Goal: Task Accomplishment & Management: Manage account settings

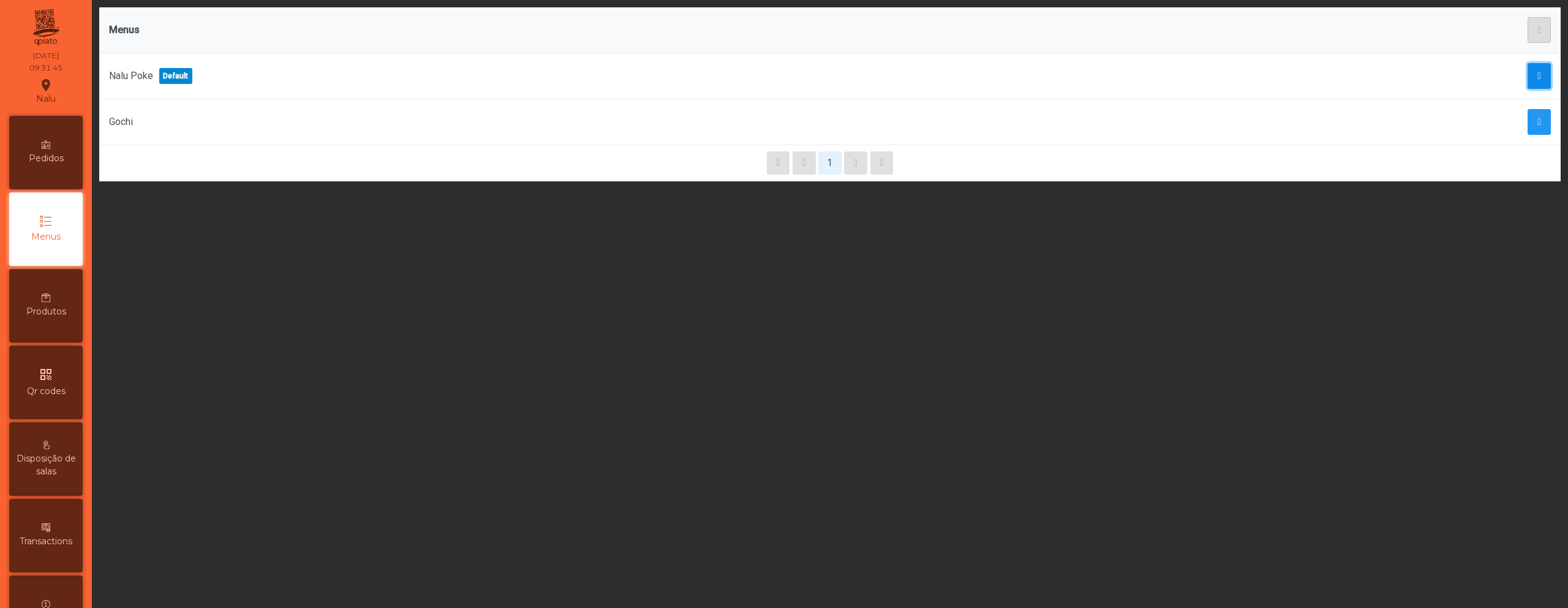
click at [1531, 81] on button "button" at bounding box center [1539, 76] width 23 height 26
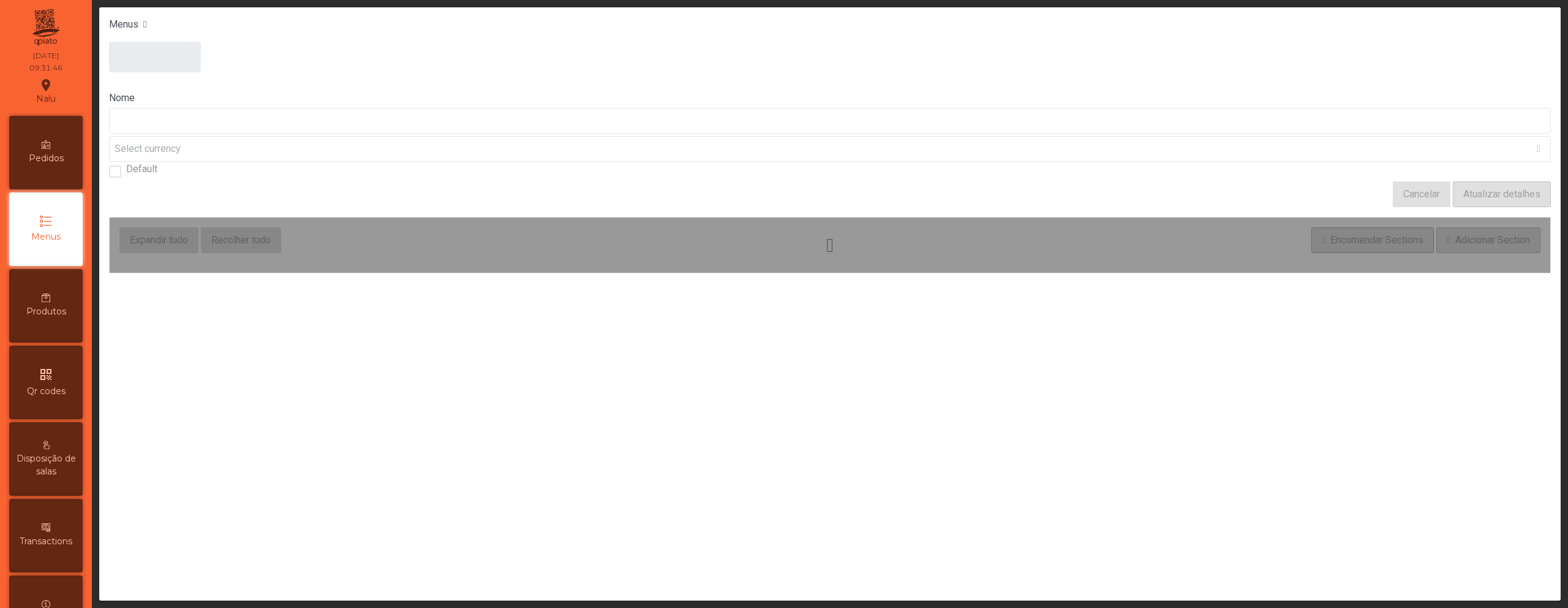
type input "*********"
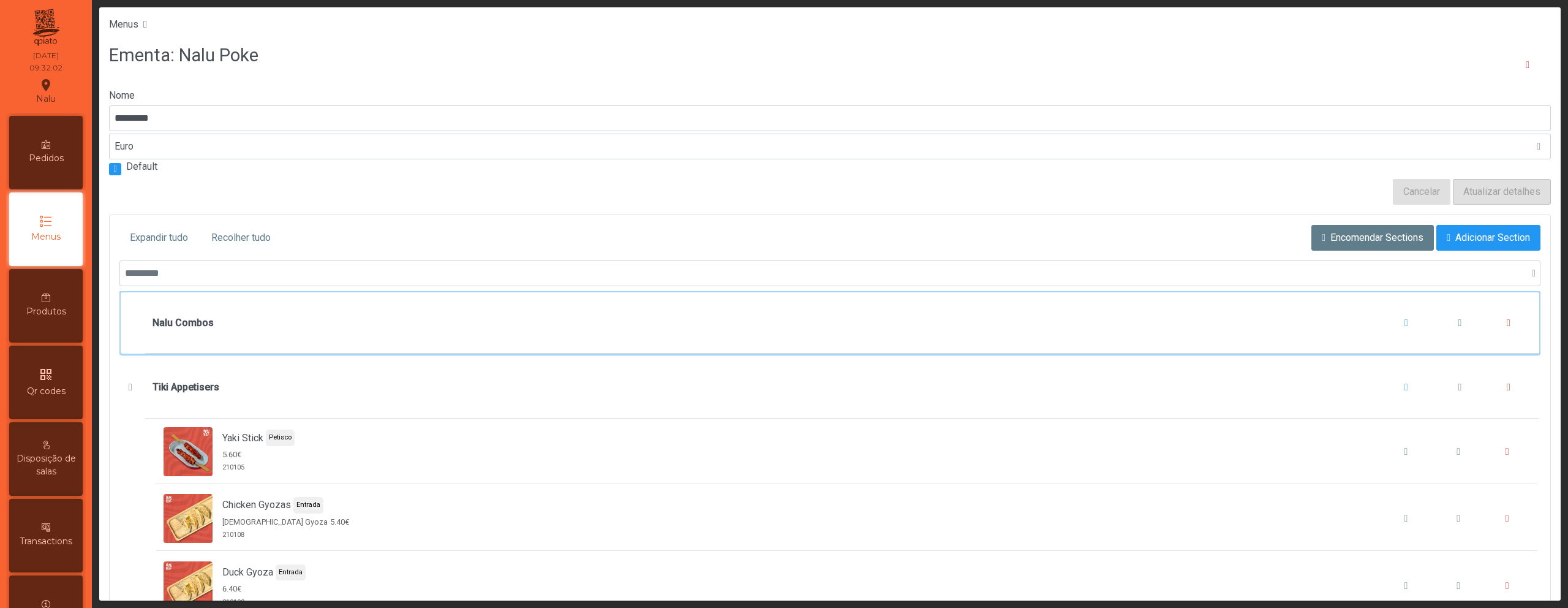
click at [967, 319] on div "Nalu Combos" at bounding box center [842, 323] width 1379 height 47
click at [957, 322] on div "Nalu Combos" at bounding box center [842, 323] width 1379 height 47
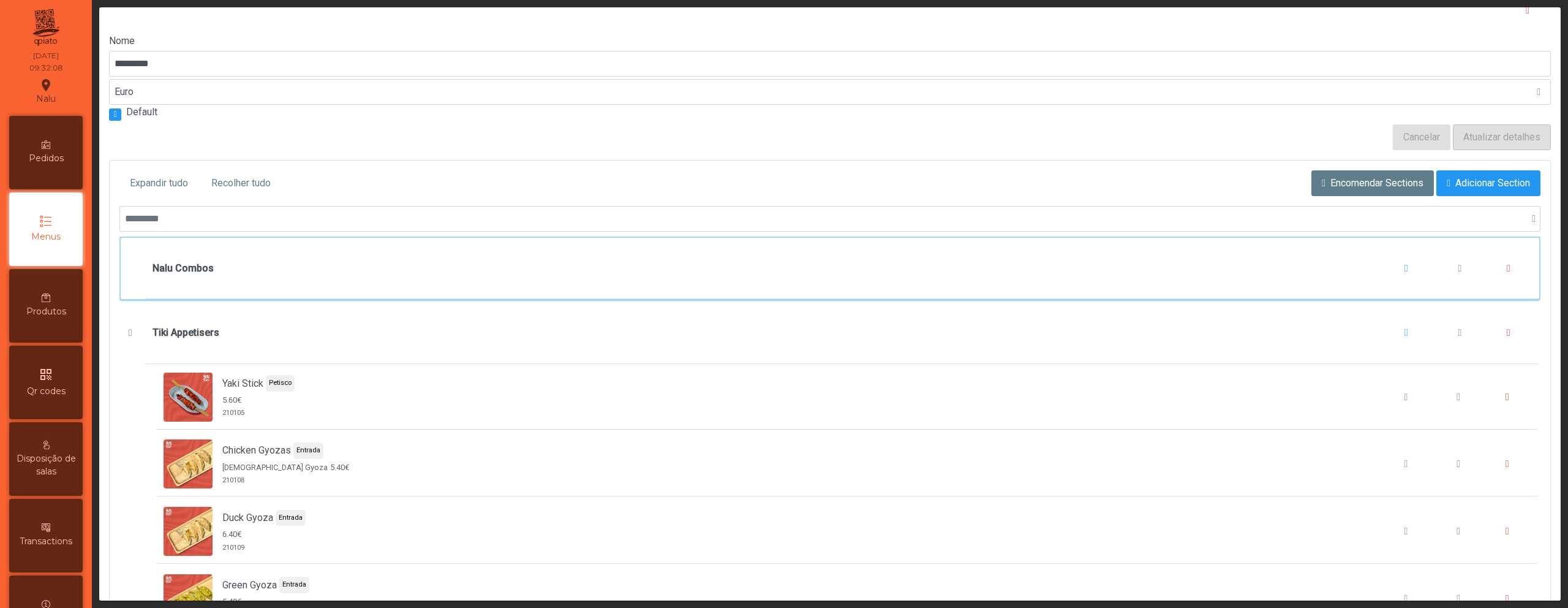
scroll to position [82, 0]
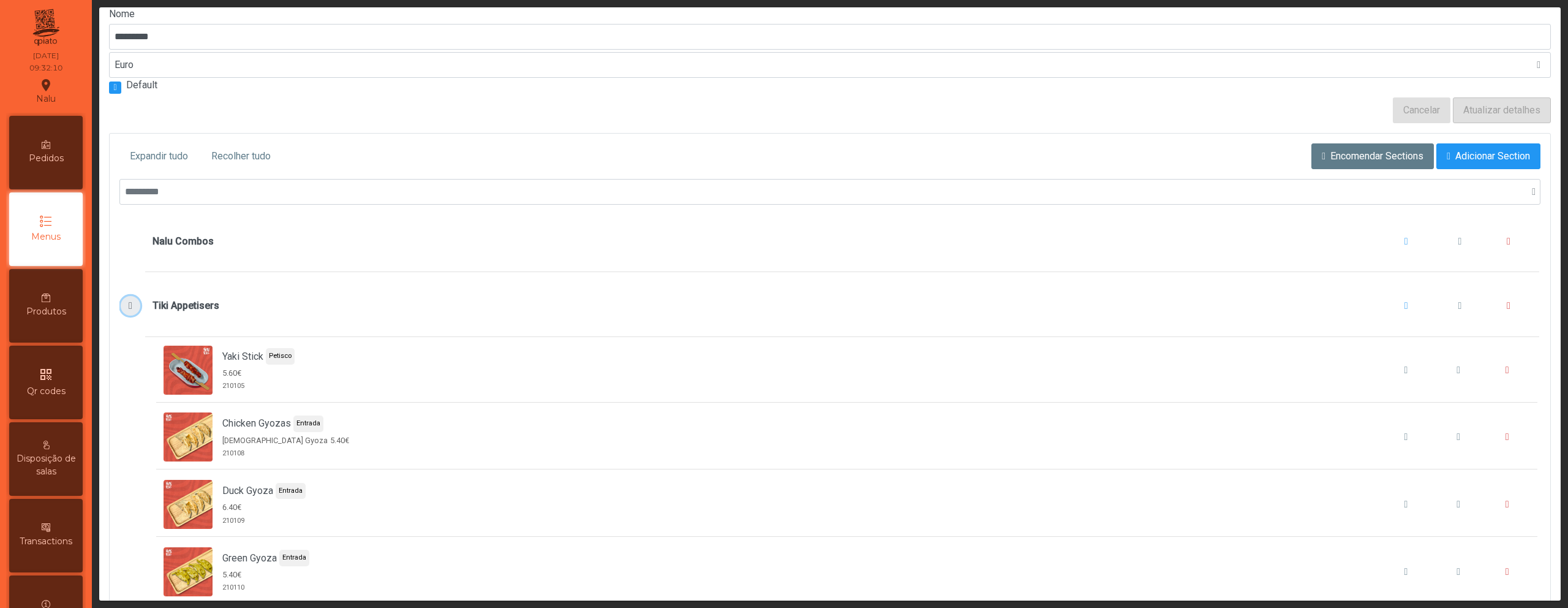
click at [131, 302] on span "Tiki Appetisers" at bounding box center [130, 306] width 13 height 10
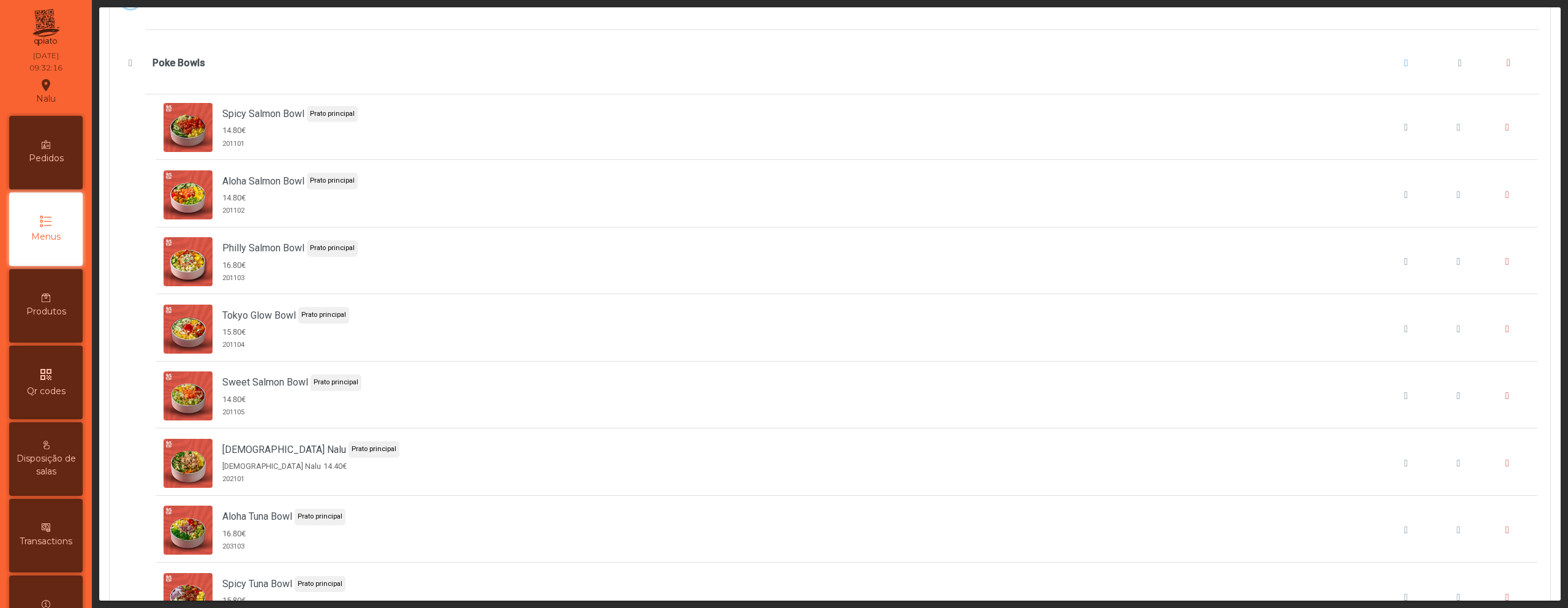
scroll to position [394, 0]
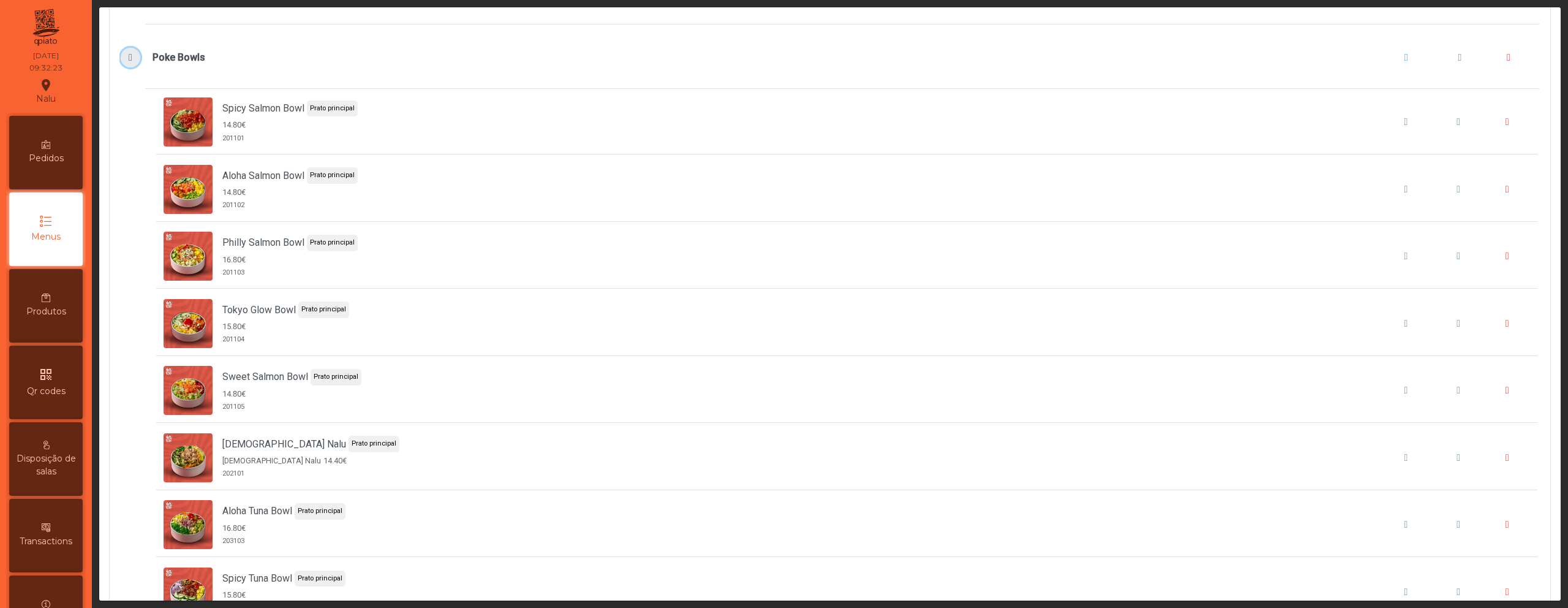
click at [133, 63] on button "Poke Bowls" at bounding box center [130, 58] width 19 height 20
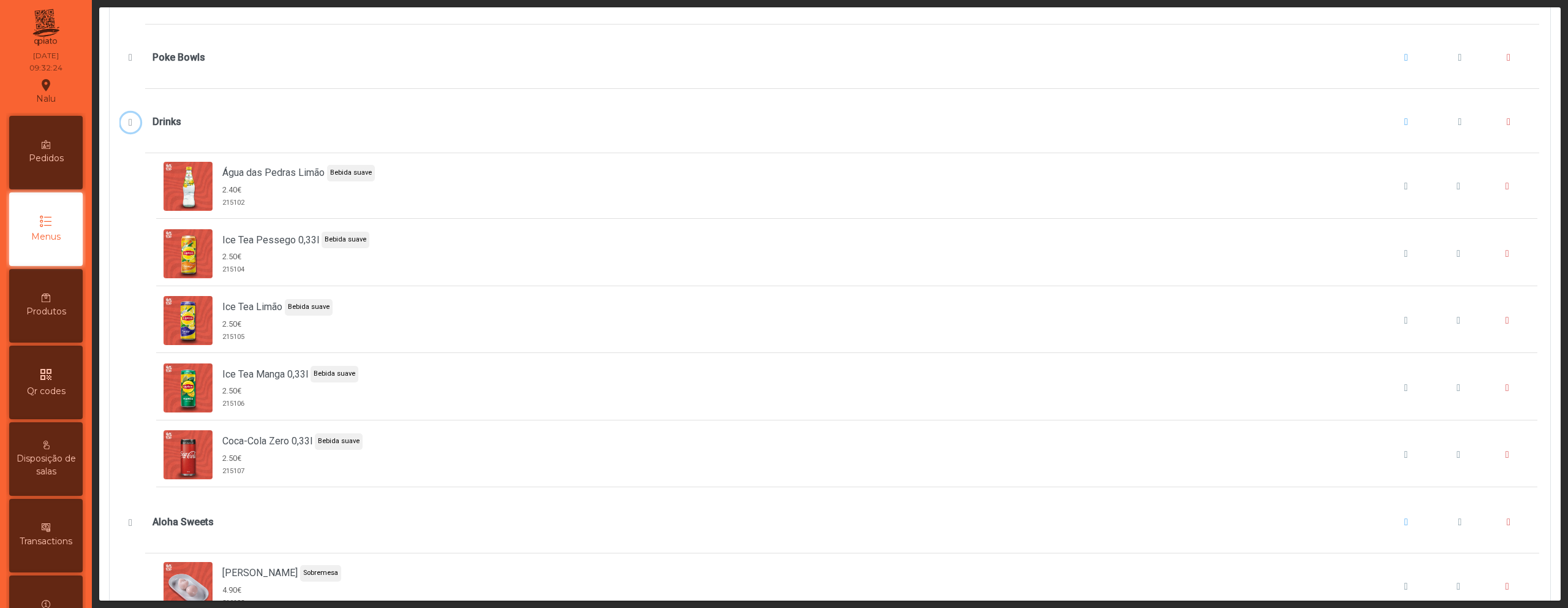
drag, startPoint x: 121, startPoint y: 124, endPoint x: 123, endPoint y: 131, distance: 7.3
click at [121, 124] on button "Drinks" at bounding box center [130, 122] width 19 height 20
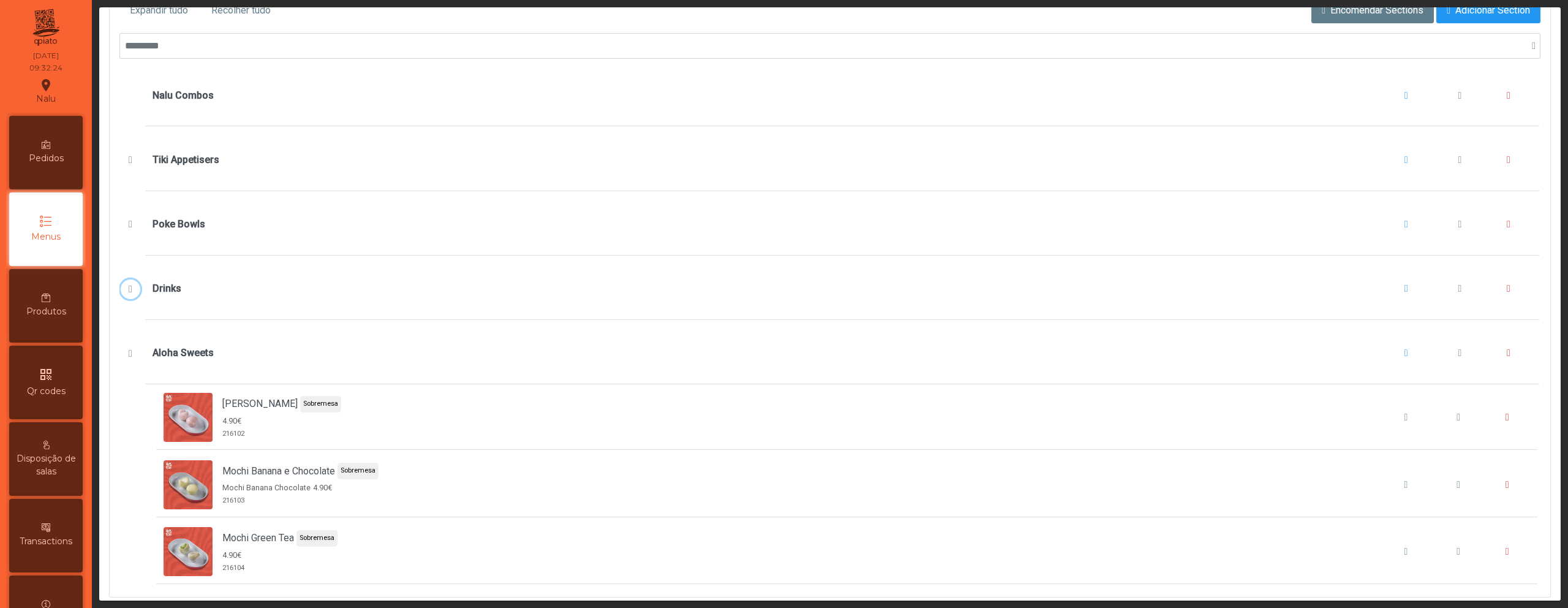
scroll to position [227, 0]
click at [128, 165] on button "Tiki Appetisers" at bounding box center [130, 160] width 19 height 20
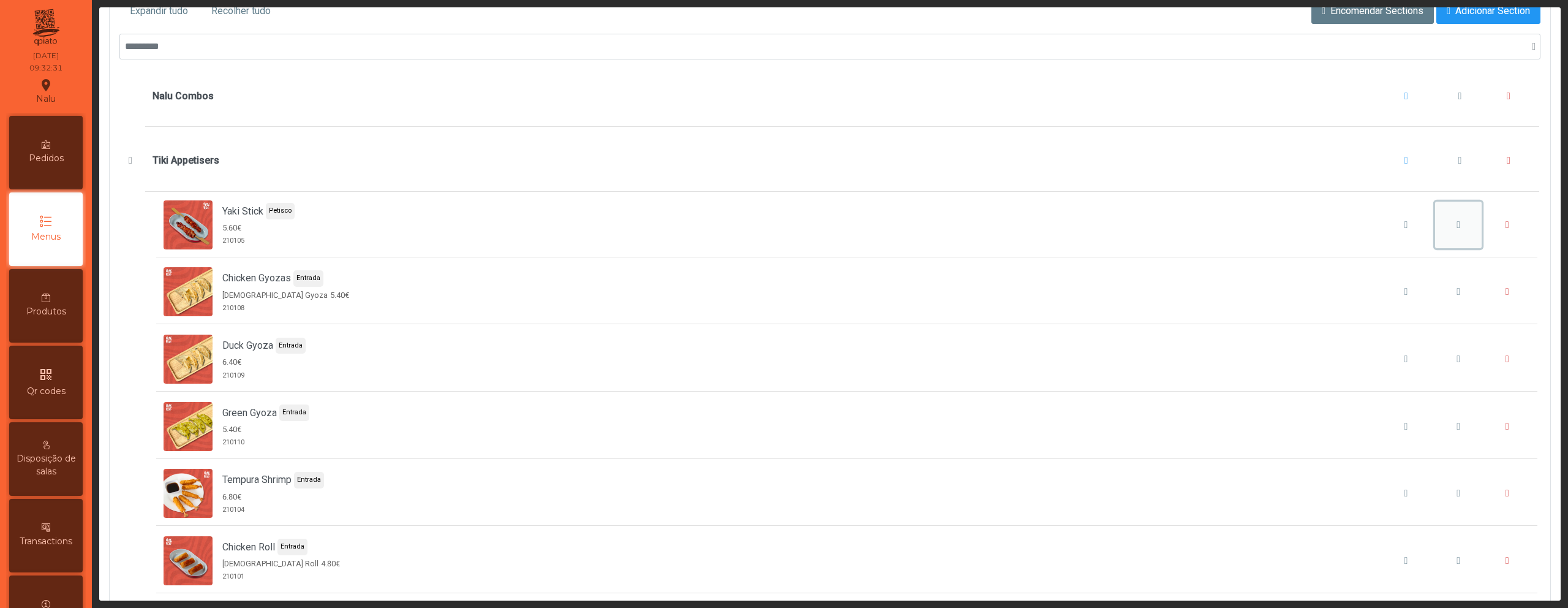
click at [1441, 231] on button "Yaki Stick" at bounding box center [1459, 225] width 47 height 47
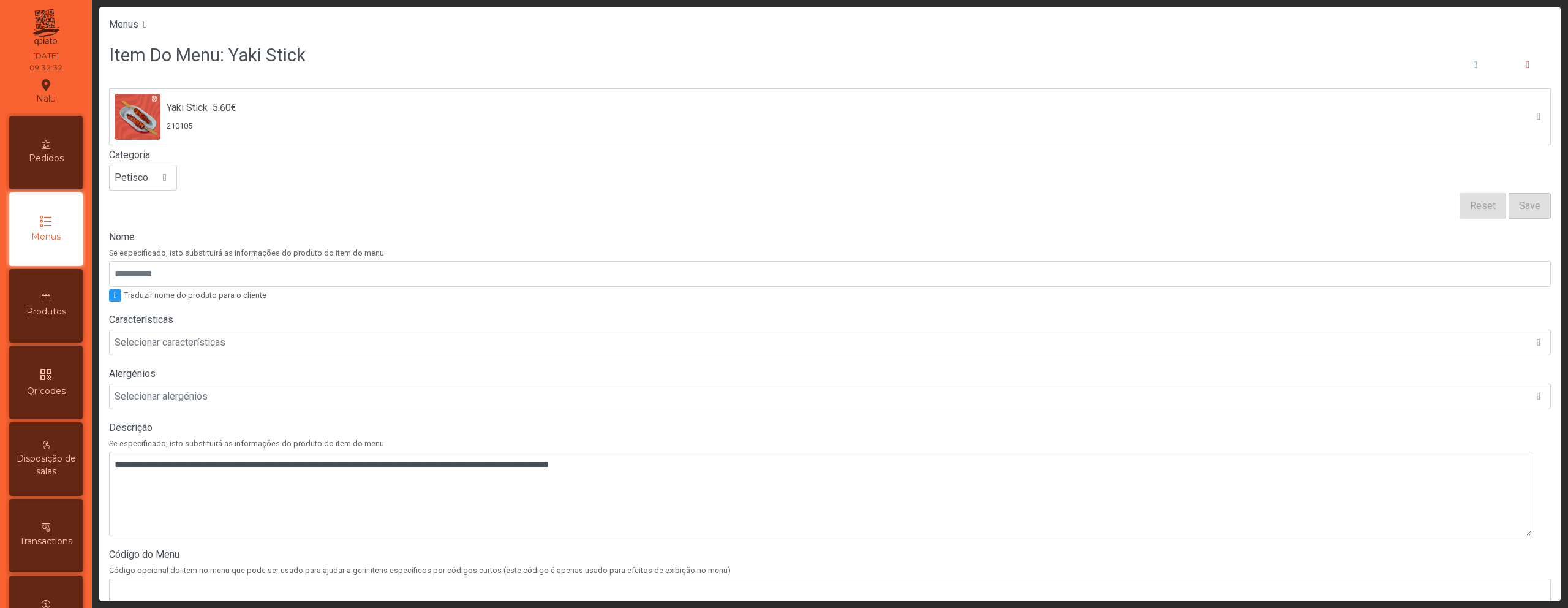
scroll to position [263, 0]
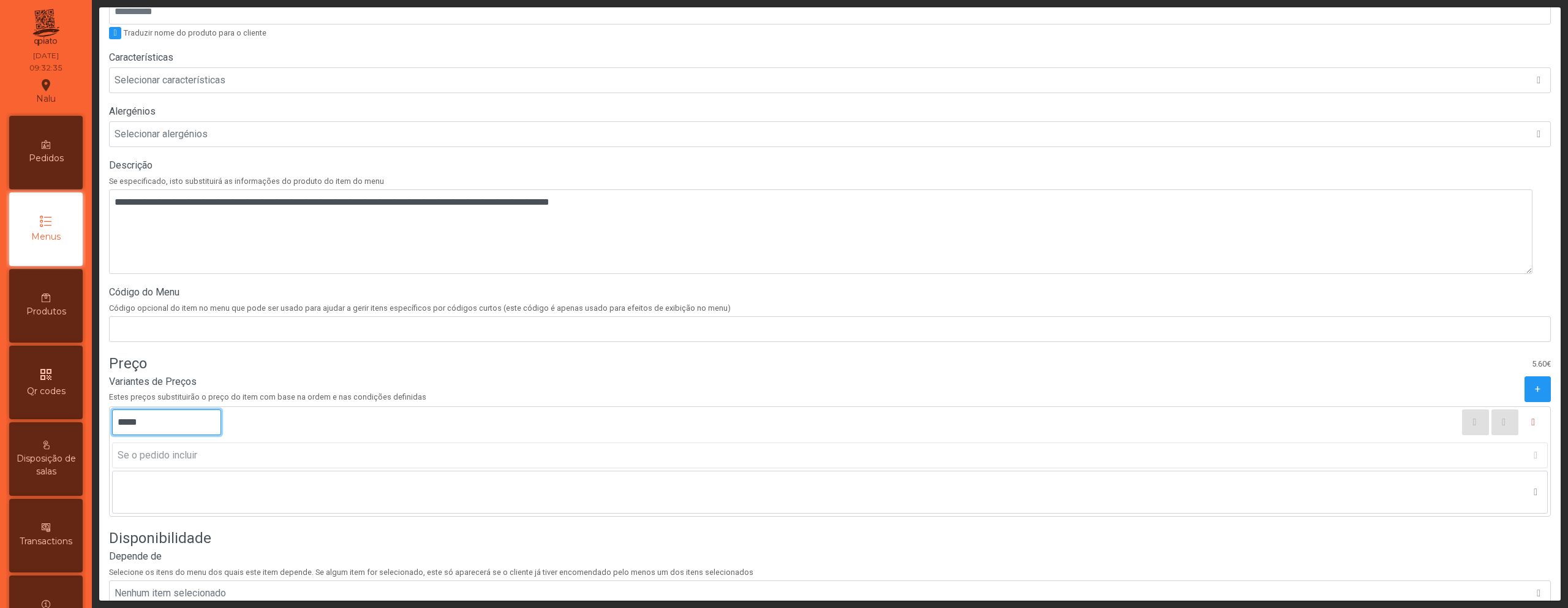
click at [138, 422] on input "*****" at bounding box center [166, 422] width 109 height 26
type input "*****"
click at [1531, 419] on icon "button" at bounding box center [1533, 422] width 4 height 10
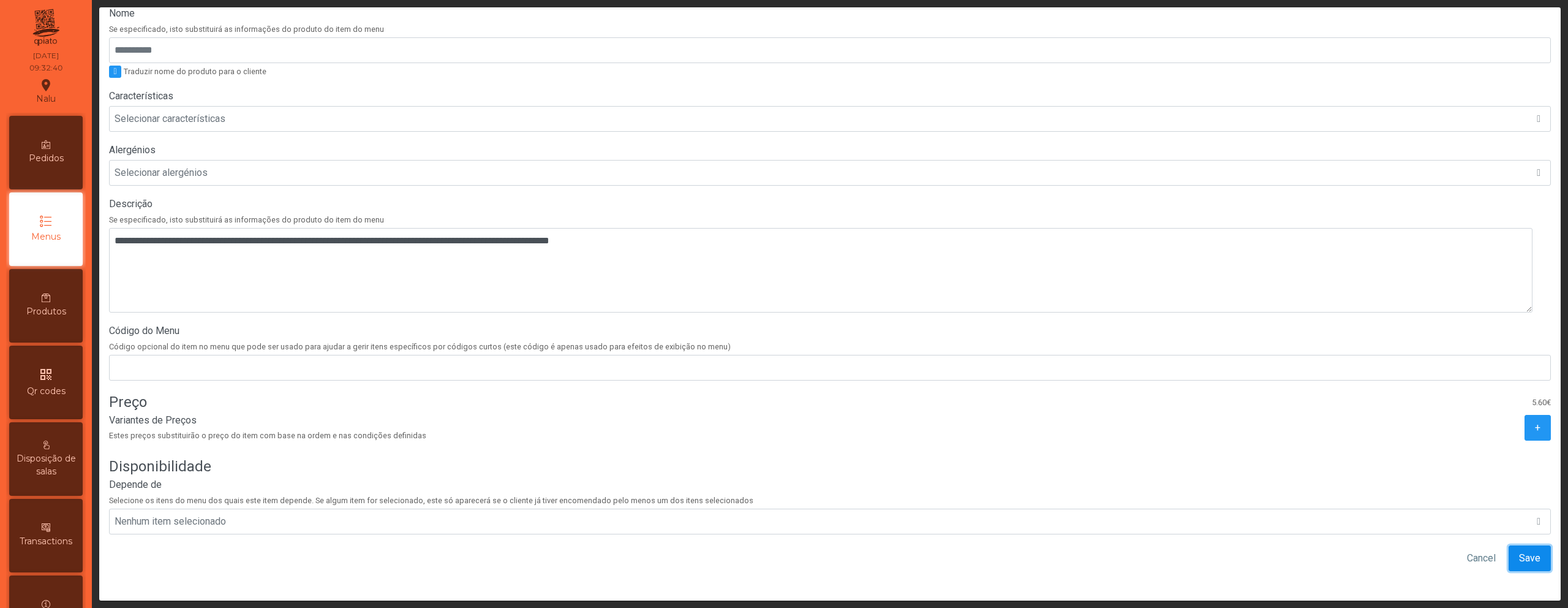
click at [1525, 551] on button "Save" at bounding box center [1530, 558] width 42 height 26
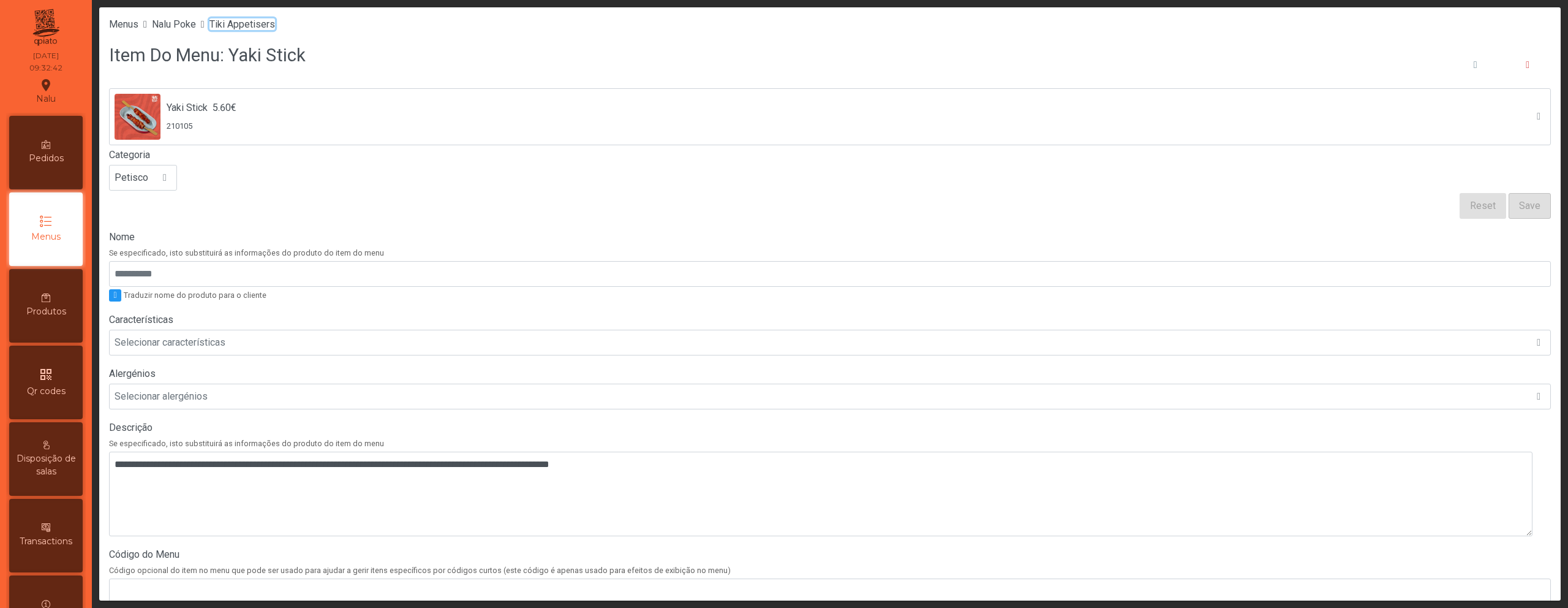
click at [230, 28] on span "Tiki Appetisers" at bounding box center [242, 24] width 66 height 12
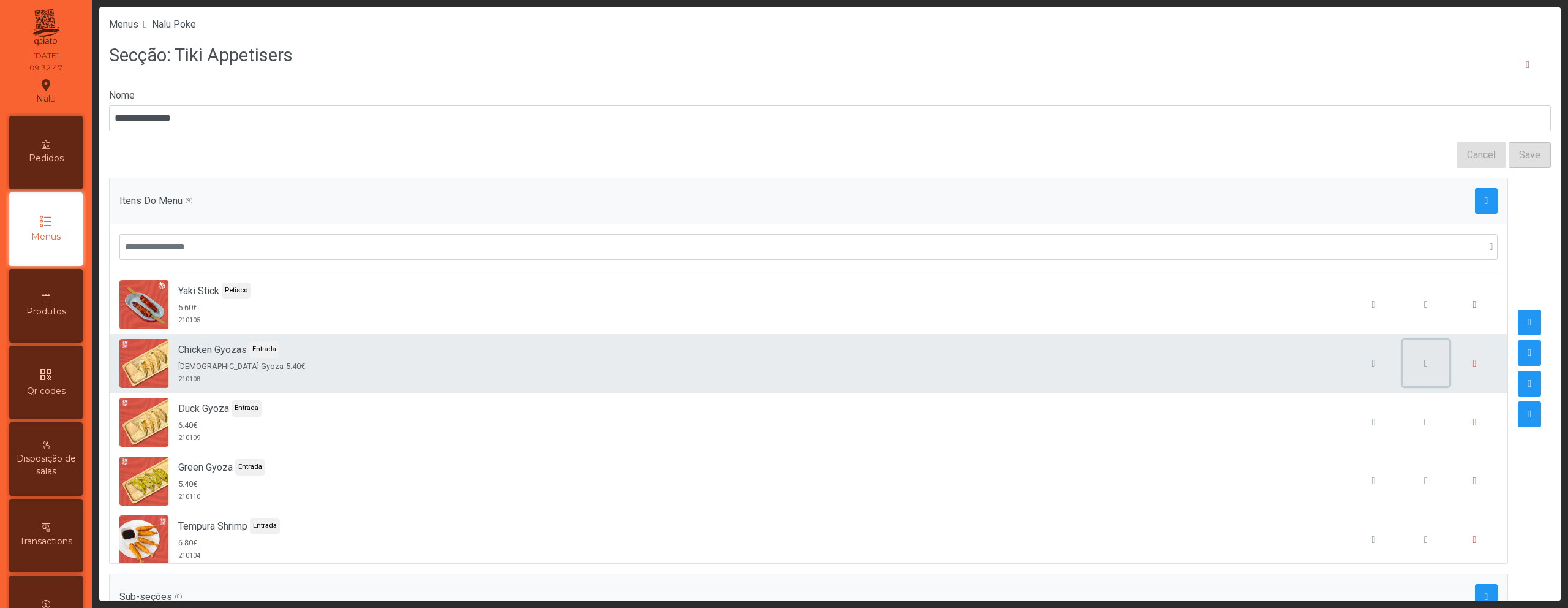
click at [1424, 361] on span "button" at bounding box center [1426, 363] width 4 height 10
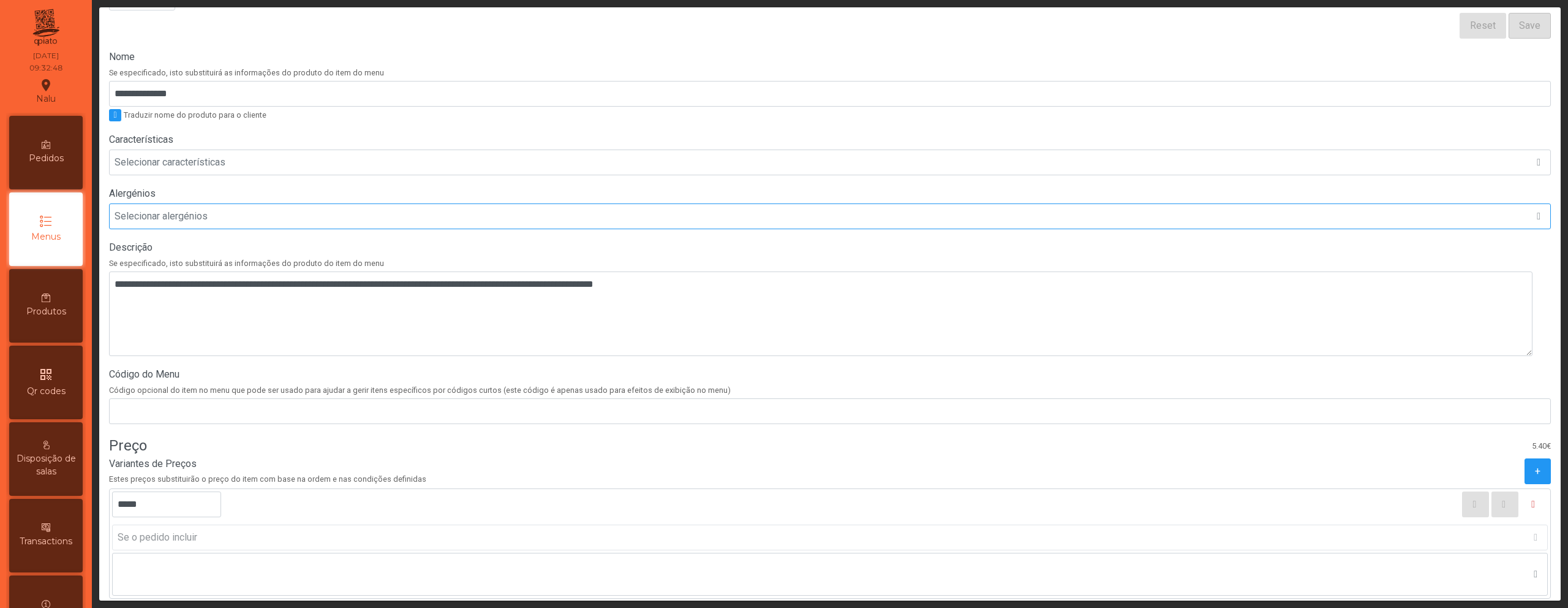
scroll to position [267, 0]
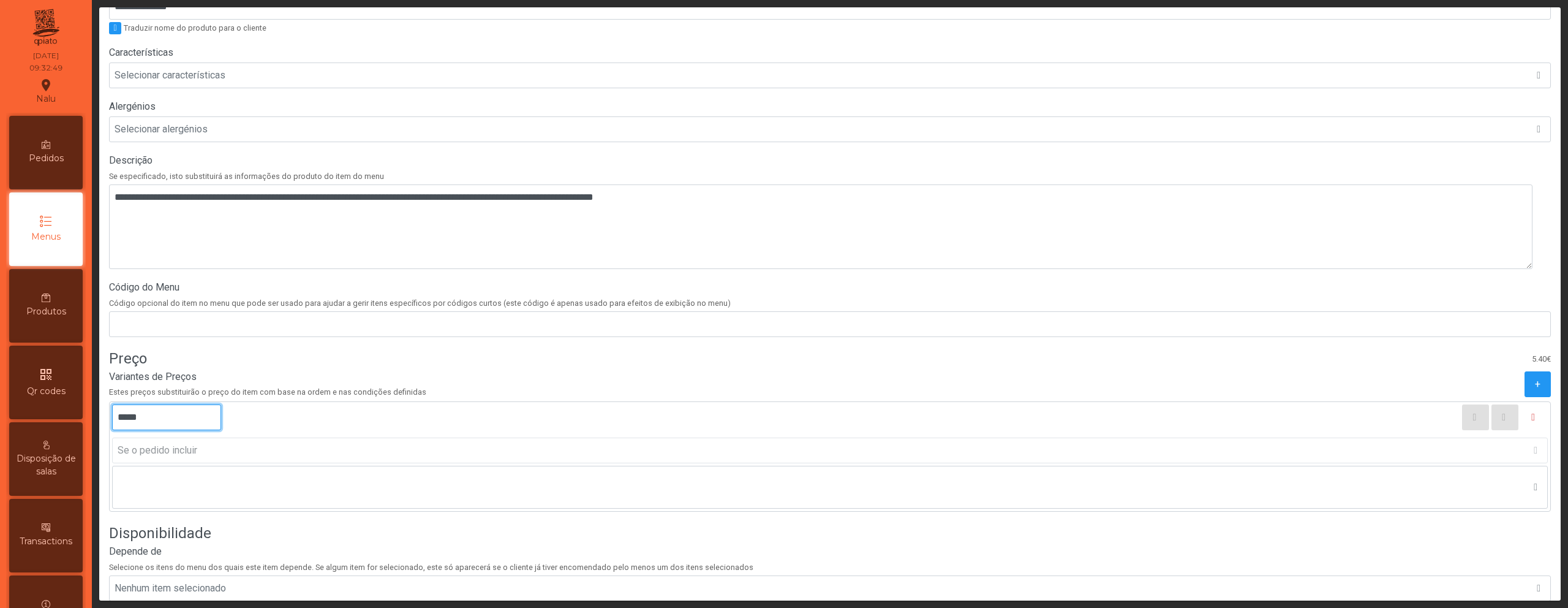
click at [206, 413] on input "*****" at bounding box center [166, 417] width 109 height 26
drag, startPoint x: 180, startPoint y: 416, endPoint x: 162, endPoint y: 416, distance: 18.0
click at [179, 416] on input "*****" at bounding box center [166, 417] width 109 height 26
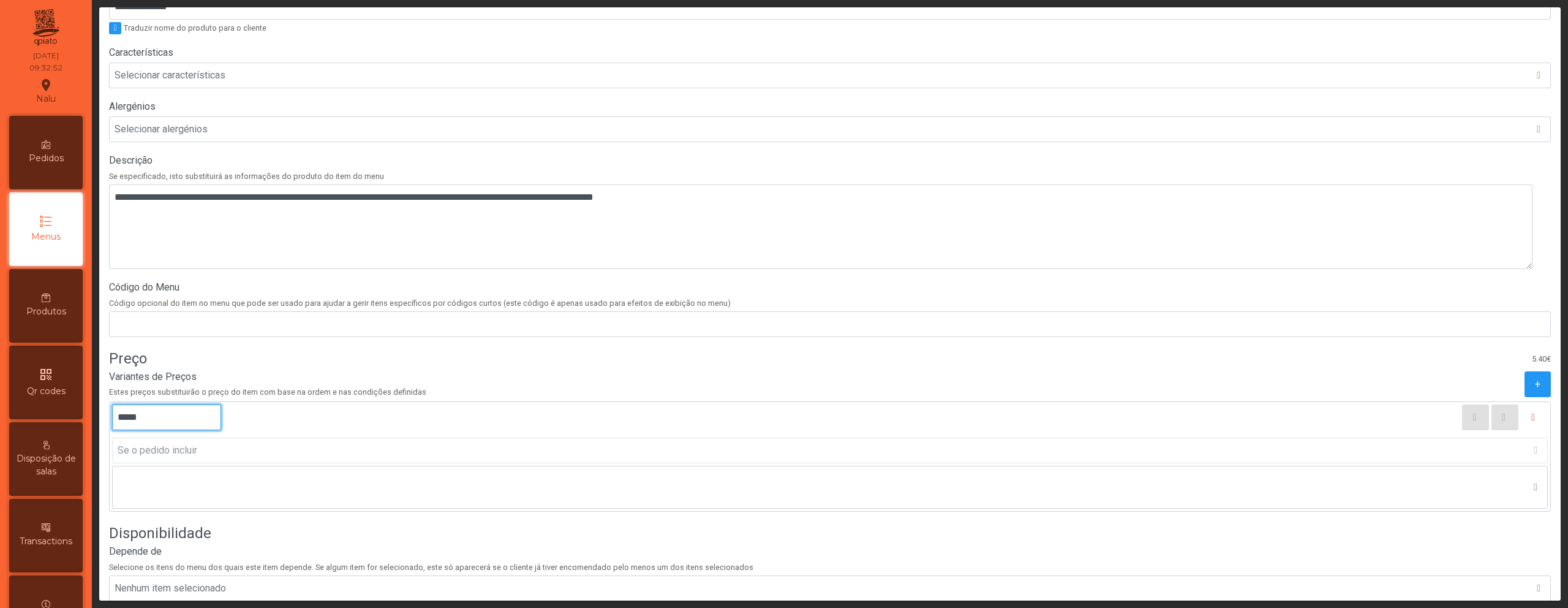
click at [139, 418] on input "*****" at bounding box center [166, 417] width 109 height 26
type input "*****"
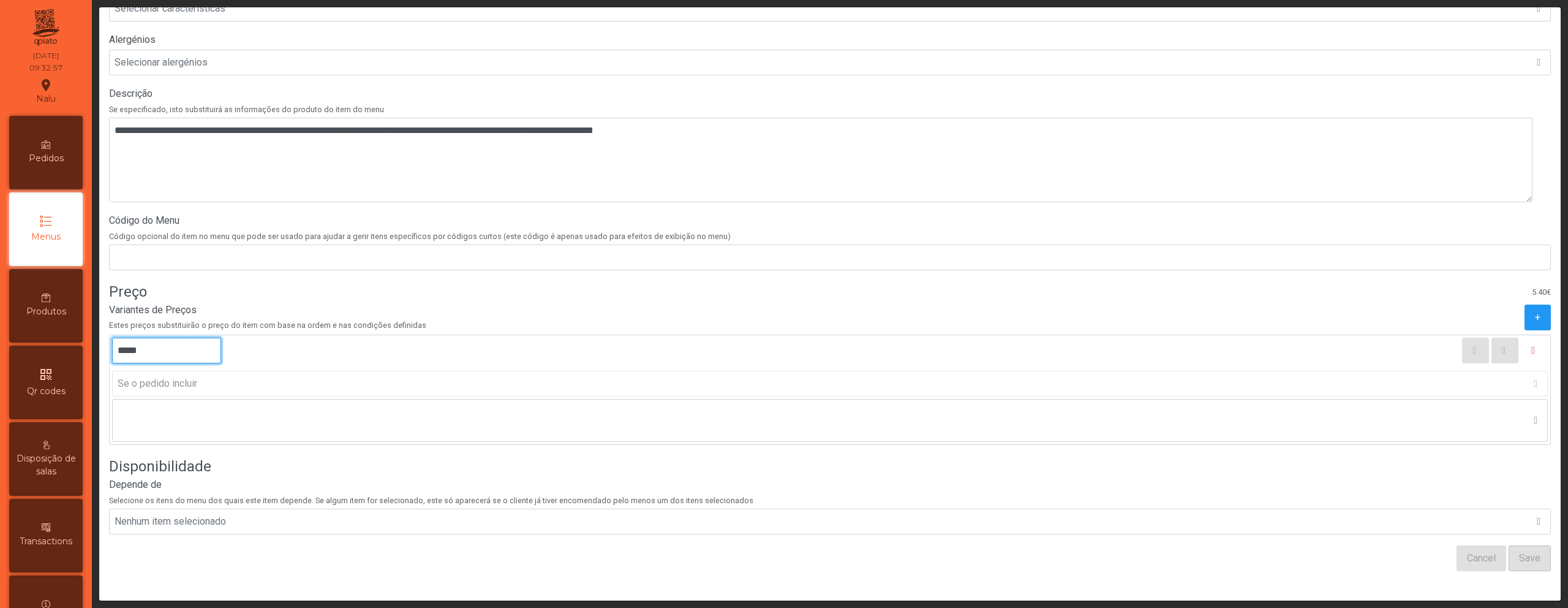
scroll to position [343, 0]
click at [1531, 345] on icon "button" at bounding box center [1533, 350] width 4 height 10
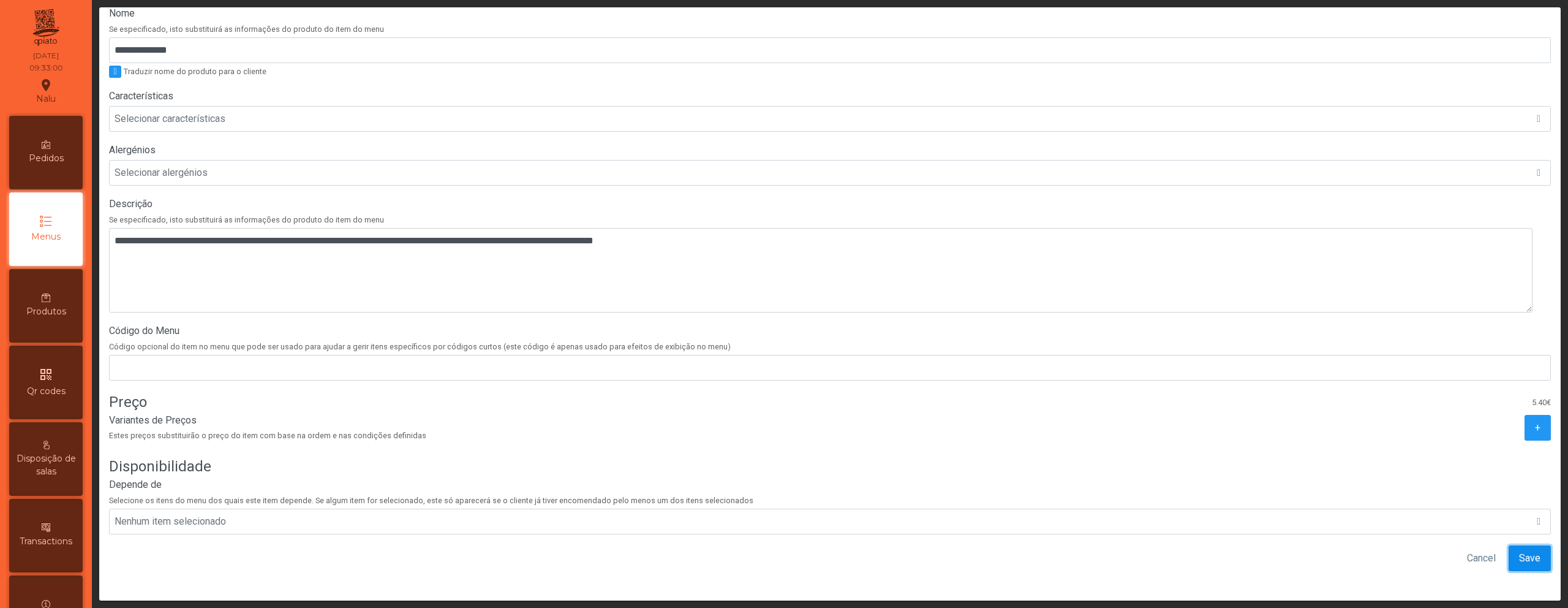
click at [1519, 553] on span "Save" at bounding box center [1530, 558] width 22 height 15
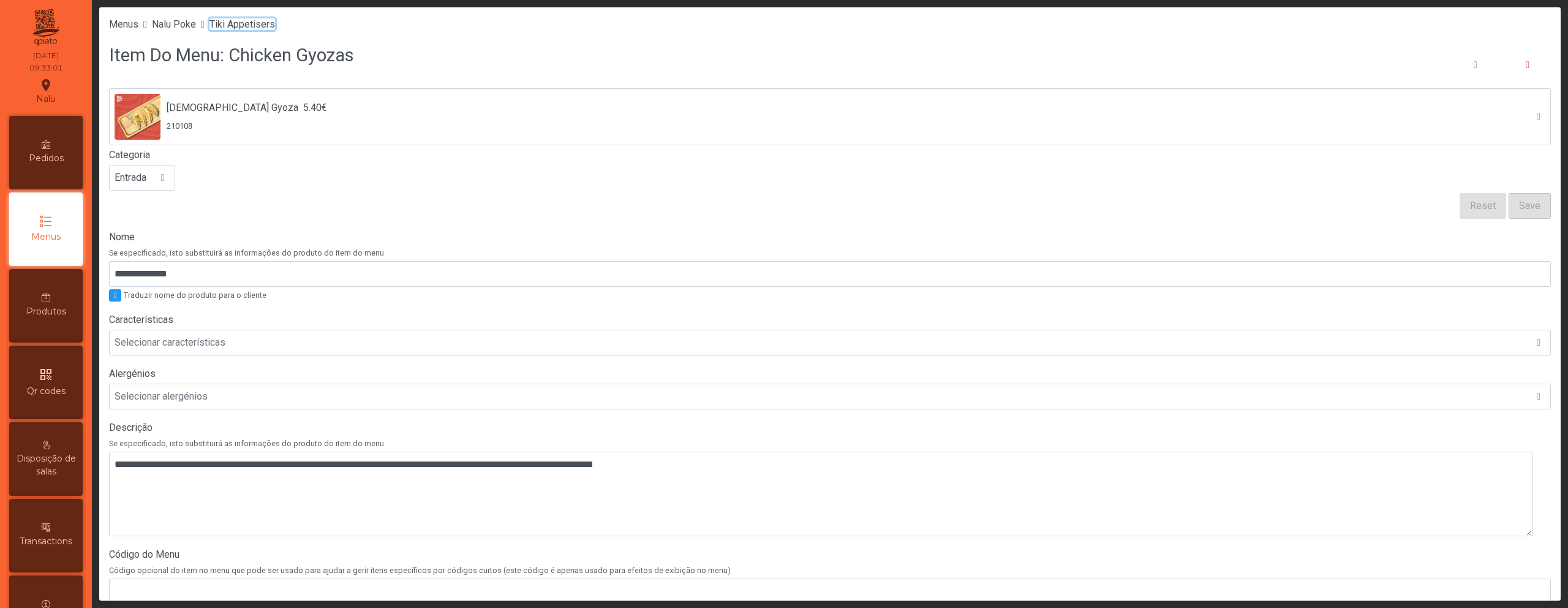
click at [262, 20] on span "Tiki Appetisers" at bounding box center [242, 24] width 66 height 12
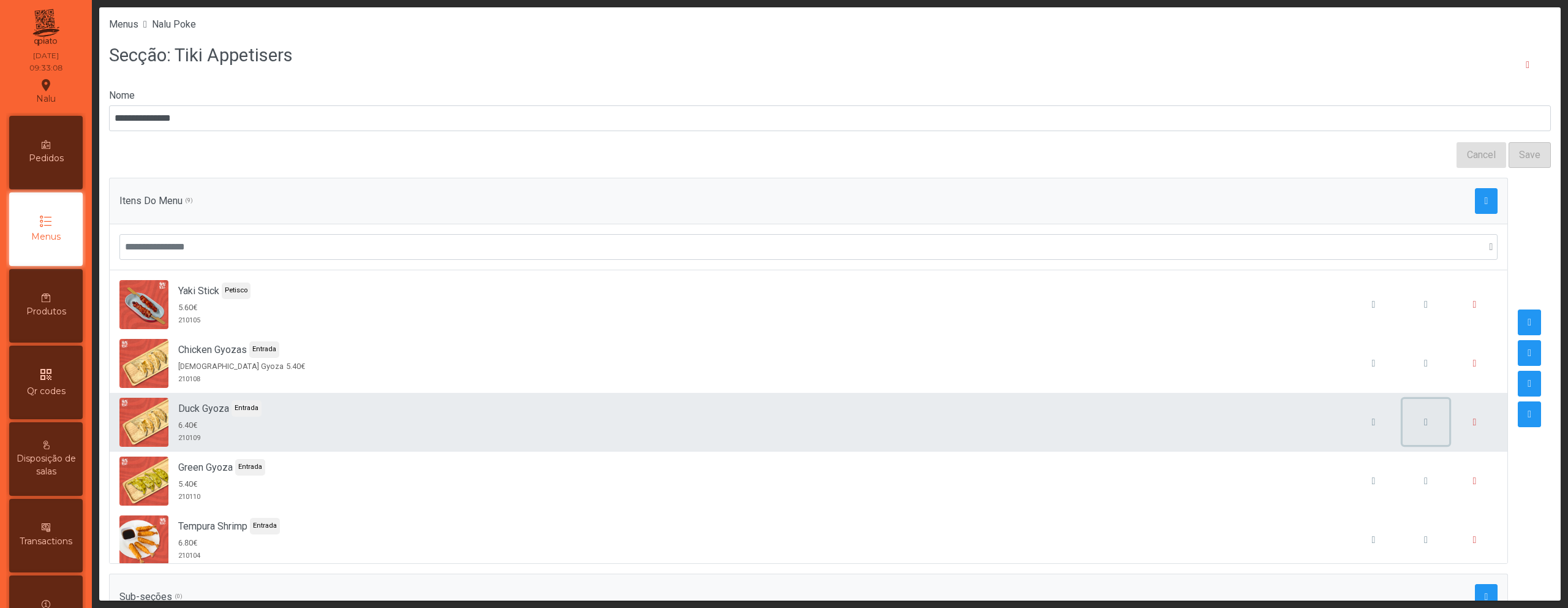
click at [1424, 420] on span "button" at bounding box center [1426, 422] width 4 height 10
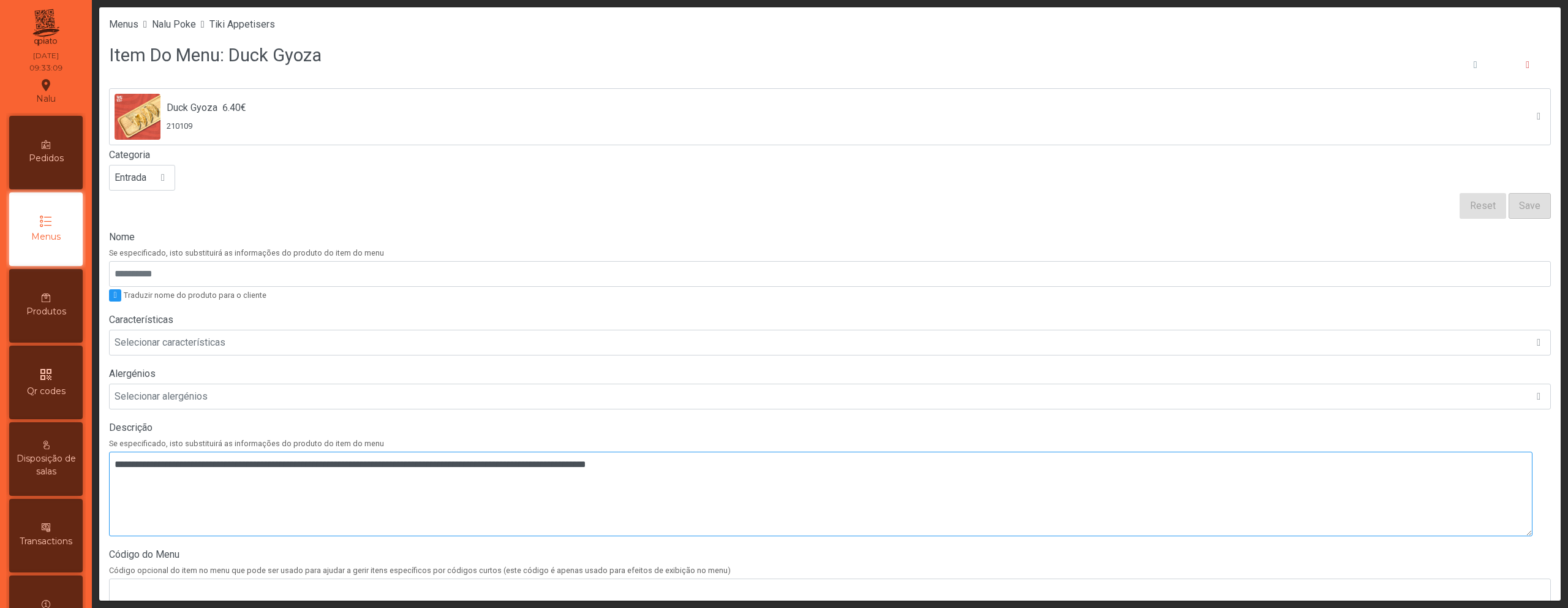
scroll to position [343, 0]
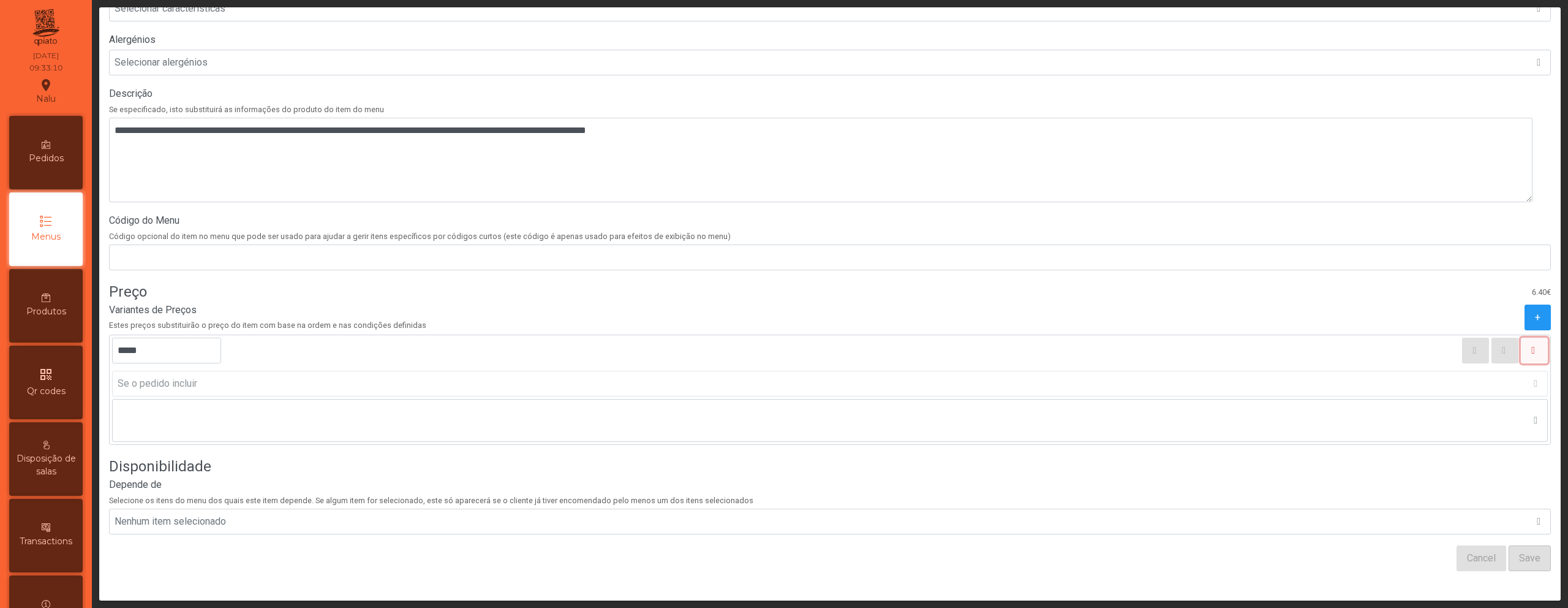
click at [1531, 345] on icon "button" at bounding box center [1533, 350] width 4 height 10
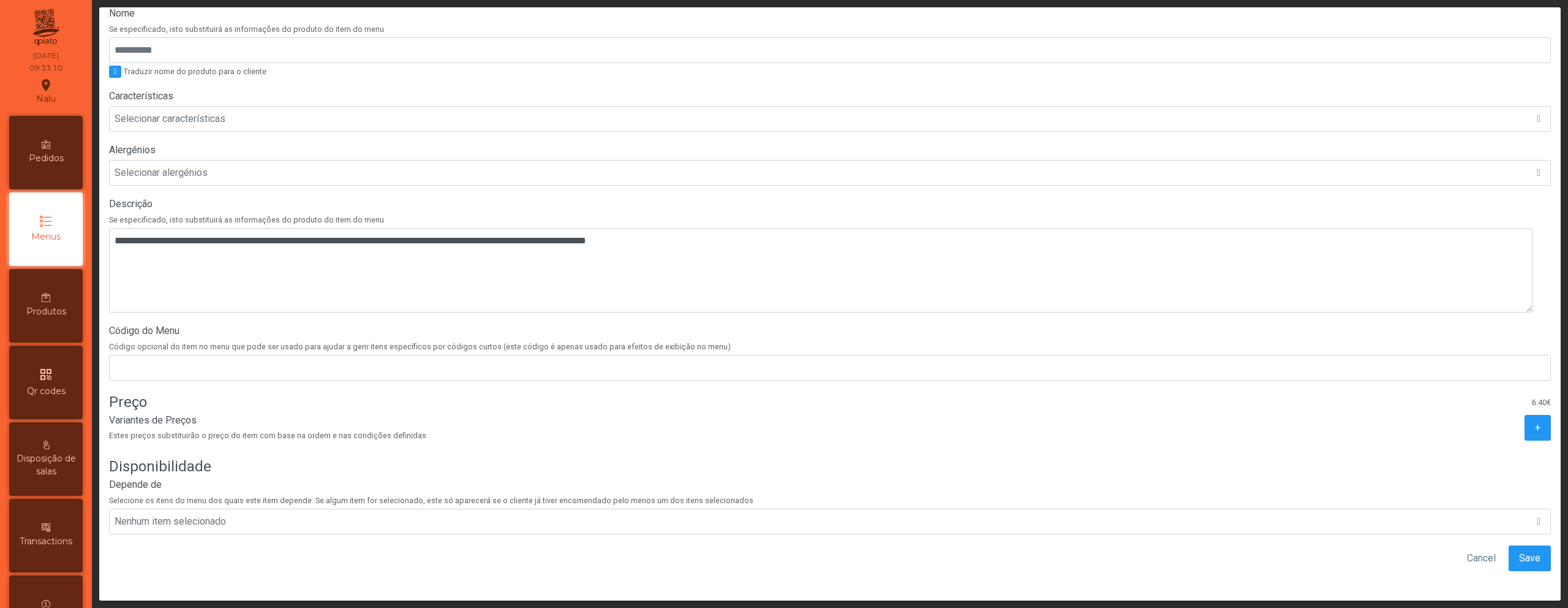
scroll to position [233, 0]
click at [1519, 551] on span "Save" at bounding box center [1530, 558] width 22 height 15
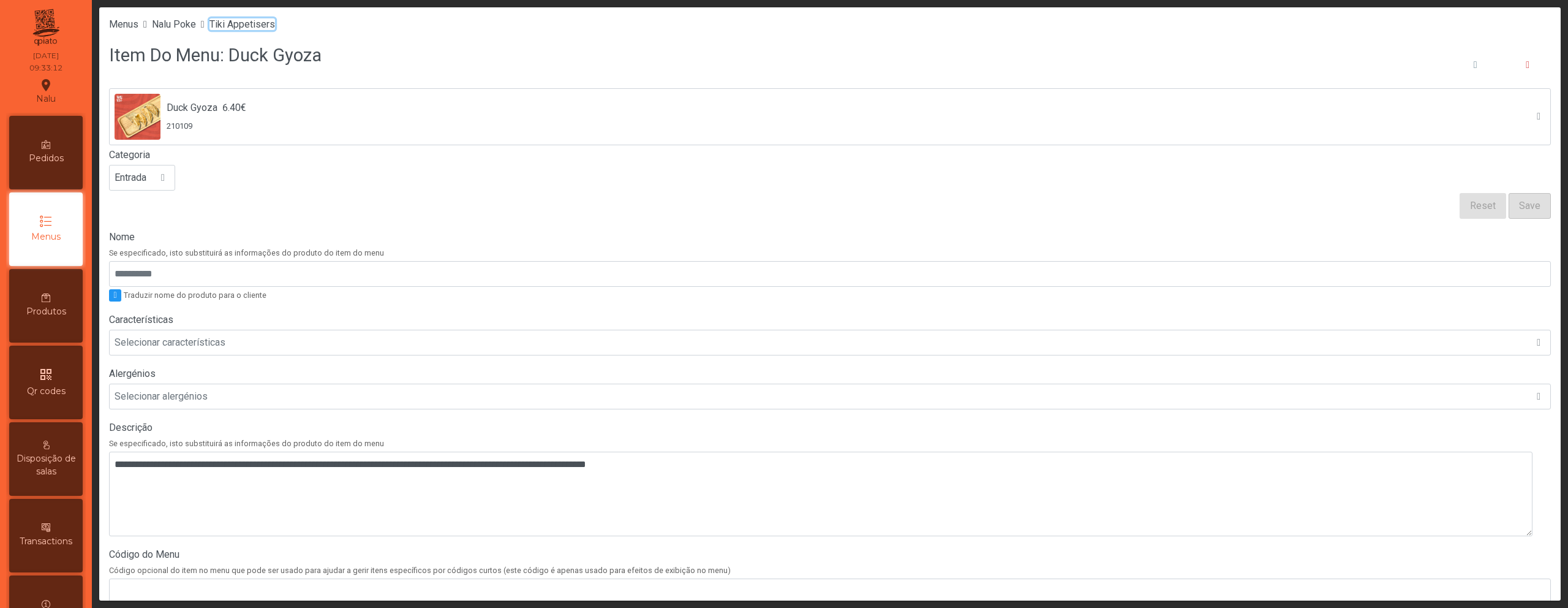
click at [259, 21] on span "Tiki Appetisers" at bounding box center [242, 24] width 66 height 12
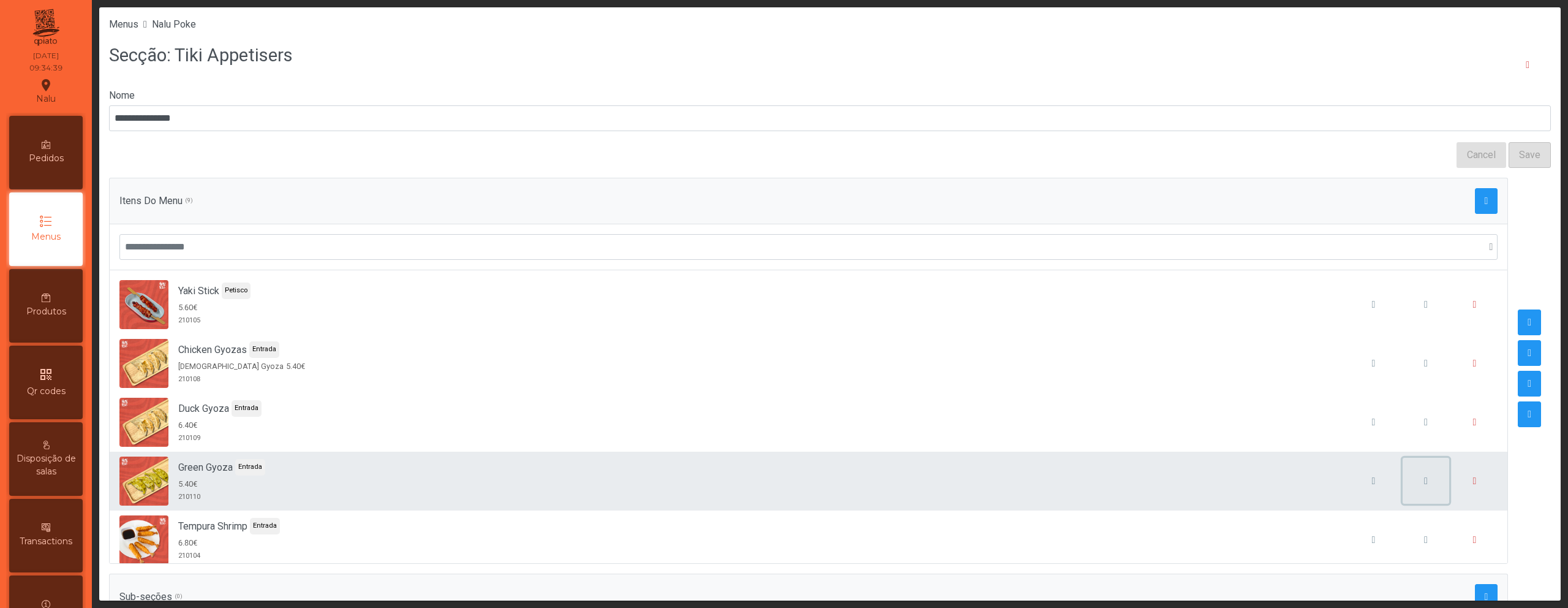
click at [1424, 478] on span "button" at bounding box center [1426, 481] width 4 height 10
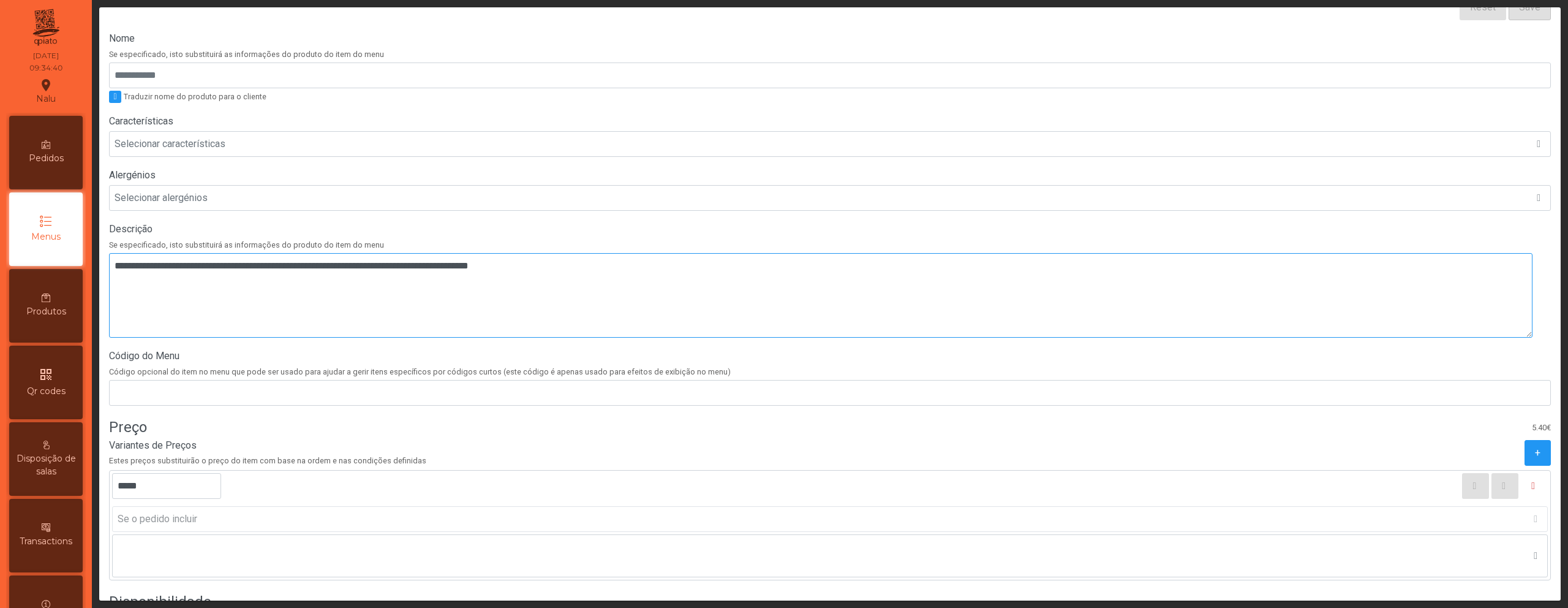
scroll to position [343, 0]
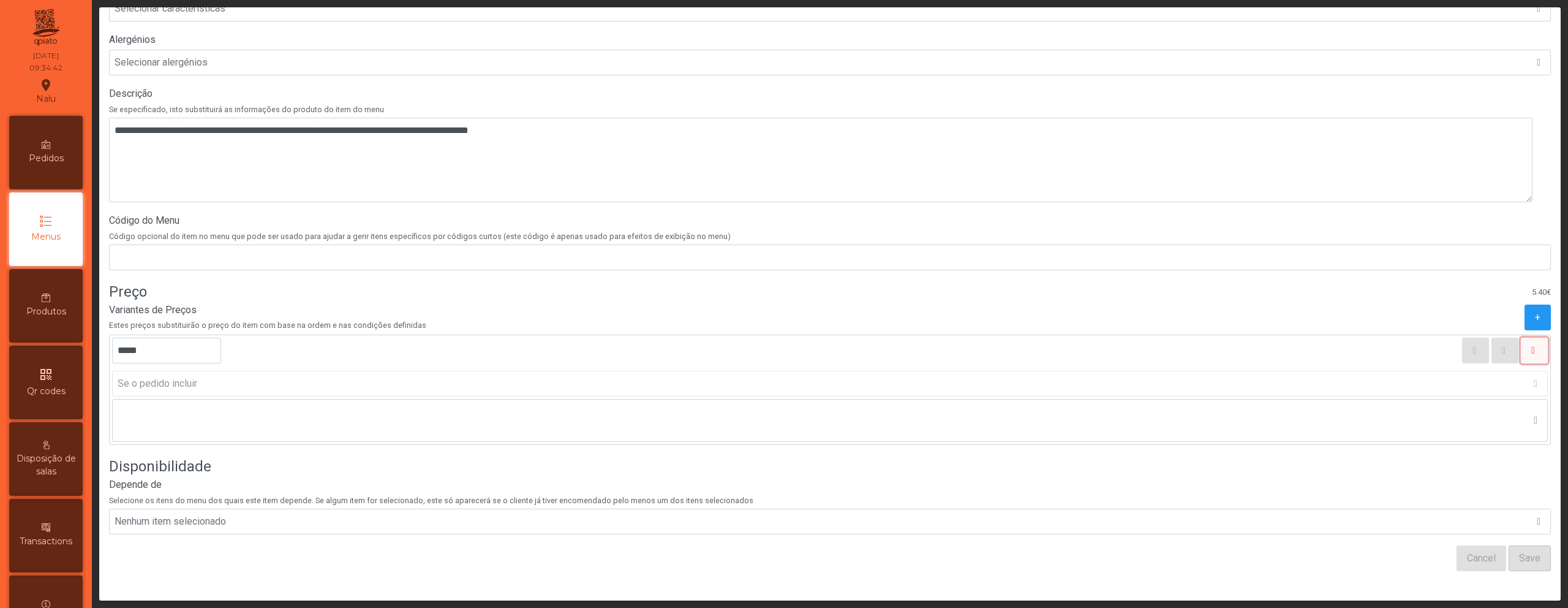
click at [1521, 338] on button "button" at bounding box center [1535, 350] width 27 height 26
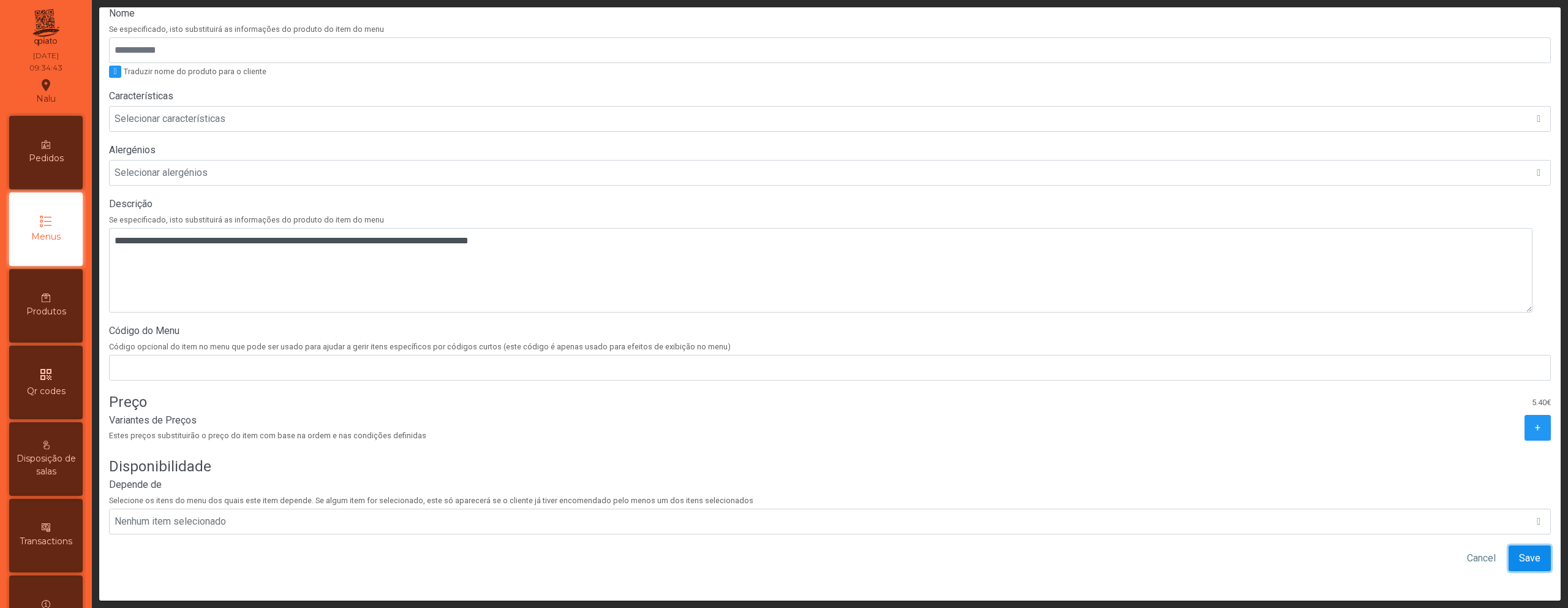
click at [1519, 551] on span "Save" at bounding box center [1530, 558] width 22 height 15
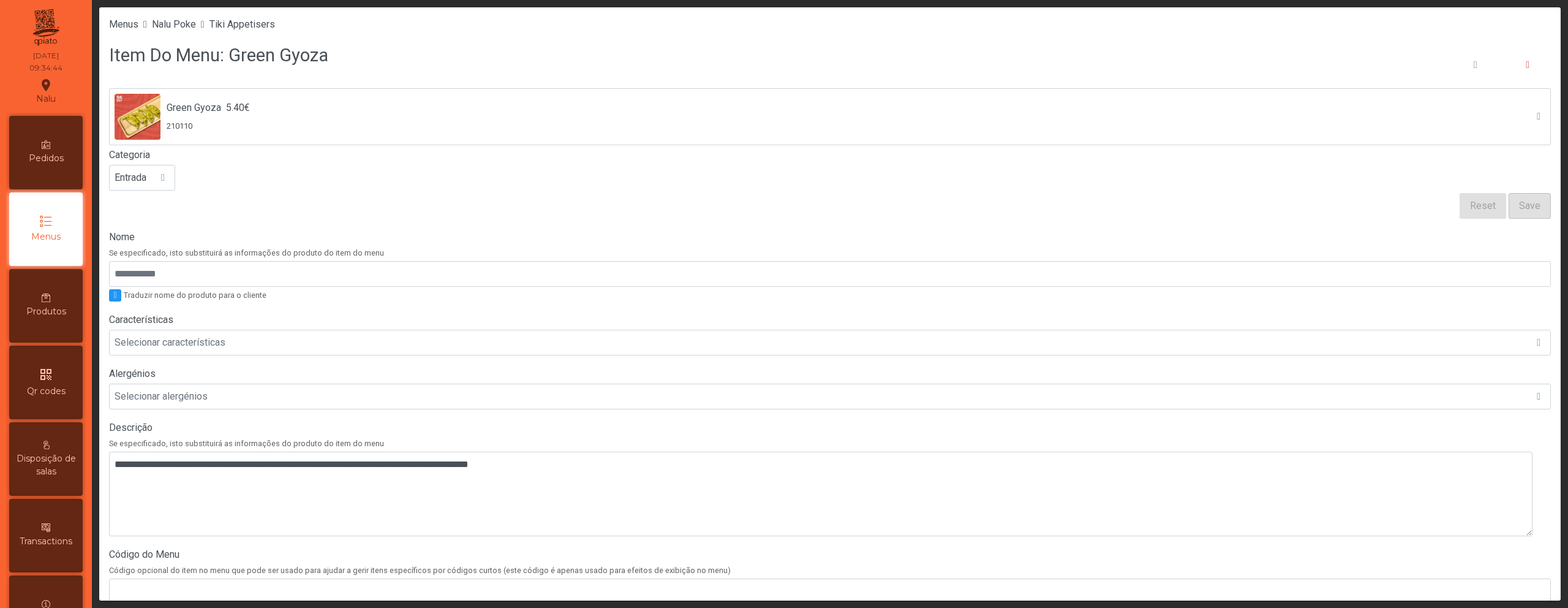
click at [272, 31] on li "Tiki Appetisers" at bounding box center [242, 25] width 66 height 15
click at [274, 26] on span "Tiki Appetisers" at bounding box center [242, 24] width 66 height 12
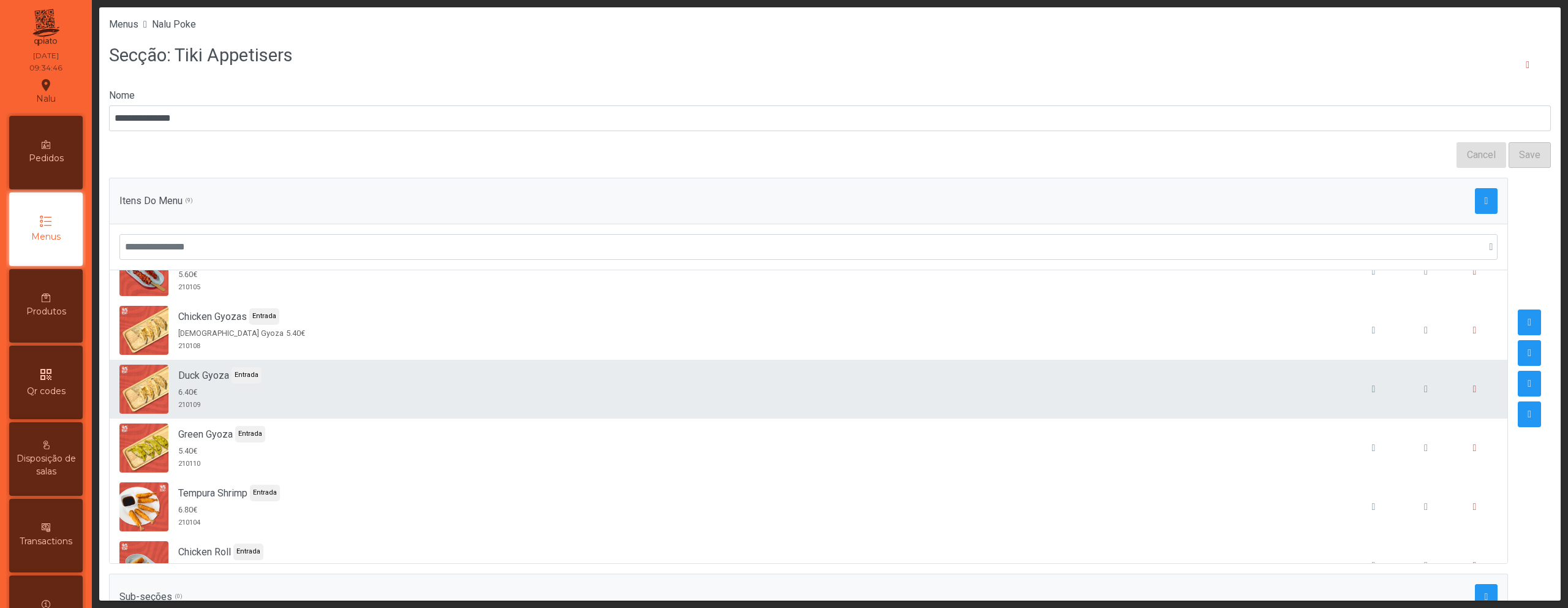
scroll to position [47, 0]
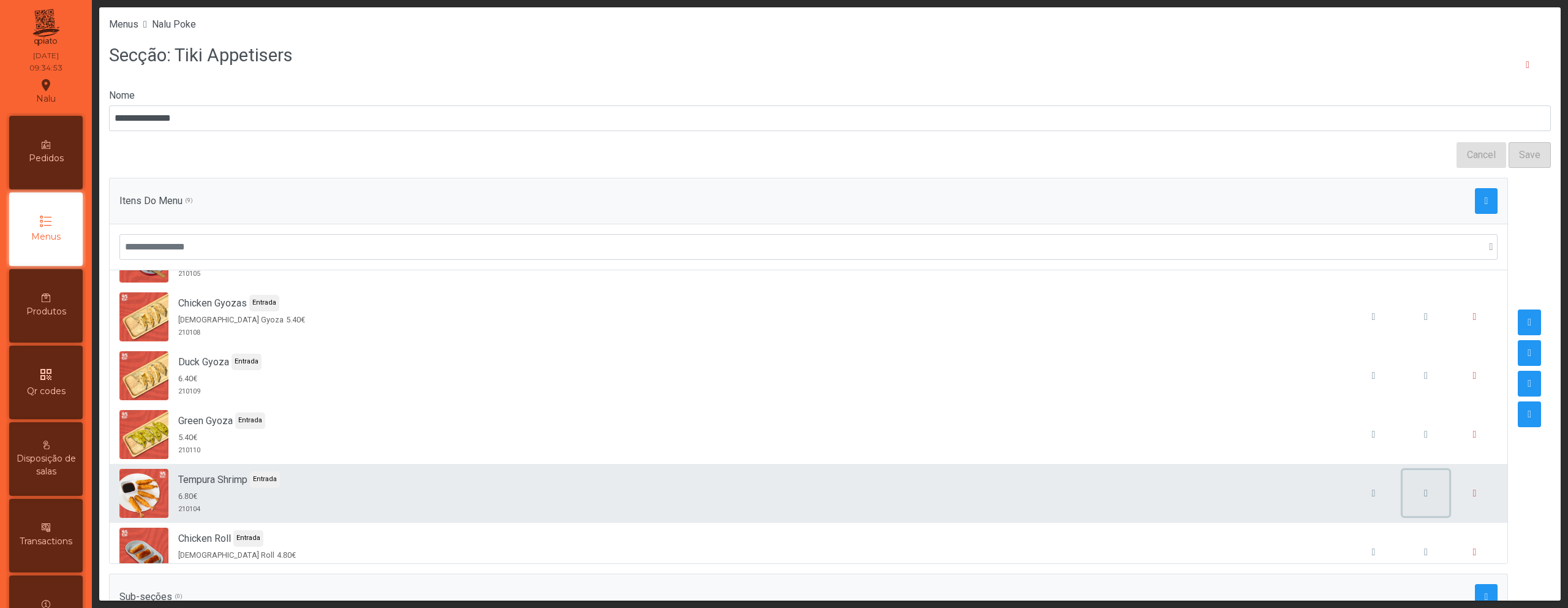
click at [1404, 494] on button "button" at bounding box center [1426, 494] width 47 height 47
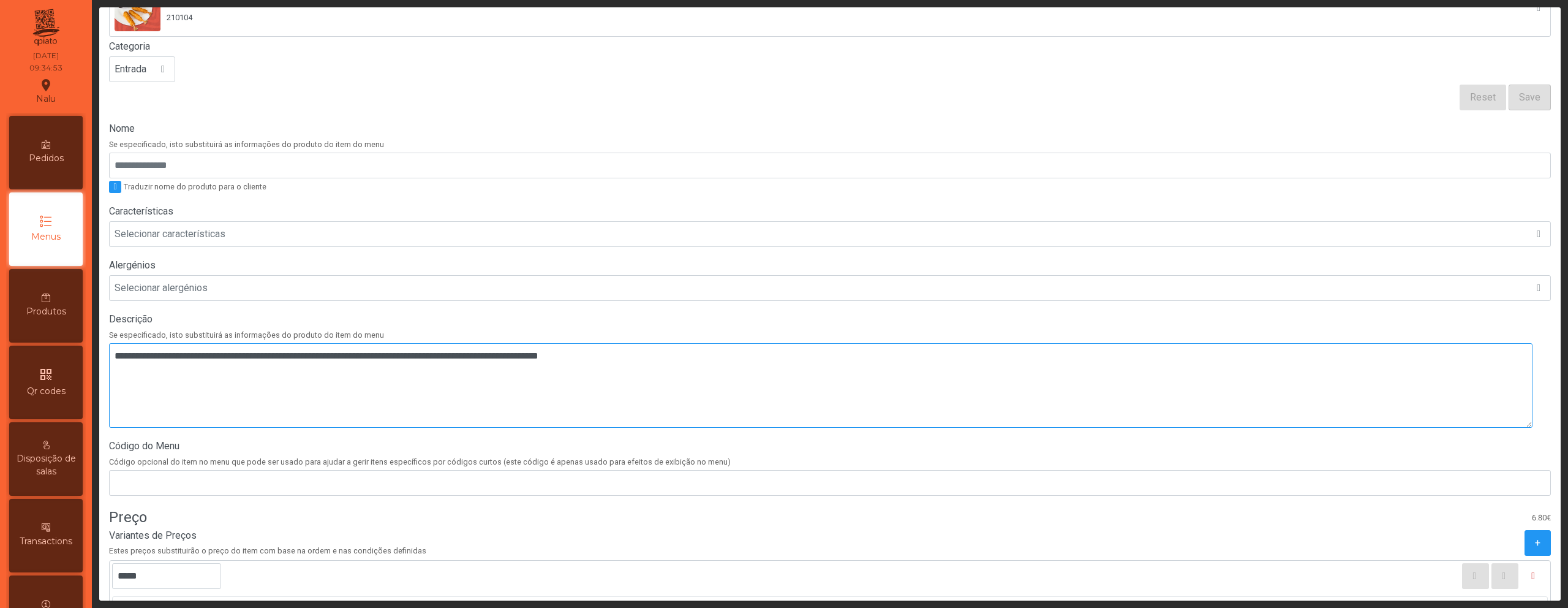
scroll to position [119, 0]
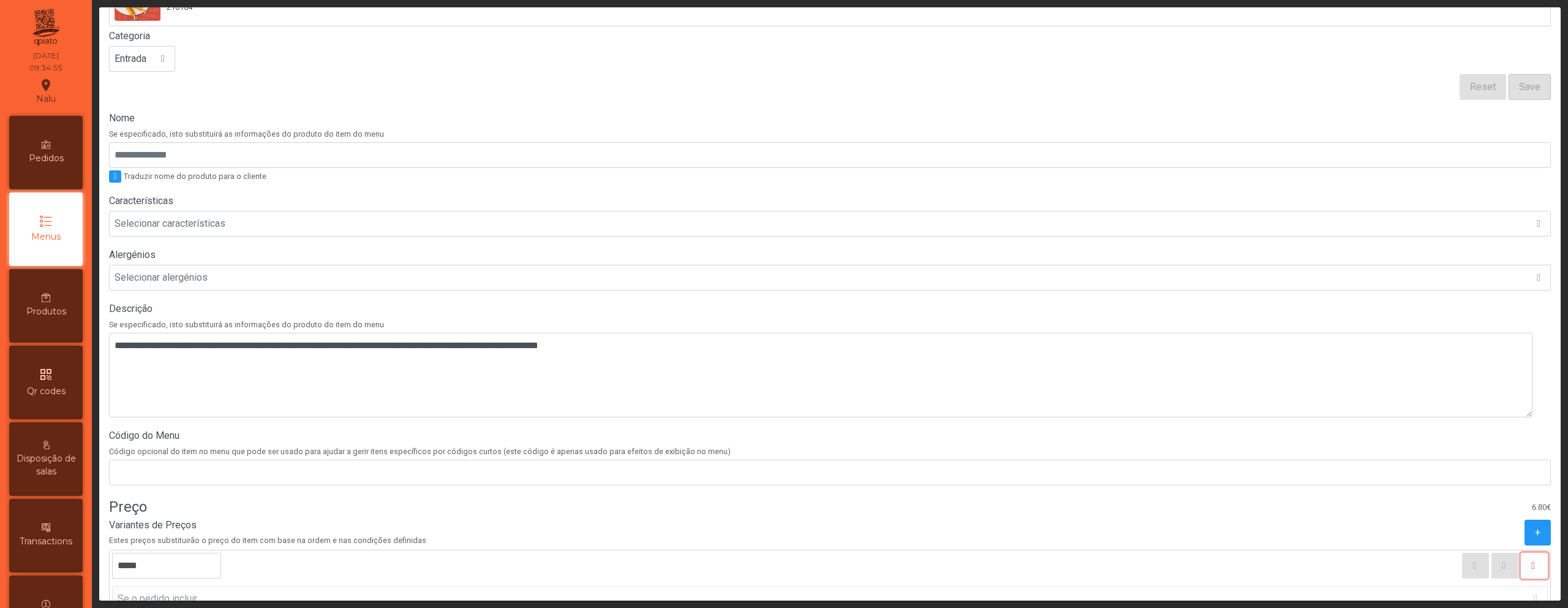
click at [1535, 561] on span "button" at bounding box center [1536, 566] width 2 height 15
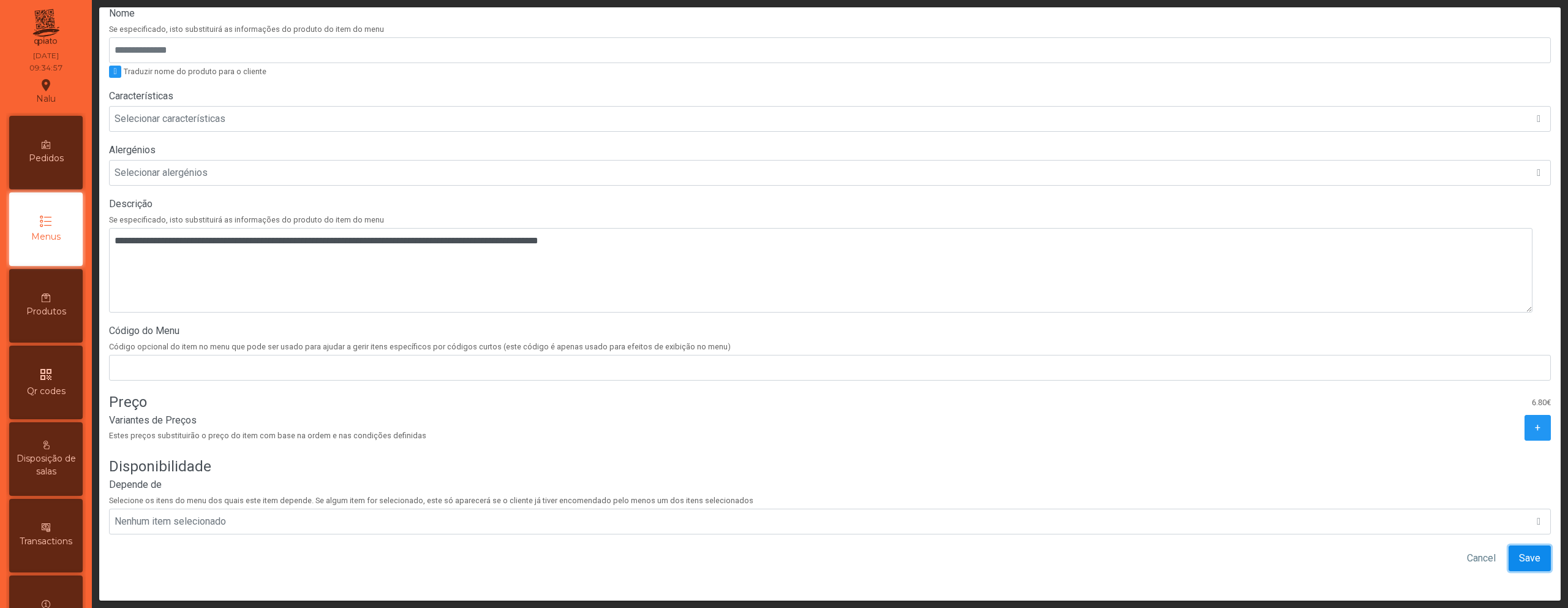
click at [1519, 551] on span "Save" at bounding box center [1530, 558] width 22 height 15
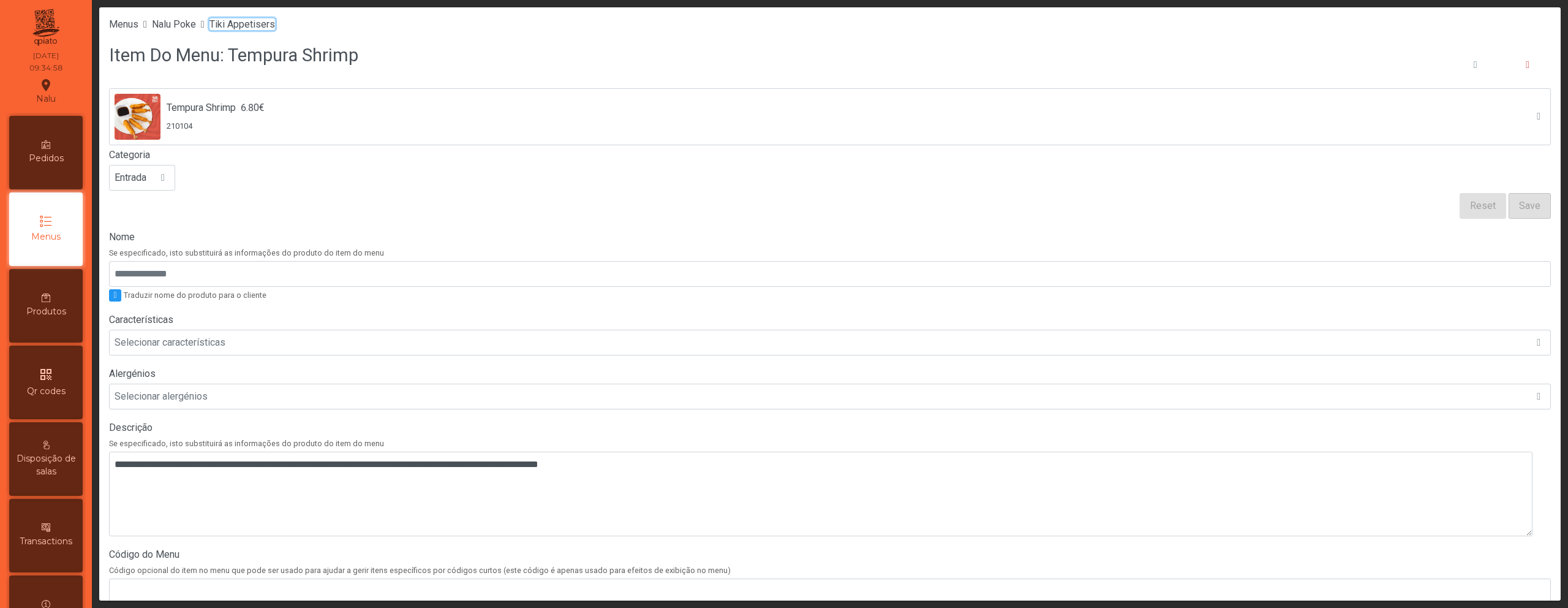
click at [263, 22] on span "Tiki Appetisers" at bounding box center [242, 24] width 66 height 12
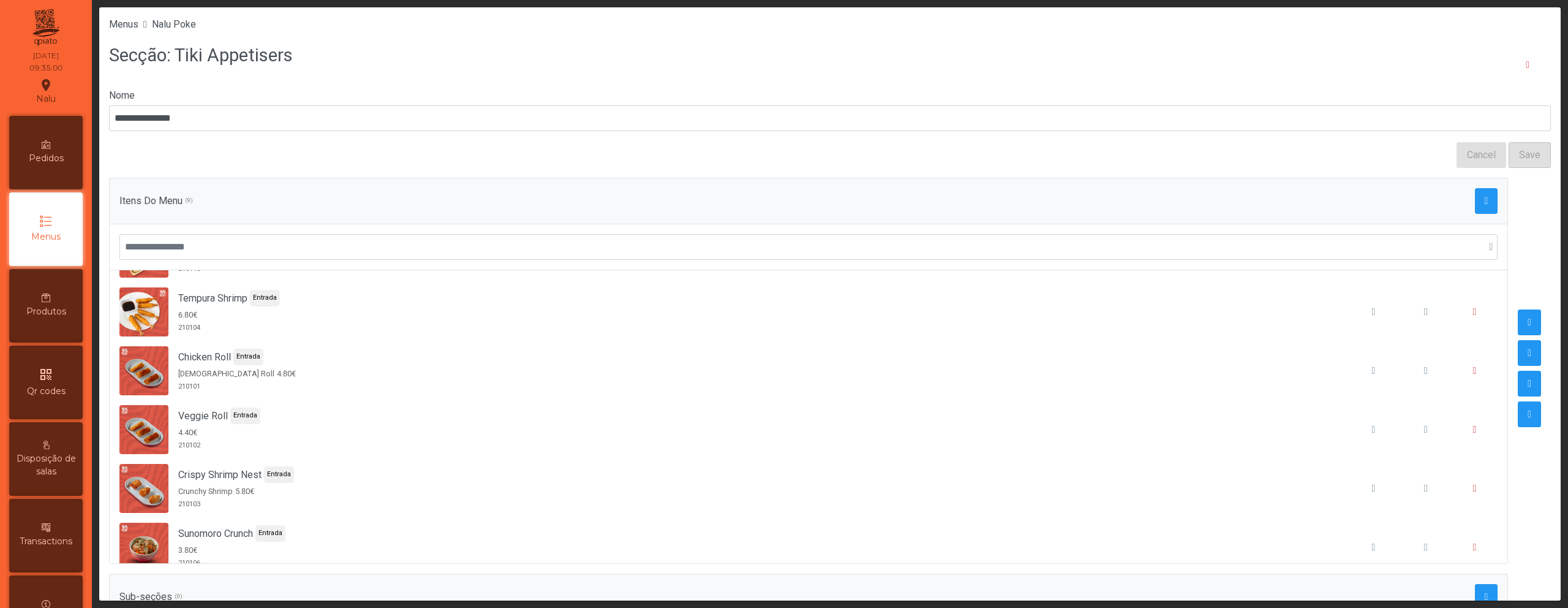
scroll to position [227, 0]
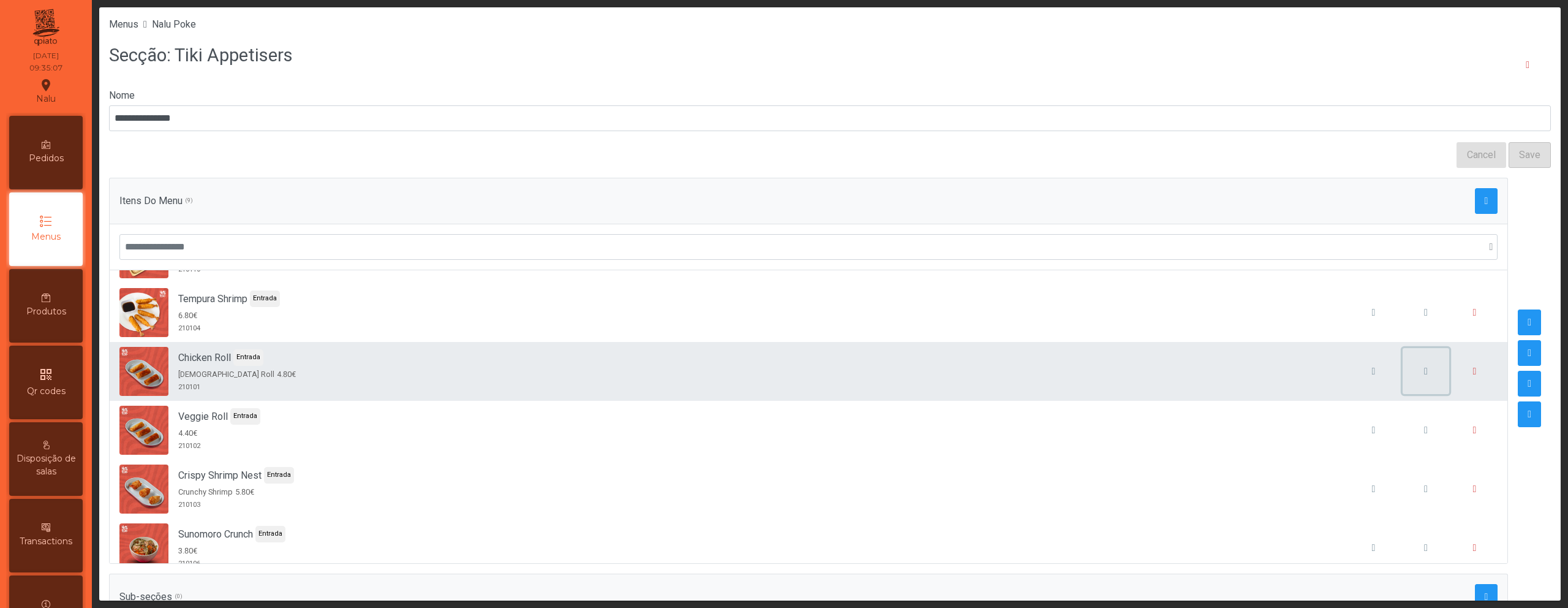
click at [1403, 381] on button "button" at bounding box center [1426, 371] width 47 height 47
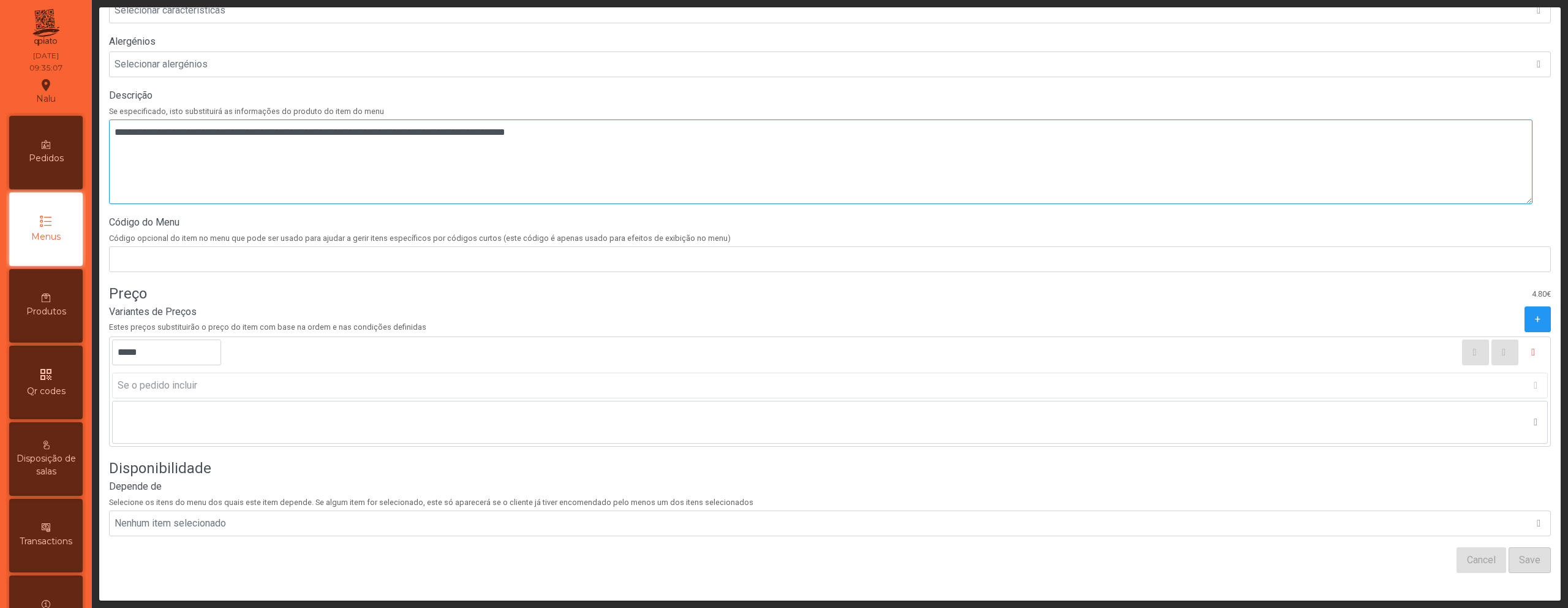
scroll to position [343, 0]
click at [1521, 347] on button "button" at bounding box center [1535, 350] width 27 height 26
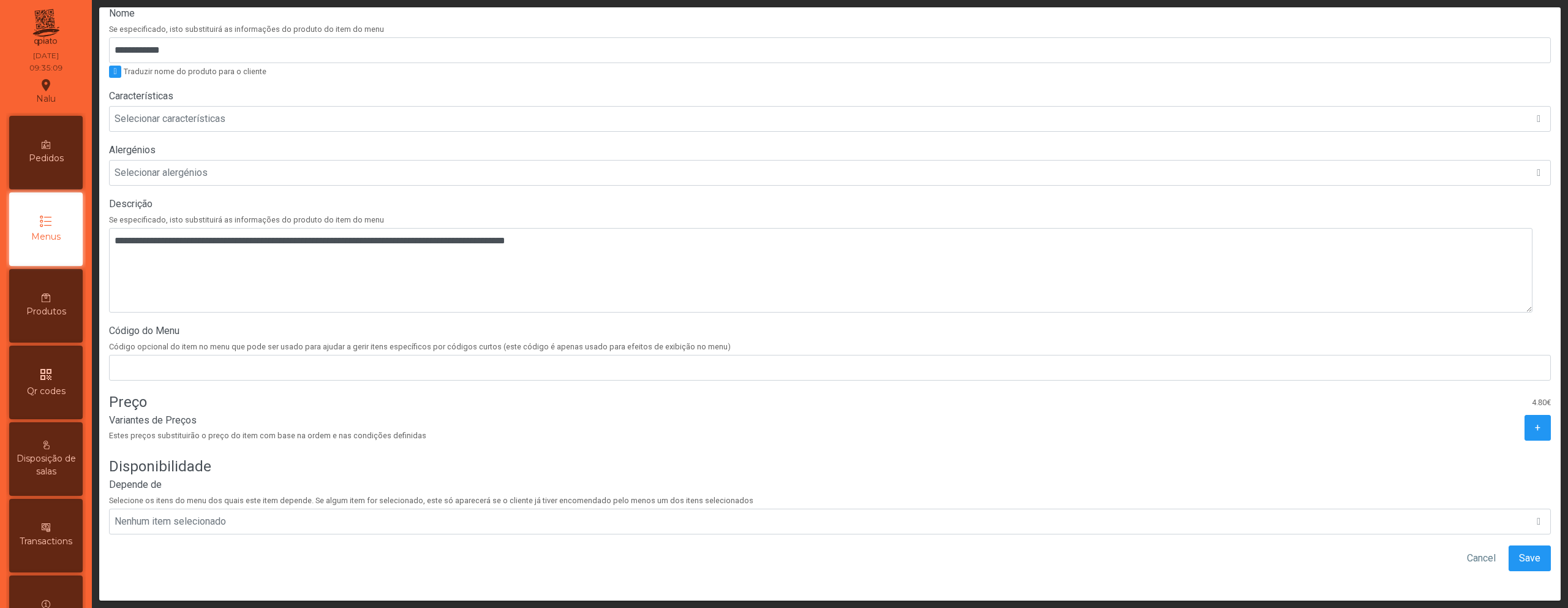
scroll to position [233, 0]
click at [1519, 551] on span "Save" at bounding box center [1530, 558] width 22 height 15
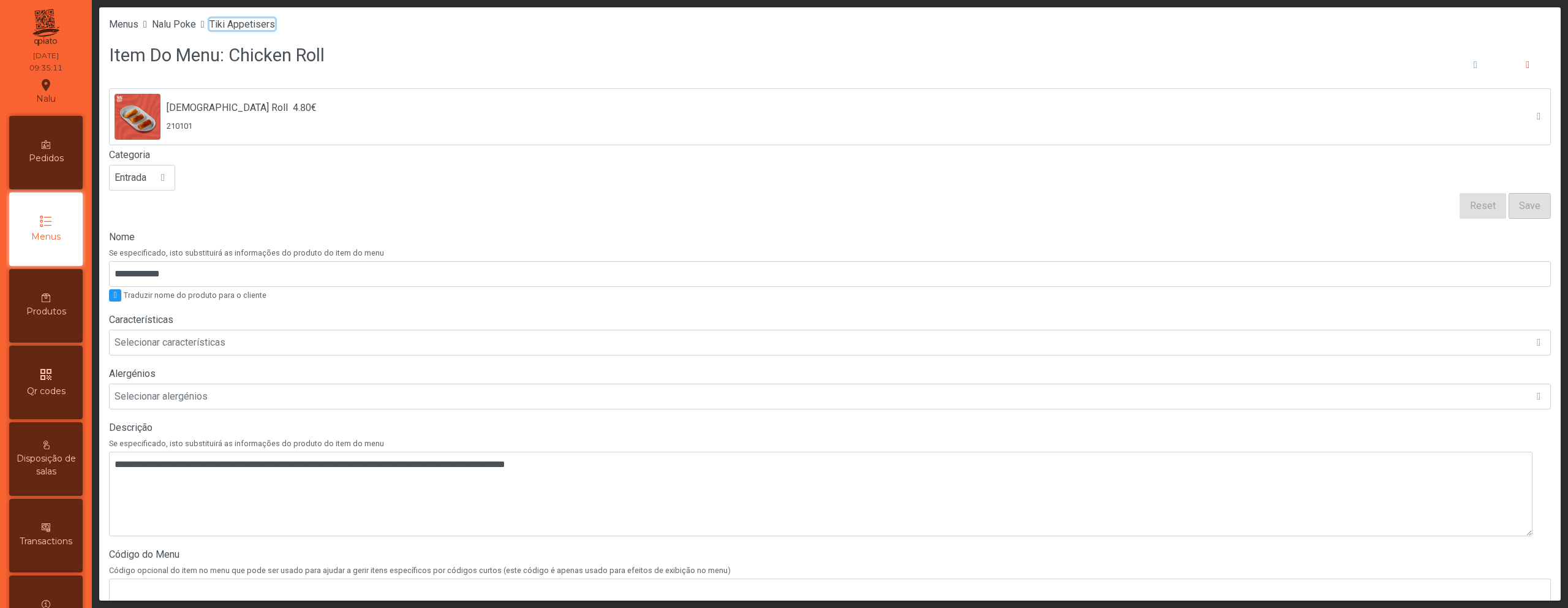
click at [251, 27] on span "Tiki Appetisers" at bounding box center [242, 24] width 66 height 12
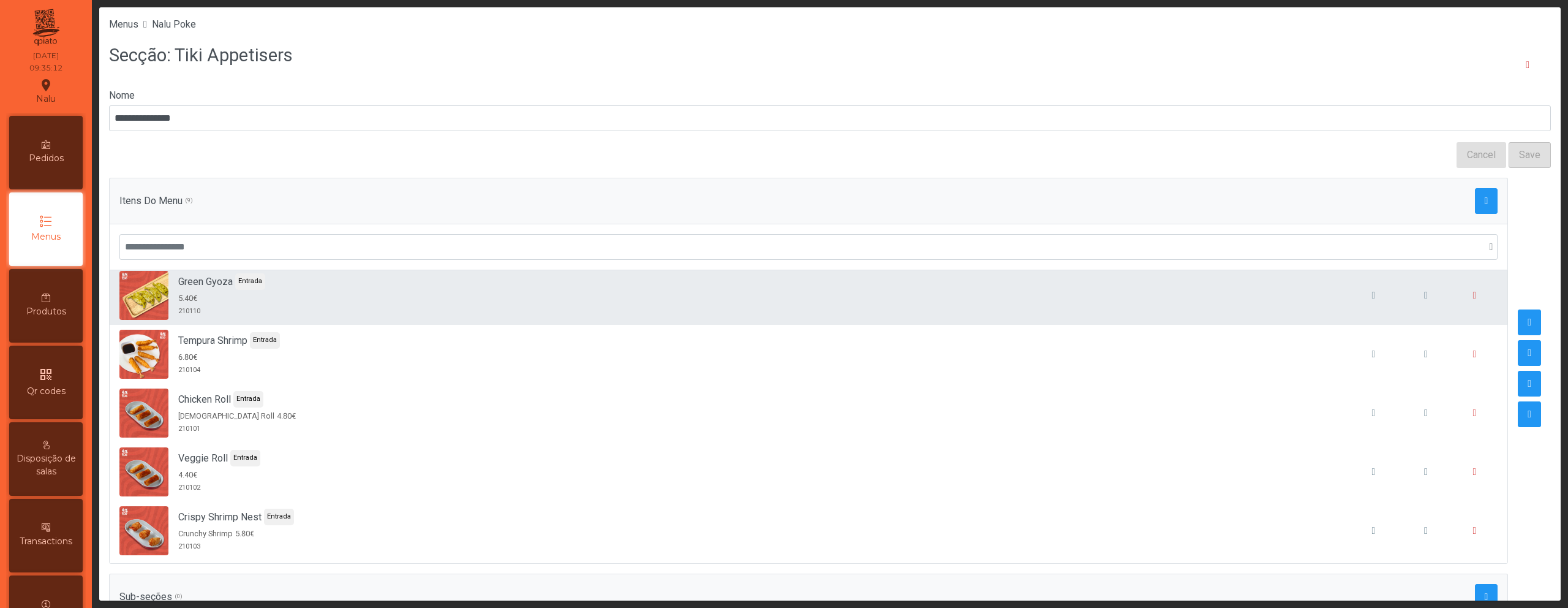
scroll to position [247, 0]
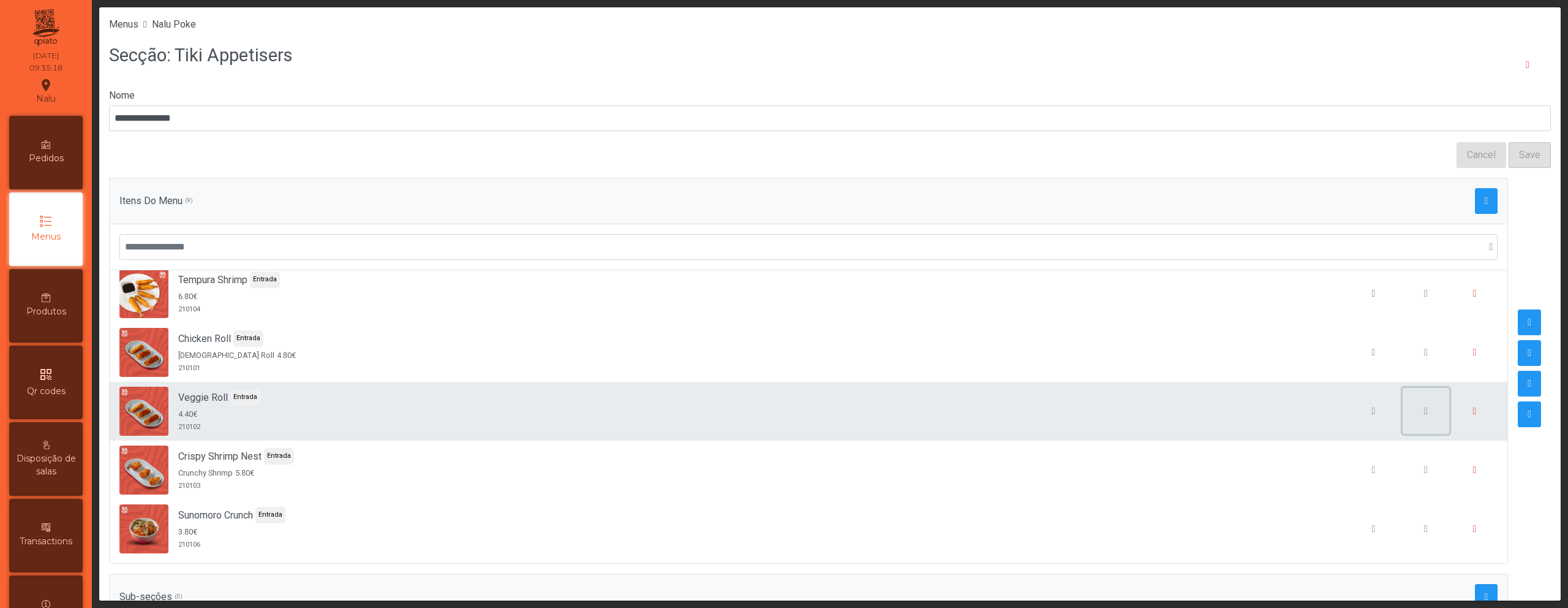
click at [1403, 410] on button "button" at bounding box center [1426, 411] width 47 height 47
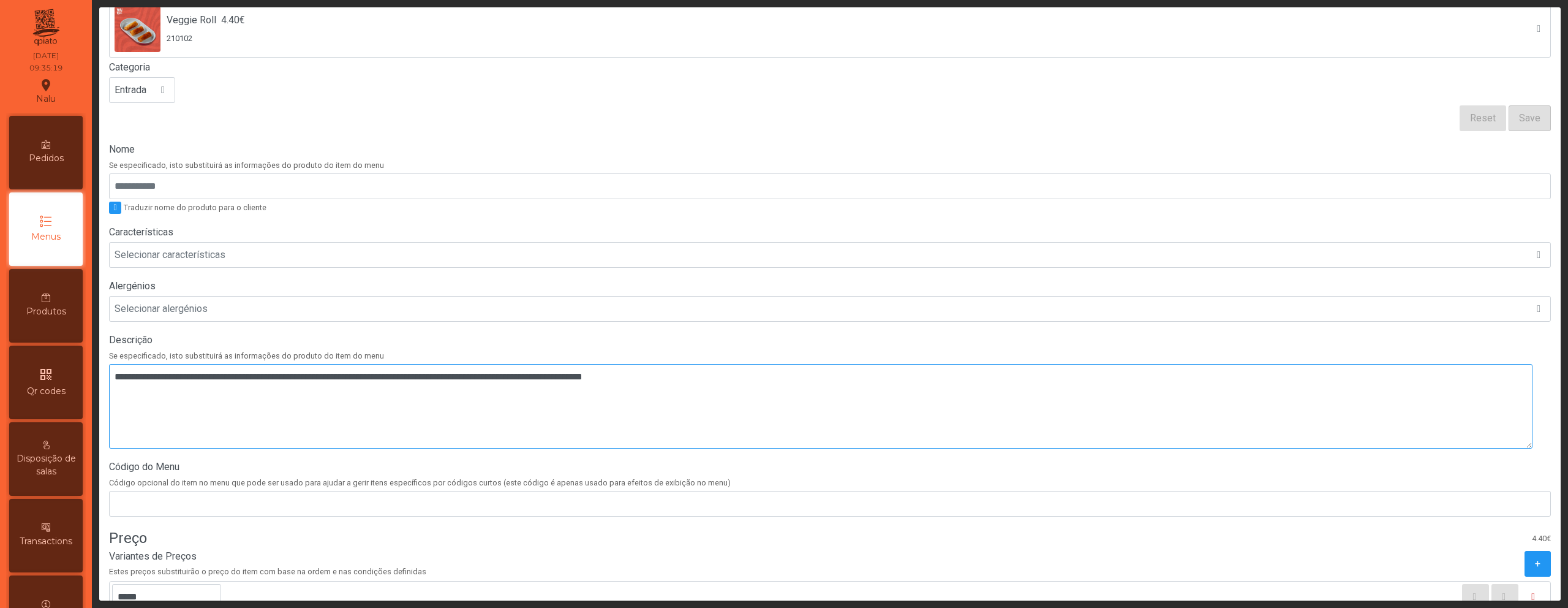
scroll to position [252, 0]
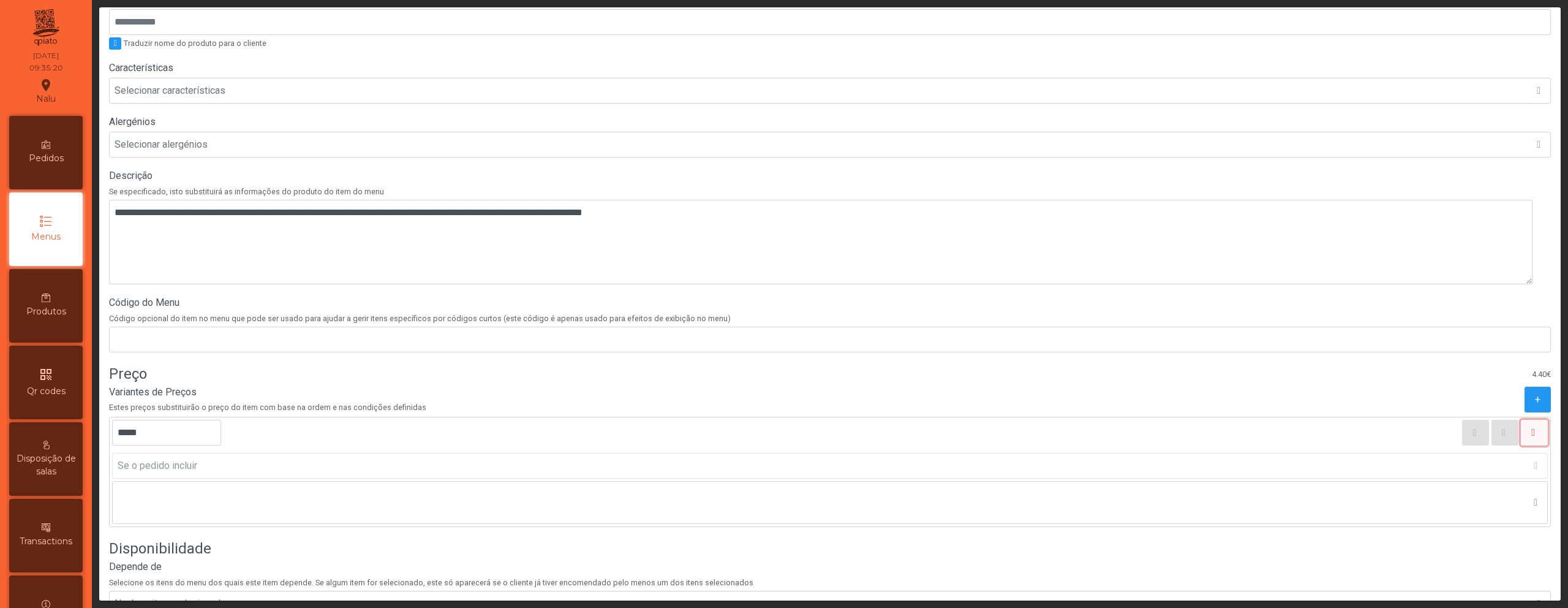
click at [1531, 435] on icon "button" at bounding box center [1533, 433] width 4 height 10
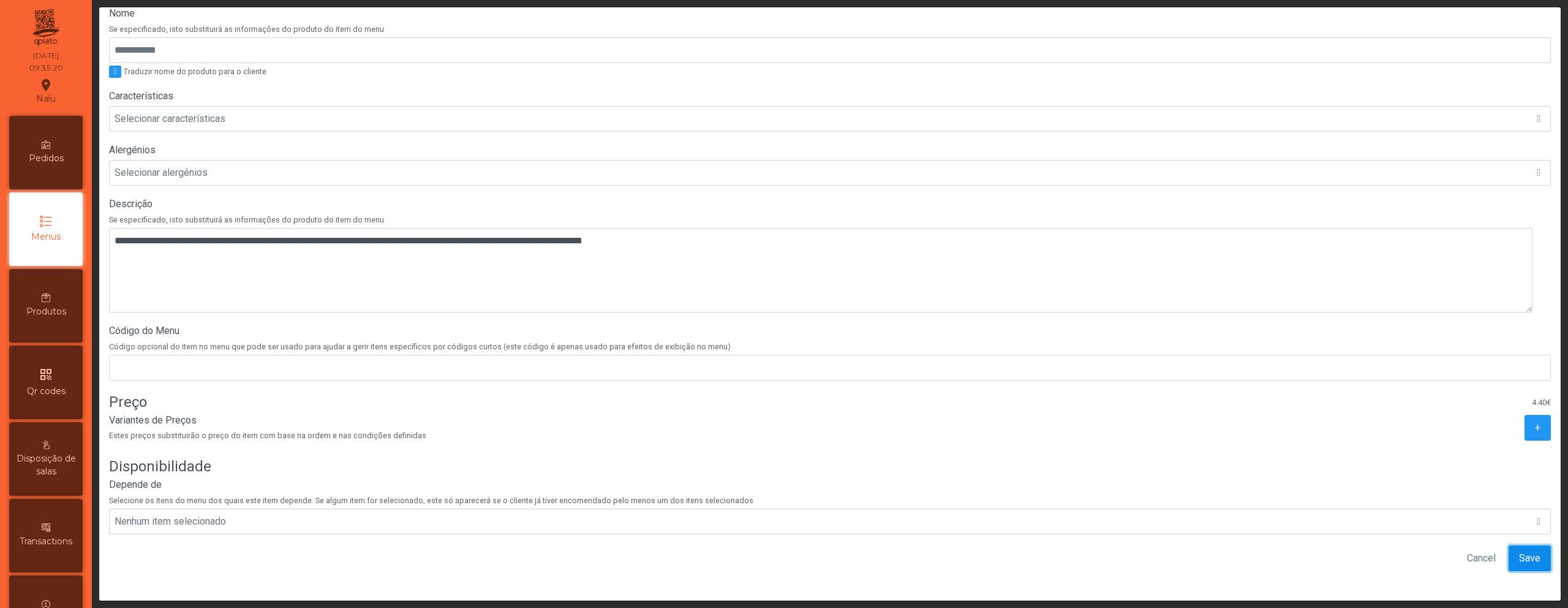
click at [1509, 550] on button "Save" at bounding box center [1530, 558] width 42 height 26
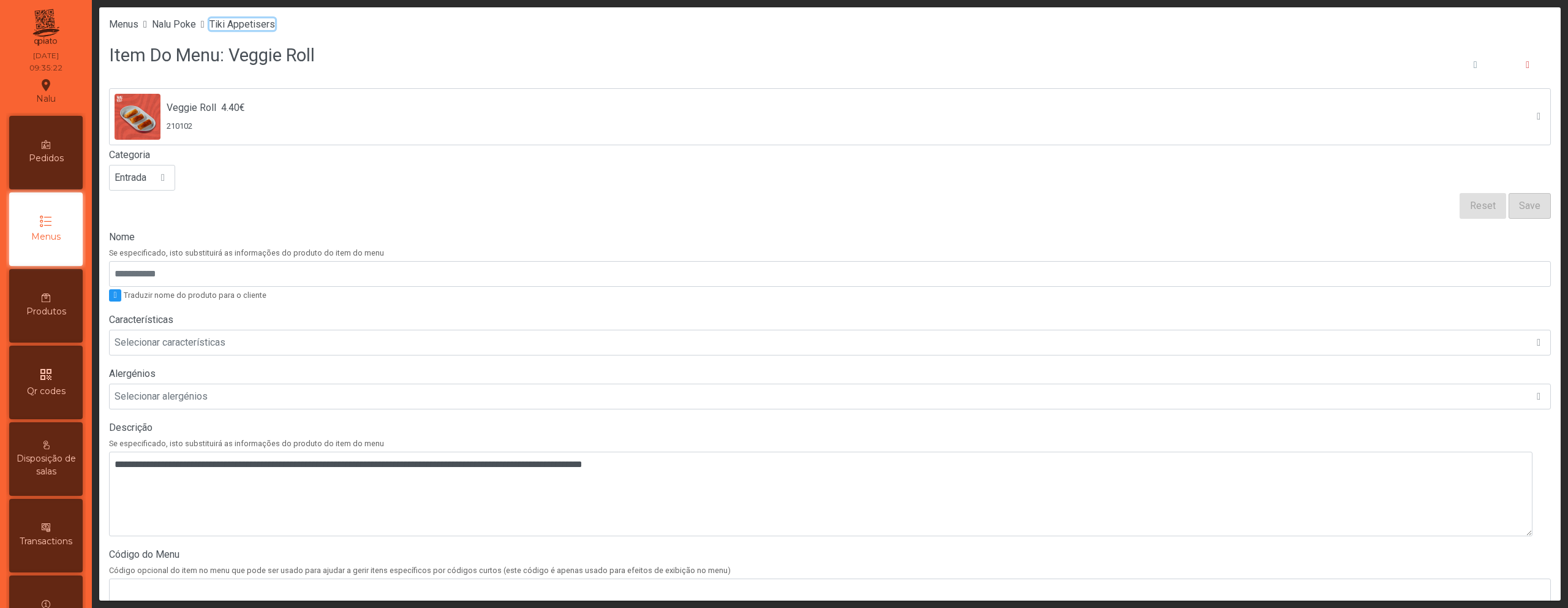
click at [271, 20] on span "Tiki Appetisers" at bounding box center [242, 24] width 66 height 12
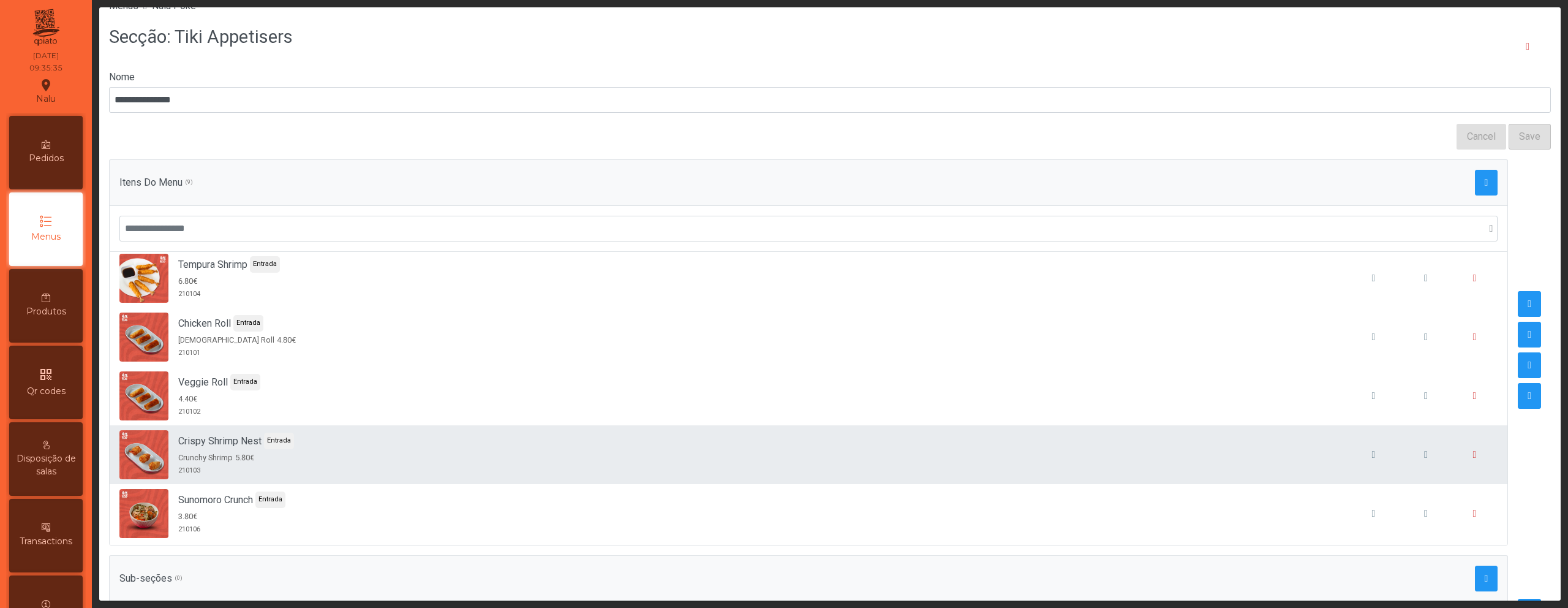
scroll to position [247, 0]
click at [1403, 457] on button "button" at bounding box center [1426, 452] width 47 height 47
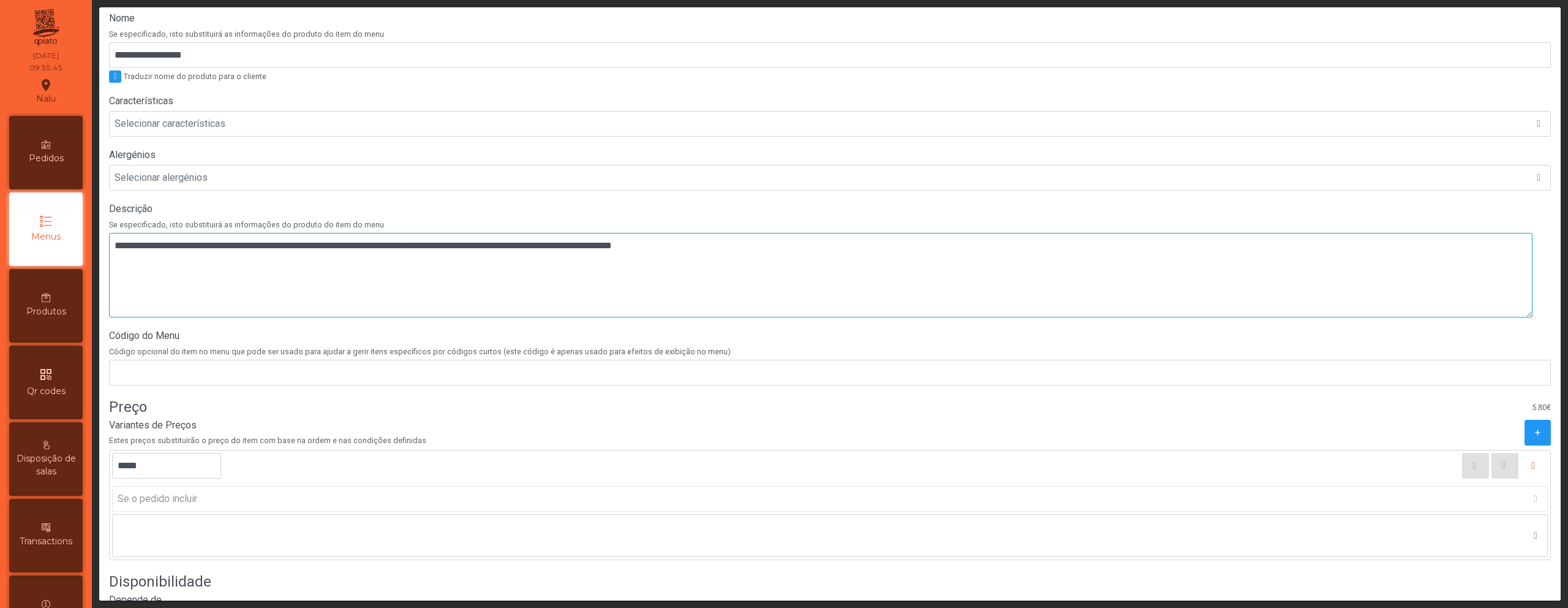
scroll to position [343, 0]
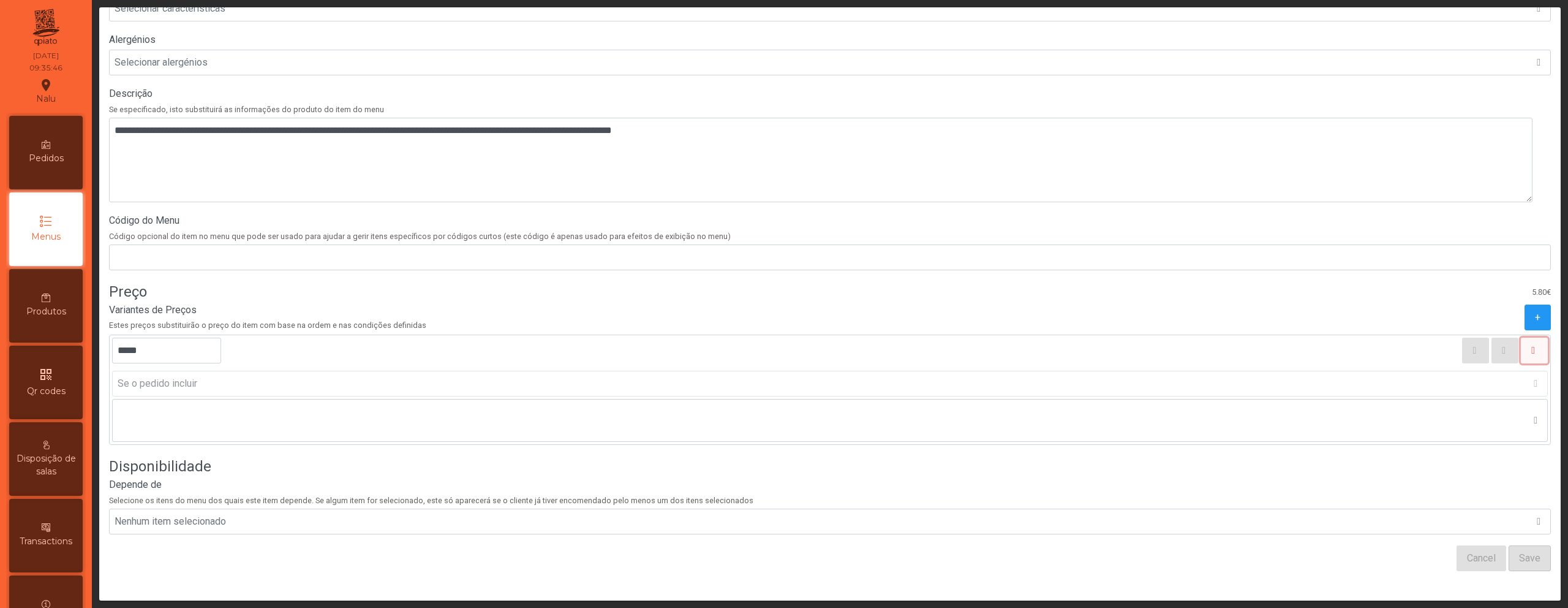
click at [1535, 343] on span "button" at bounding box center [1536, 350] width 2 height 15
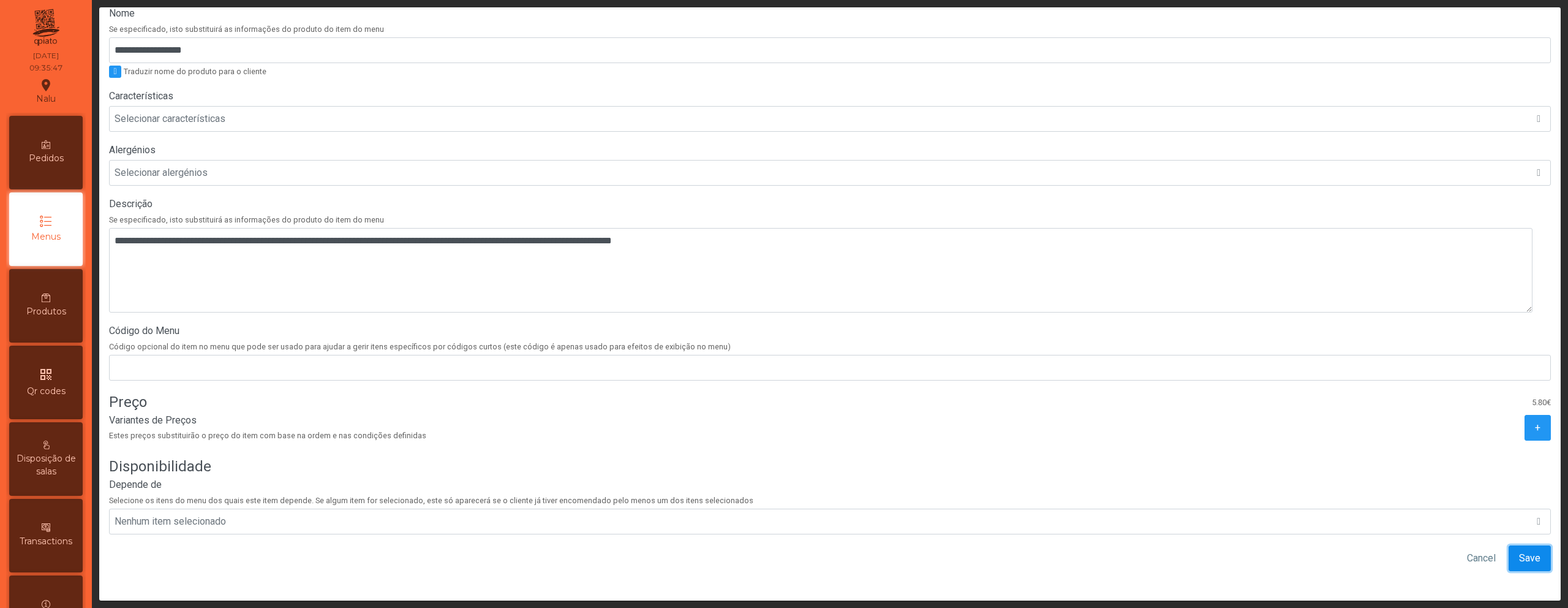
click at [1521, 551] on span "Save" at bounding box center [1530, 558] width 22 height 15
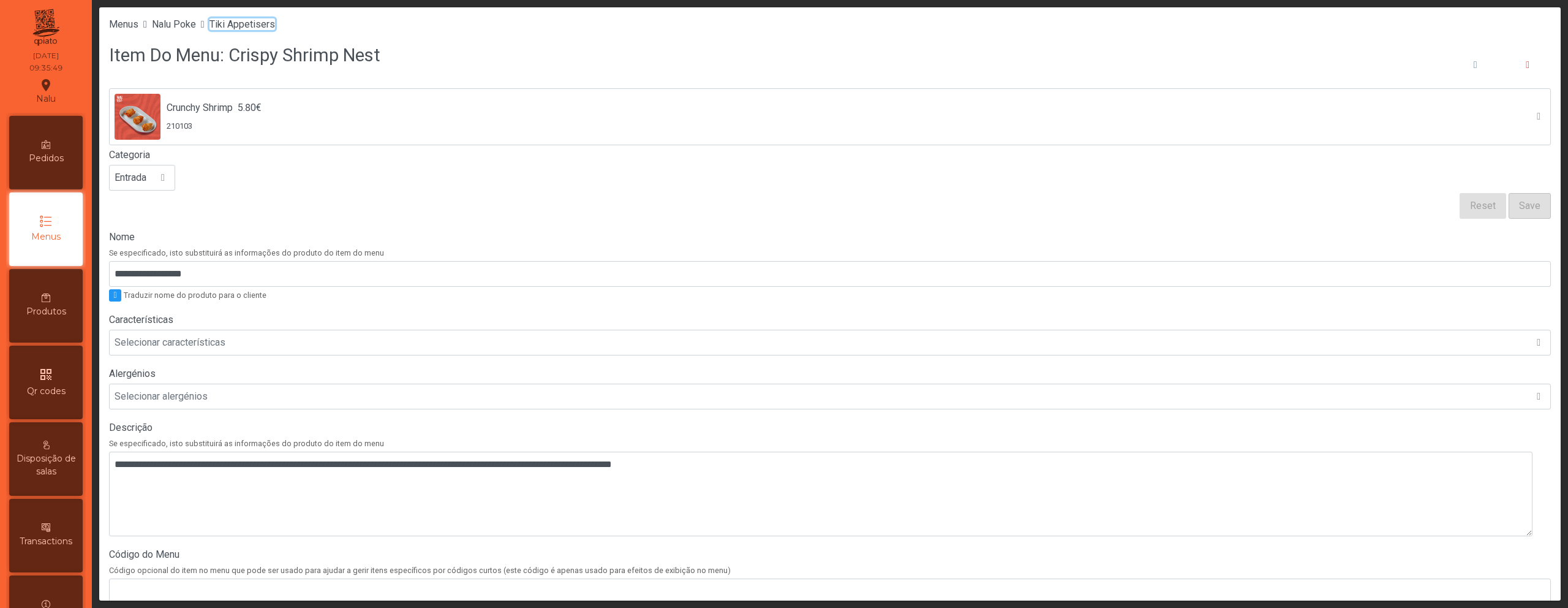
click at [275, 27] on span "Tiki Appetisers" at bounding box center [242, 24] width 66 height 12
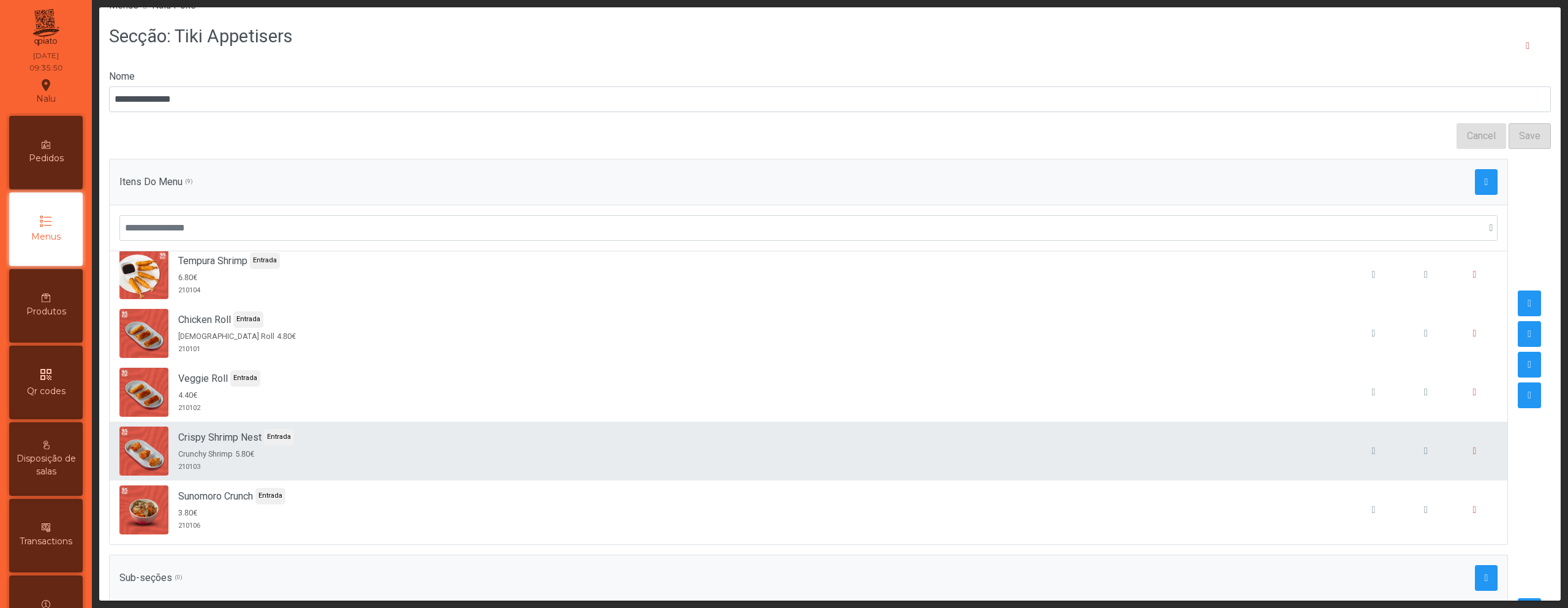
scroll to position [22, 0]
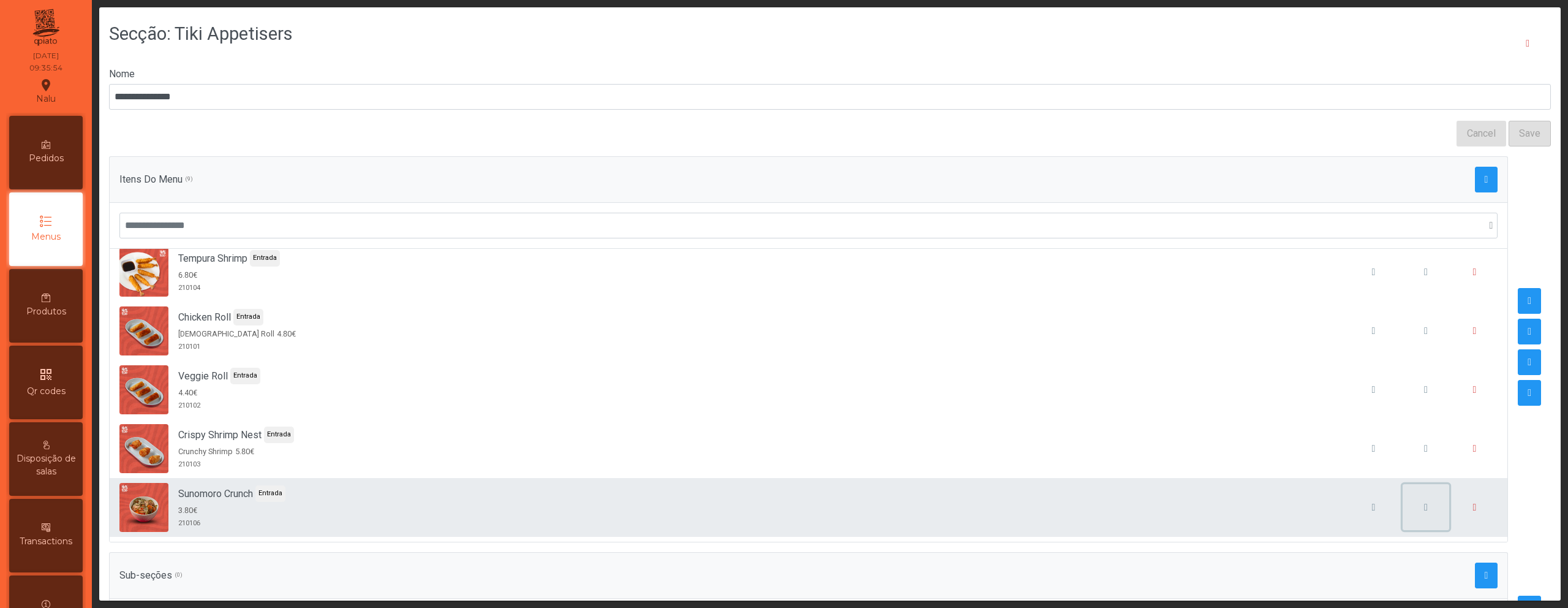
click at [1403, 506] on button "button" at bounding box center [1426, 508] width 47 height 47
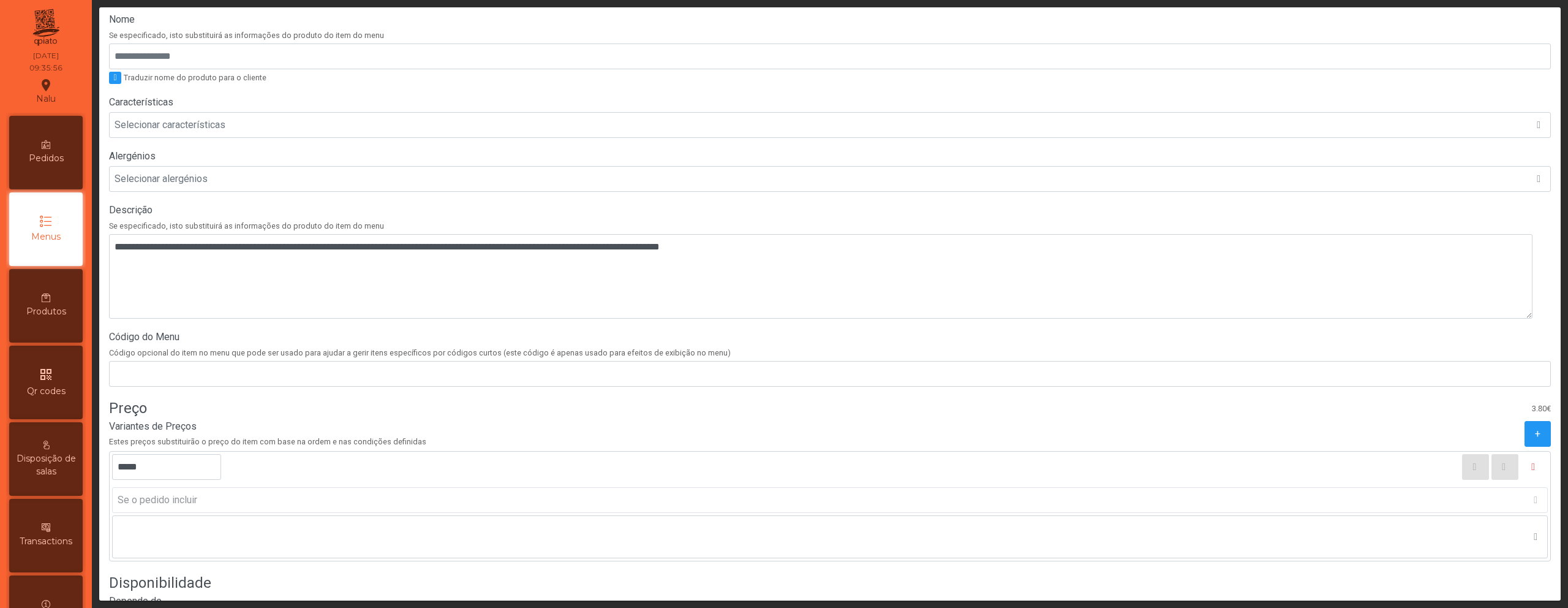
scroll to position [343, 0]
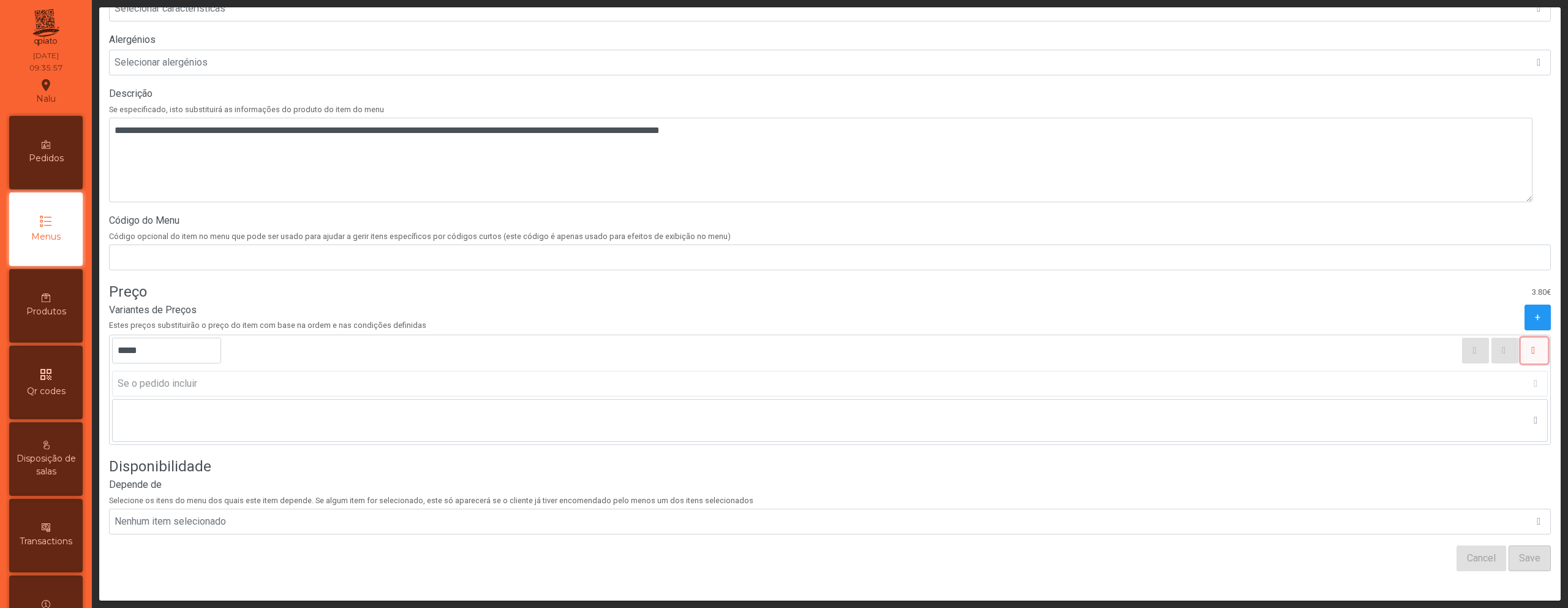
click at [1531, 345] on icon "button" at bounding box center [1533, 350] width 4 height 10
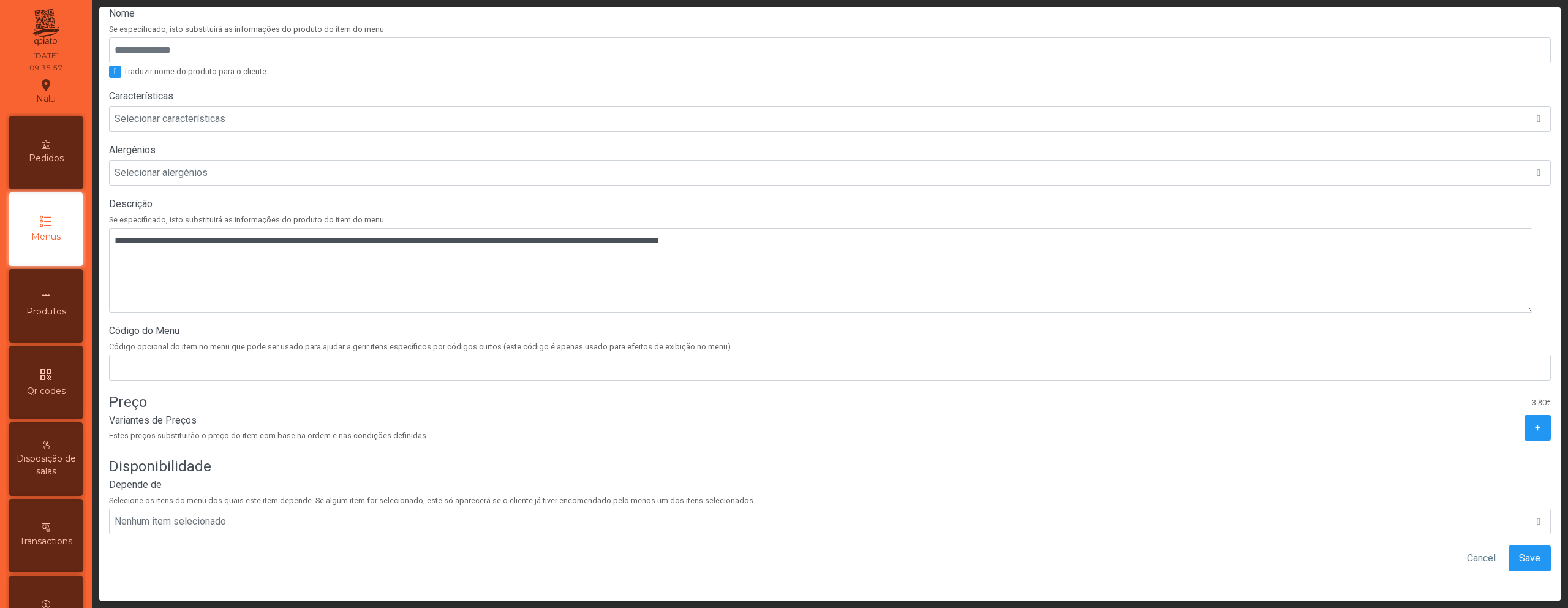
scroll to position [233, 0]
click at [1520, 551] on span "Save" at bounding box center [1530, 558] width 22 height 15
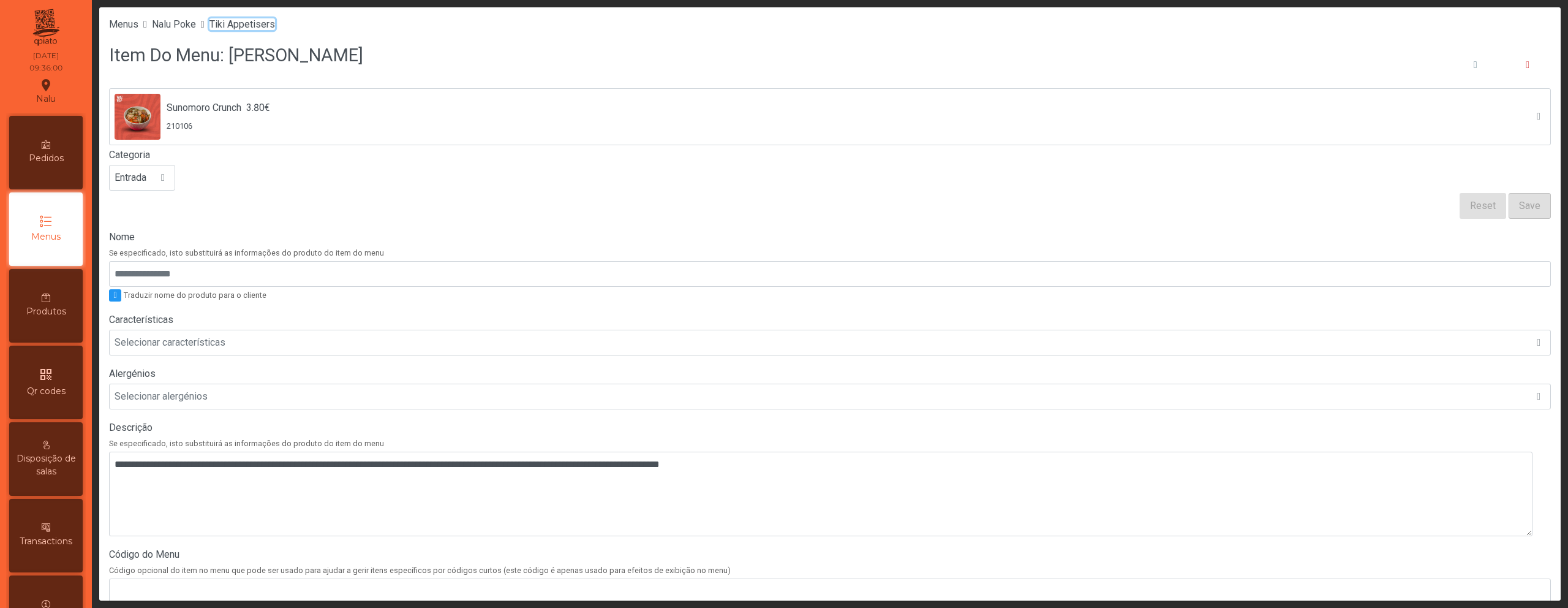
click at [260, 23] on span "Tiki Appetisers" at bounding box center [242, 24] width 66 height 12
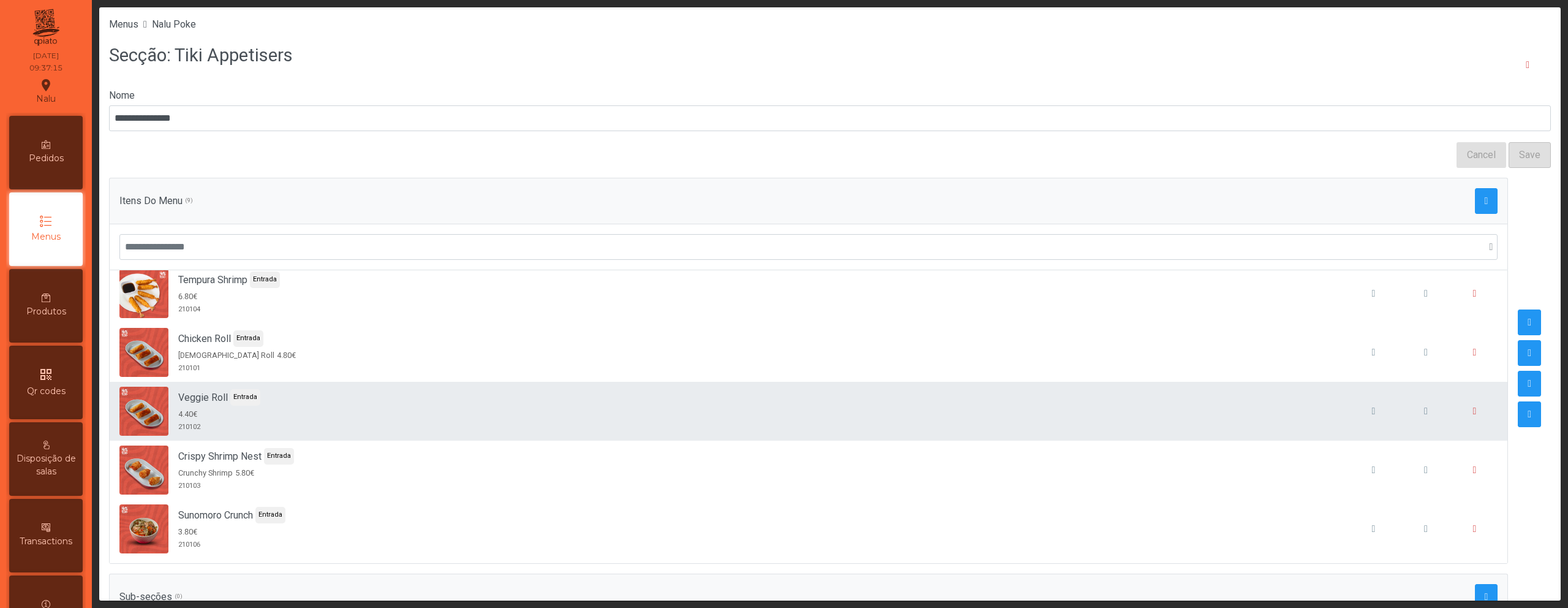
scroll to position [2, 0]
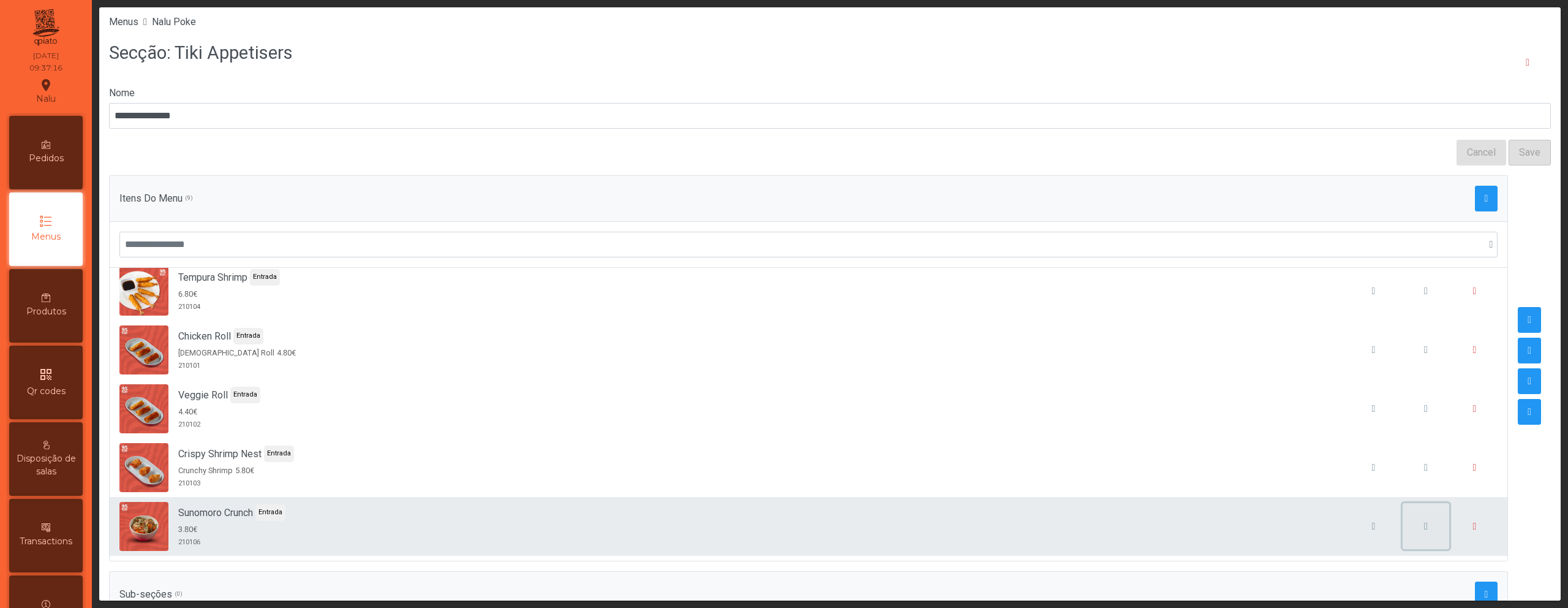
click at [1403, 525] on button "button" at bounding box center [1426, 527] width 47 height 47
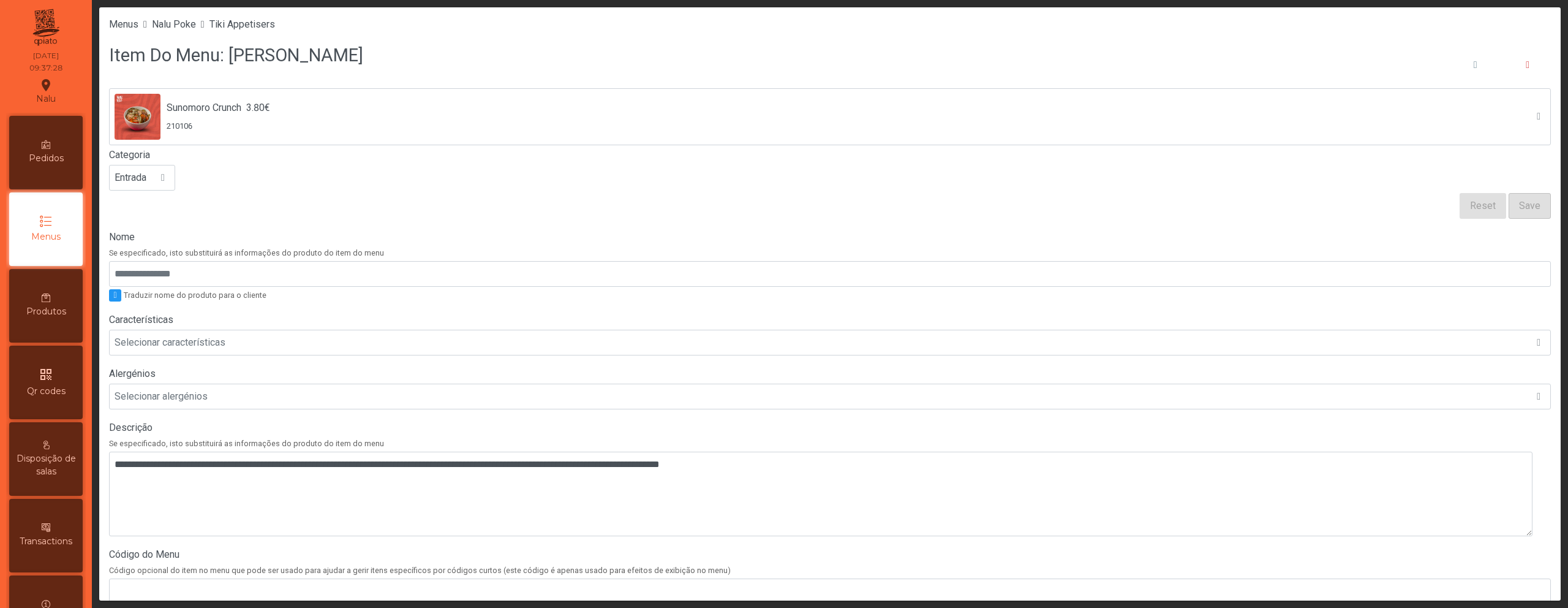
click at [205, 21] on li at bounding box center [203, 25] width 4 height 10
click at [192, 23] on span "Nalu Poke" at bounding box center [174, 24] width 44 height 12
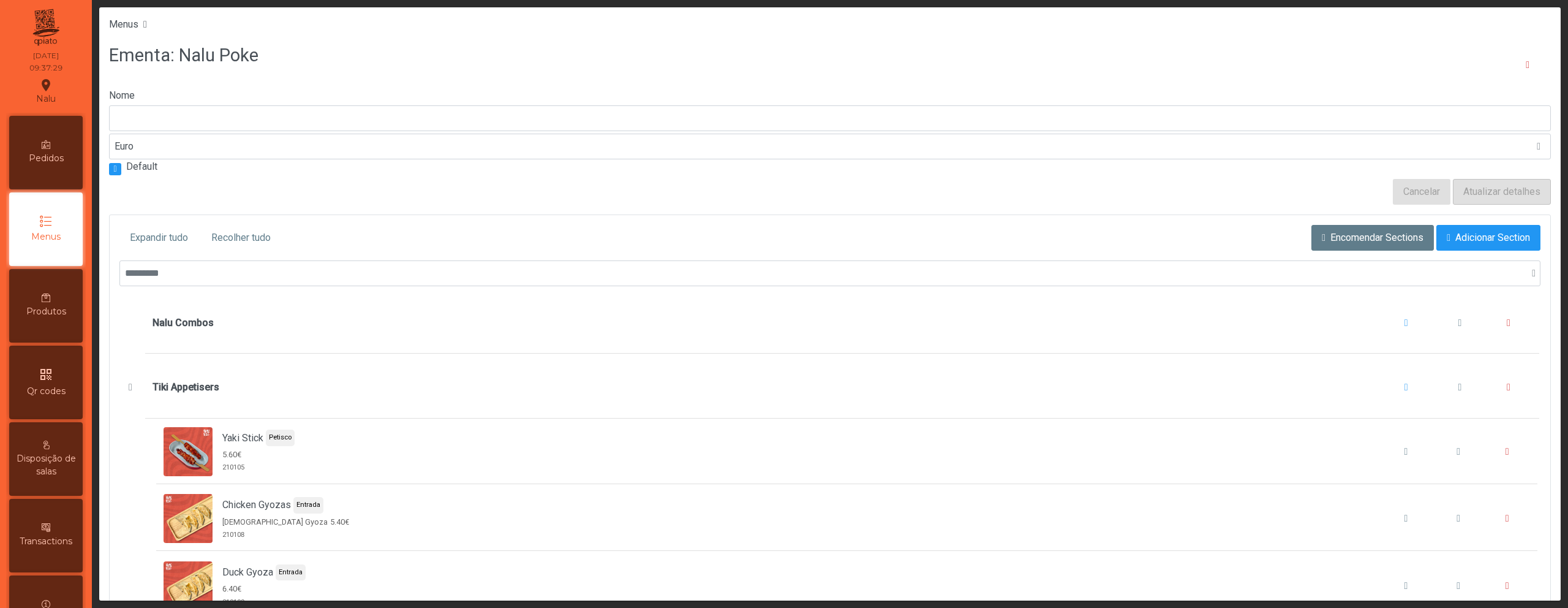
type input "*********"
click at [122, 385] on button "Tiki Appetisers" at bounding box center [130, 387] width 19 height 20
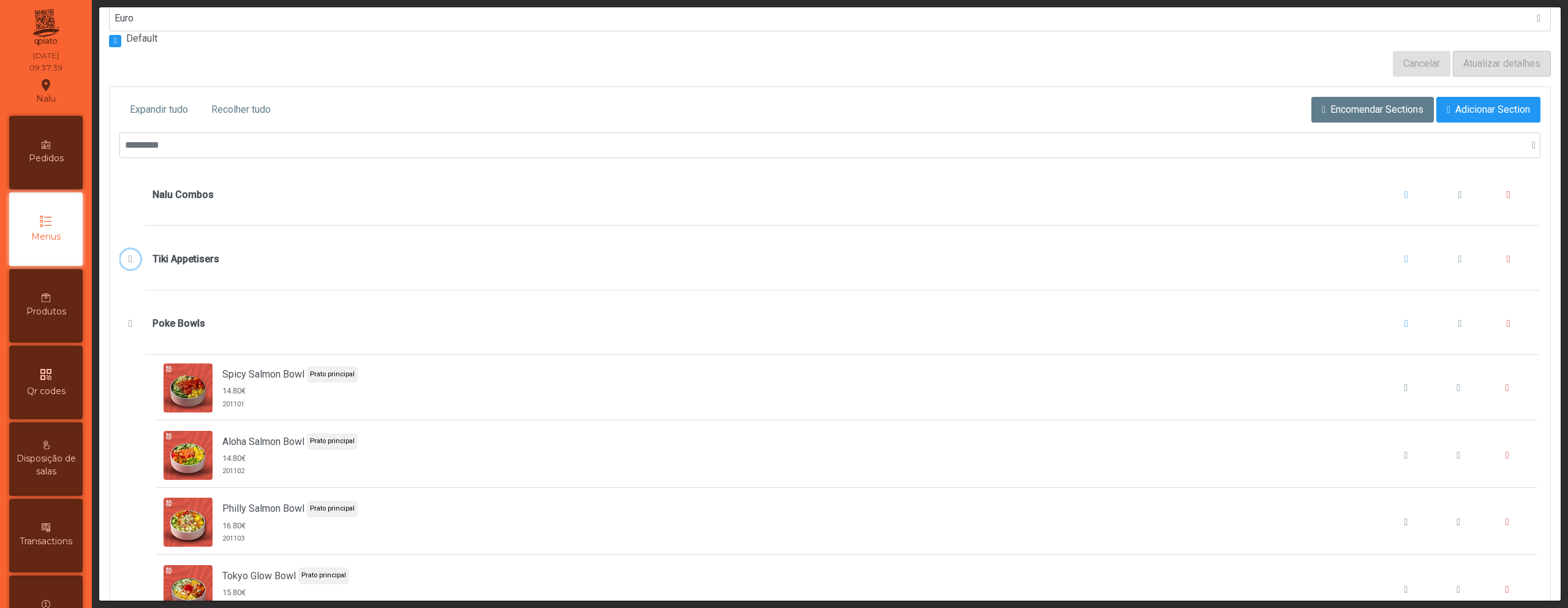
scroll to position [165, 0]
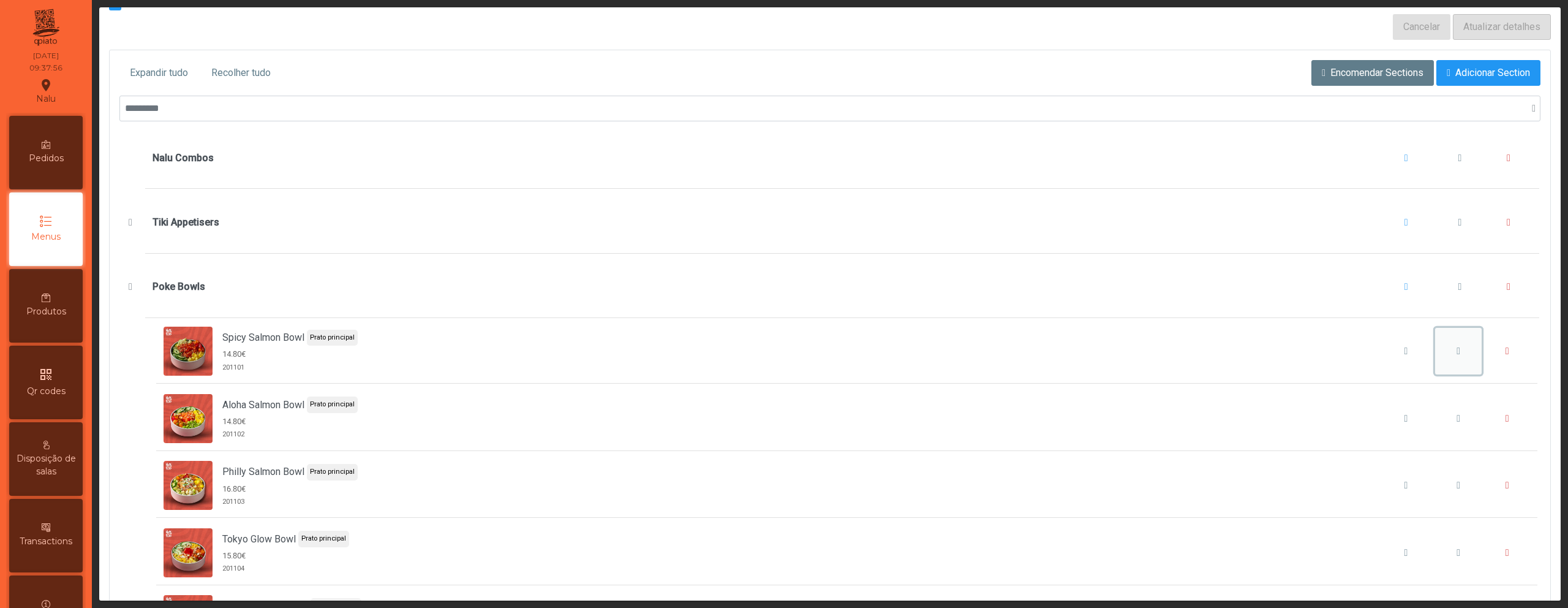
click at [1457, 354] on span "Spicy Salmon Bowl" at bounding box center [1459, 351] width 4 height 10
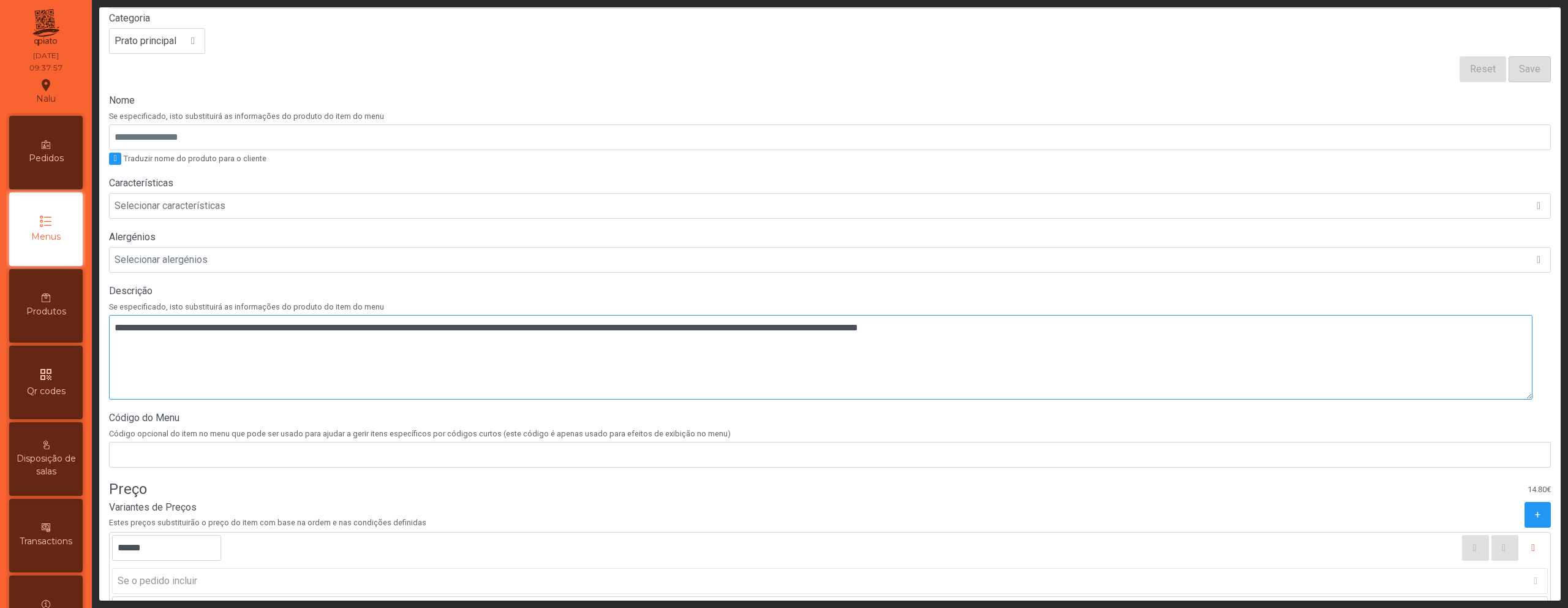
scroll to position [260, 0]
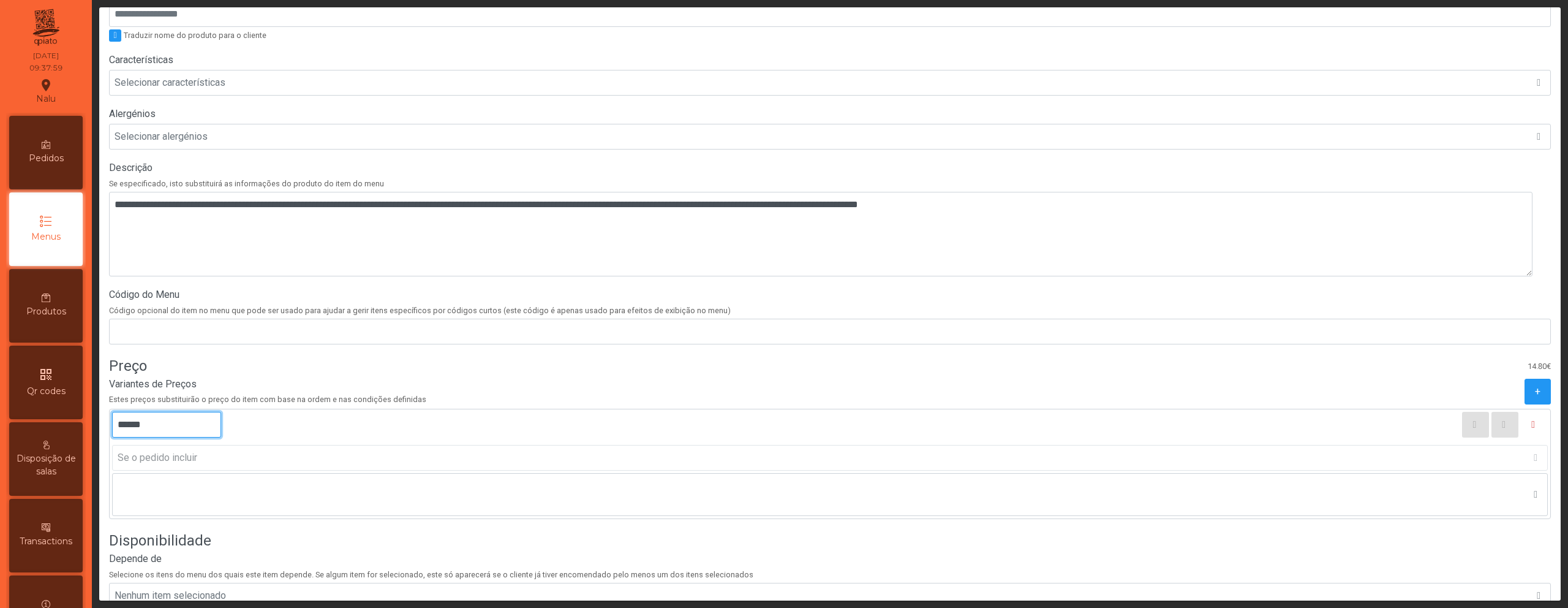
click at [149, 427] on input "******" at bounding box center [166, 425] width 109 height 26
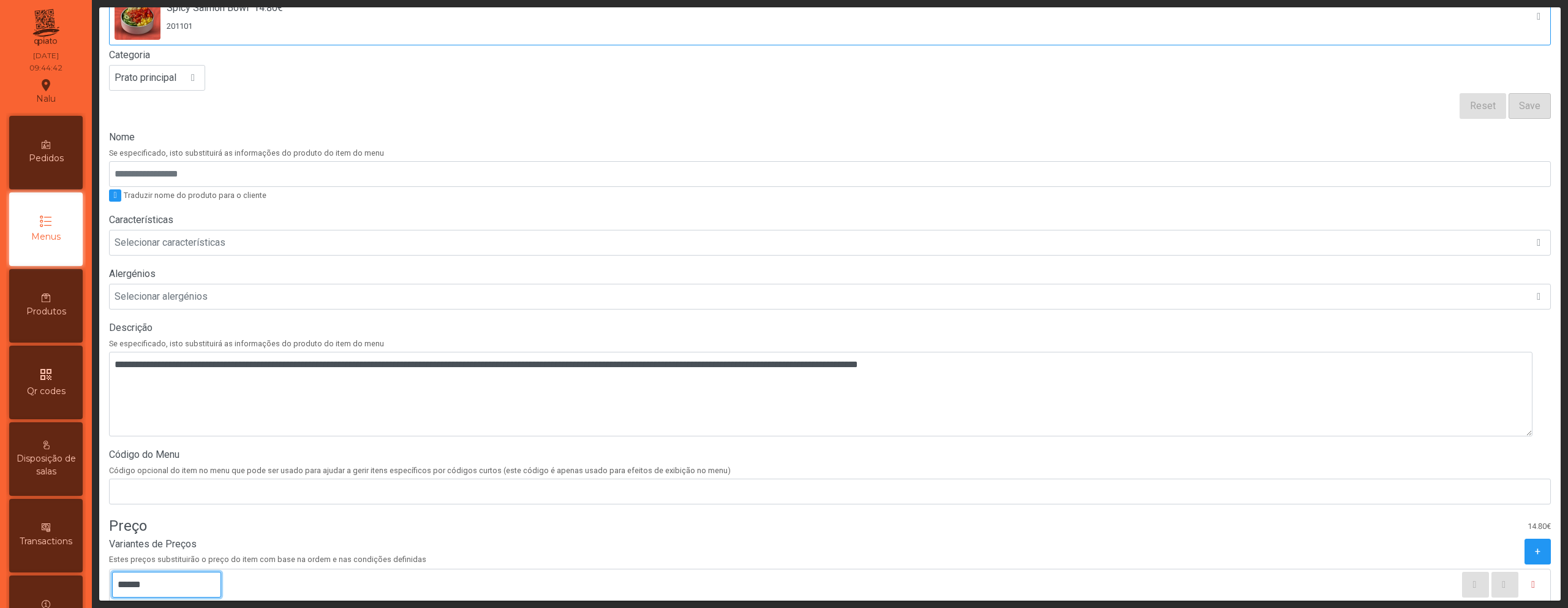
scroll to position [0, 0]
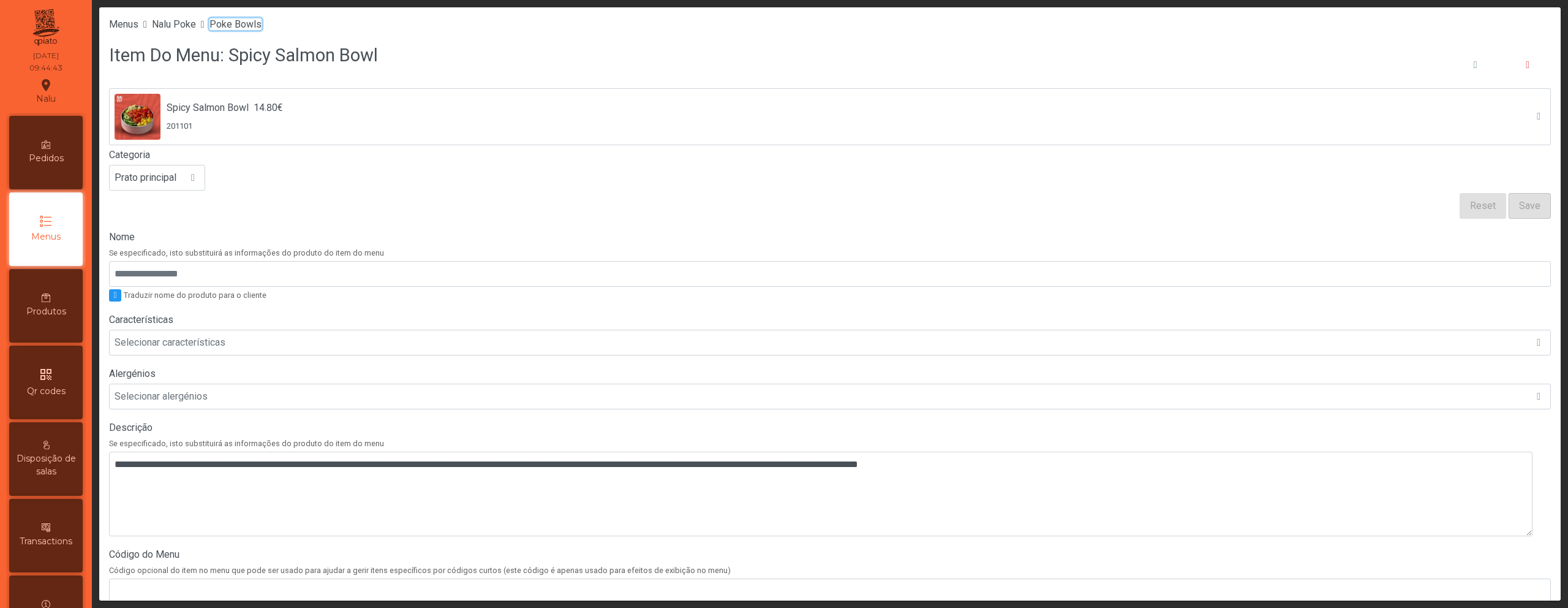
click at [248, 21] on span "Poke Bowls" at bounding box center [235, 24] width 52 height 12
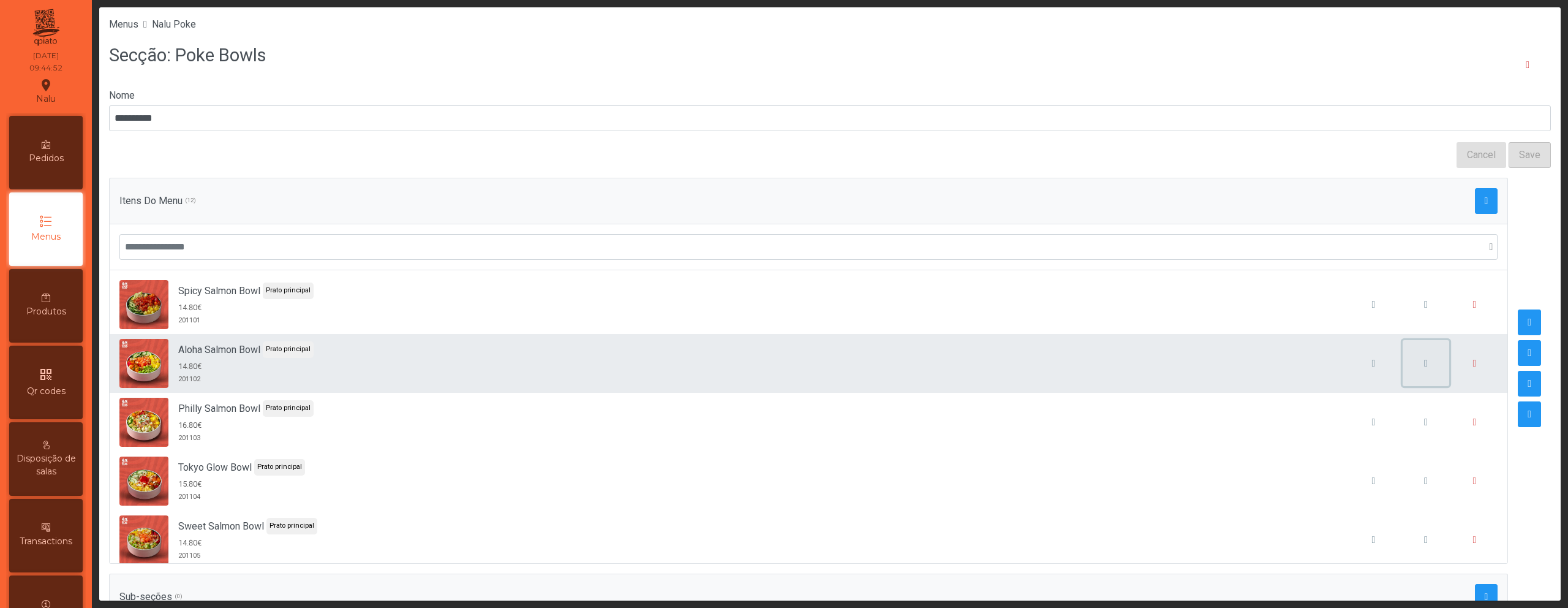
click at [1424, 364] on span "button" at bounding box center [1426, 363] width 4 height 10
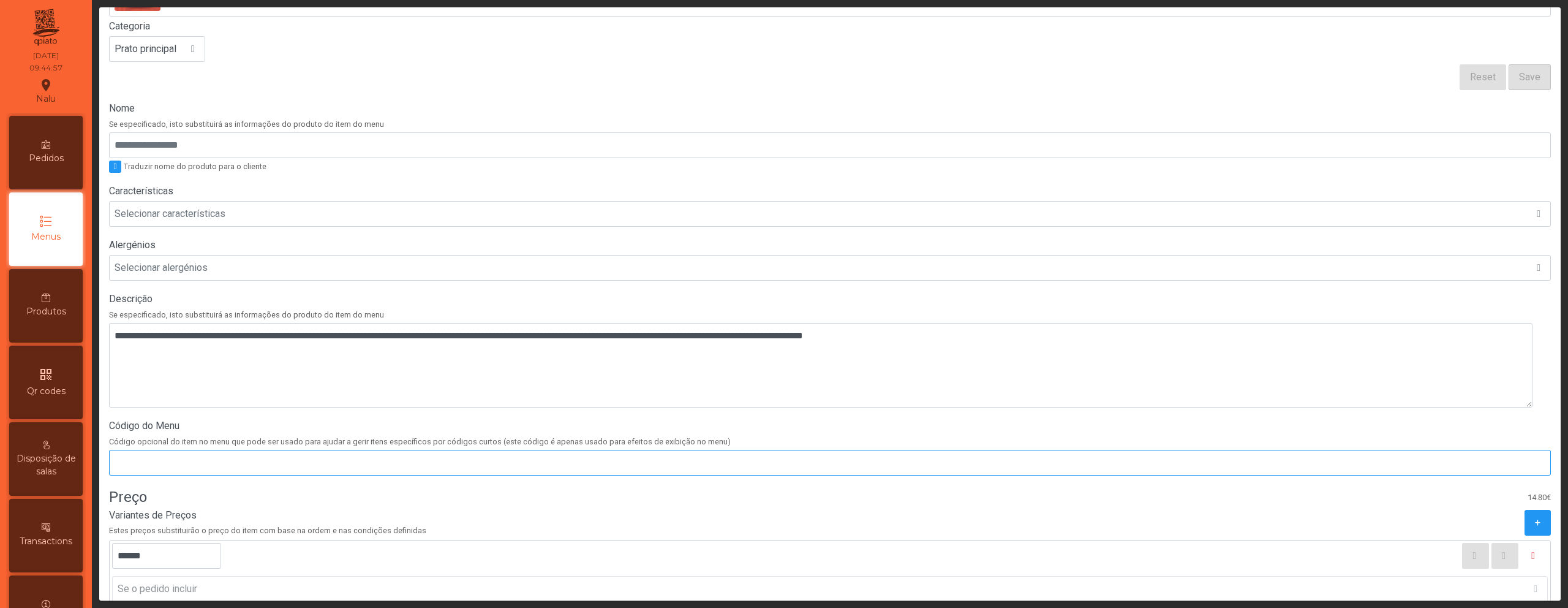
scroll to position [130, 0]
click at [196, 553] on input "******" at bounding box center [166, 555] width 109 height 26
type input "******"
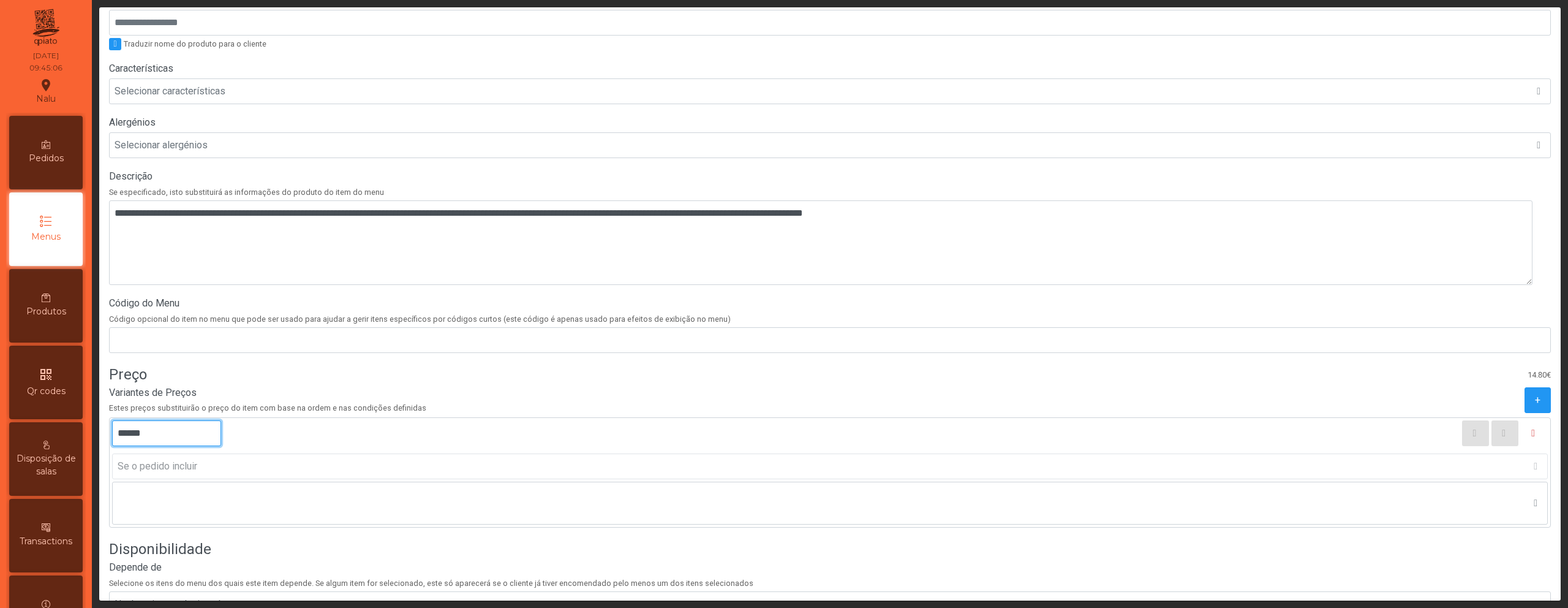
scroll to position [343, 0]
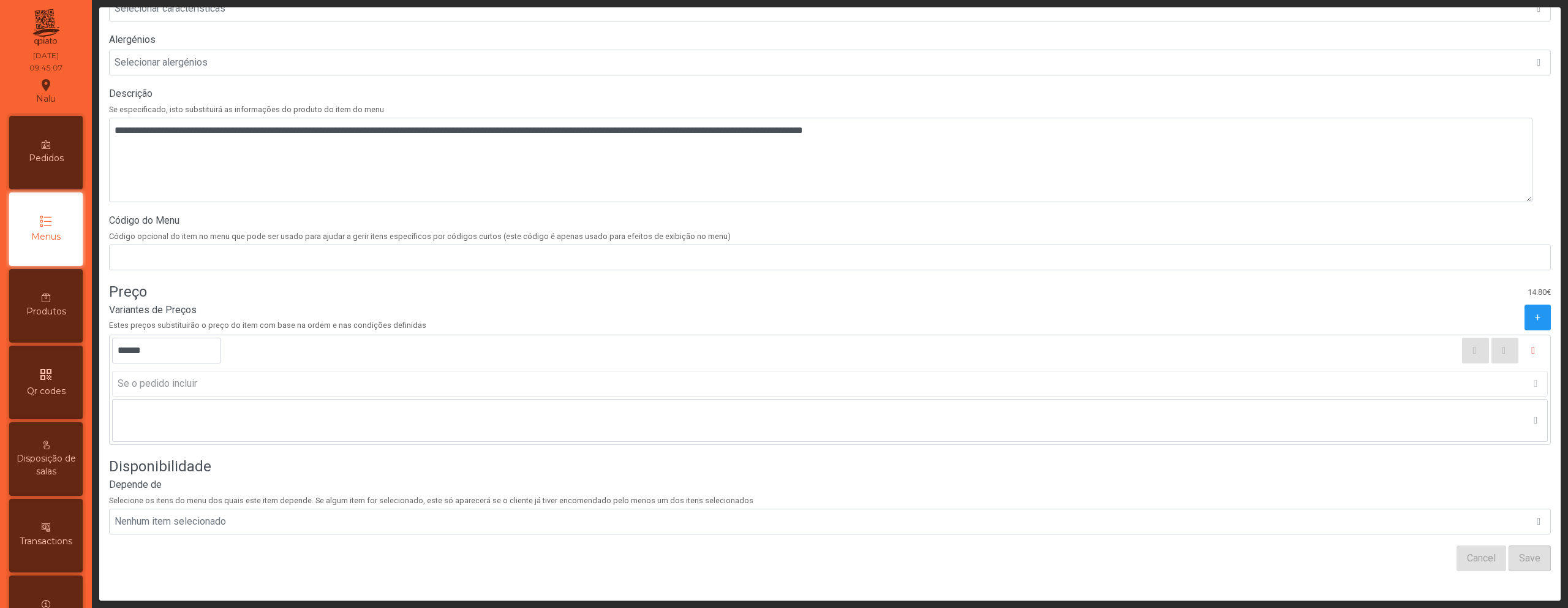
click at [1035, 478] on label "Depende de" at bounding box center [829, 485] width 1442 height 15
click at [1523, 546] on button "Save" at bounding box center [1530, 558] width 42 height 26
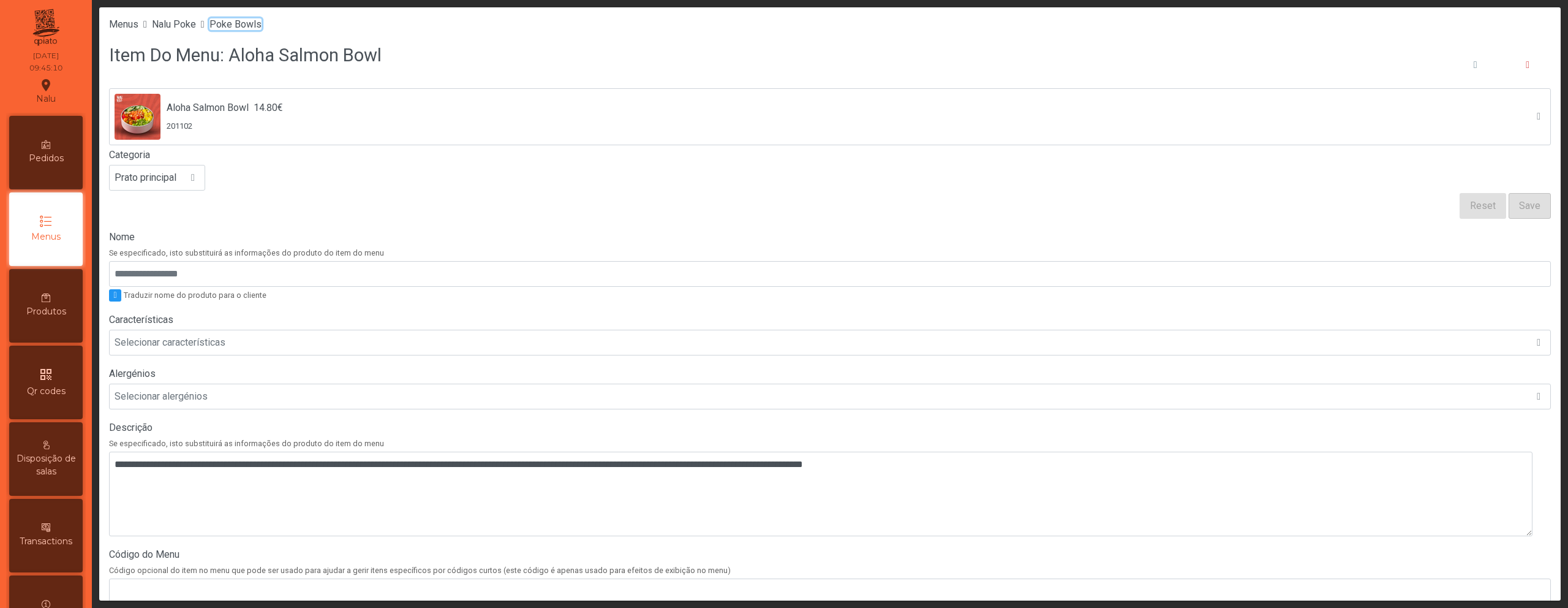
click at [235, 24] on span "Poke Bowls" at bounding box center [235, 24] width 52 height 12
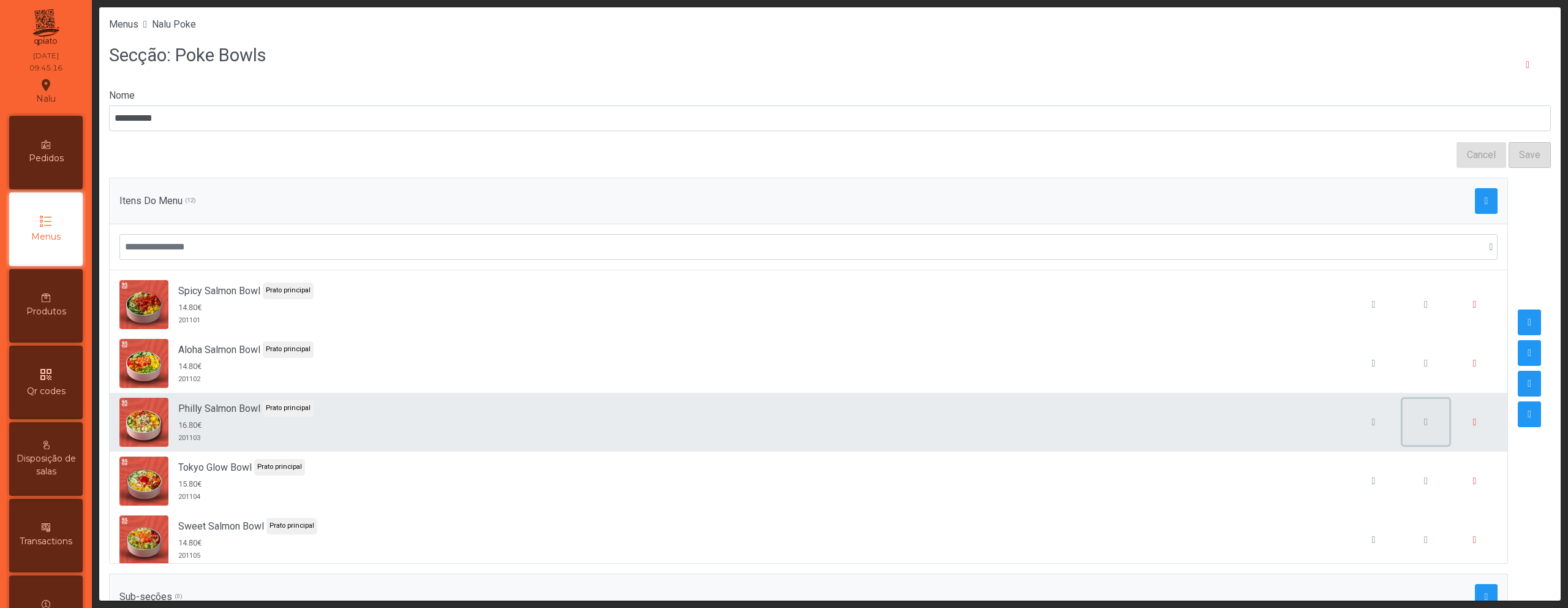
click at [1403, 421] on button "button" at bounding box center [1426, 422] width 47 height 47
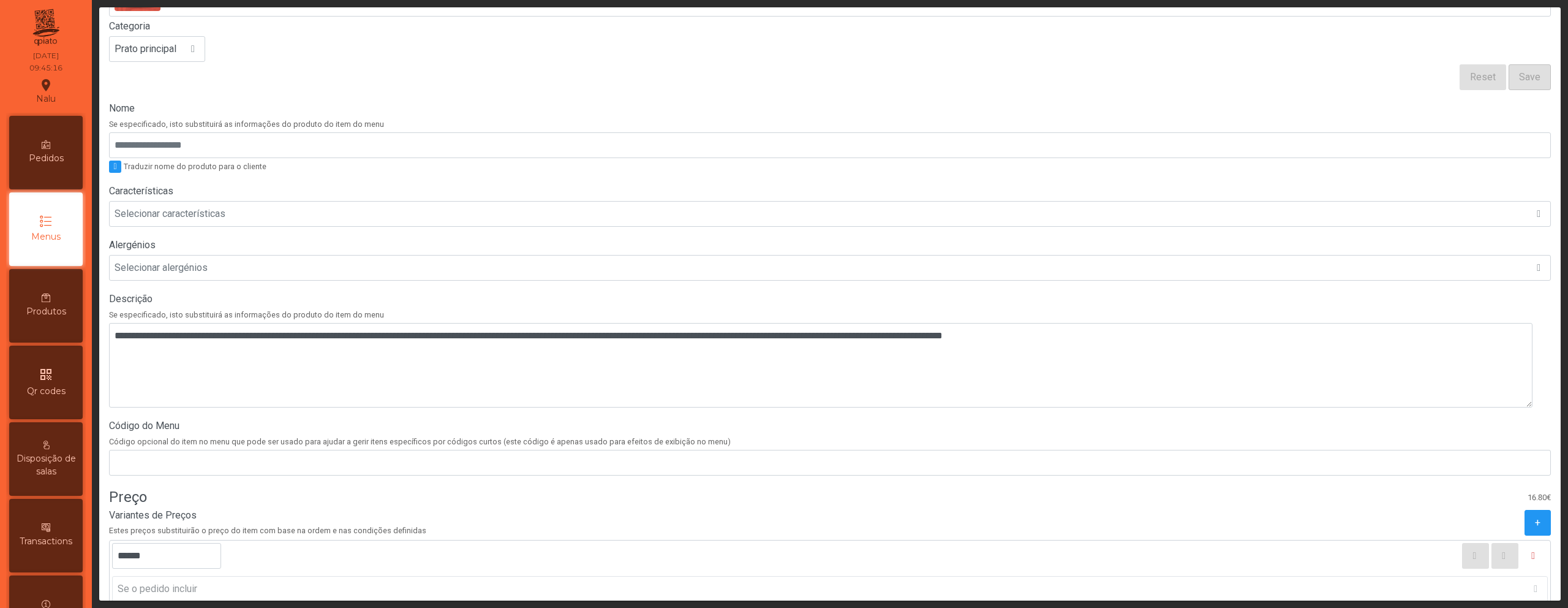
scroll to position [266, 0]
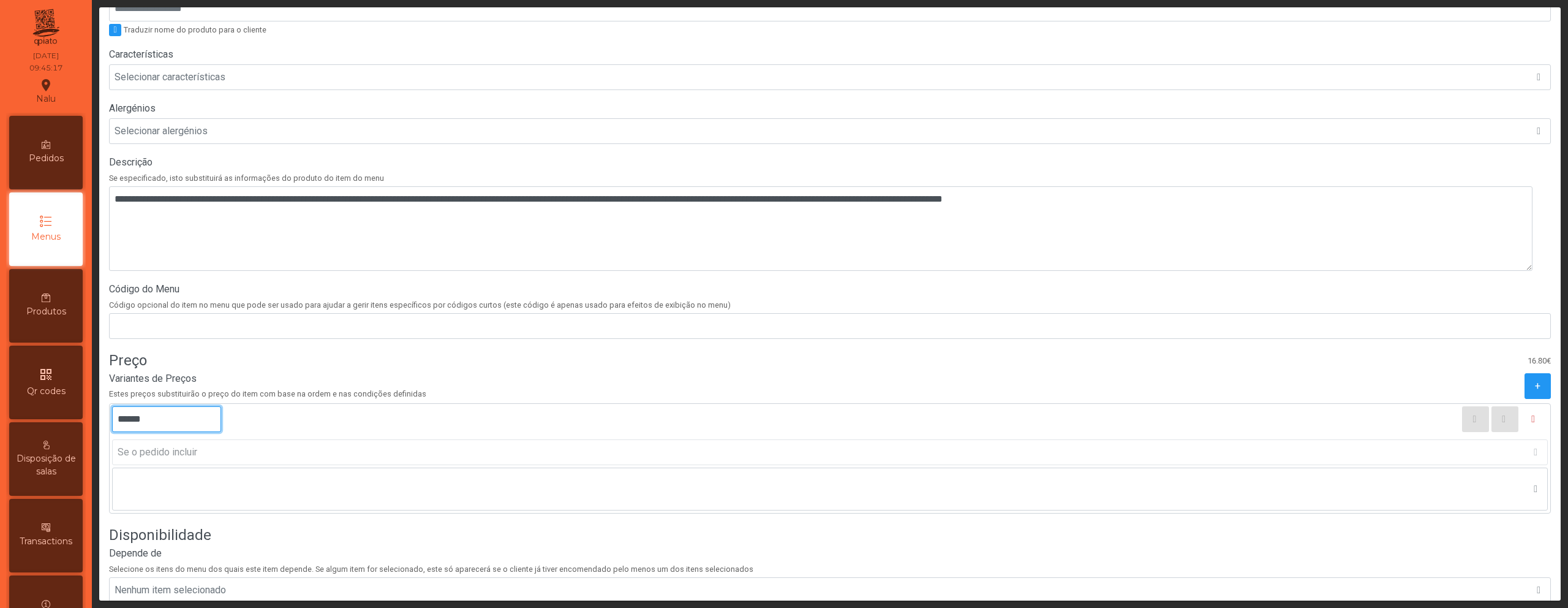
click at [144, 421] on input "******" at bounding box center [166, 419] width 109 height 26
type input "******"
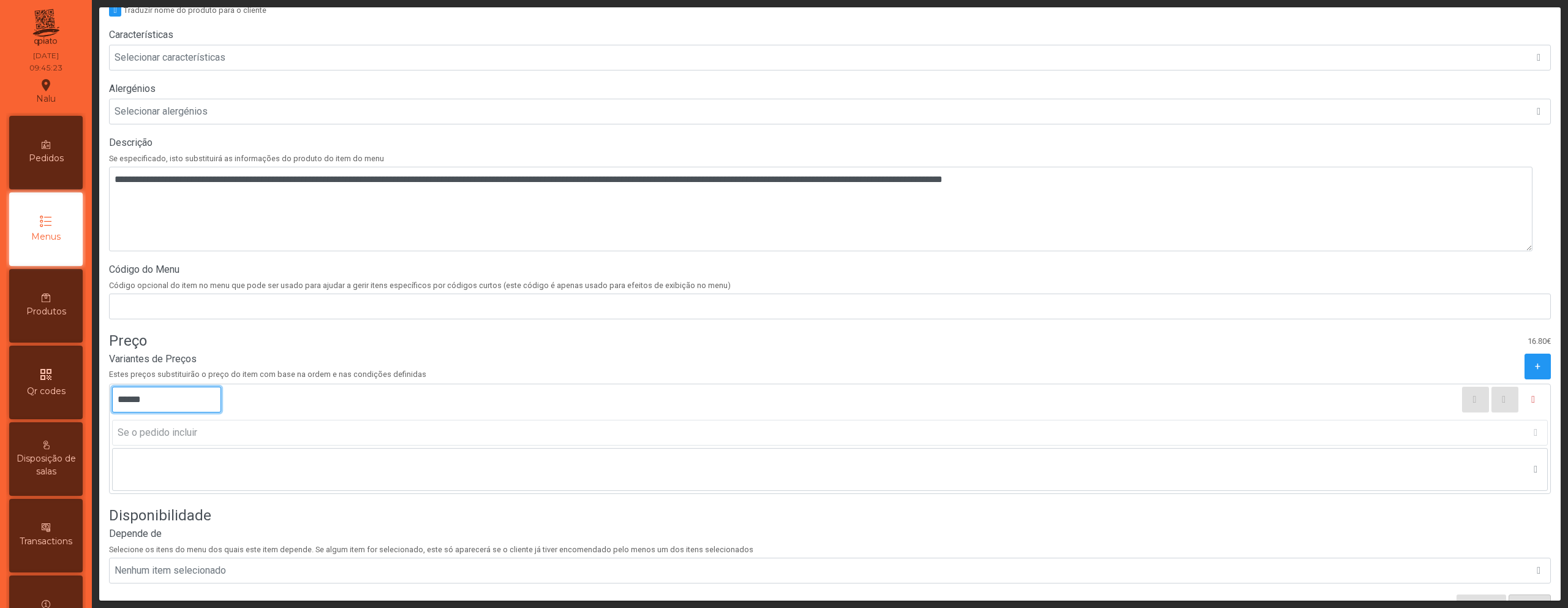
scroll to position [343, 0]
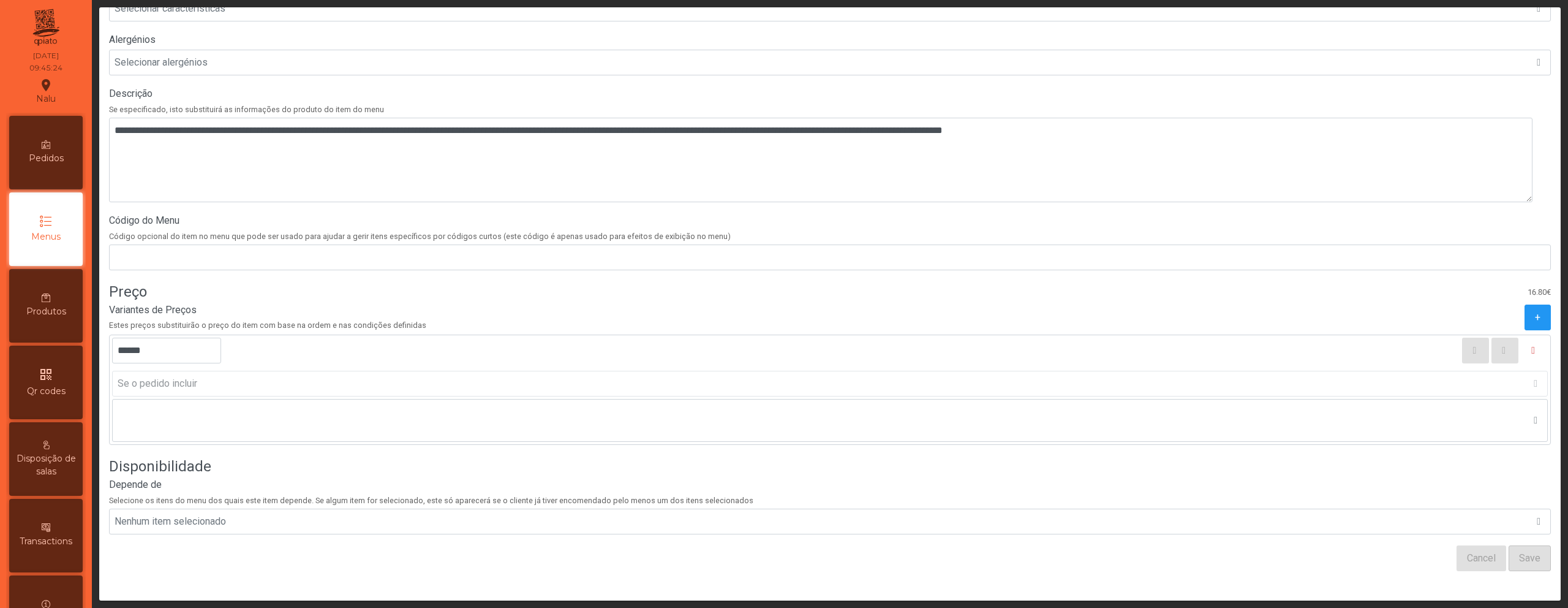
click at [920, 464] on div "Disponibilidade" at bounding box center [829, 467] width 1442 height 22
click at [1523, 546] on button "Save" at bounding box center [1530, 558] width 42 height 26
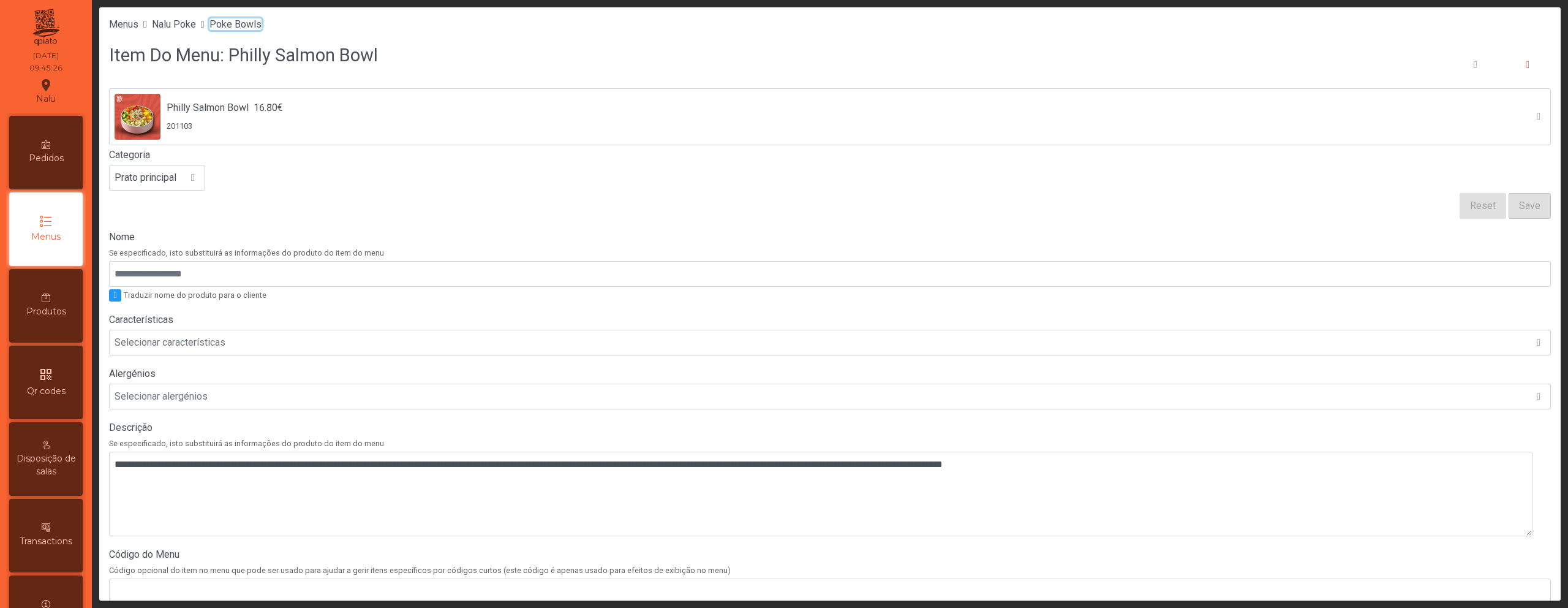
click at [243, 25] on span "Poke Bowls" at bounding box center [235, 24] width 52 height 12
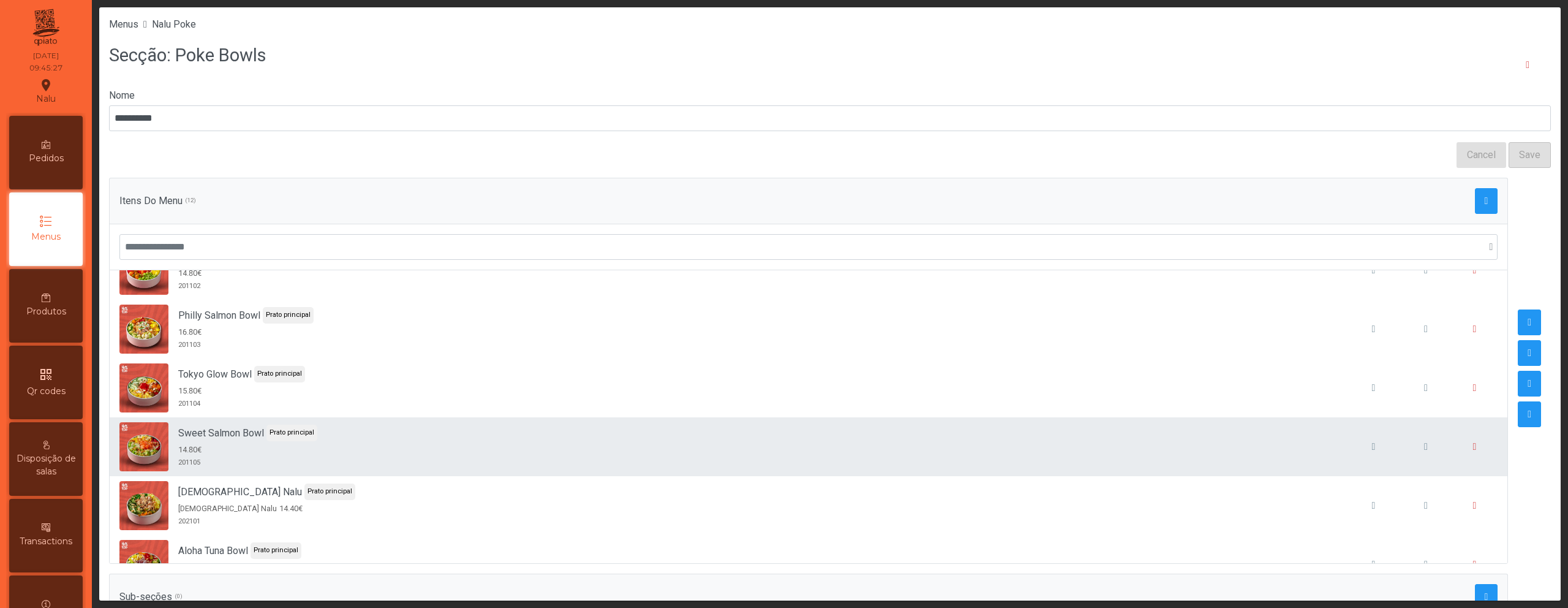
scroll to position [101, 0]
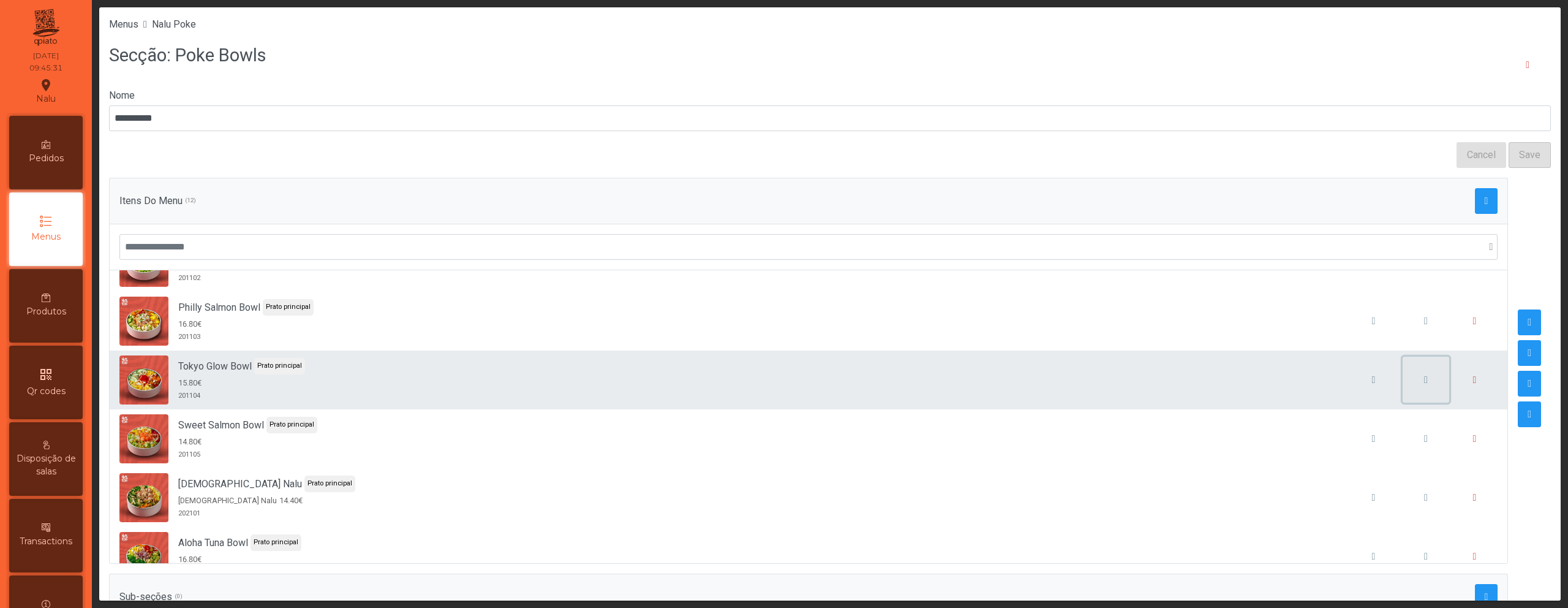
click at [1403, 381] on button "button" at bounding box center [1426, 380] width 47 height 47
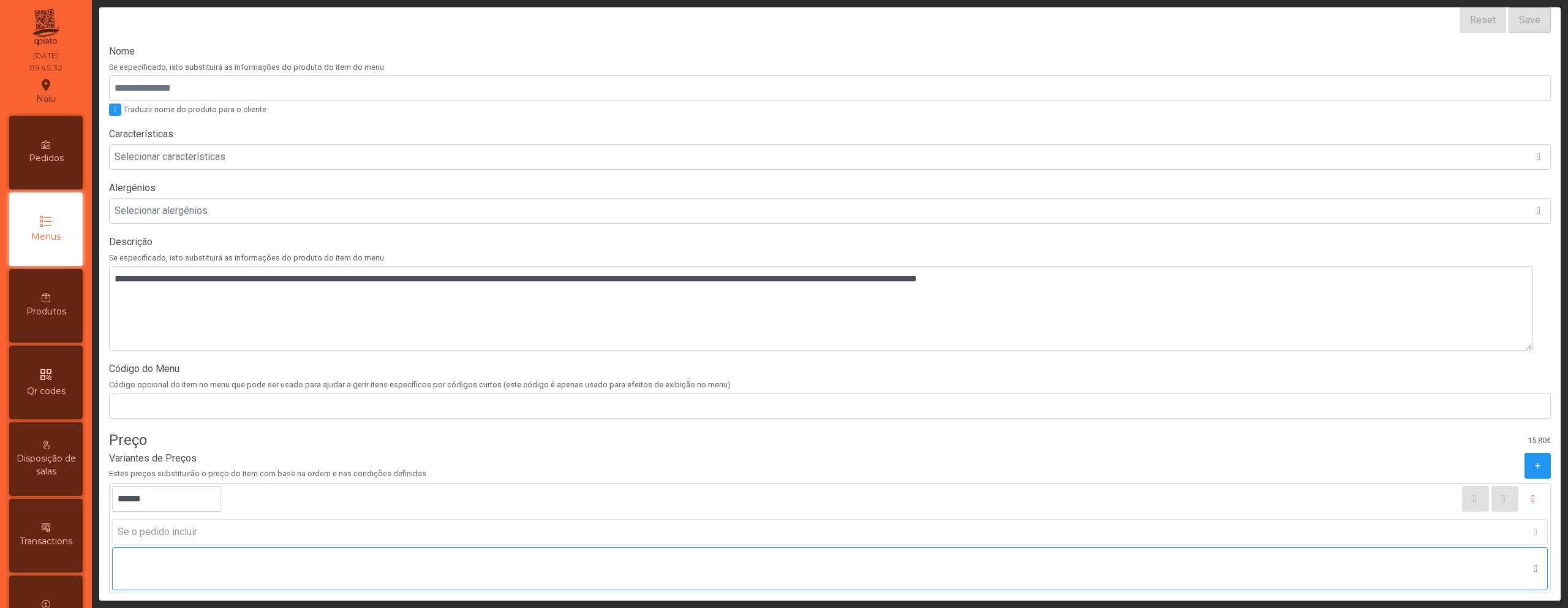
scroll to position [343, 0]
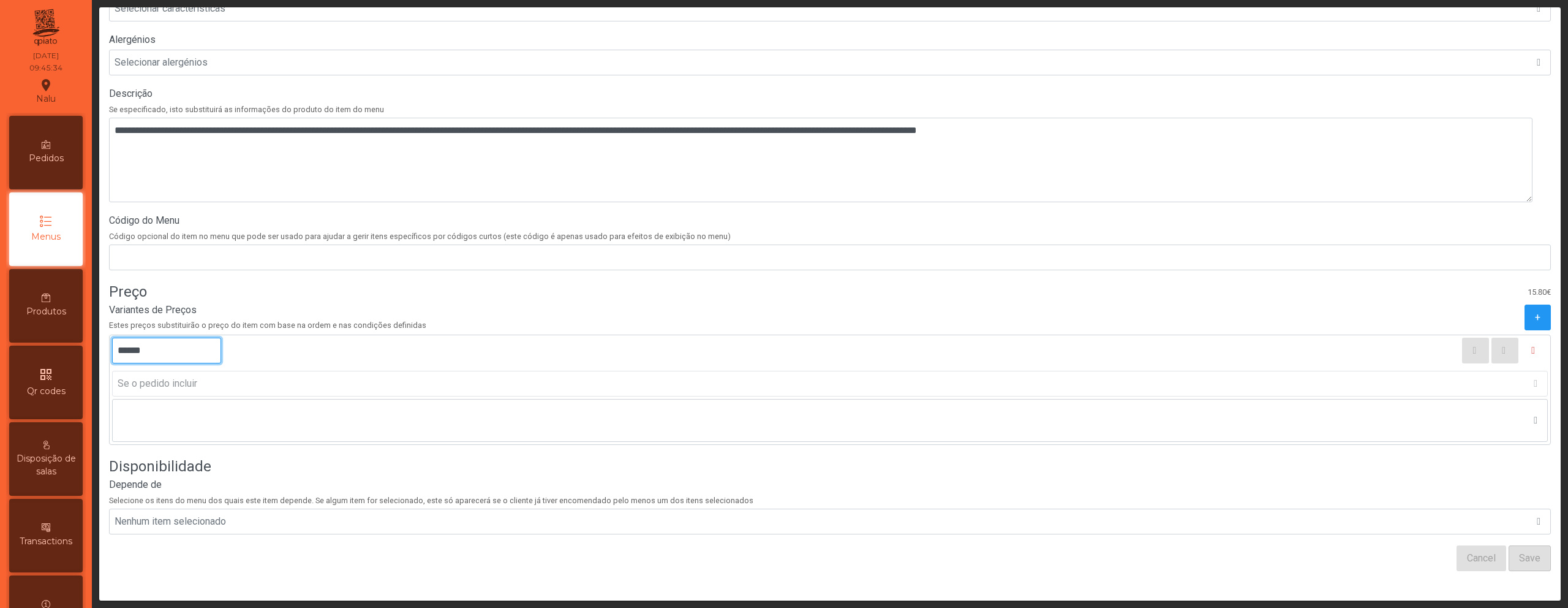
click at [128, 344] on input "******" at bounding box center [166, 350] width 109 height 26
type input "******"
click at [1344, 550] on div "Cancel Save" at bounding box center [829, 558] width 1442 height 26
click at [1531, 551] on button "Save" at bounding box center [1530, 558] width 42 height 26
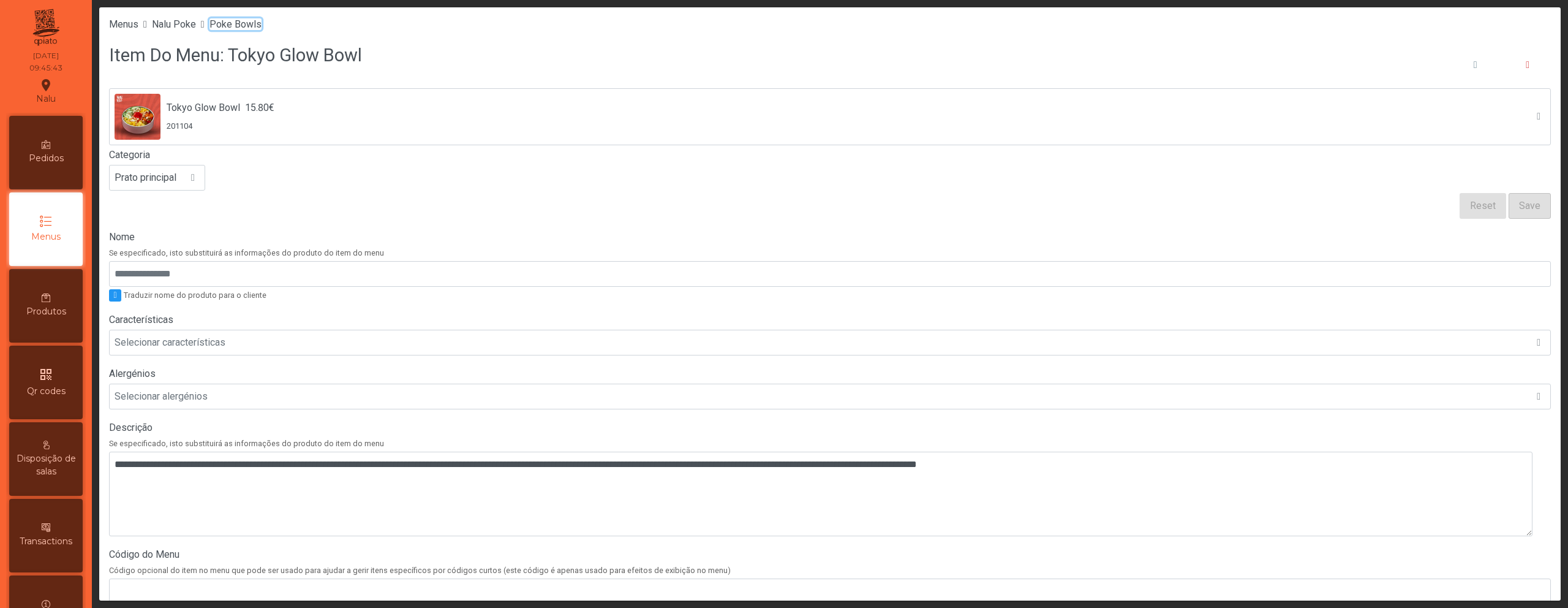
click at [240, 23] on span "Poke Bowls" at bounding box center [235, 24] width 52 height 12
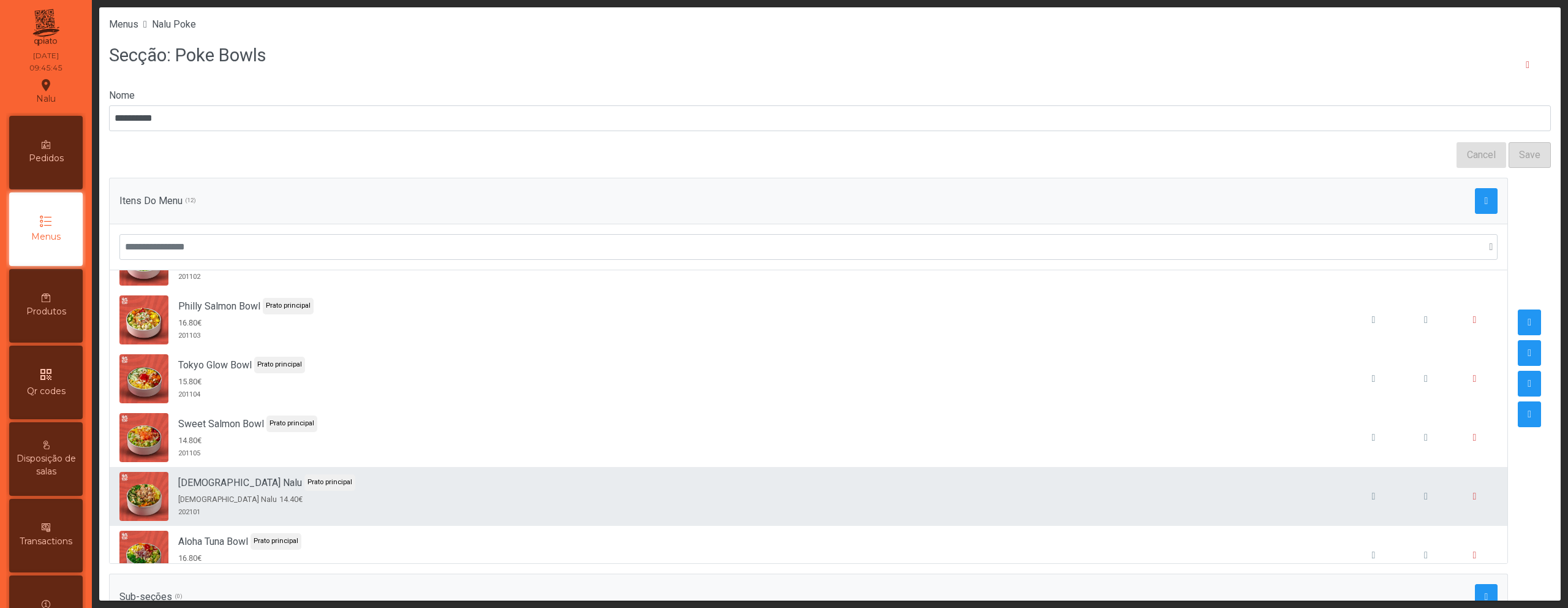
scroll to position [117, 0]
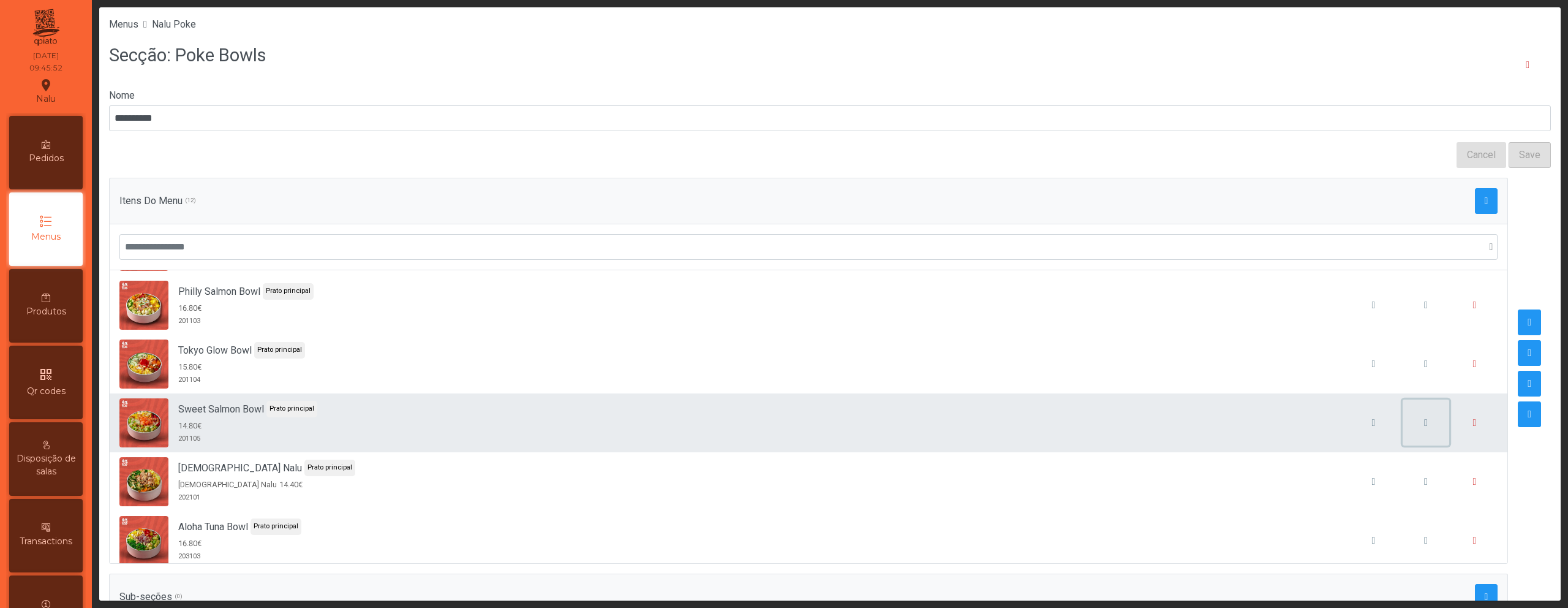
click at [1403, 425] on button "button" at bounding box center [1426, 423] width 47 height 47
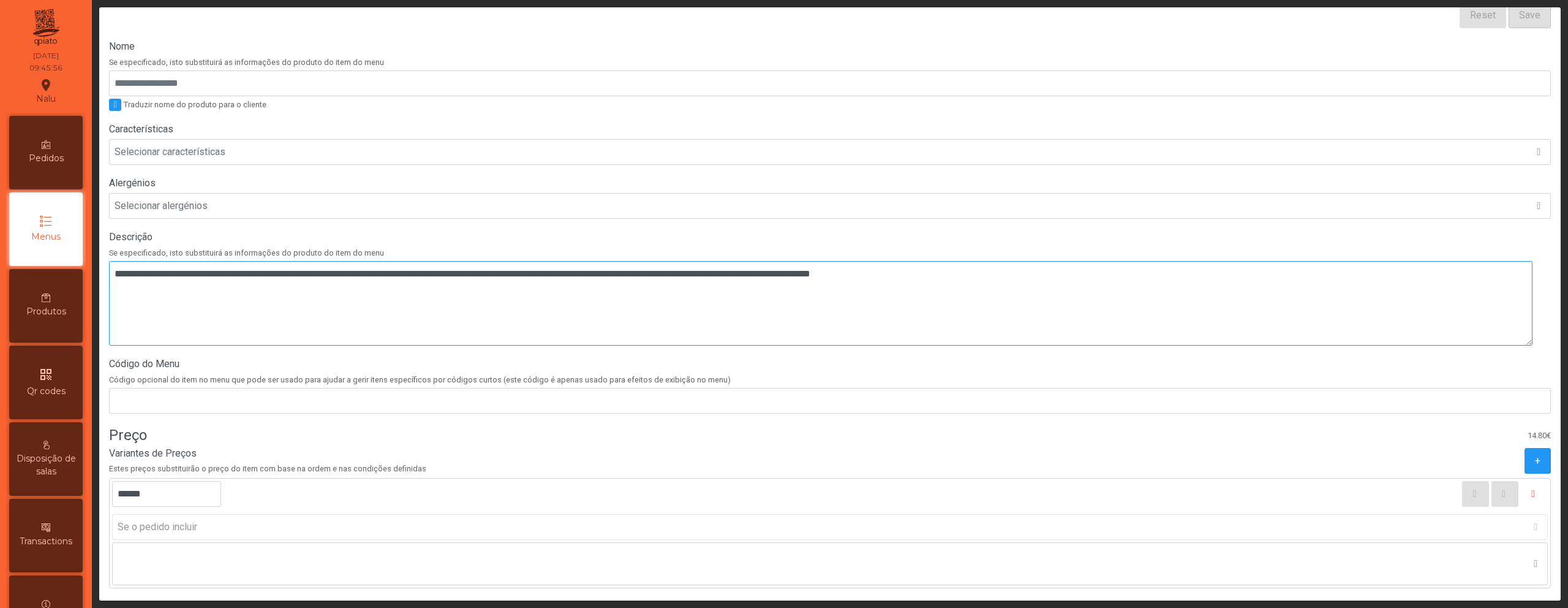
scroll to position [269, 0]
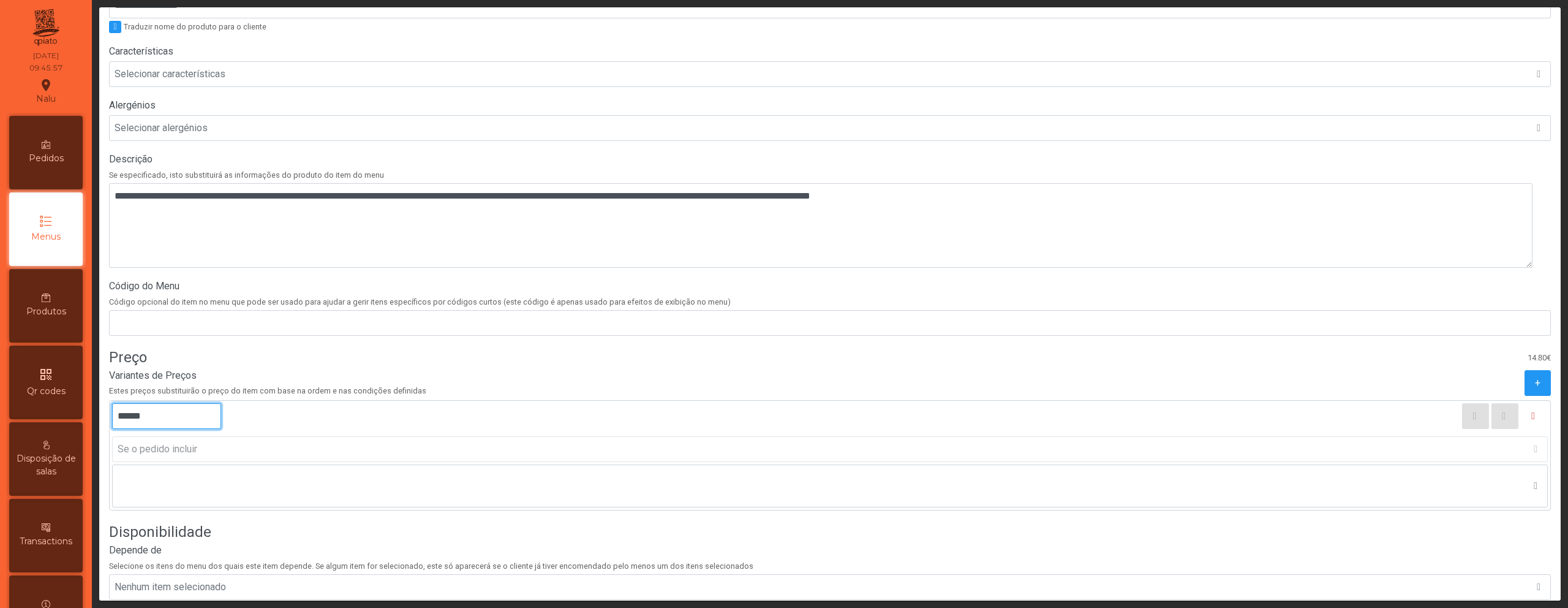
click at [133, 417] on input "******" at bounding box center [166, 416] width 109 height 26
type input "******"
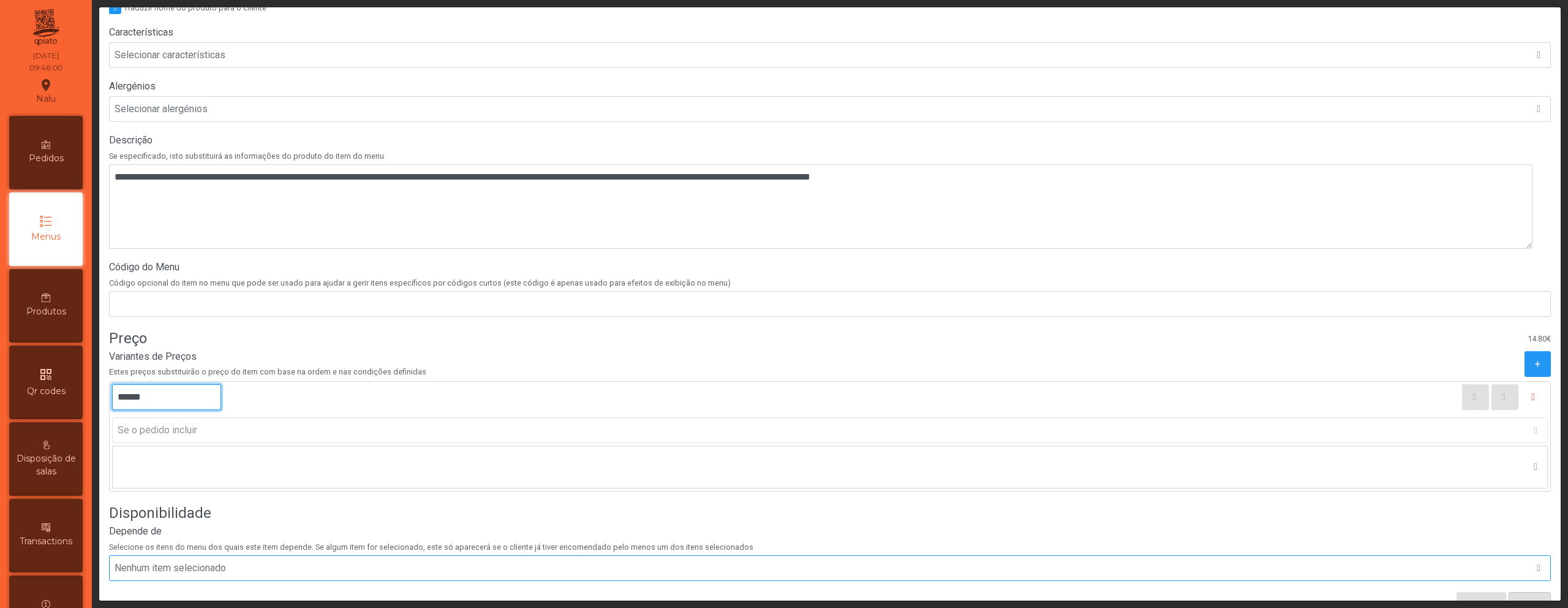
scroll to position [343, 0]
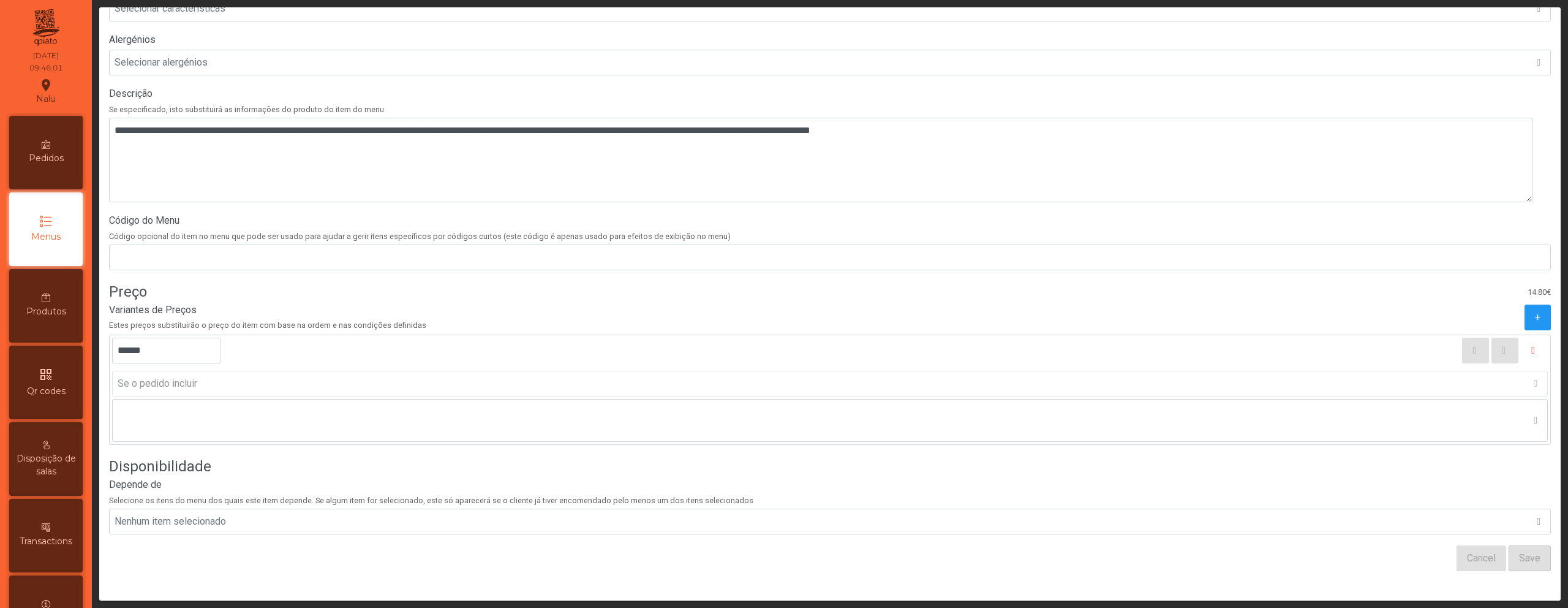
click at [1391, 553] on div "Cancel Save" at bounding box center [829, 558] width 1442 height 26
click at [1519, 551] on span "Save" at bounding box center [1530, 558] width 22 height 15
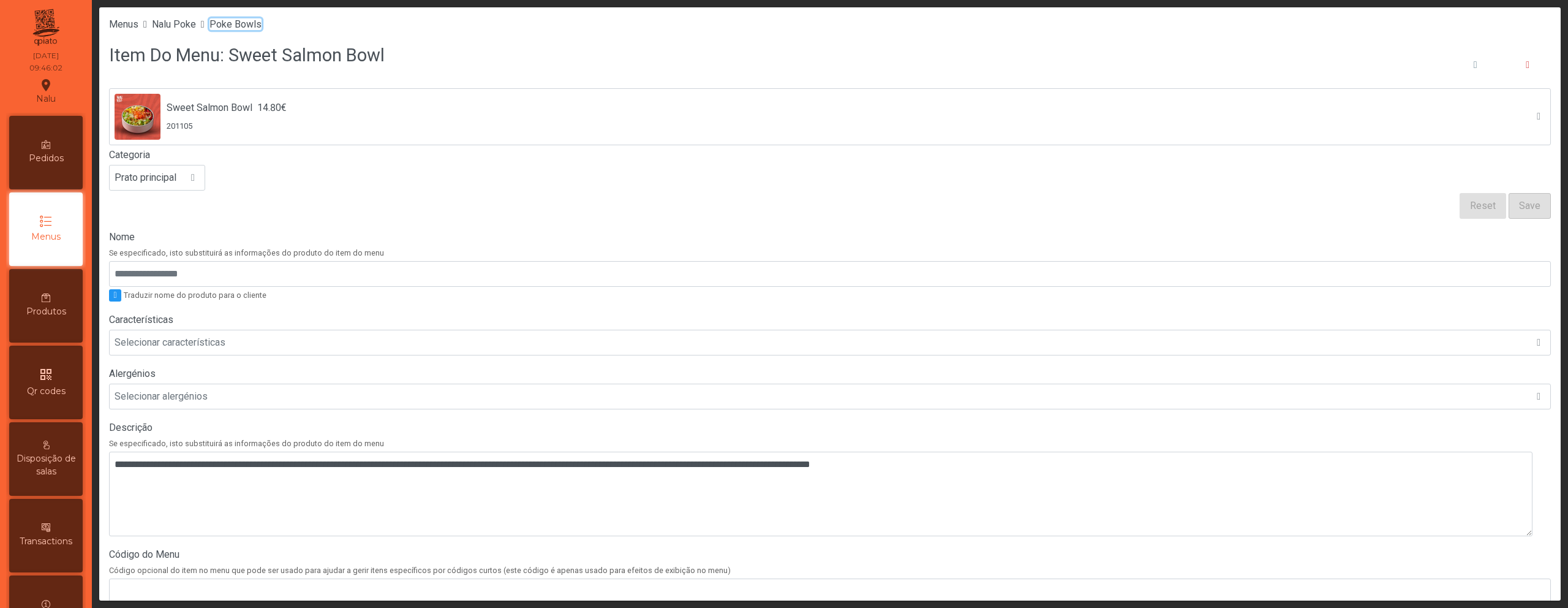
click at [262, 23] on span "Poke Bowls" at bounding box center [235, 24] width 52 height 12
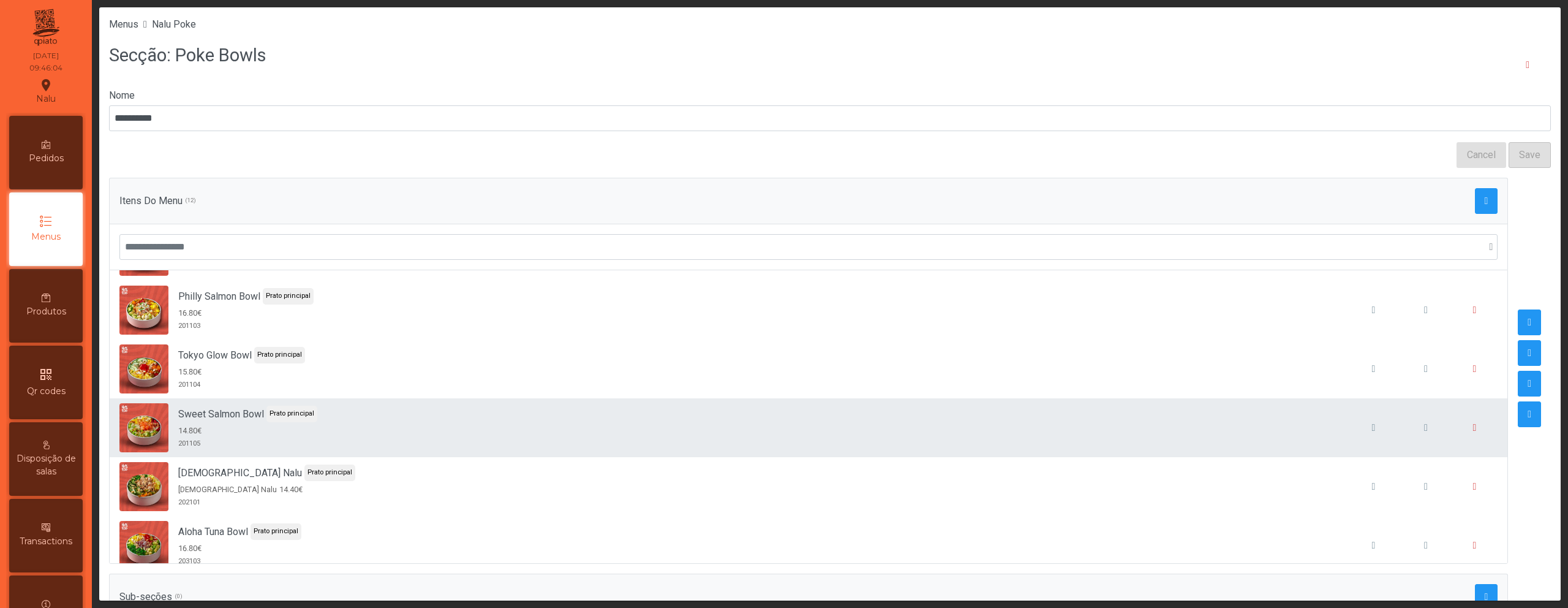
scroll to position [113, 0]
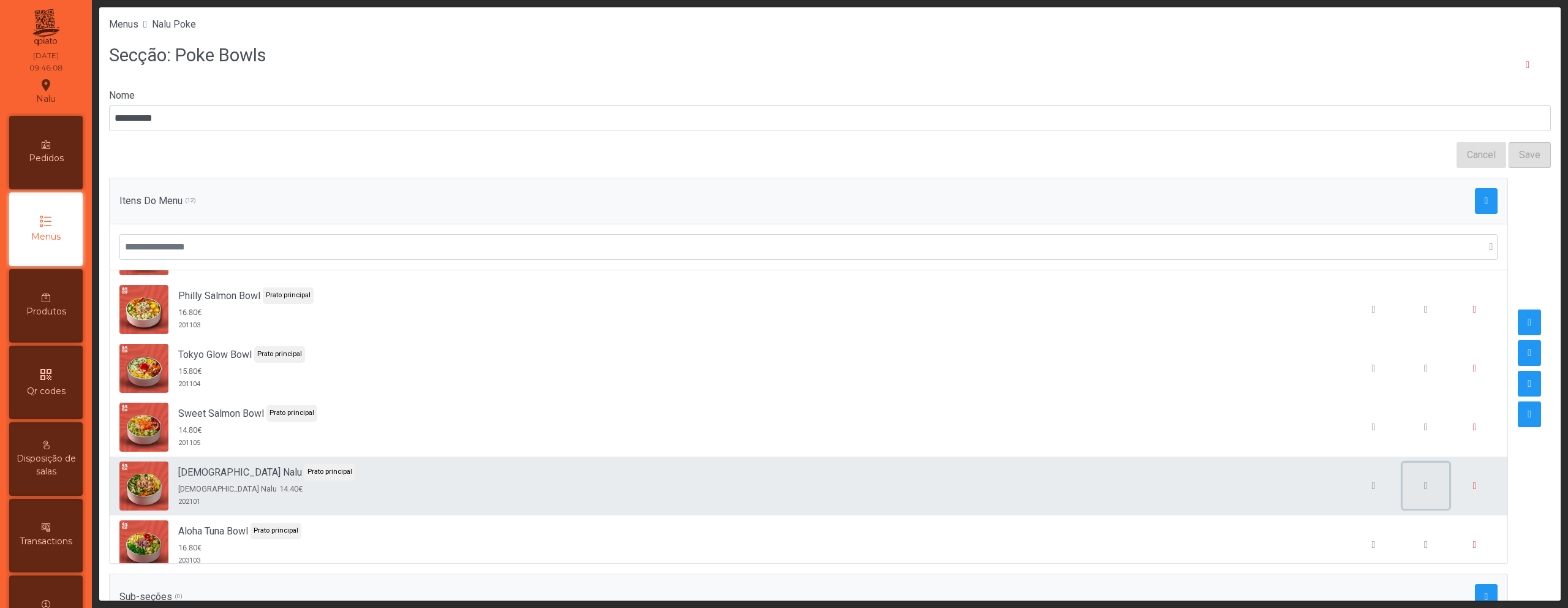
click at [1403, 486] on button "button" at bounding box center [1426, 486] width 47 height 47
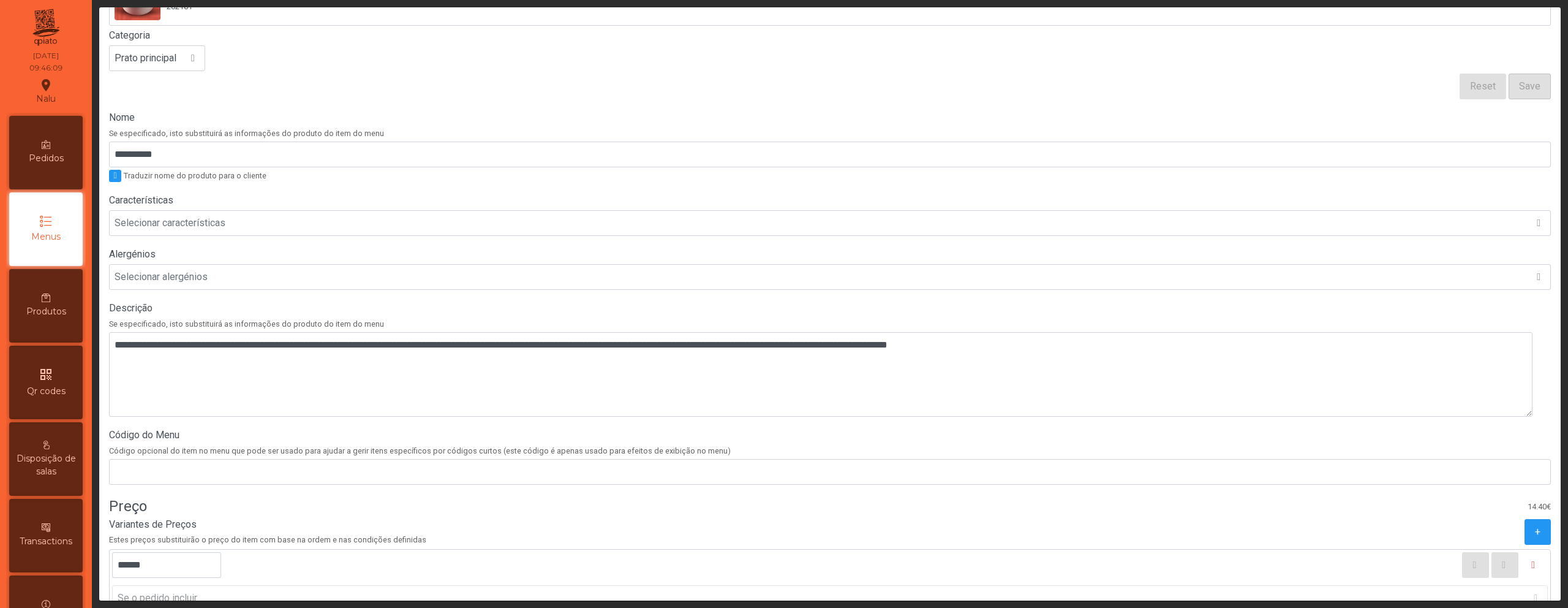
scroll to position [255, 0]
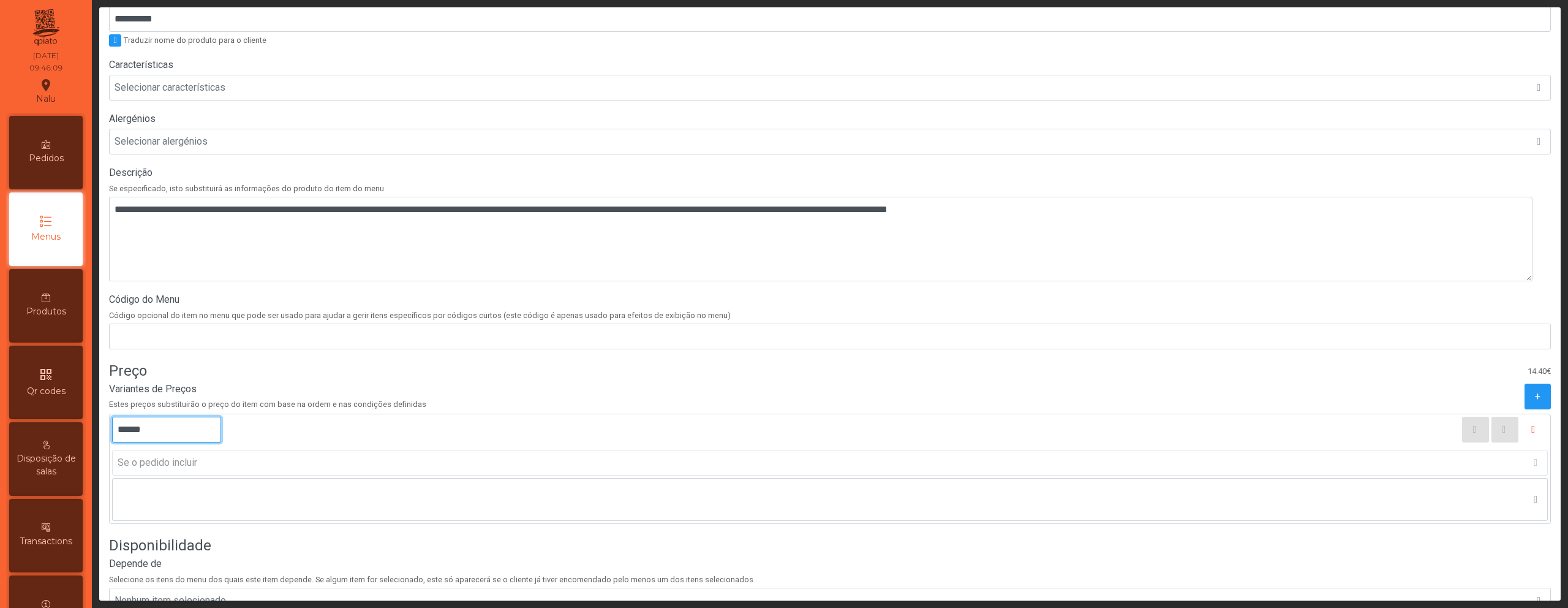
click at [129, 432] on input "******" at bounding box center [166, 430] width 109 height 26
type input "******"
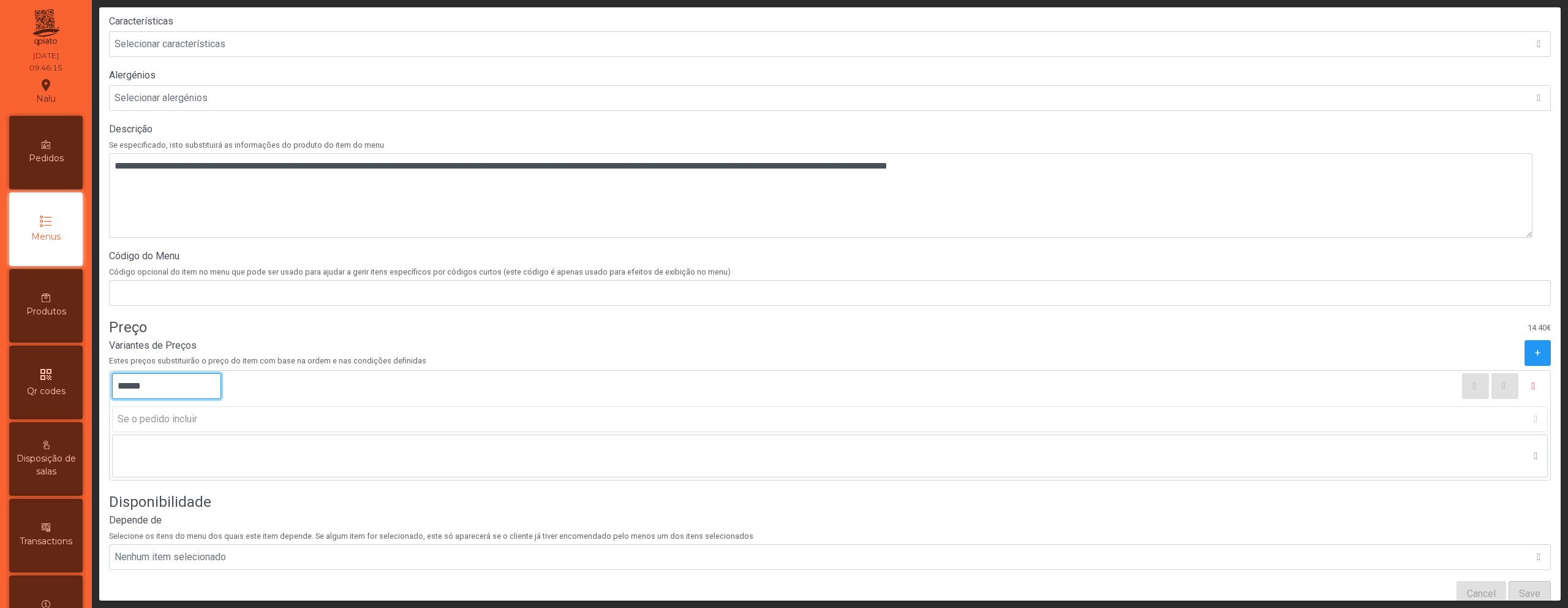
scroll to position [343, 0]
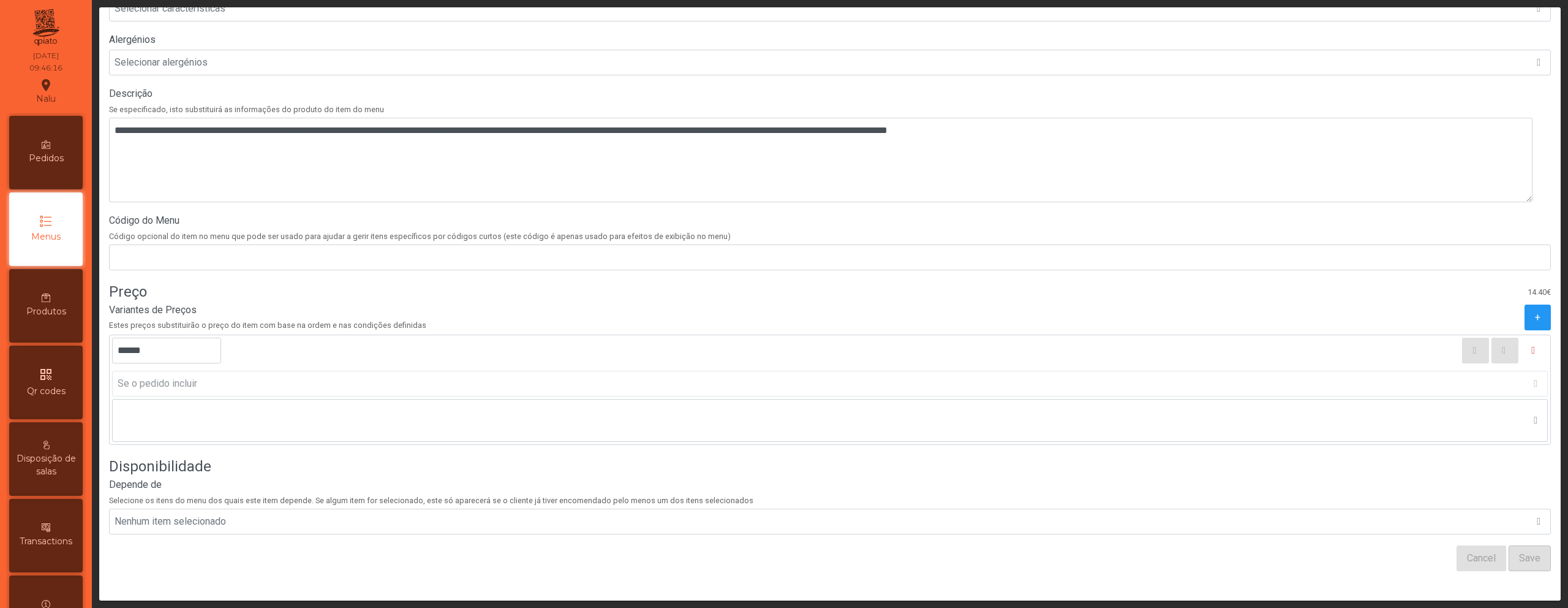
click at [1406, 549] on div "Cancel Save" at bounding box center [829, 558] width 1442 height 26
click at [1519, 552] on span "Save" at bounding box center [1530, 558] width 22 height 15
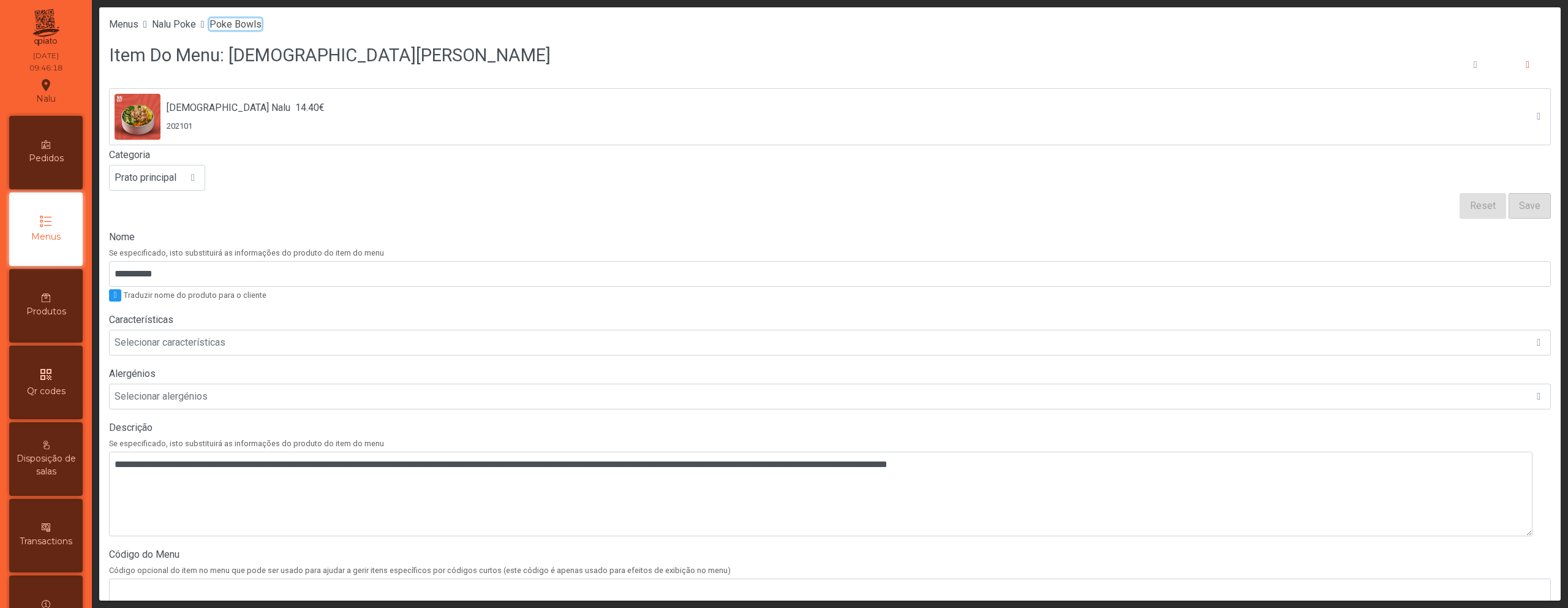
click at [239, 24] on span "Poke Bowls" at bounding box center [235, 24] width 52 height 12
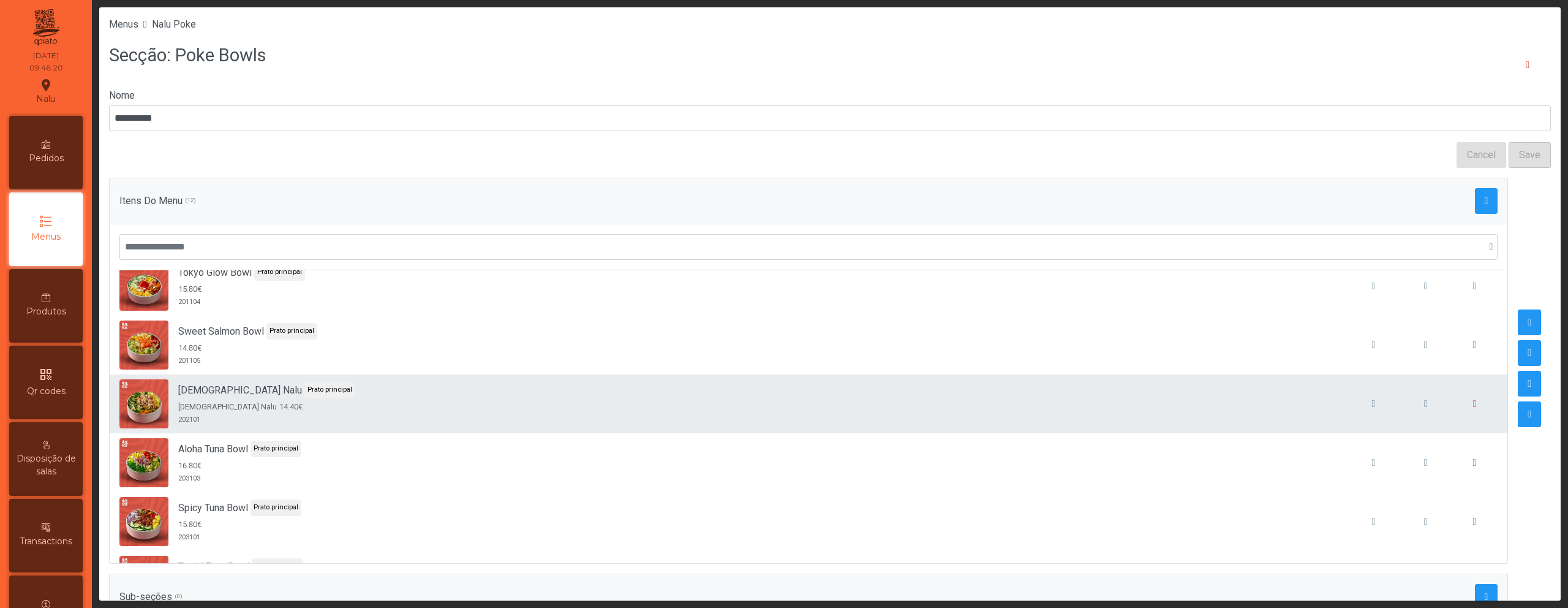
scroll to position [195, 0]
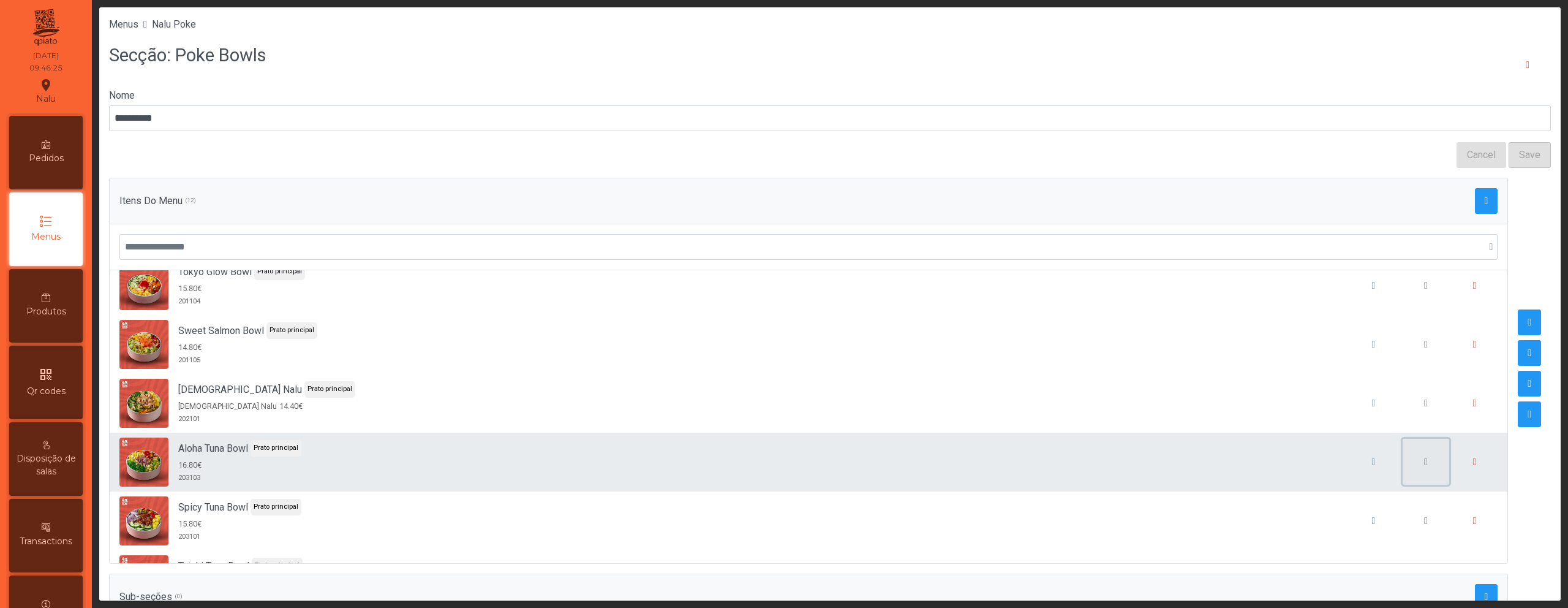
click at [1424, 460] on span "button" at bounding box center [1426, 462] width 4 height 10
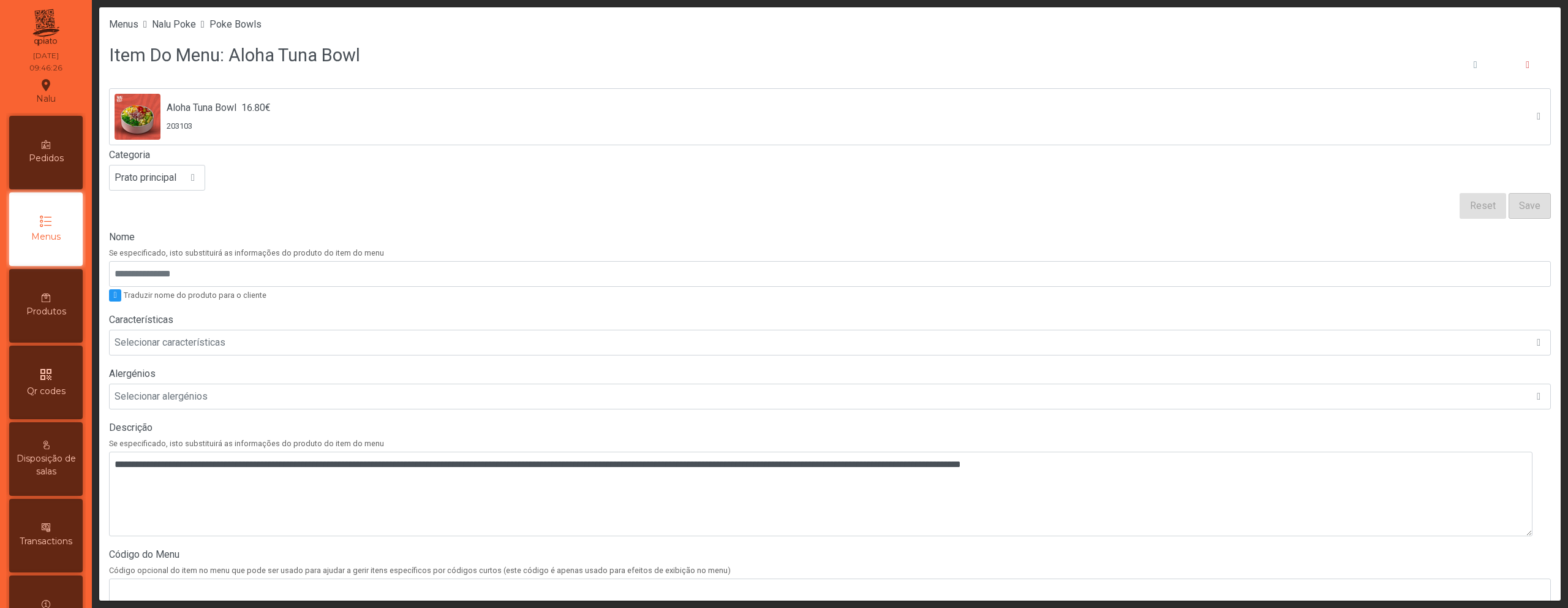
scroll to position [258, 0]
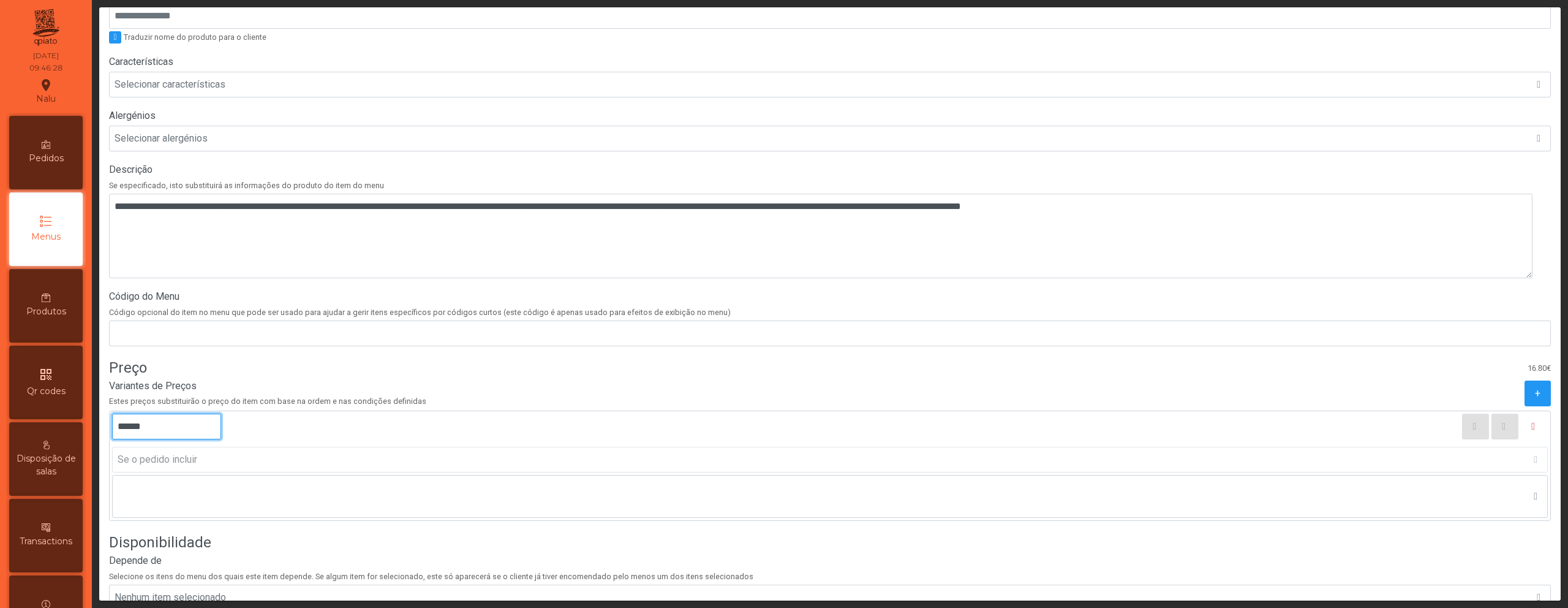
click at [152, 428] on input "******" at bounding box center [166, 427] width 109 height 26
type input "******"
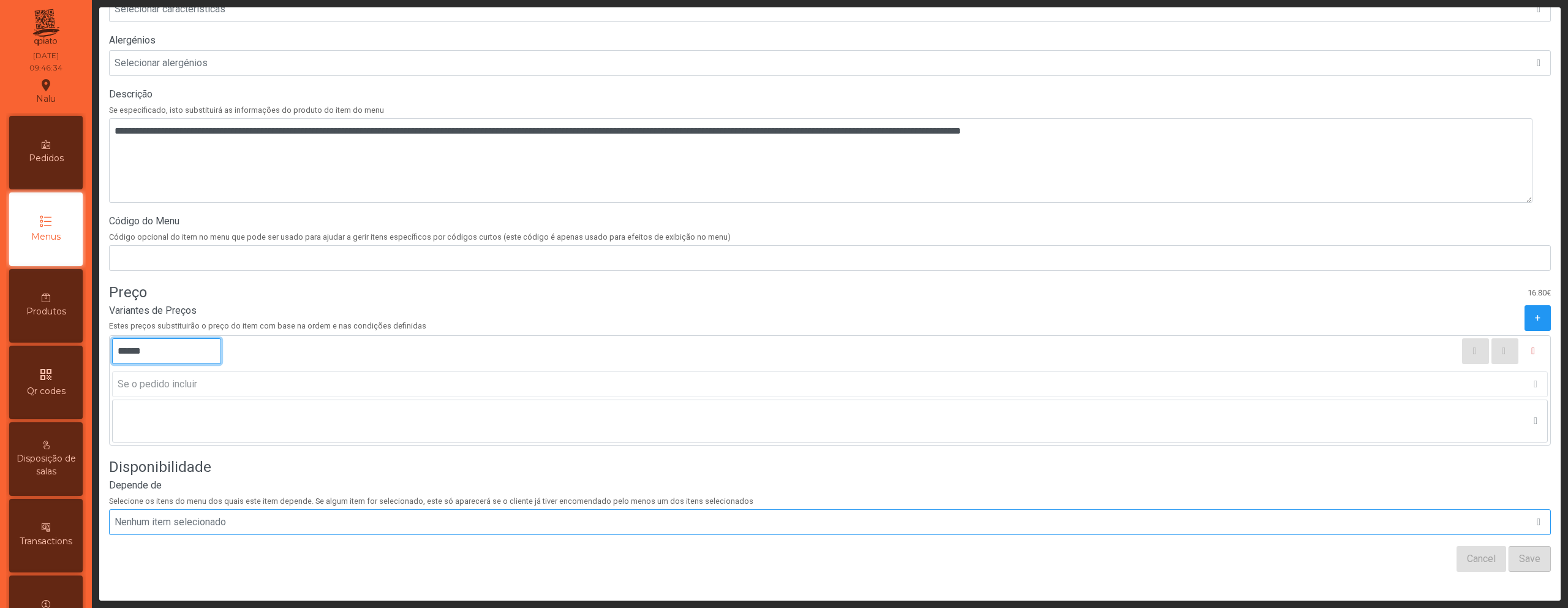
scroll to position [343, 0]
click at [1352, 555] on div "Cancel Save" at bounding box center [829, 558] width 1442 height 26
click at [1519, 551] on span "Save" at bounding box center [1530, 558] width 22 height 15
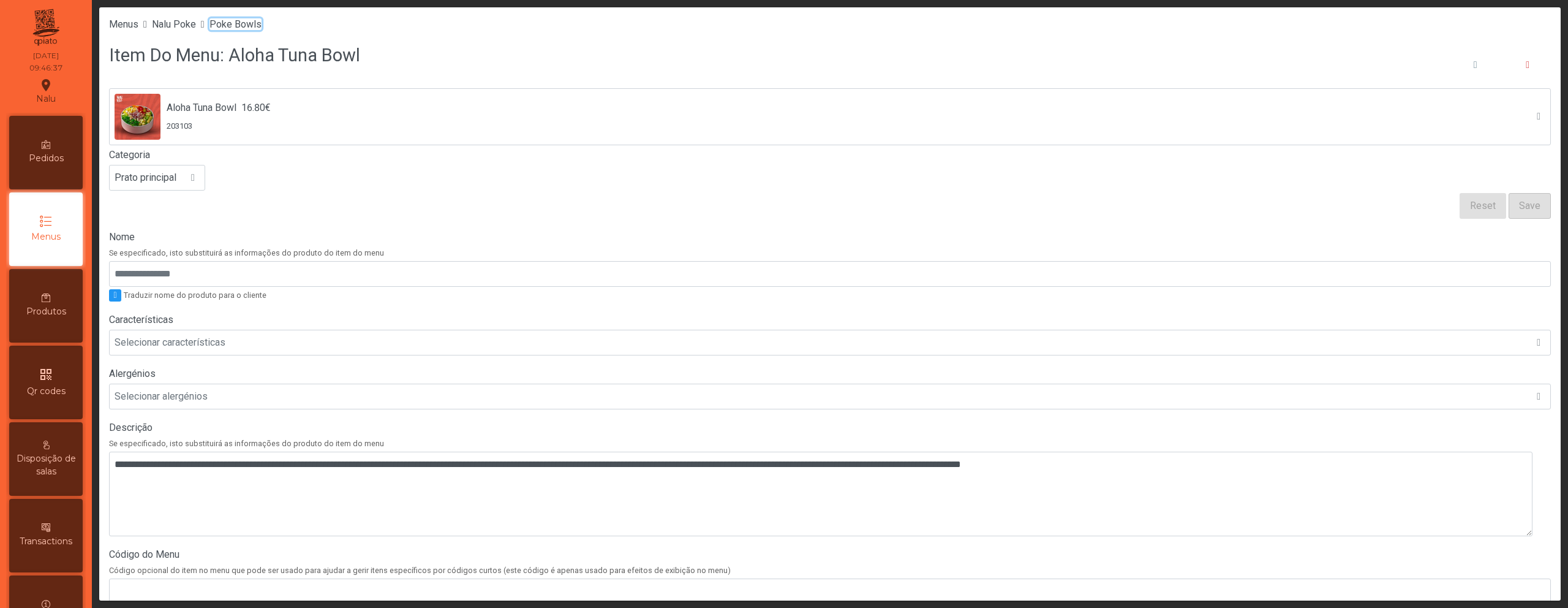
click at [249, 25] on span "Poke Bowls" at bounding box center [235, 24] width 52 height 12
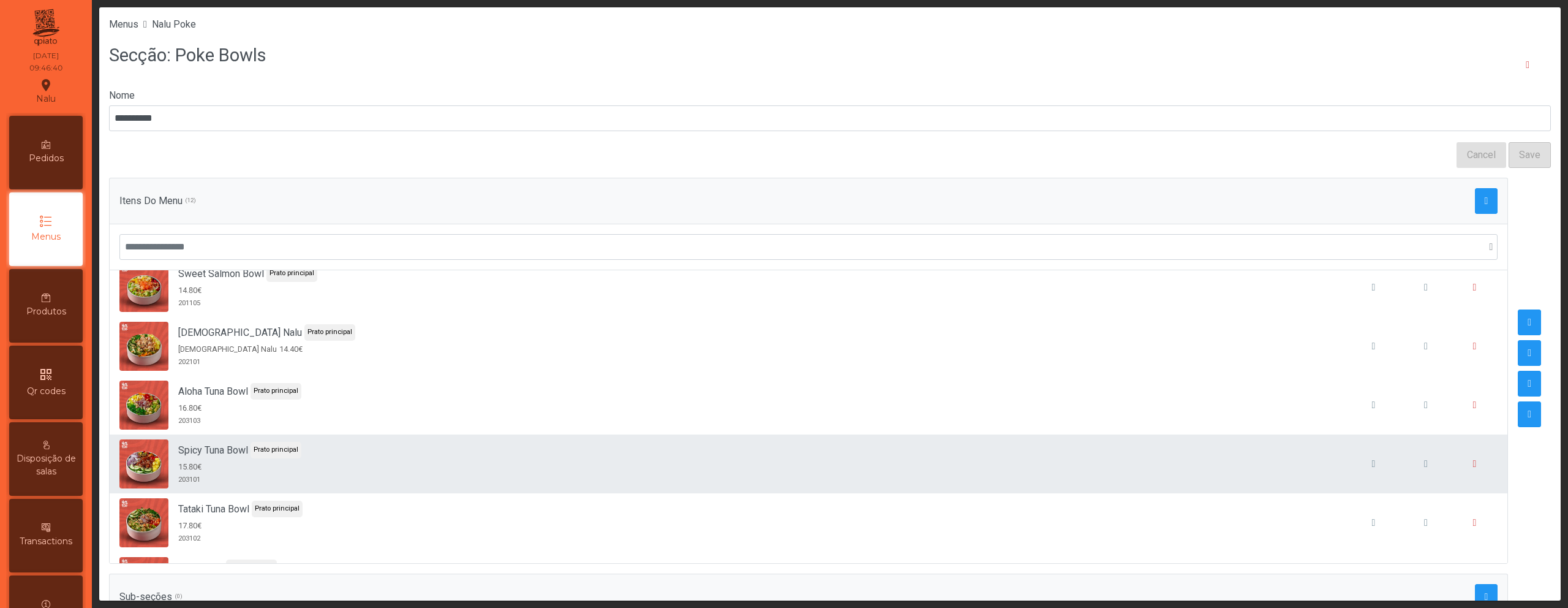
scroll to position [267, 0]
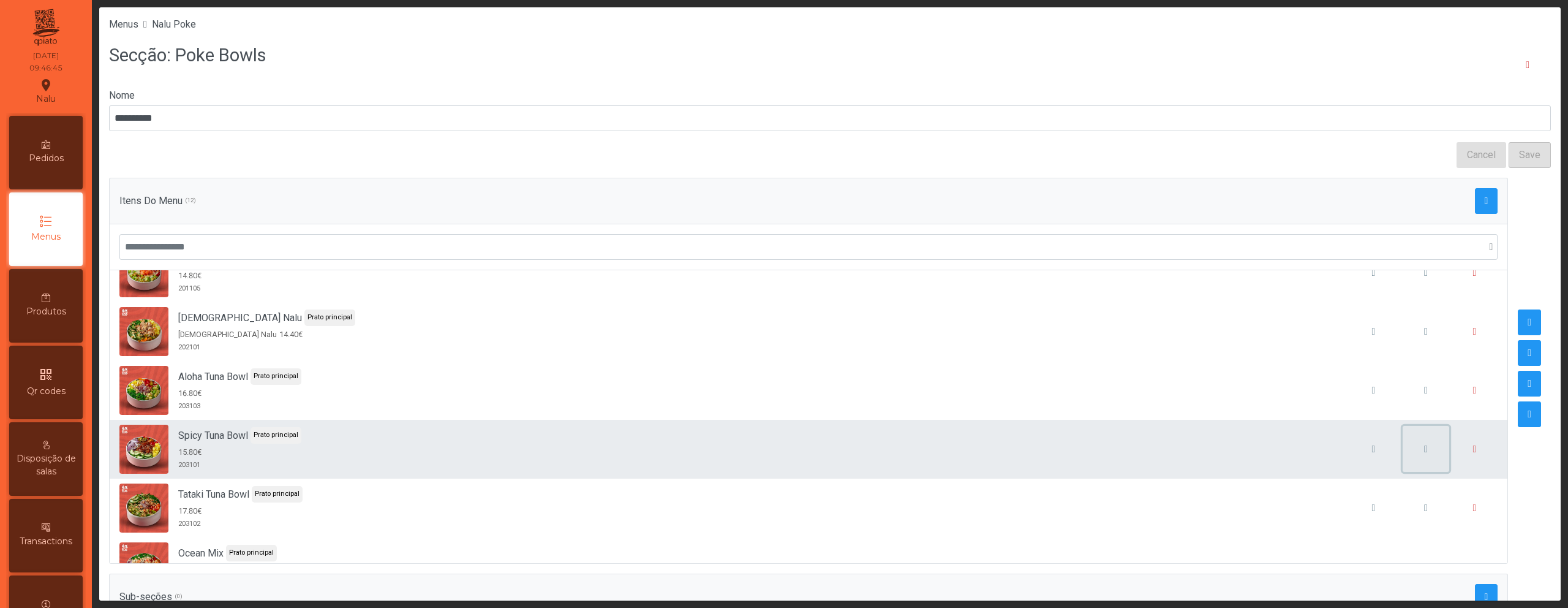
click at [1424, 452] on span "button" at bounding box center [1426, 449] width 4 height 10
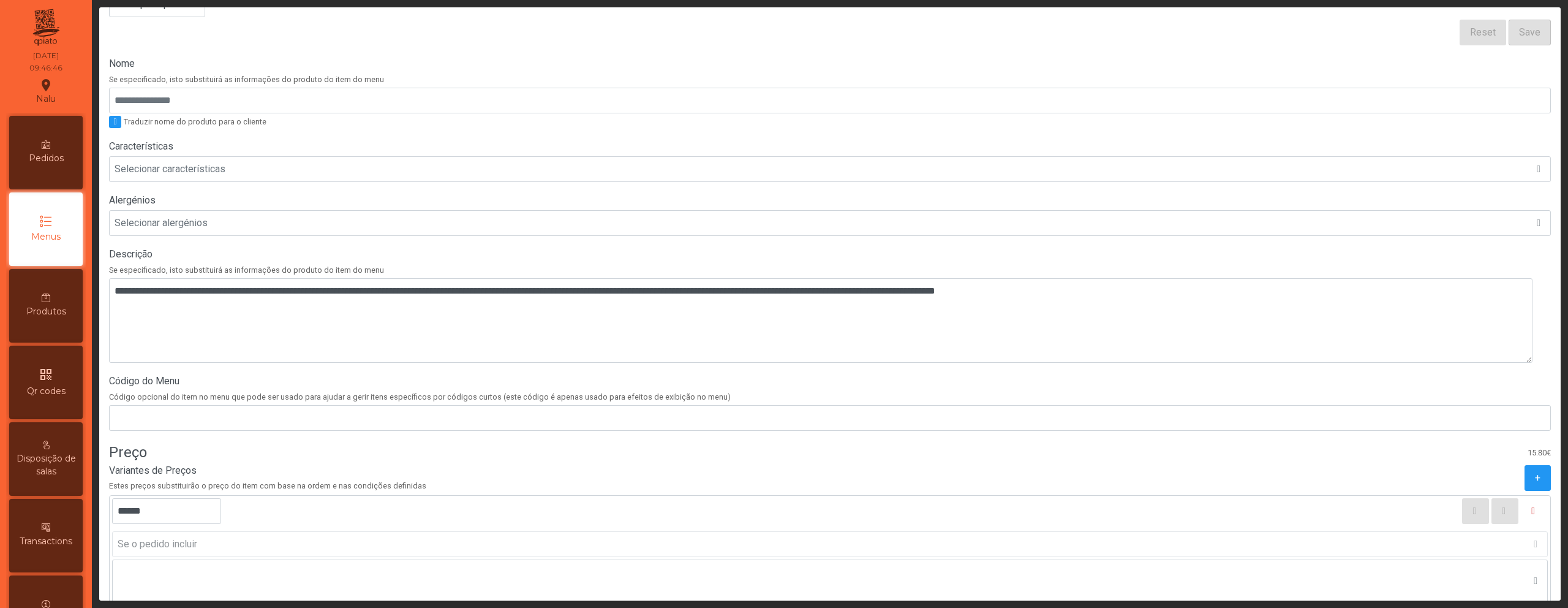
scroll to position [343, 0]
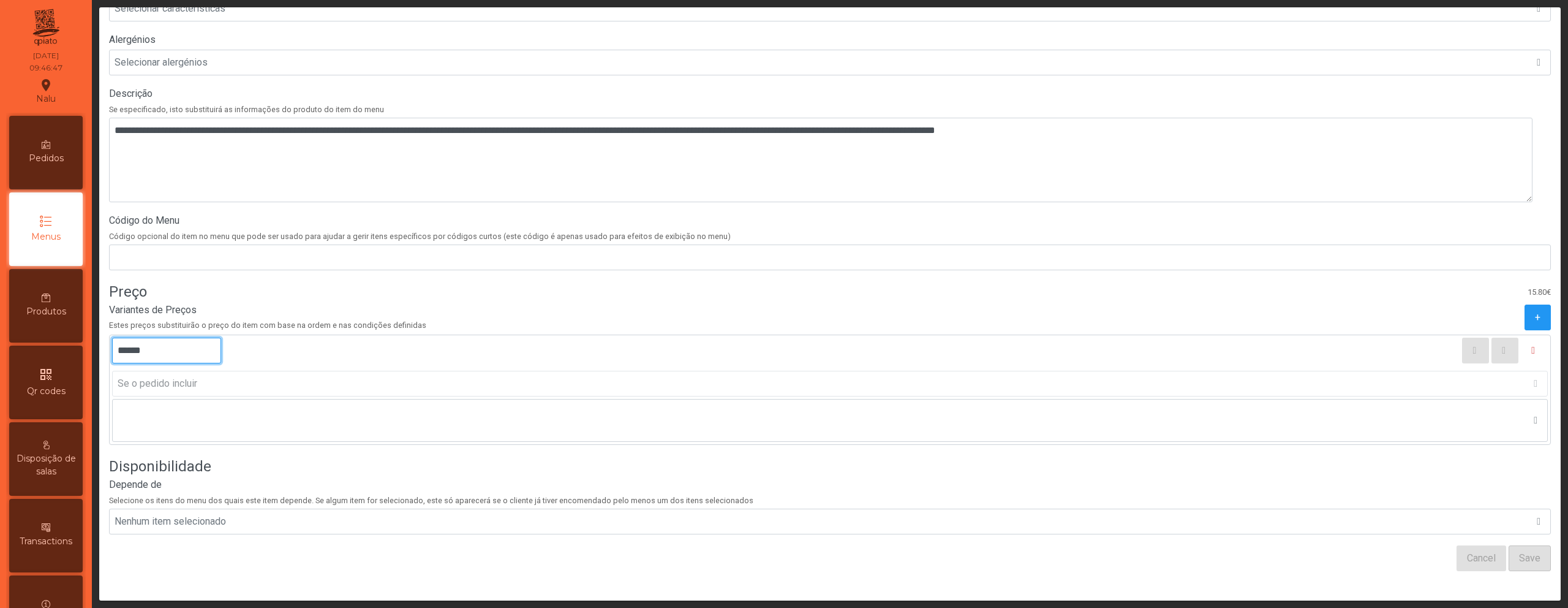
click at [137, 342] on input "******" at bounding box center [166, 350] width 109 height 26
type input "******"
drag, startPoint x: 1294, startPoint y: 577, endPoint x: 1430, endPoint y: 550, distance: 138.7
click at [1296, 576] on div "Item Do Menu: Spicy Tuna Bowl Spicy Tuna Bowl 15.80€ 203101 Categoria Prato pri…" at bounding box center [829, 149] width 1442 height 883
click at [1509, 548] on button "Save" at bounding box center [1530, 558] width 42 height 26
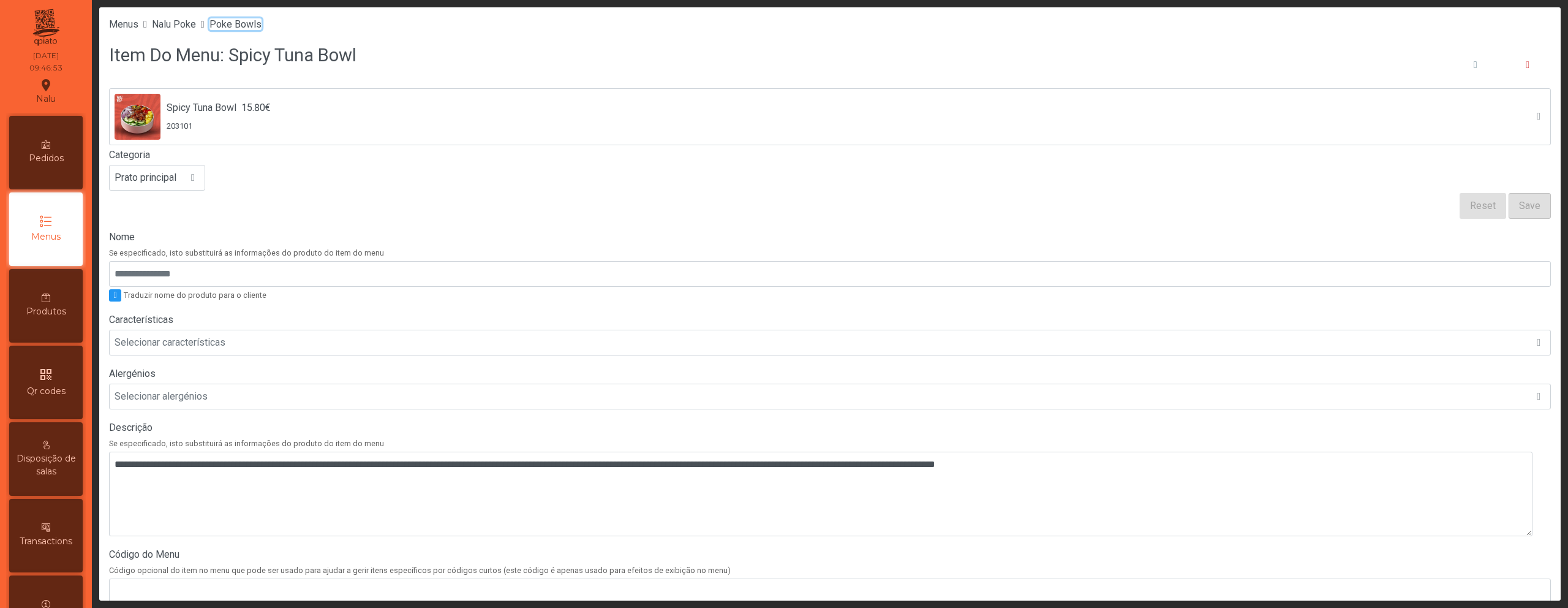
click at [241, 25] on span "Poke Bowls" at bounding box center [235, 24] width 52 height 12
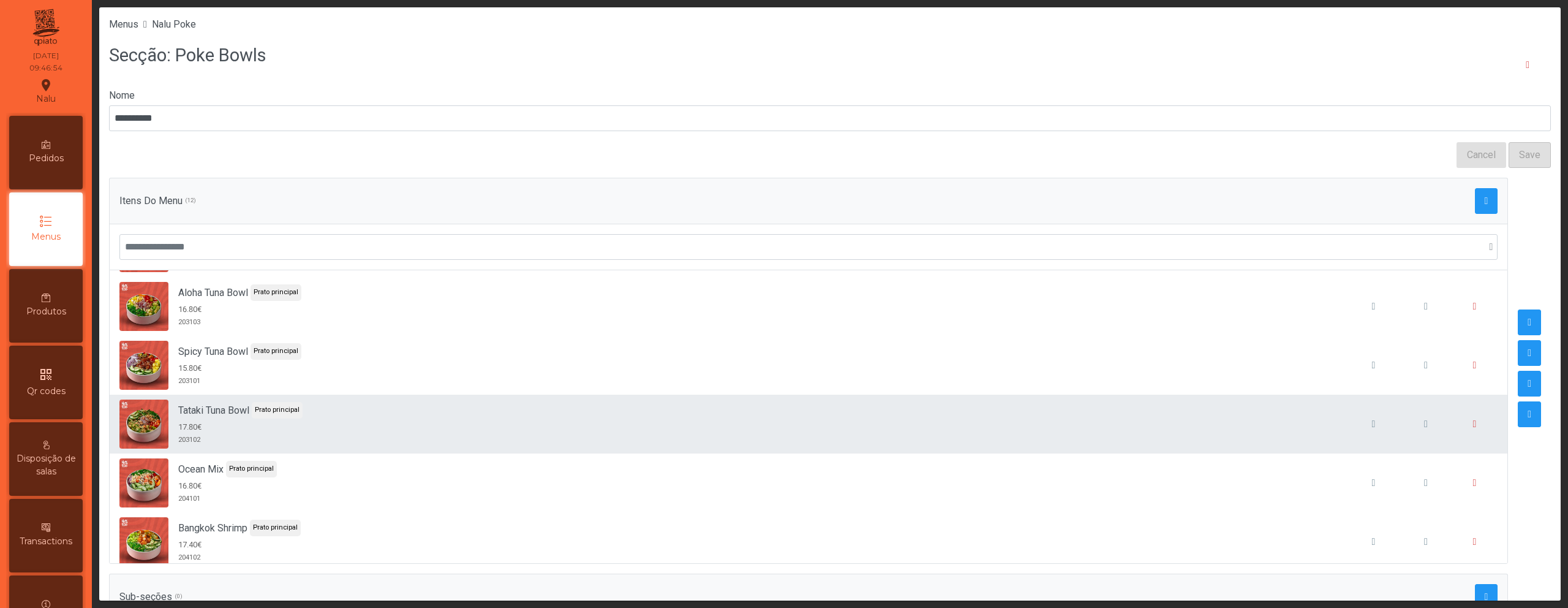
scroll to position [365, 0]
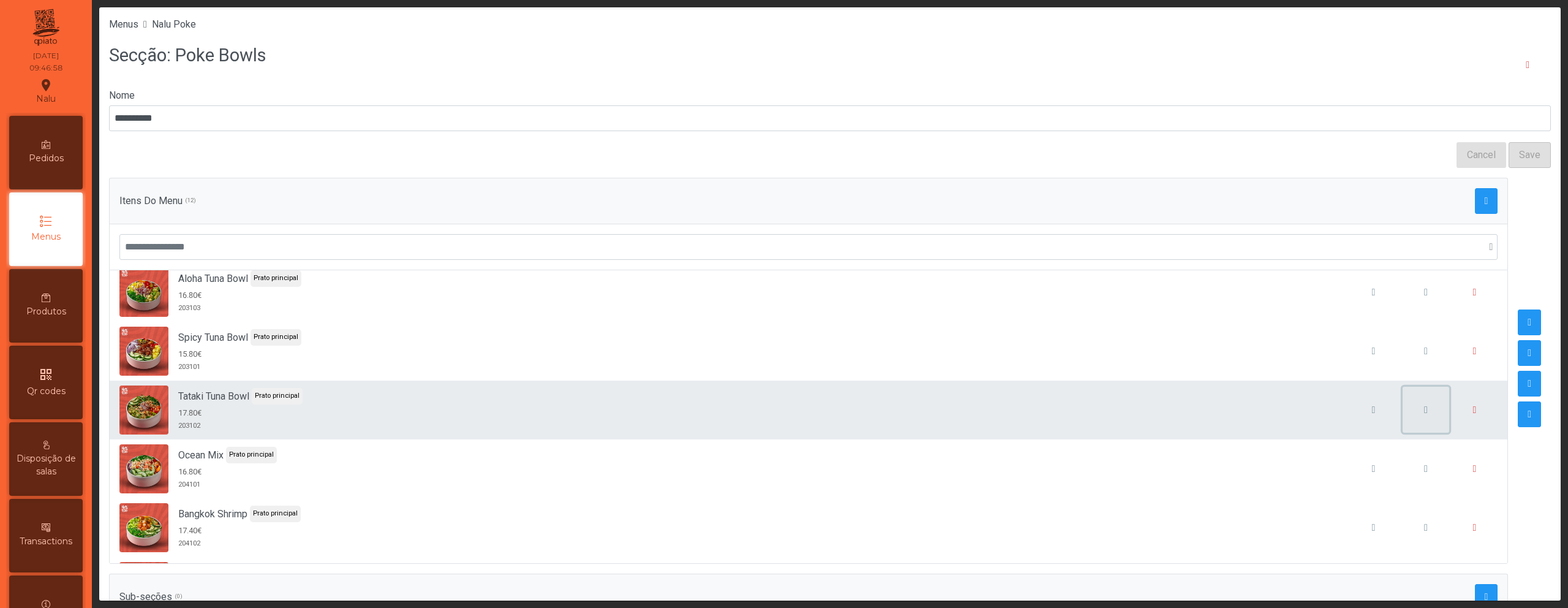
click at [1403, 408] on button "button" at bounding box center [1426, 410] width 47 height 47
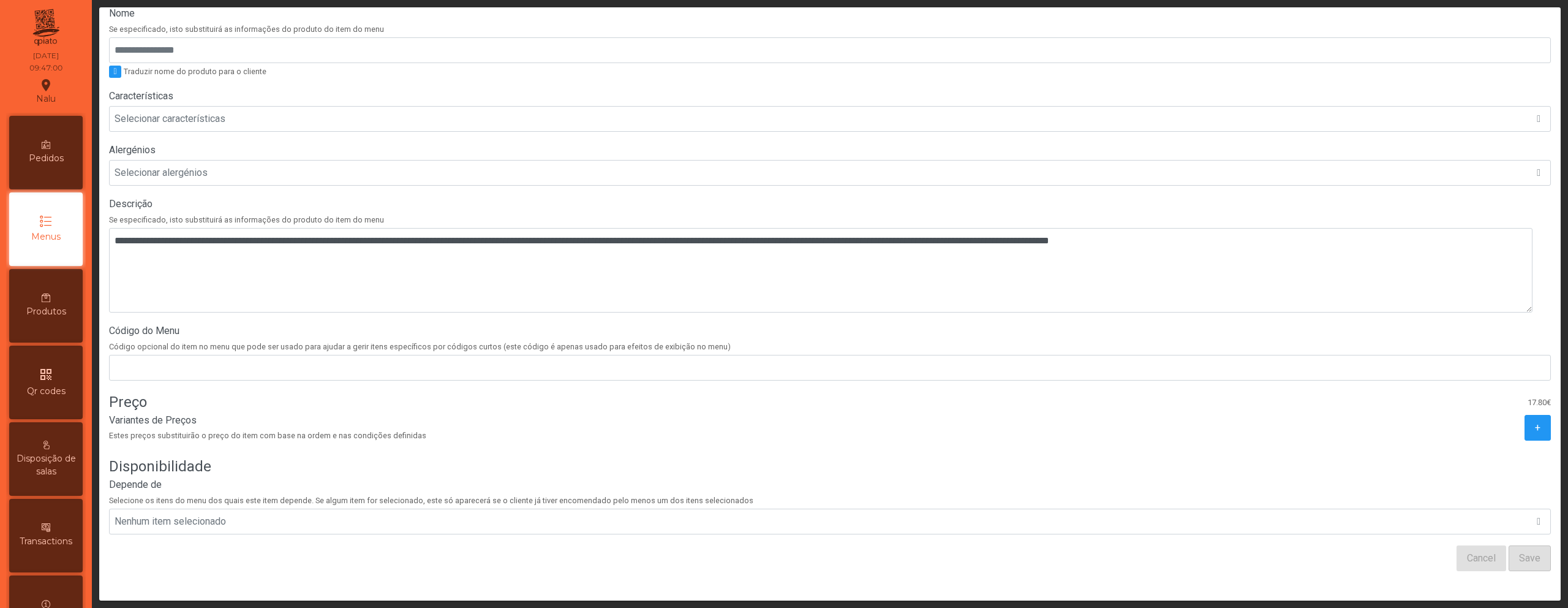
scroll to position [233, 0]
click at [1535, 421] on span "+" at bounding box center [1537, 428] width 6 height 15
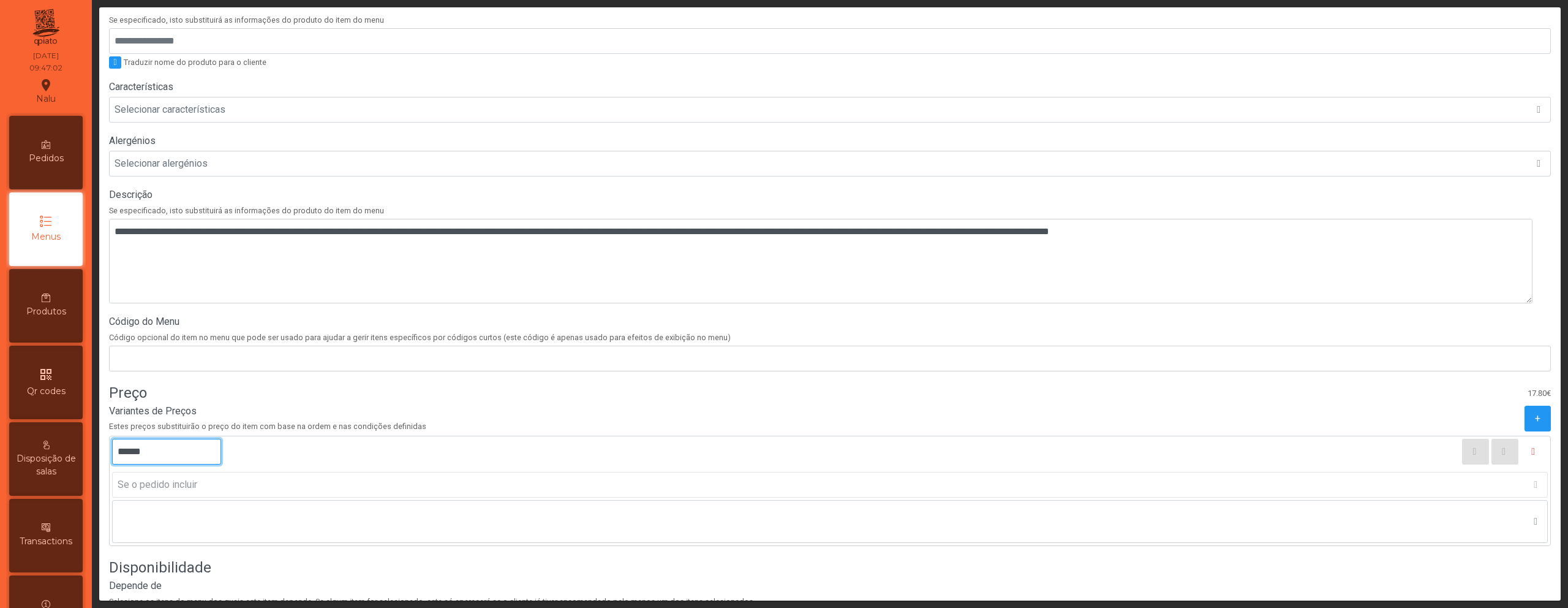
click at [130, 452] on input "******" at bounding box center [166, 452] width 109 height 26
type input "******"
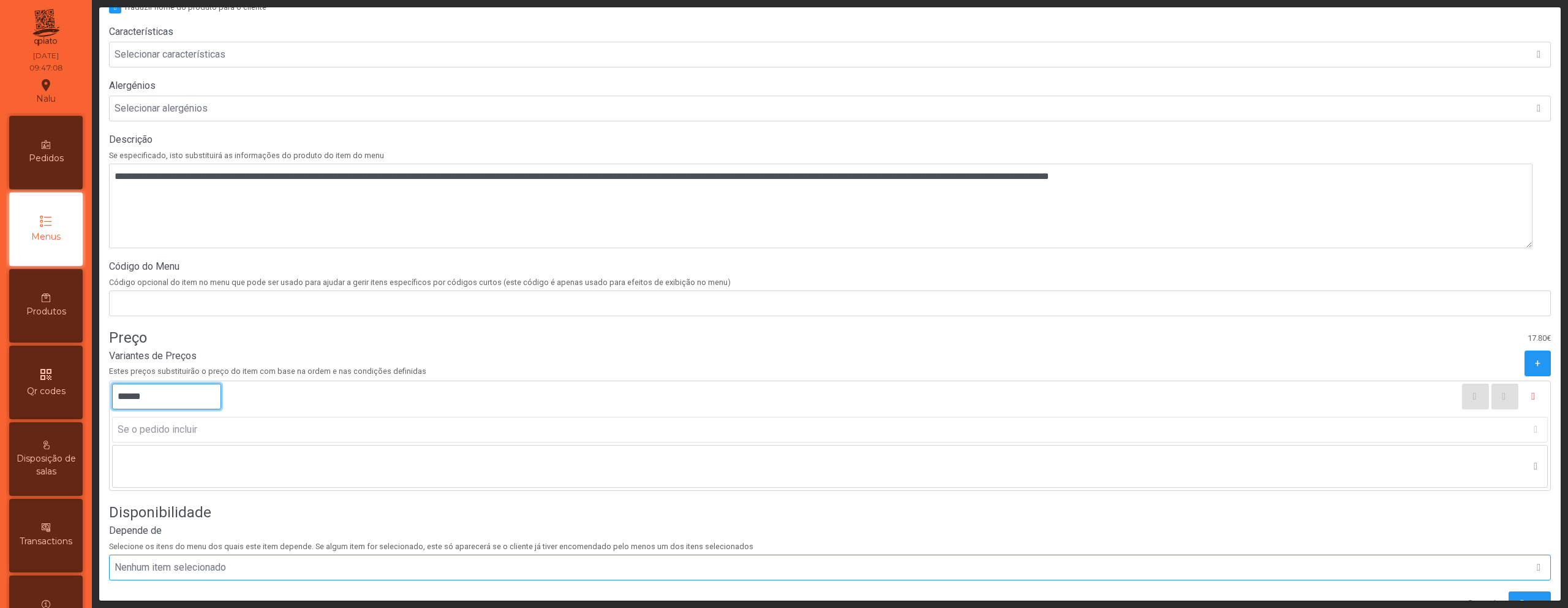
scroll to position [343, 0]
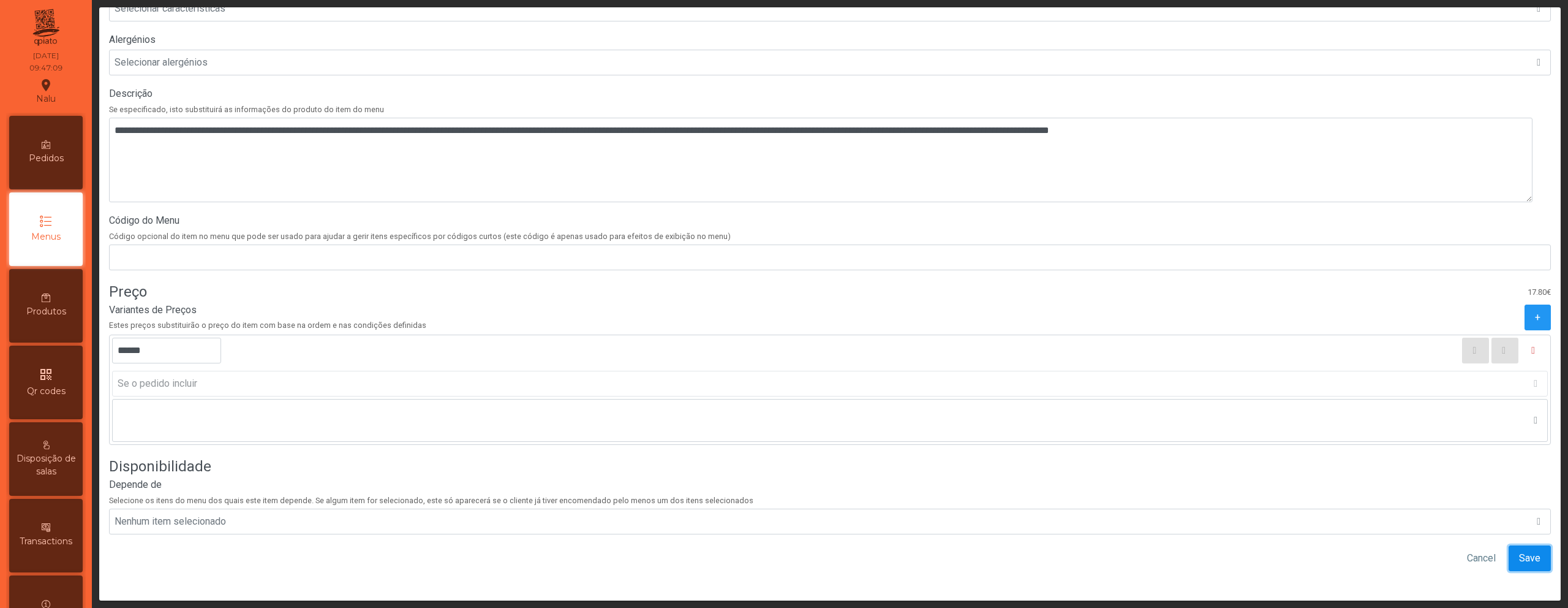
click at [1519, 551] on span "Save" at bounding box center [1530, 558] width 22 height 15
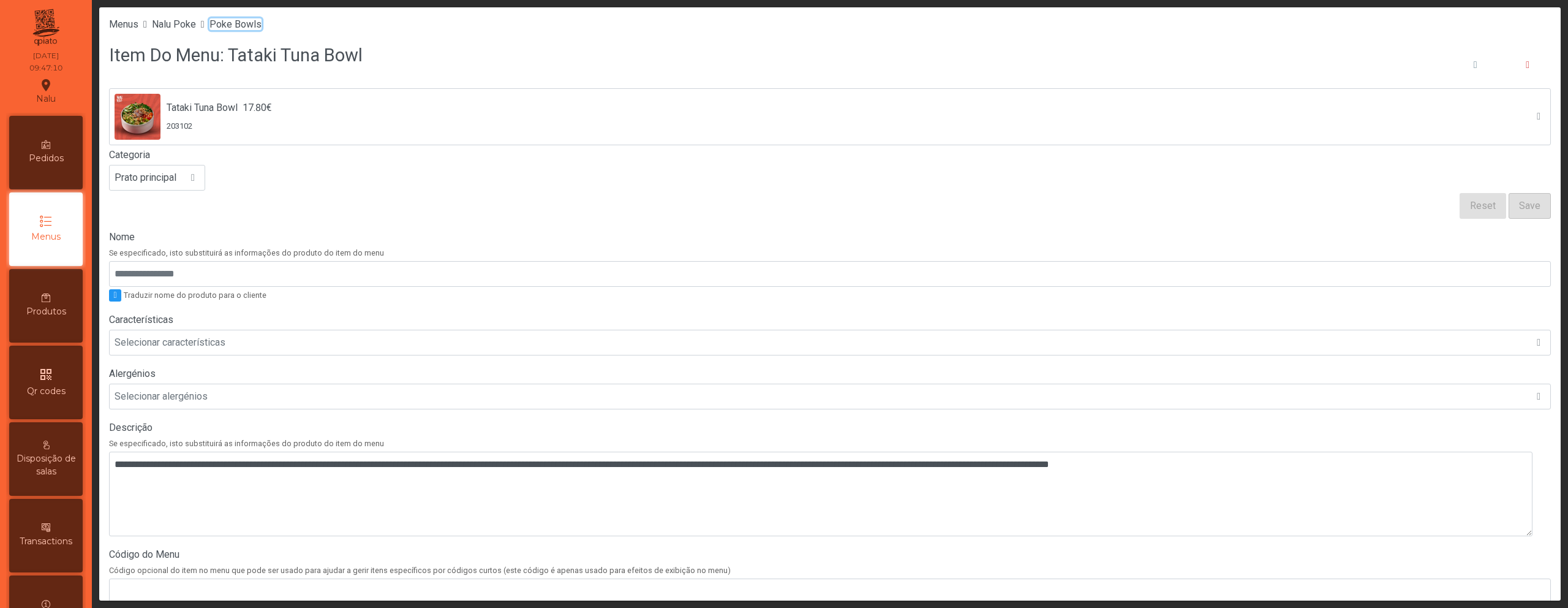
click at [238, 20] on span "Poke Bowls" at bounding box center [235, 24] width 52 height 12
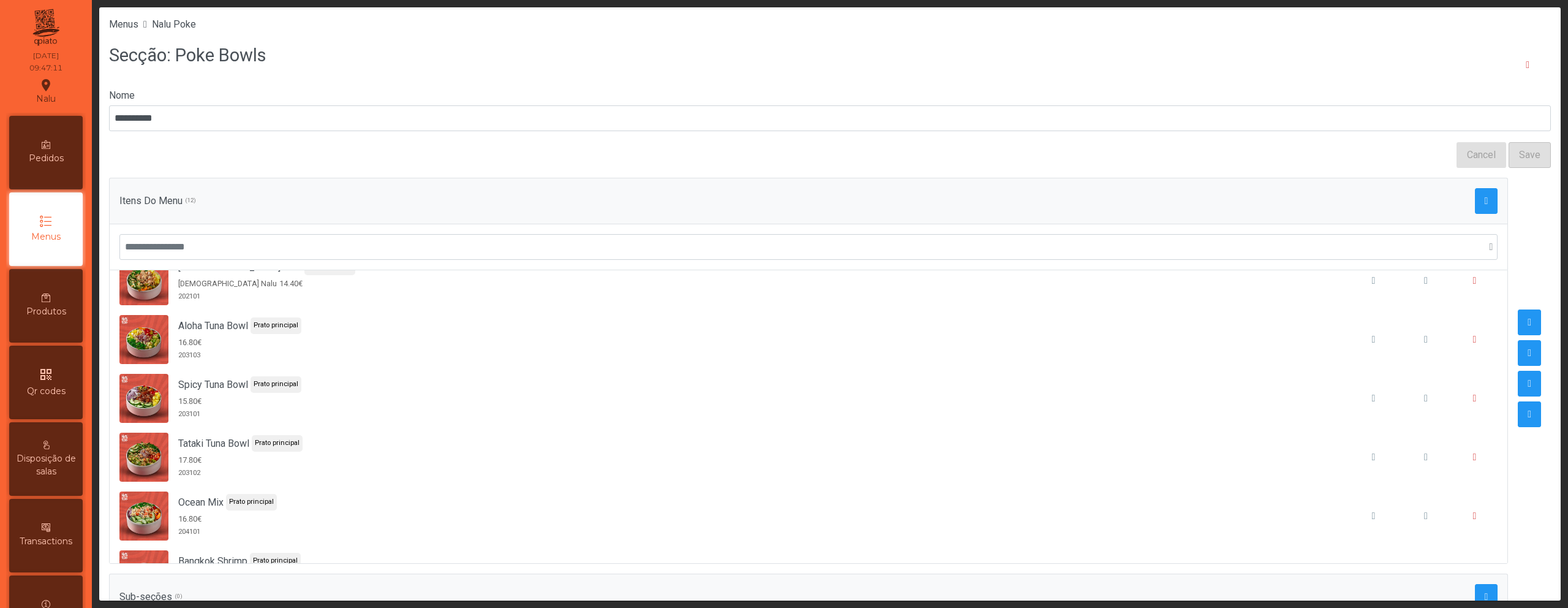
scroll to position [423, 0]
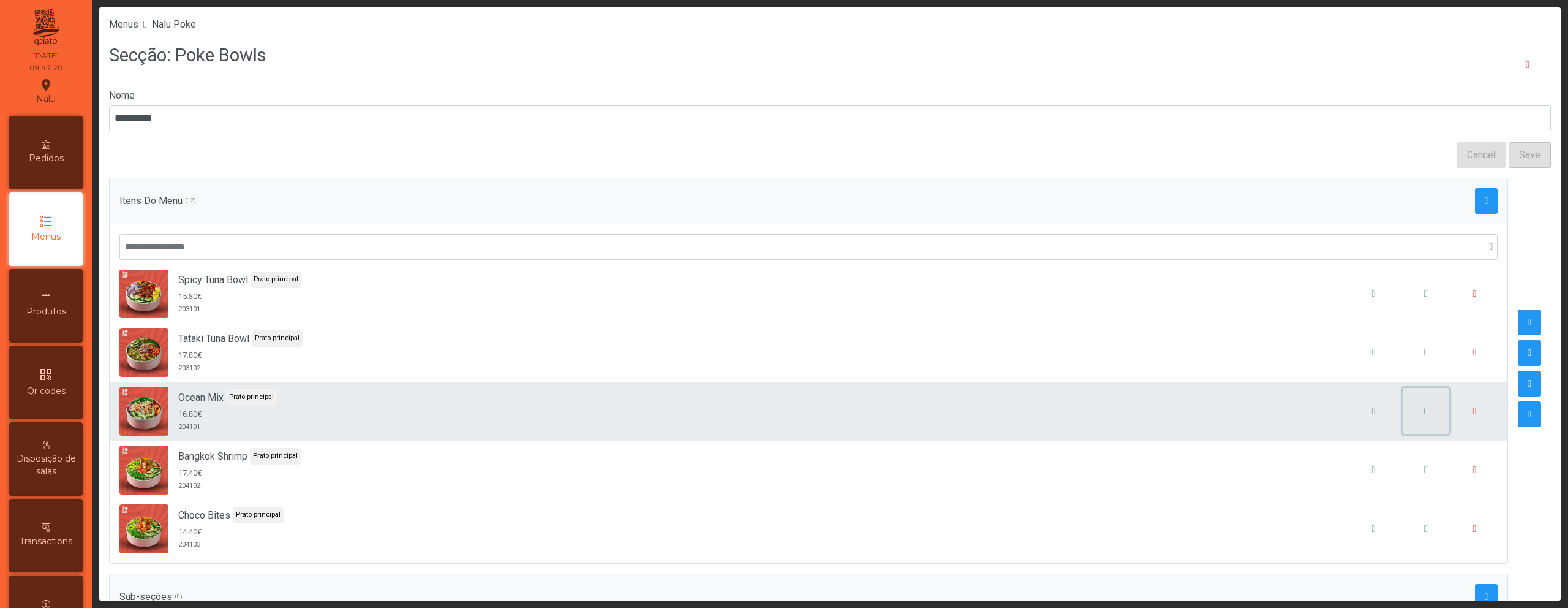
click at [1403, 405] on button "button" at bounding box center [1426, 411] width 47 height 47
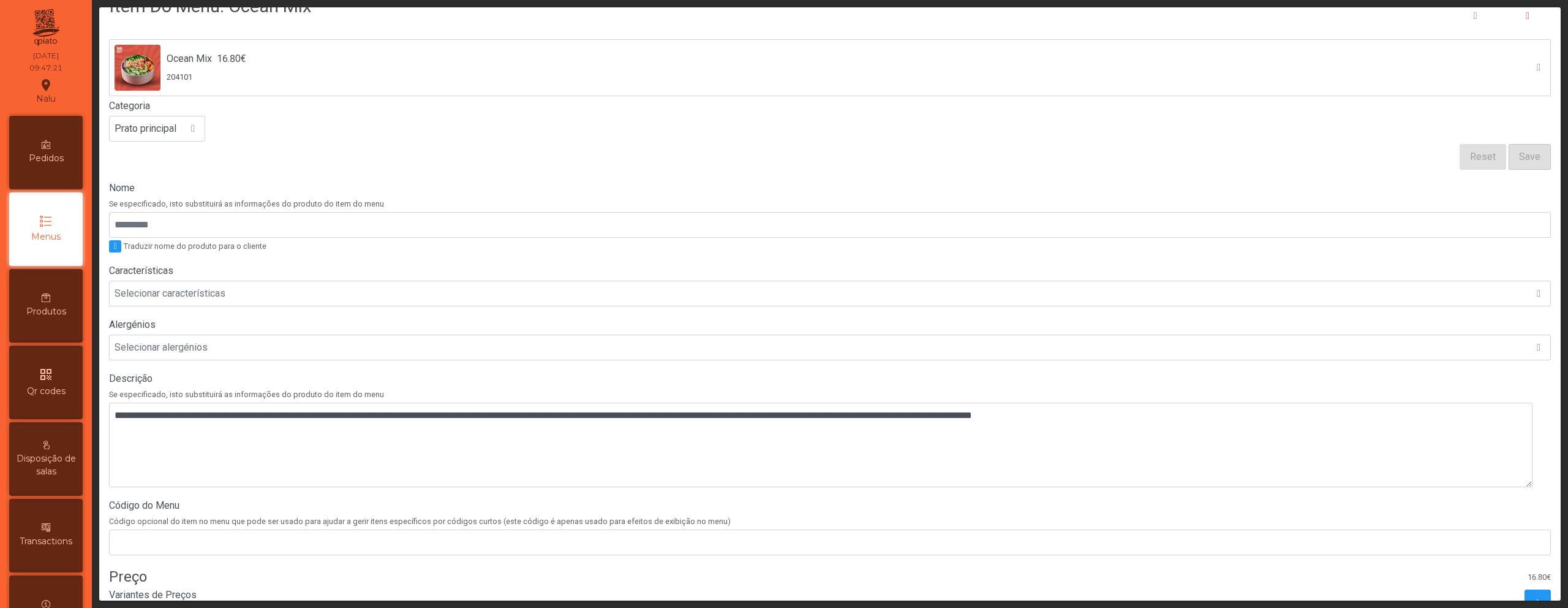
scroll to position [247, 0]
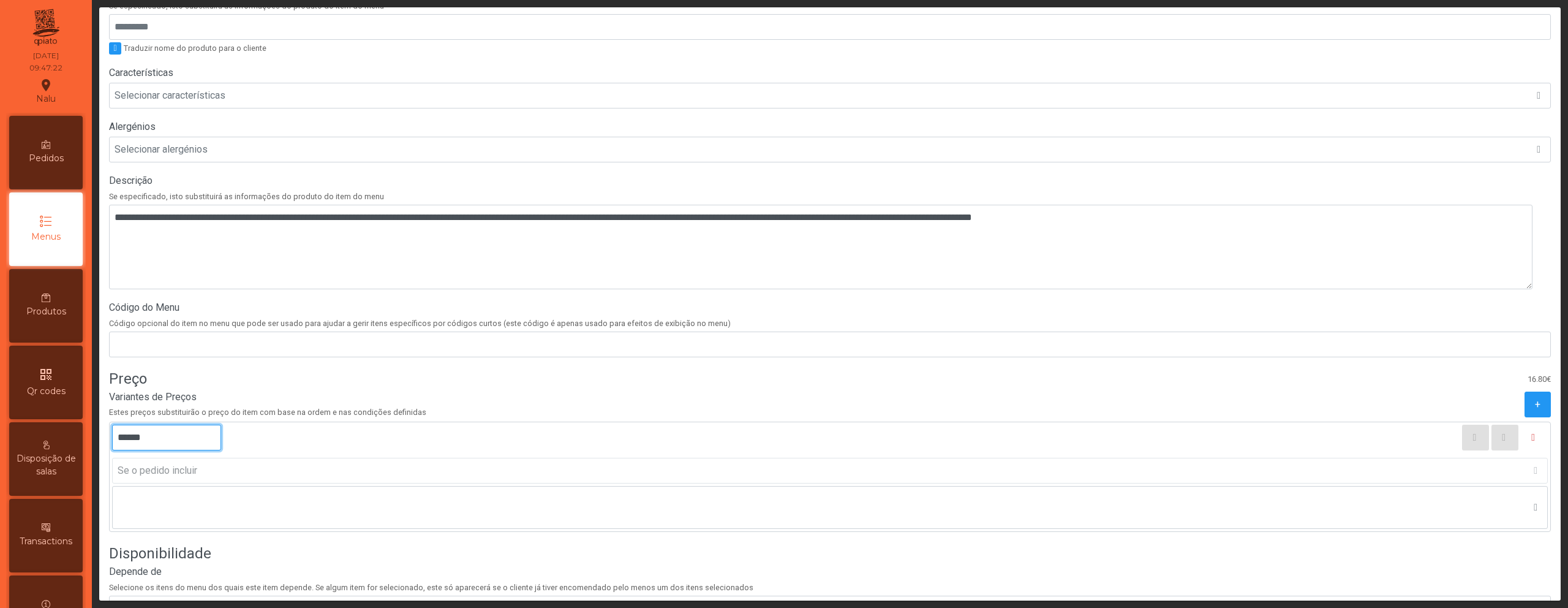
click at [134, 438] on input "******" at bounding box center [166, 438] width 109 height 26
click at [136, 438] on input "******" at bounding box center [166, 438] width 109 height 26
type input "******"
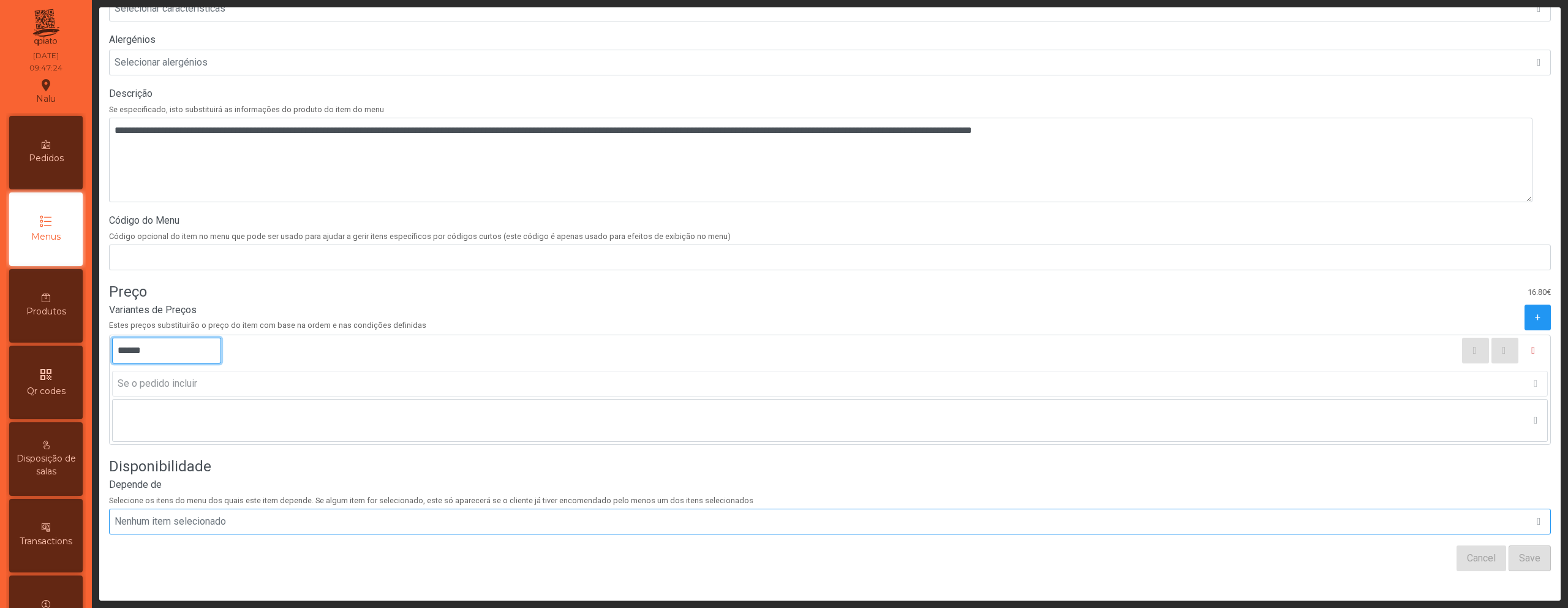
scroll to position [343, 0]
click at [1392, 545] on div "Cancel Save" at bounding box center [829, 558] width 1442 height 26
click at [1476, 545] on button "Cancel" at bounding box center [1481, 558] width 50 height 26
click at [139, 343] on input "******" at bounding box center [166, 350] width 109 height 26
click at [137, 341] on input "******" at bounding box center [166, 350] width 109 height 26
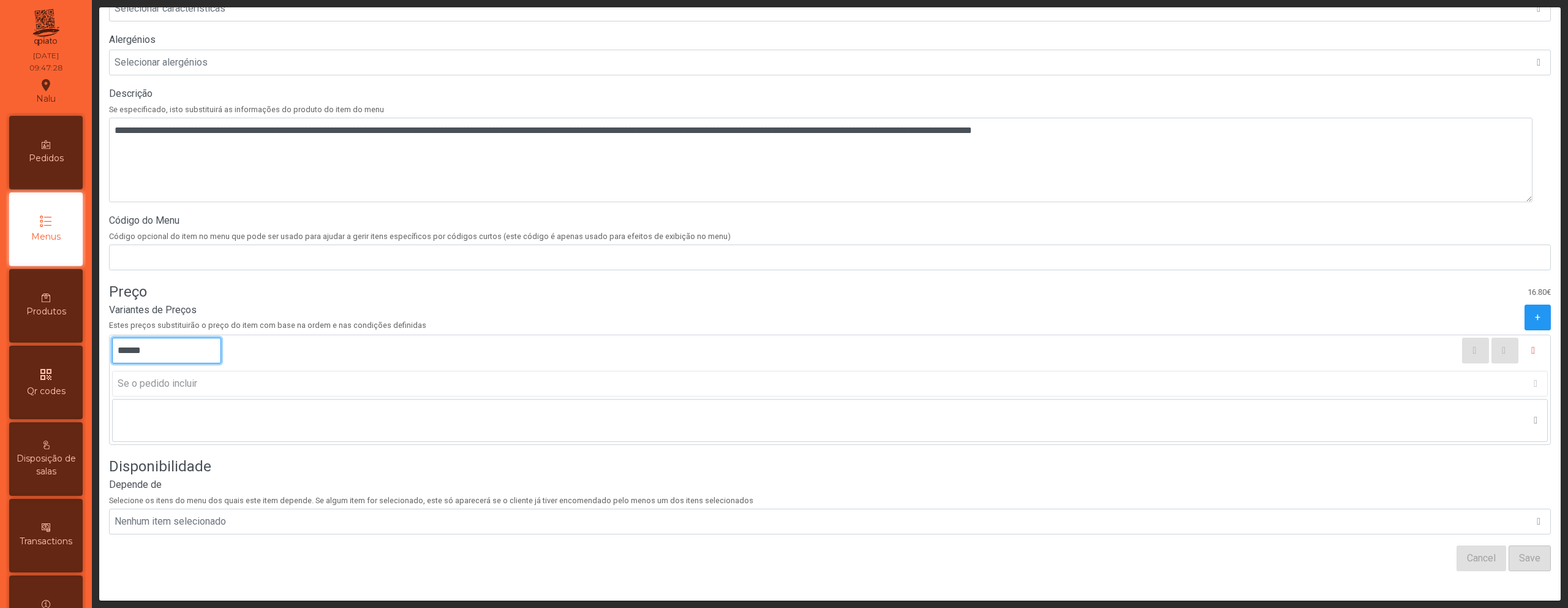
type input "******"
click at [1364, 559] on div "Cancel Save" at bounding box center [829, 558] width 1442 height 26
click at [1519, 551] on span "Save" at bounding box center [1530, 558] width 22 height 15
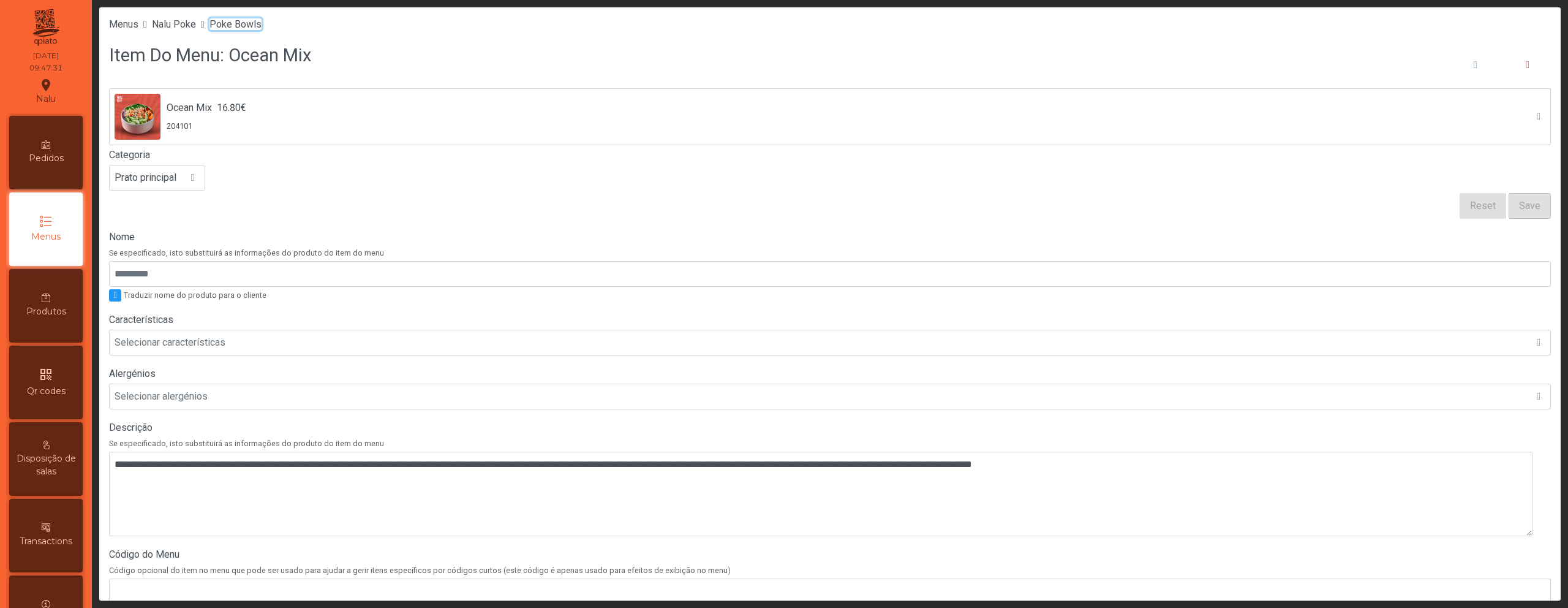
click at [253, 25] on span "Poke Bowls" at bounding box center [235, 24] width 52 height 12
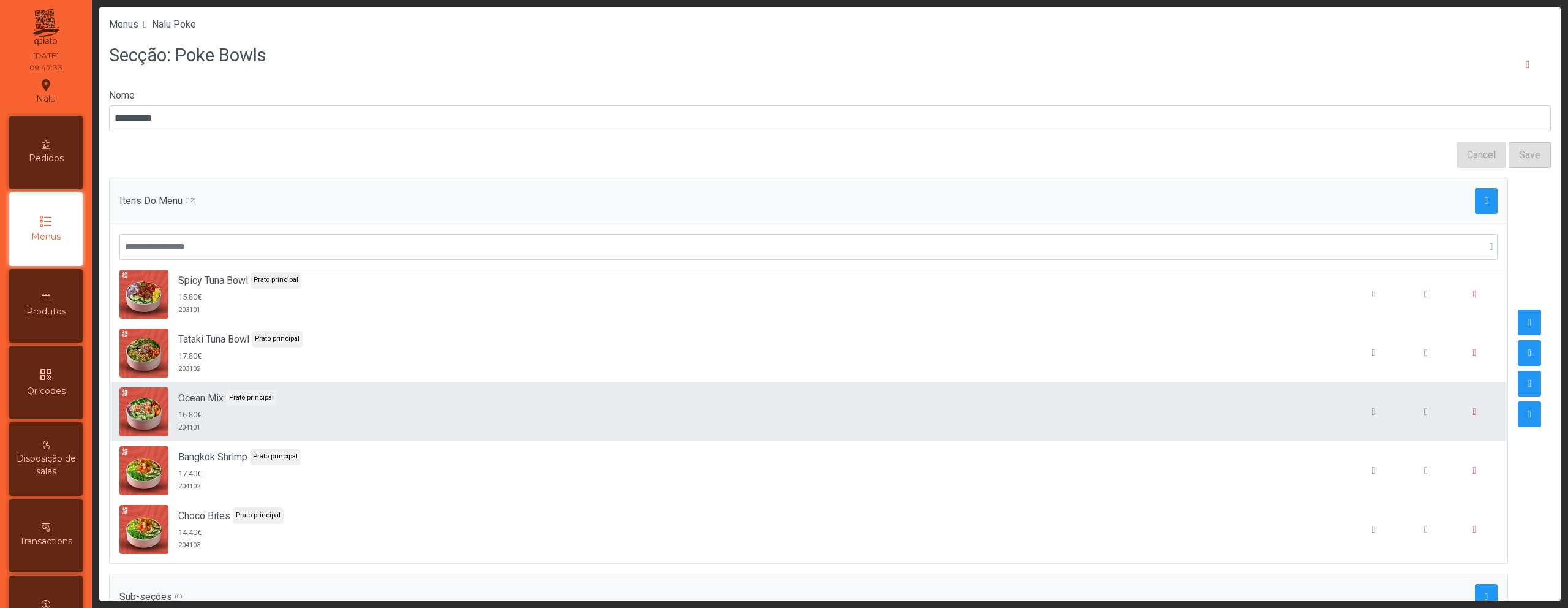
scroll to position [423, 0]
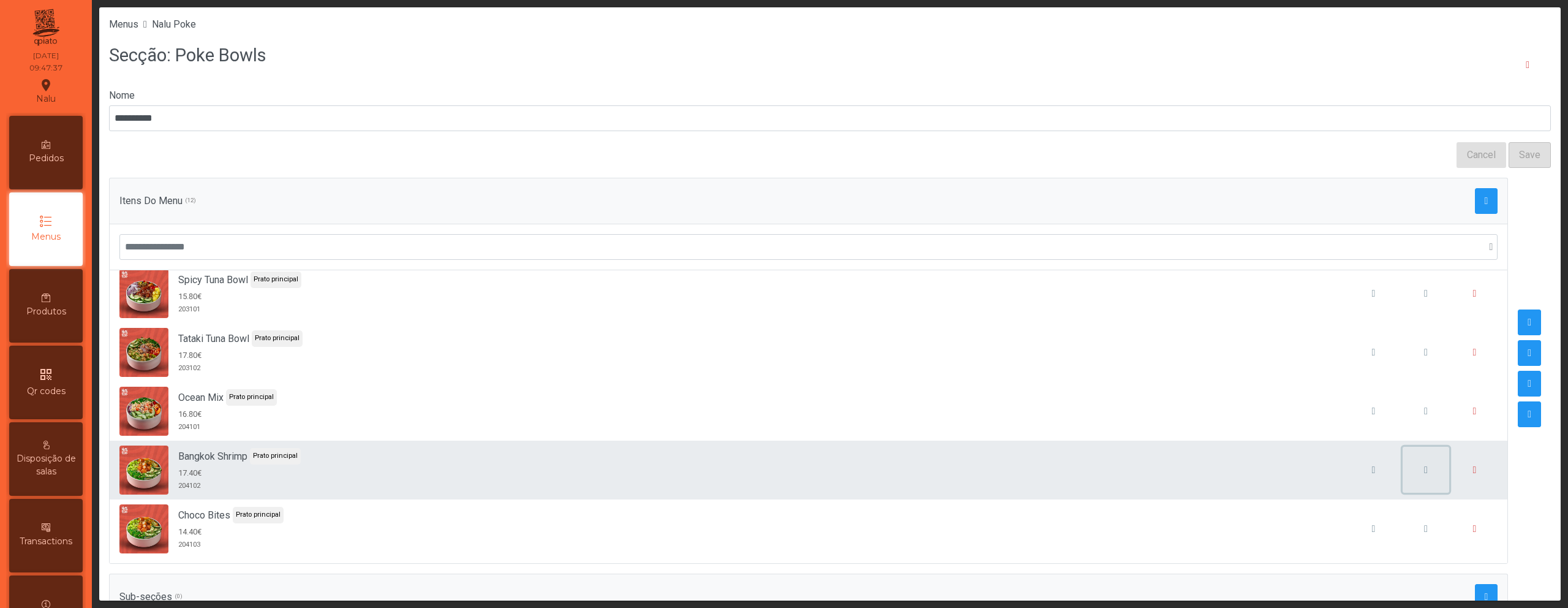
click at [1407, 467] on button "button" at bounding box center [1426, 470] width 47 height 47
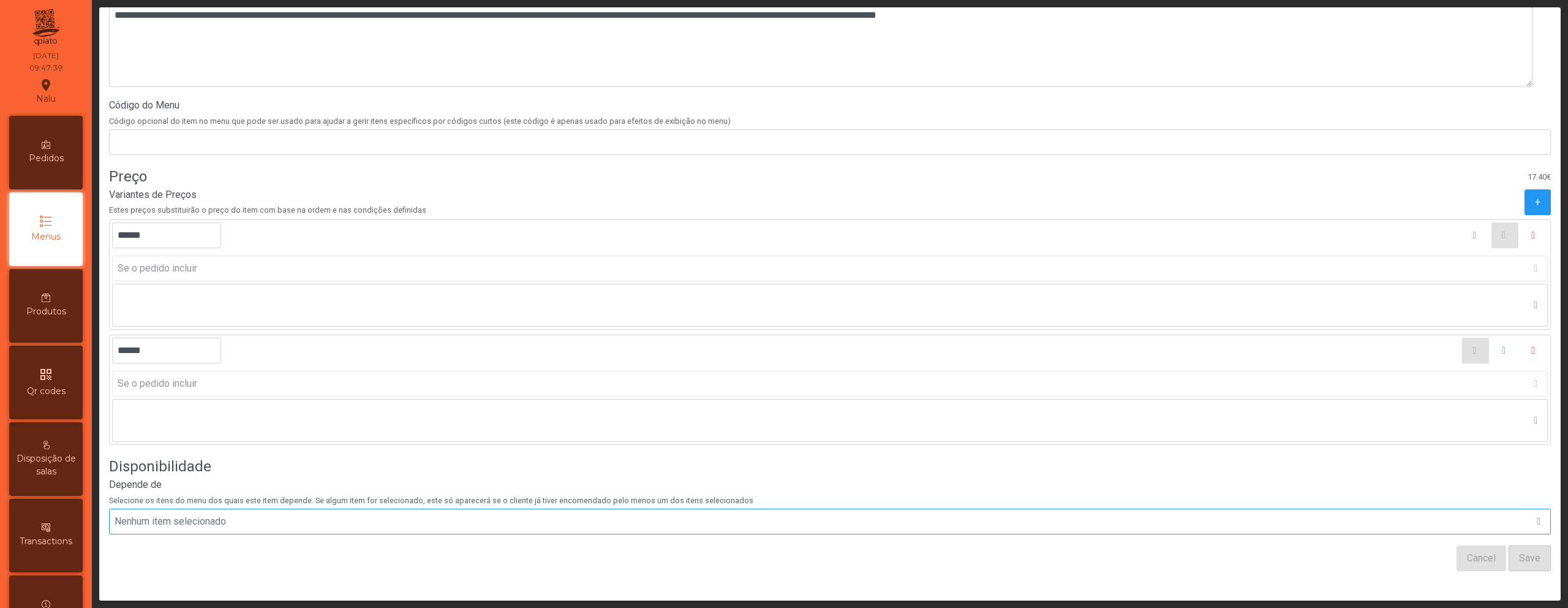
scroll to position [459, 0]
click at [1521, 224] on button "button" at bounding box center [1535, 235] width 27 height 26
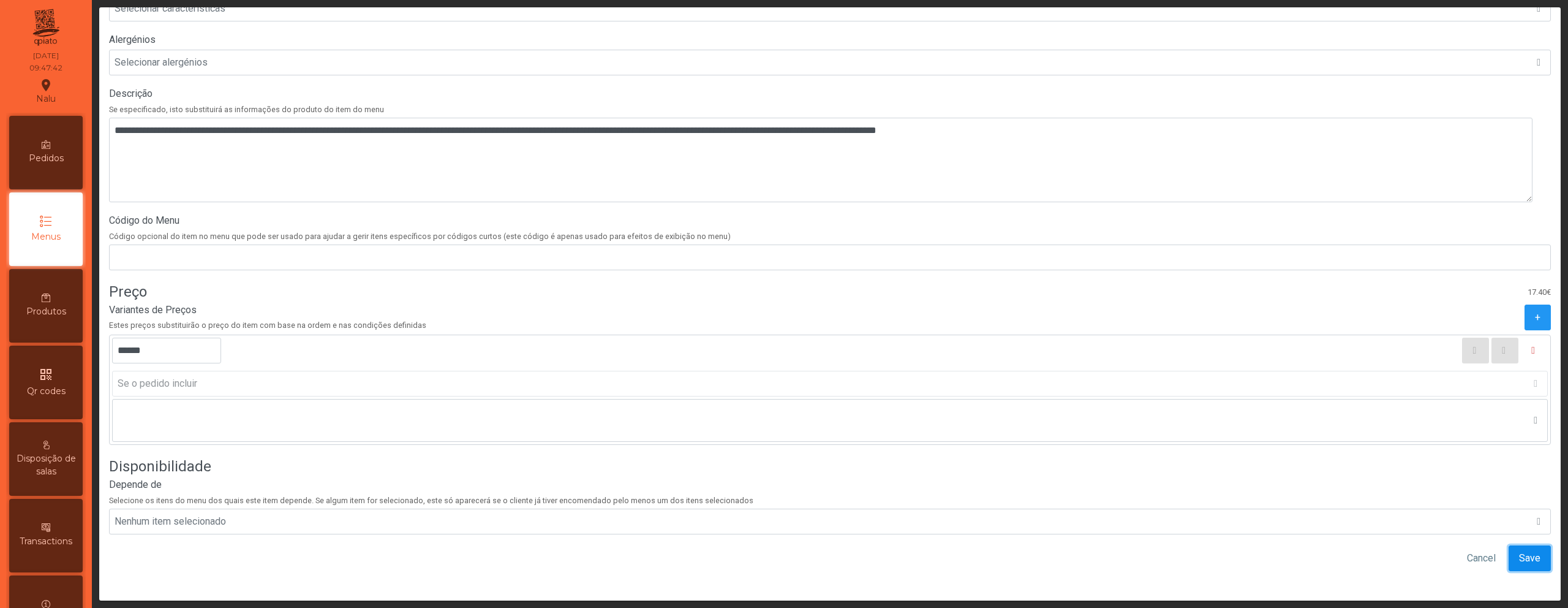
click at [1519, 551] on span "Save" at bounding box center [1530, 558] width 22 height 15
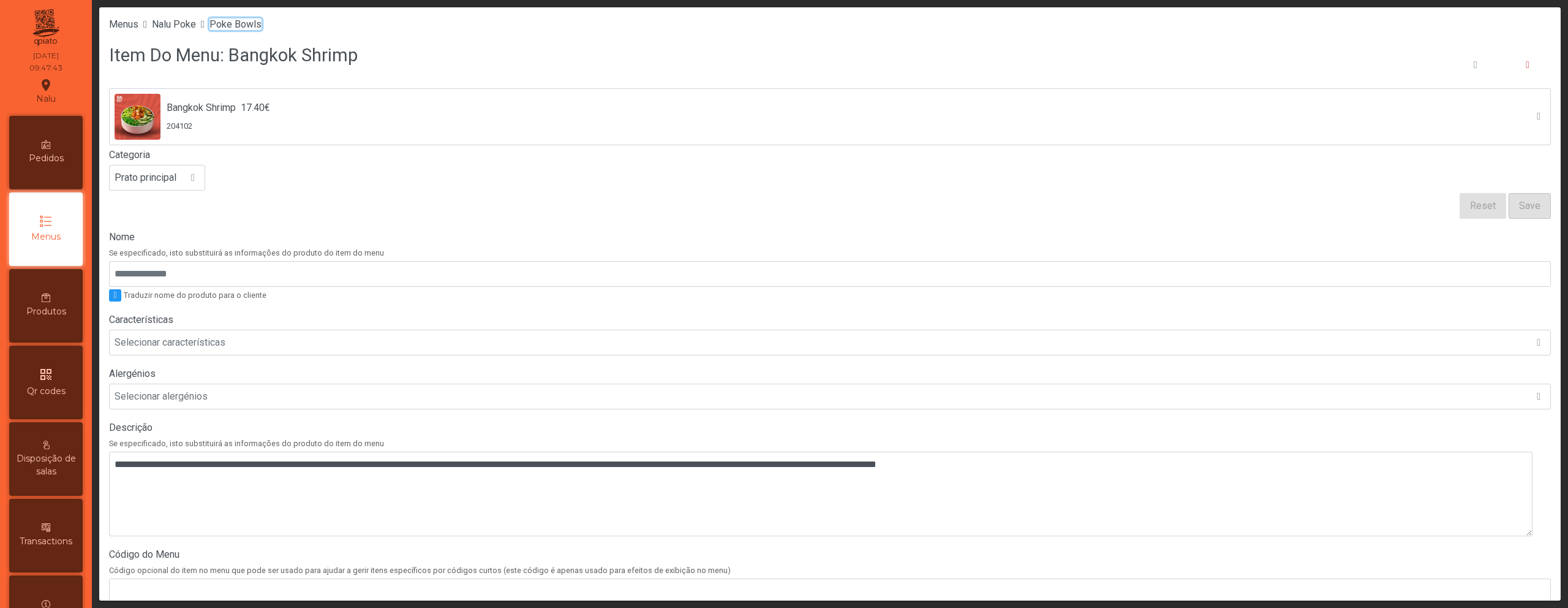
click at [258, 28] on span "Poke Bowls" at bounding box center [235, 24] width 52 height 12
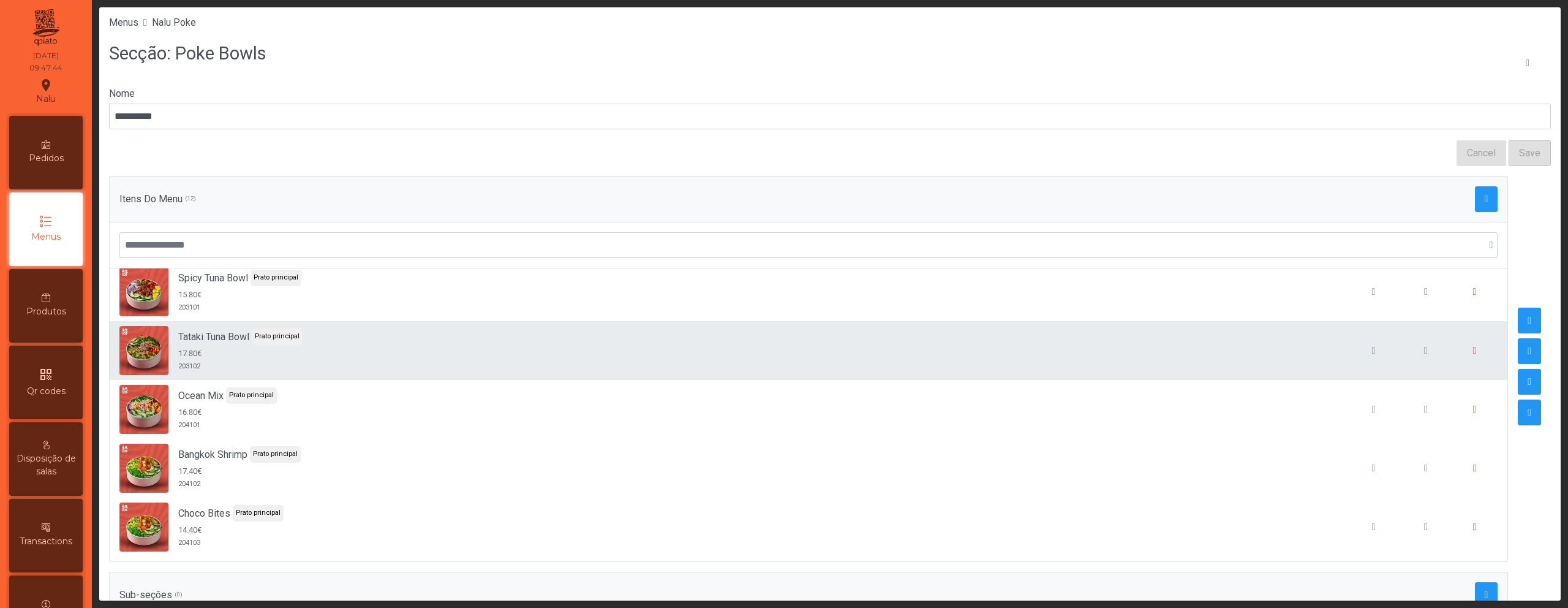
scroll to position [2, 0]
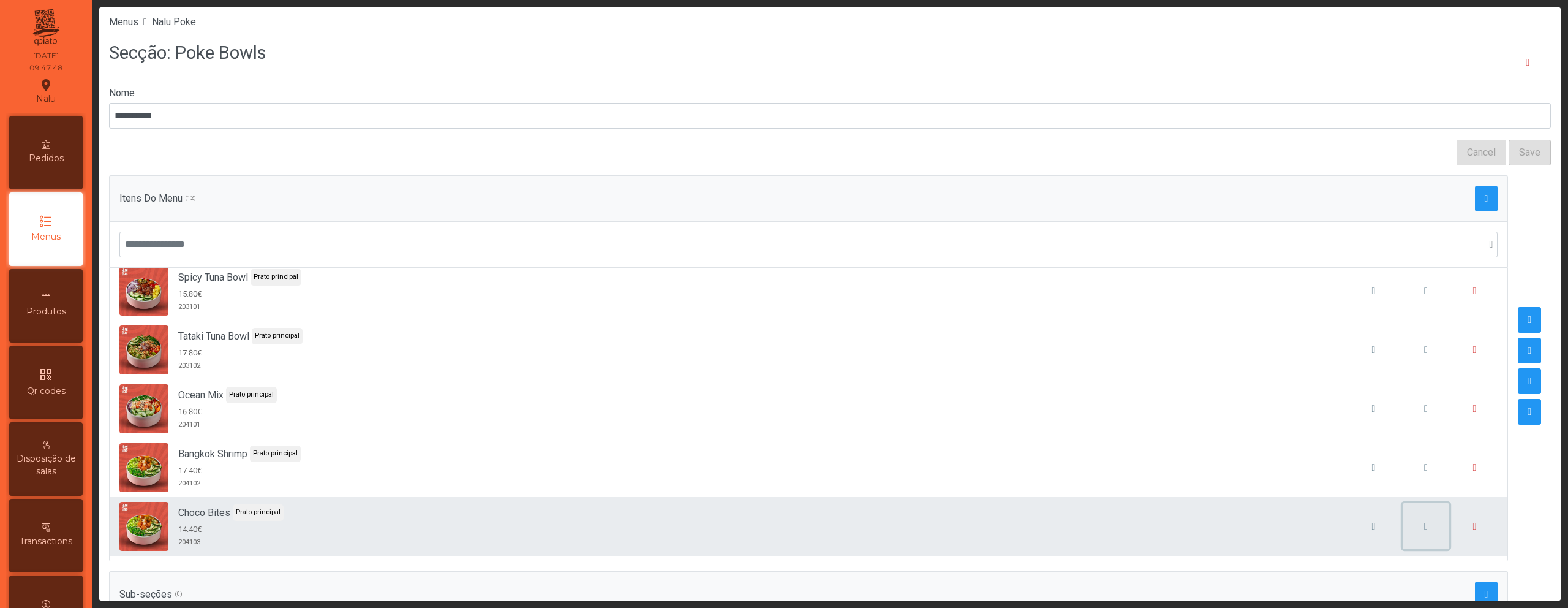
click at [1403, 518] on button "button" at bounding box center [1426, 527] width 47 height 47
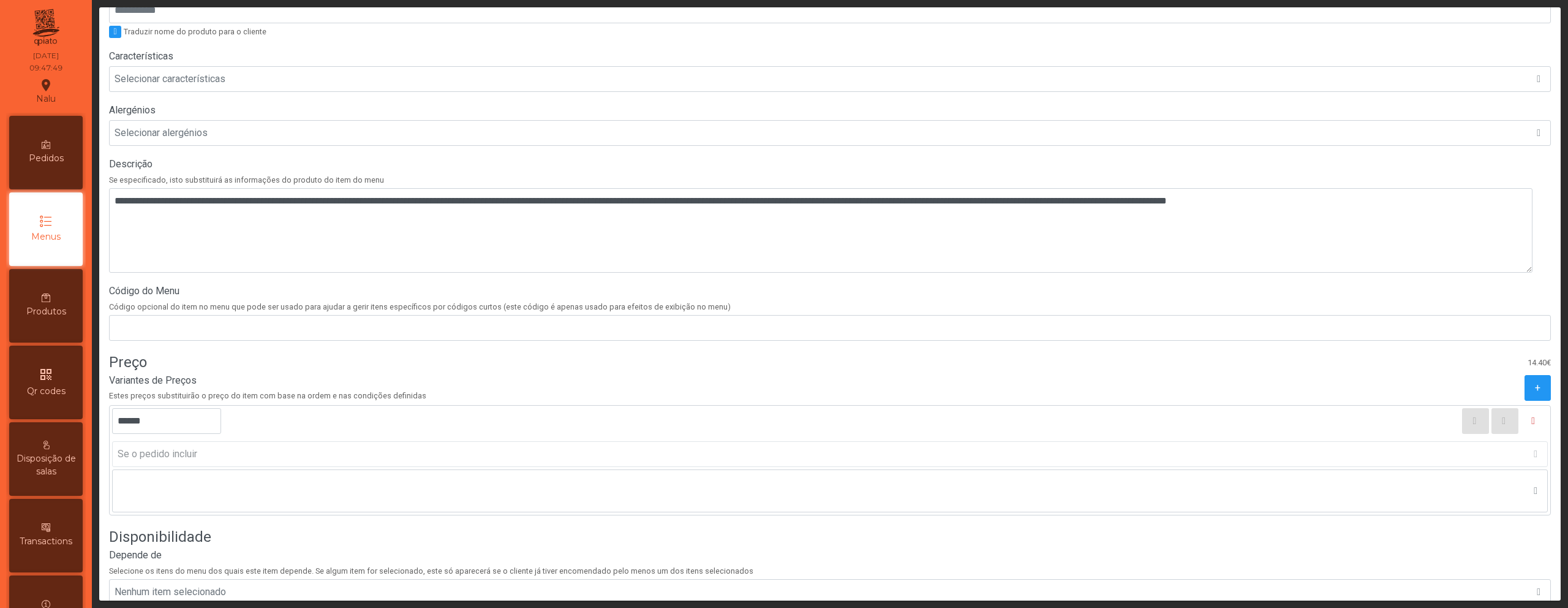
scroll to position [343, 0]
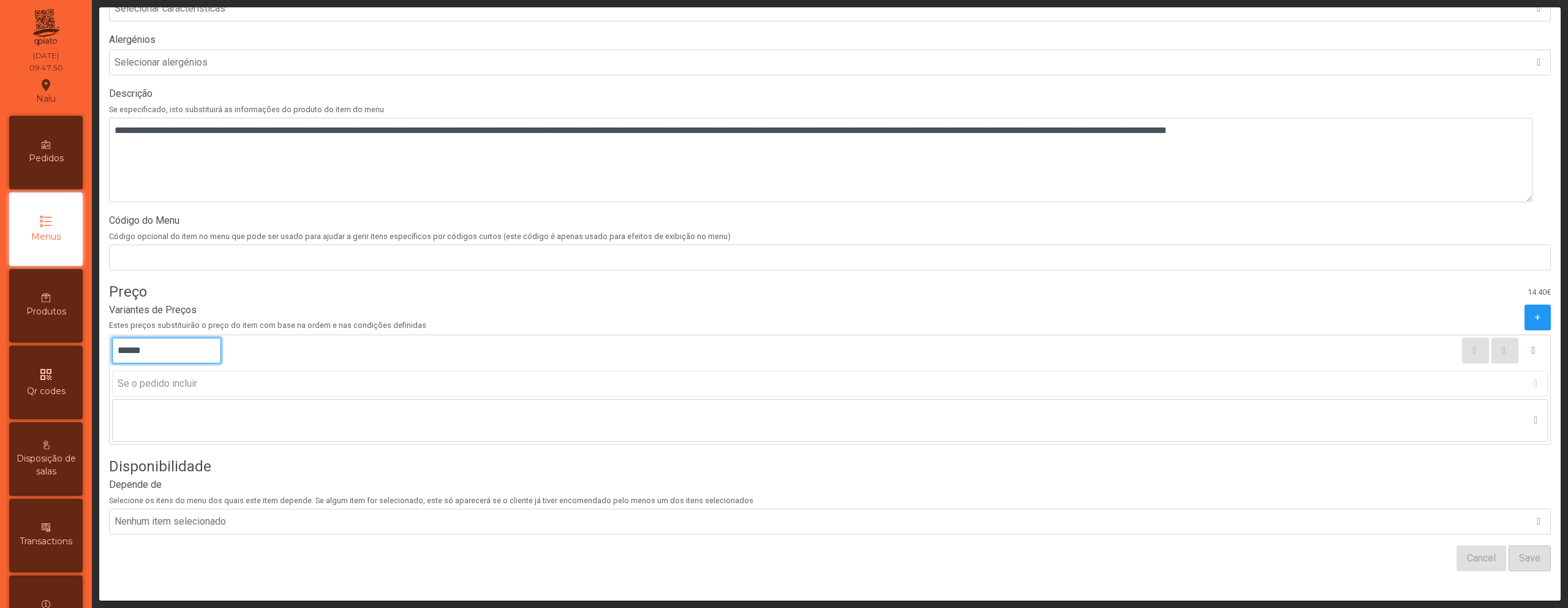
click at [136, 343] on input "******" at bounding box center [166, 350] width 109 height 26
type input "******"
click at [1328, 533] on form "Nome Se especificado, isto substituirá as informações do produto do item do men…" at bounding box center [829, 234] width 1442 height 676
click at [1509, 550] on button "Save" at bounding box center [1530, 558] width 42 height 26
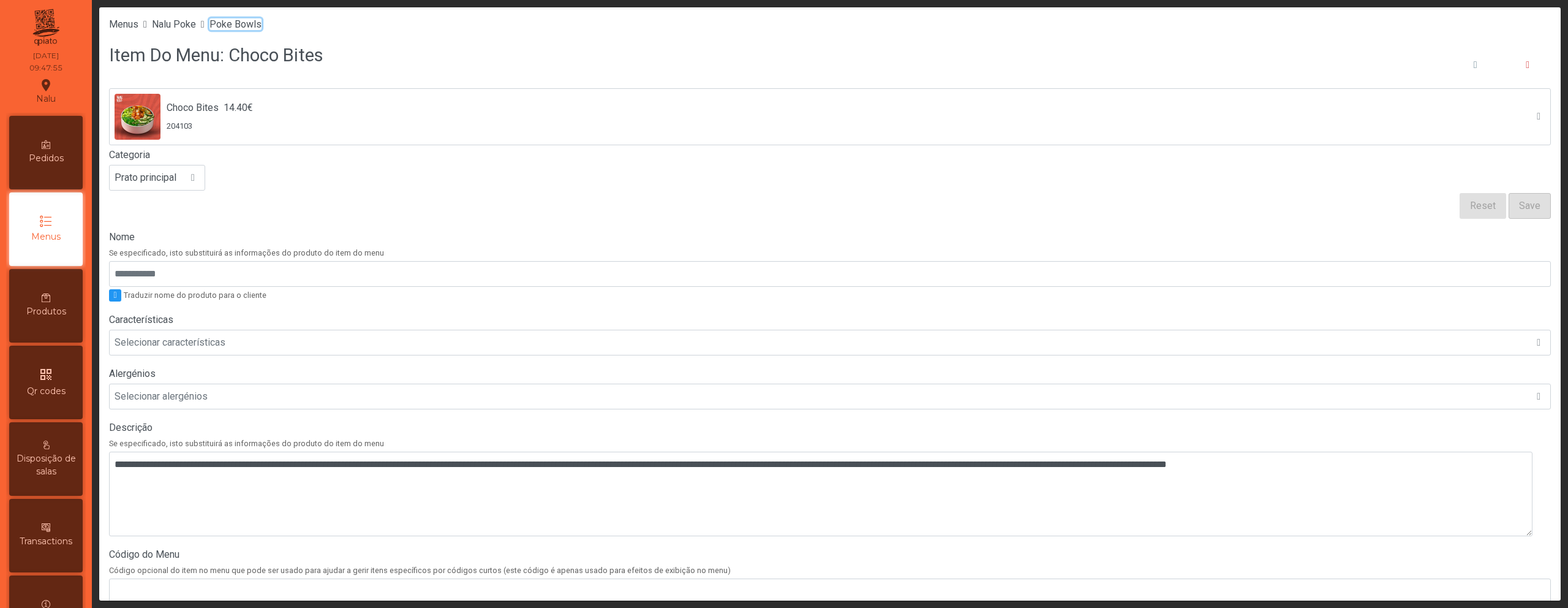
click at [239, 26] on span "Poke Bowls" at bounding box center [235, 24] width 52 height 12
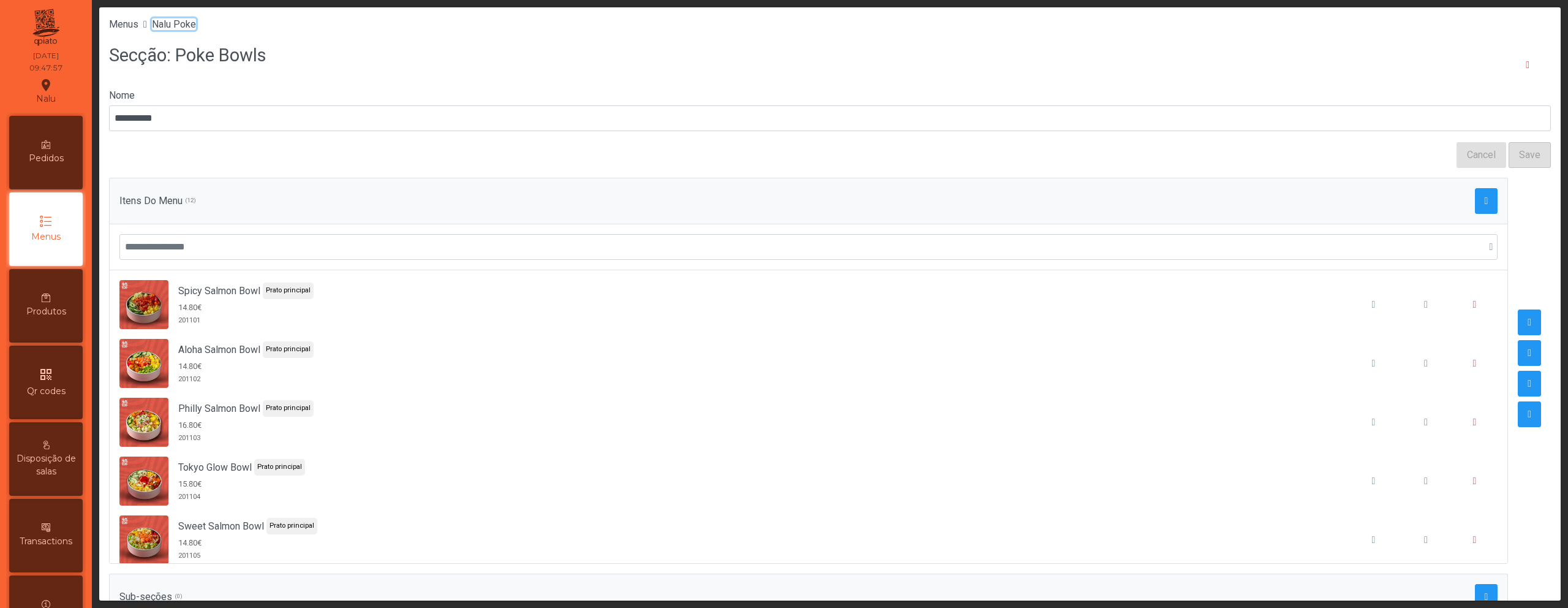
click at [189, 25] on span "Nalu Poke" at bounding box center [174, 24] width 44 height 12
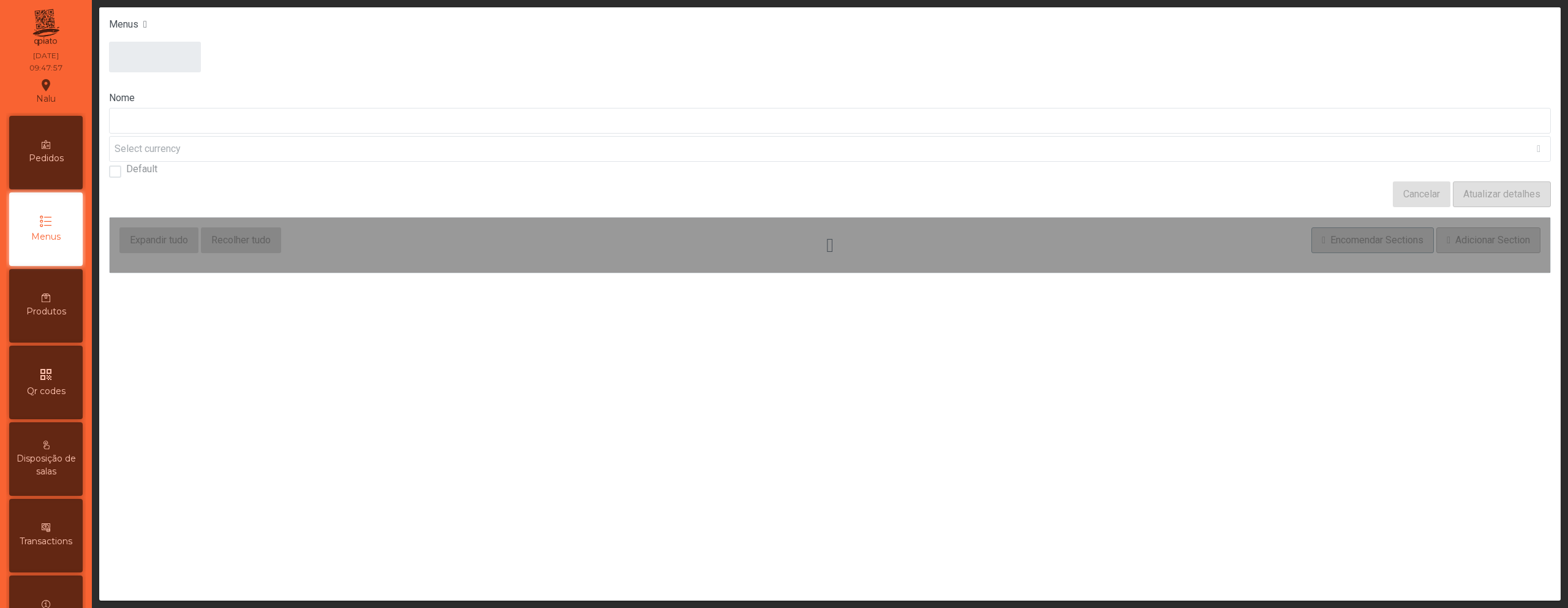
type input "*********"
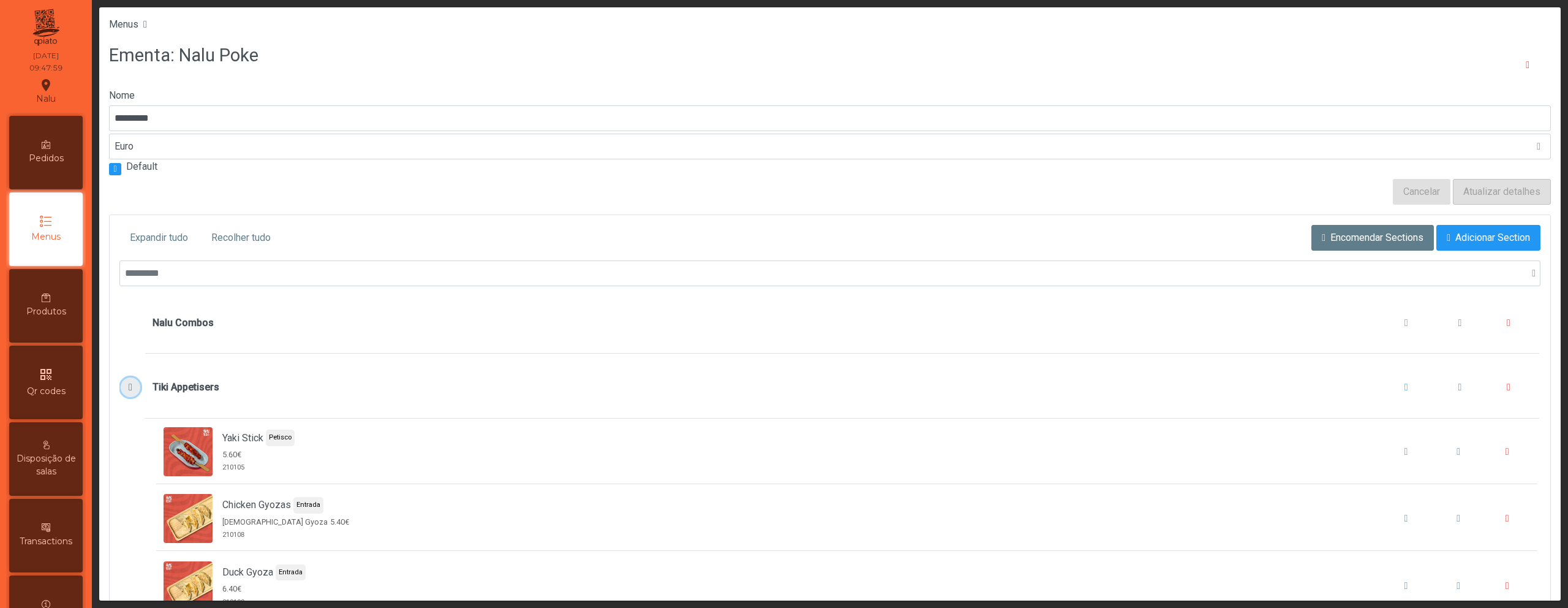
click at [130, 385] on span "Tiki Appetisers" at bounding box center [130, 387] width 13 height 10
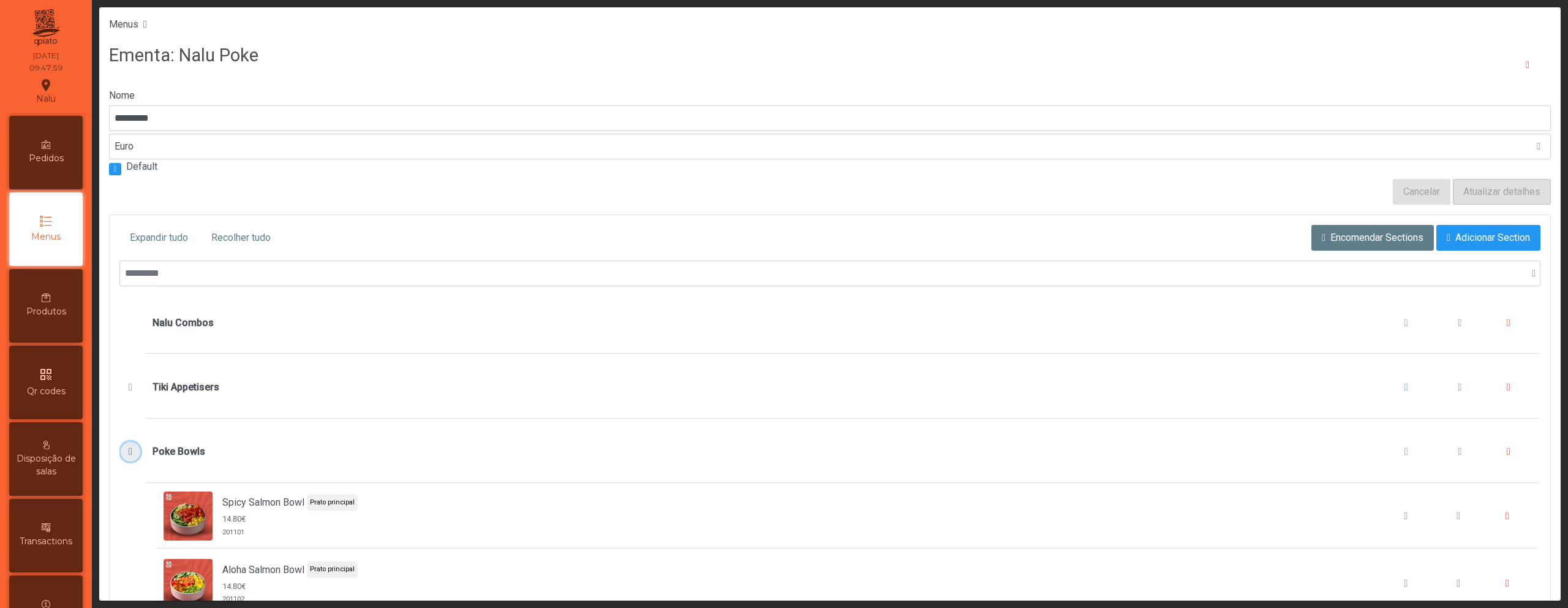
click at [134, 452] on span "Poke Bowls" at bounding box center [130, 452] width 13 height 10
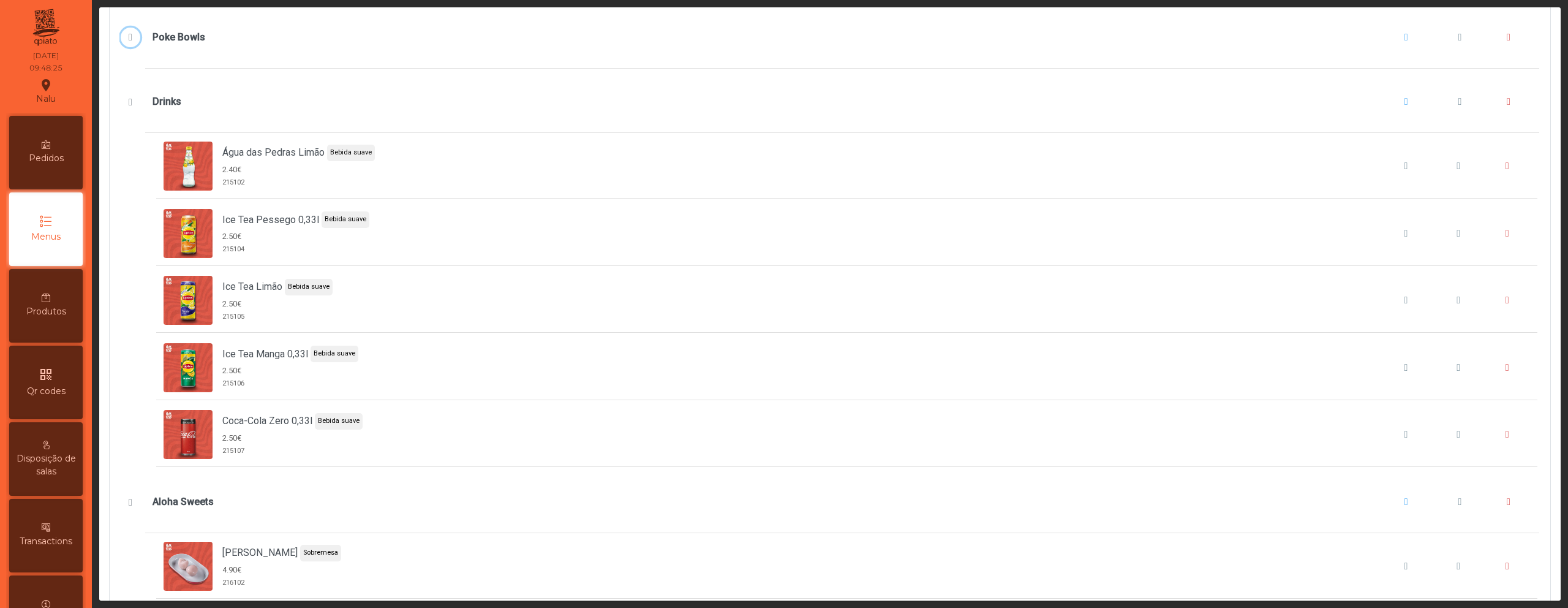
scroll to position [415, 0]
click at [1405, 100] on span "Drinks" at bounding box center [1406, 101] width 4 height 10
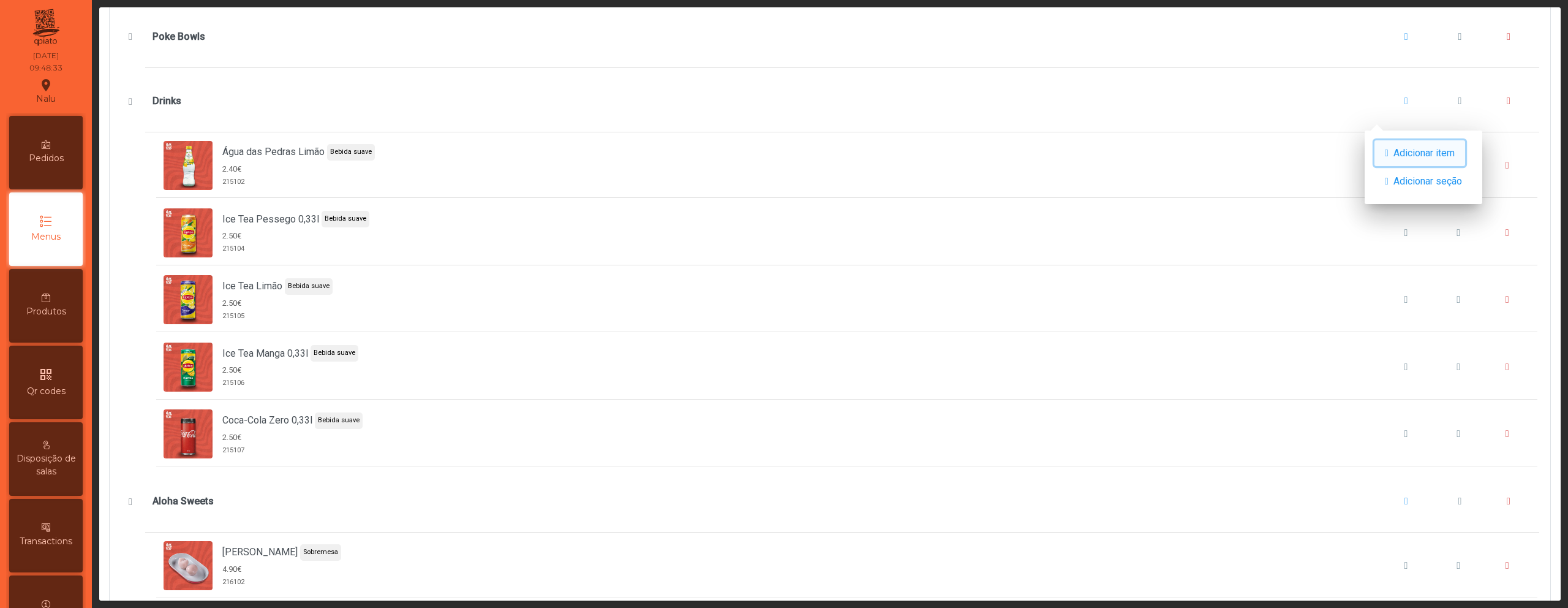
click at [1433, 148] on span "Adicionar item" at bounding box center [1424, 153] width 61 height 15
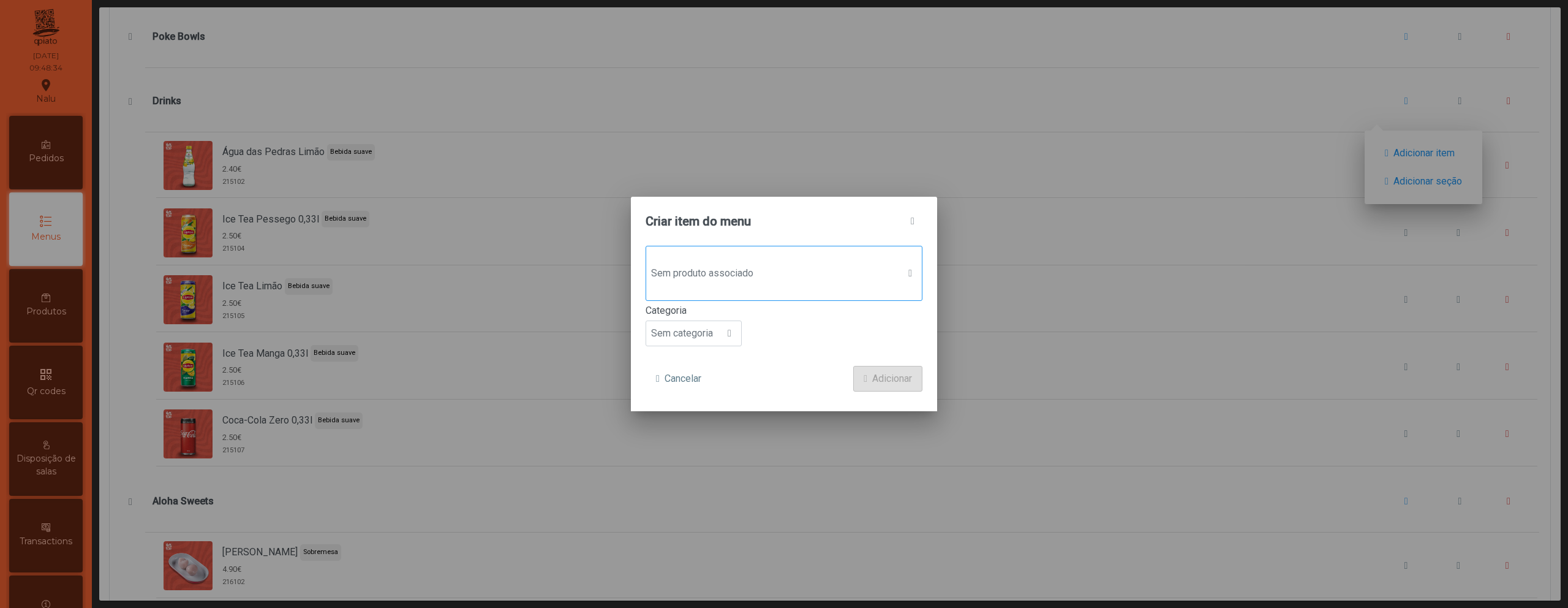
click at [721, 264] on span "Sem produto associado" at bounding box center [772, 274] width 253 height 25
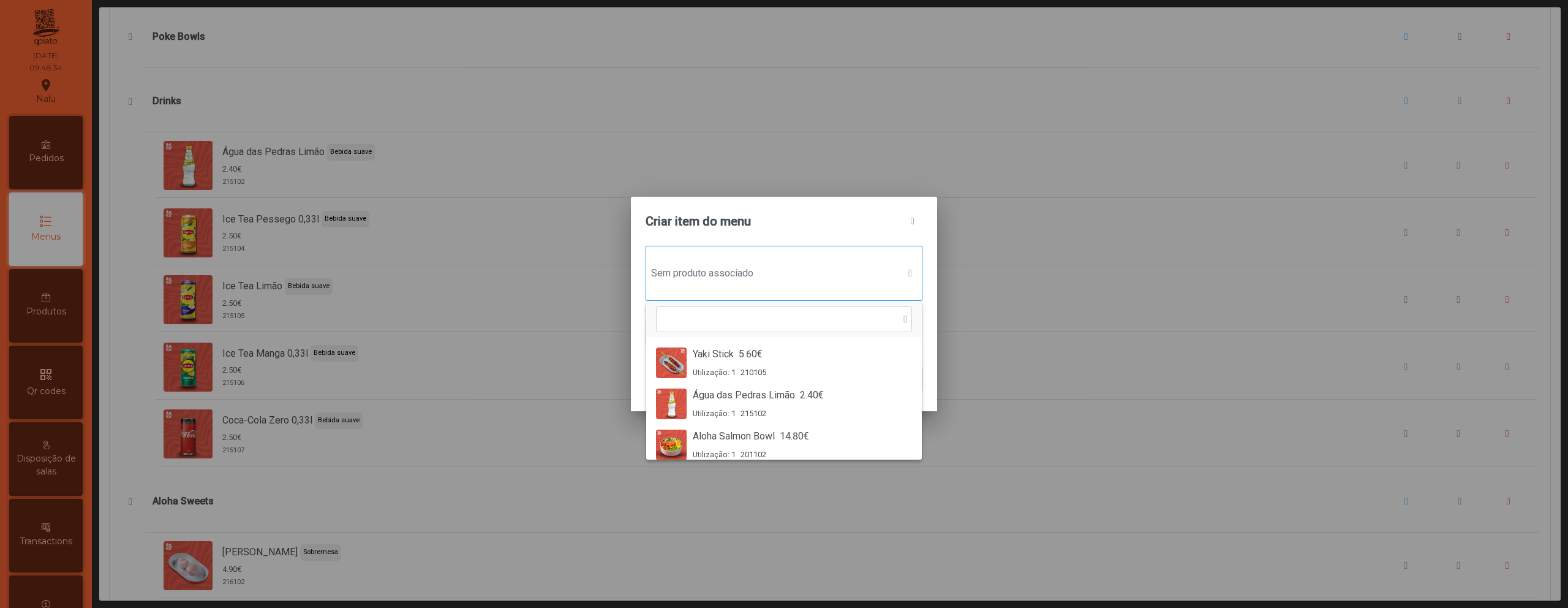
scroll to position [9, 60]
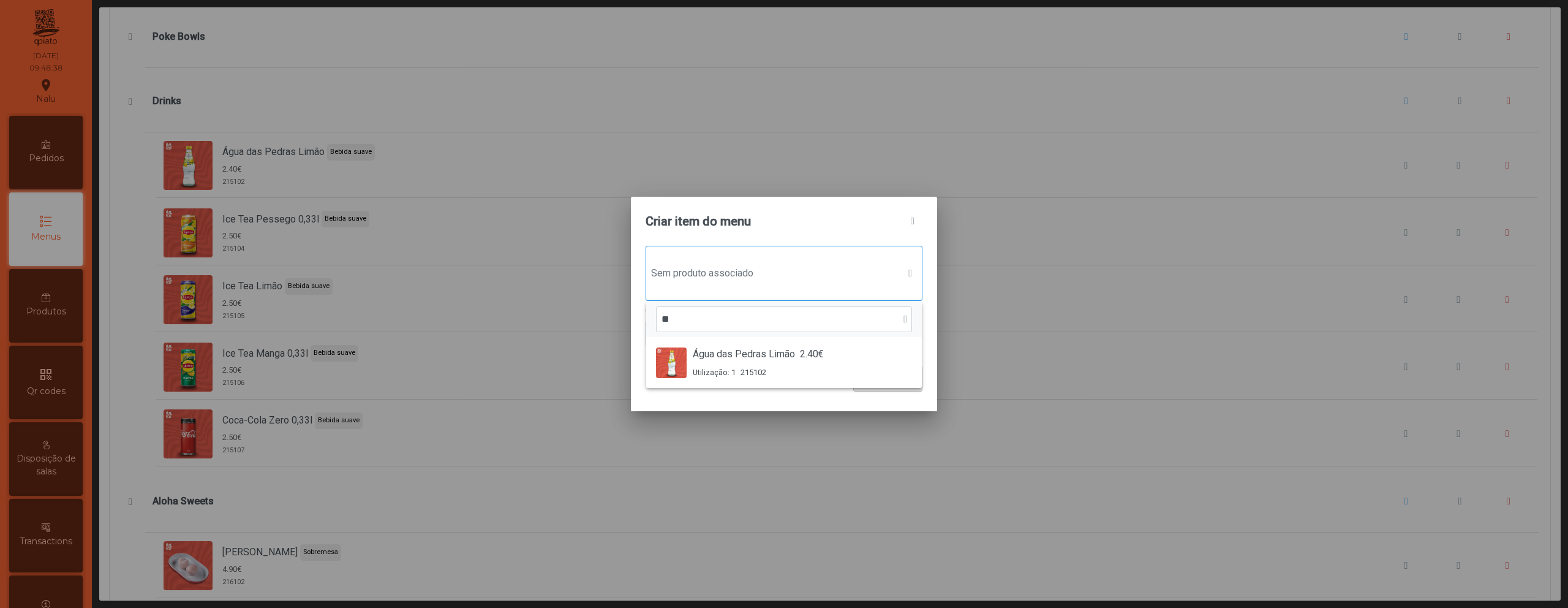
type input "*"
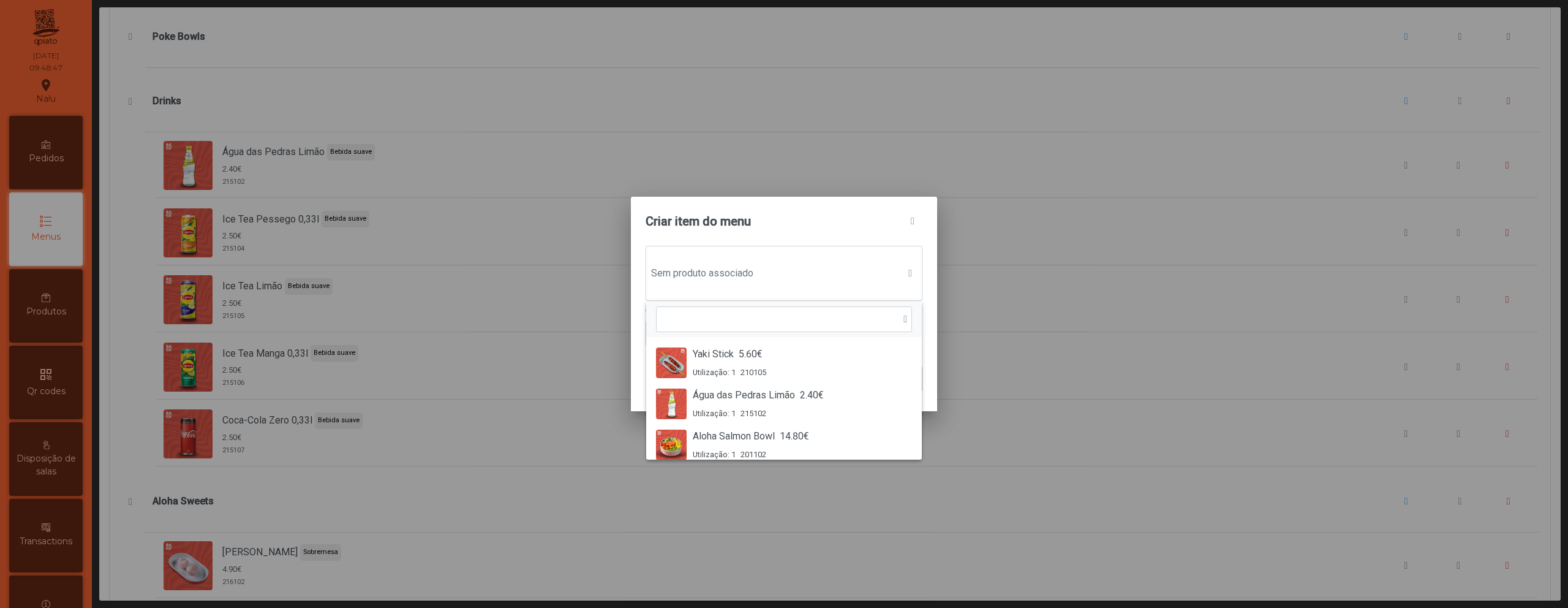
click at [923, 233] on div "Criar item do menu" at bounding box center [784, 221] width 306 height 49
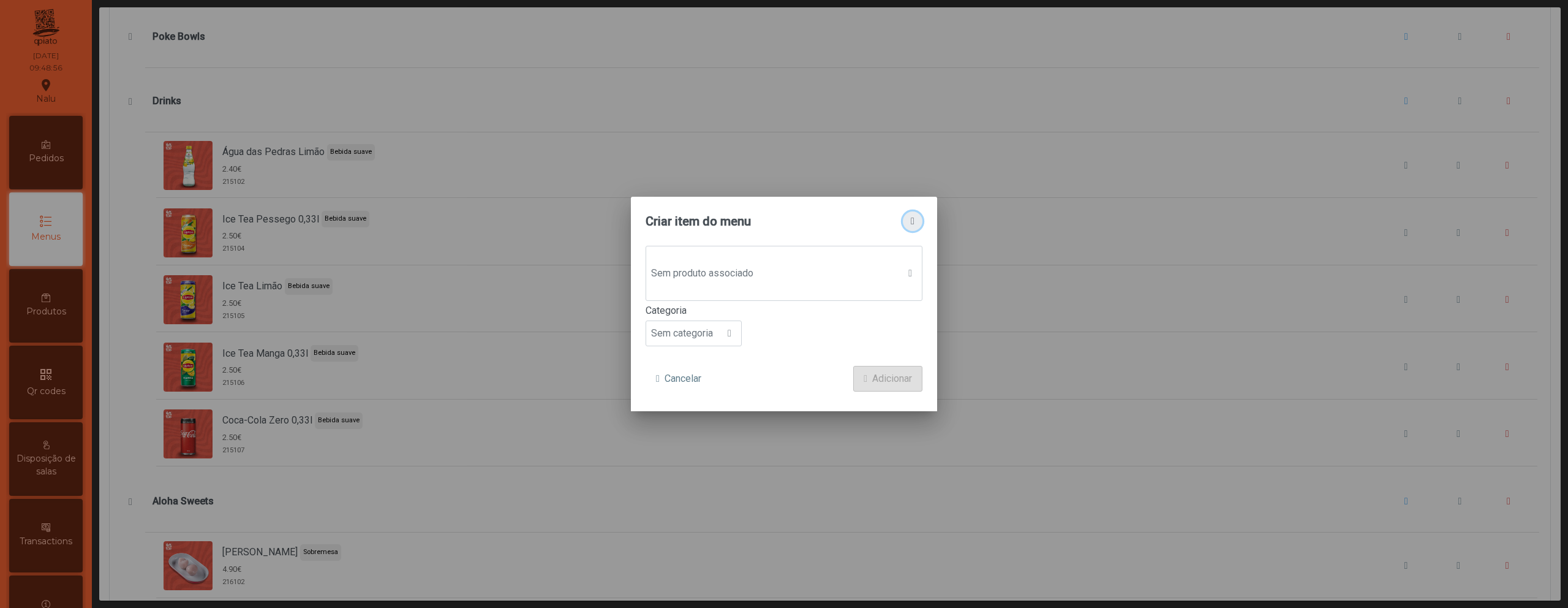
click at [911, 224] on span "button" at bounding box center [913, 221] width 4 height 10
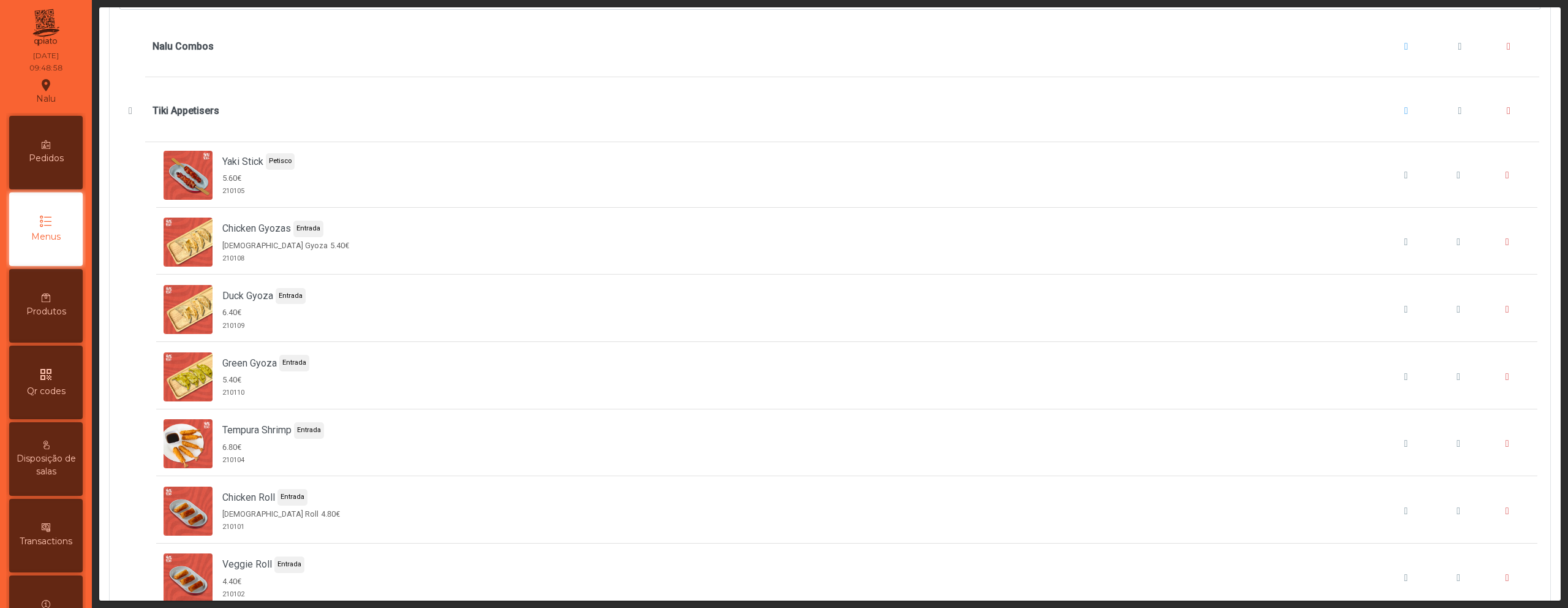
scroll to position [0, 0]
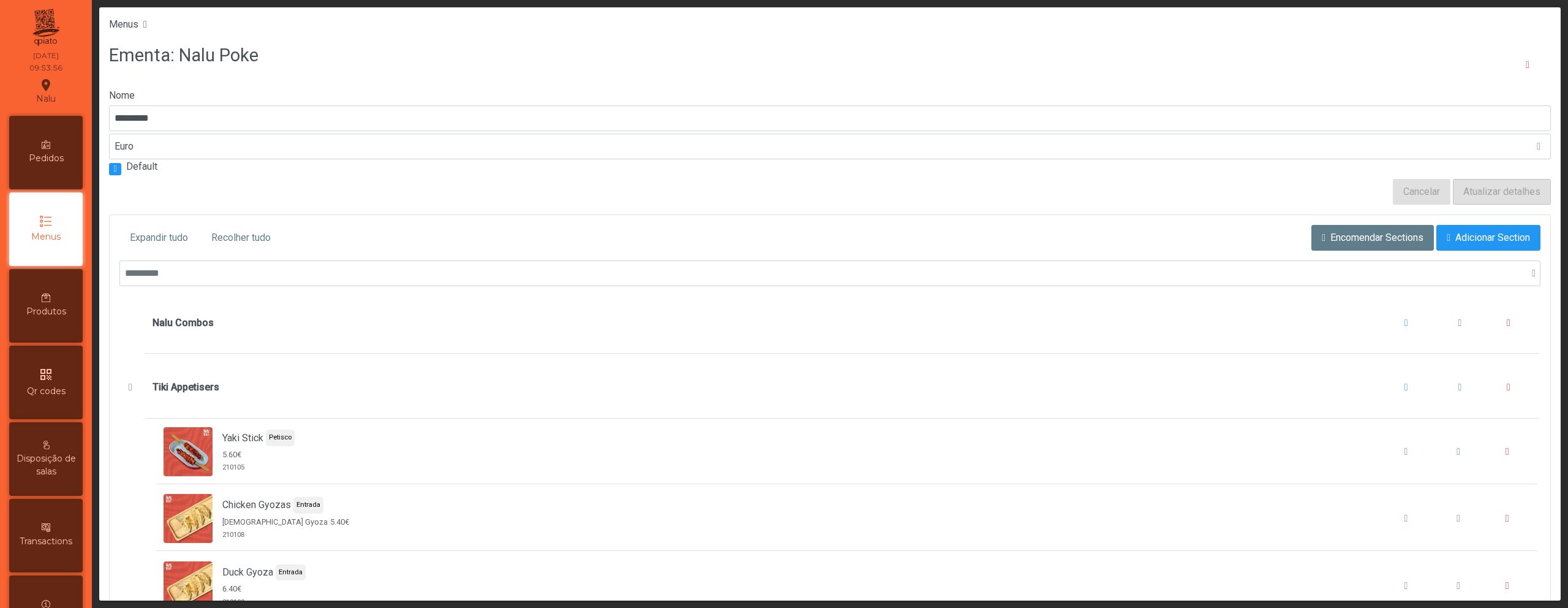
click at [55, 296] on div "Produtos" at bounding box center [46, 306] width 74 height 74
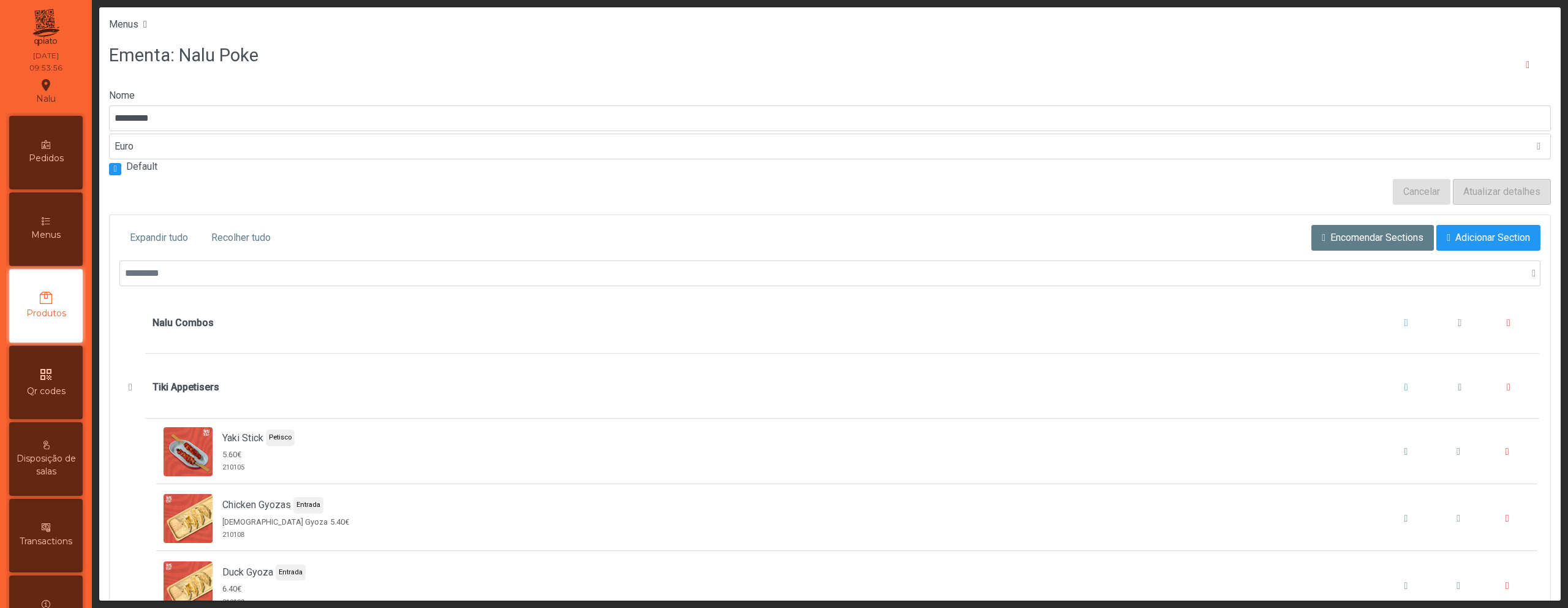
scroll to position [2, 0]
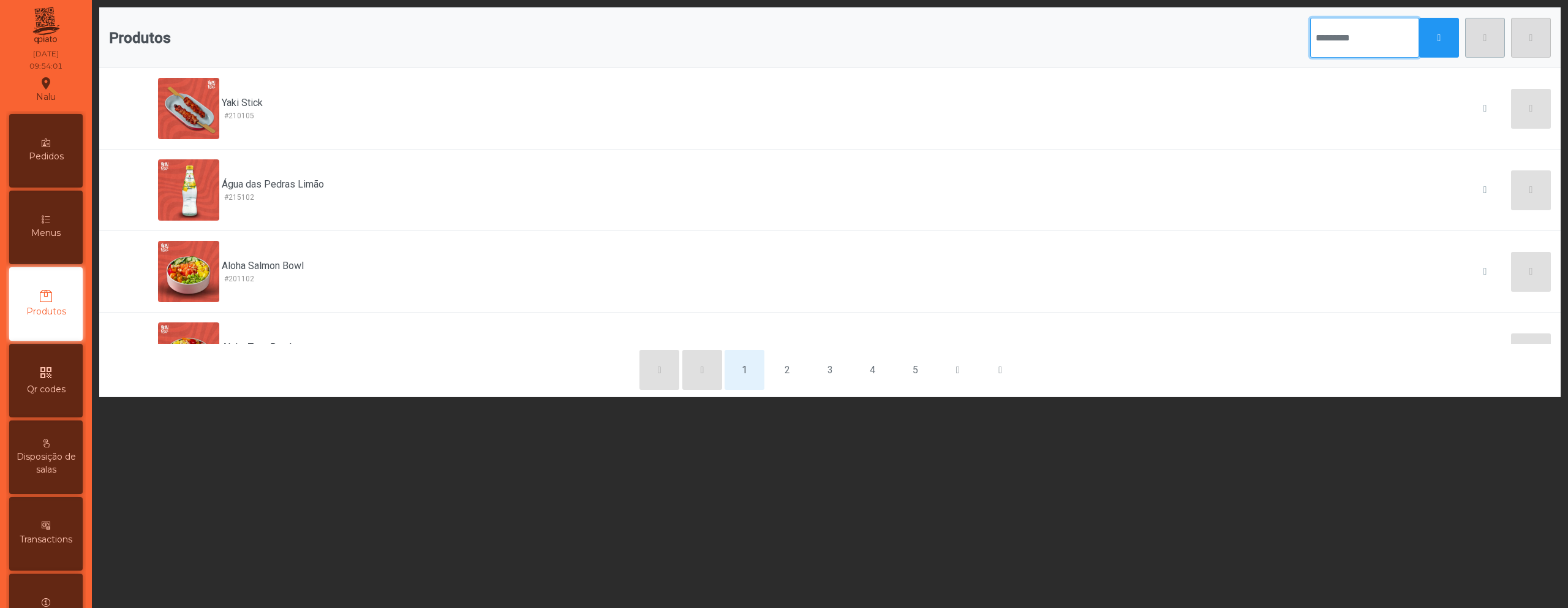
click at [1317, 46] on input "text" at bounding box center [1365, 38] width 109 height 40
click at [1427, 32] on button "button" at bounding box center [1439, 38] width 40 height 40
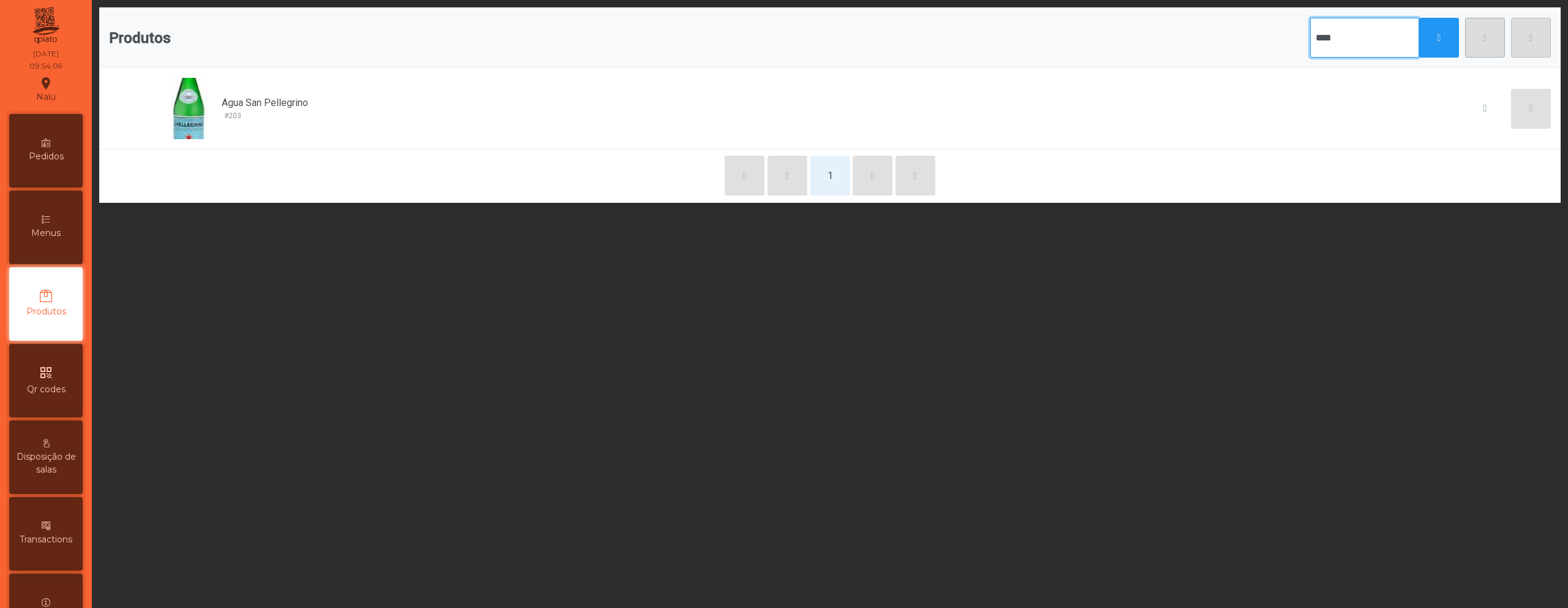
click at [1325, 43] on input "****" at bounding box center [1365, 38] width 109 height 40
click at [1437, 36] on button "button" at bounding box center [1439, 38] width 40 height 40
click at [1375, 42] on input "****" at bounding box center [1365, 38] width 109 height 40
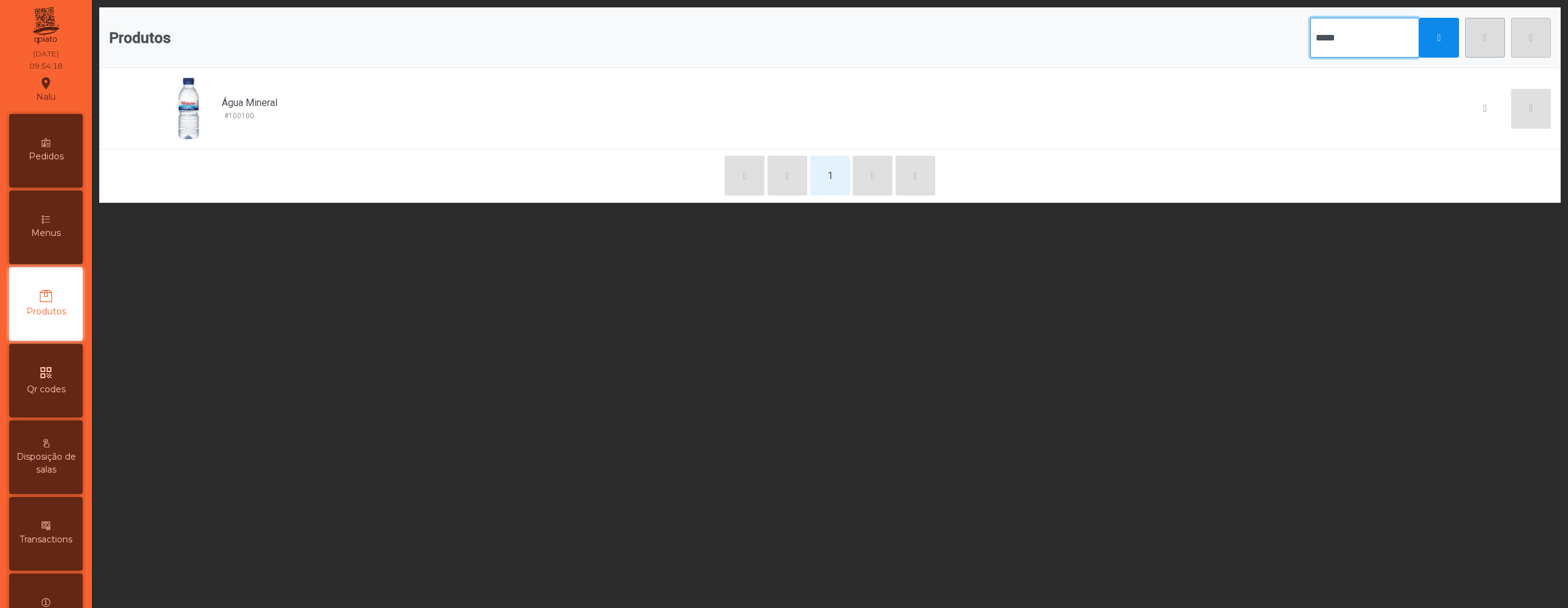
type input "*****"
click at [1419, 49] on button "button" at bounding box center [1439, 38] width 40 height 40
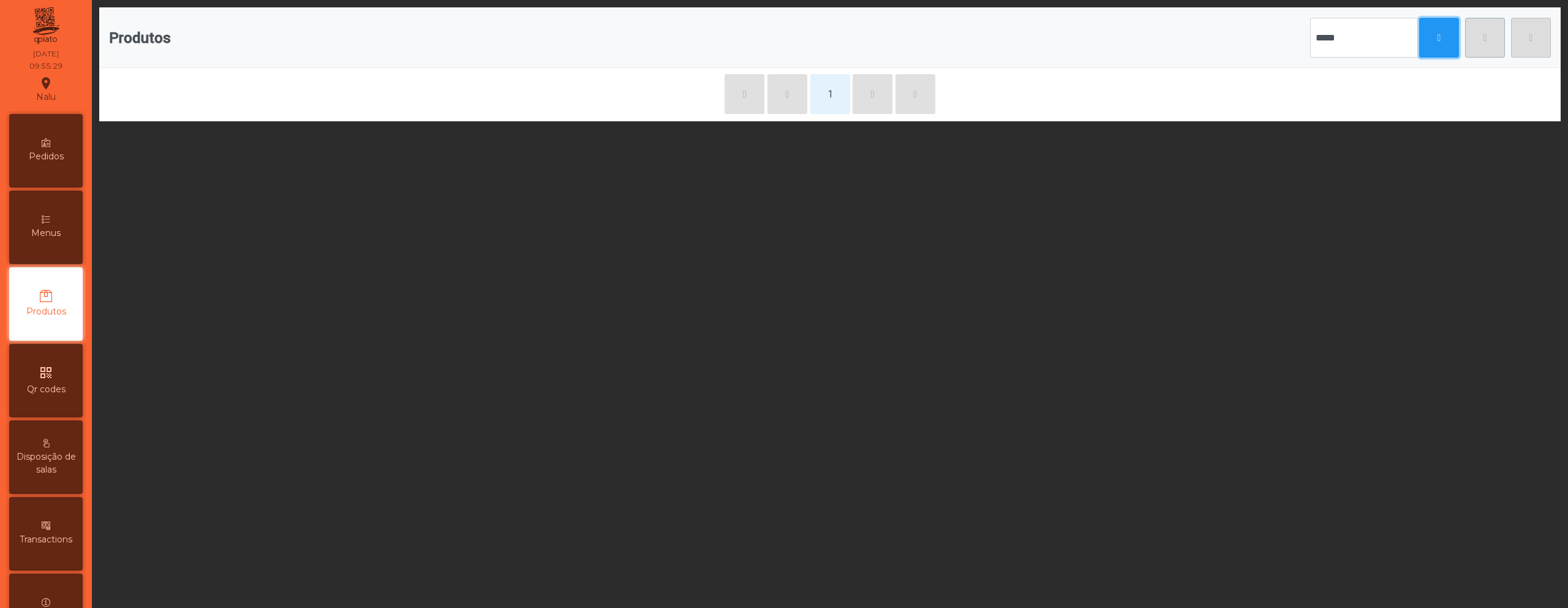
scroll to position [2, 0]
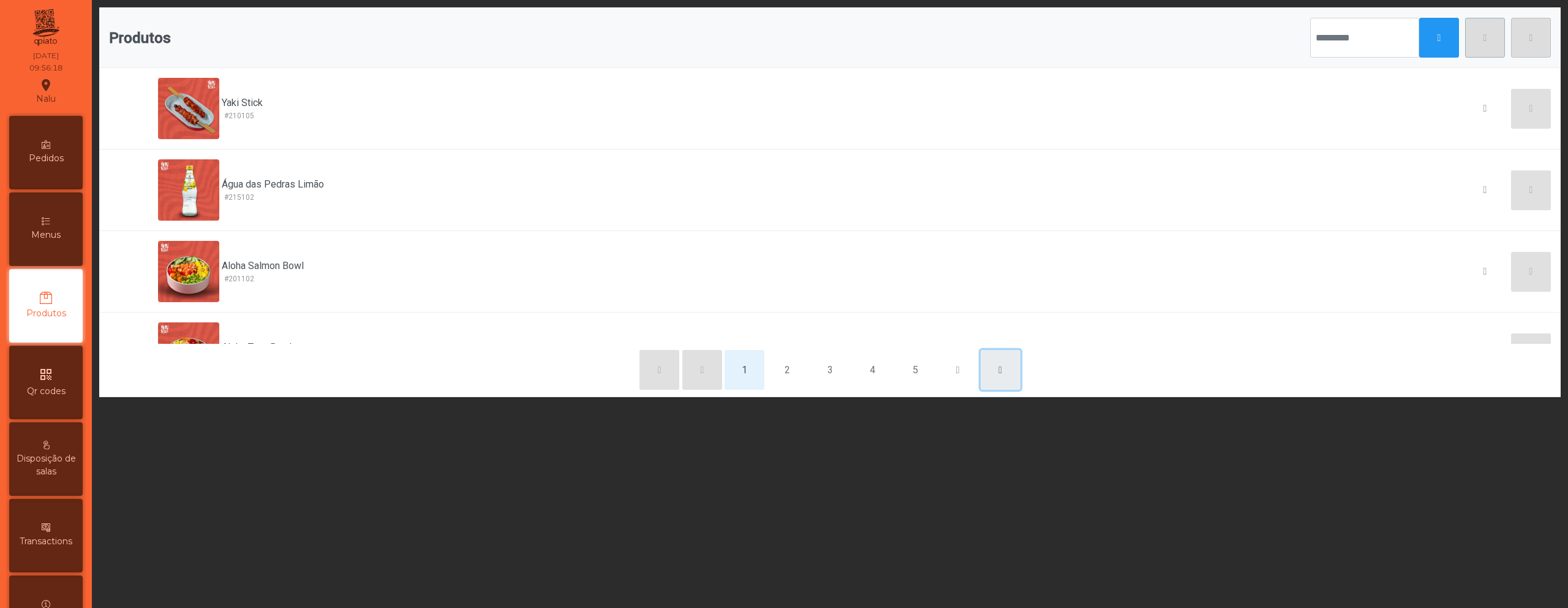
click at [998, 374] on span "button" at bounding box center [1000, 370] width 4 height 10
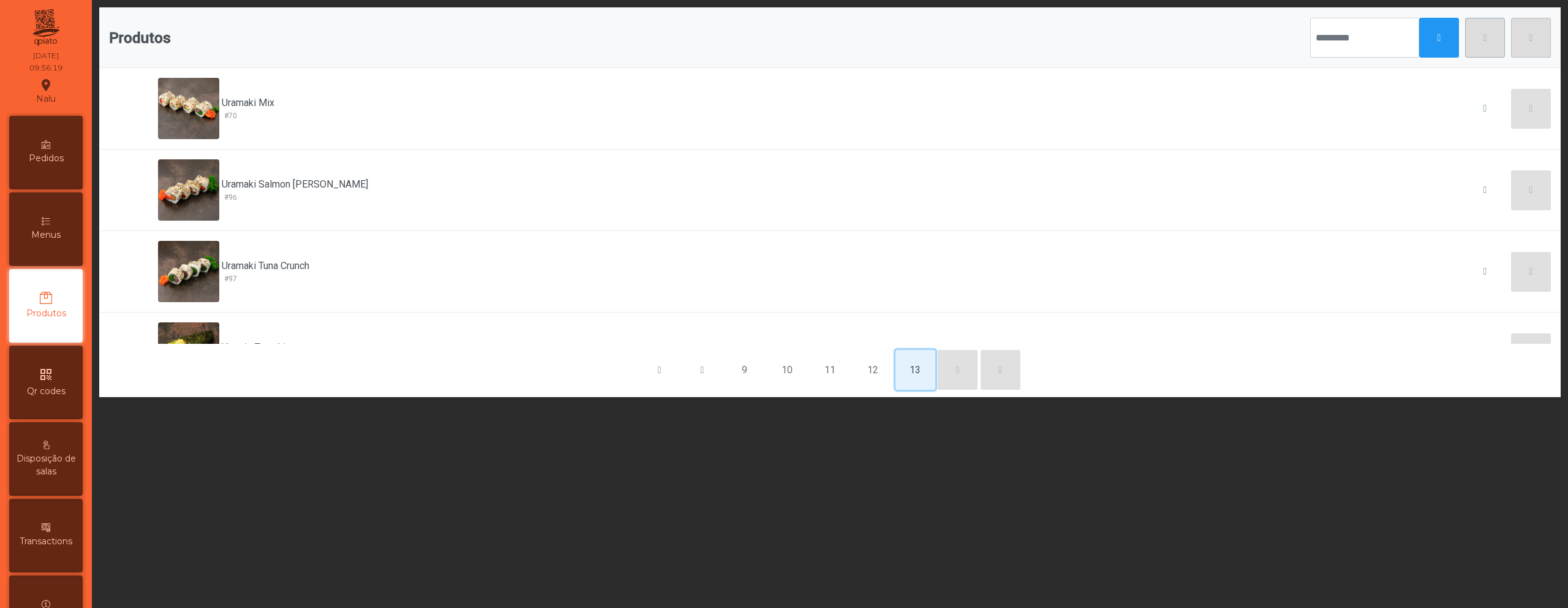
click at [912, 373] on button "13" at bounding box center [915, 369] width 40 height 40
click at [871, 374] on button "12" at bounding box center [872, 369] width 40 height 40
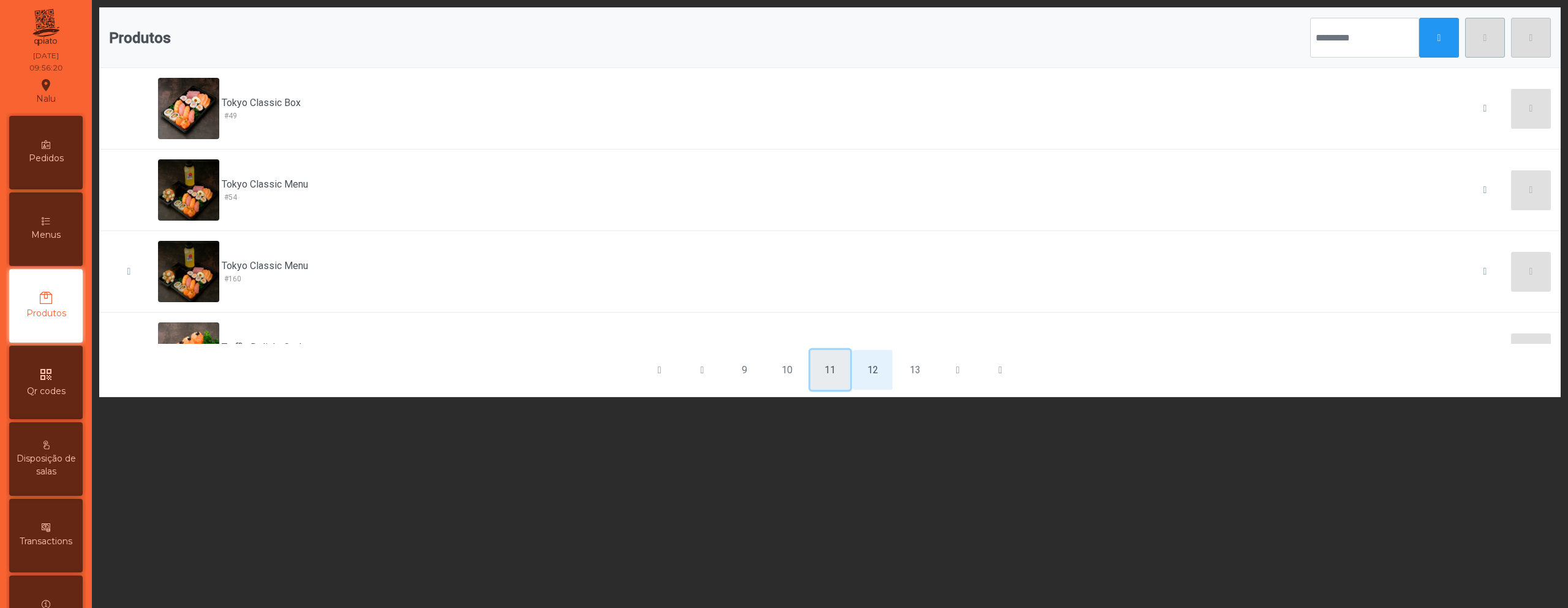
click at [825, 371] on button "11" at bounding box center [830, 369] width 40 height 40
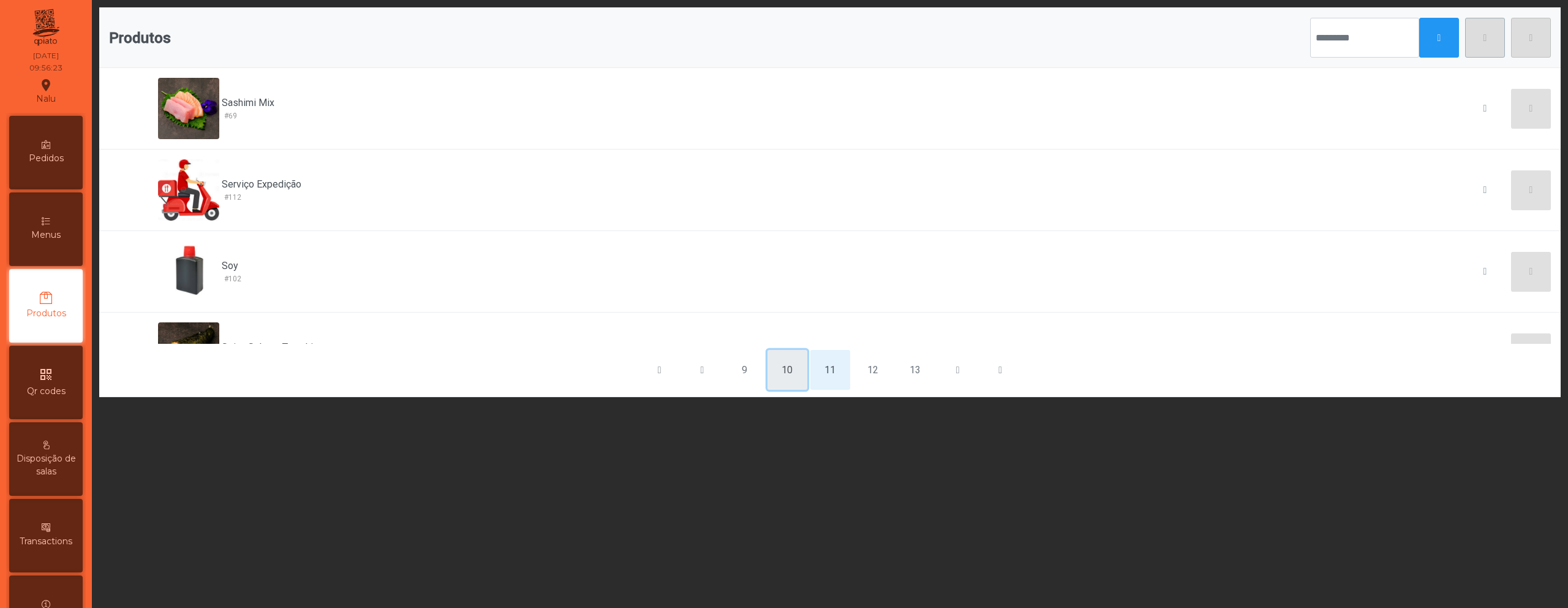
click at [790, 376] on button "10" at bounding box center [787, 369] width 40 height 40
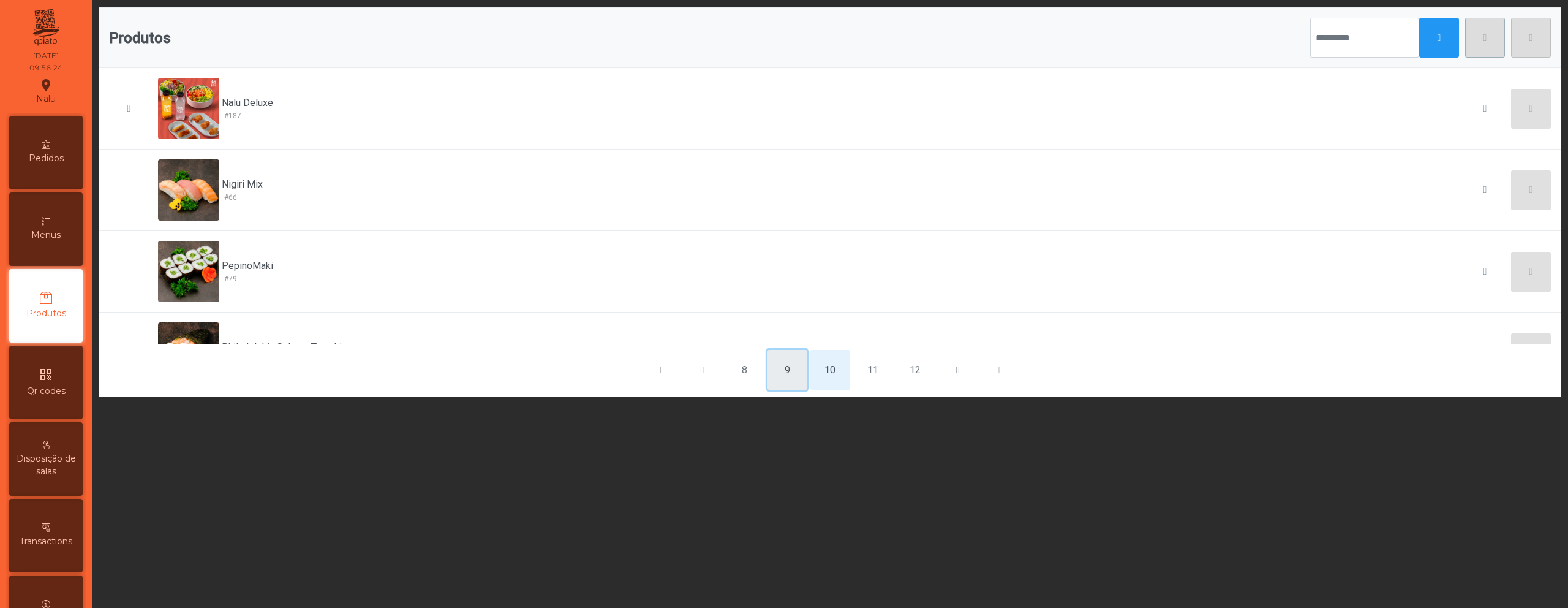
click at [777, 377] on button "9" at bounding box center [787, 369] width 40 height 40
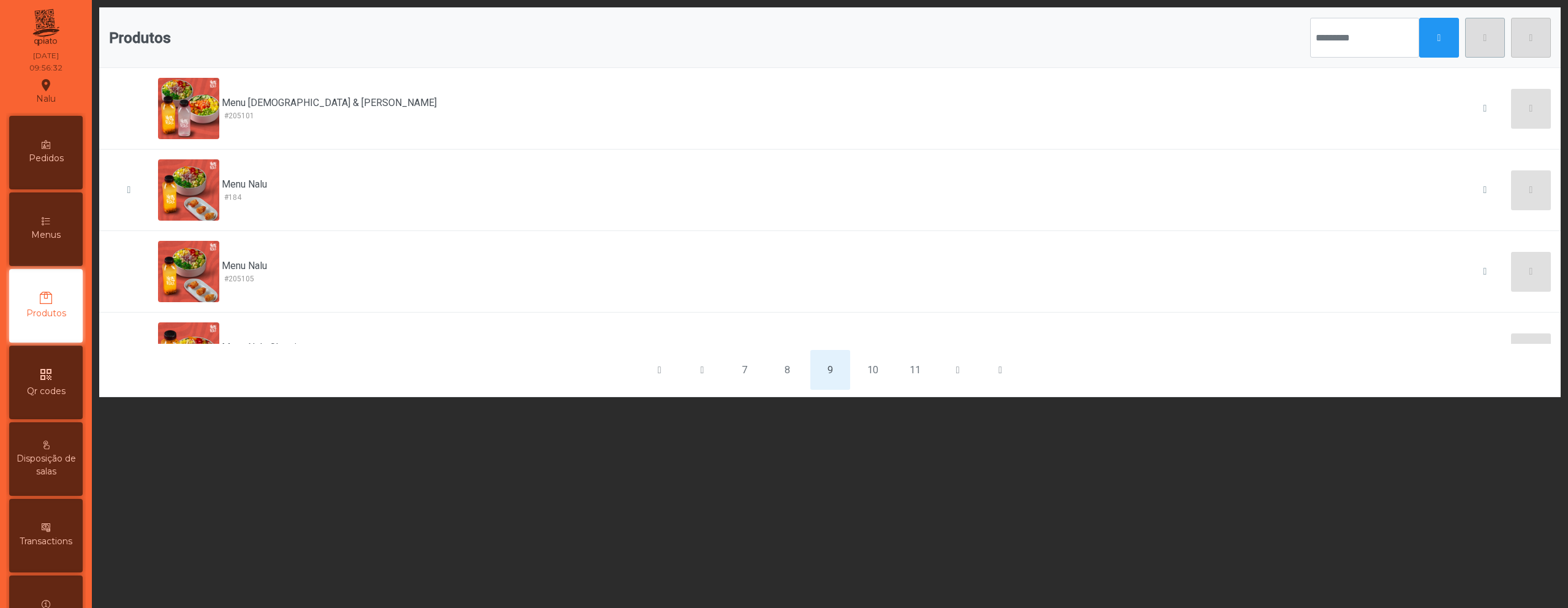
click at [50, 224] on icon at bounding box center [46, 221] width 9 height 9
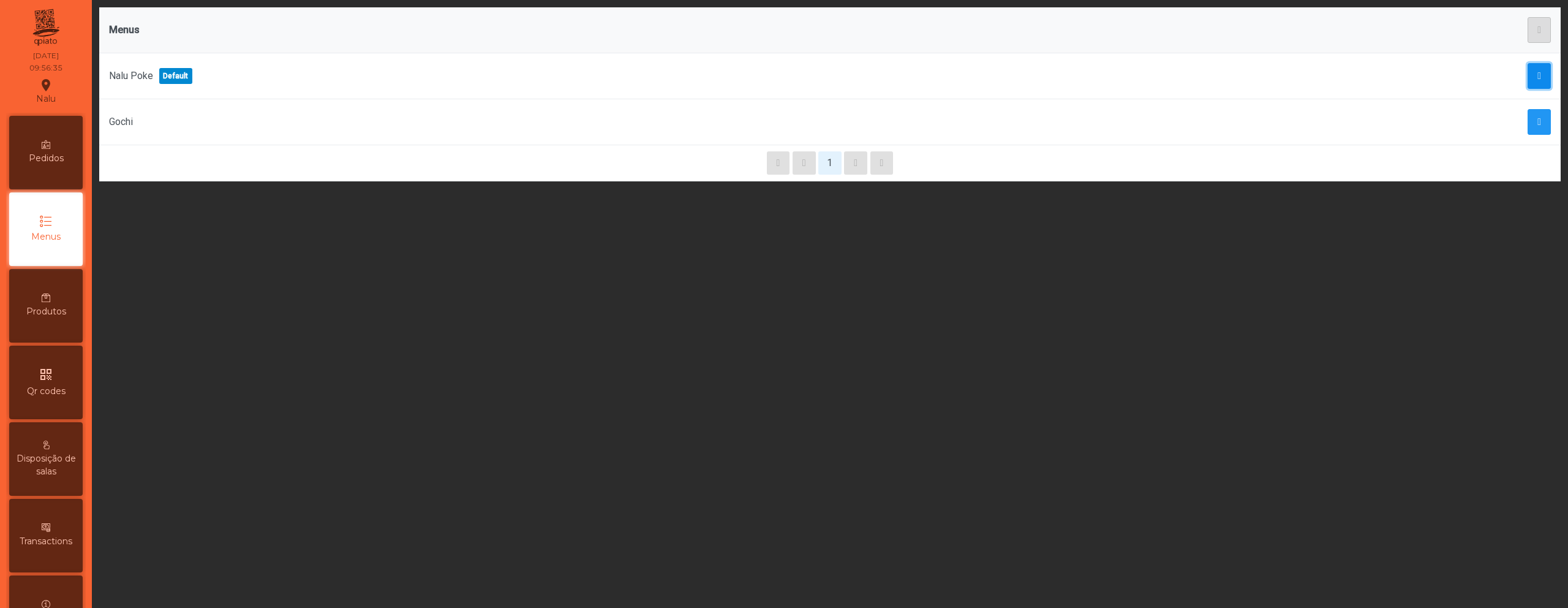
click at [1537, 76] on span "button" at bounding box center [1539, 76] width 4 height 10
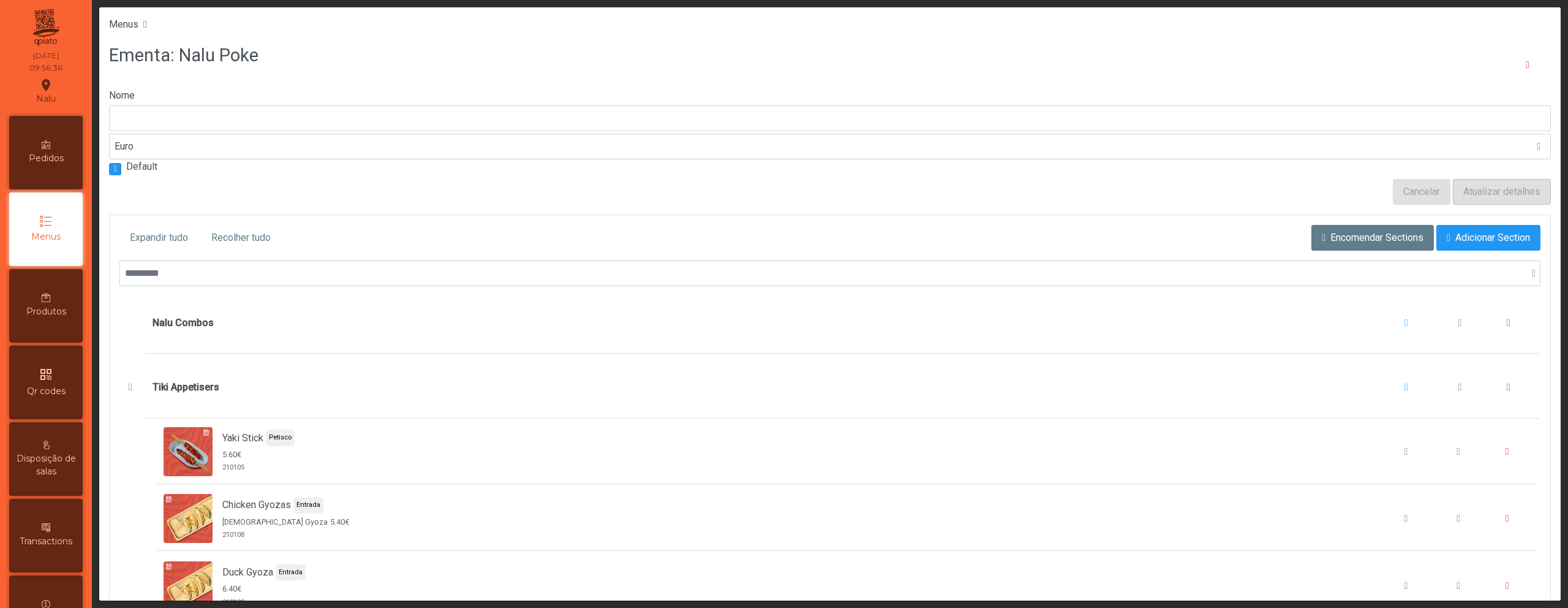
type input "*********"
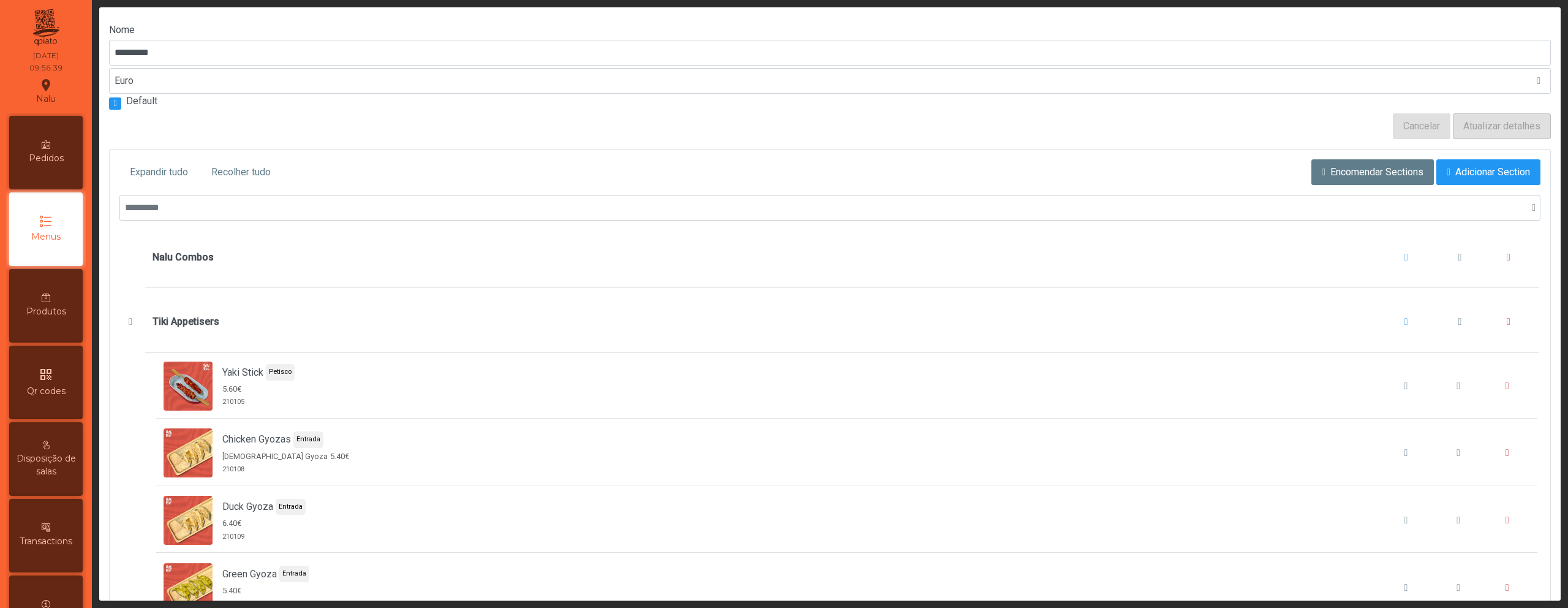
scroll to position [89, 0]
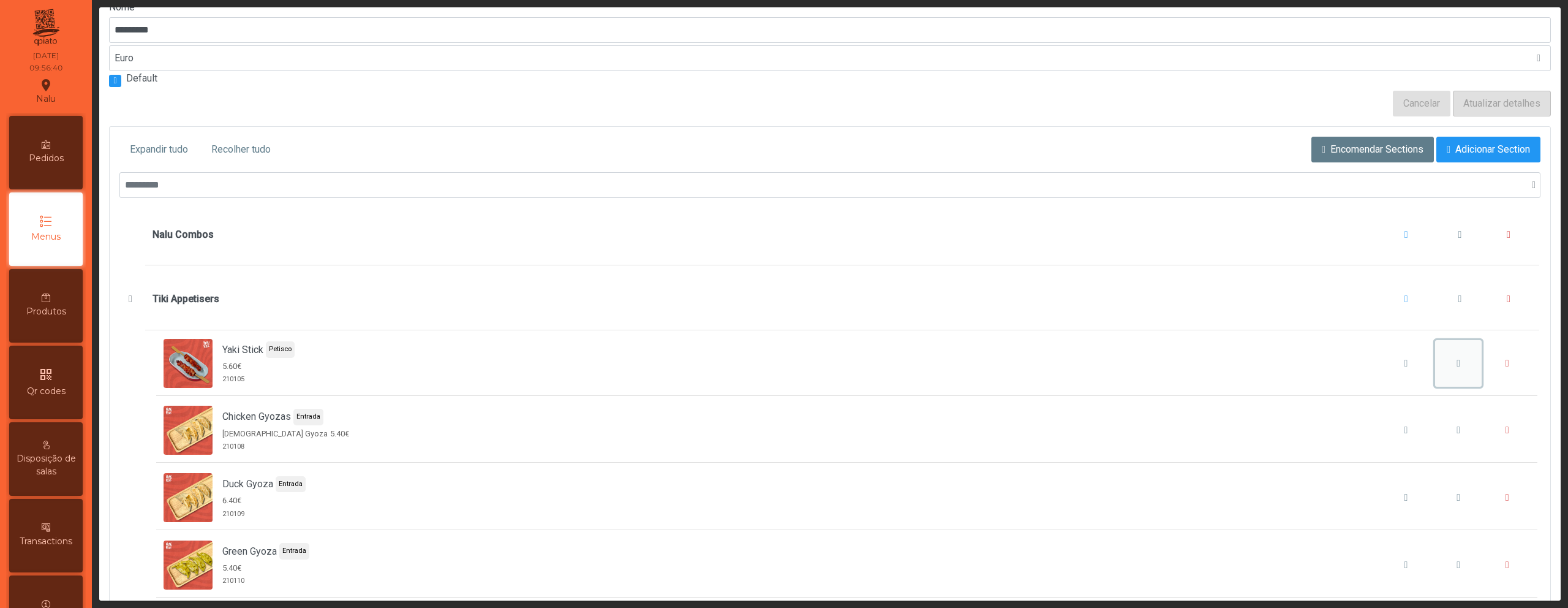
click at [1441, 349] on button "Yaki Stick" at bounding box center [1459, 363] width 47 height 47
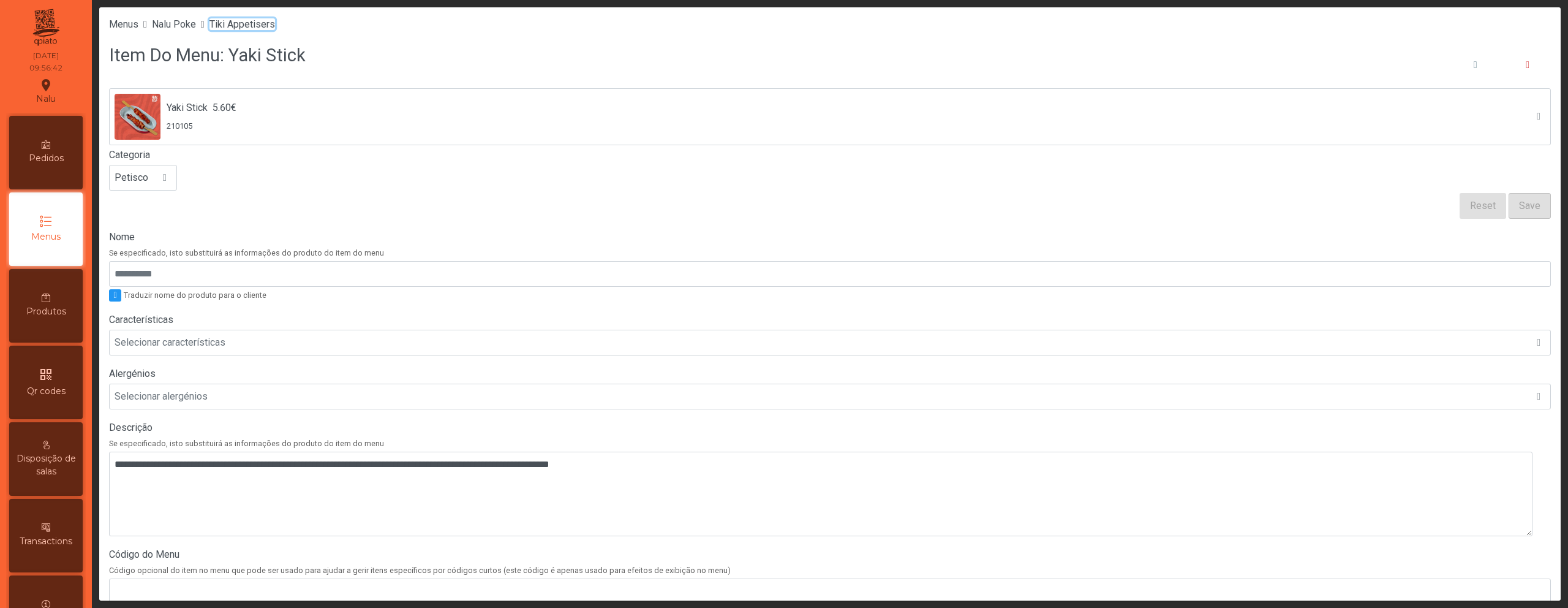
click at [245, 20] on span "Tiki Appetisers" at bounding box center [242, 24] width 66 height 12
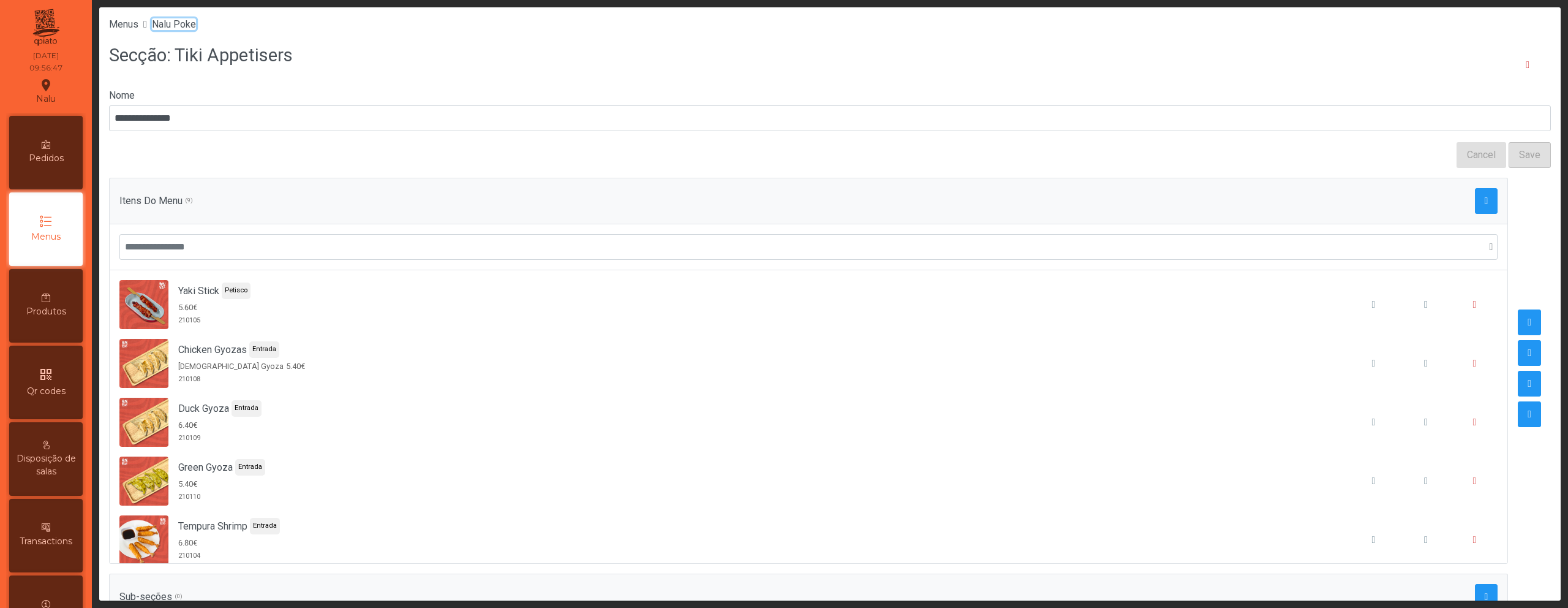
click at [187, 24] on span "Nalu Poke" at bounding box center [174, 24] width 44 height 12
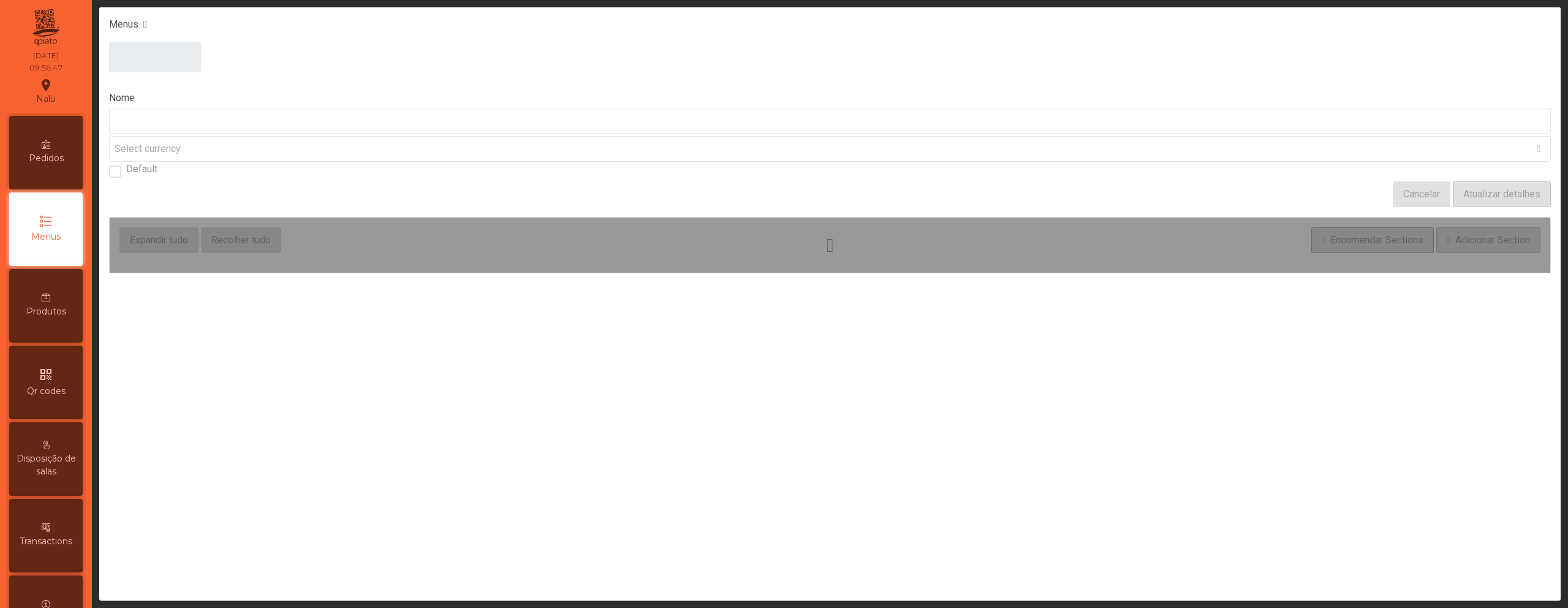
type input "*********"
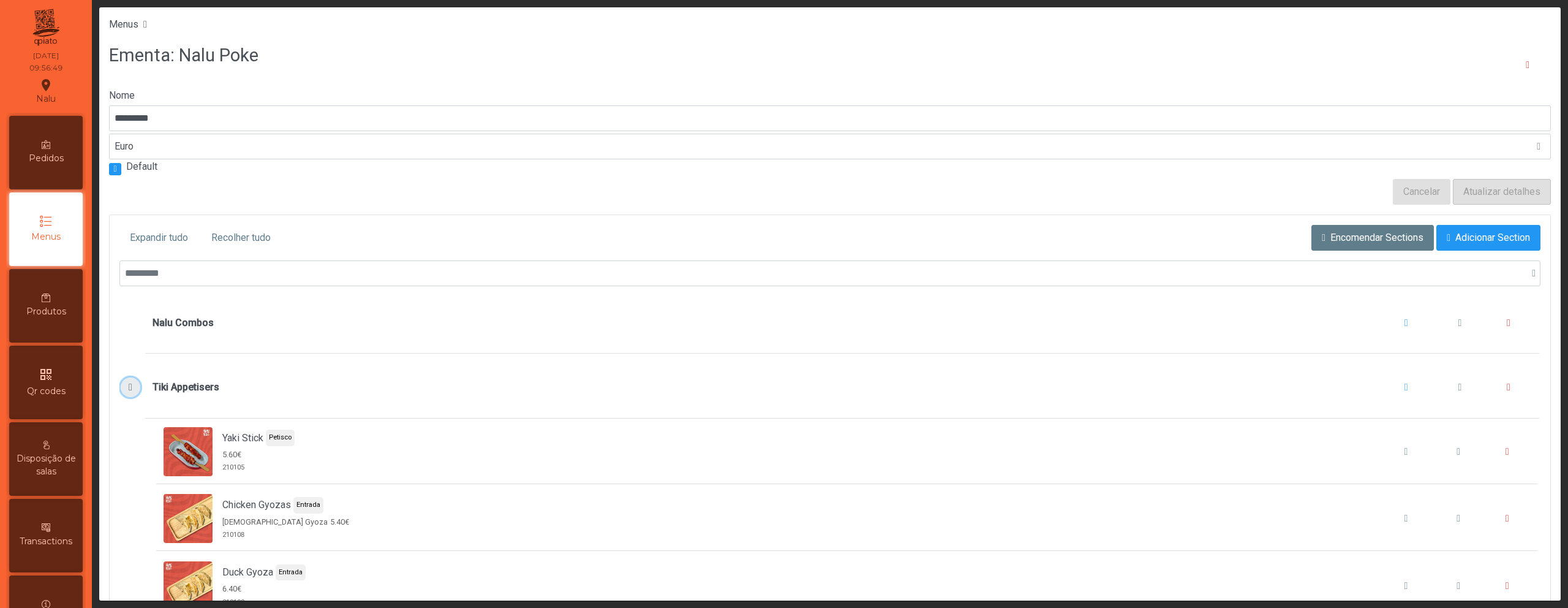
click at [121, 389] on button "Tiki Appetisers" at bounding box center [130, 387] width 19 height 20
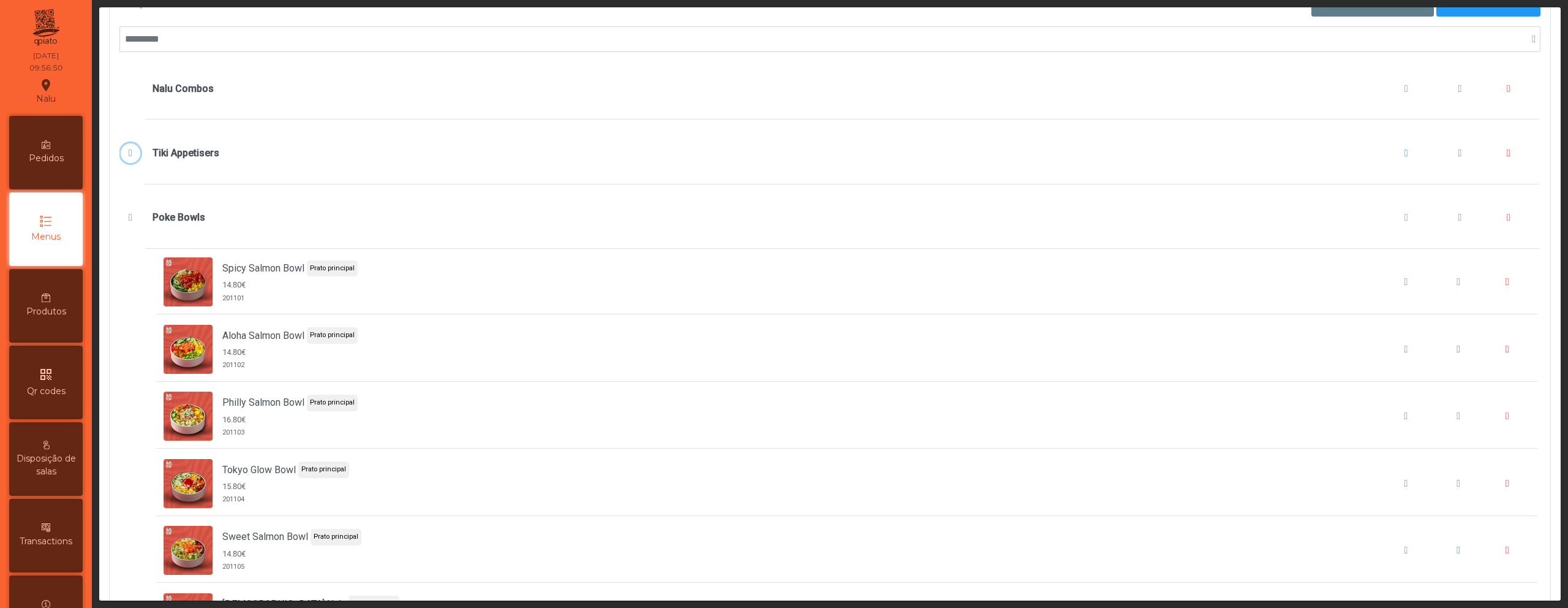
scroll to position [238, 0]
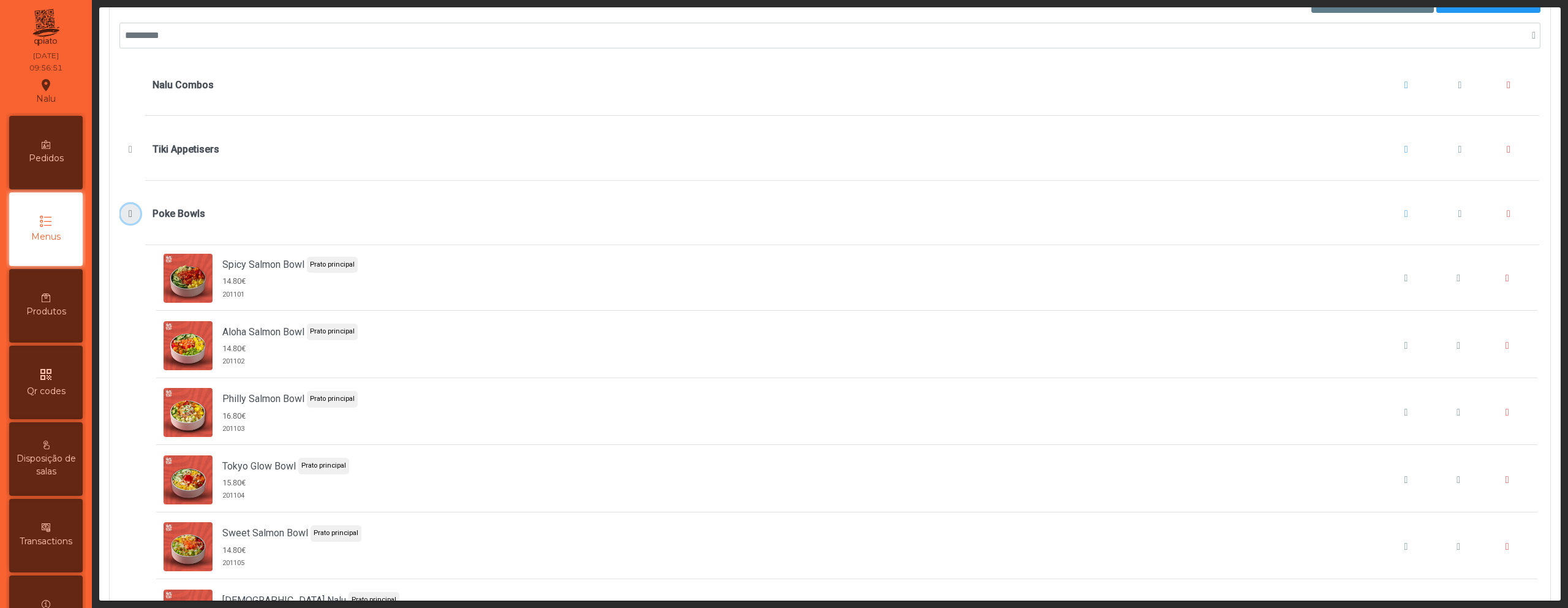
click at [127, 211] on span "Poke Bowls" at bounding box center [130, 214] width 13 height 10
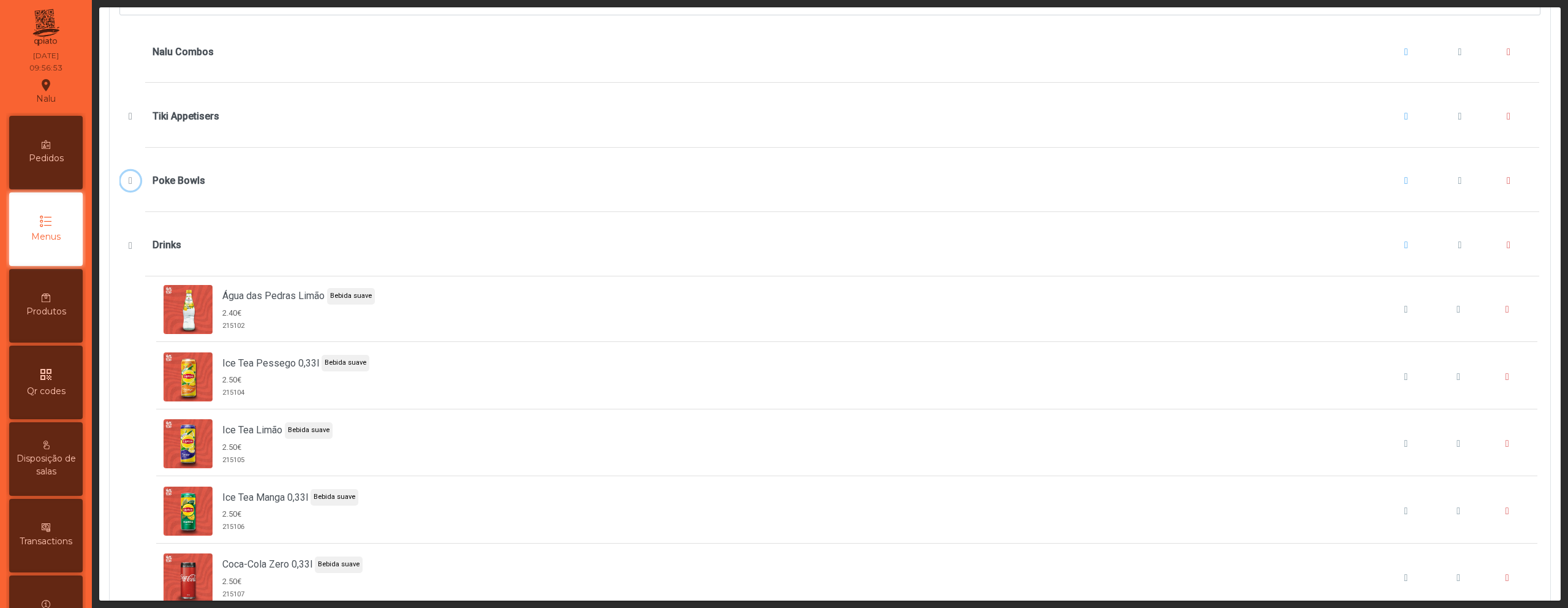
scroll to position [344, 0]
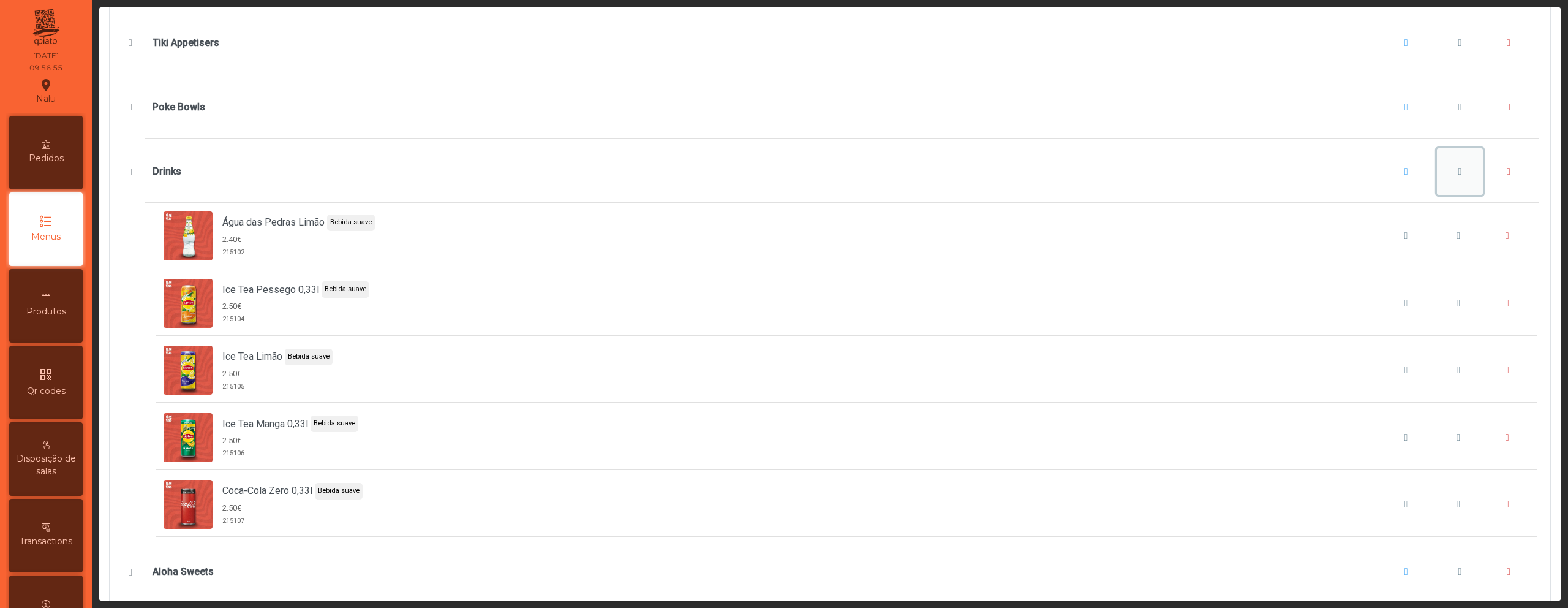
click at [1437, 174] on button "Drinks" at bounding box center [1460, 172] width 47 height 47
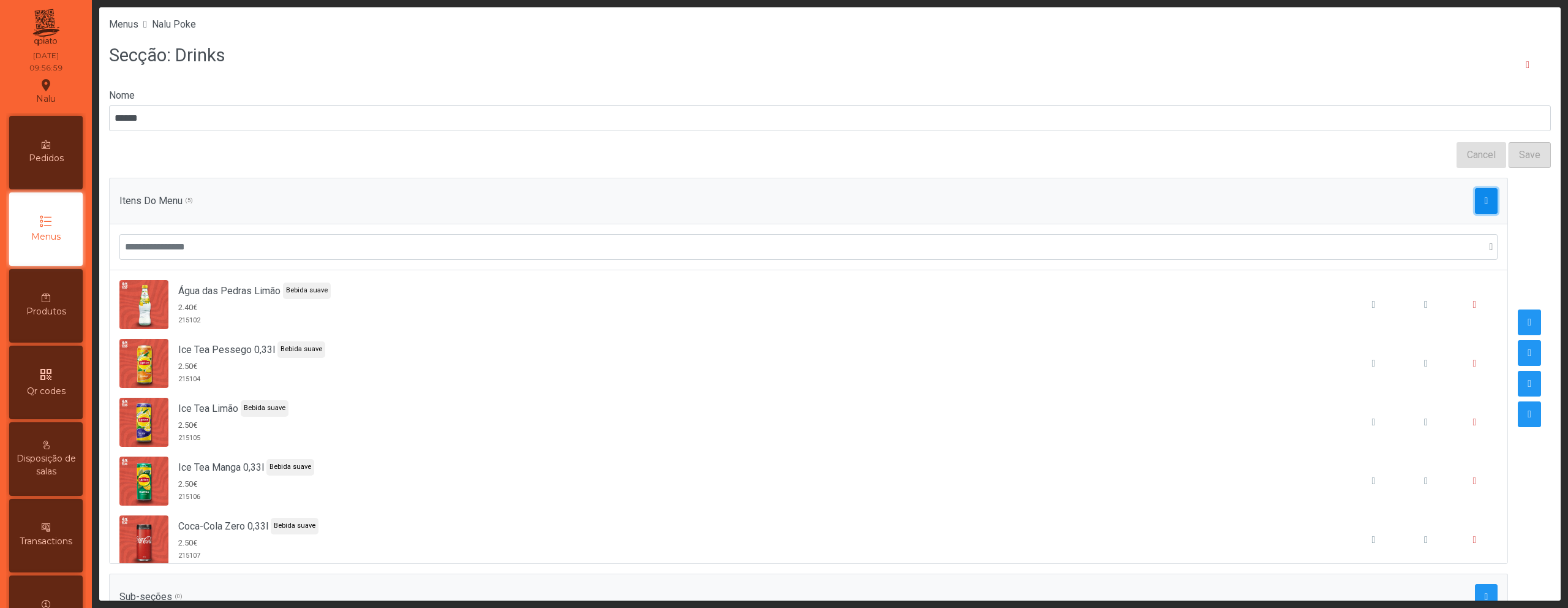
click at [1485, 203] on span "button" at bounding box center [1487, 201] width 4 height 10
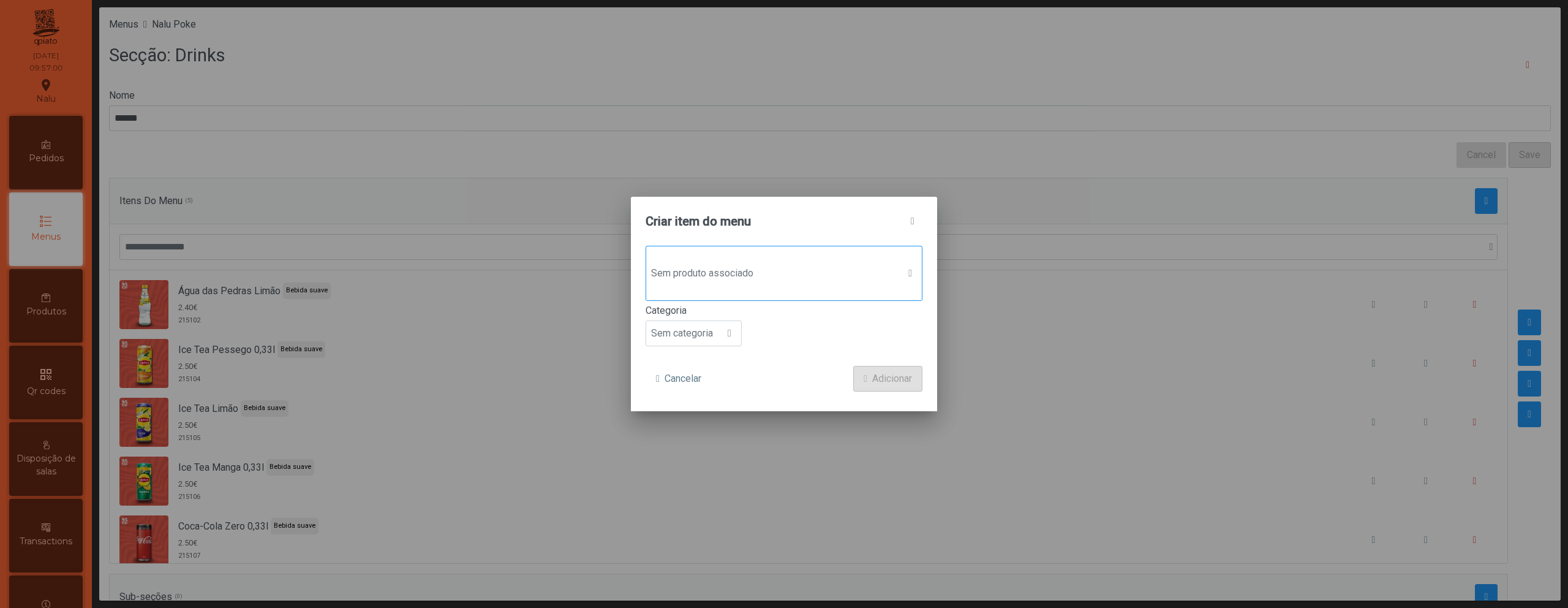
click at [847, 285] on span "Sem produto associado" at bounding box center [772, 274] width 253 height 25
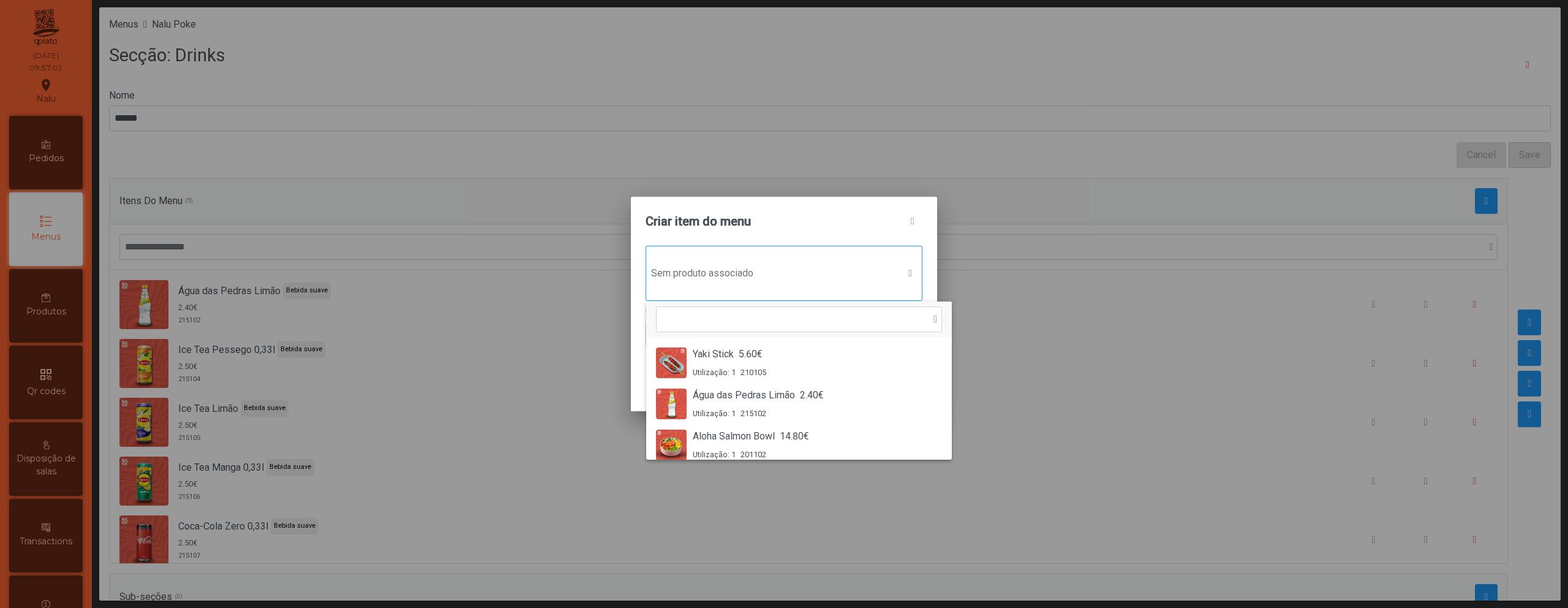
scroll to position [9, 60]
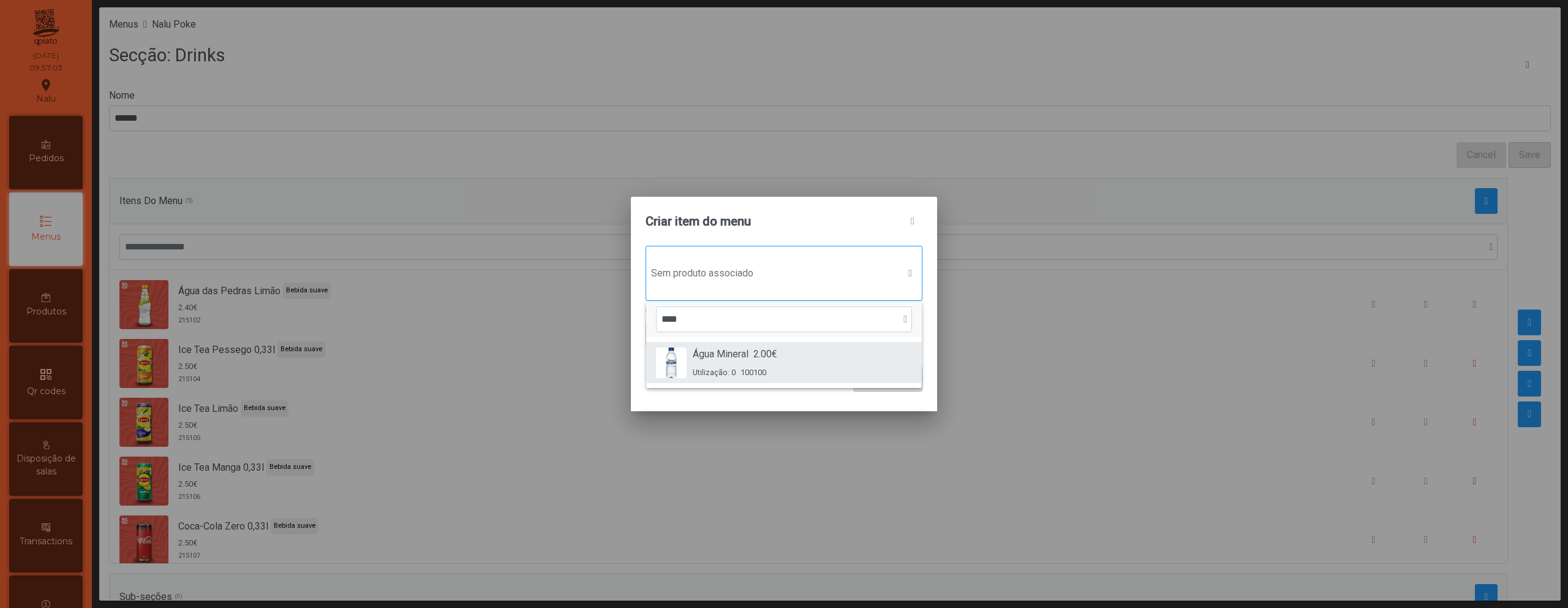
type input "****"
click at [809, 358] on div "Água Mineral 2.00€ Utilização: 0 100100" at bounding box center [784, 362] width 256 height 31
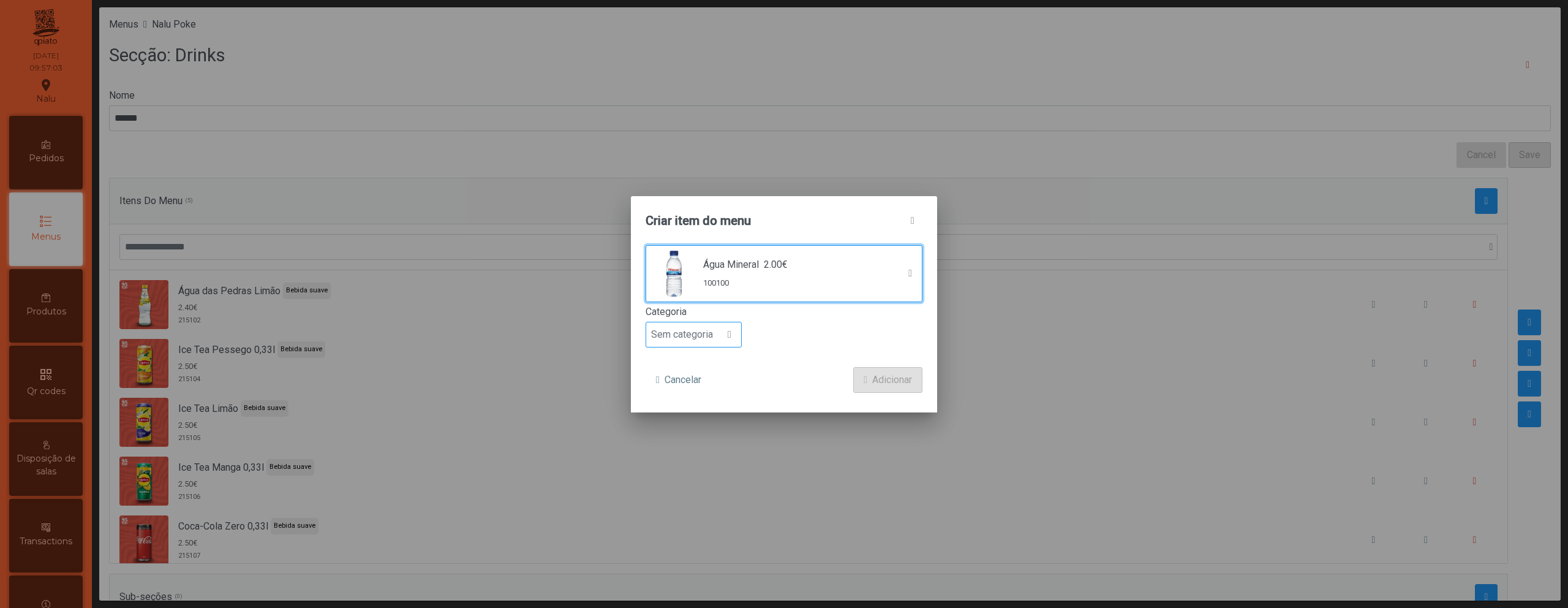
click at [705, 325] on span "Sem categoria" at bounding box center [682, 334] width 72 height 25
click at [703, 410] on li "Bebida suave" at bounding box center [694, 405] width 95 height 25
click at [877, 387] on span "Adicionar" at bounding box center [892, 380] width 40 height 15
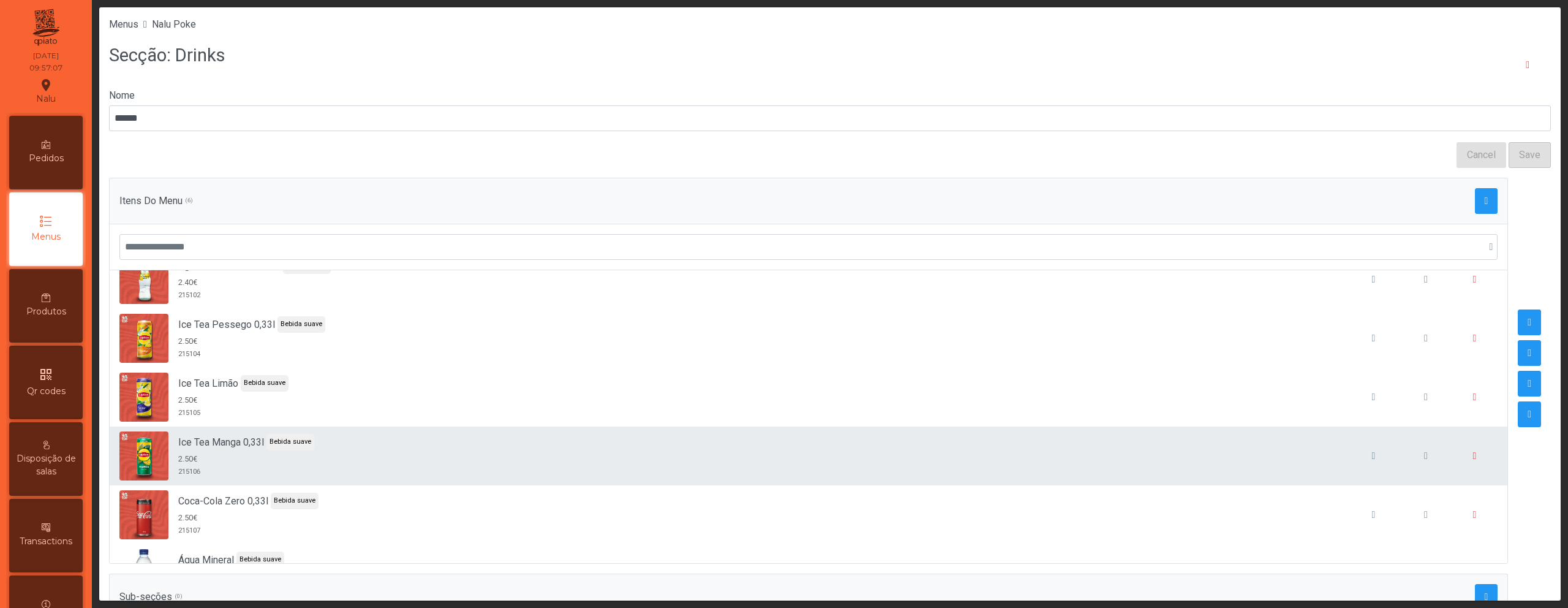
scroll to position [70, 0]
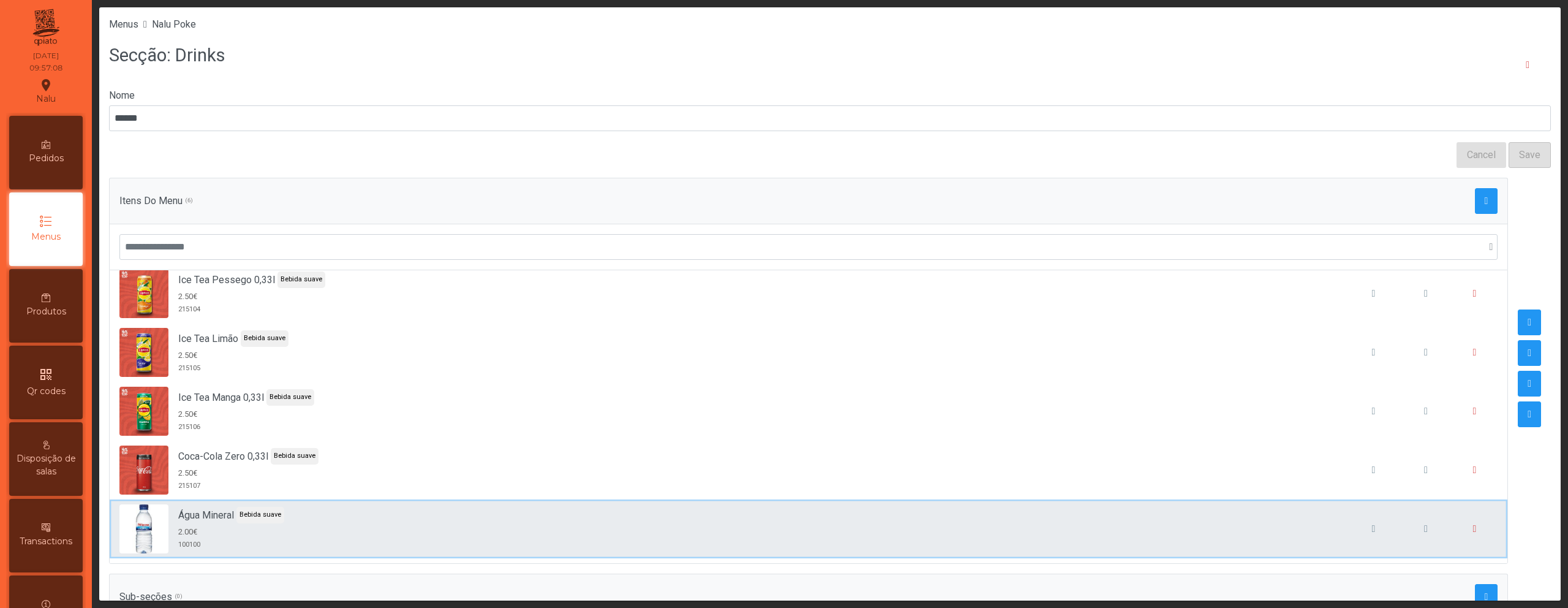
click at [807, 512] on div "Água Mineral Bebida suave 2.00€ 100100" at bounding box center [808, 529] width 1378 height 49
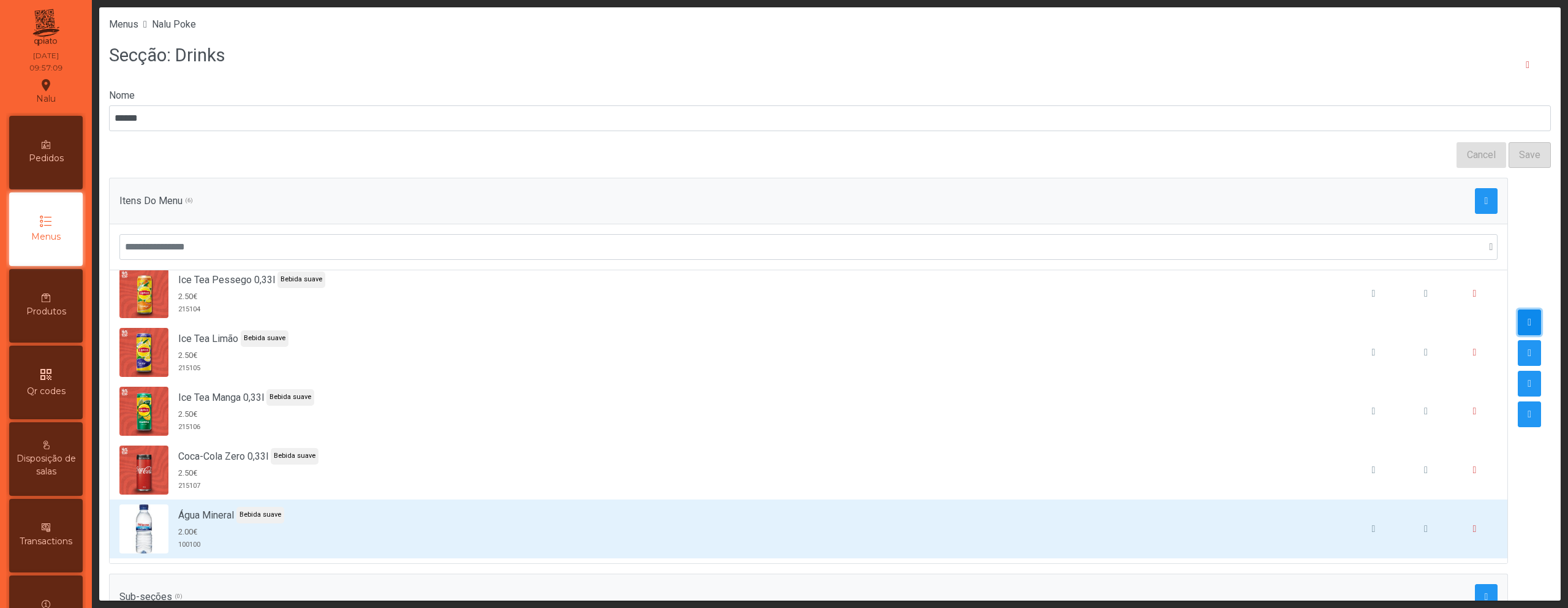
click at [1527, 320] on span "button" at bounding box center [1529, 322] width 4 height 10
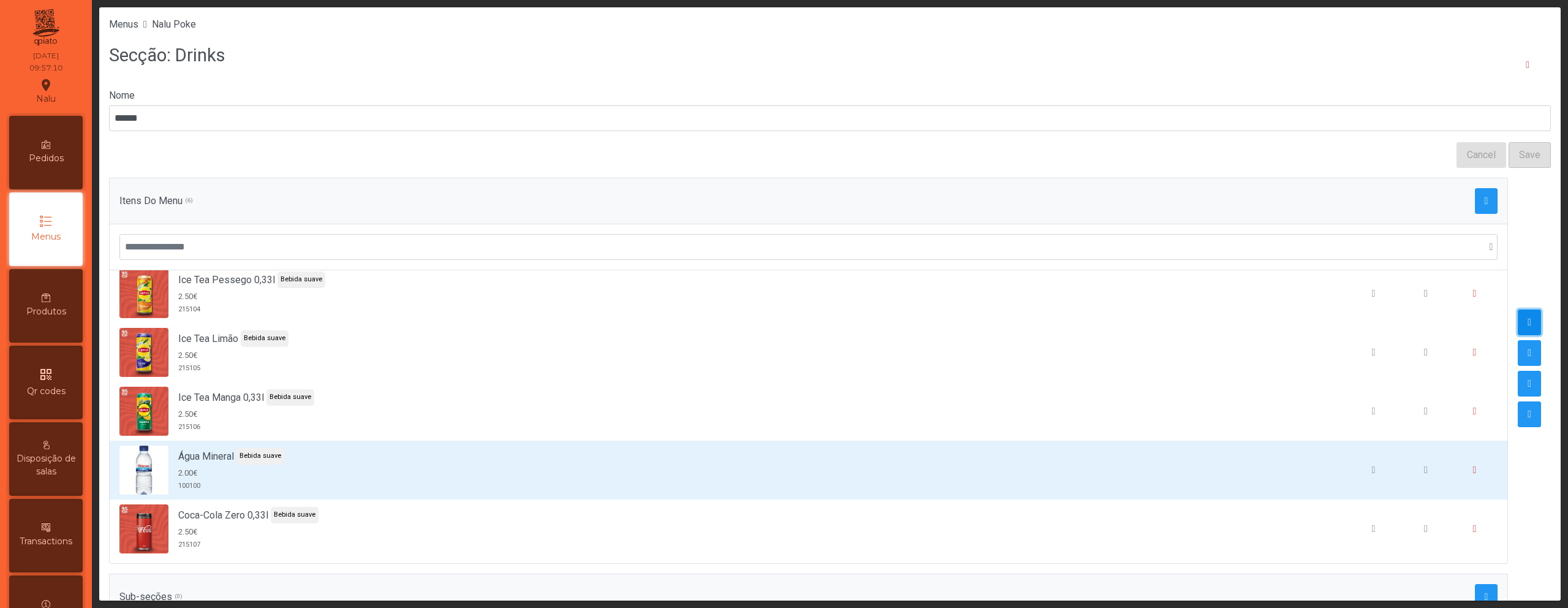
click at [1527, 320] on span "button" at bounding box center [1529, 322] width 4 height 10
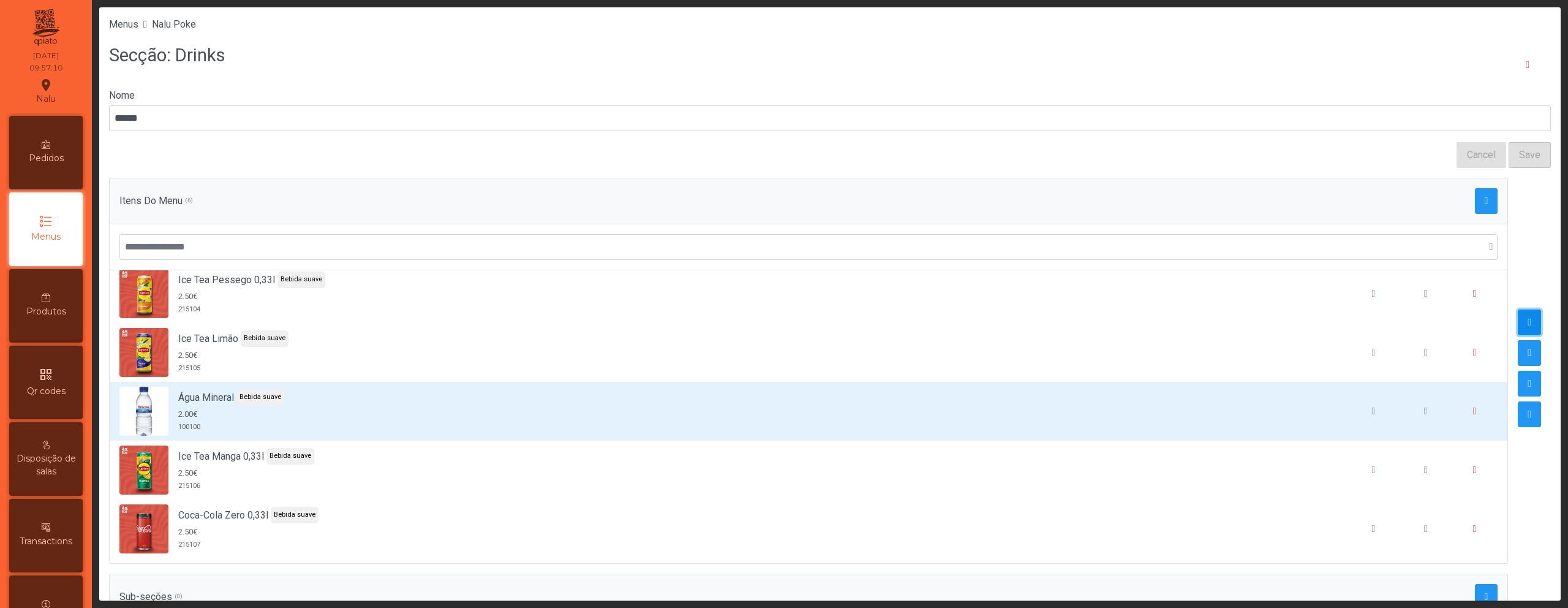
click at [1527, 320] on span "button" at bounding box center [1529, 322] width 4 height 10
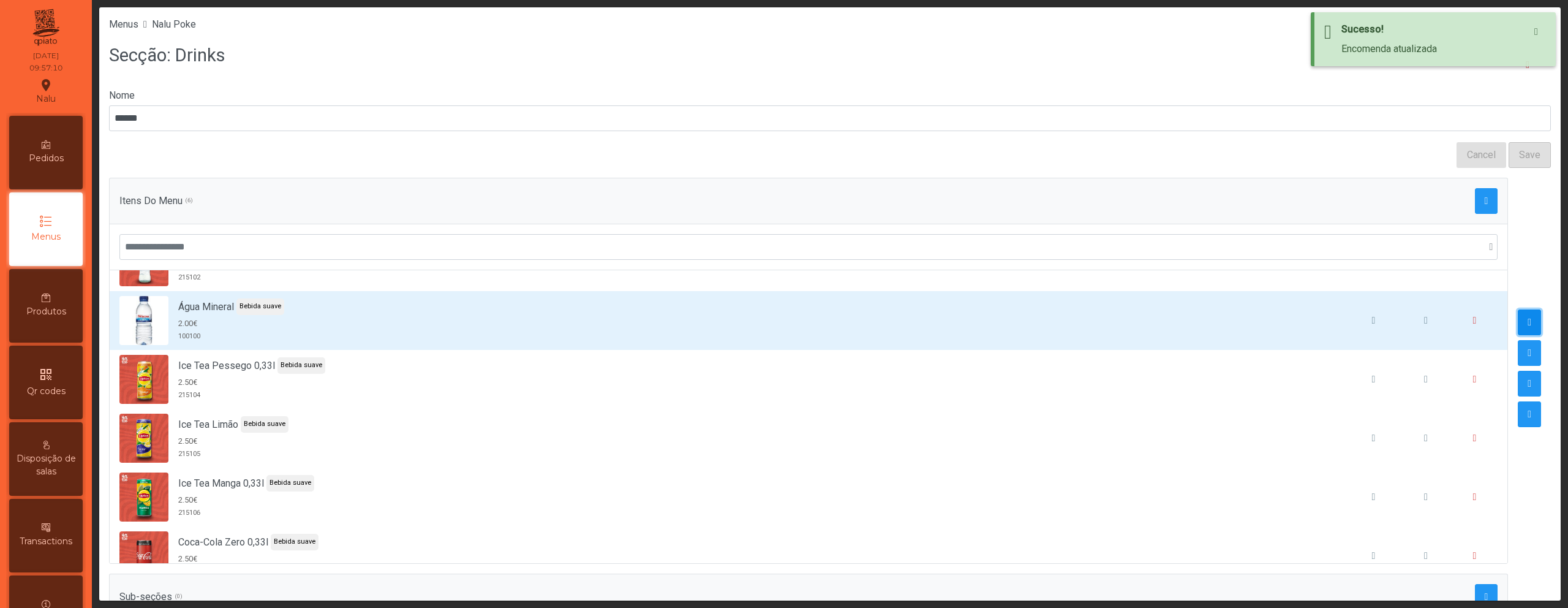
click at [1527, 320] on span "button" at bounding box center [1529, 322] width 4 height 10
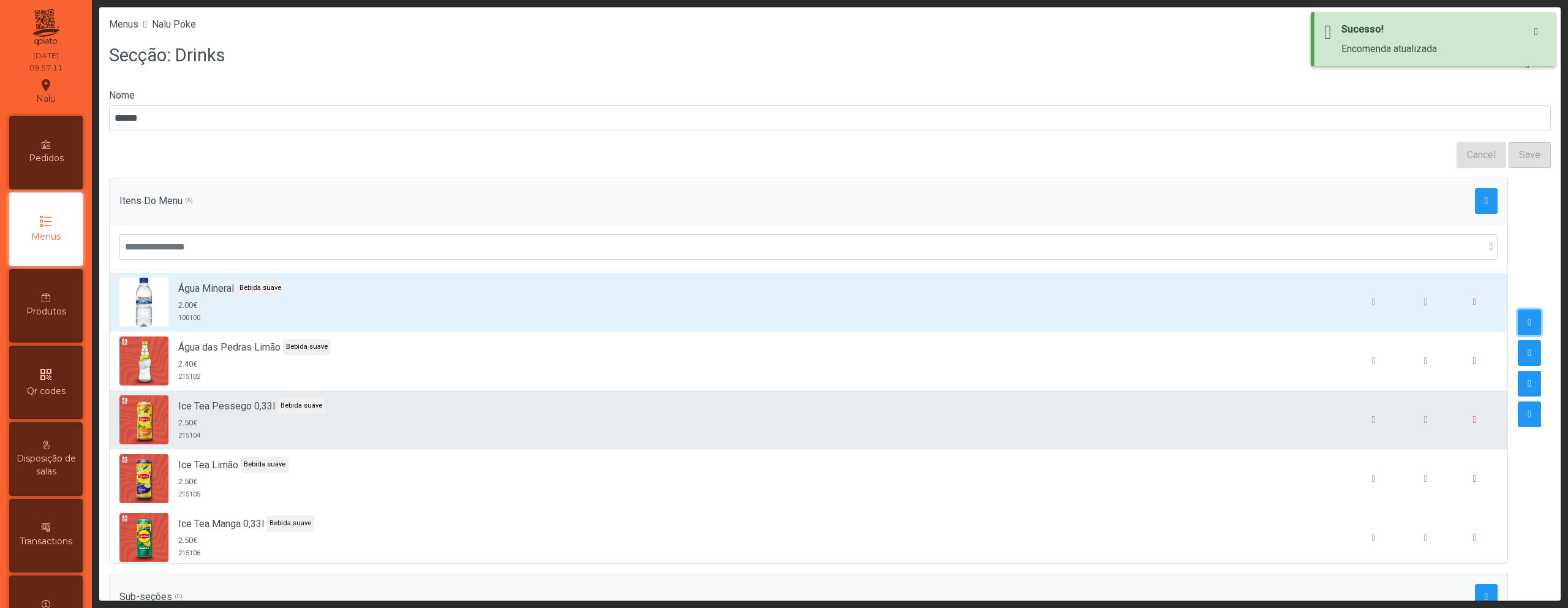
scroll to position [0, 0]
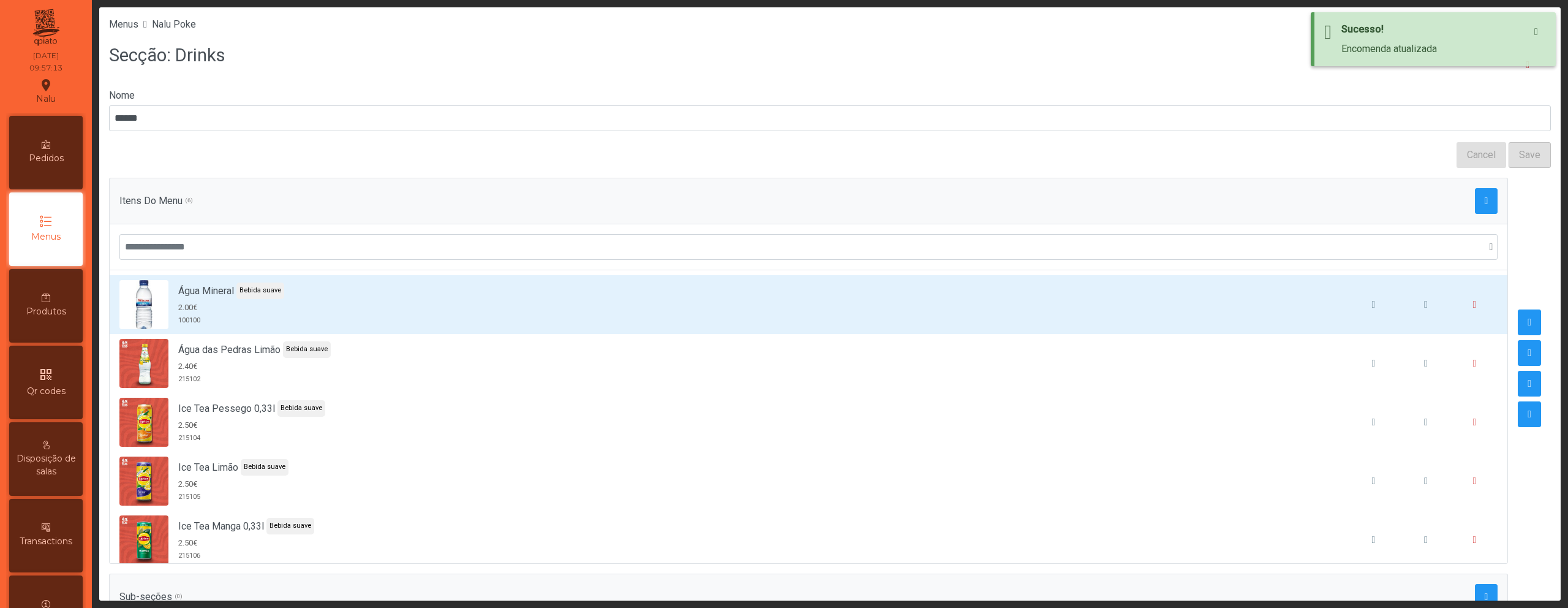
click at [1531, 212] on div at bounding box center [1530, 371] width 43 height 386
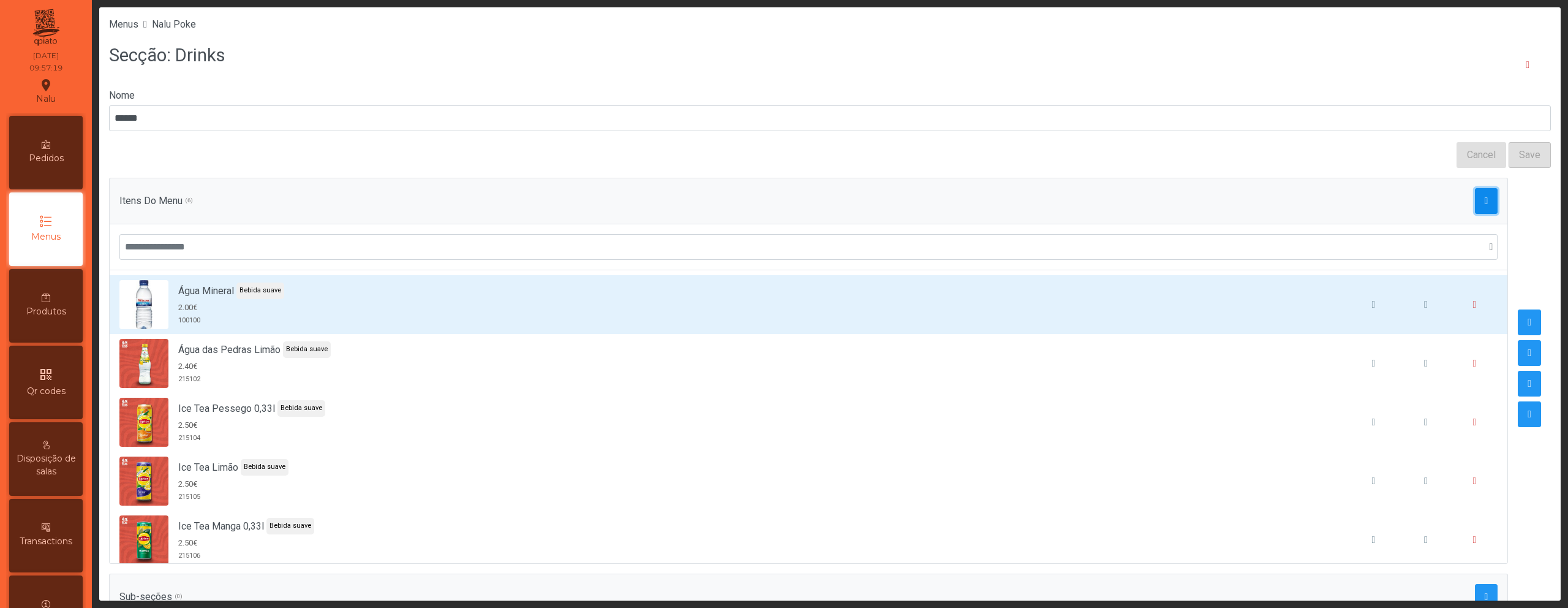
click at [1475, 202] on button "button" at bounding box center [1487, 201] width 23 height 26
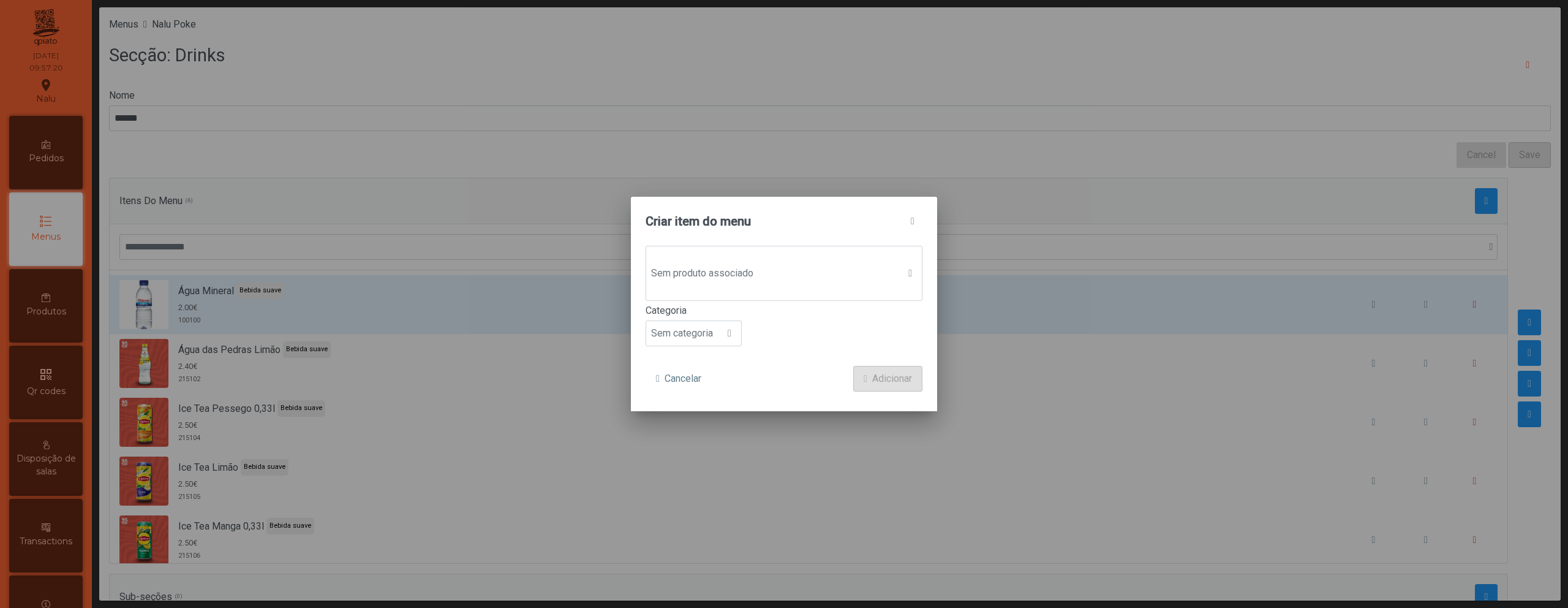
click at [791, 263] on span "Sem produto associado" at bounding box center [772, 274] width 253 height 25
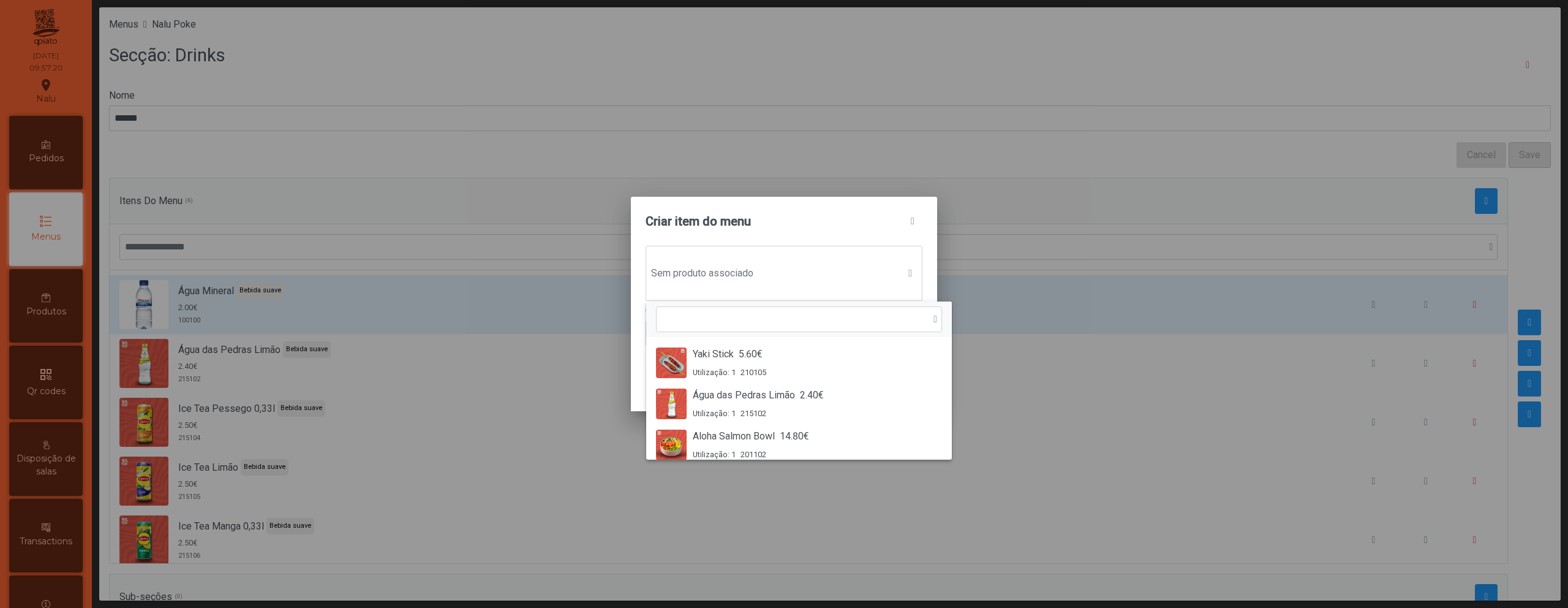
scroll to position [9, 60]
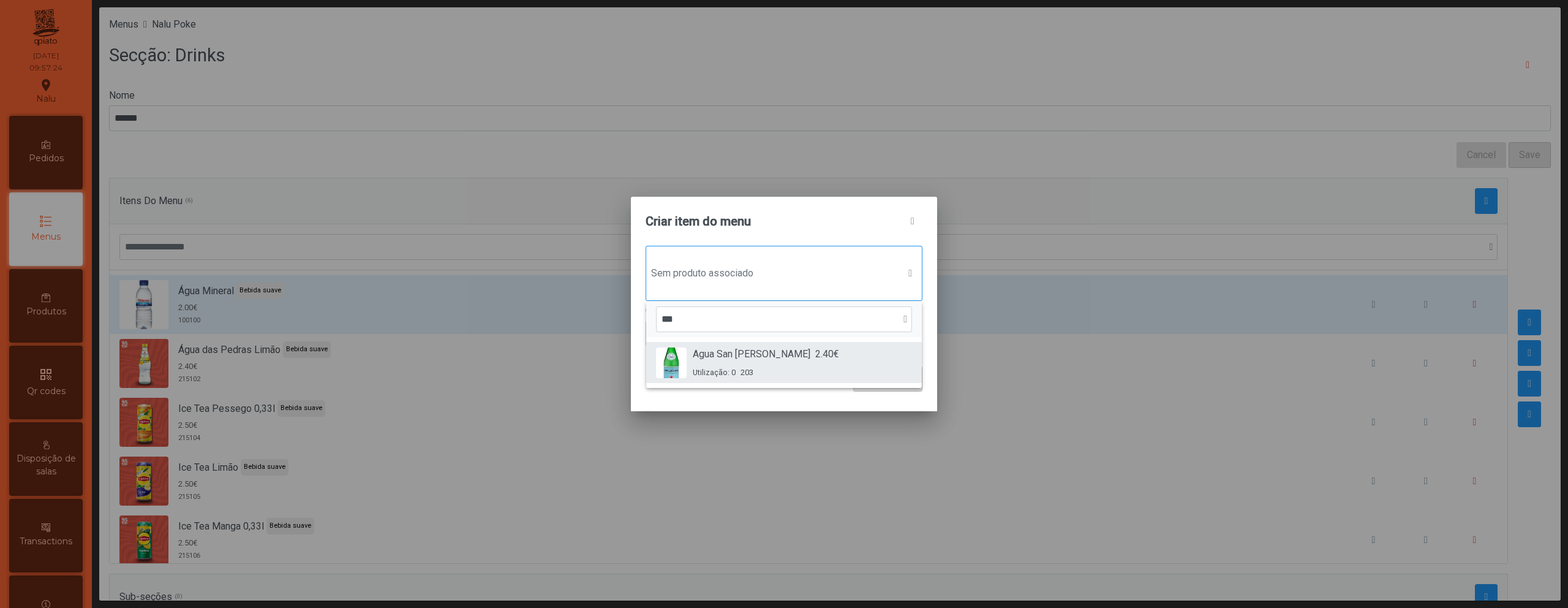
type input "***"
click at [783, 350] on div "Agua San Pellegrino 2.40€" at bounding box center [766, 354] width 146 height 15
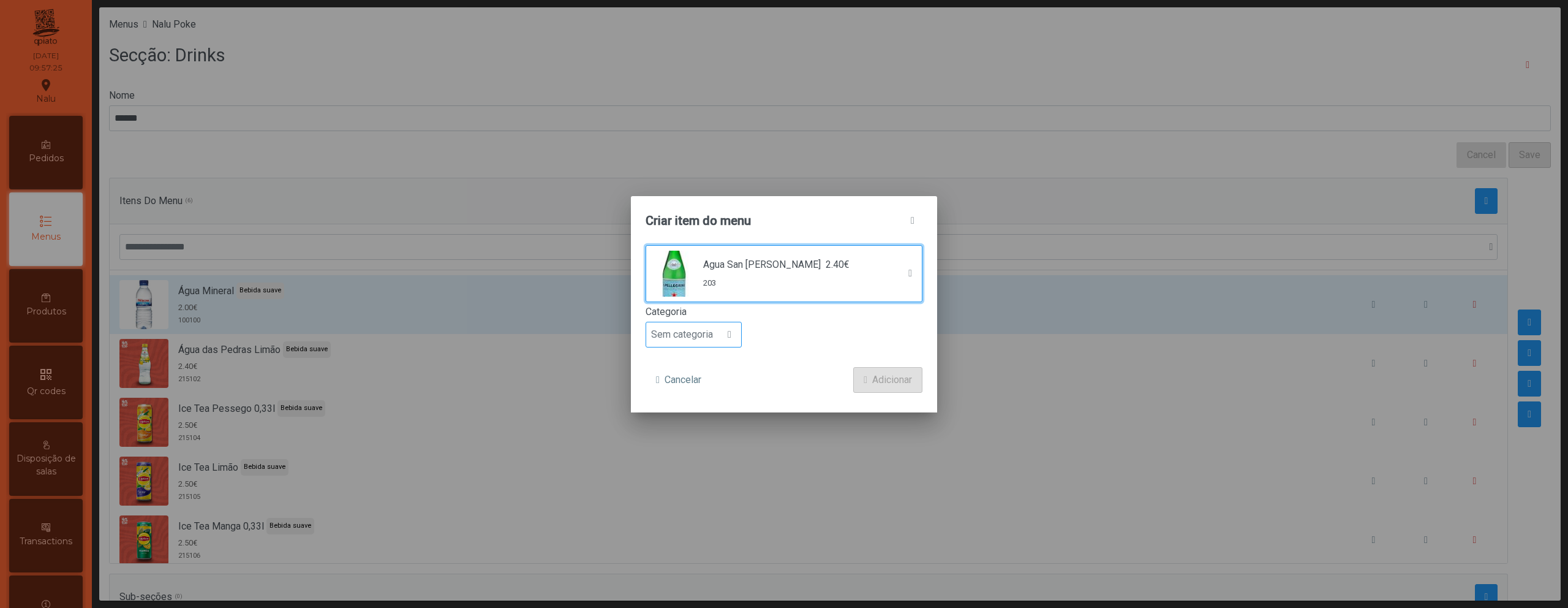
click at [729, 326] on div at bounding box center [729, 334] width 23 height 25
click at [704, 413] on li "Bebida suave" at bounding box center [694, 405] width 95 height 25
click at [873, 384] on span "Adicionar" at bounding box center [892, 380] width 40 height 15
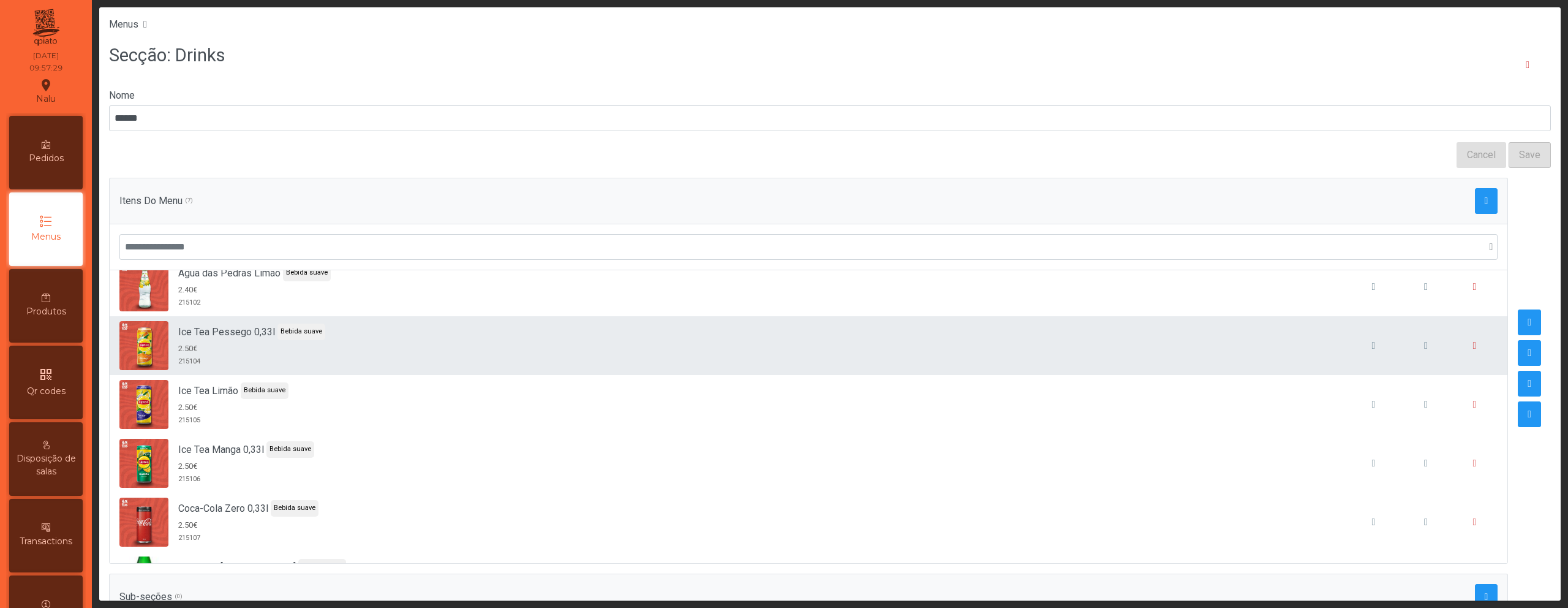
scroll to position [128, 0]
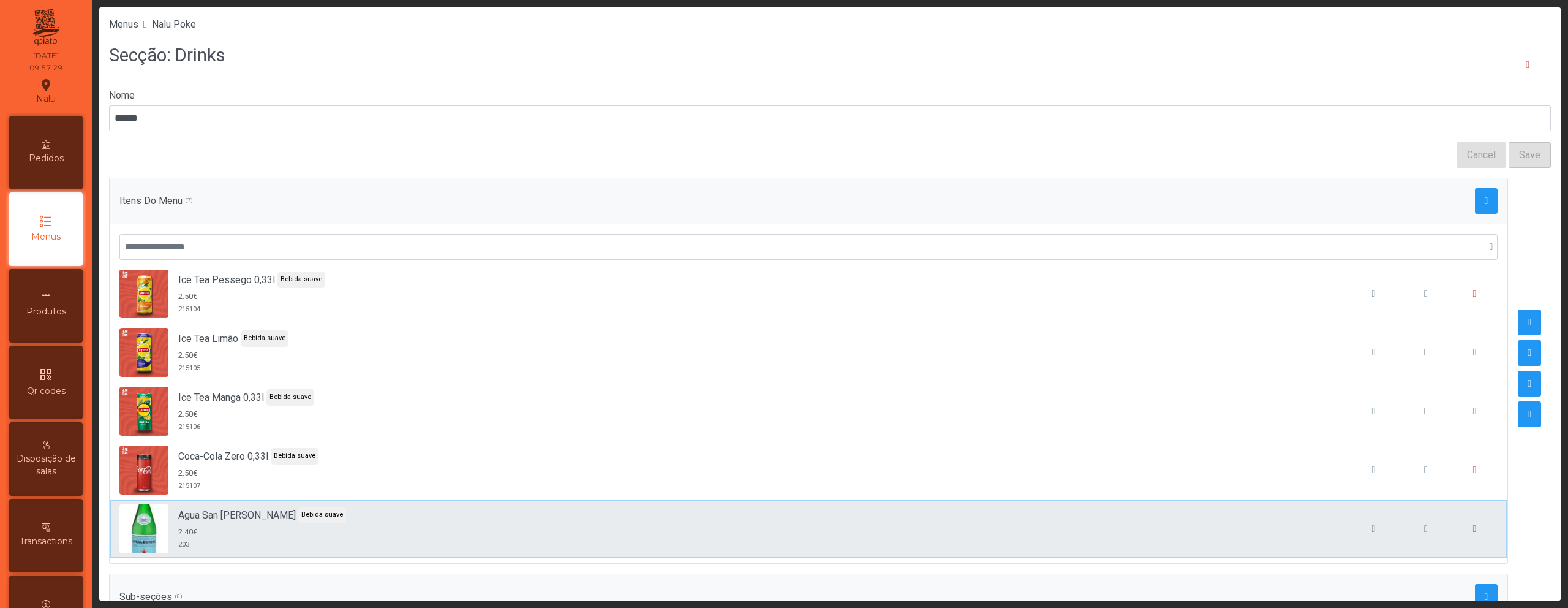
click at [1035, 510] on div "Agua San Pellegrino Bebida suave 2.40€ 203" at bounding box center [808, 529] width 1378 height 49
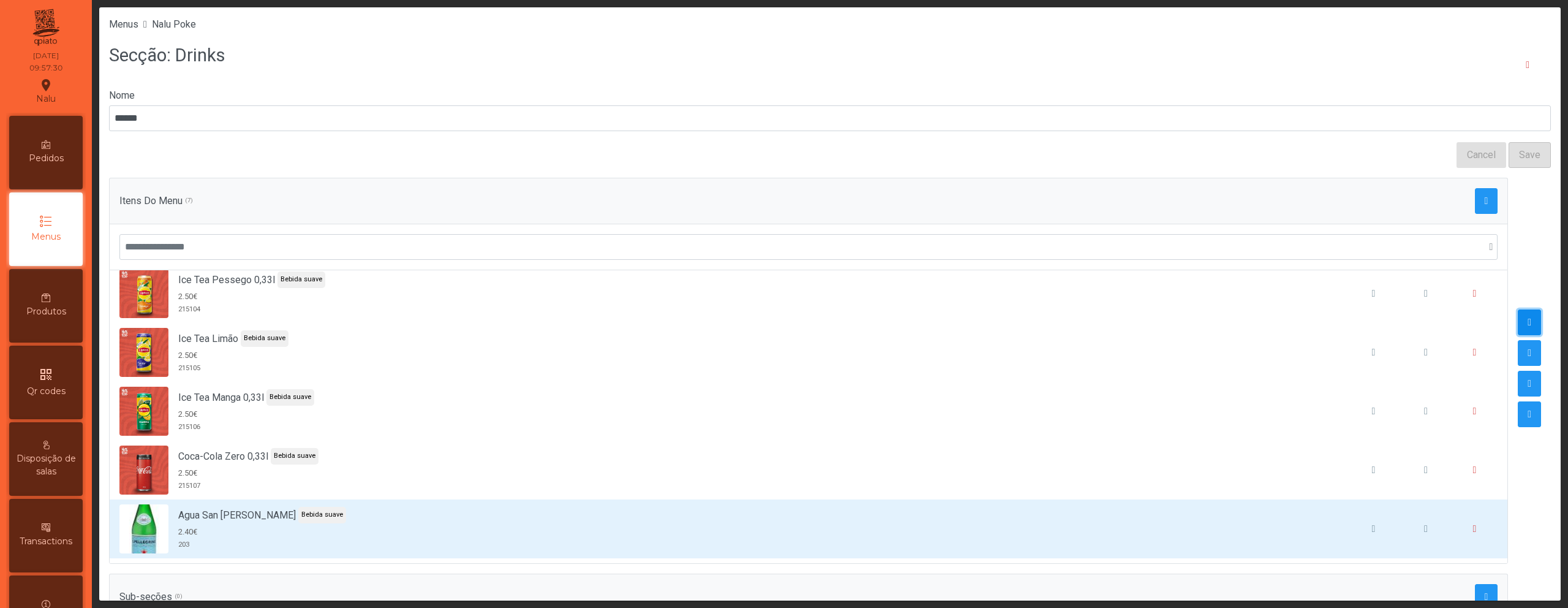
click at [1527, 320] on span "button" at bounding box center [1529, 322] width 4 height 10
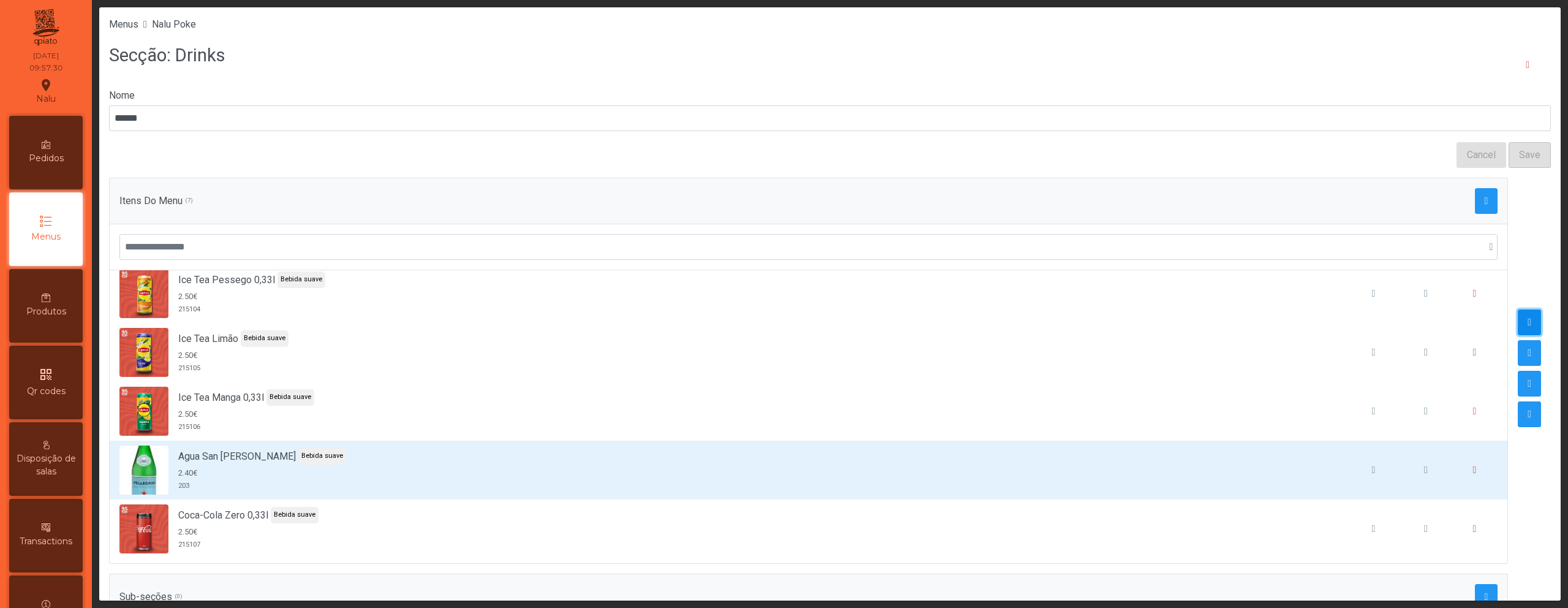
click at [1527, 320] on span "button" at bounding box center [1529, 322] width 4 height 10
click at [1527, 320] on span "button" at bounding box center [1529, 322] width 4 height 10
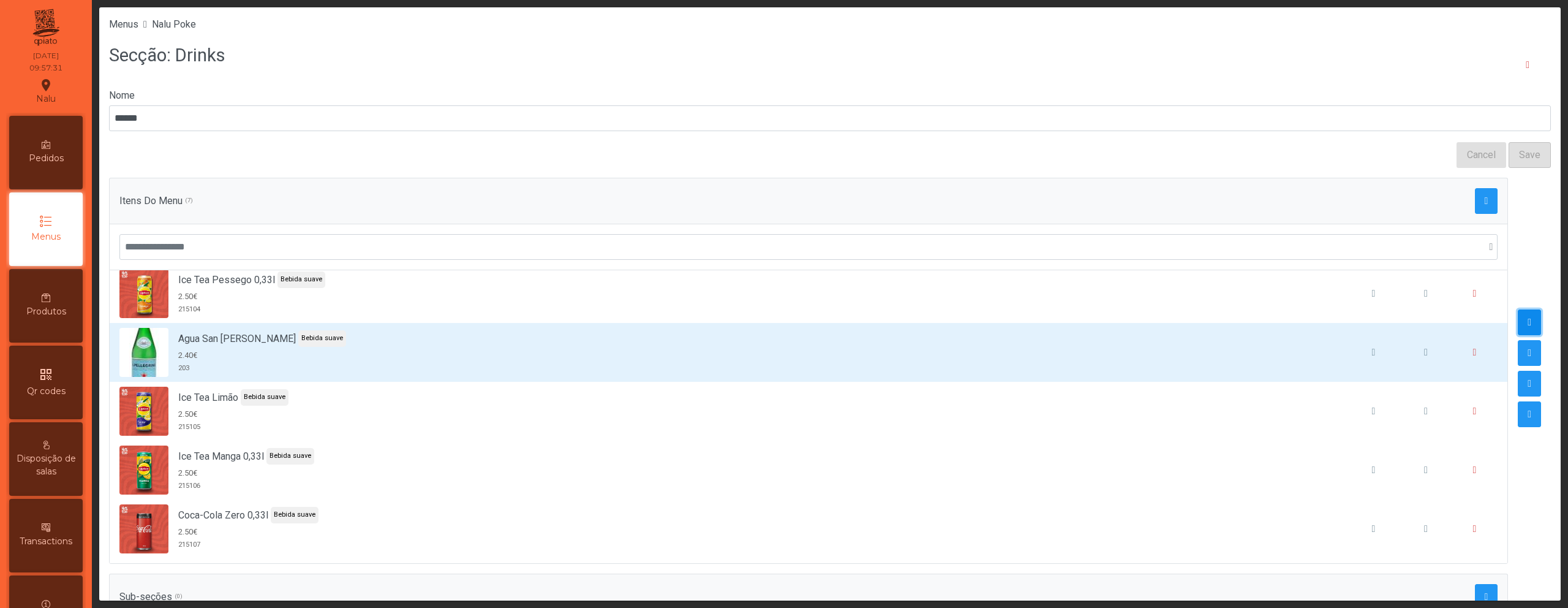
click at [1527, 320] on span "button" at bounding box center [1529, 322] width 4 height 10
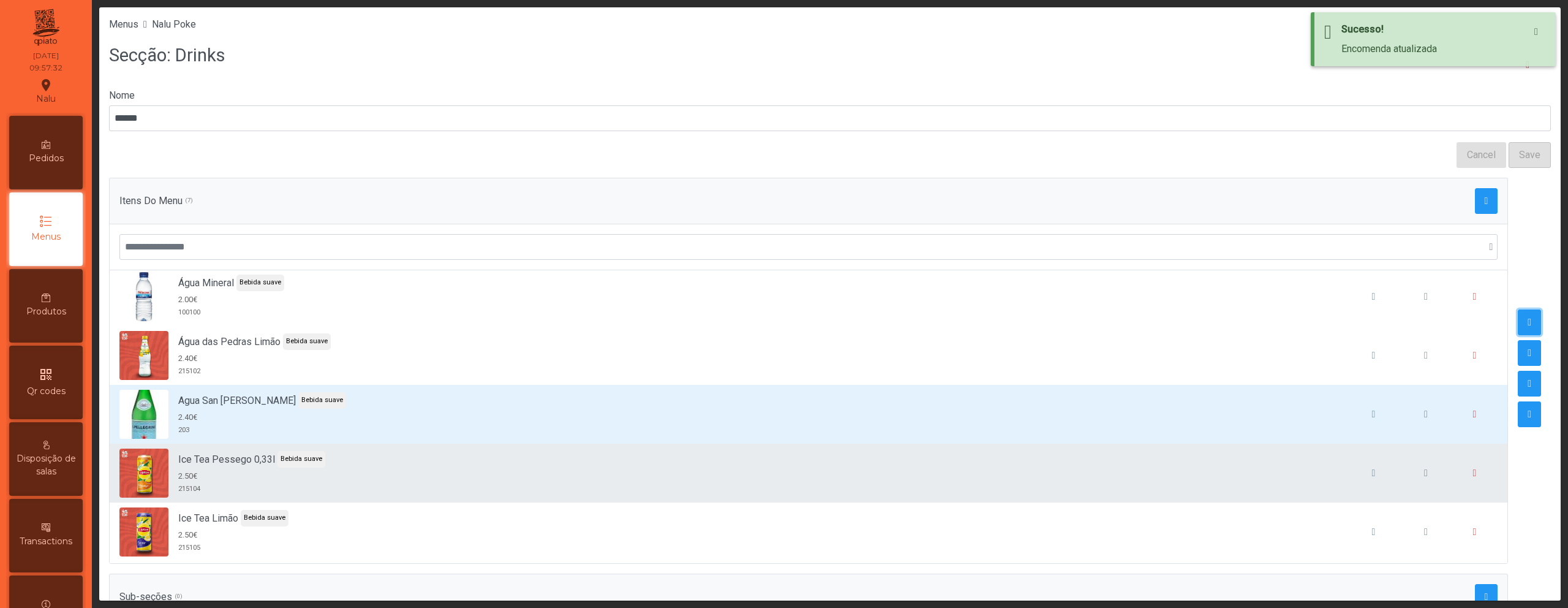
scroll to position [6, 0]
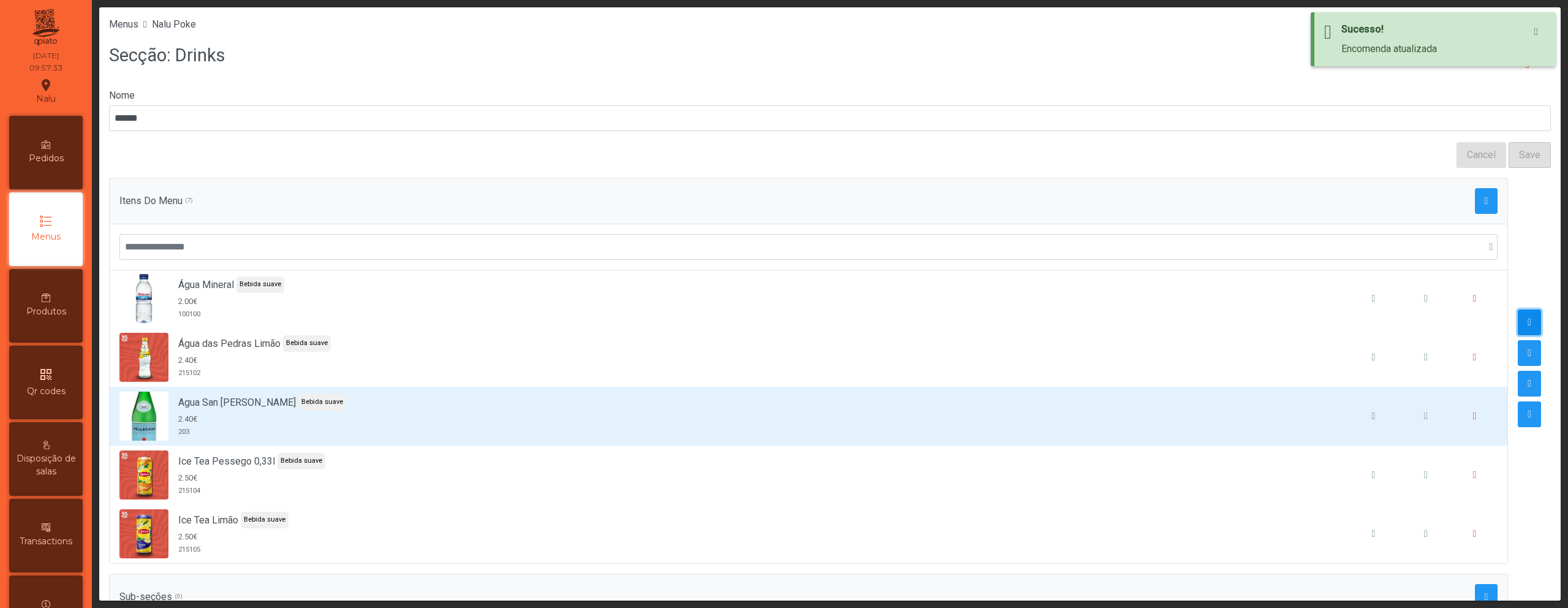
click at [1527, 318] on span "button" at bounding box center [1529, 322] width 4 height 10
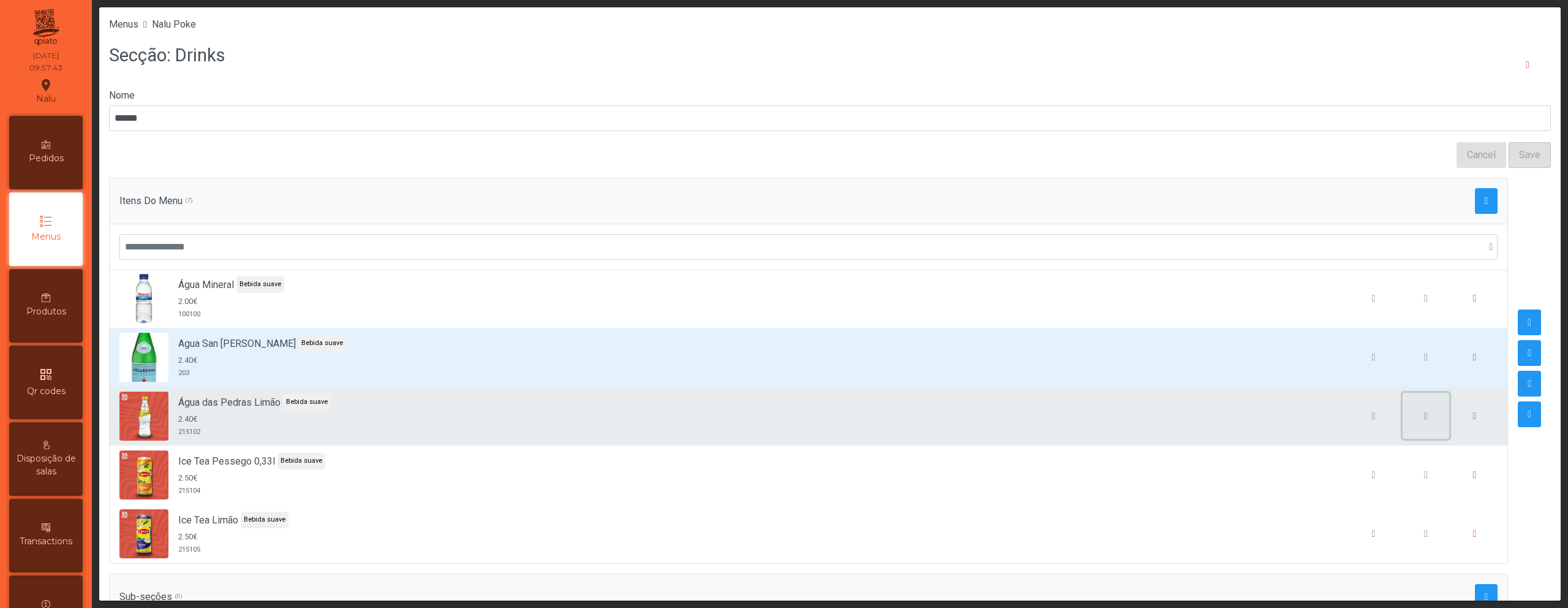
click at [1403, 425] on button "button" at bounding box center [1426, 416] width 47 height 47
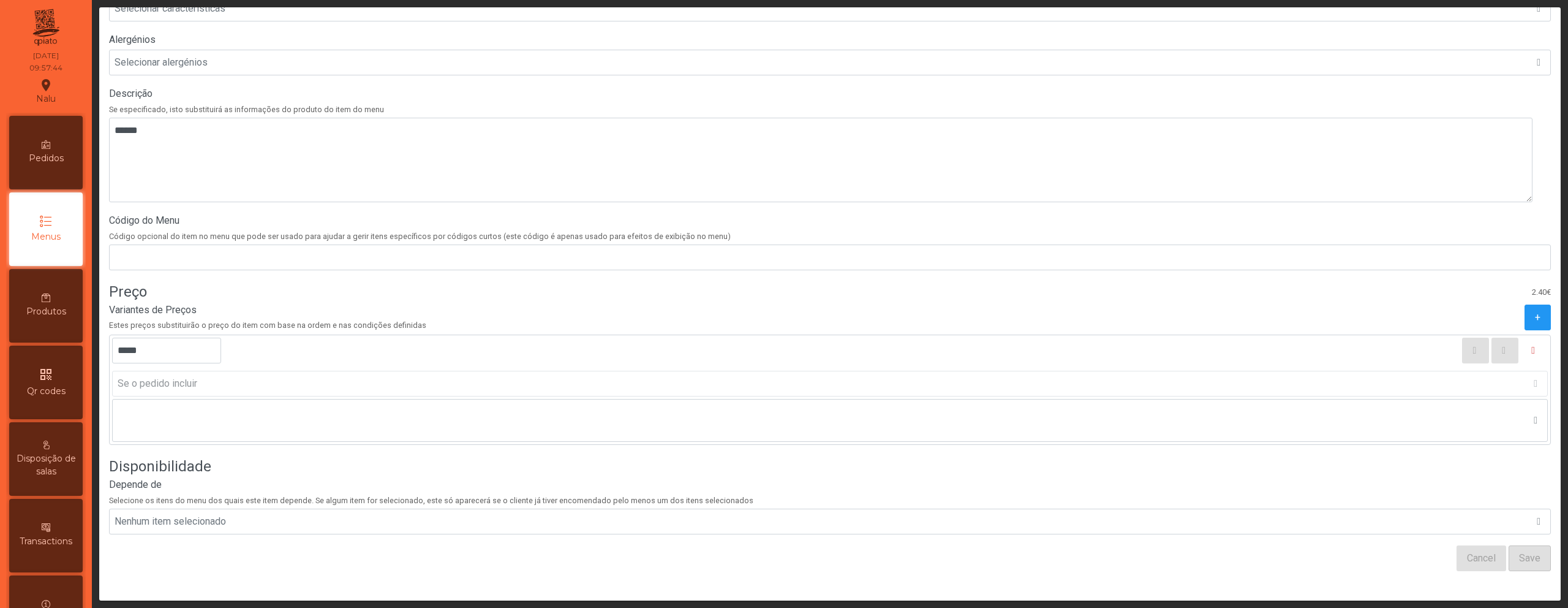
scroll to position [343, 0]
click at [1531, 345] on icon "button" at bounding box center [1533, 350] width 4 height 10
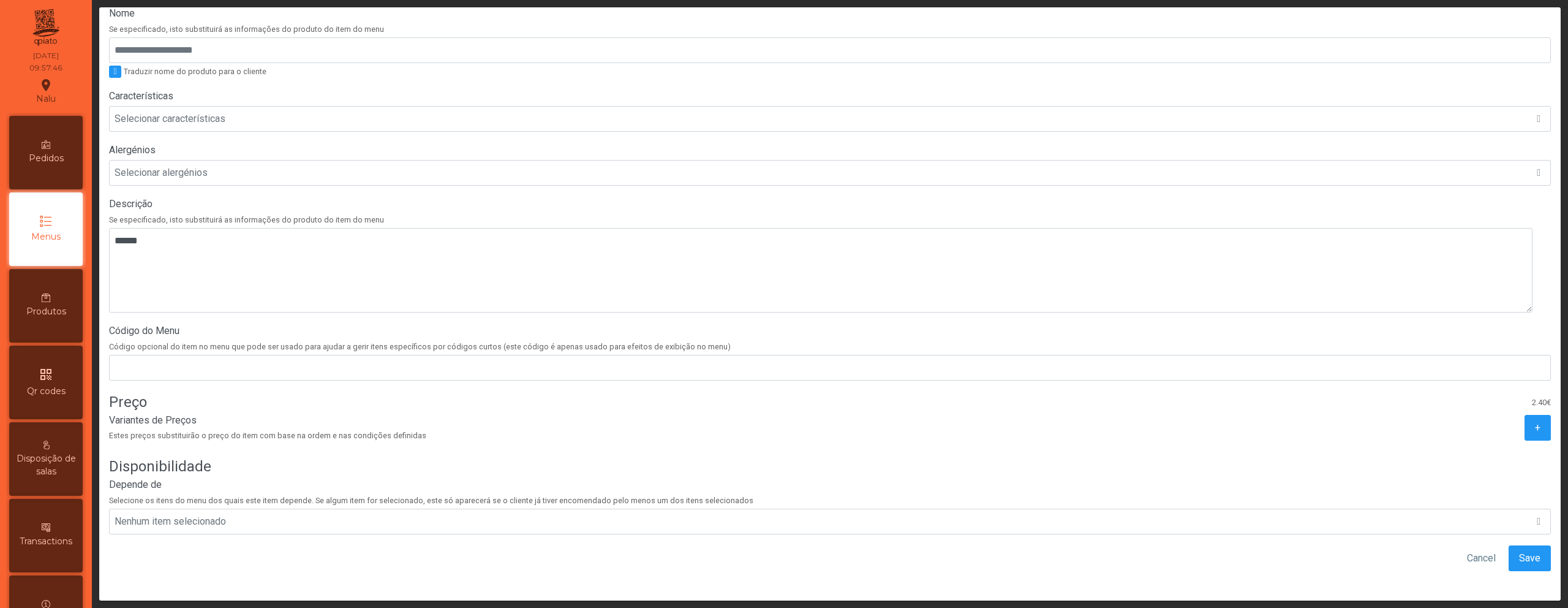
scroll to position [233, 0]
click at [1519, 551] on span "Save" at bounding box center [1530, 558] width 22 height 15
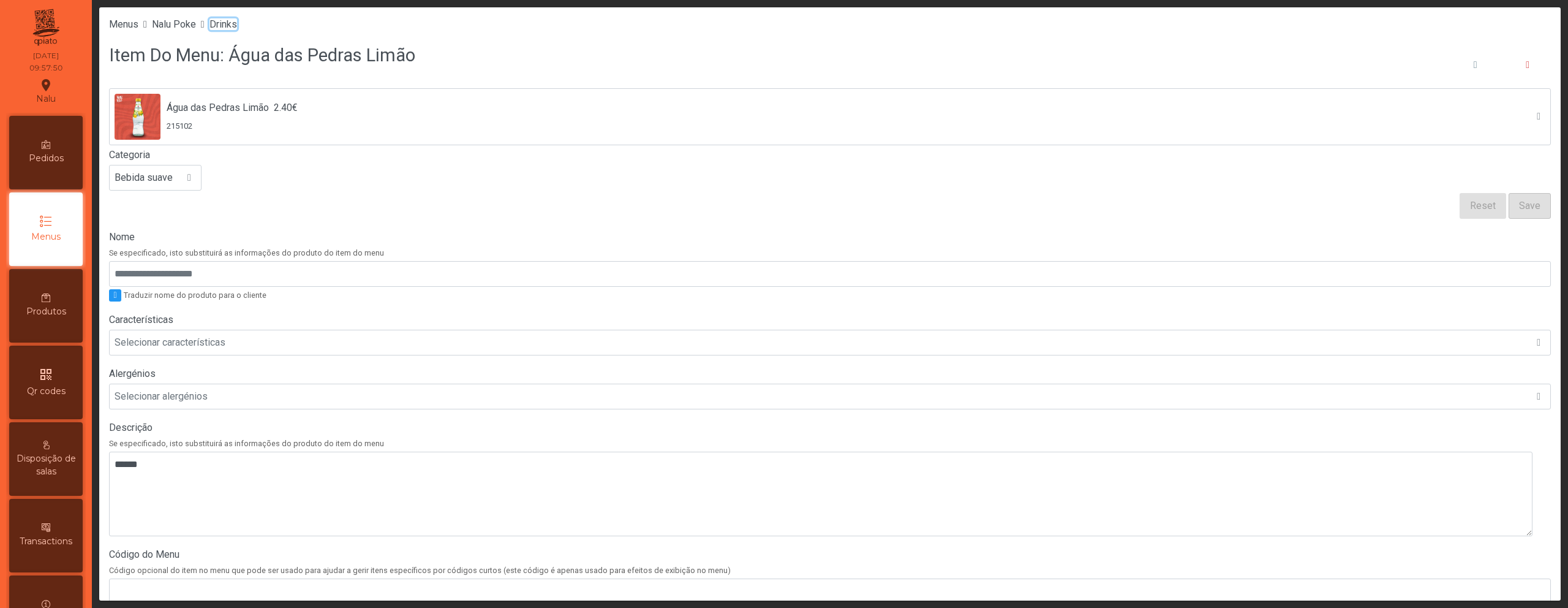
click at [223, 25] on span "Drinks" at bounding box center [223, 24] width 28 height 12
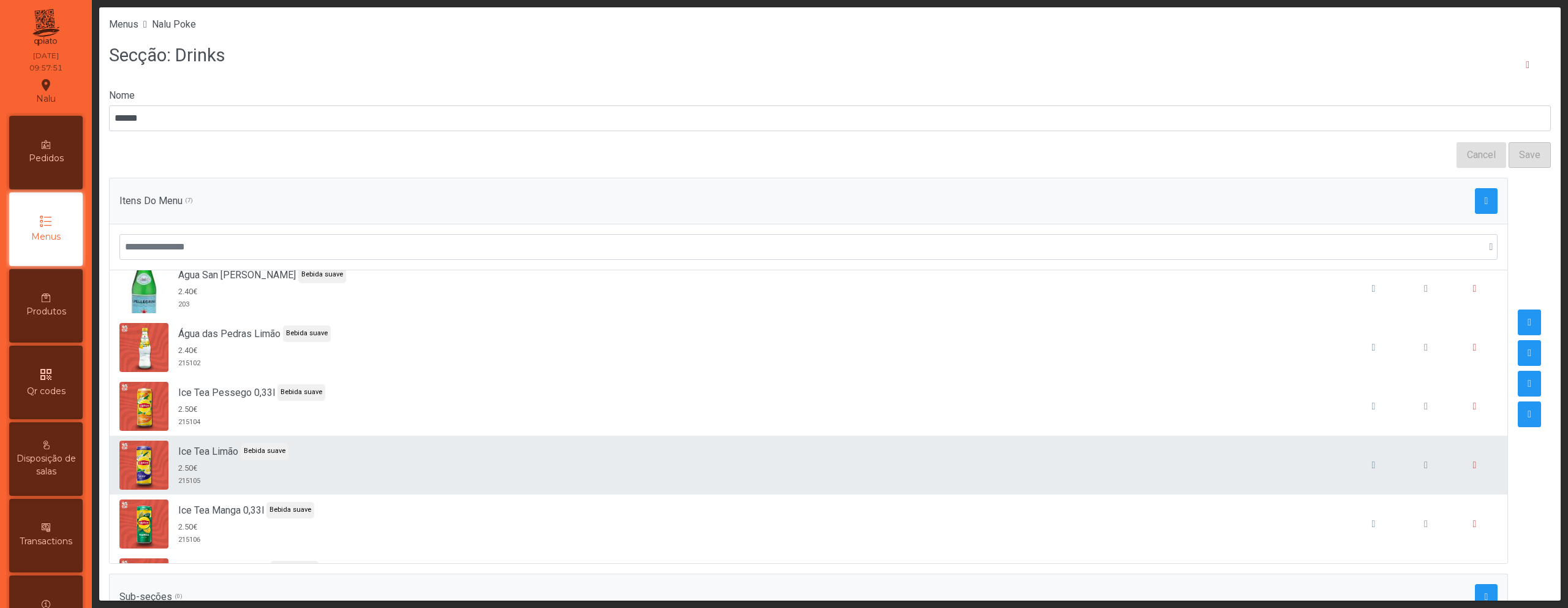
scroll to position [88, 0]
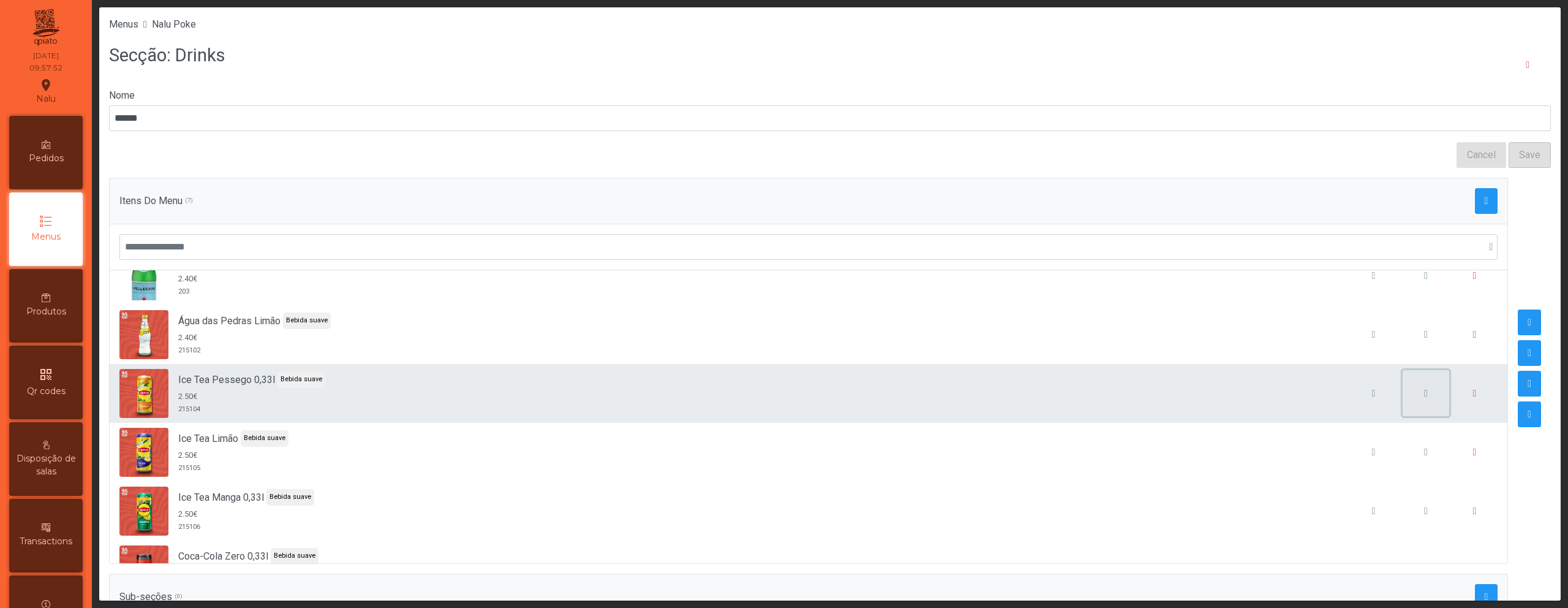
click at [1403, 397] on button "button" at bounding box center [1426, 393] width 47 height 47
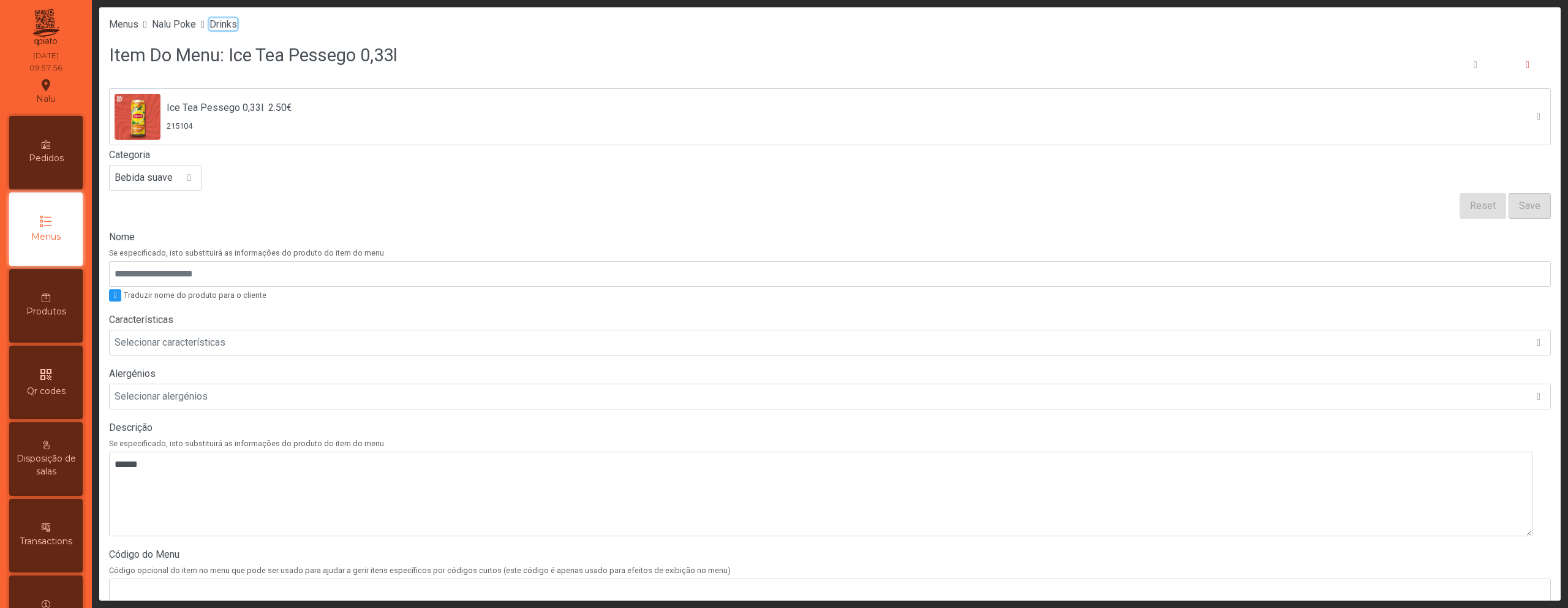
click at [237, 28] on span "Drinks" at bounding box center [223, 24] width 28 height 12
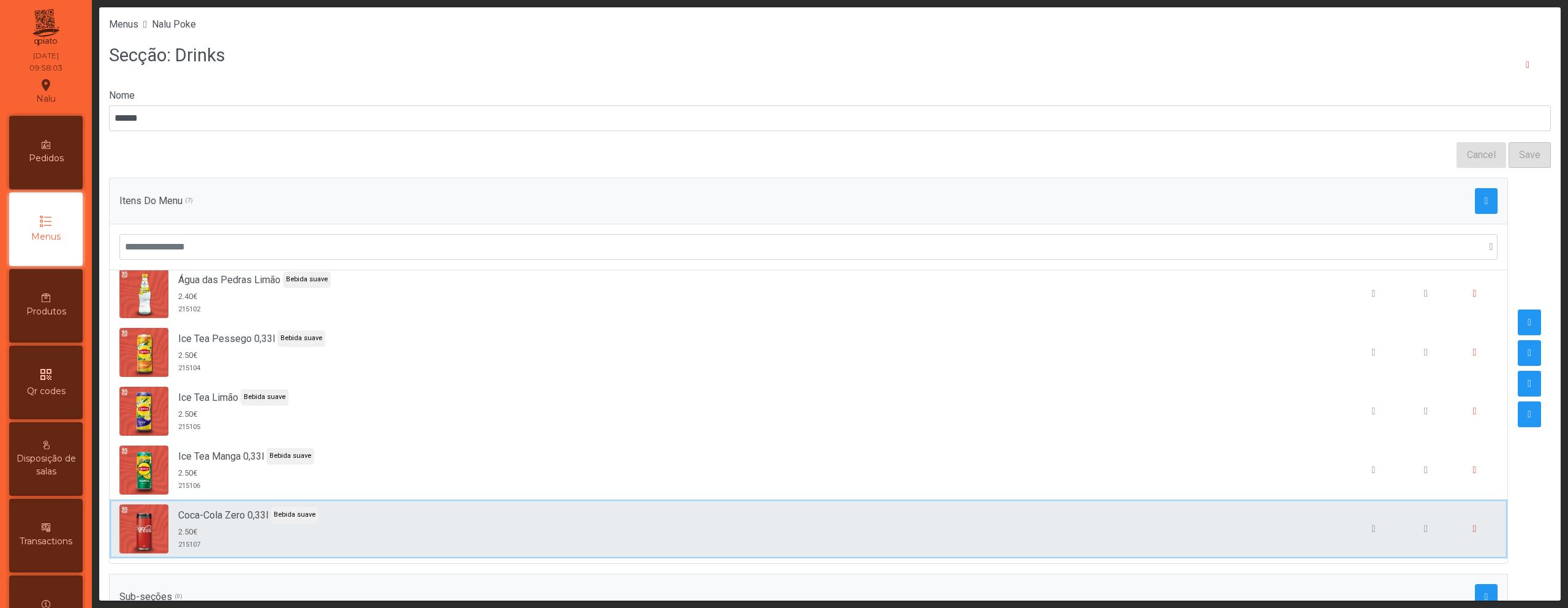
click at [909, 524] on div "Coca-Cola Zero 0,33l Bebida suave 2.50€ 215107" at bounding box center [808, 529] width 1378 height 49
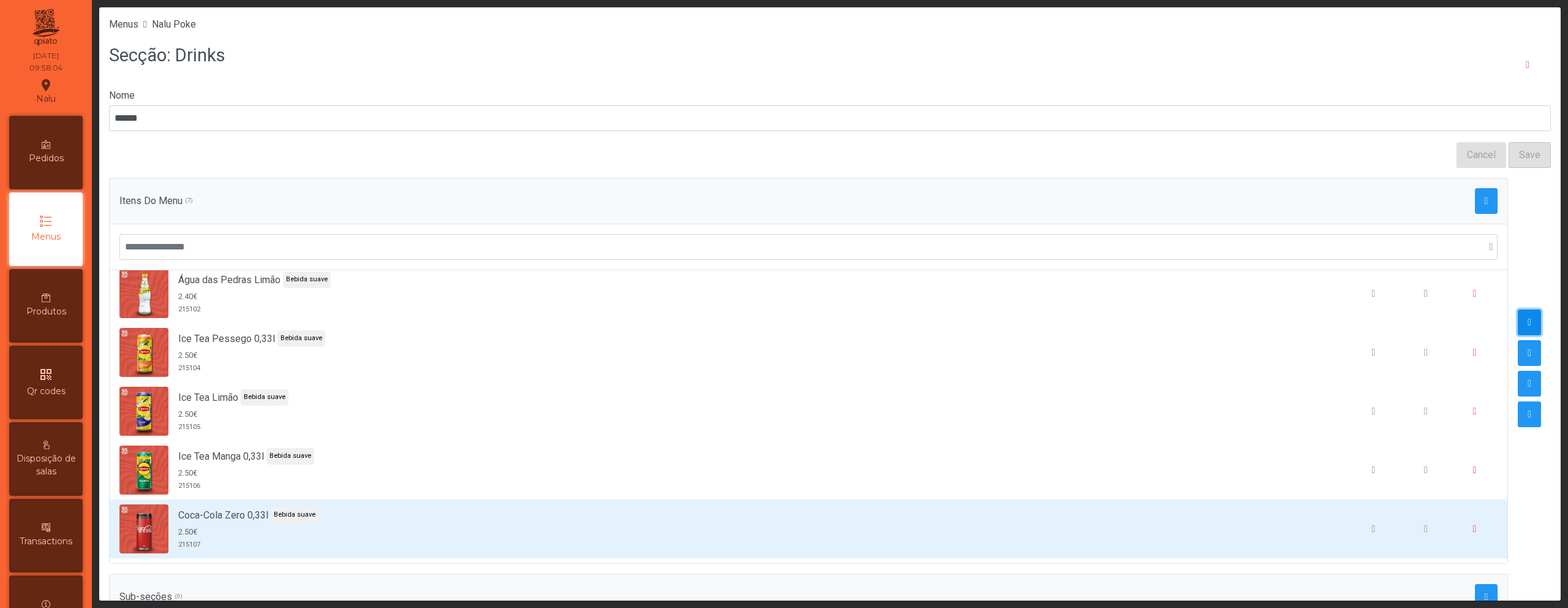
click at [1518, 316] on button "button" at bounding box center [1530, 322] width 23 height 26
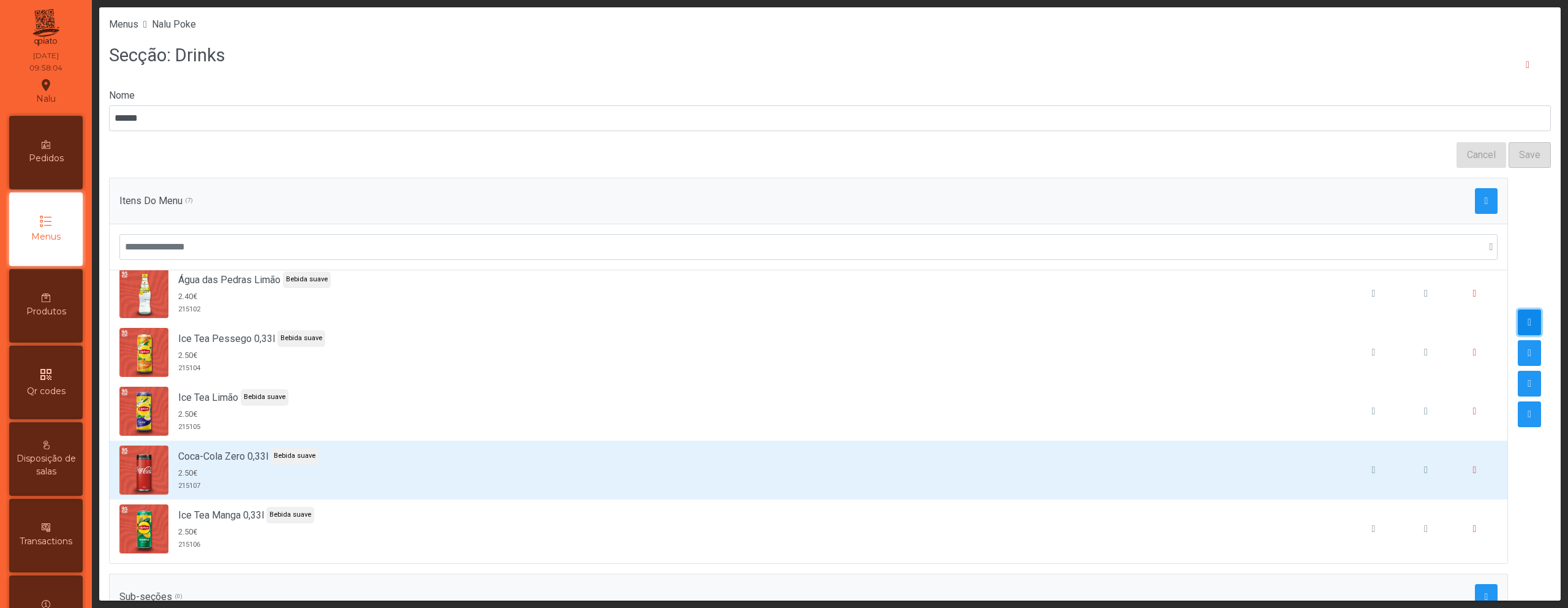
click at [1518, 316] on button "button" at bounding box center [1530, 322] width 23 height 26
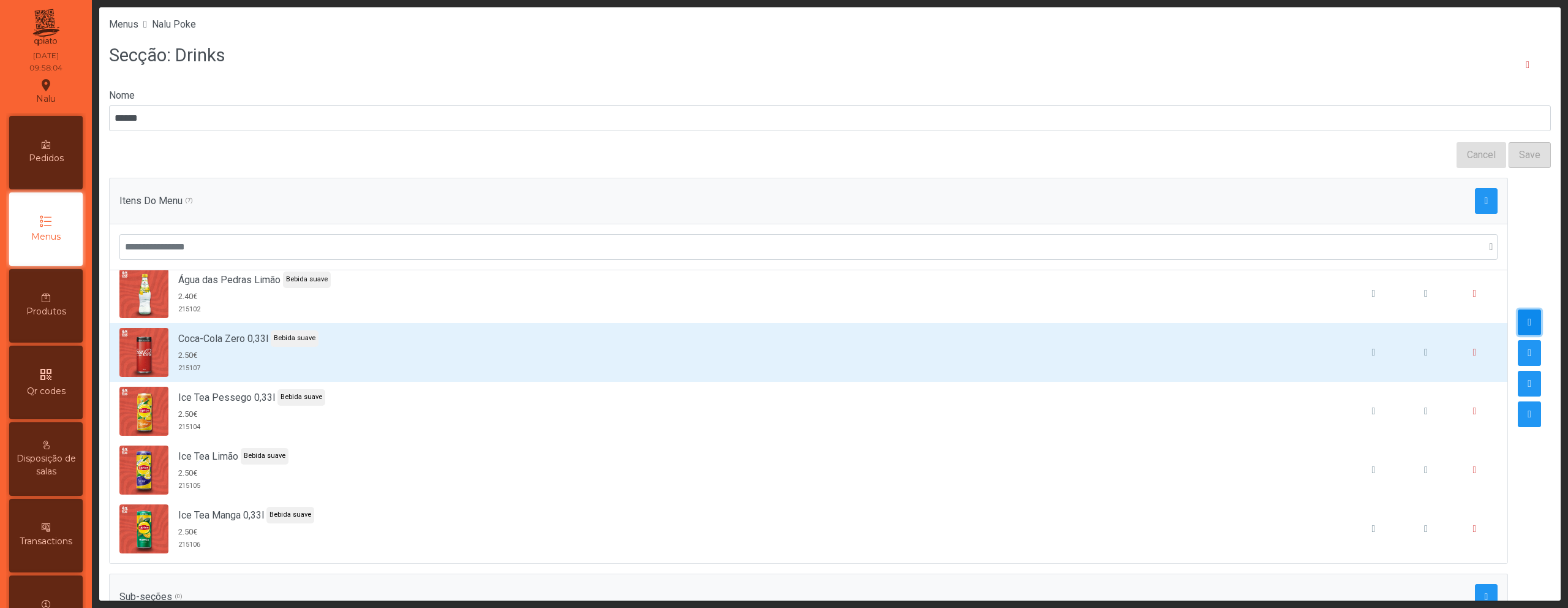
click at [1518, 316] on button "button" at bounding box center [1530, 322] width 23 height 26
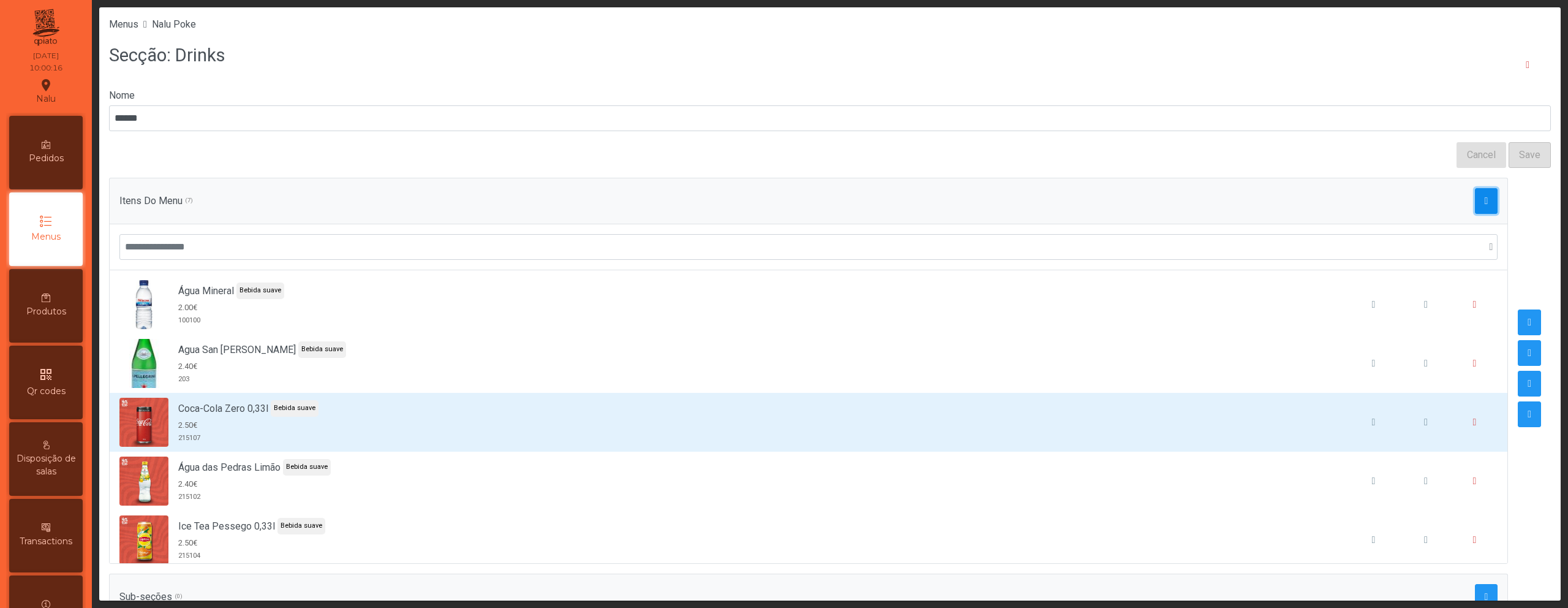
click at [1475, 204] on button "button" at bounding box center [1487, 201] width 23 height 26
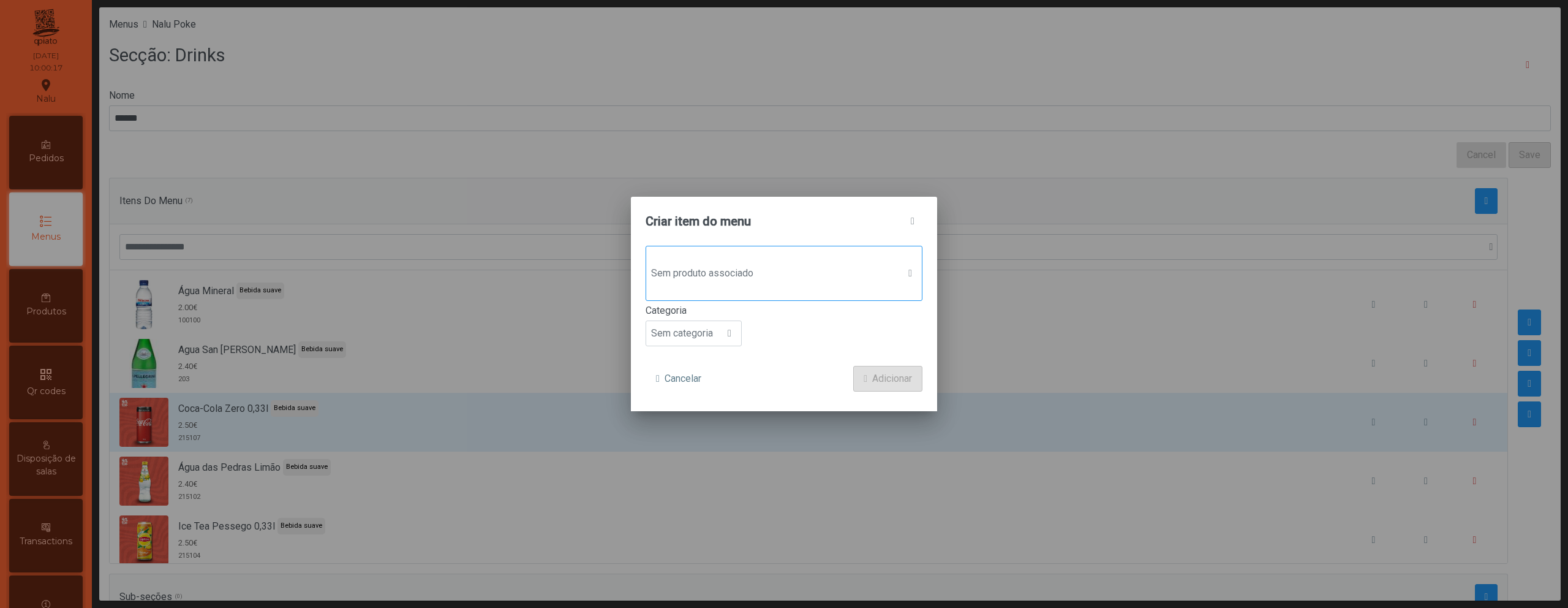
click at [707, 288] on div "Sem produto associado" at bounding box center [784, 274] width 277 height 55
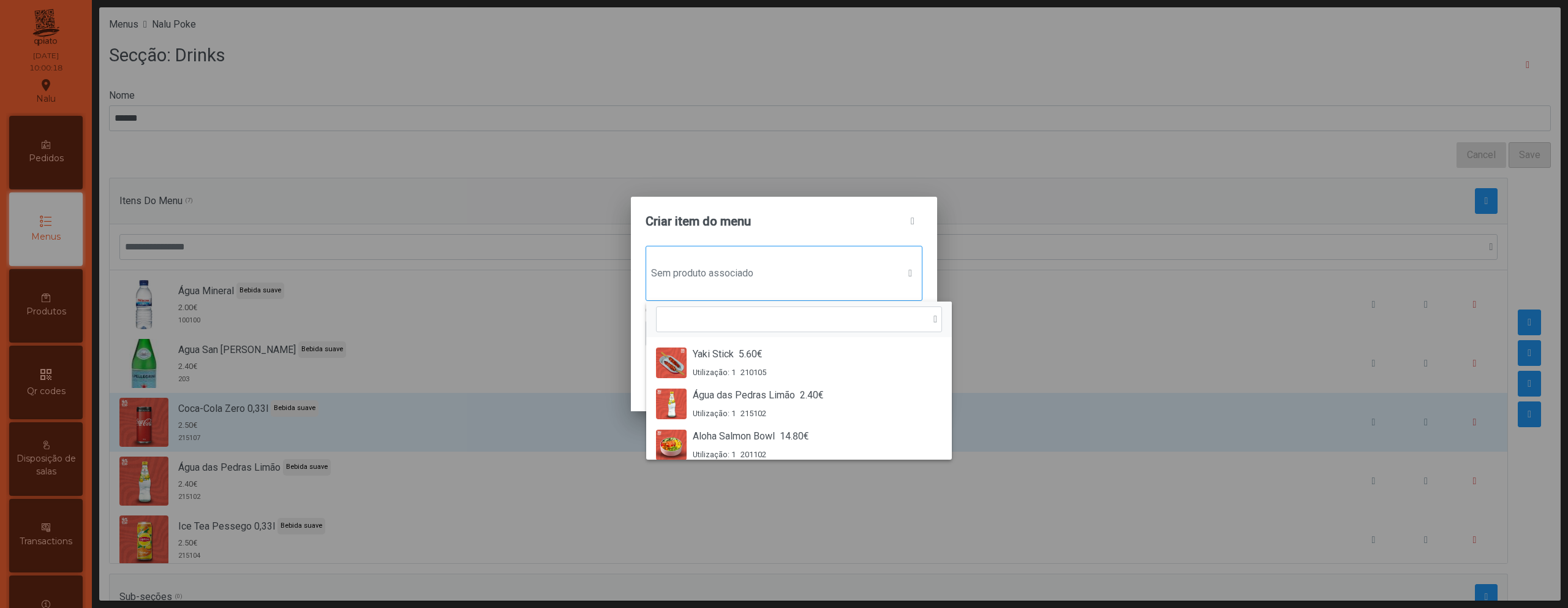
scroll to position [9, 60]
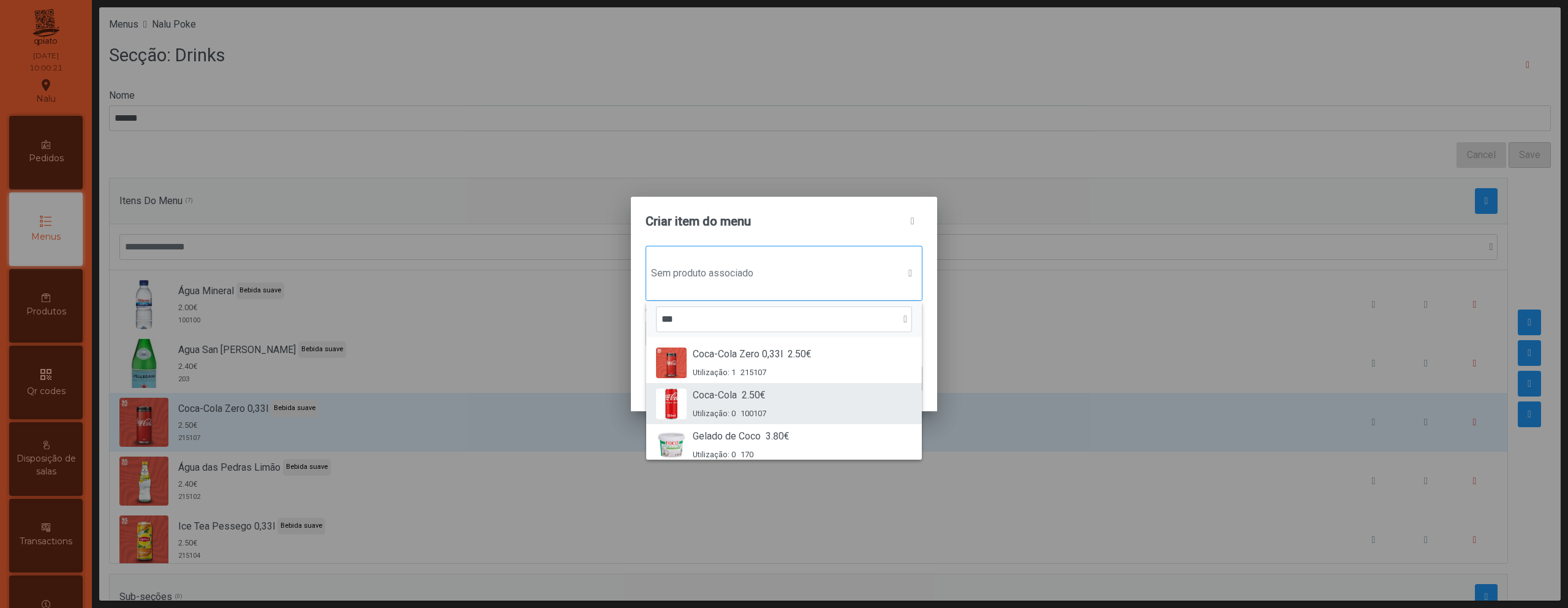
type input "***"
click at [718, 395] on span "Coca-Cola" at bounding box center [715, 395] width 44 height 15
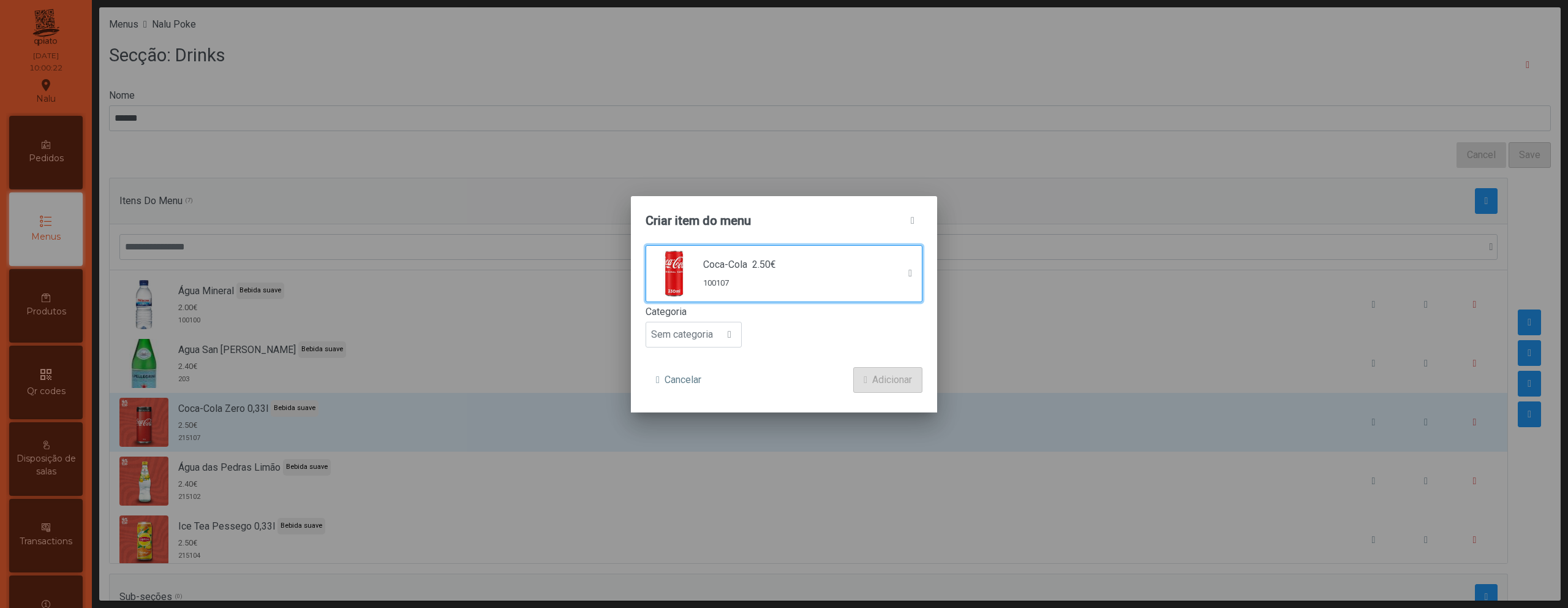
click at [697, 310] on label "Categoria" at bounding box center [784, 312] width 277 height 15
click at [697, 131] on input "******" at bounding box center [829, 118] width 1442 height 26
click at [698, 336] on span "Sem categoria" at bounding box center [682, 334] width 72 height 25
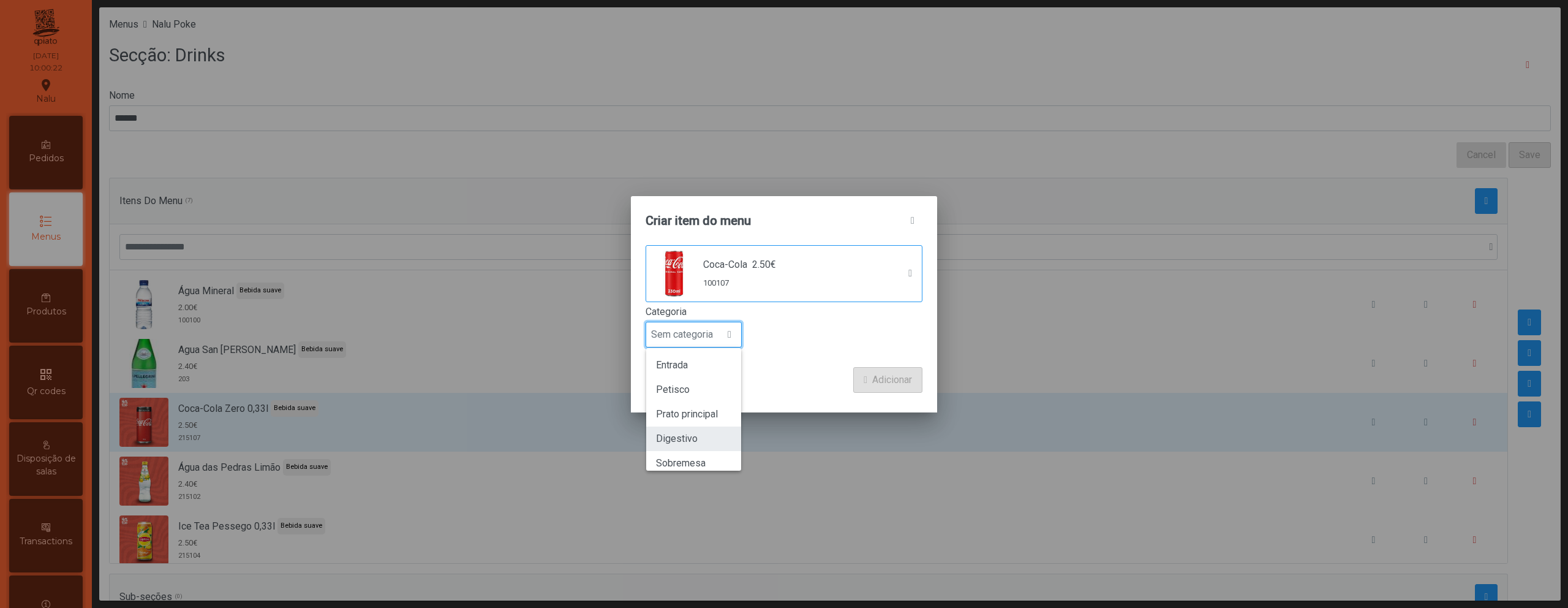
scroll to position [108, 0]
click at [713, 410] on li "Bebida suave" at bounding box center [694, 405] width 95 height 25
click at [874, 382] on span "Adicionar" at bounding box center [892, 380] width 40 height 15
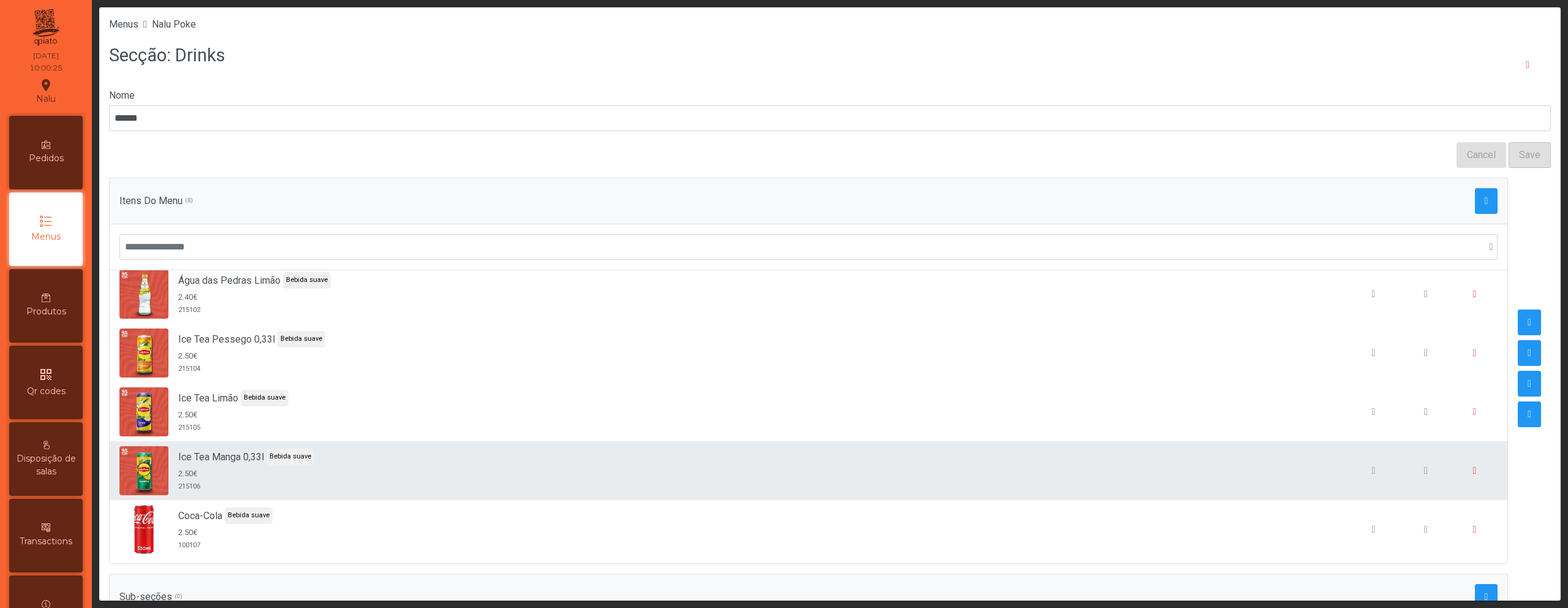
scroll to position [188, 0]
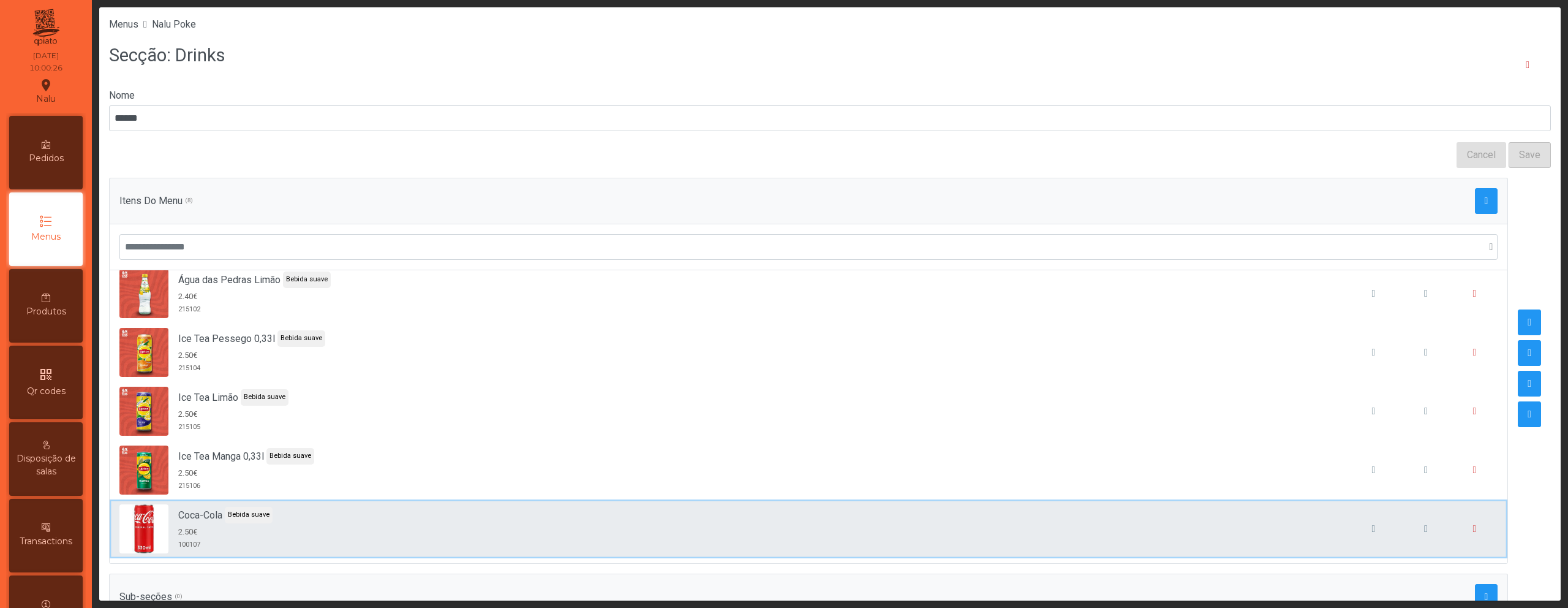
click at [1139, 521] on div "Coca-Cola Bebida suave 2.50€ 100107" at bounding box center [808, 529] width 1378 height 49
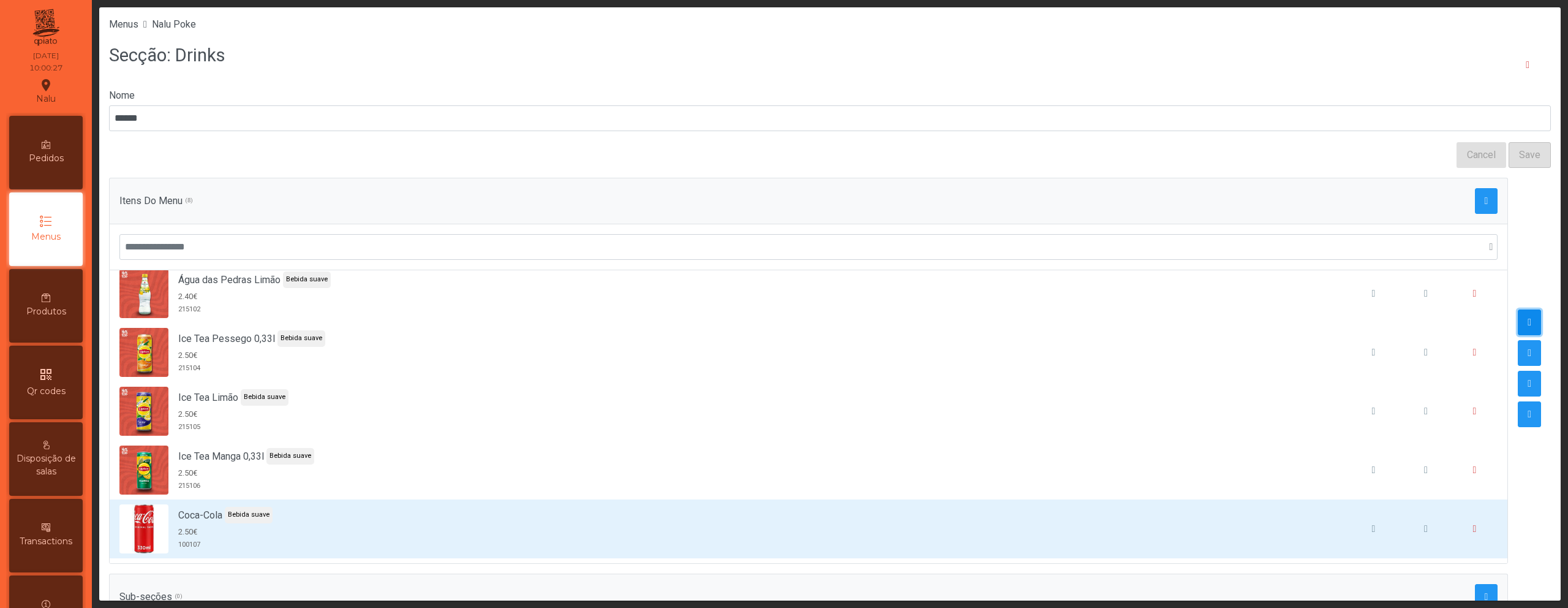
click at [1518, 322] on button "button" at bounding box center [1530, 322] width 23 height 26
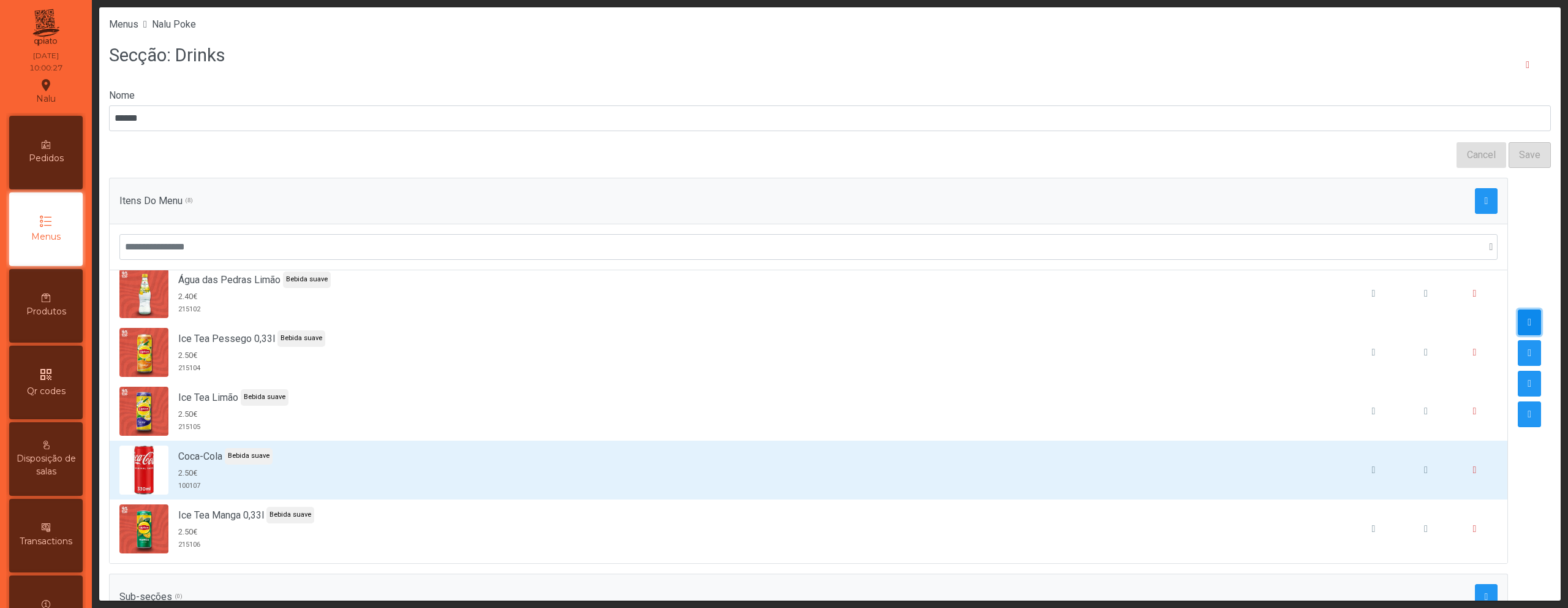
click at [1518, 322] on button "button" at bounding box center [1530, 322] width 23 height 26
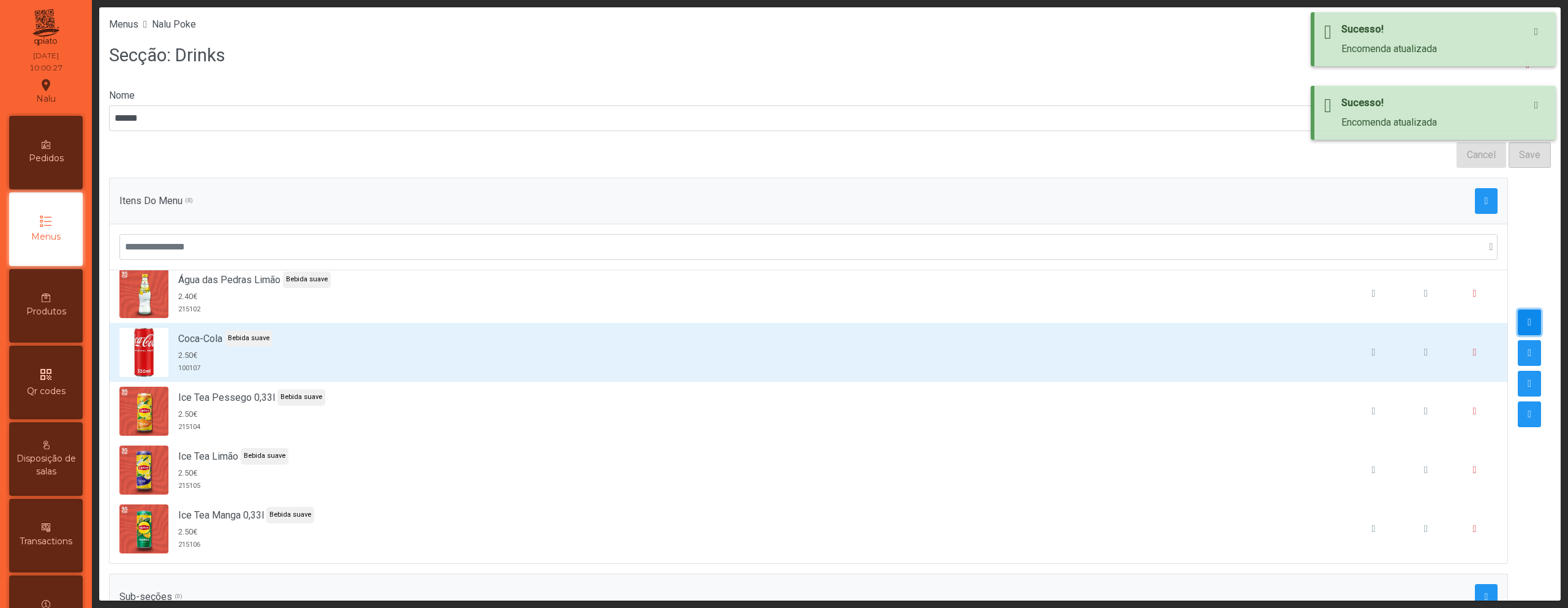
click at [1518, 322] on button "button" at bounding box center [1530, 322] width 23 height 26
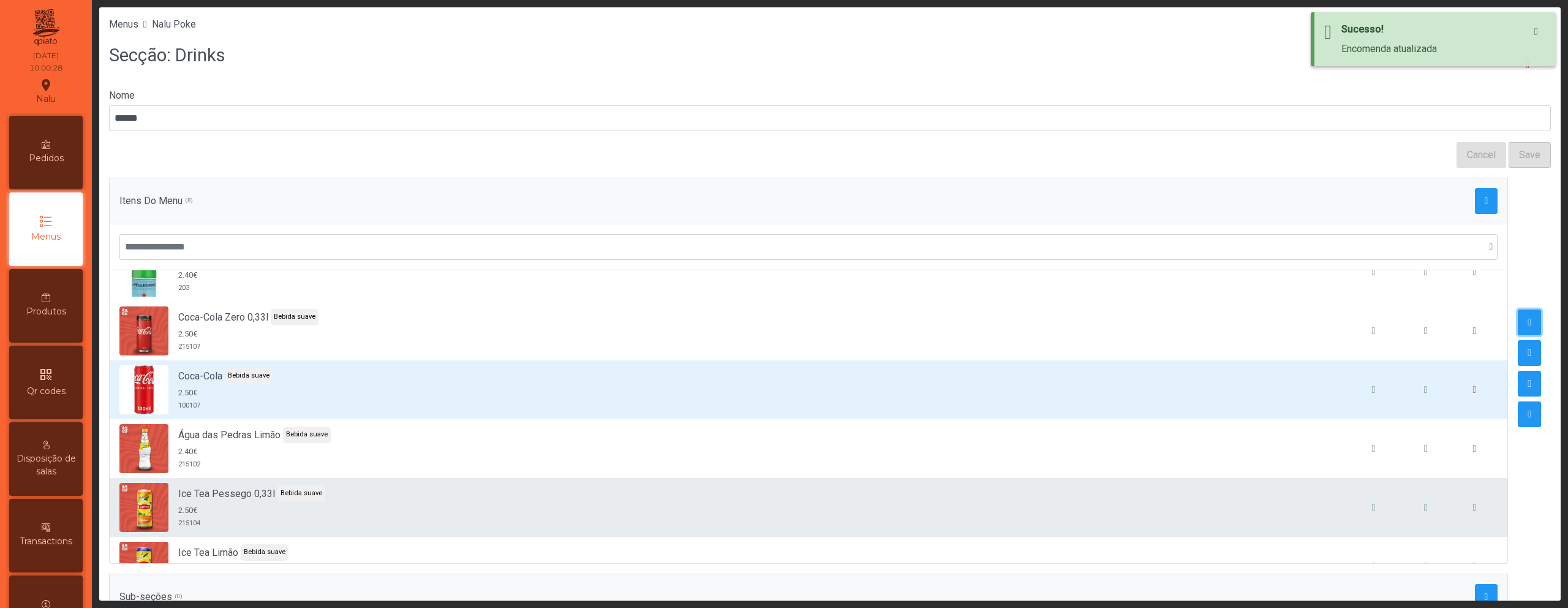
scroll to position [76, 0]
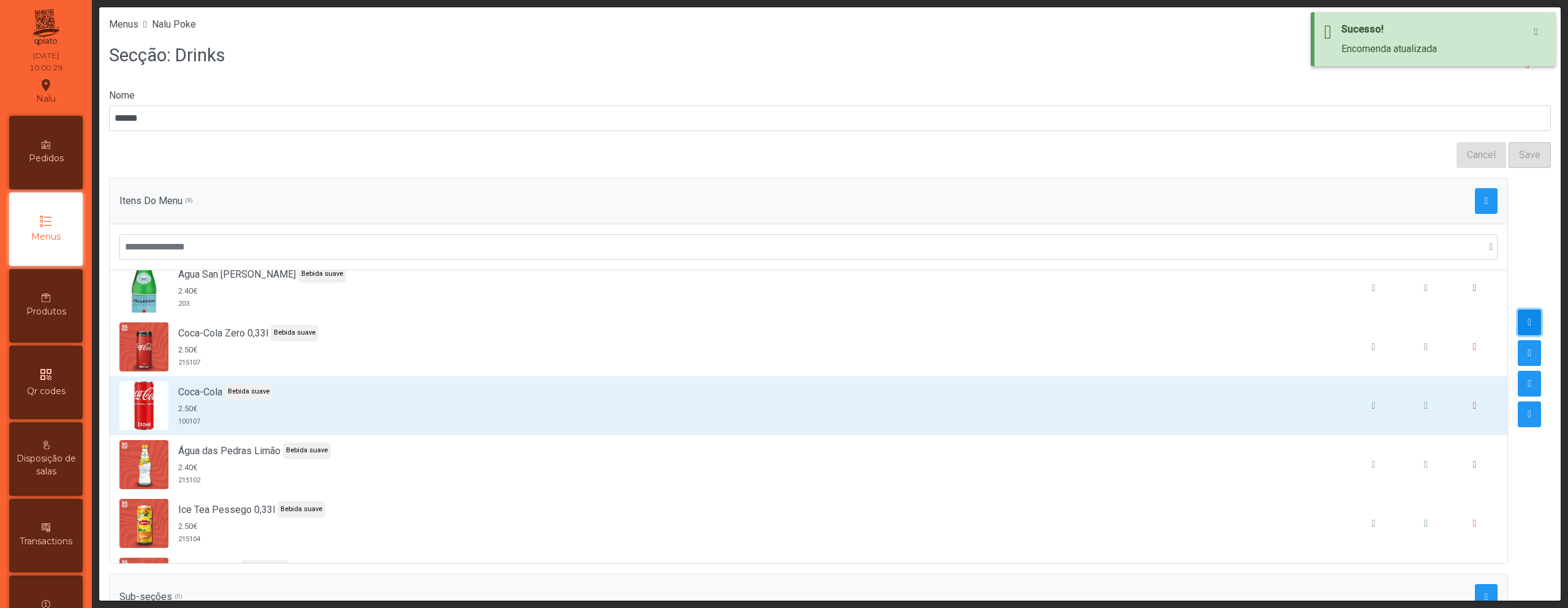
click at [1527, 321] on span "button" at bounding box center [1529, 322] width 4 height 10
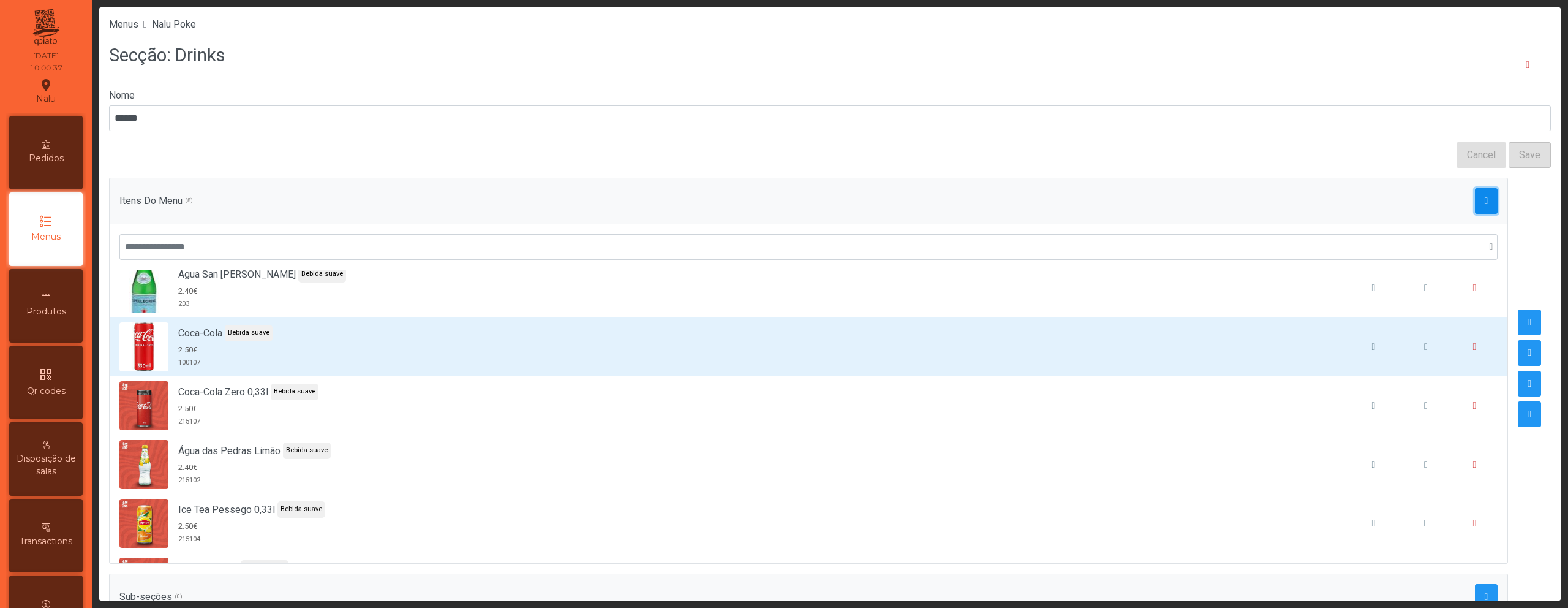
click at [1475, 207] on button "button" at bounding box center [1487, 201] width 23 height 26
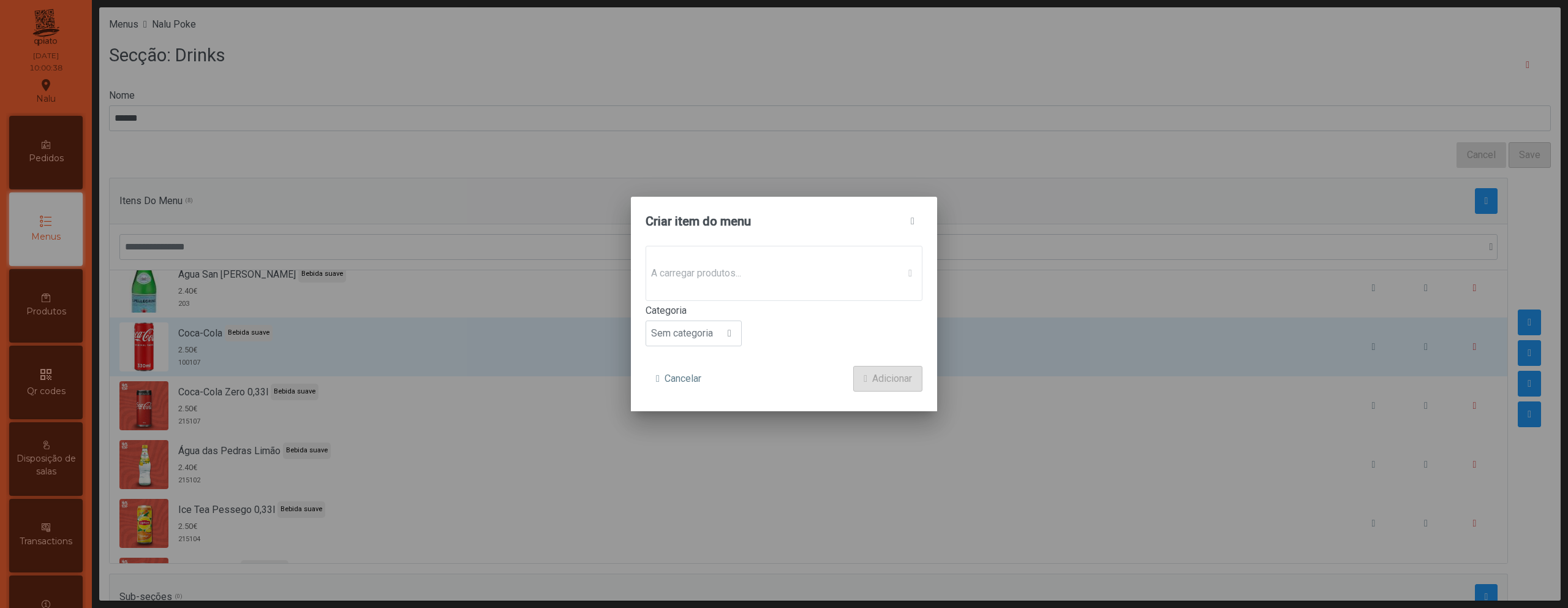
click at [787, 288] on div "A carregar produtos..." at bounding box center [784, 274] width 277 height 55
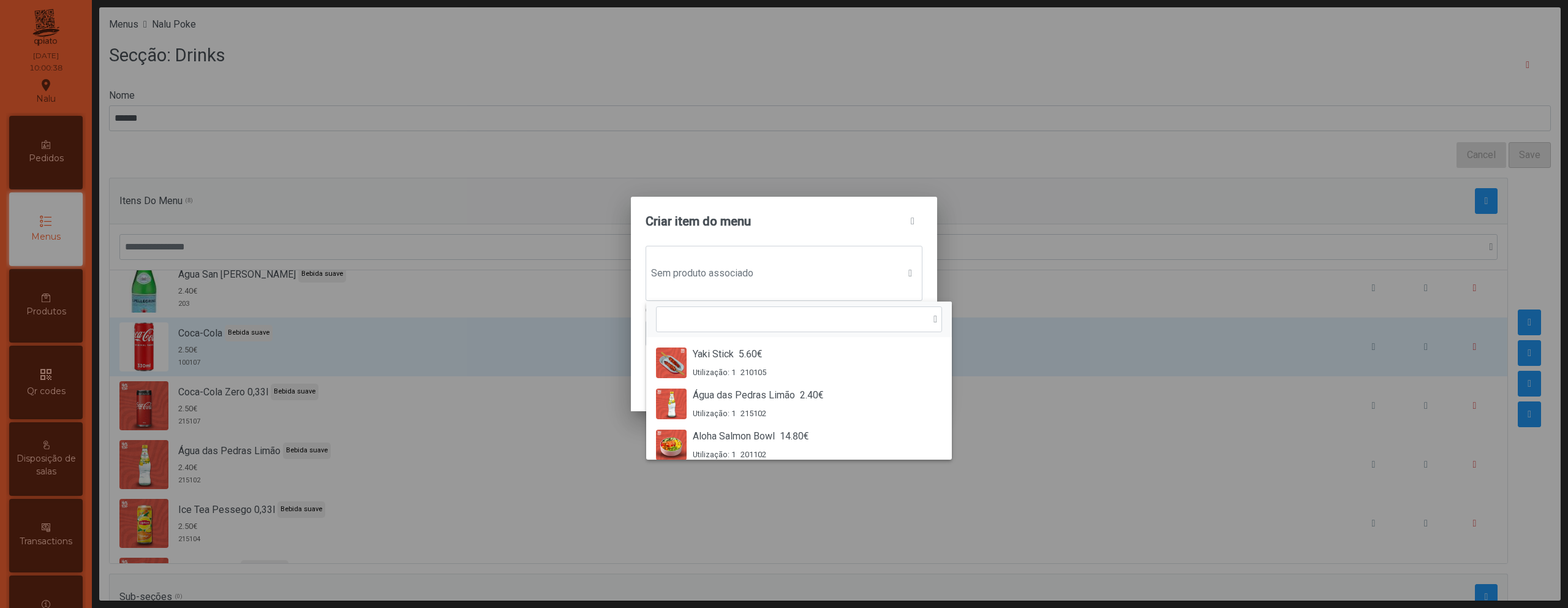
scroll to position [9, 60]
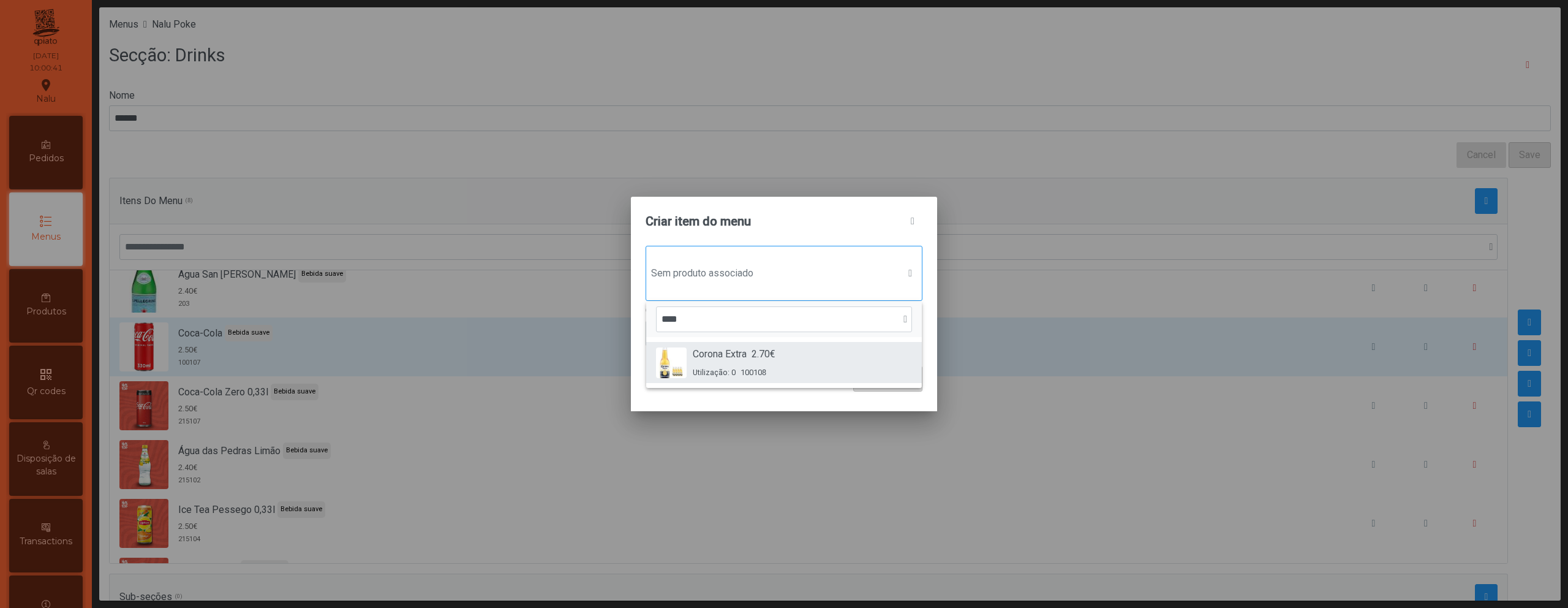
type input "****"
click at [775, 353] on span "2.70€" at bounding box center [763, 354] width 24 height 15
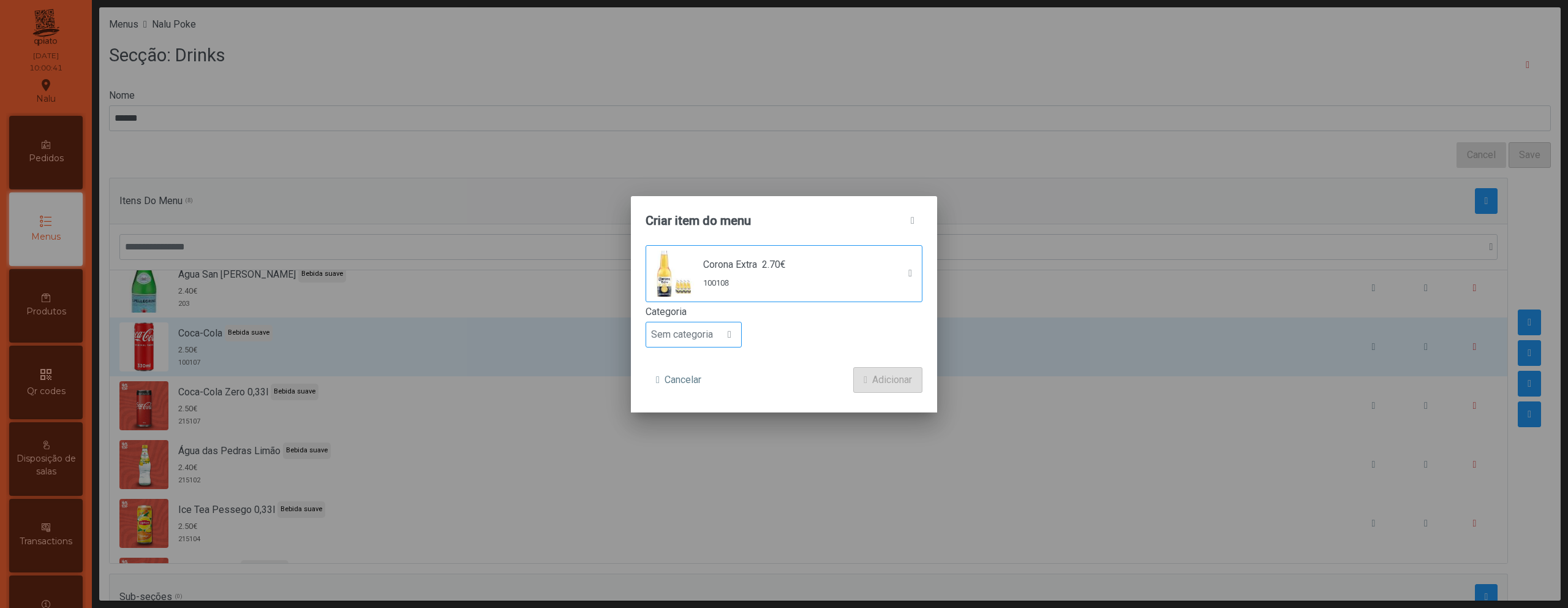
click at [660, 335] on span "Sem categoria" at bounding box center [682, 334] width 72 height 25
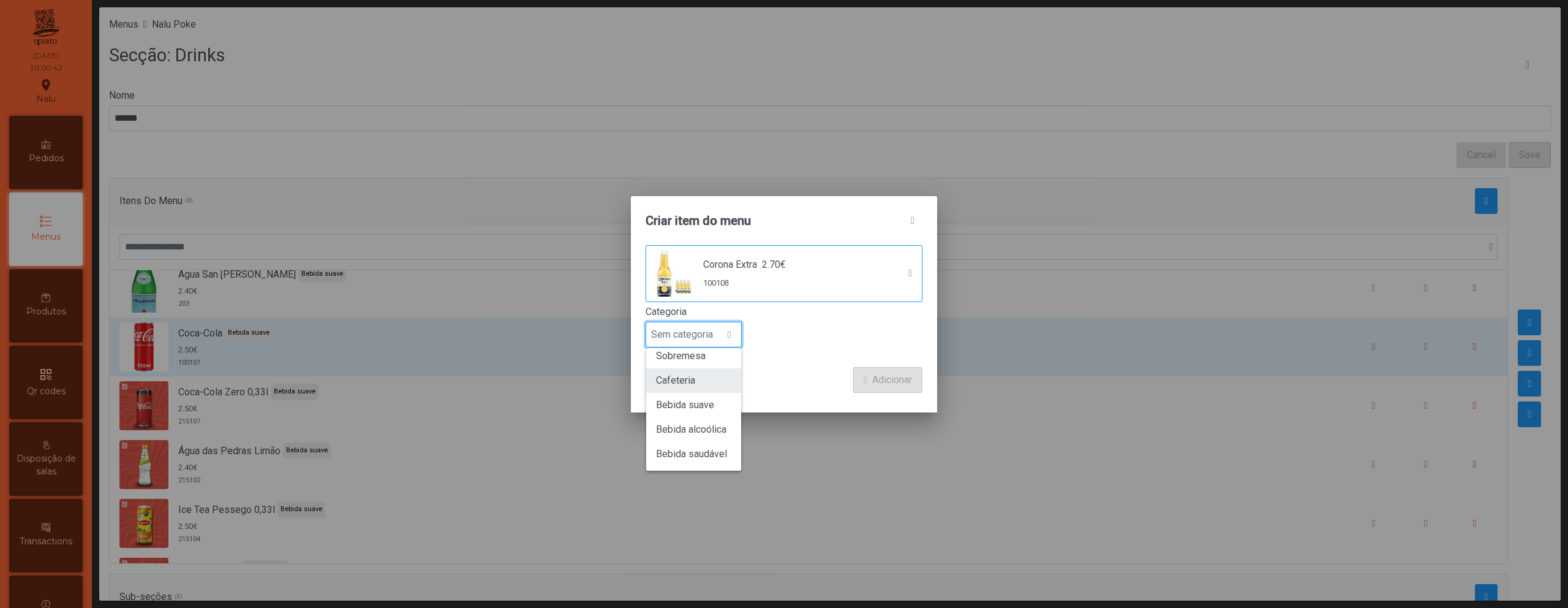
scroll to position [108, 0]
click at [702, 422] on li "Bebida alcoólica" at bounding box center [694, 429] width 95 height 25
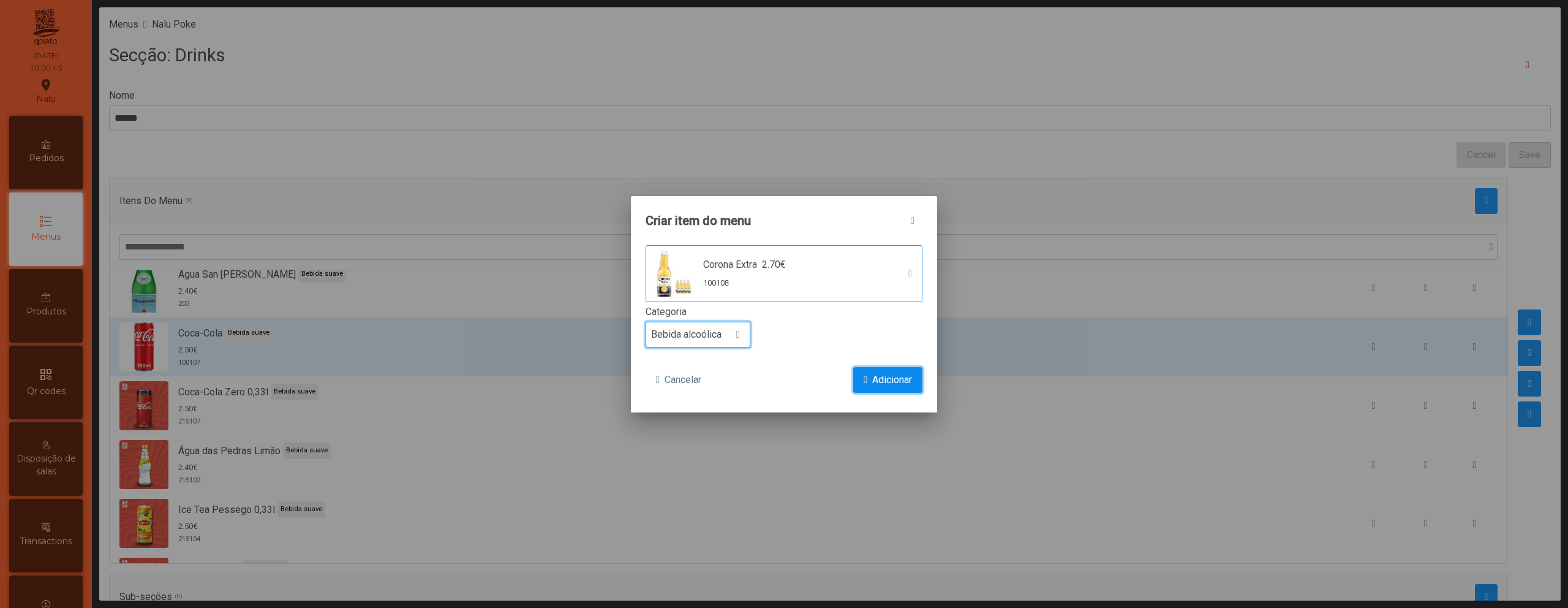
click at [865, 383] on span "submit" at bounding box center [866, 380] width 4 height 10
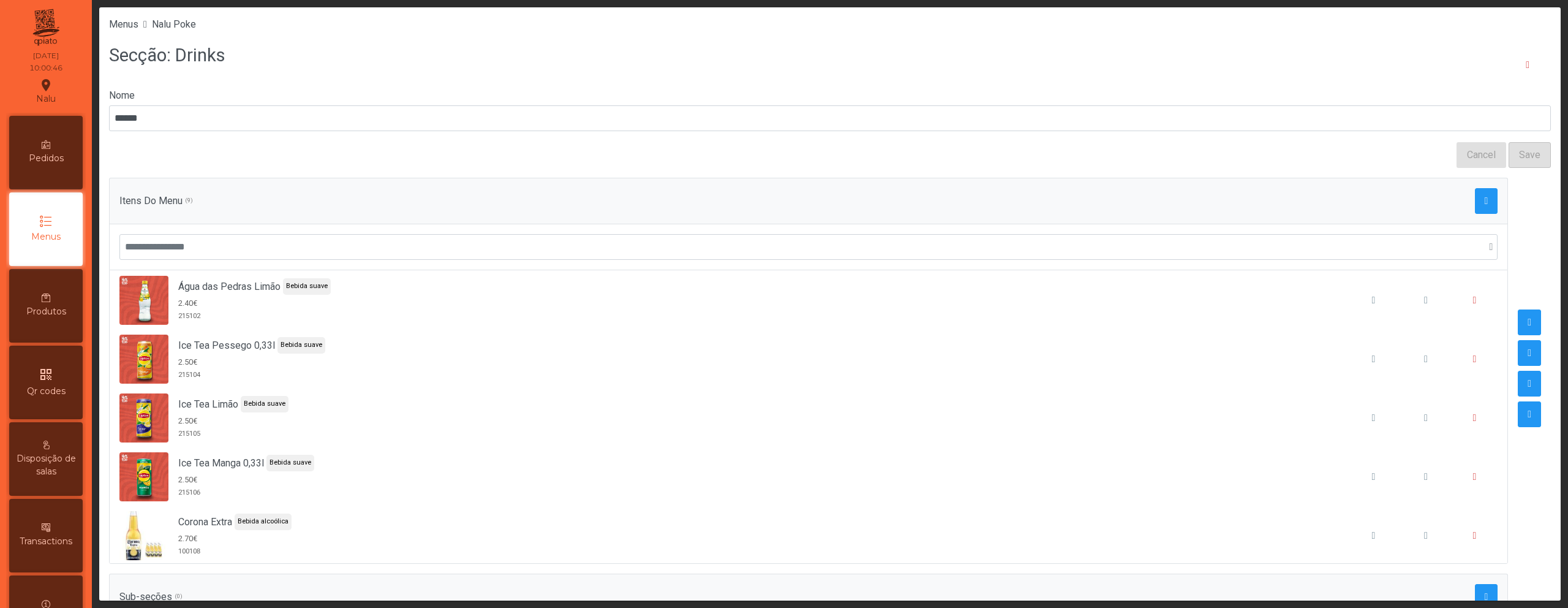
scroll to position [247, 0]
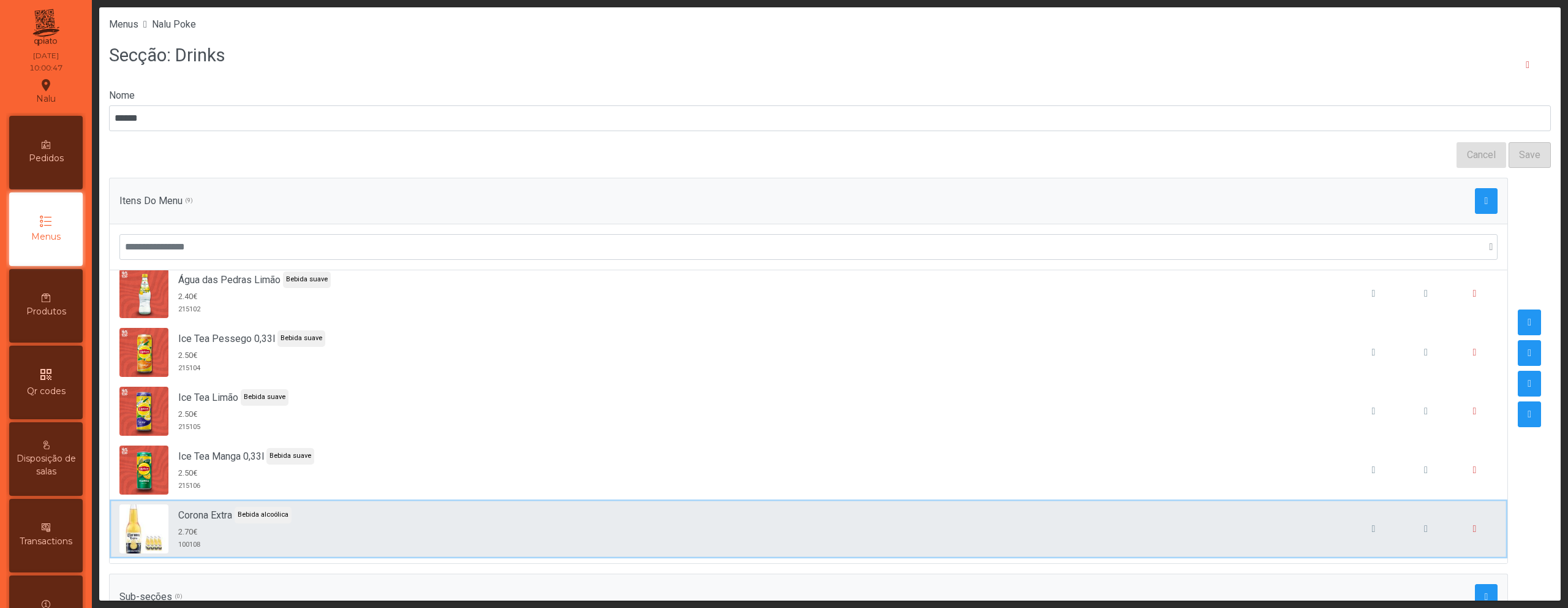
click at [1097, 507] on div "Corona Extra Bebida alcoólica 2.70€ 100108" at bounding box center [808, 529] width 1378 height 49
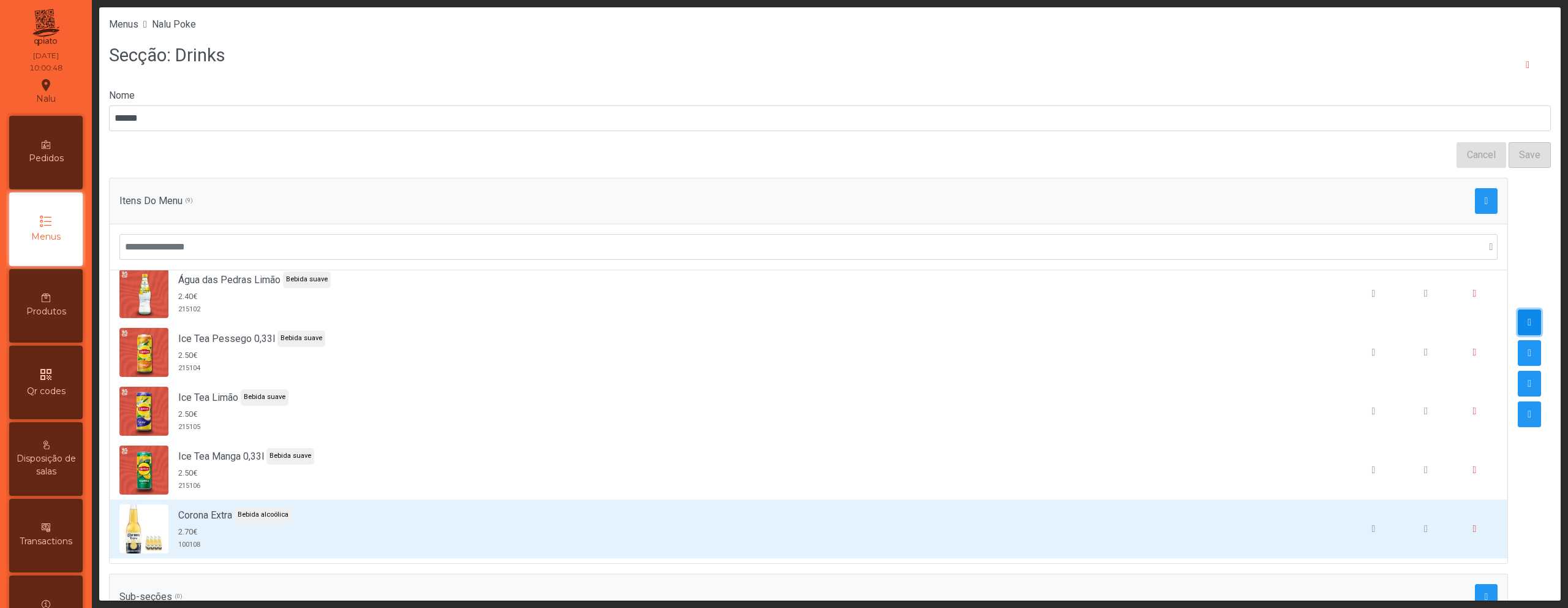
click at [1527, 325] on span "button" at bounding box center [1529, 322] width 4 height 10
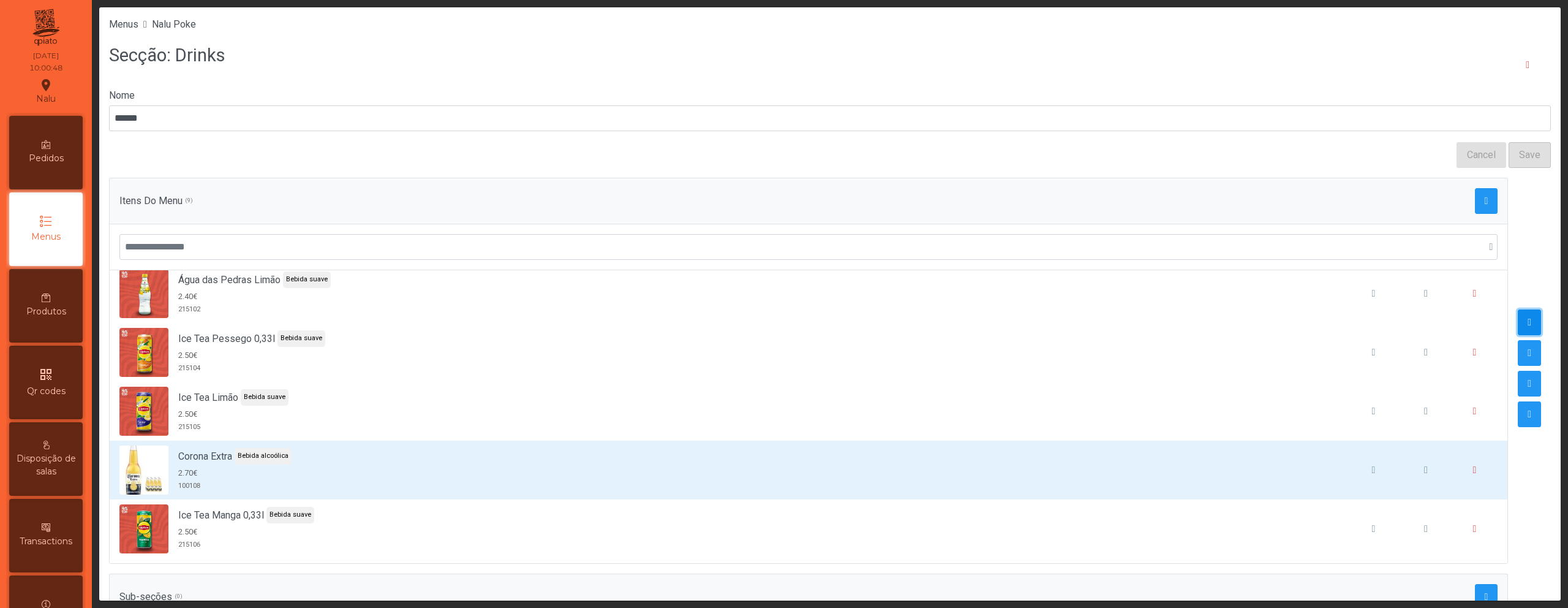
click at [1527, 325] on span "button" at bounding box center [1529, 322] width 4 height 10
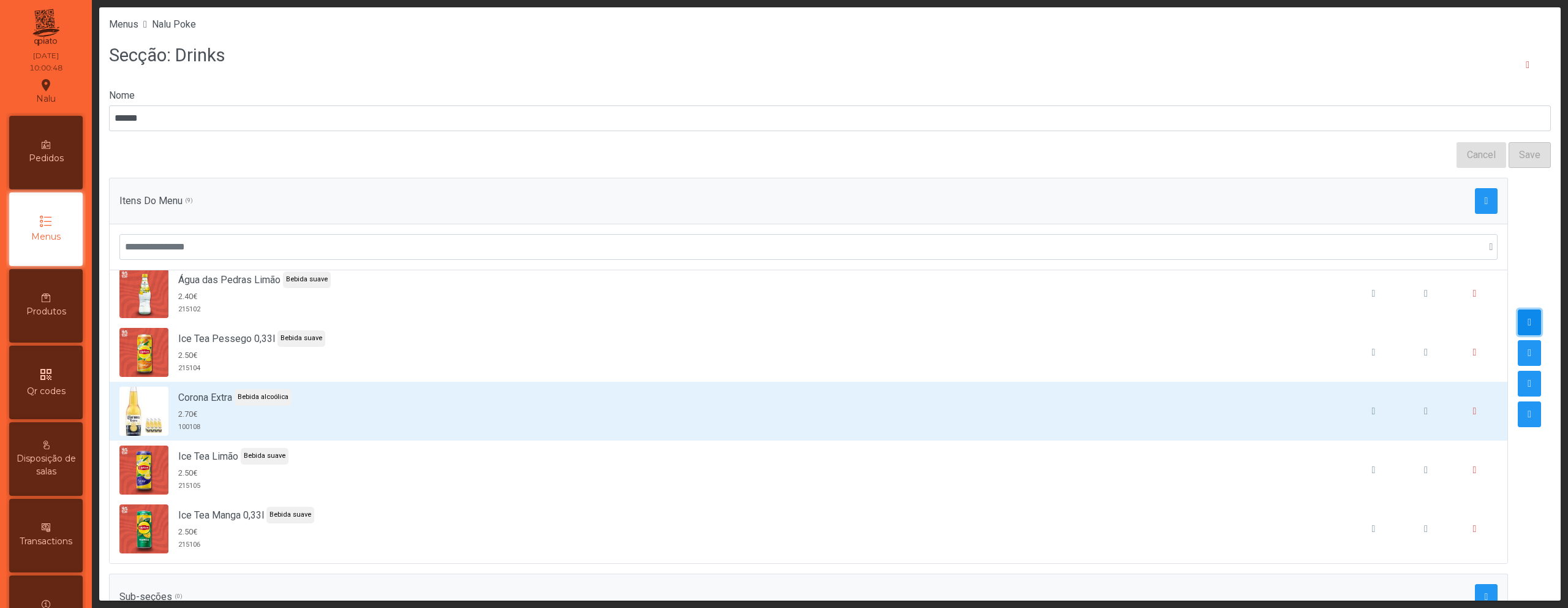
click at [1527, 325] on span "button" at bounding box center [1529, 322] width 4 height 10
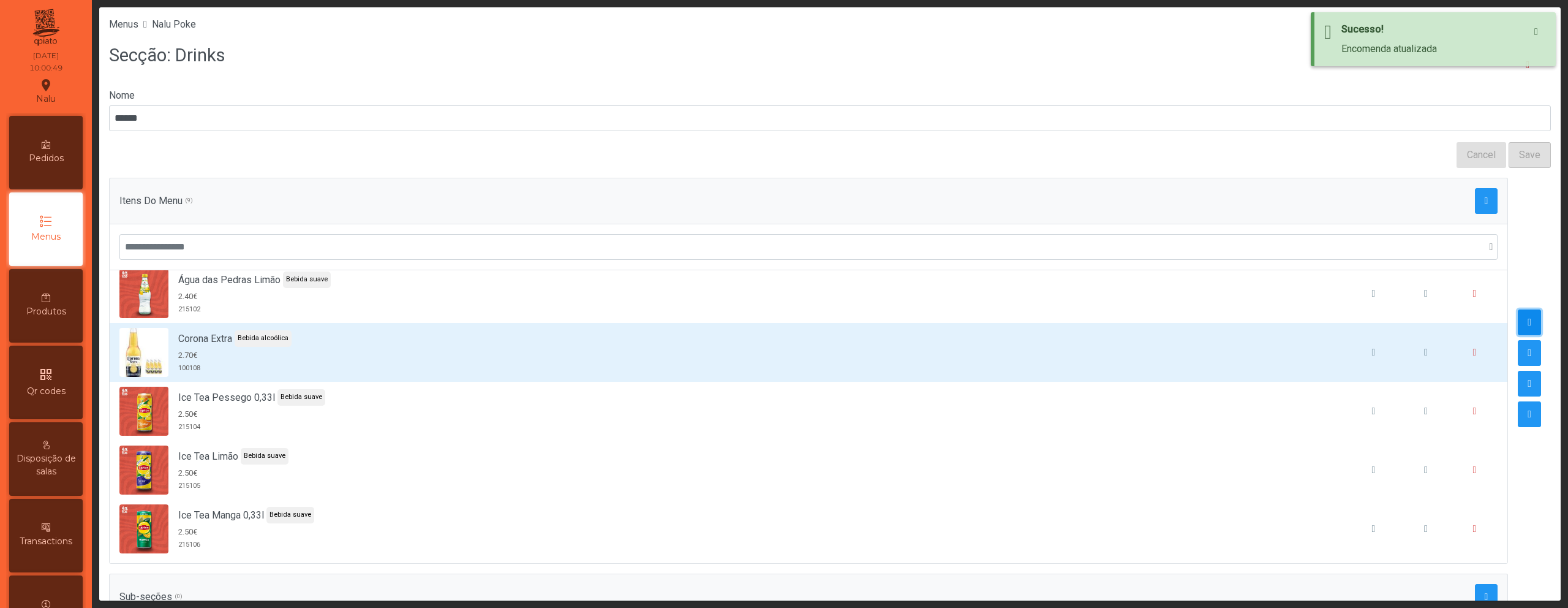
click at [1527, 325] on span "button" at bounding box center [1529, 322] width 4 height 10
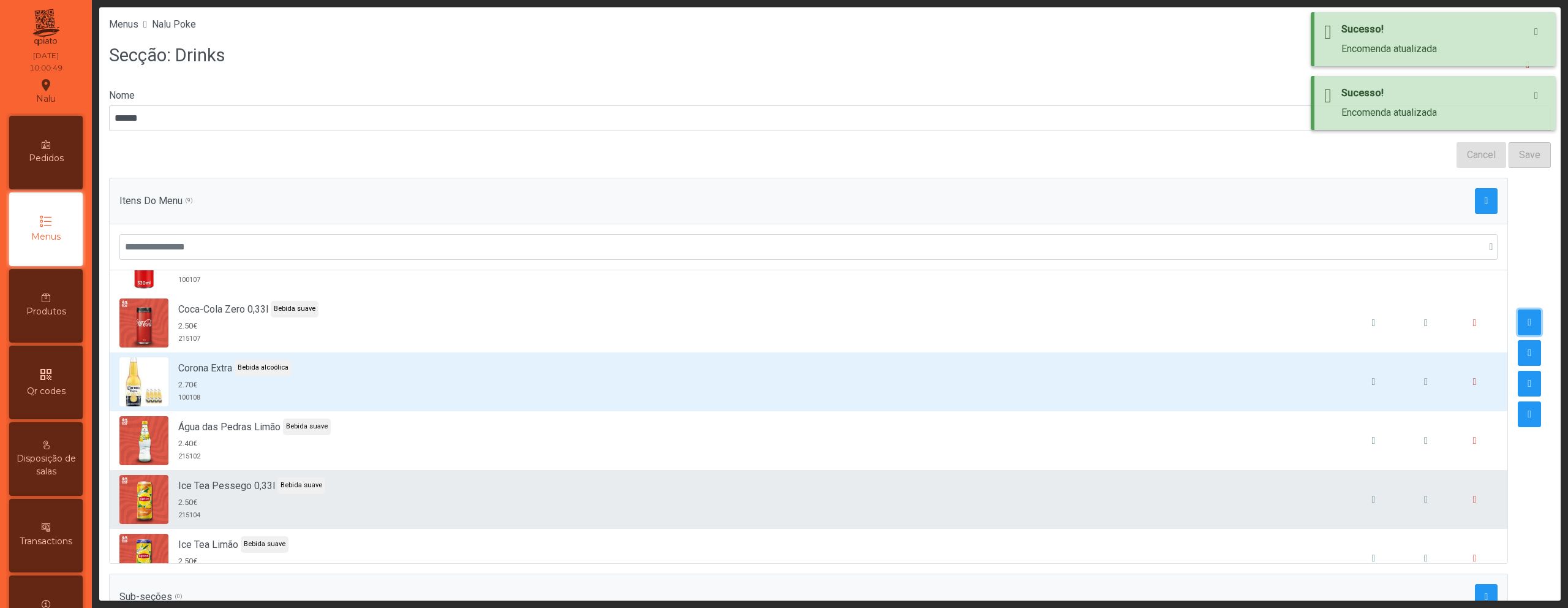
scroll to position [143, 0]
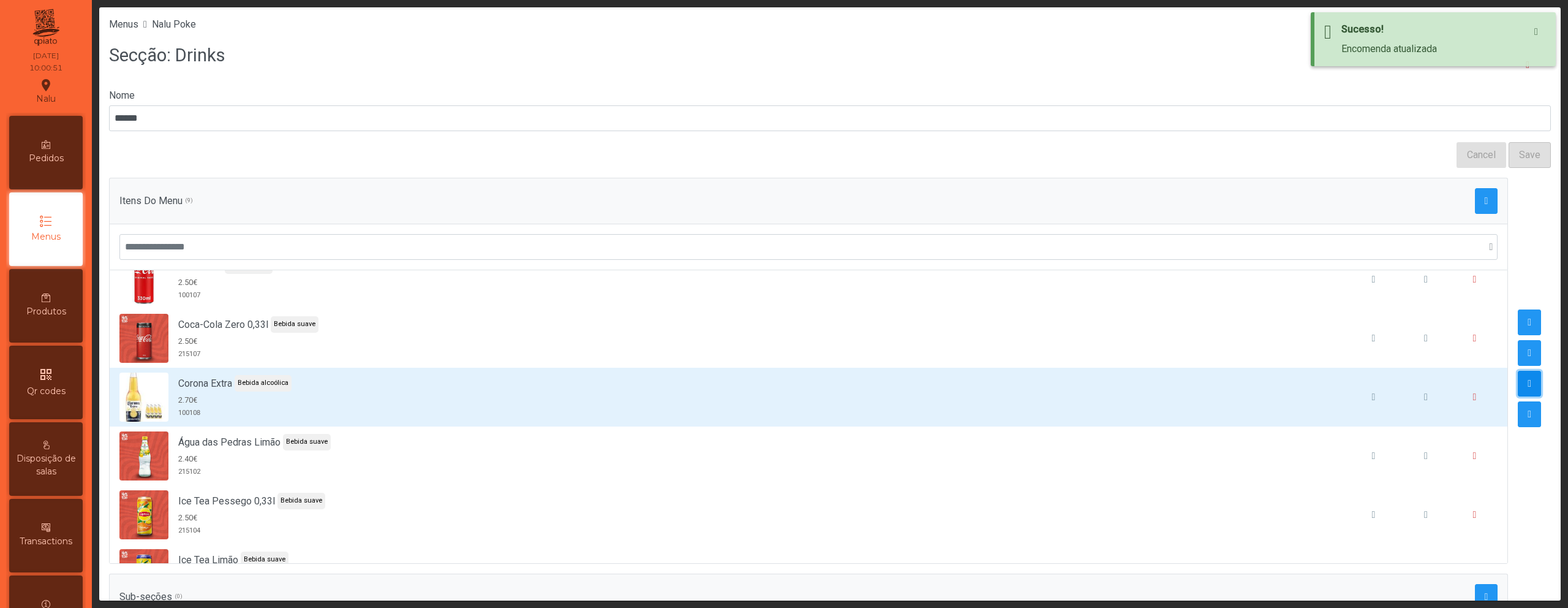
click at [1527, 382] on span "button" at bounding box center [1529, 384] width 4 height 10
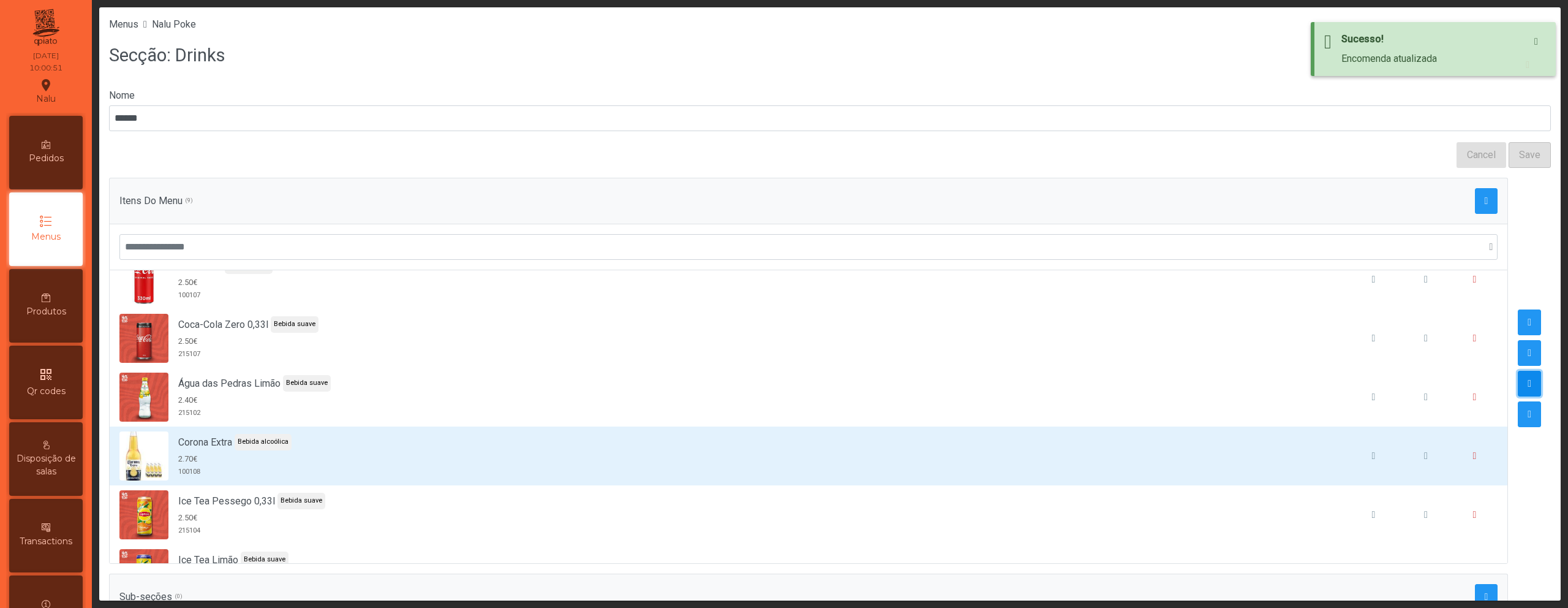
click at [1527, 382] on span "button" at bounding box center [1529, 384] width 4 height 10
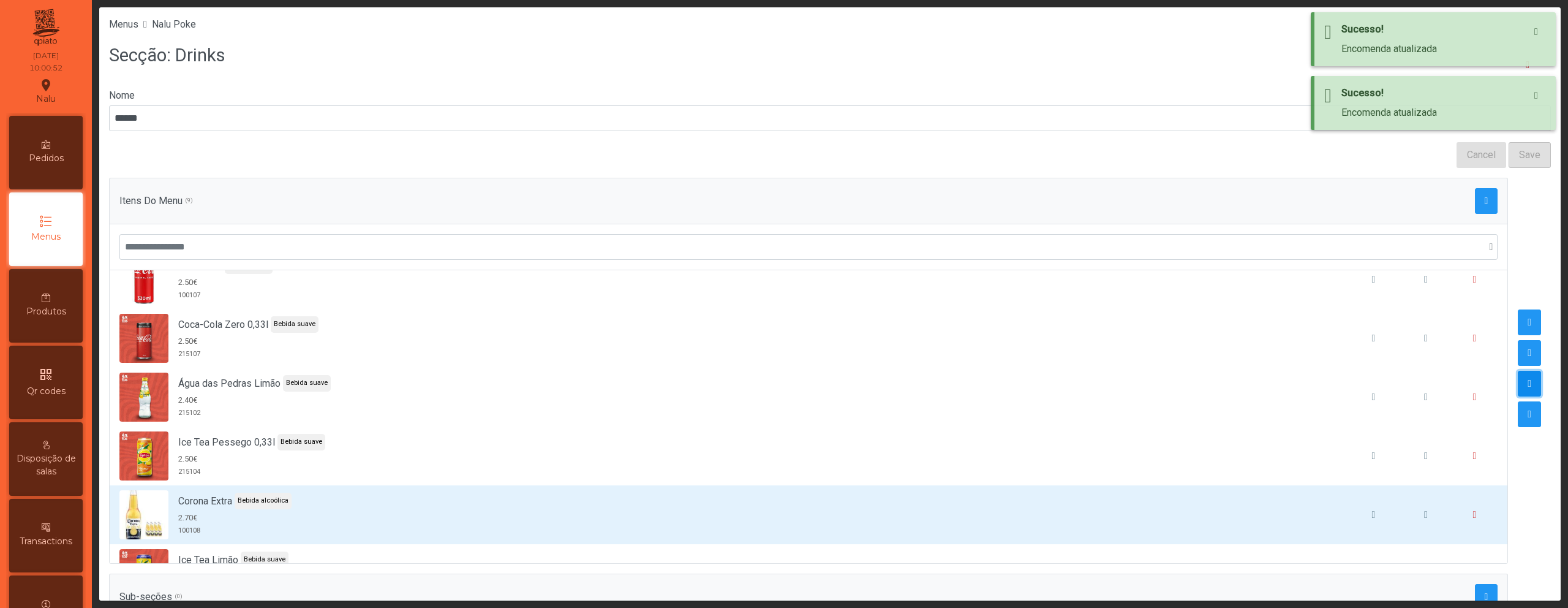
click at [1527, 382] on span "button" at bounding box center [1529, 384] width 4 height 10
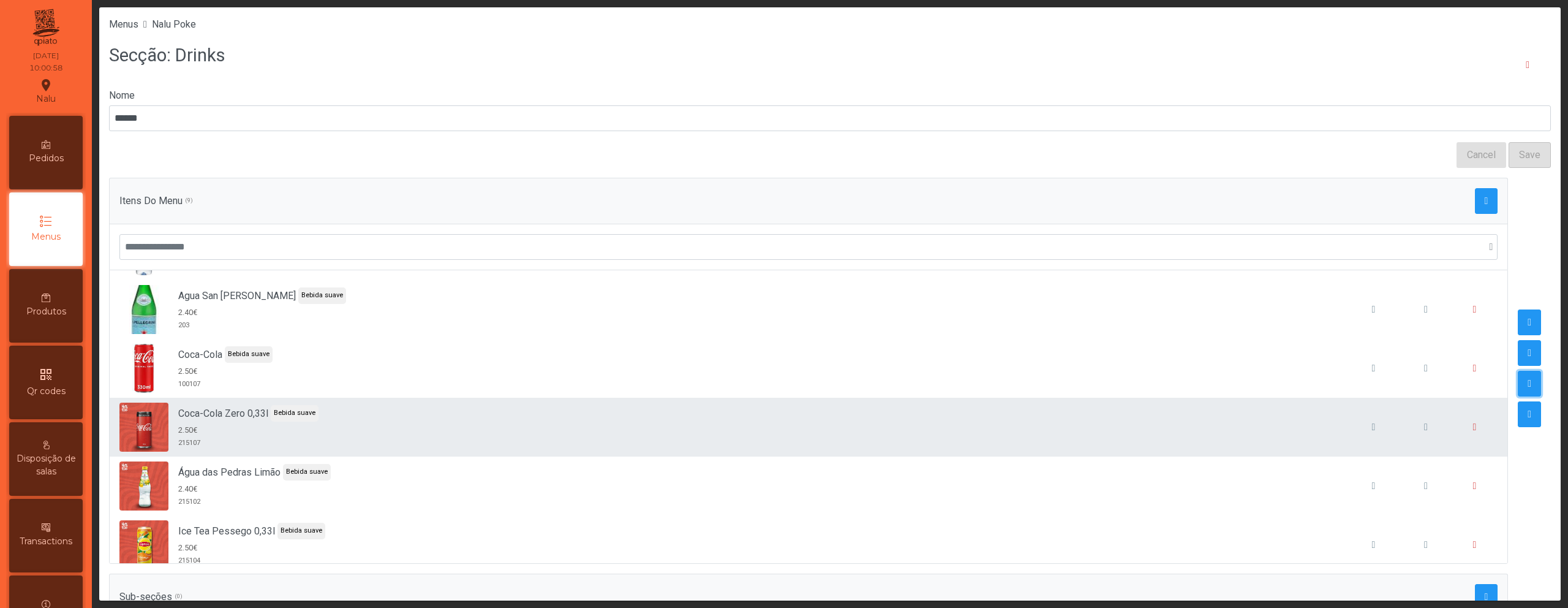
scroll to position [58, 0]
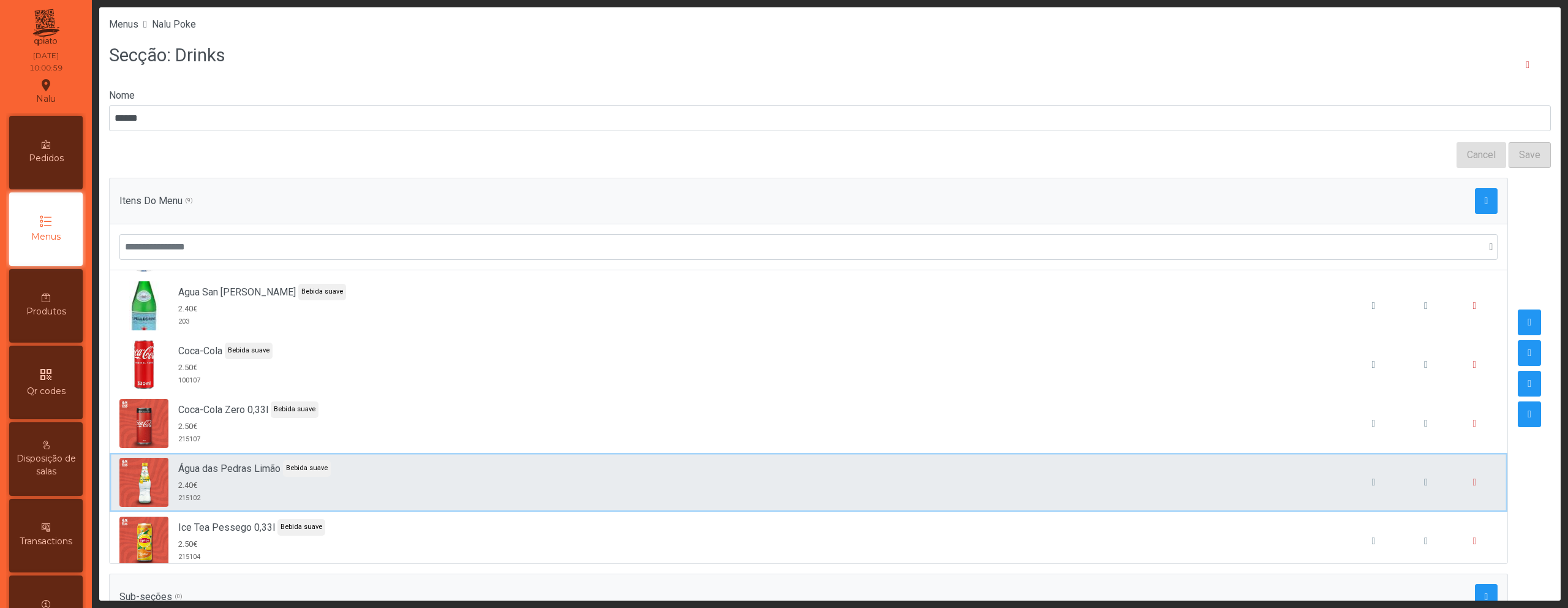
click at [1210, 478] on div "Água das Pedras Limão Bebida suave 2.40€ 215102" at bounding box center [808, 483] width 1378 height 49
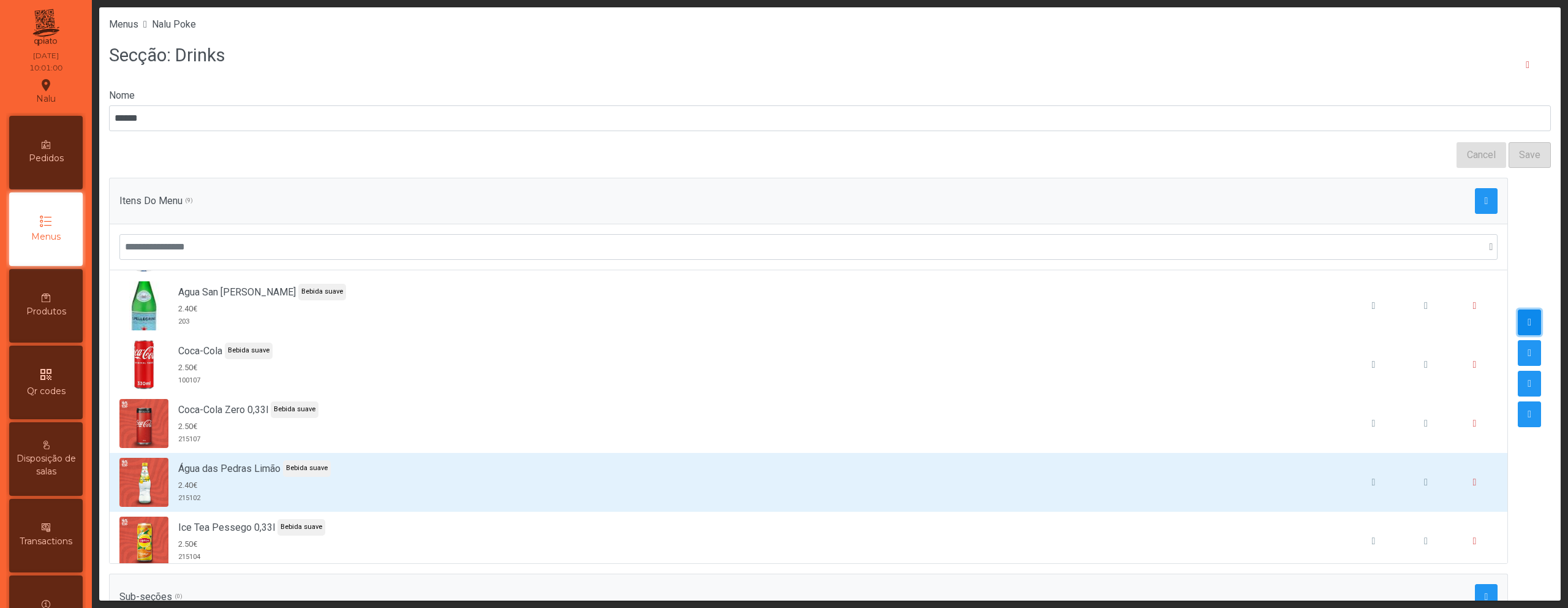
click at [1518, 328] on button "button" at bounding box center [1530, 322] width 23 height 26
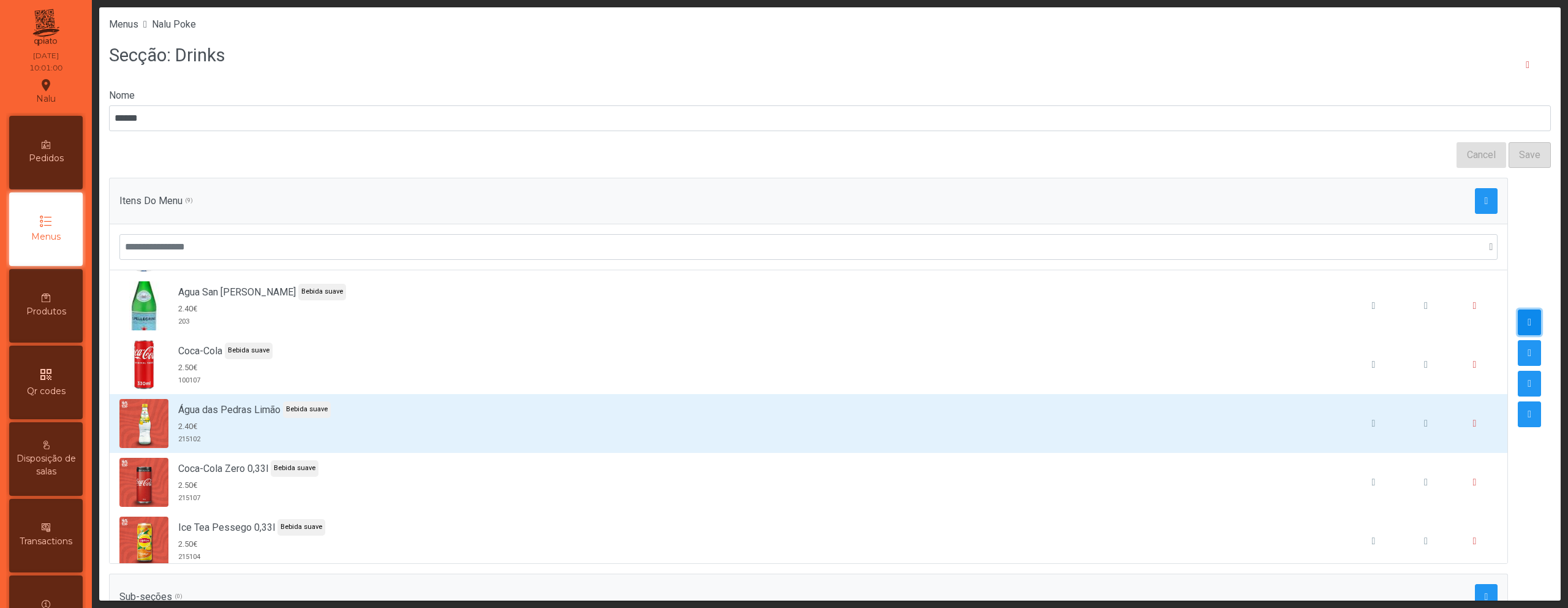
click at [1518, 328] on button "button" at bounding box center [1530, 322] width 23 height 26
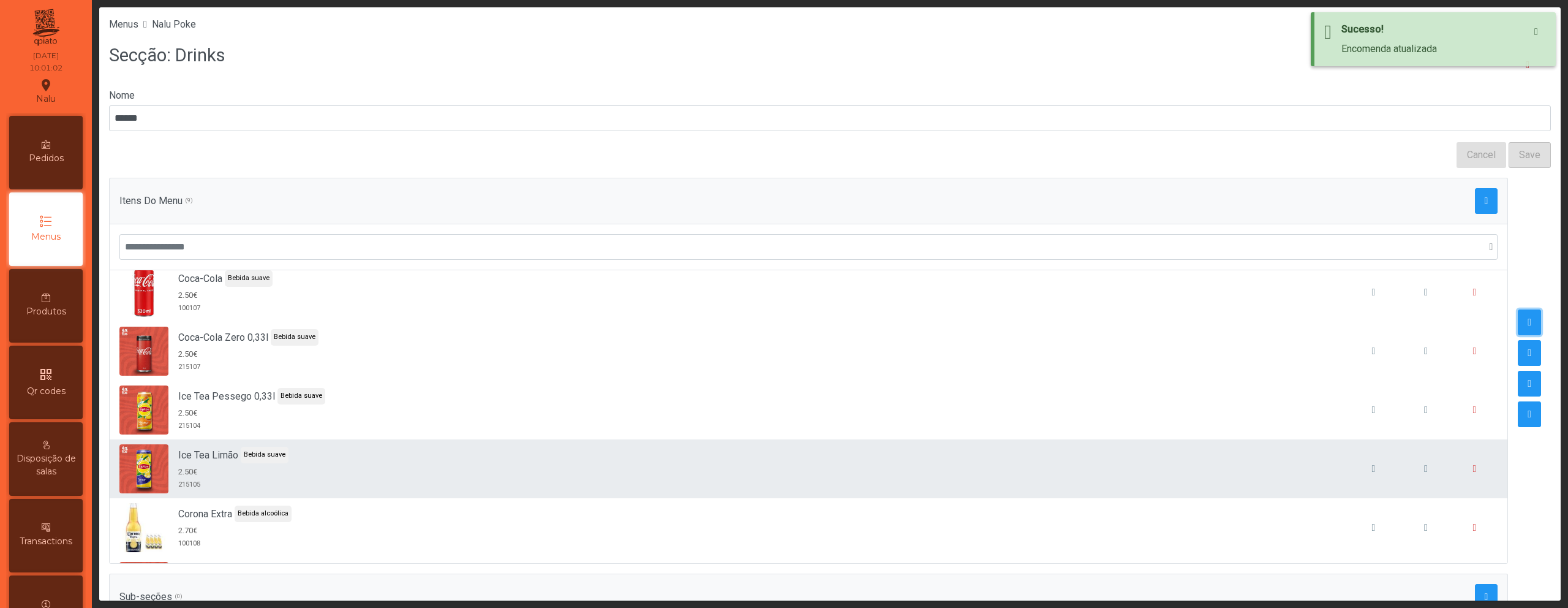
scroll to position [195, 0]
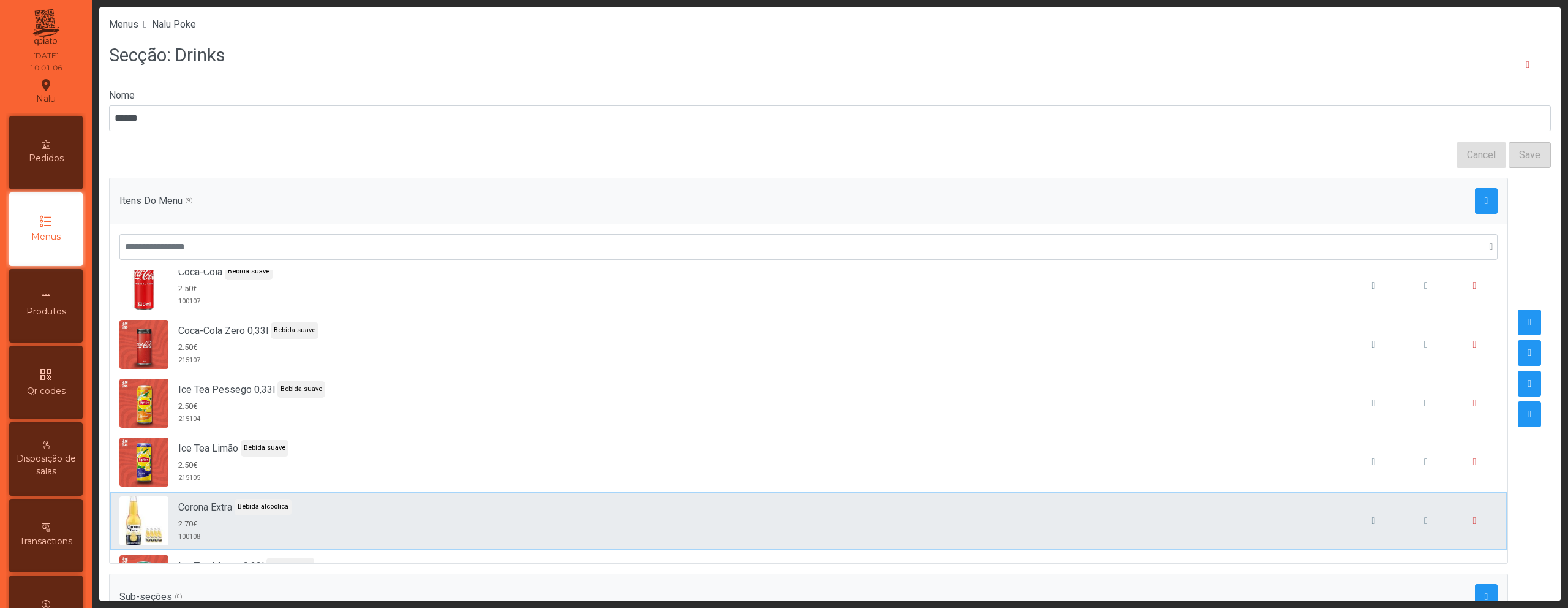
click at [833, 500] on div "Corona Extra Bebida alcoólica 2.70€ 100108" at bounding box center [808, 521] width 1378 height 49
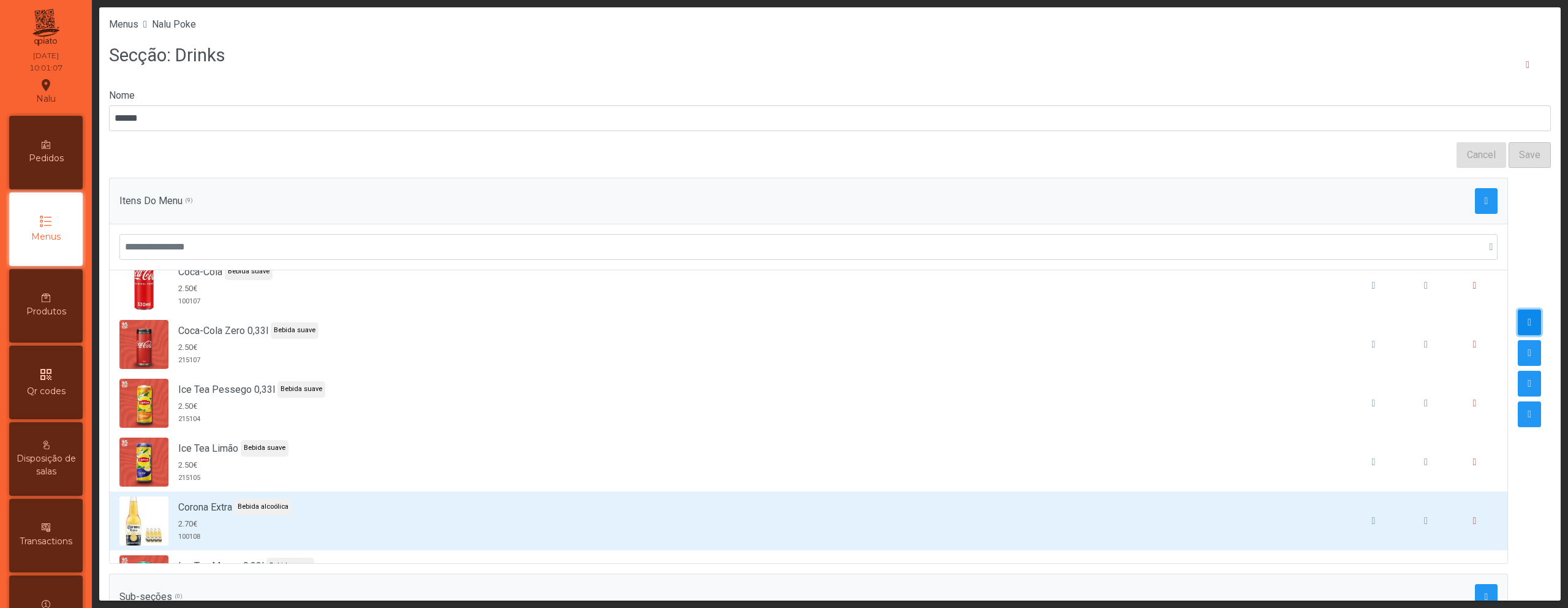
click at [1518, 322] on button "button" at bounding box center [1530, 322] width 23 height 26
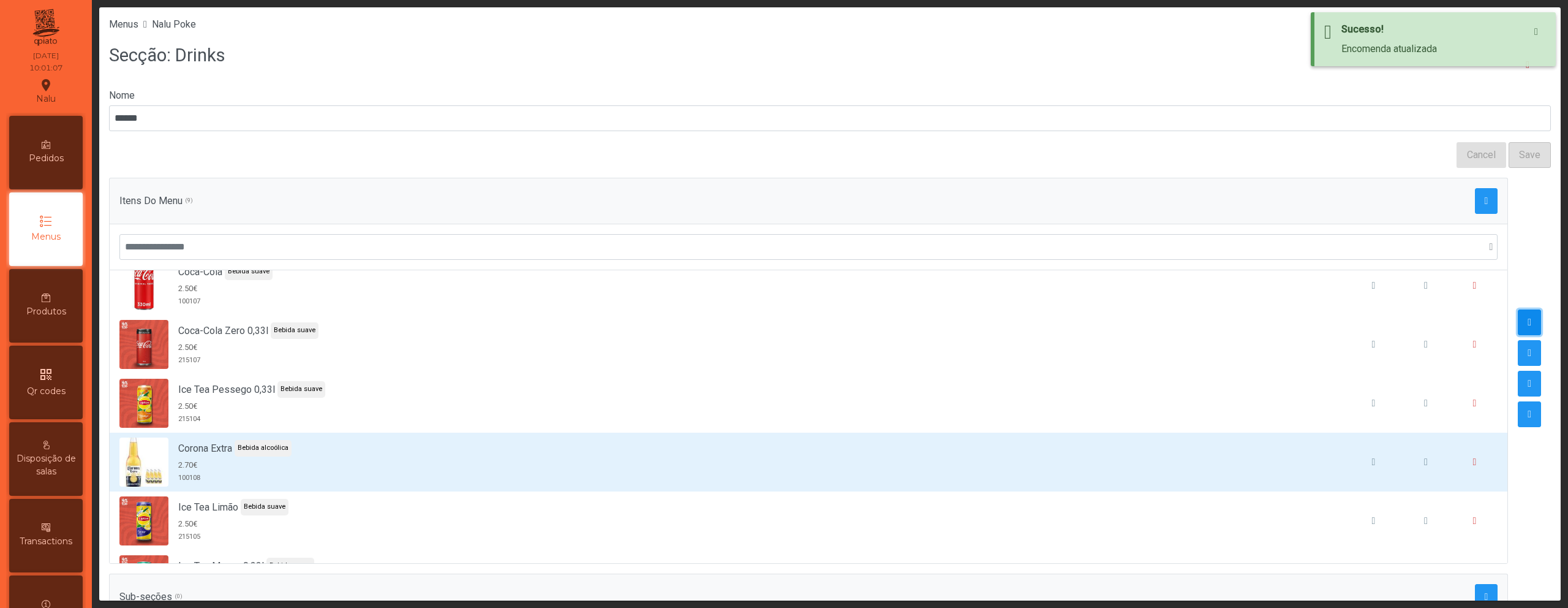
click at [1518, 322] on button "button" at bounding box center [1530, 322] width 23 height 26
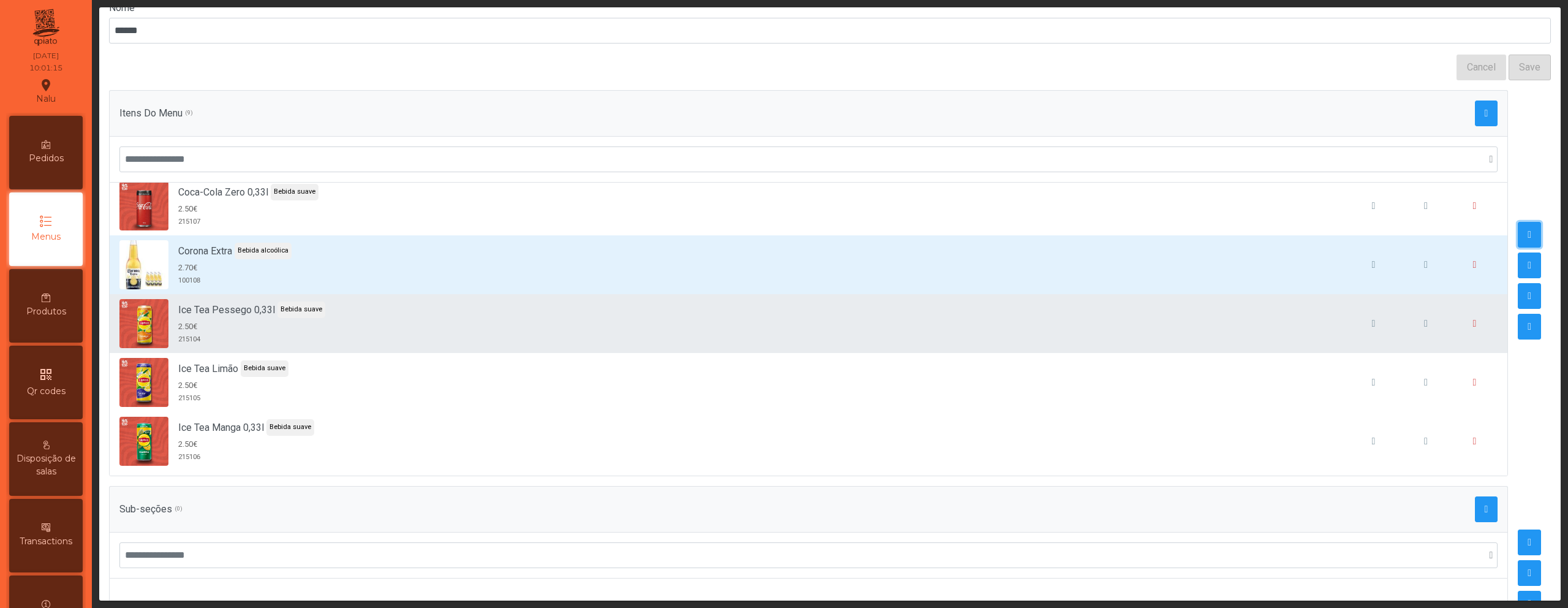
scroll to position [101, 0]
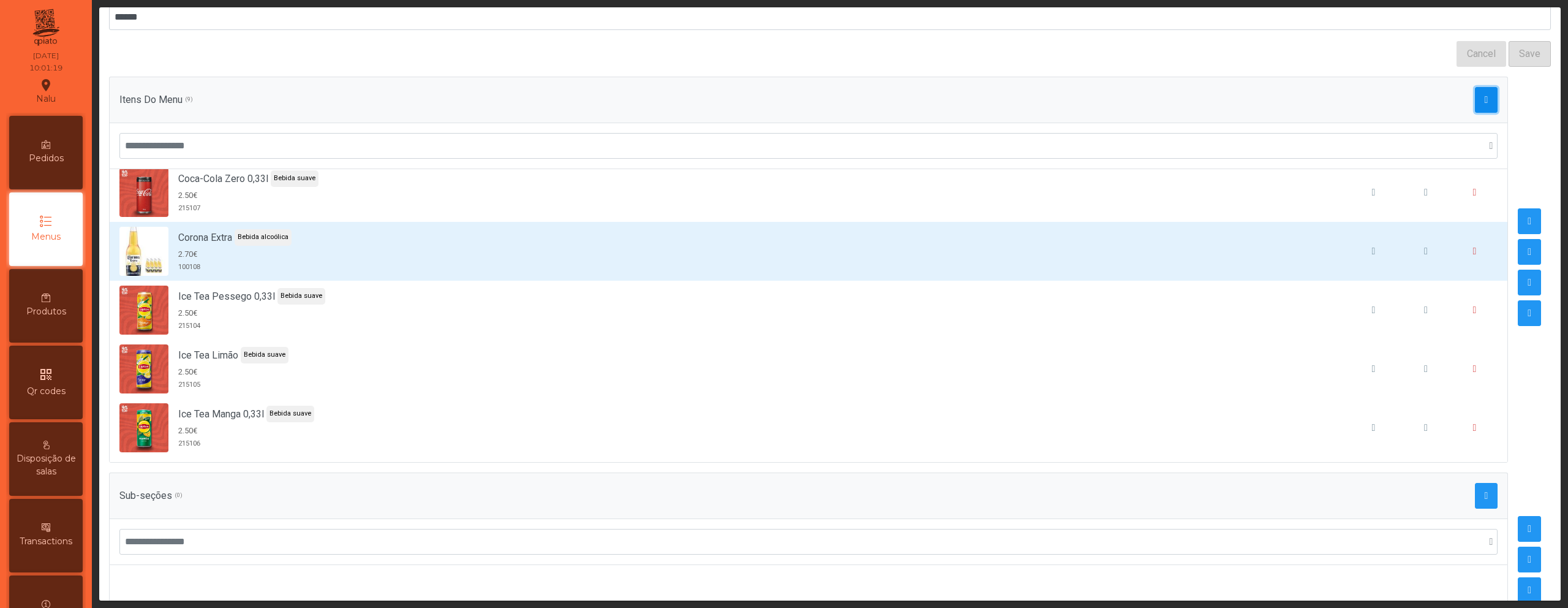
click at [1485, 103] on span "button" at bounding box center [1487, 100] width 4 height 10
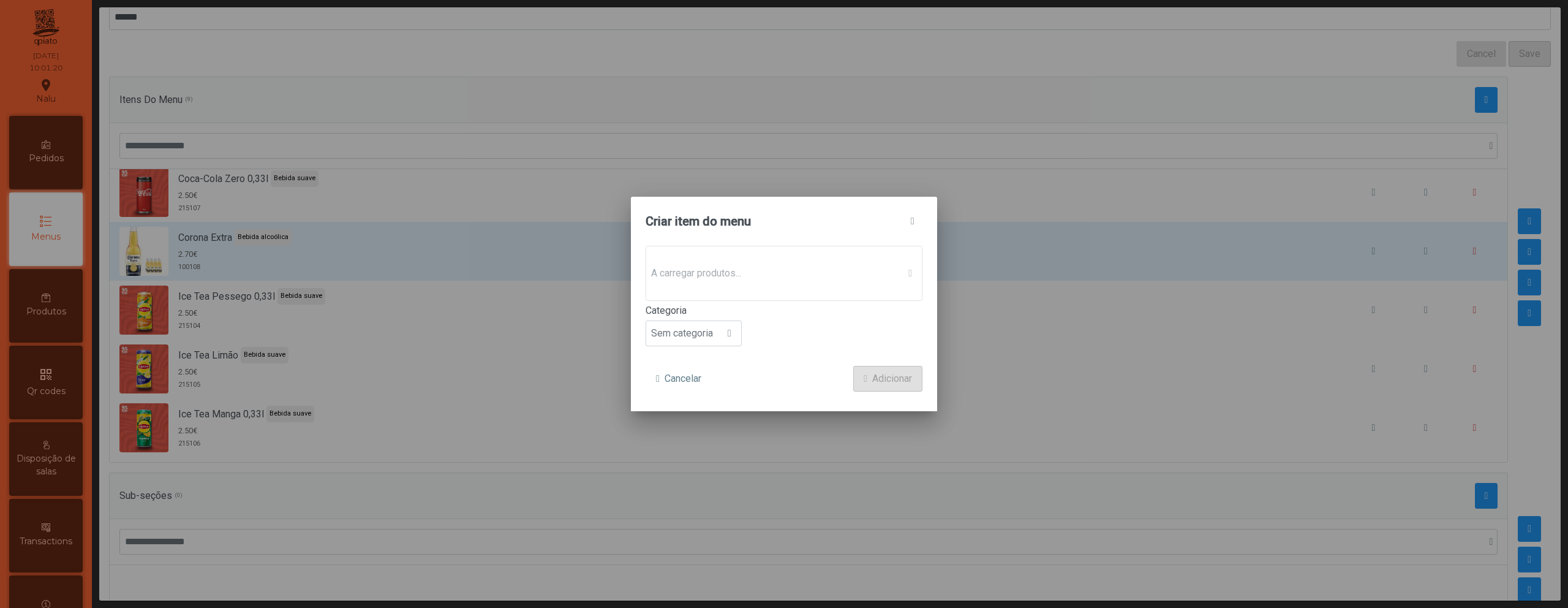
click at [847, 269] on p-dropdown "A carregar produtos..." at bounding box center [784, 274] width 277 height 55
click at [856, 272] on span "Sem produto associado" at bounding box center [772, 274] width 253 height 25
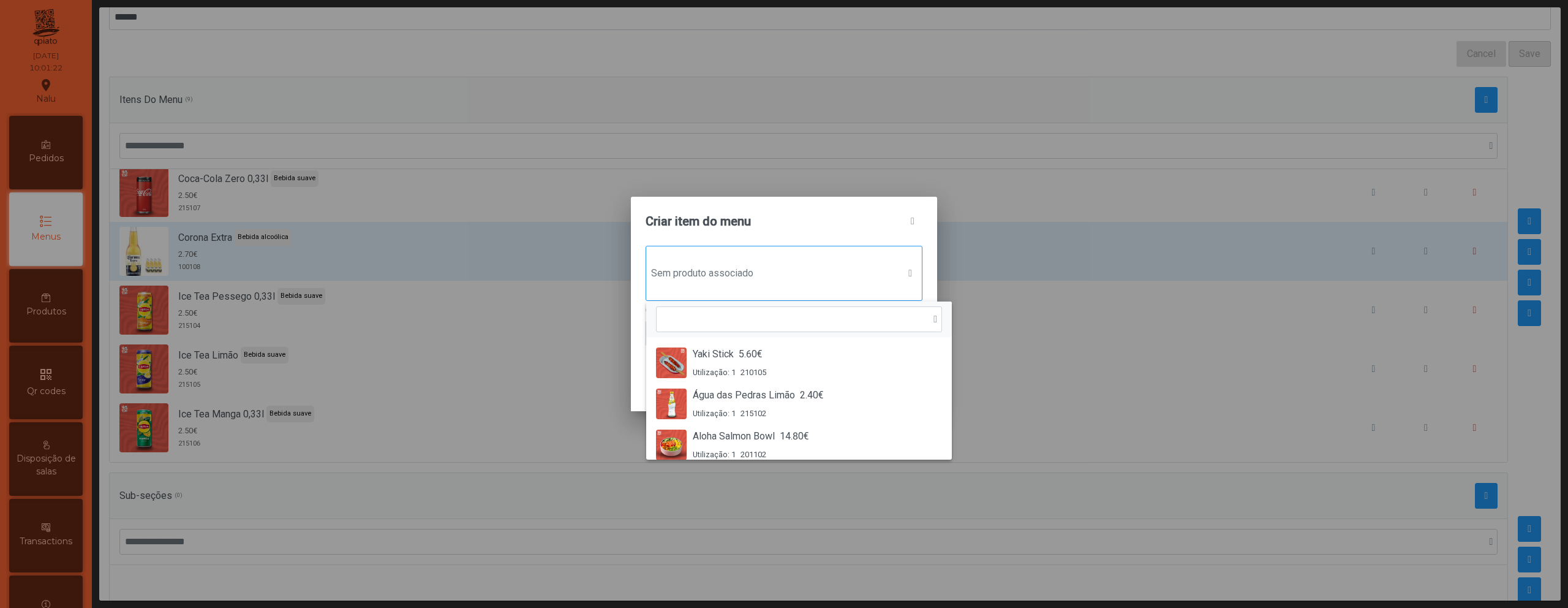
scroll to position [9, 60]
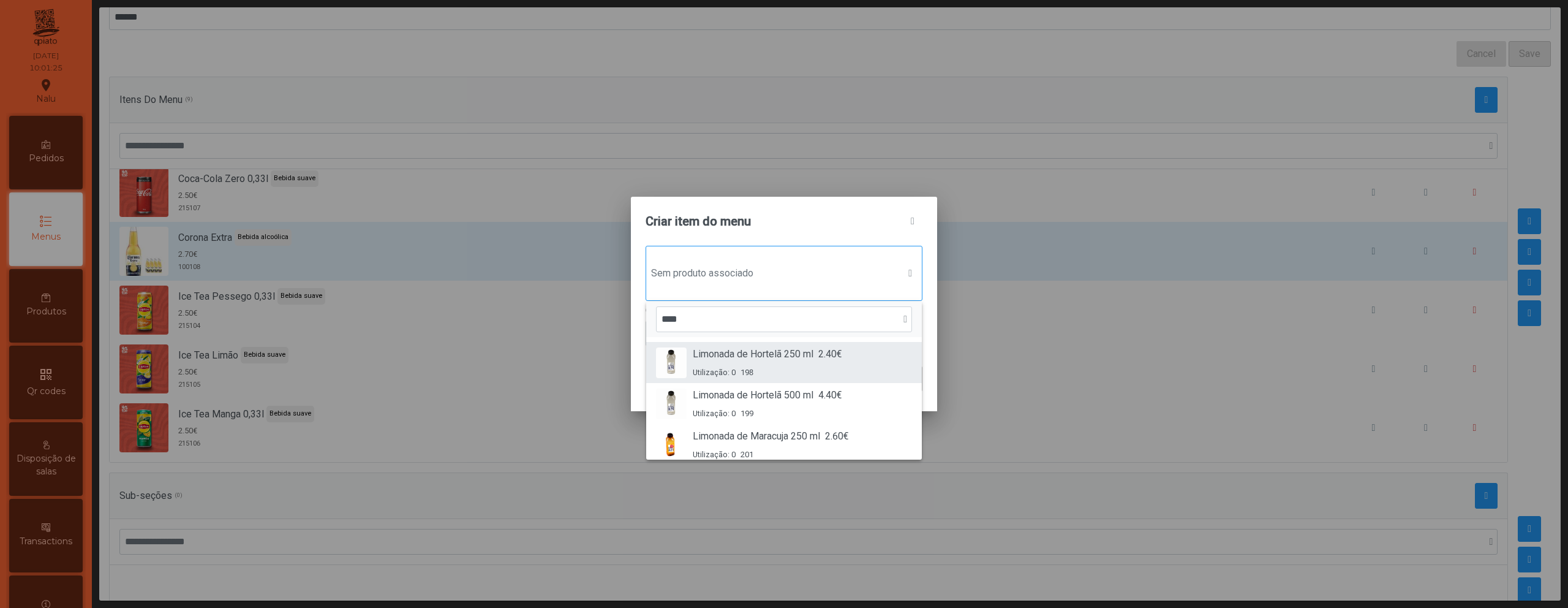
type input "****"
click at [864, 355] on div "Limonada de Hortelã 250 ml 2.40€ Utilização: 0 198" at bounding box center [784, 362] width 256 height 31
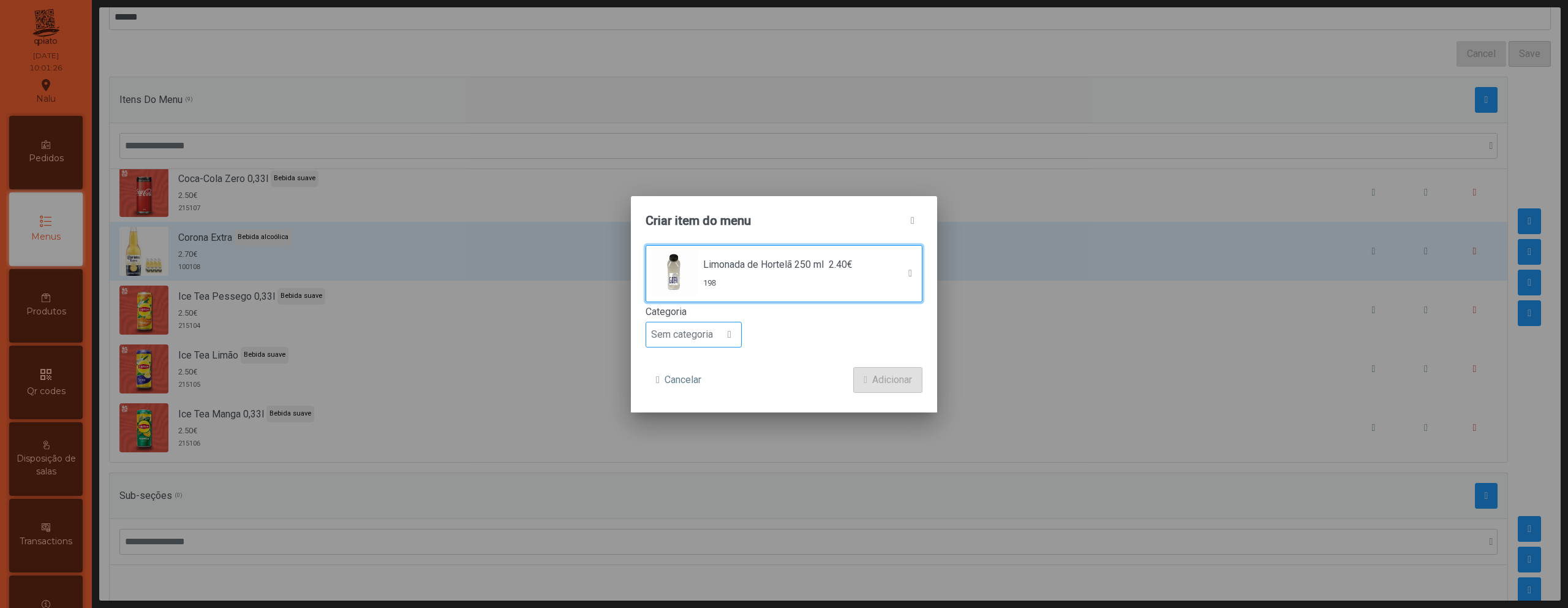
click at [705, 335] on span "Sem categoria" at bounding box center [682, 334] width 72 height 25
click at [833, 273] on div "Limonada de Hortelã 250 ml 2.40€ 198" at bounding box center [778, 273] width 149 height 31
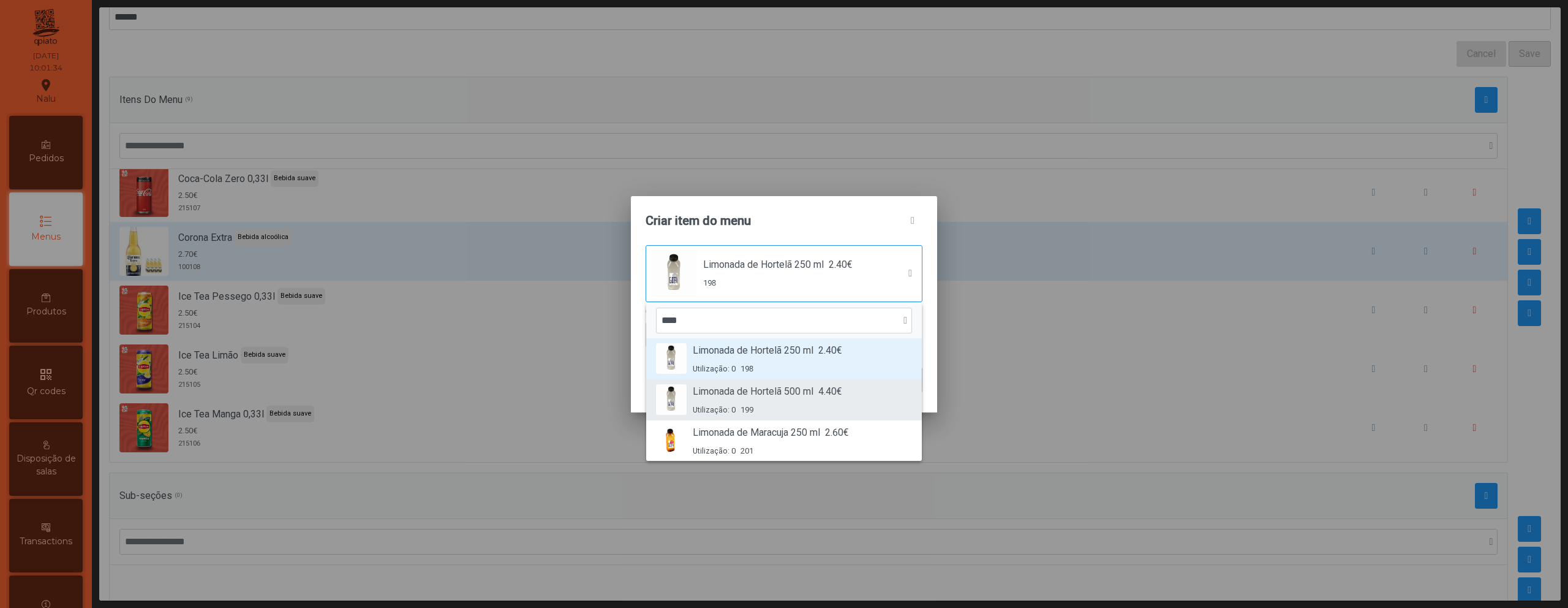
scroll to position [0, 0]
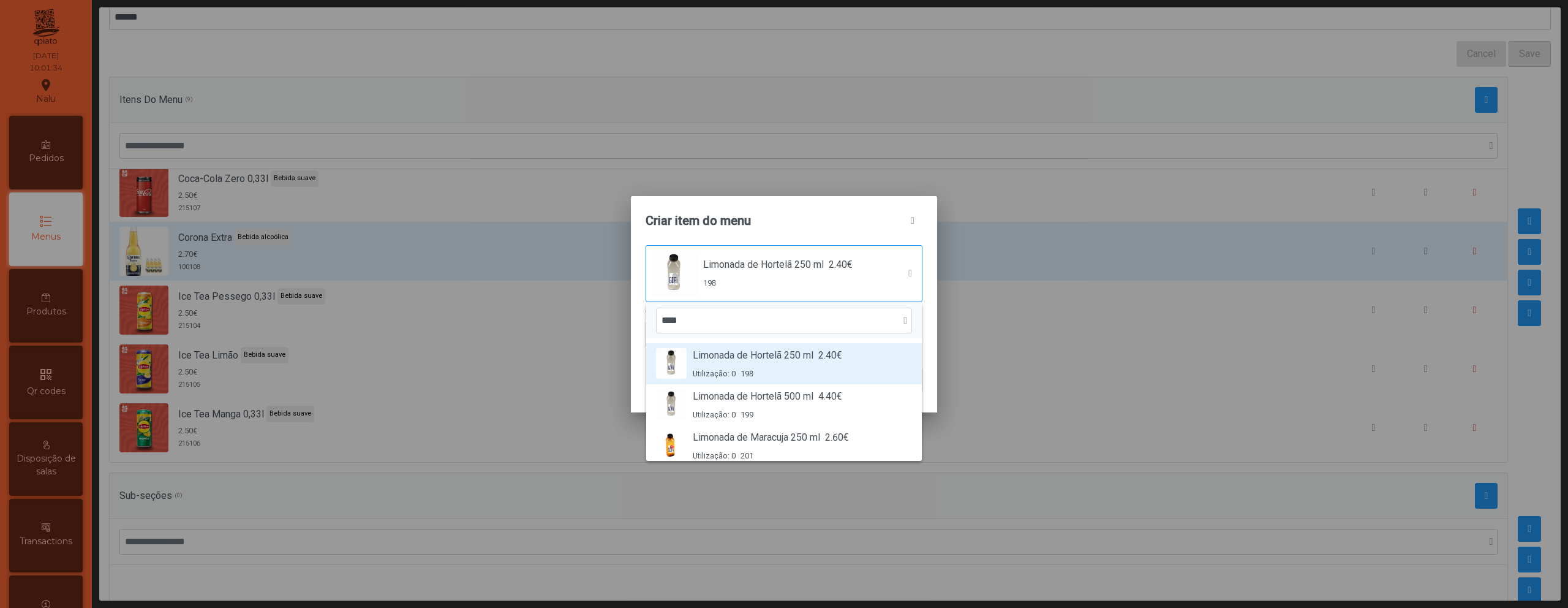
click at [813, 369] on div "Utilização: 0 198" at bounding box center [767, 373] width 149 height 12
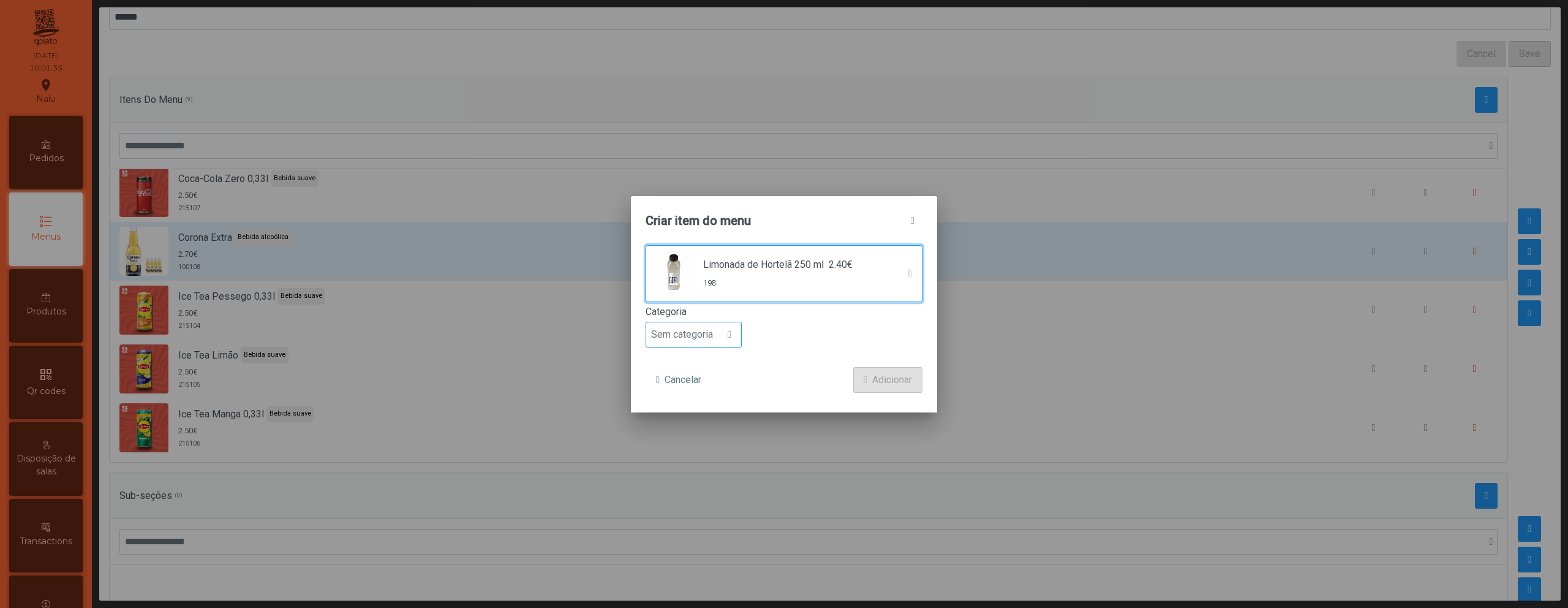
click at [708, 341] on span "Sem categoria" at bounding box center [682, 334] width 72 height 25
click at [708, 448] on span "Bebida saudável" at bounding box center [692, 453] width 71 height 12
click at [867, 377] on button "Adicionar" at bounding box center [888, 380] width 69 height 26
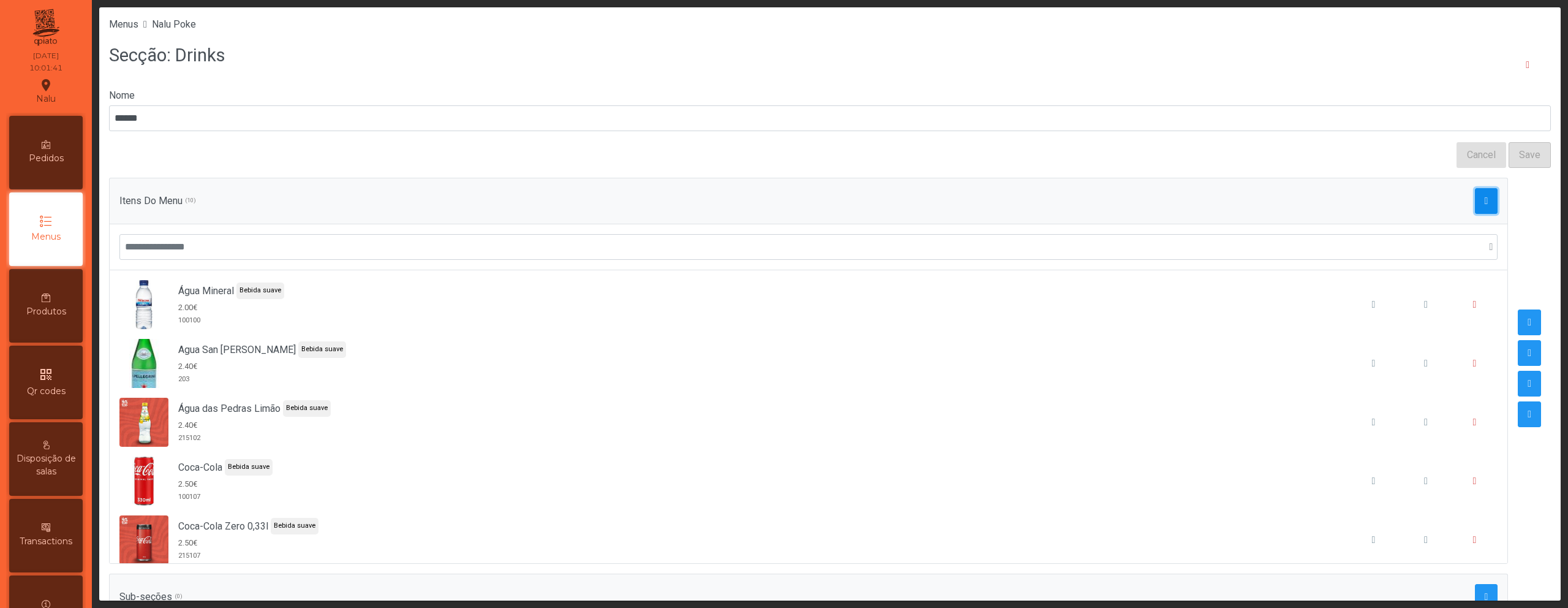
click at [1485, 199] on span "button" at bounding box center [1487, 201] width 4 height 10
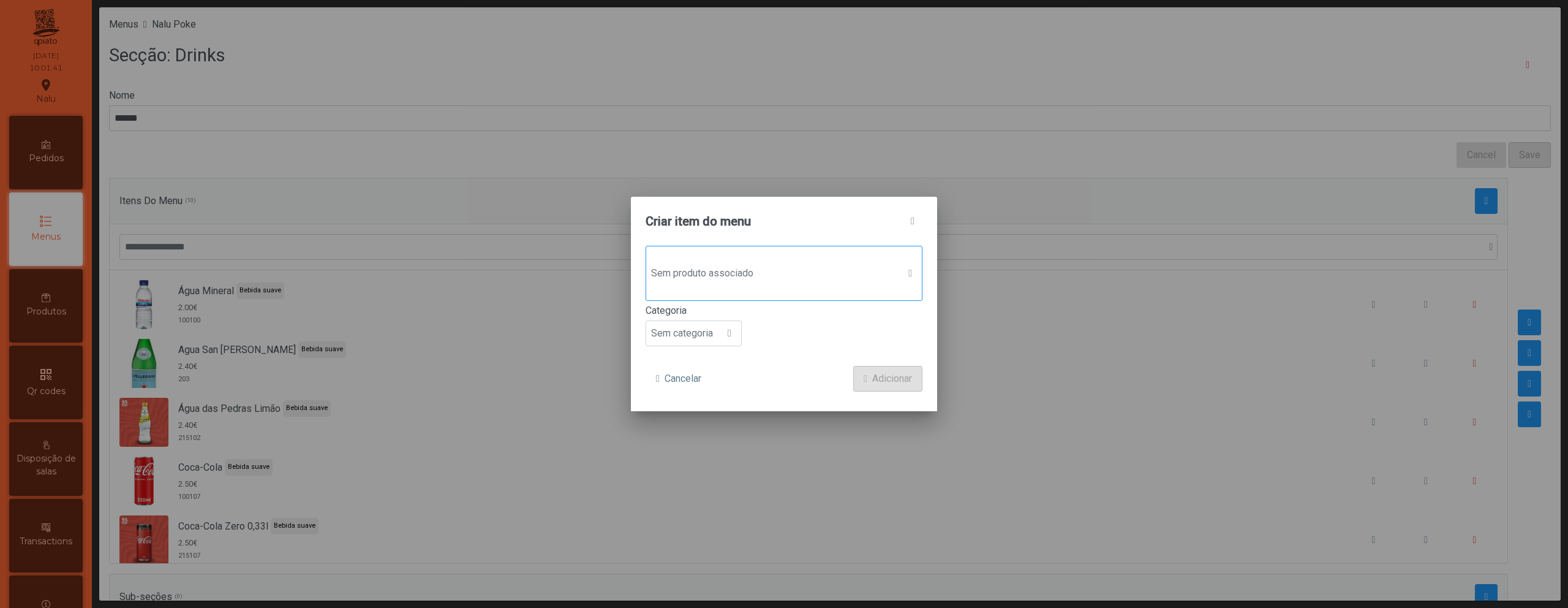
click at [853, 282] on span "Sem produto associado" at bounding box center [772, 274] width 253 height 25
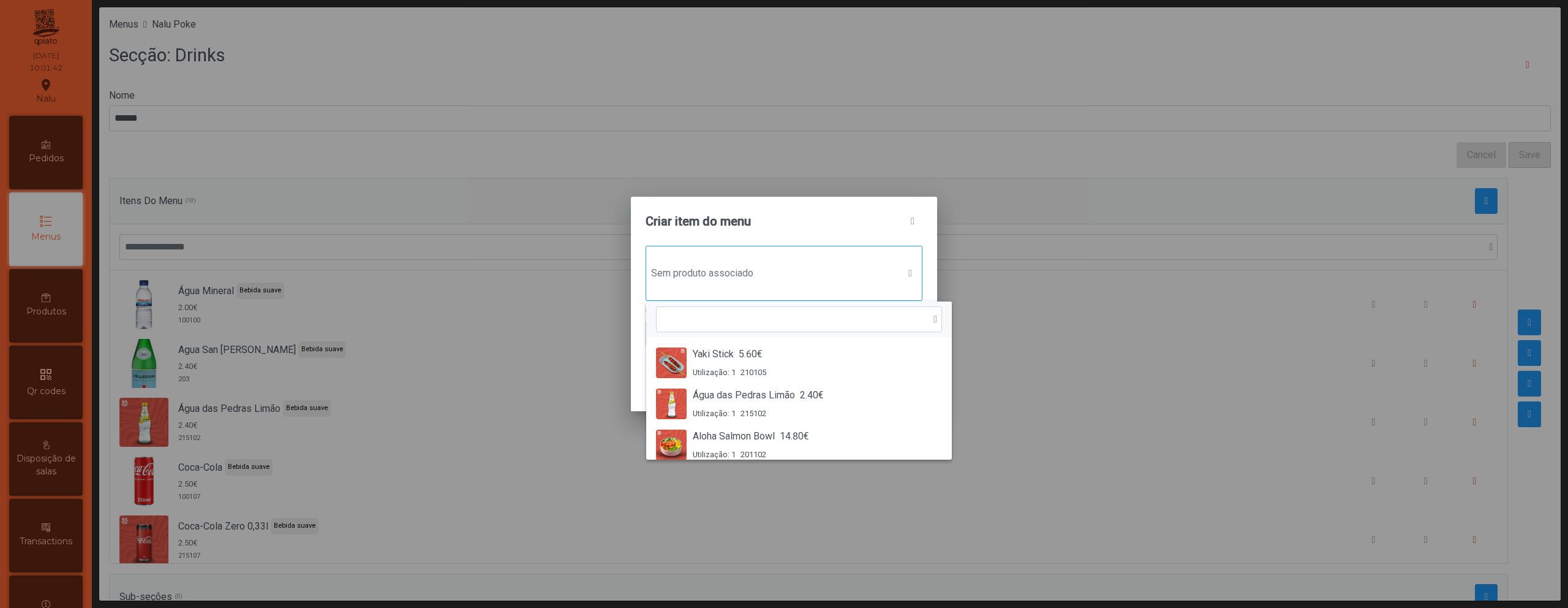
scroll to position [9, 60]
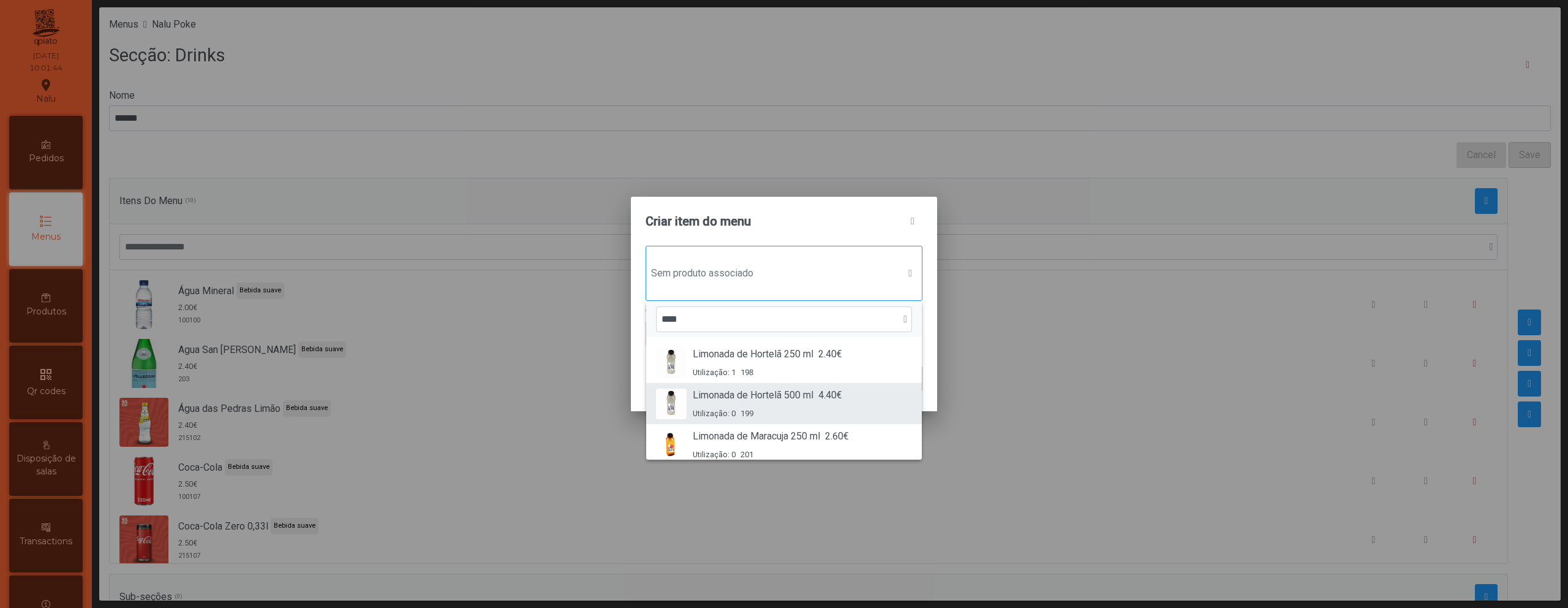
type input "****"
click at [837, 397] on span "4.40€" at bounding box center [830, 395] width 24 height 15
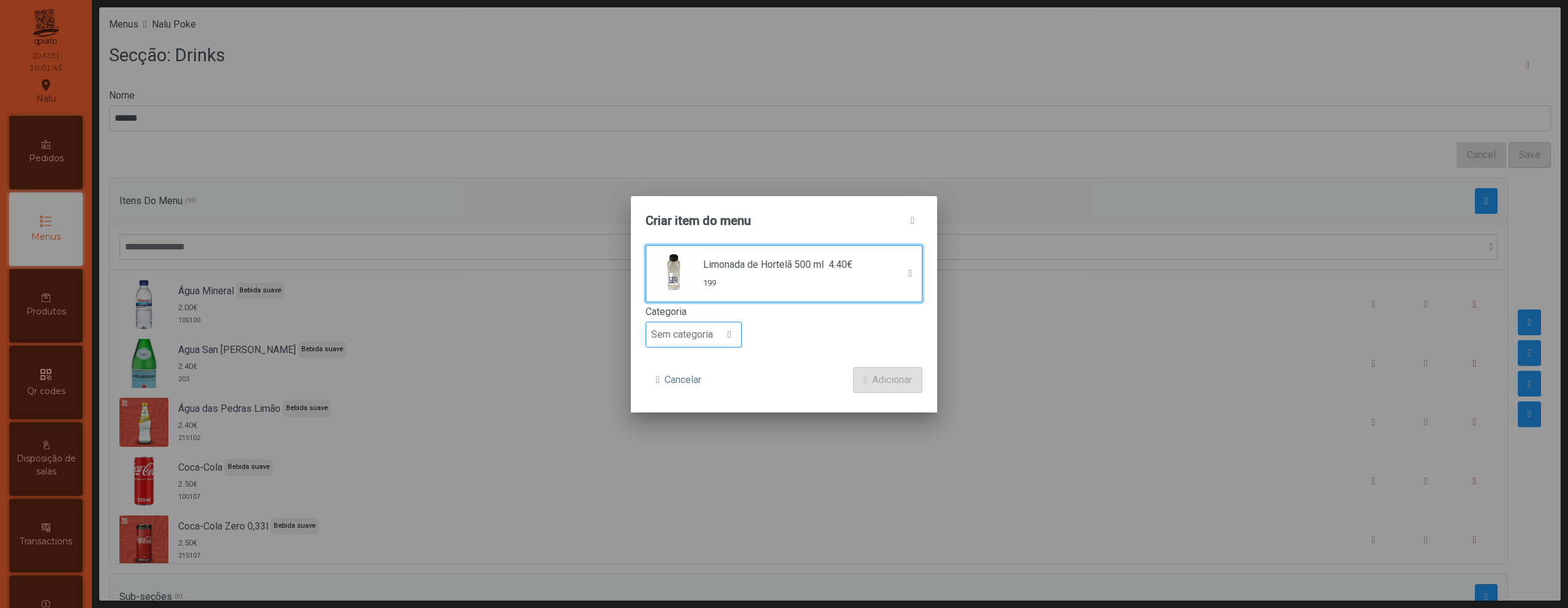
click at [714, 342] on span "Sem categoria" at bounding box center [682, 334] width 72 height 25
click at [710, 443] on li "Bebida saudável" at bounding box center [694, 454] width 95 height 25
click at [880, 381] on span "Adicionar" at bounding box center [892, 380] width 40 height 15
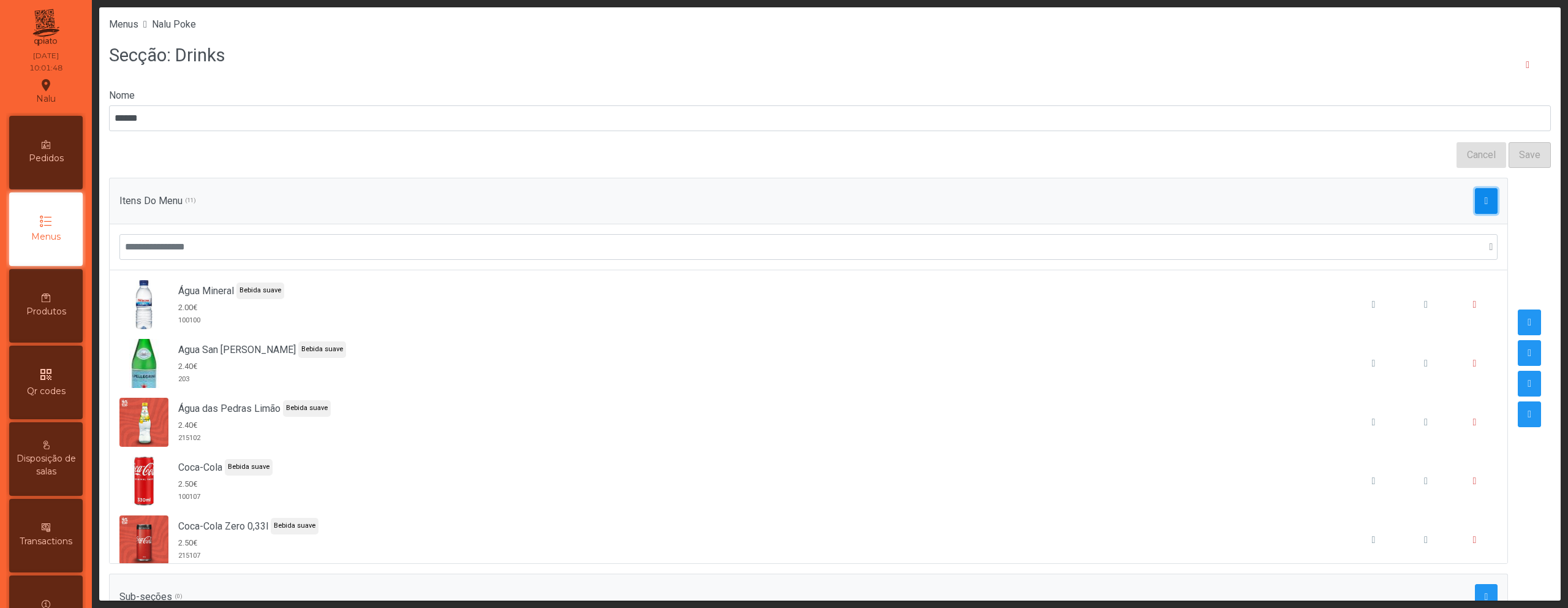
click at [1485, 200] on span "button" at bounding box center [1487, 201] width 4 height 10
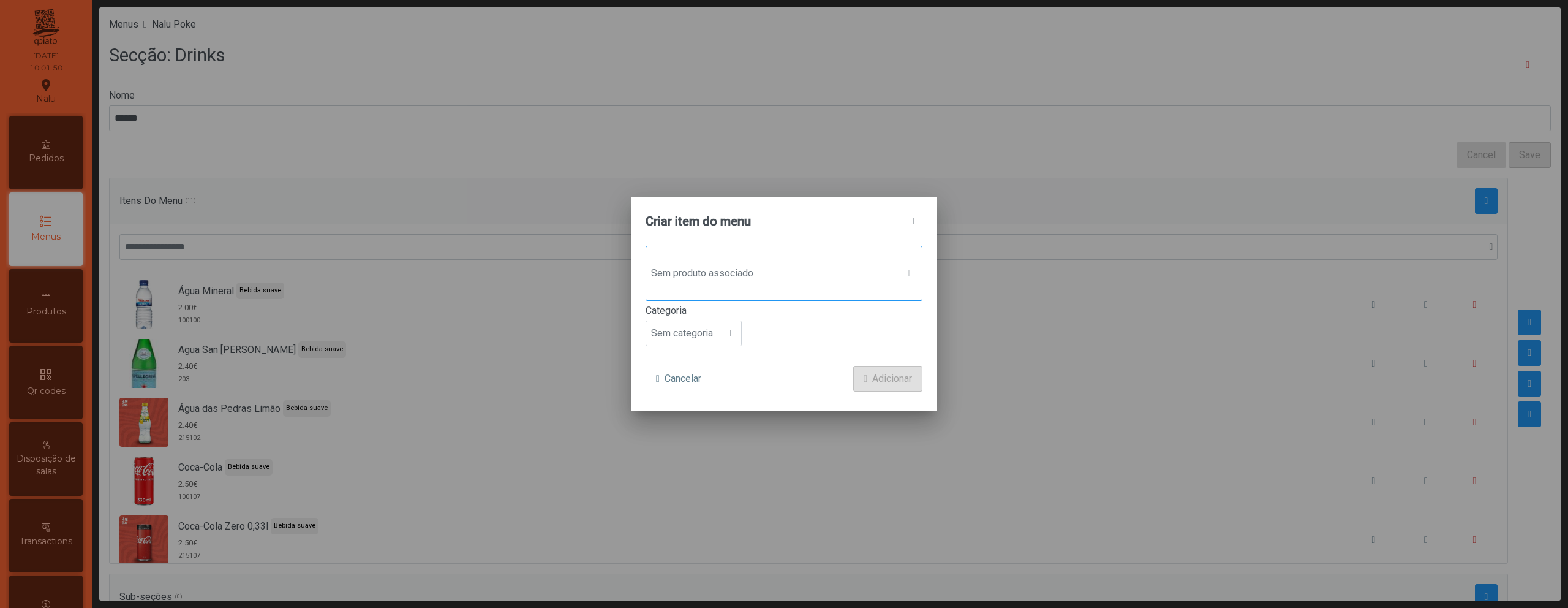
click at [732, 274] on span "Sem produto associado" at bounding box center [772, 274] width 253 height 25
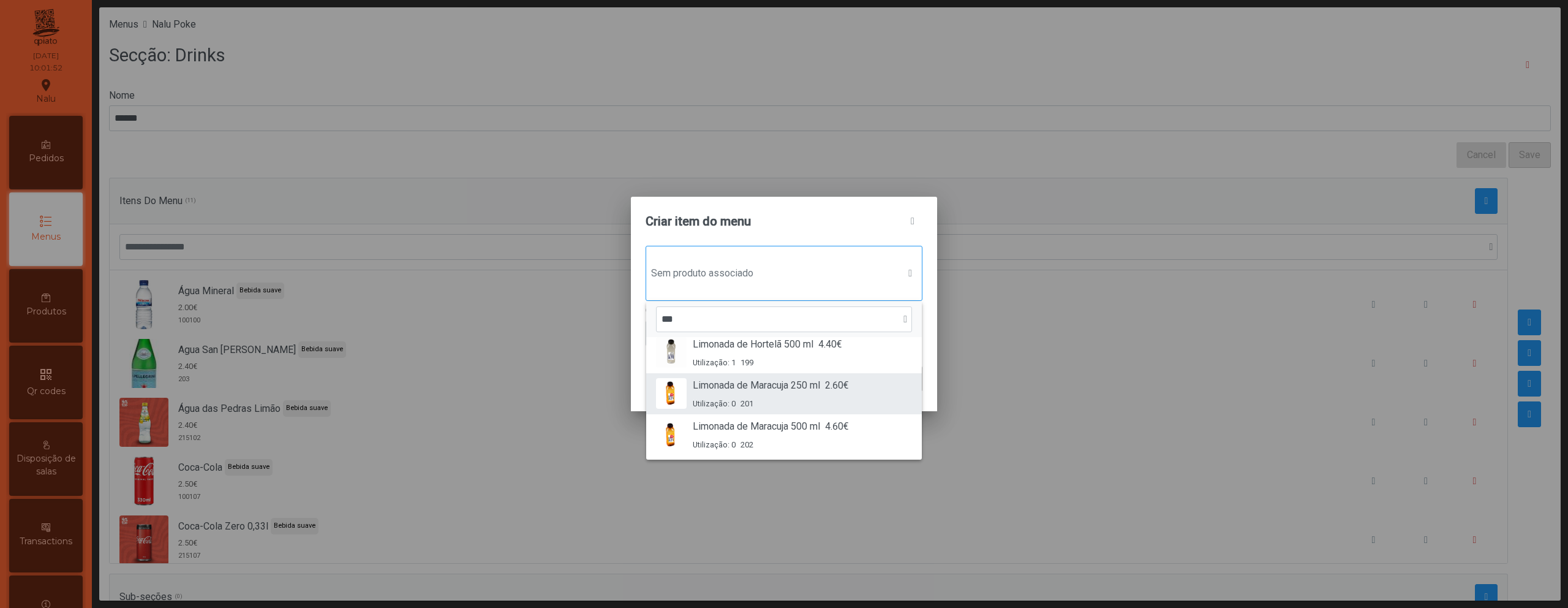
scroll to position [134, 0]
type input "***"
click at [830, 400] on div "Utilização: 0 201" at bounding box center [771, 403] width 156 height 12
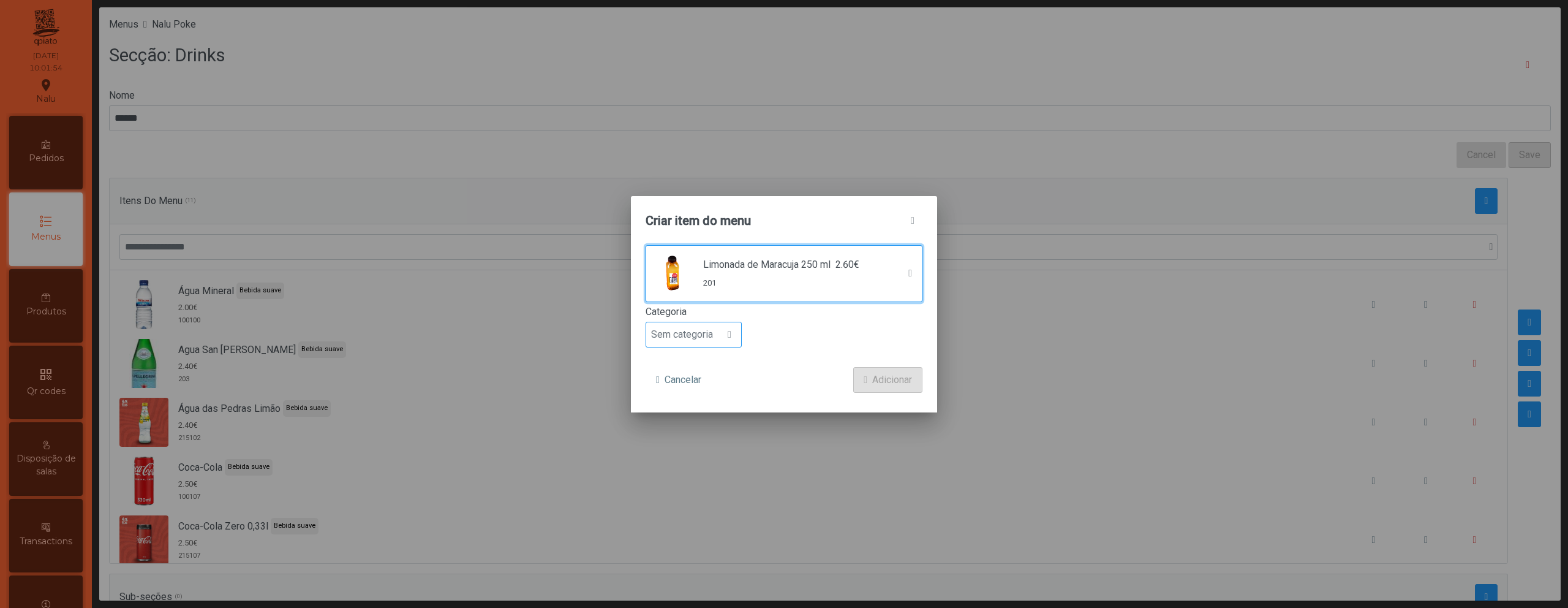
click at [724, 341] on div at bounding box center [729, 334] width 23 height 25
click at [709, 443] on li "Bebida saudável" at bounding box center [694, 454] width 95 height 25
click at [885, 381] on span "Adicionar" at bounding box center [892, 380] width 40 height 15
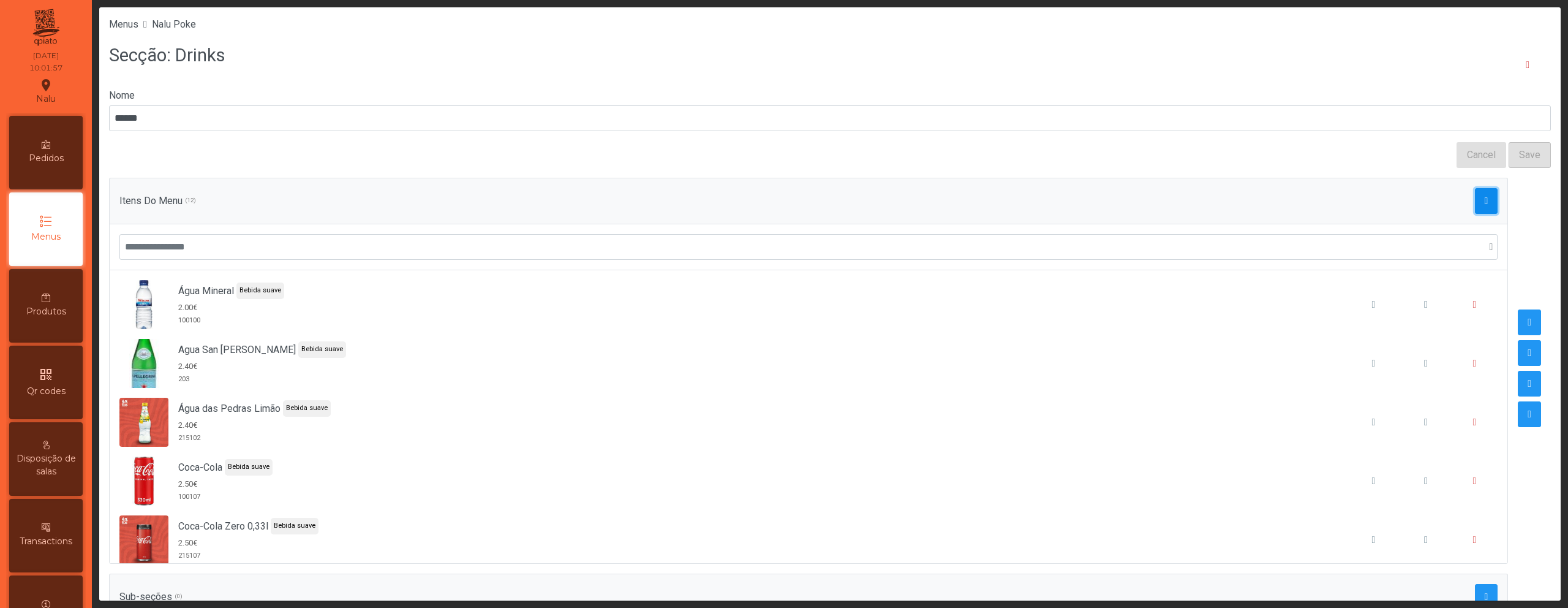
click at [1485, 197] on span "button" at bounding box center [1487, 201] width 4 height 10
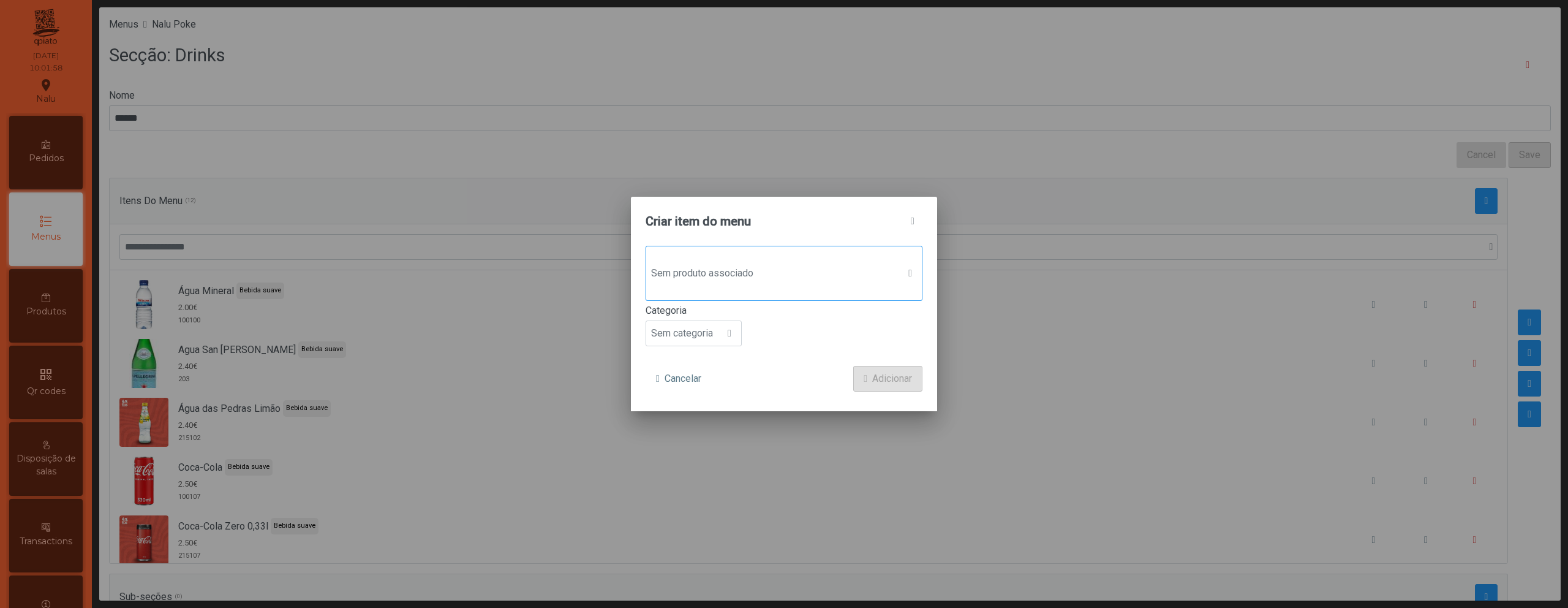
click at [809, 289] on div "Sem produto associado" at bounding box center [784, 274] width 277 height 55
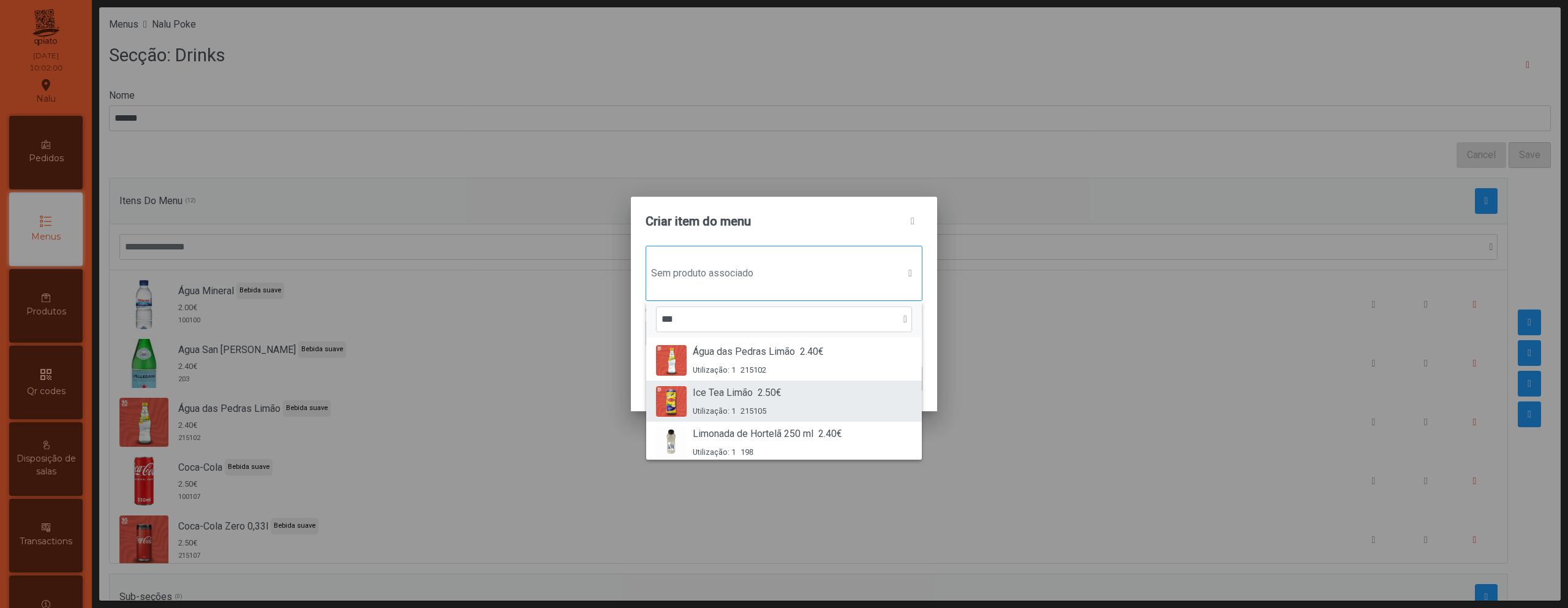
scroll to position [134, 0]
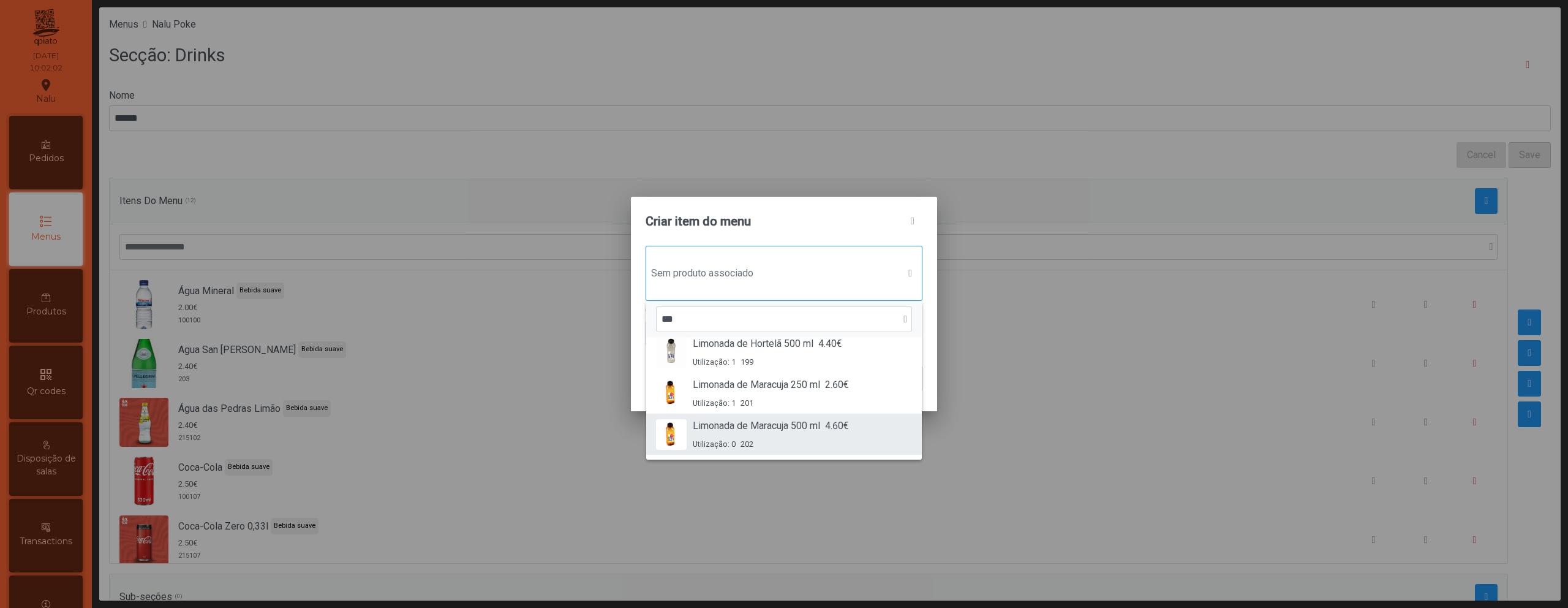
type input "***"
click at [806, 435] on div "Limonada de Maracuja 500 ml 4.60€ Utilização: 0 202" at bounding box center [771, 434] width 156 height 31
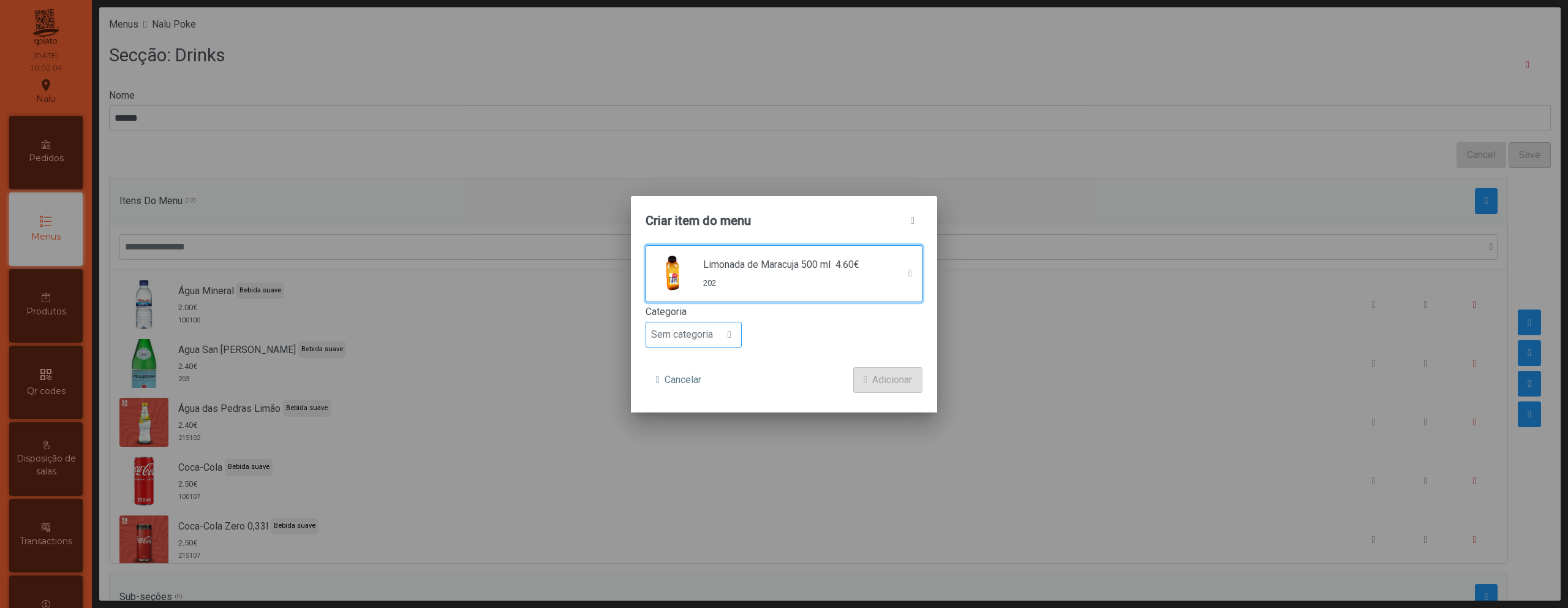
click at [711, 338] on span "Sem categoria" at bounding box center [682, 334] width 72 height 25
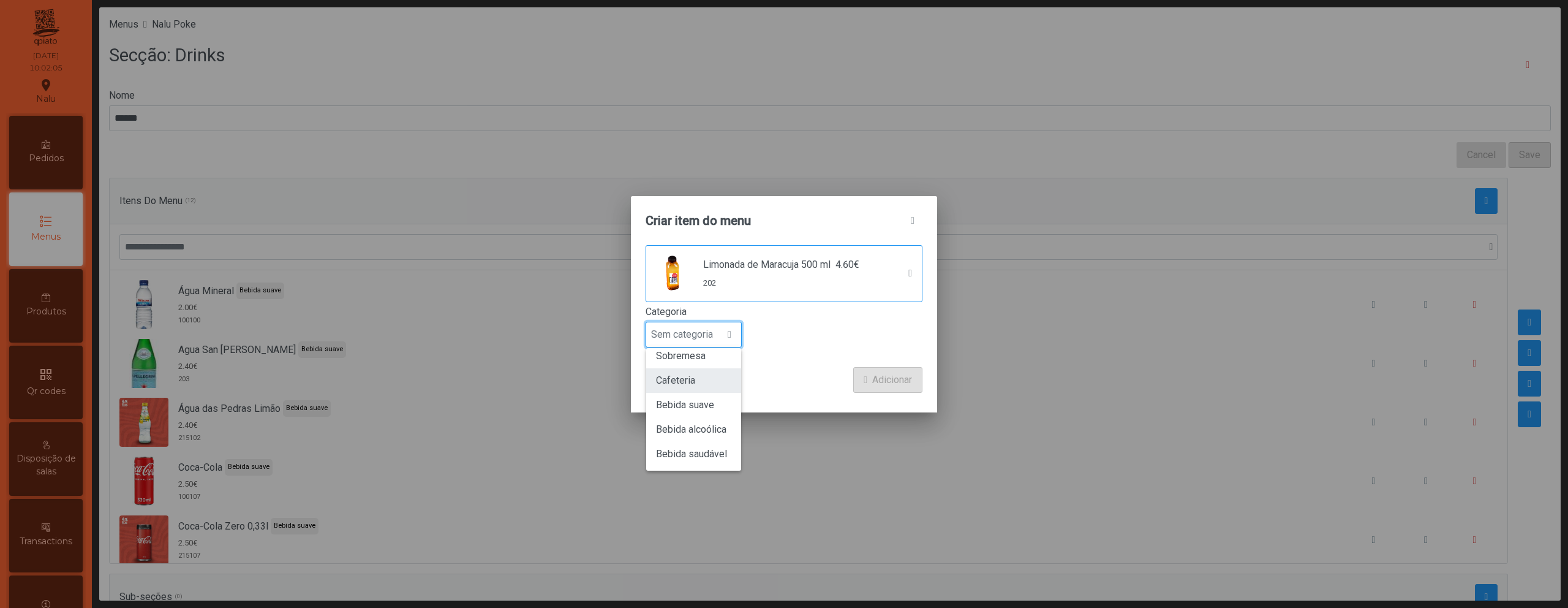
scroll to position [108, 0]
click at [707, 444] on li "Bebida saudável" at bounding box center [694, 454] width 95 height 25
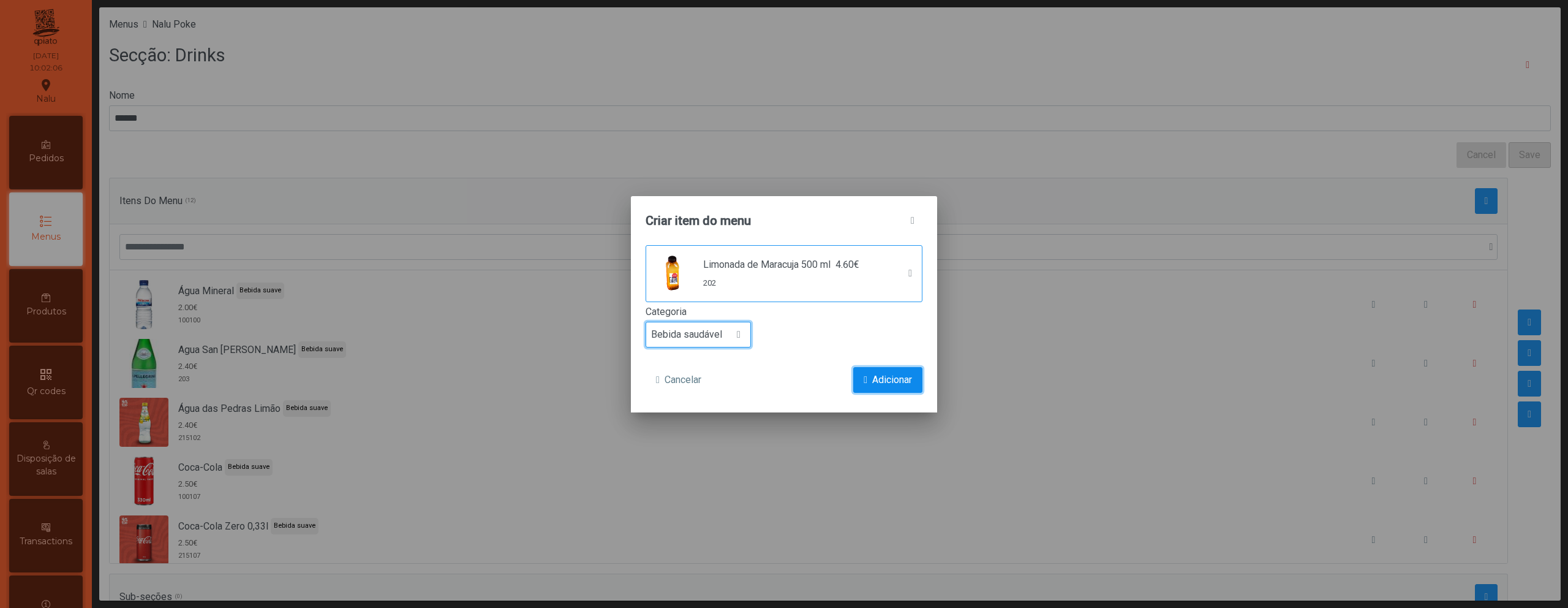
click at [886, 376] on span "Adicionar" at bounding box center [892, 380] width 40 height 15
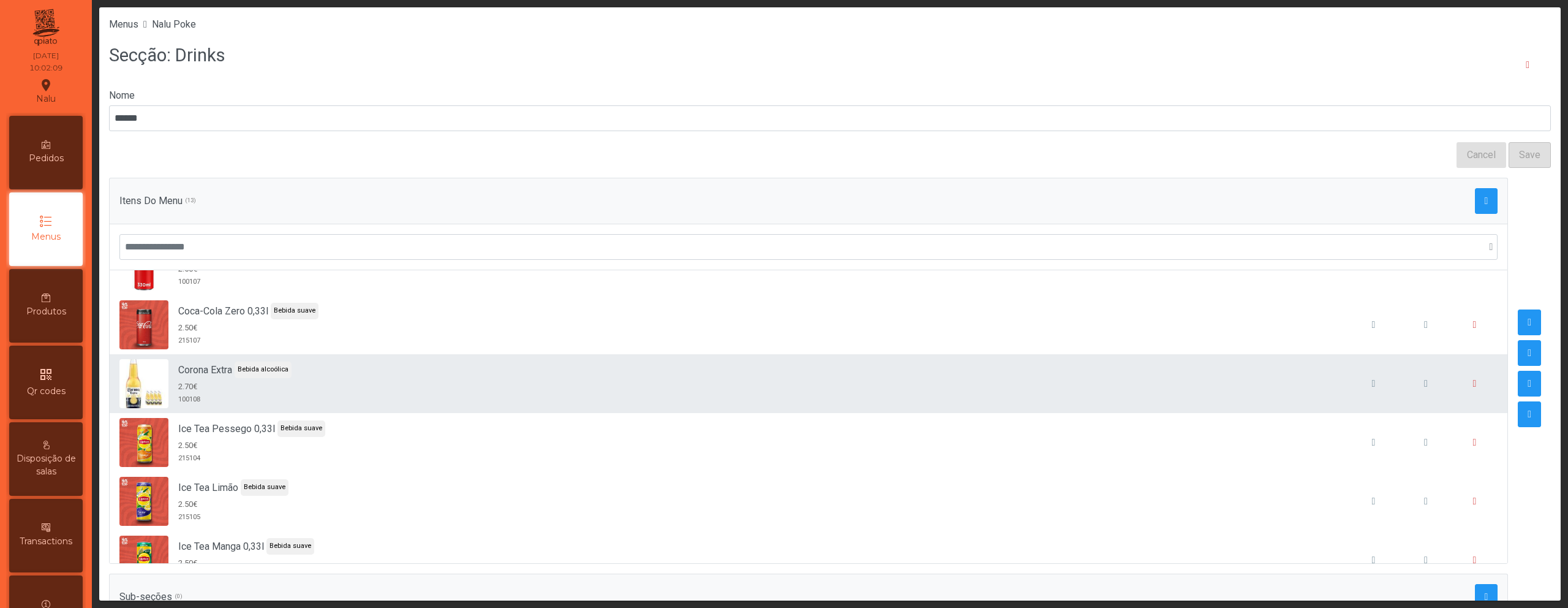
scroll to position [0, 0]
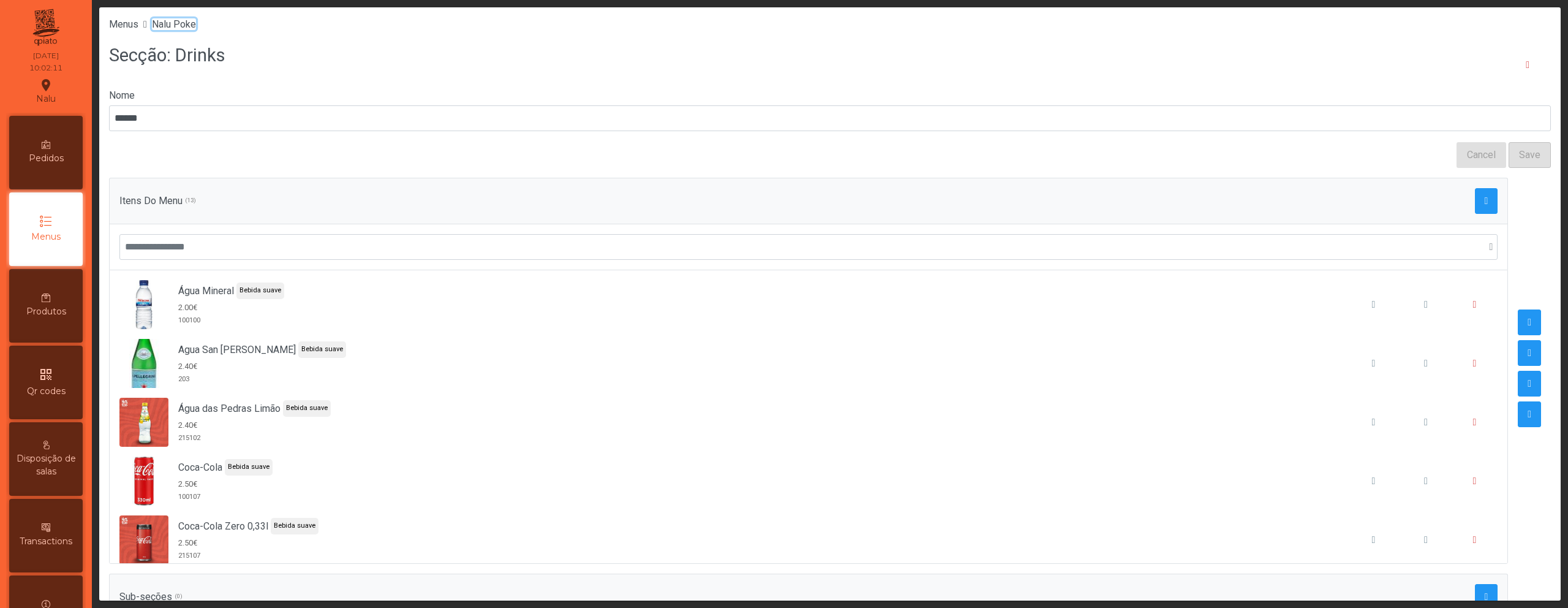
click at [190, 23] on span "Nalu Poke" at bounding box center [174, 24] width 44 height 12
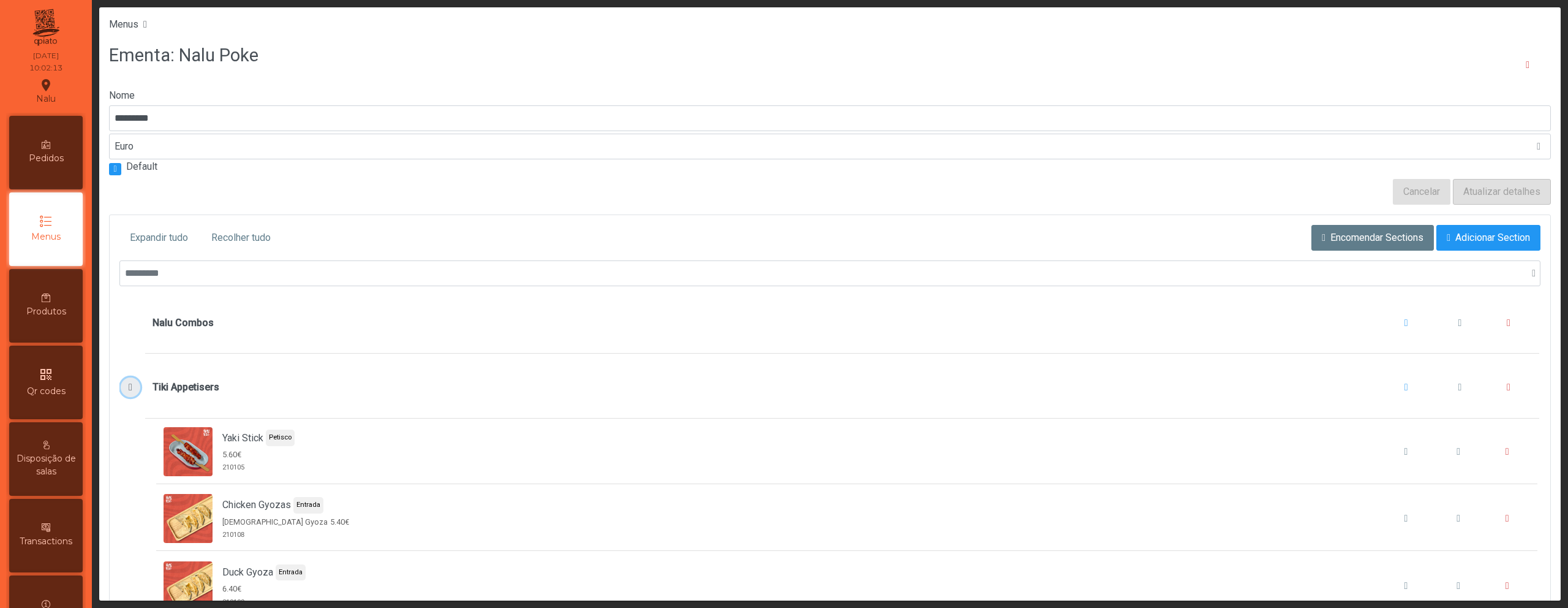
click at [125, 384] on span "Tiki Appetisers" at bounding box center [130, 387] width 13 height 10
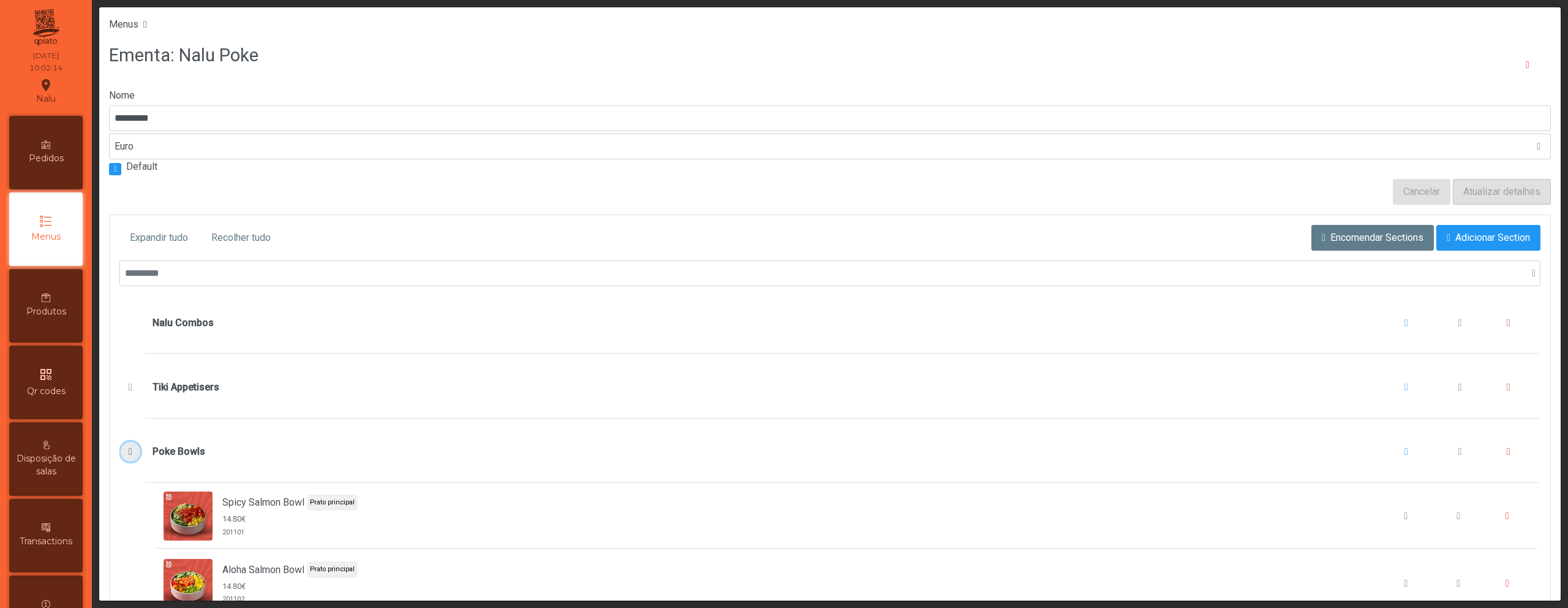
click at [128, 448] on span "Poke Bowls" at bounding box center [130, 452] width 13 height 10
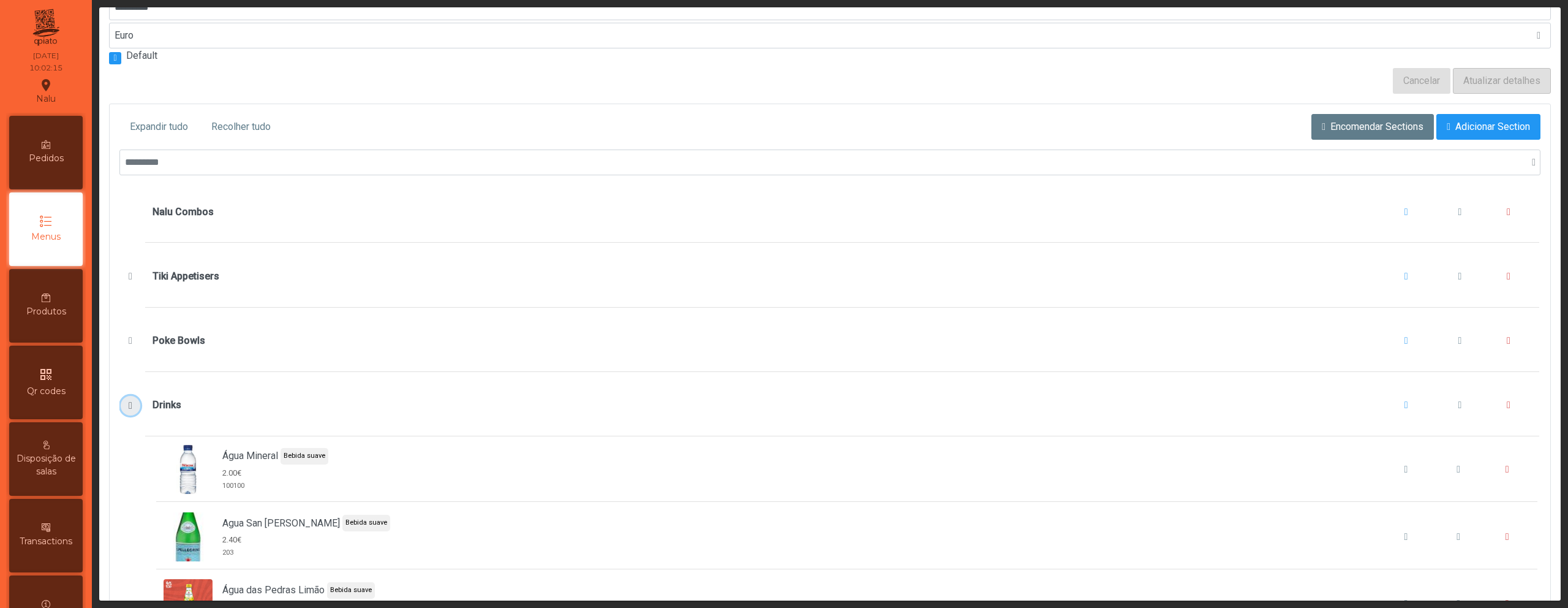
click at [131, 405] on span "Drinks" at bounding box center [130, 406] width 13 height 10
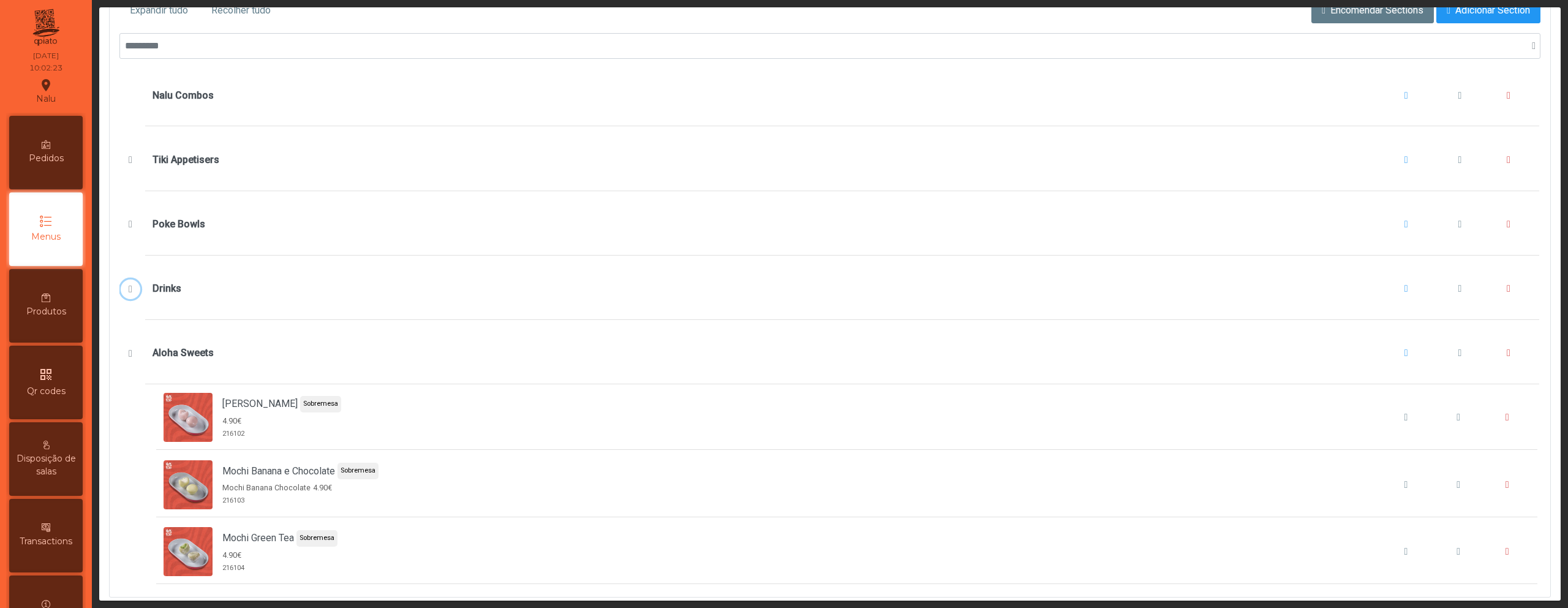
scroll to position [231, 0]
click at [1448, 415] on button "Mochi Morango" at bounding box center [1459, 414] width 47 height 47
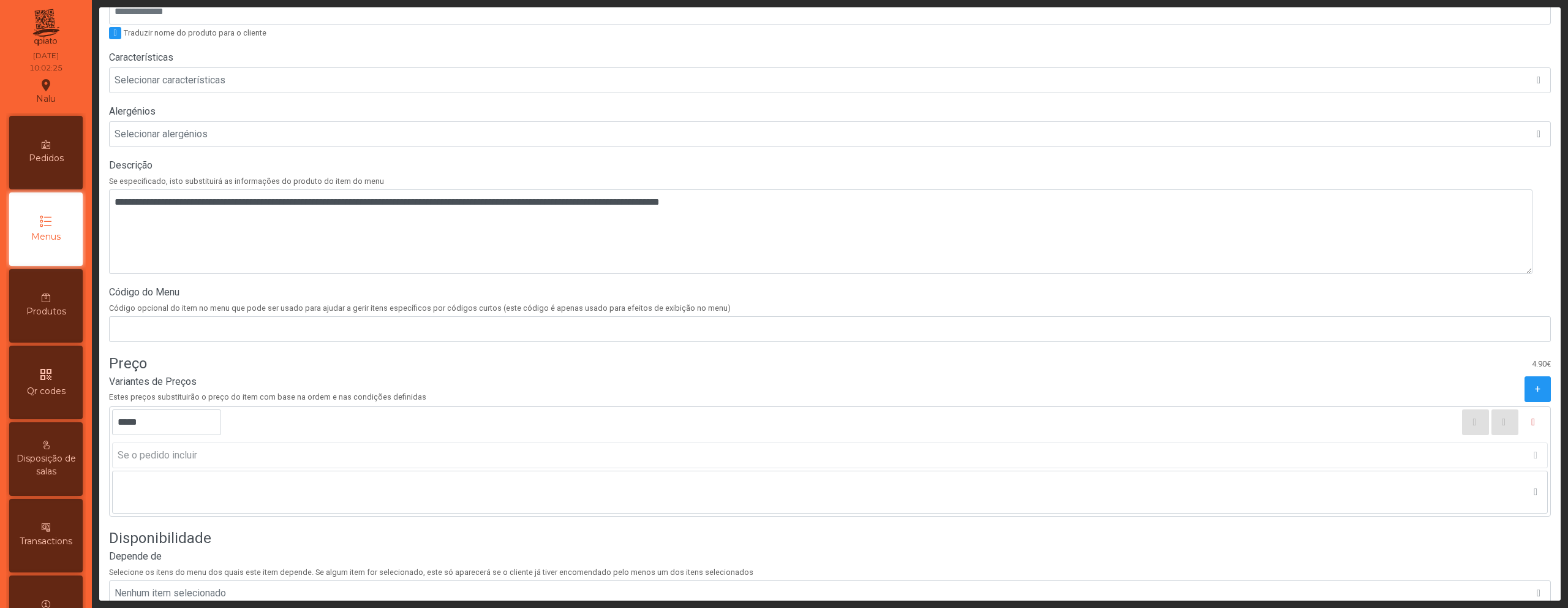
scroll to position [343, 0]
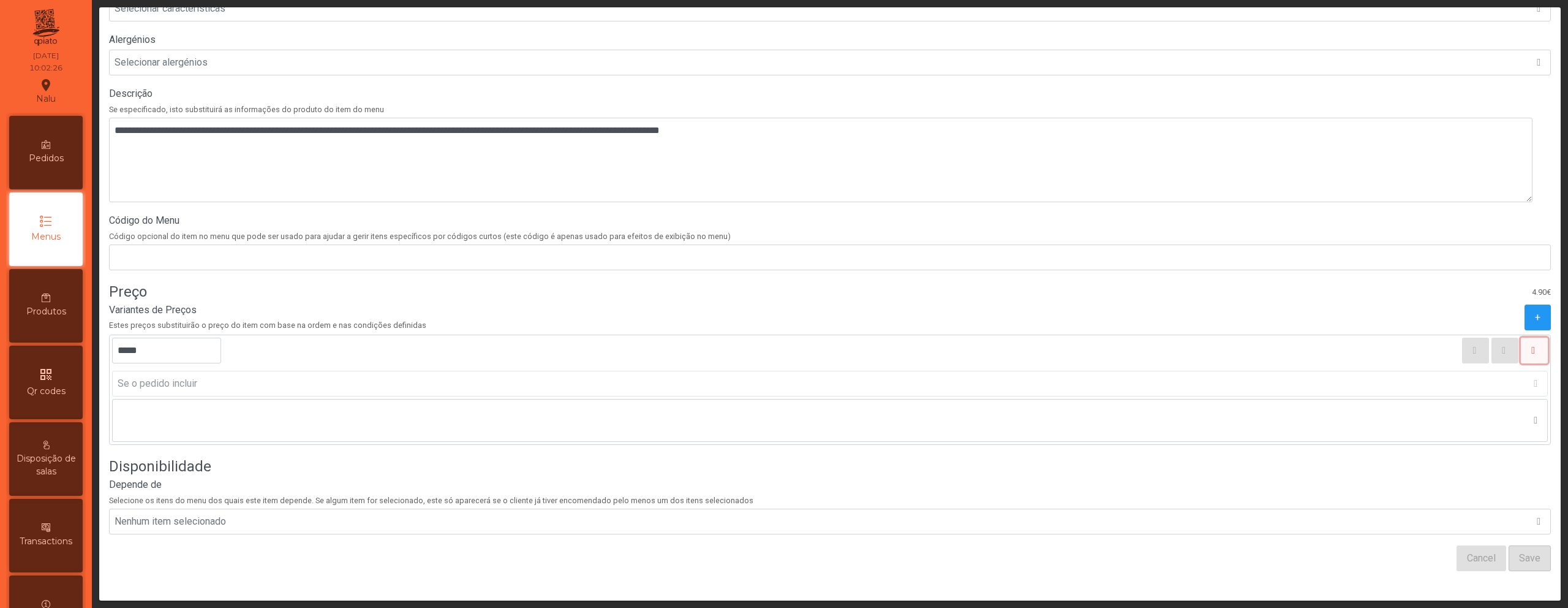
click at [1531, 345] on icon "button" at bounding box center [1533, 350] width 4 height 10
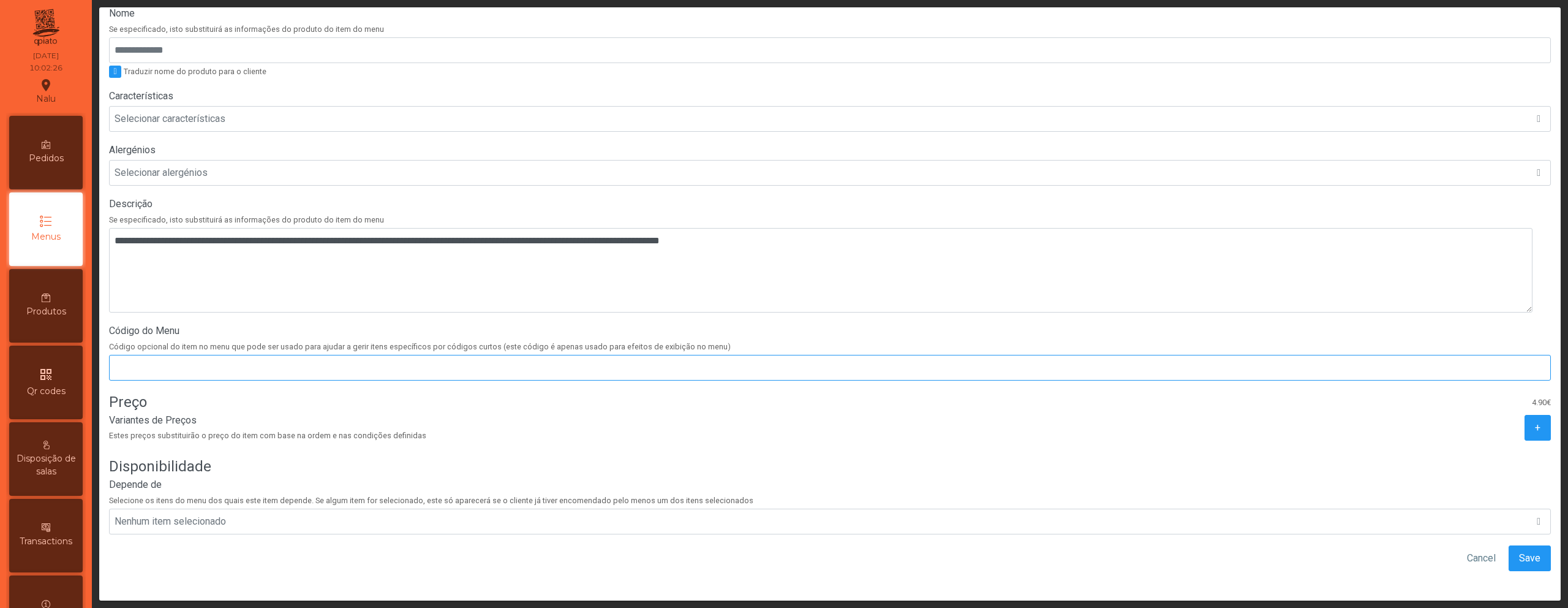
scroll to position [233, 0]
click at [1519, 551] on span "Save" at bounding box center [1530, 558] width 22 height 15
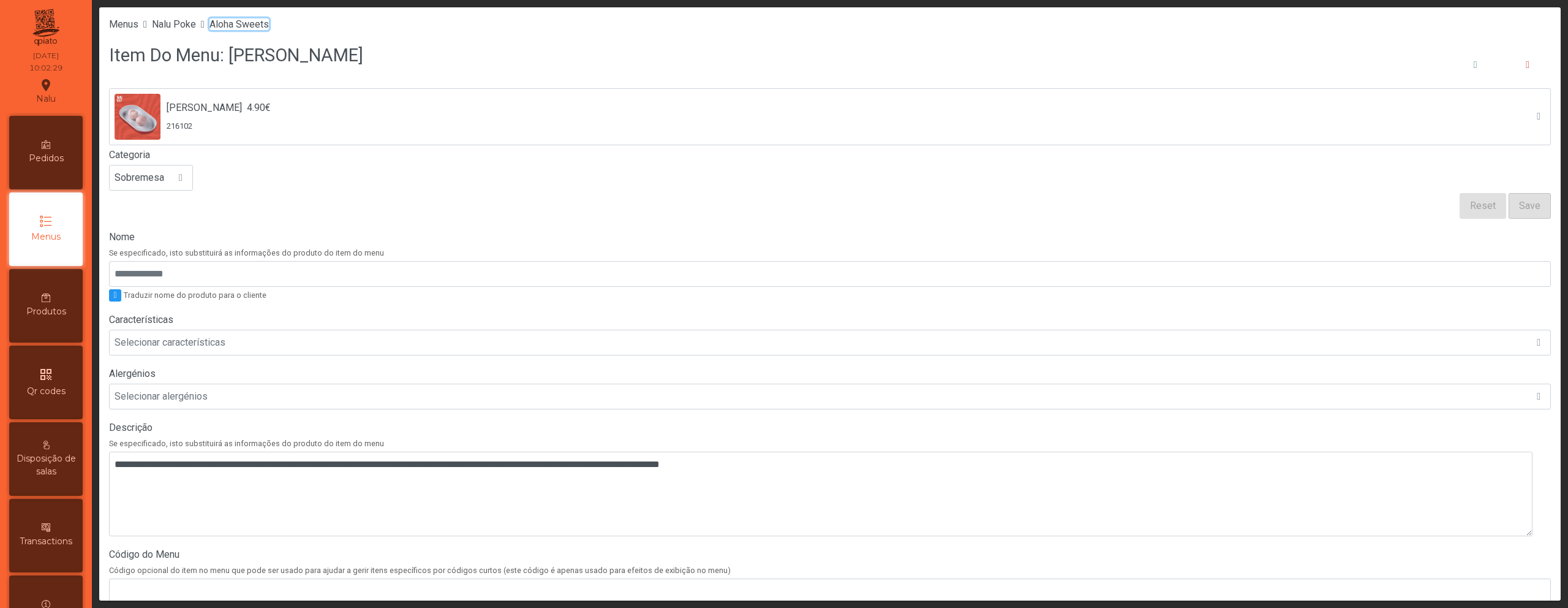
click at [260, 28] on span "Aloha Sweets" at bounding box center [239, 24] width 60 height 12
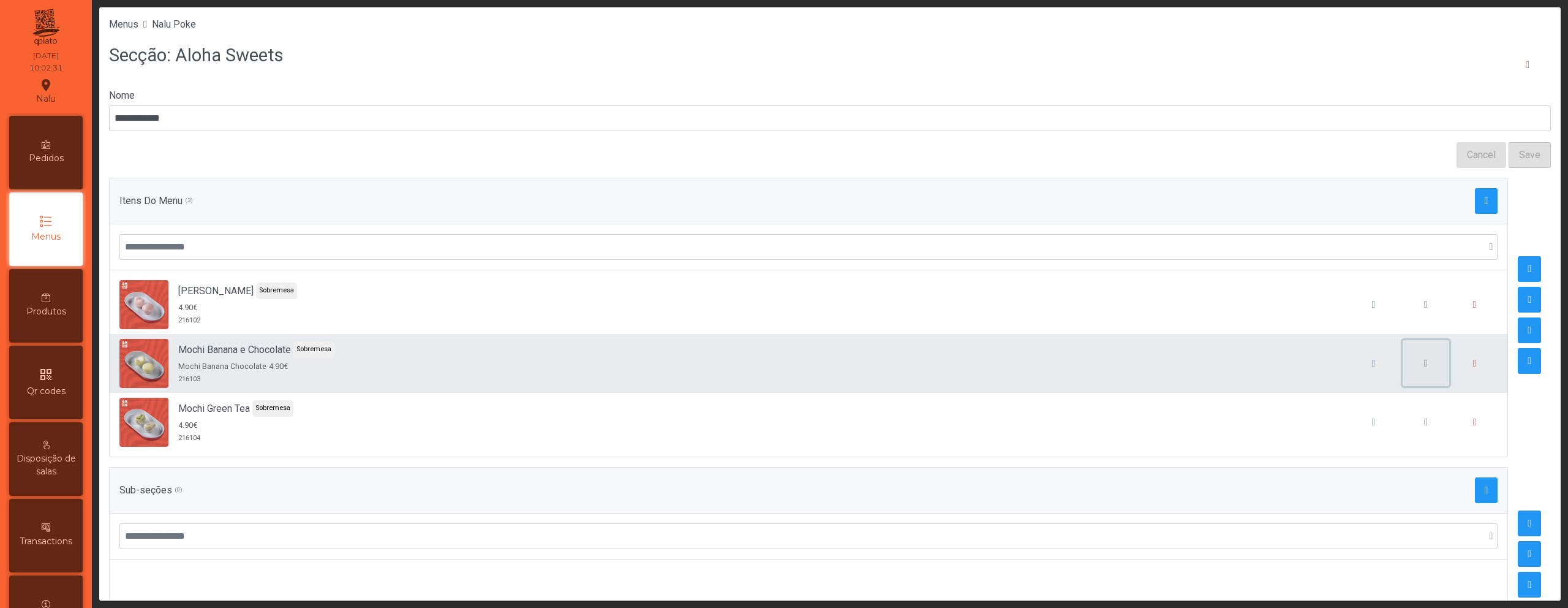
click at [1424, 363] on span "button" at bounding box center [1426, 363] width 4 height 10
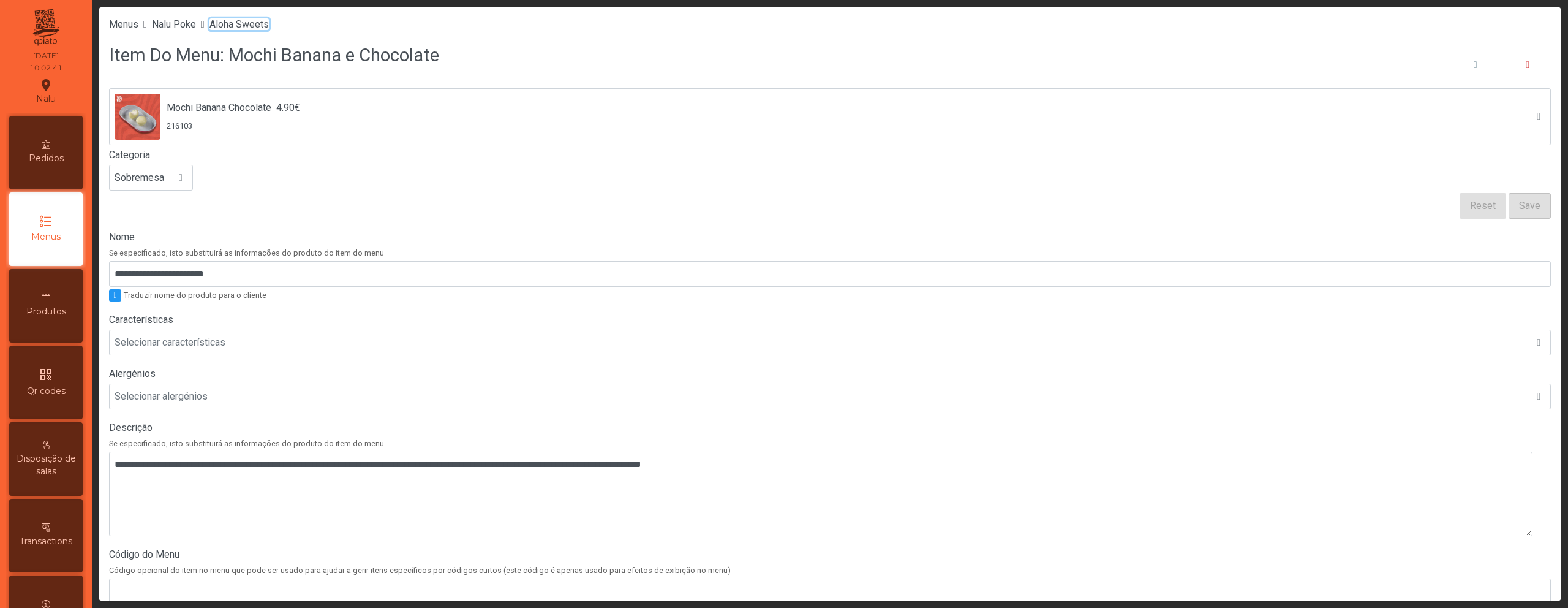
click at [252, 25] on span "Aloha Sweets" at bounding box center [239, 24] width 60 height 12
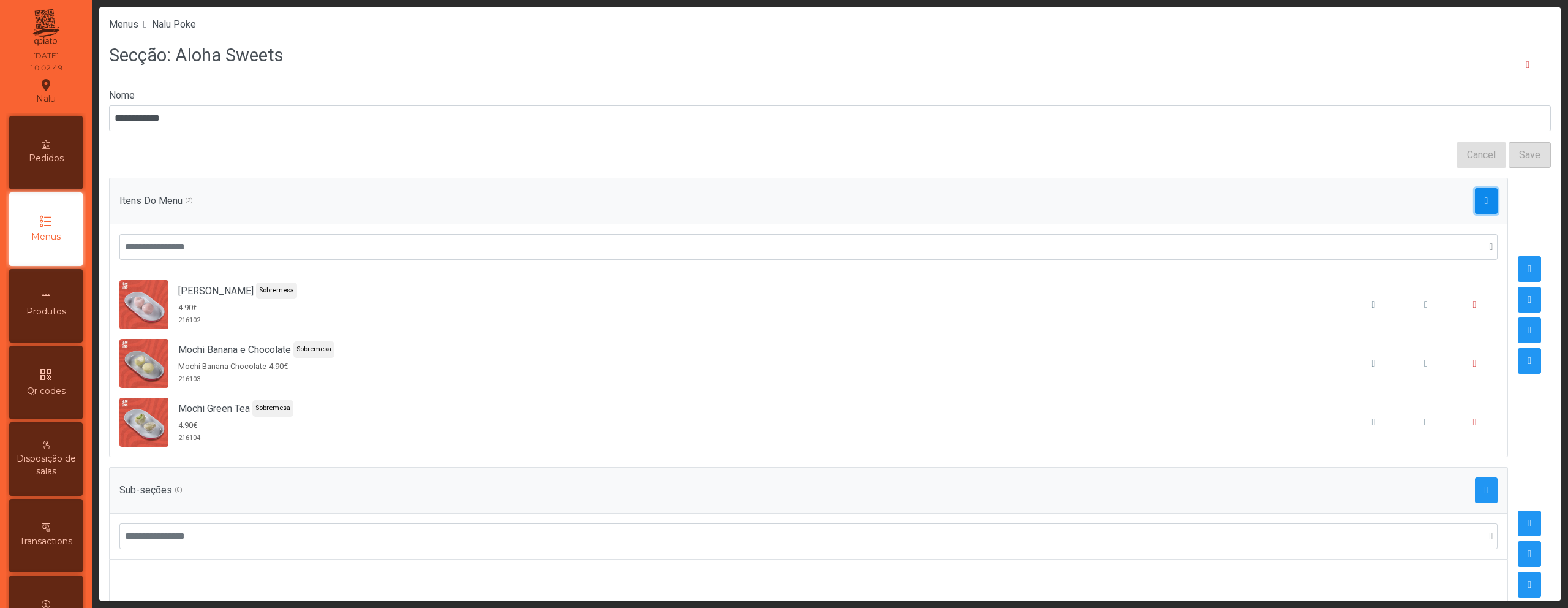
click at [1475, 199] on button "button" at bounding box center [1487, 201] width 23 height 26
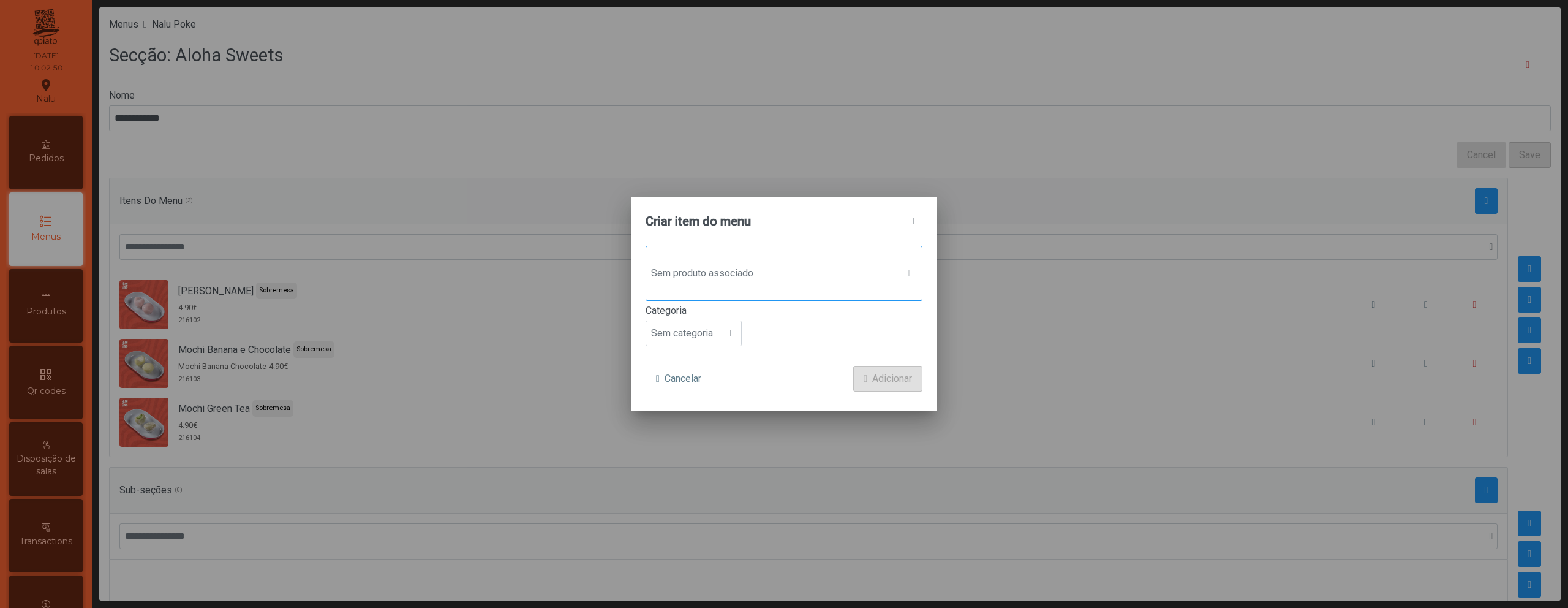
click at [744, 264] on span "Sem produto associado" at bounding box center [772, 274] width 253 height 25
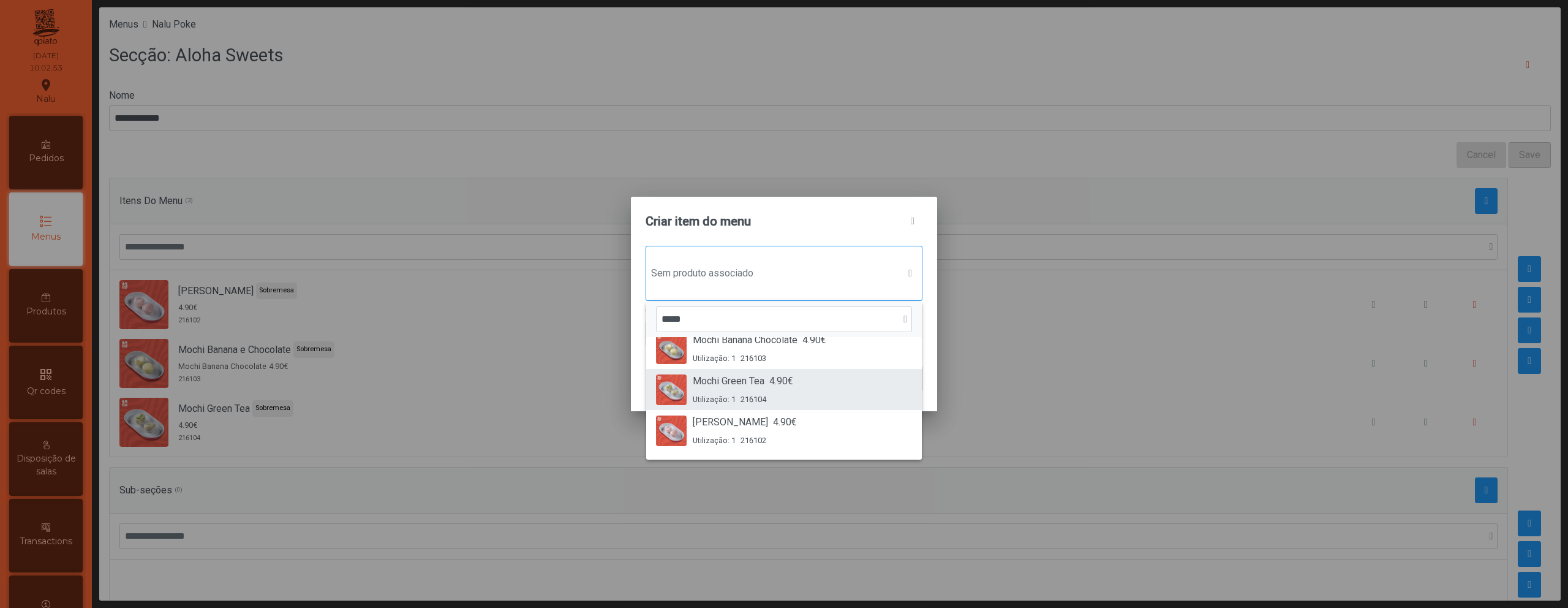
scroll to position [52, 0]
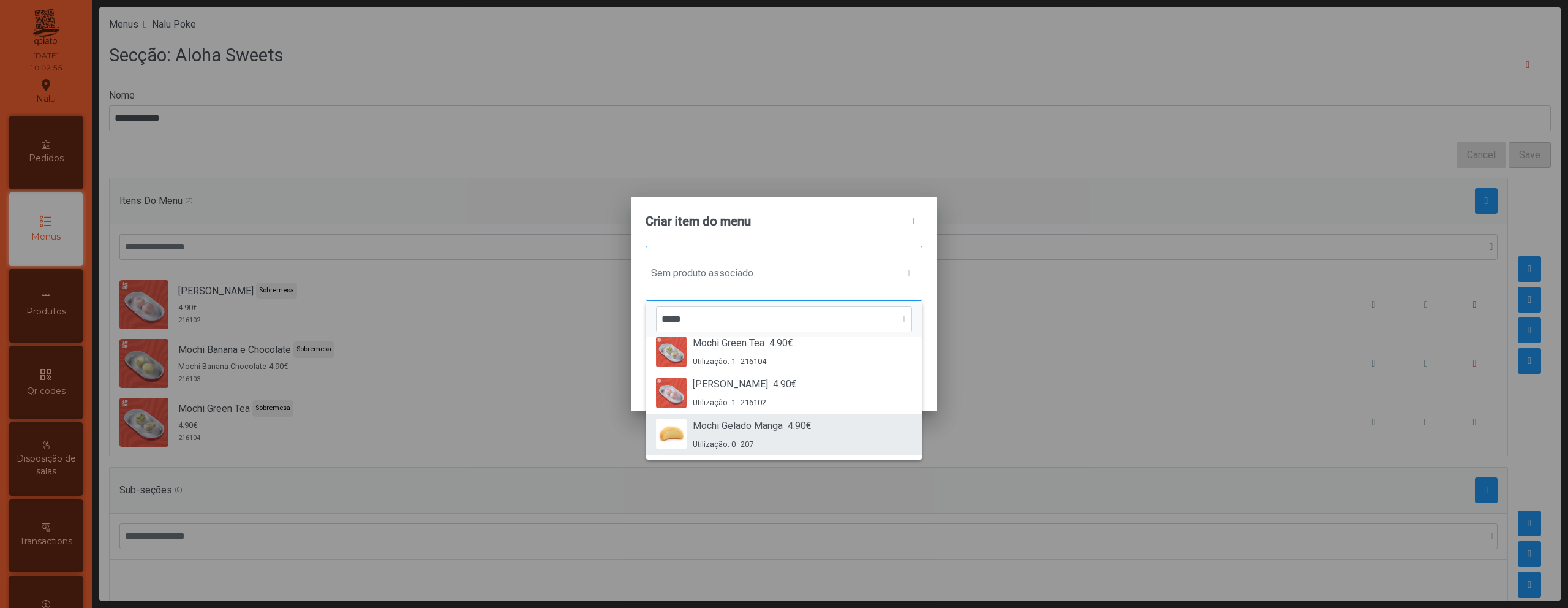
type input "*****"
click at [799, 431] on span "4.90€" at bounding box center [799, 426] width 24 height 15
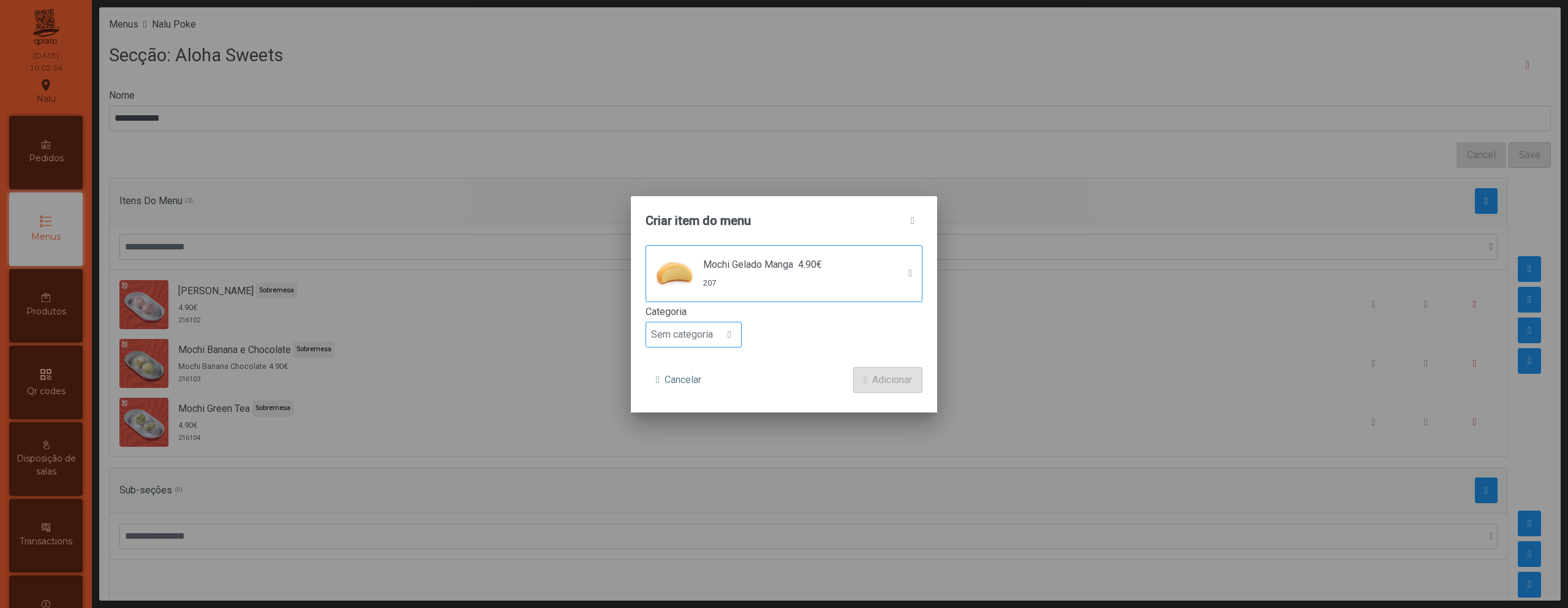
click at [707, 336] on span "Sem categoria" at bounding box center [682, 334] width 72 height 25
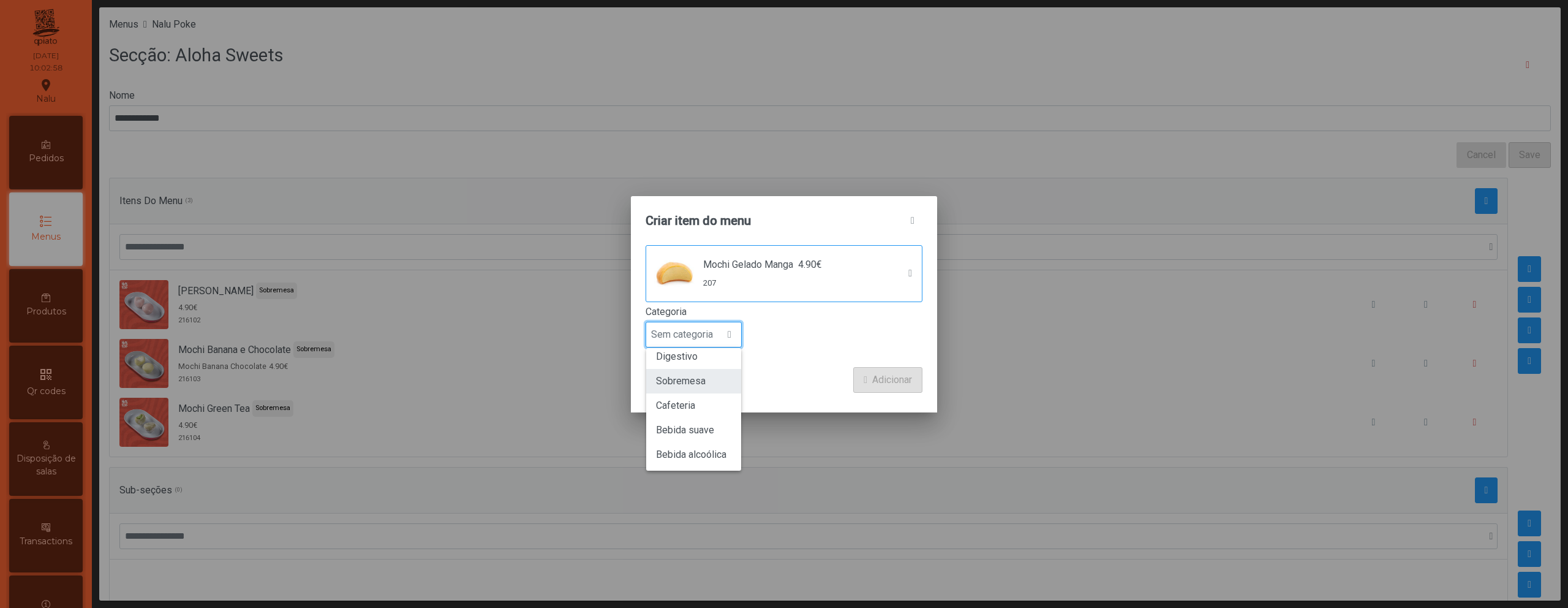
click at [706, 387] on li "Sobremesa" at bounding box center [694, 381] width 95 height 25
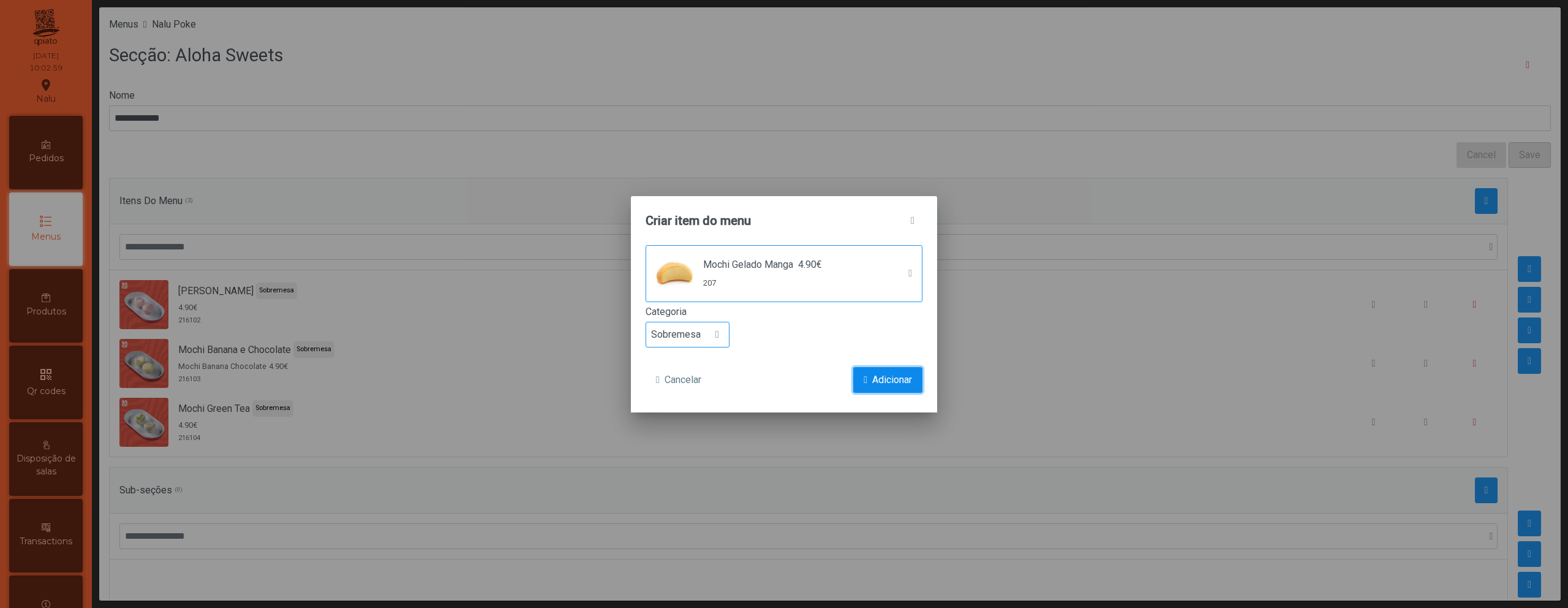
click at [906, 375] on span "Adicionar" at bounding box center [892, 380] width 40 height 15
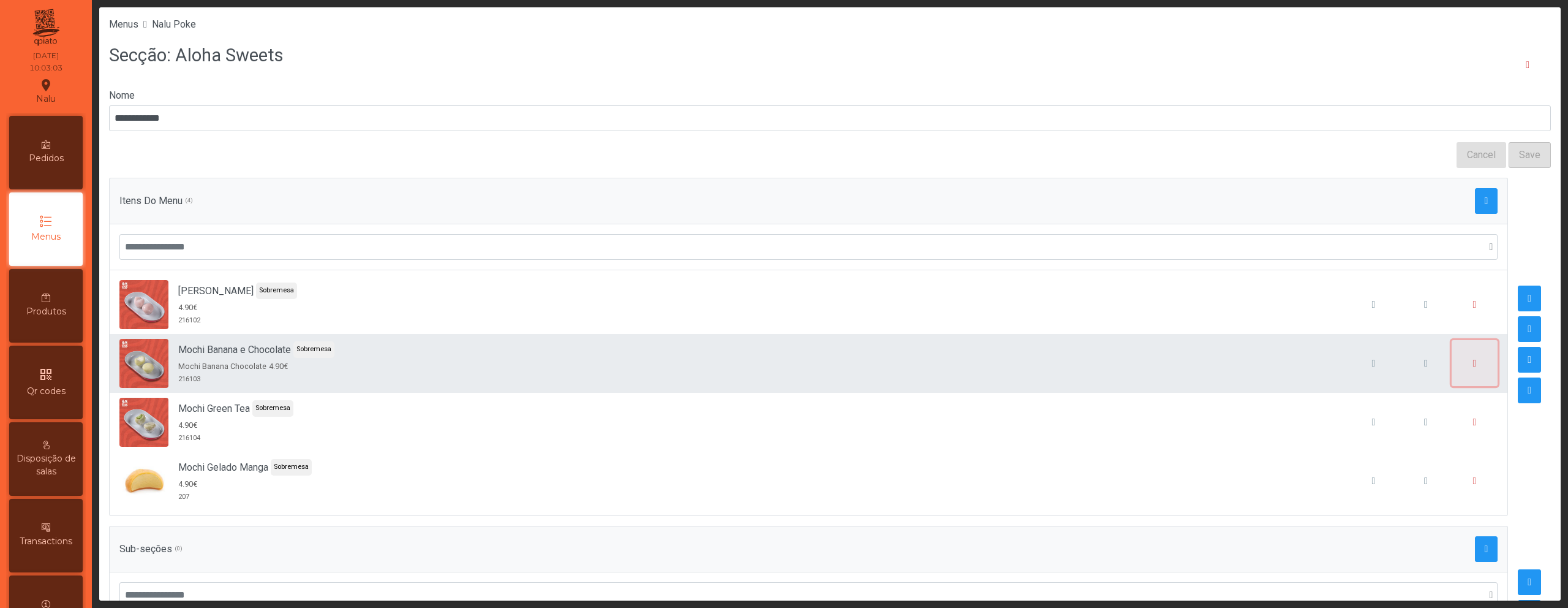
click at [1473, 366] on span "button" at bounding box center [1475, 363] width 4 height 10
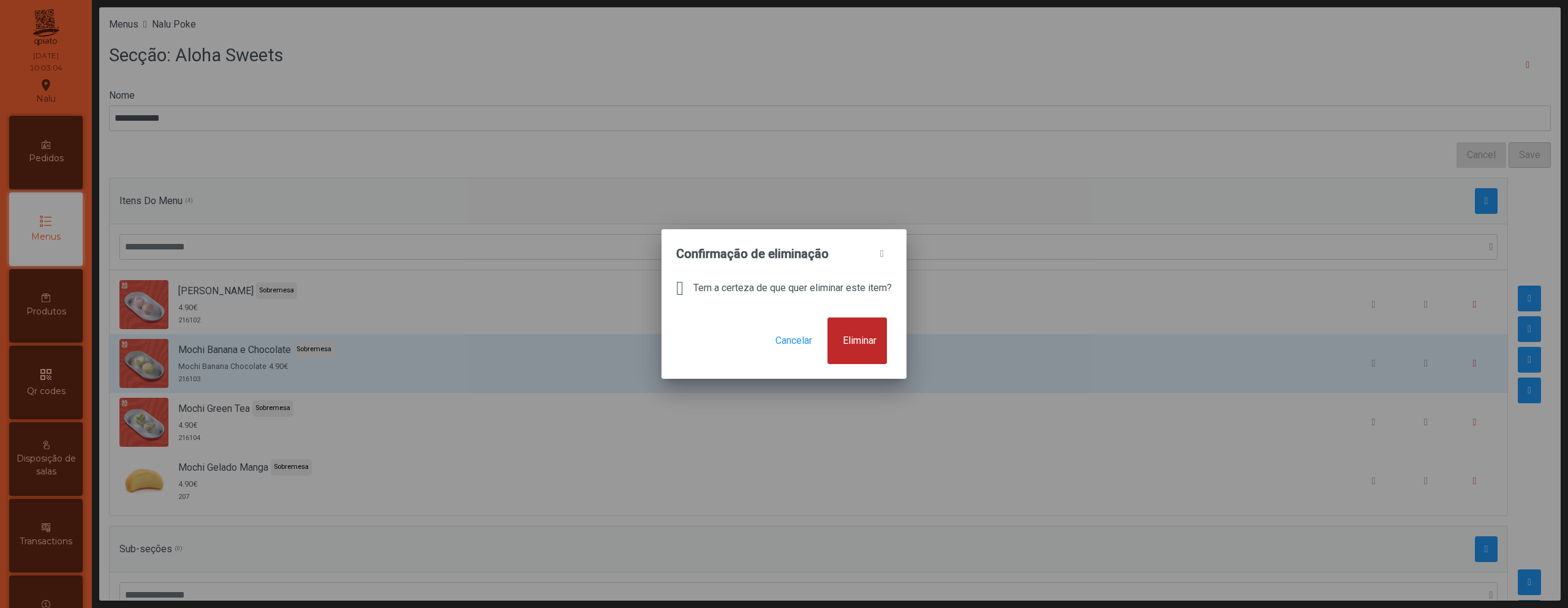
click at [886, 338] on button "Eliminar" at bounding box center [857, 341] width 60 height 47
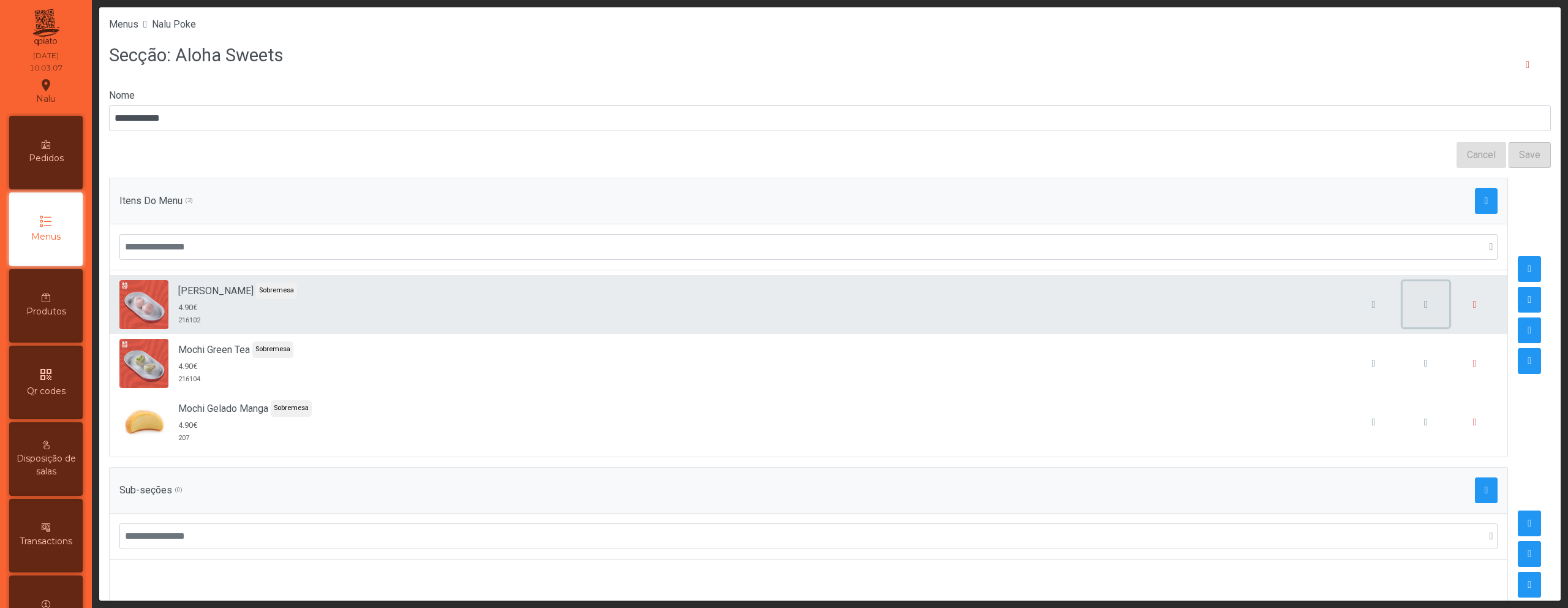
click at [1407, 317] on button "button" at bounding box center [1426, 305] width 47 height 47
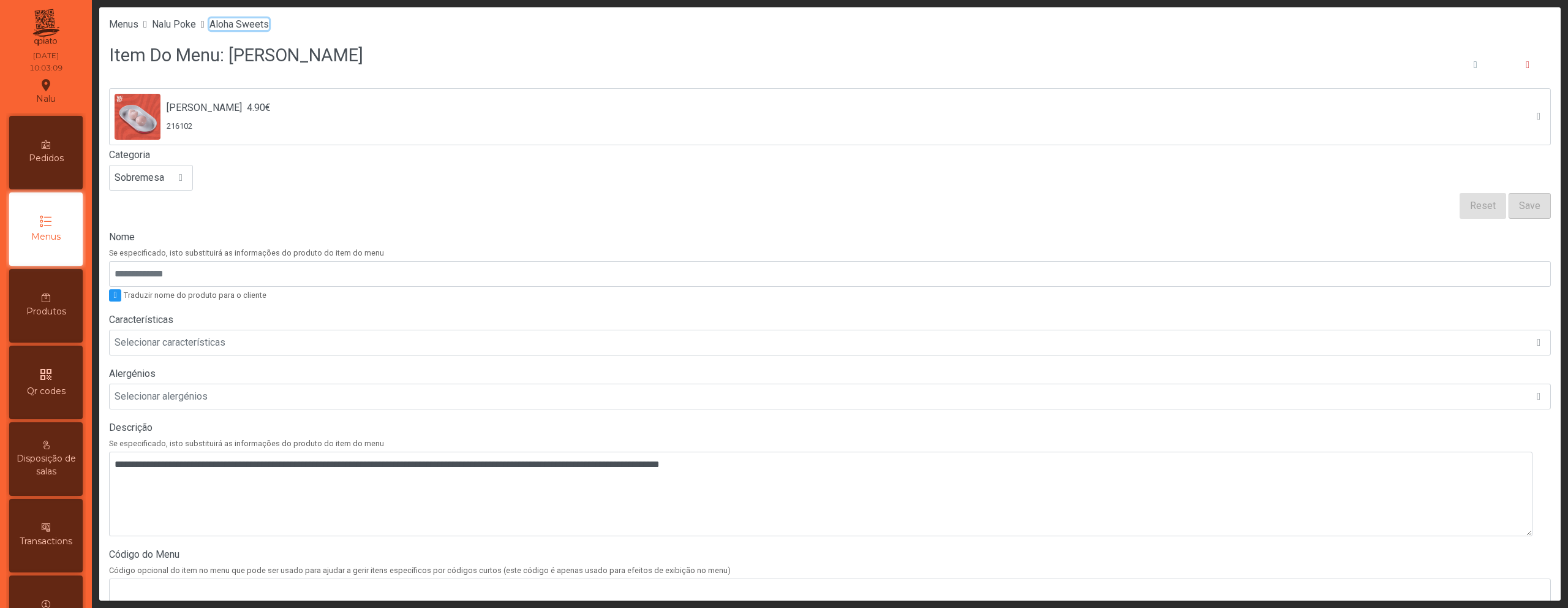
click at [257, 28] on span "Aloha Sweets" at bounding box center [239, 24] width 60 height 12
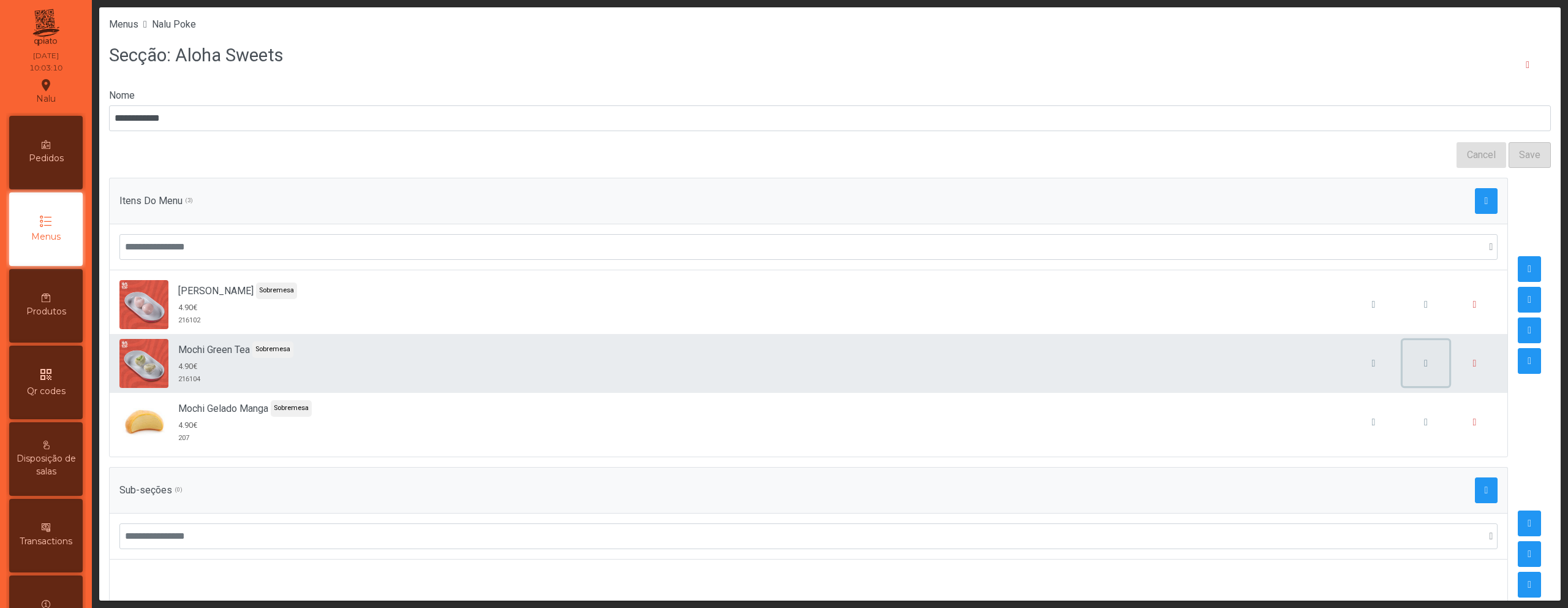
click at [1421, 367] on button "button" at bounding box center [1426, 363] width 47 height 47
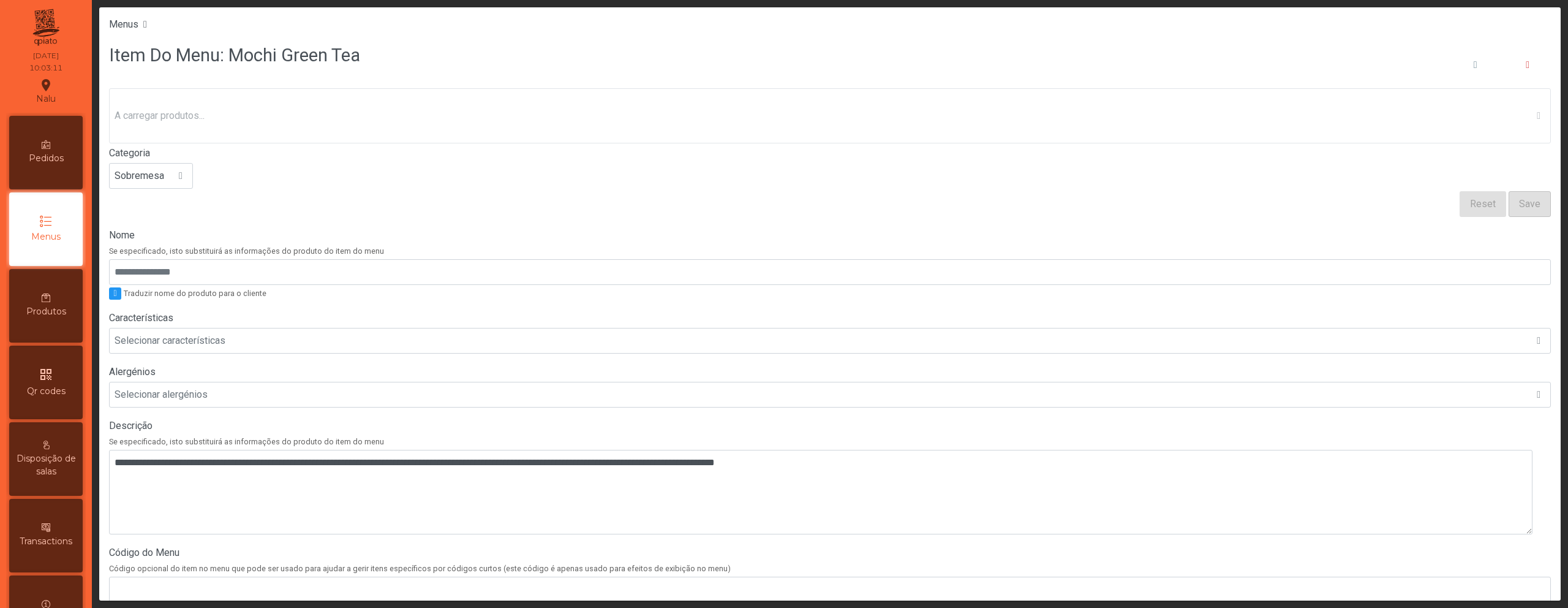
scroll to position [341, 0]
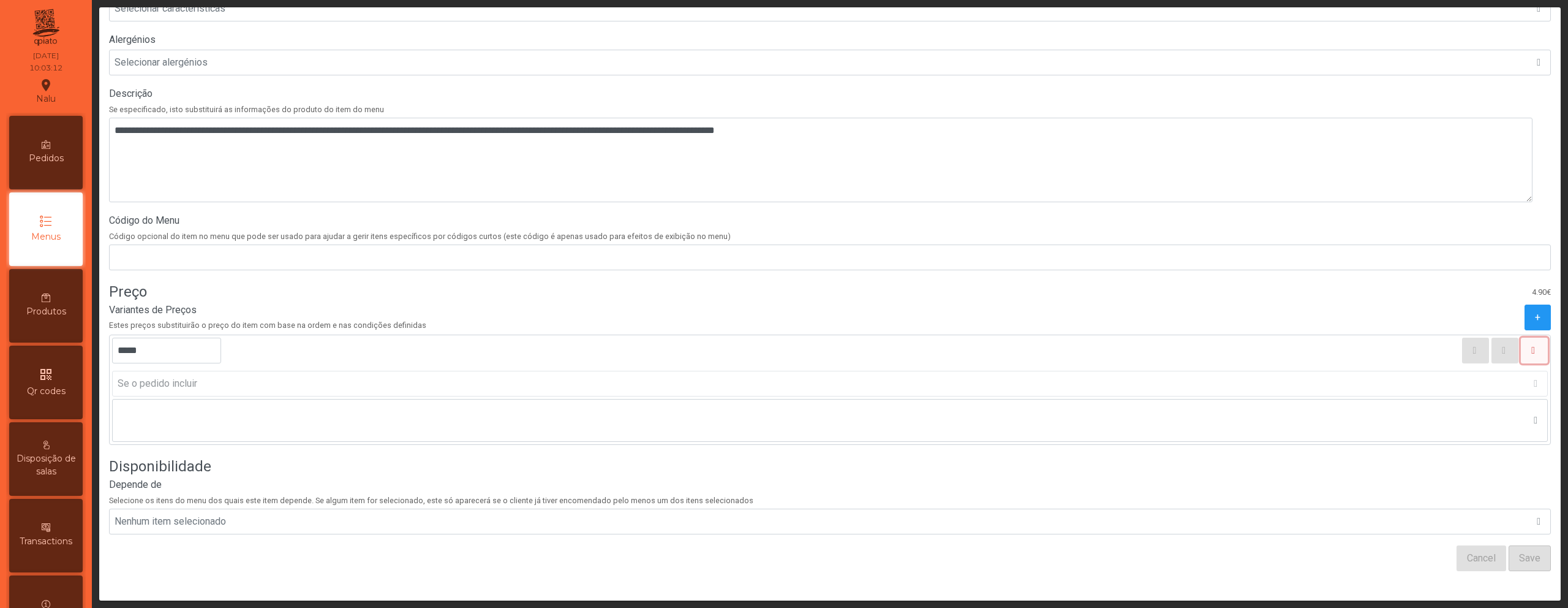
click at [1531, 345] on icon "button" at bounding box center [1533, 350] width 4 height 10
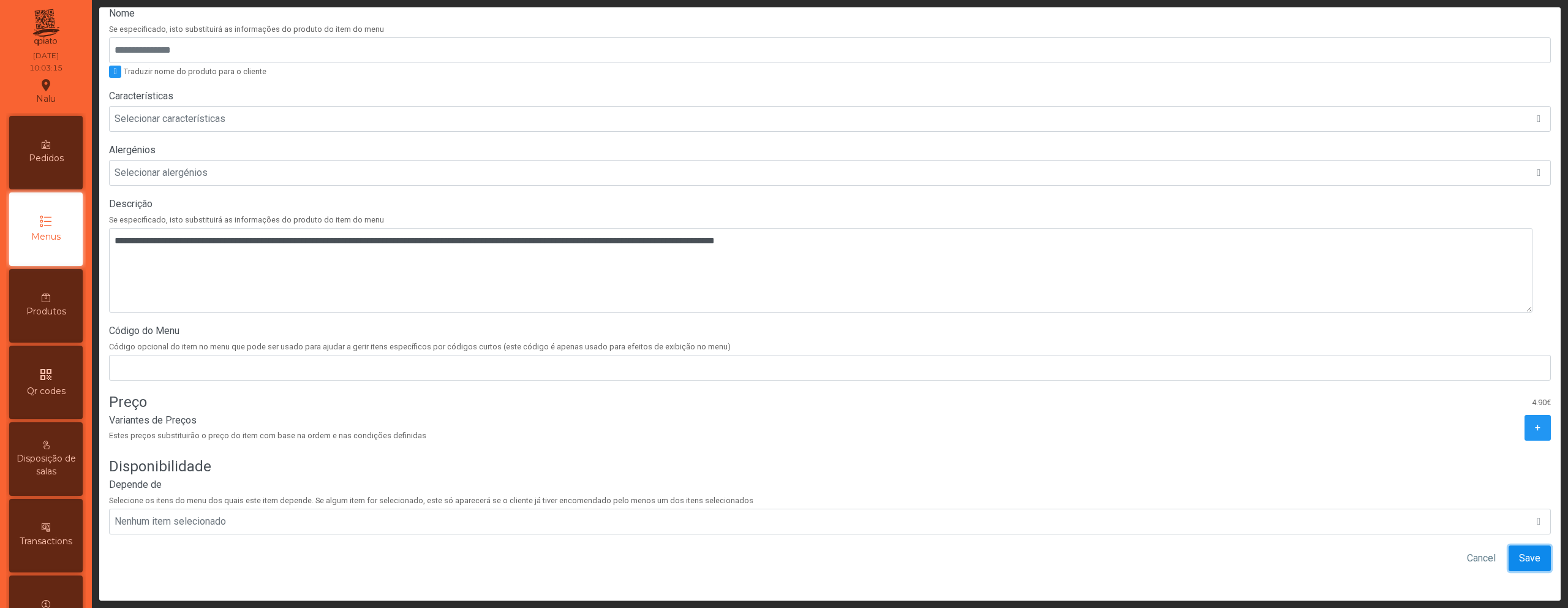
click at [1519, 551] on span "Save" at bounding box center [1530, 558] width 22 height 15
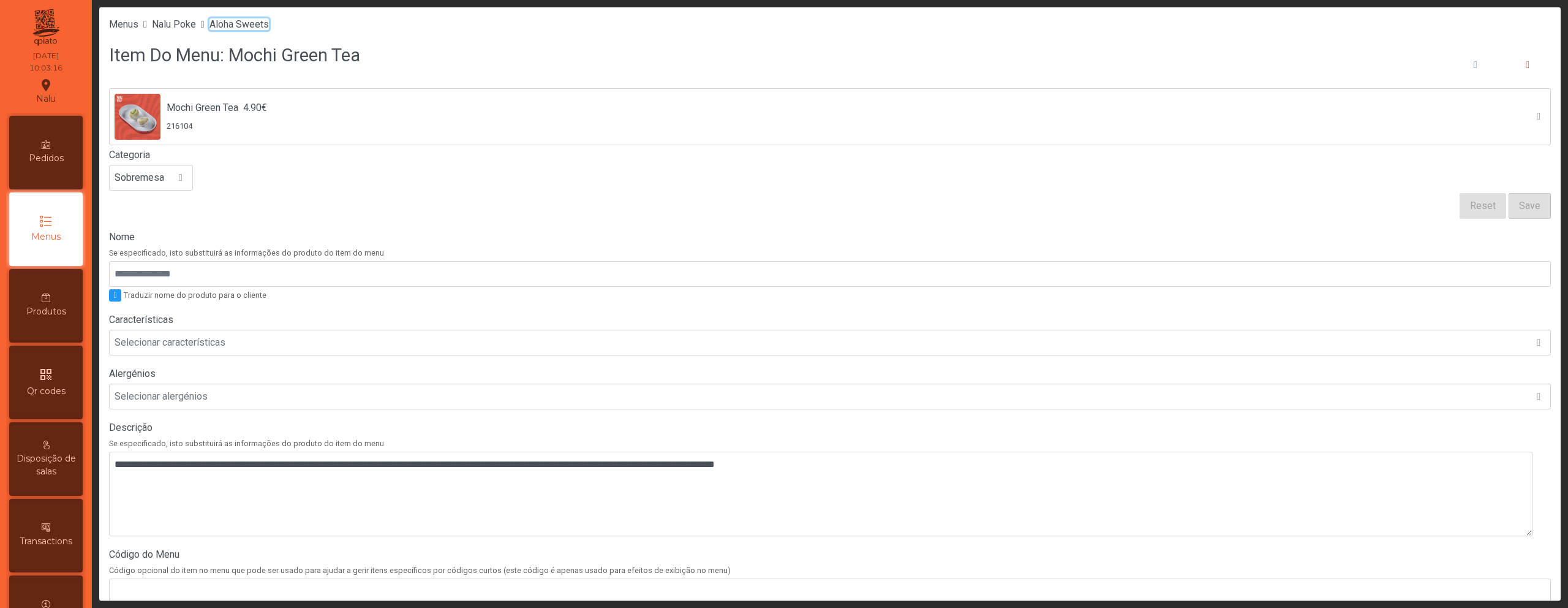
click at [259, 23] on span "Aloha Sweets" at bounding box center [239, 24] width 60 height 12
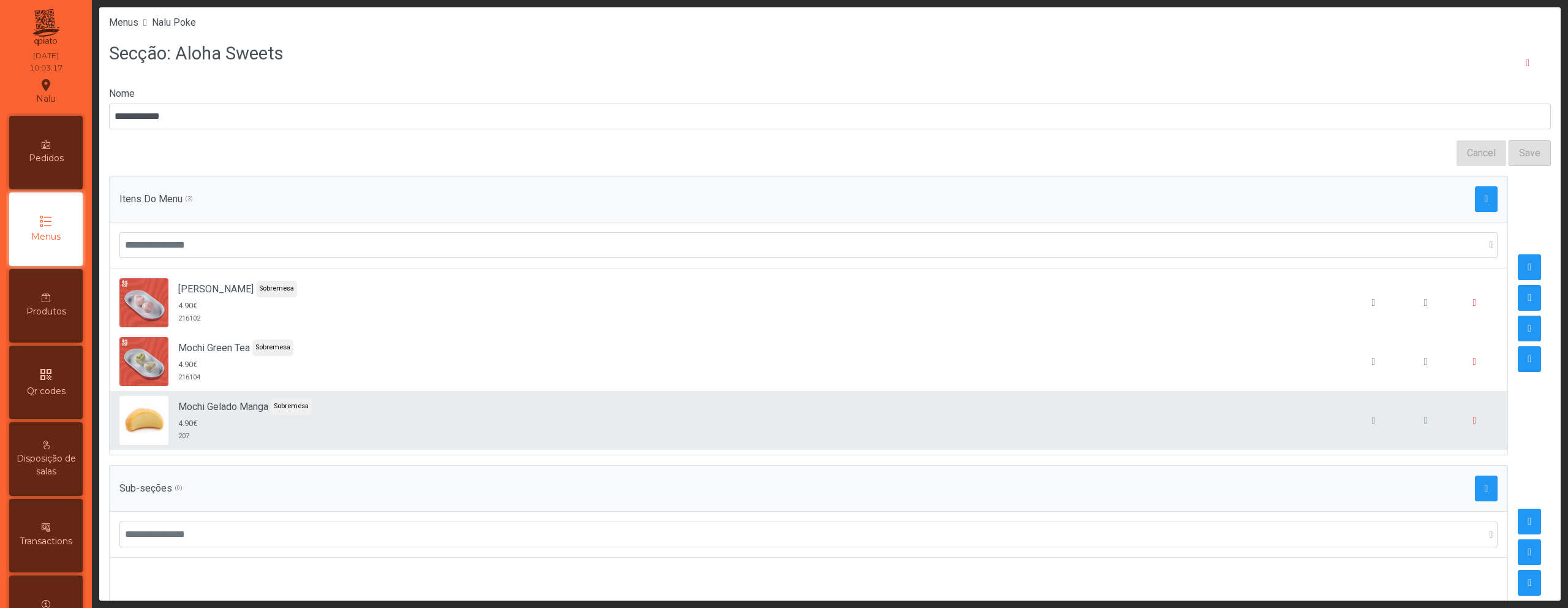
scroll to position [2, 0]
click at [1405, 427] on button "button" at bounding box center [1426, 420] width 47 height 47
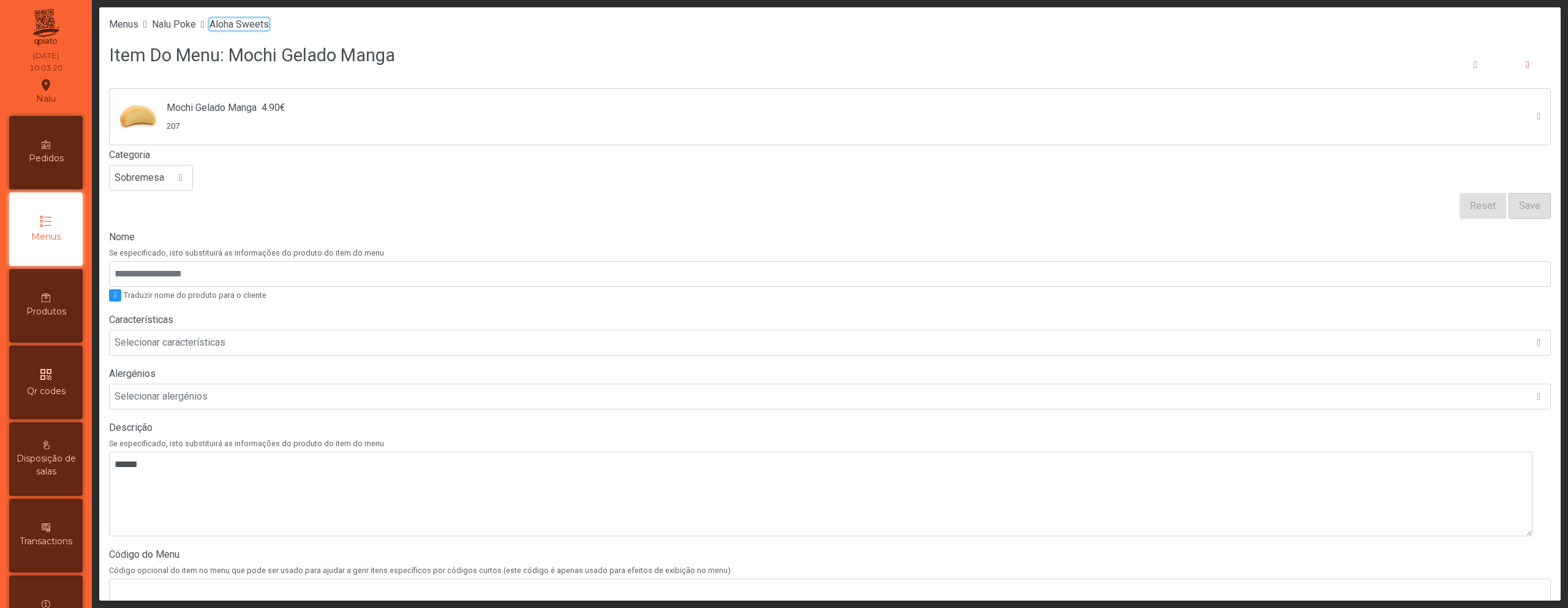
click at [233, 24] on span "Aloha Sweets" at bounding box center [239, 24] width 60 height 12
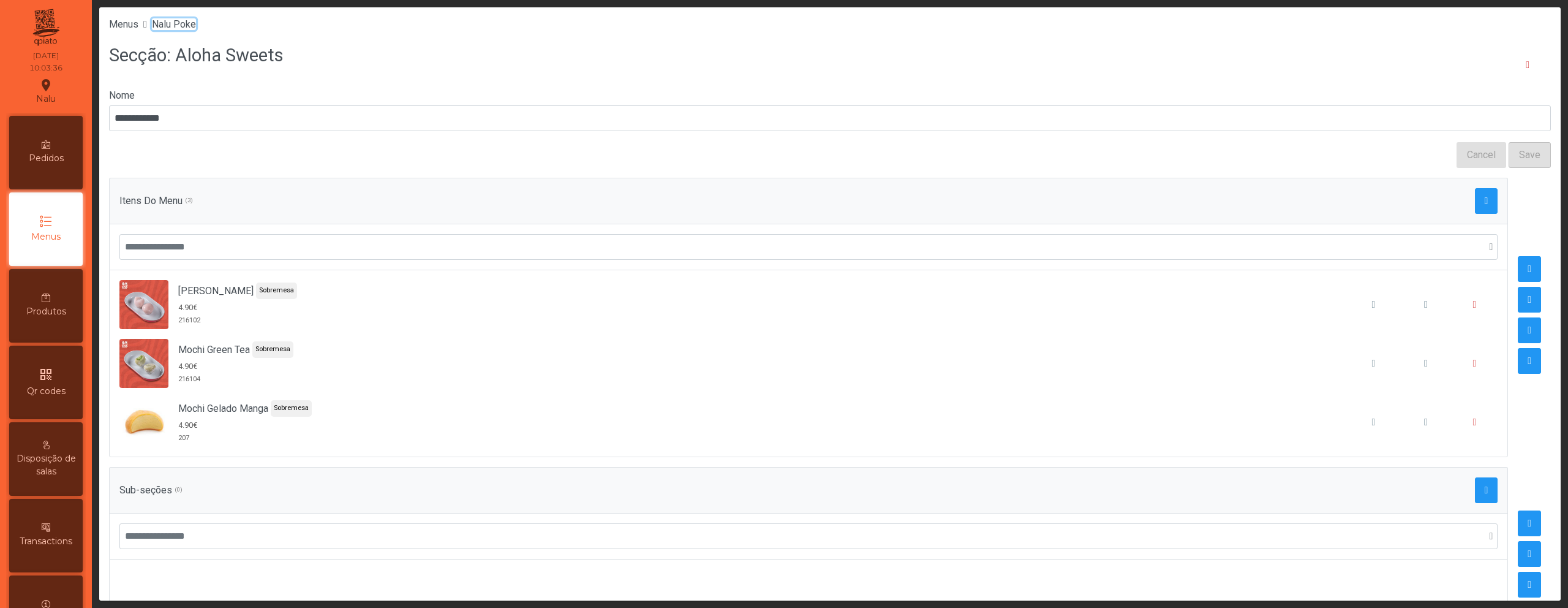
click at [186, 28] on span "Nalu Poke" at bounding box center [174, 24] width 44 height 12
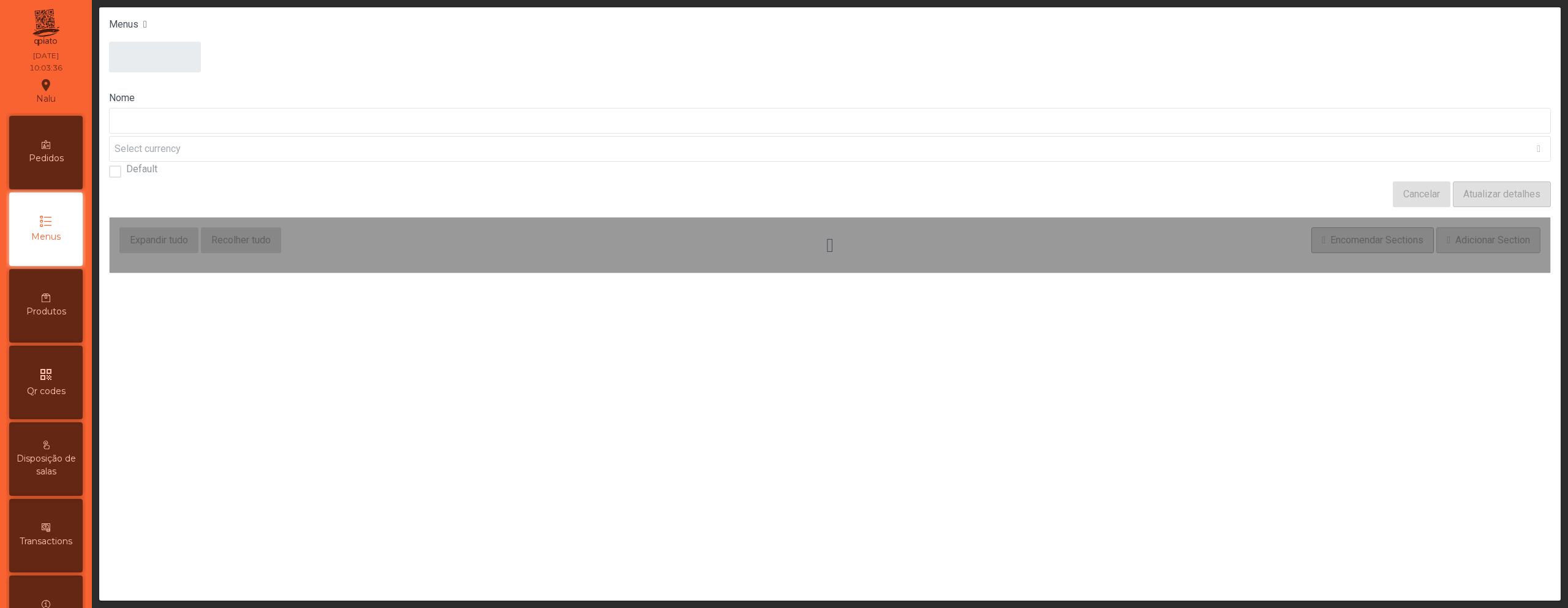
type input "*********"
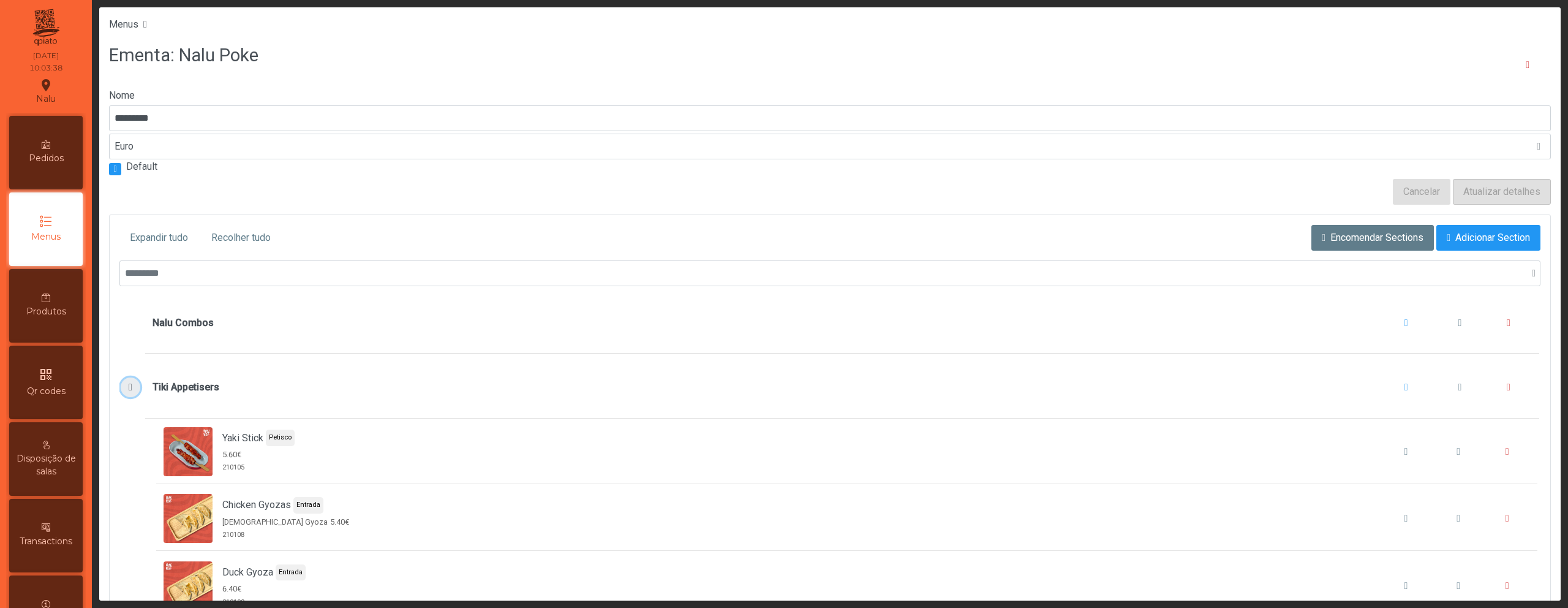
click at [125, 387] on span "Tiki Appetisers" at bounding box center [130, 387] width 13 height 10
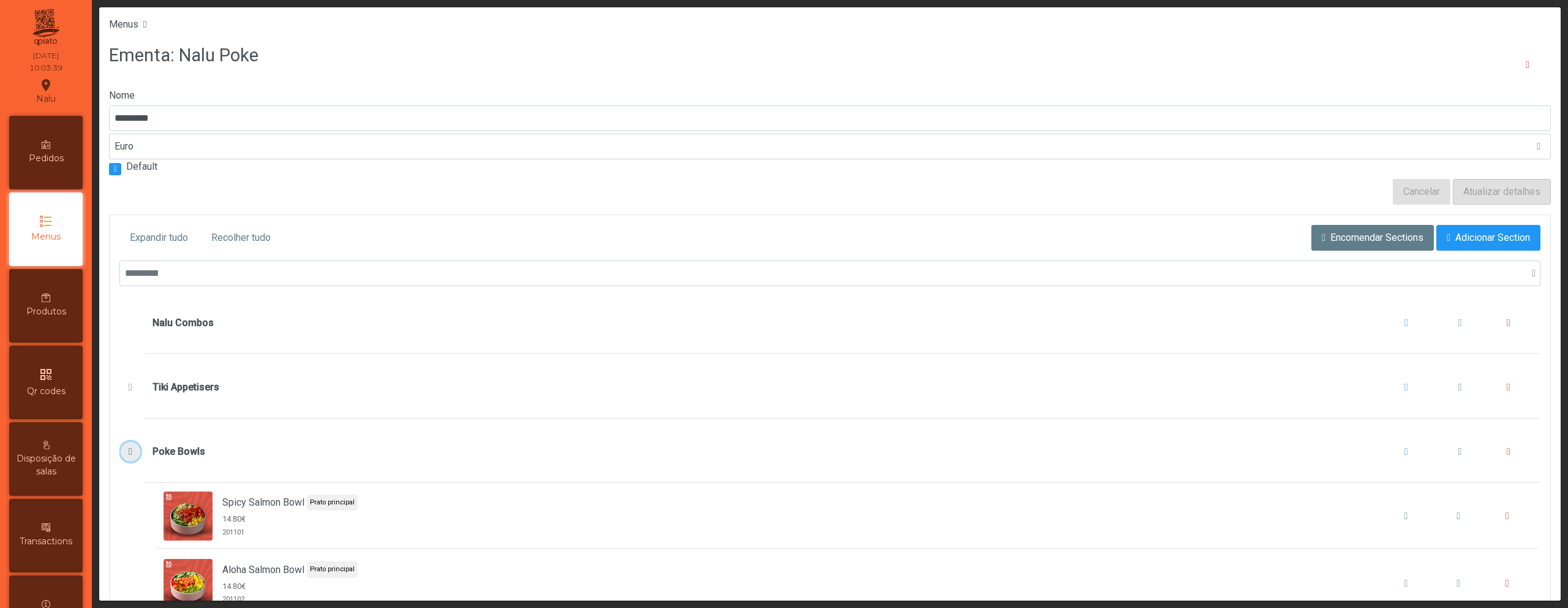
click at [127, 446] on button "Poke Bowls" at bounding box center [130, 452] width 19 height 20
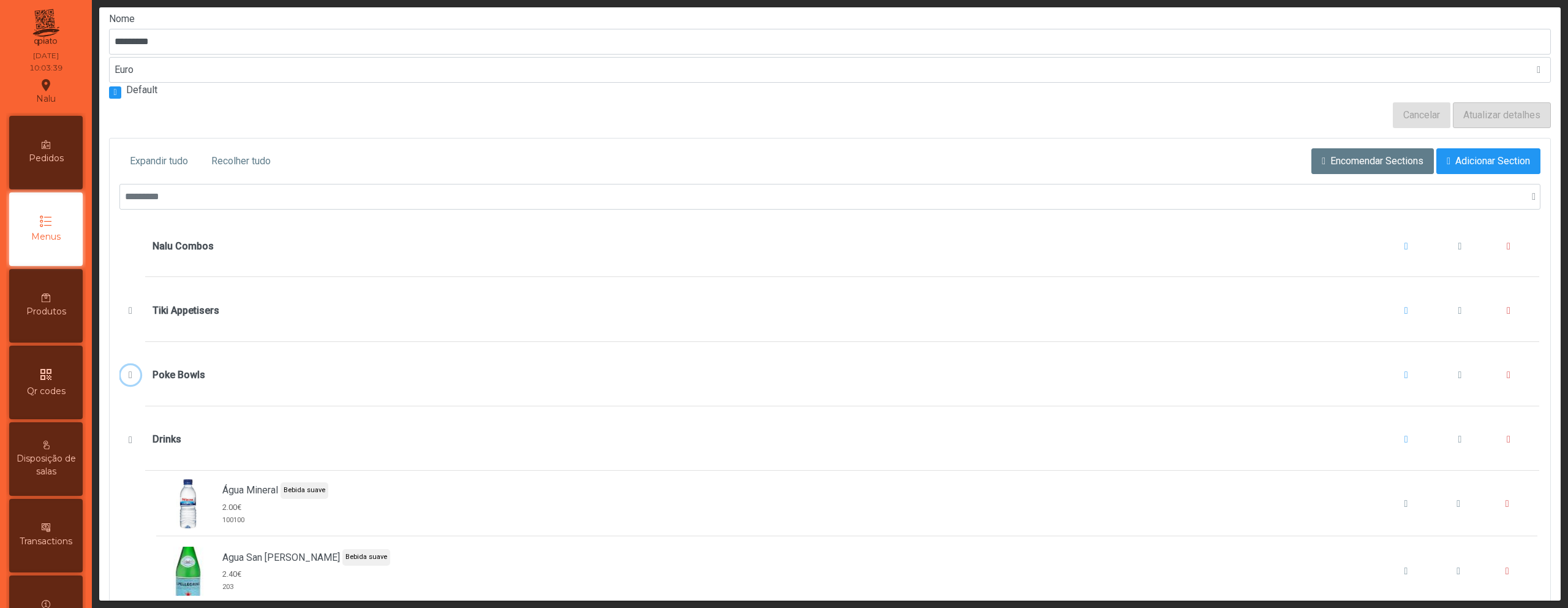
scroll to position [92, 0]
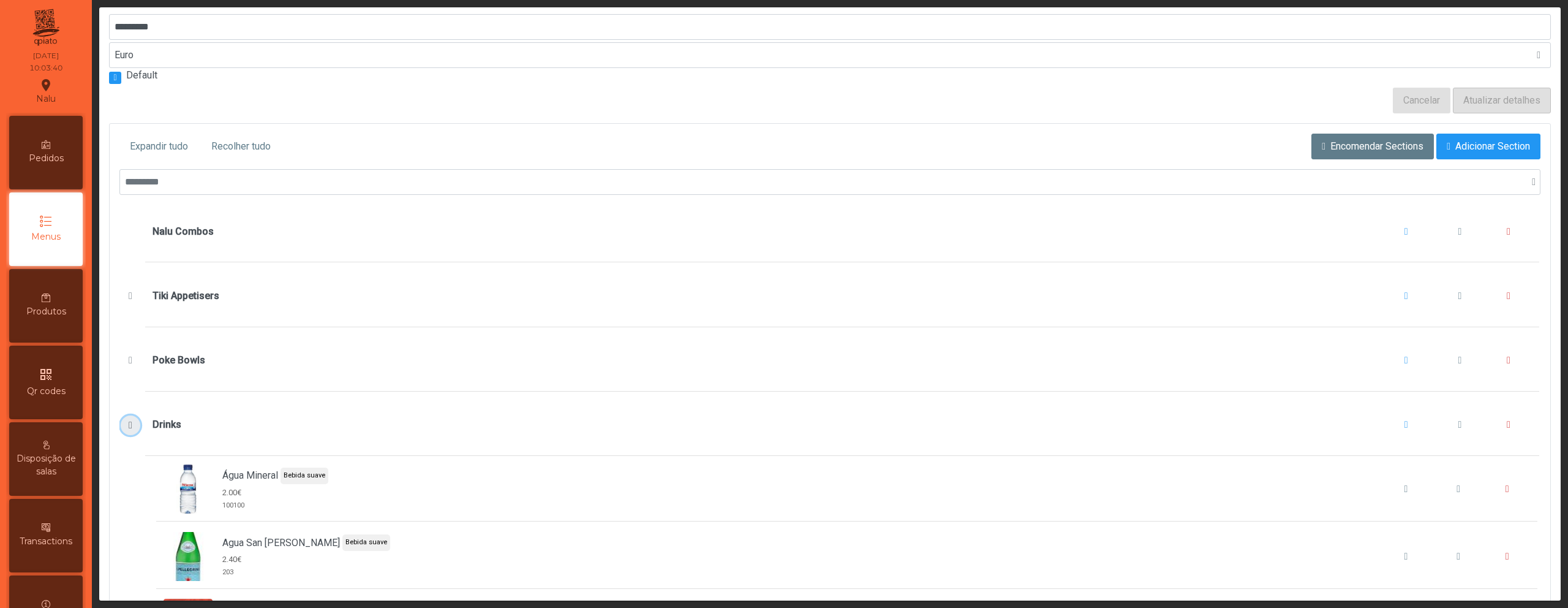
click at [124, 428] on span "Drinks" at bounding box center [130, 425] width 13 height 10
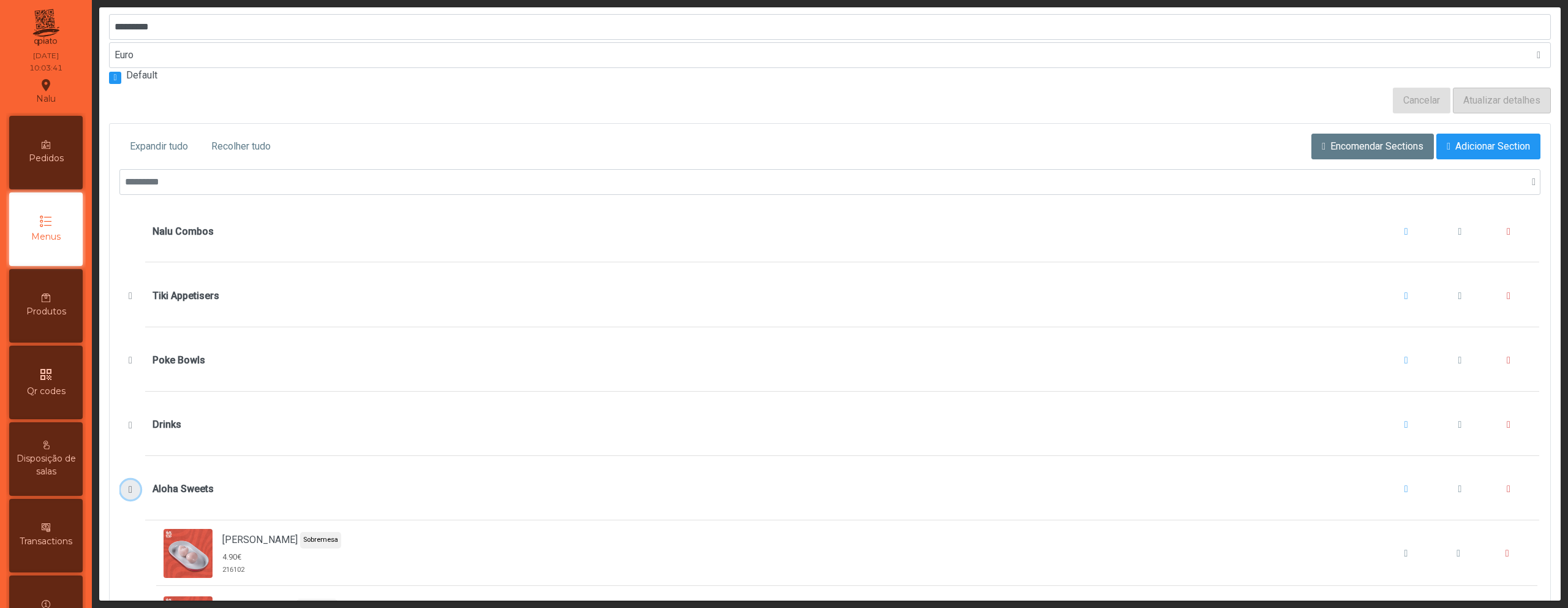
click at [131, 489] on span "Aloha Sweets" at bounding box center [130, 490] width 13 height 10
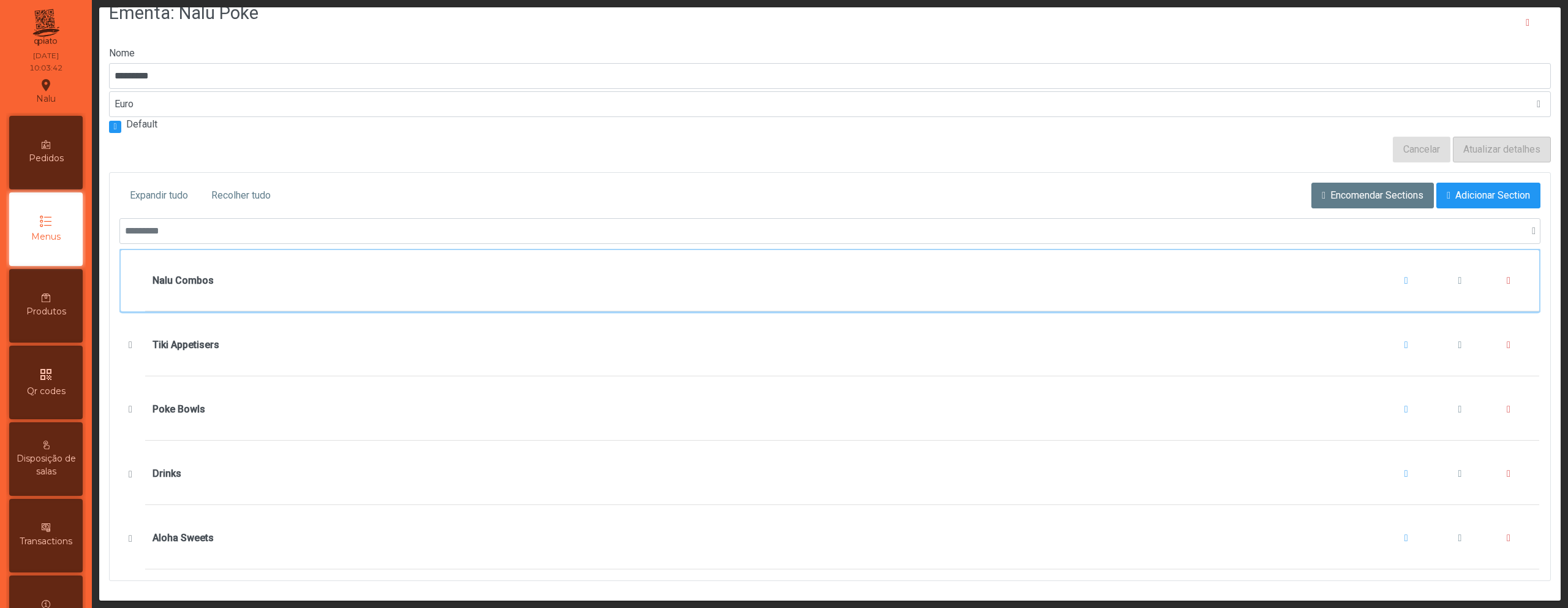
click at [416, 278] on div "Nalu Combos" at bounding box center [842, 281] width 1379 height 47
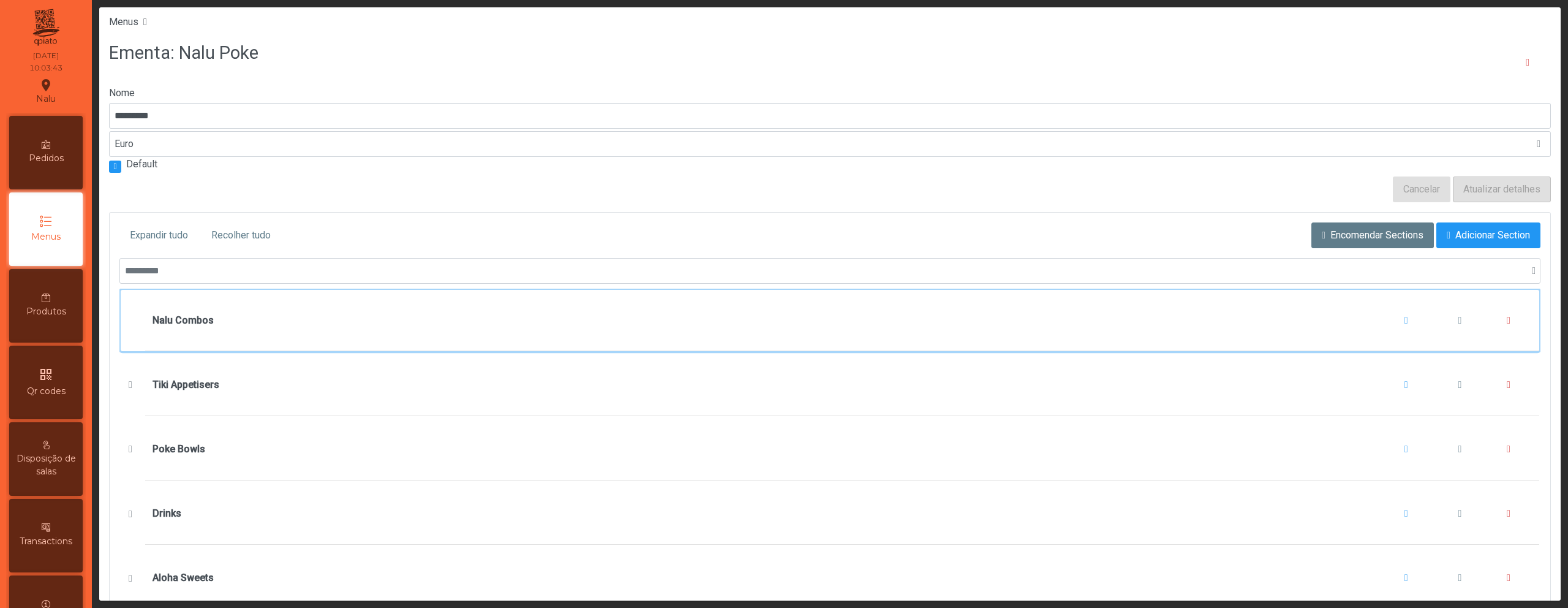
scroll to position [0, 0]
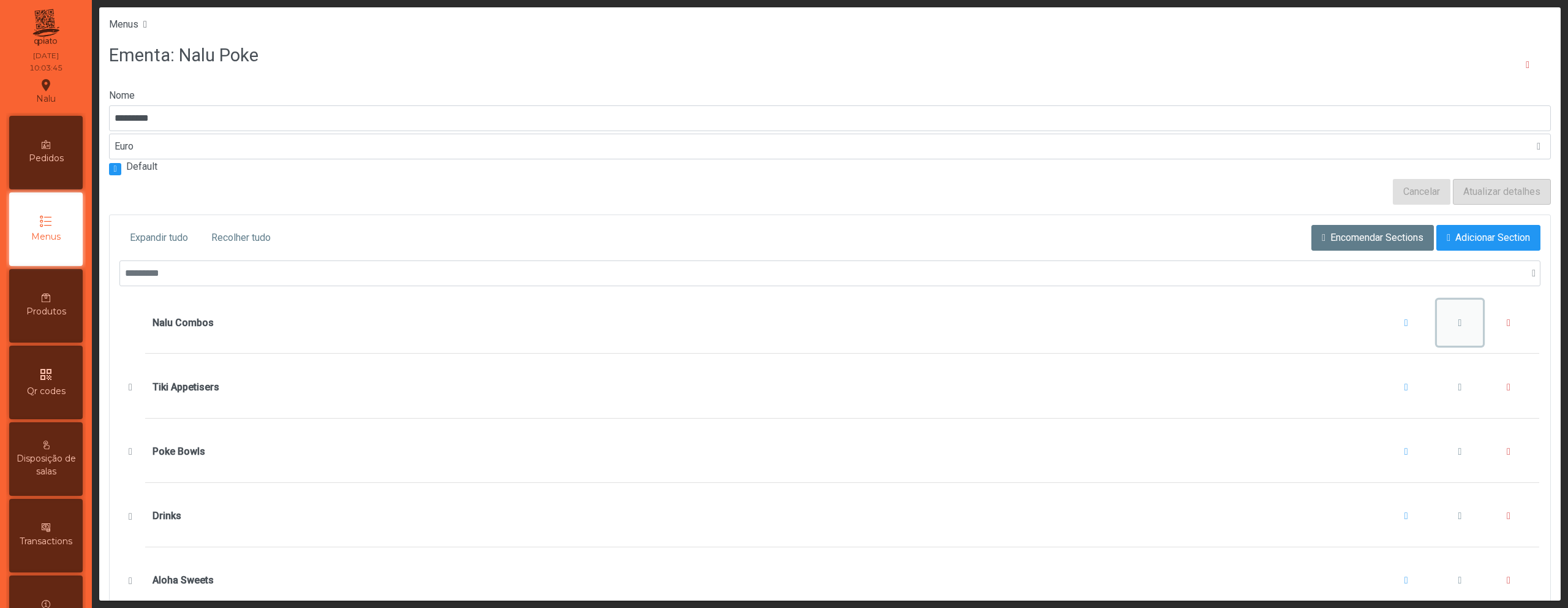
click at [1437, 319] on button "Nalu Combos" at bounding box center [1460, 323] width 47 height 47
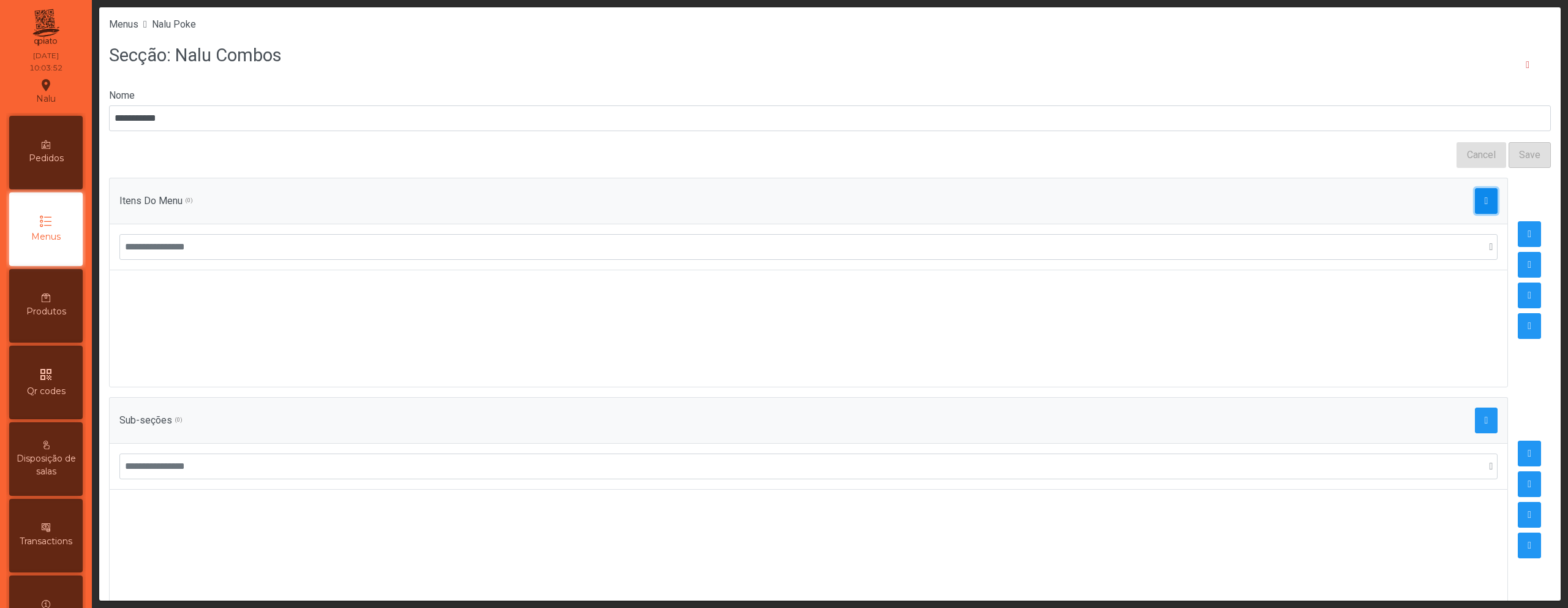
click at [1475, 206] on button "button" at bounding box center [1487, 201] width 23 height 26
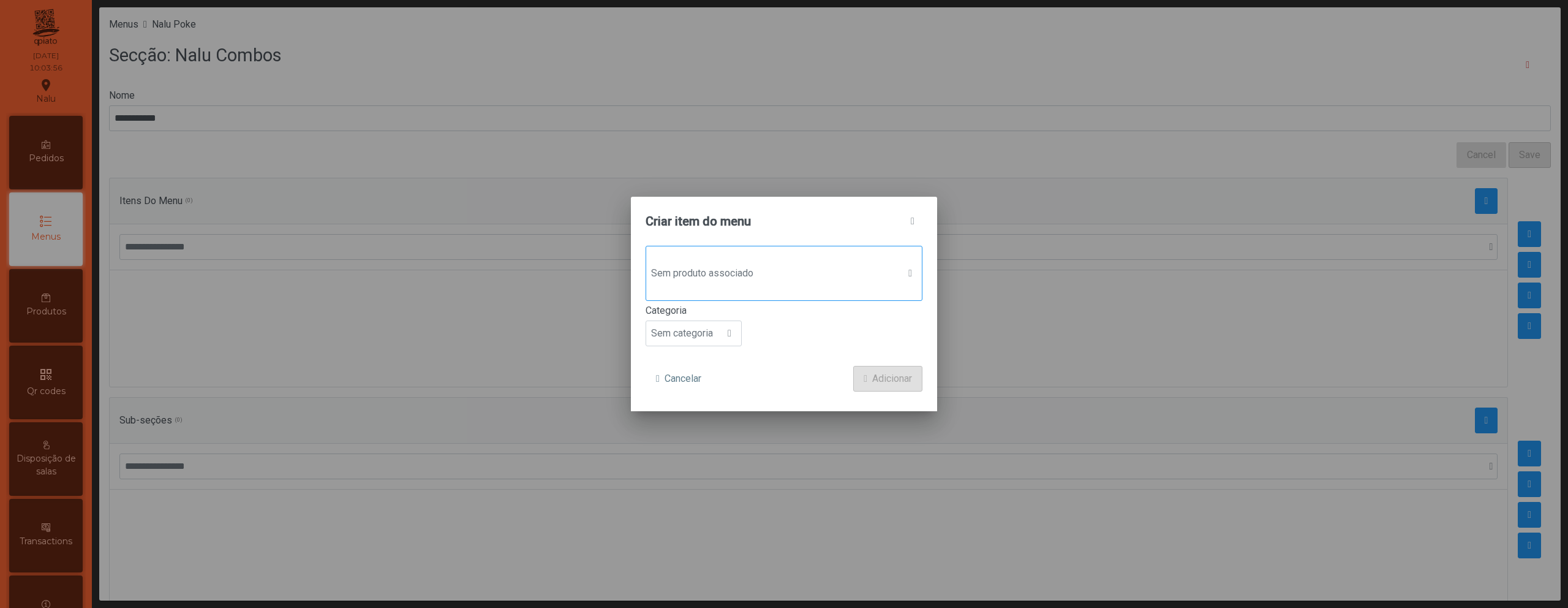
click at [842, 284] on span "Sem produto associado" at bounding box center [772, 274] width 253 height 25
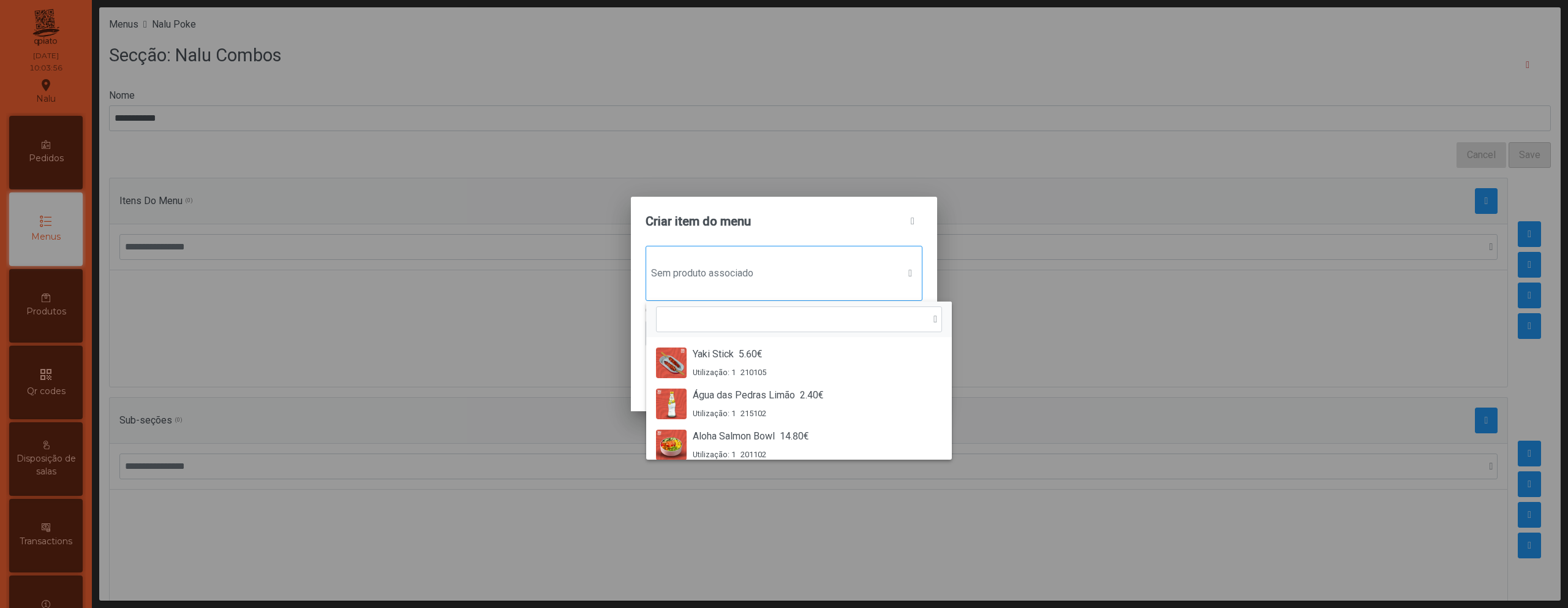
scroll to position [9, 60]
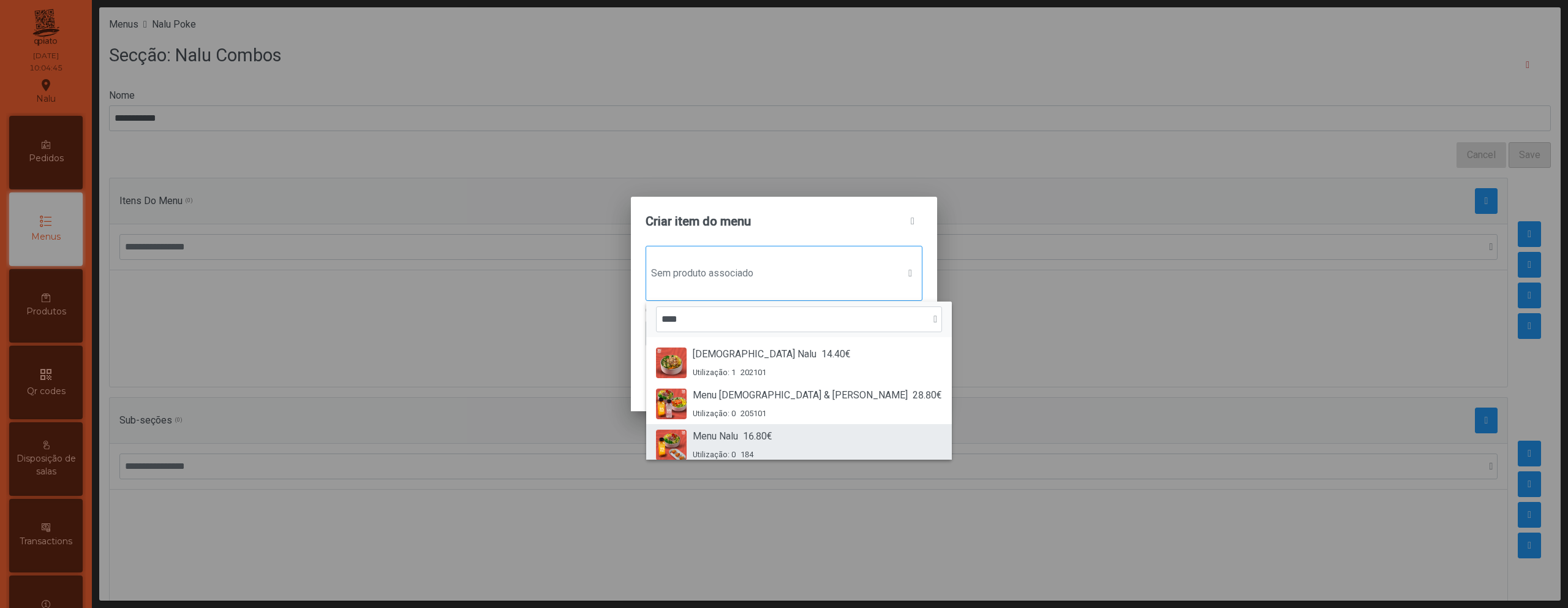
type input "****"
click at [784, 438] on div "Menu Nalu 16.80€ Utilização: 0 184" at bounding box center [799, 444] width 286 height 31
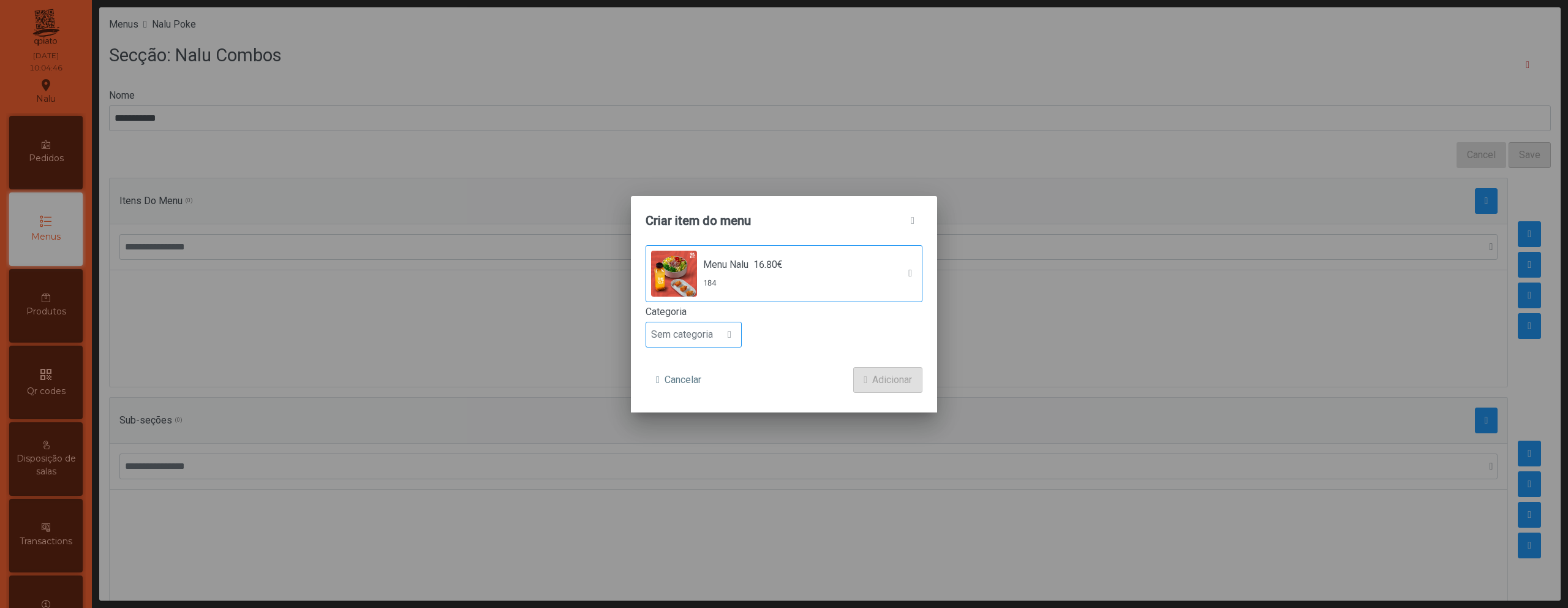
click at [713, 343] on span "Sem categoria" at bounding box center [682, 334] width 72 height 25
click at [711, 395] on span "Prato principal" at bounding box center [687, 398] width 62 height 12
click at [876, 375] on span "Adicionar" at bounding box center [892, 380] width 40 height 15
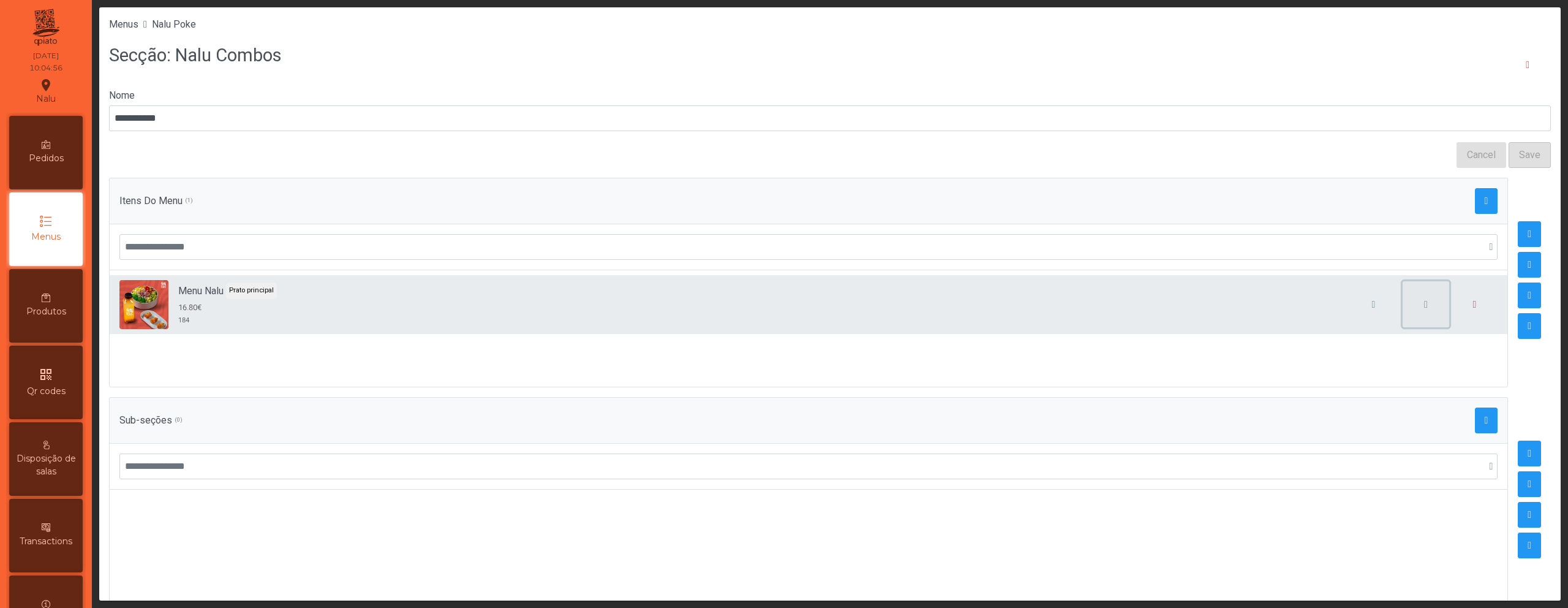
click at [1424, 303] on span "button" at bounding box center [1426, 305] width 4 height 10
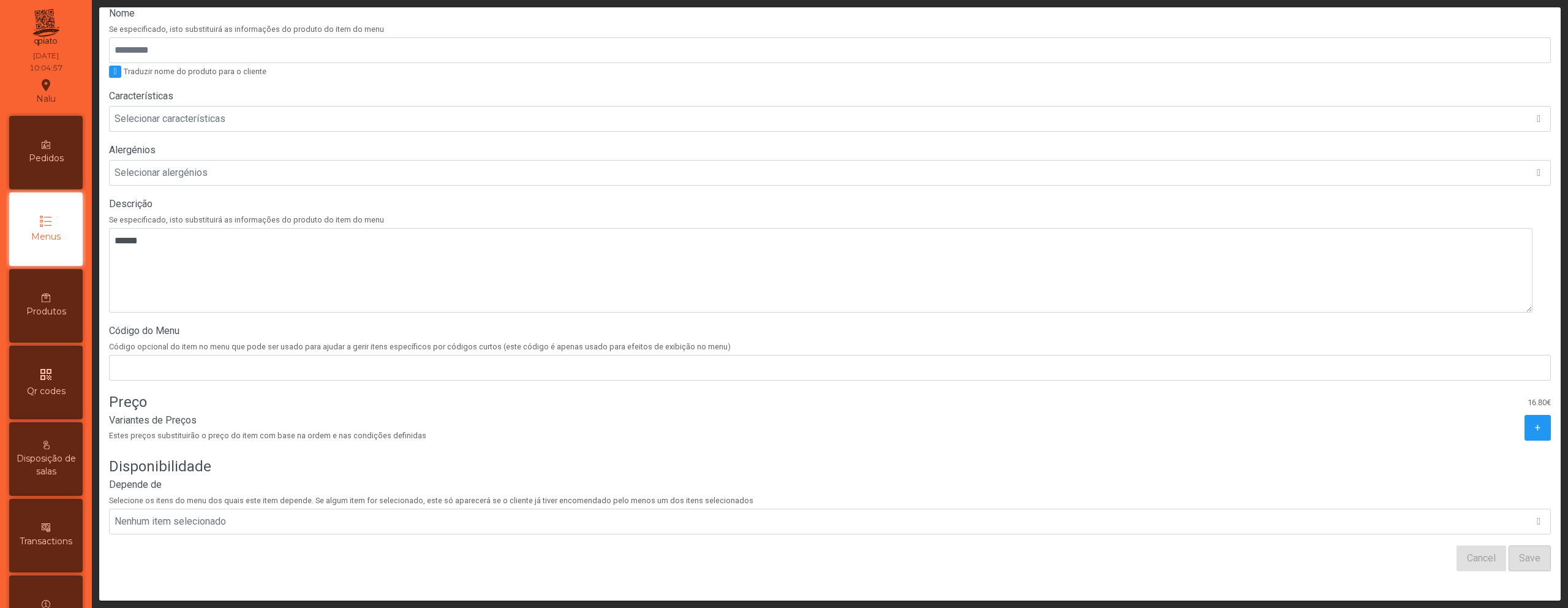
scroll to position [233, 0]
click at [1524, 417] on button "+" at bounding box center [1537, 428] width 26 height 26
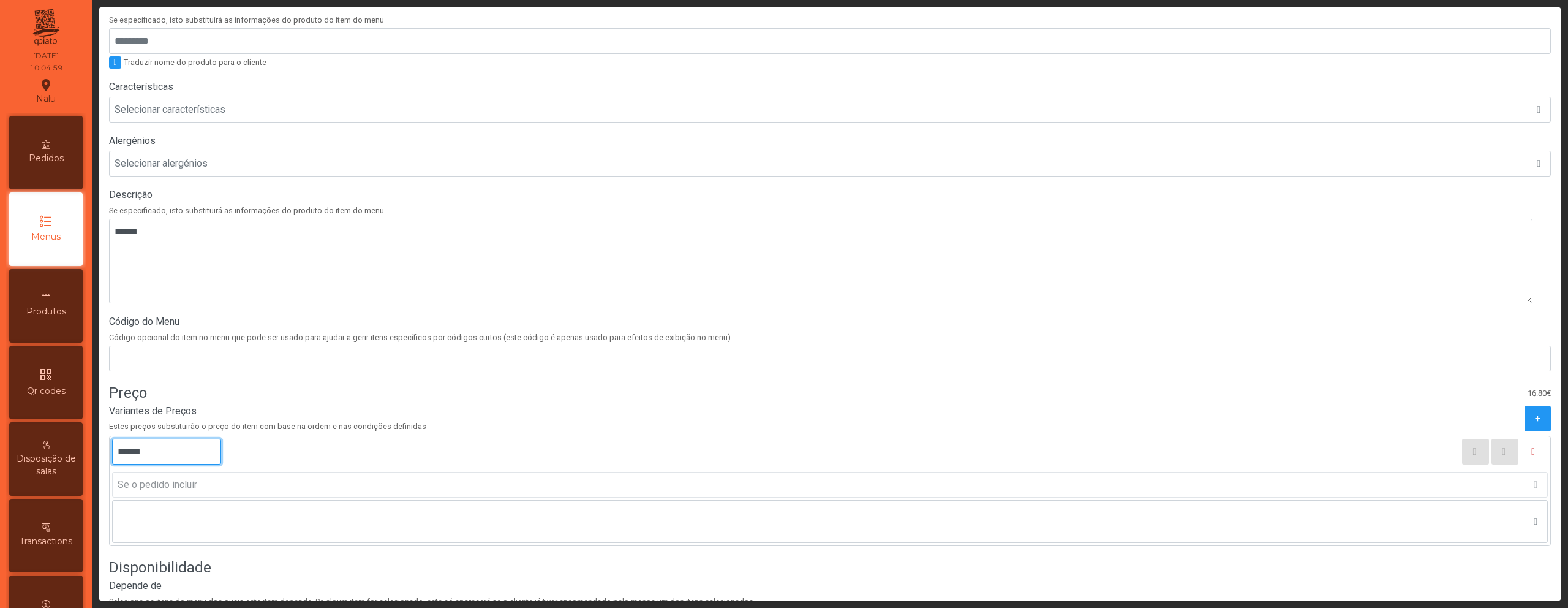
click at [137, 456] on input "******" at bounding box center [166, 452] width 109 height 26
type input "******"
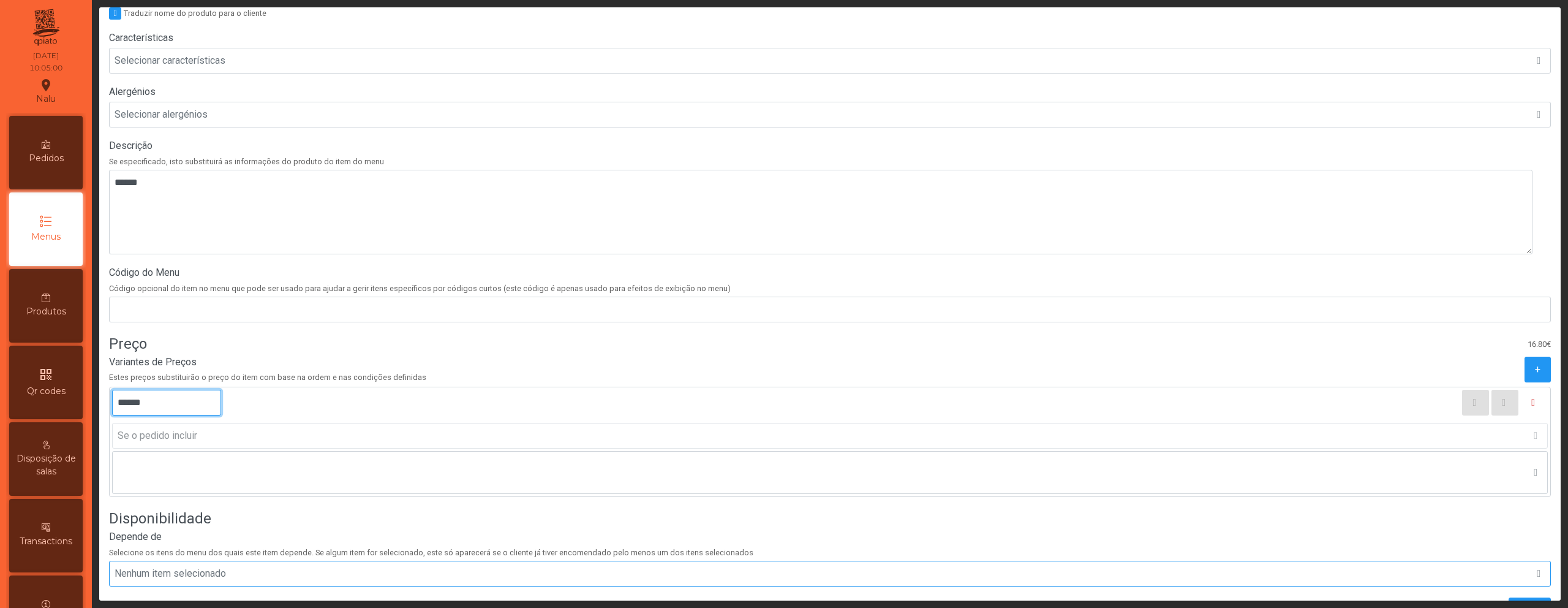
scroll to position [343, 0]
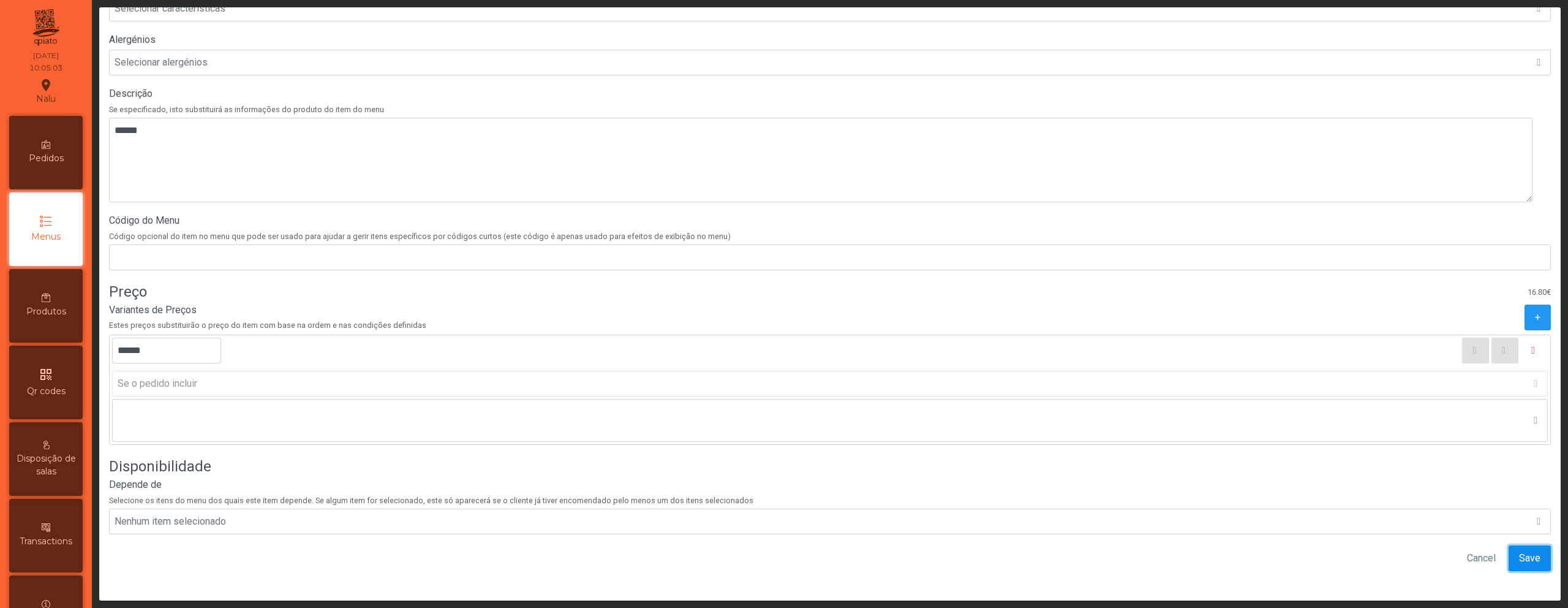
click at [1519, 551] on span "Save" at bounding box center [1530, 558] width 22 height 15
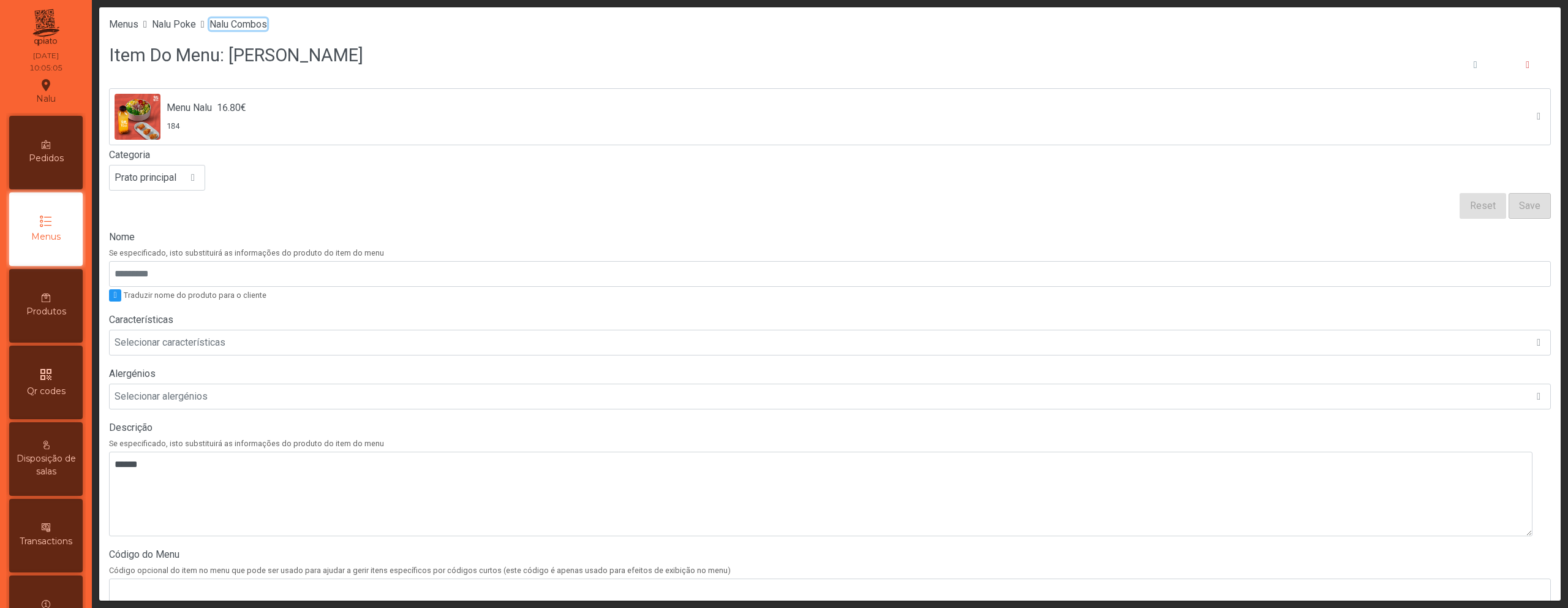
click at [235, 20] on span "Nalu Combos" at bounding box center [238, 24] width 58 height 12
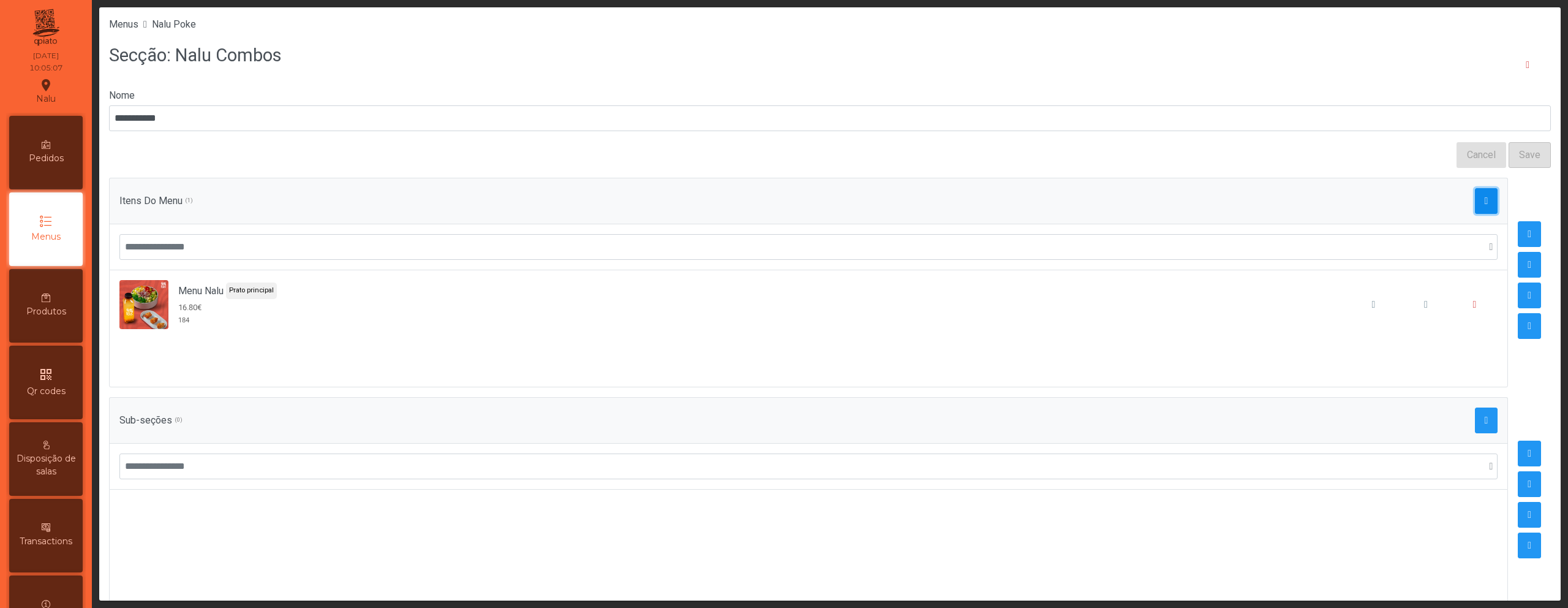
click at [1485, 198] on span "button" at bounding box center [1487, 201] width 4 height 10
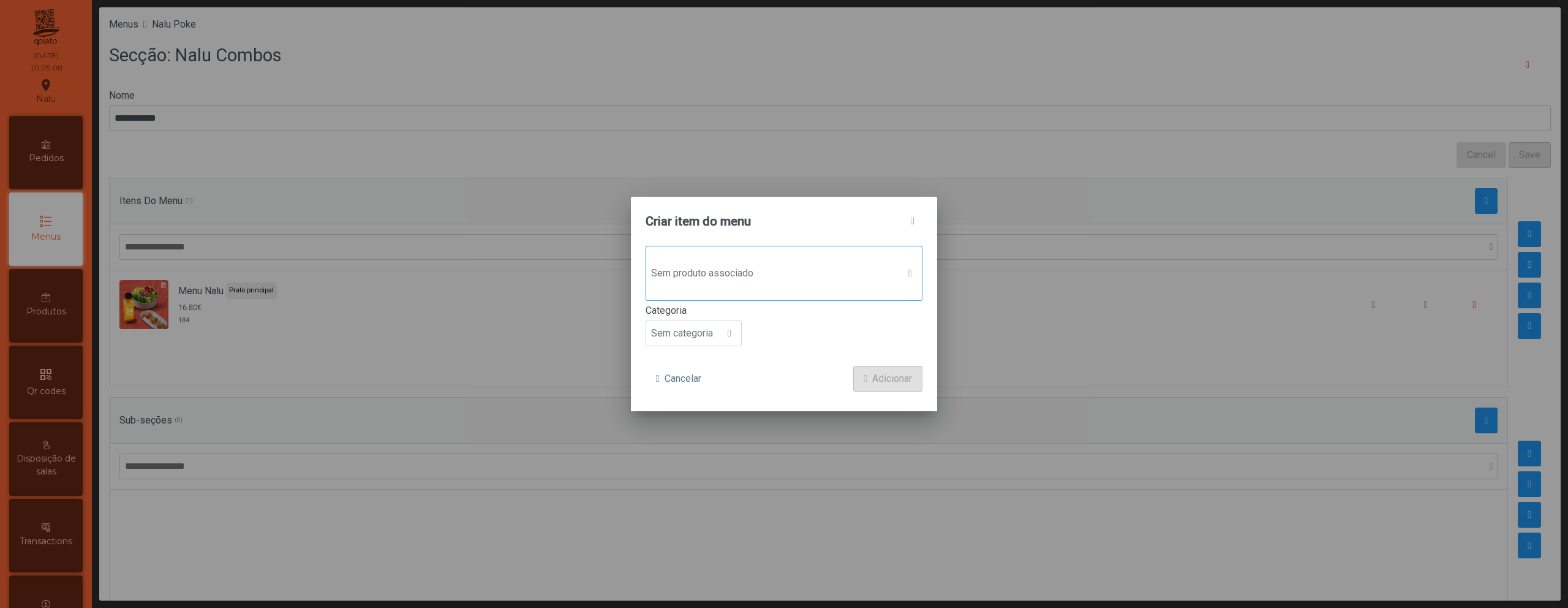
click at [816, 272] on span "Sem produto associado" at bounding box center [772, 274] width 253 height 25
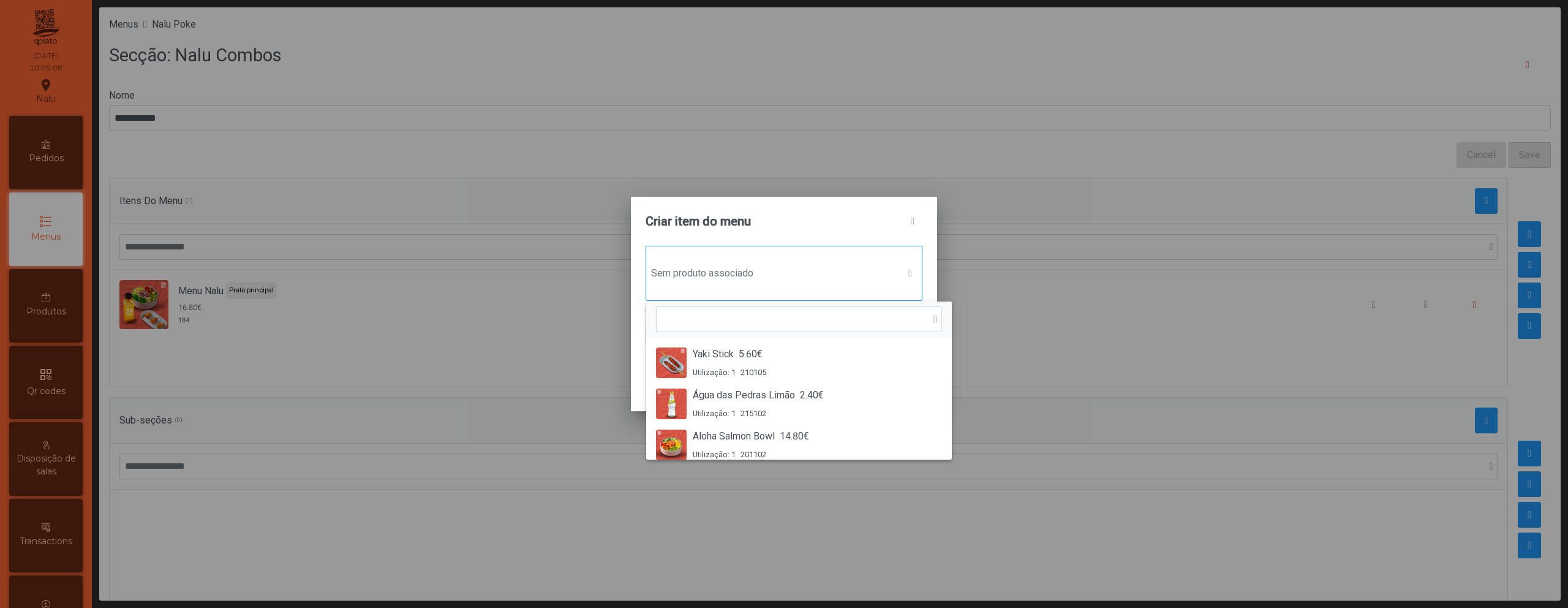
scroll to position [9, 60]
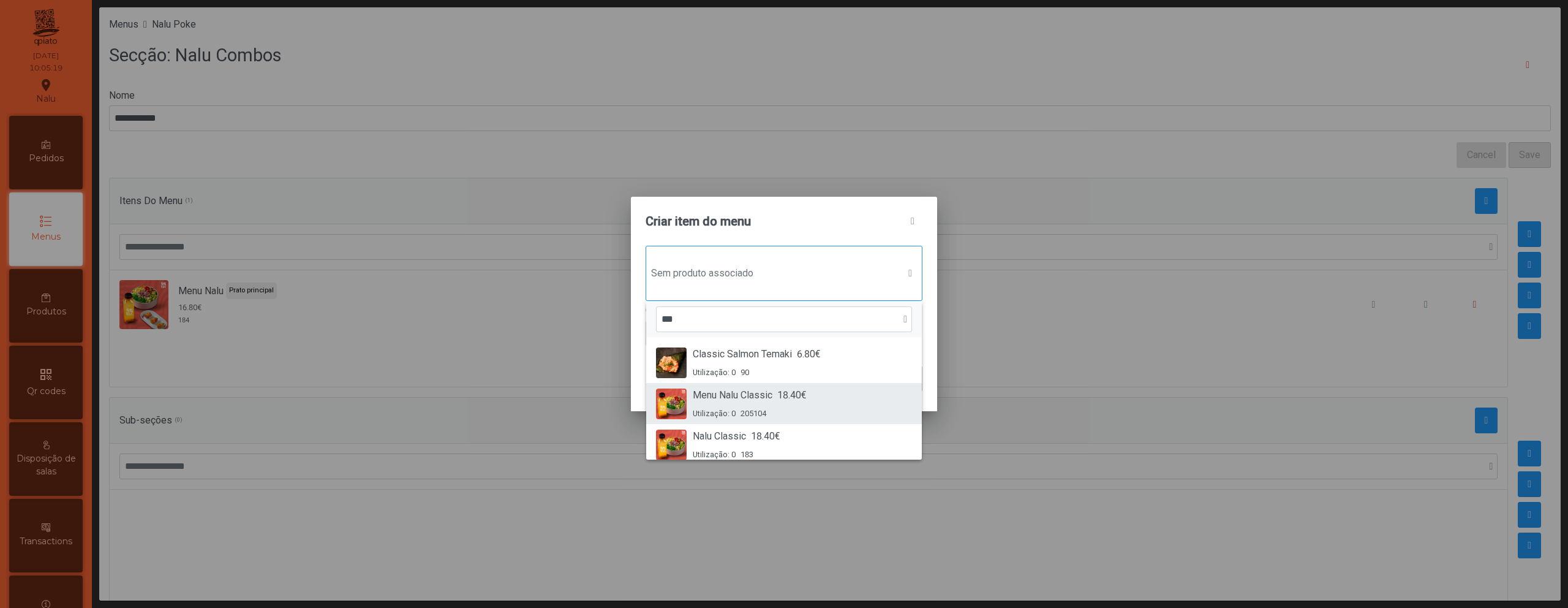
type input "***"
click at [834, 399] on div "Menu Nalu Classic 18.40€ Utilização: 0 205104" at bounding box center [784, 403] width 256 height 31
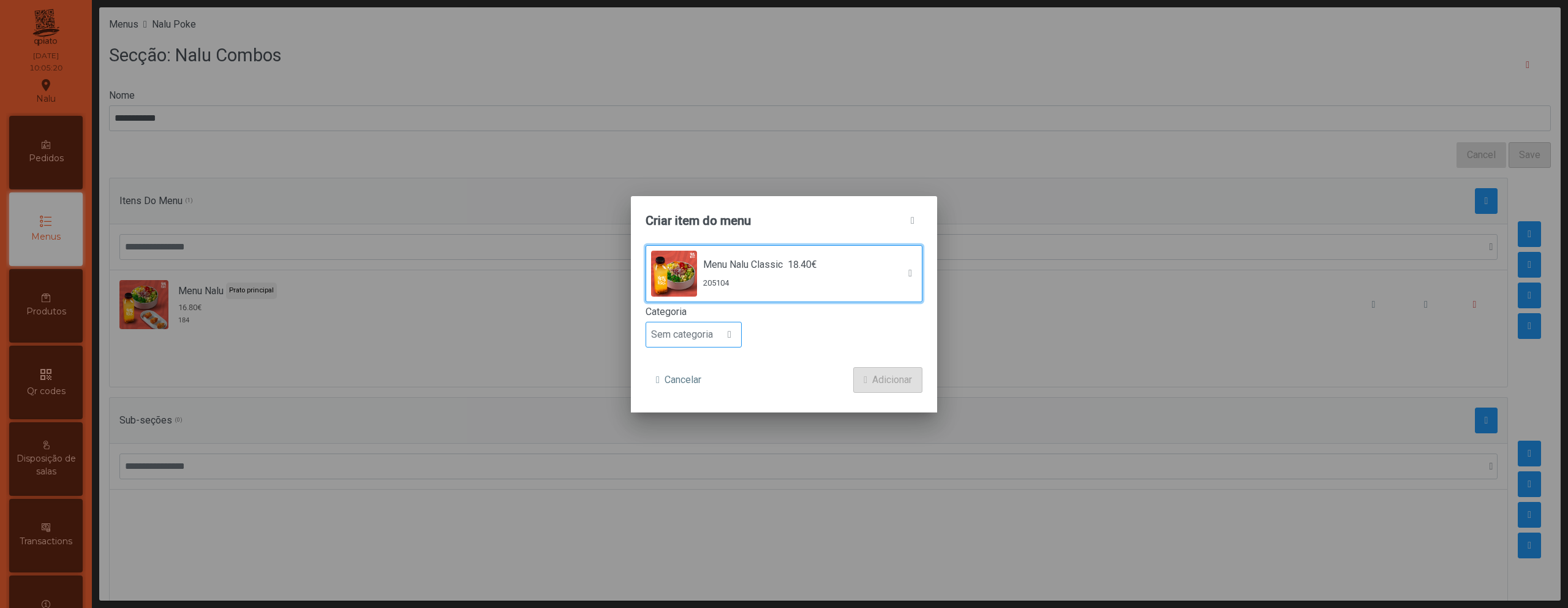
click at [705, 340] on span "Sem categoria" at bounding box center [682, 334] width 72 height 25
click at [711, 408] on span "Prato principal" at bounding box center [687, 414] width 62 height 12
click at [892, 382] on span "Adicionar" at bounding box center [892, 380] width 40 height 15
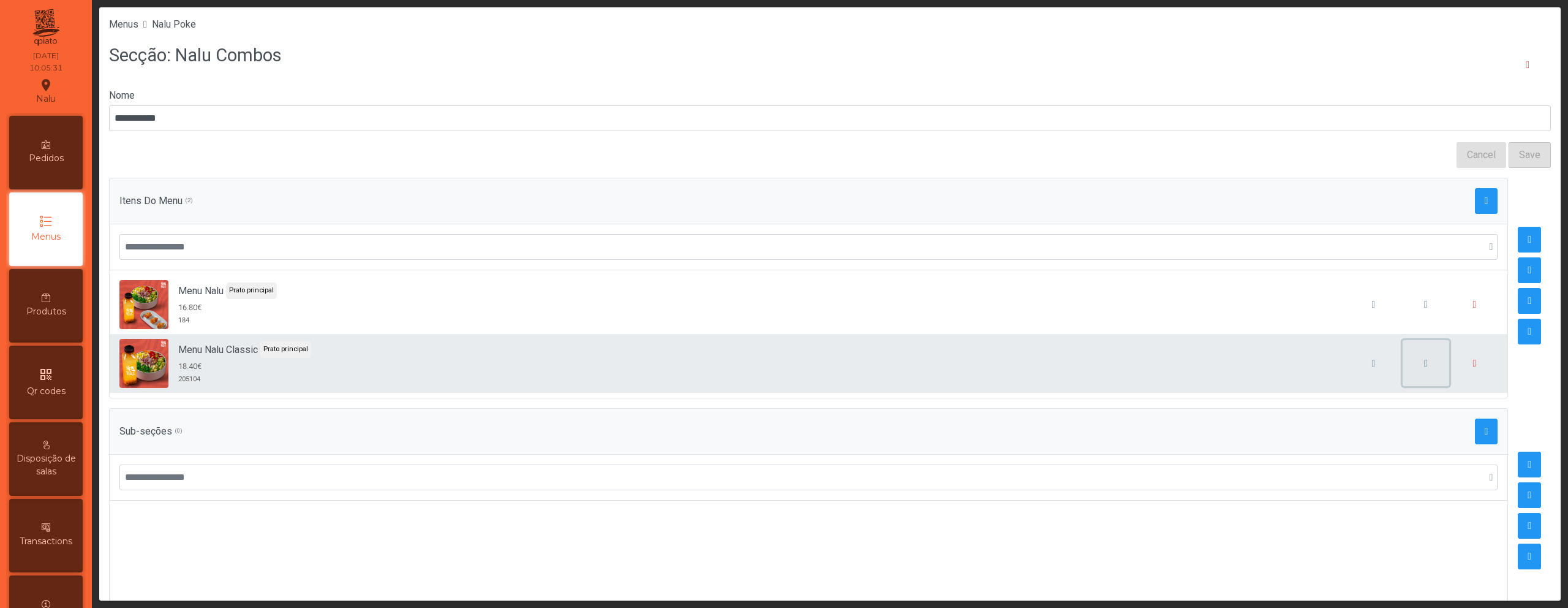
click at [1403, 371] on button "button" at bounding box center [1426, 363] width 47 height 47
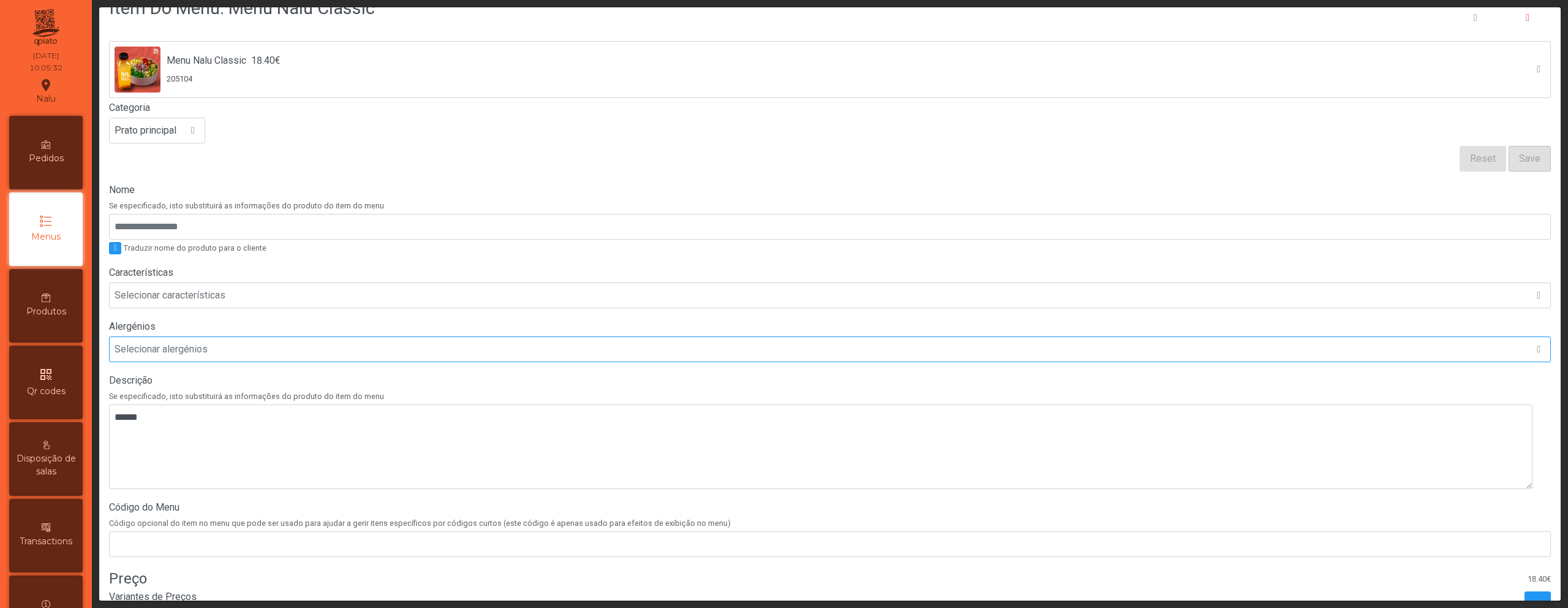
scroll to position [113, 0]
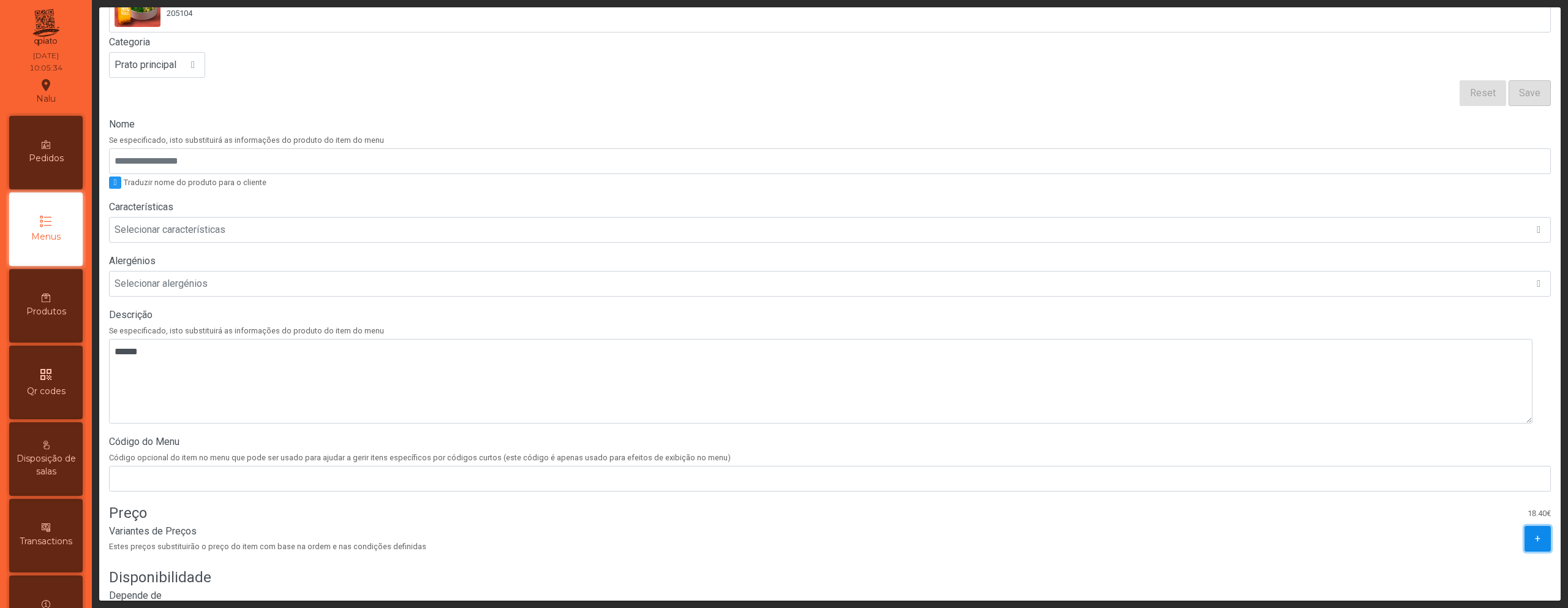
click at [1524, 537] on button "+" at bounding box center [1537, 539] width 26 height 26
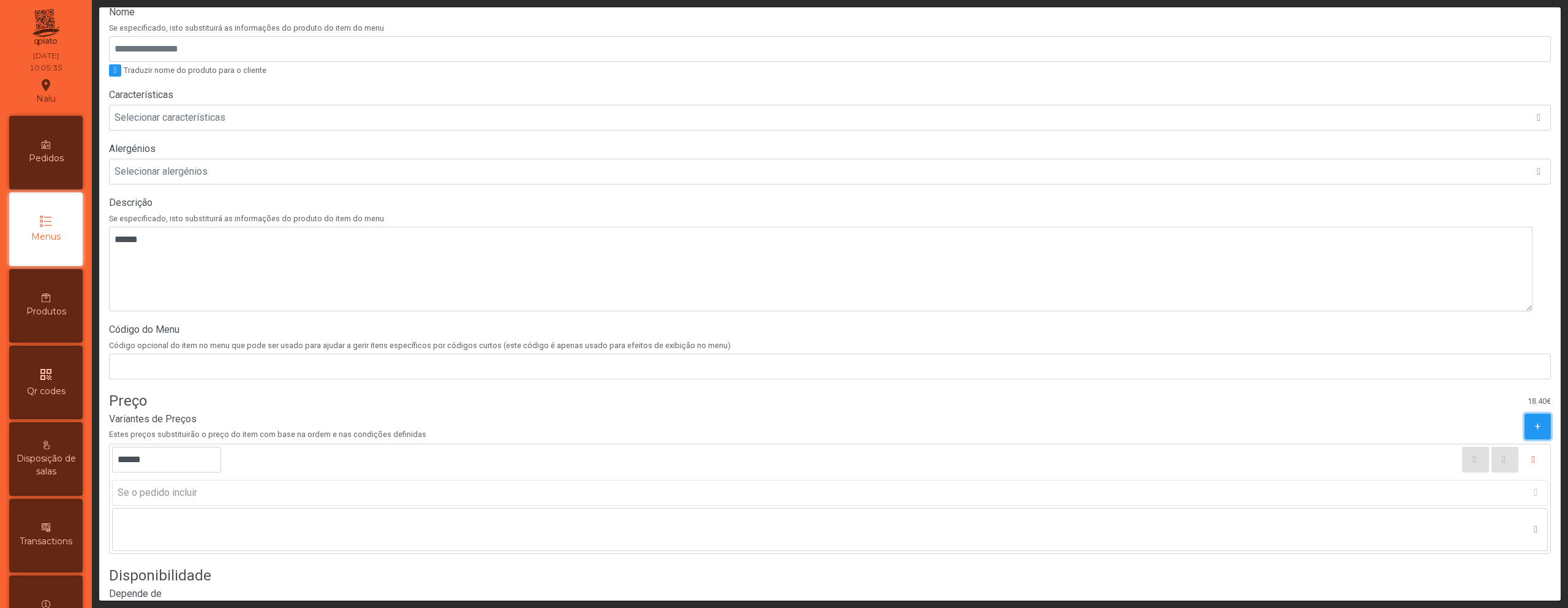
scroll to position [231, 0]
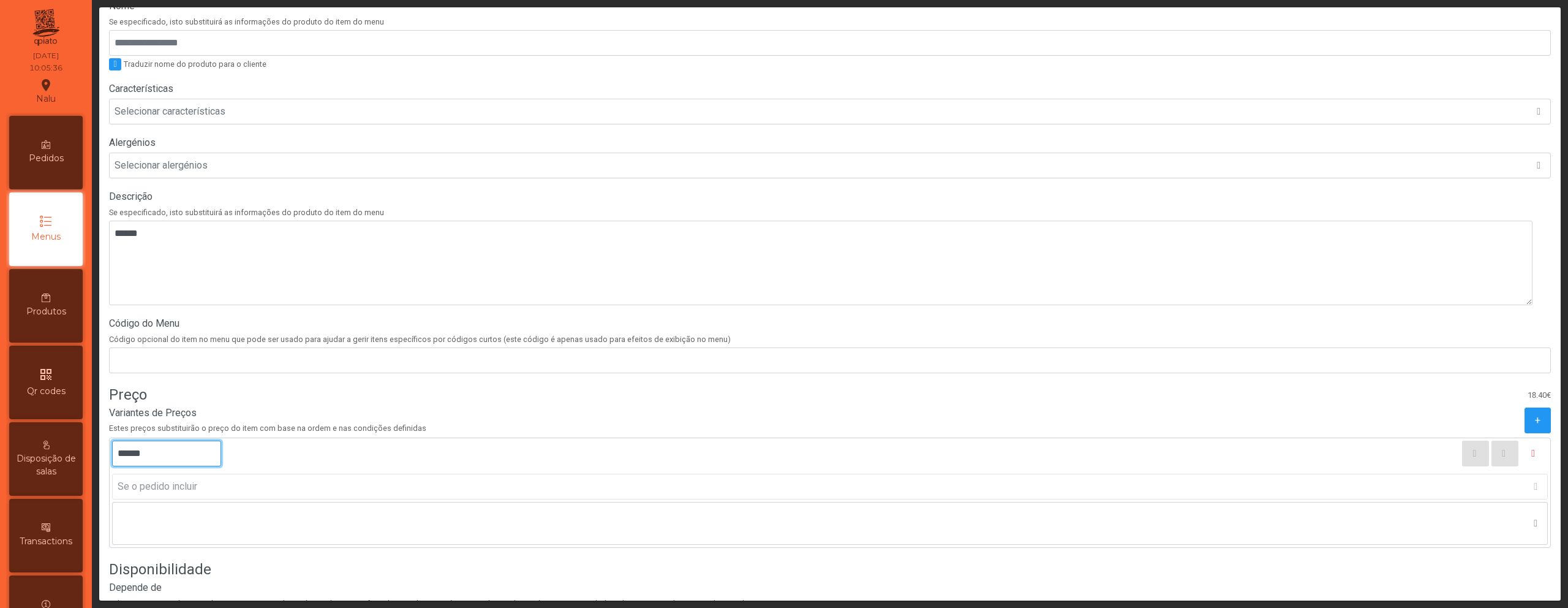
click at [130, 454] on input "******" at bounding box center [166, 454] width 109 height 26
click at [130, 456] on input "******" at bounding box center [166, 454] width 109 height 26
type input "******"
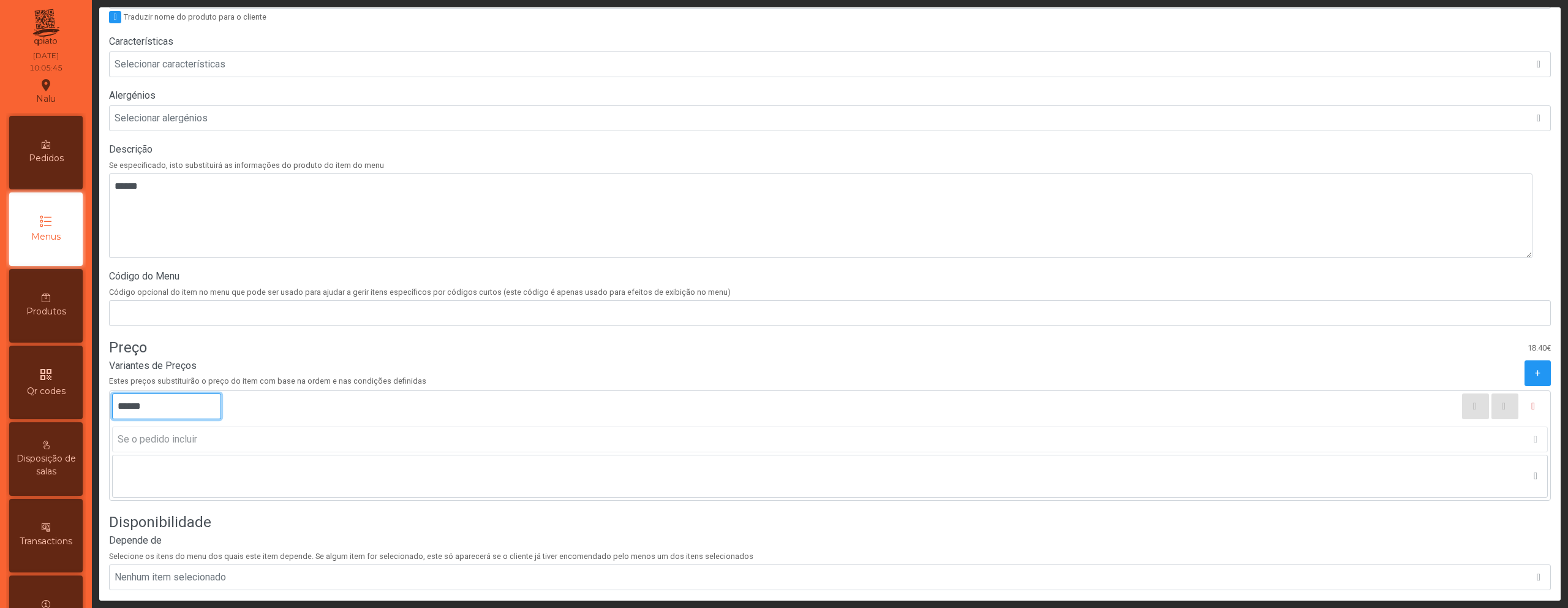
scroll to position [343, 0]
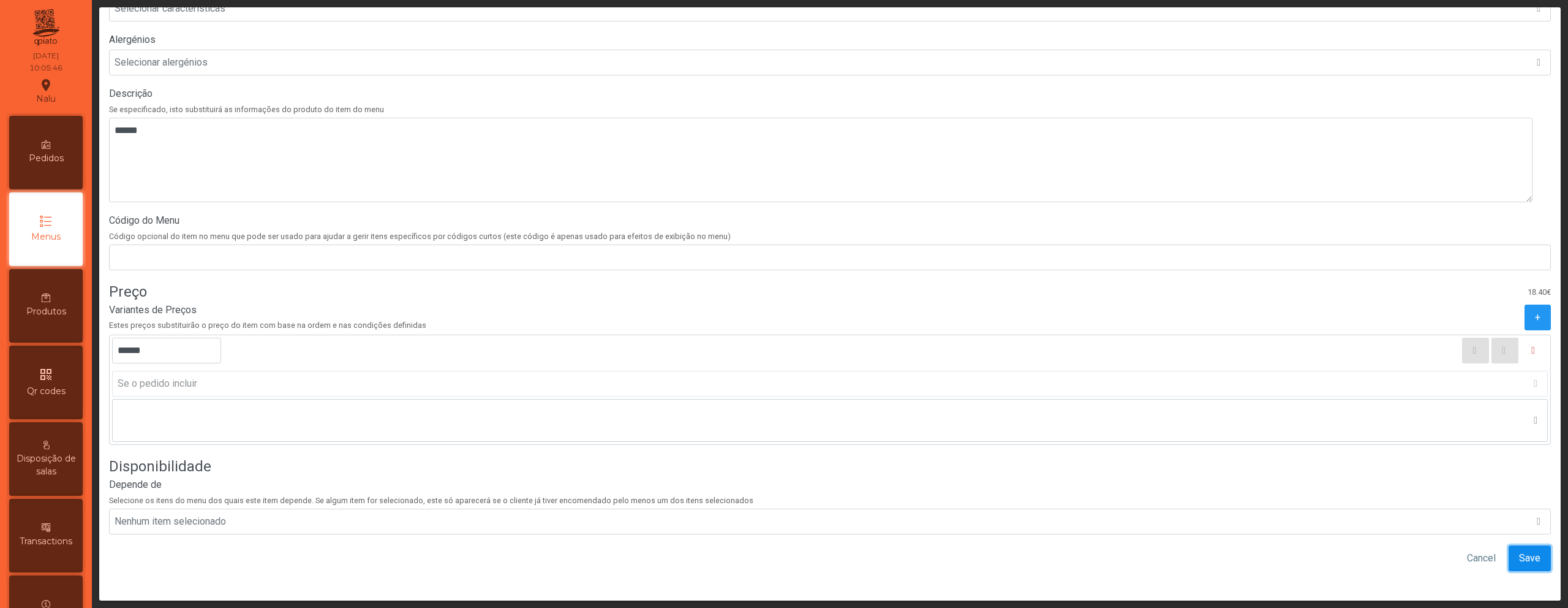
click at [1519, 551] on span "Save" at bounding box center [1530, 558] width 22 height 15
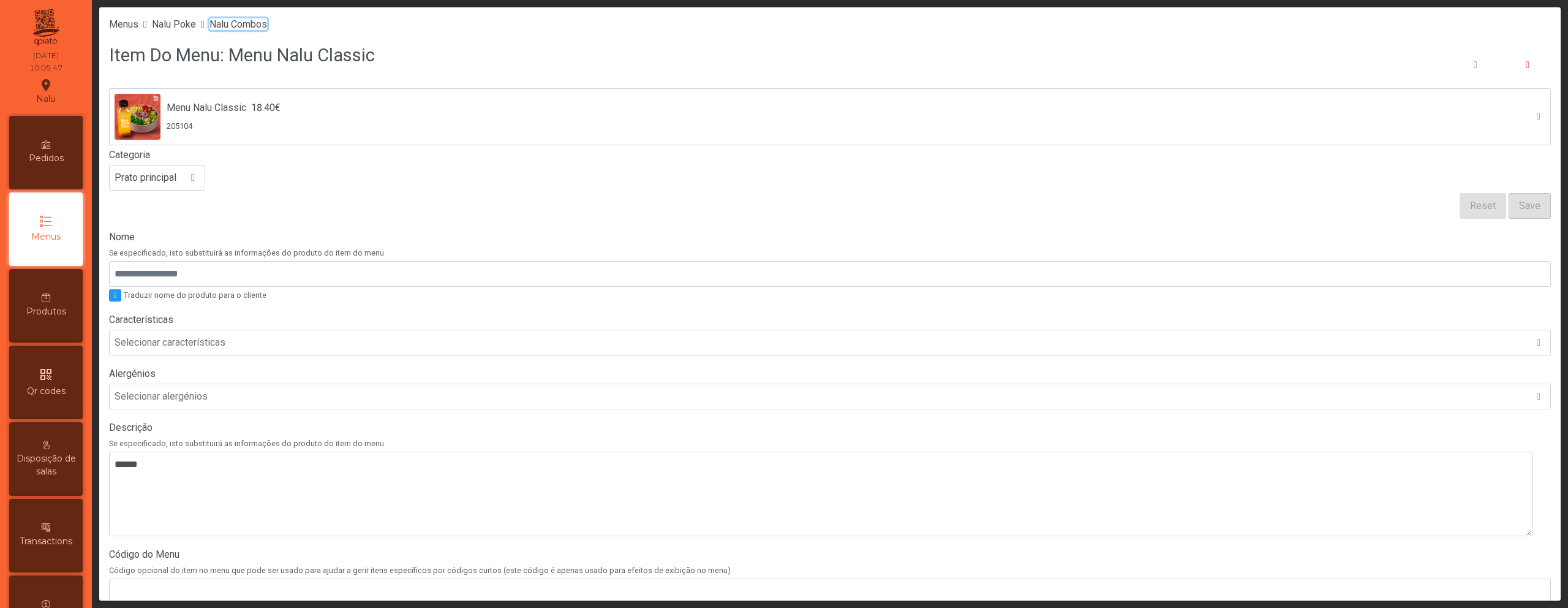
click at [261, 25] on span "Nalu Combos" at bounding box center [238, 24] width 58 height 12
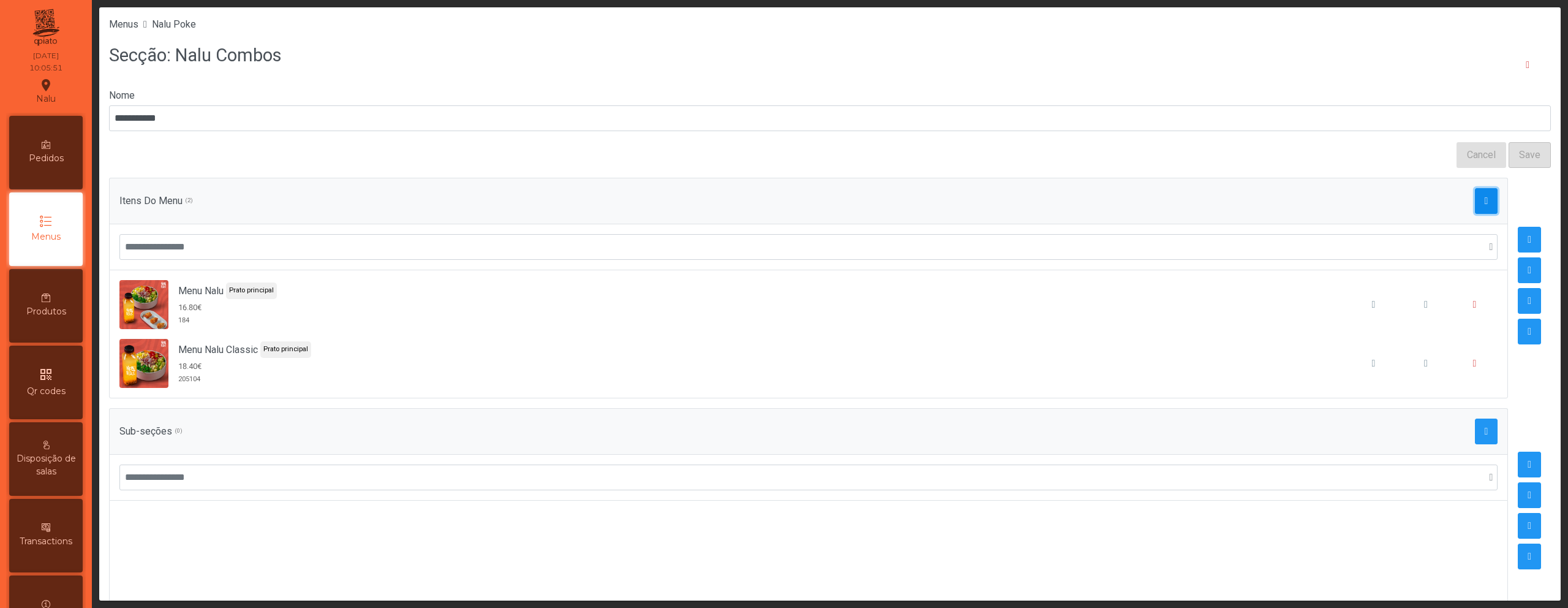
click at [1485, 202] on span "button" at bounding box center [1487, 201] width 4 height 10
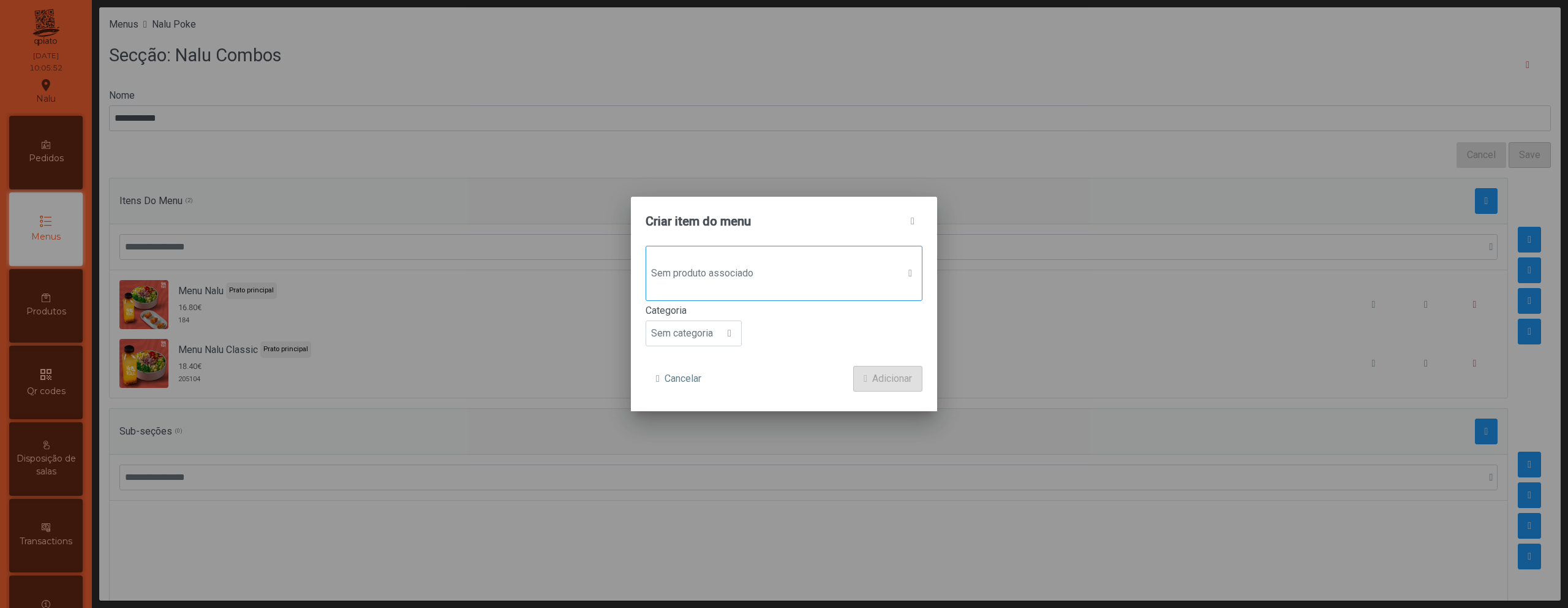
click at [749, 283] on span "Sem produto associado" at bounding box center [772, 274] width 253 height 25
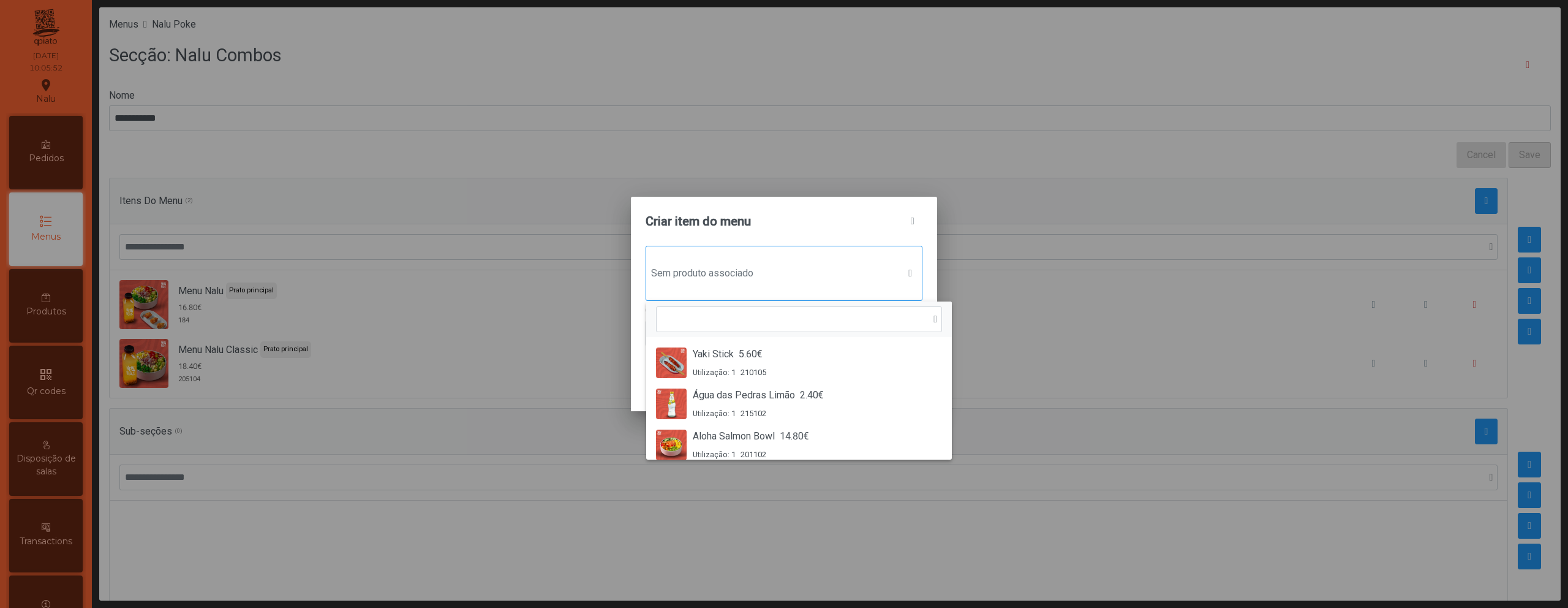
scroll to position [9, 60]
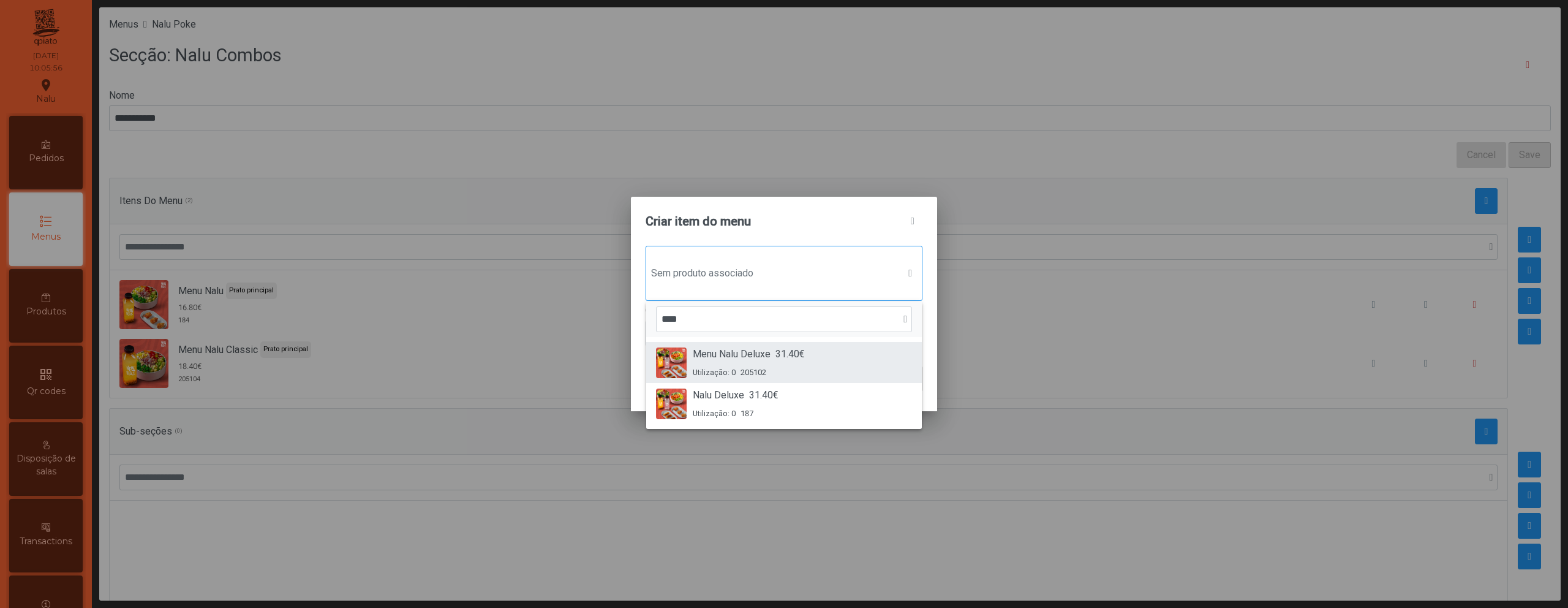
type input "****"
click at [773, 365] on div "Menu Nalu Deluxe 31.40€ Utilização: 0 205102" at bounding box center [749, 362] width 112 height 31
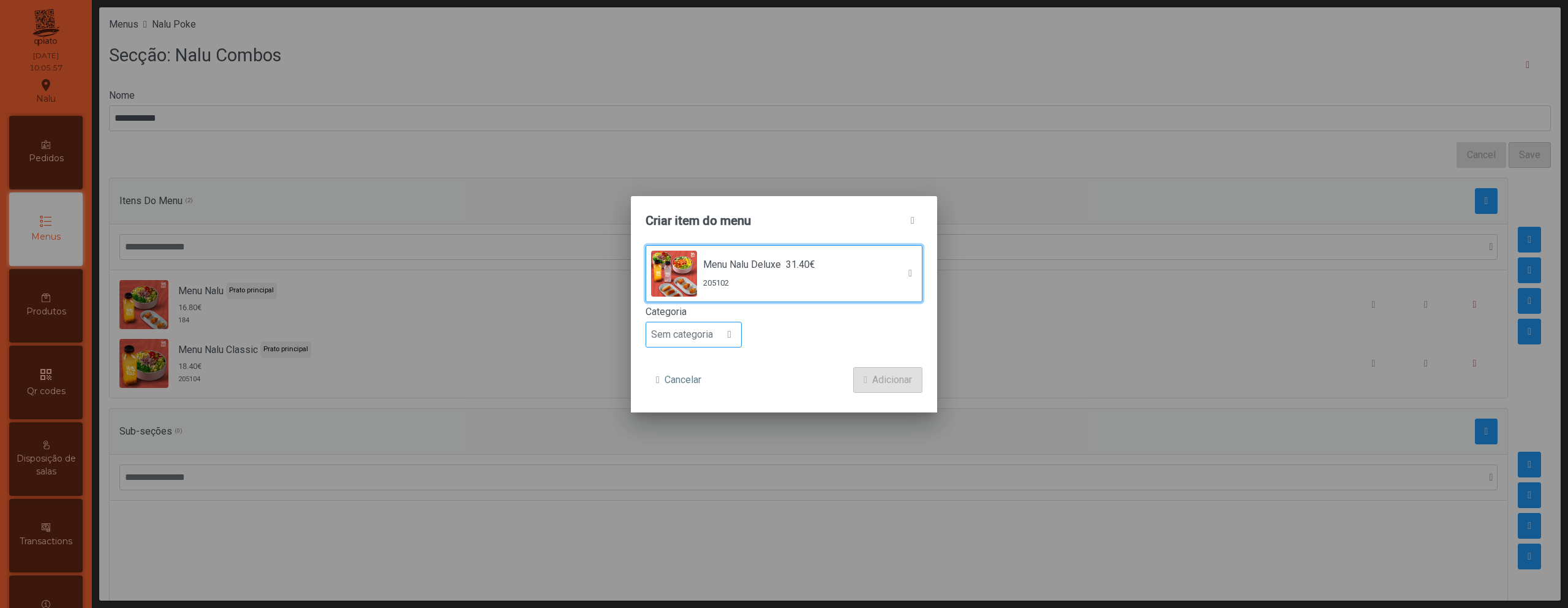
click at [704, 338] on span "Sem categoria" at bounding box center [682, 334] width 72 height 25
click at [707, 417] on span "Prato principal" at bounding box center [687, 414] width 62 height 12
click at [885, 379] on span "Adicionar" at bounding box center [892, 380] width 40 height 15
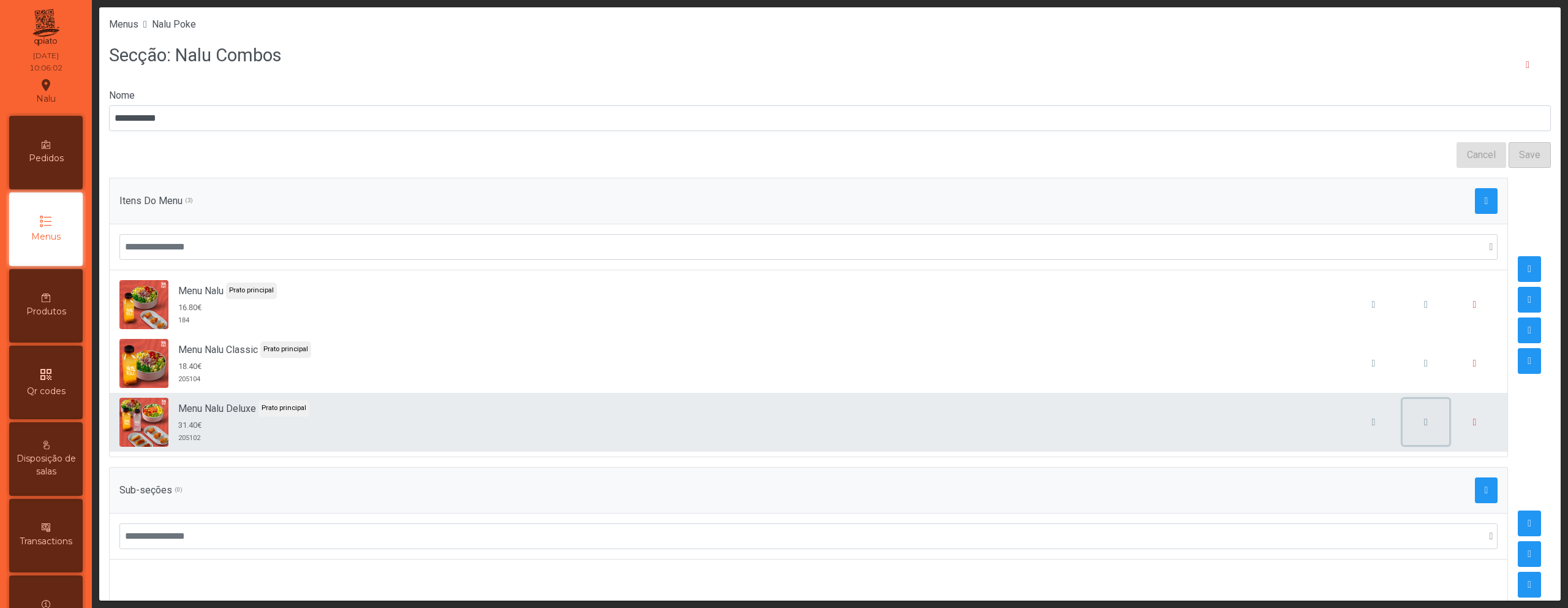
click at [1416, 428] on button "button" at bounding box center [1426, 422] width 47 height 47
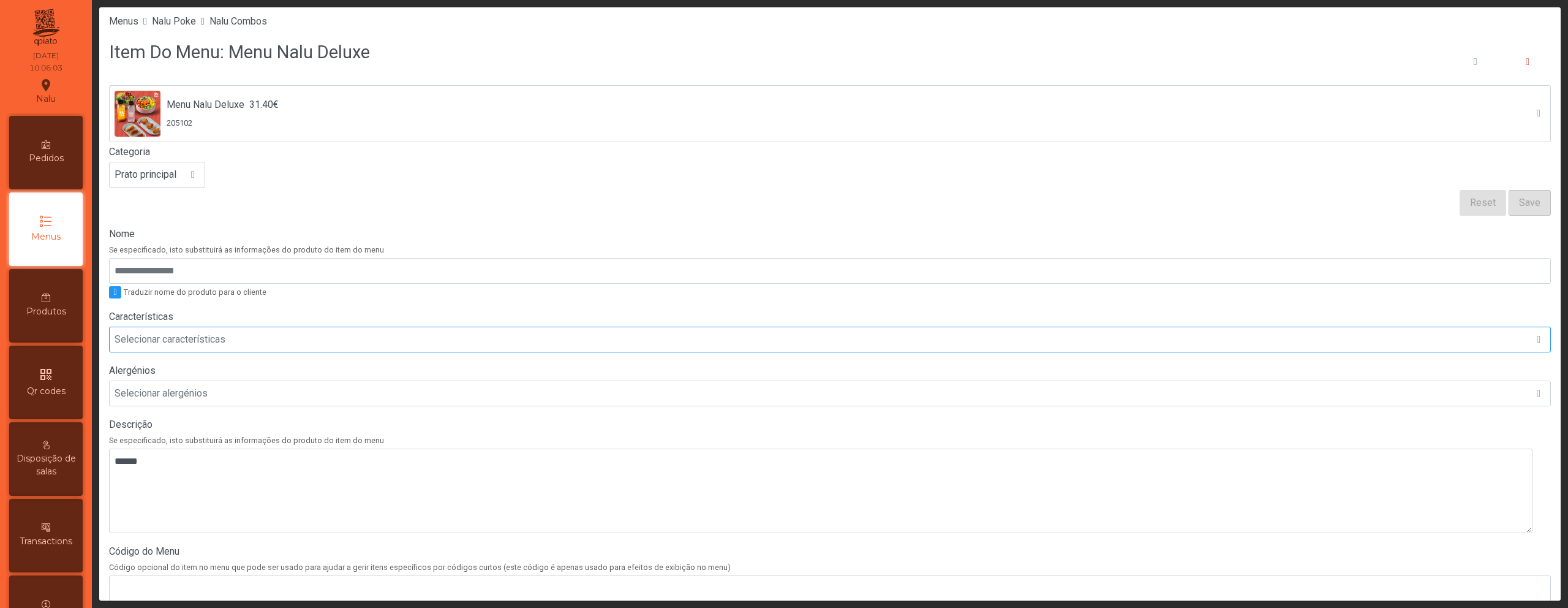
scroll to position [233, 0]
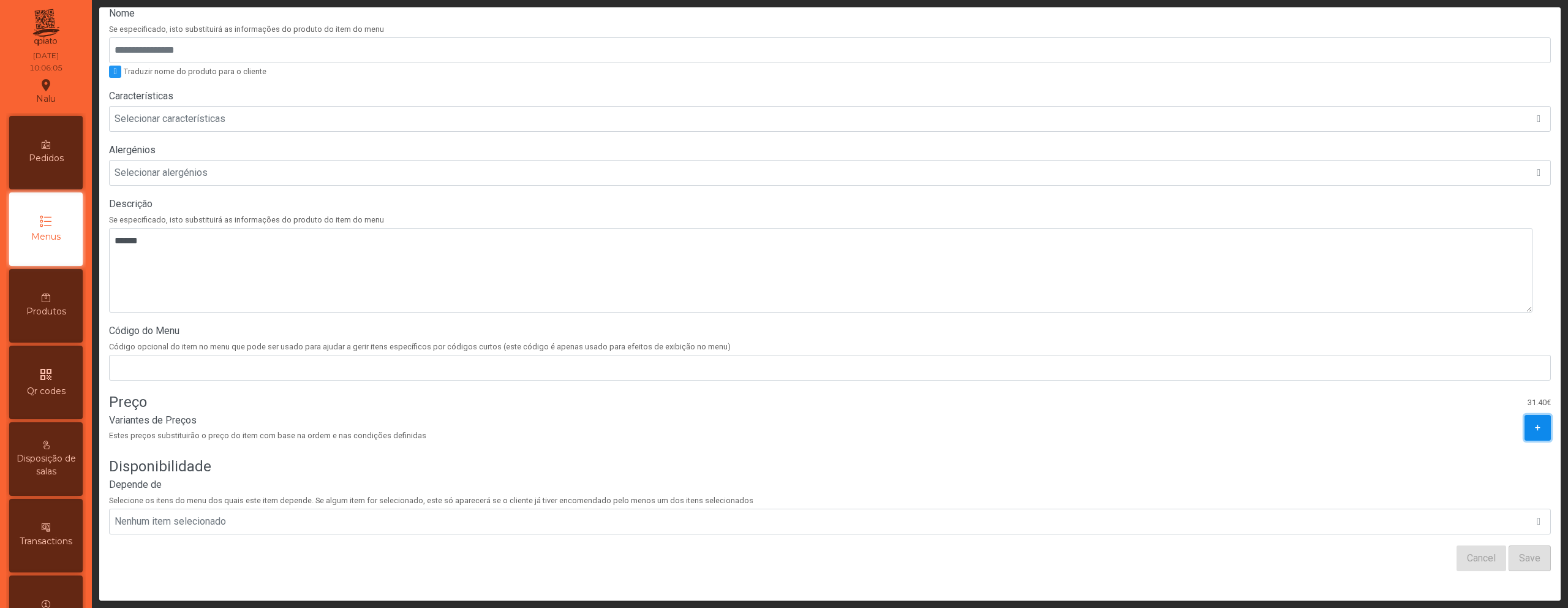
click at [1524, 418] on button "+" at bounding box center [1537, 428] width 26 height 26
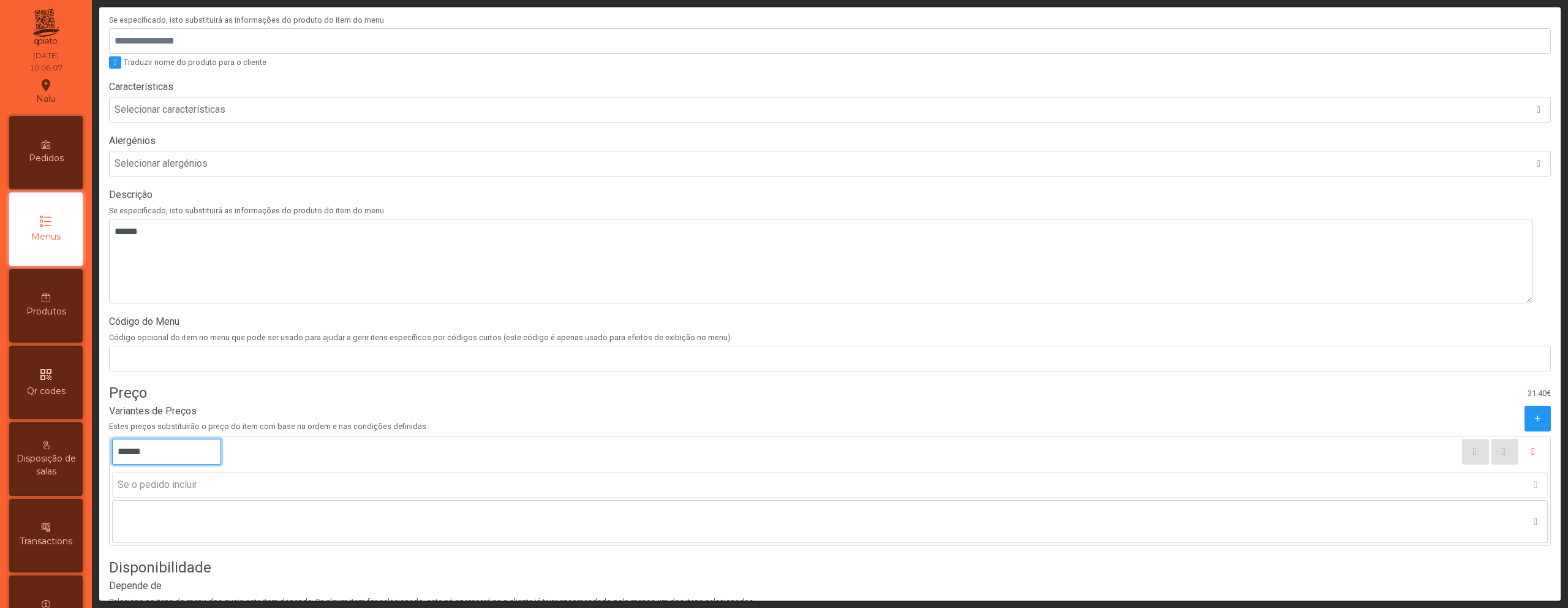
click at [124, 454] on input "******" at bounding box center [166, 452] width 109 height 26
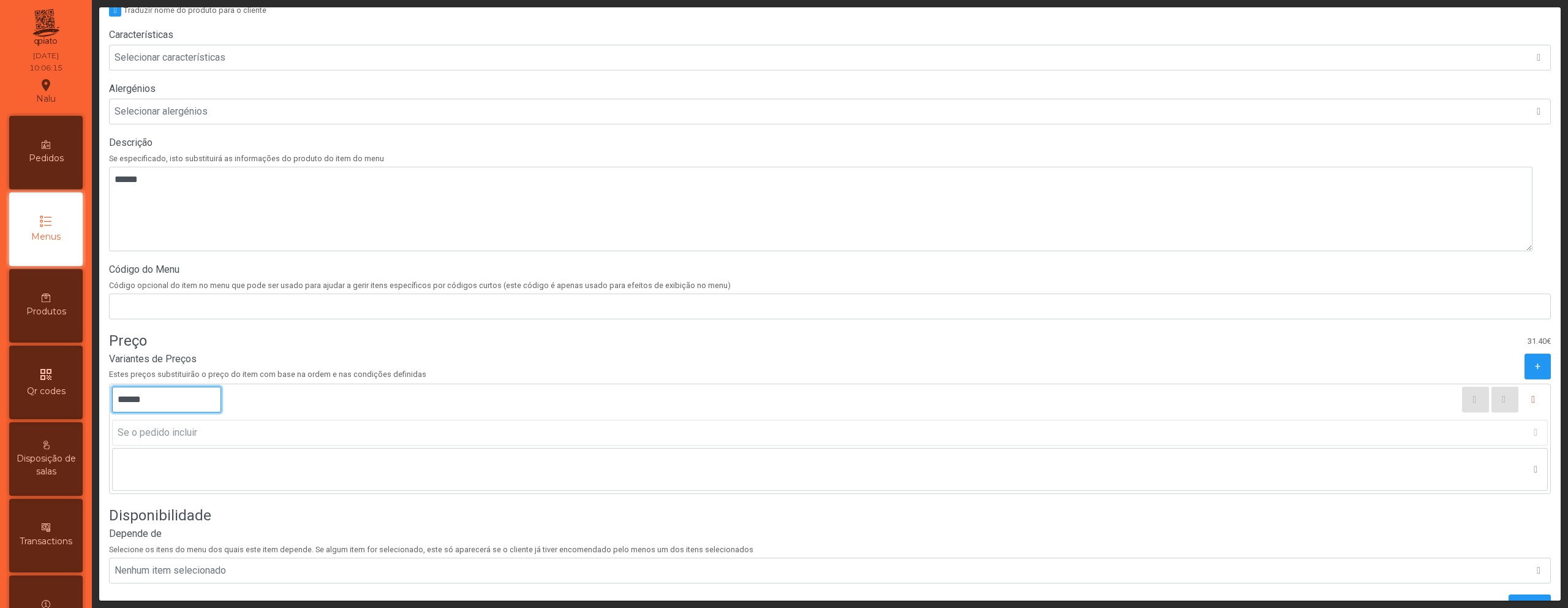
scroll to position [343, 0]
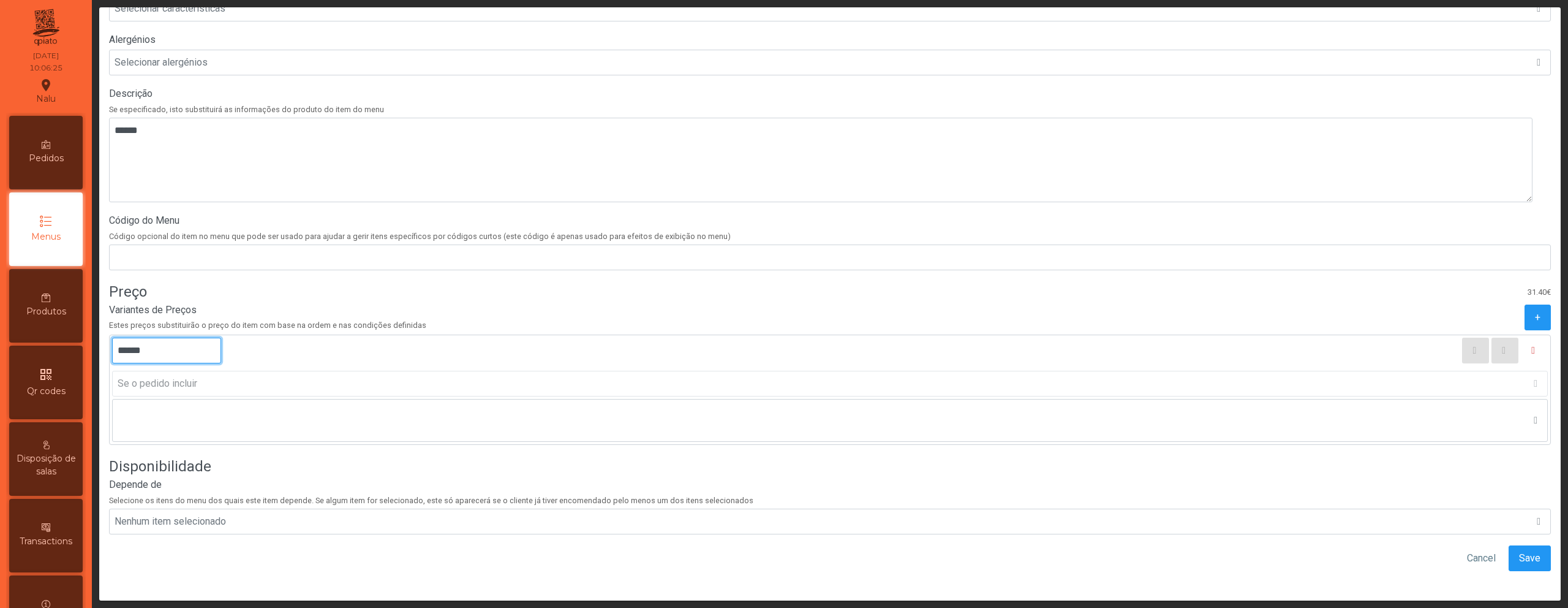
click at [124, 347] on input "******" at bounding box center [166, 350] width 109 height 26
type input "******"
click at [1519, 551] on span "Save" at bounding box center [1530, 558] width 22 height 15
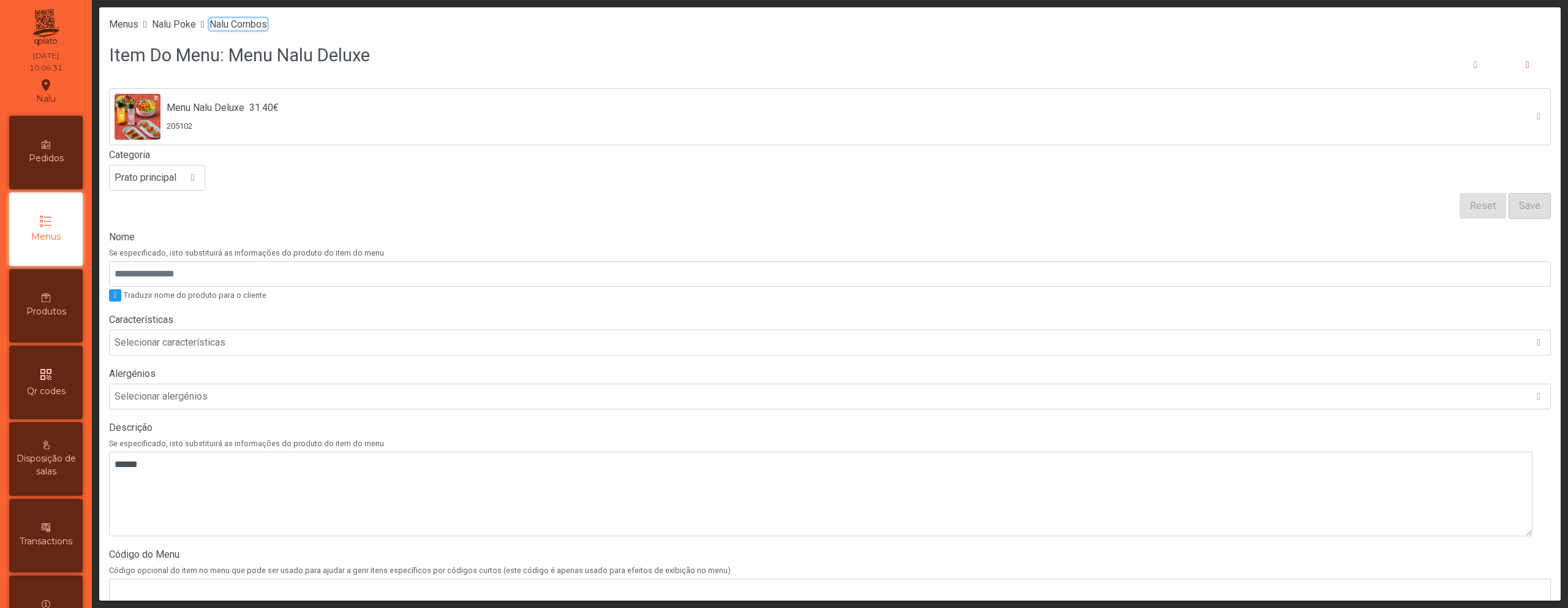
click at [267, 24] on span "Nalu Combos" at bounding box center [238, 24] width 58 height 12
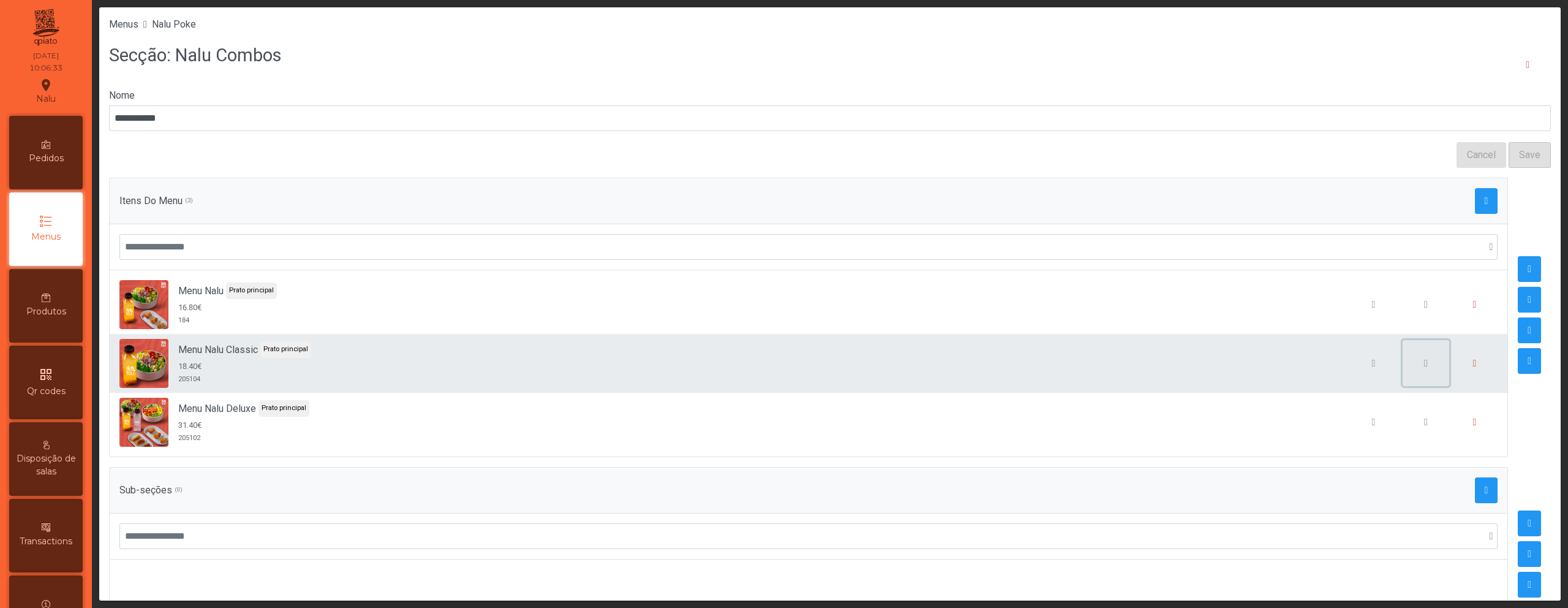
click at [1424, 367] on span "button" at bounding box center [1426, 363] width 4 height 10
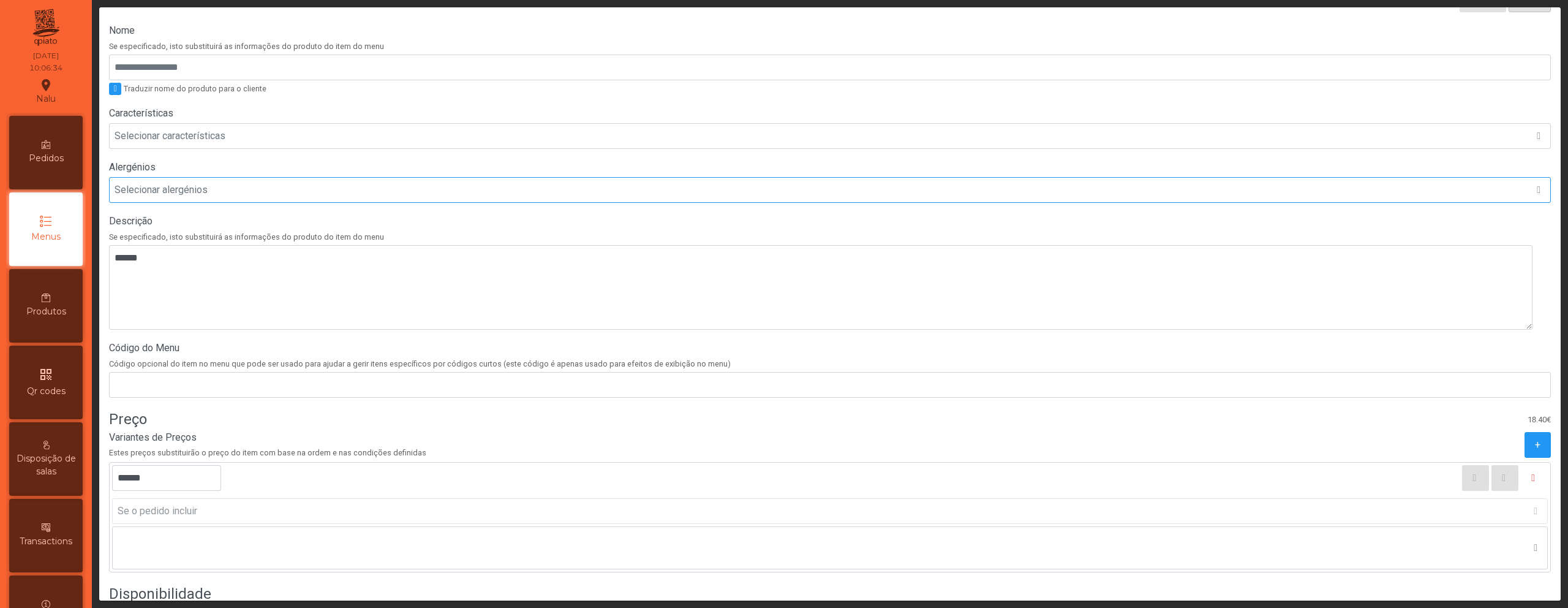
scroll to position [343, 0]
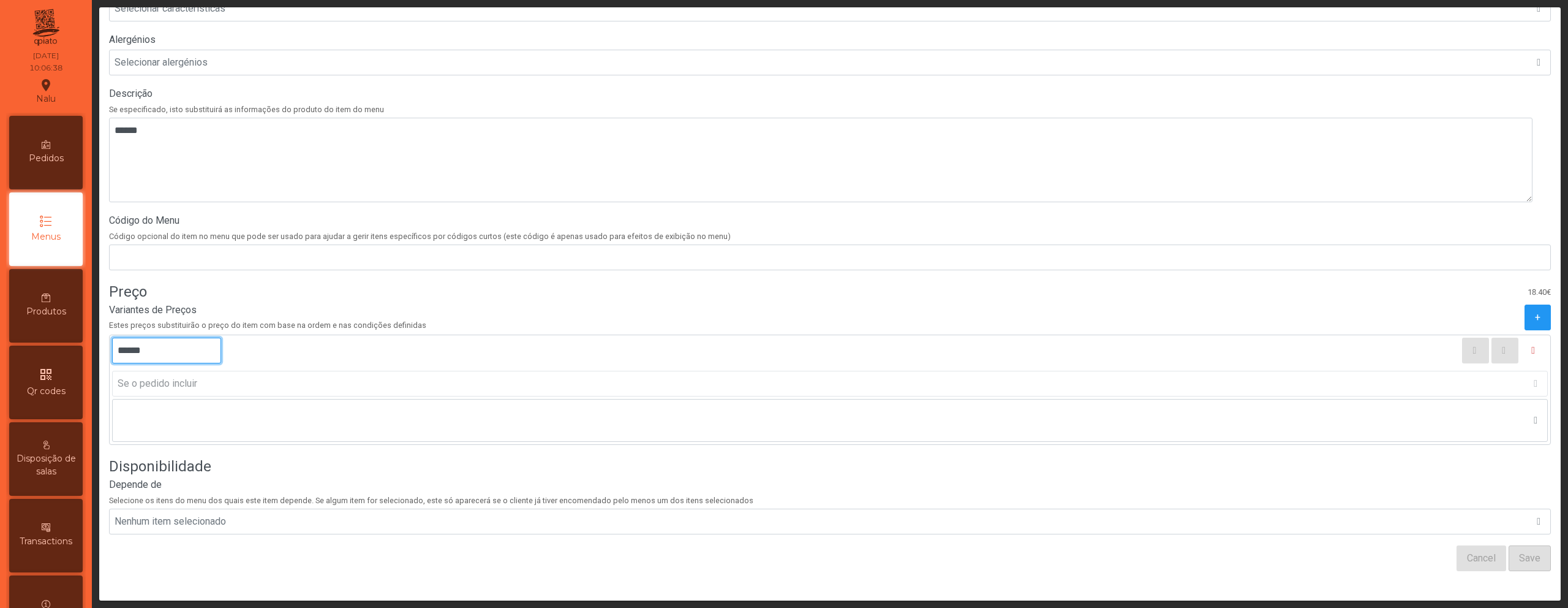
click at [221, 340] on input "******" at bounding box center [166, 350] width 109 height 26
type input "******"
click at [1340, 456] on div "Disponibilidade" at bounding box center [829, 467] width 1442 height 22
click at [1519, 551] on span "Save" at bounding box center [1530, 558] width 22 height 15
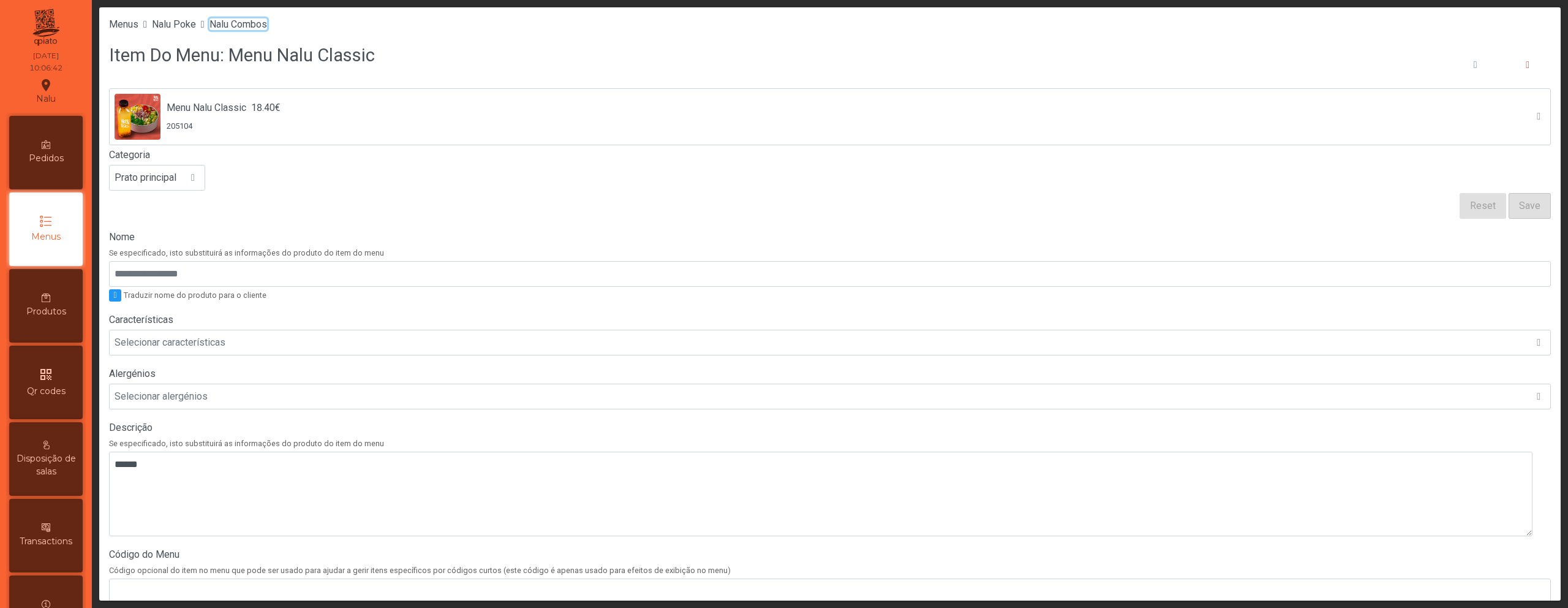
click at [240, 25] on span "Nalu Combos" at bounding box center [238, 24] width 58 height 12
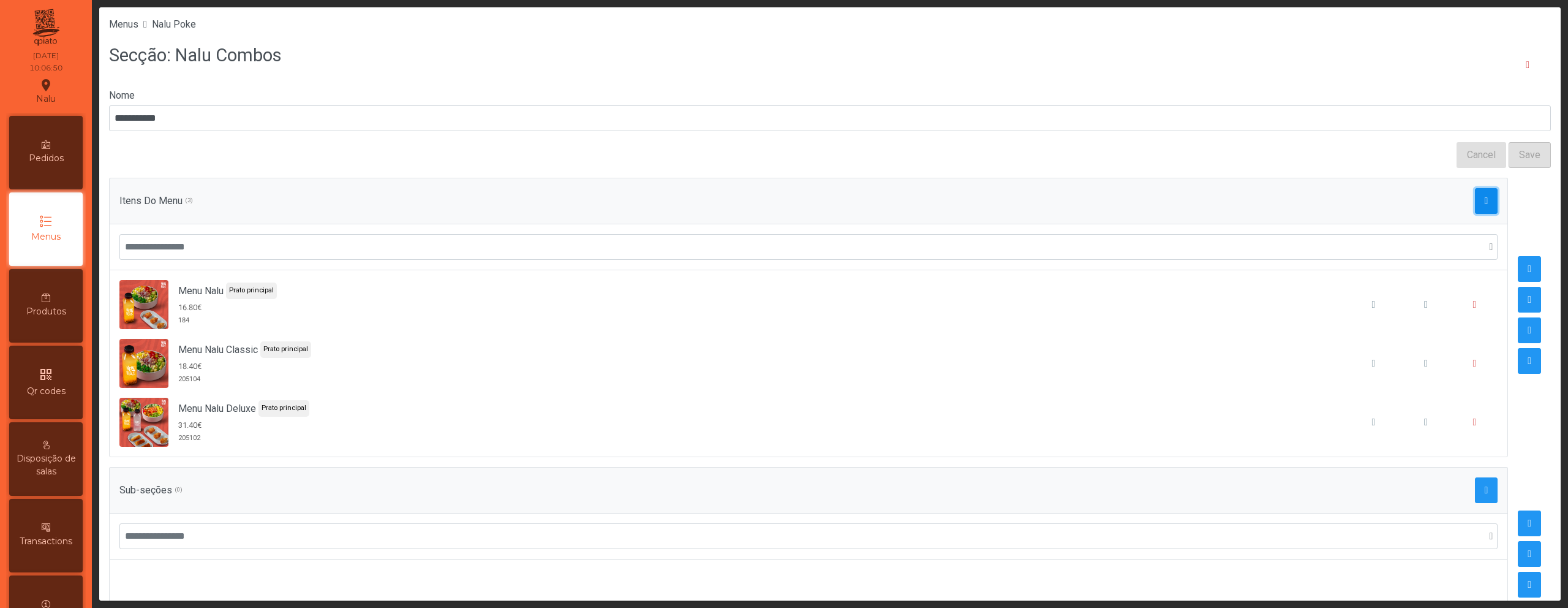
click at [1485, 203] on span "button" at bounding box center [1487, 201] width 4 height 10
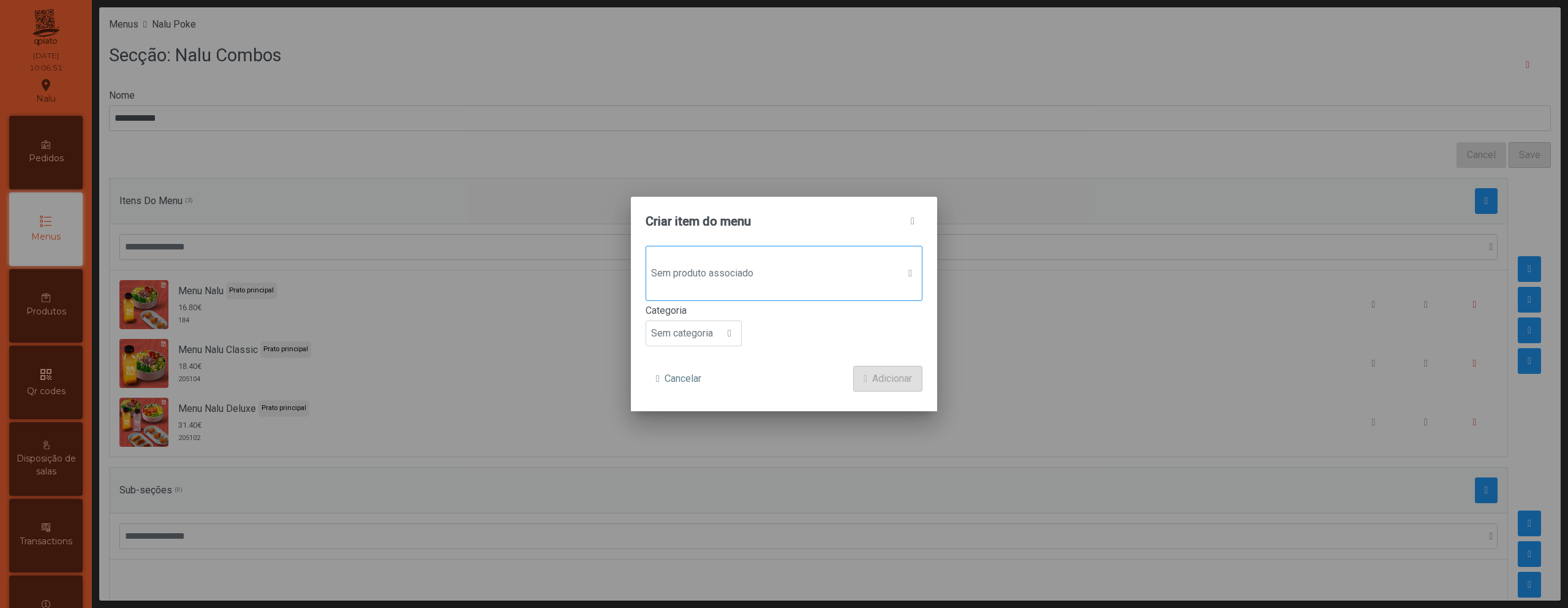
click at [715, 258] on div "Sem produto associado" at bounding box center [784, 274] width 277 height 55
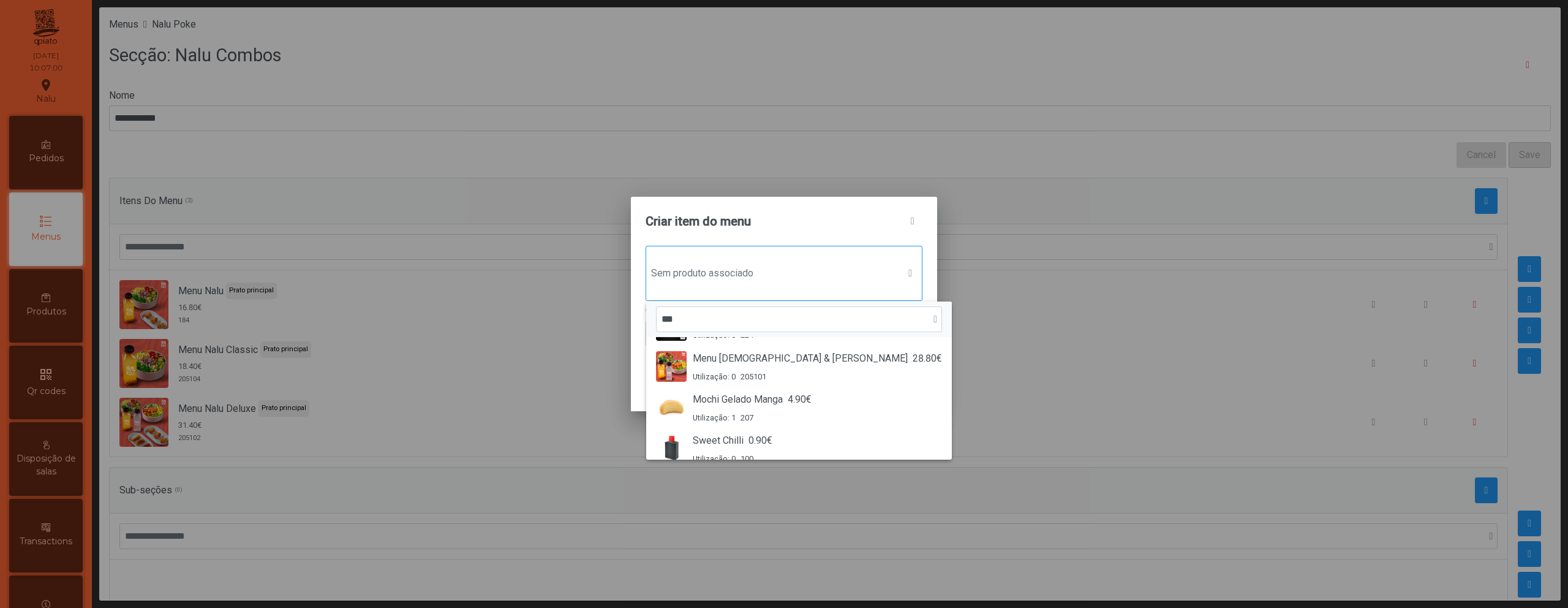
scroll to position [999, 0]
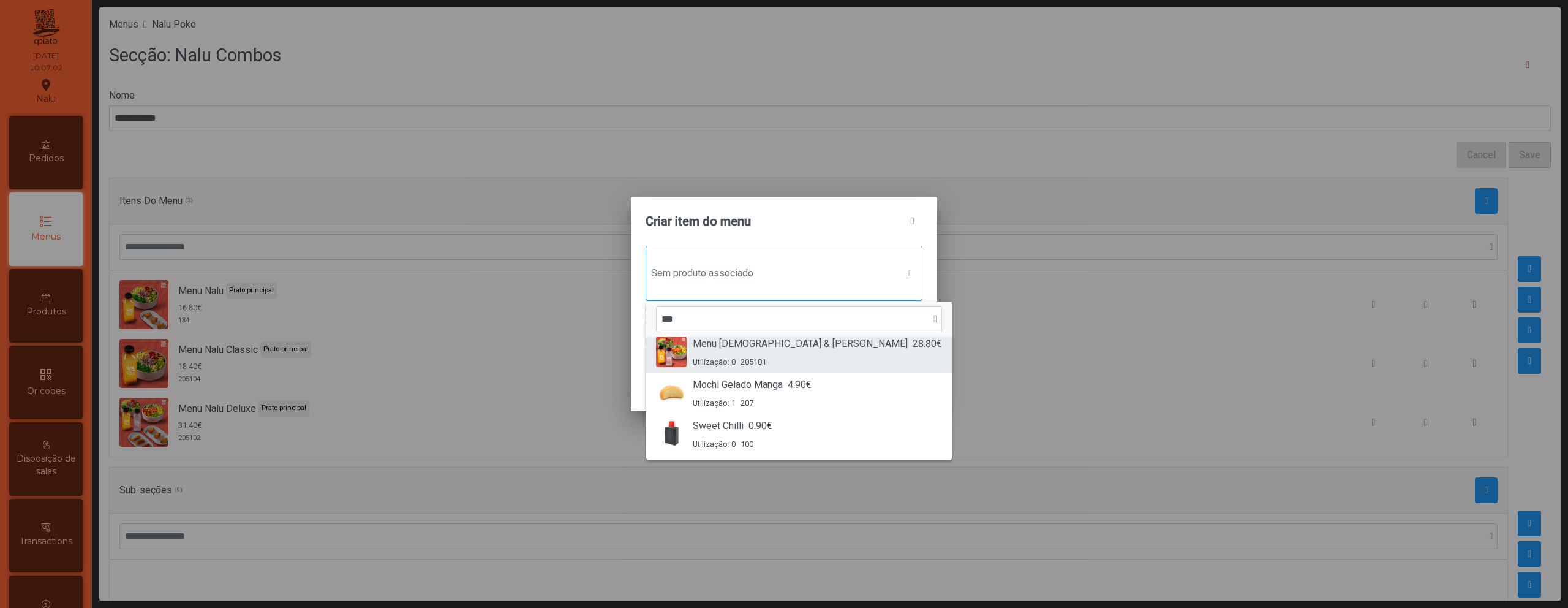
type input "***"
click at [791, 357] on div "Utilização: 0 205101" at bounding box center [818, 361] width 249 height 12
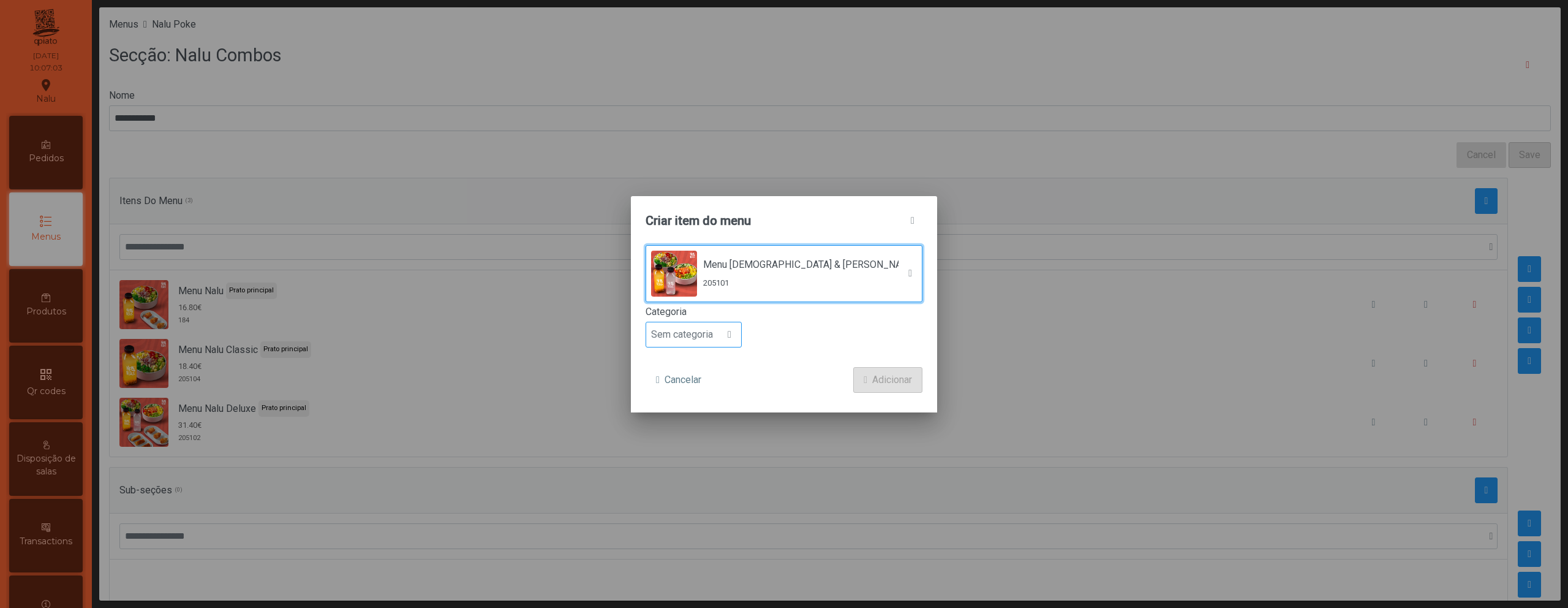
click at [679, 333] on span "Sem categoria" at bounding box center [682, 334] width 72 height 25
click at [697, 412] on span "Prato principal" at bounding box center [687, 414] width 62 height 12
click at [898, 379] on span "Adicionar" at bounding box center [892, 380] width 40 height 15
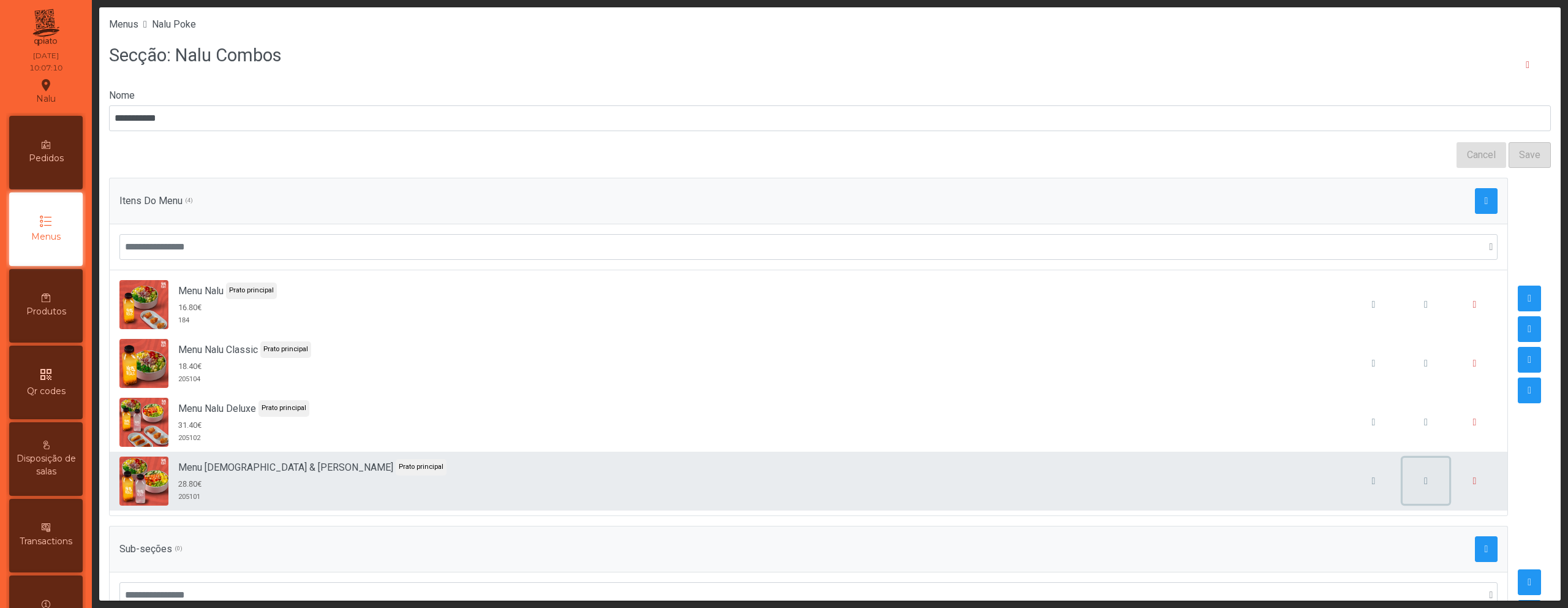
click at [1403, 481] on button "button" at bounding box center [1426, 481] width 47 height 47
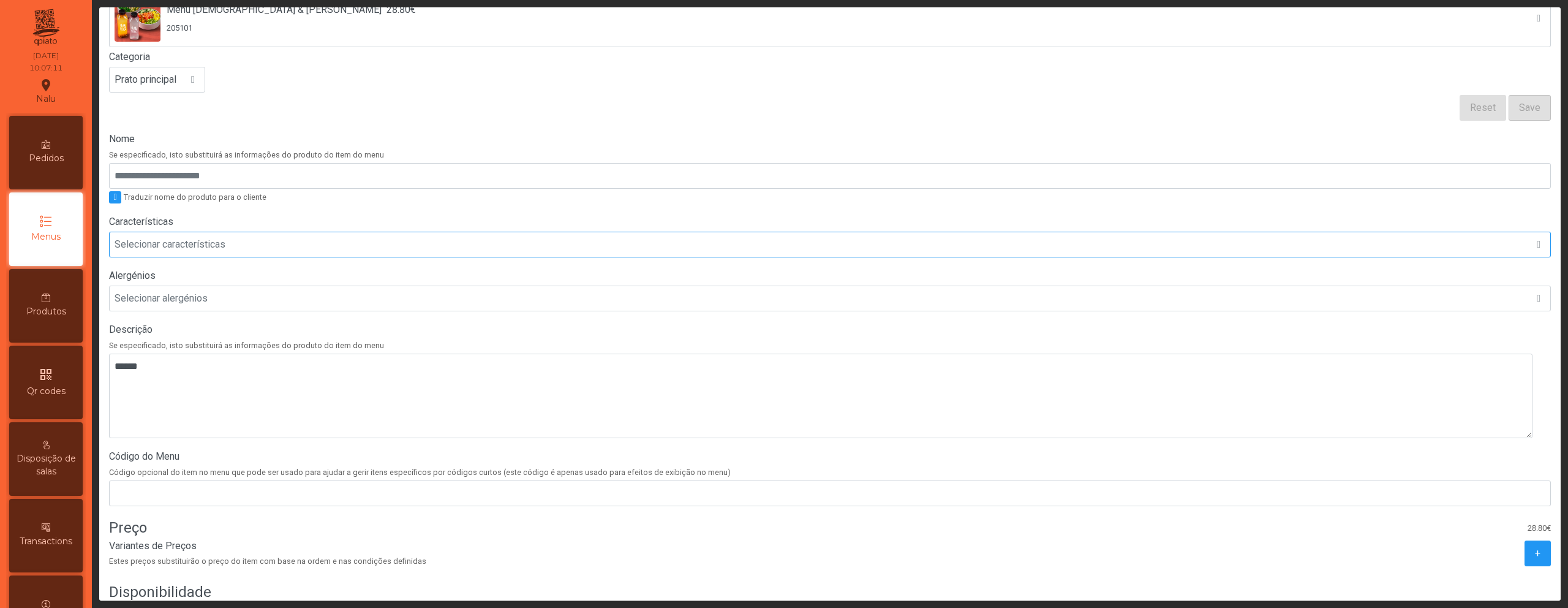
scroll to position [233, 0]
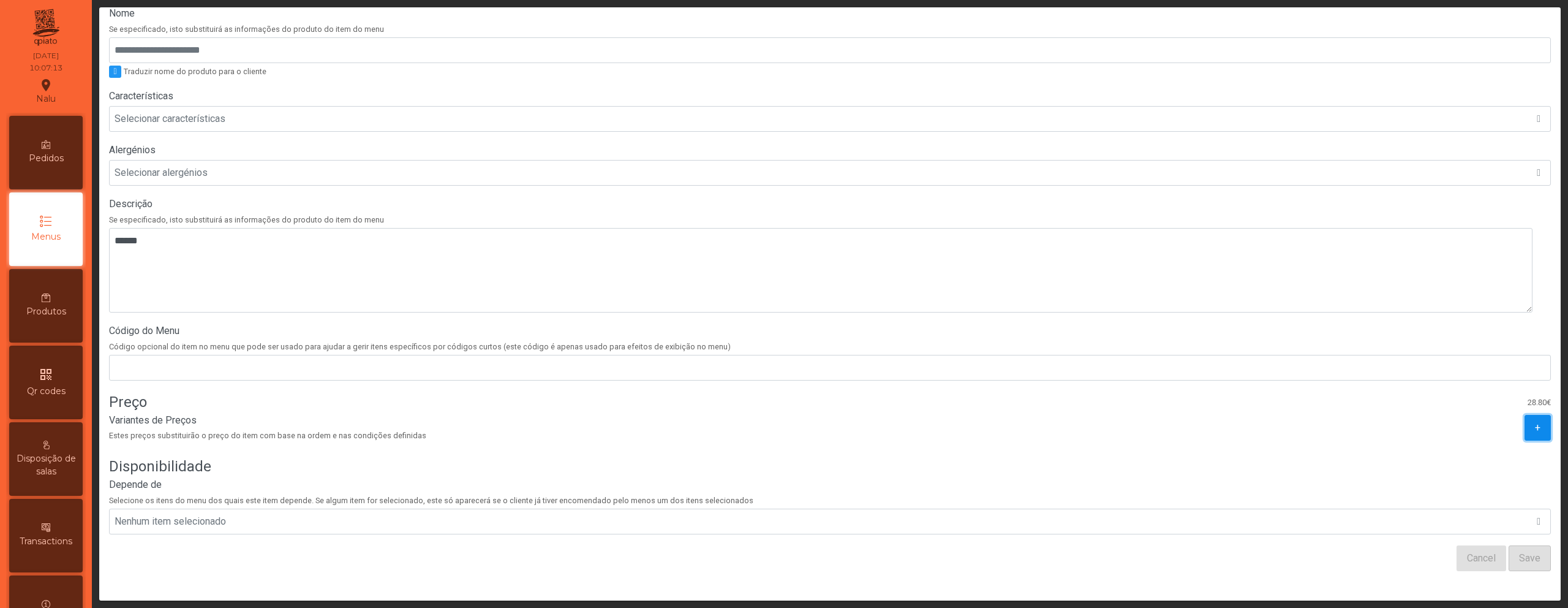
click at [1535, 420] on span "+" at bounding box center [1537, 428] width 6 height 15
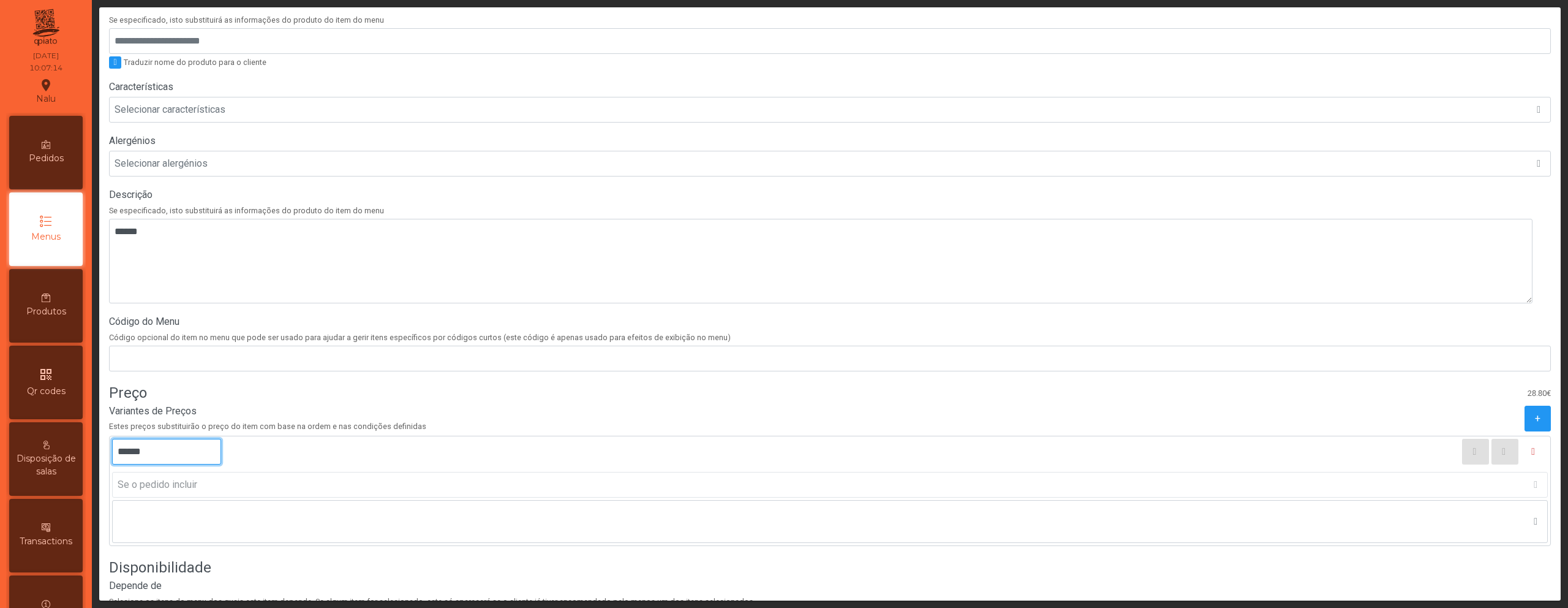
click at [129, 454] on input "******" at bounding box center [166, 452] width 109 height 26
click at [139, 452] on input "******" at bounding box center [166, 452] width 109 height 26
type input "******"
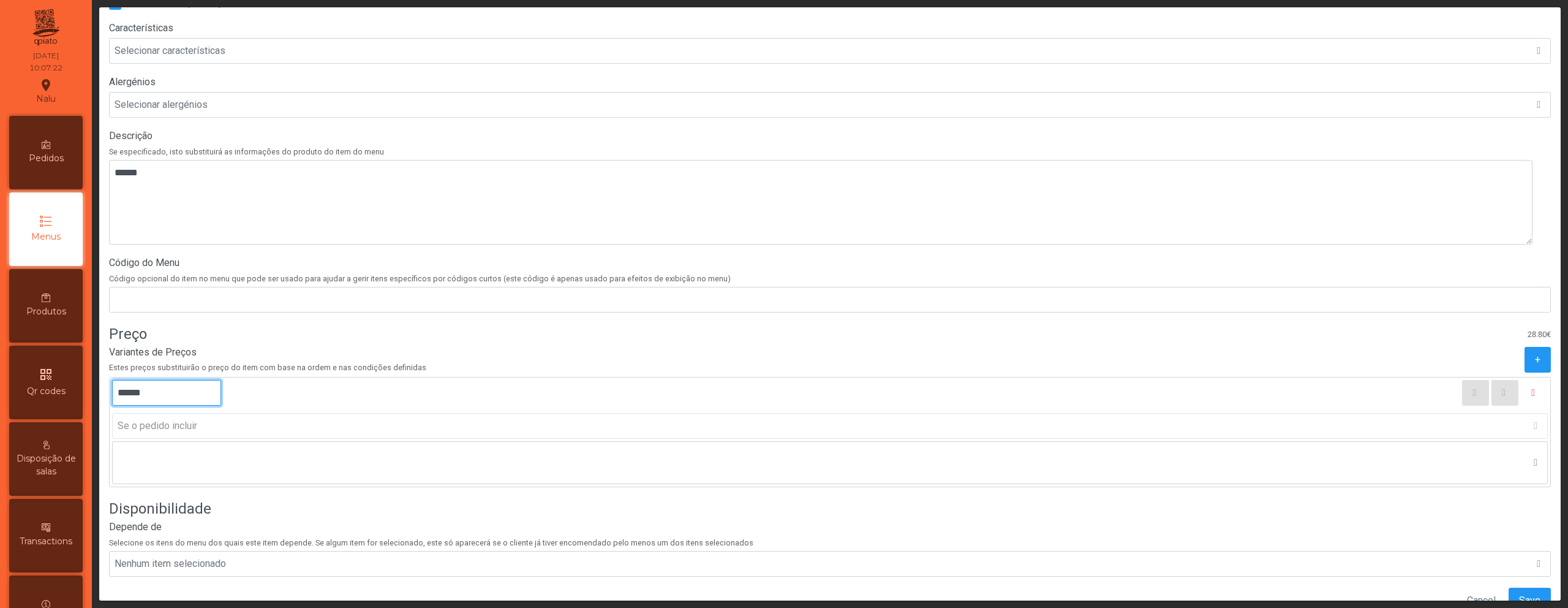
scroll to position [343, 0]
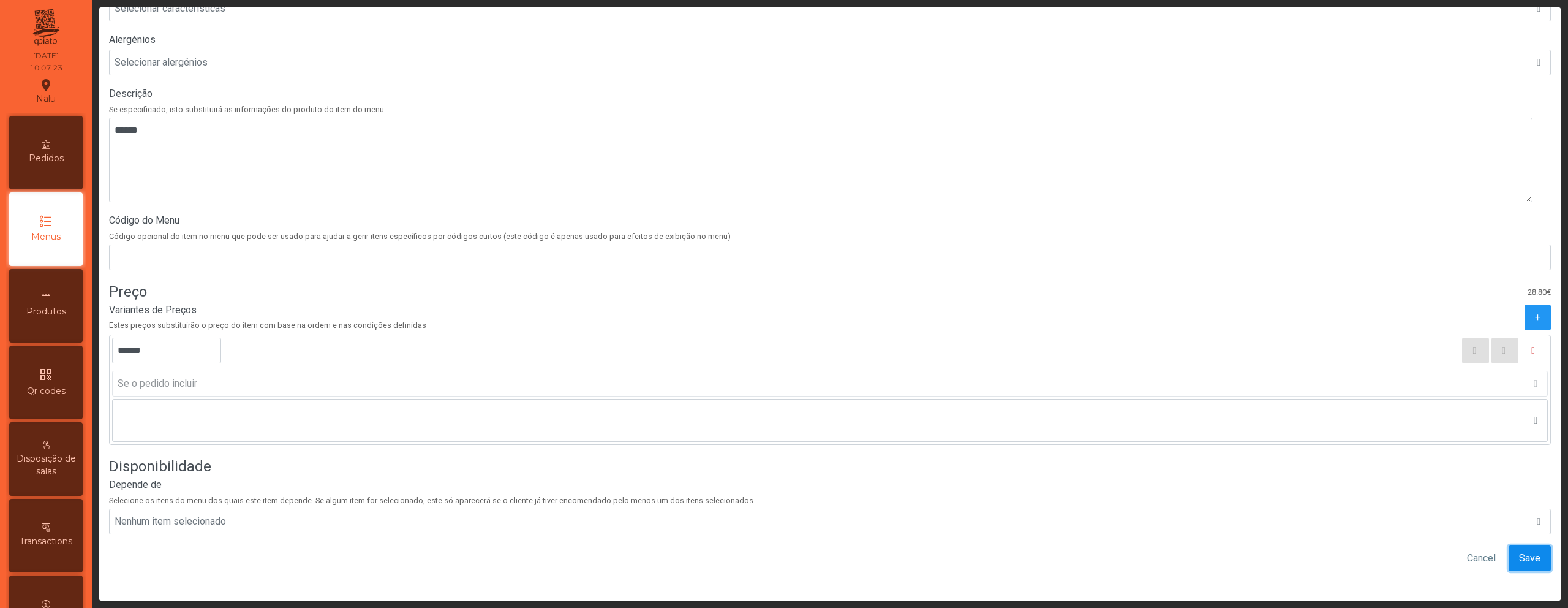
click at [1519, 551] on span "Save" at bounding box center [1530, 558] width 22 height 15
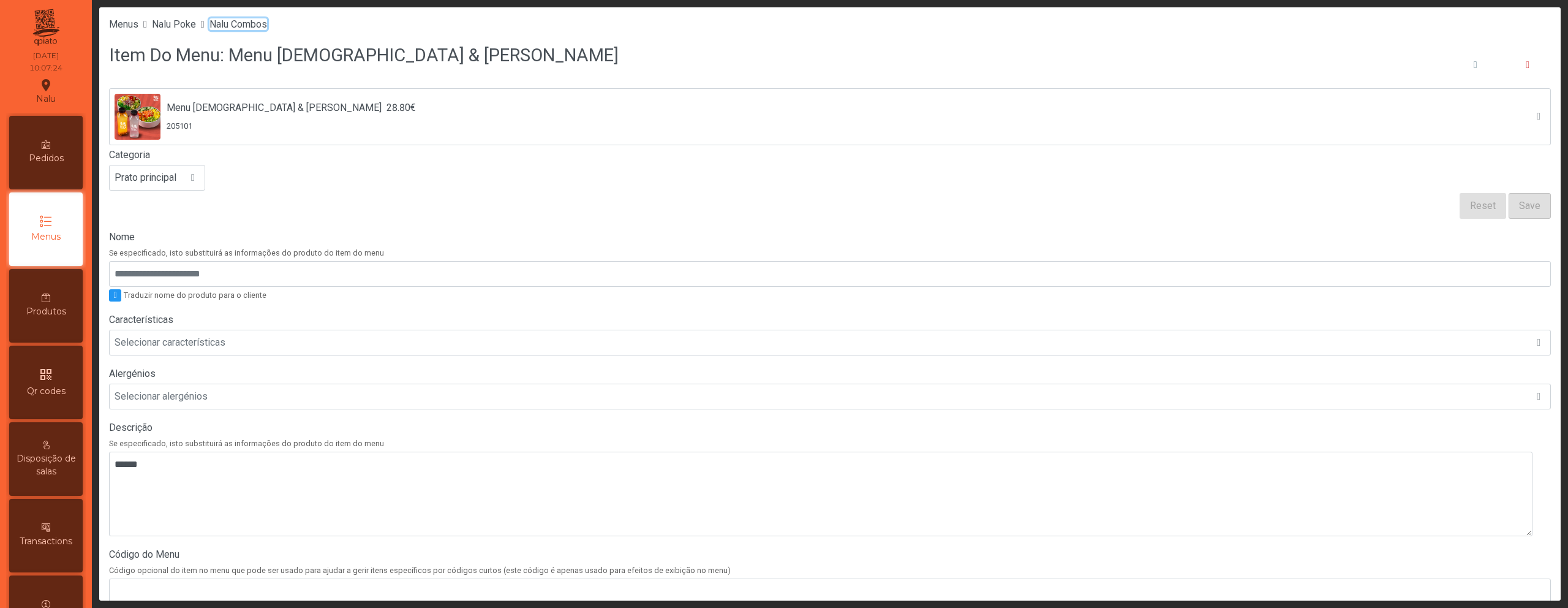
click at [230, 22] on span "Nalu Combos" at bounding box center [238, 24] width 58 height 12
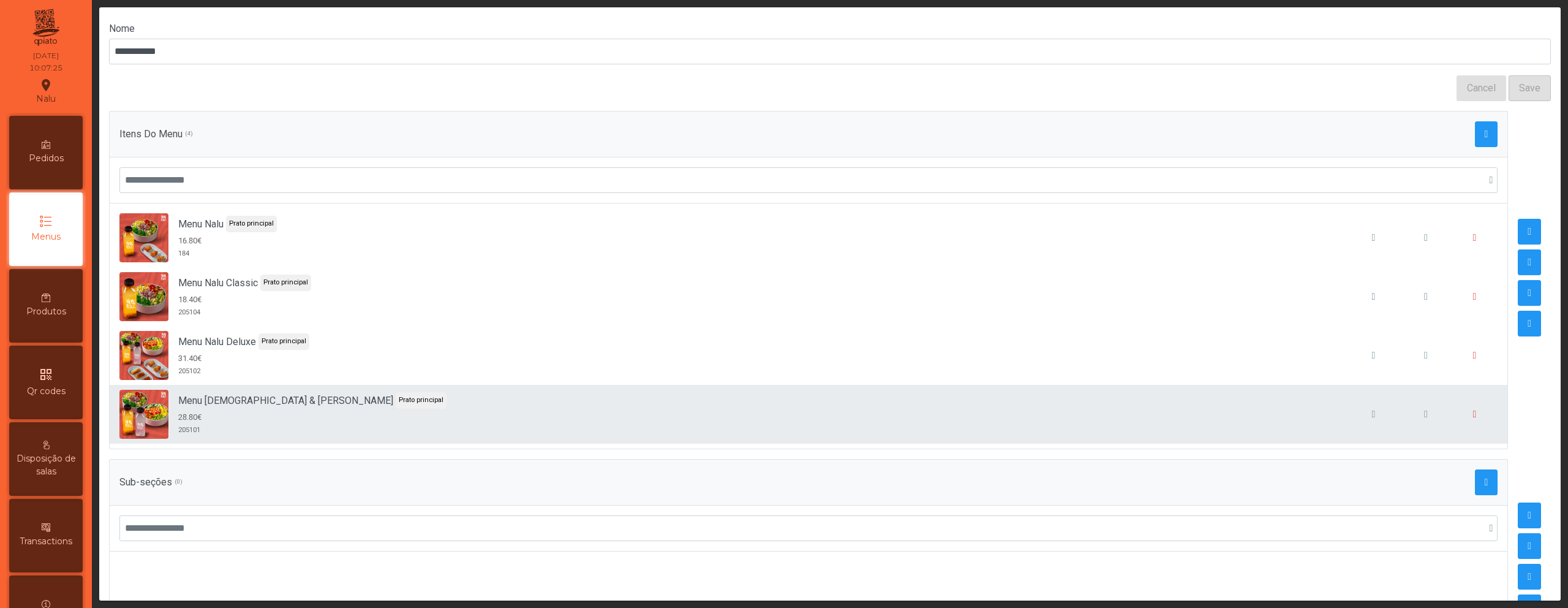
scroll to position [87, 0]
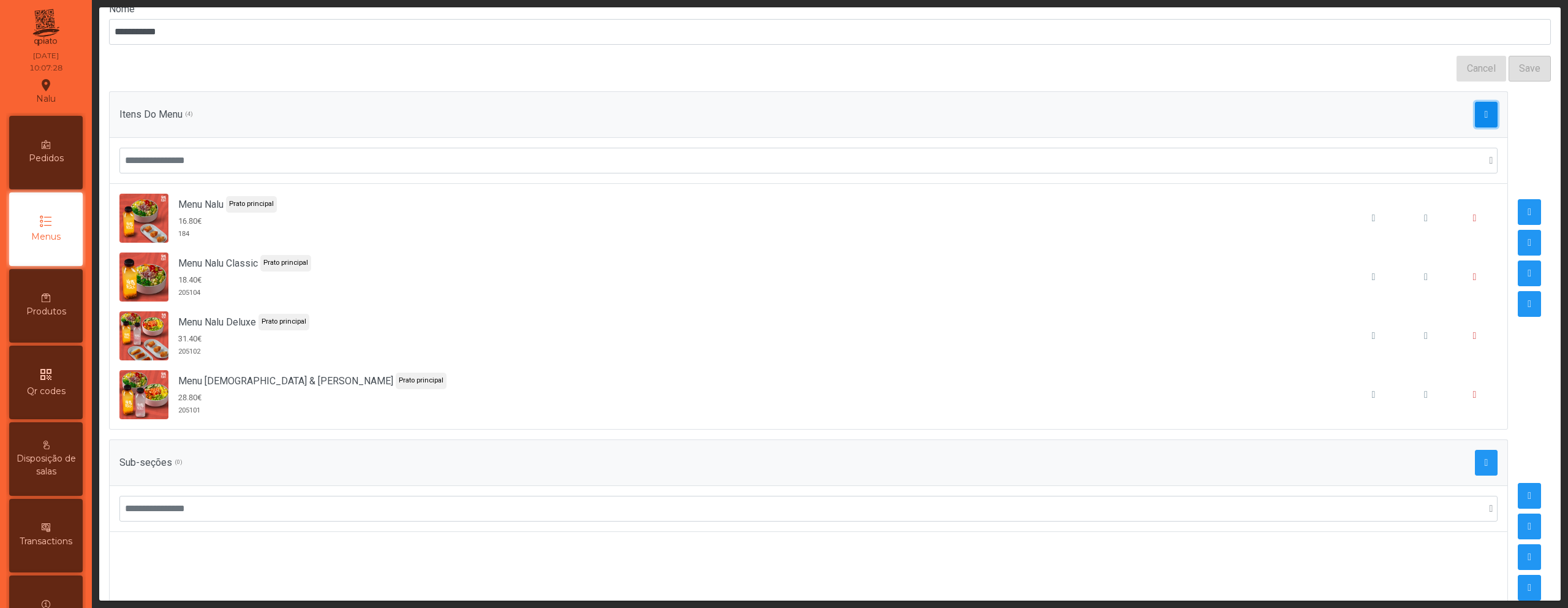
click at [1475, 118] on button "button" at bounding box center [1487, 114] width 23 height 26
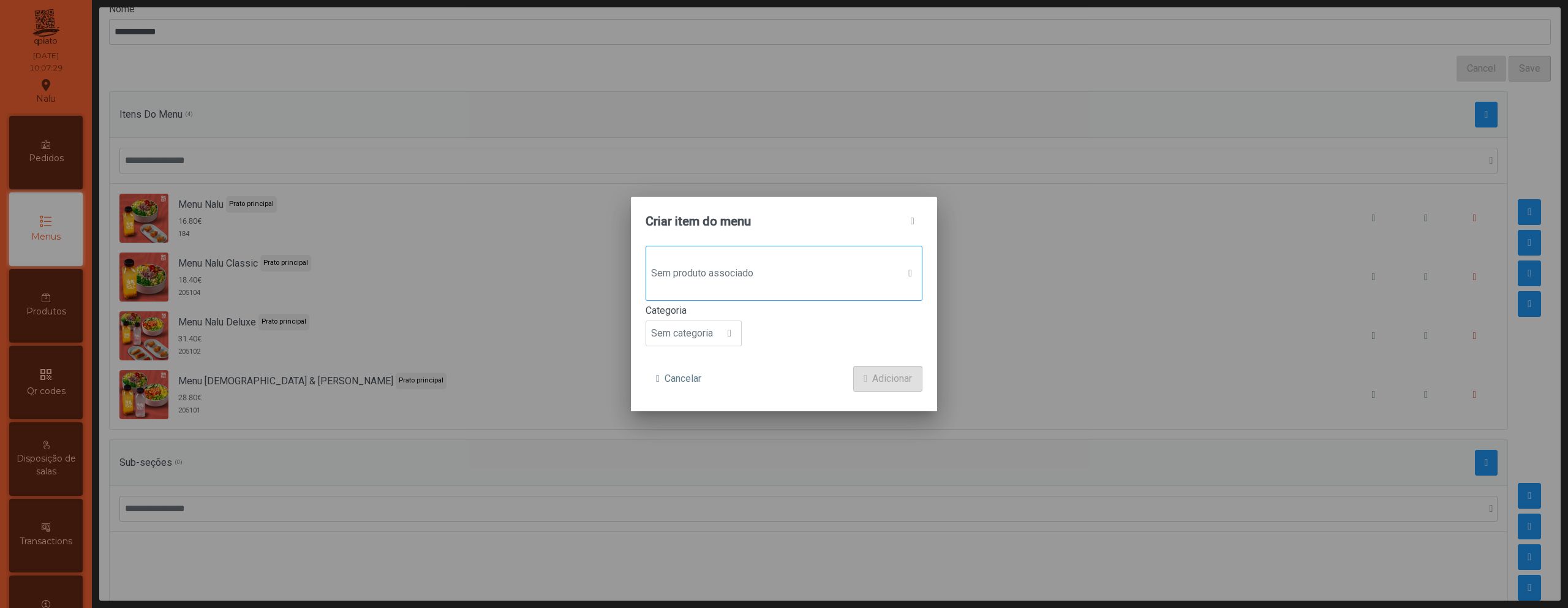
click at [754, 277] on span "Sem produto associado" at bounding box center [772, 274] width 253 height 25
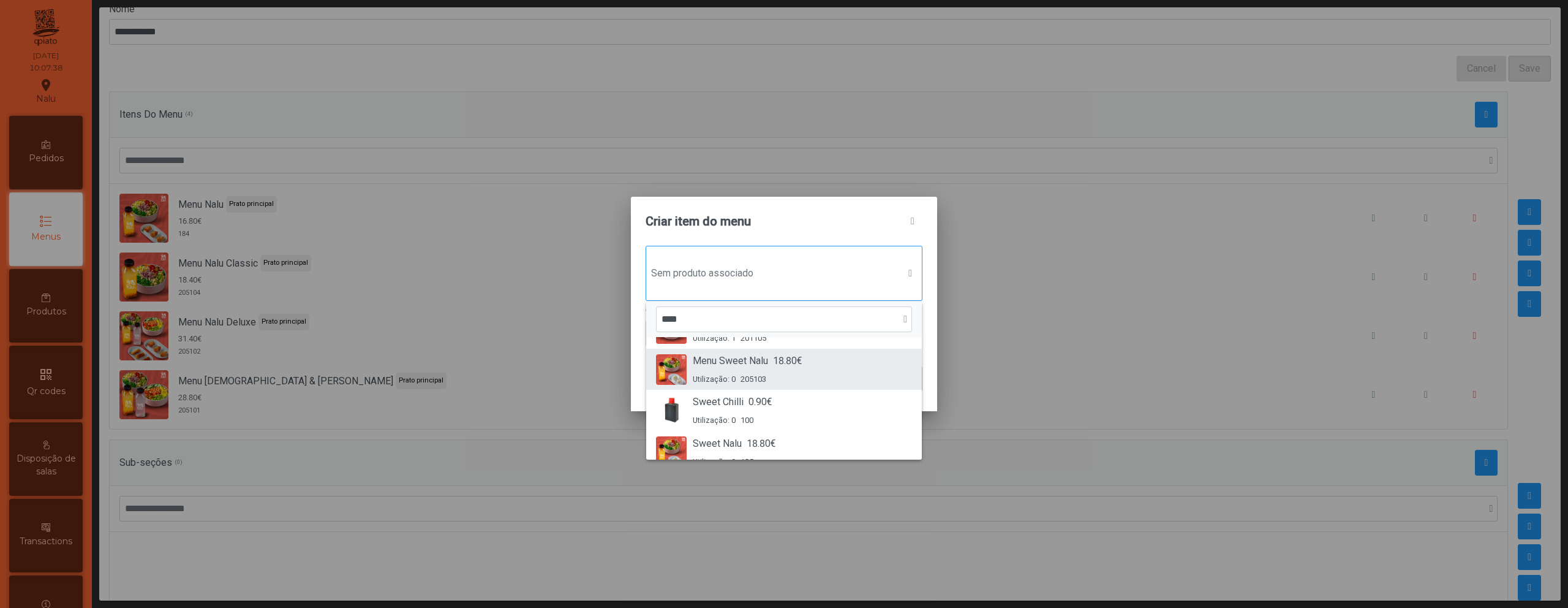
scroll to position [34, 0]
type input "****"
click at [781, 373] on div "Menu Sweet Nalu 18.80€ Utilização: 0 205103" at bounding box center [748, 369] width 109 height 31
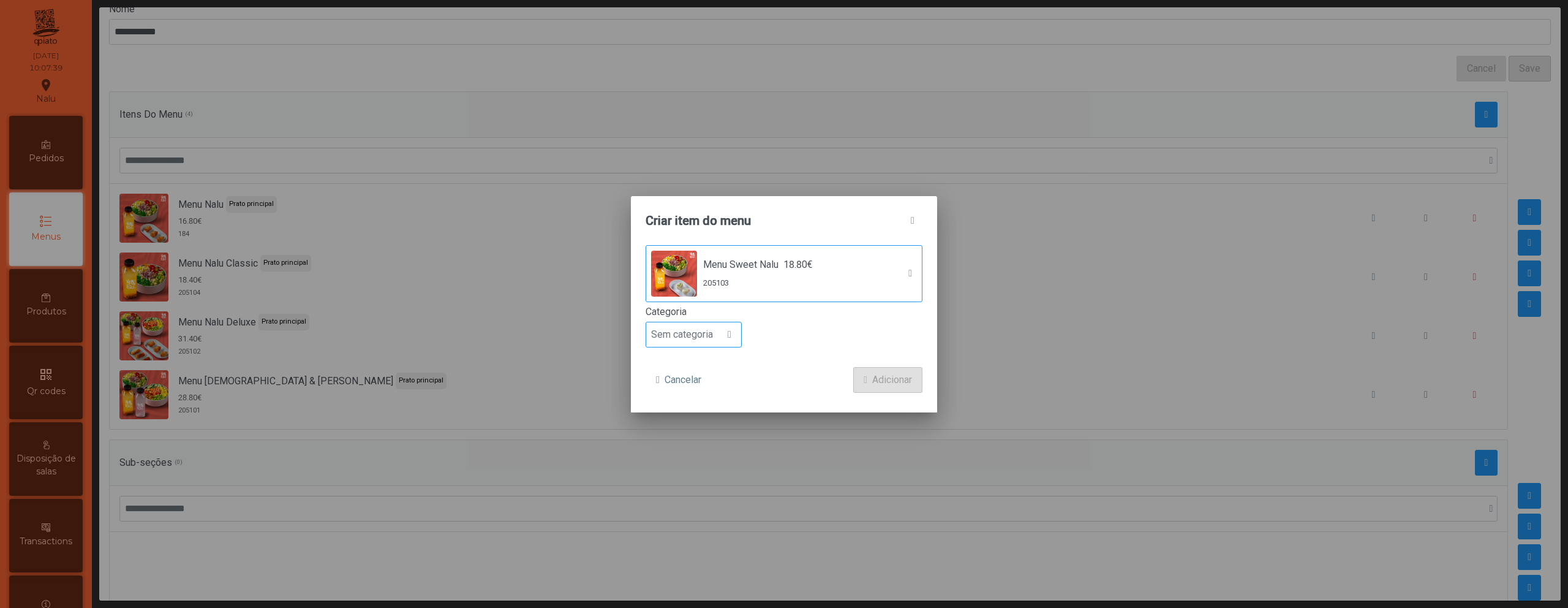
click at [710, 335] on span "Sem categoria" at bounding box center [682, 334] width 72 height 25
click at [709, 412] on span "Prato principal" at bounding box center [687, 414] width 62 height 12
click at [890, 382] on span "Adicionar" at bounding box center [892, 380] width 40 height 15
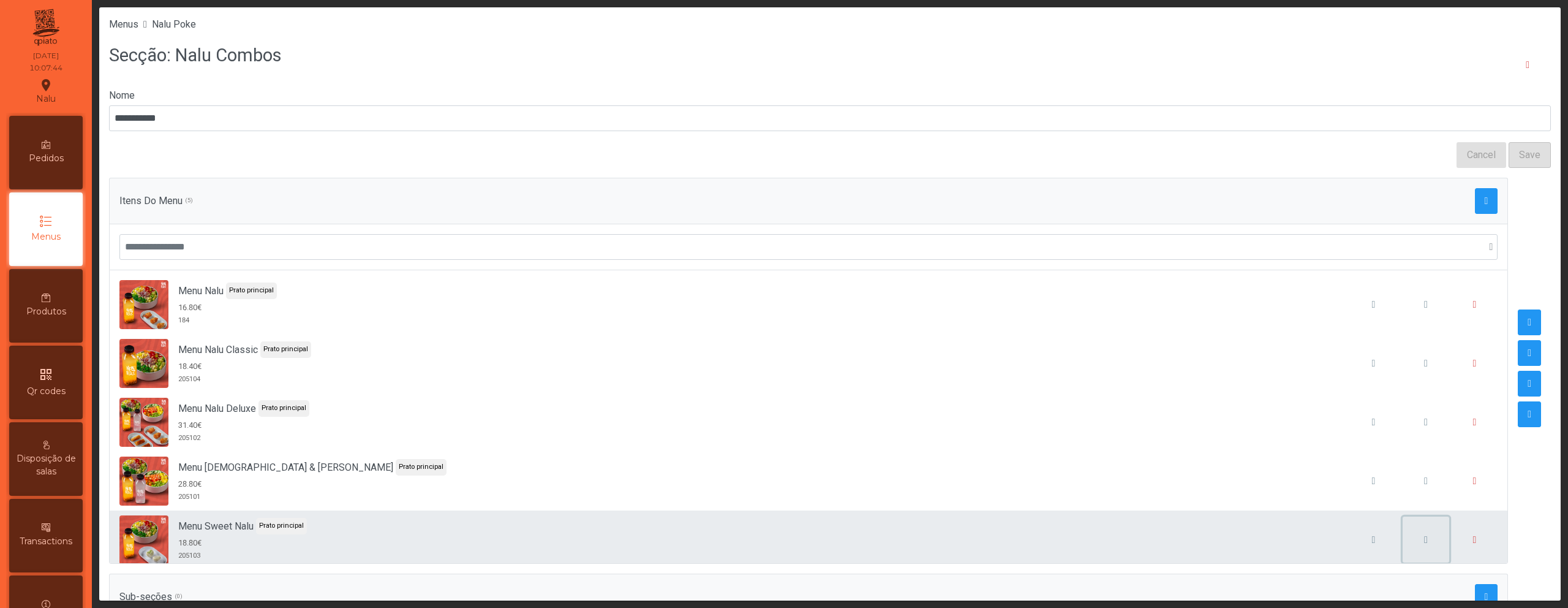
click at [1403, 547] on button "button" at bounding box center [1426, 540] width 47 height 47
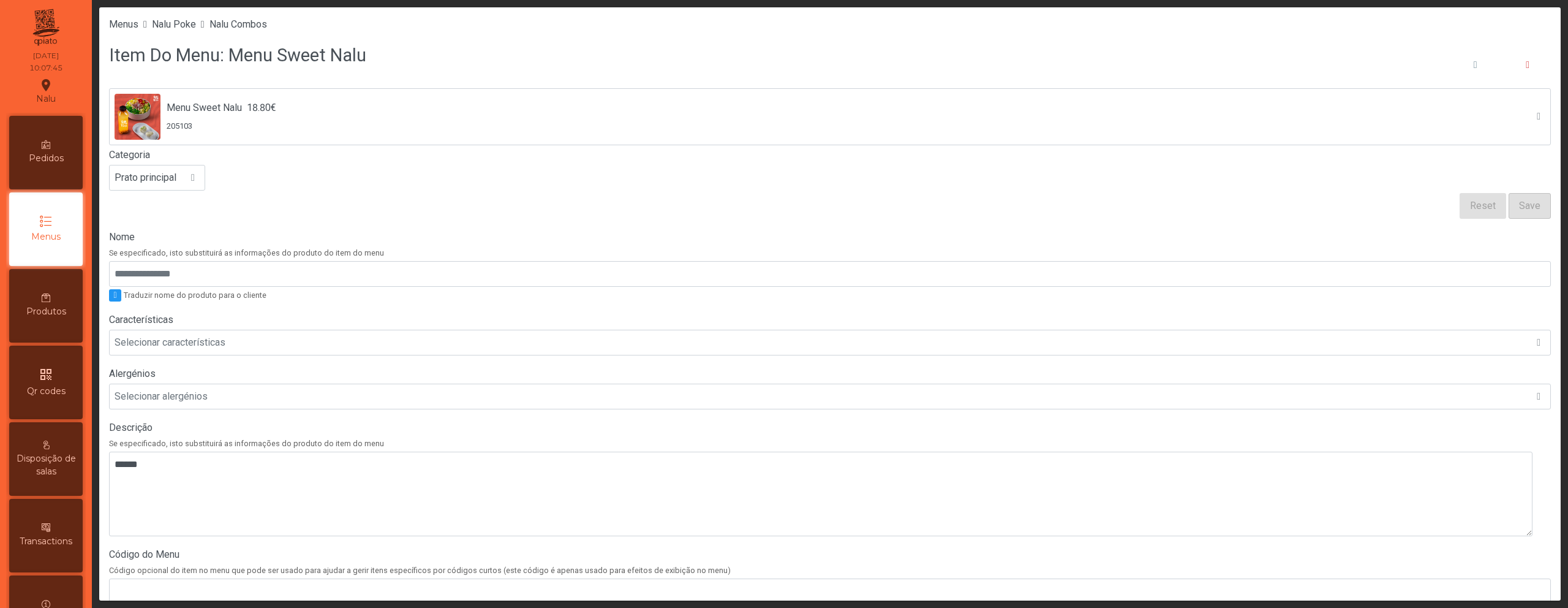
scroll to position [233, 0]
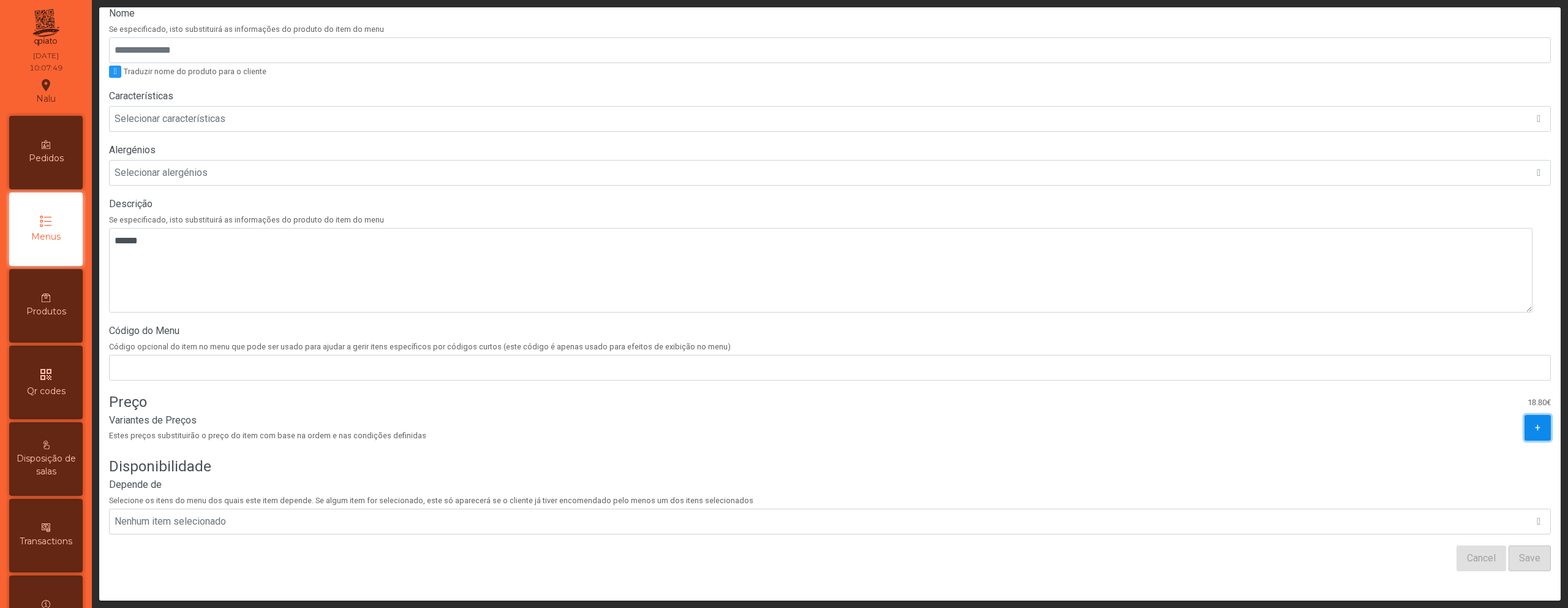
click at [1535, 420] on span "+" at bounding box center [1537, 428] width 6 height 15
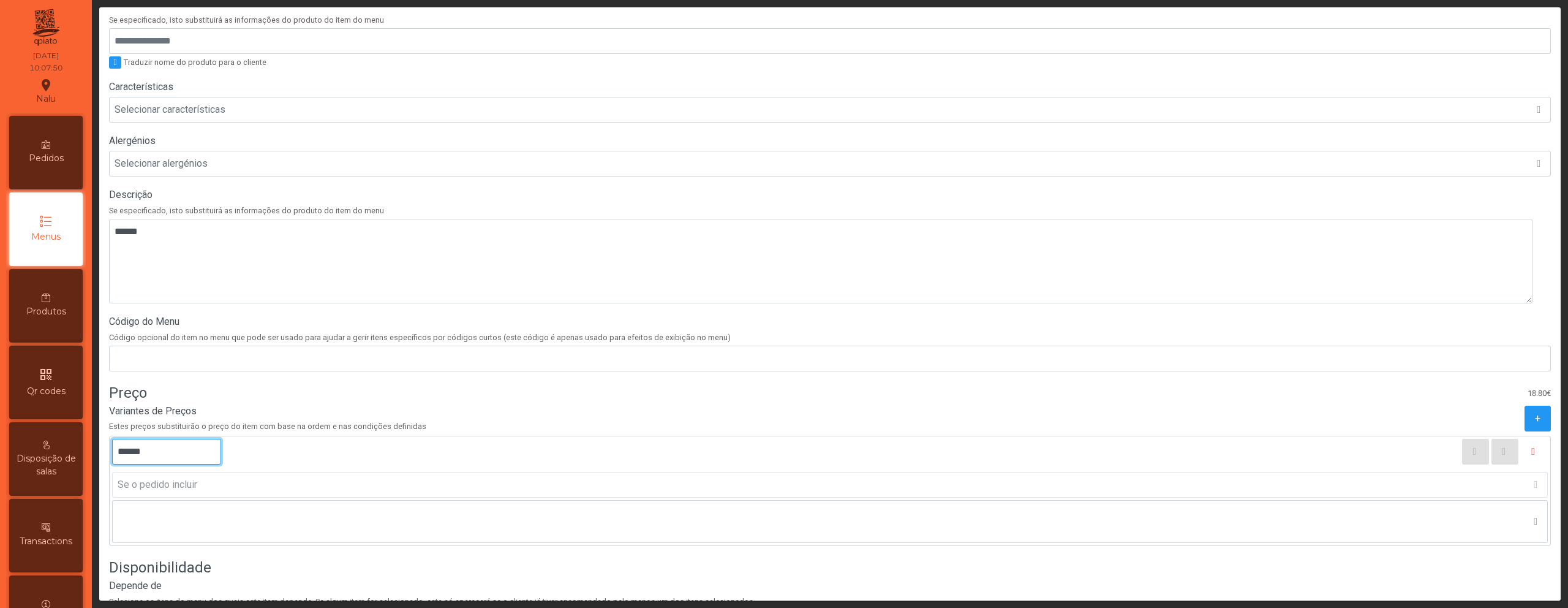
click at [128, 454] on input "******" at bounding box center [166, 452] width 109 height 26
click at [139, 451] on input "******" at bounding box center [166, 452] width 109 height 26
type input "******"
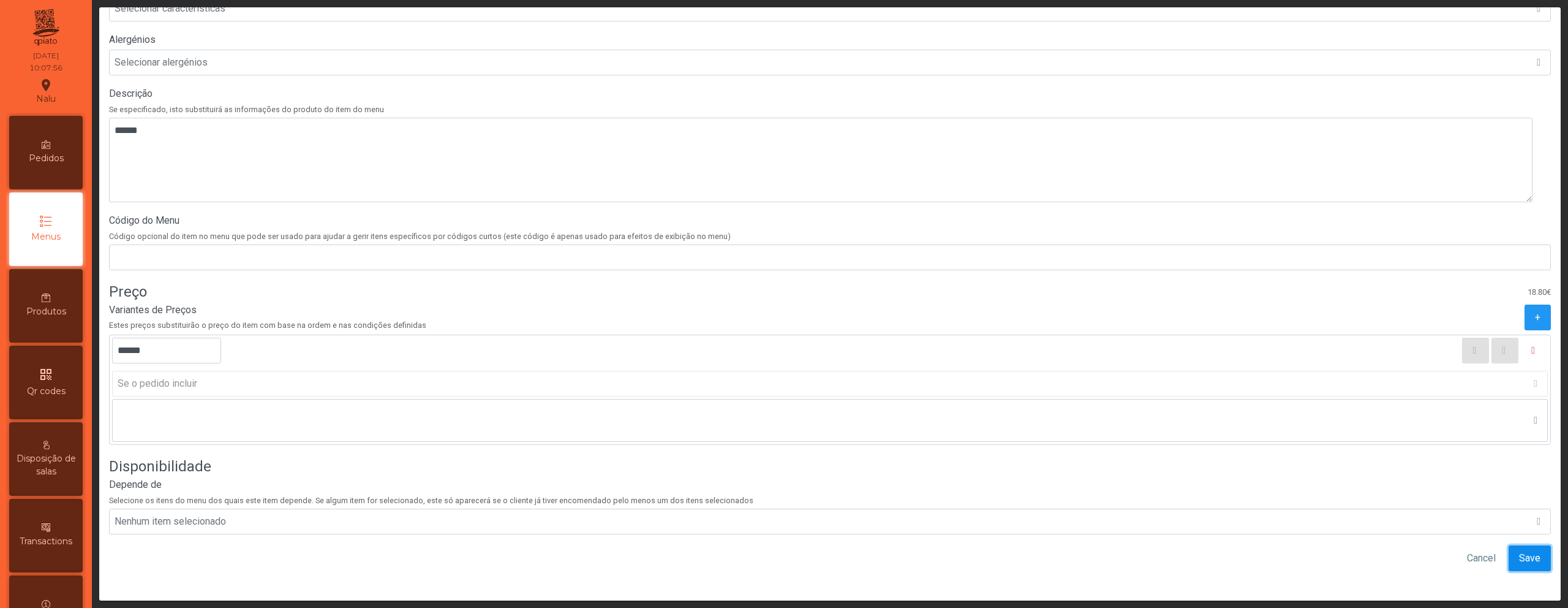
click at [1519, 551] on span "Save" at bounding box center [1530, 558] width 22 height 15
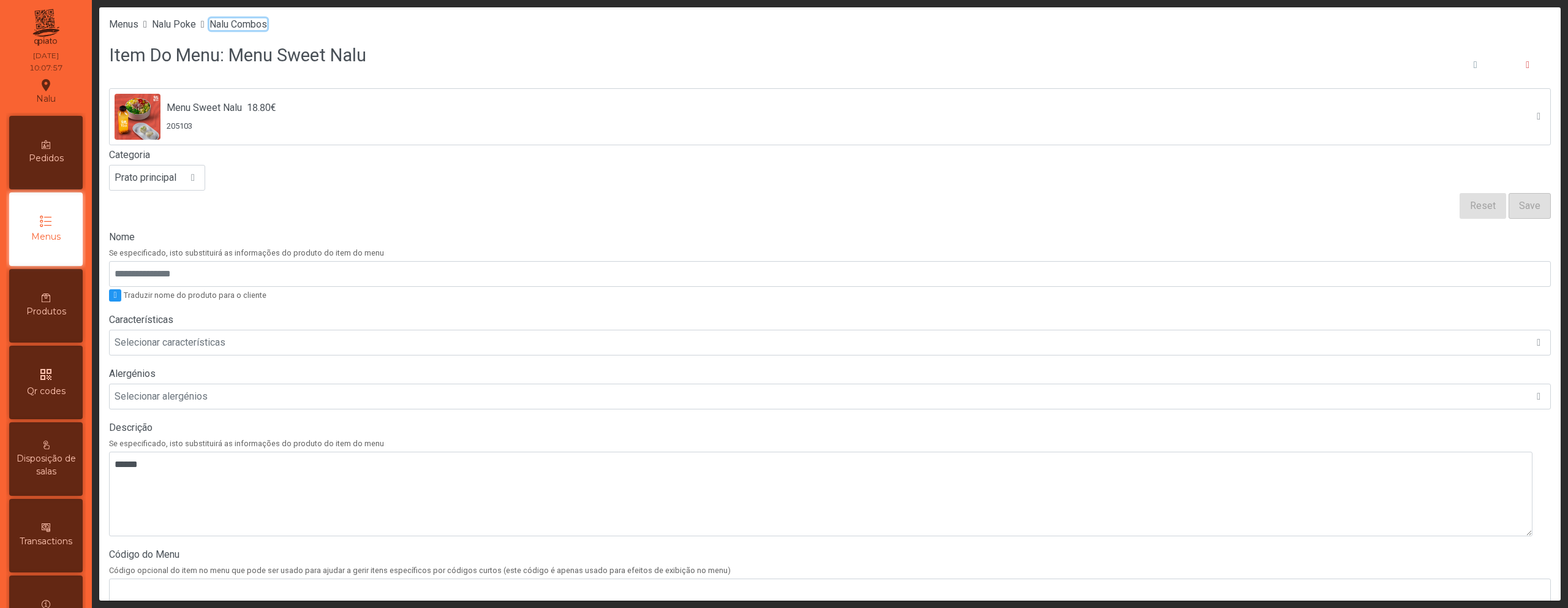
click at [267, 25] on span "Nalu Combos" at bounding box center [238, 24] width 58 height 12
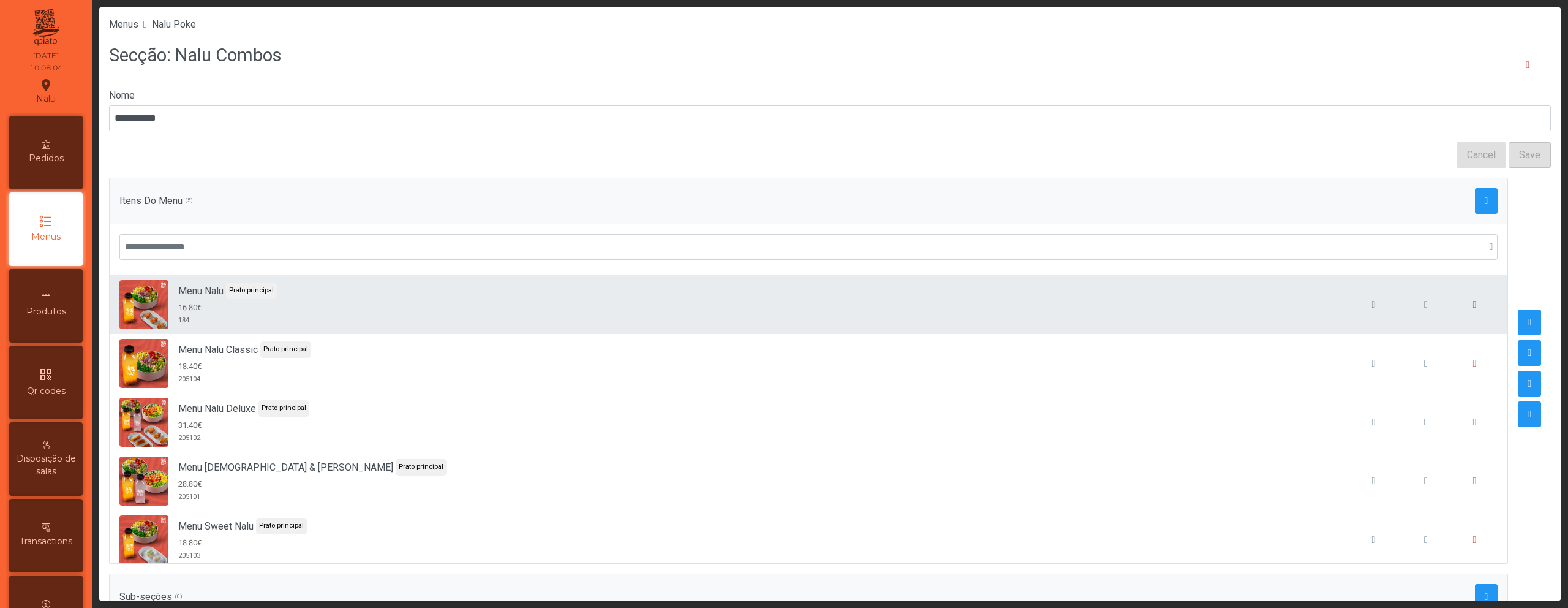
scroll to position [11, 0]
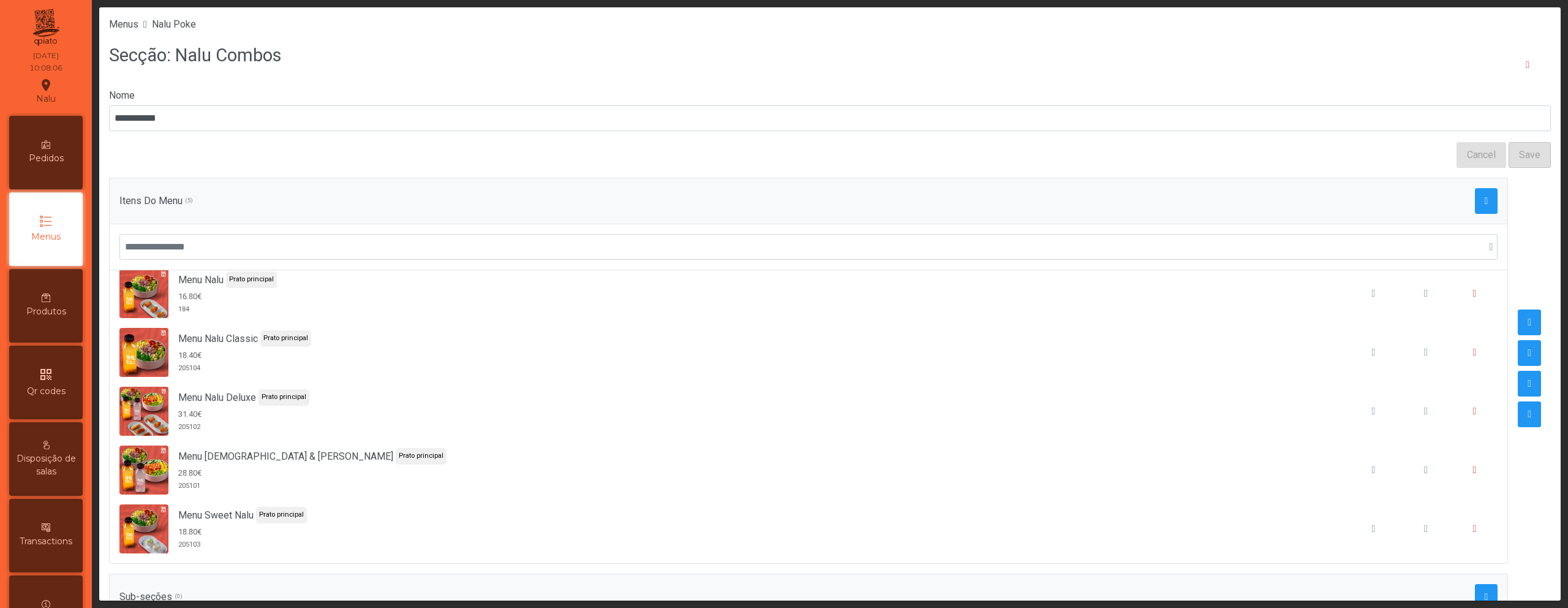
click at [697, 149] on div "Cancel Save" at bounding box center [829, 155] width 1442 height 26
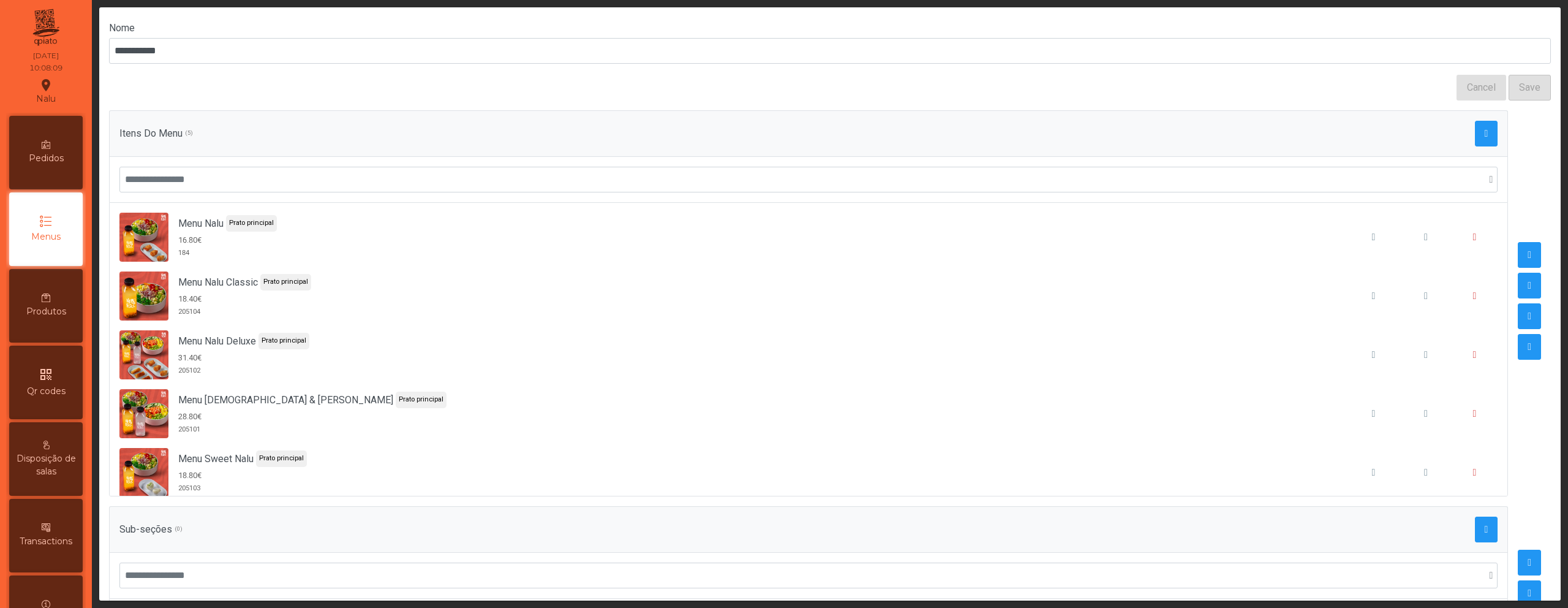
scroll to position [0, 0]
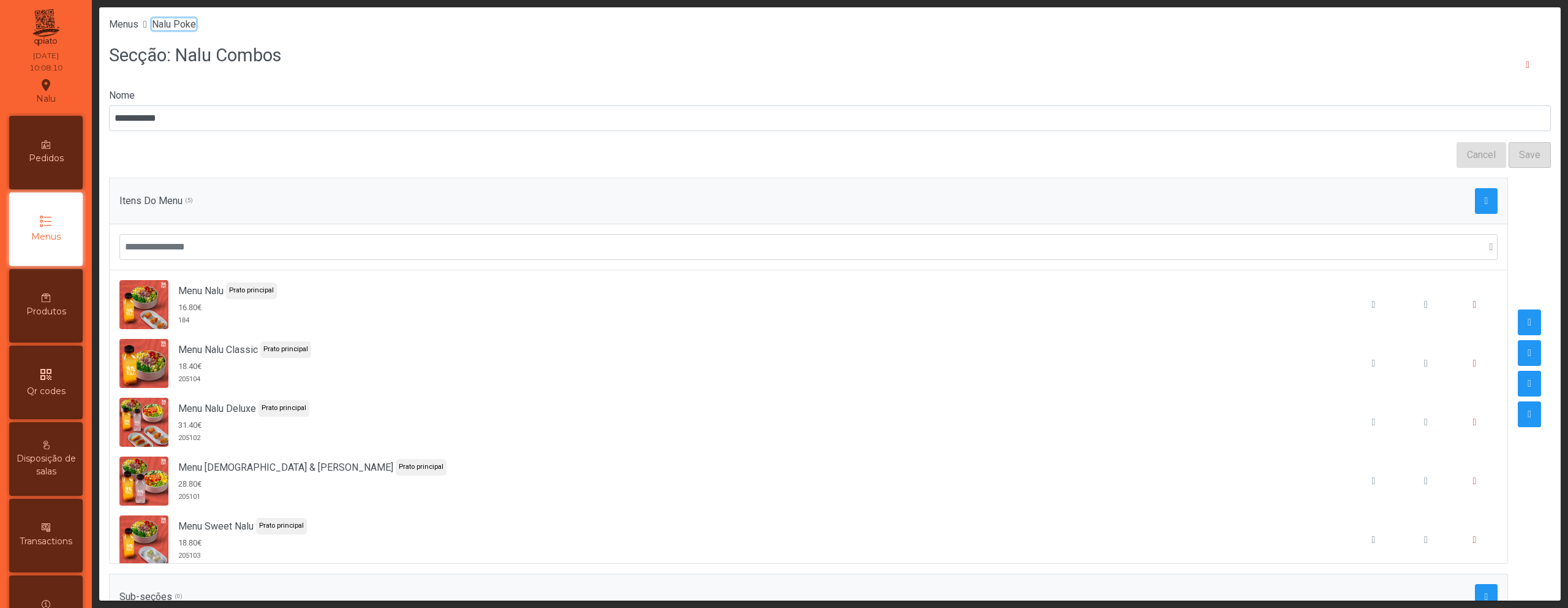
click at [189, 25] on span "Nalu Poke" at bounding box center [174, 24] width 44 height 12
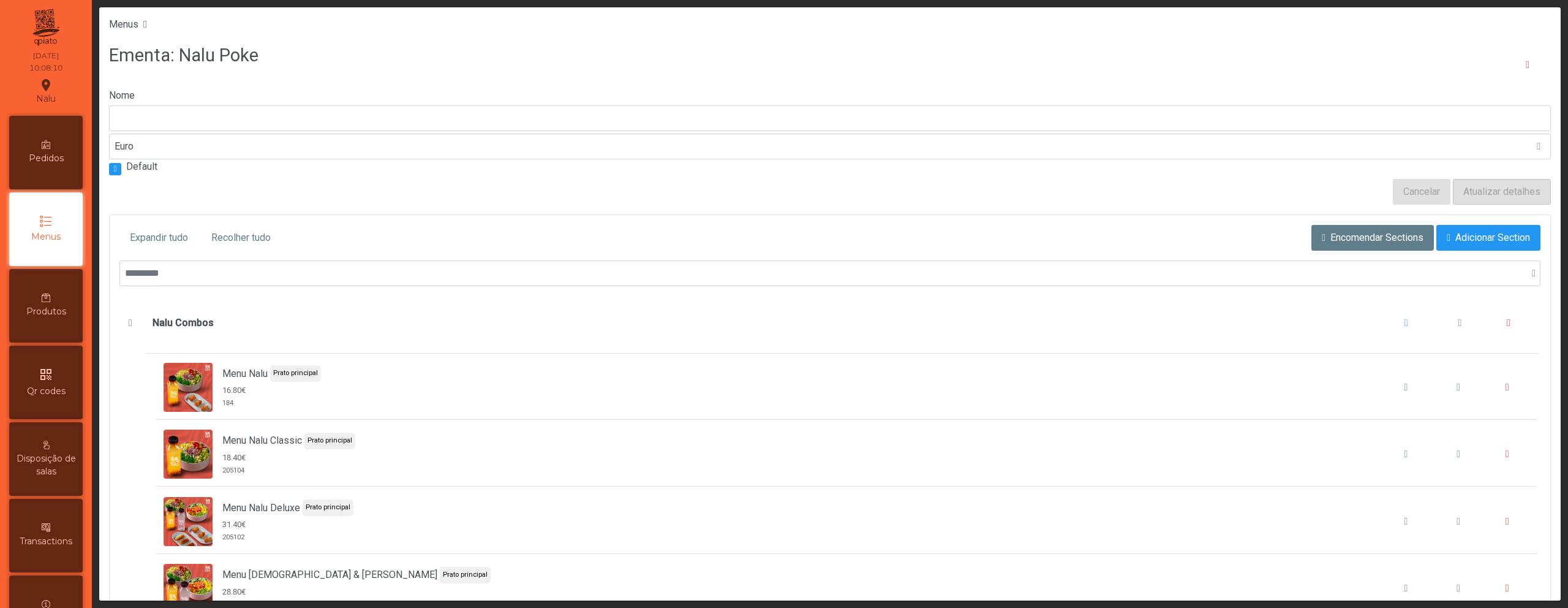
type input "*********"
click at [128, 322] on span "Nalu Combos" at bounding box center [130, 323] width 13 height 10
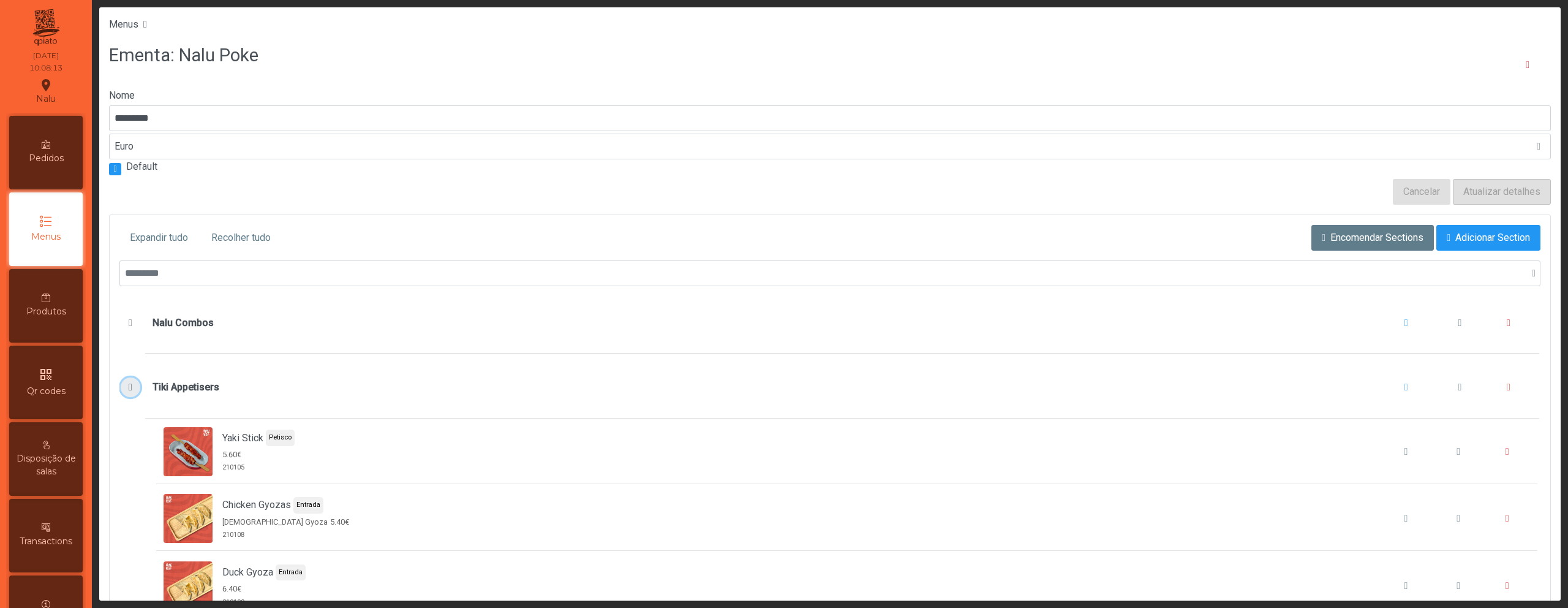
click at [130, 385] on span "Tiki Appetisers" at bounding box center [130, 387] width 13 height 10
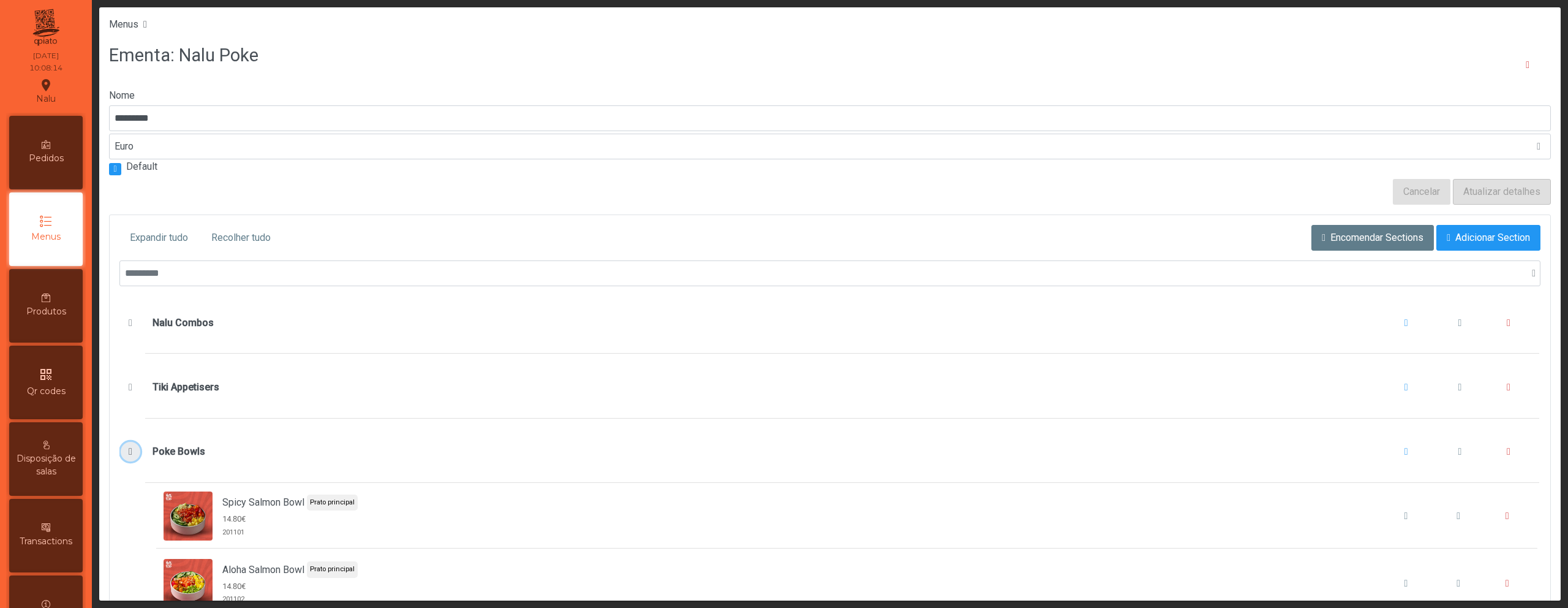
click at [125, 451] on span "Poke Bowls" at bounding box center [130, 452] width 13 height 10
click at [132, 518] on span "Drinks" at bounding box center [130, 516] width 13 height 10
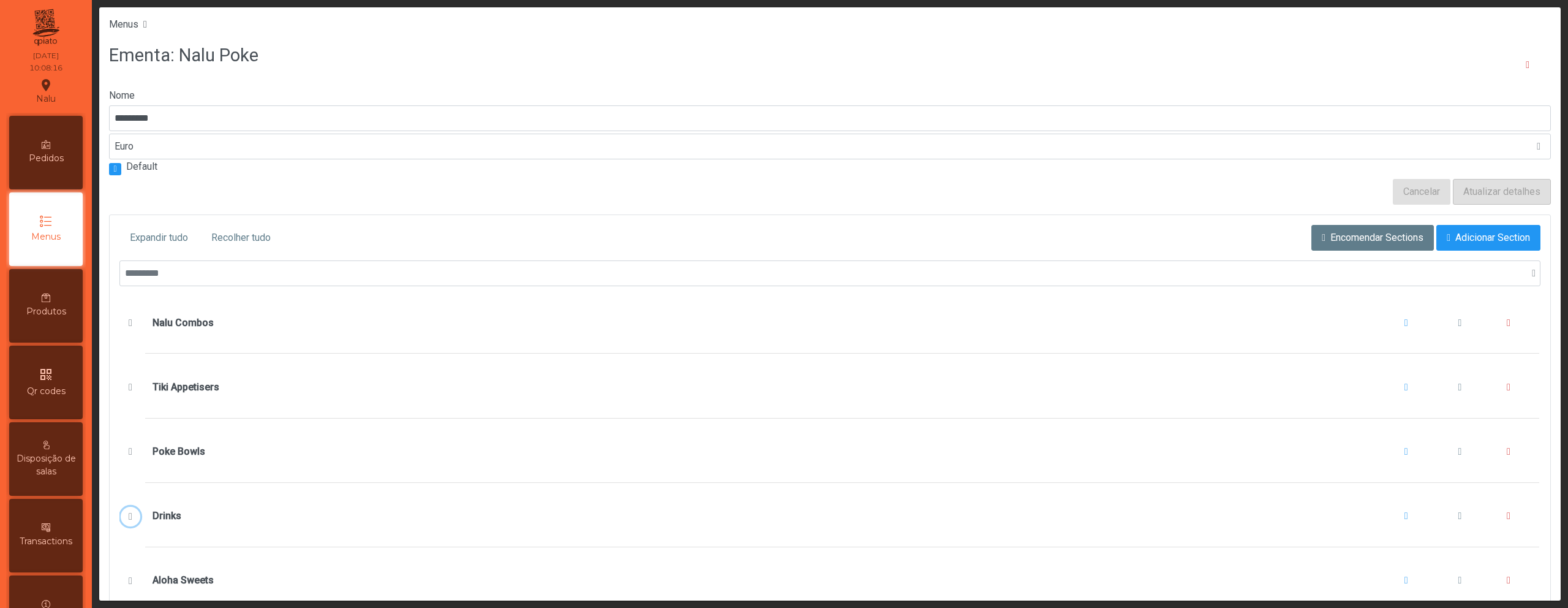
scroll to position [25, 0]
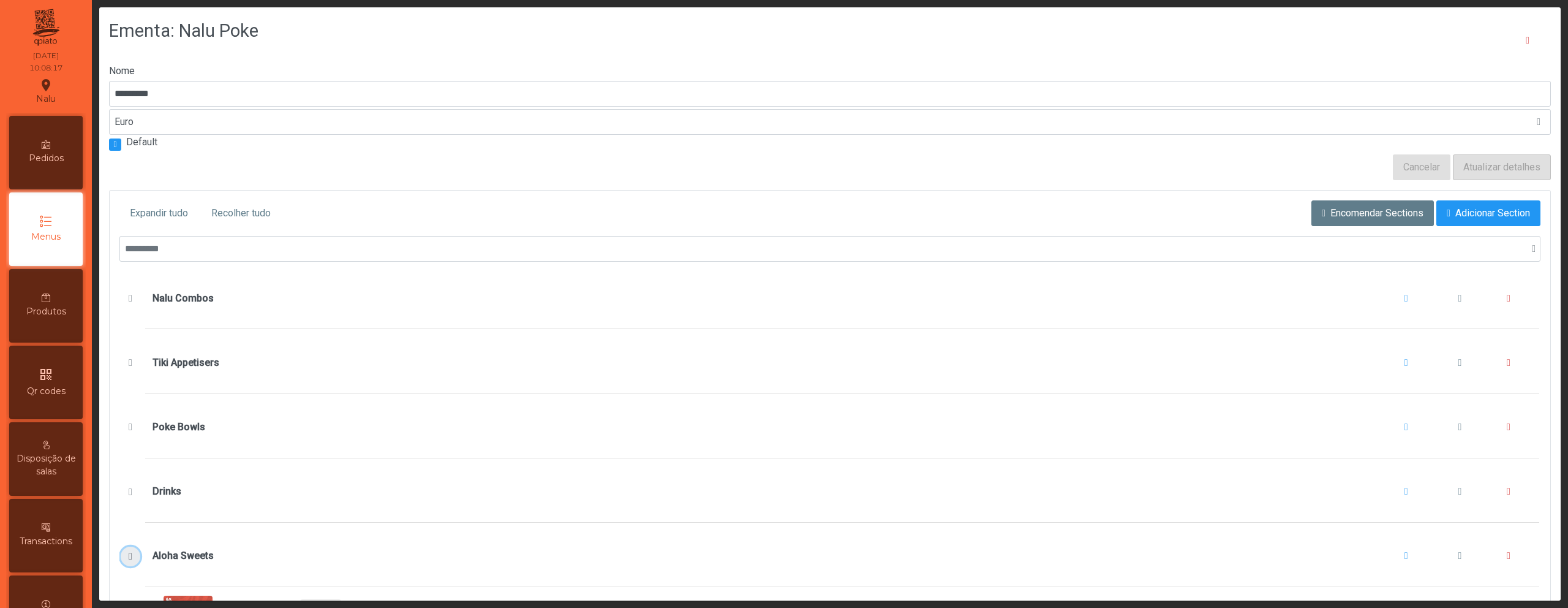
click at [131, 555] on span "Aloha Sweets" at bounding box center [130, 556] width 13 height 10
click at [61, 381] on div "qr_code Qr codes" at bounding box center [46, 382] width 74 height 74
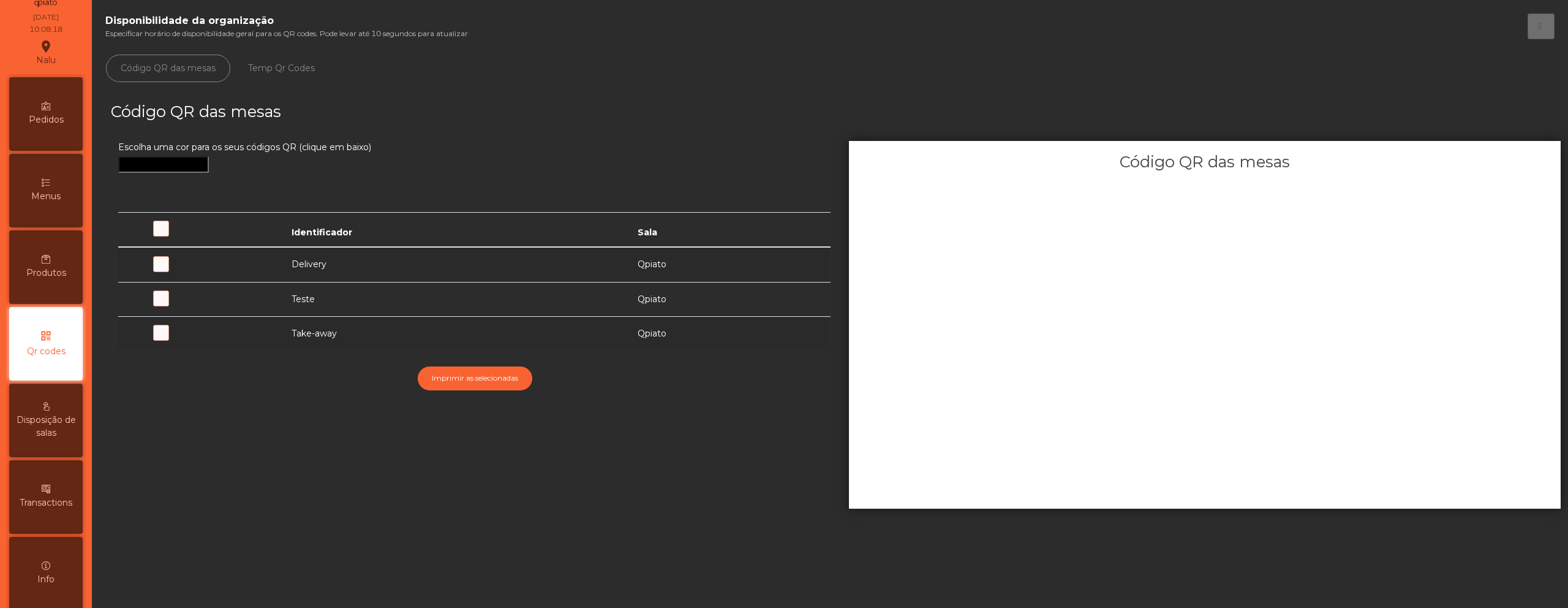
scroll to position [79, 0]
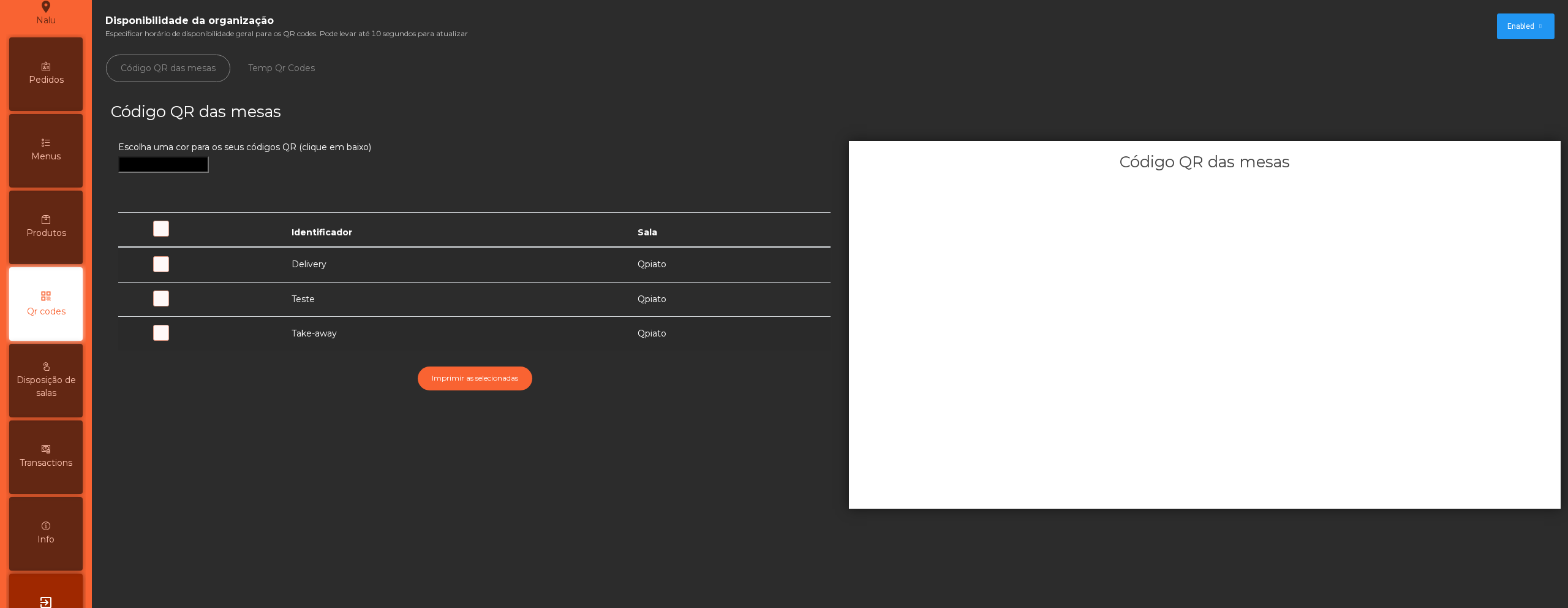
click at [212, 271] on span at bounding box center [212, 271] width 0 height 0
click at [61, 225] on div "Produtos" at bounding box center [46, 227] width 74 height 74
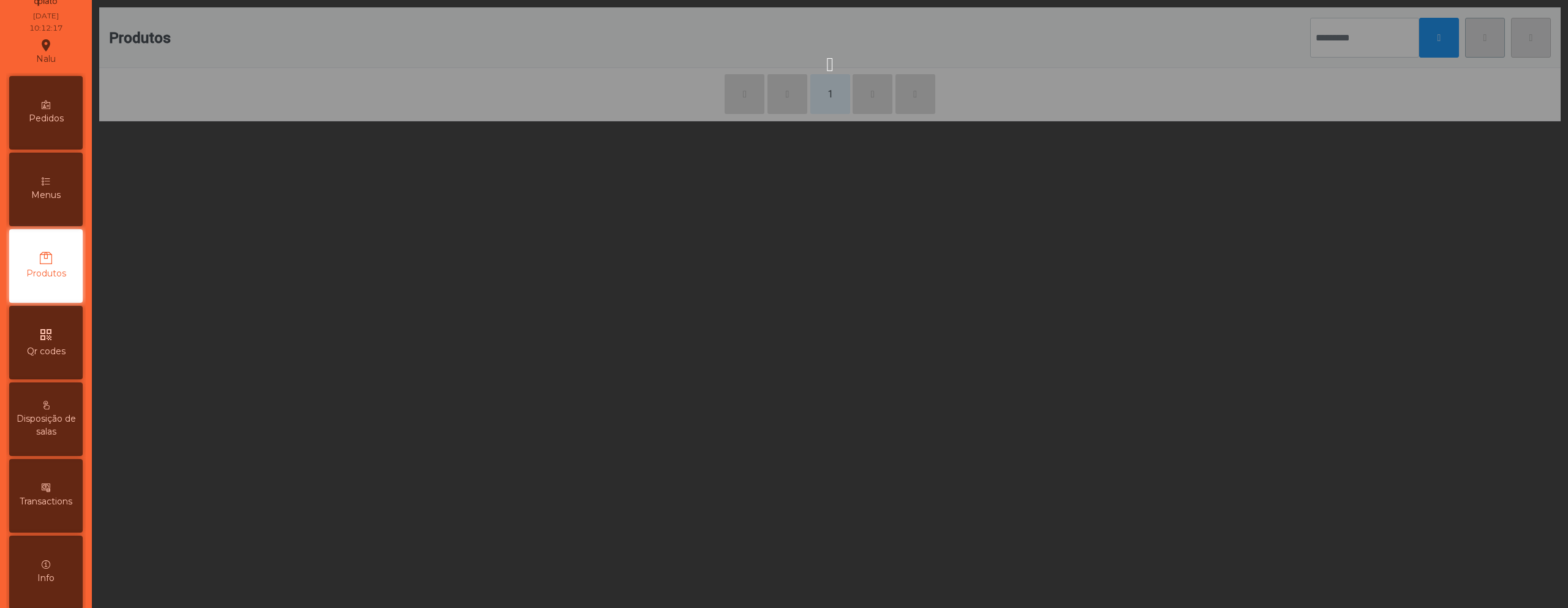
scroll to position [2, 0]
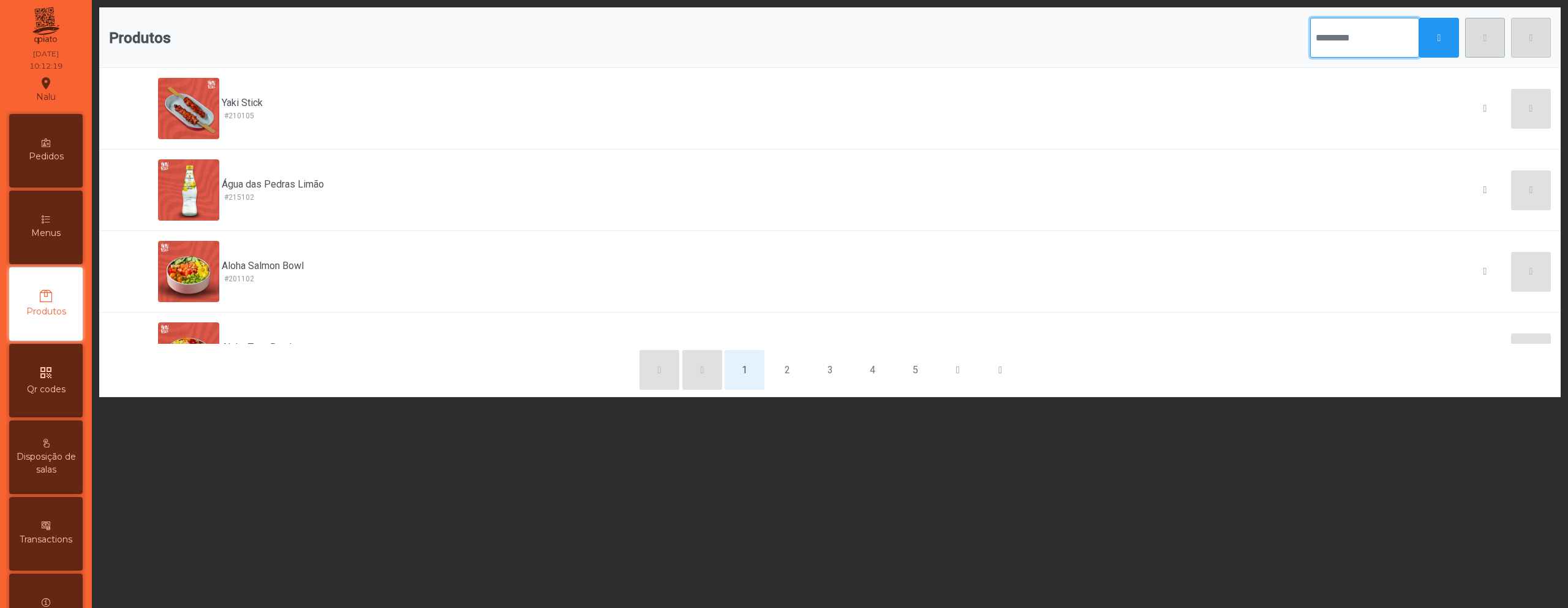
click at [1327, 42] on input "text" at bounding box center [1365, 38] width 109 height 40
click at [1425, 48] on button "button" at bounding box center [1439, 38] width 40 height 40
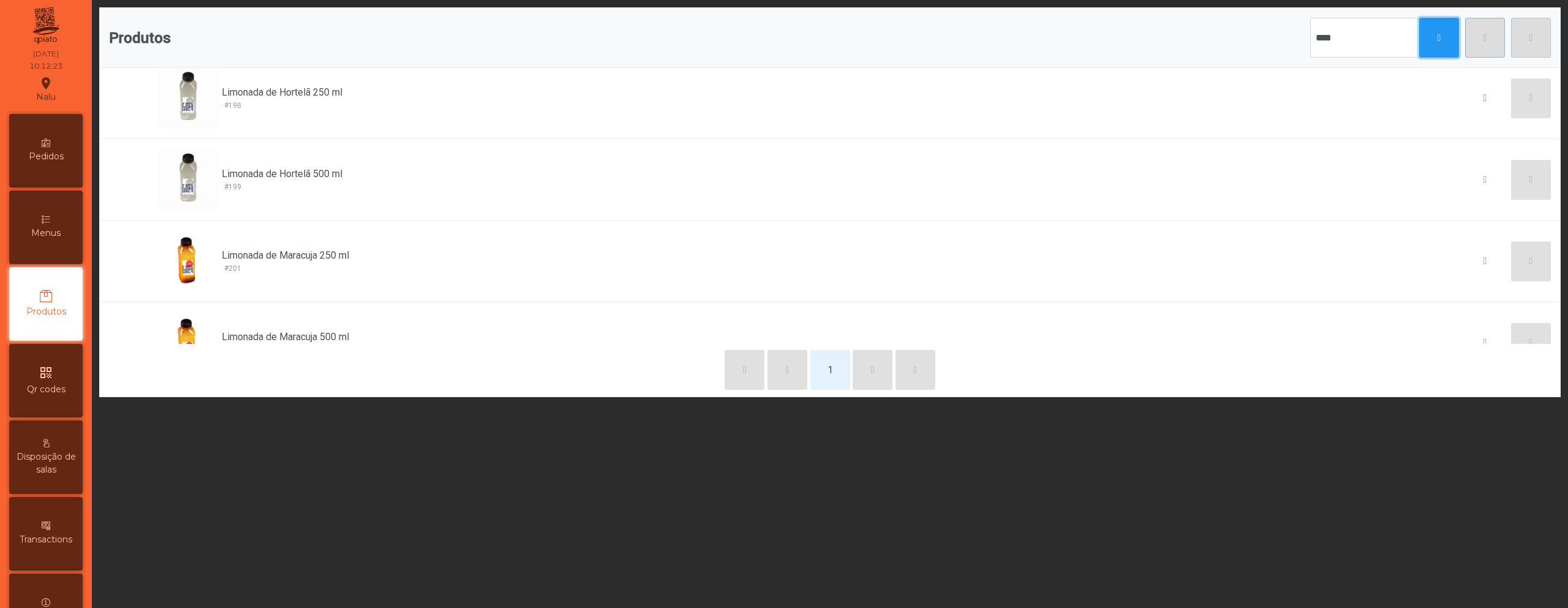
scroll to position [0, 0]
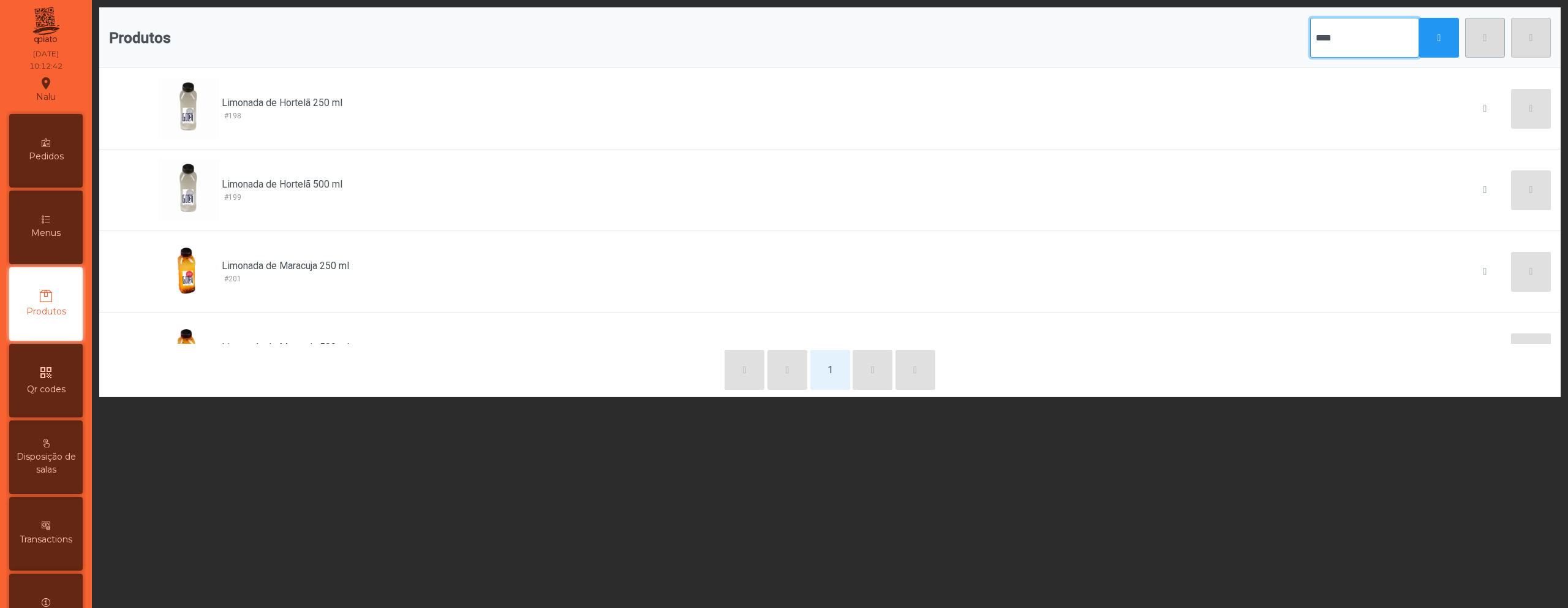
click at [1314, 37] on input "****" at bounding box center [1365, 38] width 109 height 40
type input "*****"
click at [1432, 49] on button "button" at bounding box center [1439, 38] width 40 height 40
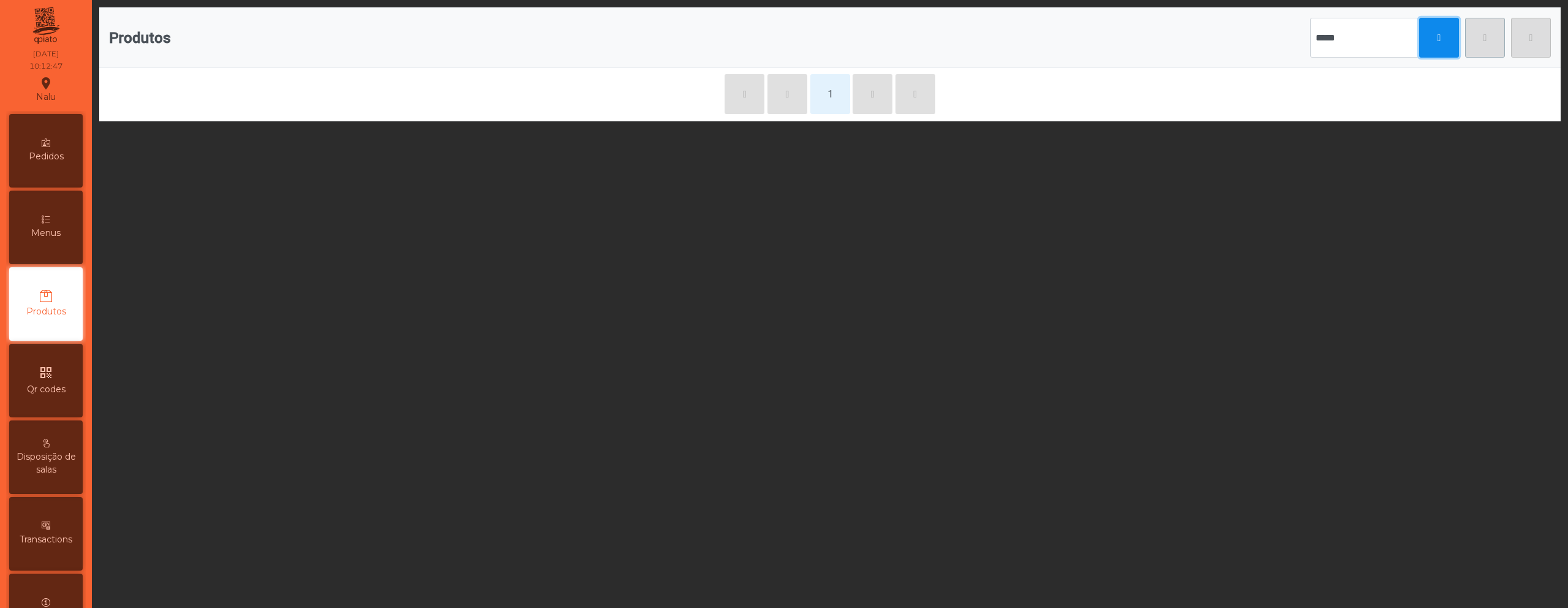
click at [1432, 49] on button "button" at bounding box center [1439, 38] width 40 height 40
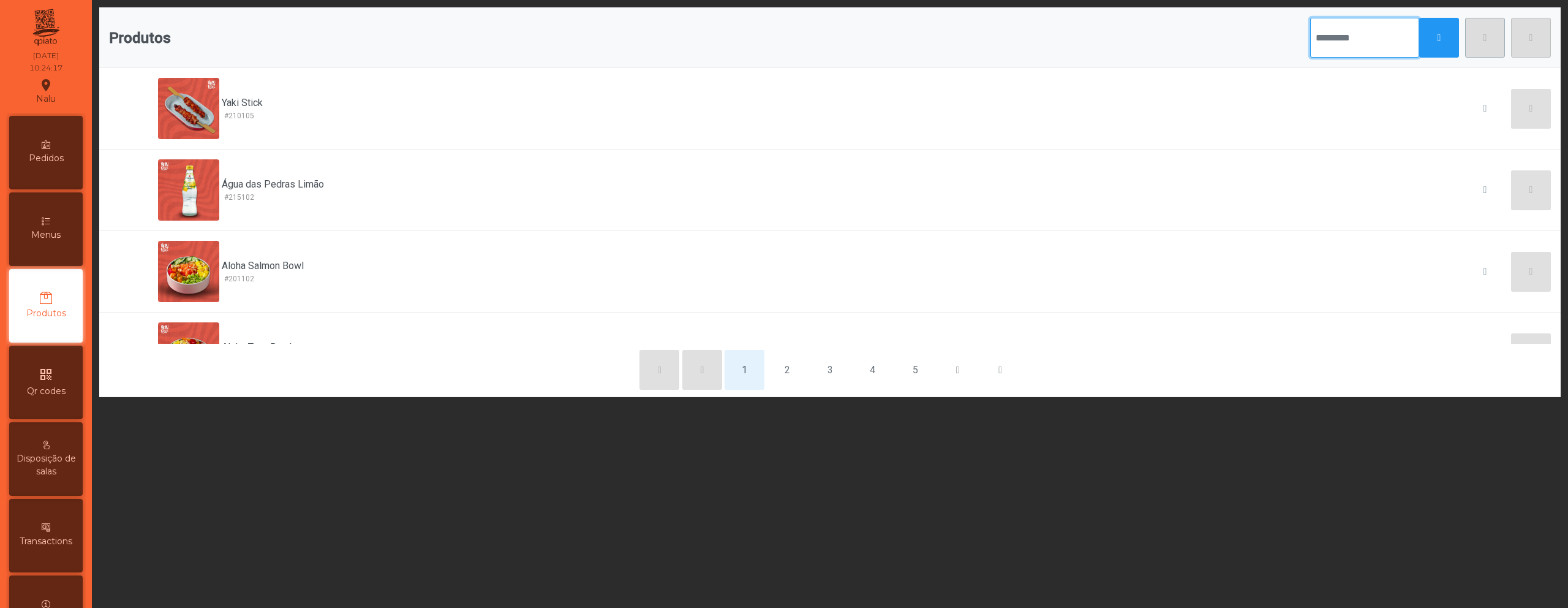
click at [1328, 42] on input "text" at bounding box center [1365, 38] width 109 height 40
type input "*****"
click at [1422, 46] on button "button" at bounding box center [1439, 38] width 40 height 40
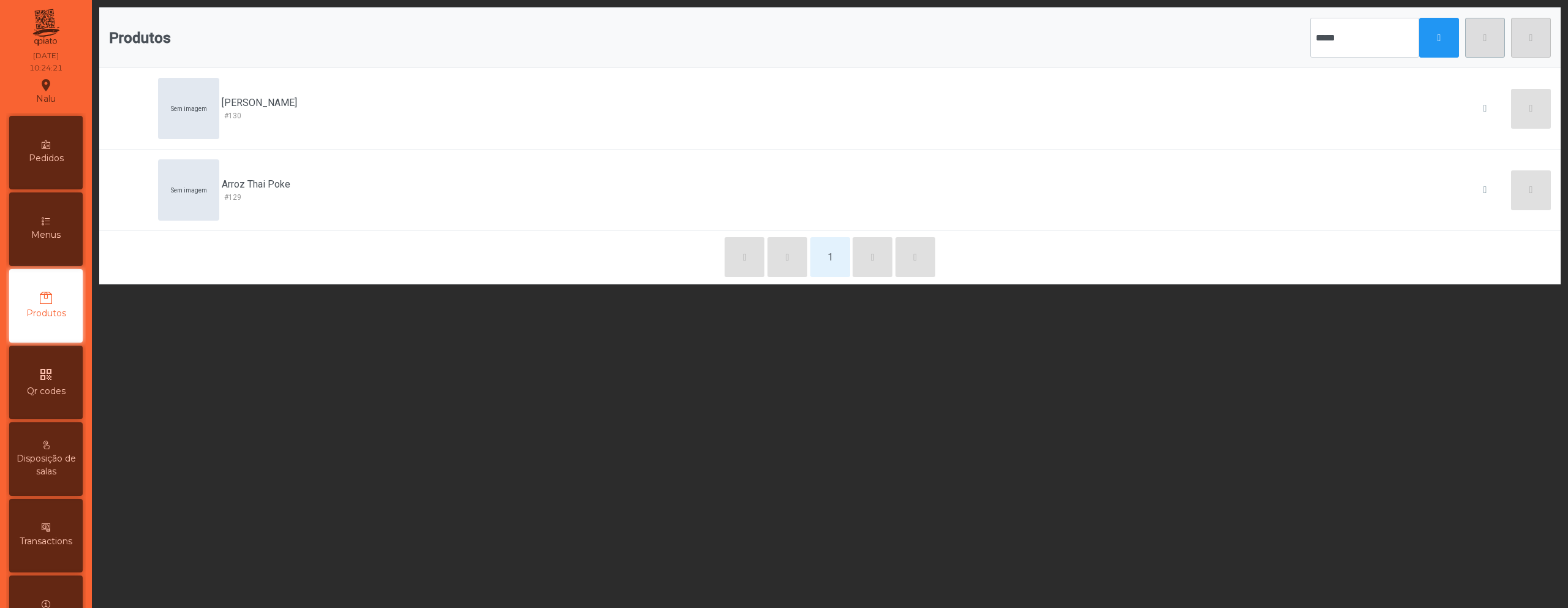
click at [20, 239] on div "Menus" at bounding box center [46, 229] width 74 height 74
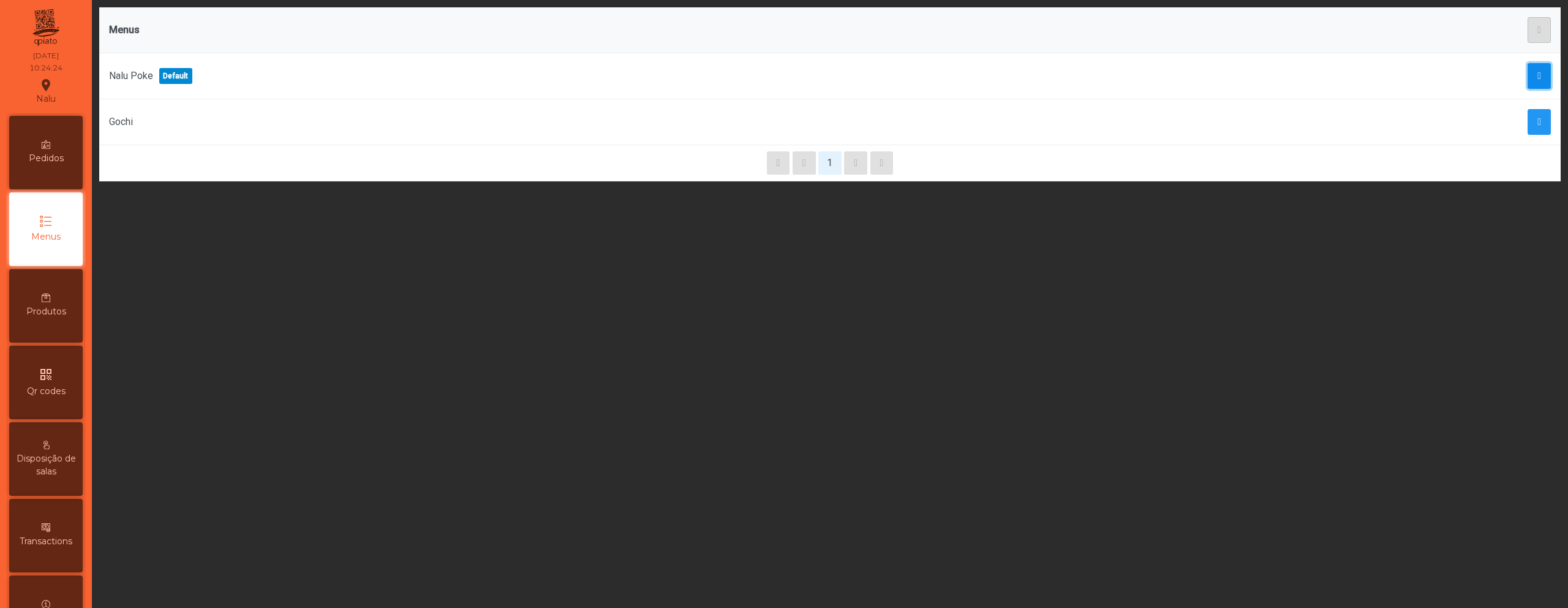
click at [1527, 77] on button "button" at bounding box center [1539, 76] width 23 height 26
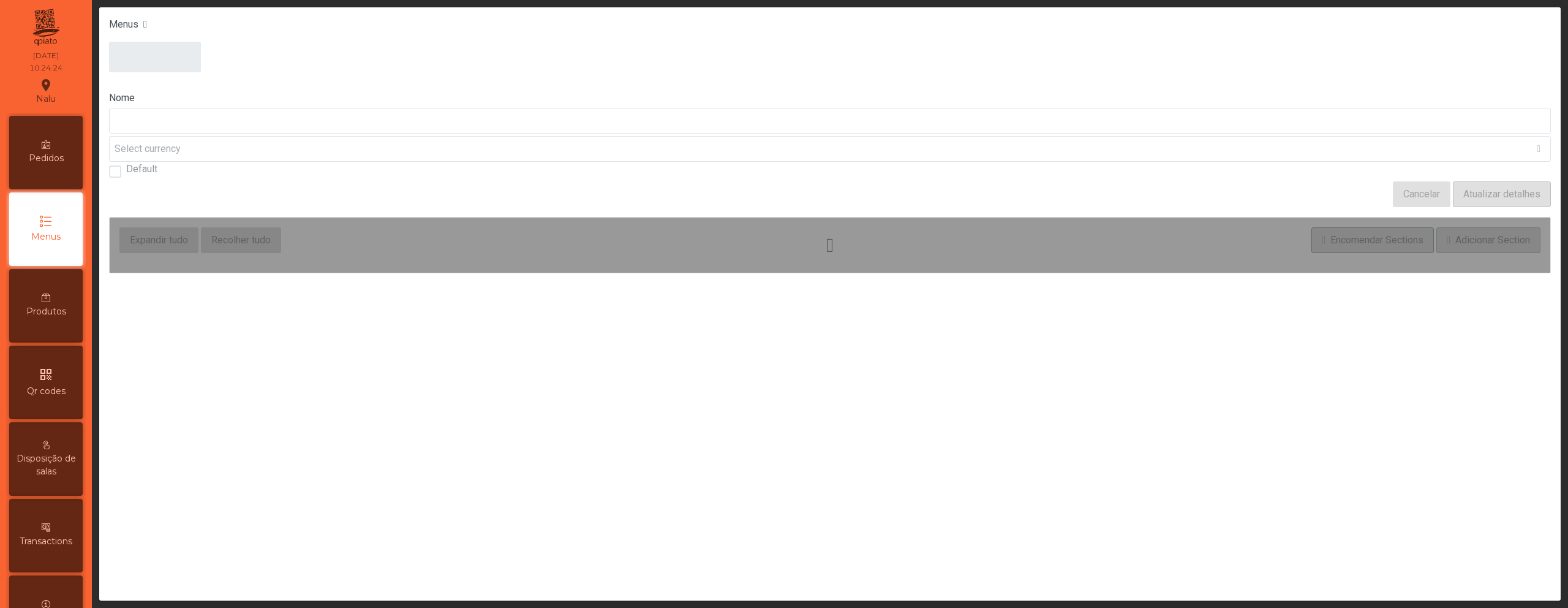
type input "*********"
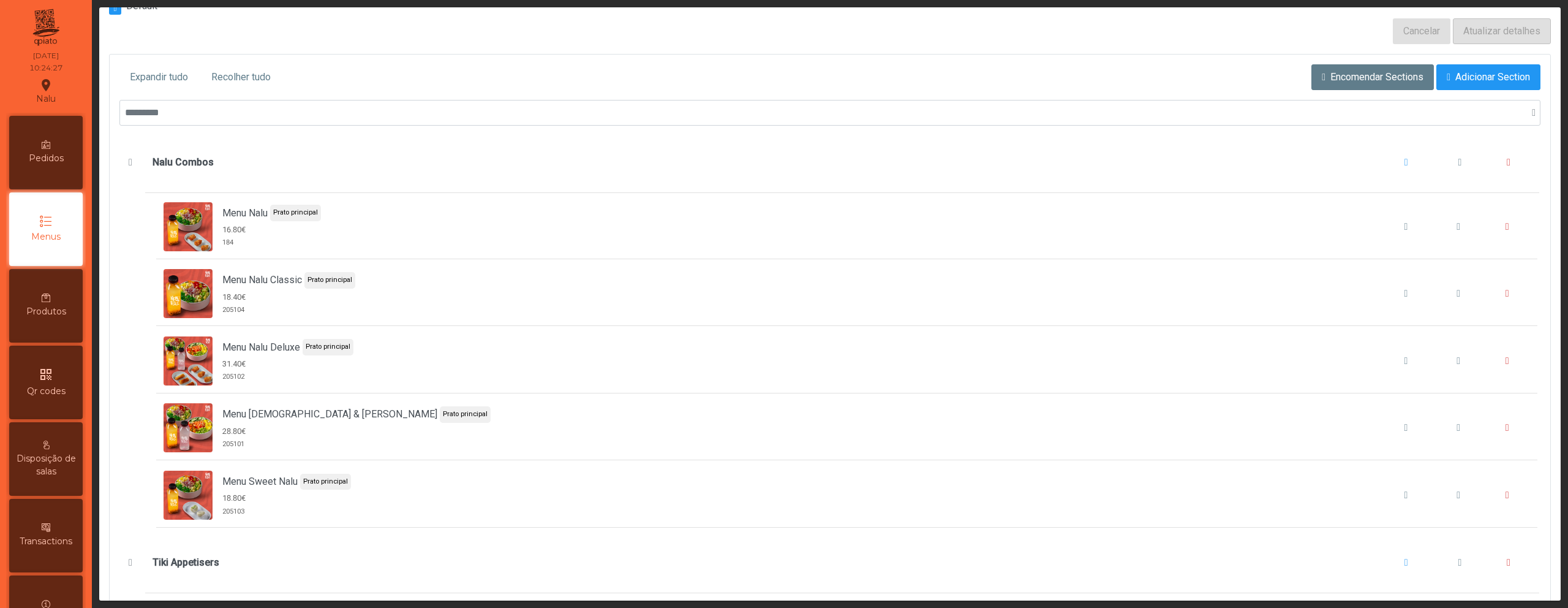
scroll to position [205, 0]
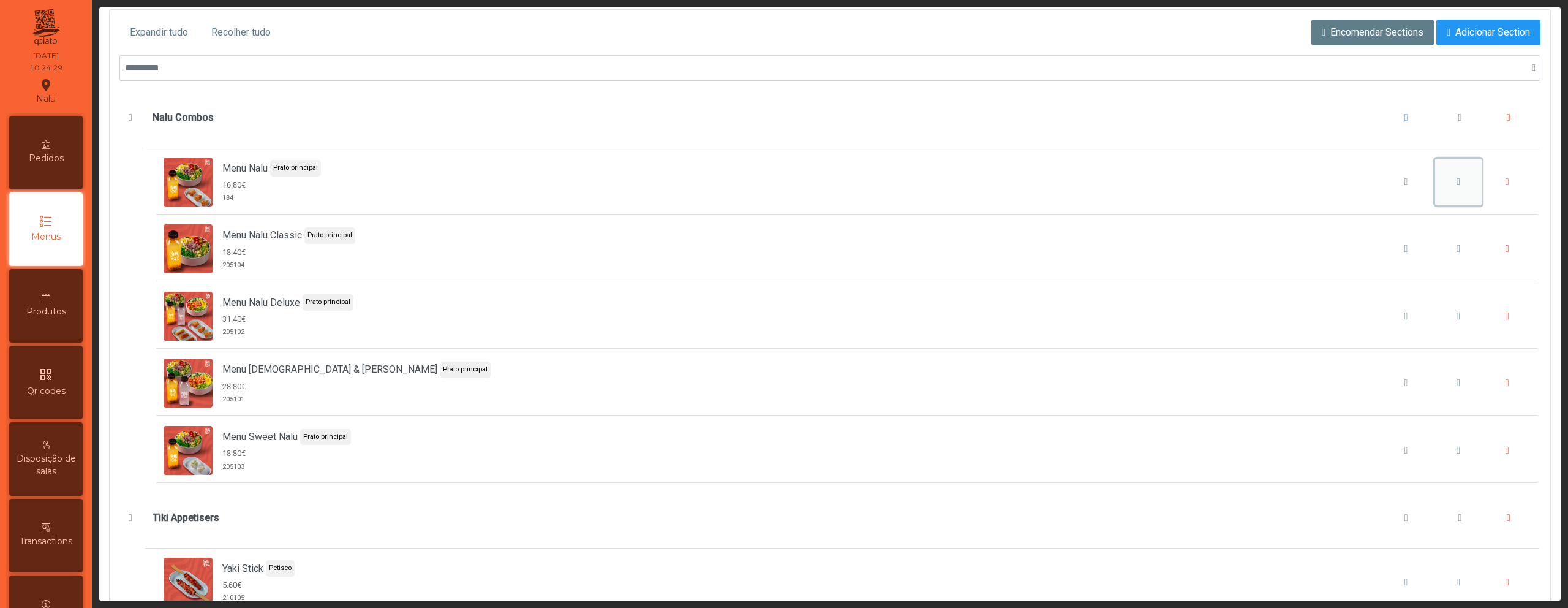
click at [1435, 183] on button "Menu Nalu" at bounding box center [1459, 182] width 47 height 47
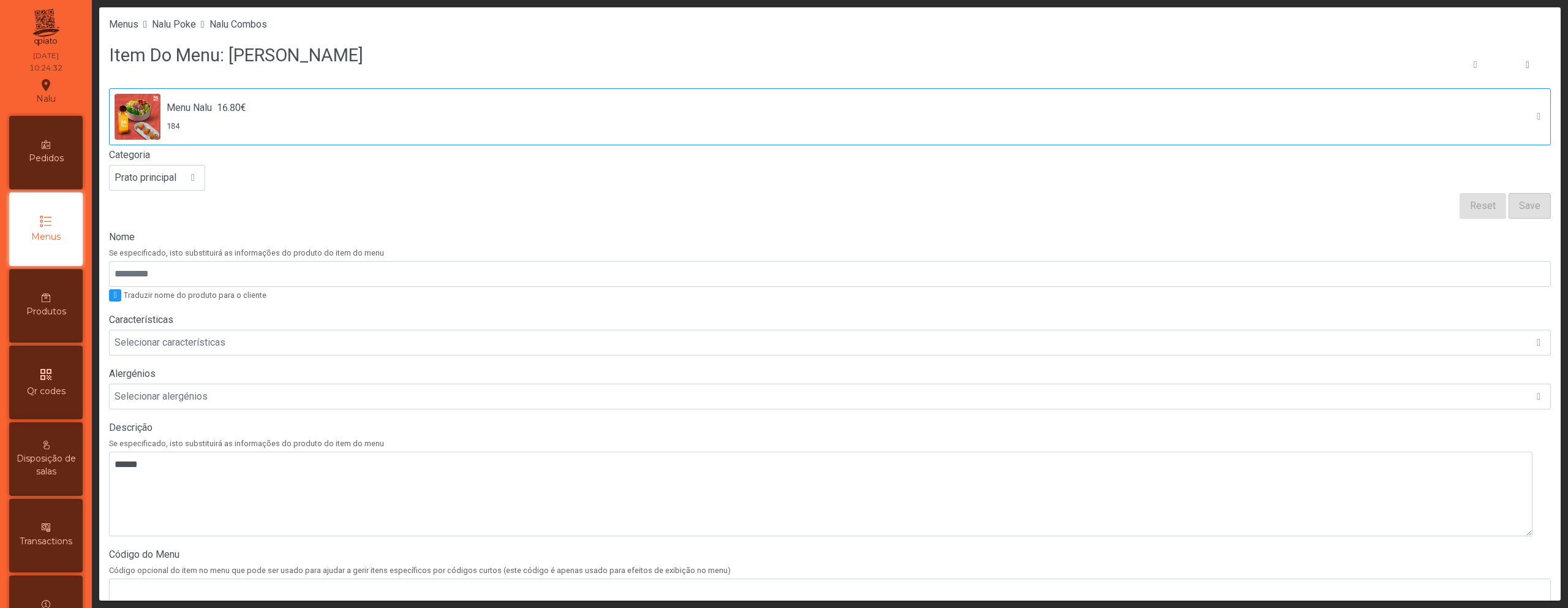
click at [270, 125] on div "Menu Nalu 16.80€ 184" at bounding box center [818, 117] width 1408 height 46
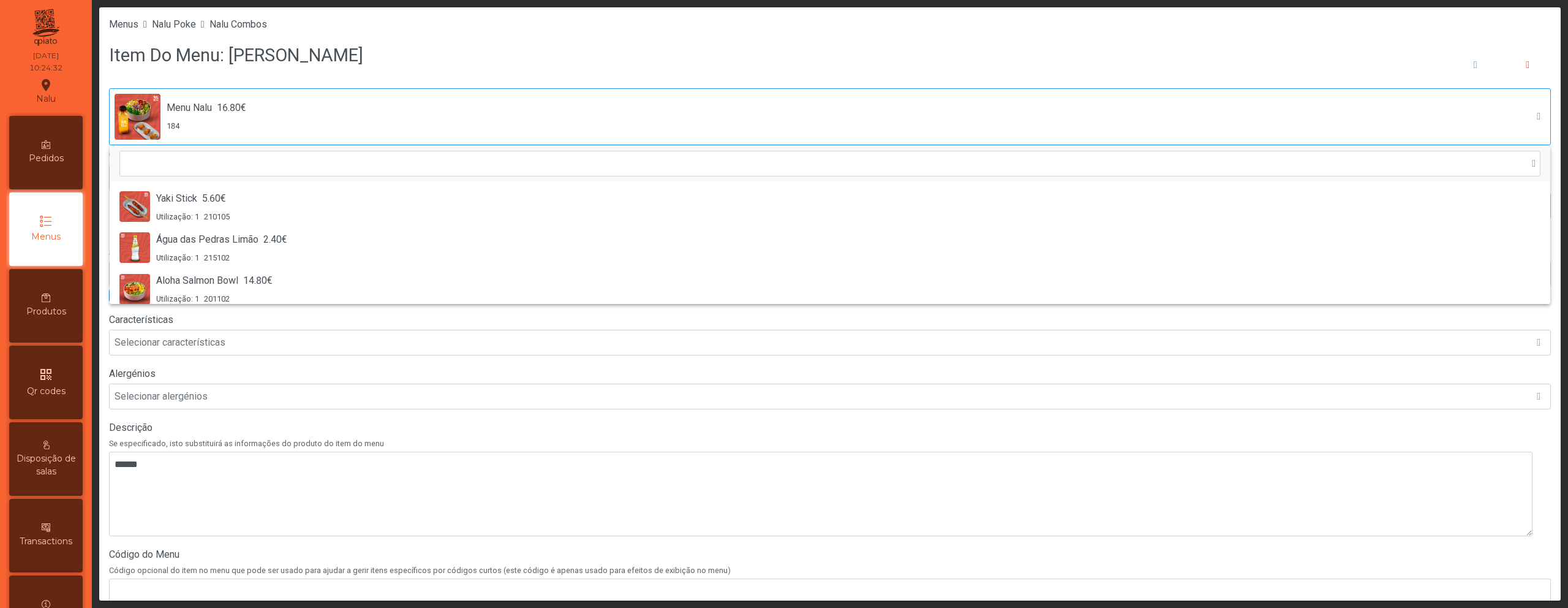
scroll to position [3109, 0]
click at [754, 42] on div "Item Do Menu: [PERSON_NAME]" at bounding box center [829, 65] width 1442 height 47
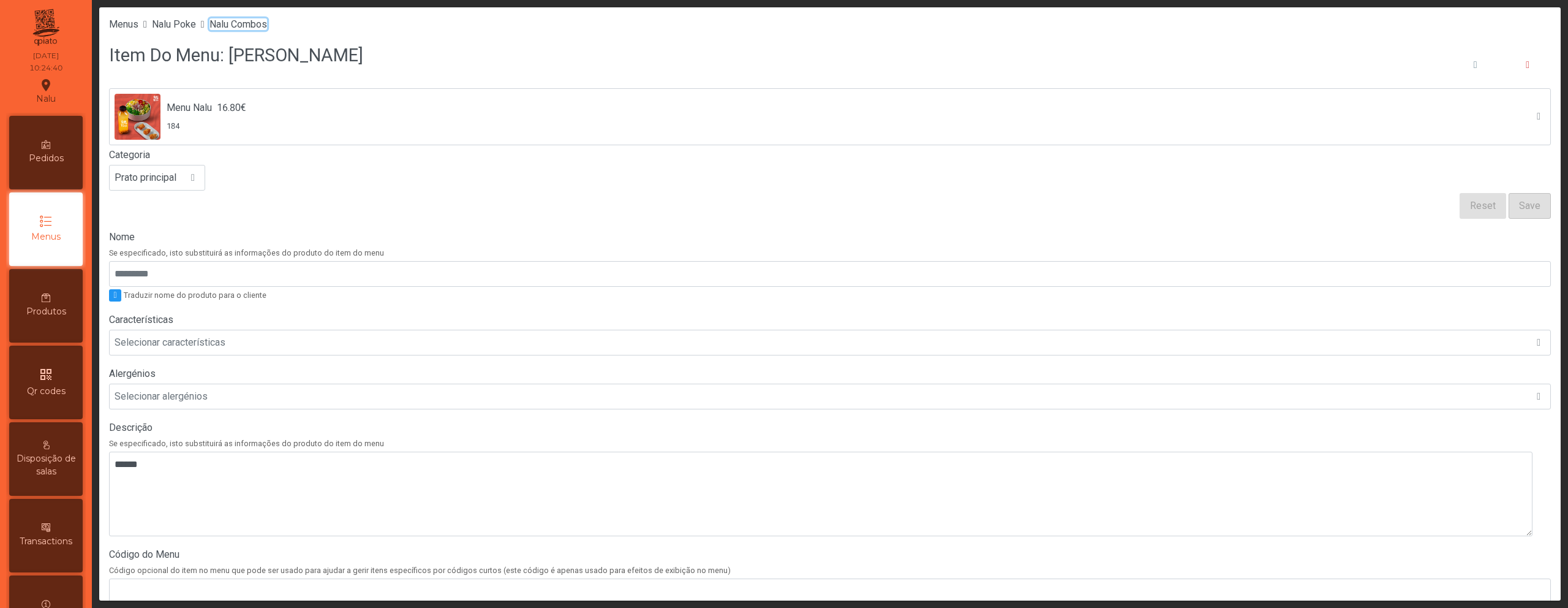
click at [267, 22] on span "Nalu Combos" at bounding box center [238, 24] width 58 height 12
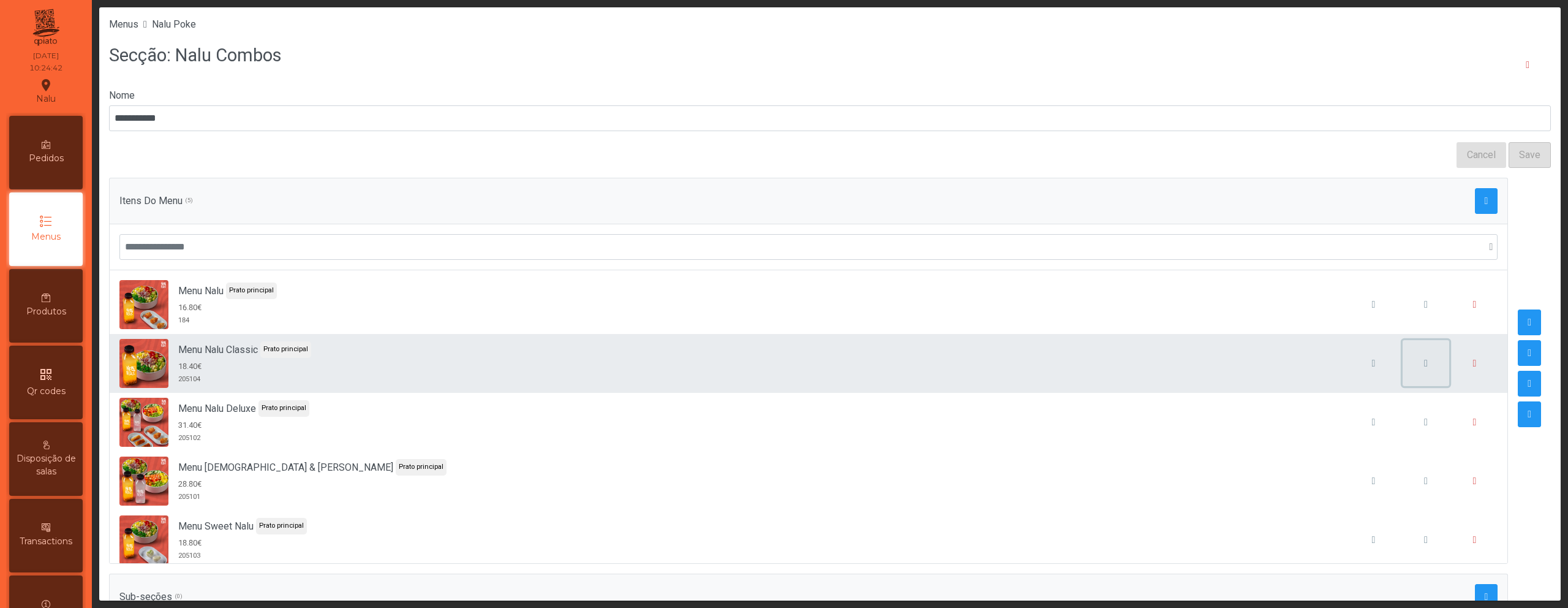
click at [1404, 360] on button "button" at bounding box center [1426, 363] width 47 height 47
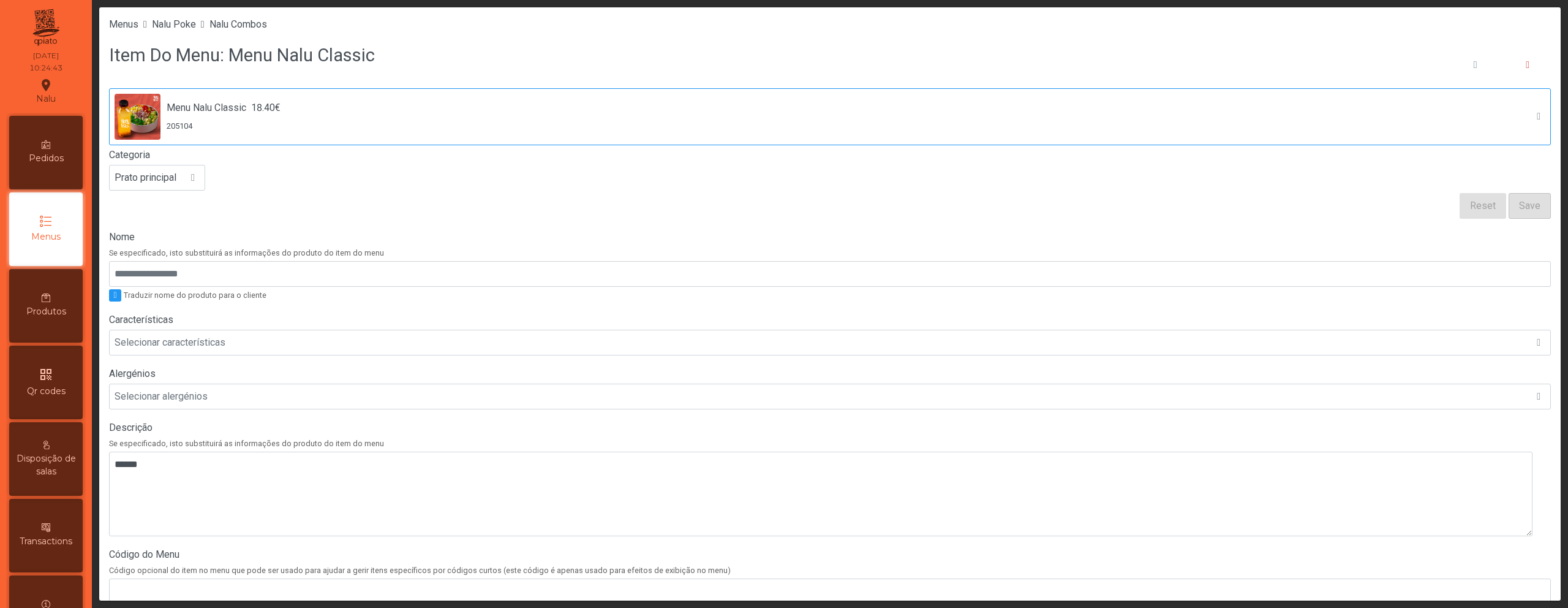
click at [245, 124] on div "205104" at bounding box center [223, 125] width 114 height 12
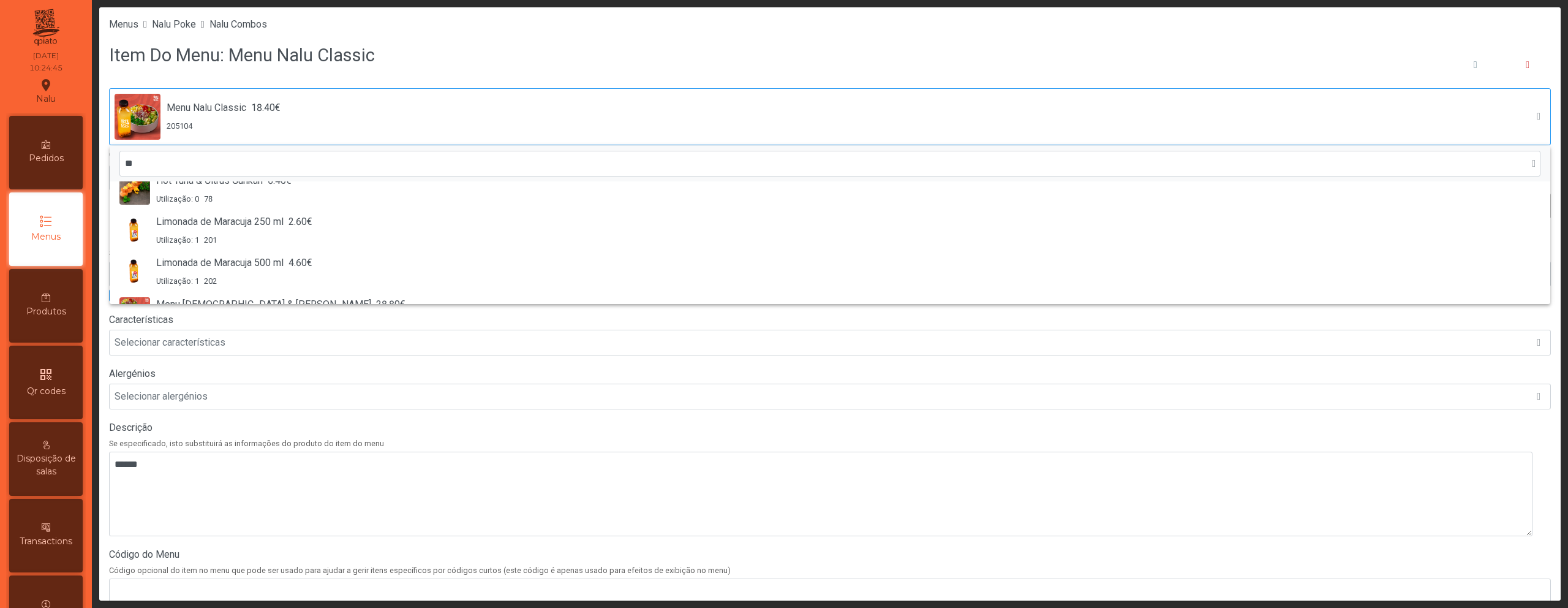
scroll to position [175, 0]
type input "****"
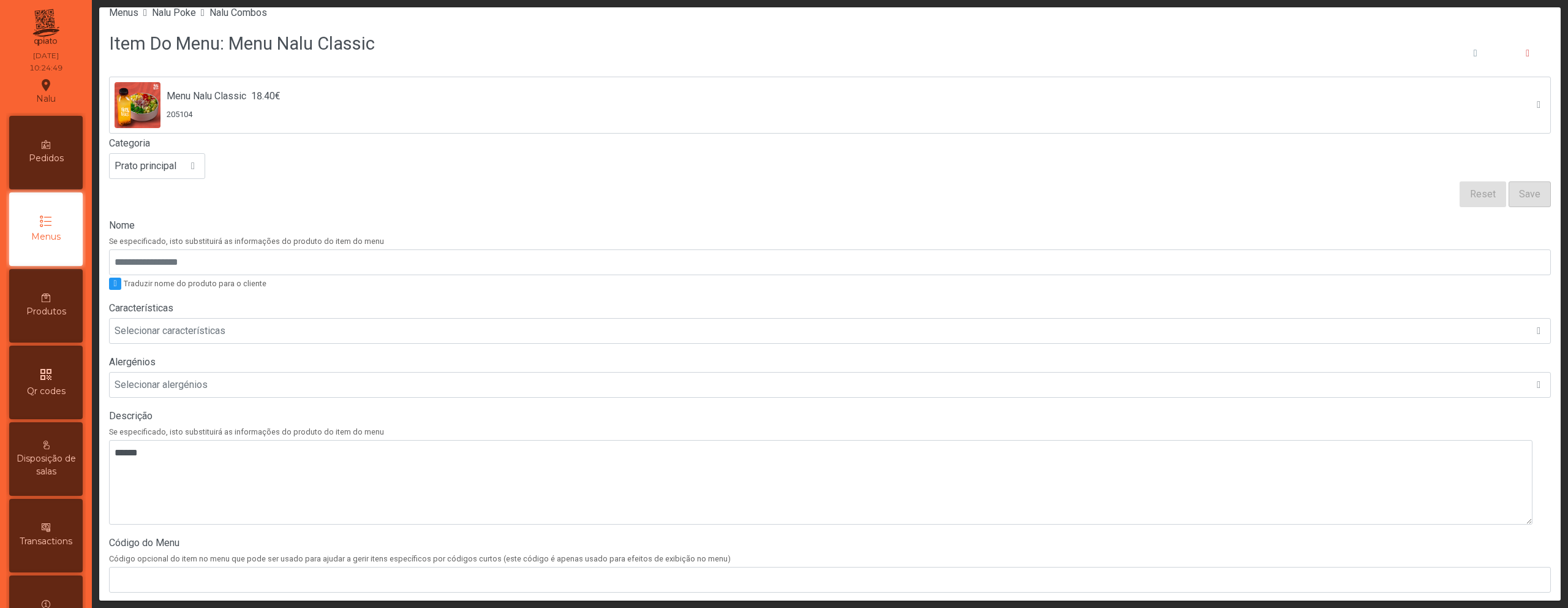
scroll to position [0, 0]
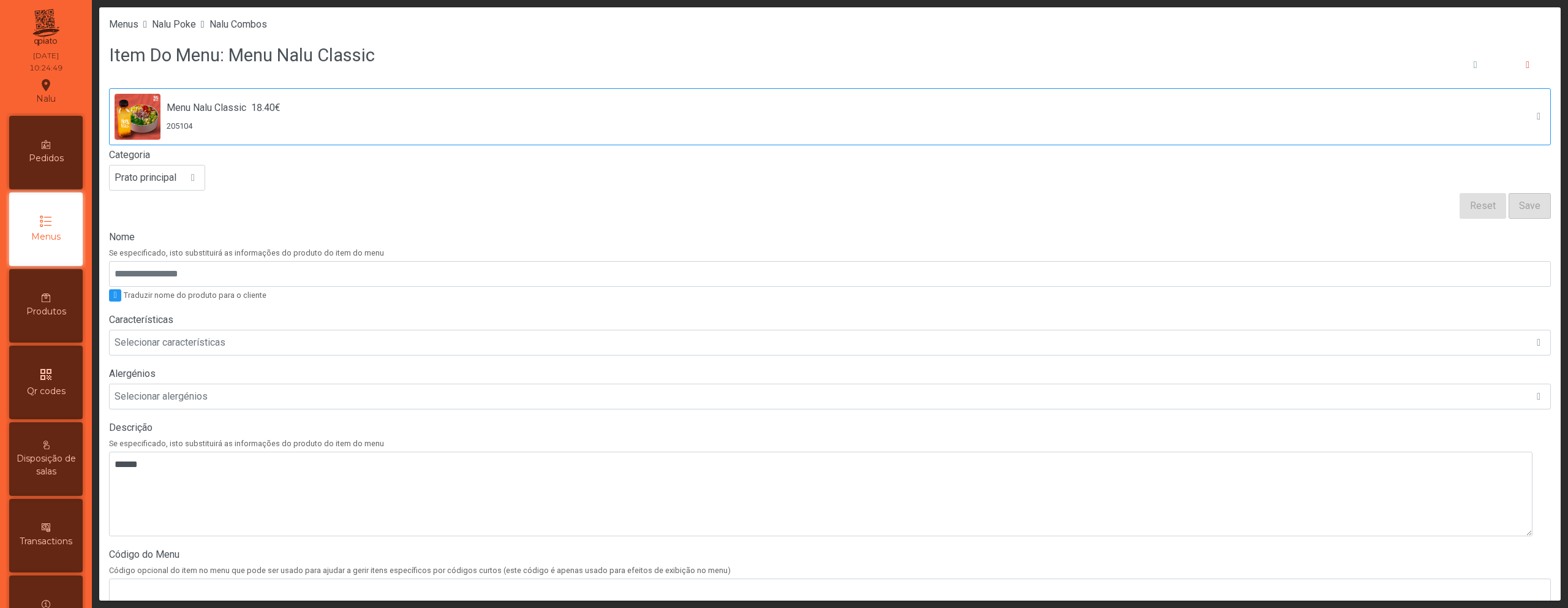
click at [280, 125] on div "205104" at bounding box center [223, 125] width 114 height 12
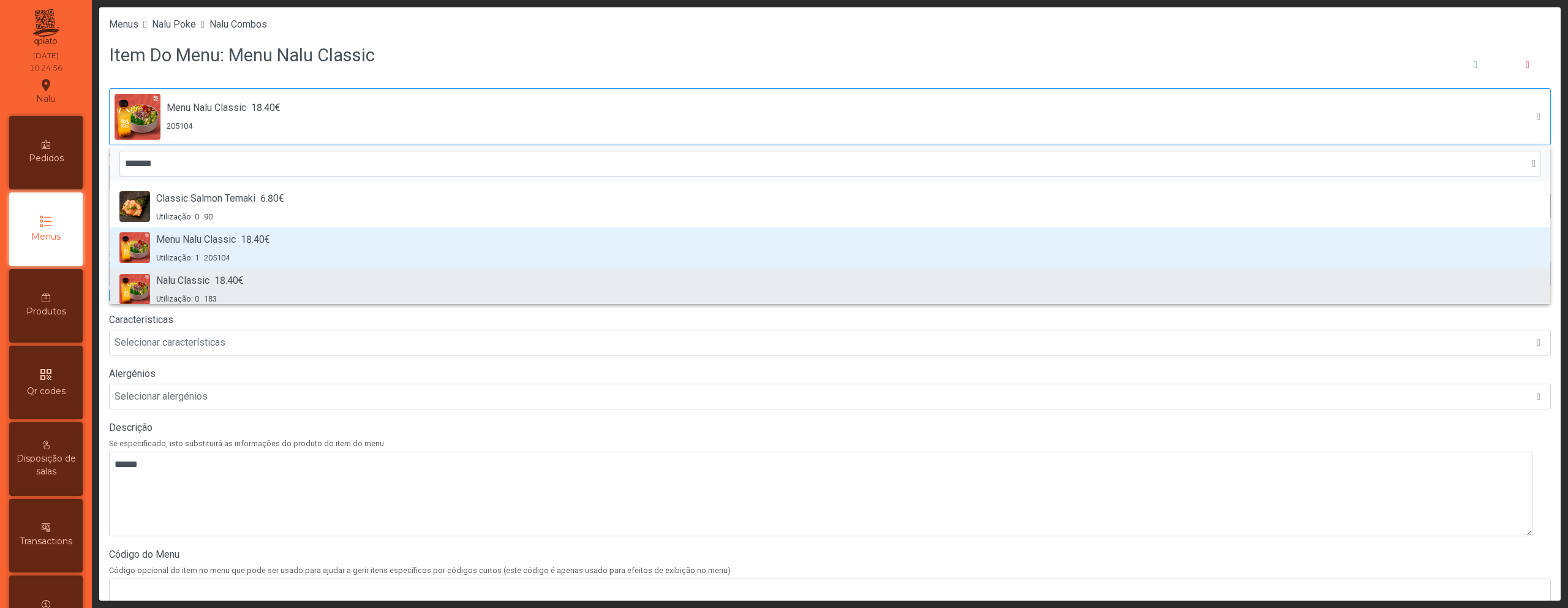
type input "*******"
click at [261, 284] on div "Nalu Classic 18.40€ Utilização: 0 183" at bounding box center [829, 289] width 1421 height 31
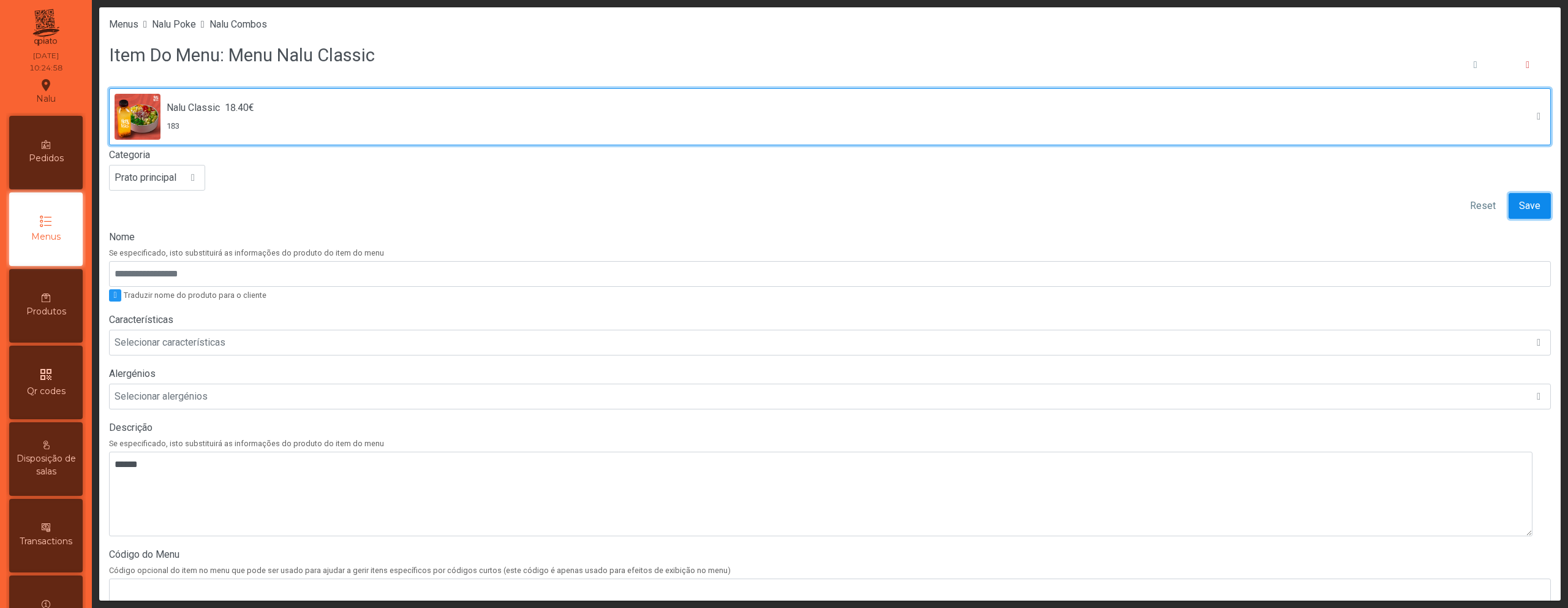
click at [1519, 210] on span "Save" at bounding box center [1530, 206] width 22 height 15
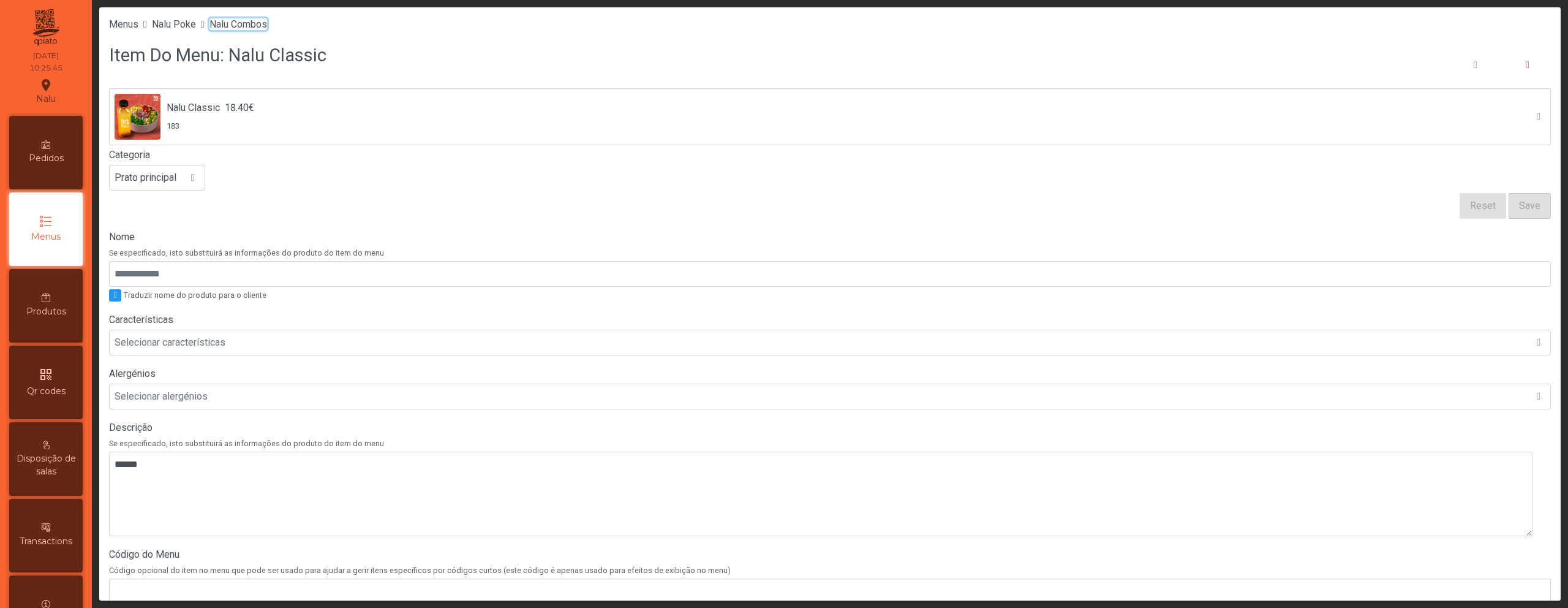
click at [251, 23] on span "Nalu Combos" at bounding box center [238, 24] width 58 height 12
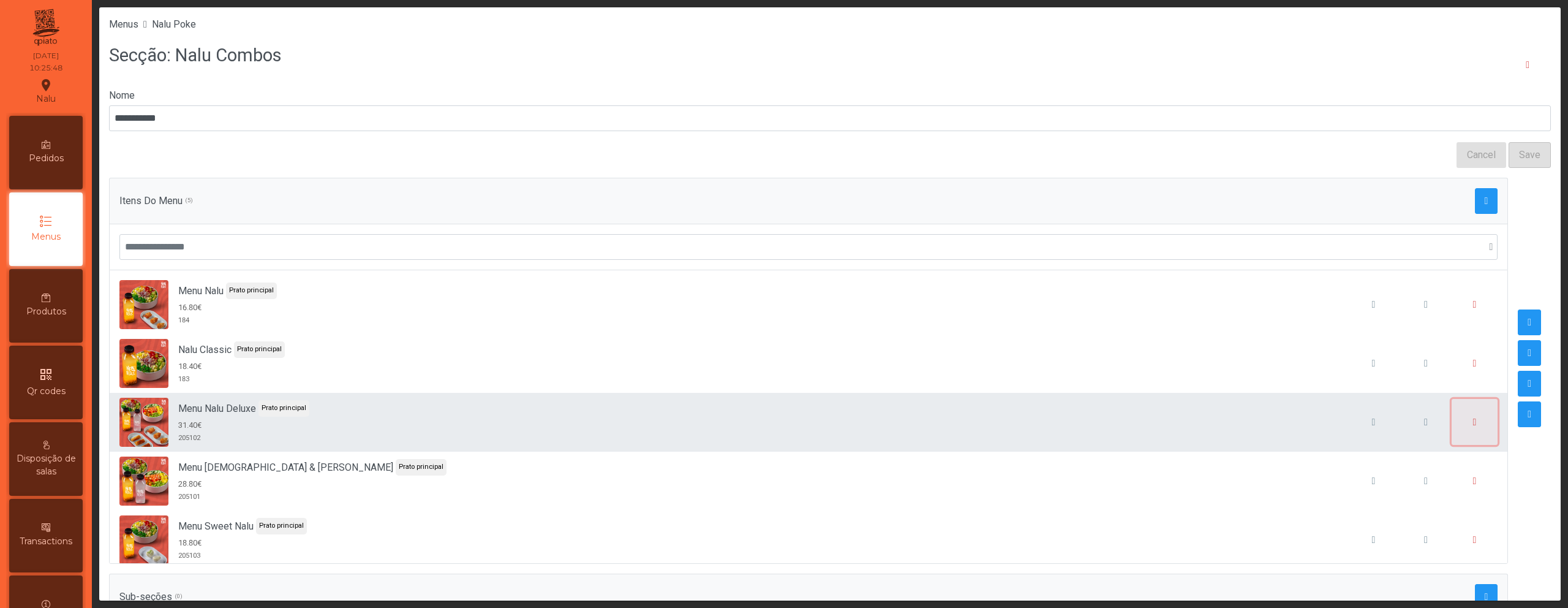
click at [1453, 435] on button "button" at bounding box center [1475, 422] width 47 height 47
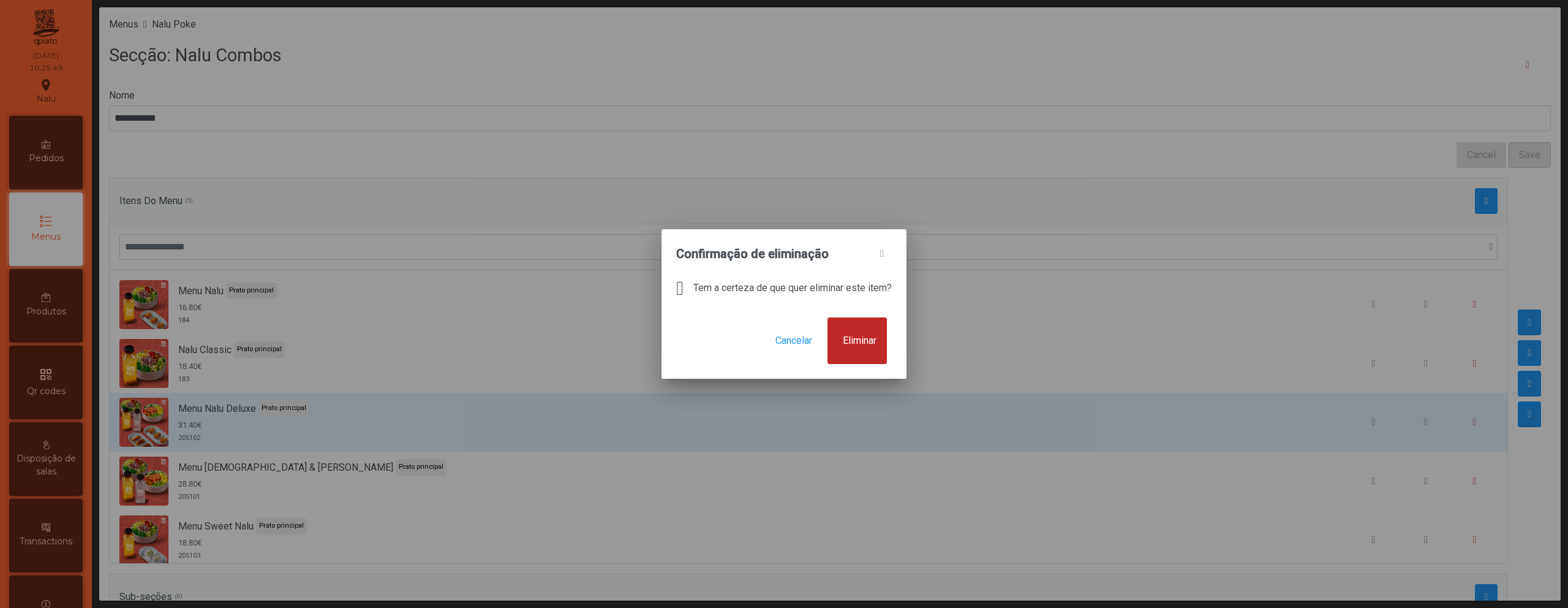
click at [873, 348] on button "Eliminar" at bounding box center [857, 341] width 60 height 47
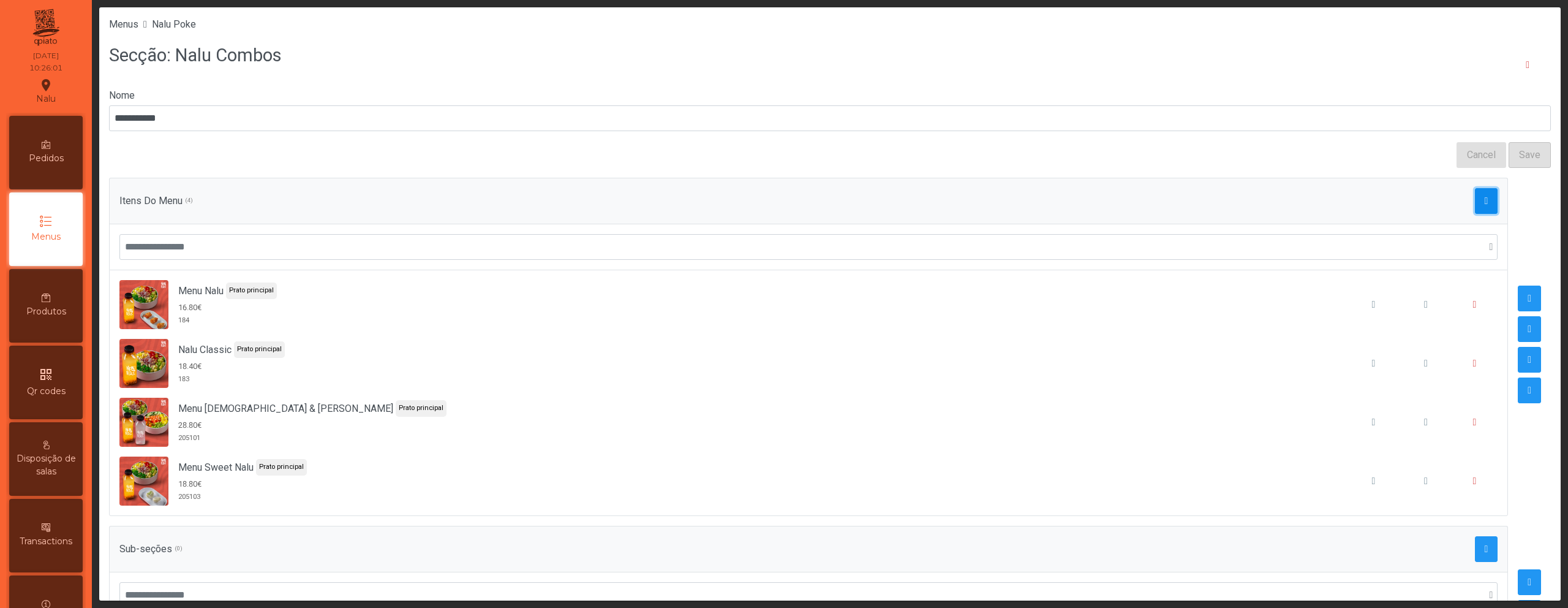
click at [1475, 199] on button "button" at bounding box center [1487, 201] width 23 height 26
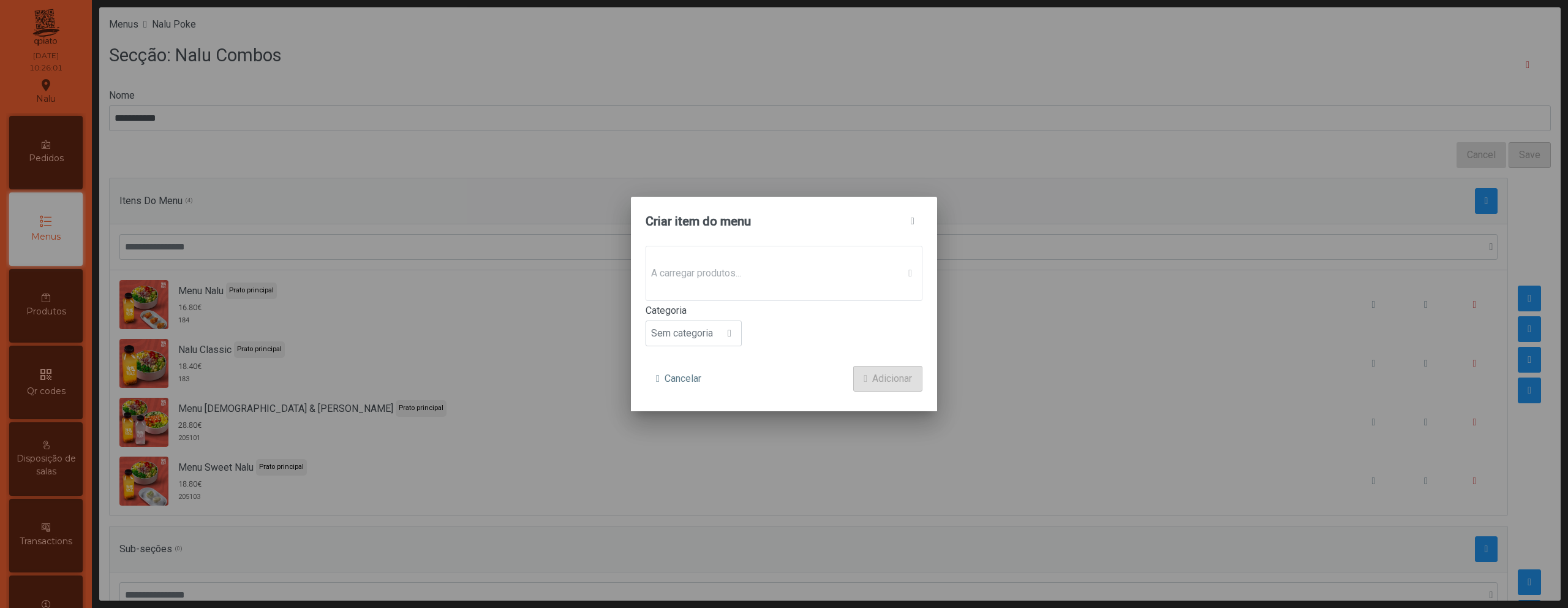
click at [759, 268] on span "A carregar produtos..." at bounding box center [772, 274] width 253 height 25
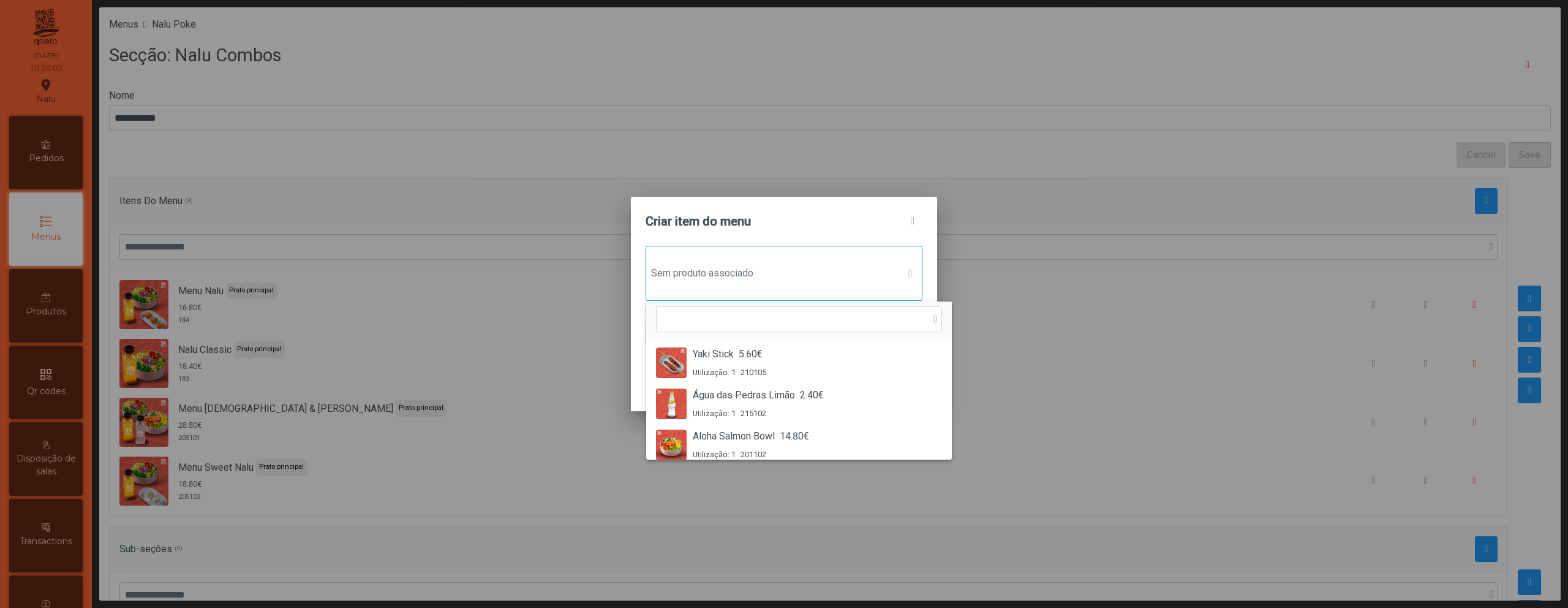
scroll to position [9, 60]
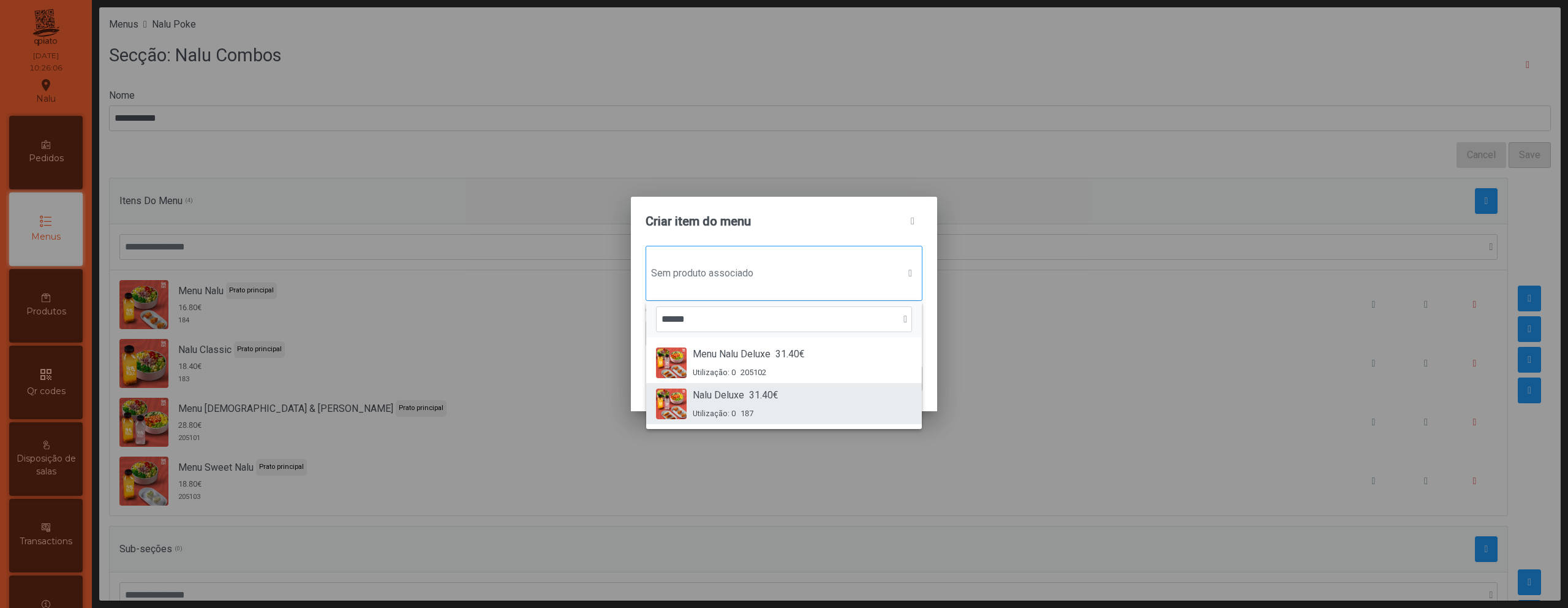
type input "******"
click at [847, 384] on li "Nalu Deluxe 31.40€ Utilização: 0 187" at bounding box center [784, 403] width 276 height 41
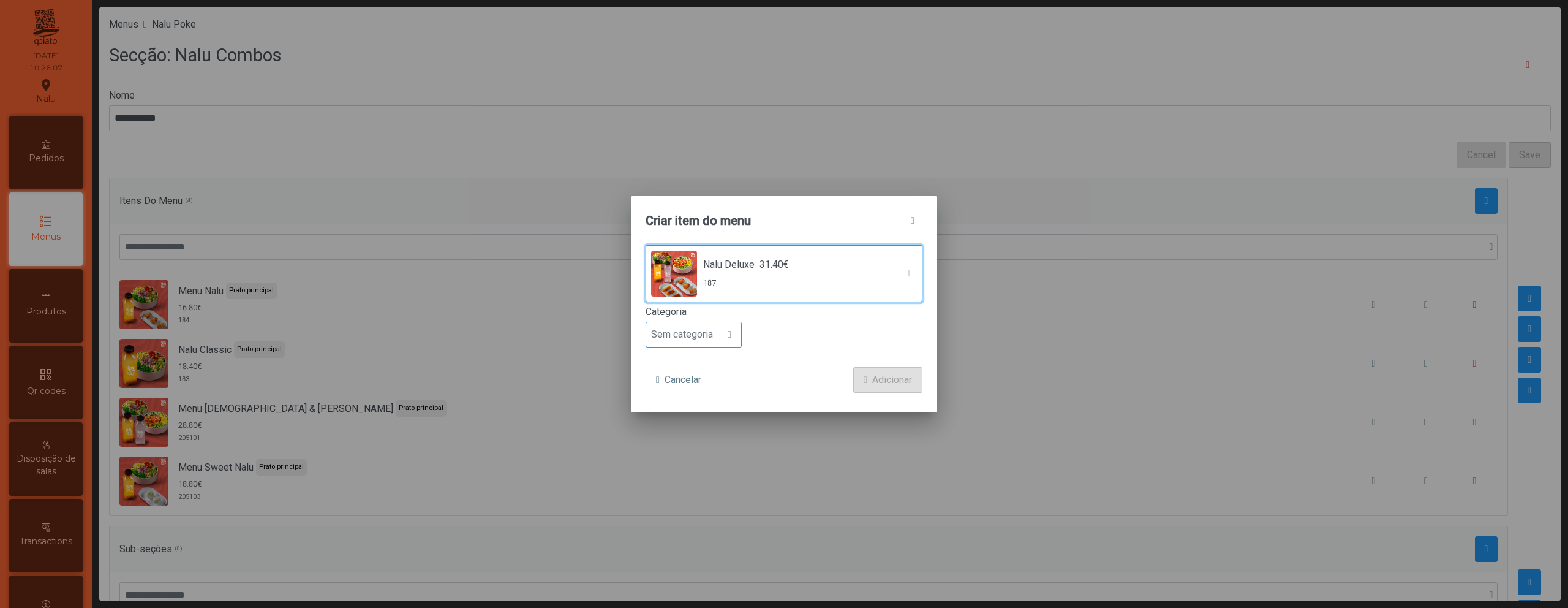
click at [681, 336] on span "Sem categoria" at bounding box center [682, 334] width 72 height 25
click at [707, 409] on span "Prato principal" at bounding box center [687, 414] width 62 height 12
click at [858, 373] on button "Adicionar" at bounding box center [888, 380] width 69 height 26
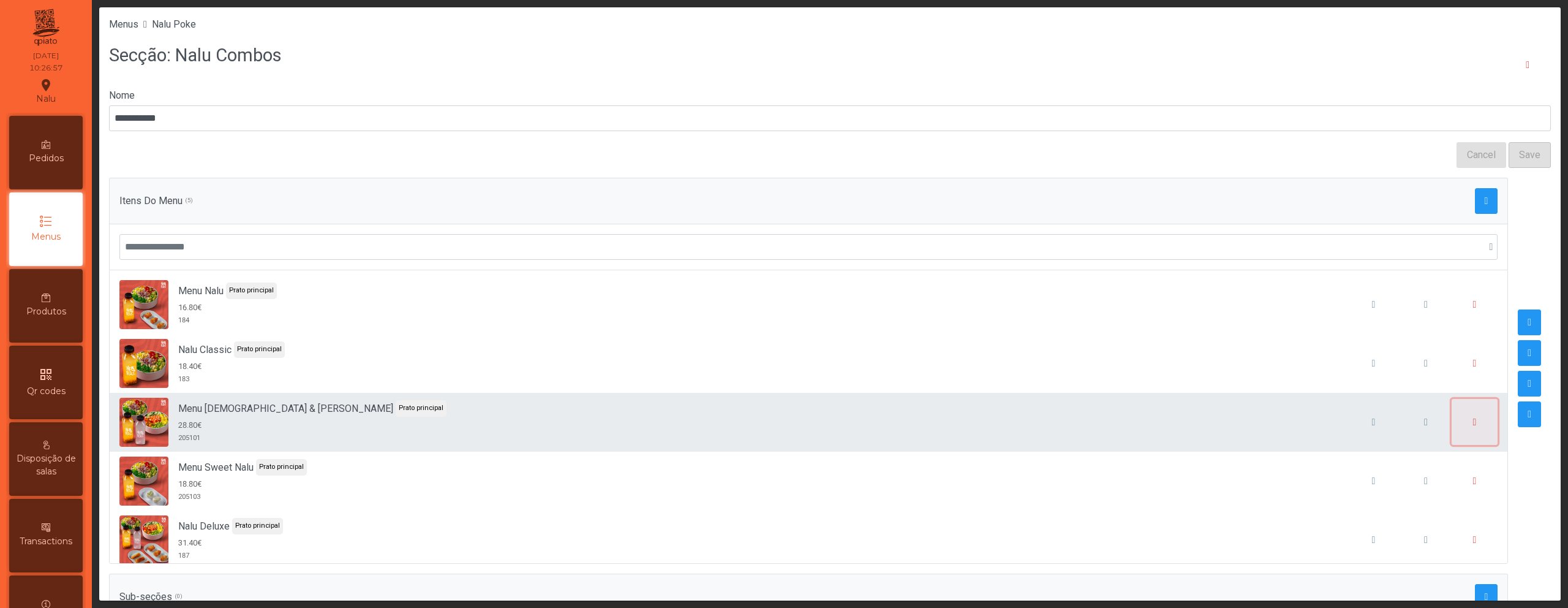
click at [1452, 421] on button "button" at bounding box center [1475, 422] width 47 height 47
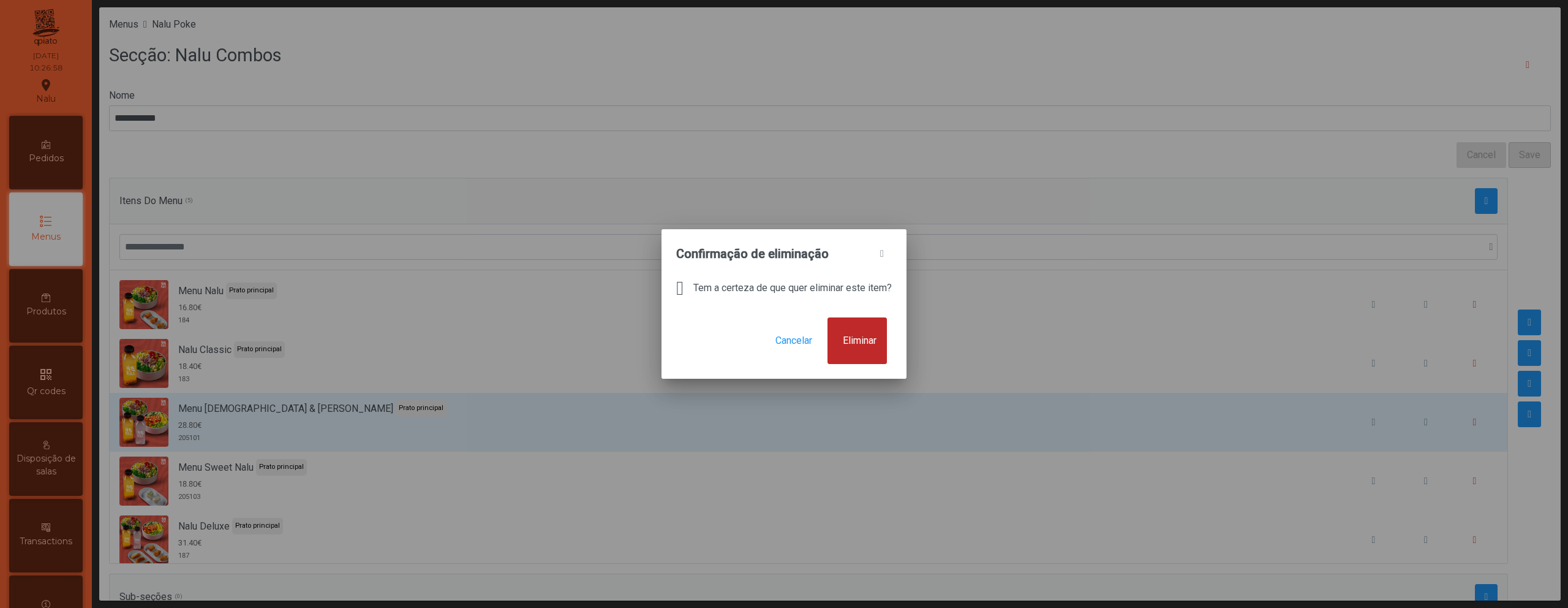
click at [857, 343] on span "Eliminar" at bounding box center [860, 341] width 34 height 15
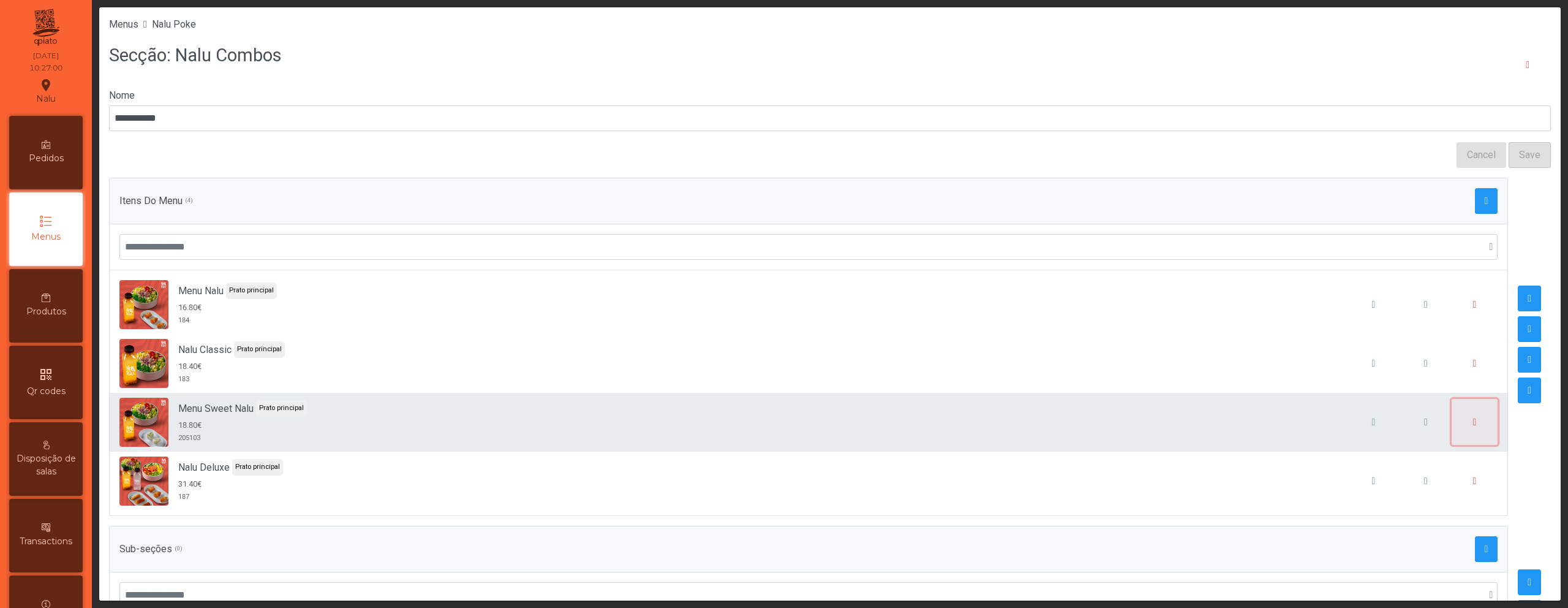
click at [1452, 419] on button "button" at bounding box center [1475, 422] width 47 height 47
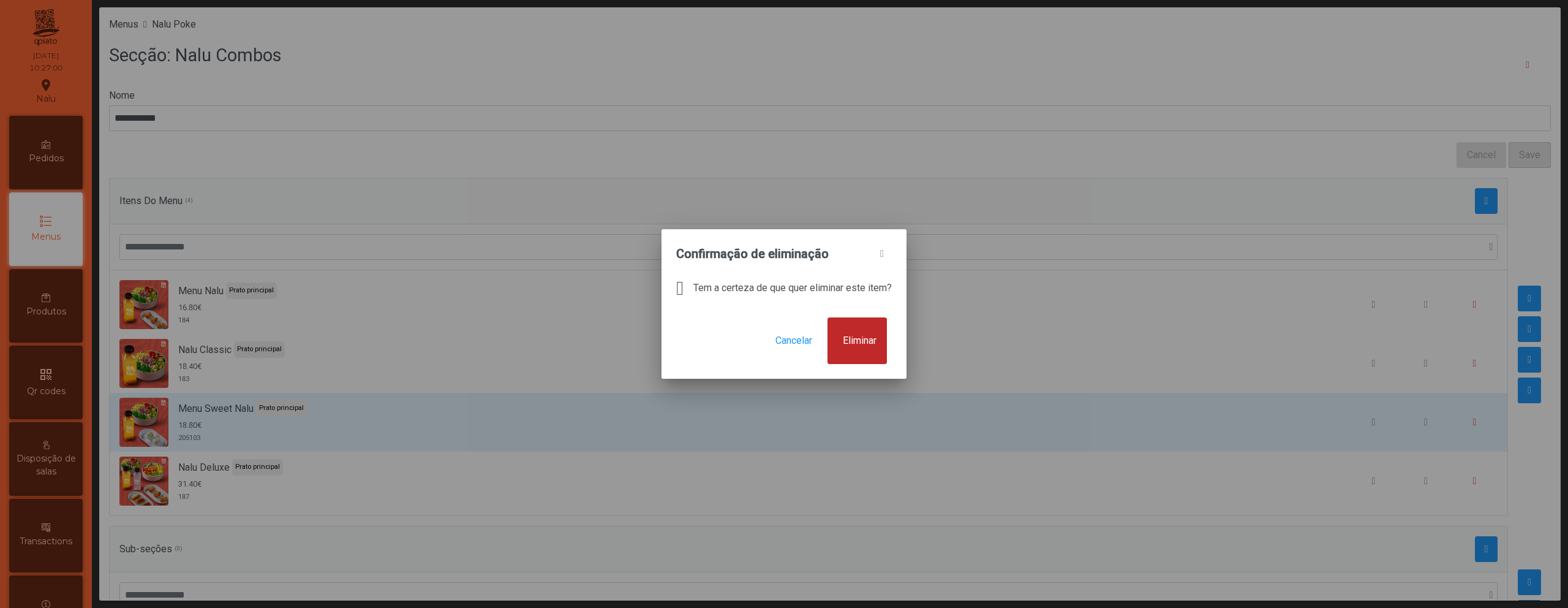
click at [877, 345] on span "Eliminar" at bounding box center [860, 341] width 34 height 15
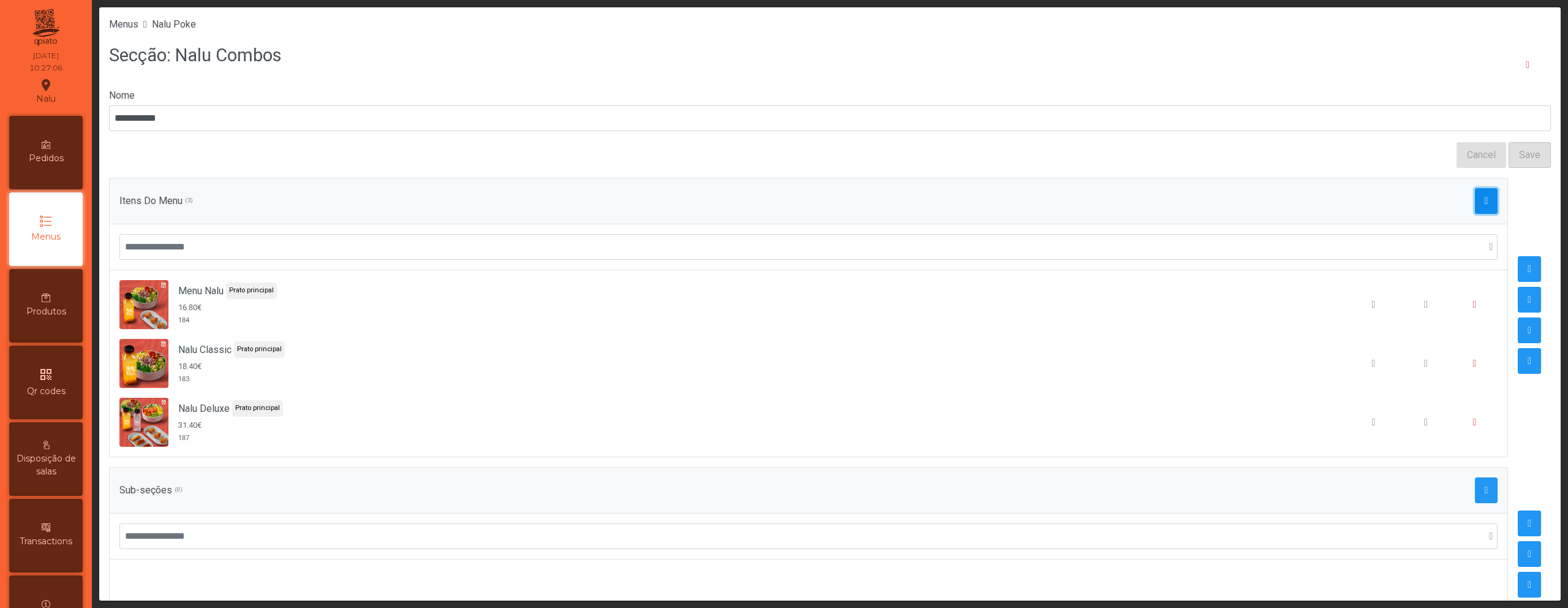
click at [1485, 203] on span "button" at bounding box center [1487, 201] width 4 height 10
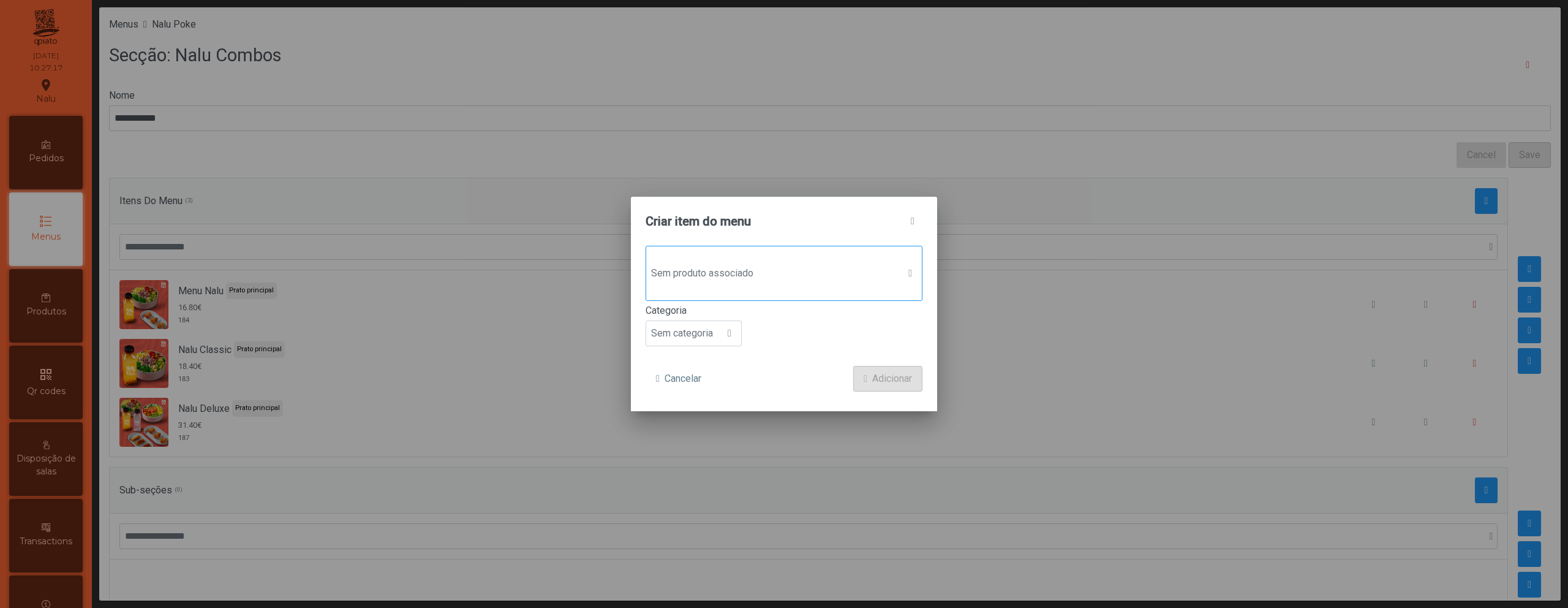
click at [733, 280] on span "Sem produto associado" at bounding box center [772, 274] width 253 height 25
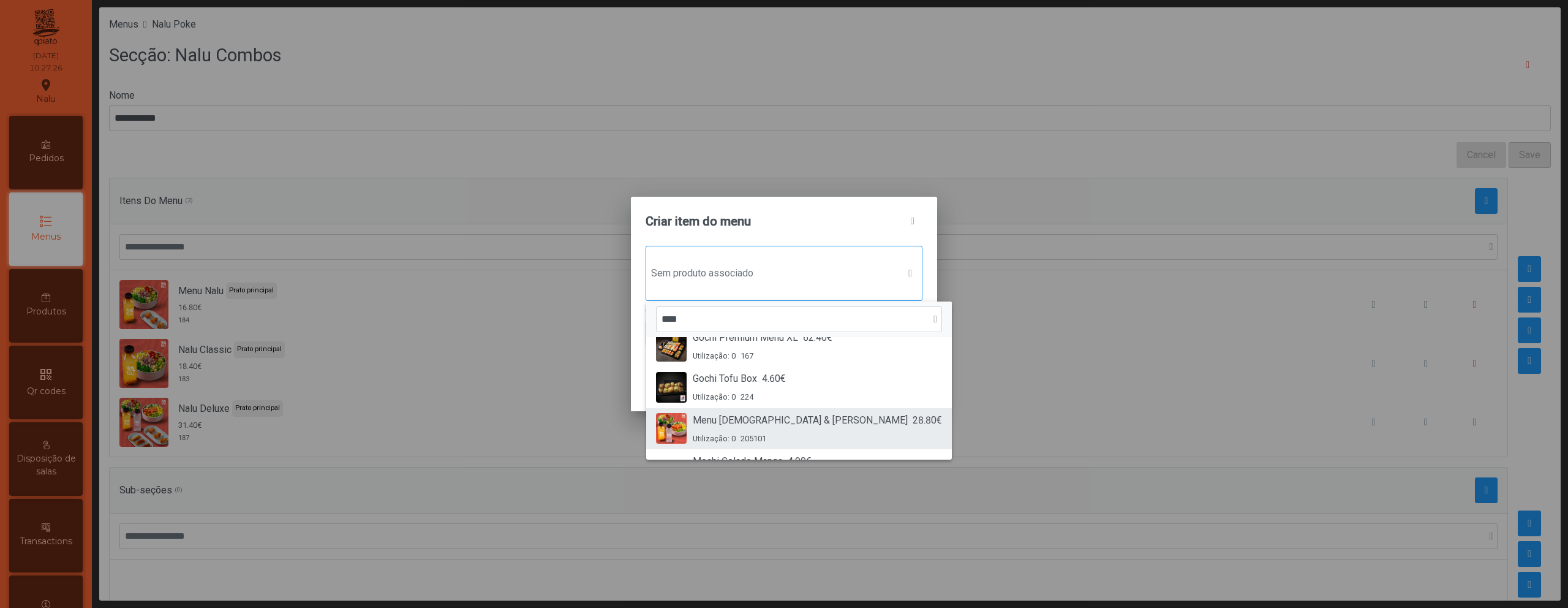
scroll to position [134, 0]
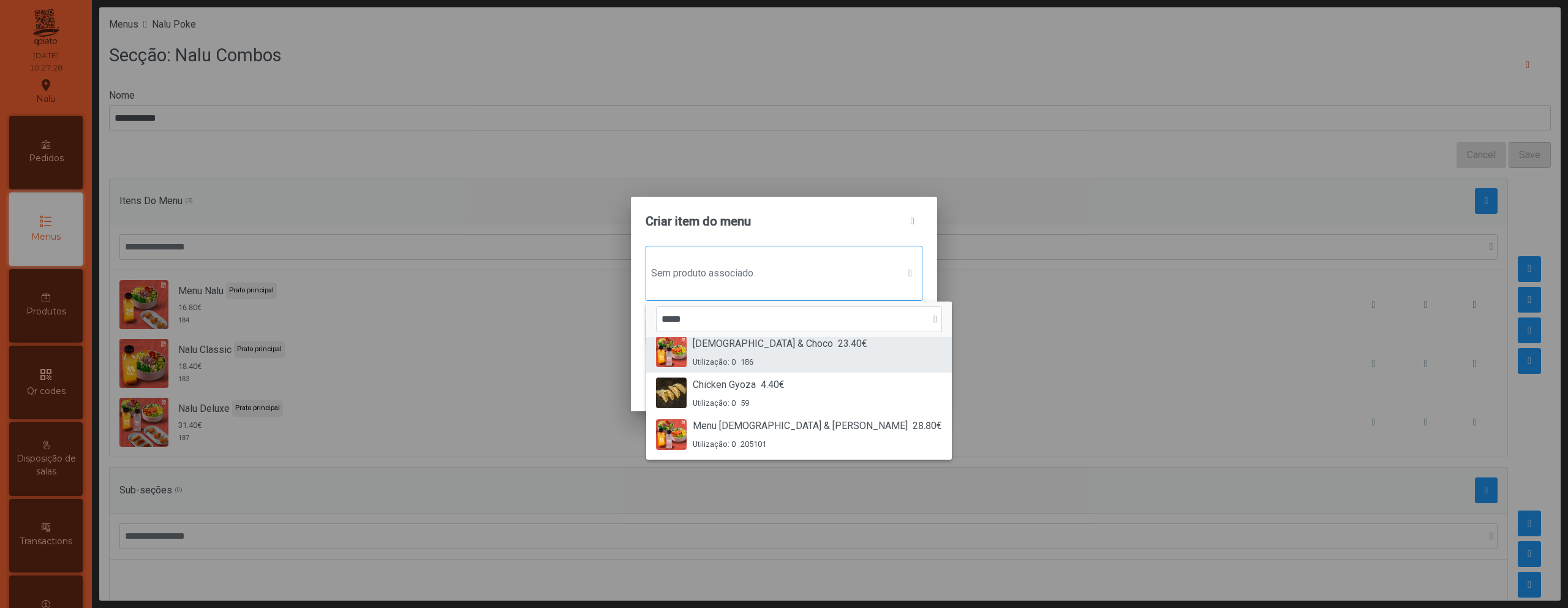
type input "*****"
click at [838, 348] on span "23.40€" at bounding box center [853, 344] width 29 height 15
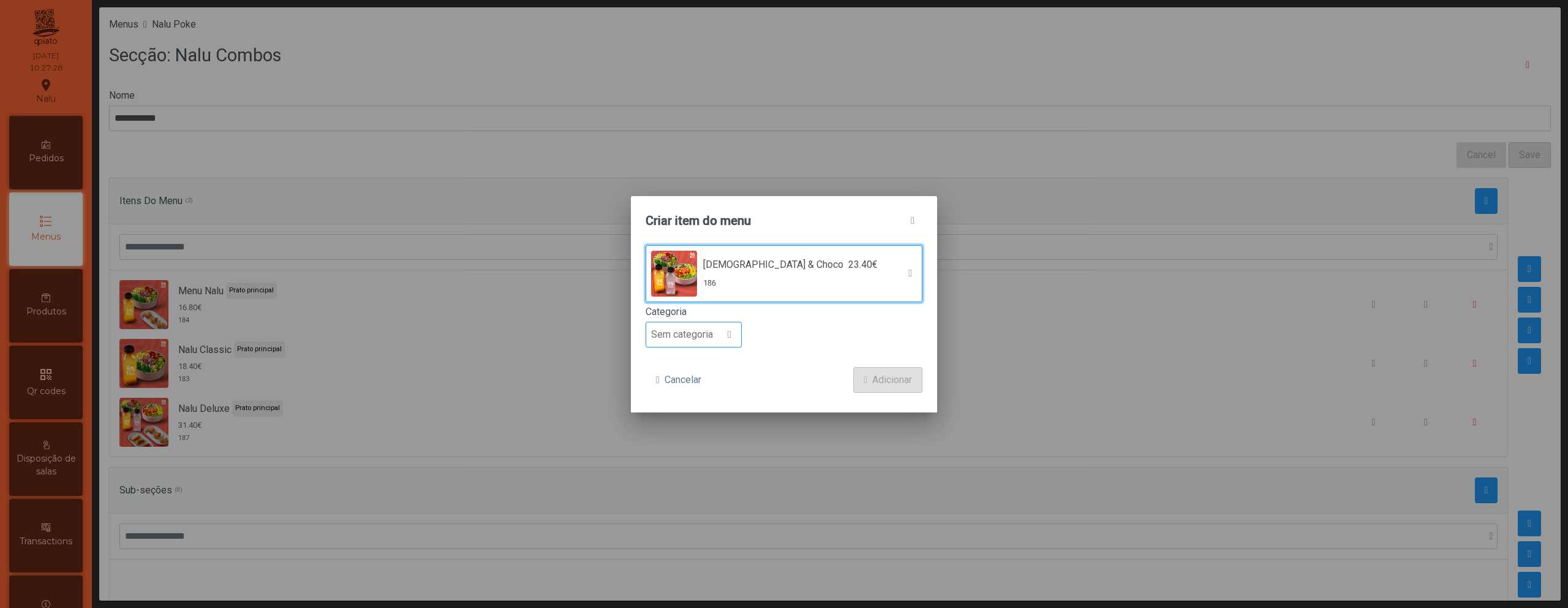
click at [722, 332] on div at bounding box center [729, 334] width 23 height 25
click at [711, 411] on span "Prato principal" at bounding box center [687, 414] width 62 height 12
click at [895, 374] on span "Adicionar" at bounding box center [892, 380] width 40 height 15
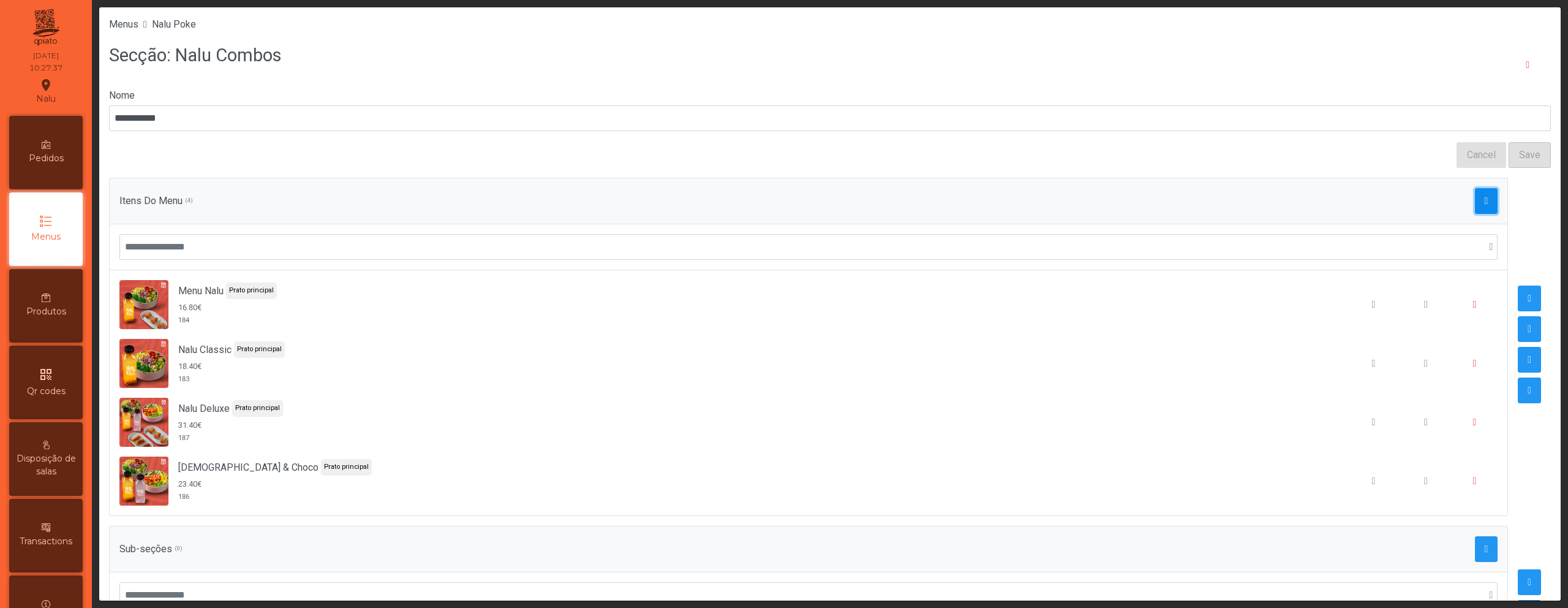
click at [1485, 199] on span "button" at bounding box center [1487, 201] width 4 height 10
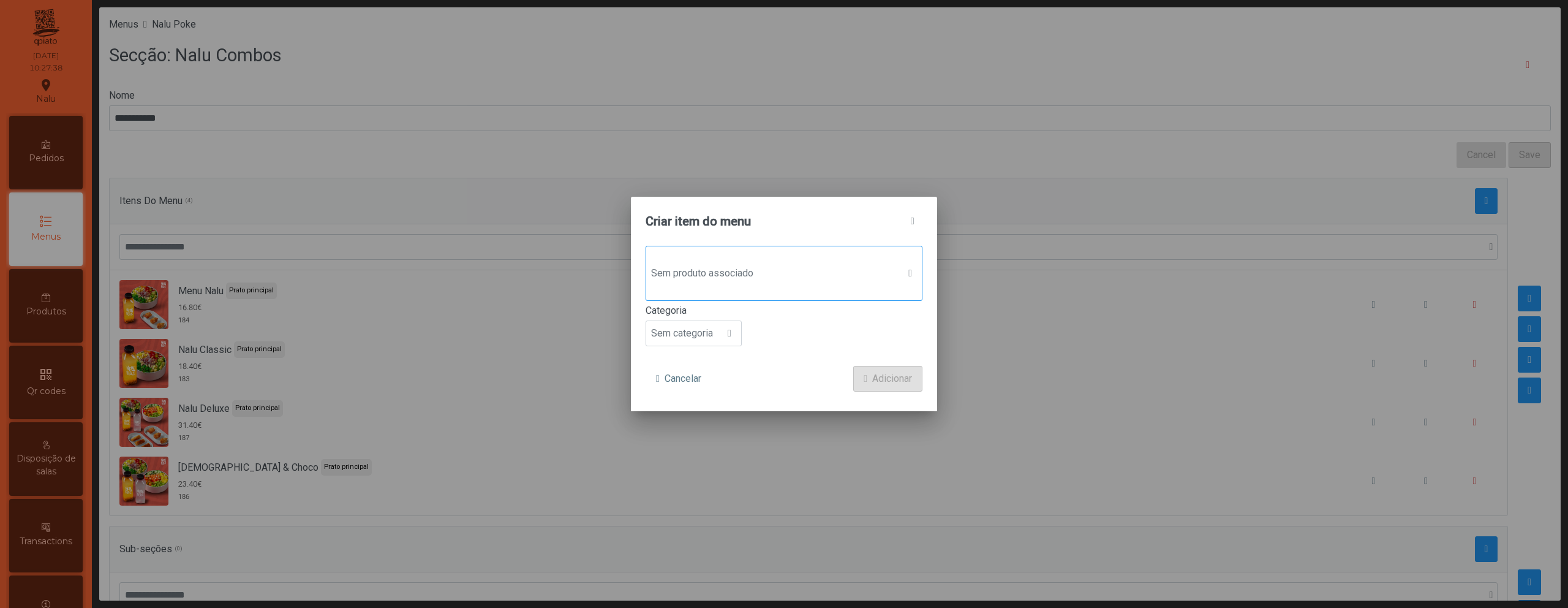
click at [749, 267] on span "Sem produto associado" at bounding box center [772, 274] width 253 height 25
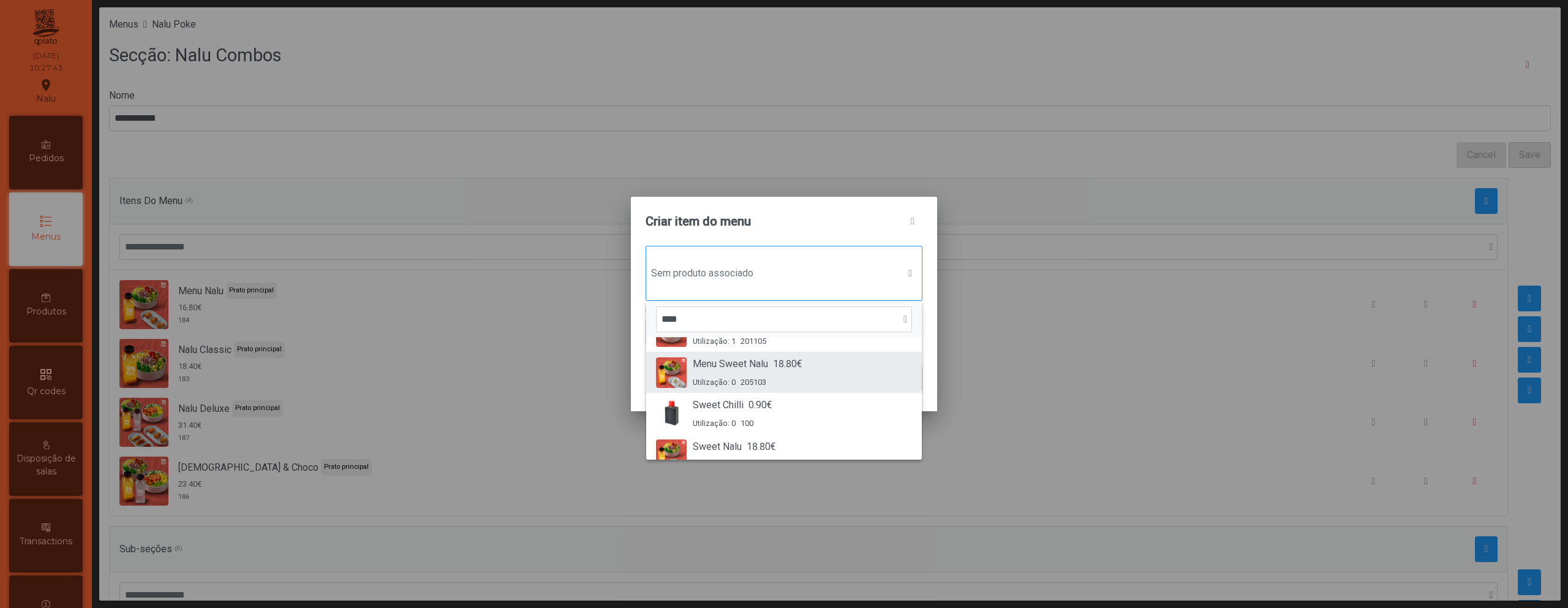
scroll to position [52, 0]
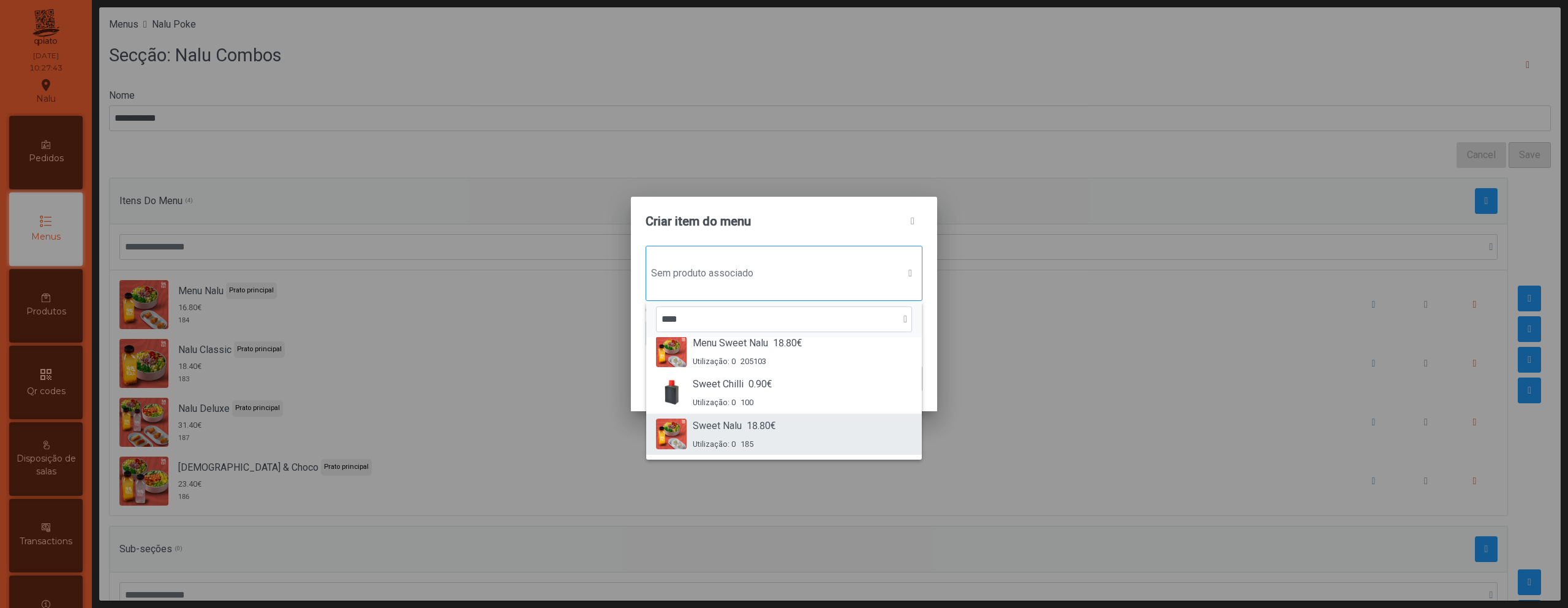
type input "****"
click at [803, 422] on div "Sweet Nalu 18.80€ Utilização: 0 185" at bounding box center [784, 434] width 256 height 31
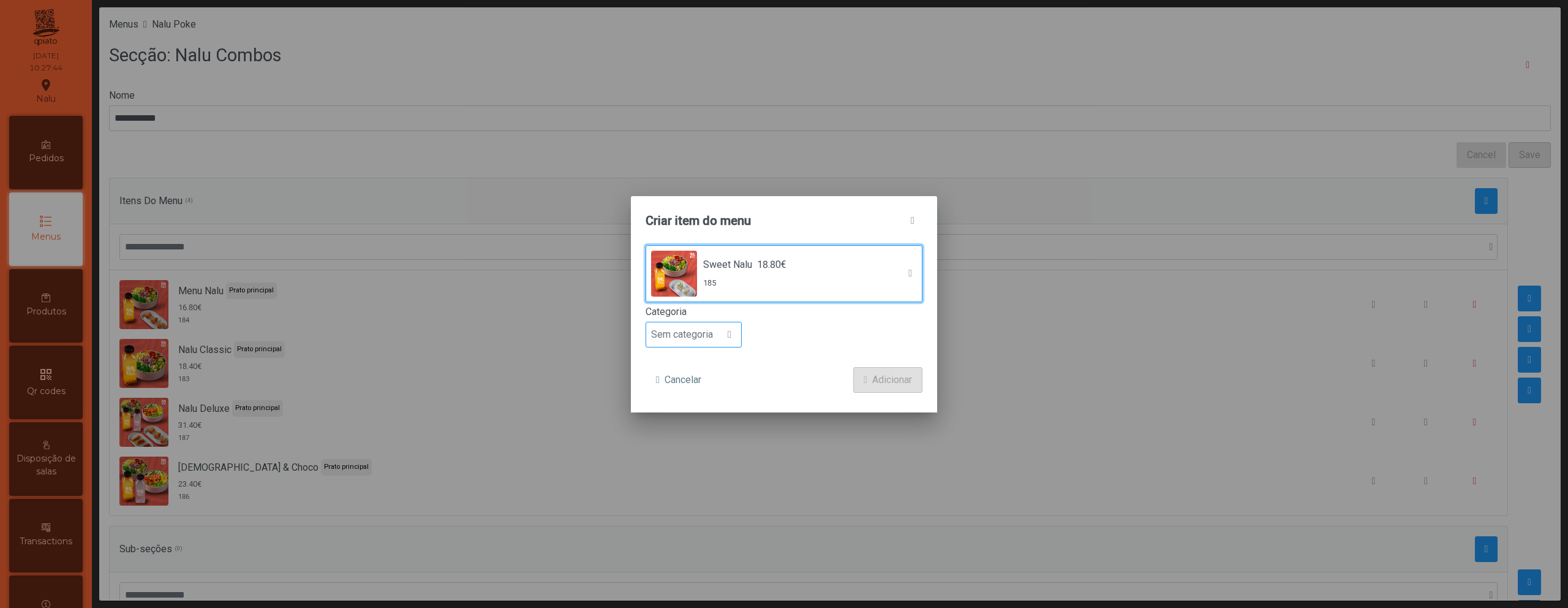
click at [697, 338] on span "Sem categoria" at bounding box center [682, 334] width 72 height 25
click at [714, 416] on span "Prato principal" at bounding box center [687, 414] width 62 height 12
click at [873, 382] on span "Adicionar" at bounding box center [892, 380] width 40 height 15
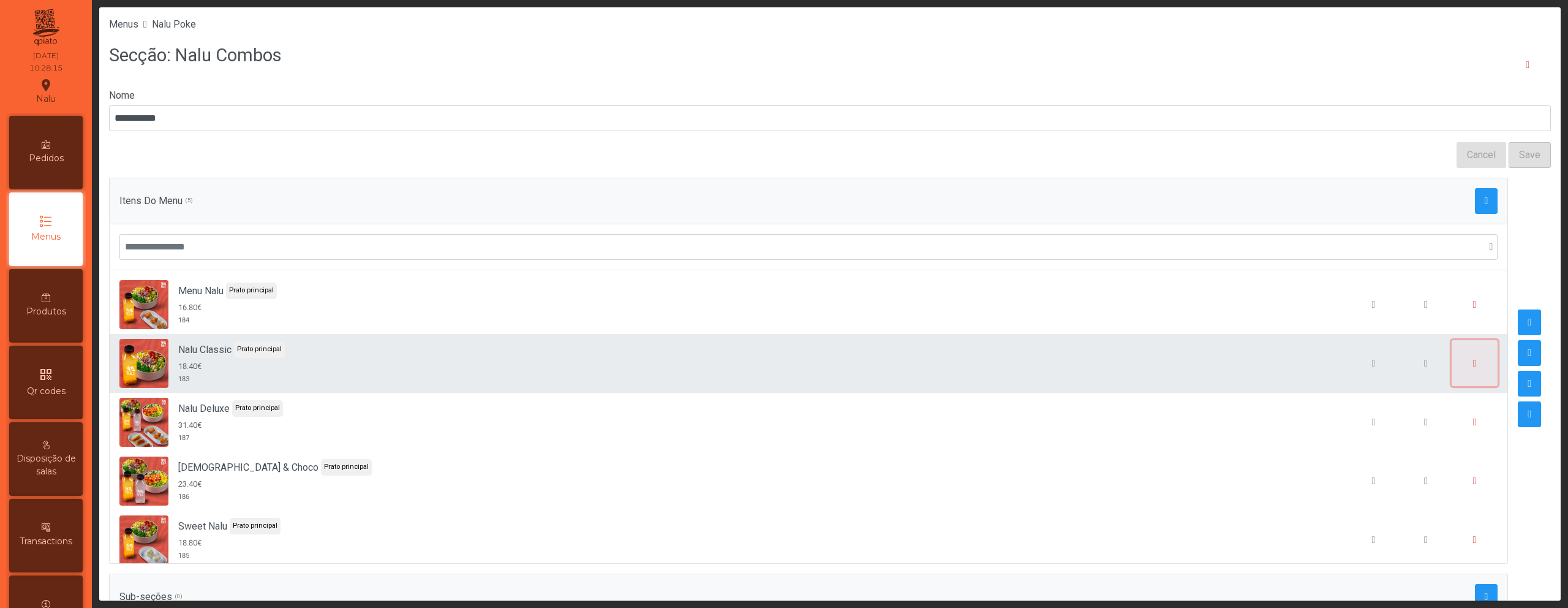
click at [1473, 361] on span "button" at bounding box center [1475, 363] width 4 height 10
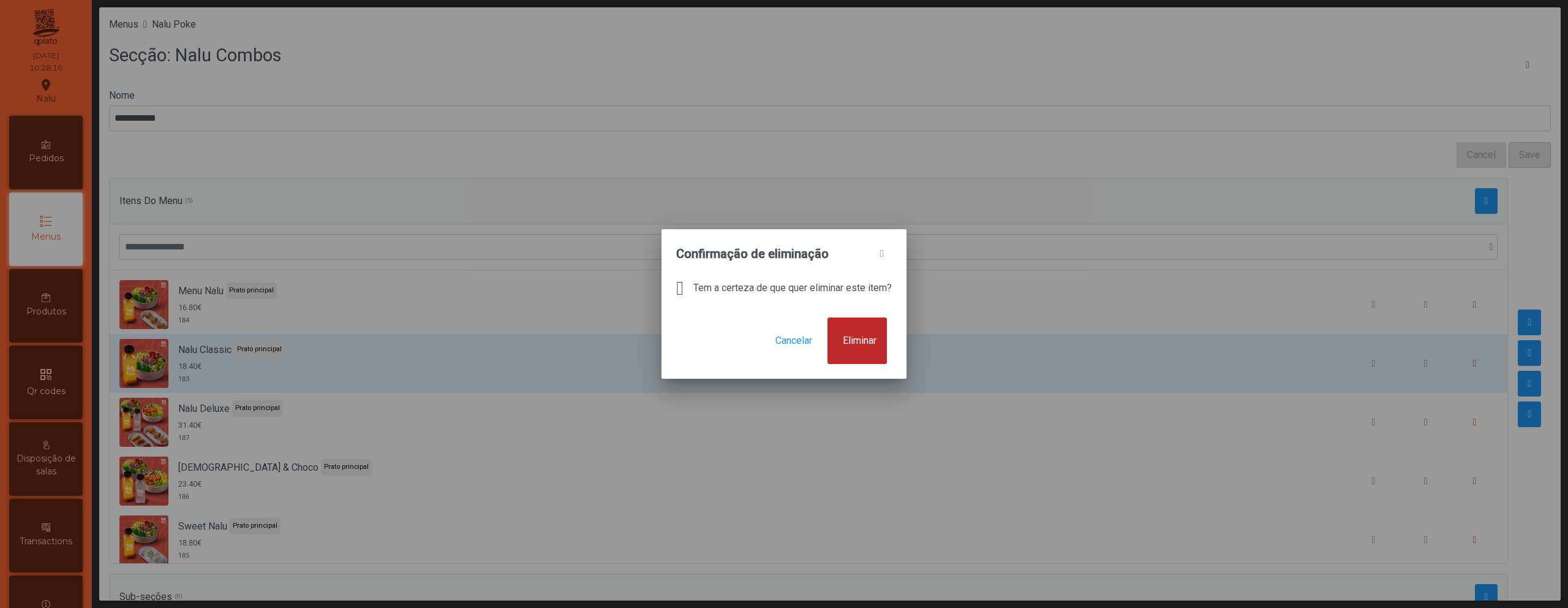
click at [855, 351] on button "Eliminar" at bounding box center [857, 341] width 60 height 47
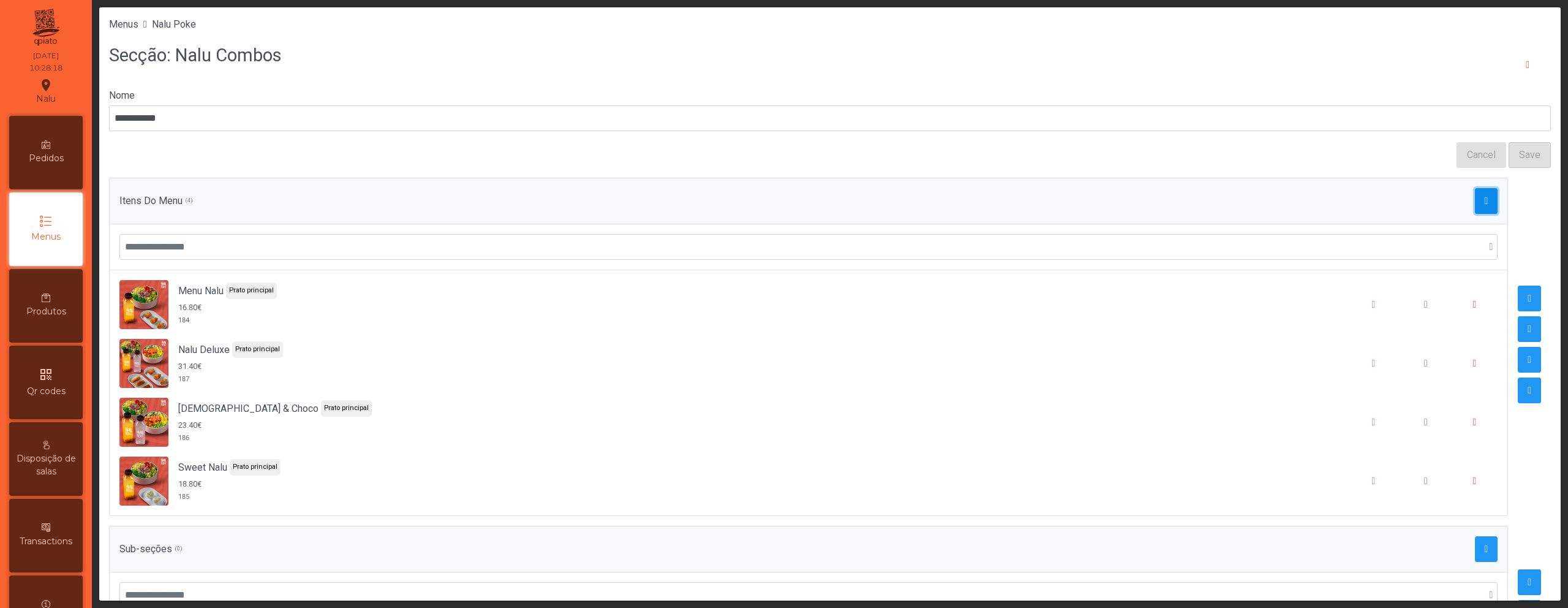
click at [1477, 198] on button "button" at bounding box center [1487, 201] width 23 height 26
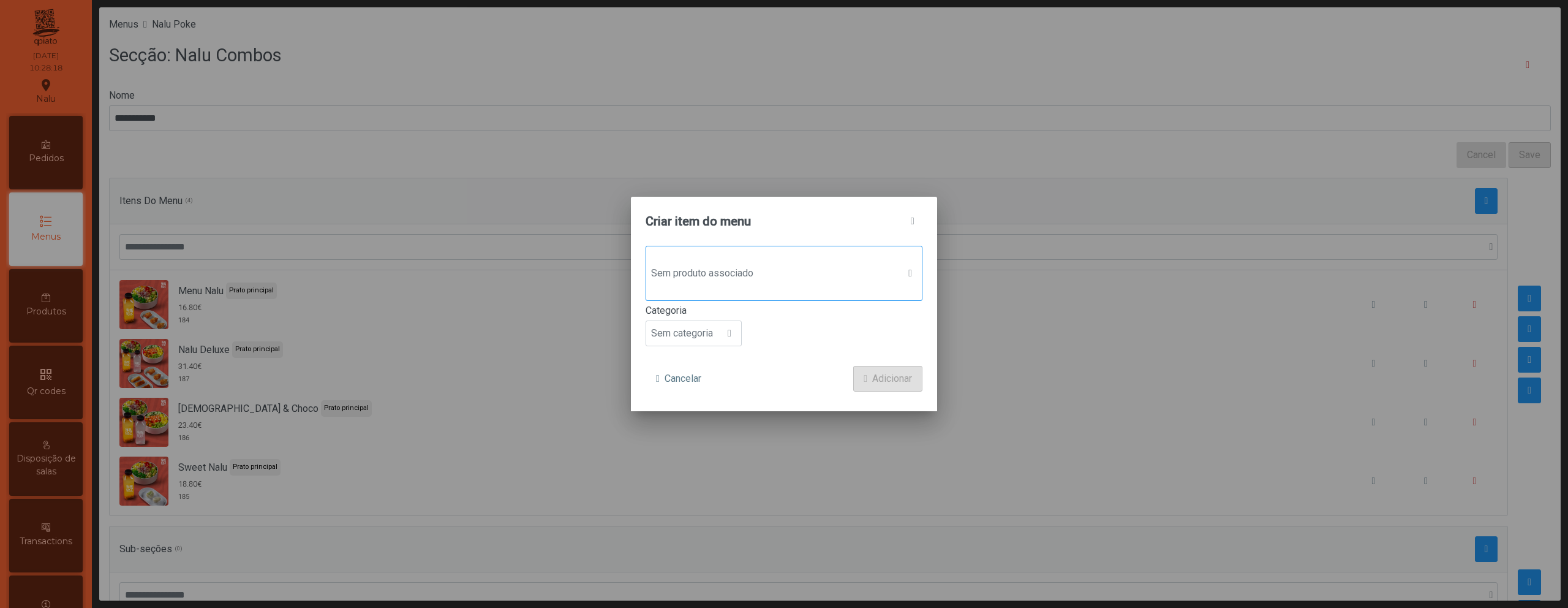
click at [782, 264] on span "Sem produto associado" at bounding box center [772, 274] width 253 height 25
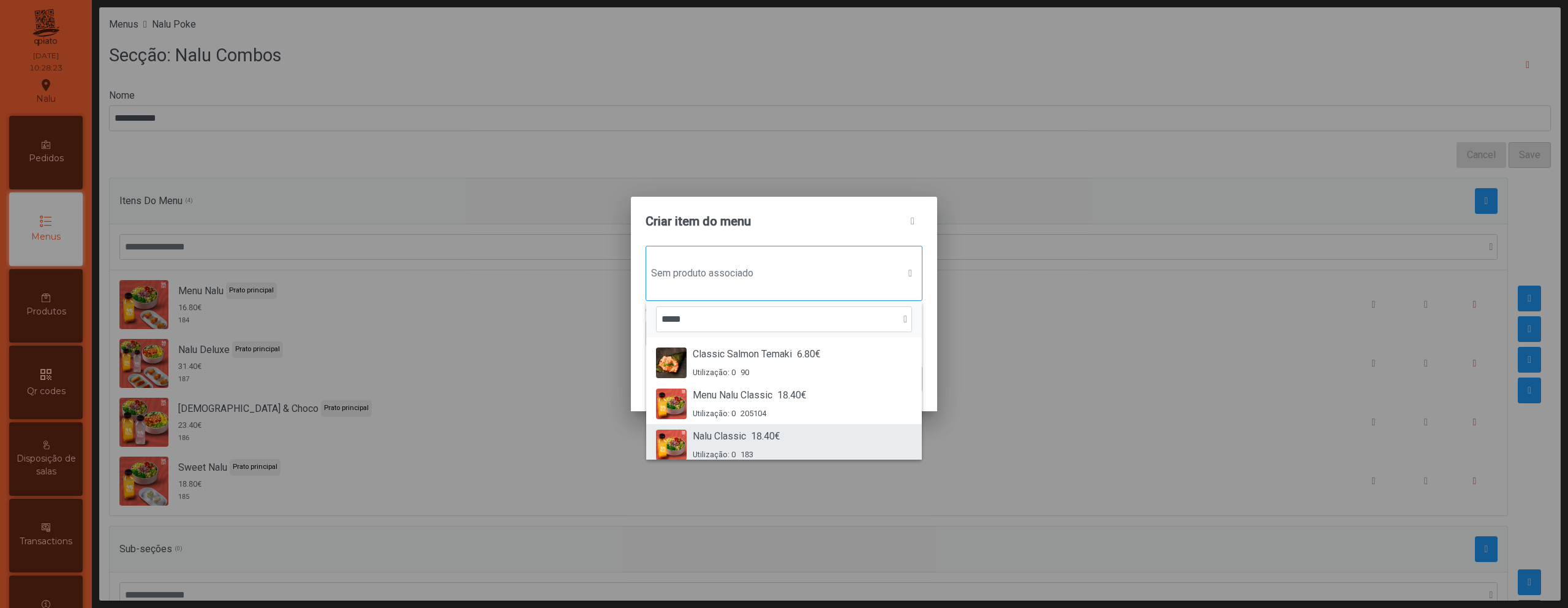
type input "*****"
click at [823, 435] on div "Nalu Classic 18.40€ Utilização: 0 183" at bounding box center [784, 444] width 256 height 31
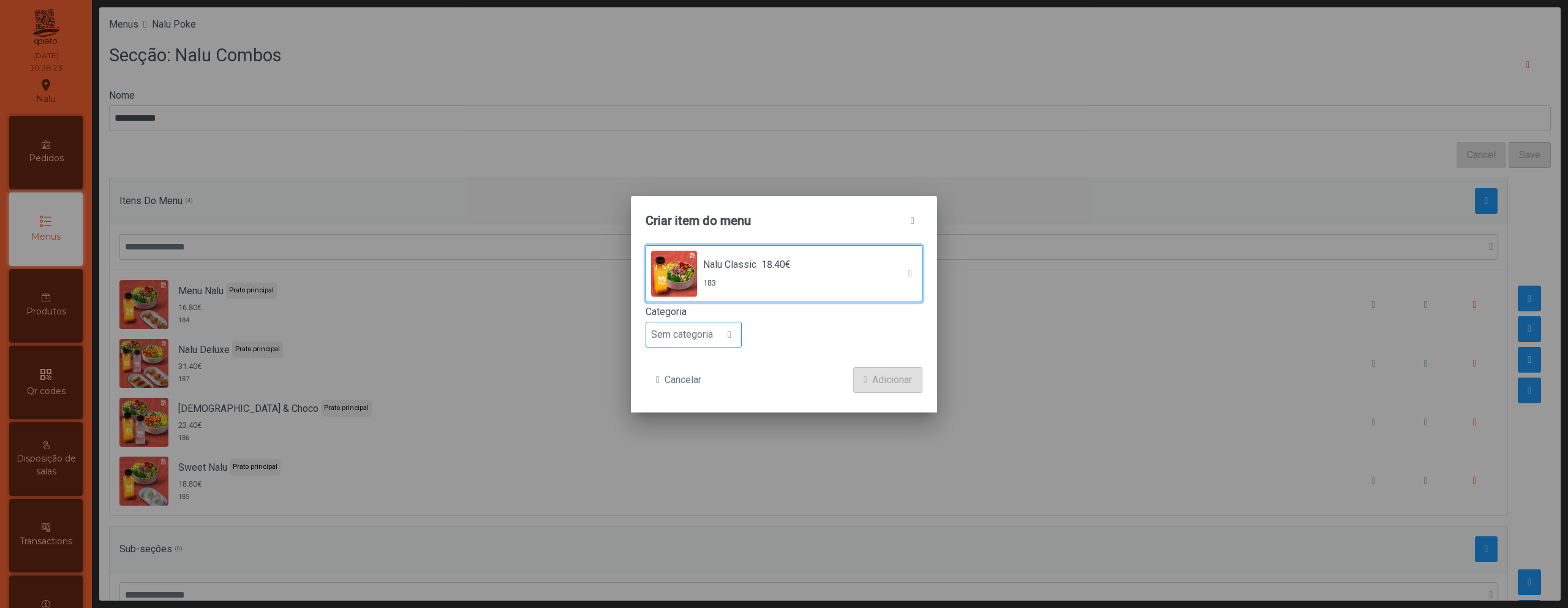
click at [706, 344] on span "Sem categoria" at bounding box center [682, 334] width 72 height 25
click at [718, 419] on span "Prato principal" at bounding box center [687, 414] width 62 height 12
click at [866, 379] on button "Adicionar" at bounding box center [888, 380] width 69 height 26
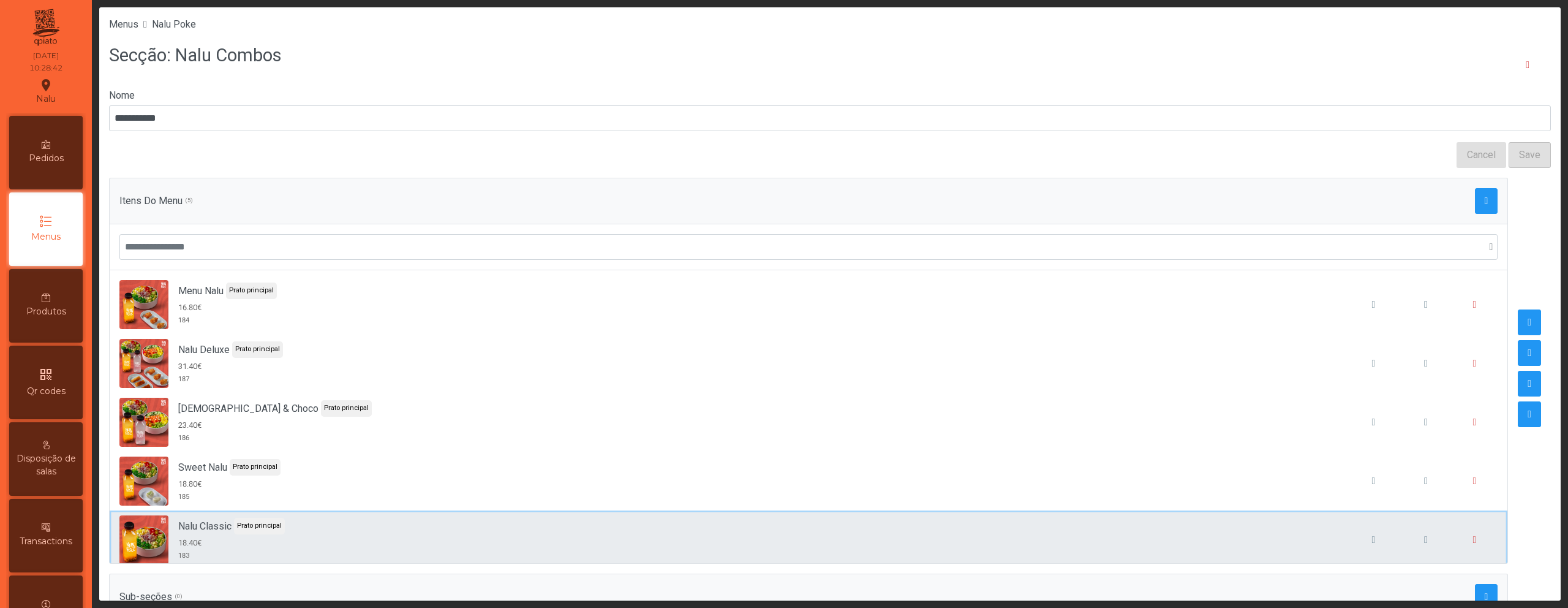
click at [567, 534] on div "Nalu Classic Prato principal 18.40€ 183" at bounding box center [808, 540] width 1378 height 49
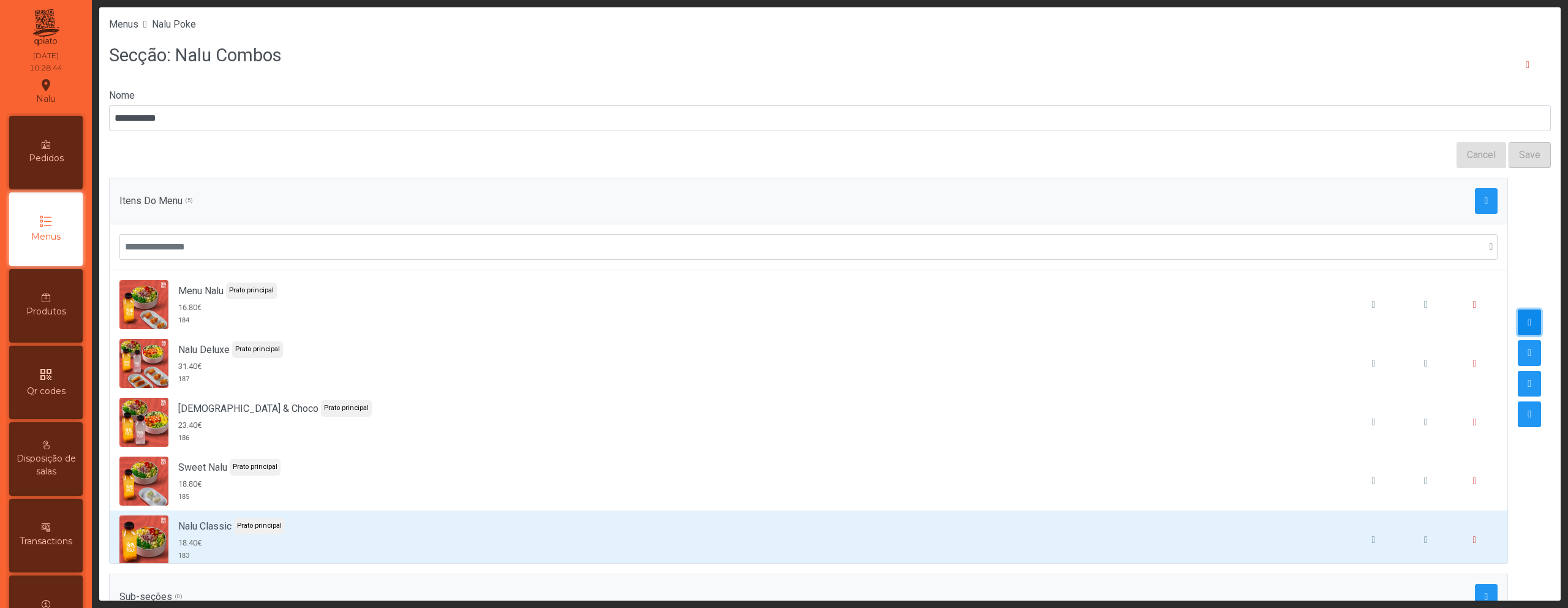
click at [1527, 321] on span "button" at bounding box center [1529, 322] width 4 height 10
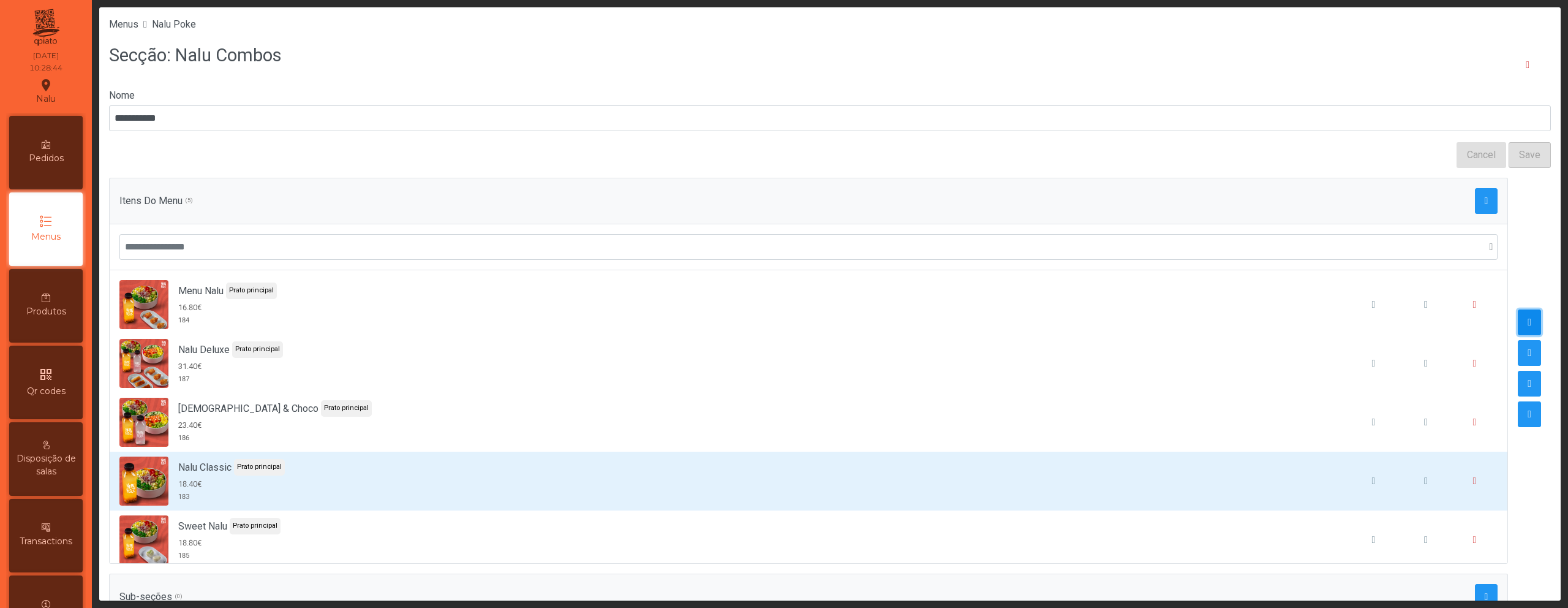
click at [1527, 321] on span "button" at bounding box center [1529, 322] width 4 height 10
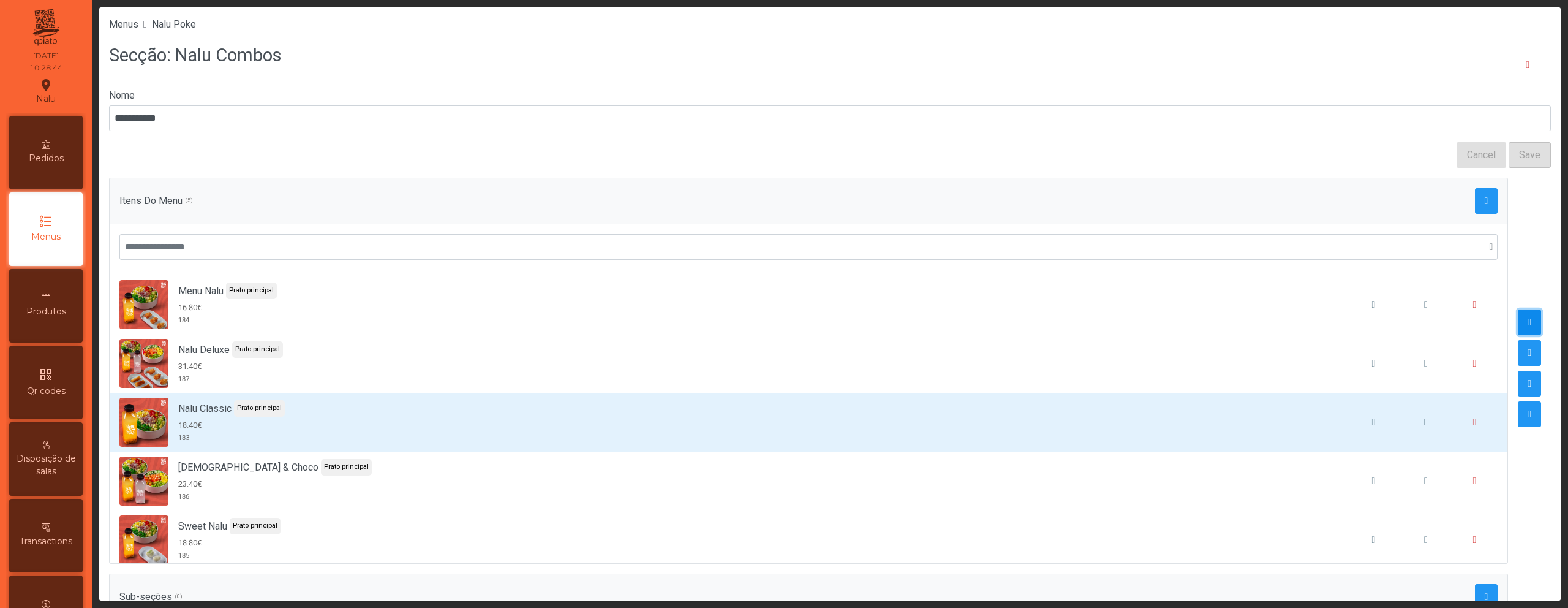
click at [1527, 321] on span "button" at bounding box center [1529, 322] width 4 height 10
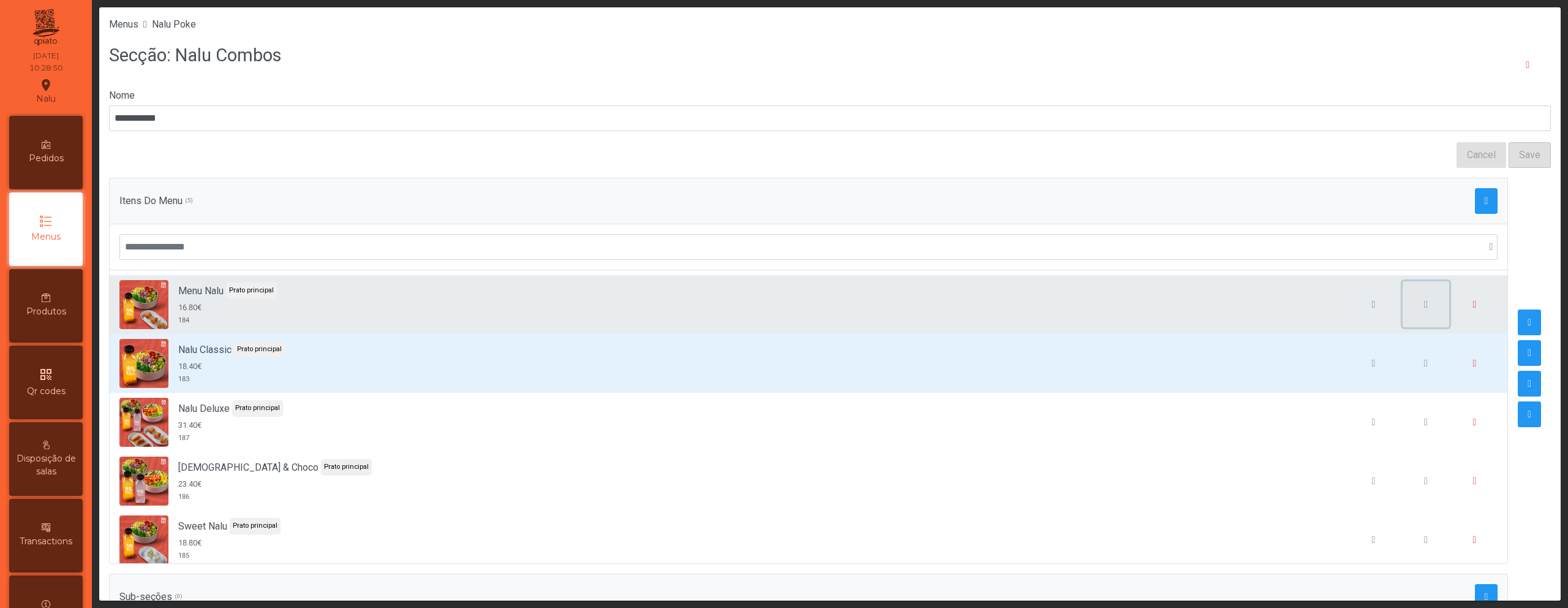
click at [1403, 311] on button "button" at bounding box center [1426, 305] width 47 height 47
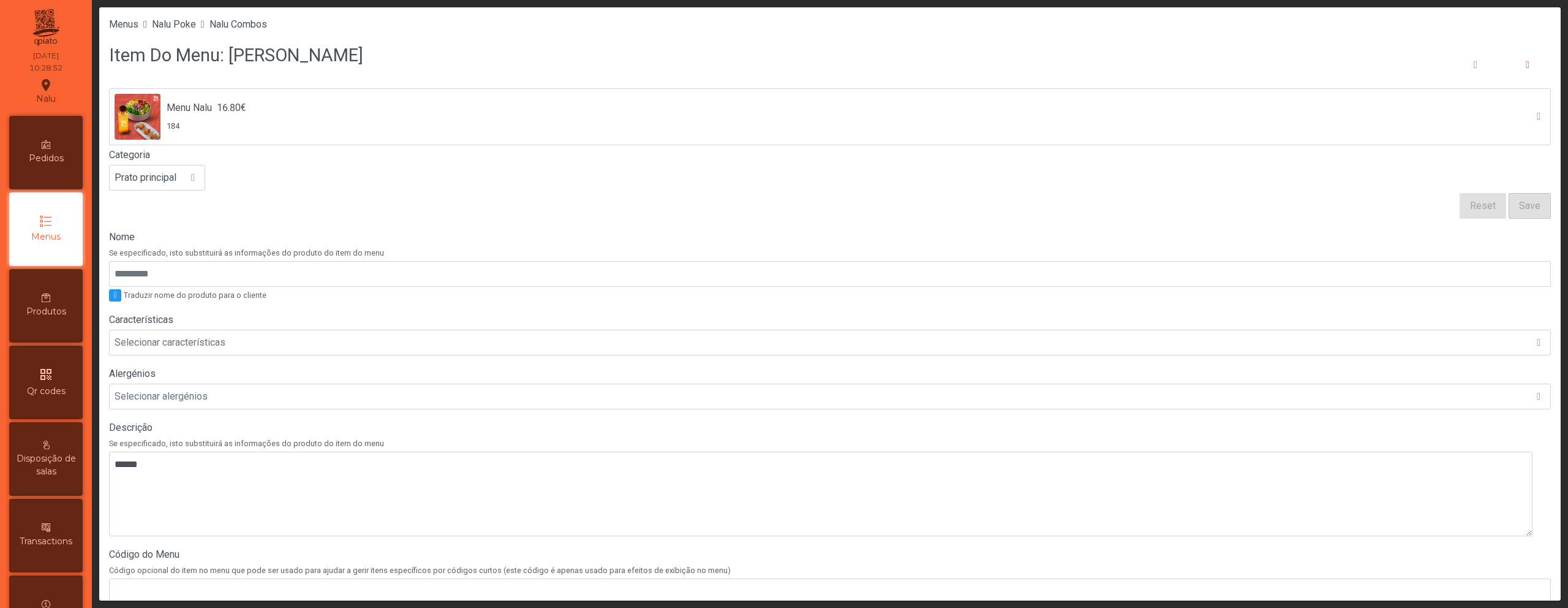
click at [276, 57] on h3 "Item Do Menu: [PERSON_NAME]" at bounding box center [236, 55] width 254 height 25
copy h3 "Nalu"
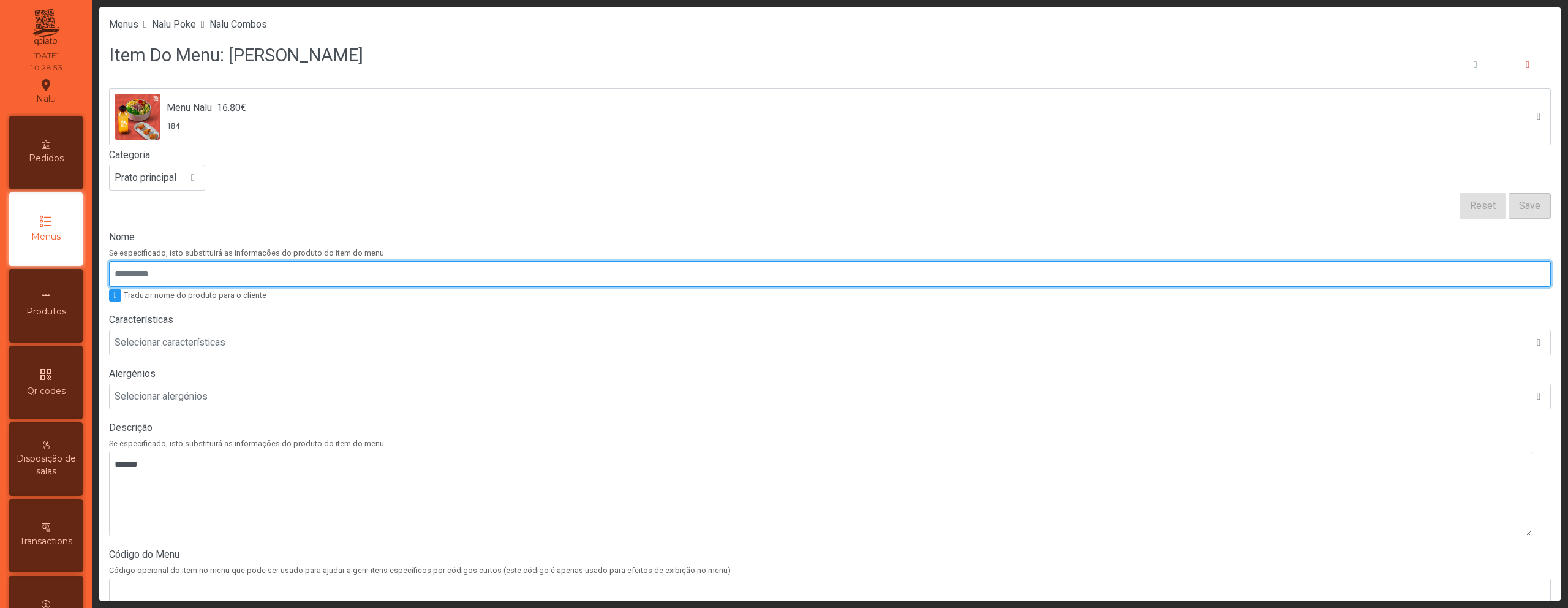
click at [158, 272] on input "Nome" at bounding box center [829, 274] width 1442 height 26
paste input "****"
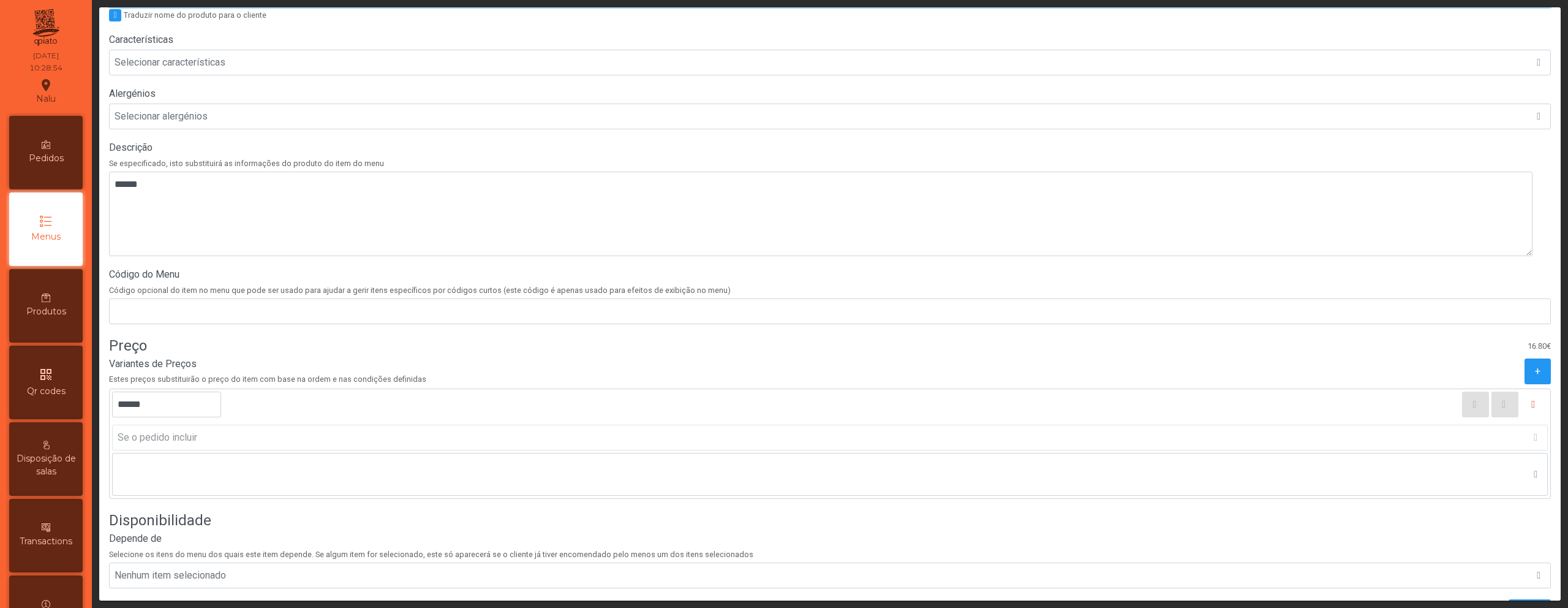
scroll to position [343, 0]
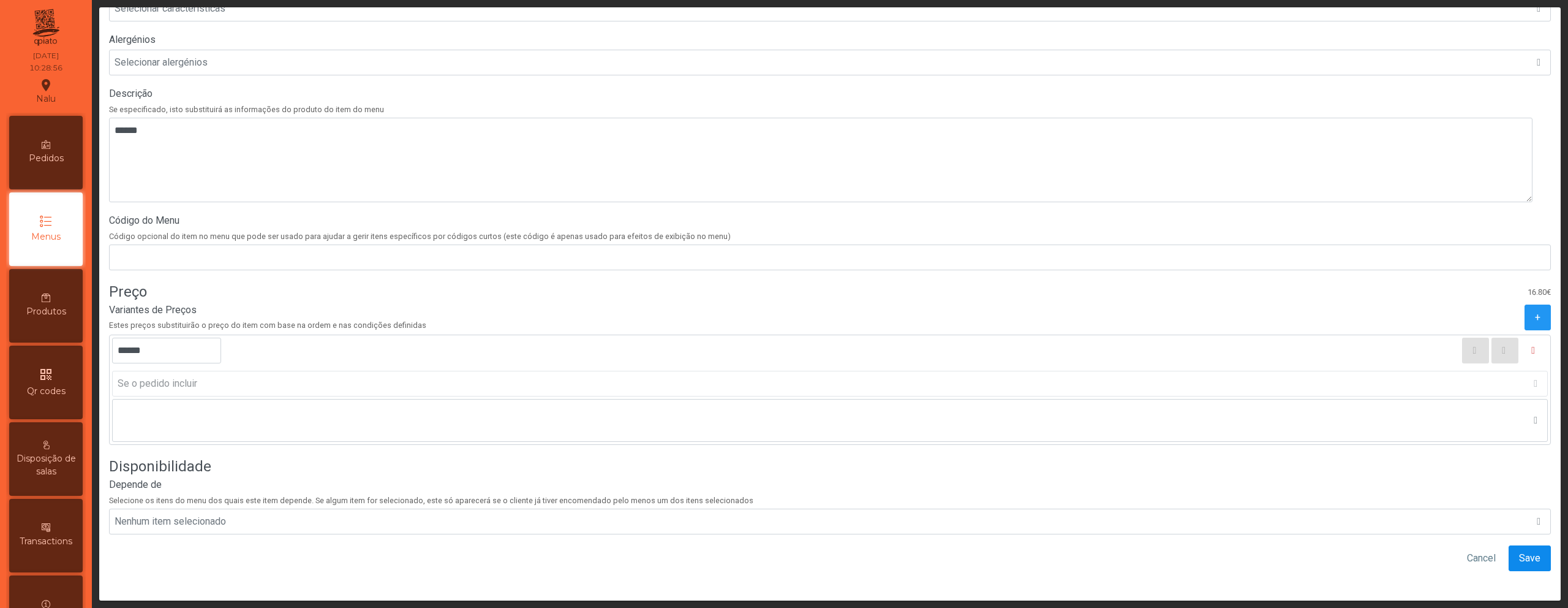
type input "****"
click at [1519, 551] on span "Save" at bounding box center [1530, 558] width 22 height 15
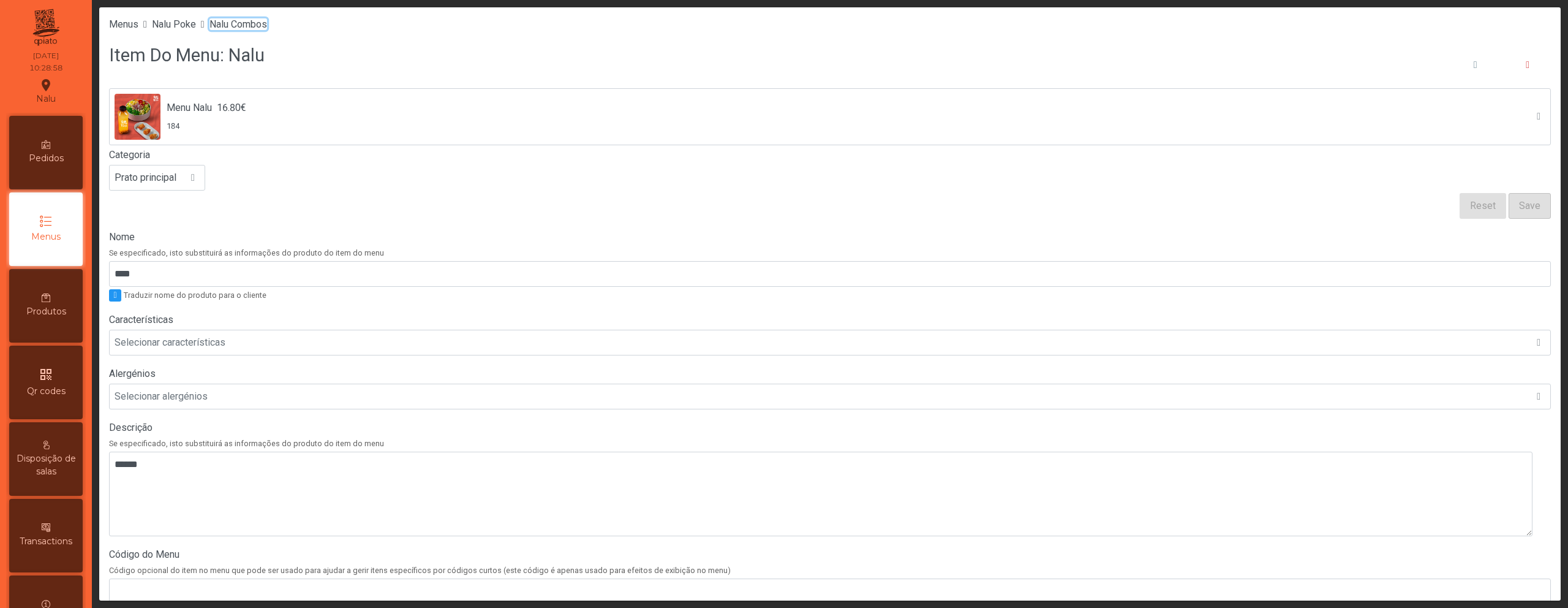
click at [262, 29] on span "Nalu Combos" at bounding box center [238, 24] width 58 height 12
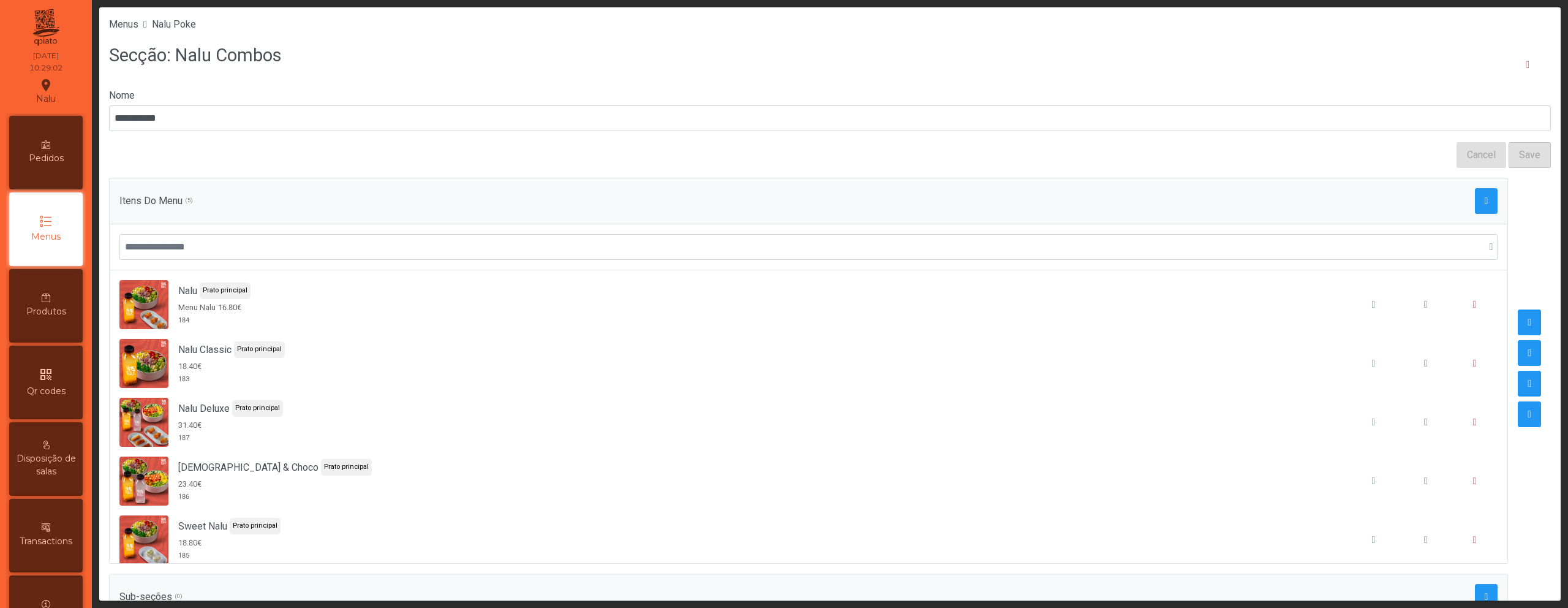
click at [50, 295] on icon at bounding box center [46, 298] width 9 height 9
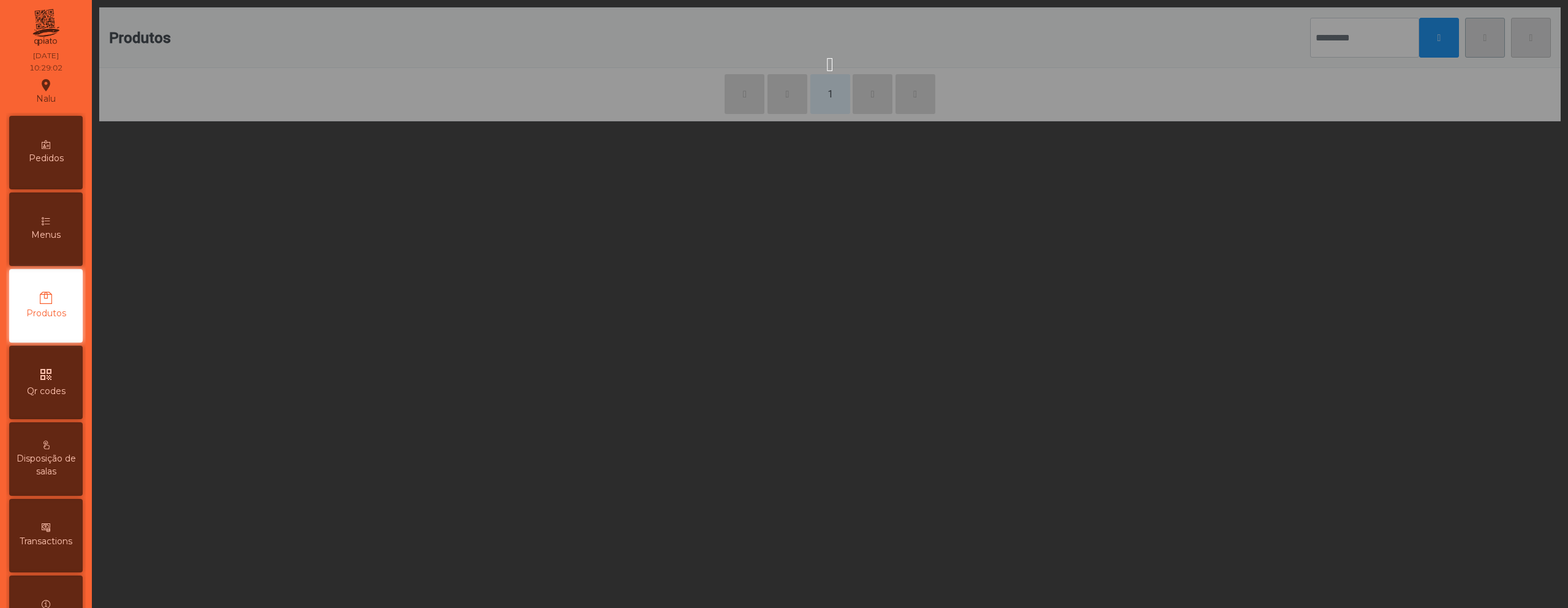
scroll to position [2, 0]
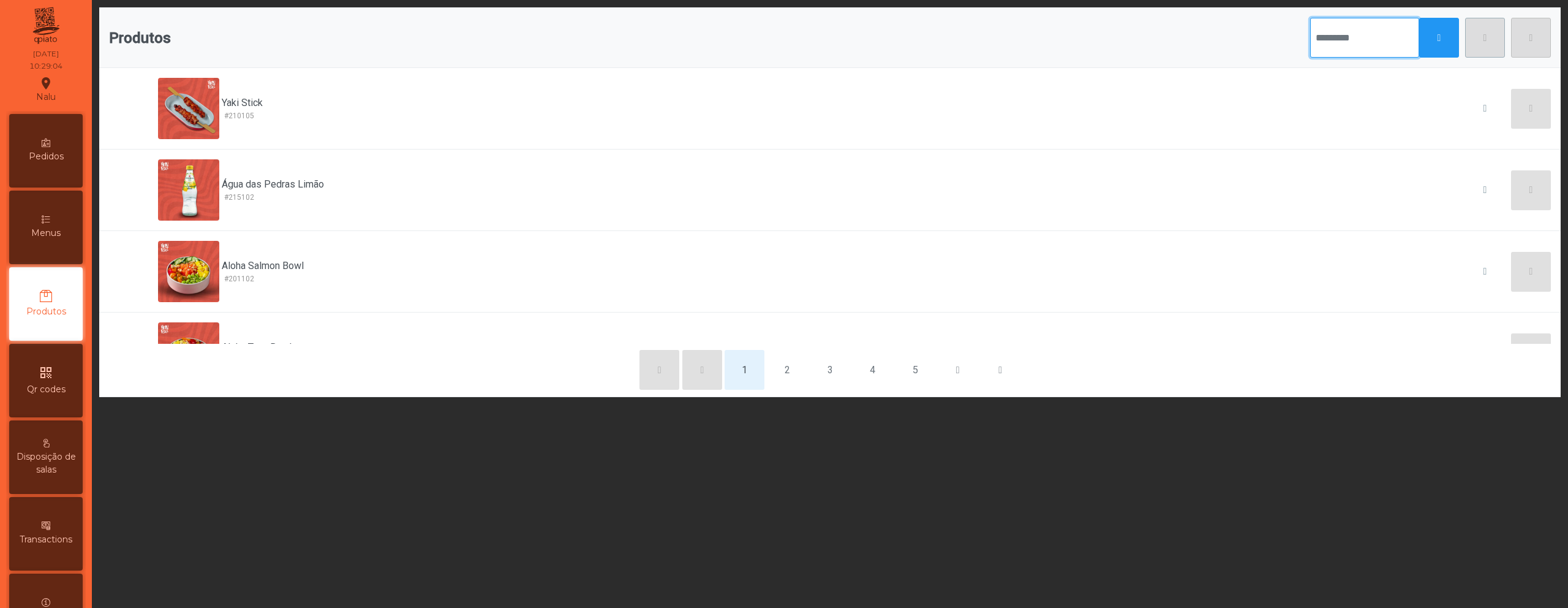
click at [1321, 38] on input "text" at bounding box center [1365, 38] width 109 height 40
type input "*******"
click at [1422, 38] on button "button" at bounding box center [1439, 38] width 40 height 40
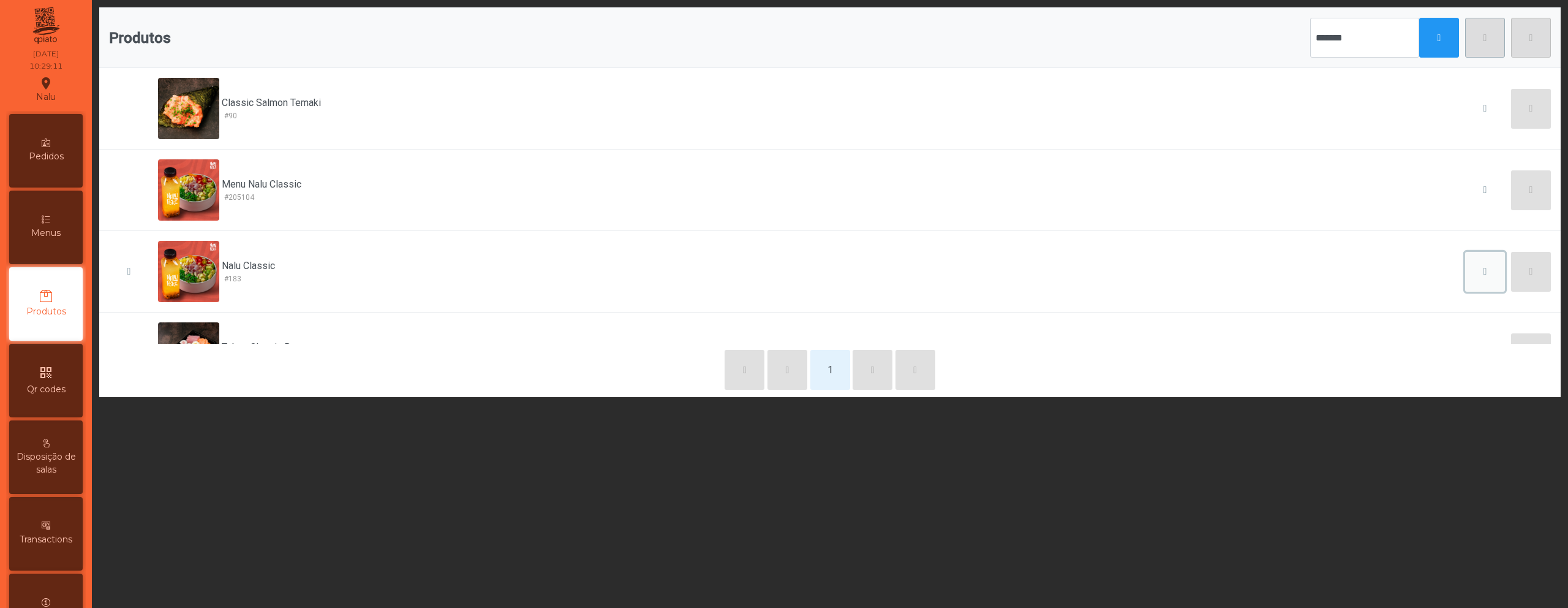
click at [1473, 275] on button "button" at bounding box center [1485, 272] width 40 height 40
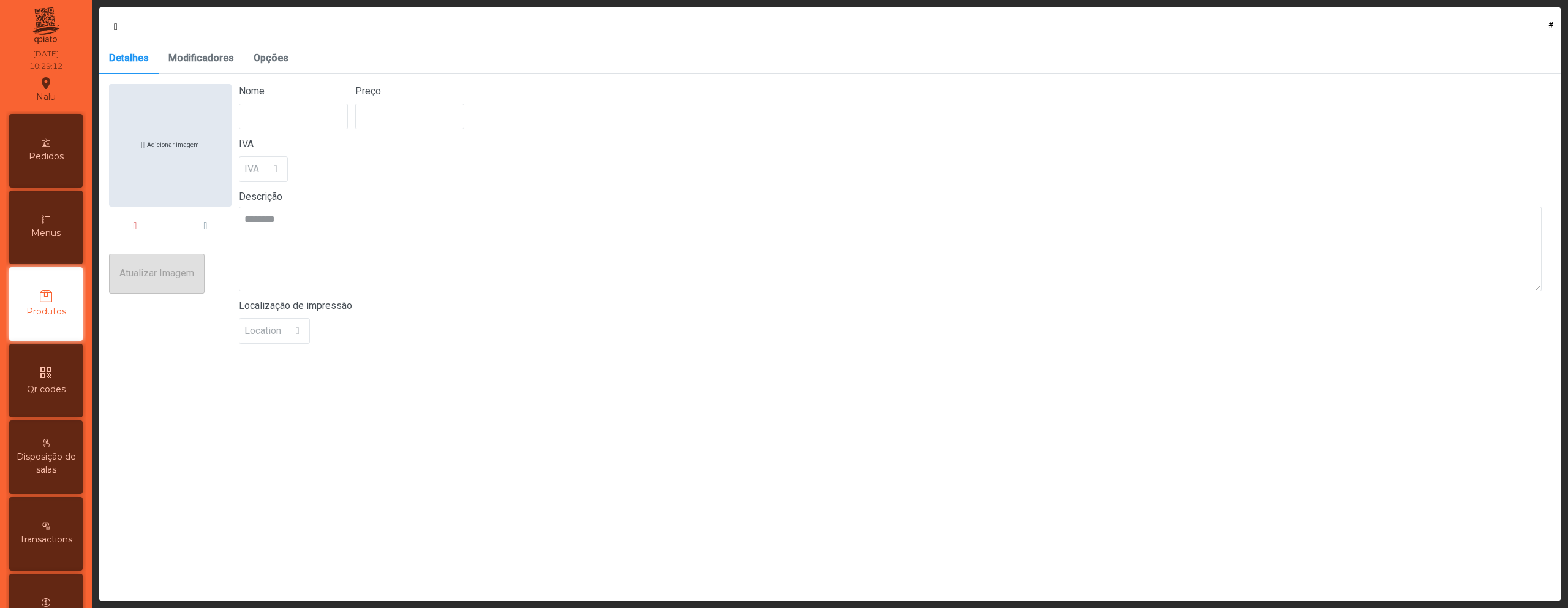
type input "**********"
type input "******"
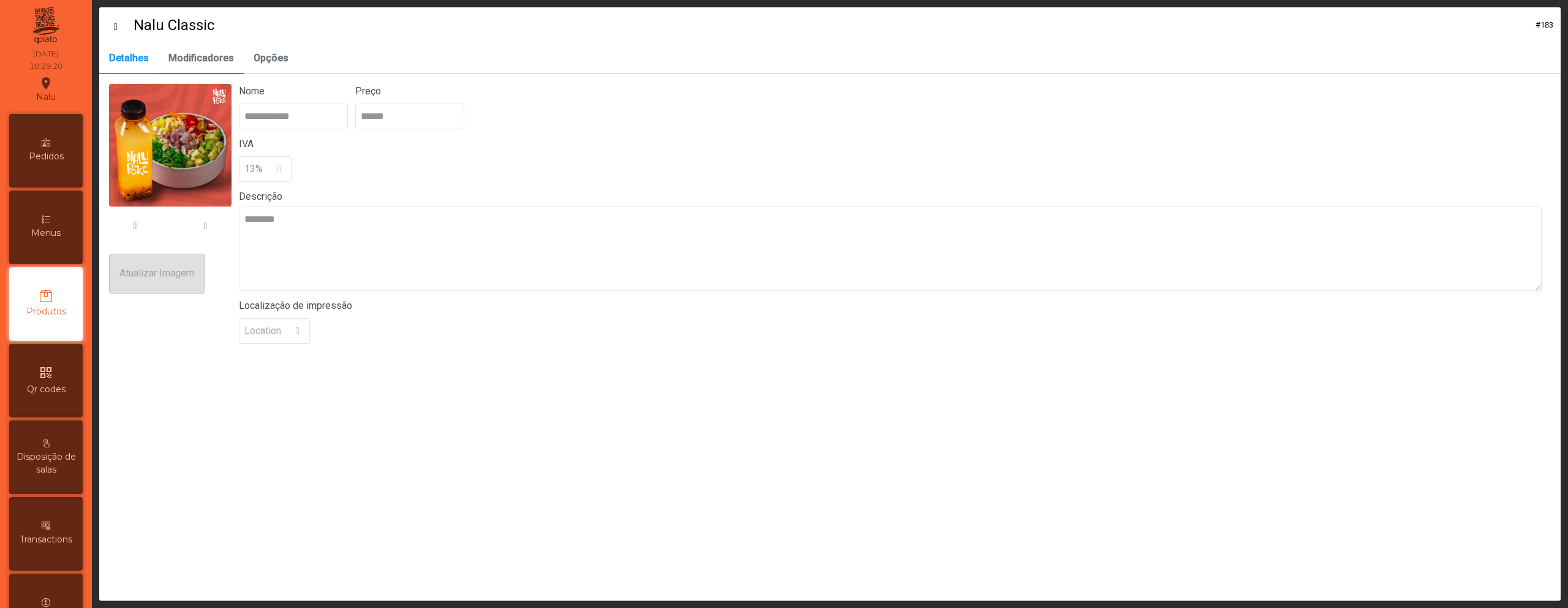
click at [213, 60] on span "Modificadores" at bounding box center [201, 58] width 66 height 10
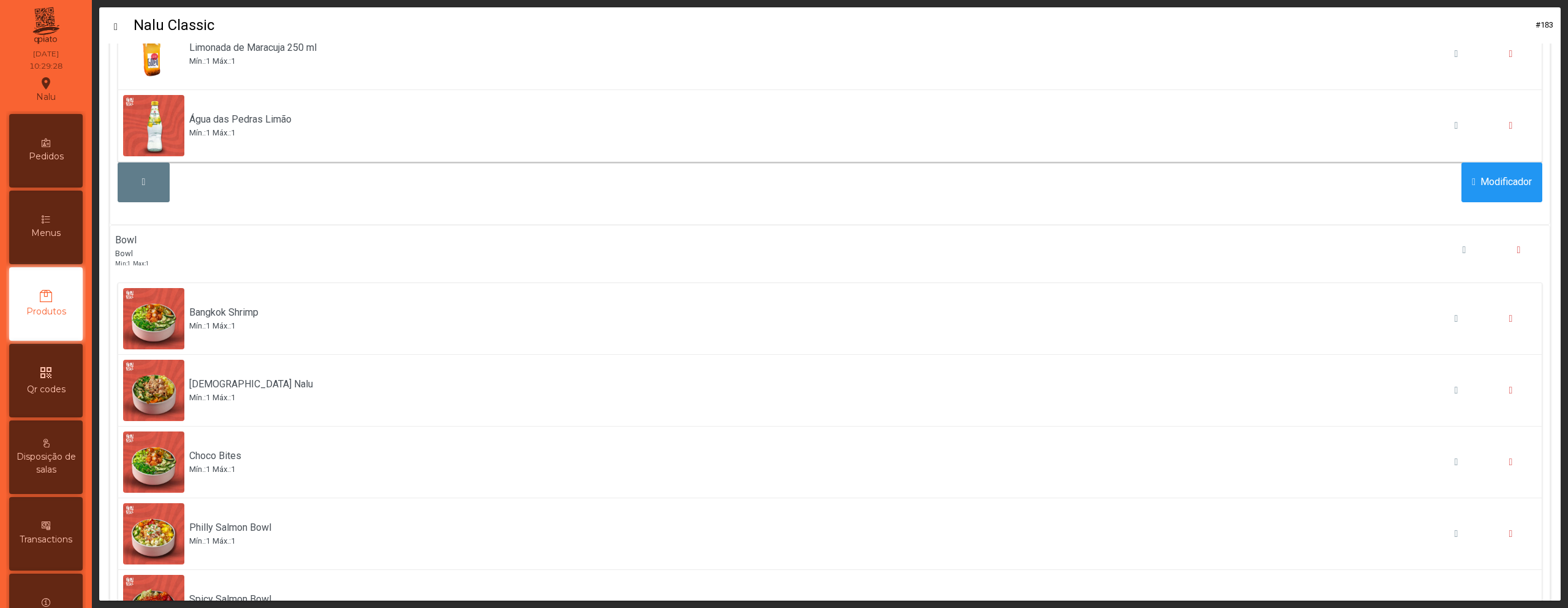
scroll to position [2114, 0]
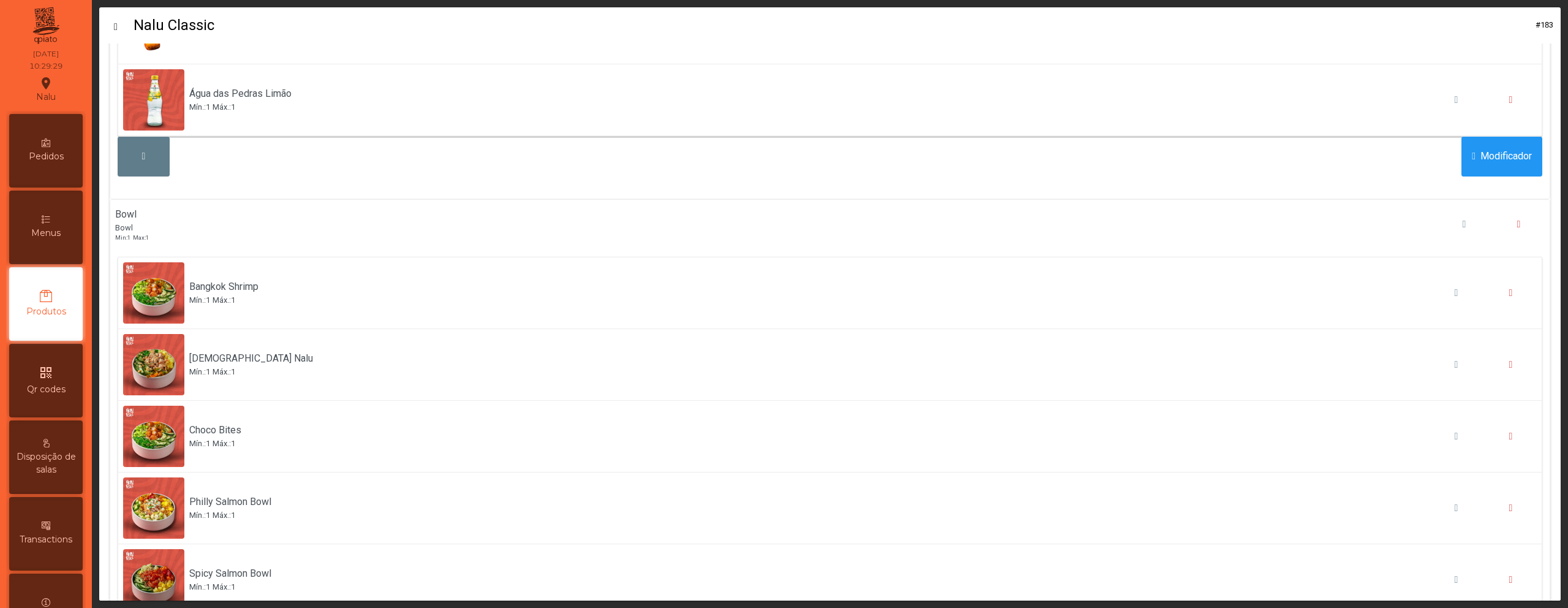
click at [900, 218] on div "Bowl Bowl Min: 1 Max: 1" at bounding box center [829, 224] width 1440 height 50
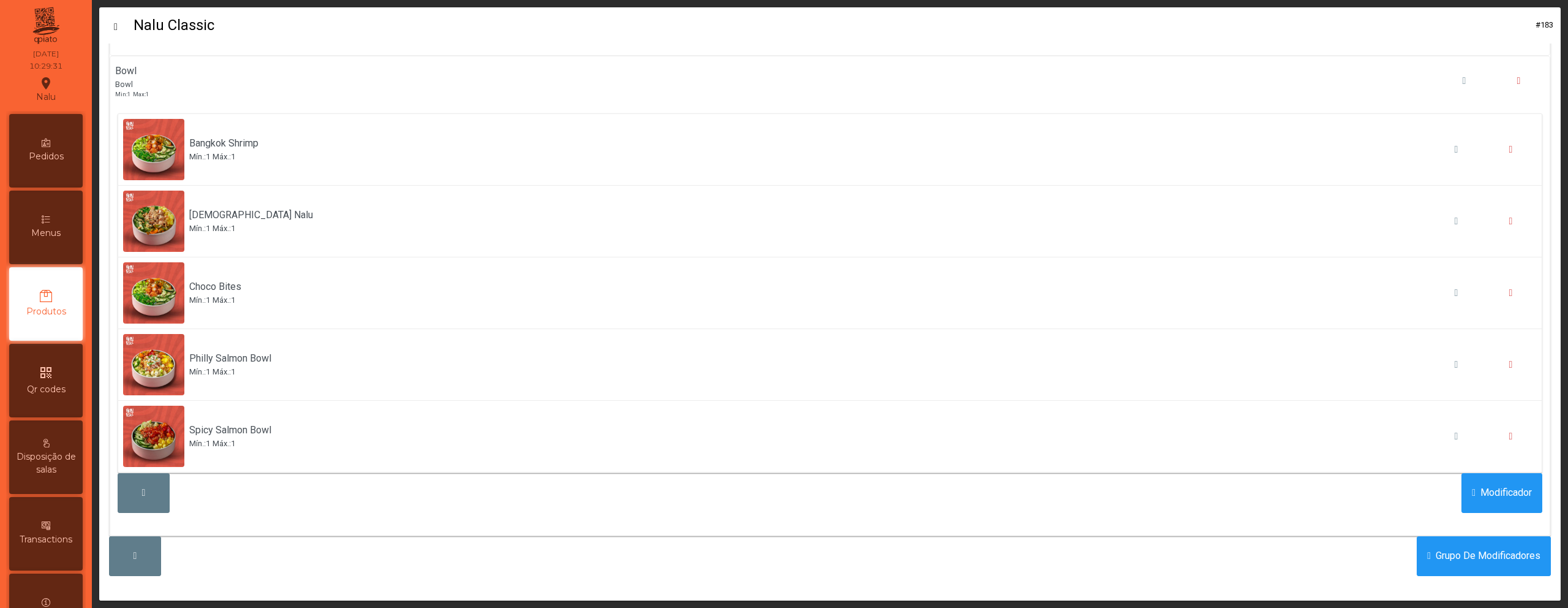
scroll to position [2267, 0]
click at [144, 553] on button "button" at bounding box center [135, 556] width 52 height 40
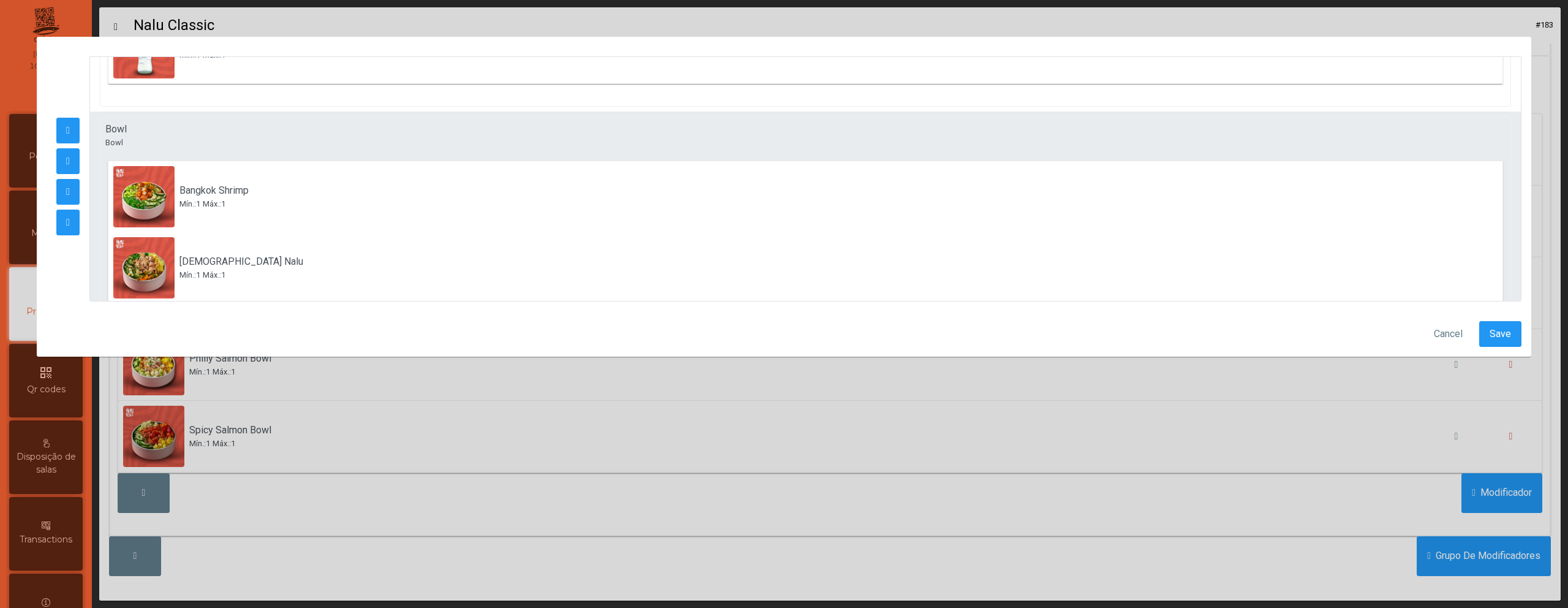
scroll to position [2037, 0]
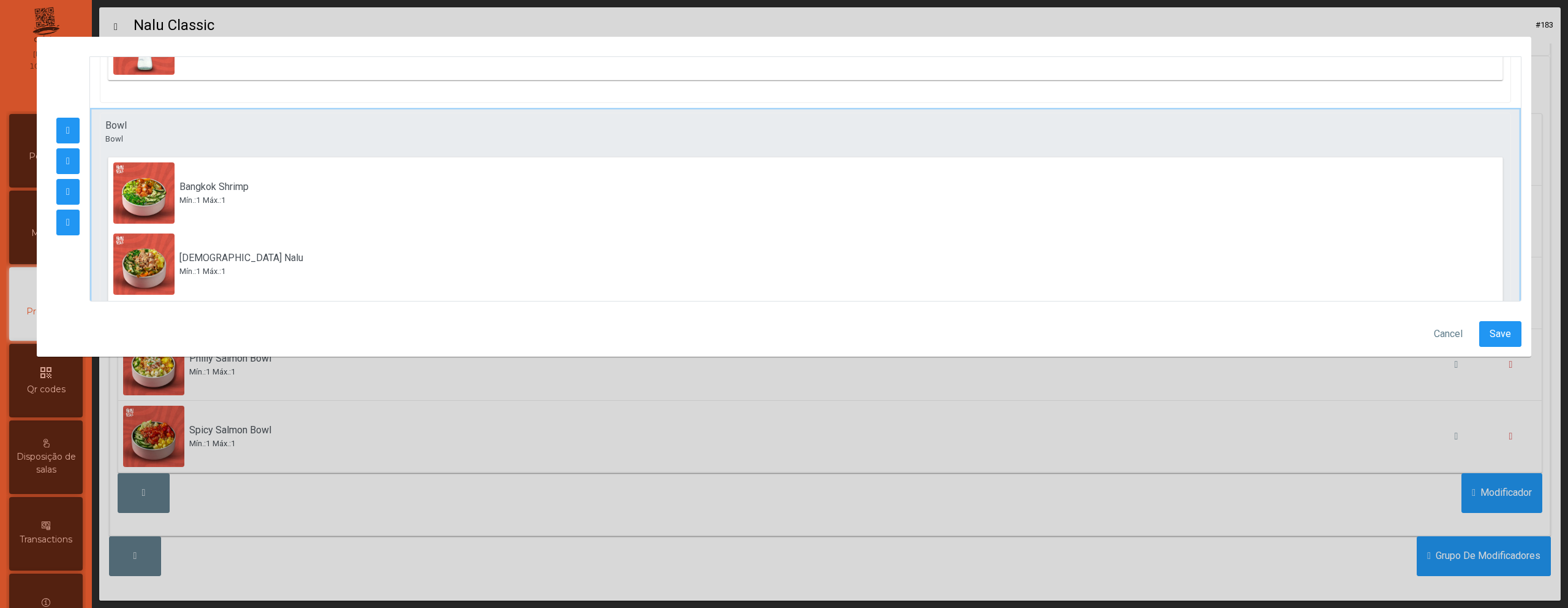
click at [221, 141] on div "Bowl Bowl" at bounding box center [806, 131] width 1410 height 36
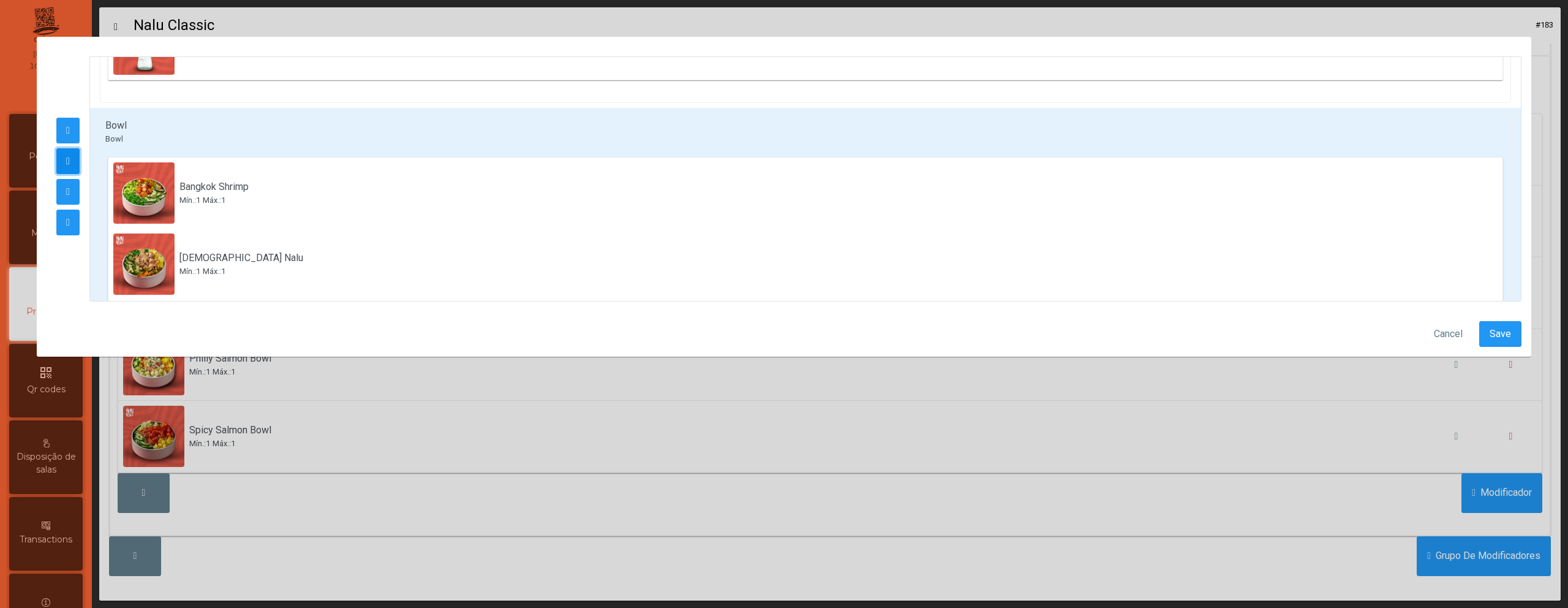
click at [69, 159] on span "button" at bounding box center [68, 161] width 4 height 10
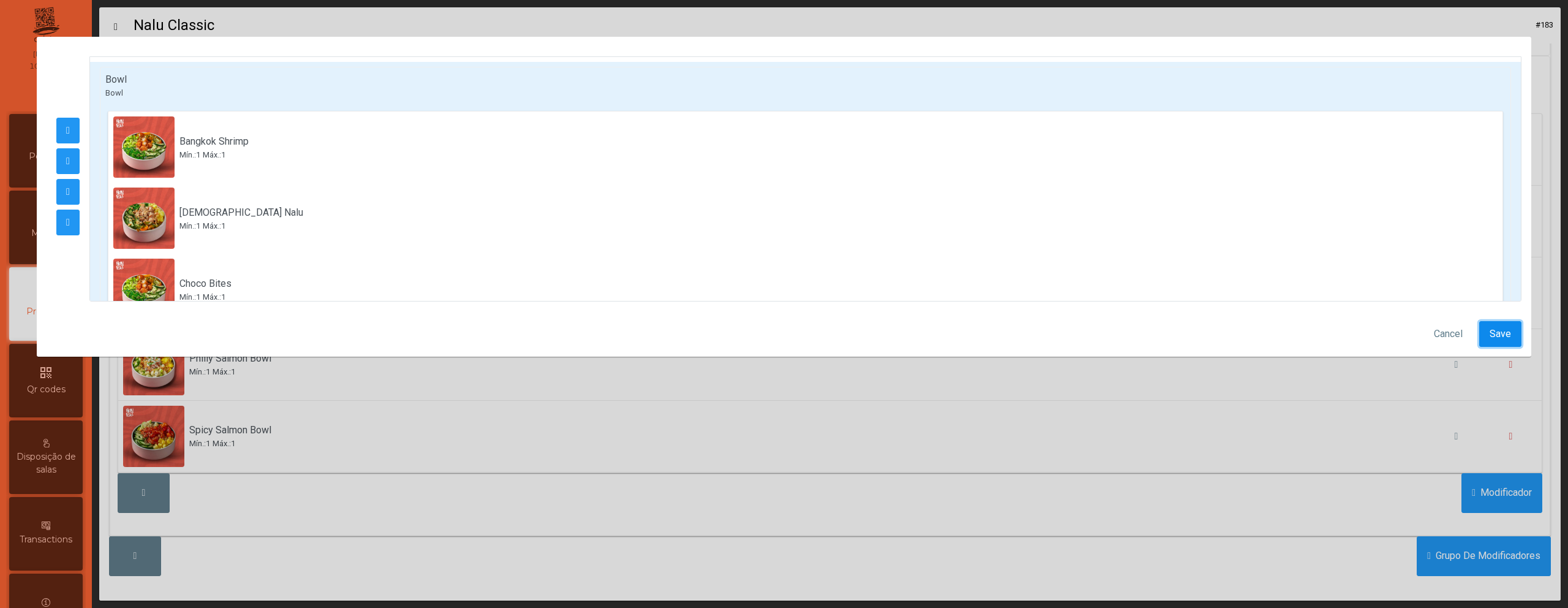
click at [1507, 338] on span "Save" at bounding box center [1500, 334] width 22 height 15
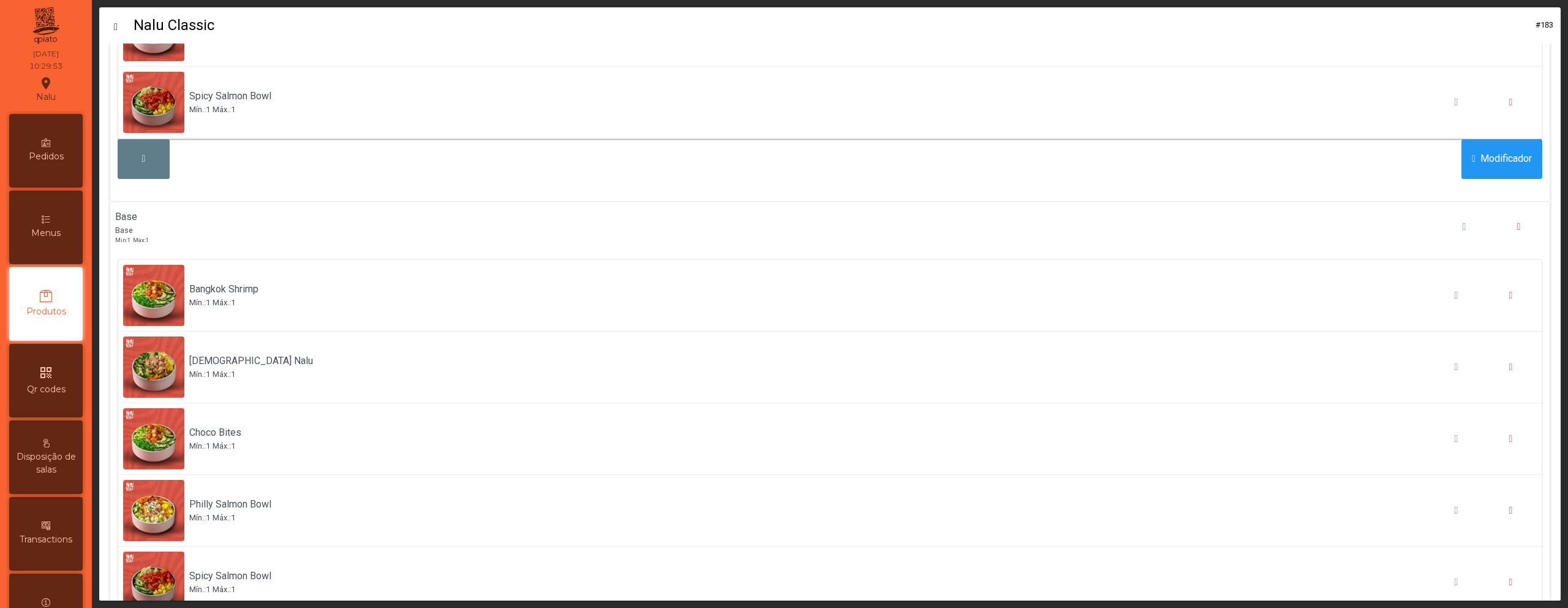
scroll to position [377, 0]
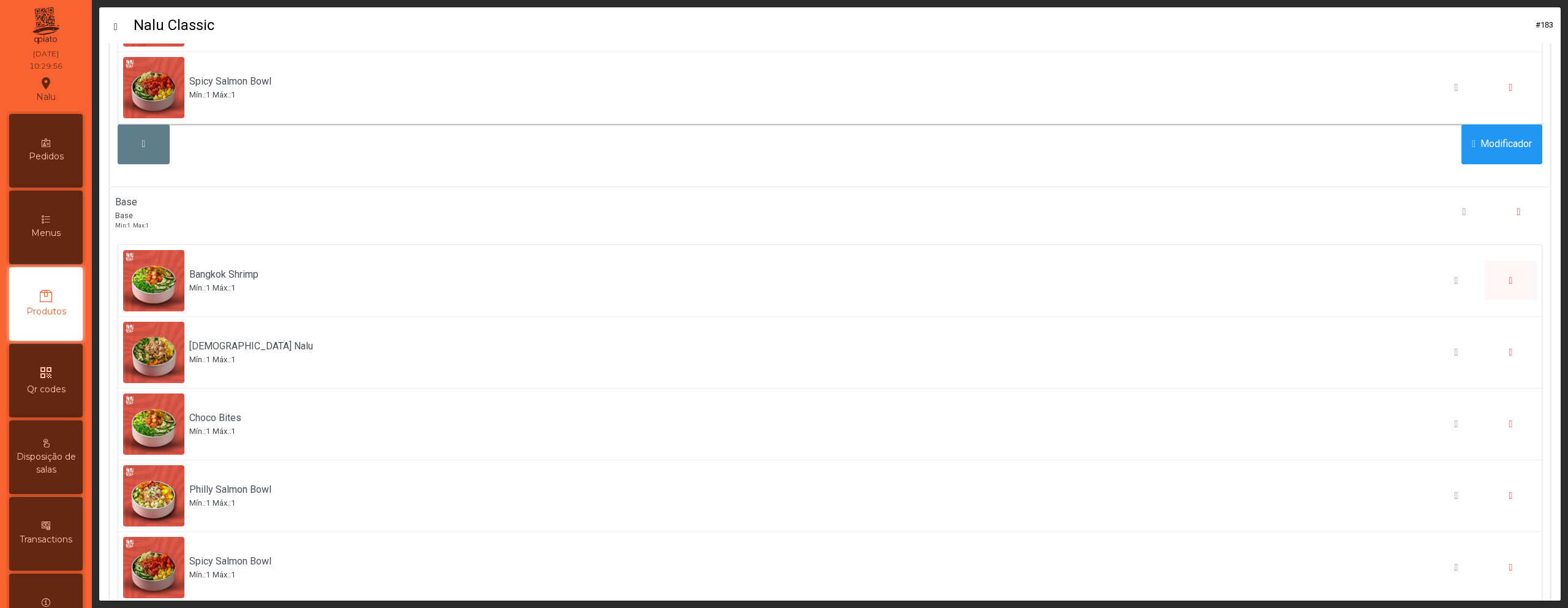
click at [1485, 280] on button "button" at bounding box center [1511, 280] width 52 height 40
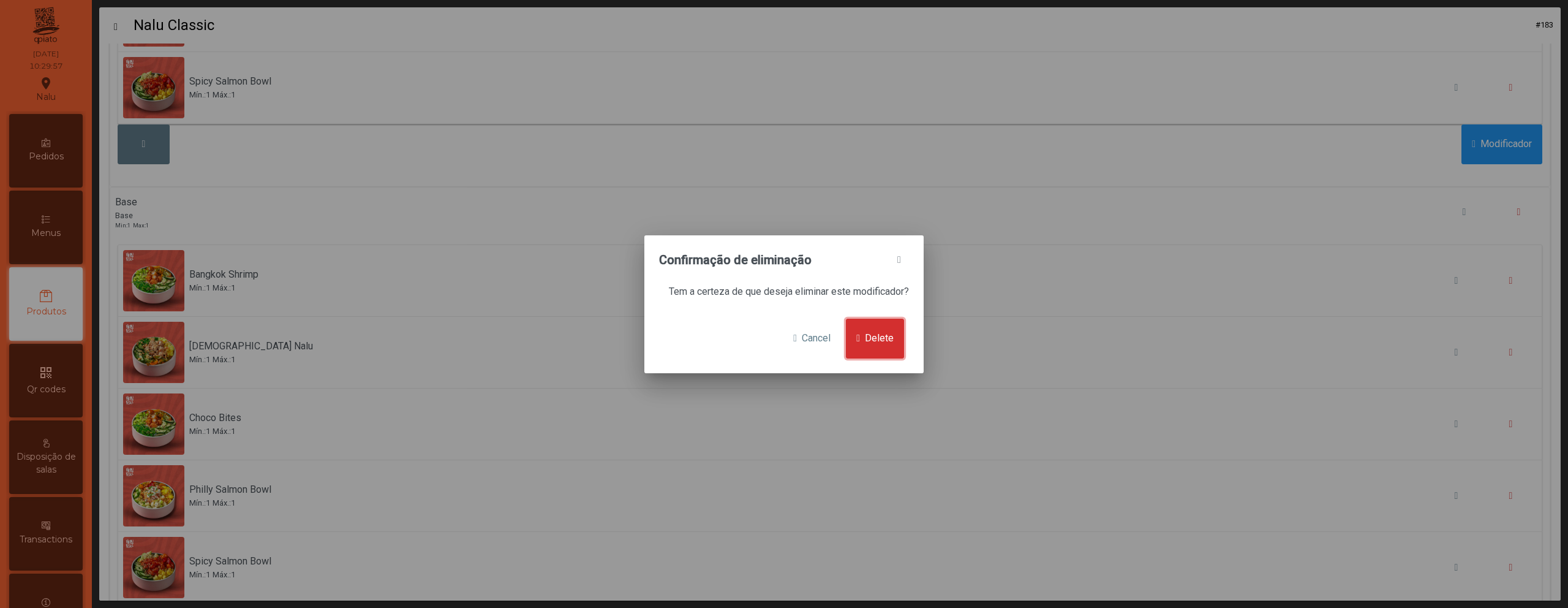
click at [898, 338] on button "Delete" at bounding box center [875, 338] width 58 height 40
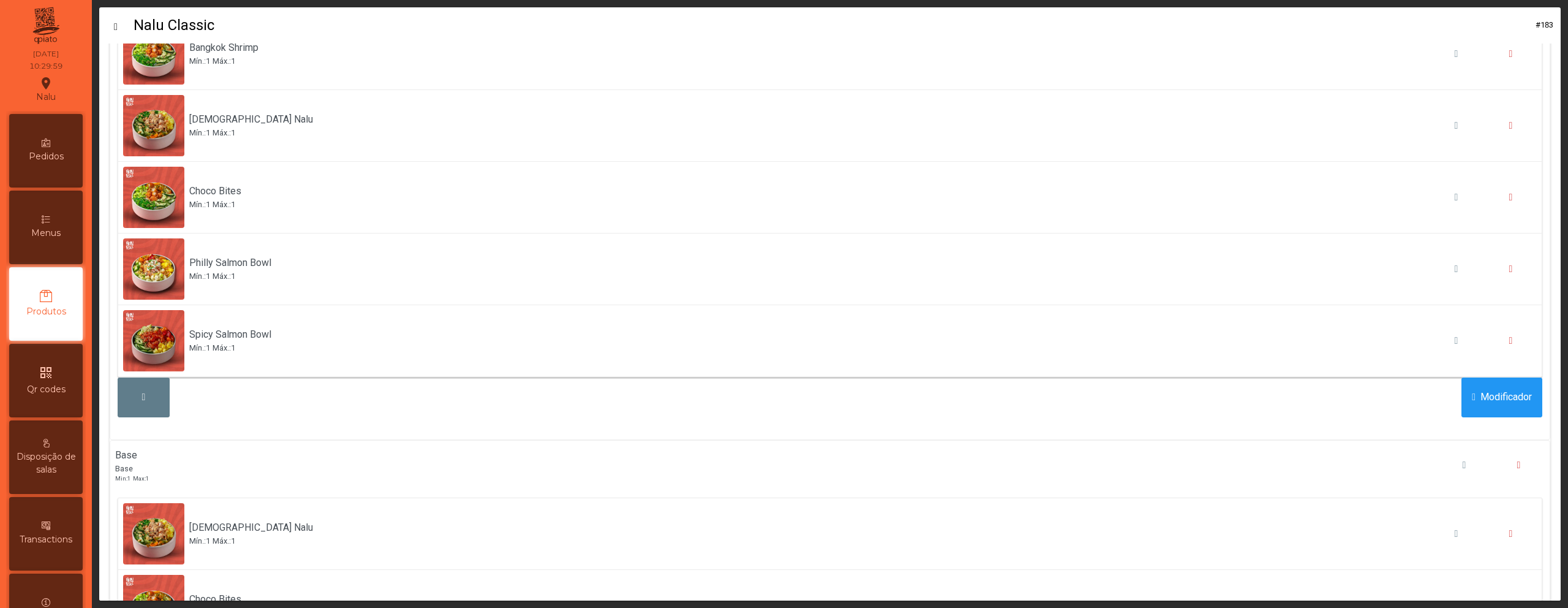
scroll to position [259, 0]
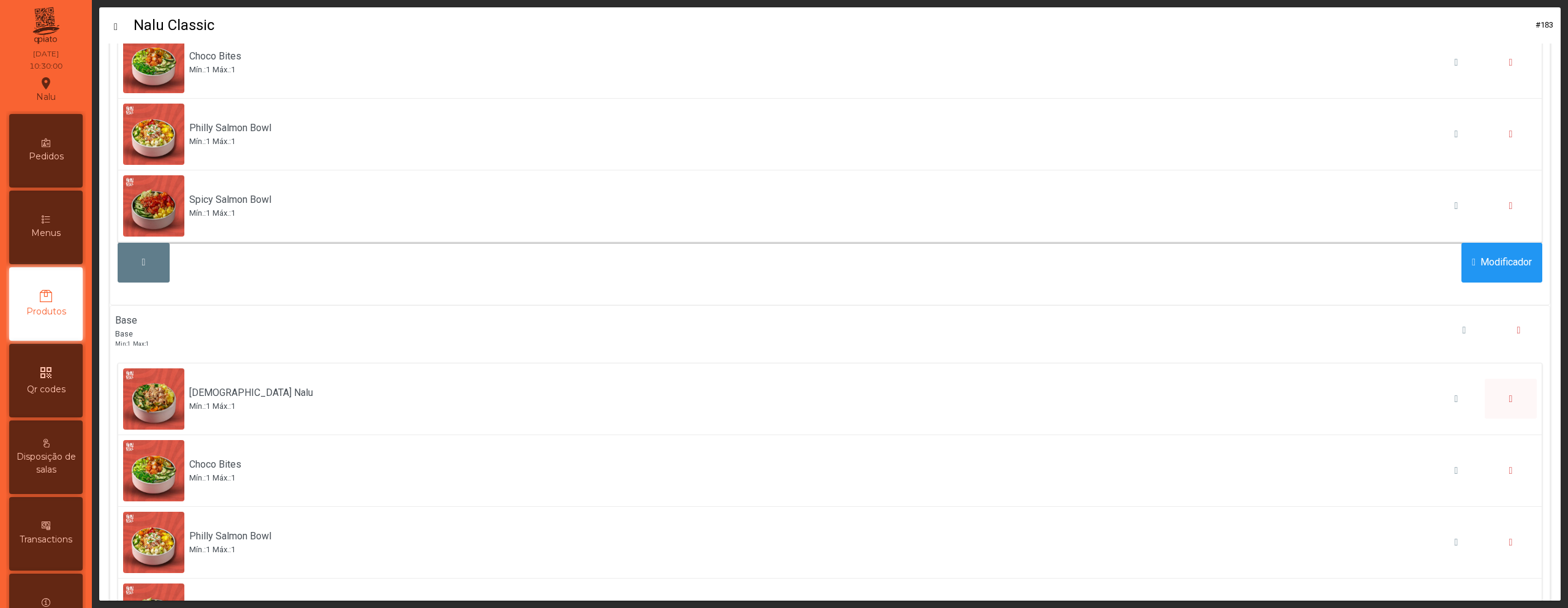
click at [1497, 401] on button "button" at bounding box center [1511, 398] width 52 height 40
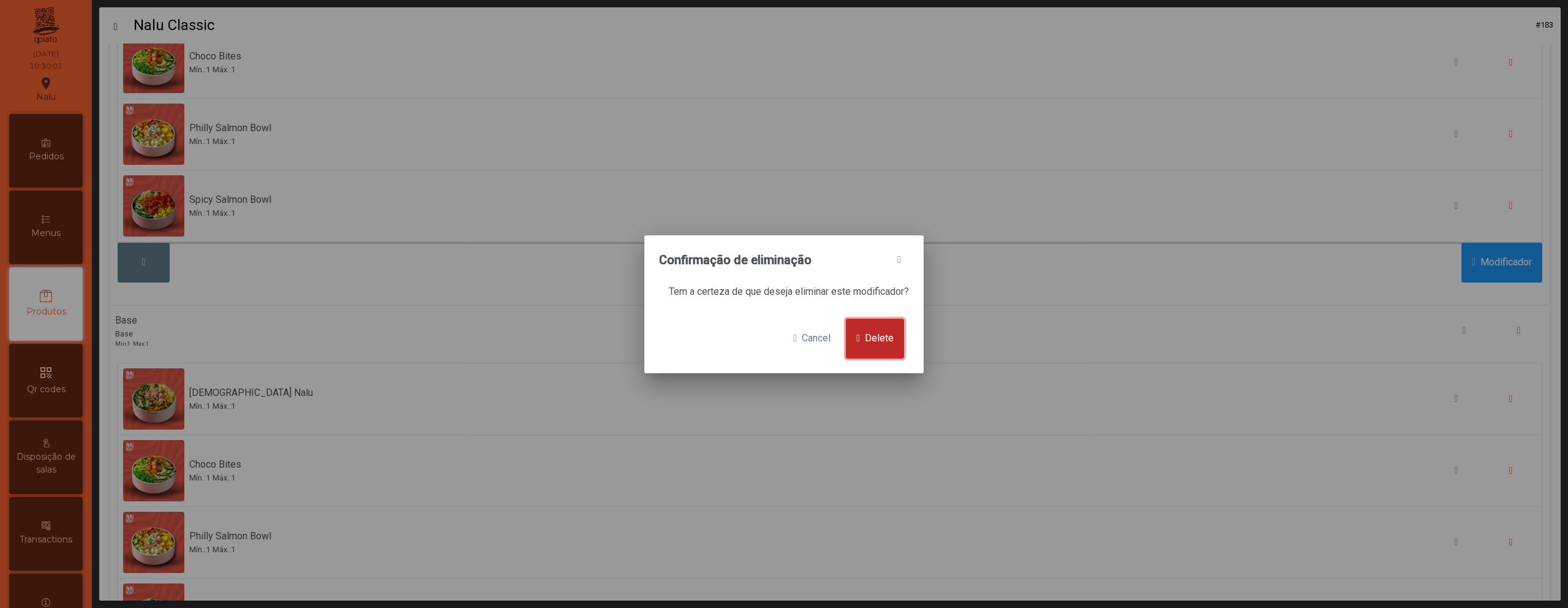
click at [875, 336] on span "Delete" at bounding box center [879, 338] width 29 height 15
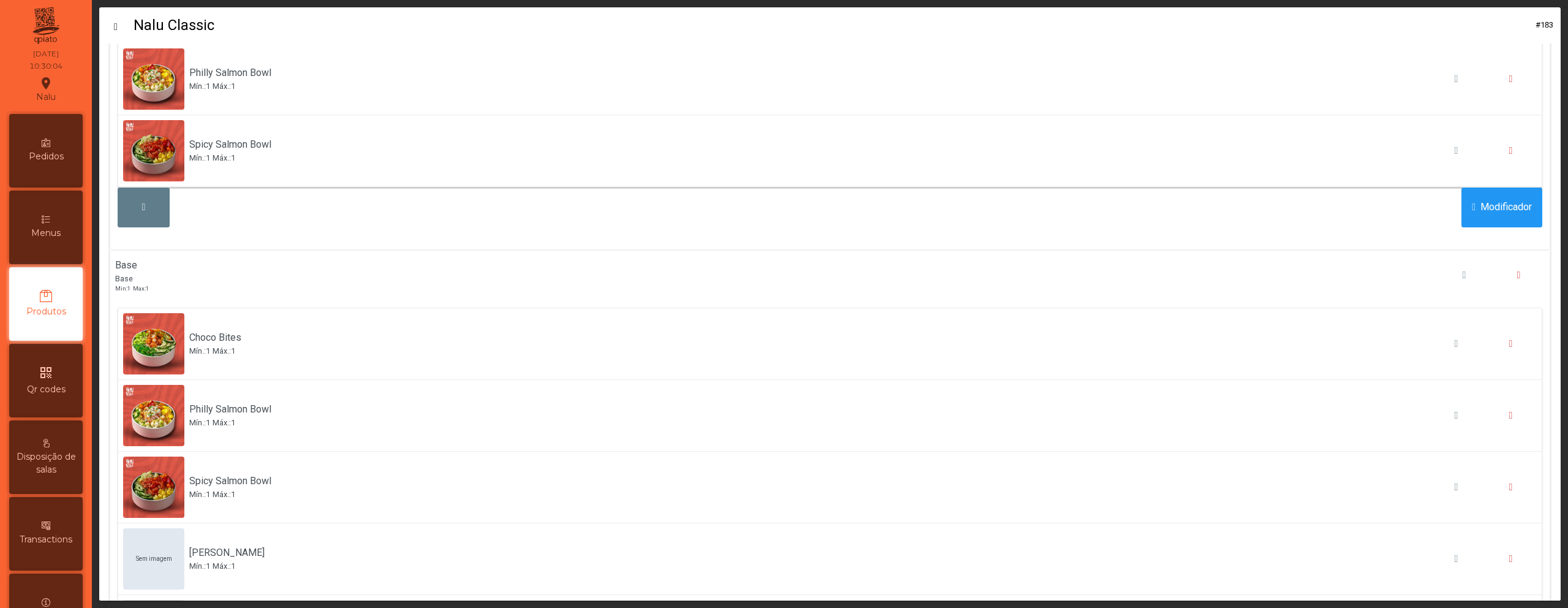
scroll to position [329, 0]
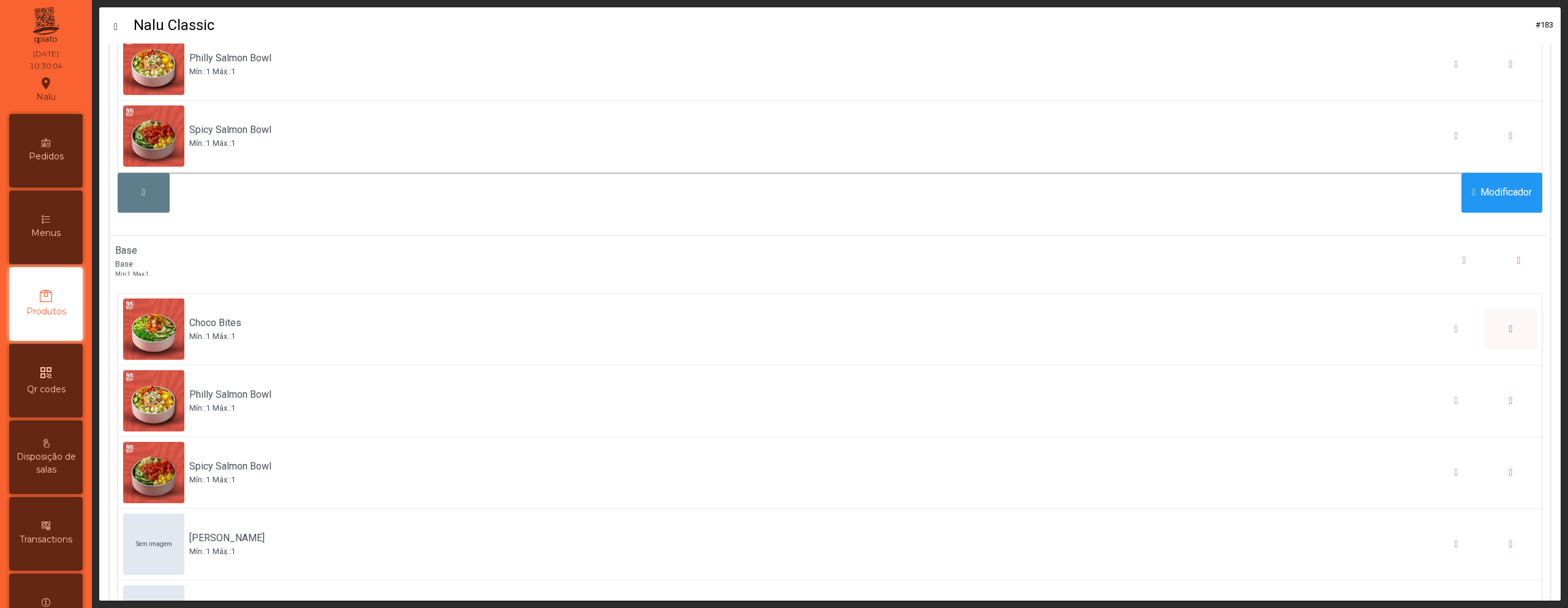
click at [1494, 321] on button "button" at bounding box center [1511, 328] width 52 height 40
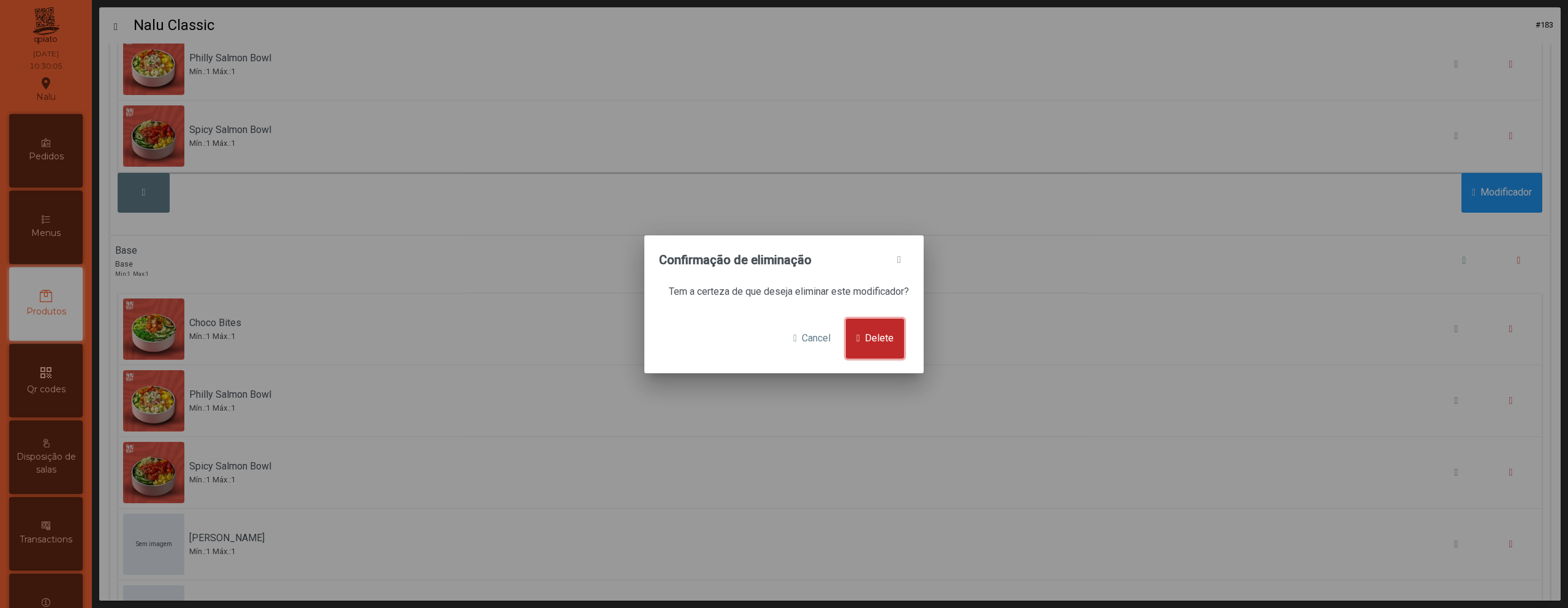
click at [868, 338] on span "Delete" at bounding box center [879, 338] width 29 height 15
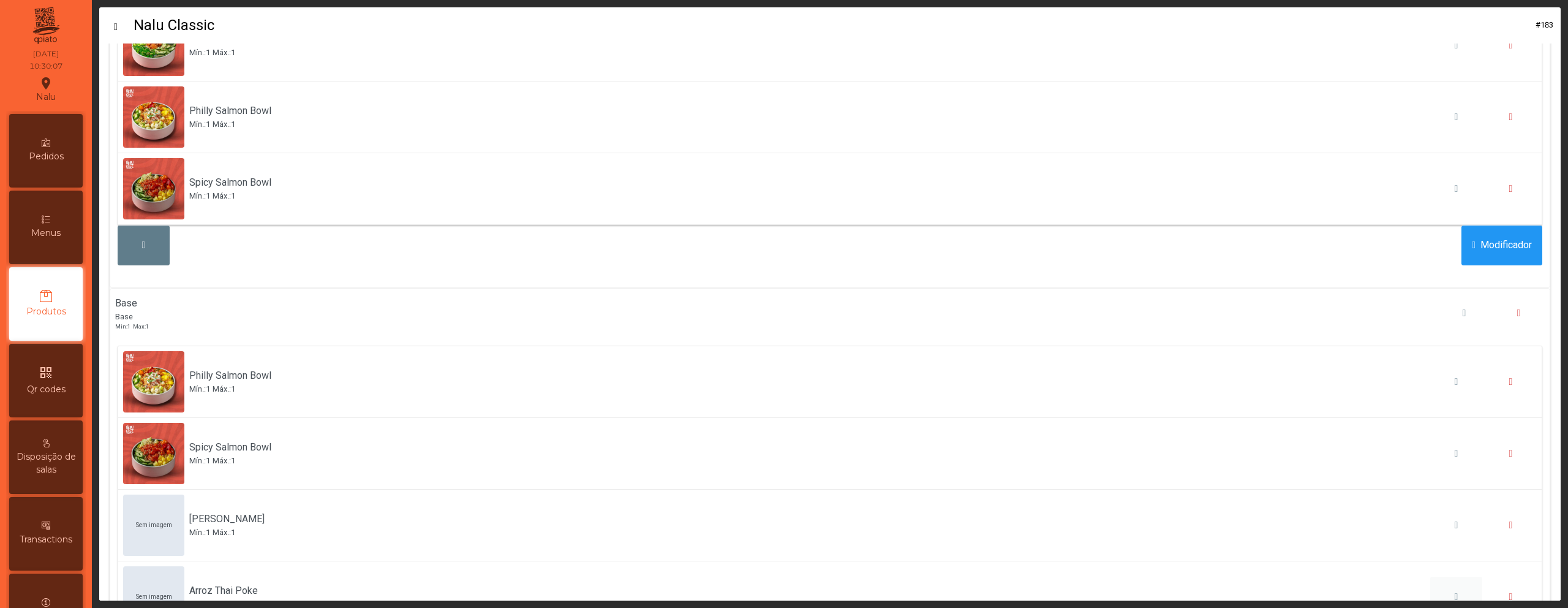
scroll to position [483, 0]
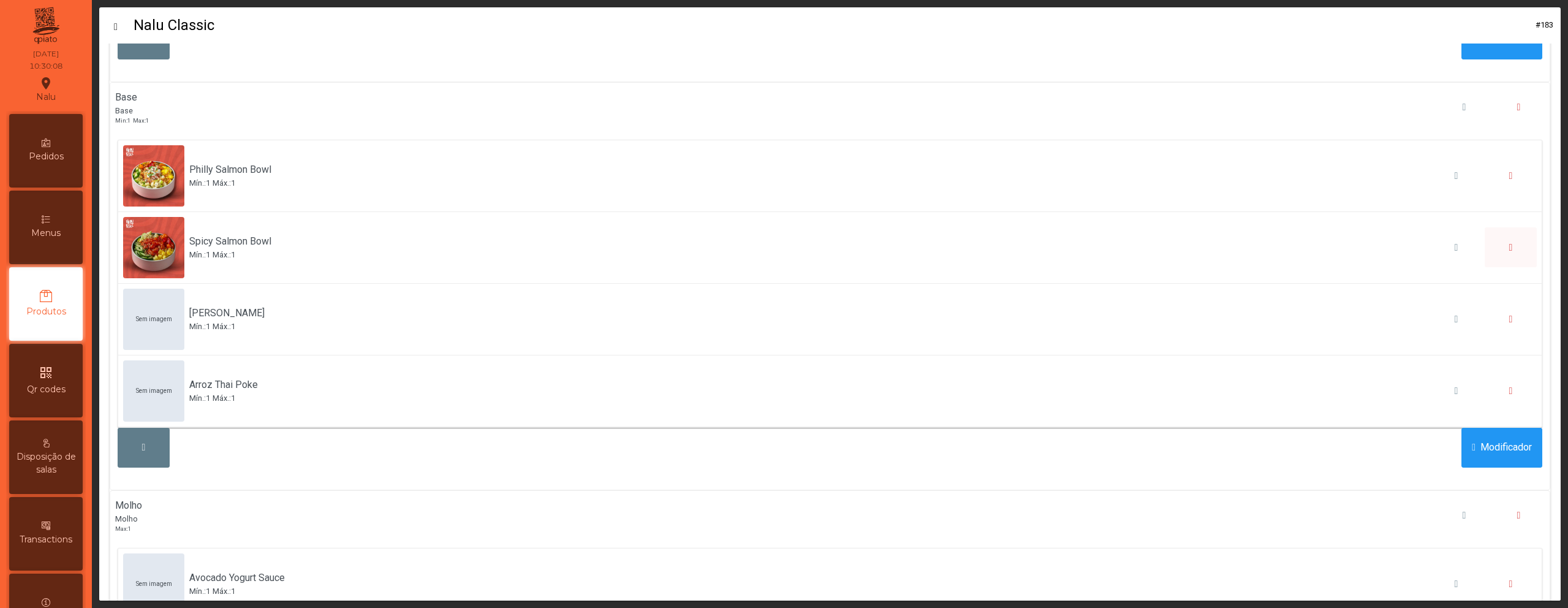
click at [1501, 251] on button "button" at bounding box center [1511, 247] width 52 height 40
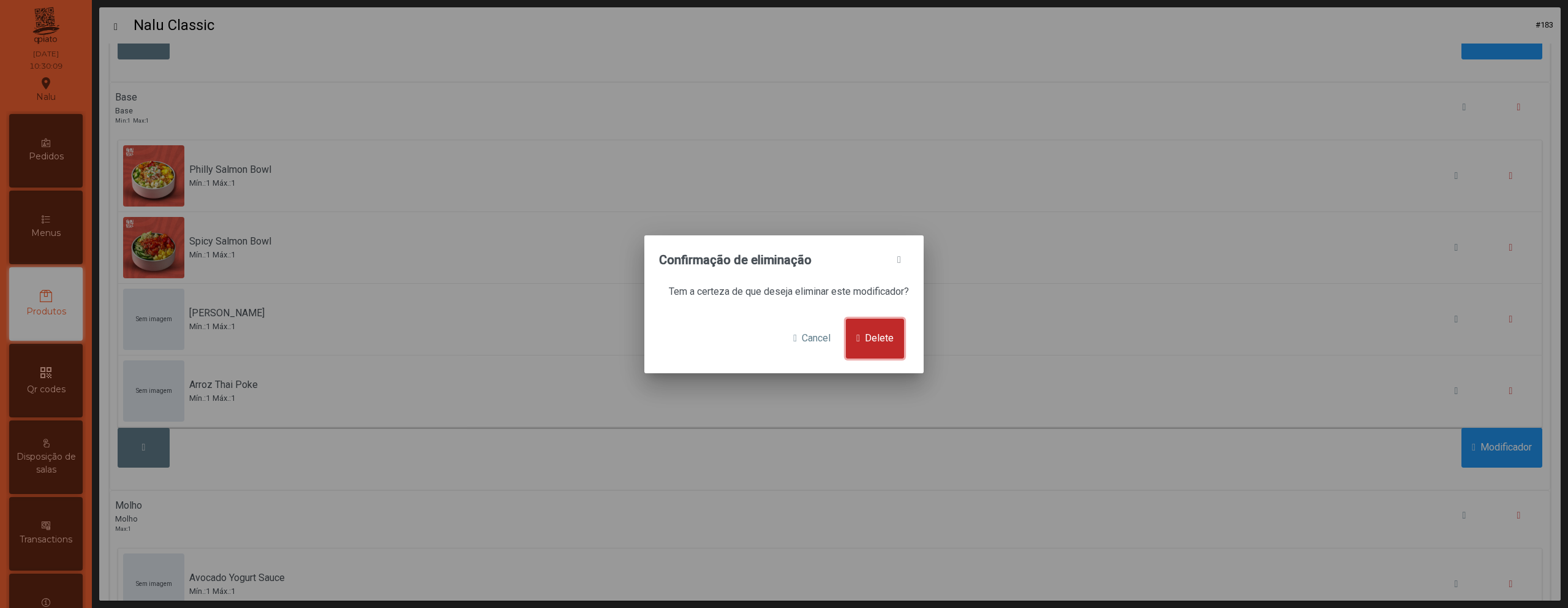
click at [870, 335] on span "Delete" at bounding box center [879, 338] width 29 height 15
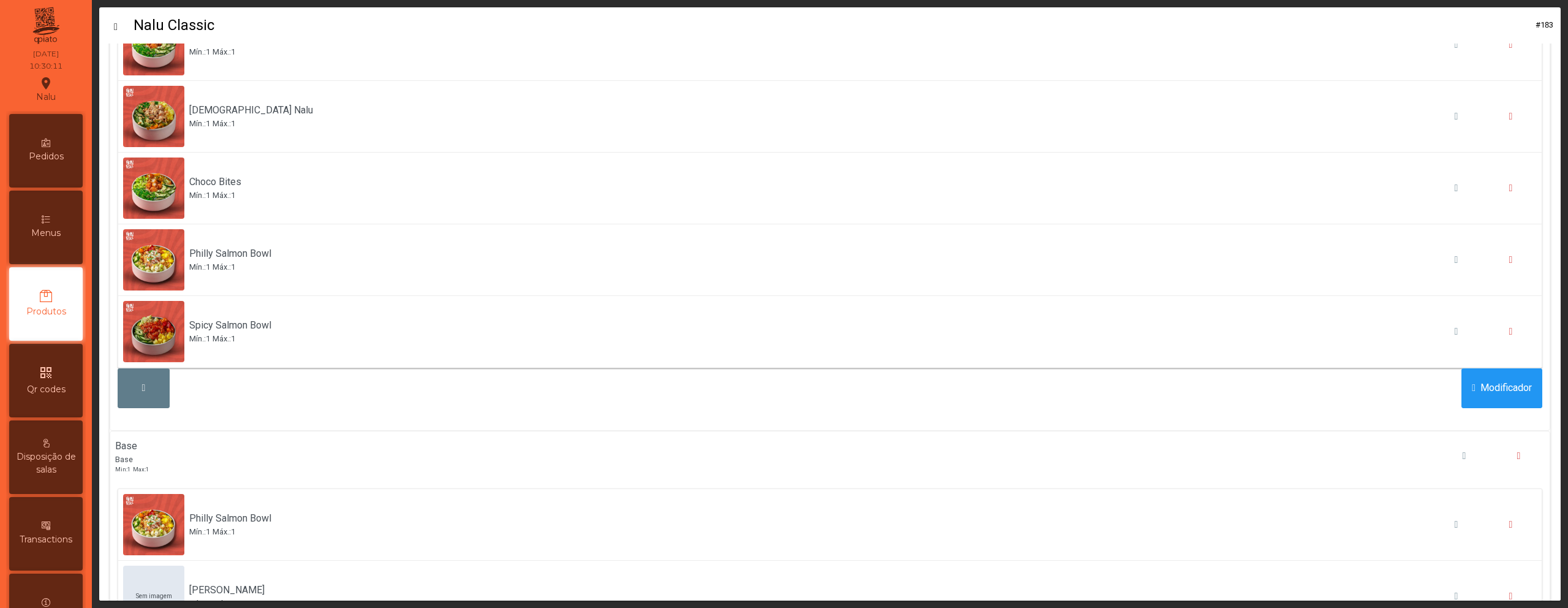
scroll to position [263, 0]
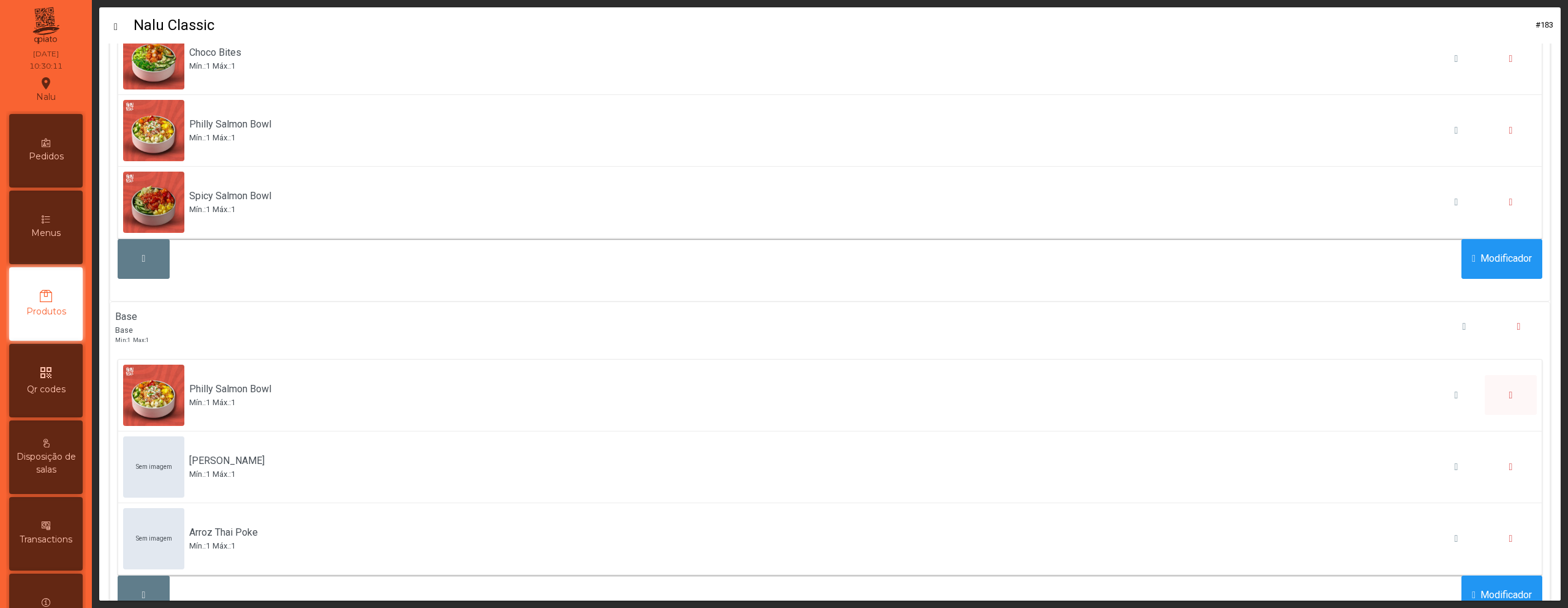
click at [1495, 387] on button "button" at bounding box center [1511, 395] width 52 height 40
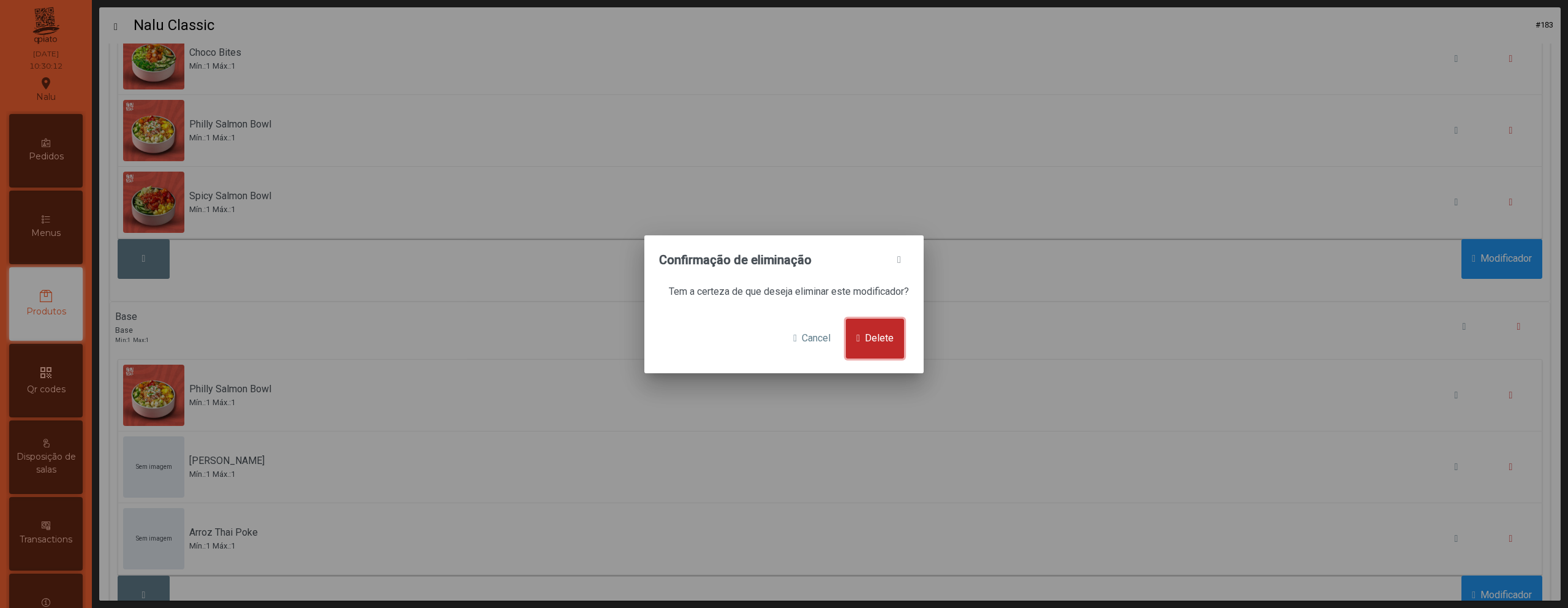
click at [893, 338] on span "Delete" at bounding box center [879, 338] width 29 height 15
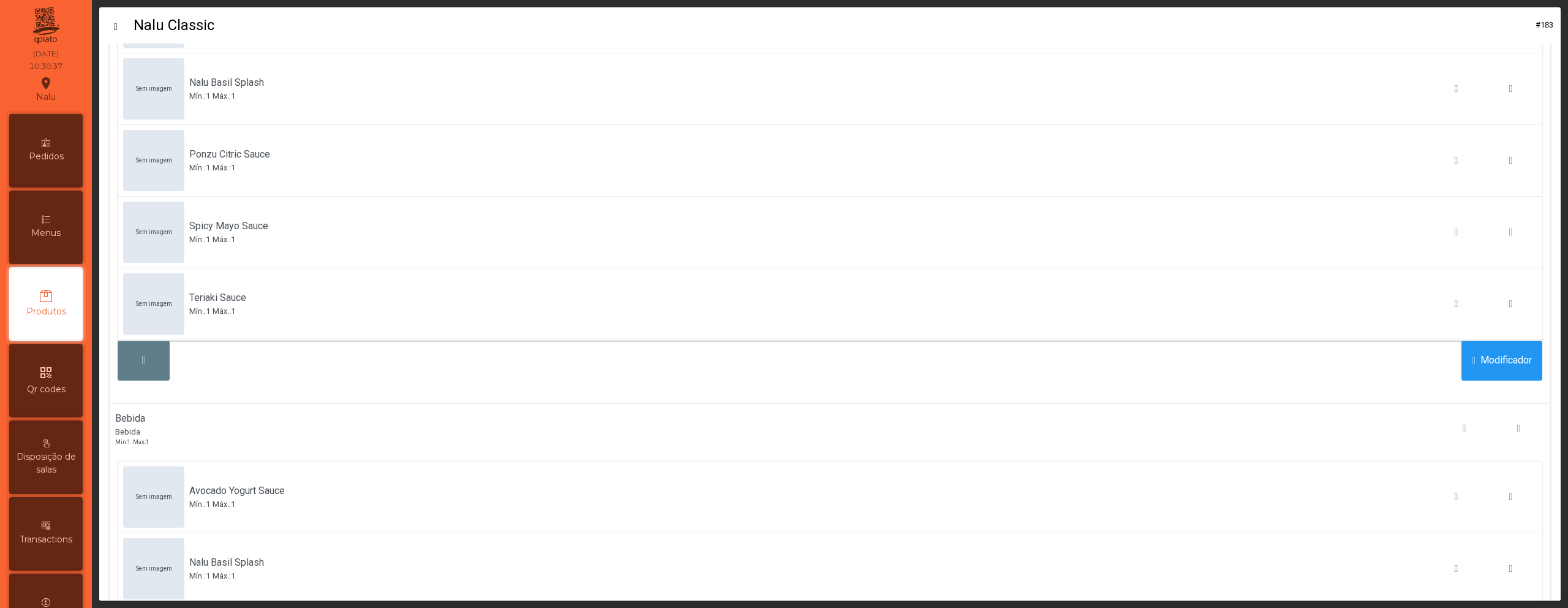
scroll to position [907, 0]
click at [1510, 499] on span "button" at bounding box center [1511, 497] width 4 height 10
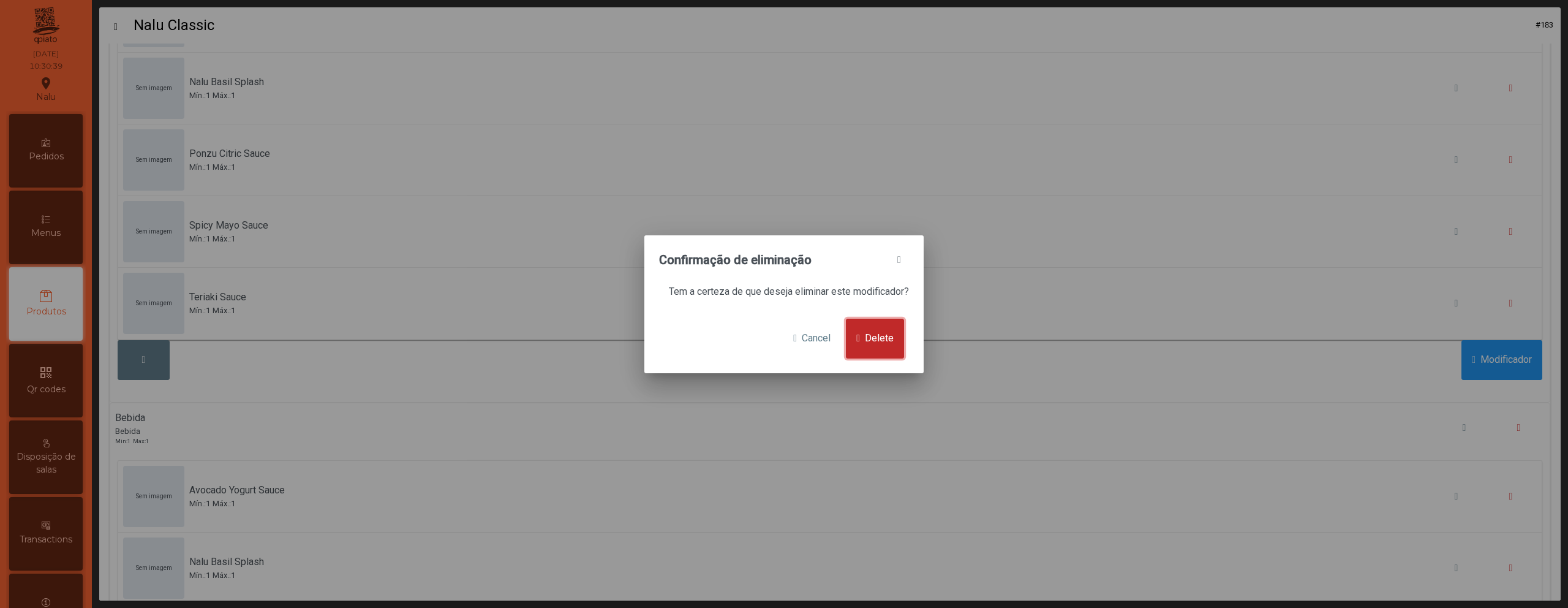
click at [898, 336] on button "Delete" at bounding box center [875, 338] width 58 height 40
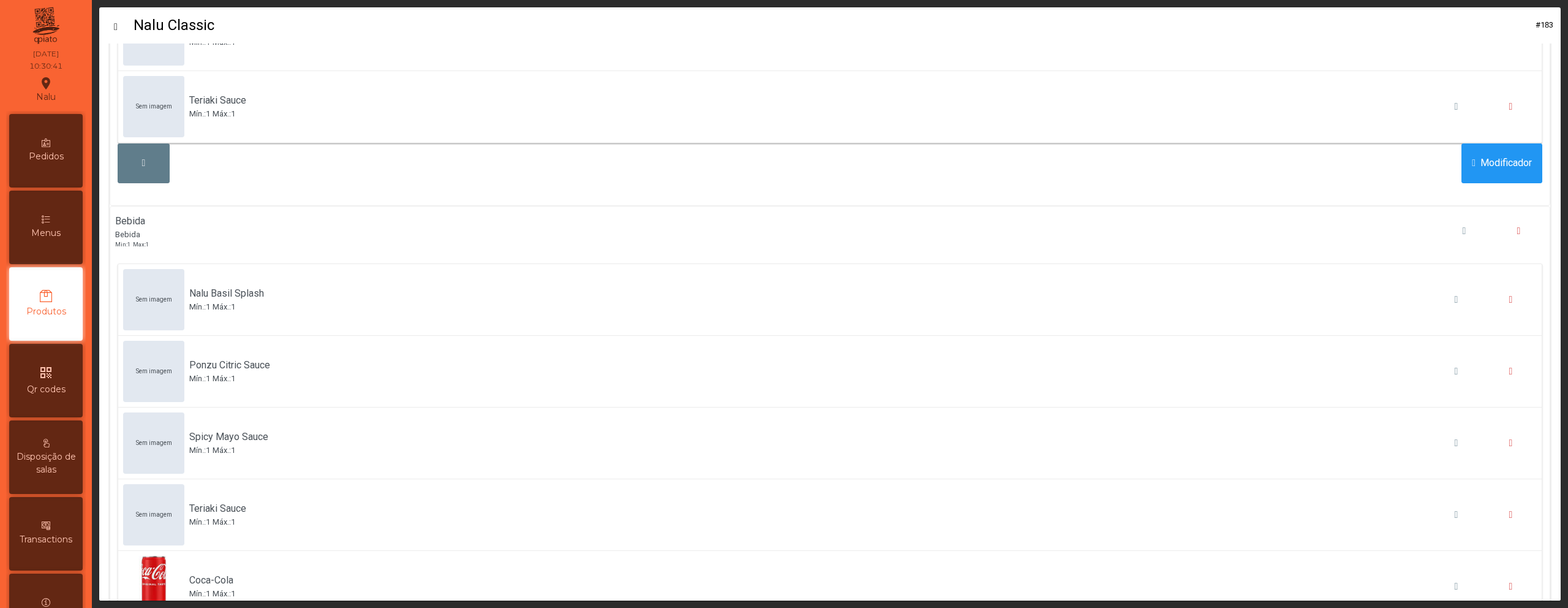
scroll to position [1114, 0]
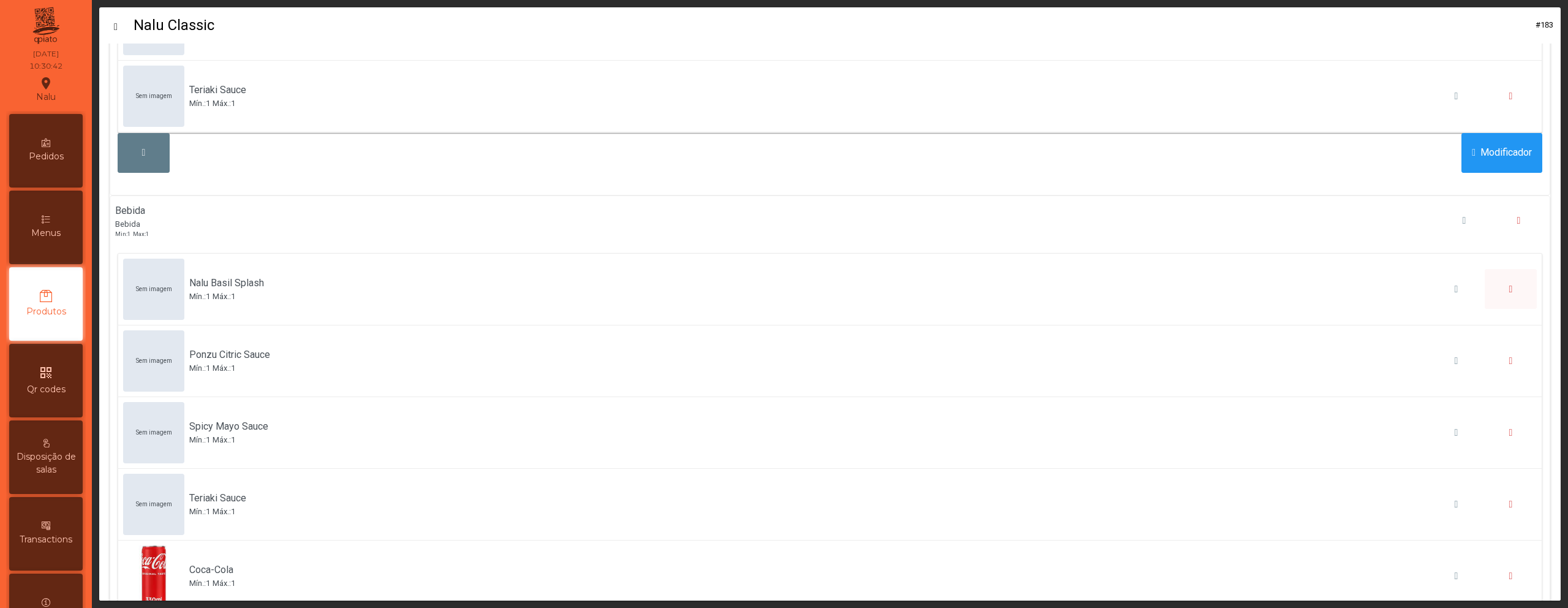
click at [1499, 298] on button "button" at bounding box center [1511, 289] width 52 height 40
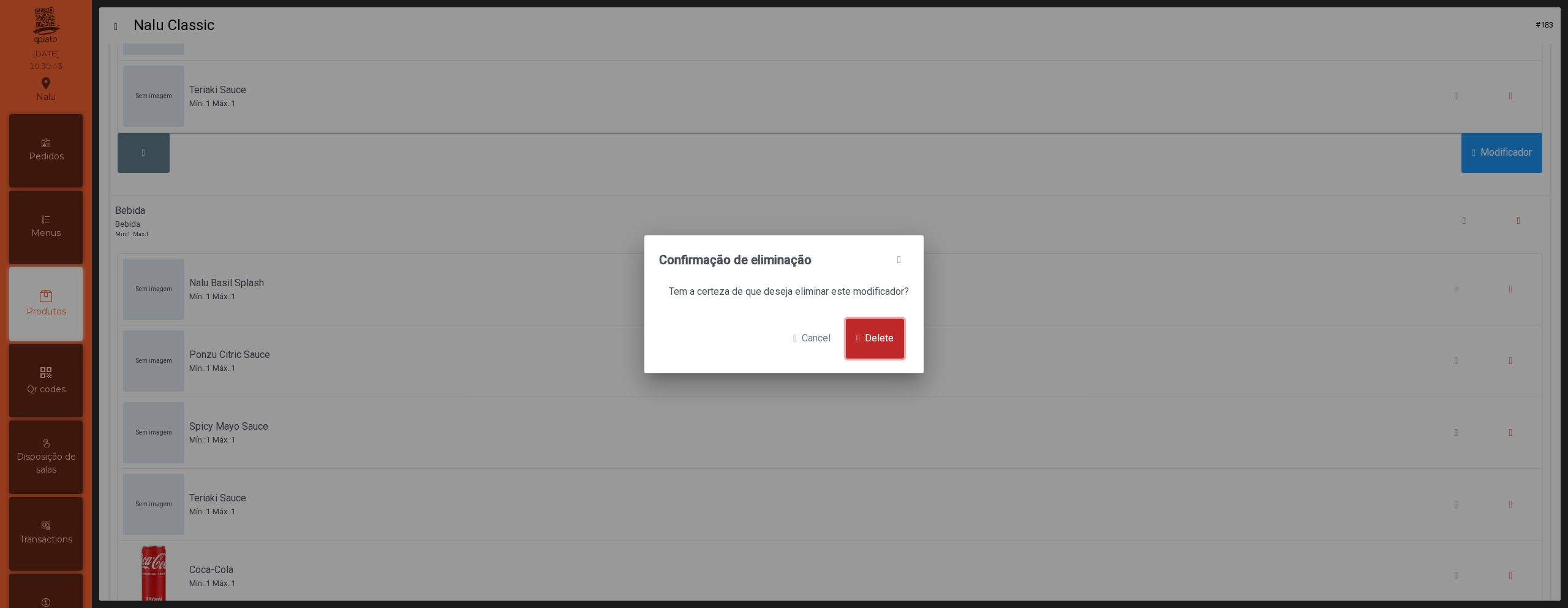
click at [890, 341] on span "Delete" at bounding box center [879, 338] width 29 height 15
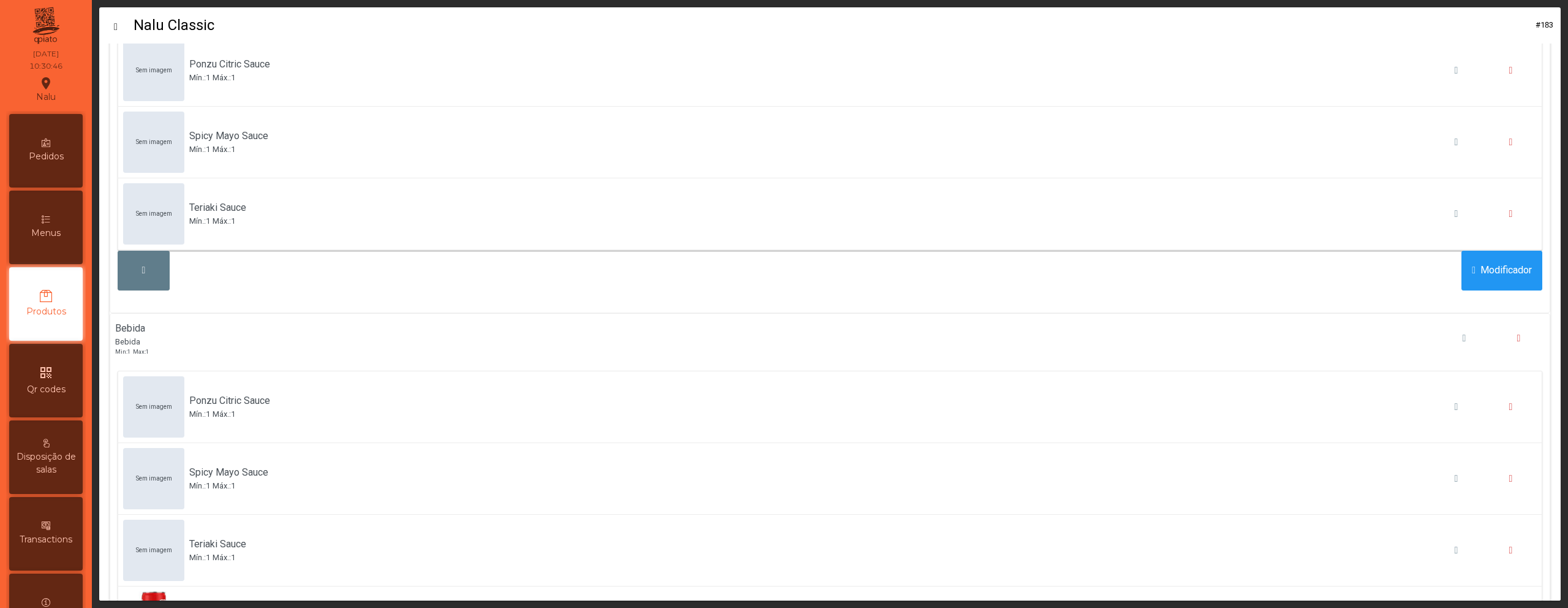
scroll to position [1159, 0]
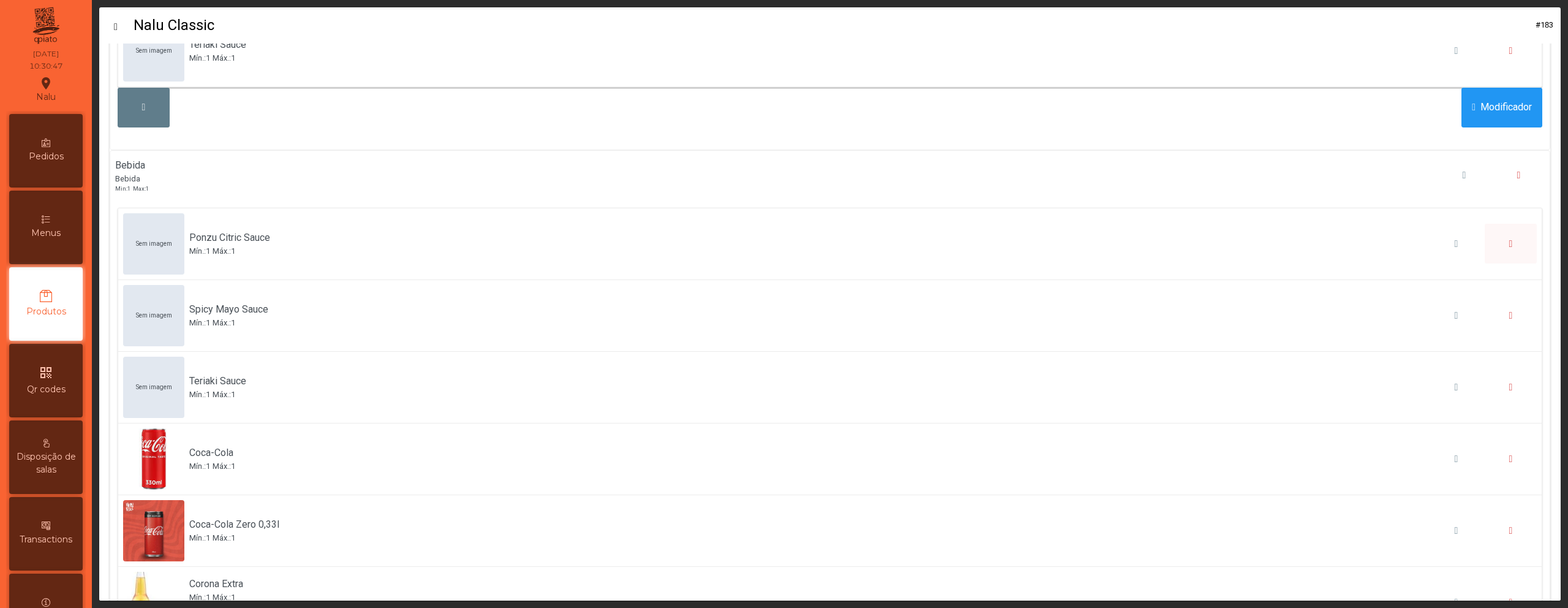
click at [1510, 239] on span "button" at bounding box center [1511, 244] width 4 height 10
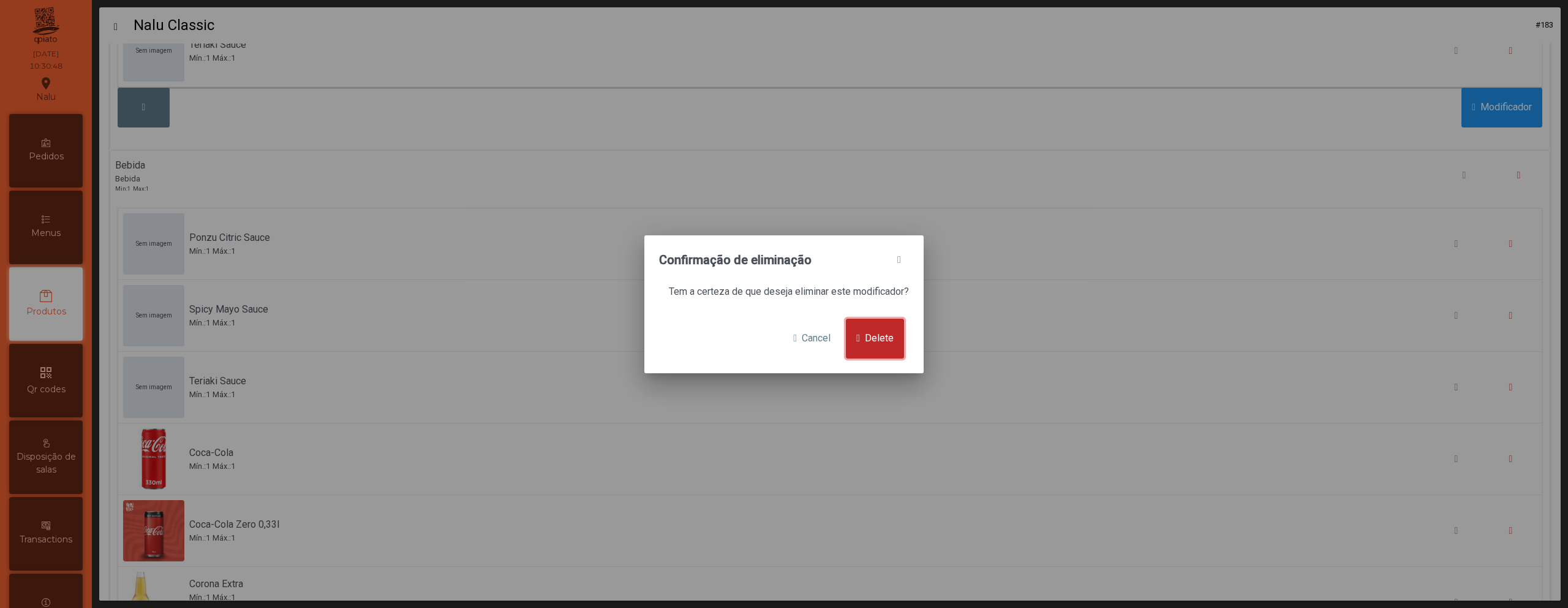
click at [880, 339] on span "Delete" at bounding box center [879, 338] width 29 height 15
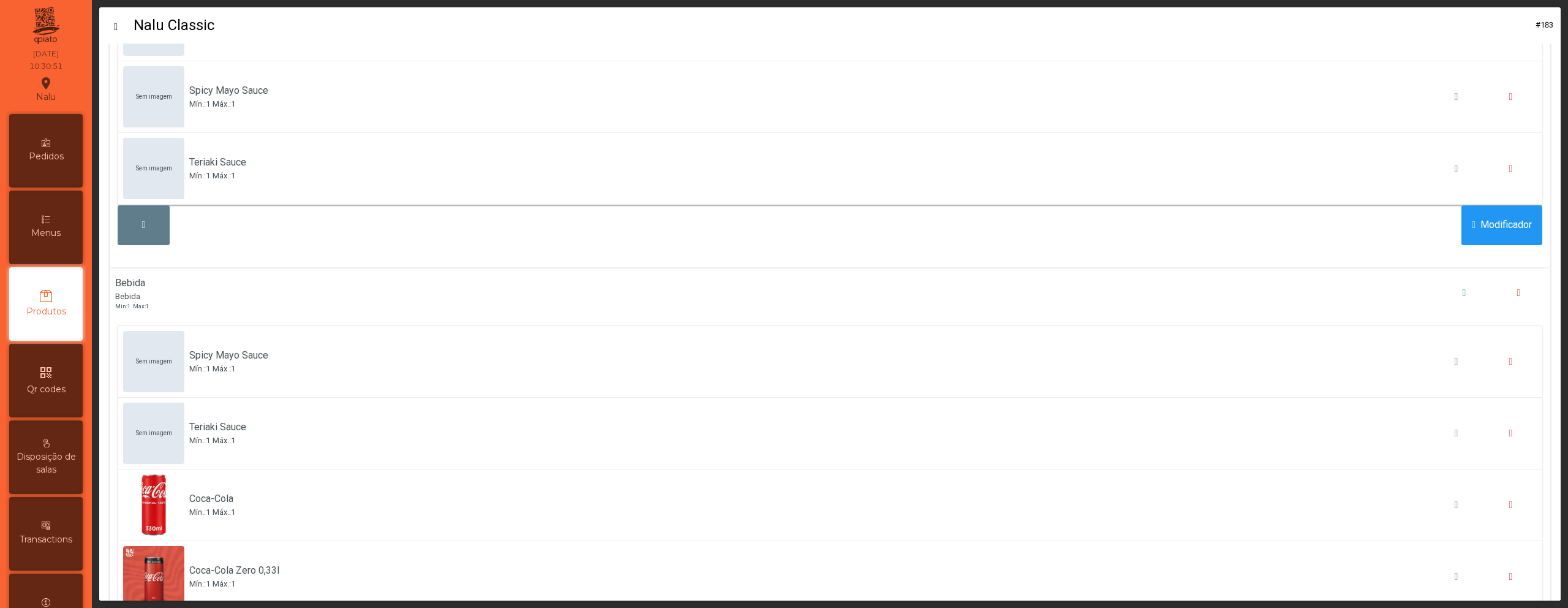
scroll to position [1042, 0]
click at [1485, 363] on button "button" at bounding box center [1511, 360] width 52 height 40
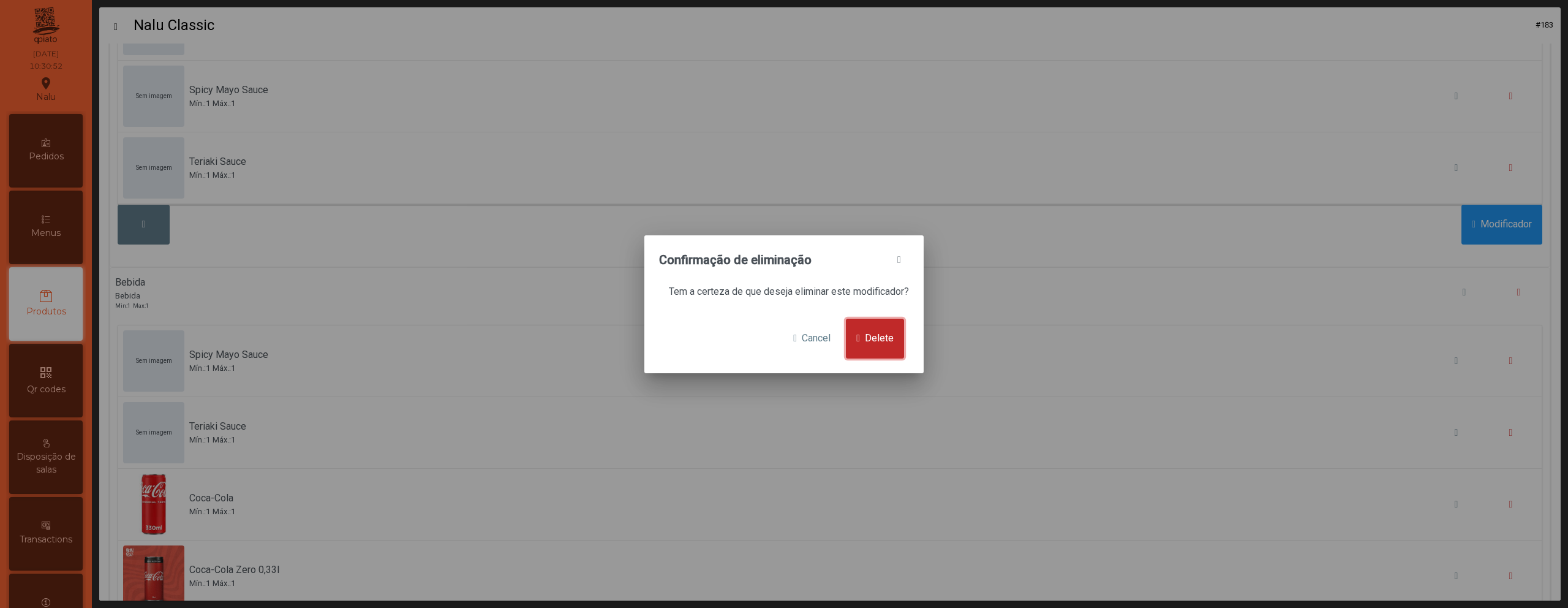
click at [881, 342] on span "Delete" at bounding box center [879, 338] width 29 height 15
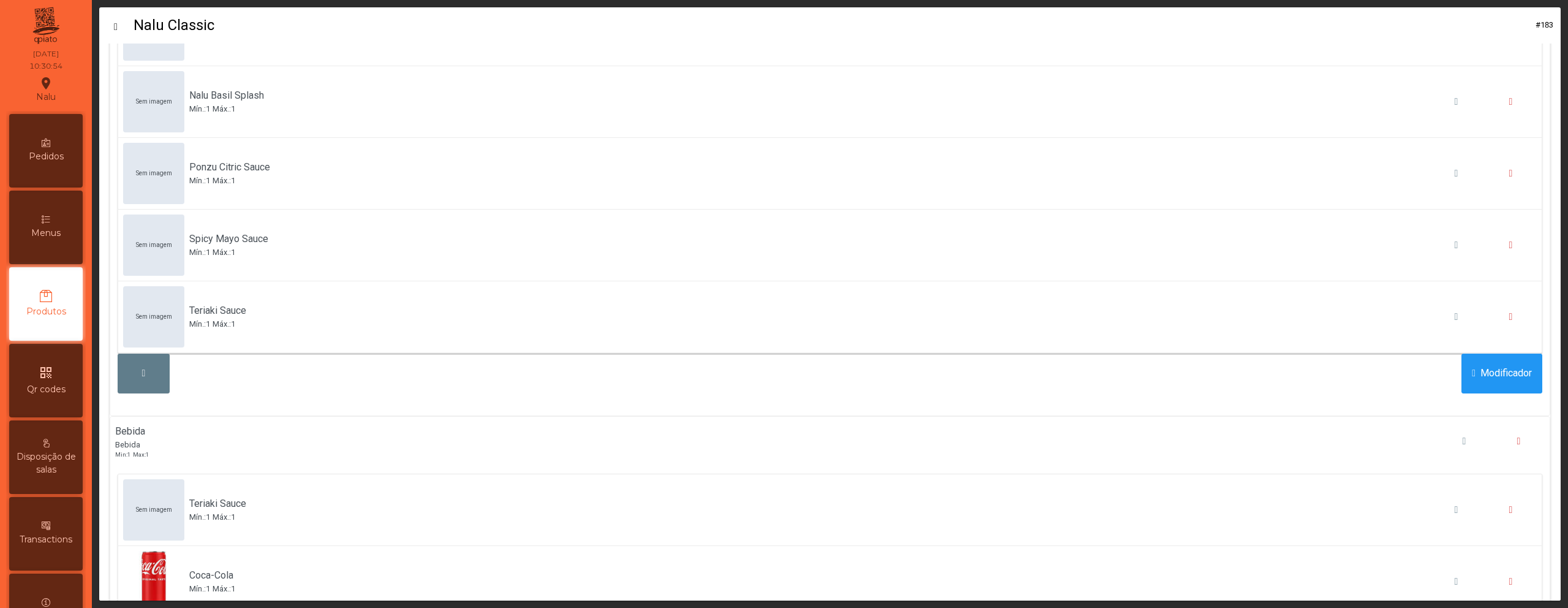
scroll to position [1215, 0]
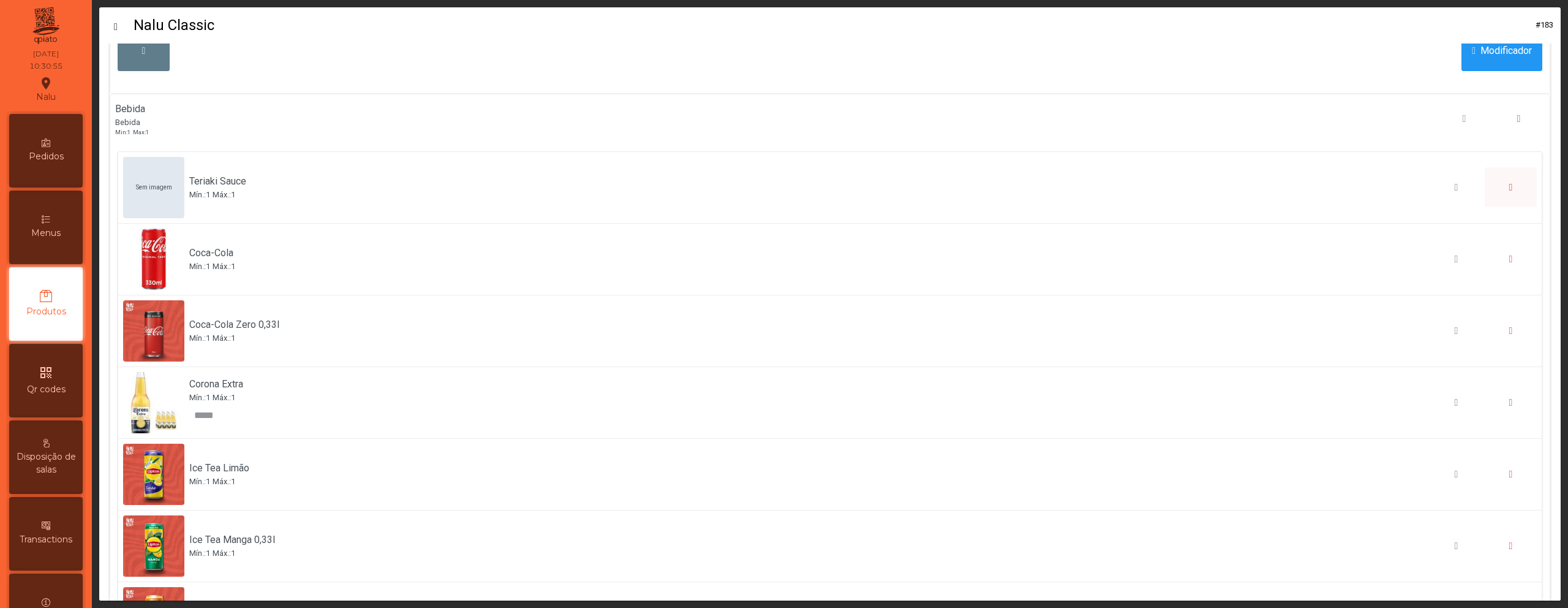
click at [1510, 189] on span "button" at bounding box center [1511, 188] width 4 height 10
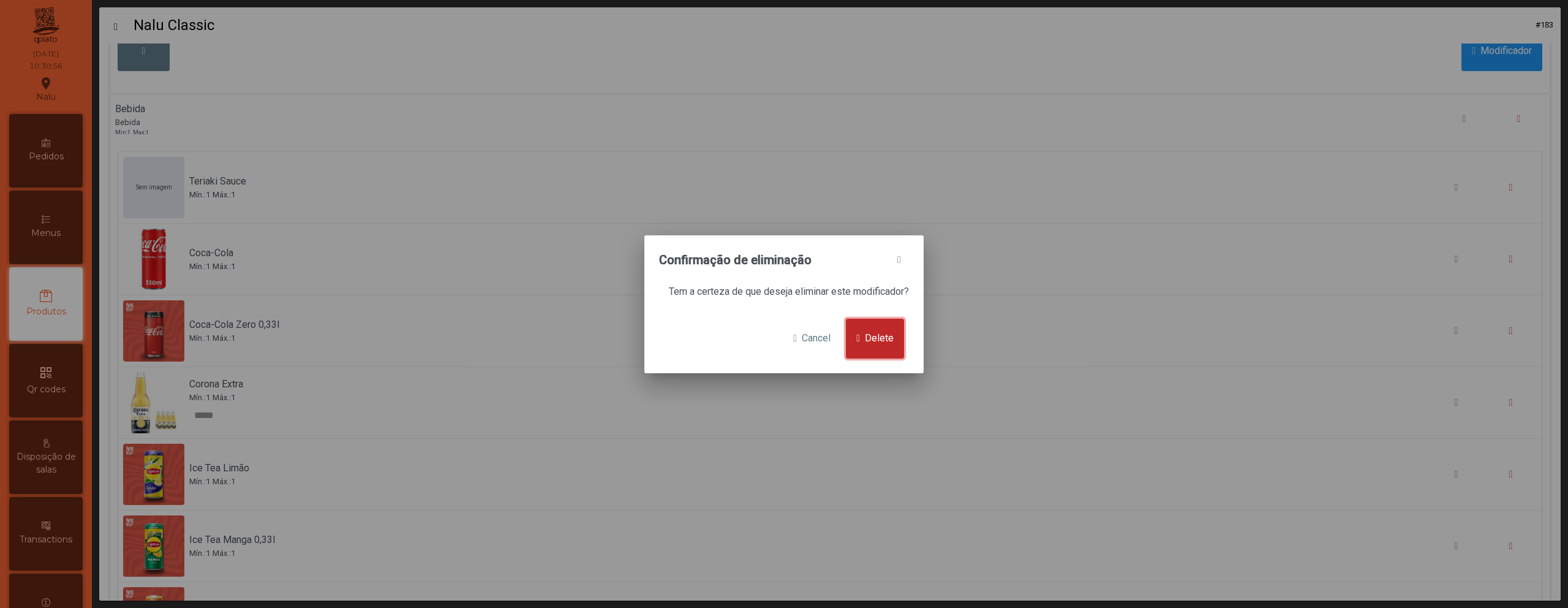
click at [883, 343] on span "Delete" at bounding box center [879, 338] width 29 height 15
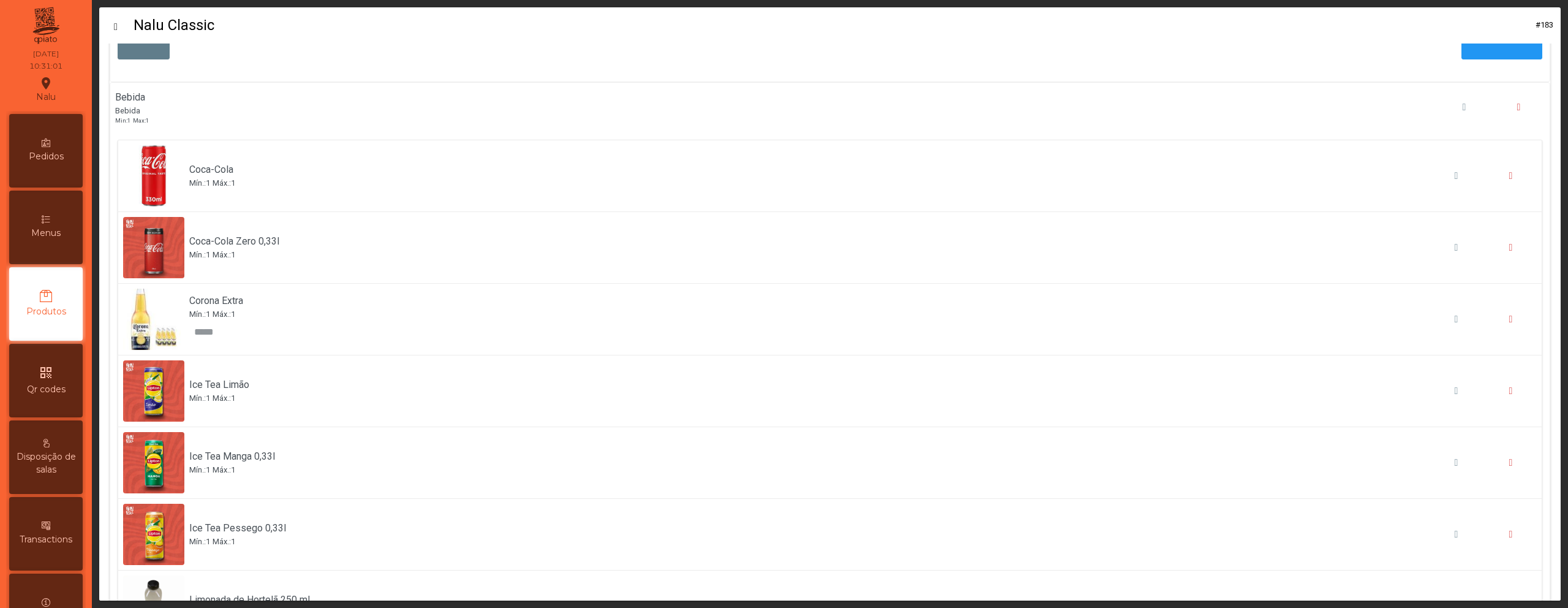
scroll to position [1201, 0]
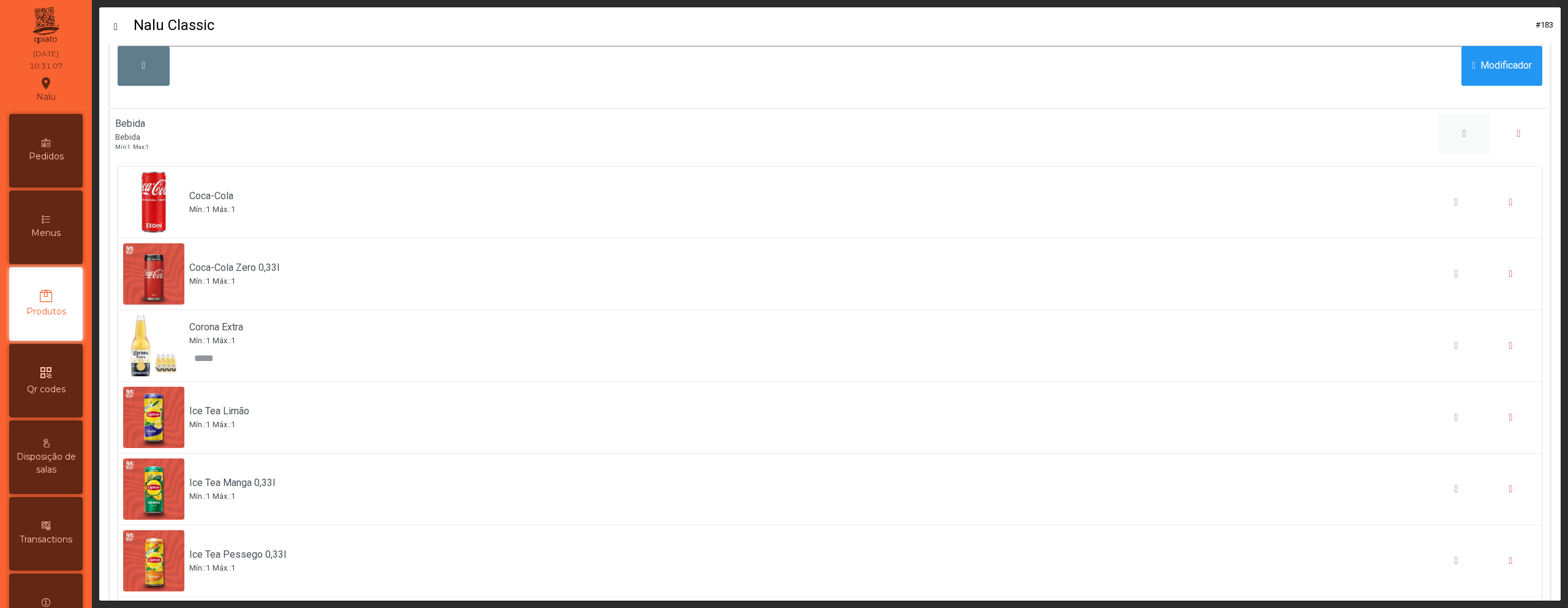
click at [1438, 140] on button "button" at bounding box center [1464, 133] width 52 height 40
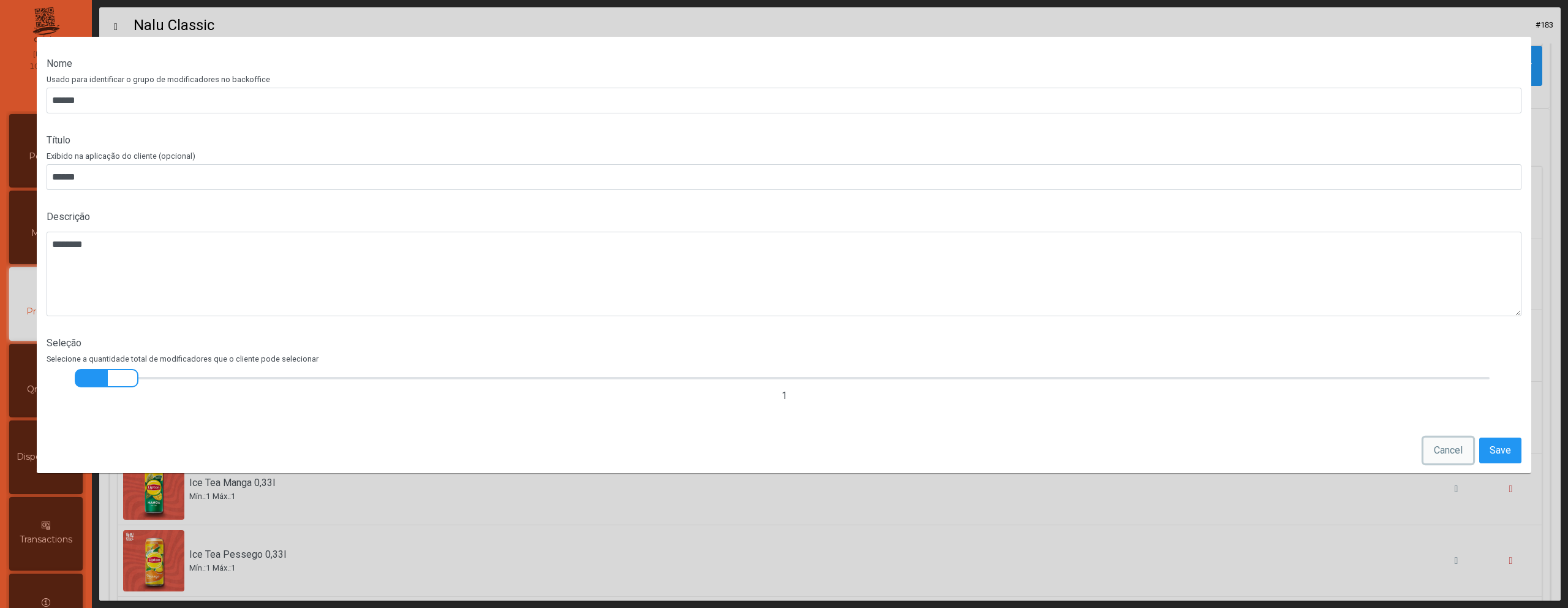
click at [1460, 449] on span "Cancel" at bounding box center [1448, 451] width 29 height 15
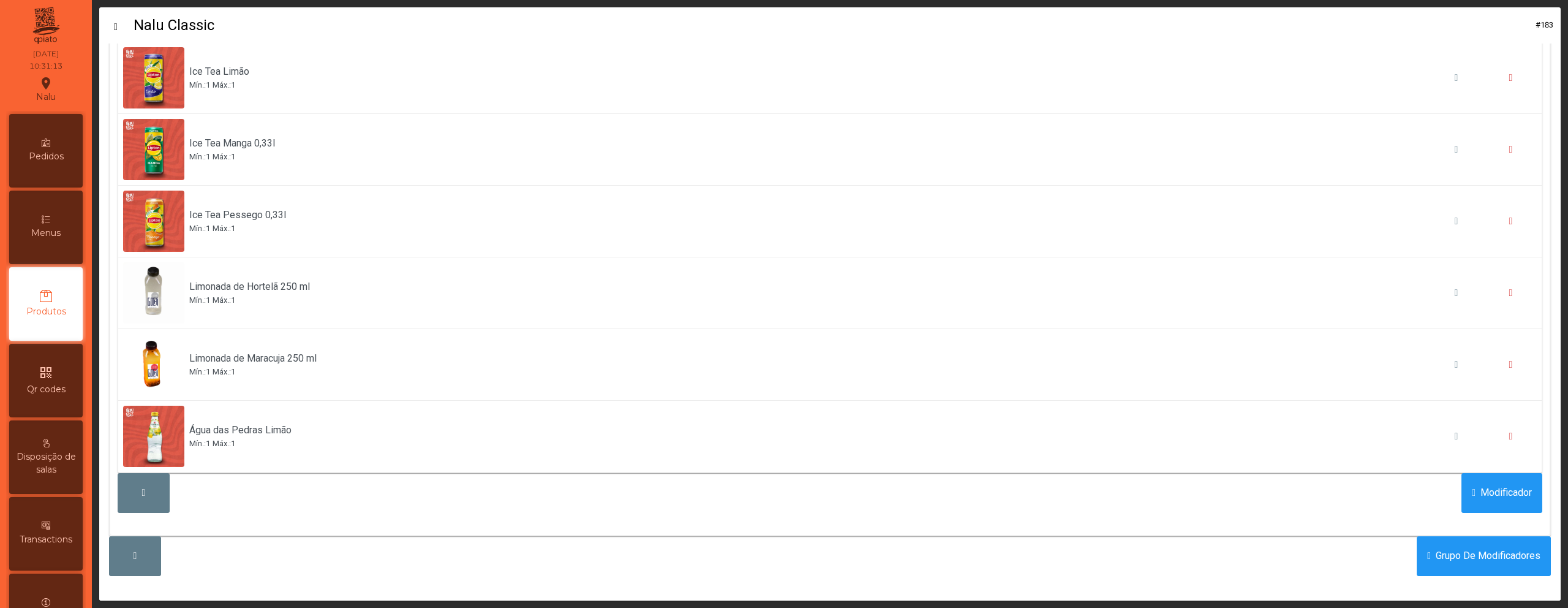
scroll to position [1549, 0]
click at [1508, 486] on span "Modificador" at bounding box center [1507, 493] width 52 height 15
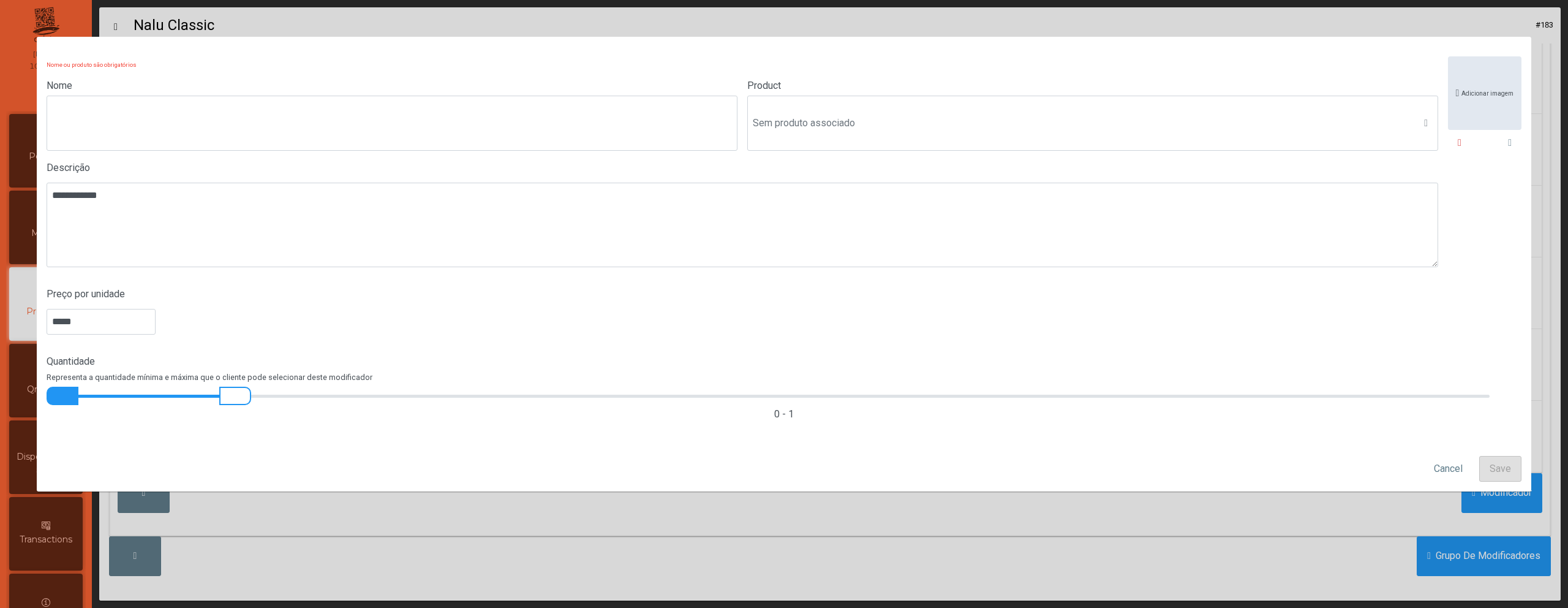
click at [739, 116] on div "Nome Product Sem produto associado" at bounding box center [742, 115] width 1392 height 73
click at [806, 127] on span "Sem produto associado" at bounding box center [1081, 123] width 667 height 25
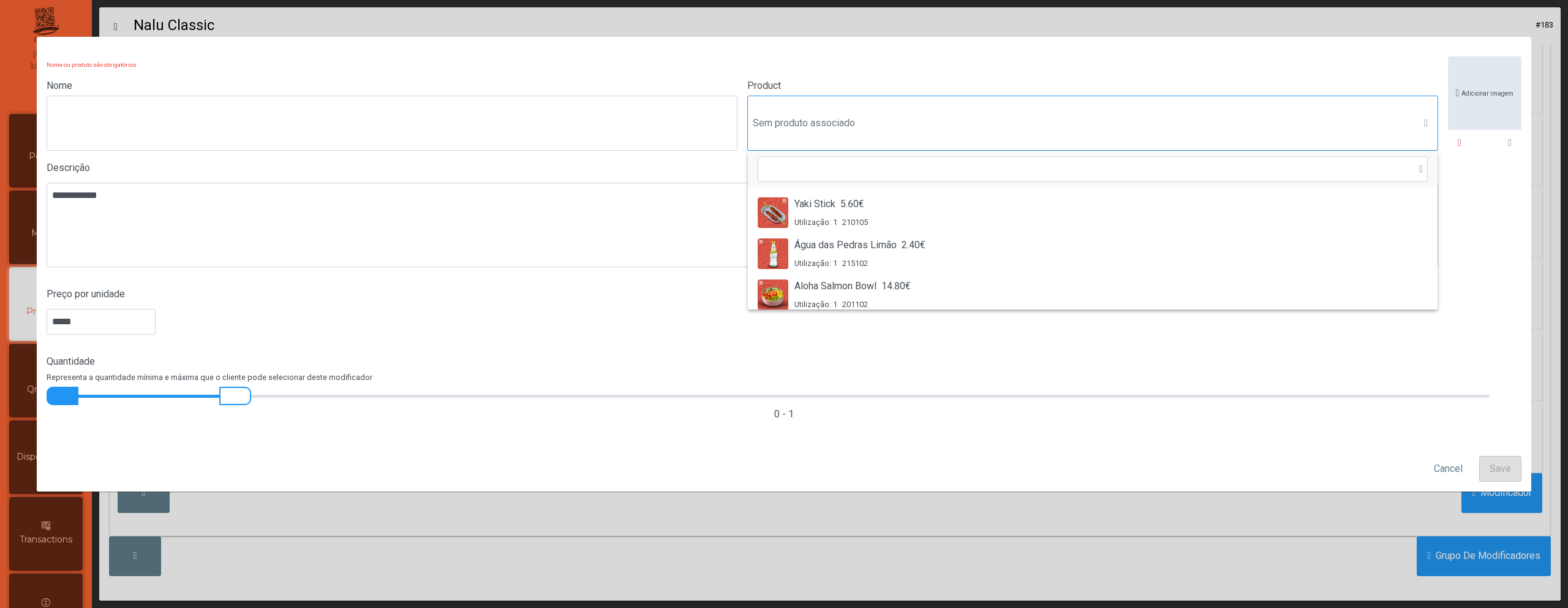
scroll to position [9, 60]
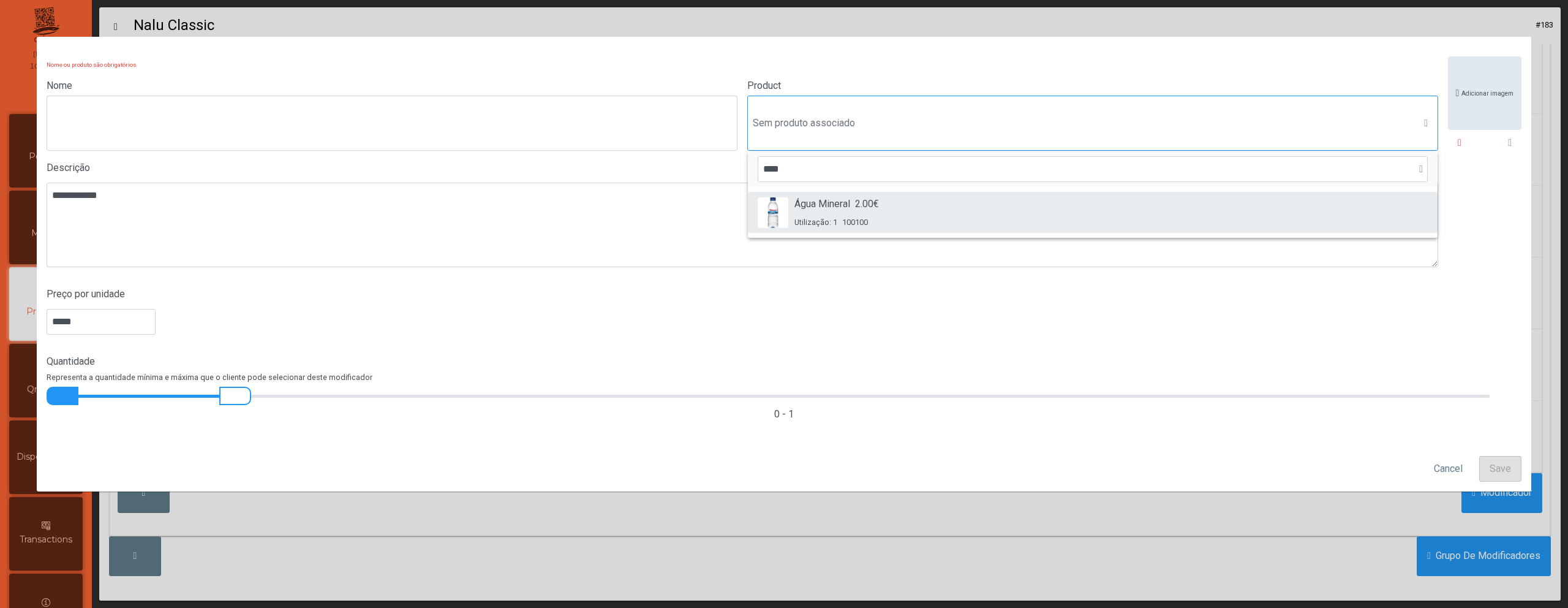
type input "****"
click at [863, 218] on span "100100" at bounding box center [855, 222] width 26 height 12
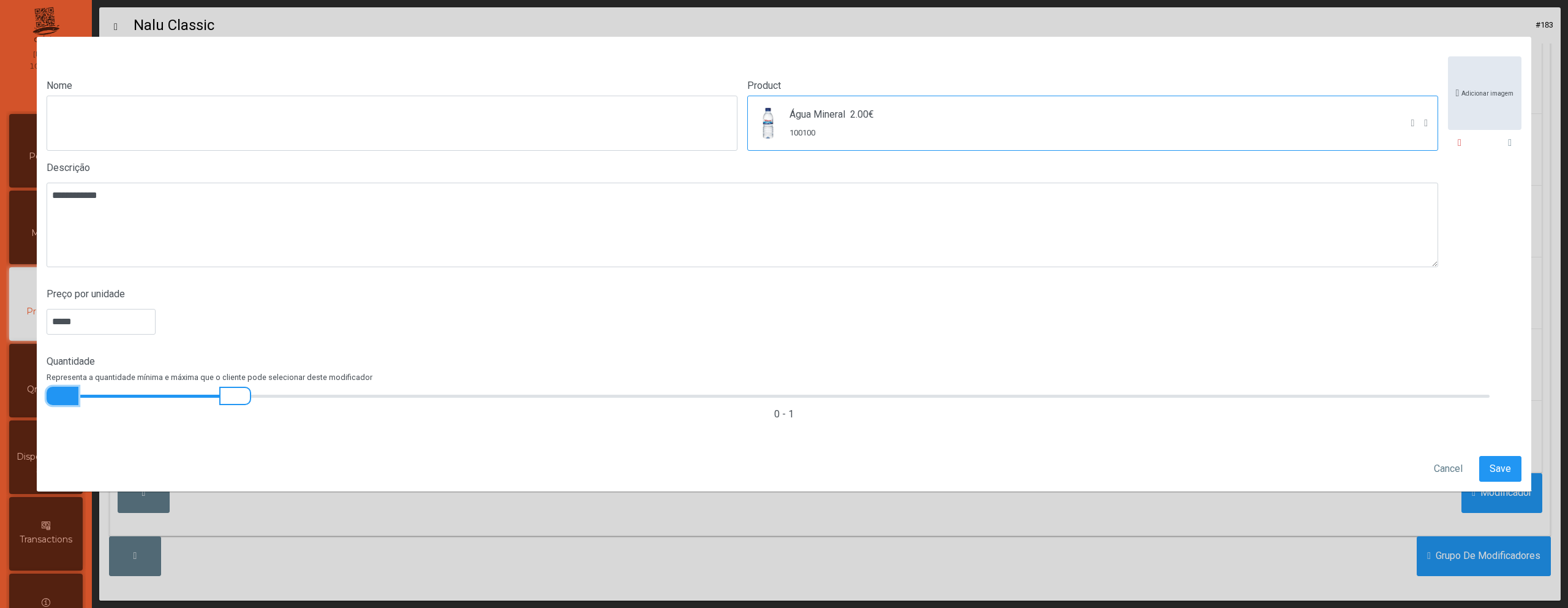
drag, startPoint x: 78, startPoint y: 452, endPoint x: 161, endPoint y: 454, distance: 83.0
click at [161, 427] on app-max-min-input "0 - 1" at bounding box center [784, 406] width 1475 height 41
click at [1499, 476] on span "Save" at bounding box center [1500, 469] width 22 height 15
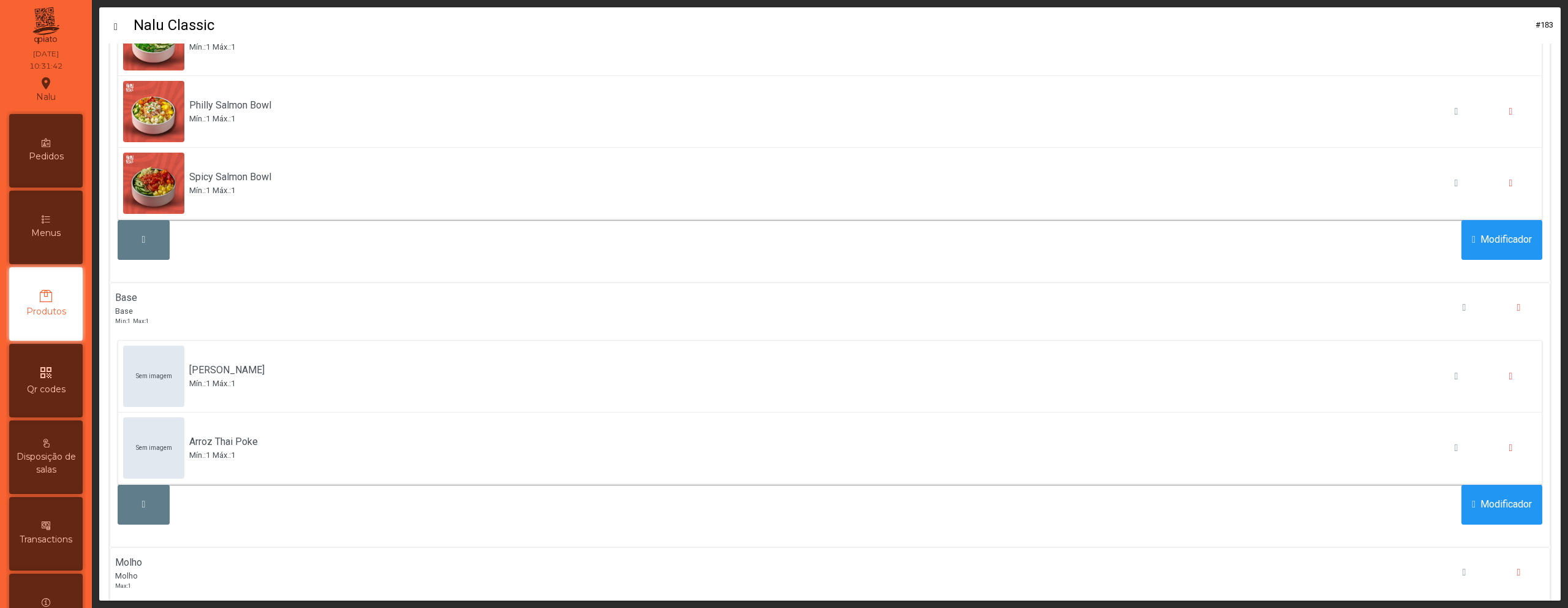
scroll to position [0, 0]
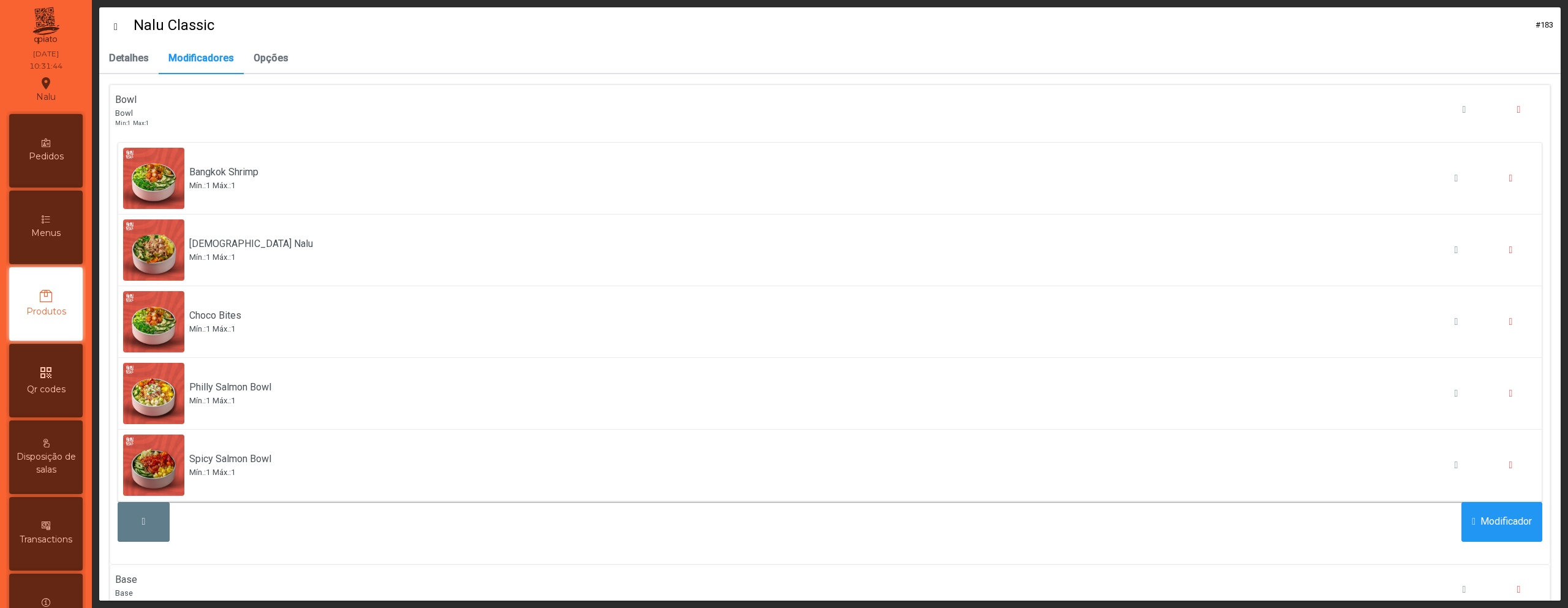
click at [121, 29] on icon at bounding box center [123, 27] width 20 height 10
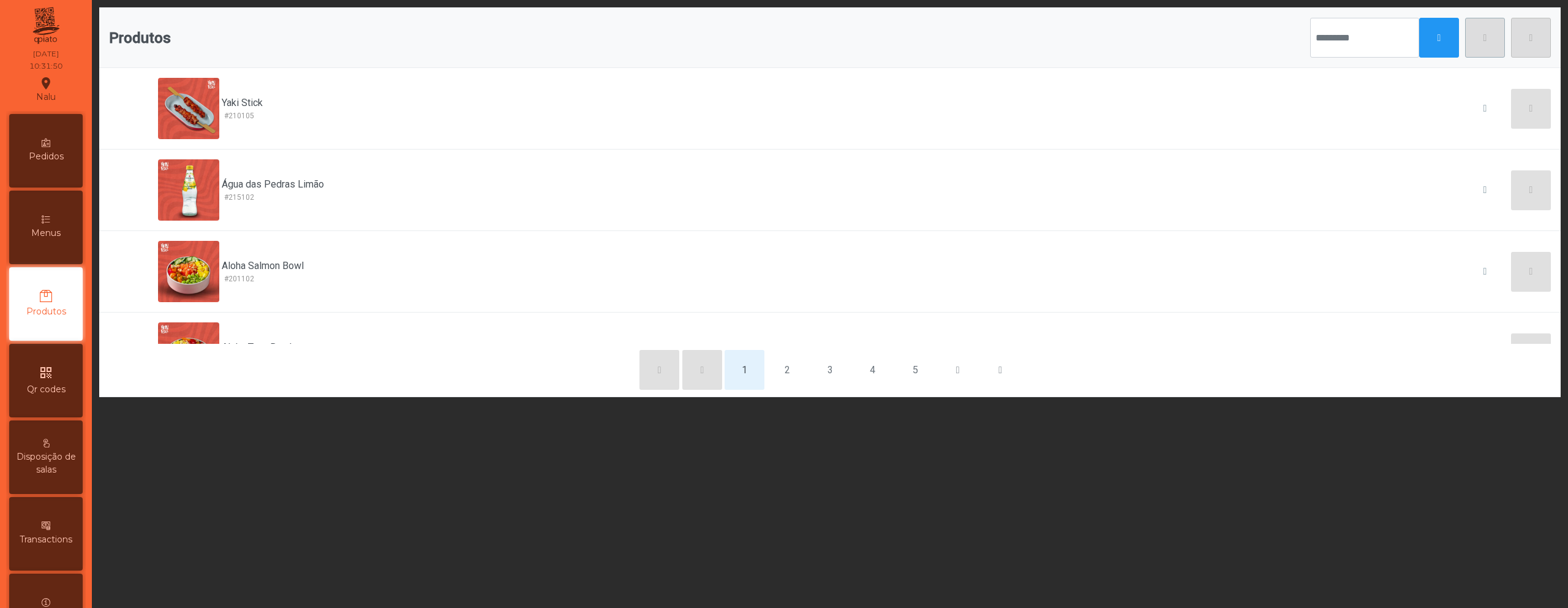
click at [57, 239] on span "Menus" at bounding box center [46, 233] width 29 height 13
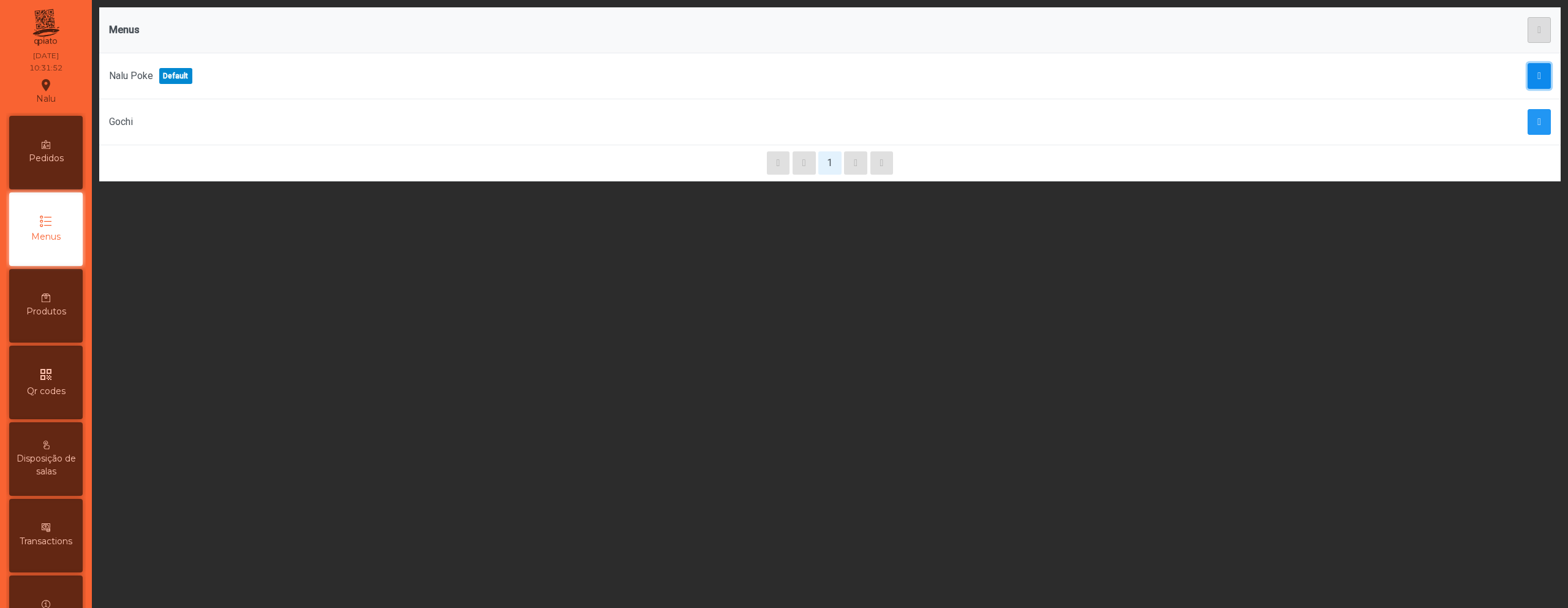
click at [1537, 74] on span "button" at bounding box center [1539, 76] width 4 height 10
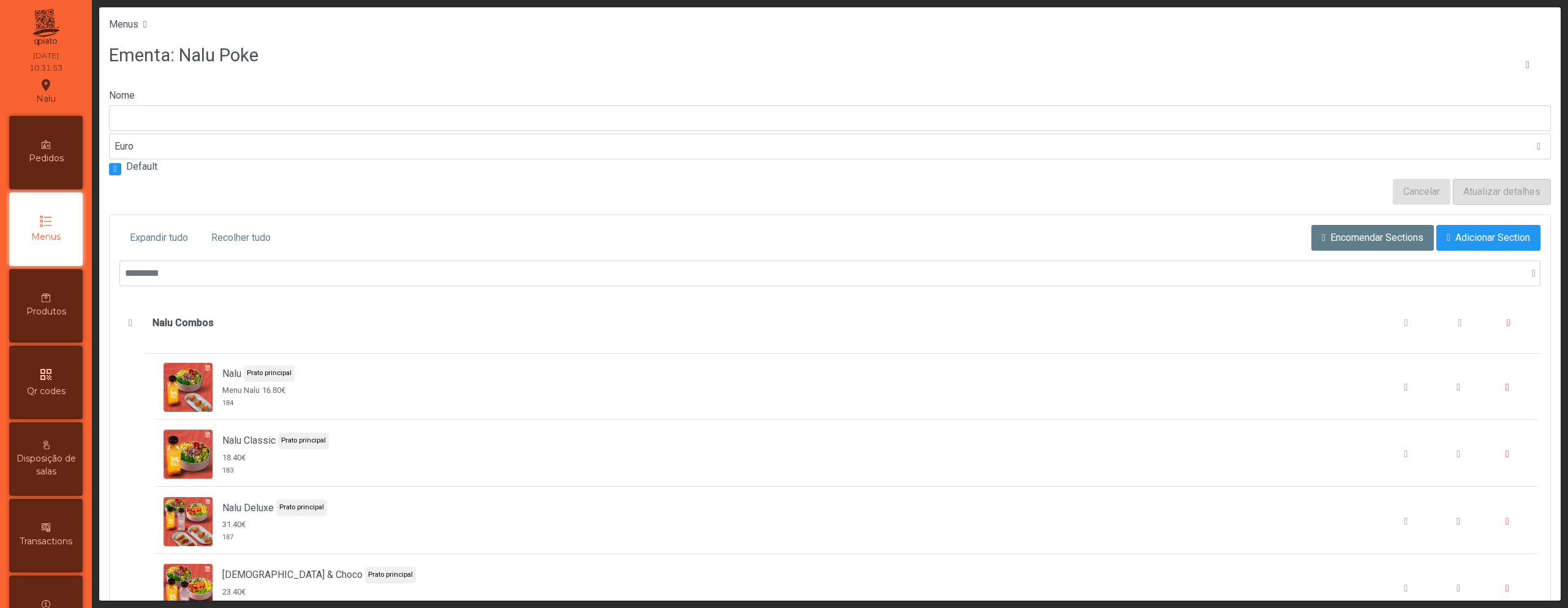
type input "*********"
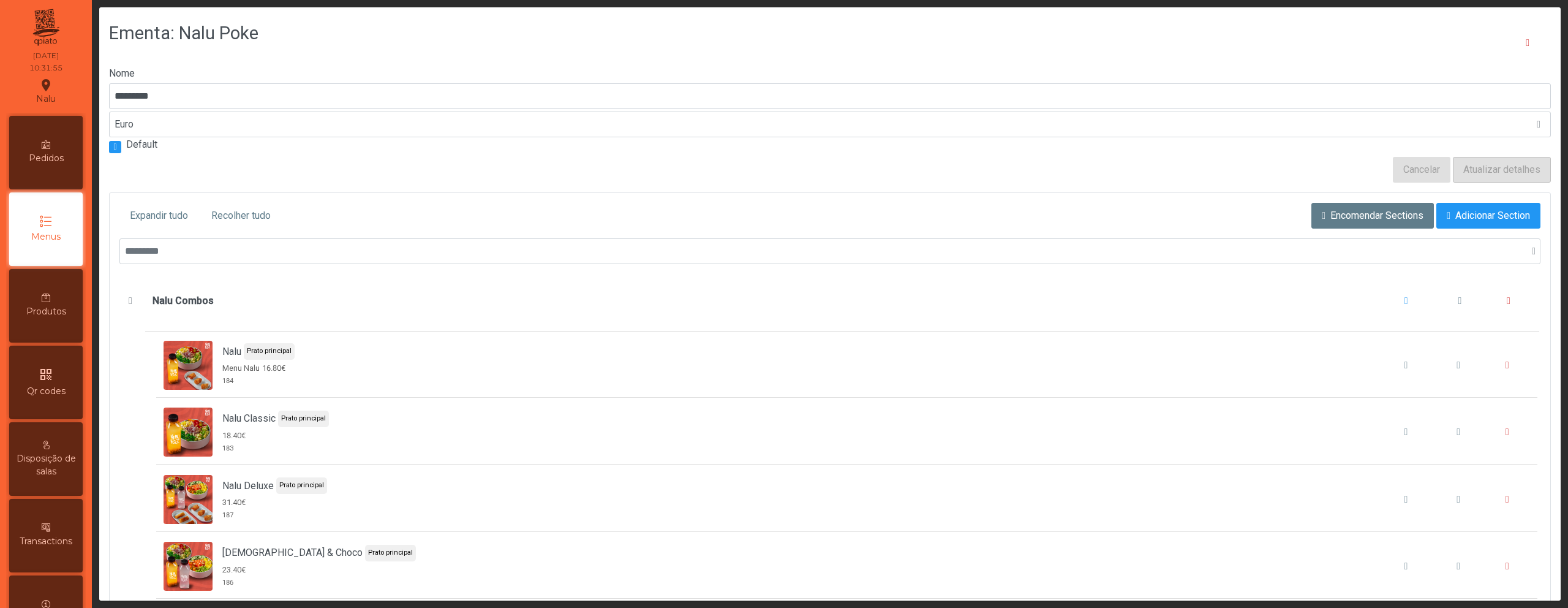
scroll to position [23, 0]
click at [1439, 294] on button "Nalu Combos" at bounding box center [1460, 301] width 47 height 47
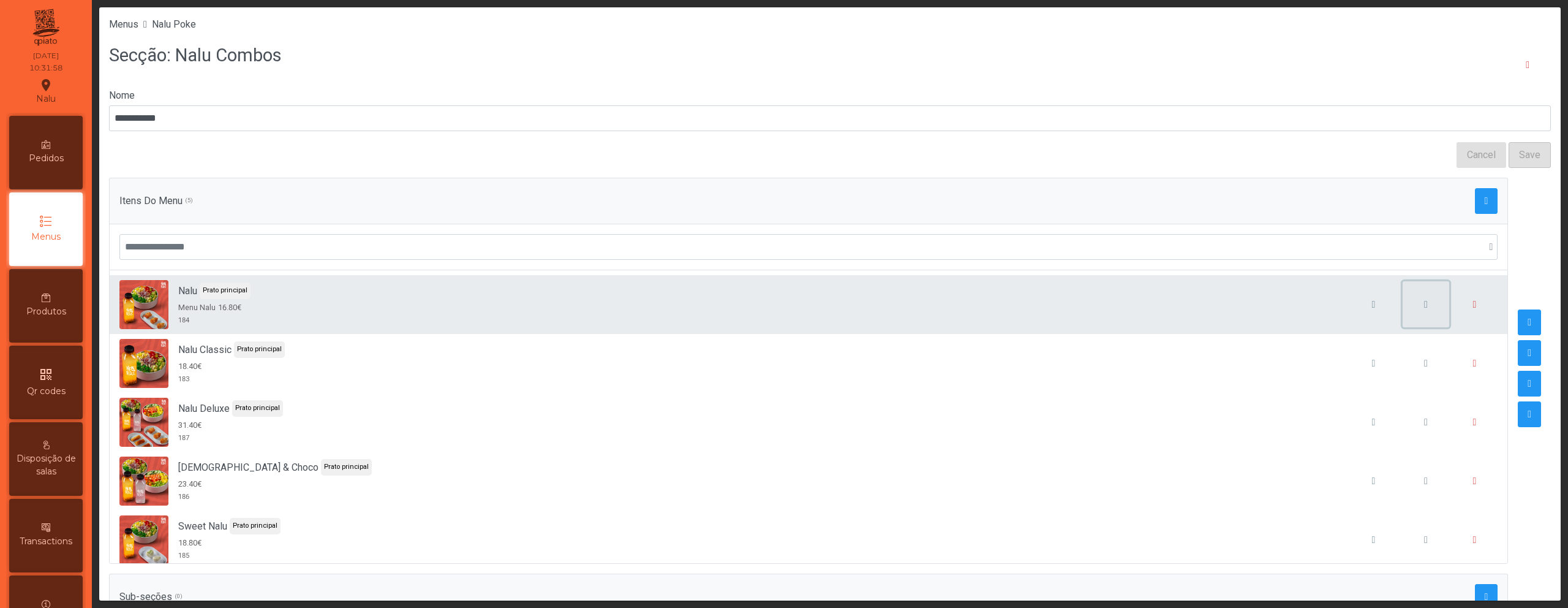
click at [1409, 309] on button "button" at bounding box center [1426, 305] width 47 height 47
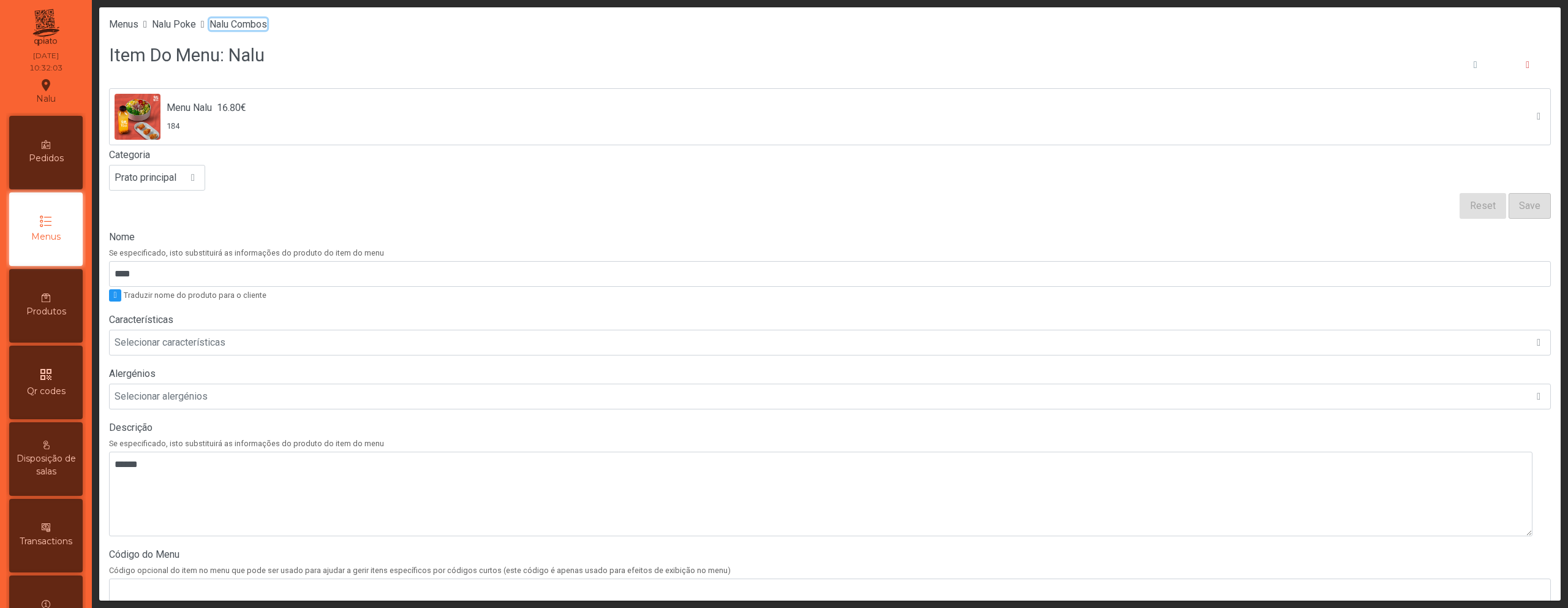
click at [267, 28] on span "Nalu Combos" at bounding box center [238, 24] width 58 height 12
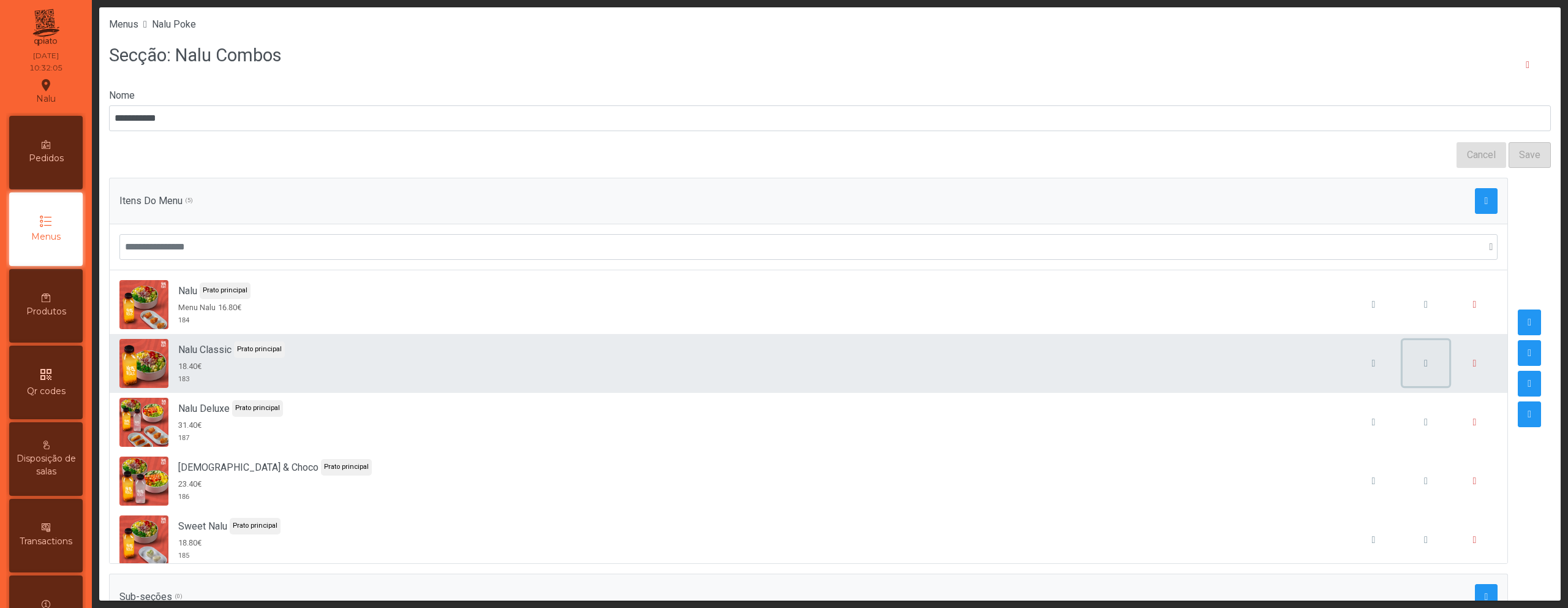
click at [1403, 369] on button "button" at bounding box center [1426, 363] width 47 height 47
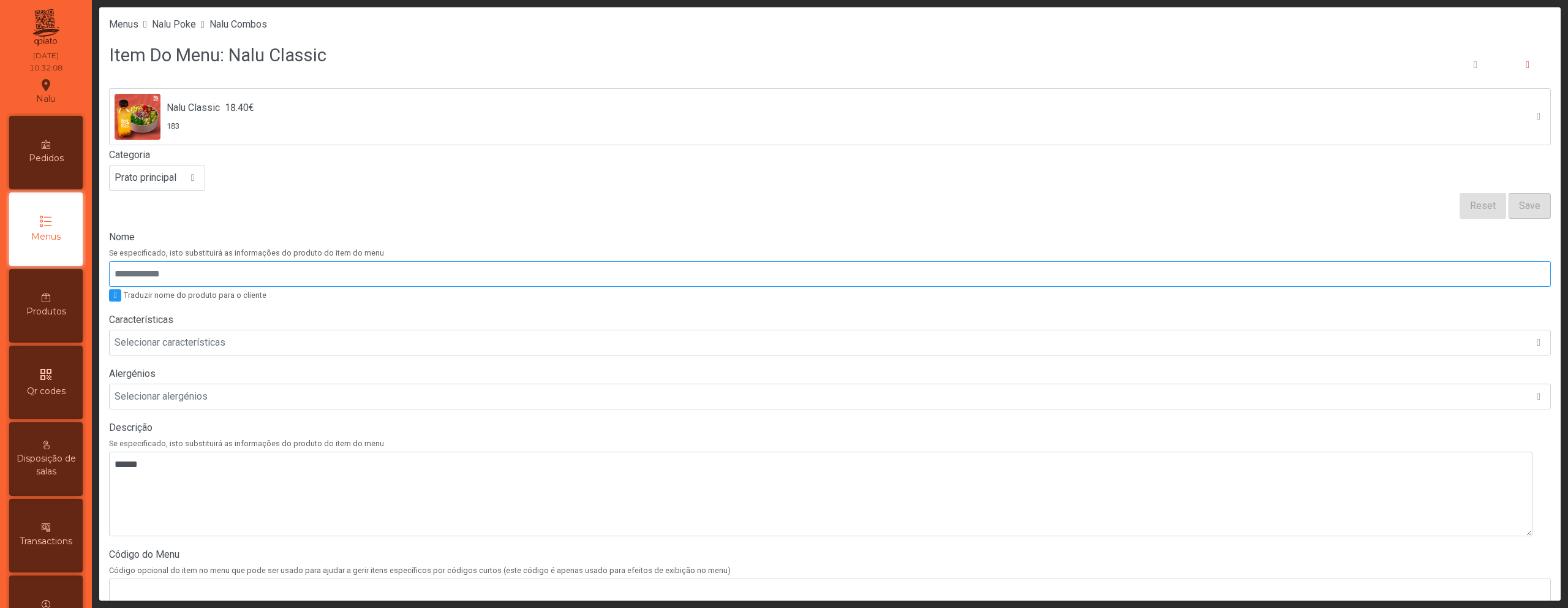
scroll to position [233, 0]
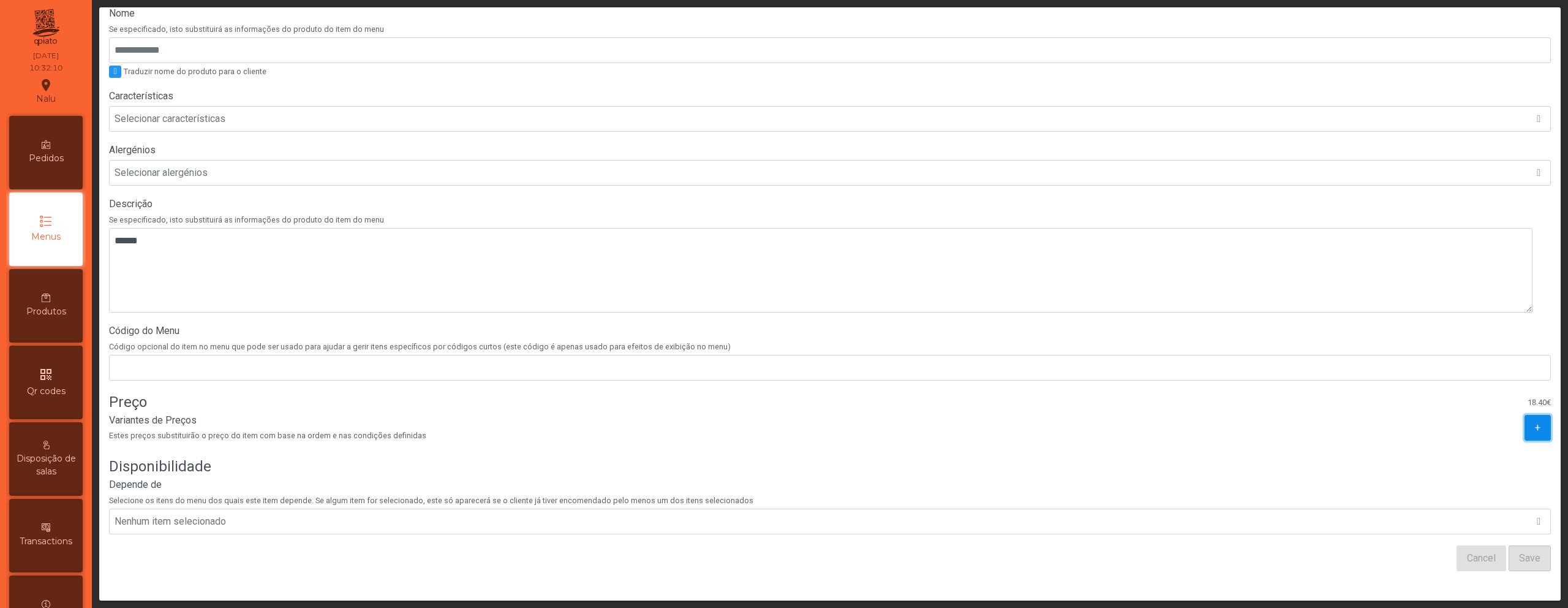
click at [1524, 415] on button "+" at bounding box center [1537, 428] width 26 height 26
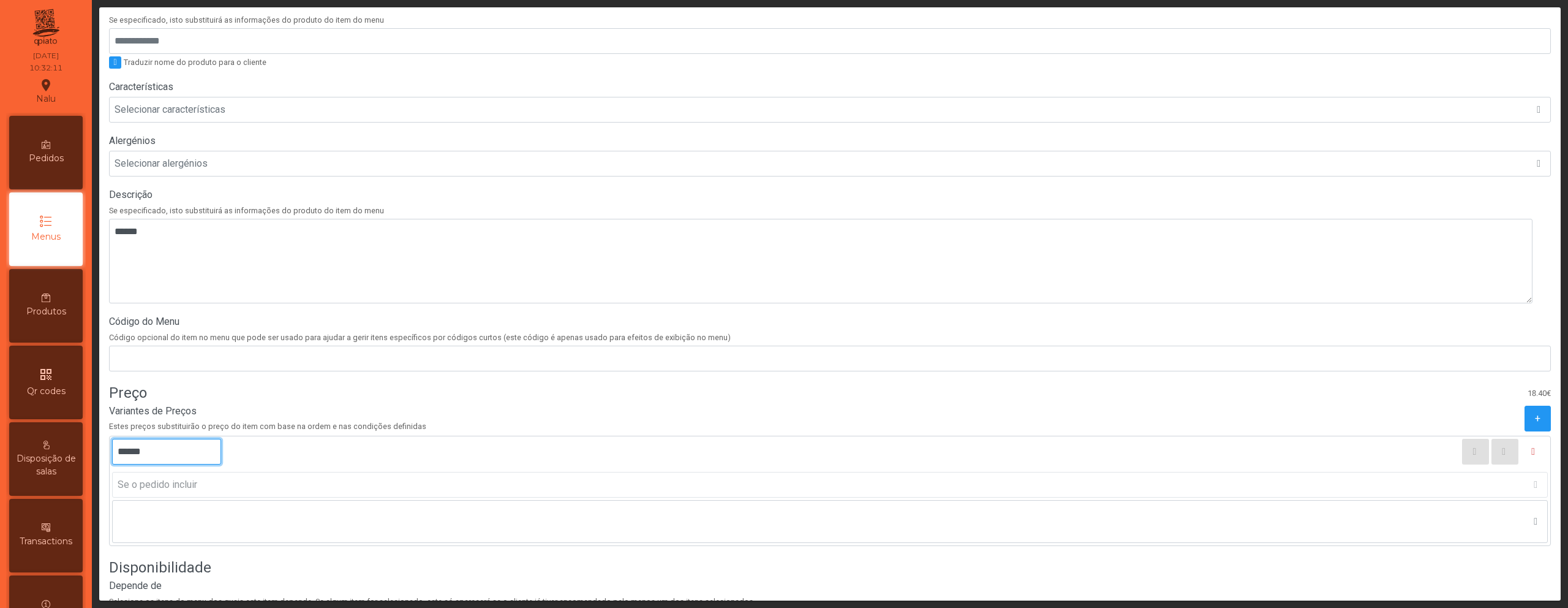
click at [126, 452] on input "******" at bounding box center [166, 452] width 109 height 26
click at [138, 456] on input "******" at bounding box center [166, 452] width 109 height 26
type input "******"
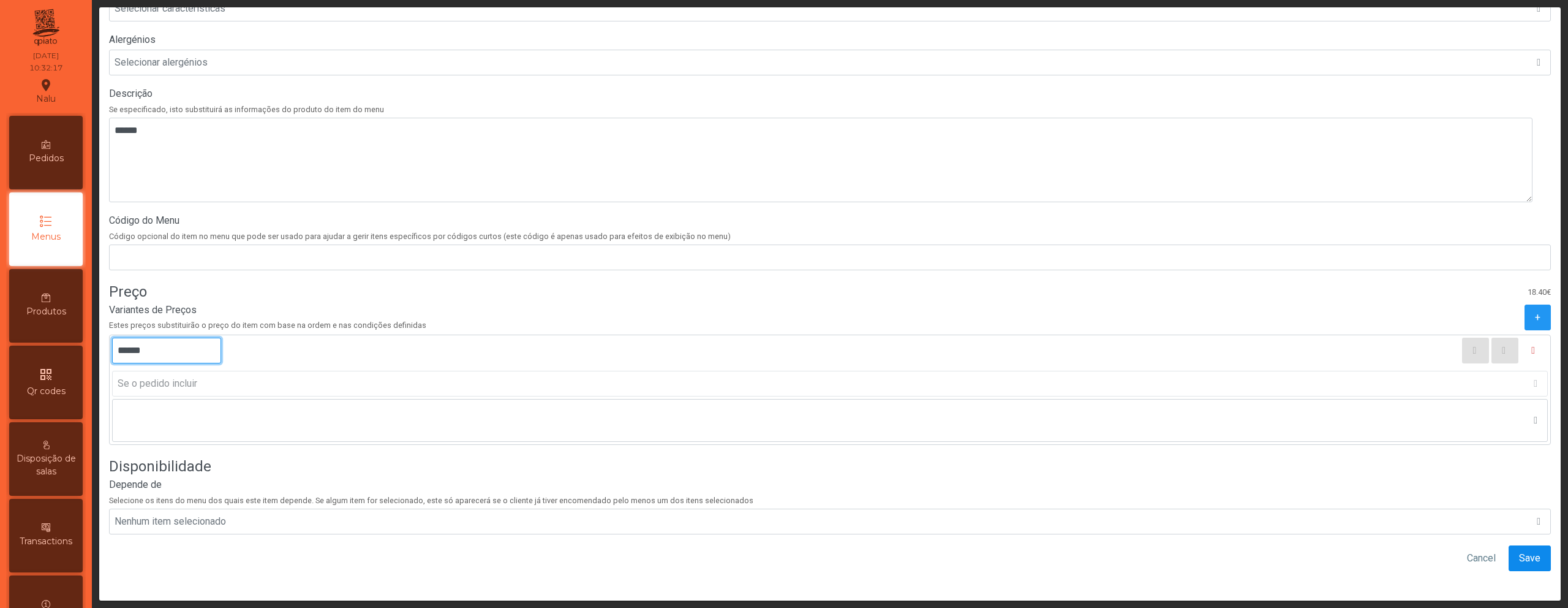
scroll to position [343, 0]
click at [1531, 547] on button "Save" at bounding box center [1530, 558] width 42 height 26
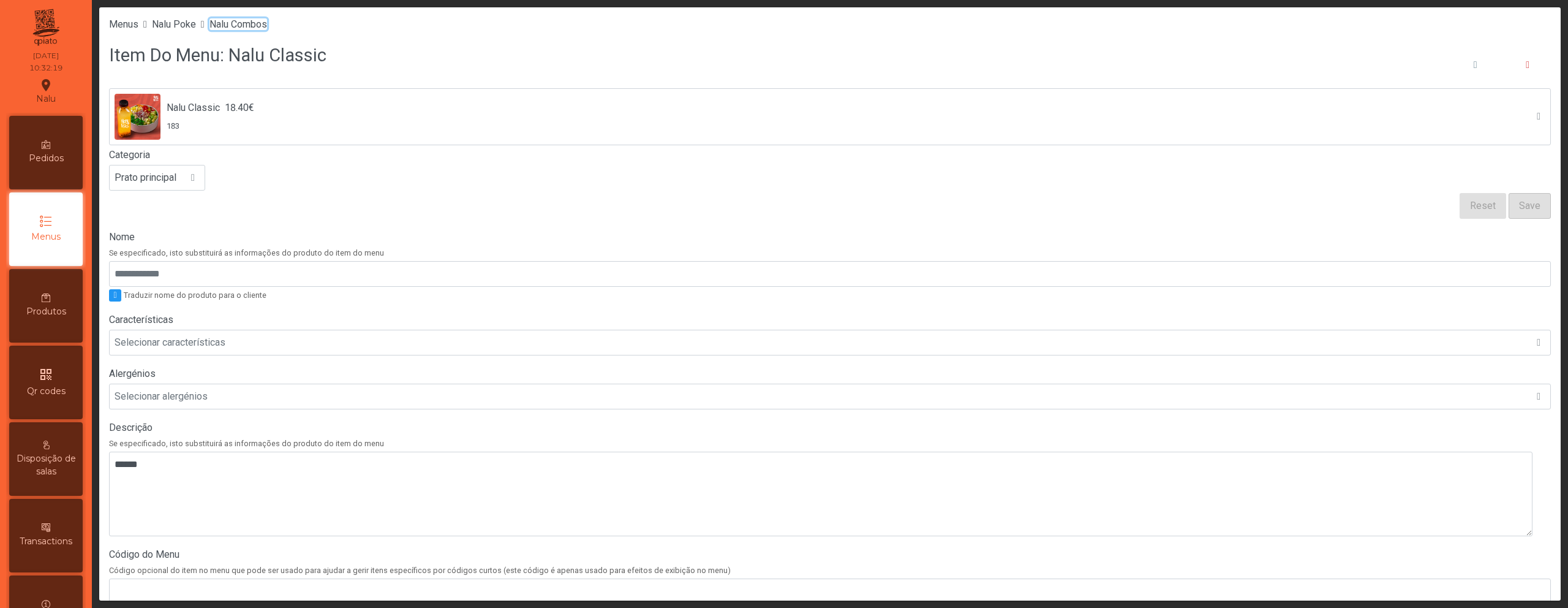
click at [253, 27] on span "Nalu Combos" at bounding box center [238, 24] width 58 height 12
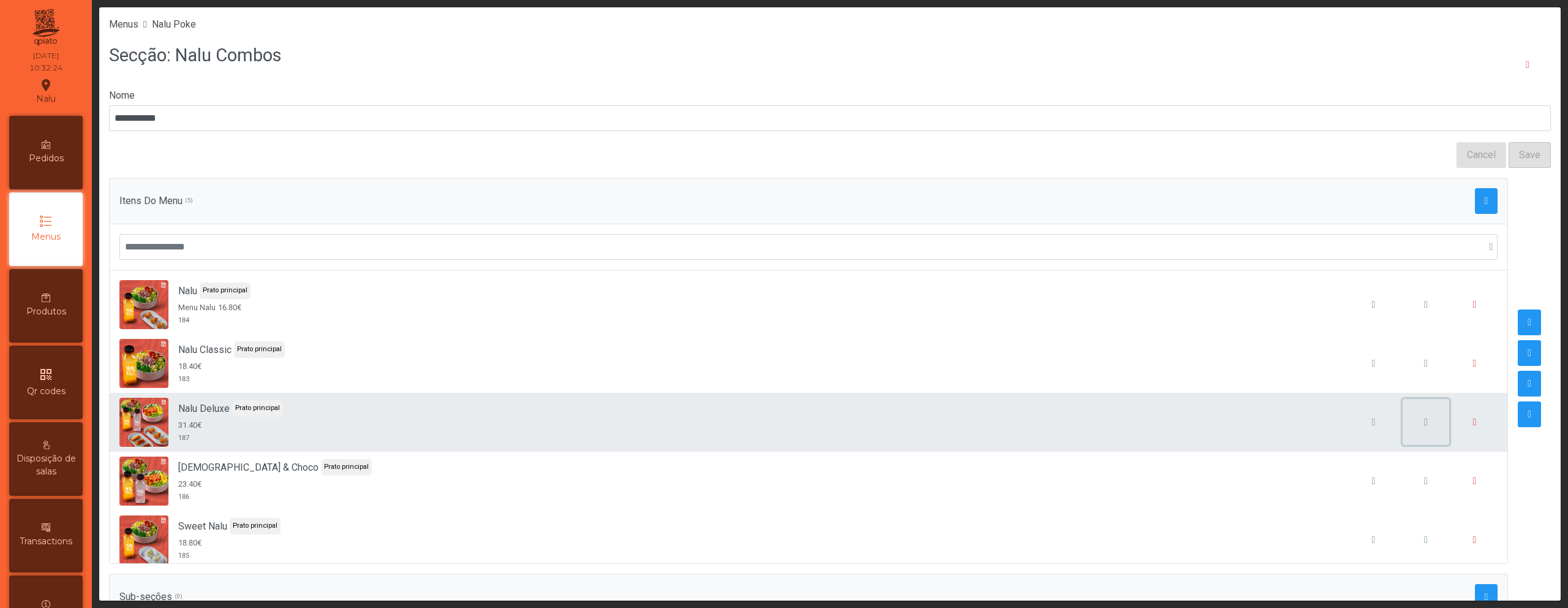
click at [1403, 422] on button "button" at bounding box center [1426, 422] width 47 height 47
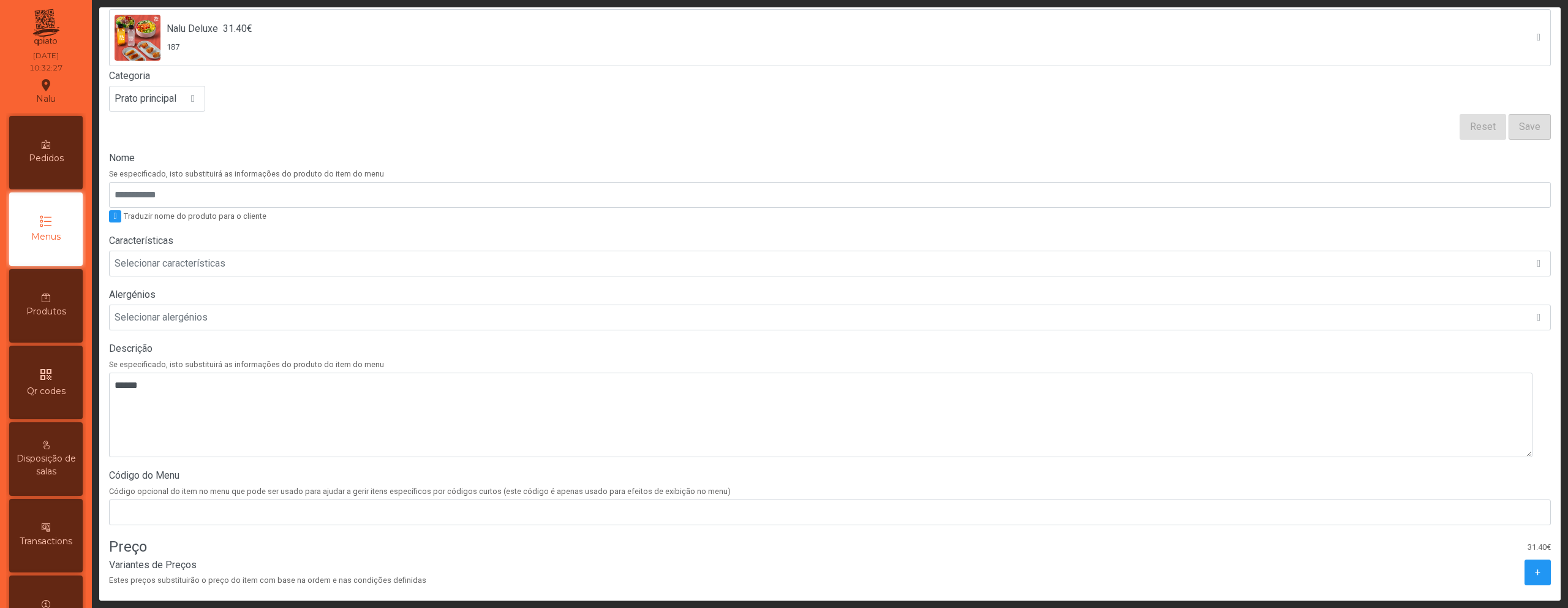
scroll to position [233, 0]
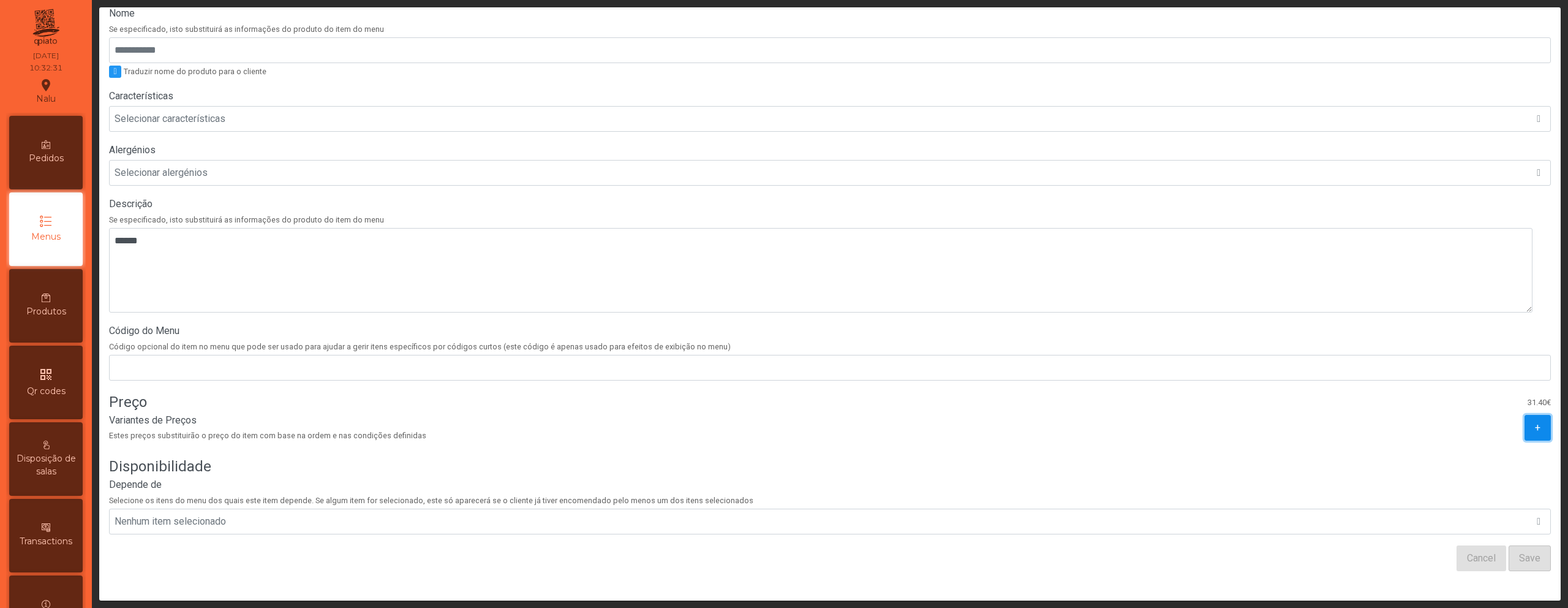
click at [1524, 419] on button "+" at bounding box center [1537, 428] width 26 height 26
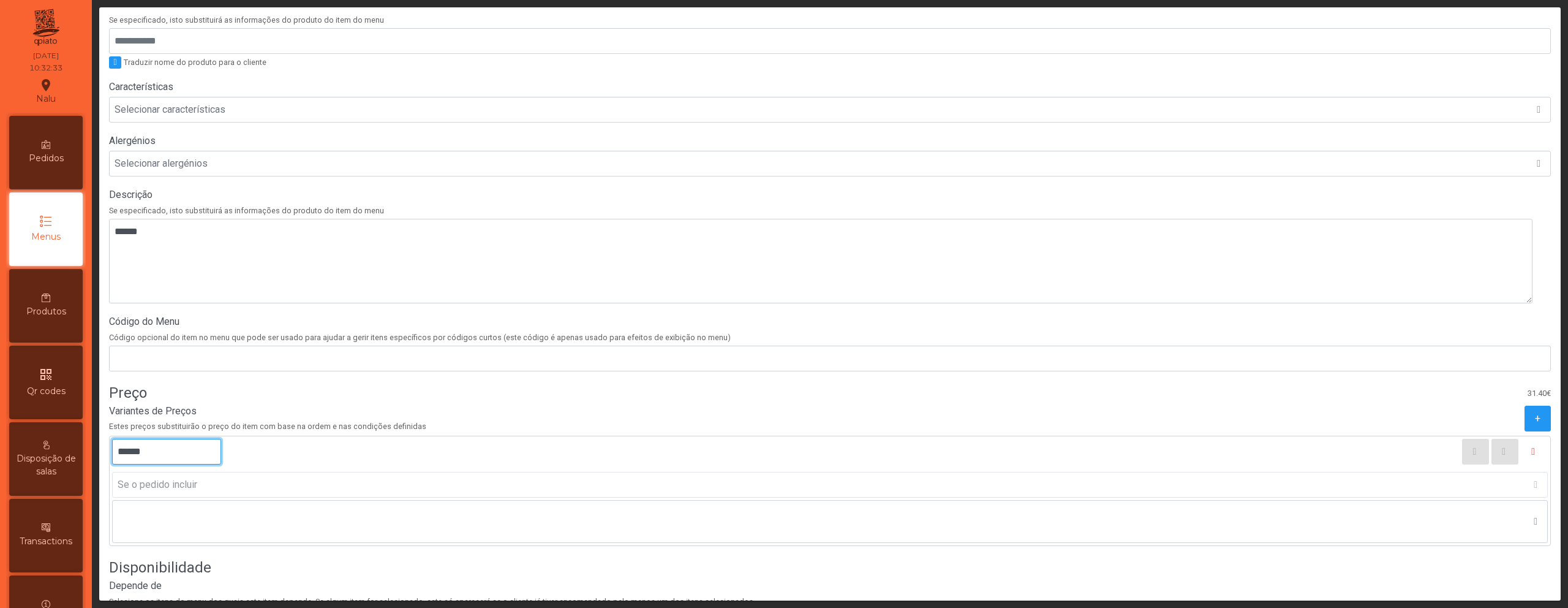
click at [124, 454] on input "******" at bounding box center [166, 452] width 109 height 26
click at [139, 453] on input "******" at bounding box center [166, 452] width 109 height 26
type input "******"
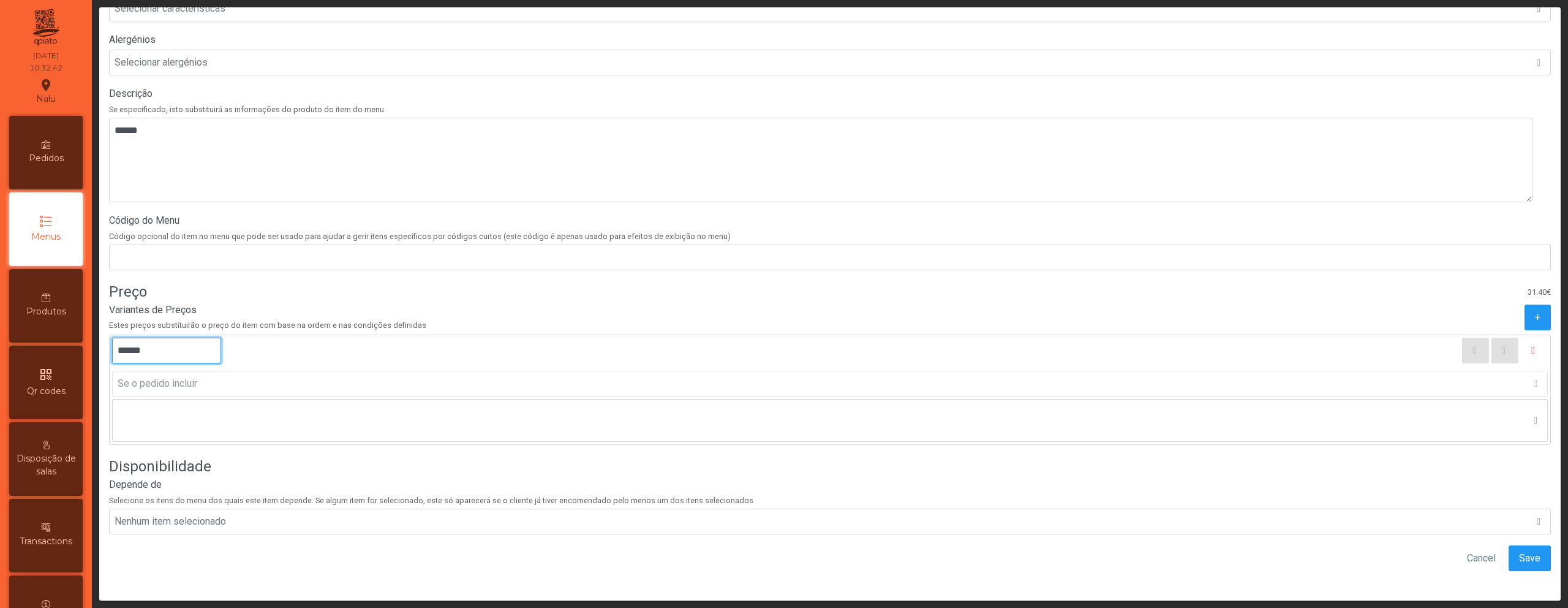
scroll to position [343, 0]
click at [1519, 551] on span "Save" at bounding box center [1530, 558] width 22 height 15
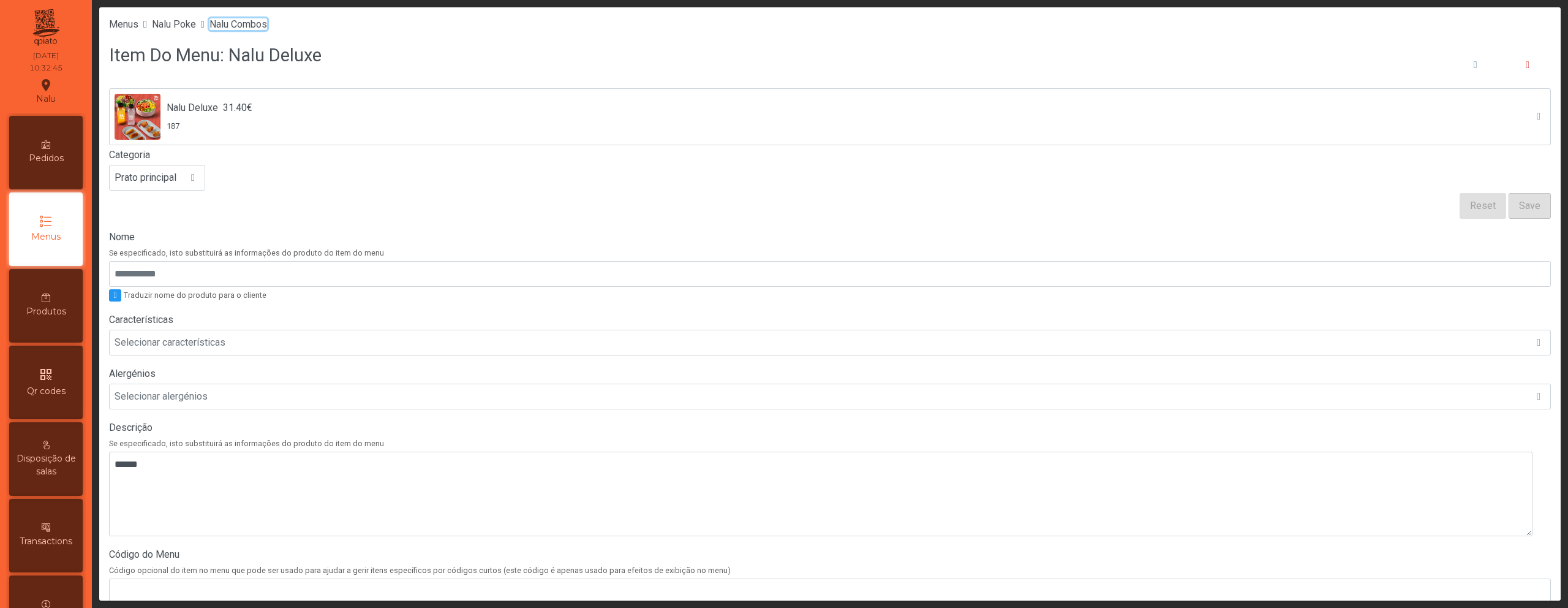
click at [241, 28] on span "Nalu Combos" at bounding box center [238, 24] width 58 height 12
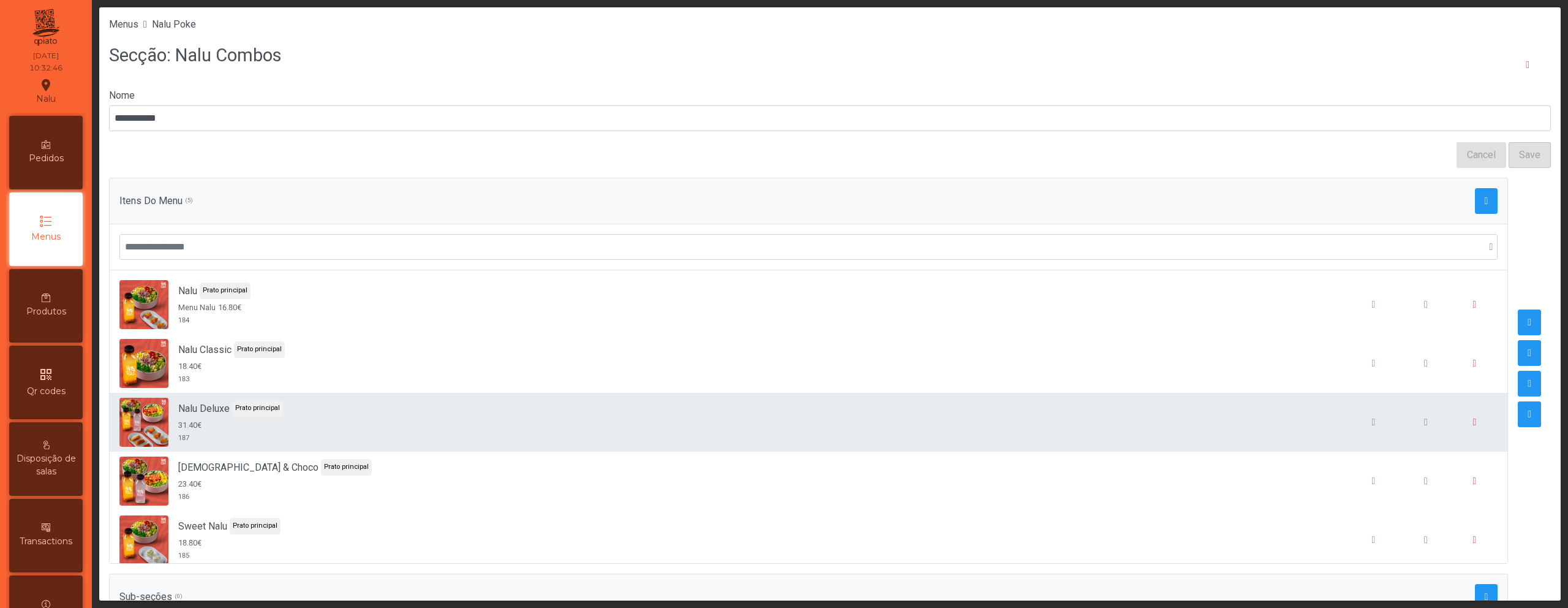
scroll to position [11, 0]
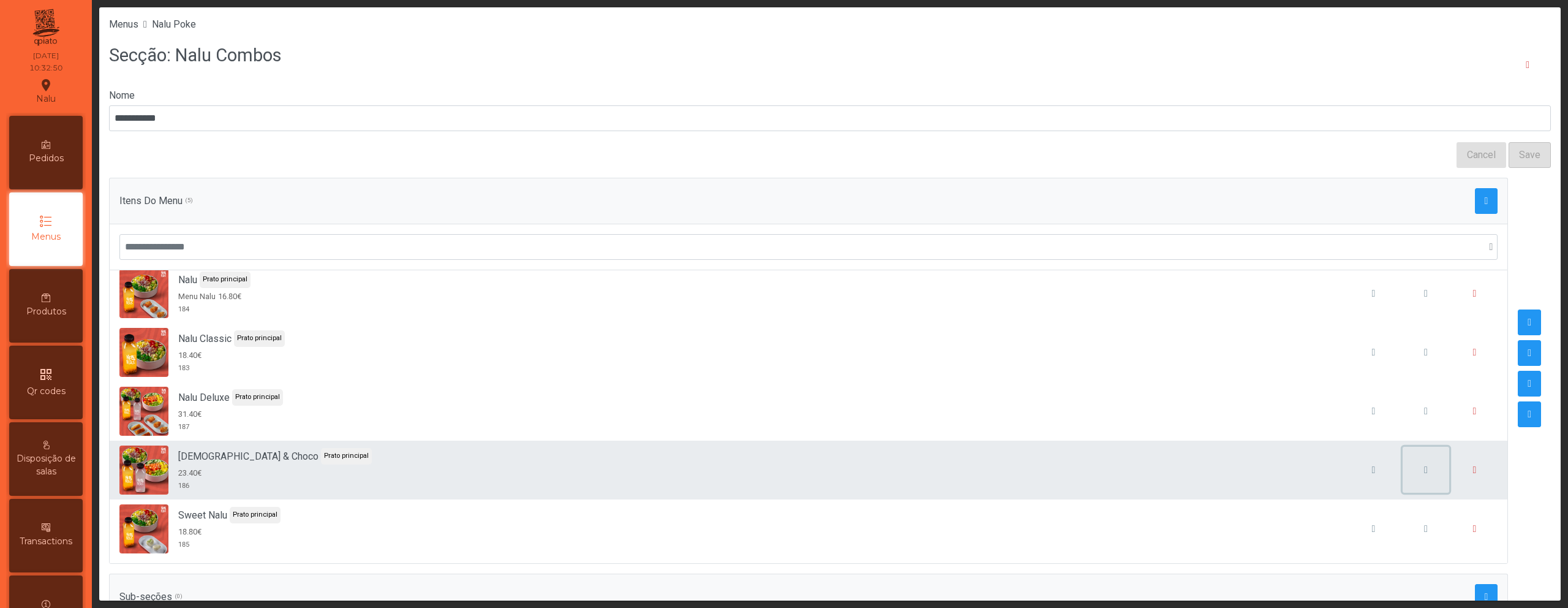
click at [1424, 470] on span "button" at bounding box center [1426, 470] width 4 height 10
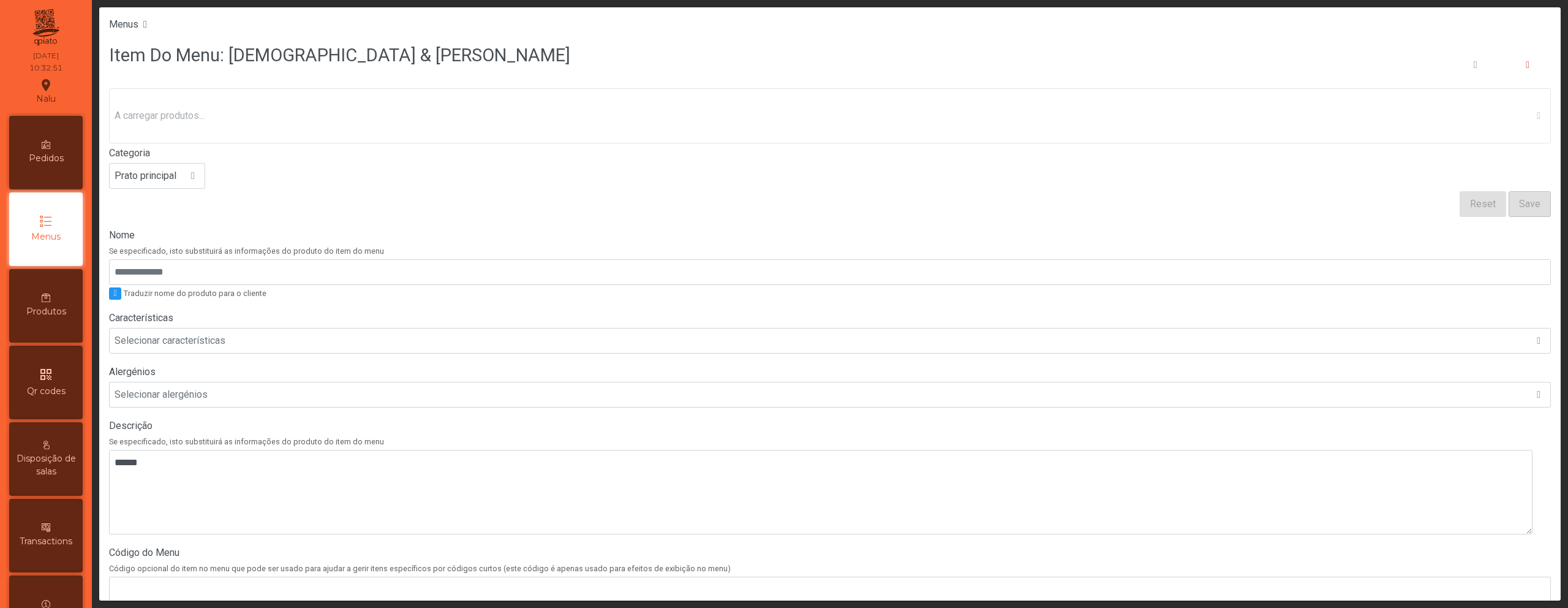
scroll to position [233, 0]
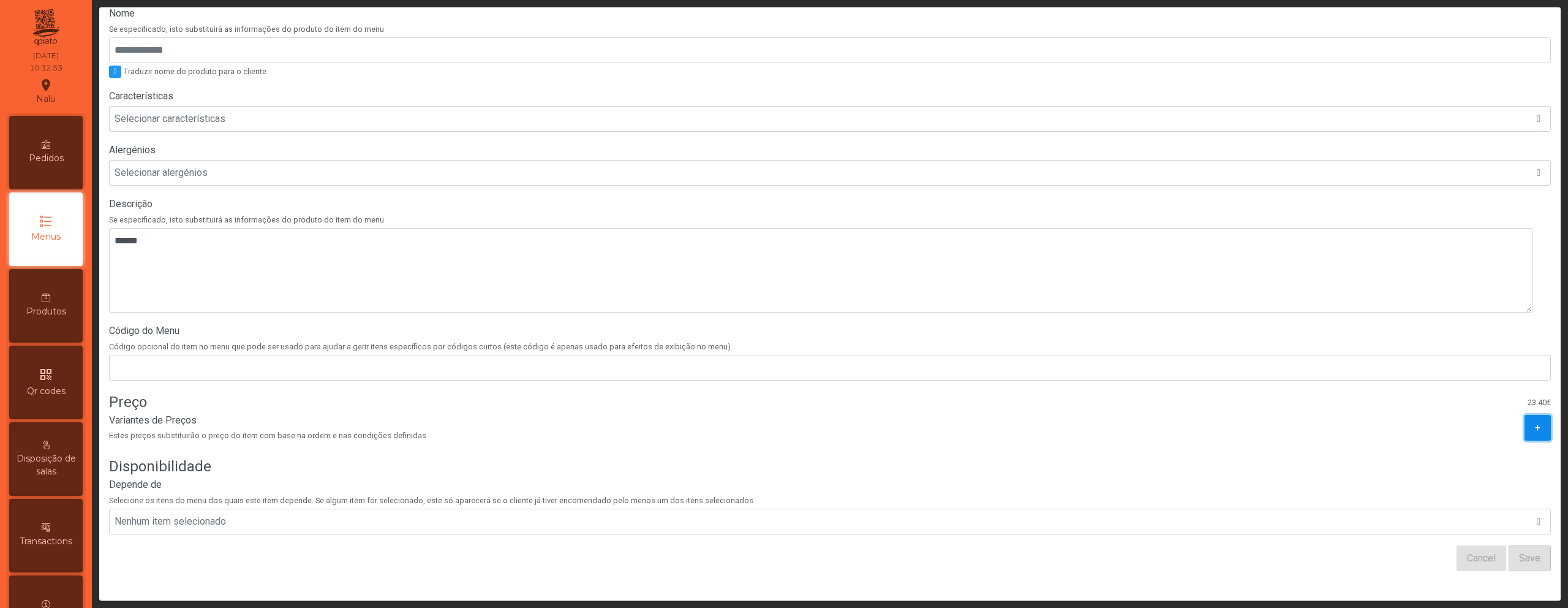
click at [1529, 424] on button "+" at bounding box center [1537, 428] width 26 height 26
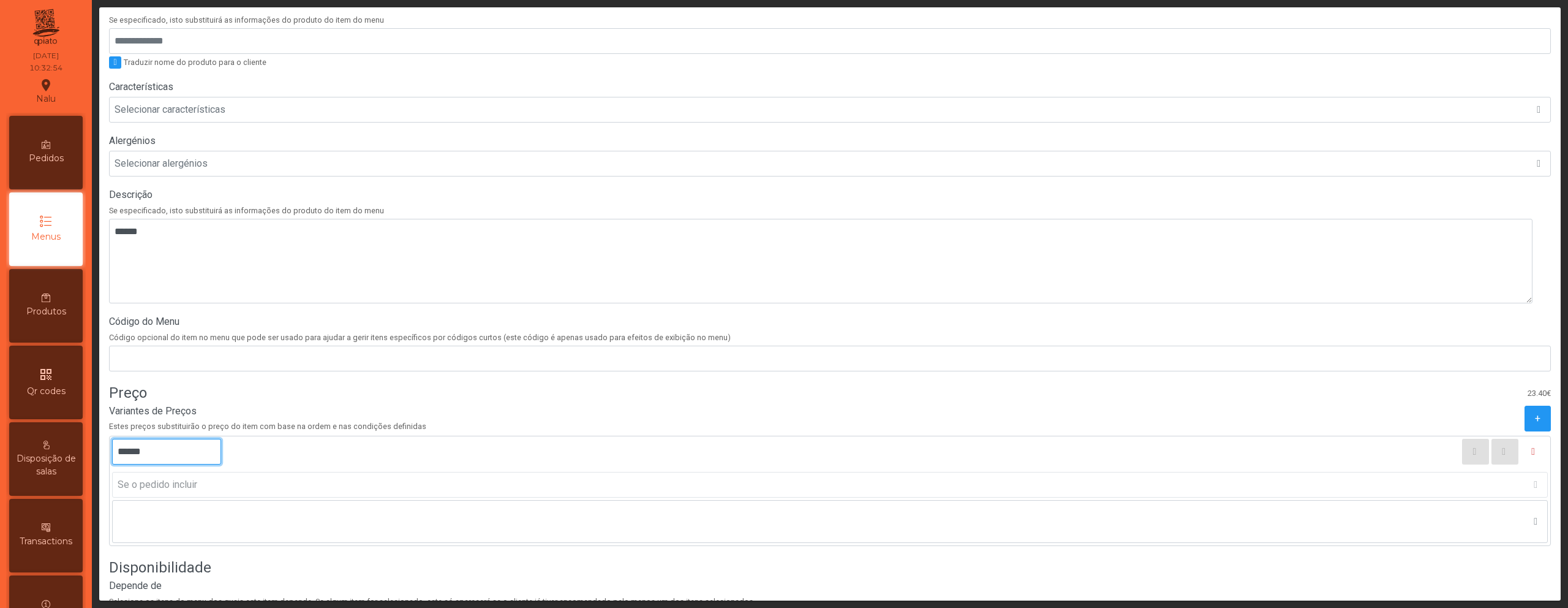
click at [130, 452] on input "******" at bounding box center [166, 452] width 109 height 26
type input "******"
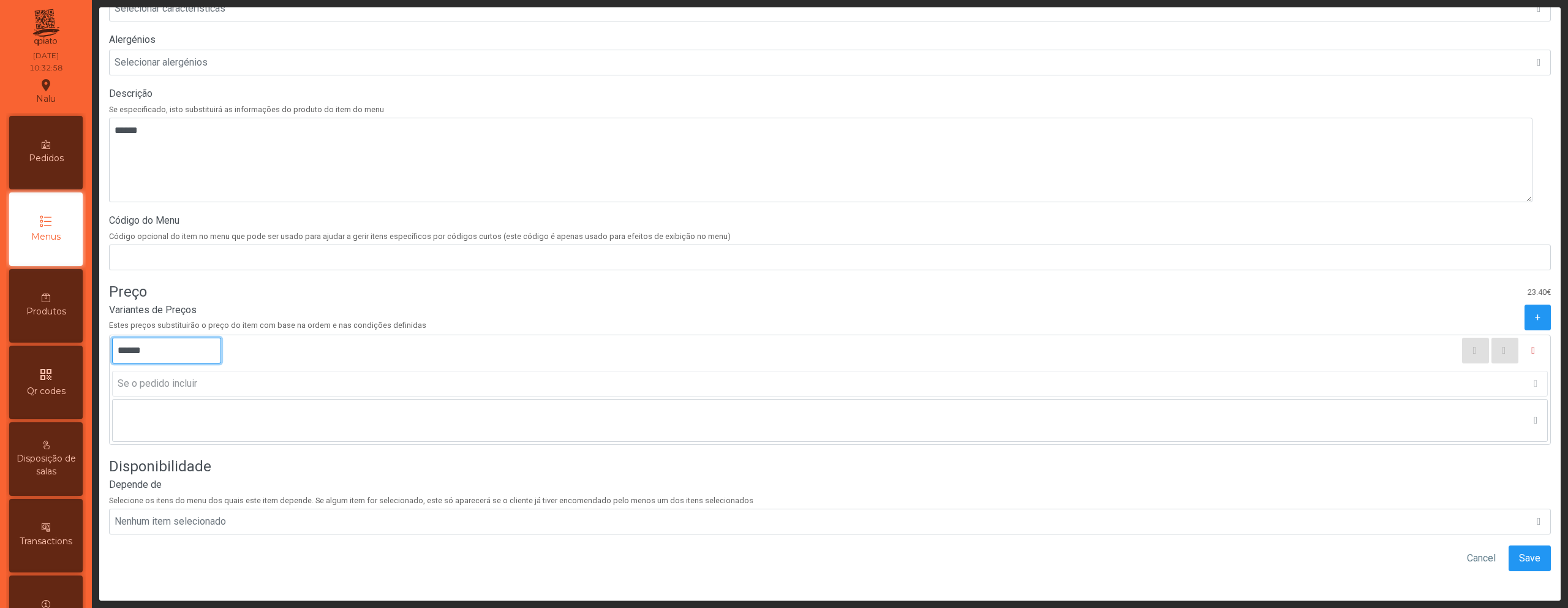
scroll to position [343, 0]
click at [1519, 551] on span "Save" at bounding box center [1530, 558] width 22 height 15
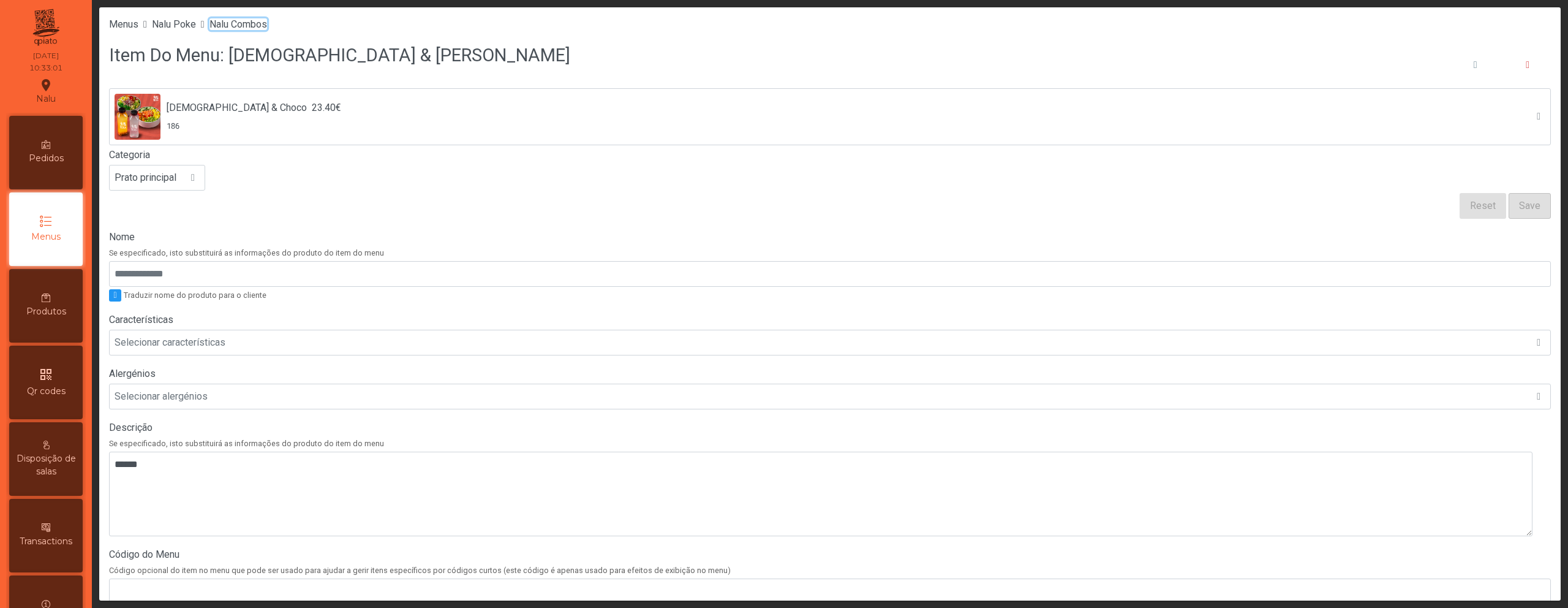
click at [245, 27] on span "Nalu Combos" at bounding box center [238, 24] width 58 height 12
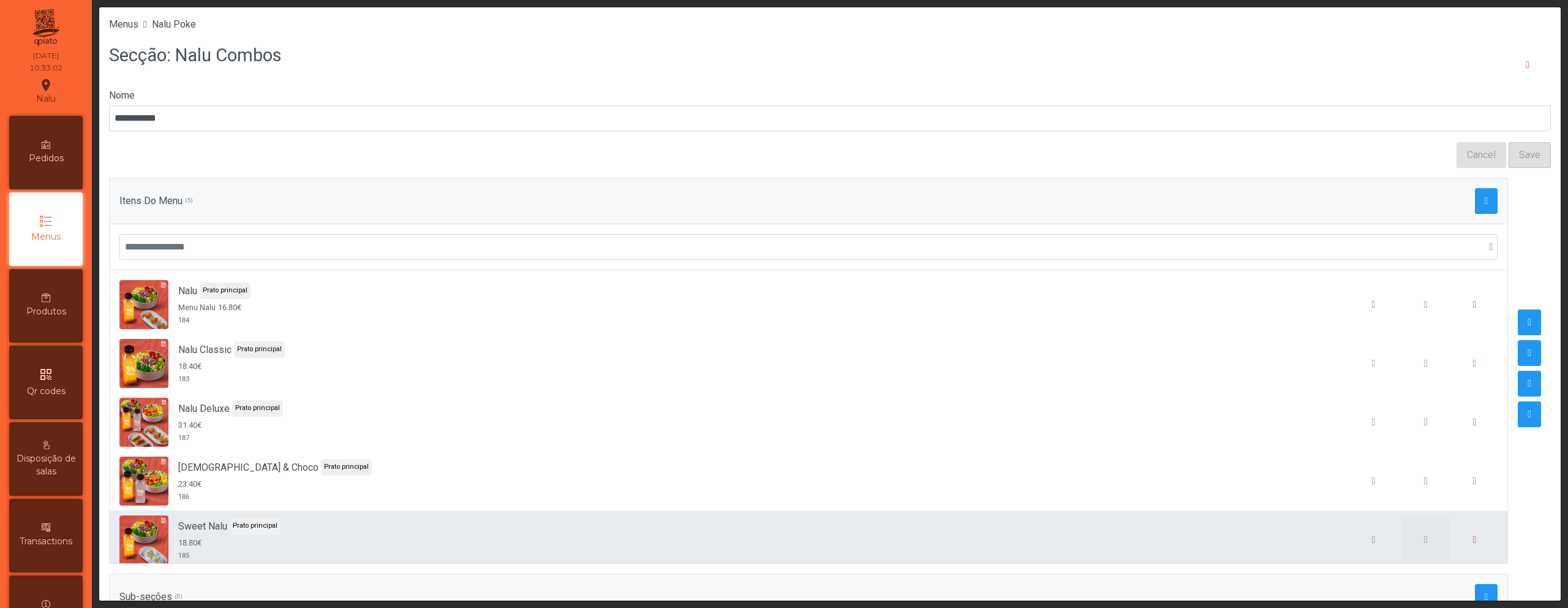
scroll to position [11, 0]
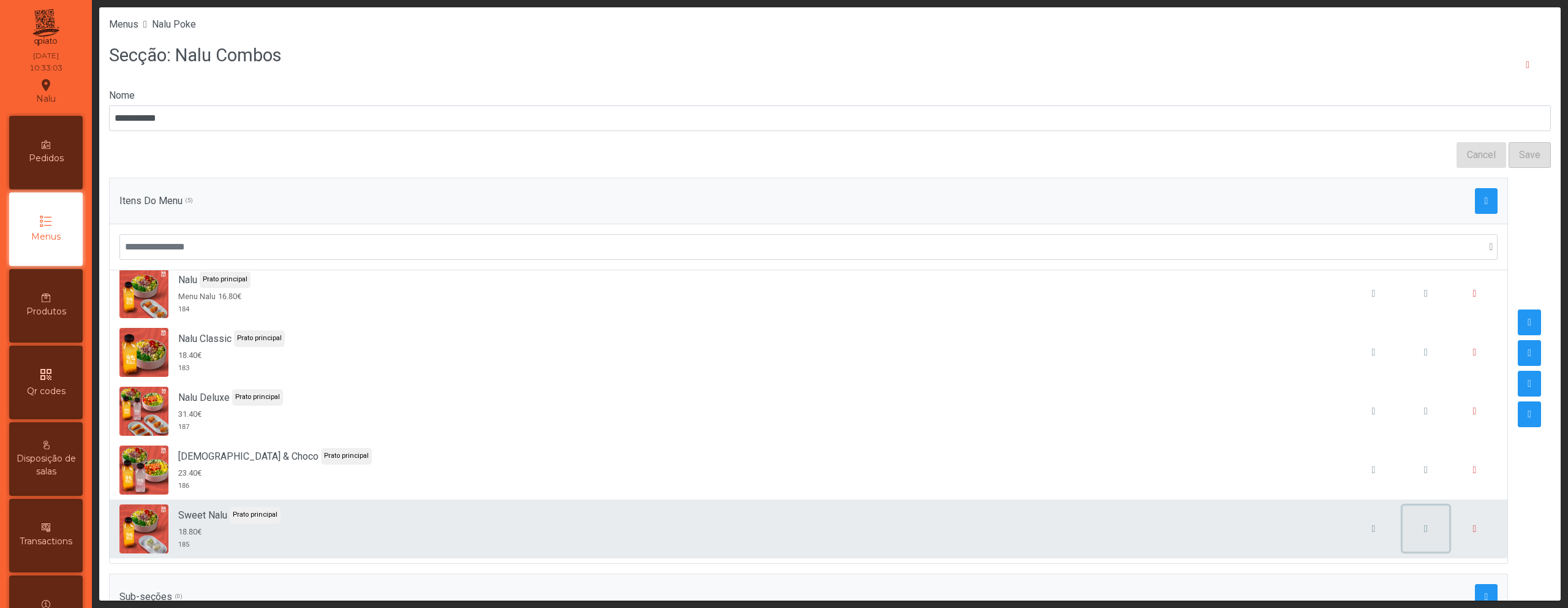
click at [1406, 536] on button "button" at bounding box center [1426, 529] width 47 height 47
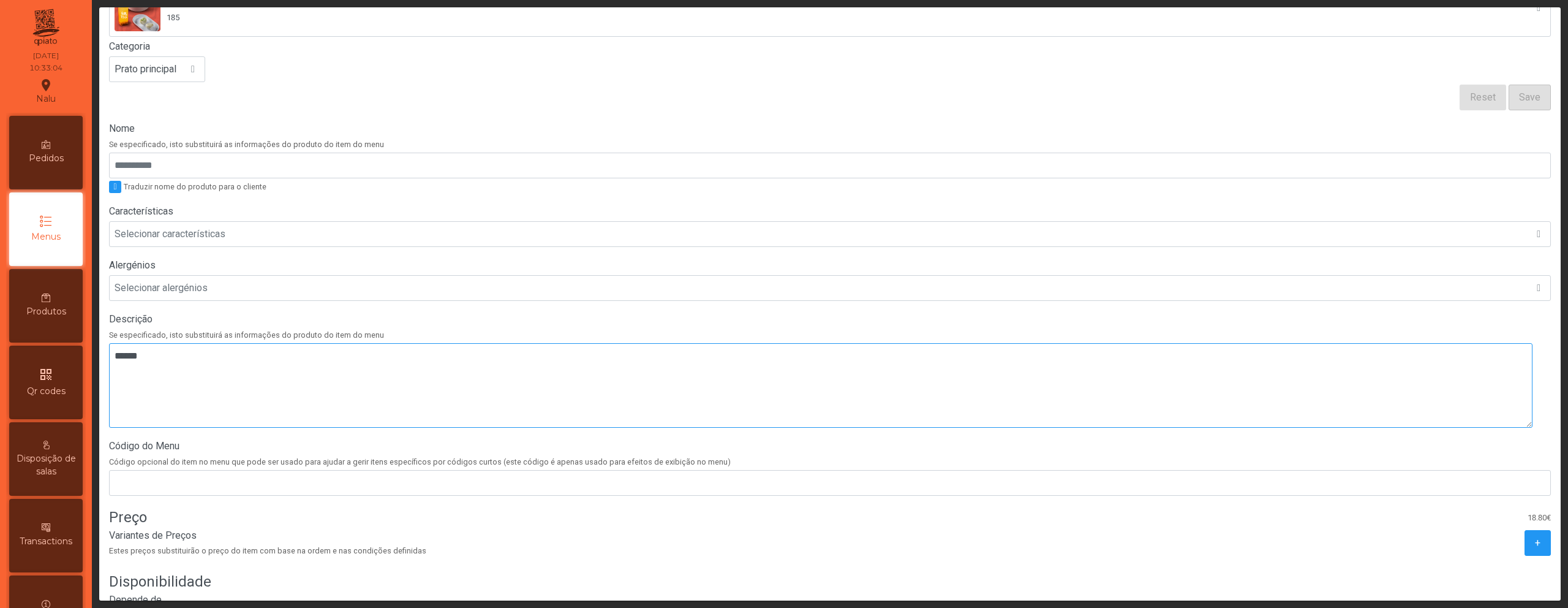
scroll to position [233, 0]
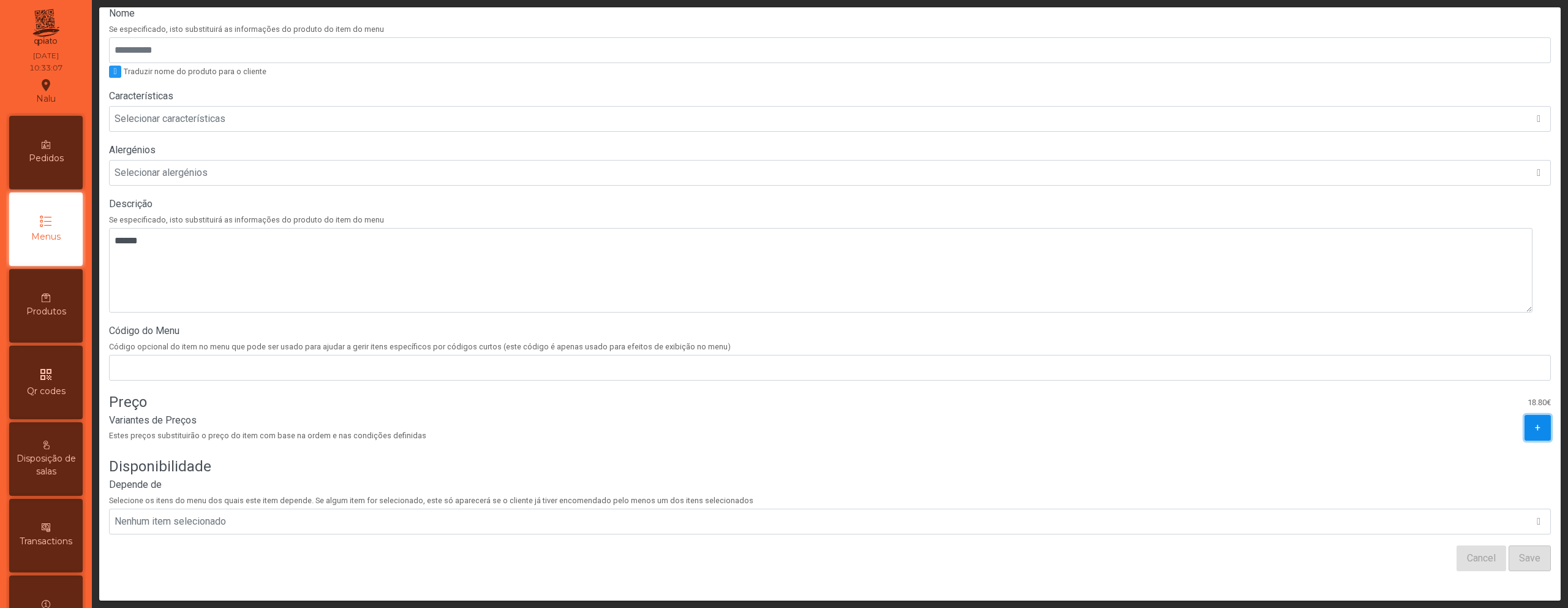
click at [1524, 423] on button "+" at bounding box center [1537, 428] width 26 height 26
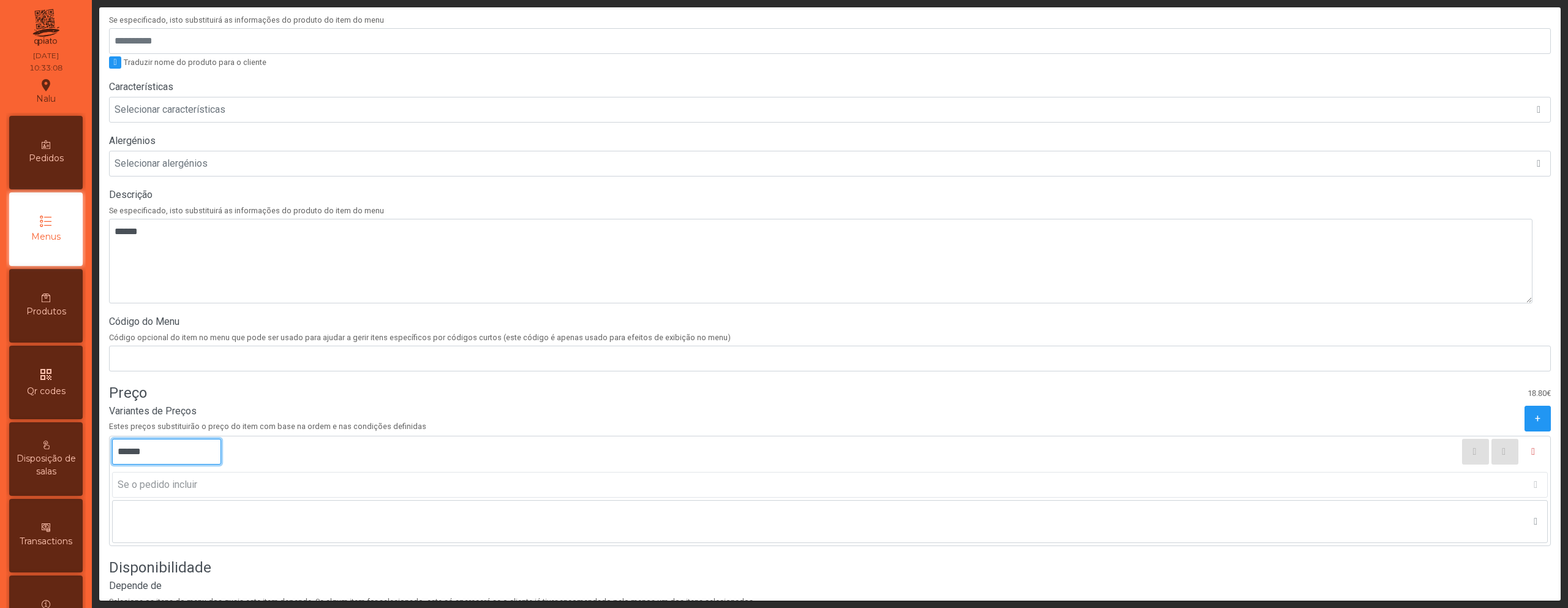
click at [128, 453] on input "******" at bounding box center [166, 452] width 109 height 26
type input "******"
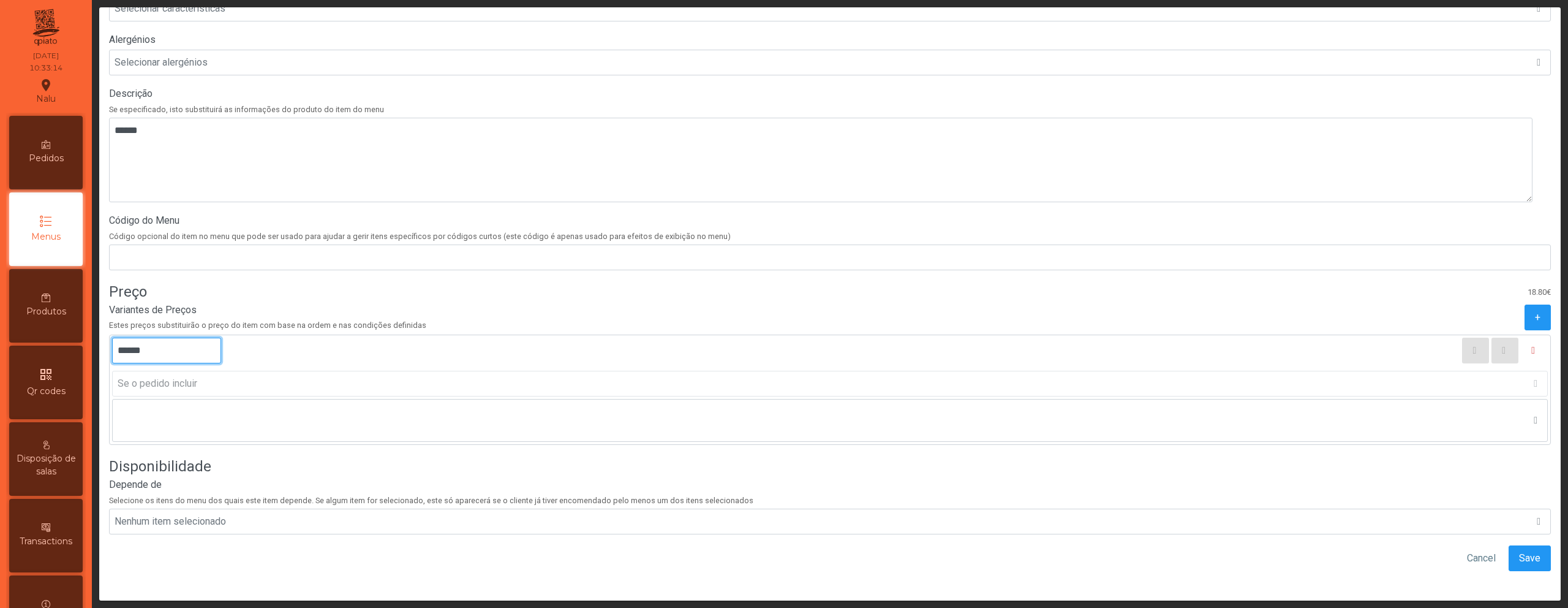
scroll to position [343, 0]
click at [1534, 550] on div "Item Do Menu: Sweet Nalu Sweet Nalu 18.80€ 185 Categoria Prato principal Reset …" at bounding box center [830, 154] width 1462 height 893
click at [1519, 551] on span "Save" at bounding box center [1530, 558] width 22 height 15
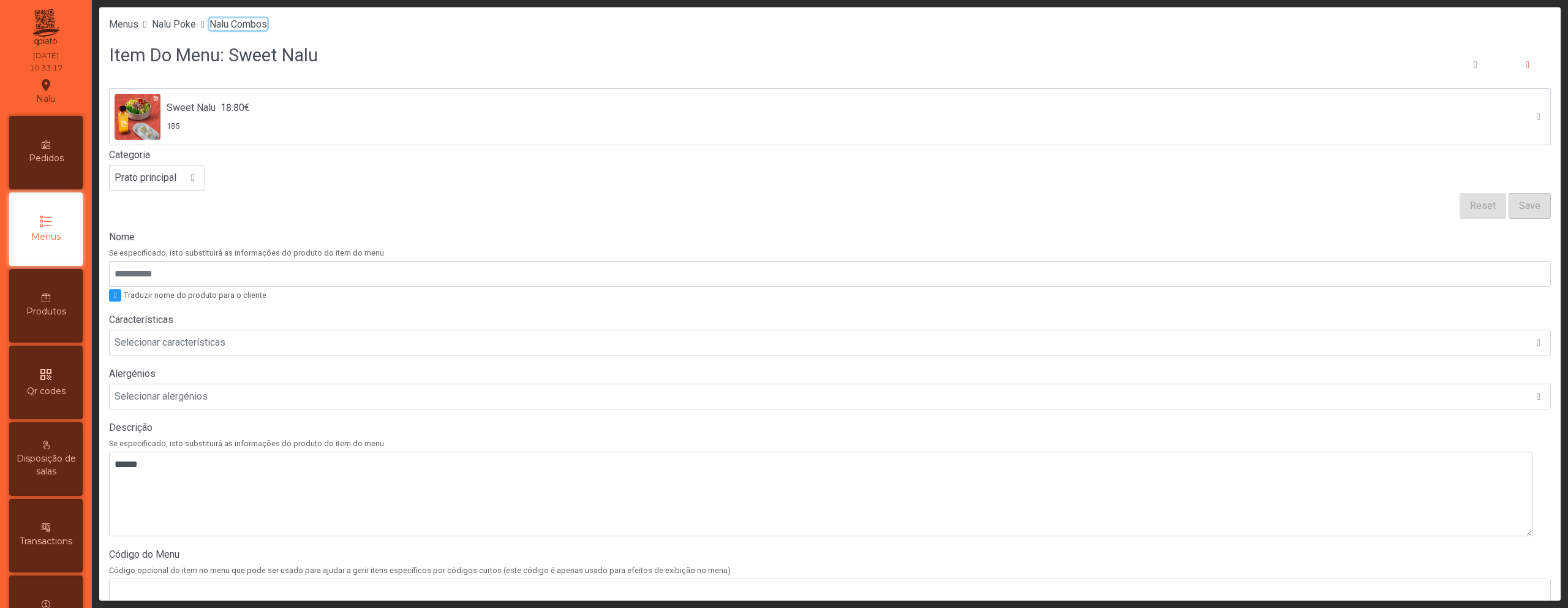
click at [248, 25] on span "Nalu Combos" at bounding box center [238, 24] width 58 height 12
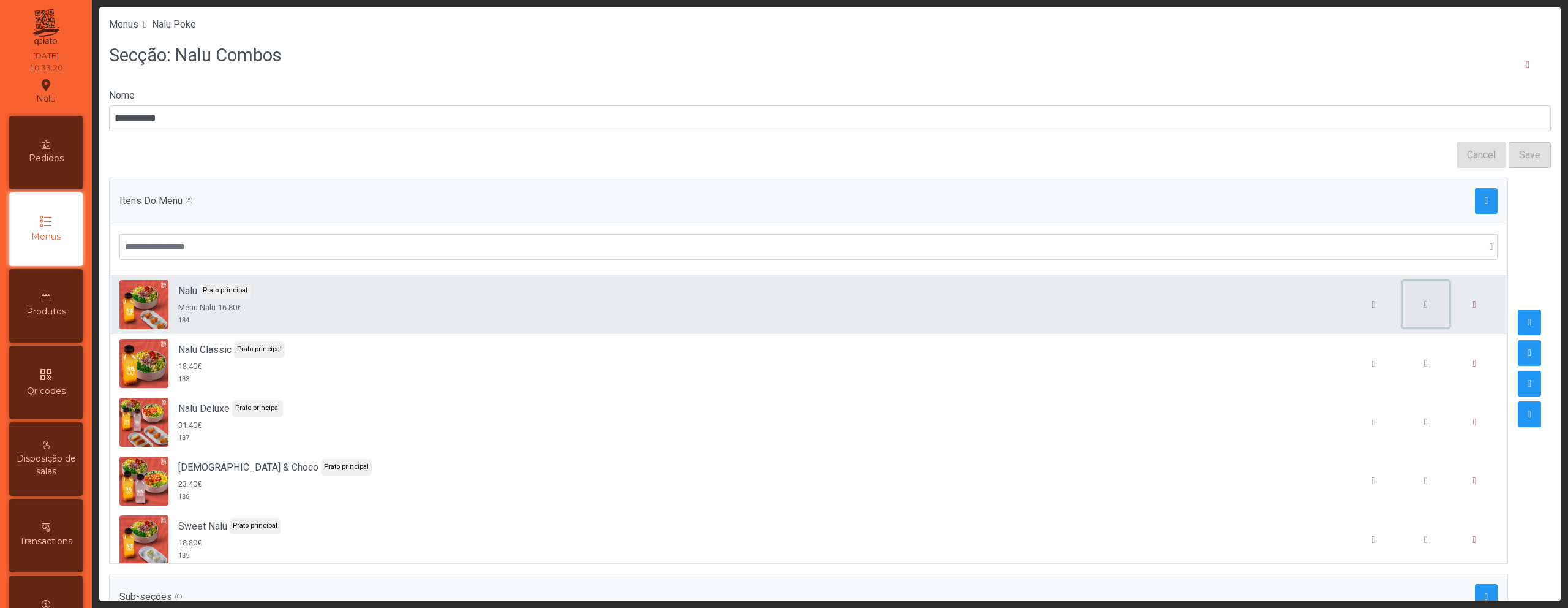
click at [1403, 313] on button "button" at bounding box center [1426, 305] width 47 height 47
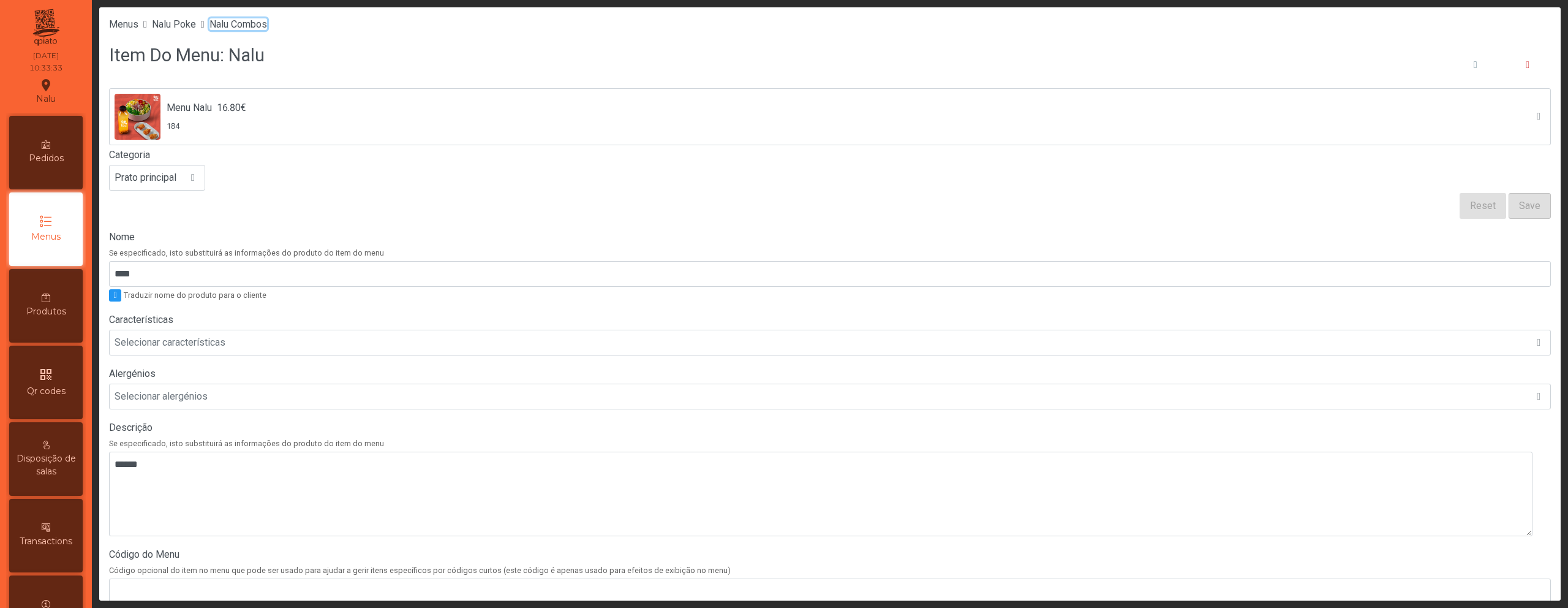
click at [267, 23] on span "Nalu Combos" at bounding box center [238, 24] width 58 height 12
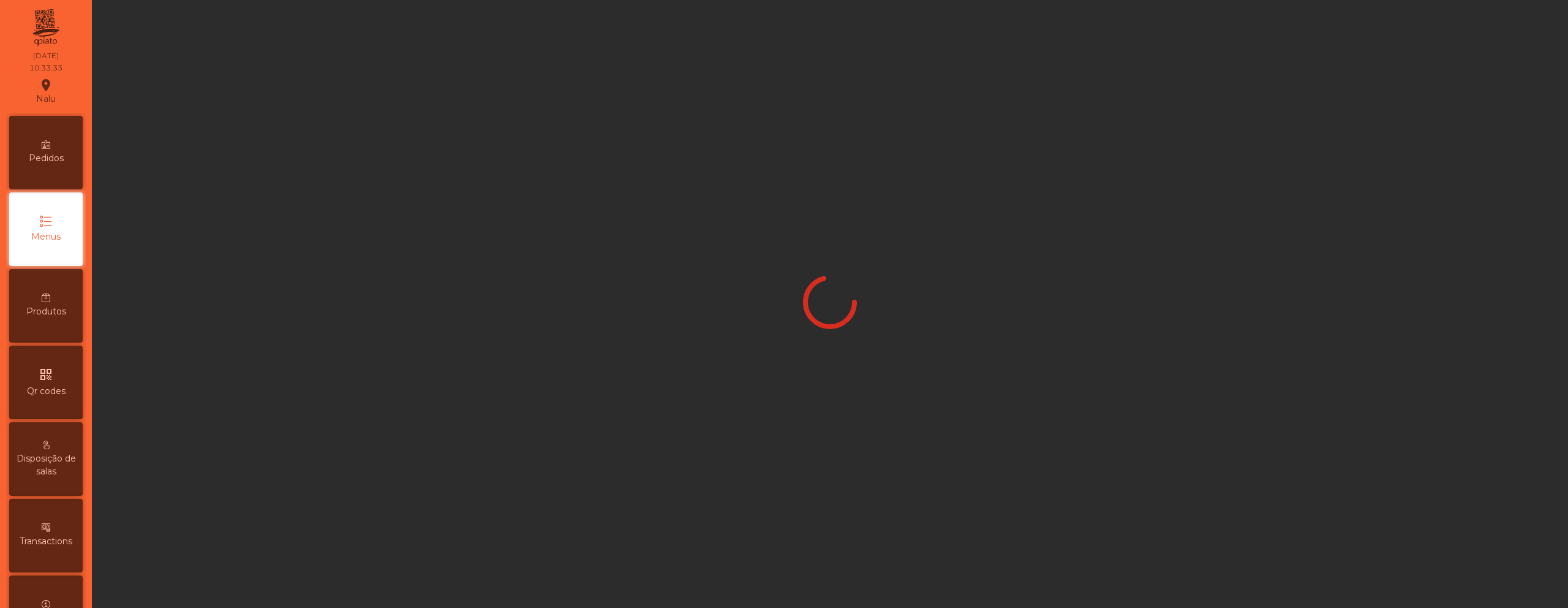
click at [267, 24] on div at bounding box center [830, 304] width 1462 height 593
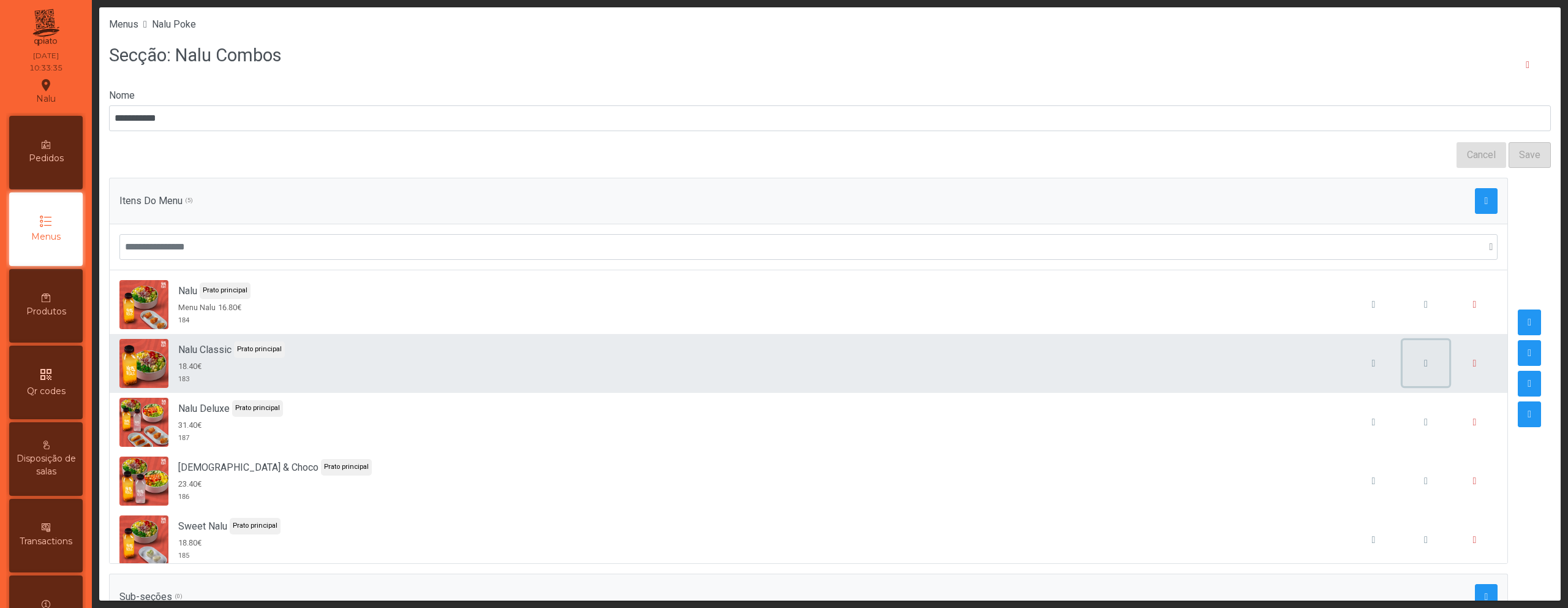
click at [1409, 366] on button "button" at bounding box center [1426, 363] width 47 height 47
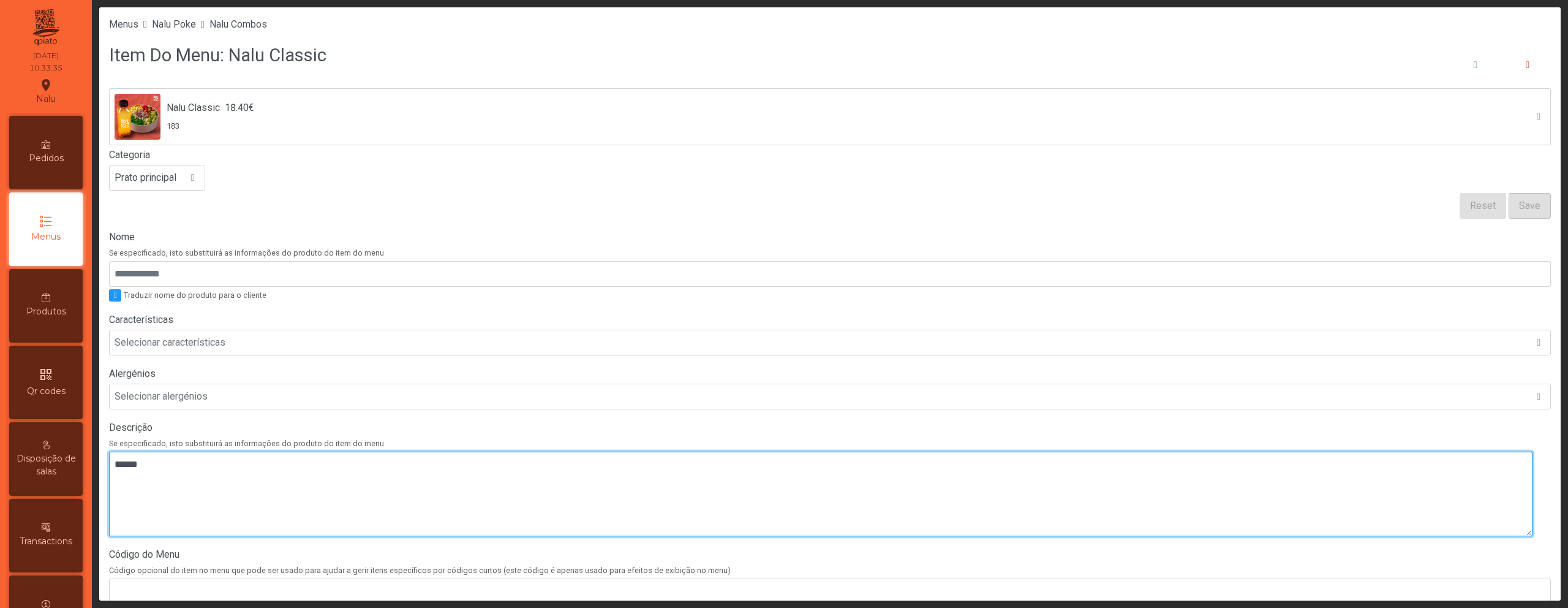
click at [241, 473] on textarea at bounding box center [820, 494] width 1424 height 85
paste textarea "**********"
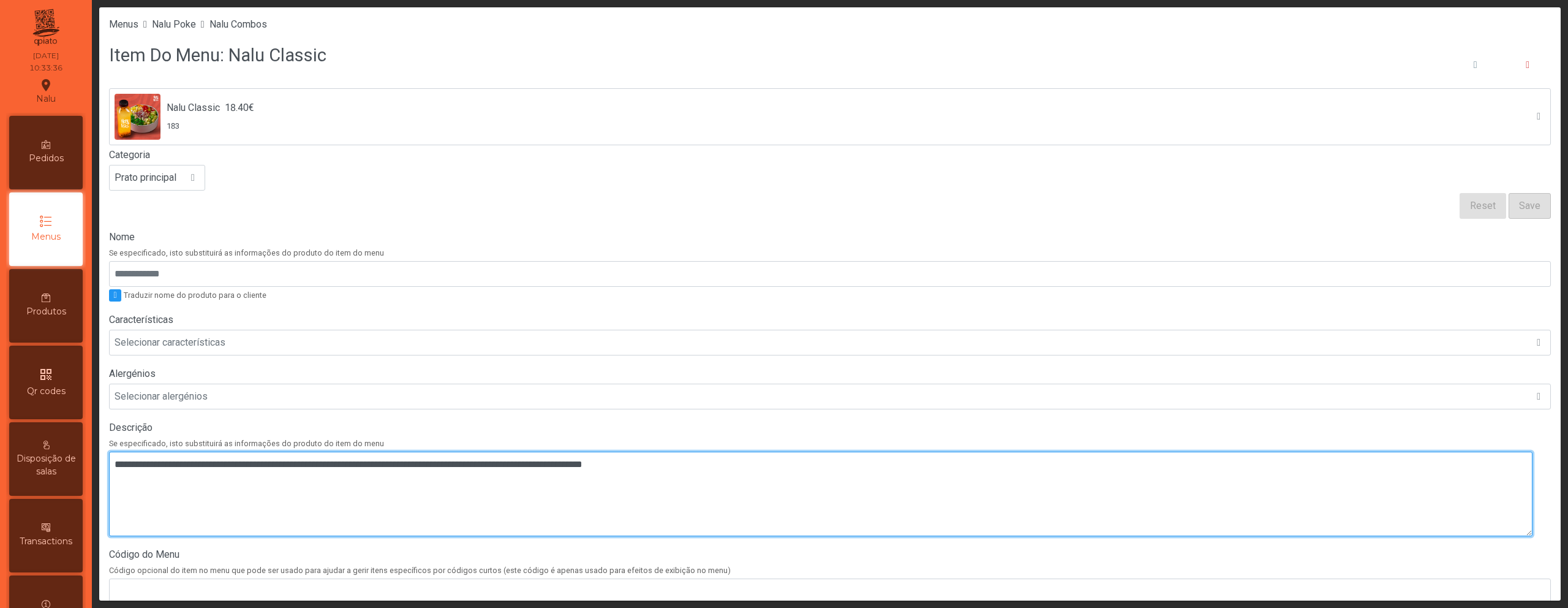
scroll to position [343, 0]
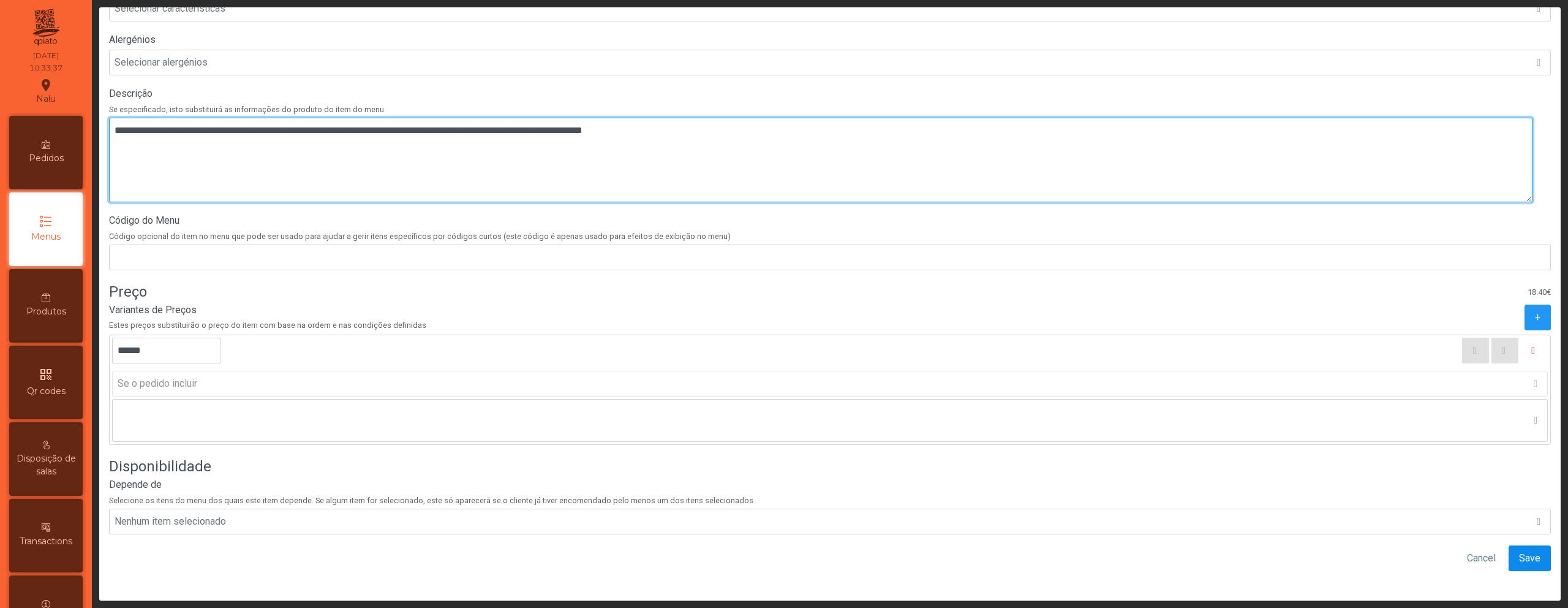
type textarea "**********"
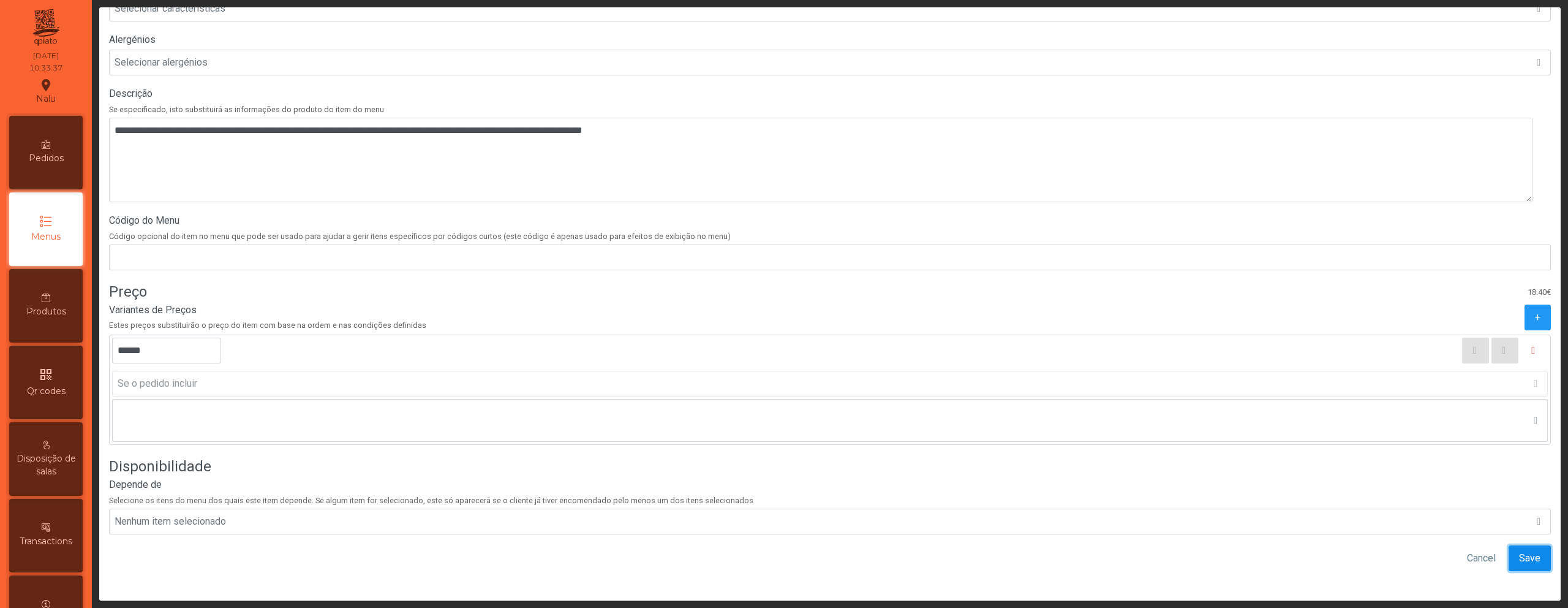
click at [1519, 551] on span "Save" at bounding box center [1530, 558] width 22 height 15
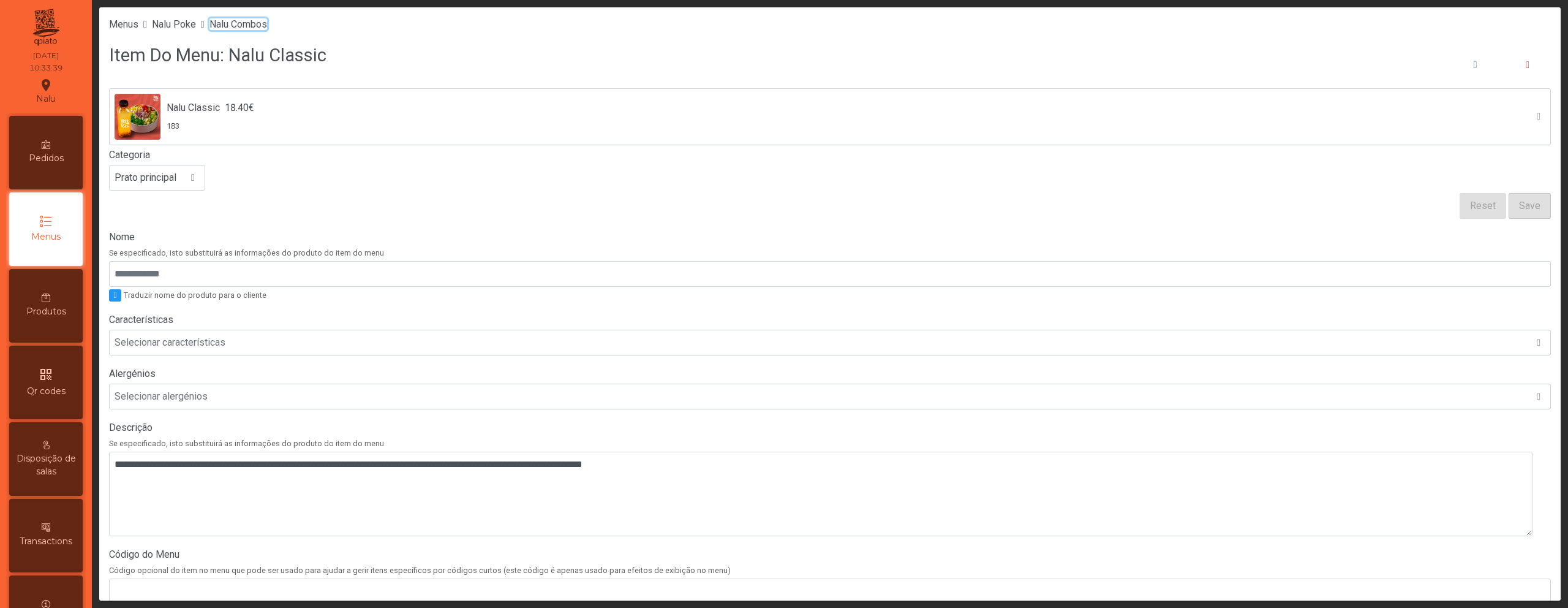
click at [263, 25] on span "Nalu Combos" at bounding box center [238, 24] width 58 height 12
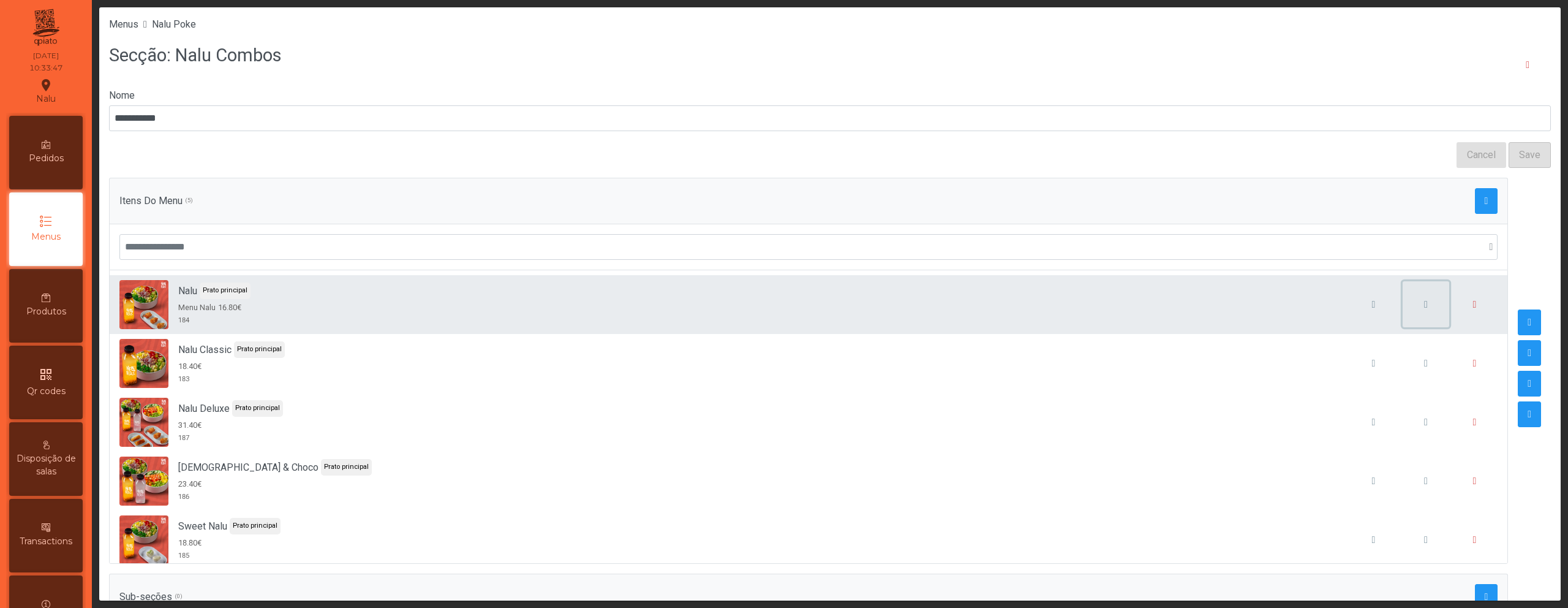
click at [1424, 305] on span "button" at bounding box center [1426, 305] width 4 height 10
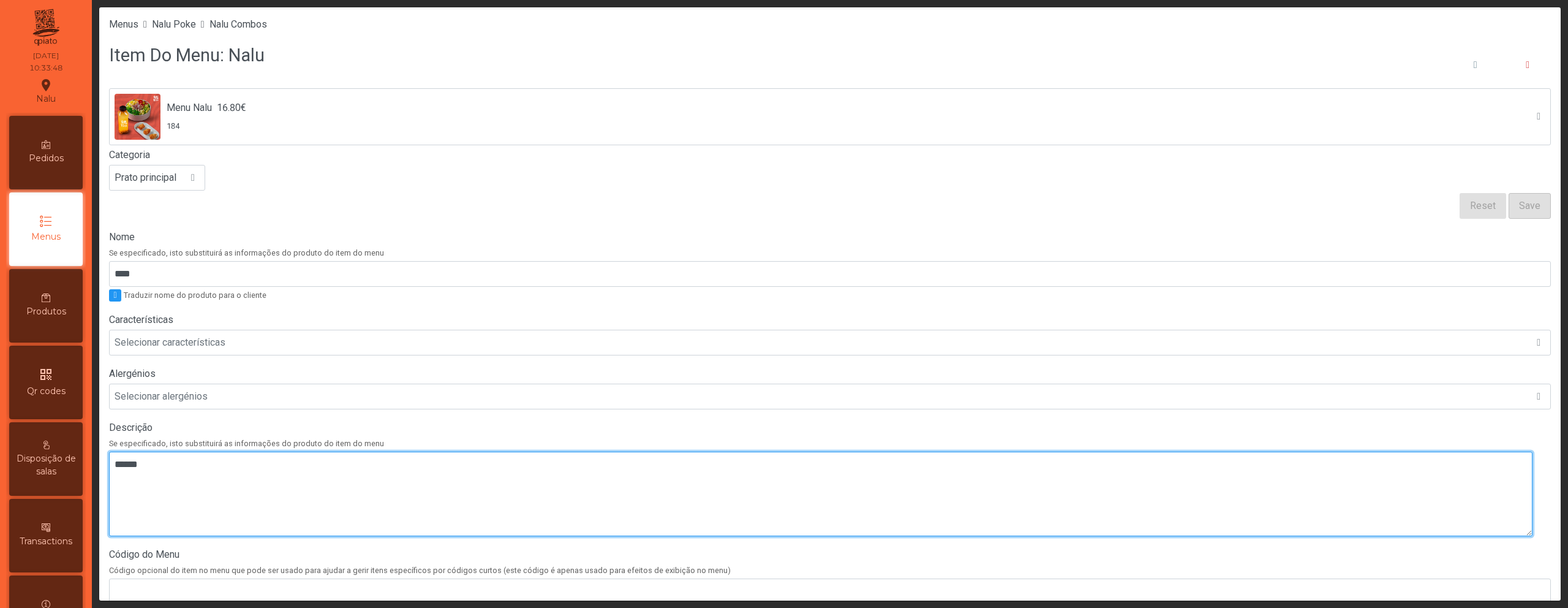
click at [190, 464] on textarea at bounding box center [820, 494] width 1424 height 85
paste textarea "**********"
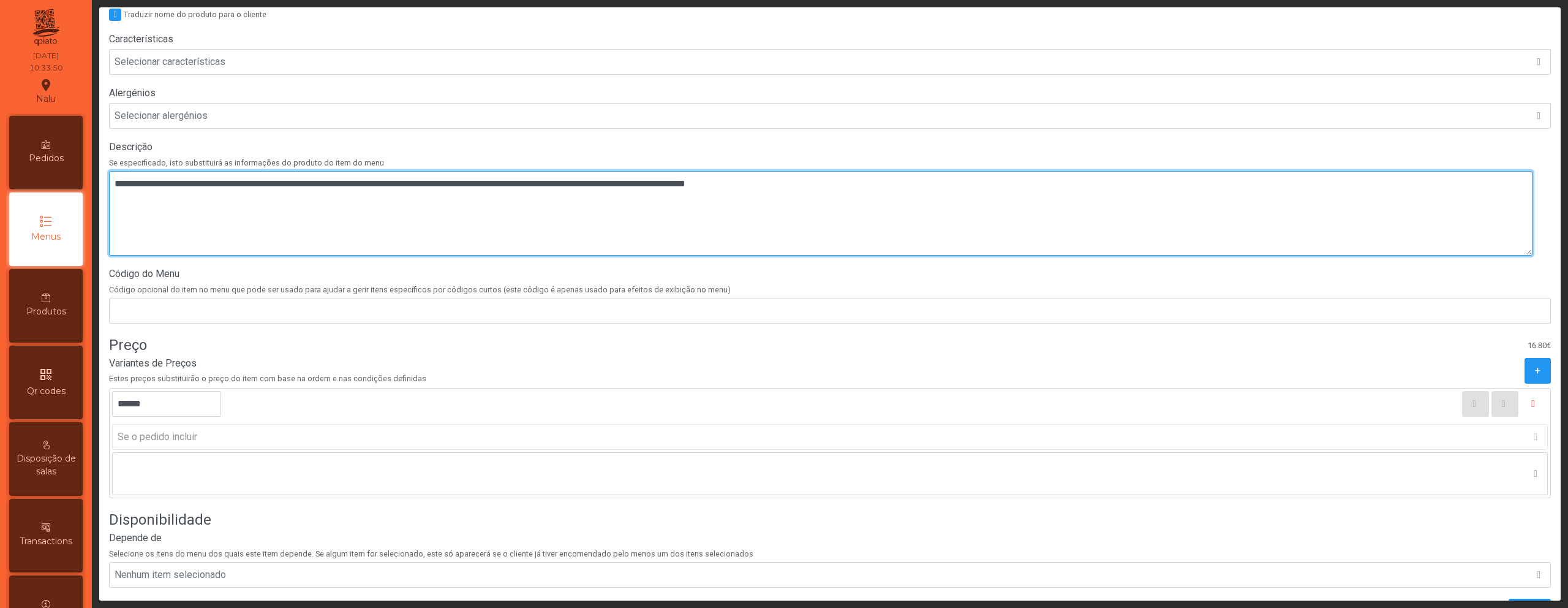
scroll to position [343, 0]
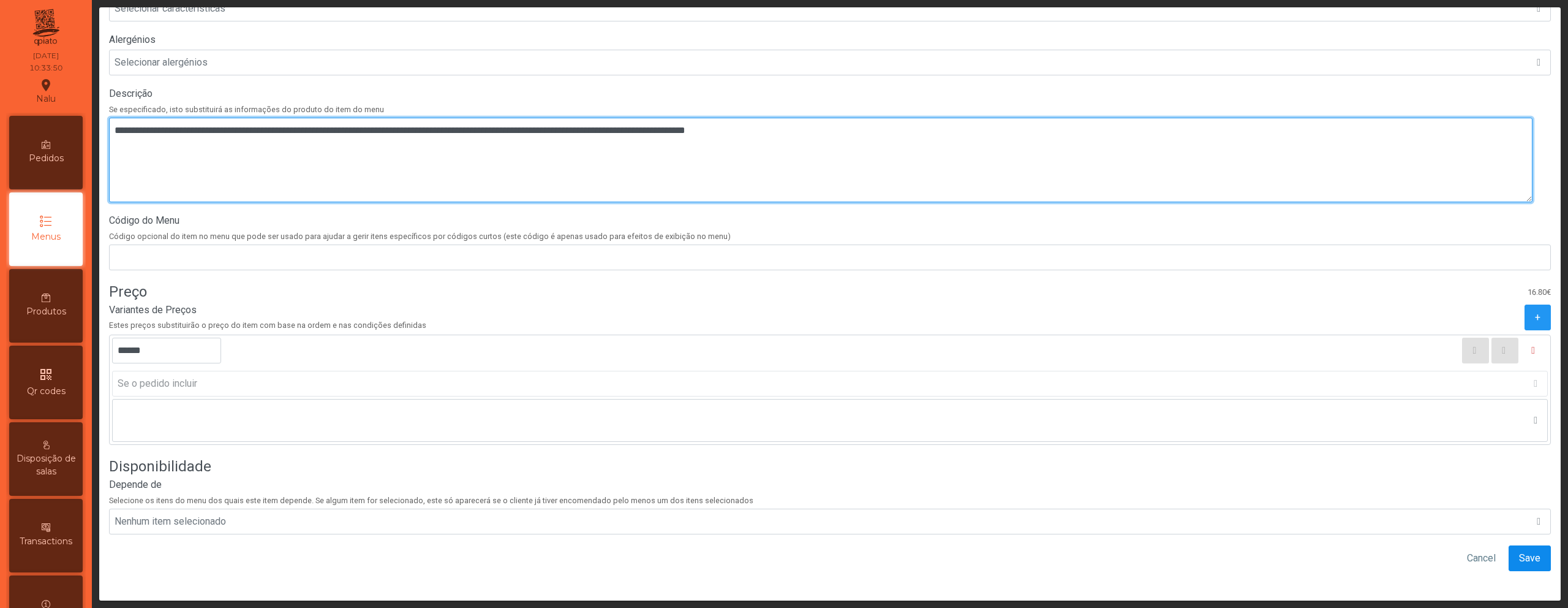
type textarea "**********"
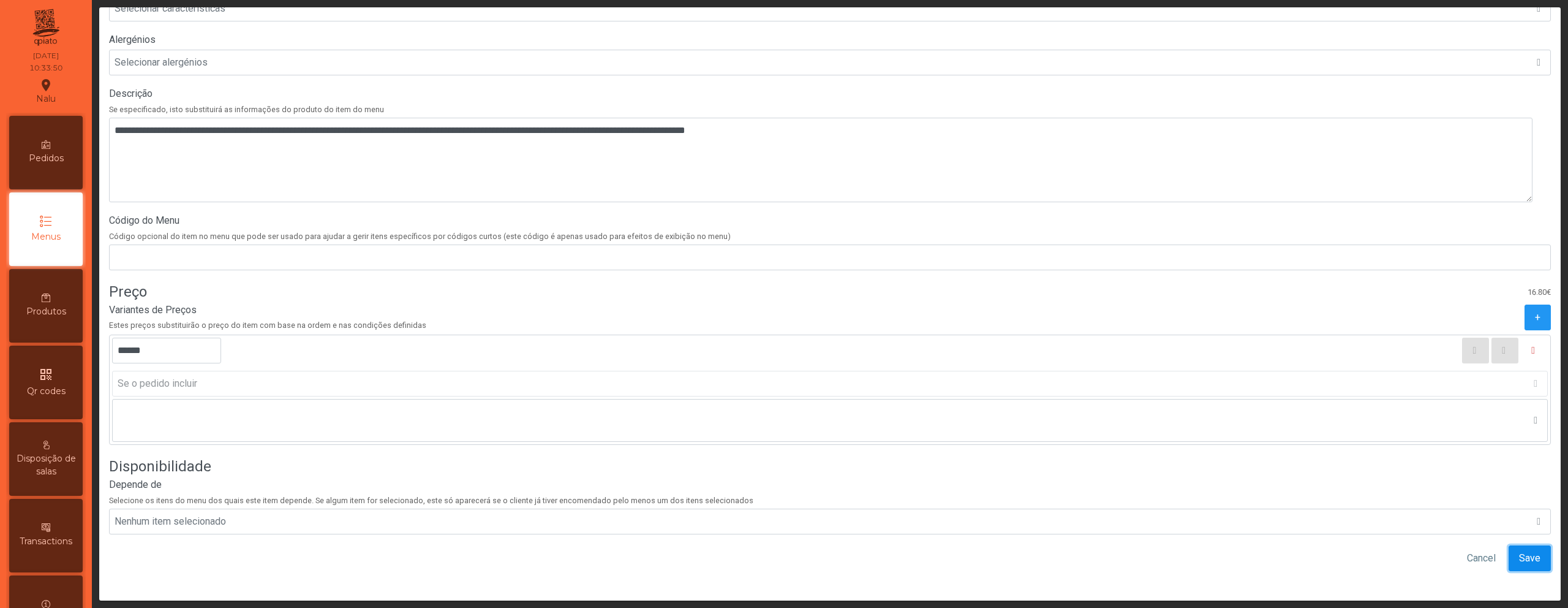
click at [1521, 551] on span "Save" at bounding box center [1530, 558] width 22 height 15
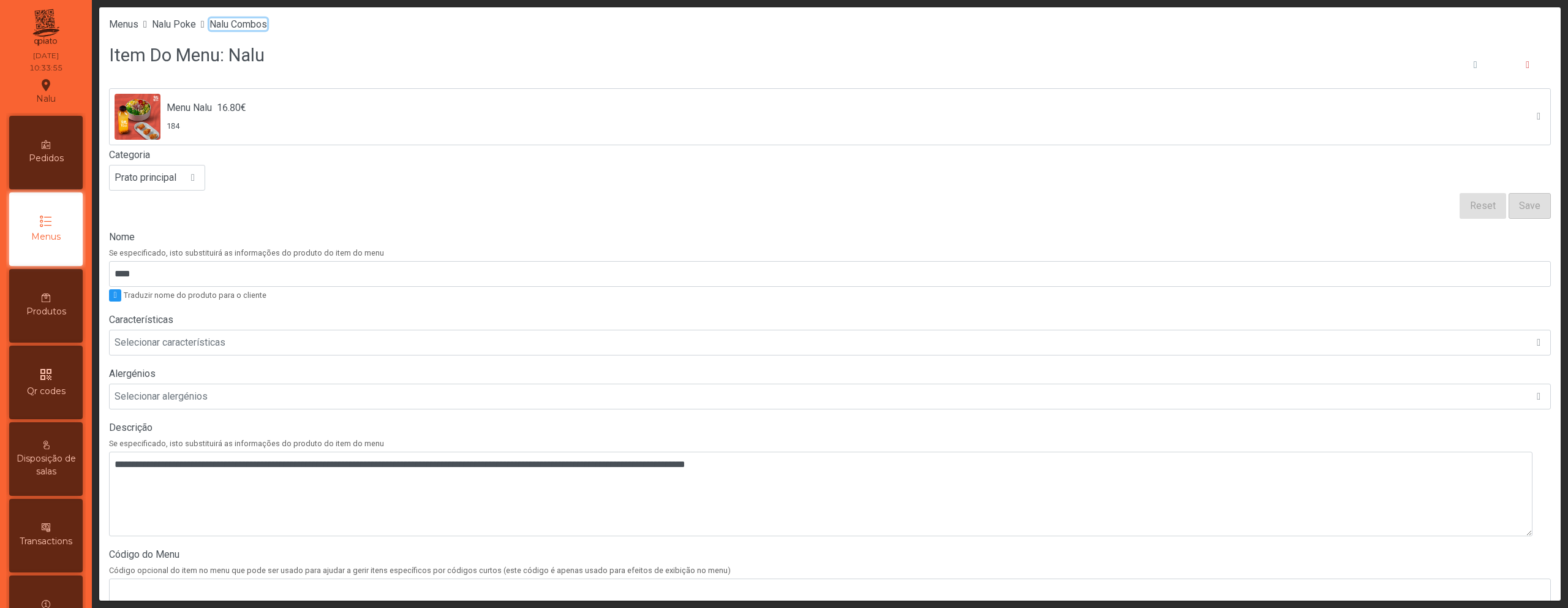
click at [243, 25] on span "Nalu Combos" at bounding box center [238, 24] width 58 height 12
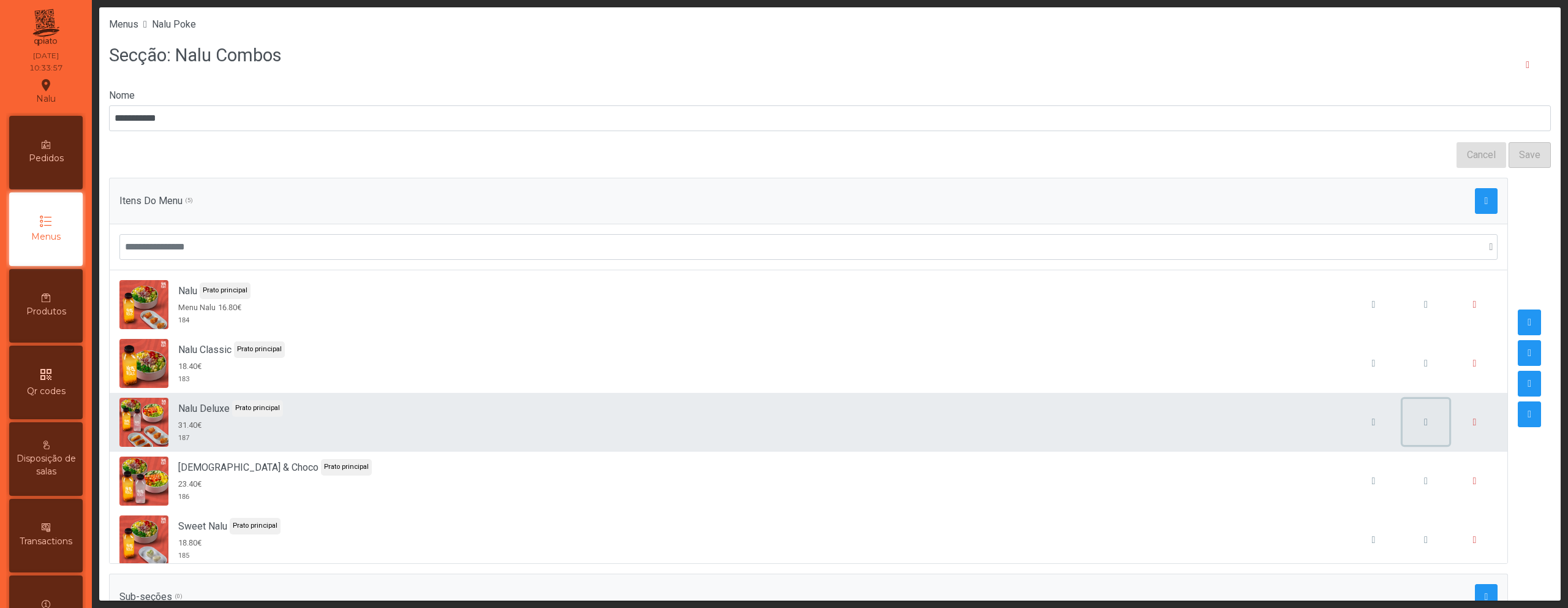
click at [1424, 422] on span "button" at bounding box center [1426, 422] width 4 height 10
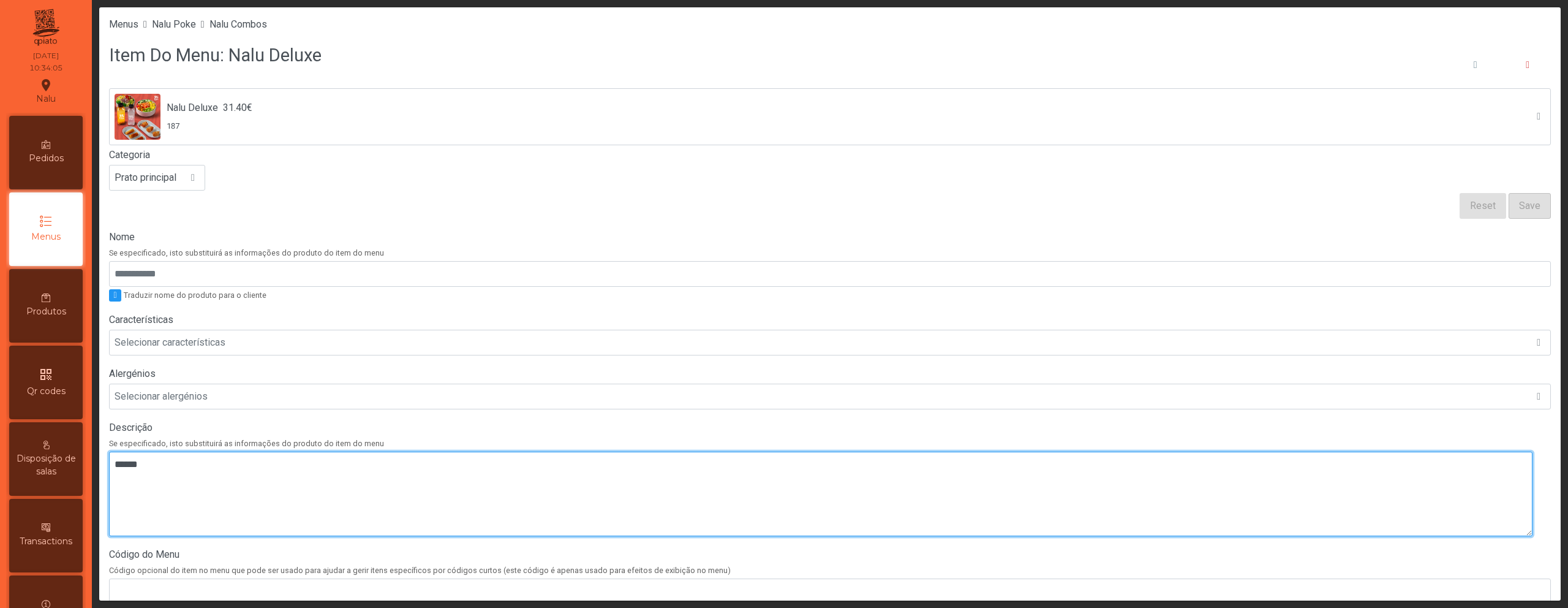
click at [268, 485] on textarea at bounding box center [820, 494] width 1424 height 85
paste textarea "**********"
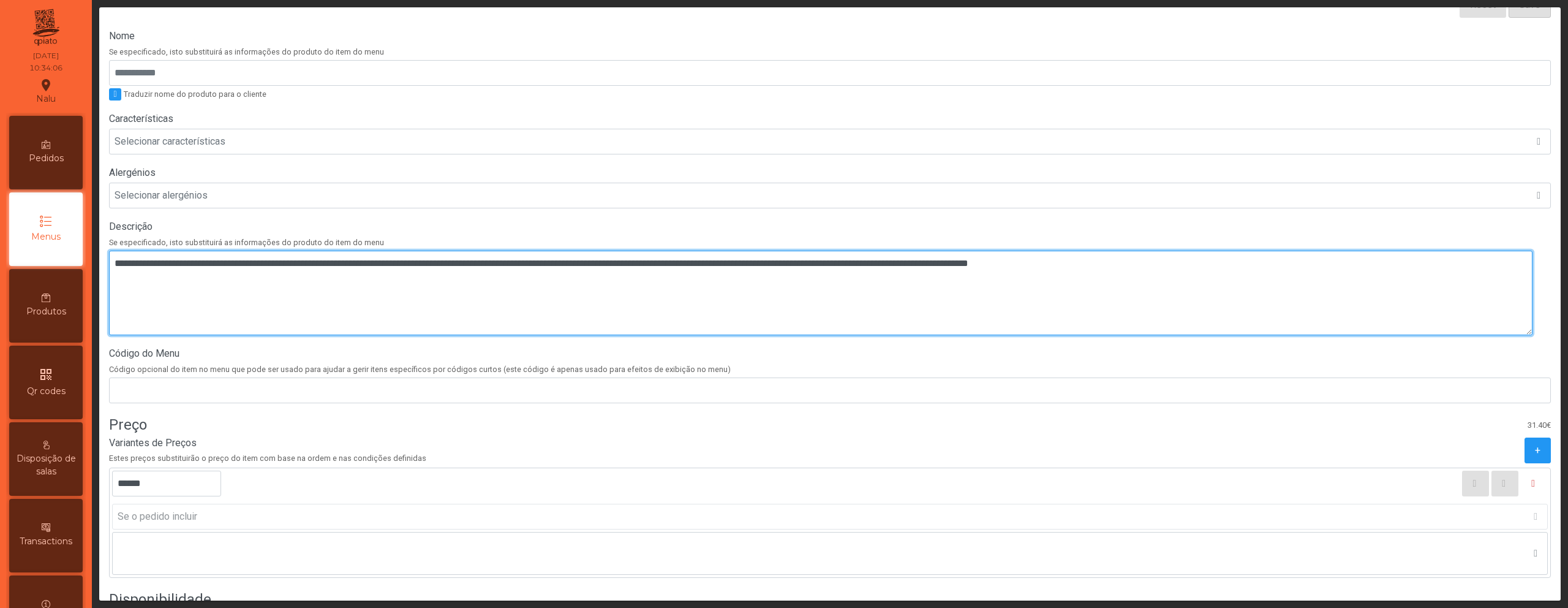
scroll to position [343, 0]
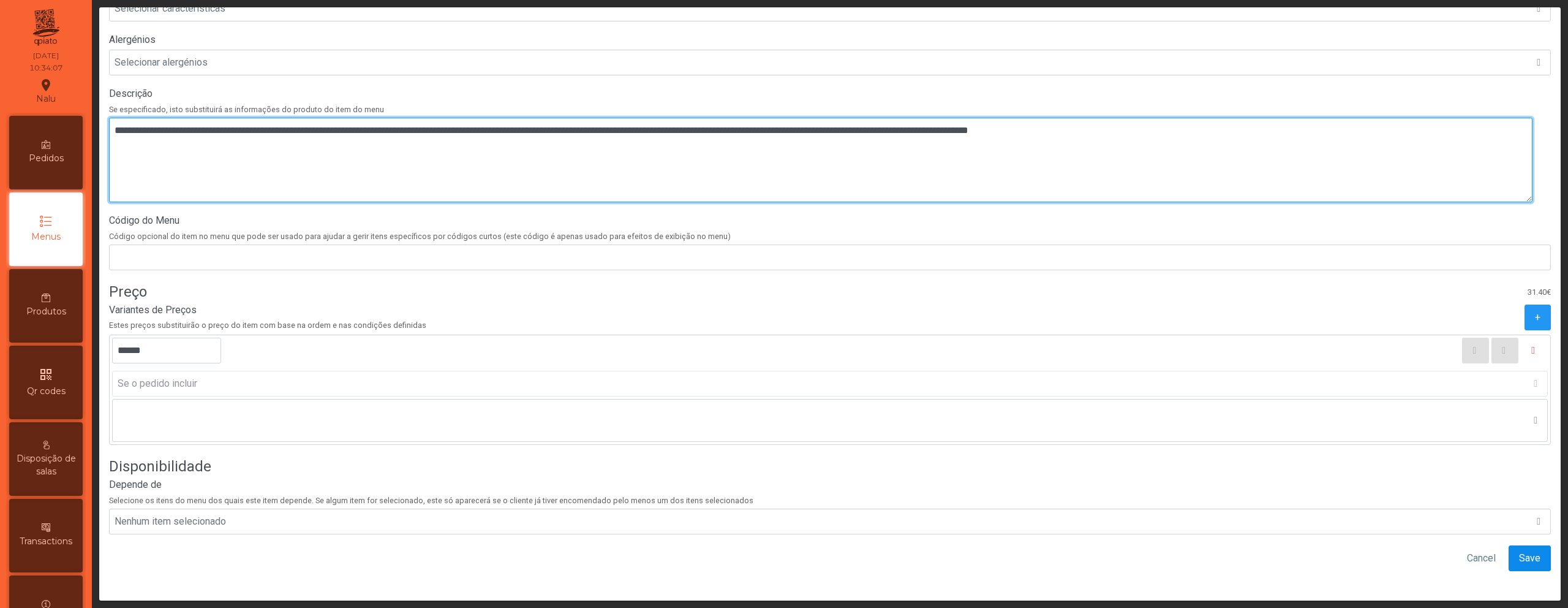
type textarea "**********"
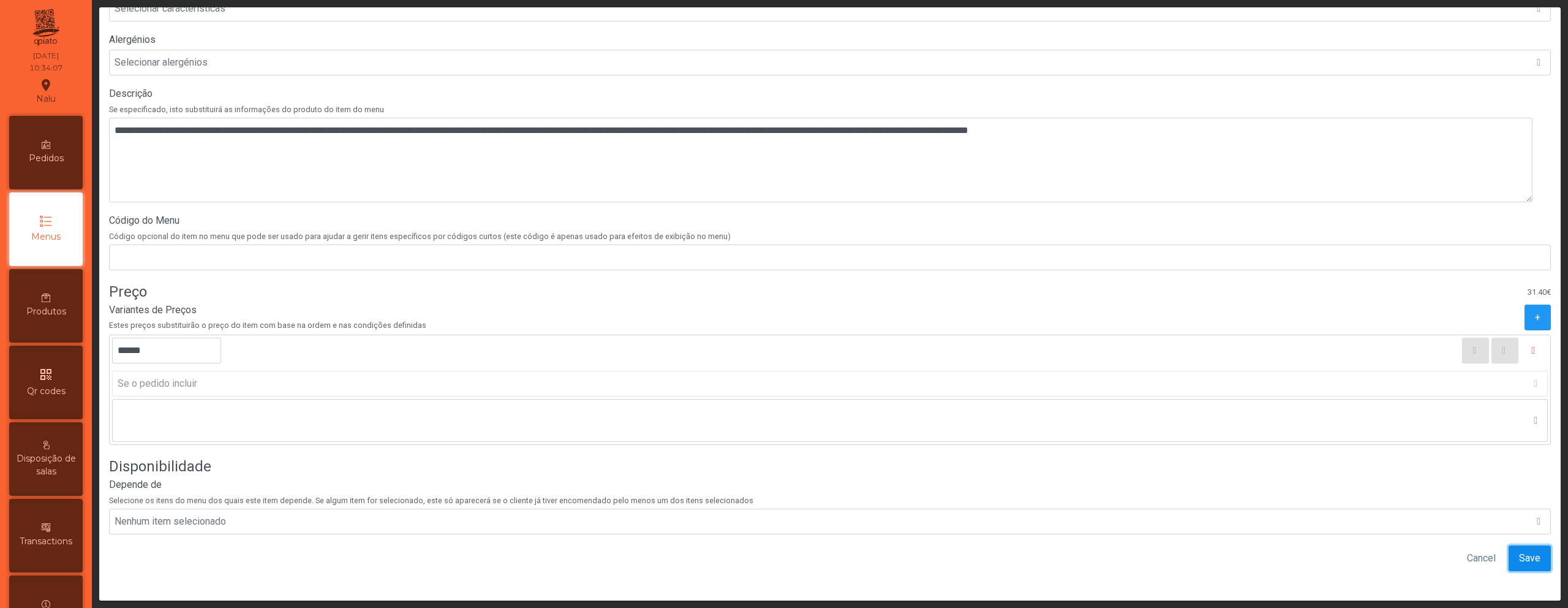
click at [1509, 547] on button "Save" at bounding box center [1530, 558] width 42 height 26
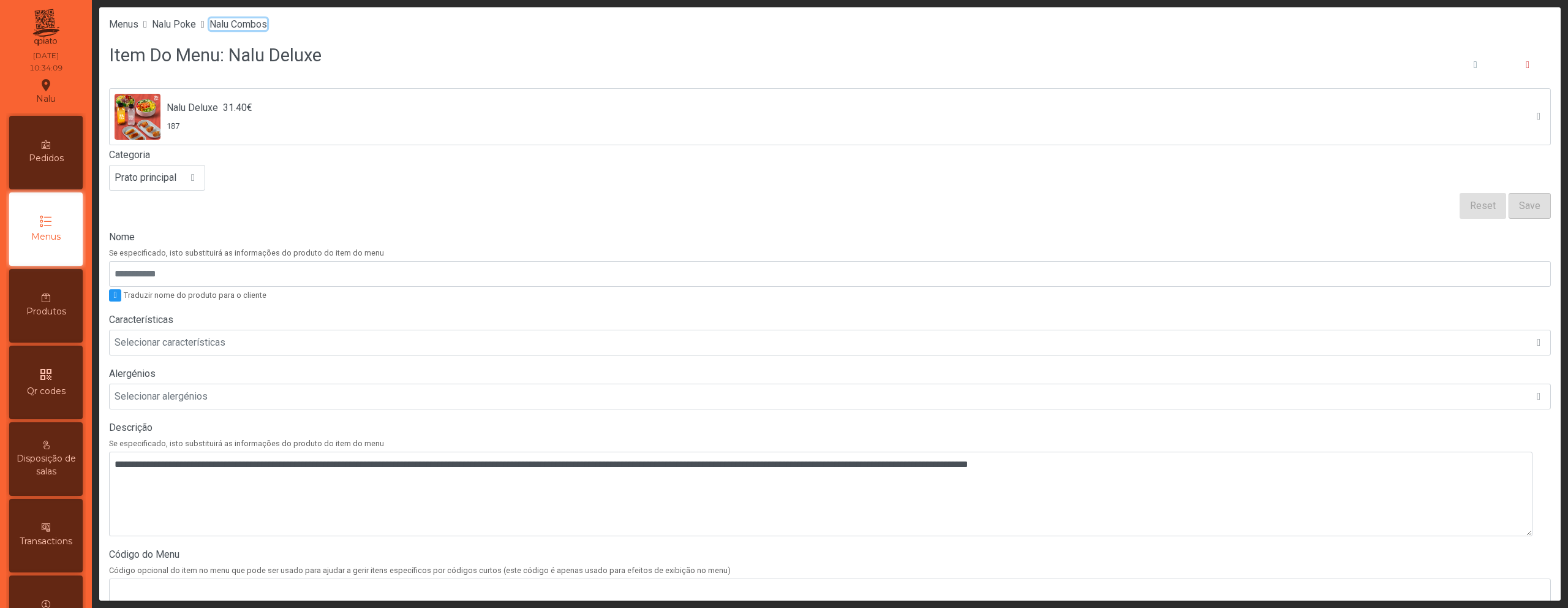
click at [267, 23] on span "Nalu Combos" at bounding box center [238, 24] width 58 height 12
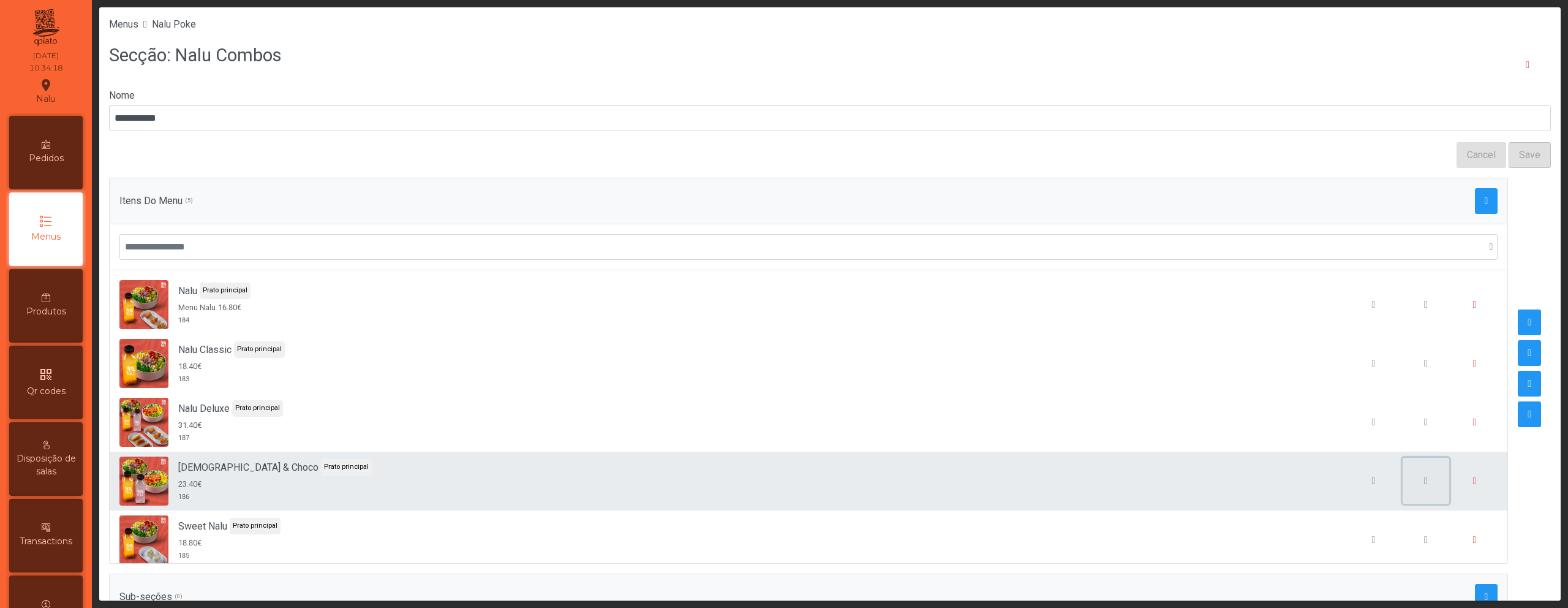
click at [1403, 488] on button "button" at bounding box center [1426, 481] width 47 height 47
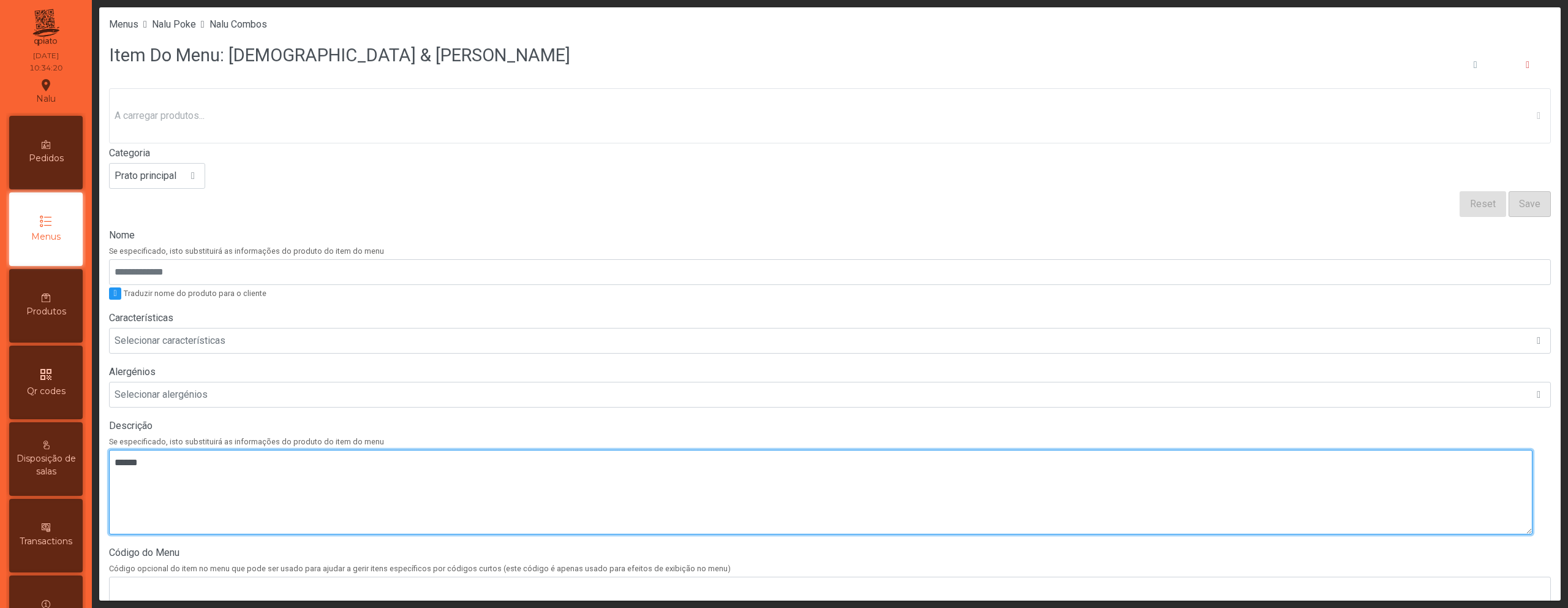
click at [316, 518] on textarea at bounding box center [820, 492] width 1424 height 85
paste textarea "**********"
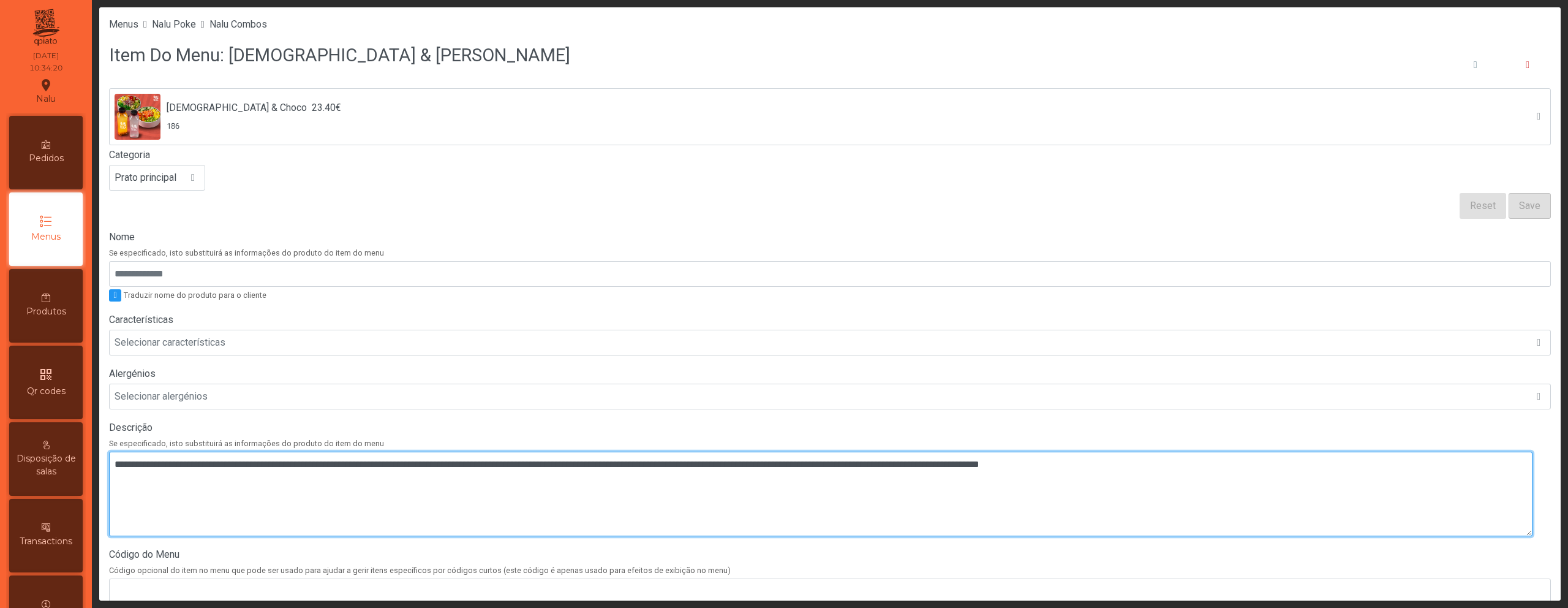
scroll to position [343, 0]
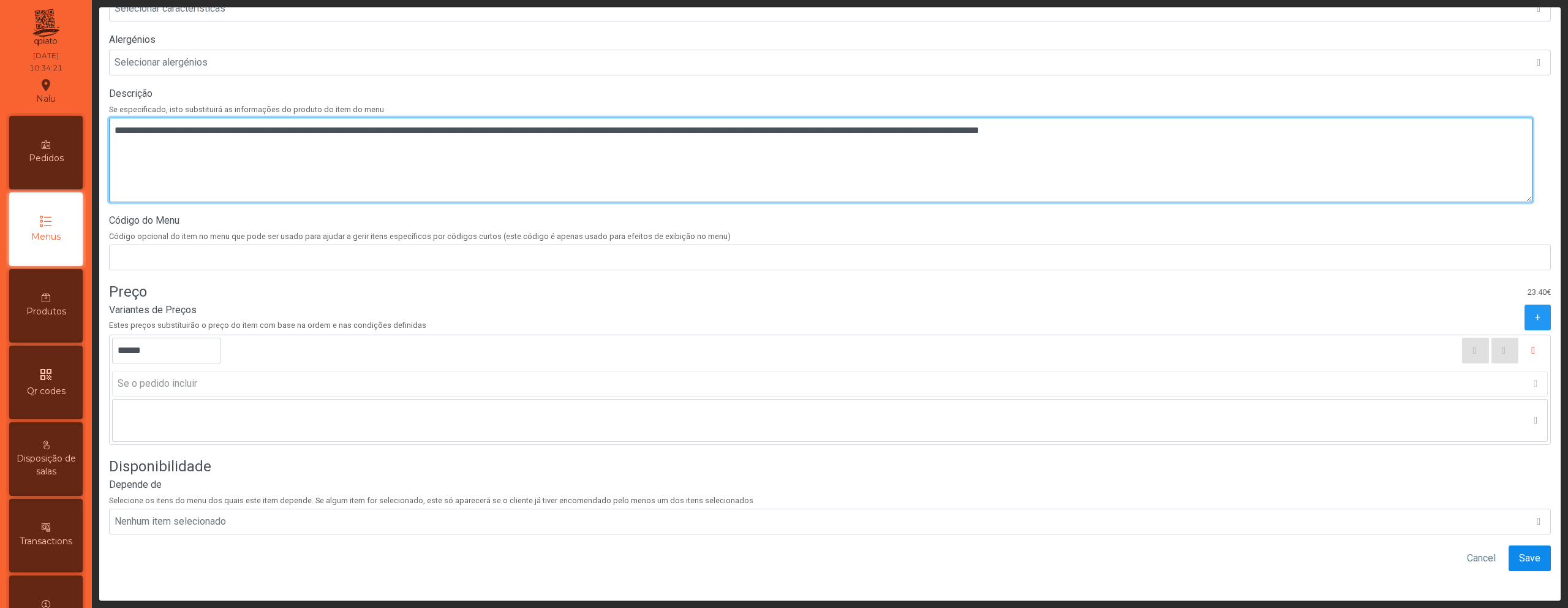
type textarea "**********"
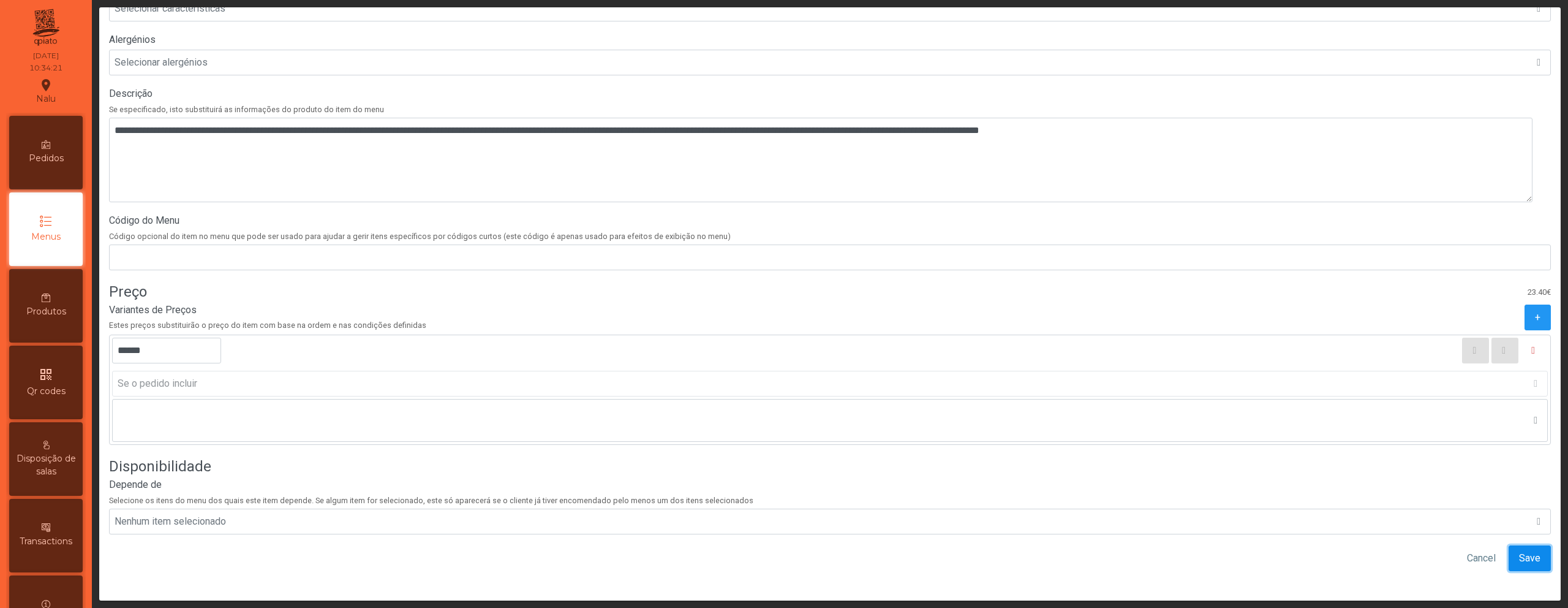
click at [1519, 551] on span "Save" at bounding box center [1530, 558] width 22 height 15
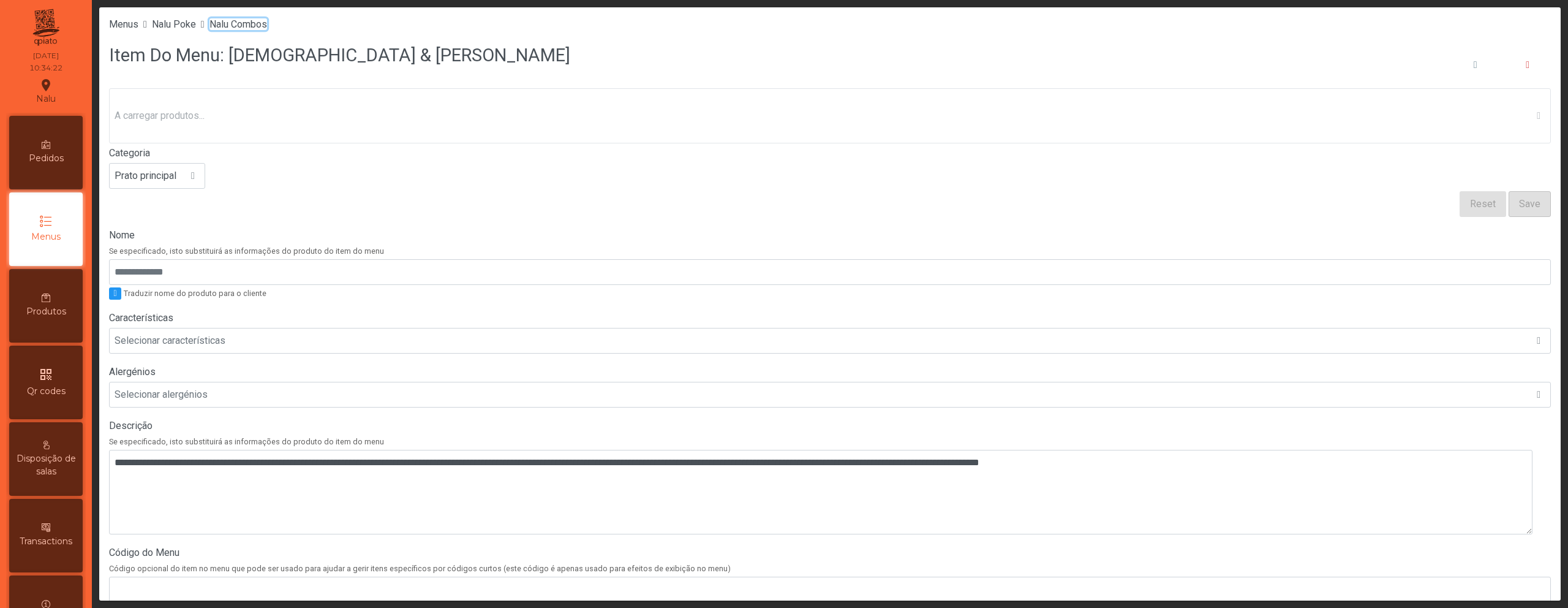
click at [243, 24] on span "Nalu Combos" at bounding box center [238, 24] width 58 height 12
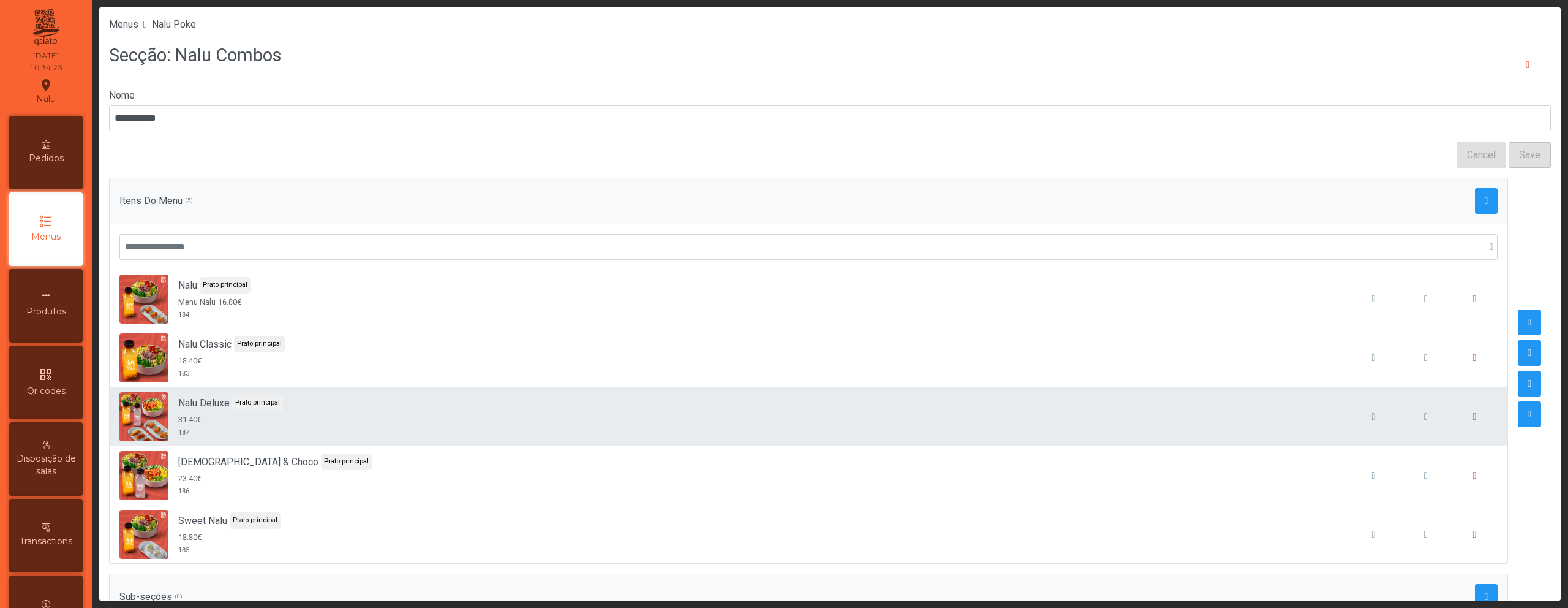
scroll to position [11, 0]
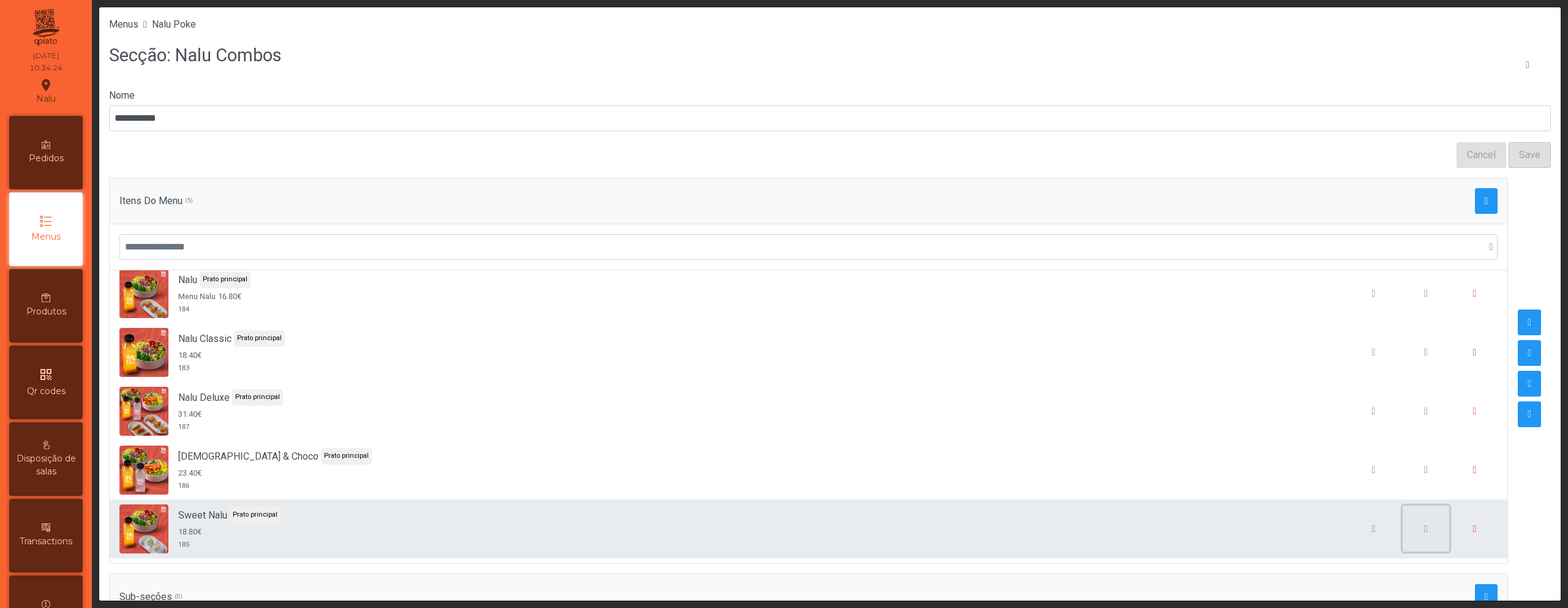
click at [1424, 531] on span "button" at bounding box center [1426, 529] width 4 height 10
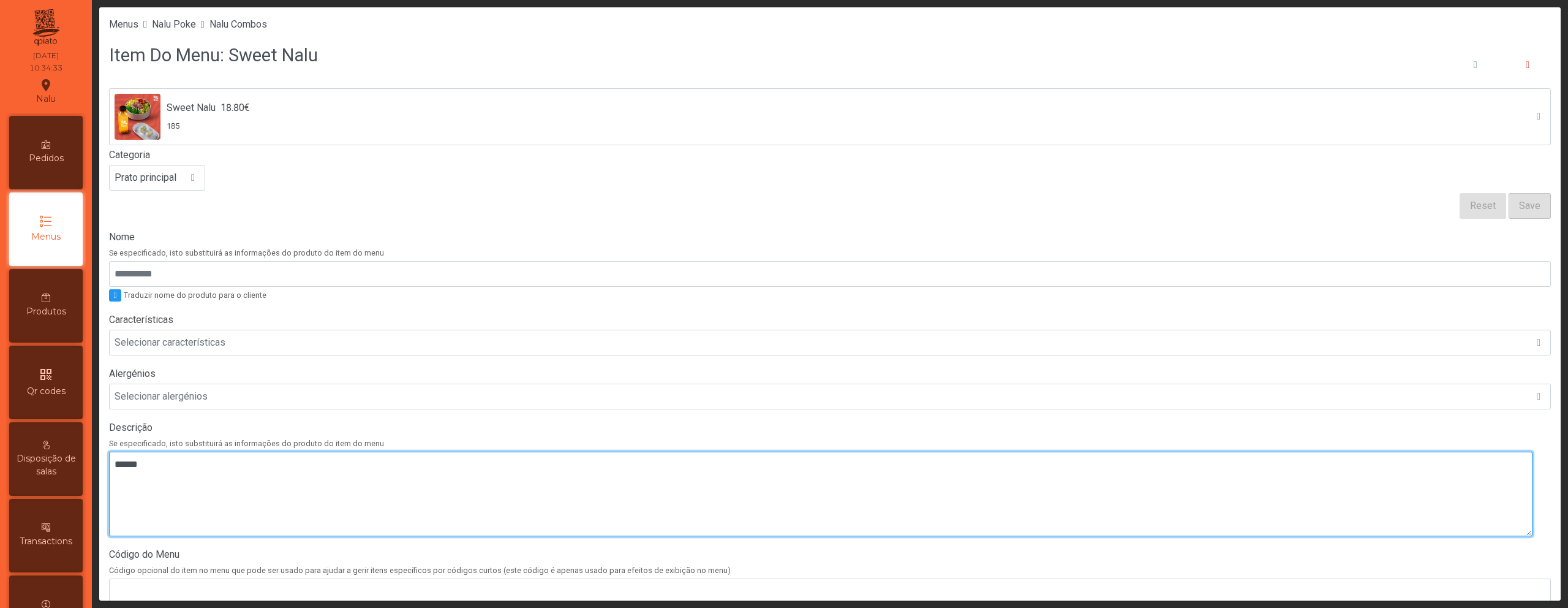
click at [651, 503] on textarea at bounding box center [820, 494] width 1424 height 85
paste textarea "**********"
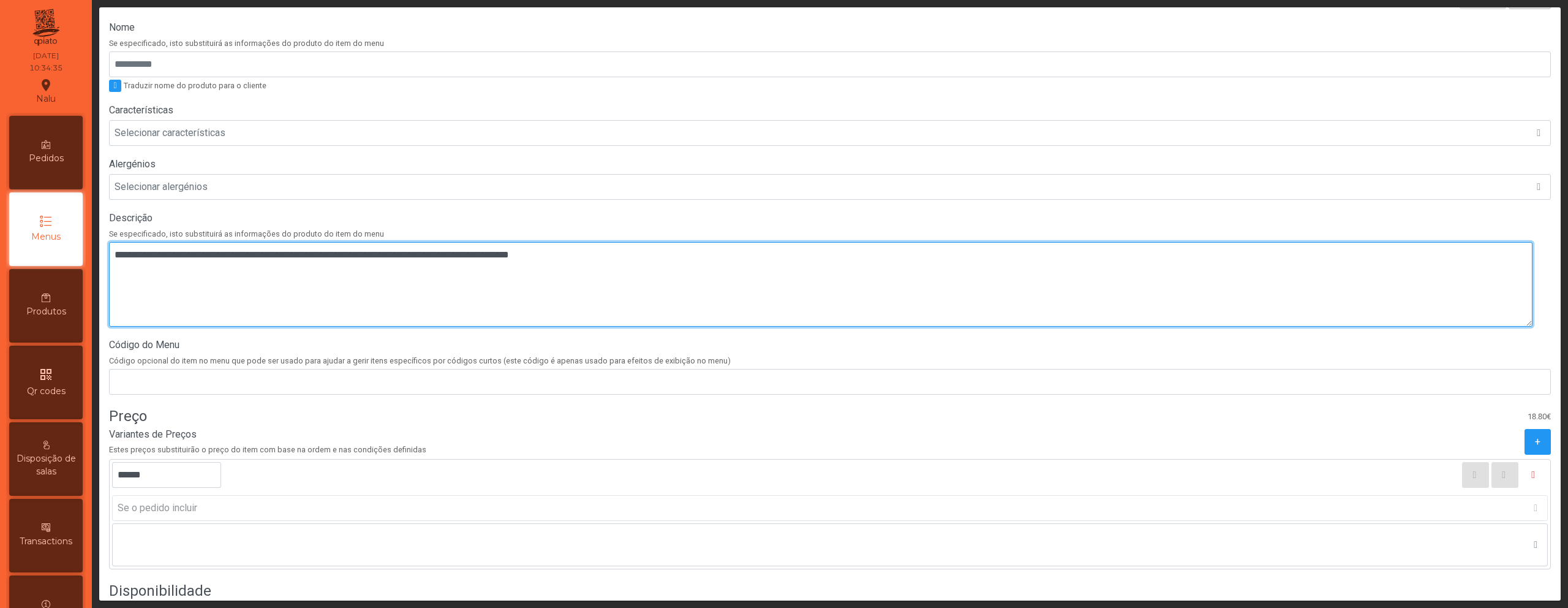
scroll to position [343, 0]
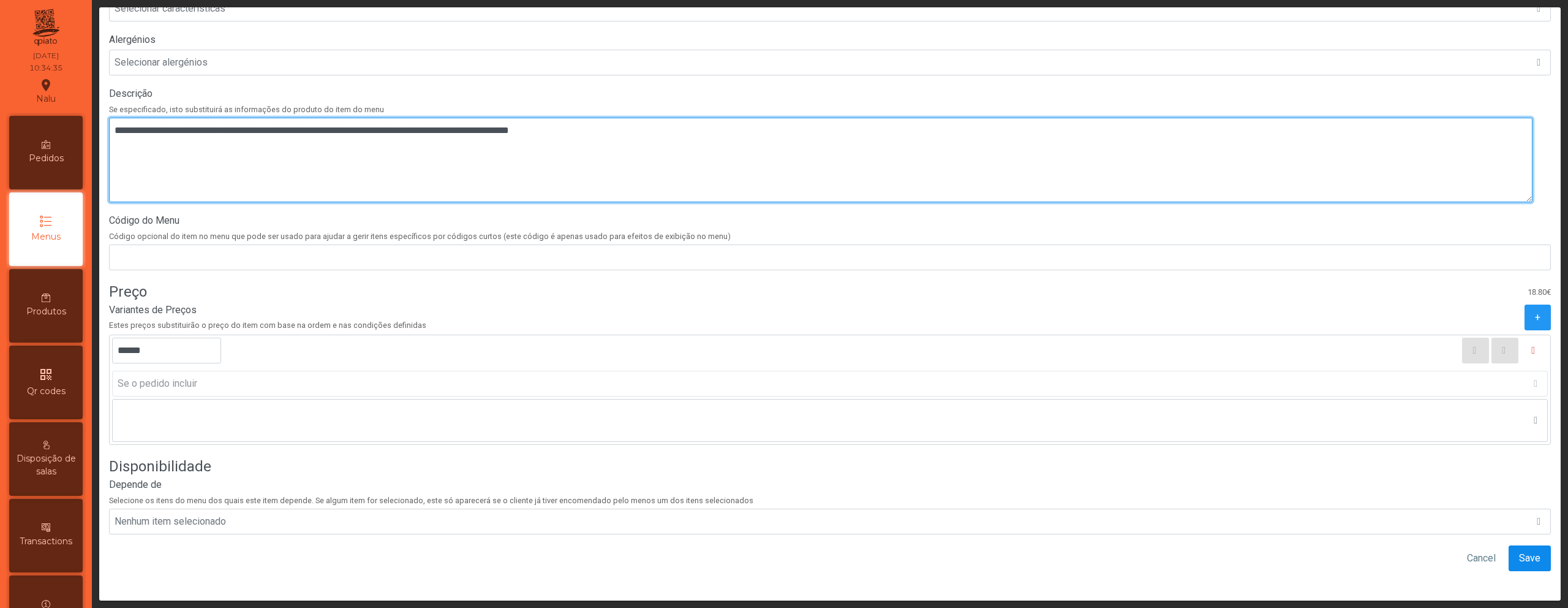
type textarea "**********"
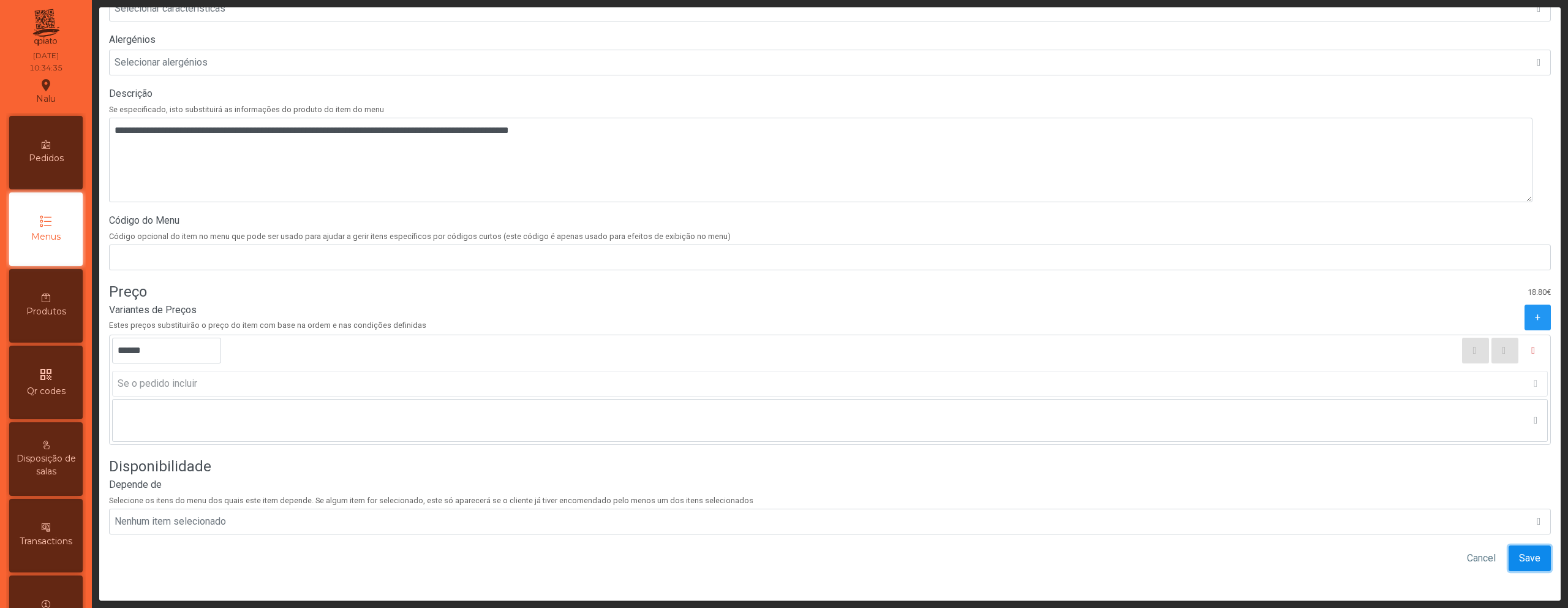
click at [1509, 545] on button "Save" at bounding box center [1530, 558] width 42 height 26
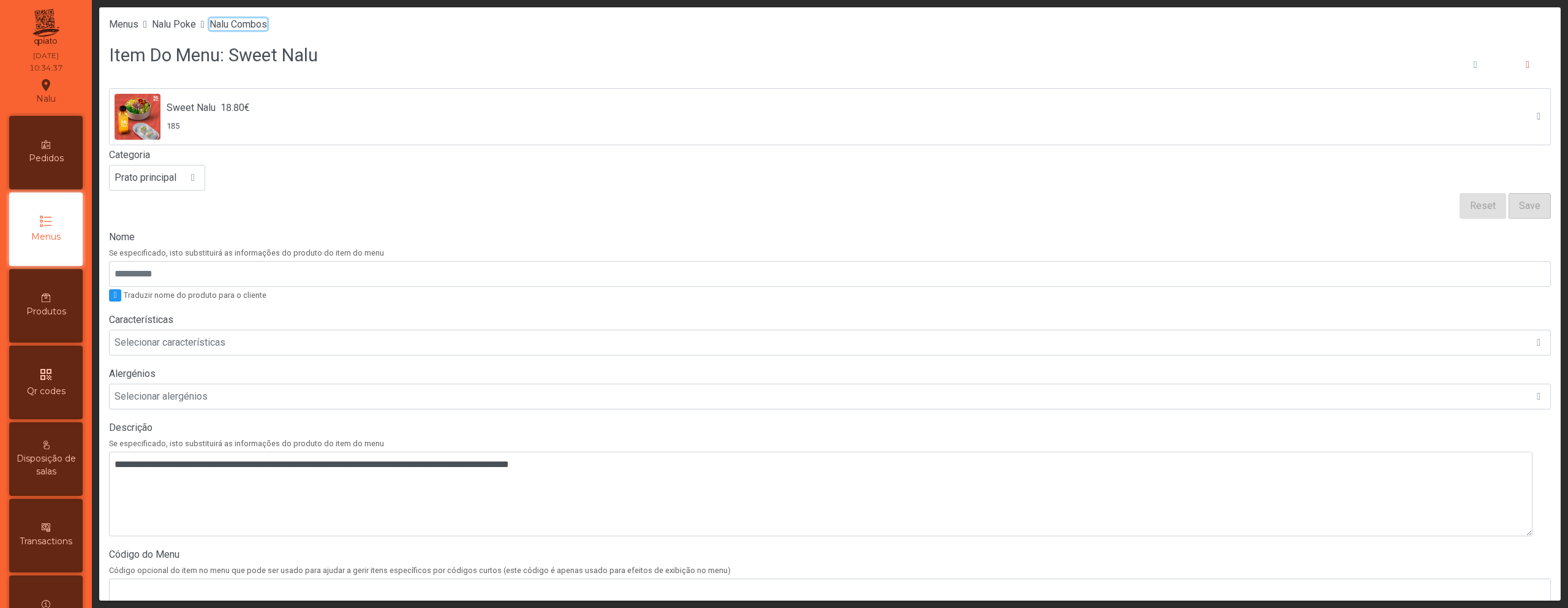
click at [267, 27] on span "Nalu Combos" at bounding box center [238, 24] width 58 height 12
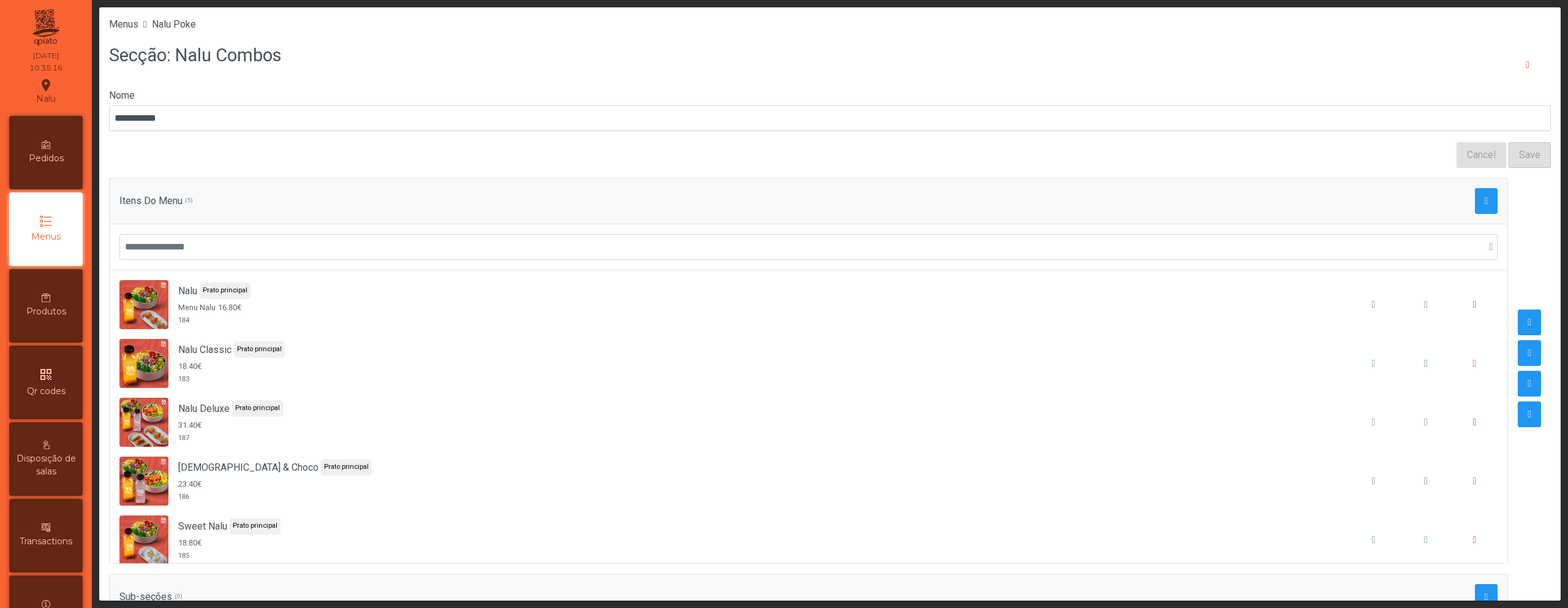
click at [44, 385] on span "Qr codes" at bounding box center [46, 391] width 39 height 13
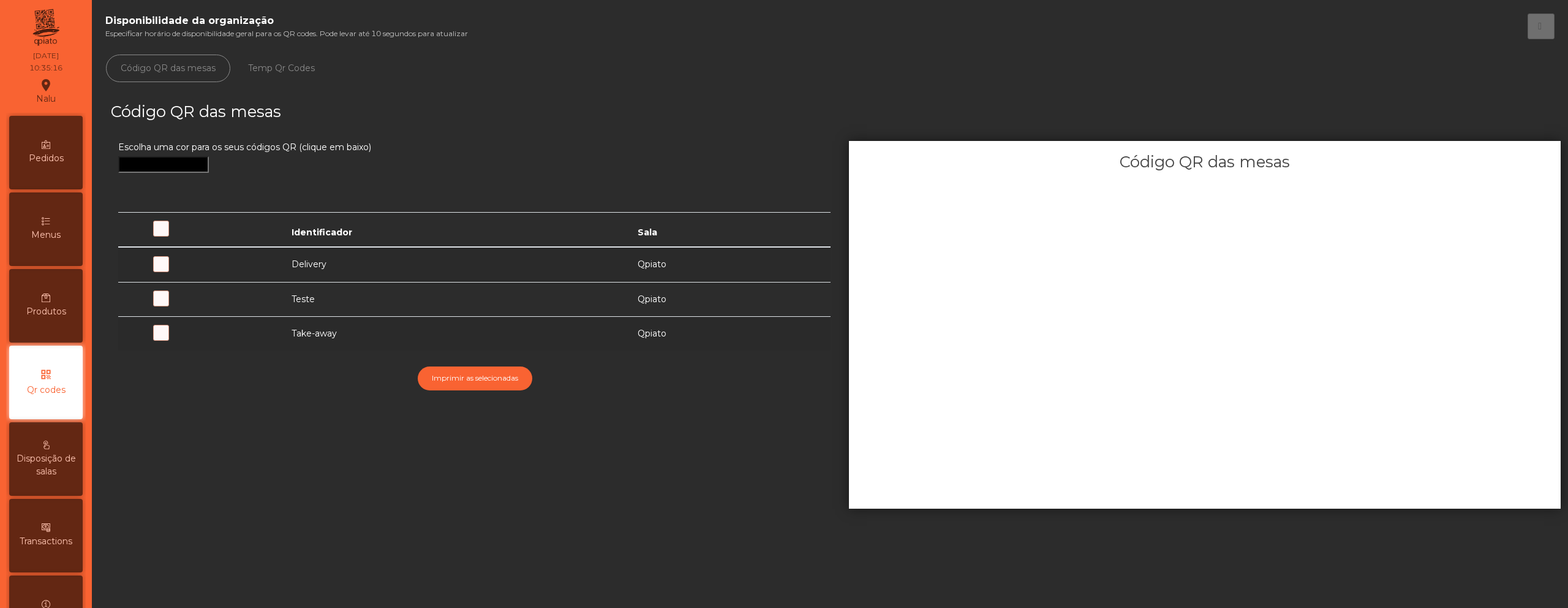
scroll to position [79, 0]
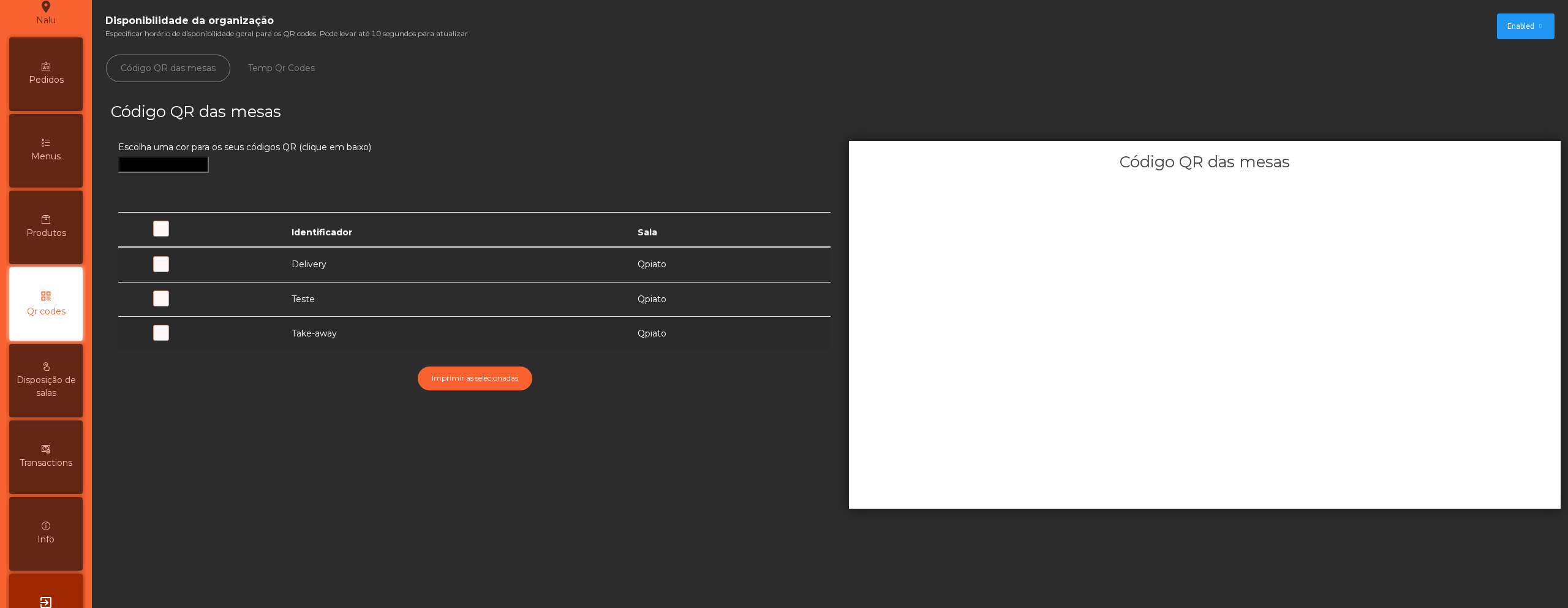
click at [212, 305] on span at bounding box center [212, 305] width 0 height 0
click at [63, 141] on div "Menus" at bounding box center [46, 151] width 74 height 74
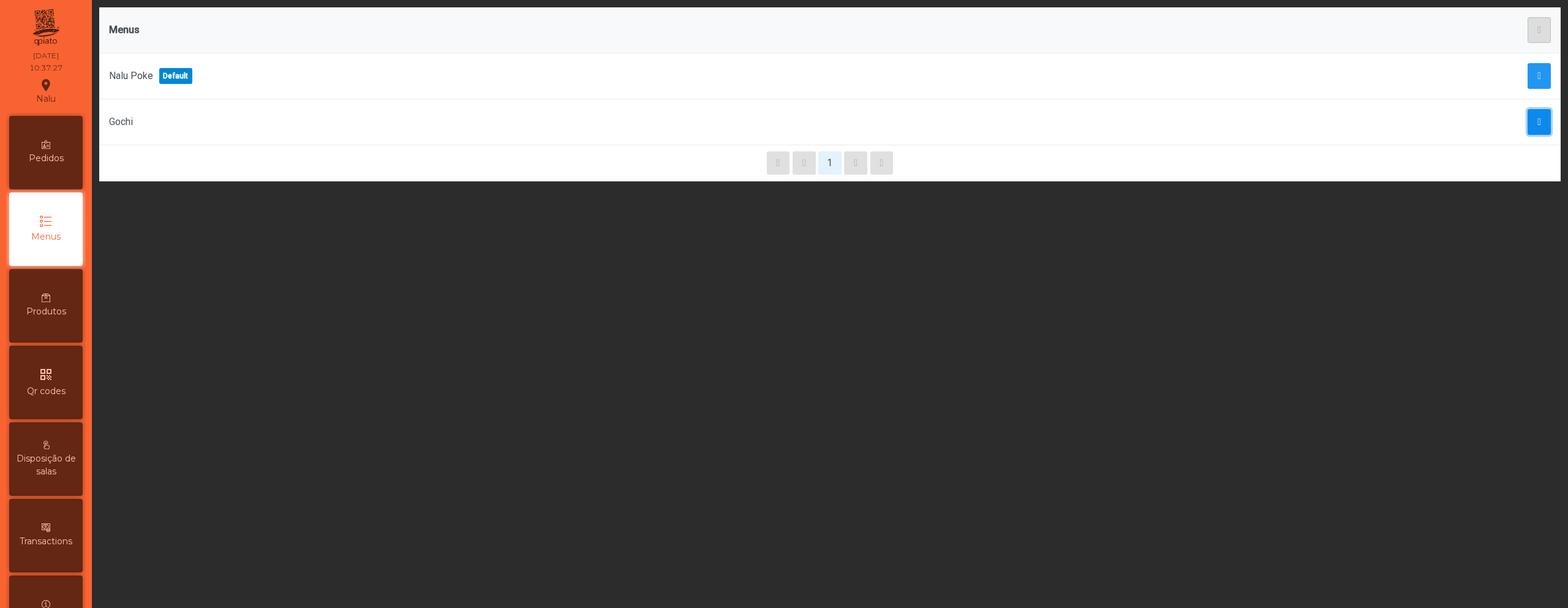
click at [1537, 120] on span "button" at bounding box center [1539, 122] width 4 height 10
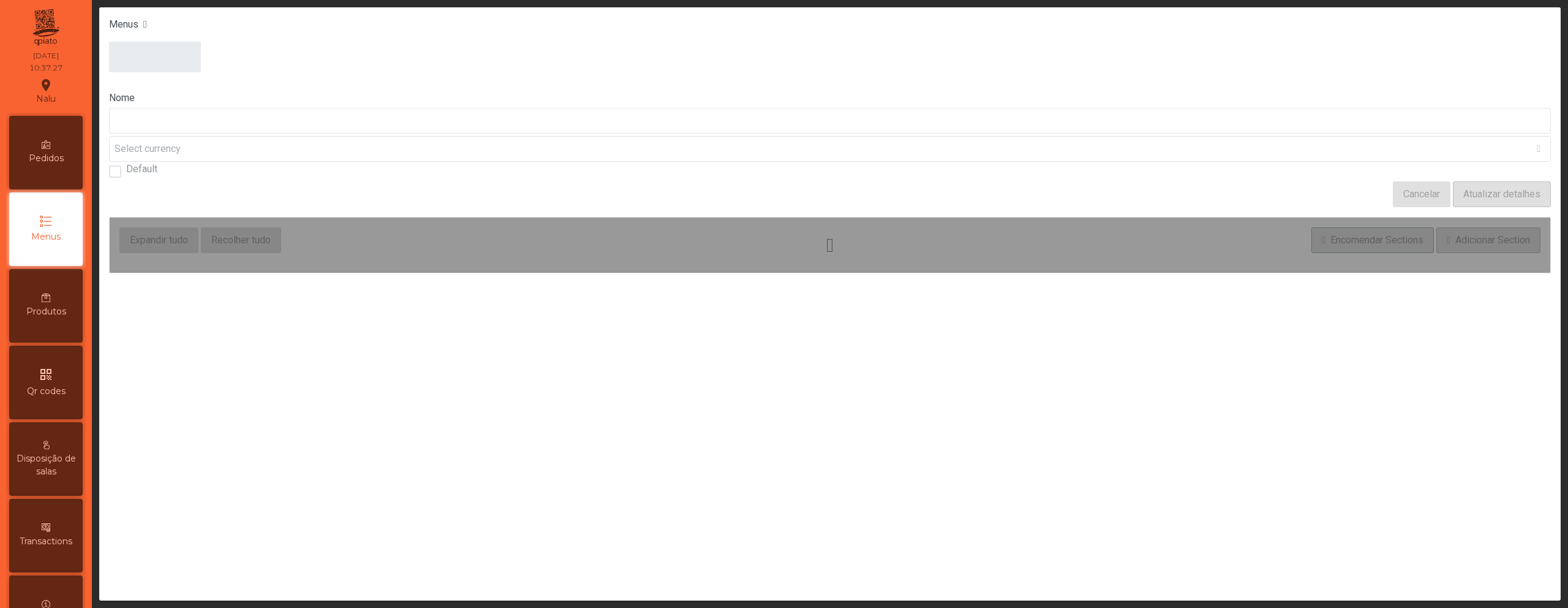
type input "*****"
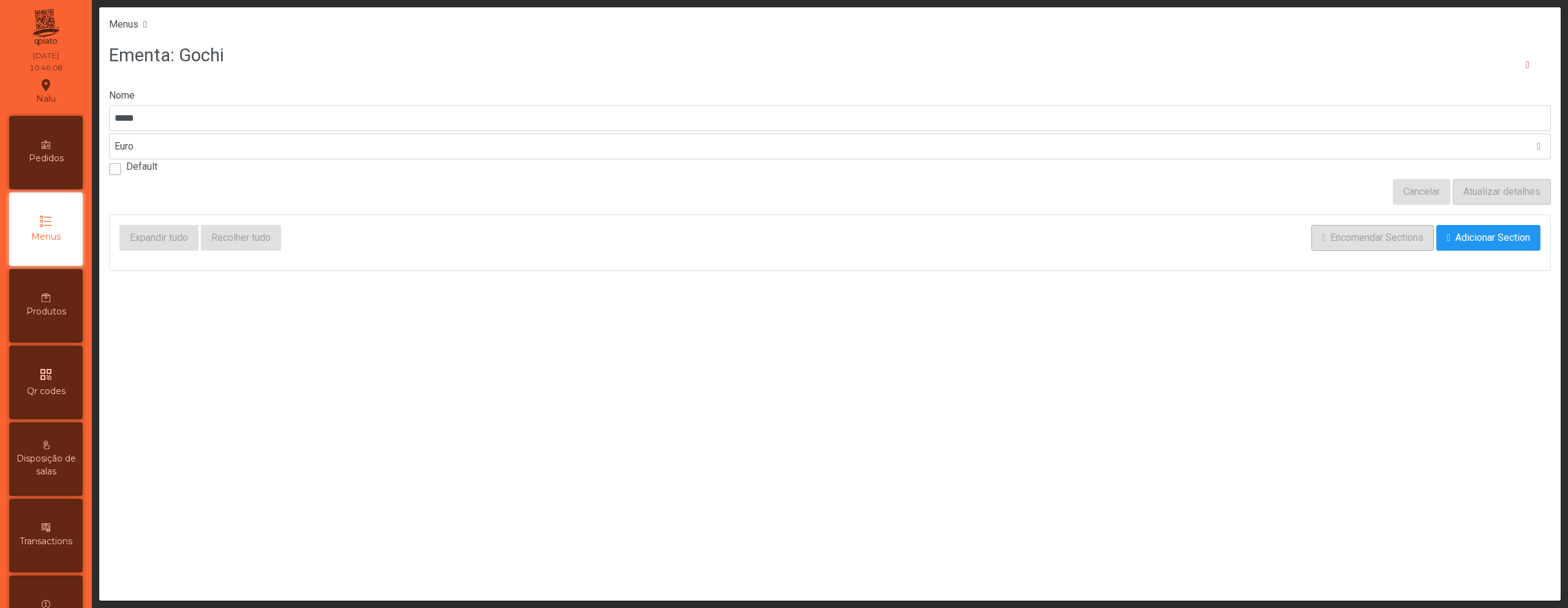
click at [61, 239] on span "Menus" at bounding box center [46, 237] width 29 height 13
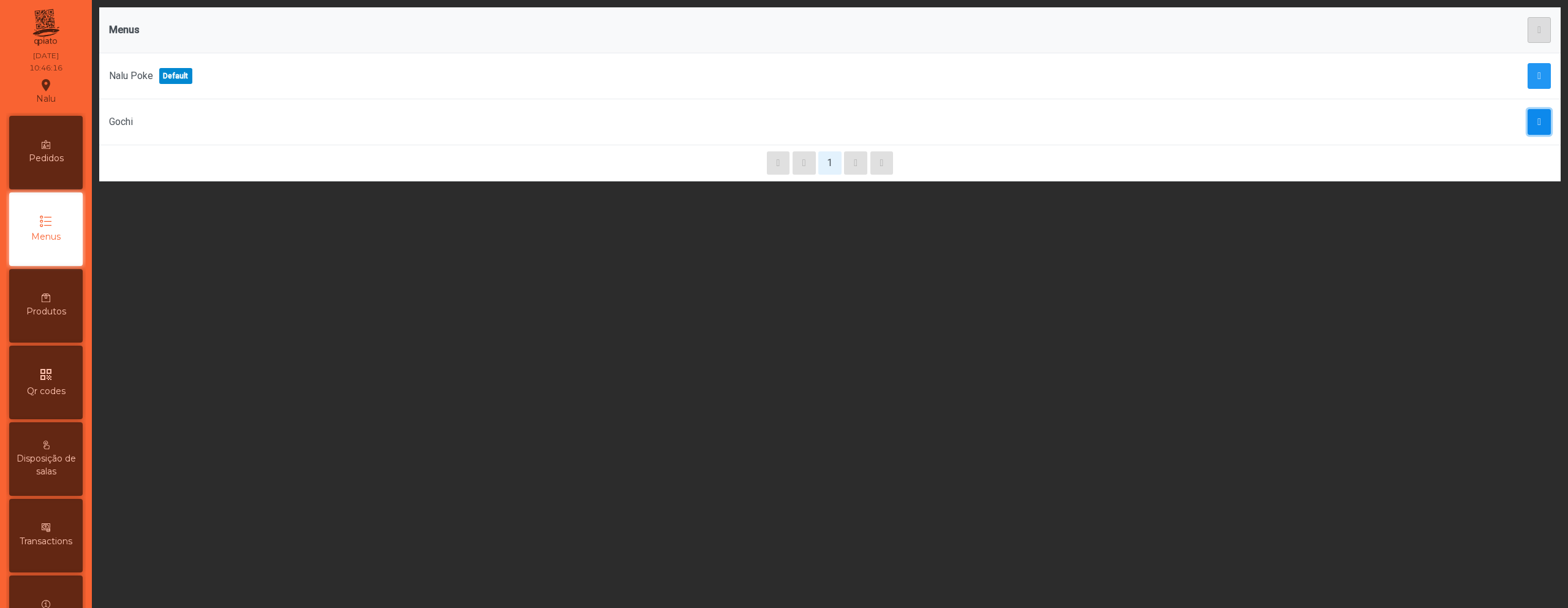
click at [1537, 117] on span "button" at bounding box center [1539, 122] width 4 height 10
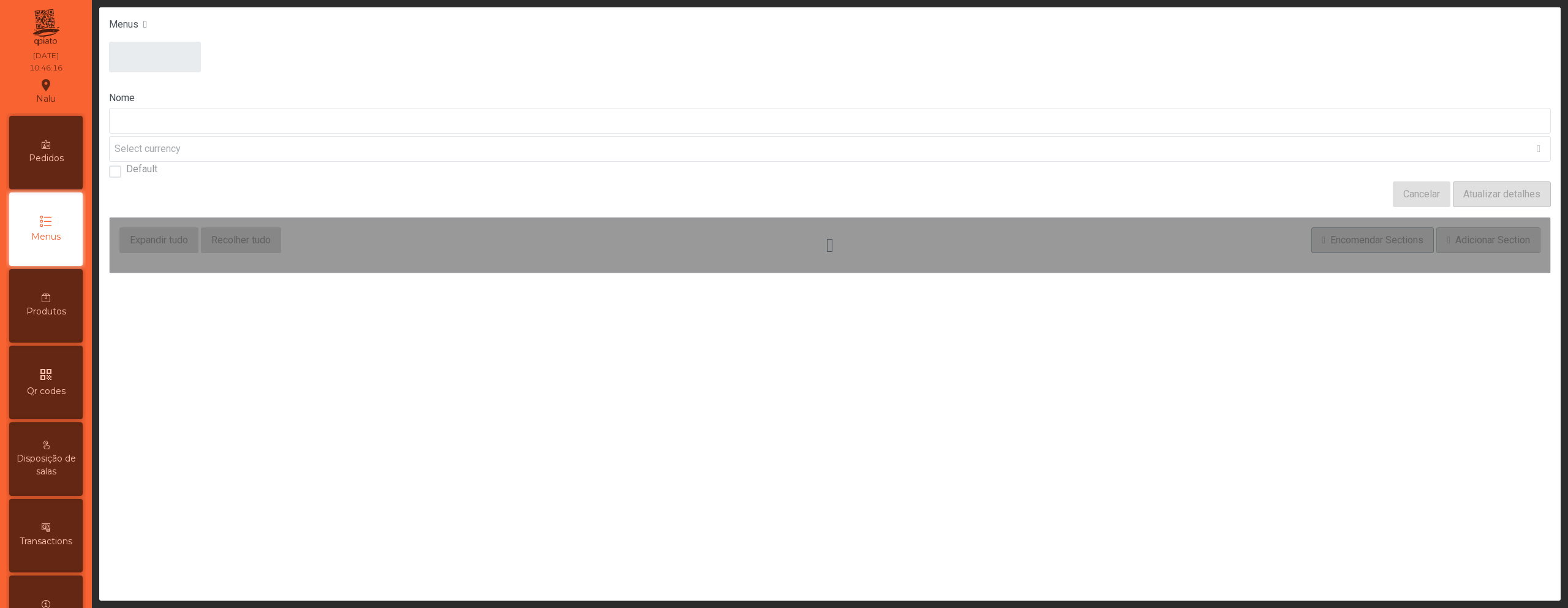
type input "*****"
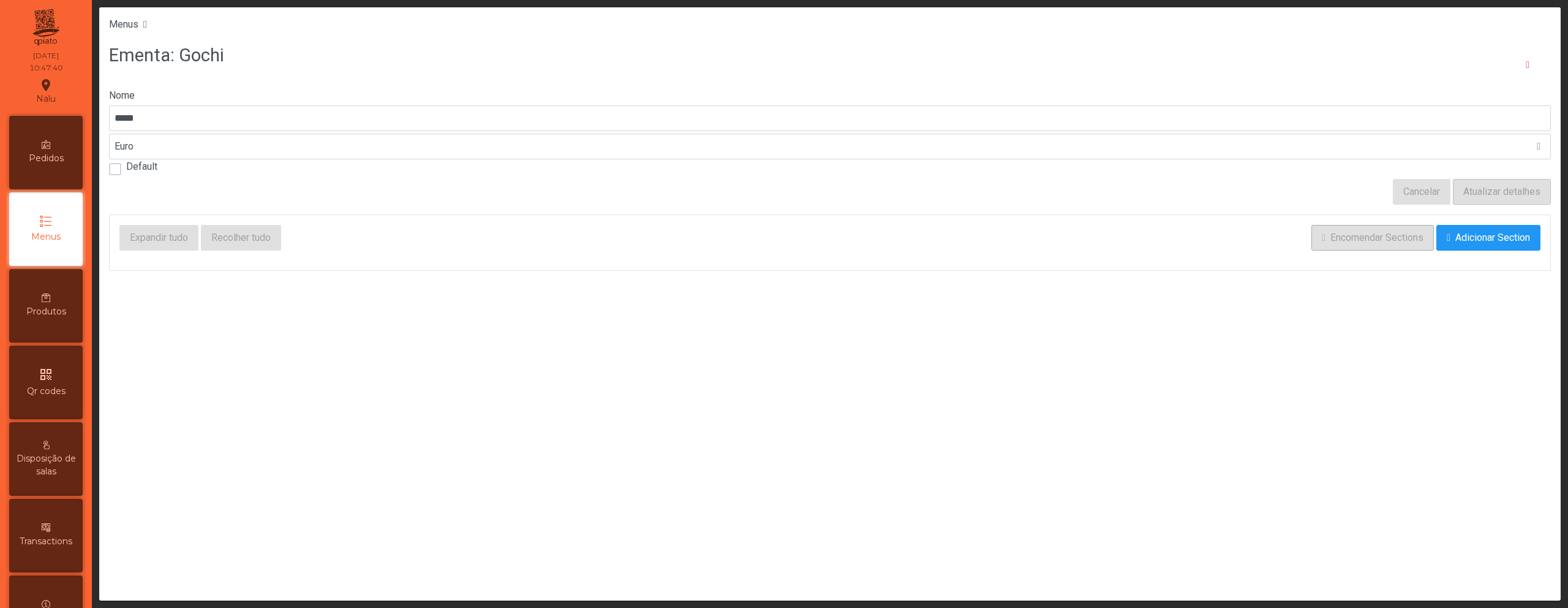
click at [58, 357] on div "qr_code Qr codes" at bounding box center [46, 382] width 74 height 74
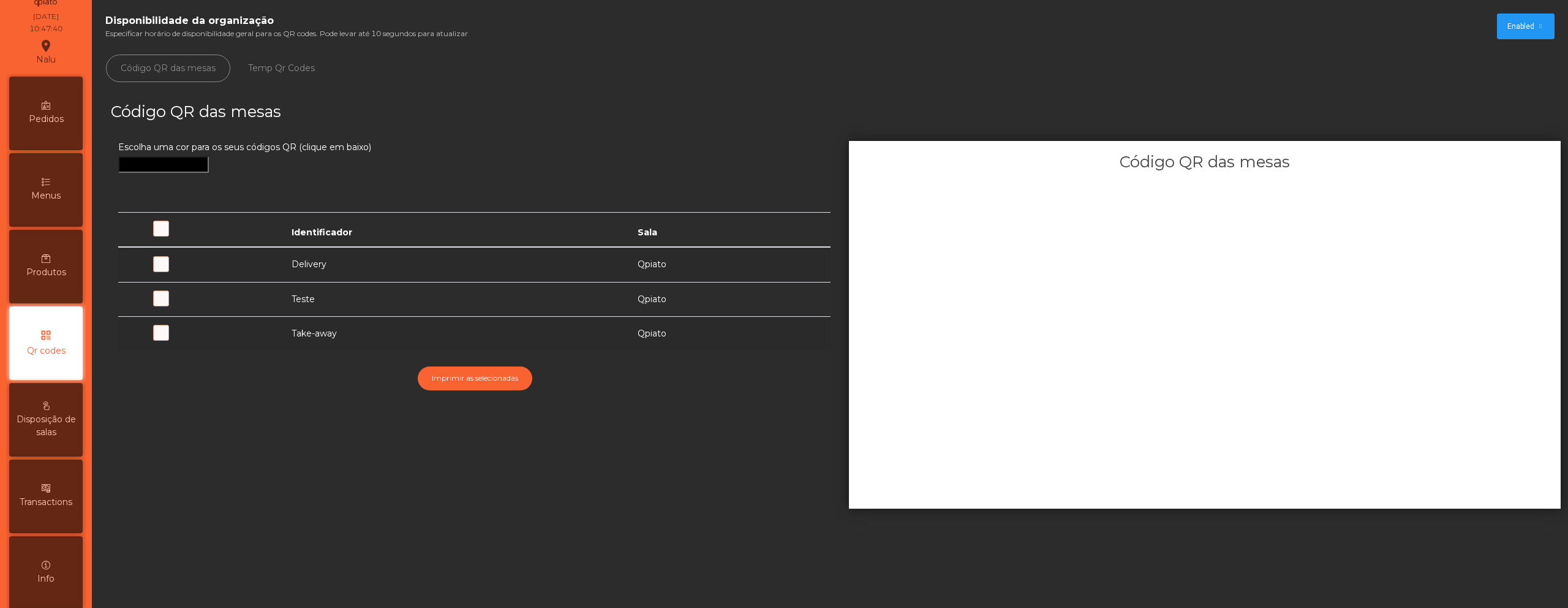
scroll to position [79, 0]
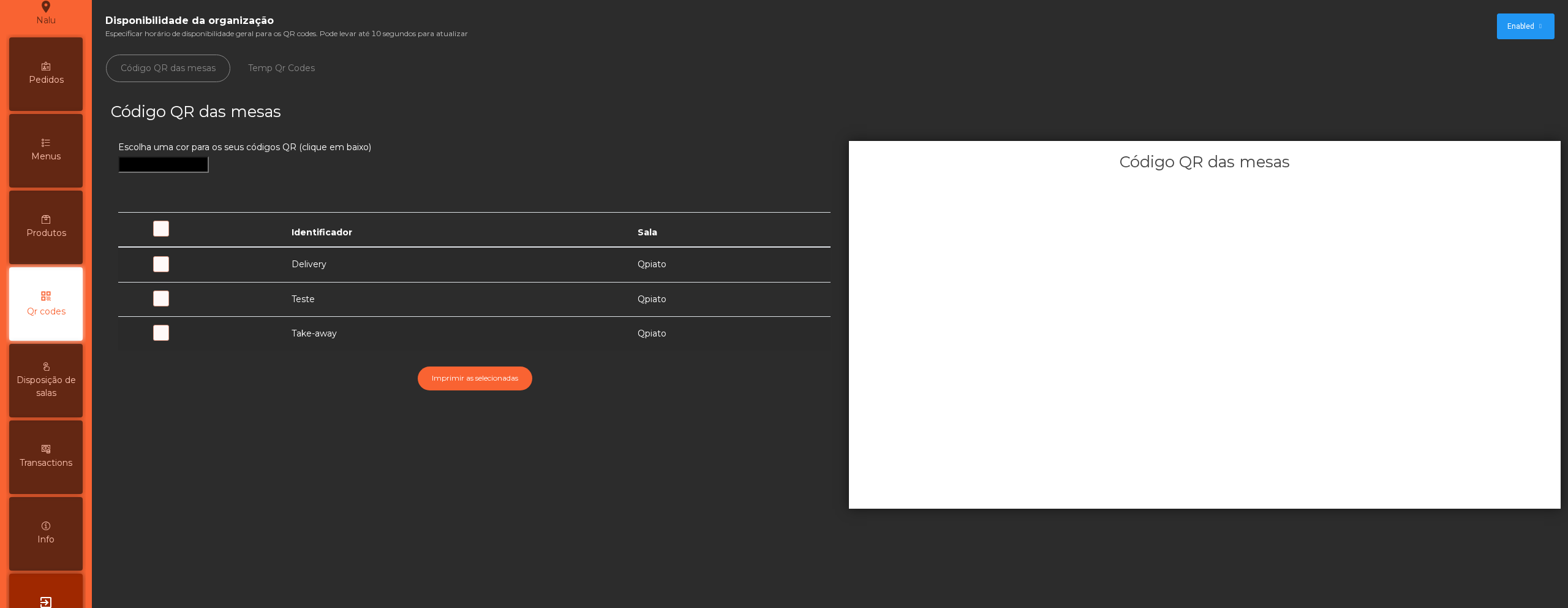
click at [62, 196] on div "Produtos" at bounding box center [46, 227] width 74 height 74
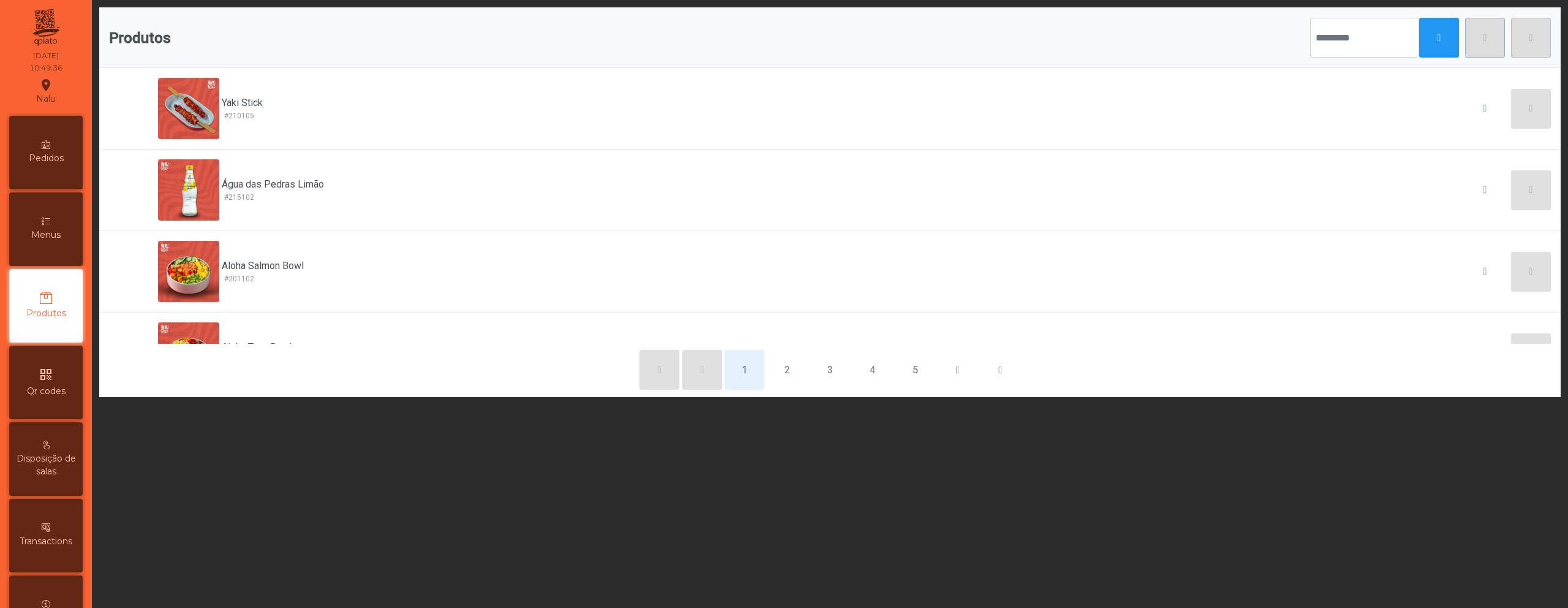
click at [53, 242] on div "Menus" at bounding box center [46, 229] width 74 height 74
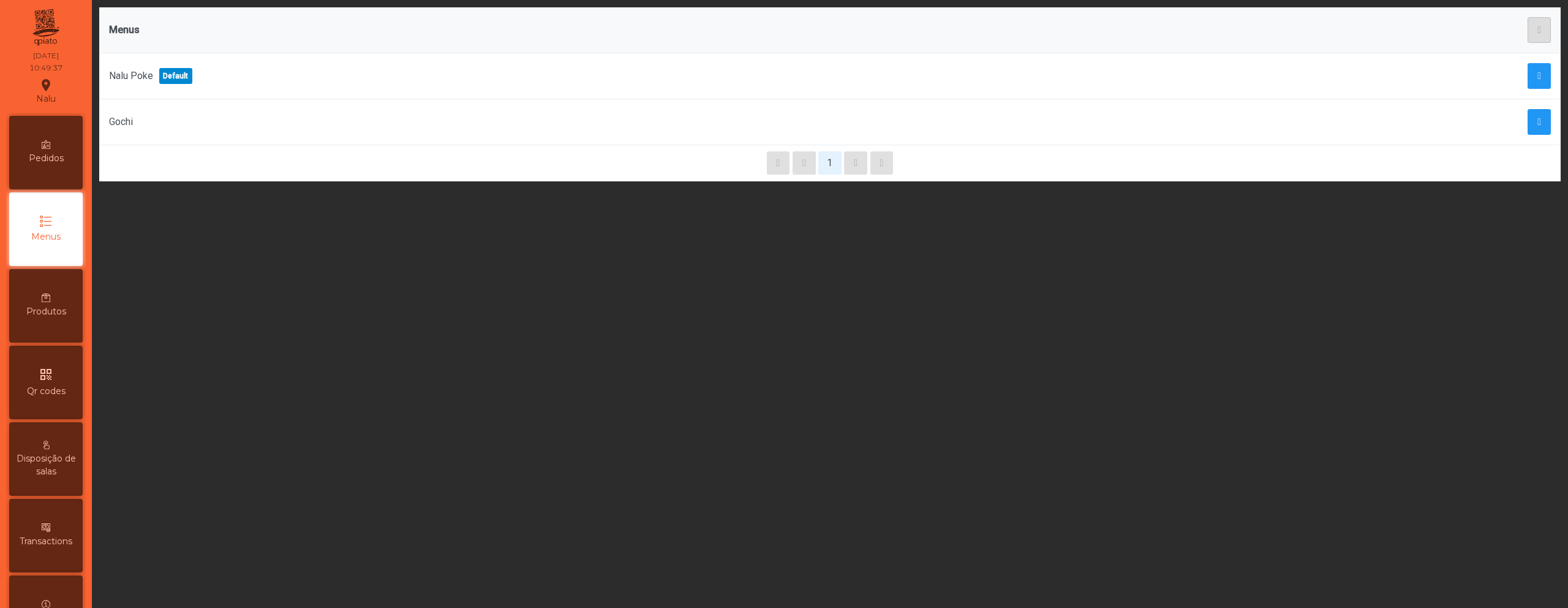
click at [53, 383] on div "qr_code Qr codes" at bounding box center [46, 382] width 74 height 74
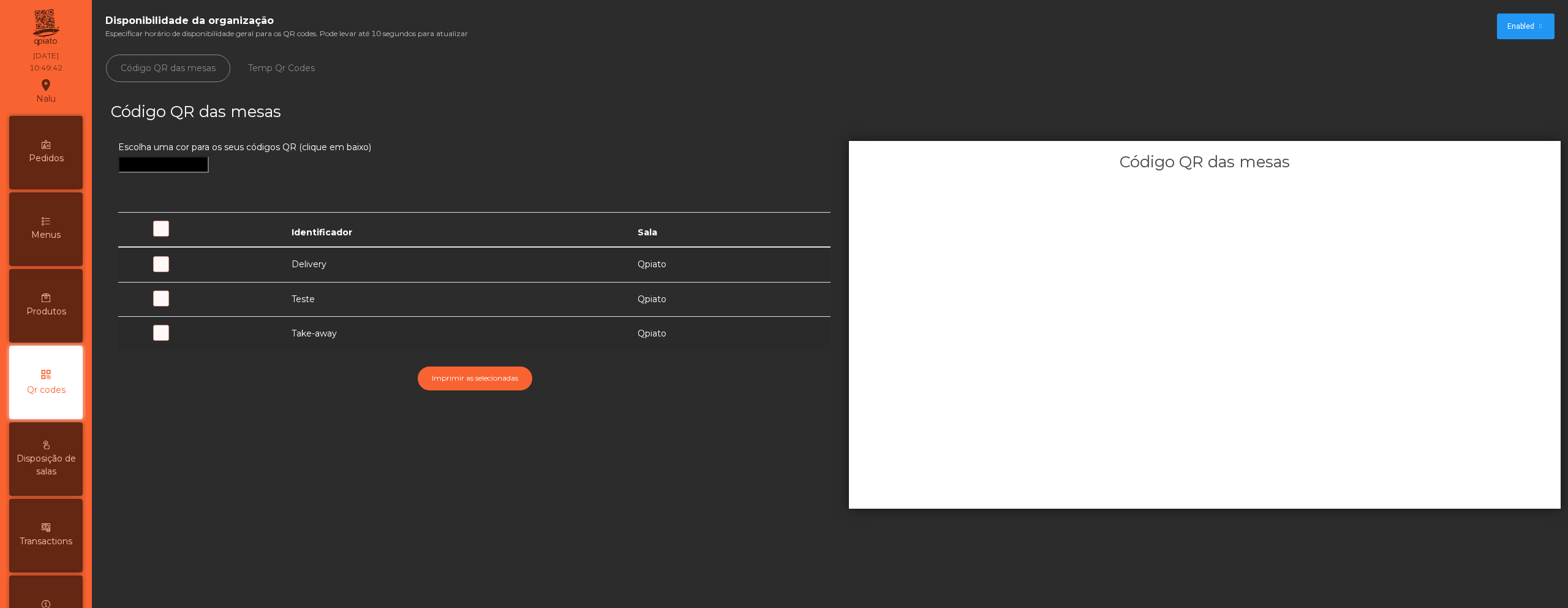
click at [50, 329] on div "Produtos" at bounding box center [46, 306] width 74 height 74
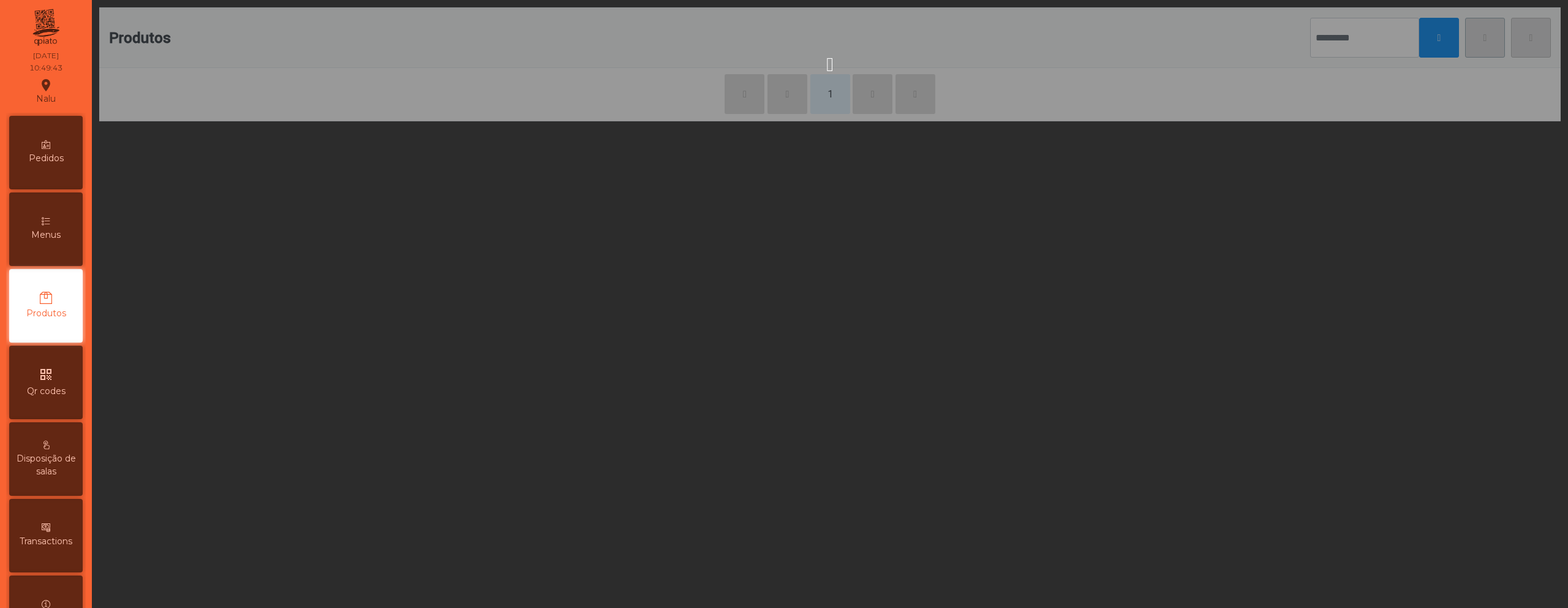
scroll to position [2, 0]
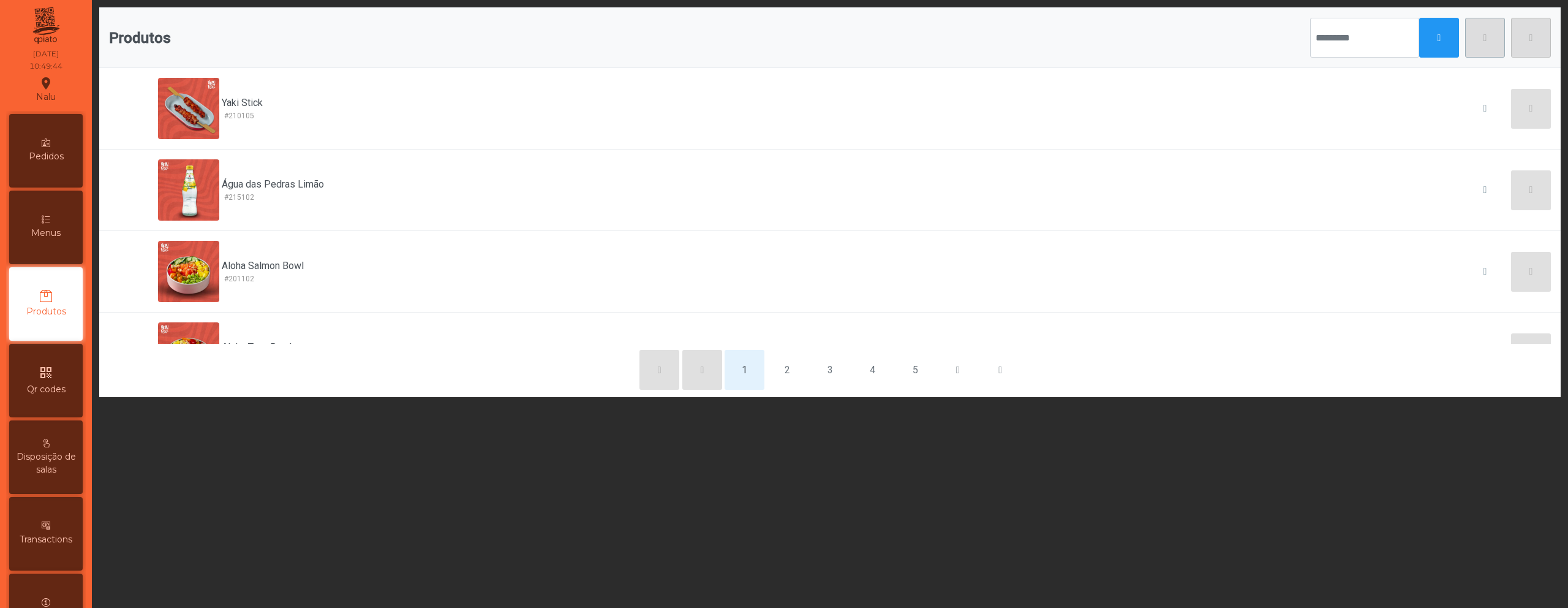
click at [53, 247] on div "Menus" at bounding box center [46, 227] width 74 height 74
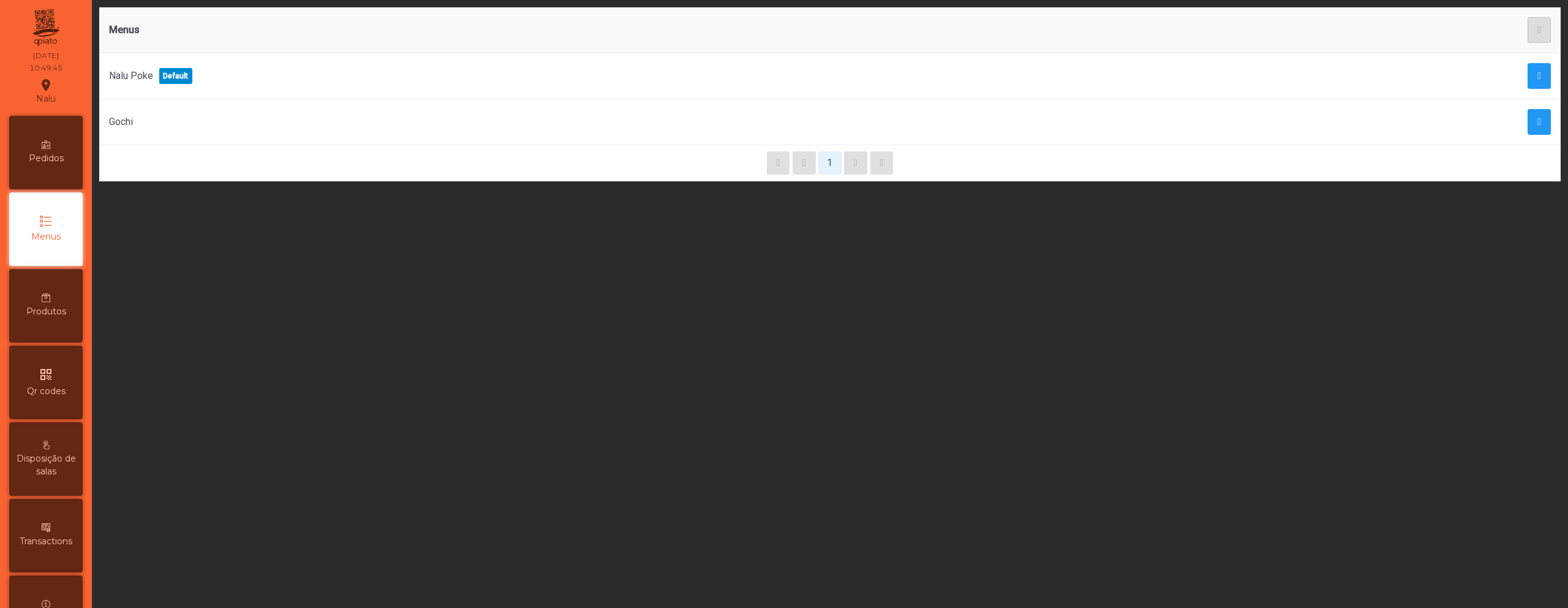
click at [170, 132] on td "Gochi" at bounding box center [616, 122] width 1033 height 46
click at [1537, 122] on span "button" at bounding box center [1539, 122] width 4 height 10
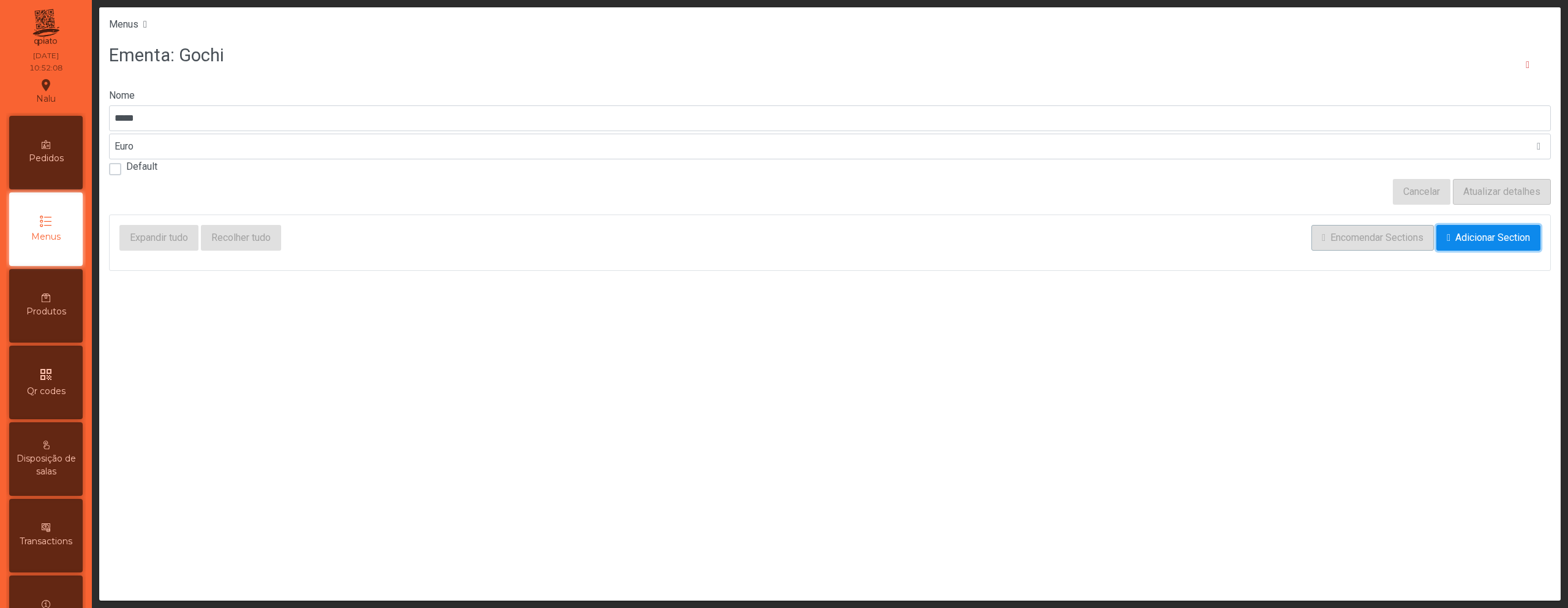
click at [1437, 243] on button "Adicionar Section" at bounding box center [1488, 238] width 104 height 26
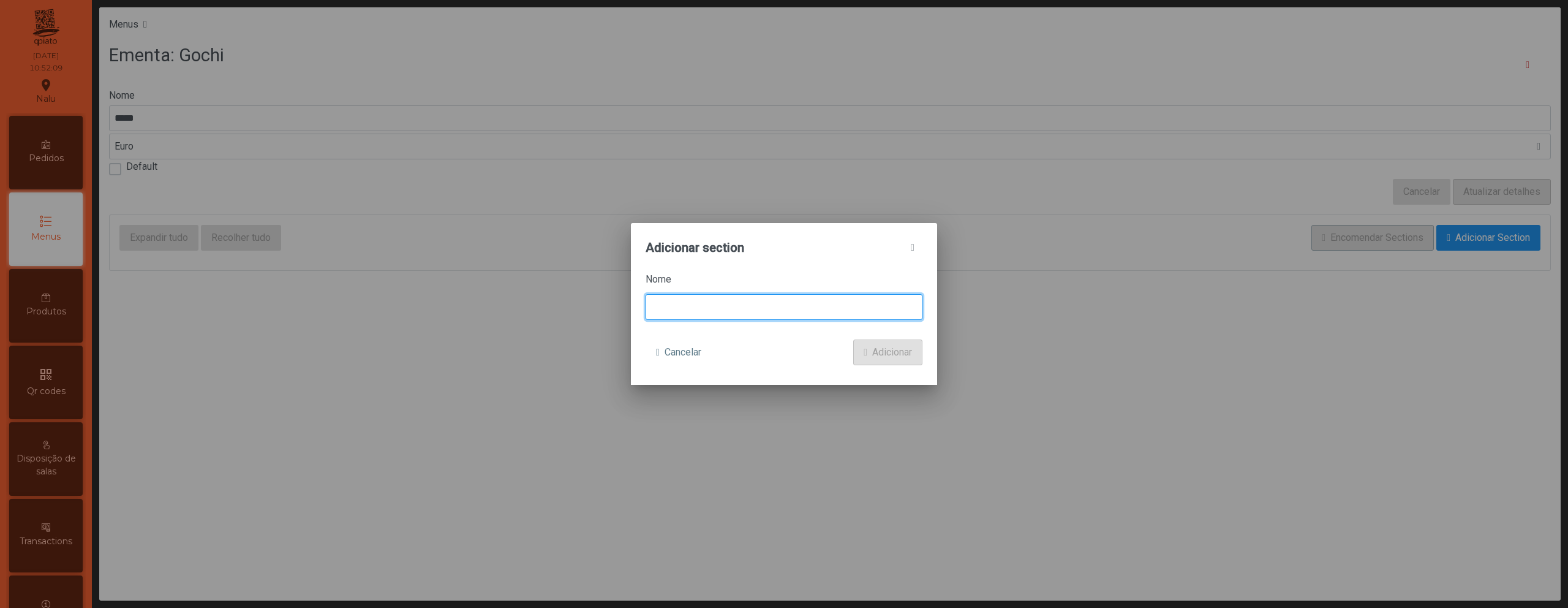
click at [832, 312] on input at bounding box center [784, 307] width 277 height 26
type input "**********"
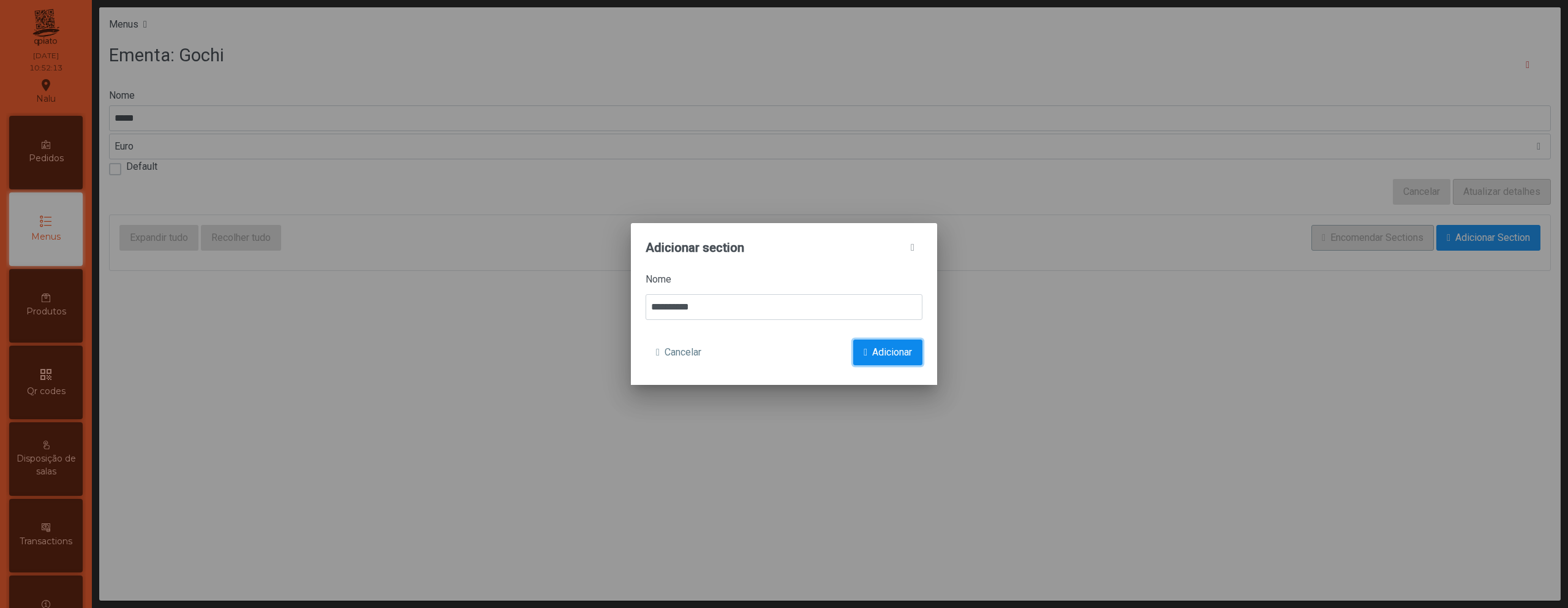
click at [872, 353] on span "Adicionar" at bounding box center [892, 352] width 40 height 15
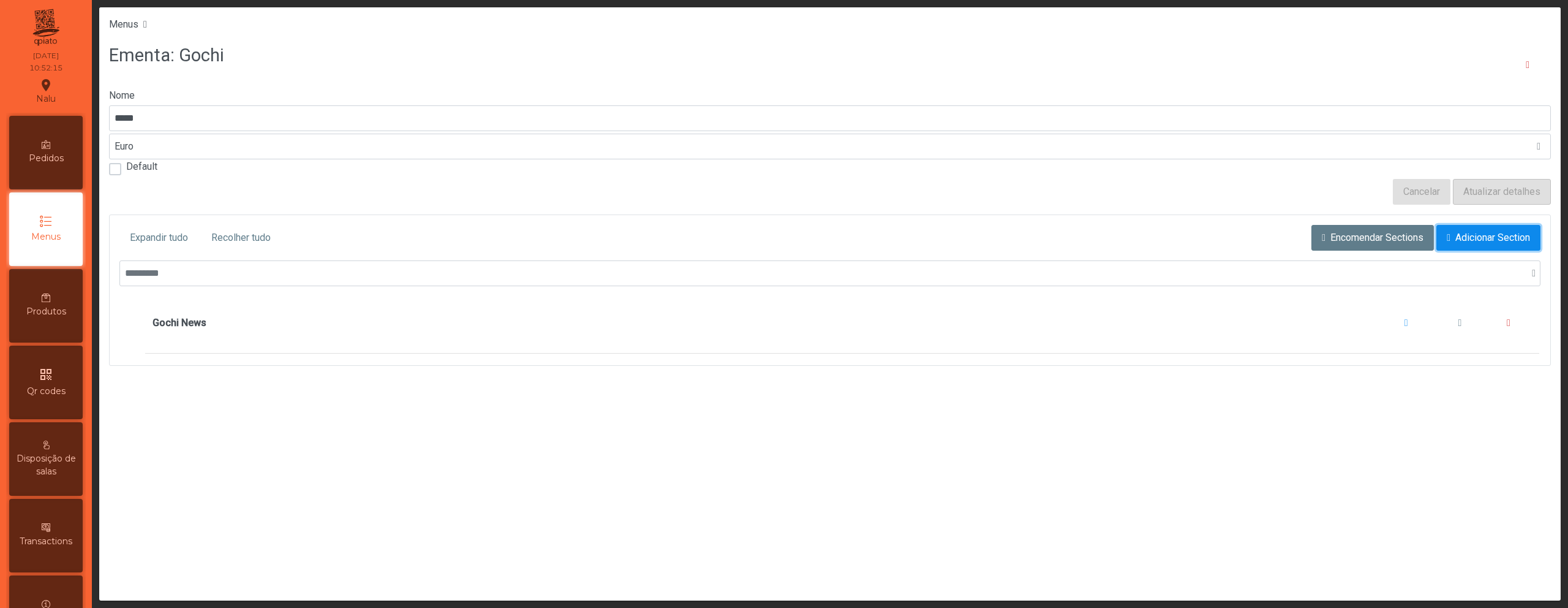
click at [1456, 240] on span "Adicionar Section" at bounding box center [1493, 238] width 75 height 15
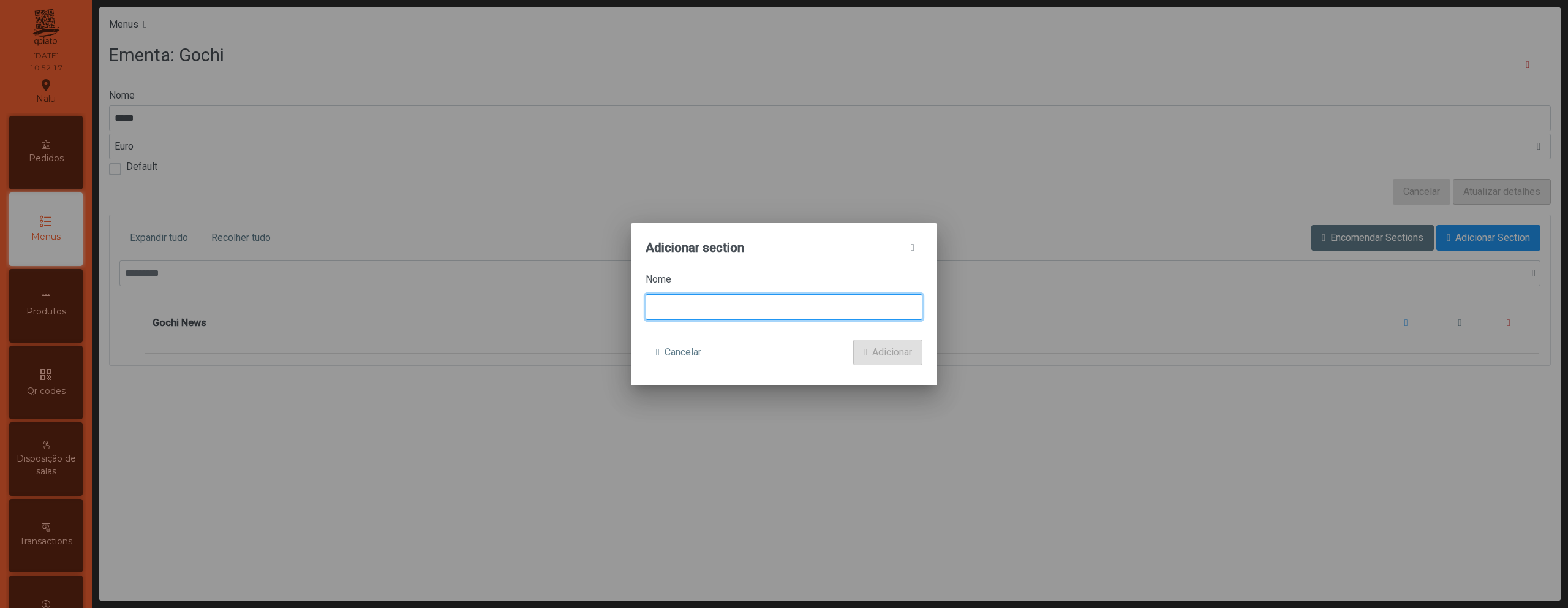
click at [885, 312] on input at bounding box center [784, 307] width 277 height 26
type input "**********"
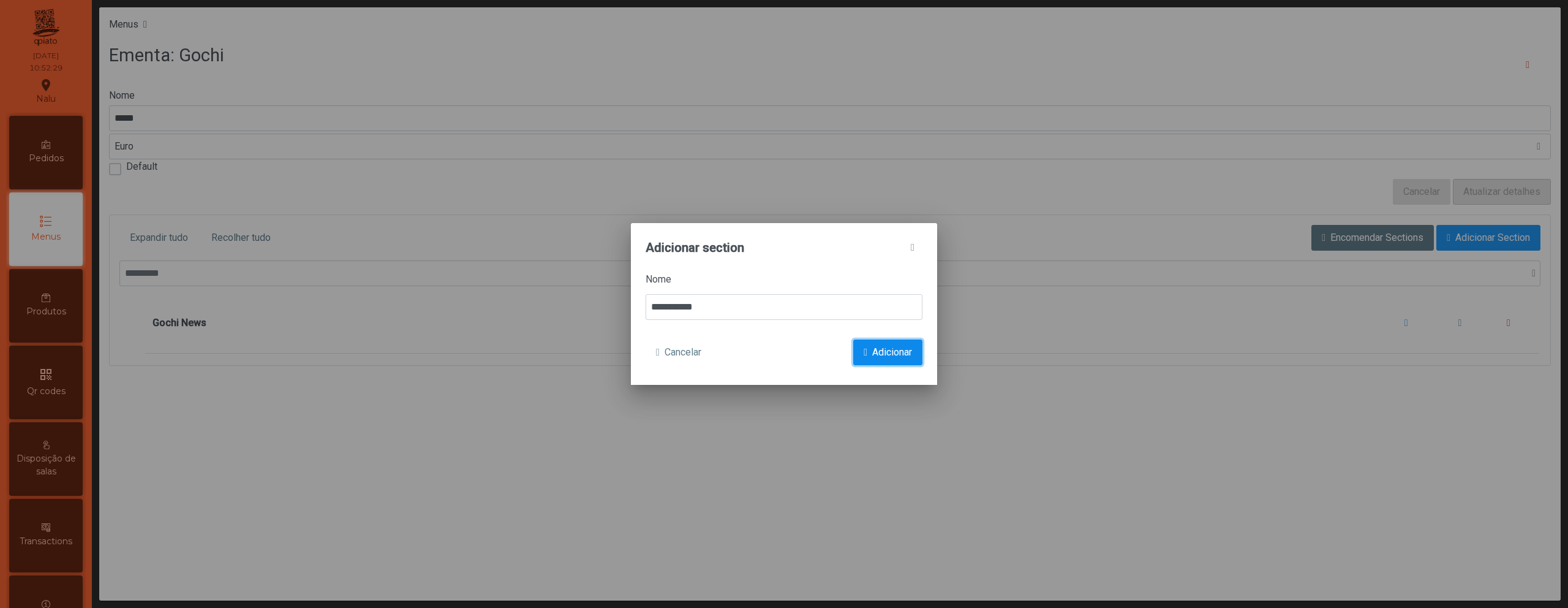
click at [905, 364] on button "Adicionar" at bounding box center [888, 352] width 69 height 26
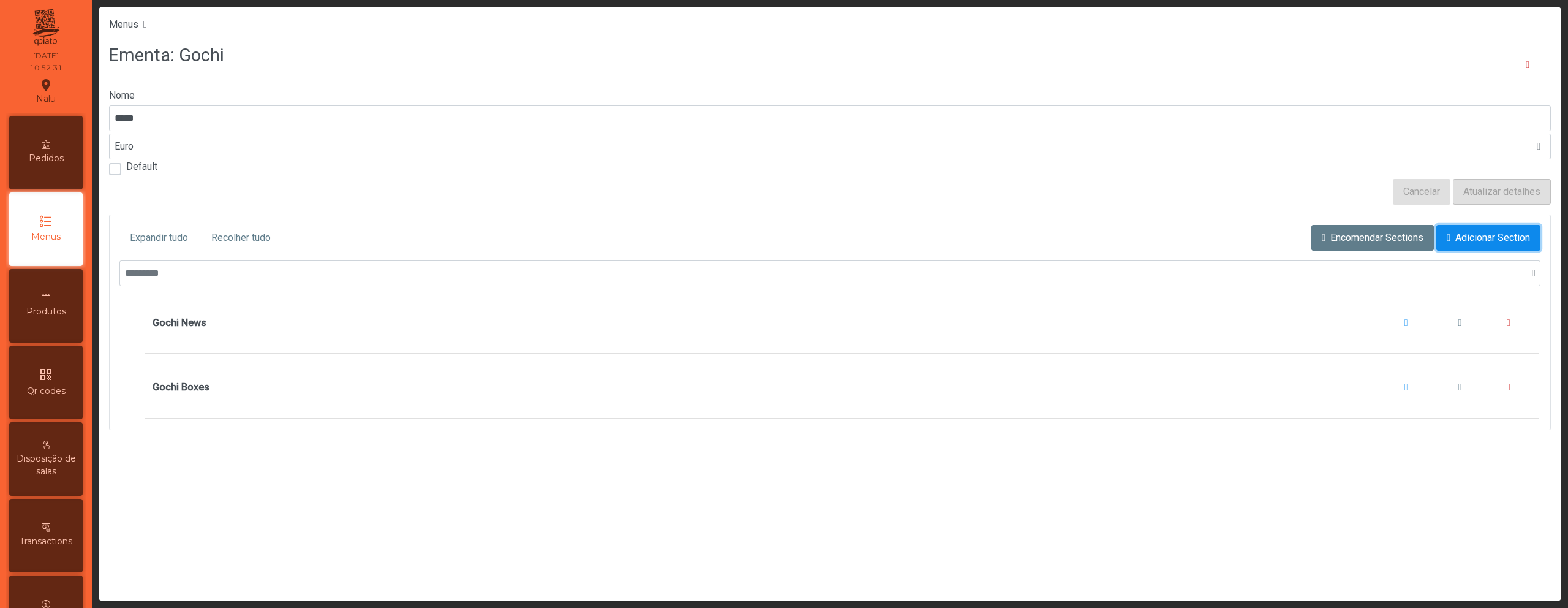
click at [1496, 232] on span "Adicionar Section" at bounding box center [1493, 238] width 75 height 15
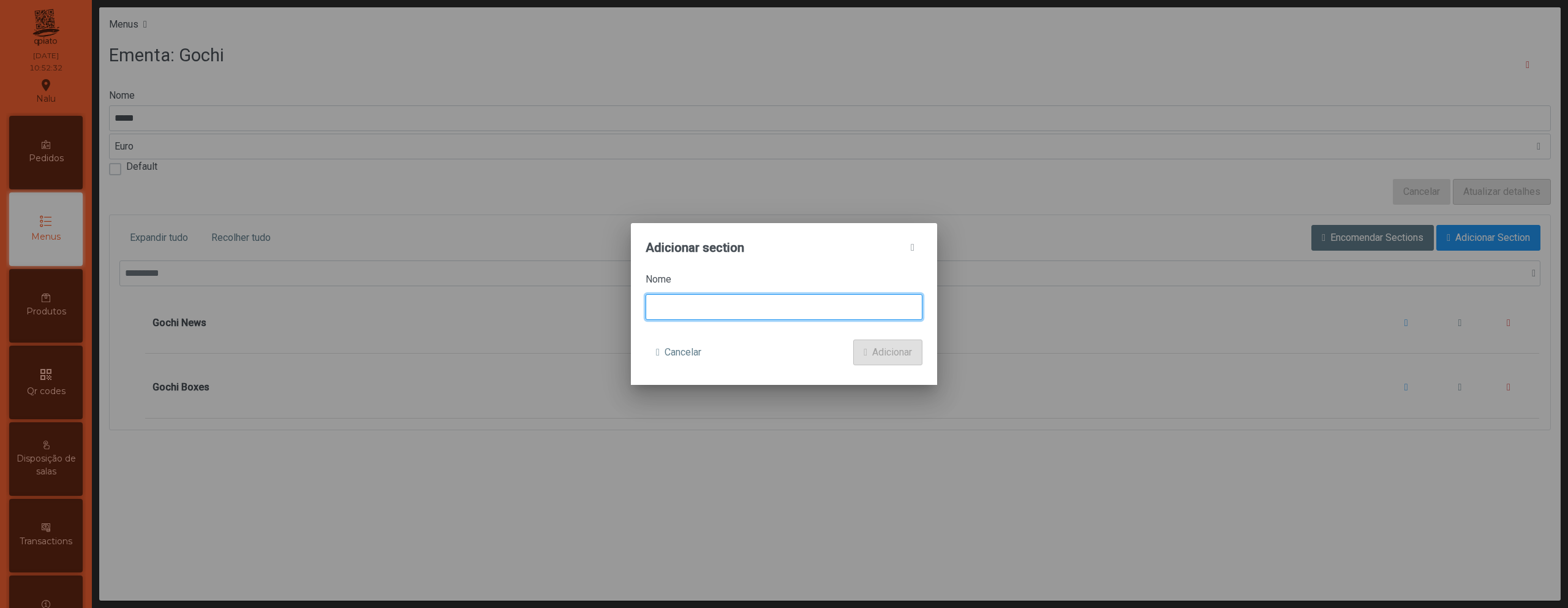
click at [775, 301] on input at bounding box center [784, 307] width 277 height 26
type input "**********"
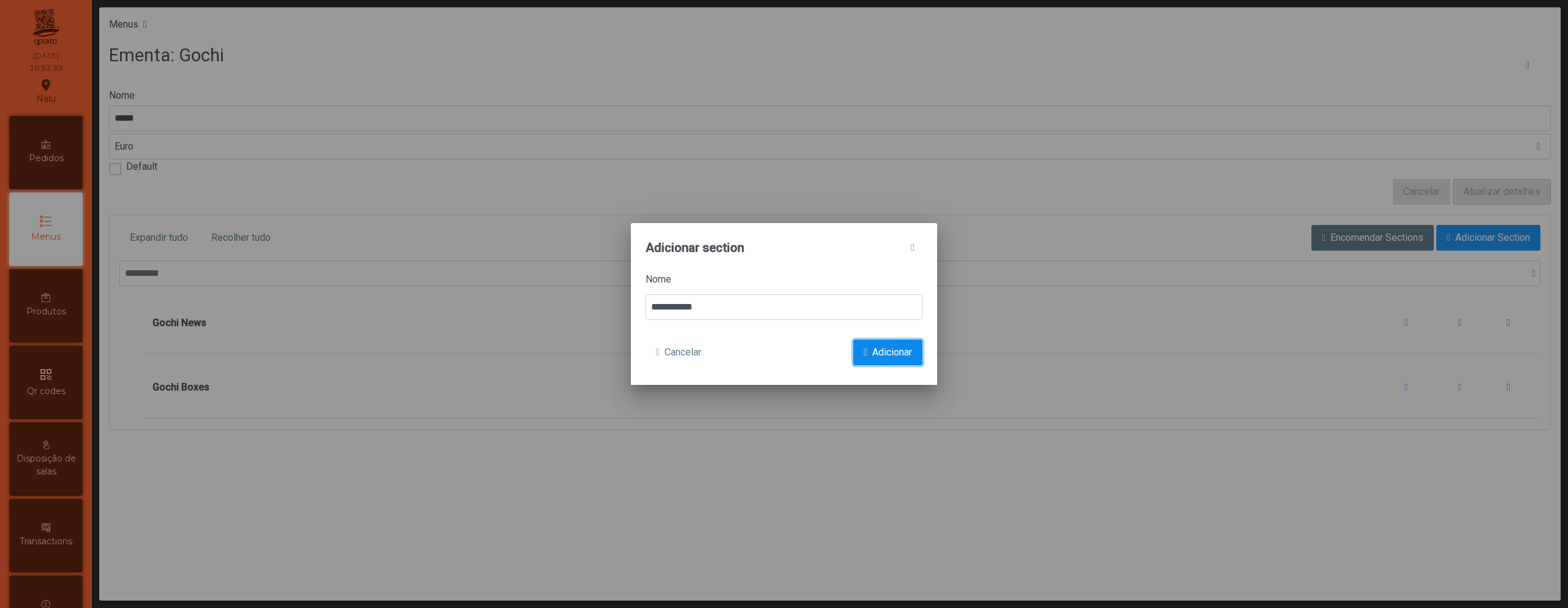
click at [910, 358] on span "Adicionar" at bounding box center [892, 352] width 40 height 15
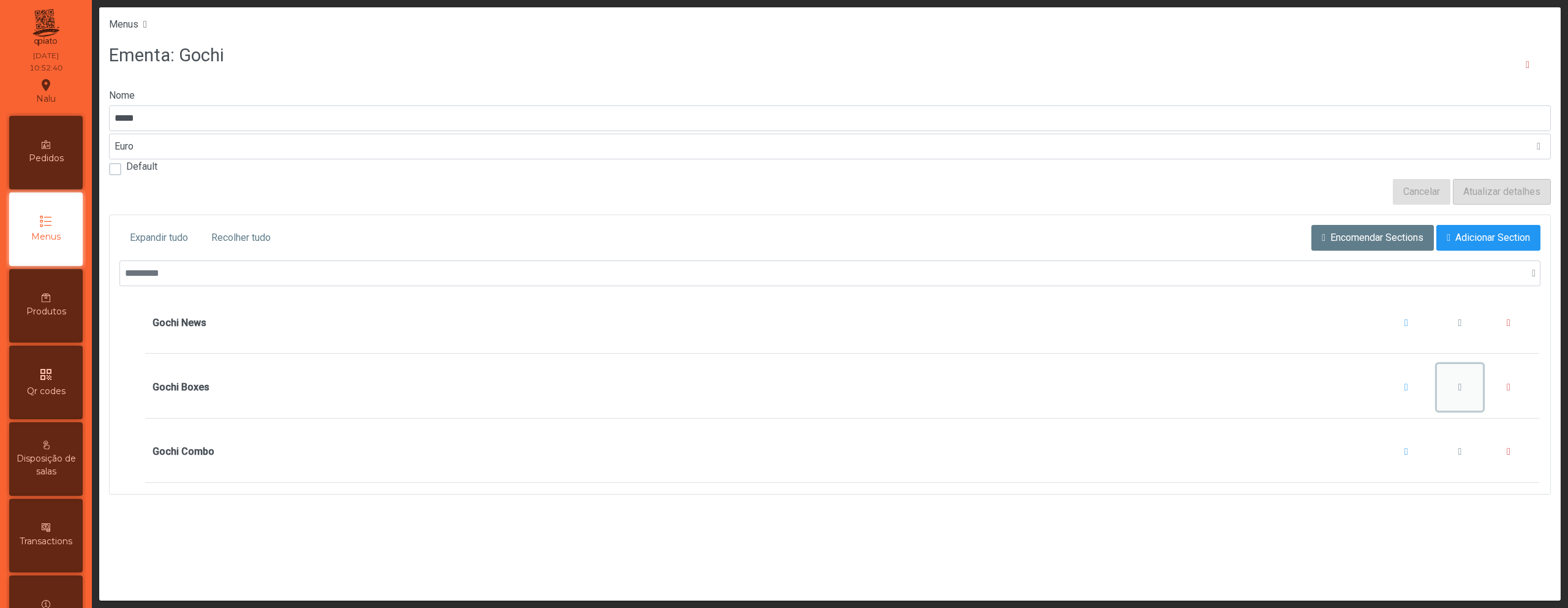
click at [1457, 395] on button "Gochi Boxes" at bounding box center [1460, 387] width 47 height 47
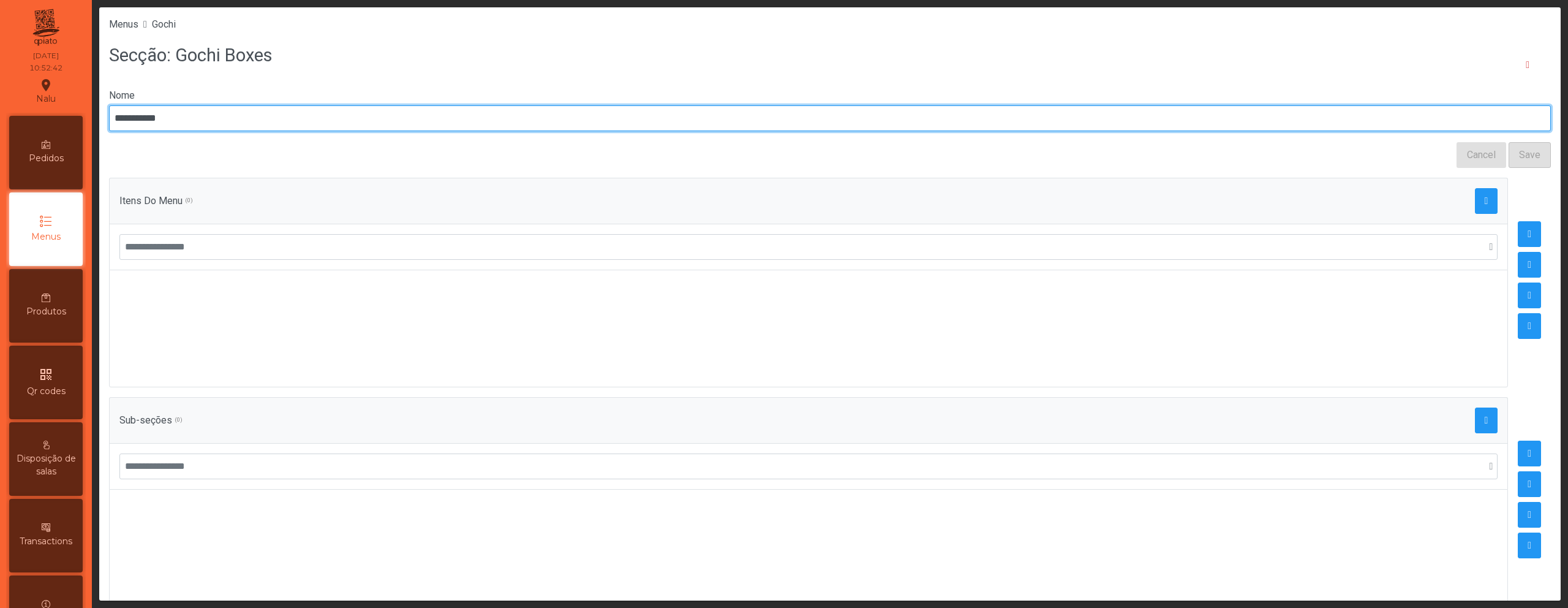
click at [235, 111] on input "**********" at bounding box center [829, 118] width 1442 height 26
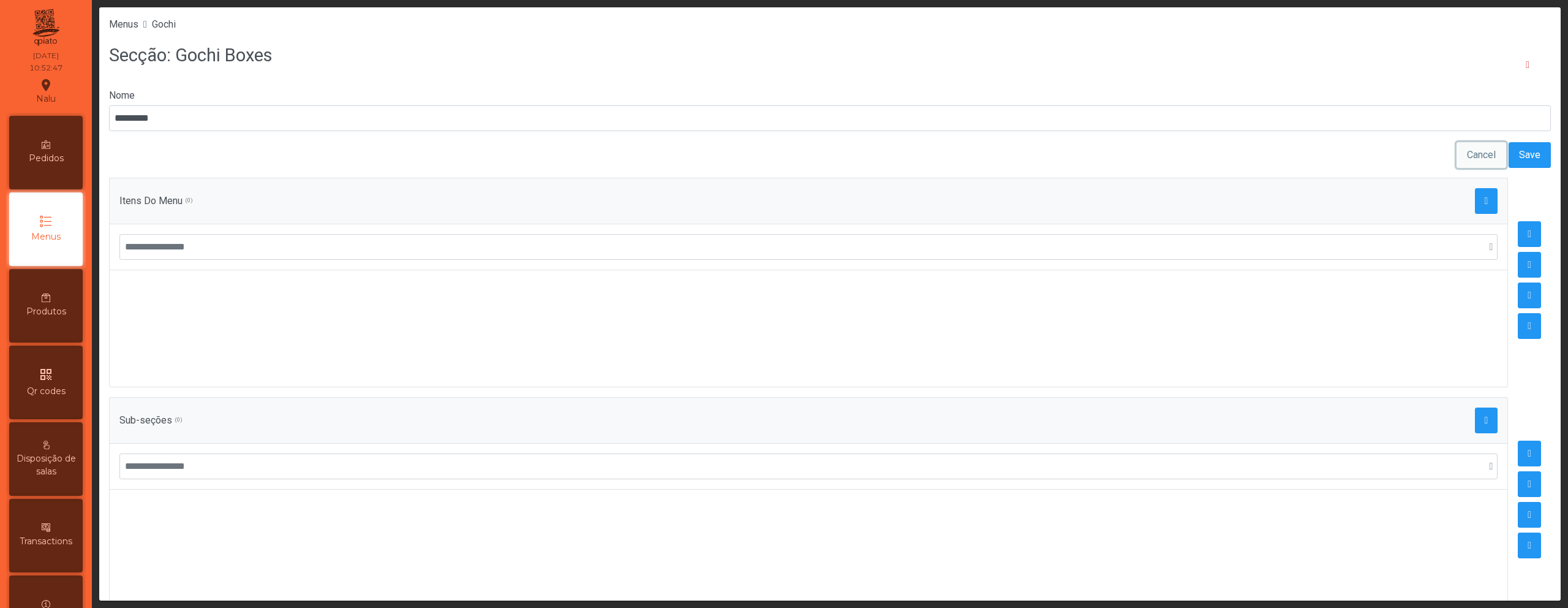
click at [1485, 156] on button "Cancel" at bounding box center [1481, 155] width 50 height 26
type input "**********"
click at [1519, 159] on span "Save" at bounding box center [1530, 155] width 22 height 15
click at [261, 55] on h3 "Secção: Gochi Boxes" at bounding box center [190, 55] width 163 height 25
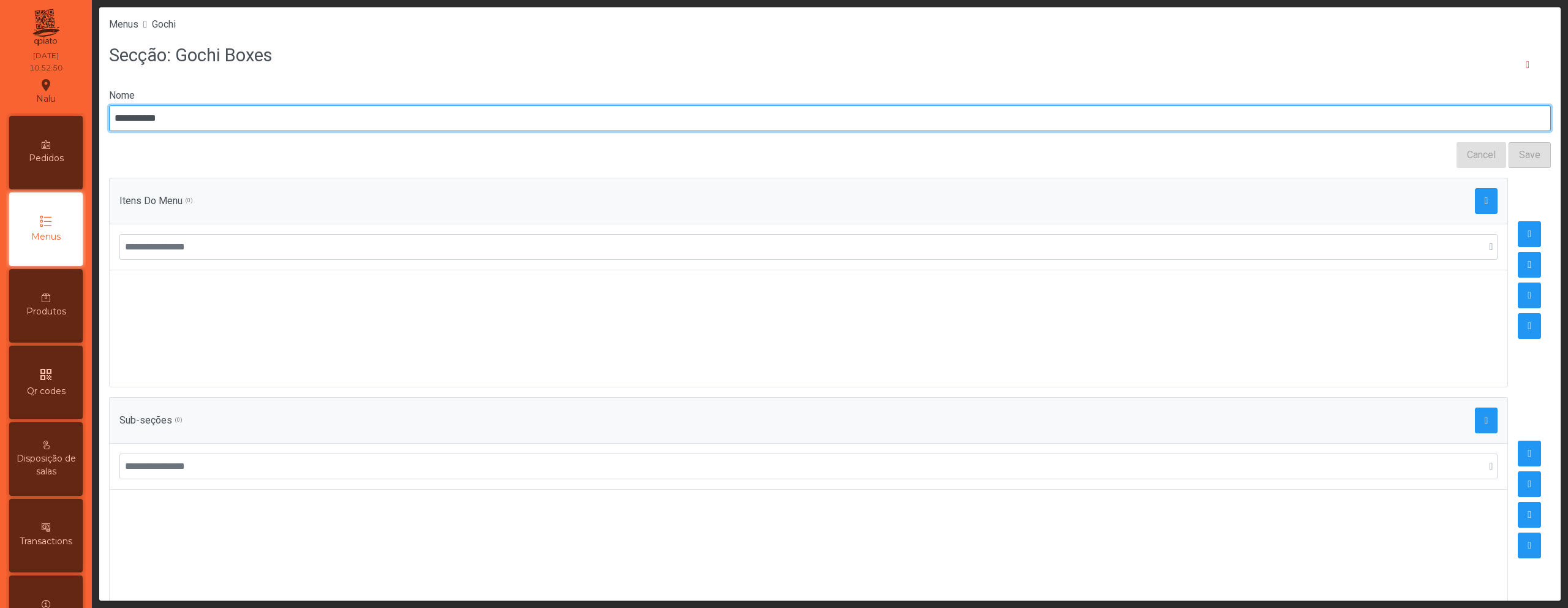
click at [216, 112] on input "**********" at bounding box center [829, 118] width 1442 height 26
type input "*********"
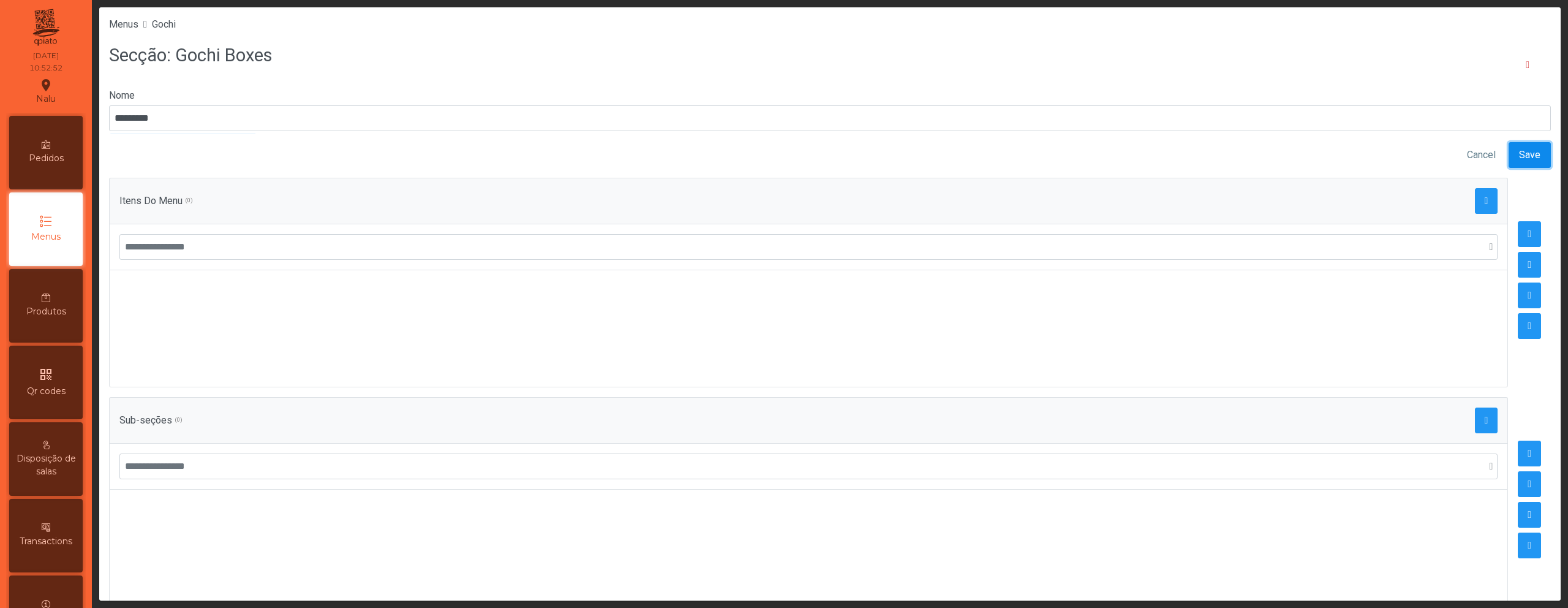
click at [1509, 153] on button "Save" at bounding box center [1530, 155] width 42 height 26
click at [176, 28] on span "Gochi" at bounding box center [163, 24] width 24 height 12
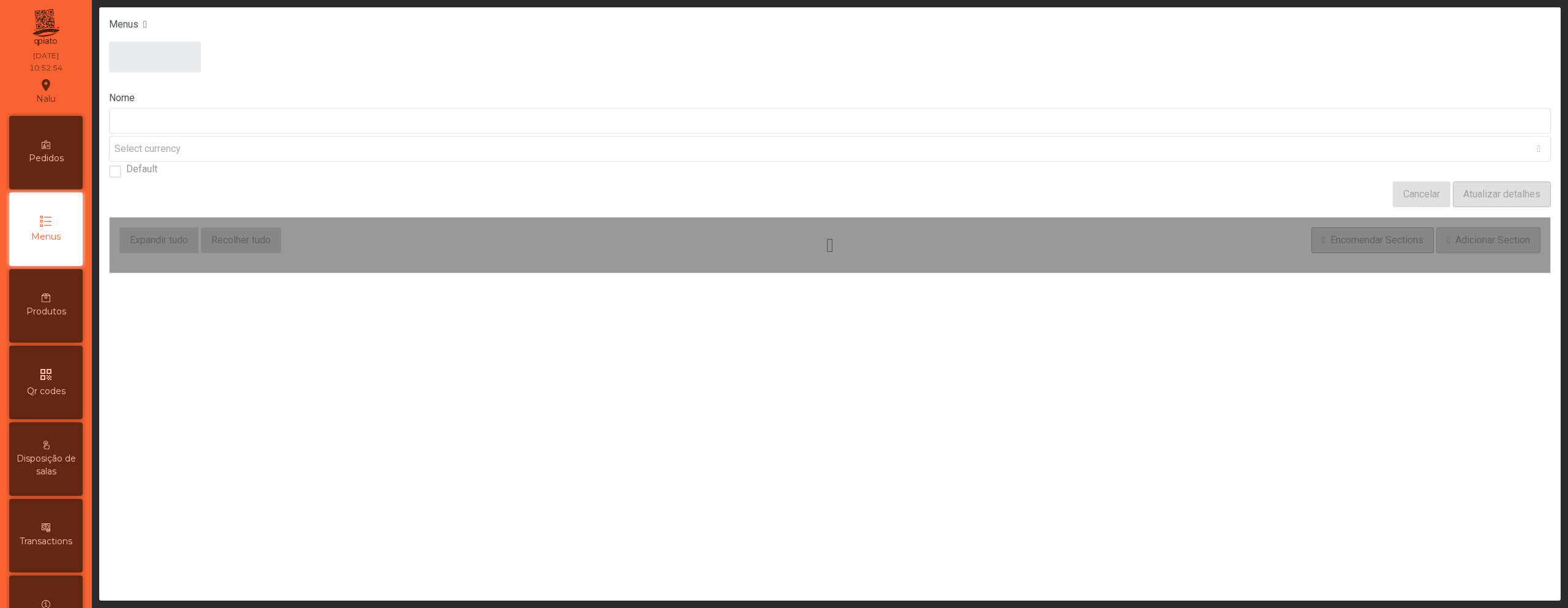
type input "*****"
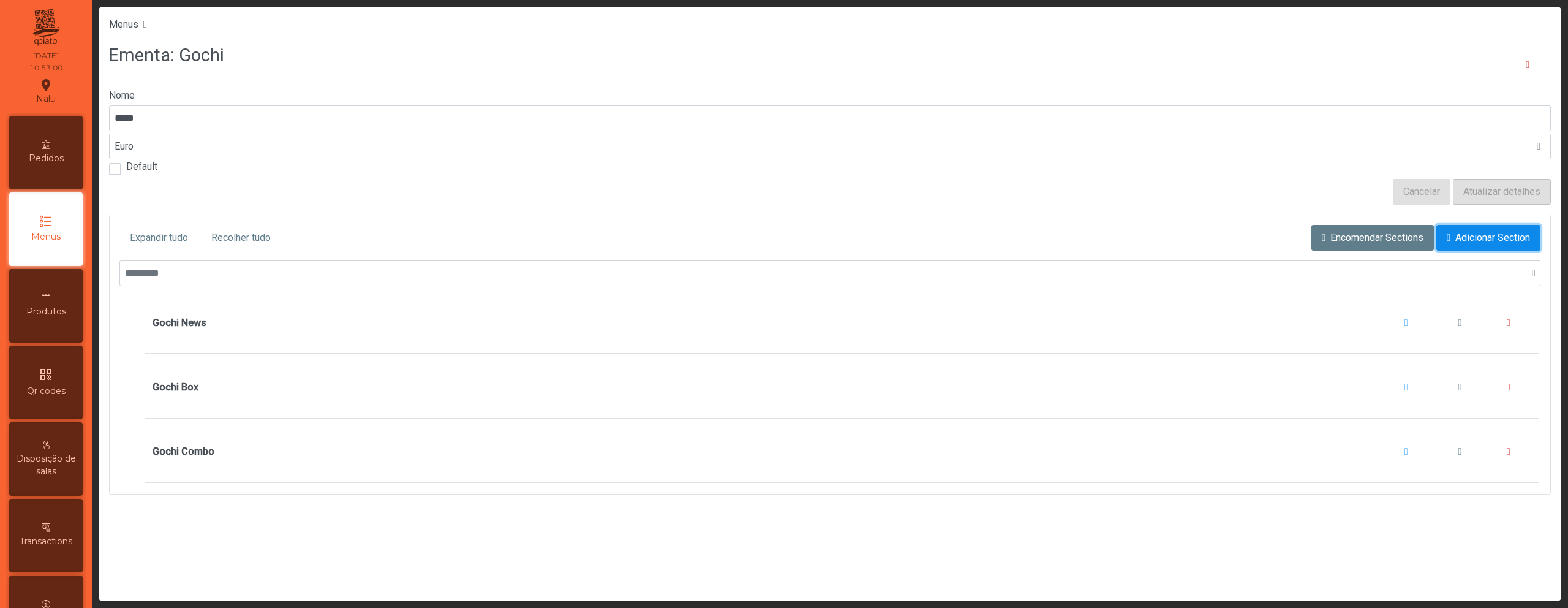
click at [1472, 241] on span "Adicionar Section" at bounding box center [1493, 238] width 75 height 15
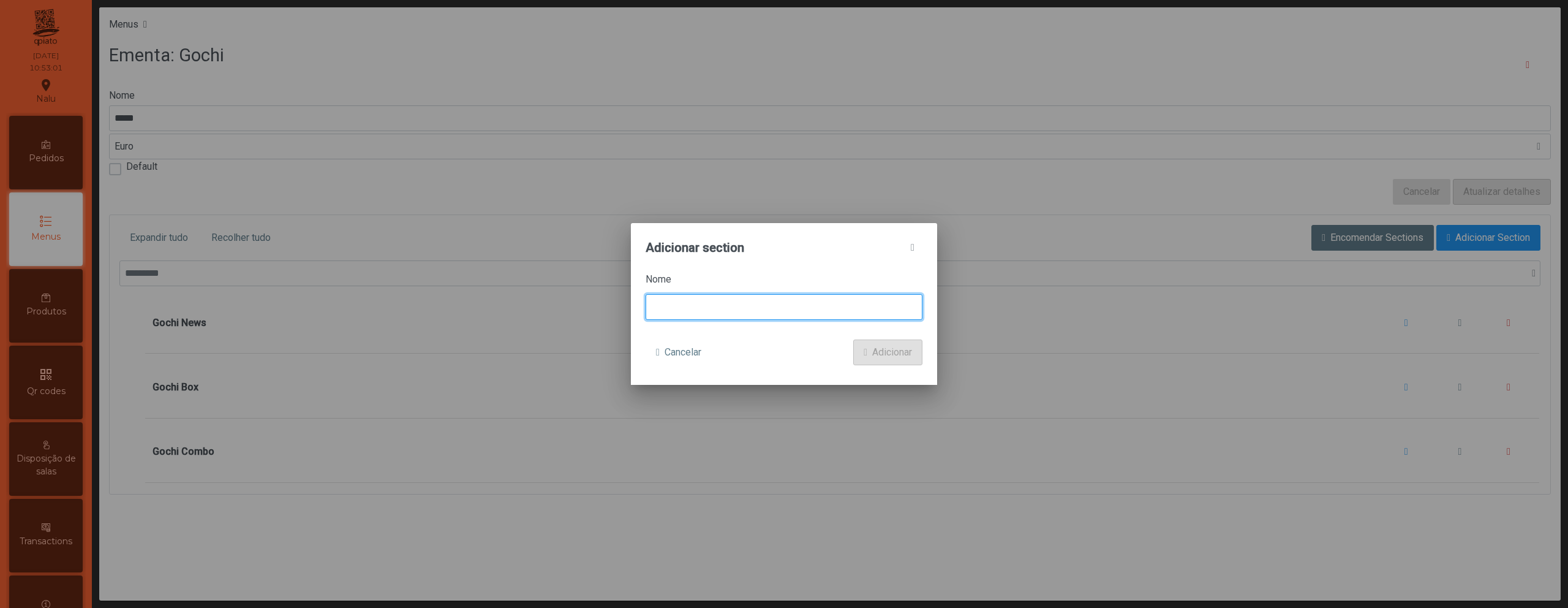
click at [766, 303] on input at bounding box center [784, 307] width 277 height 26
type input "**********"
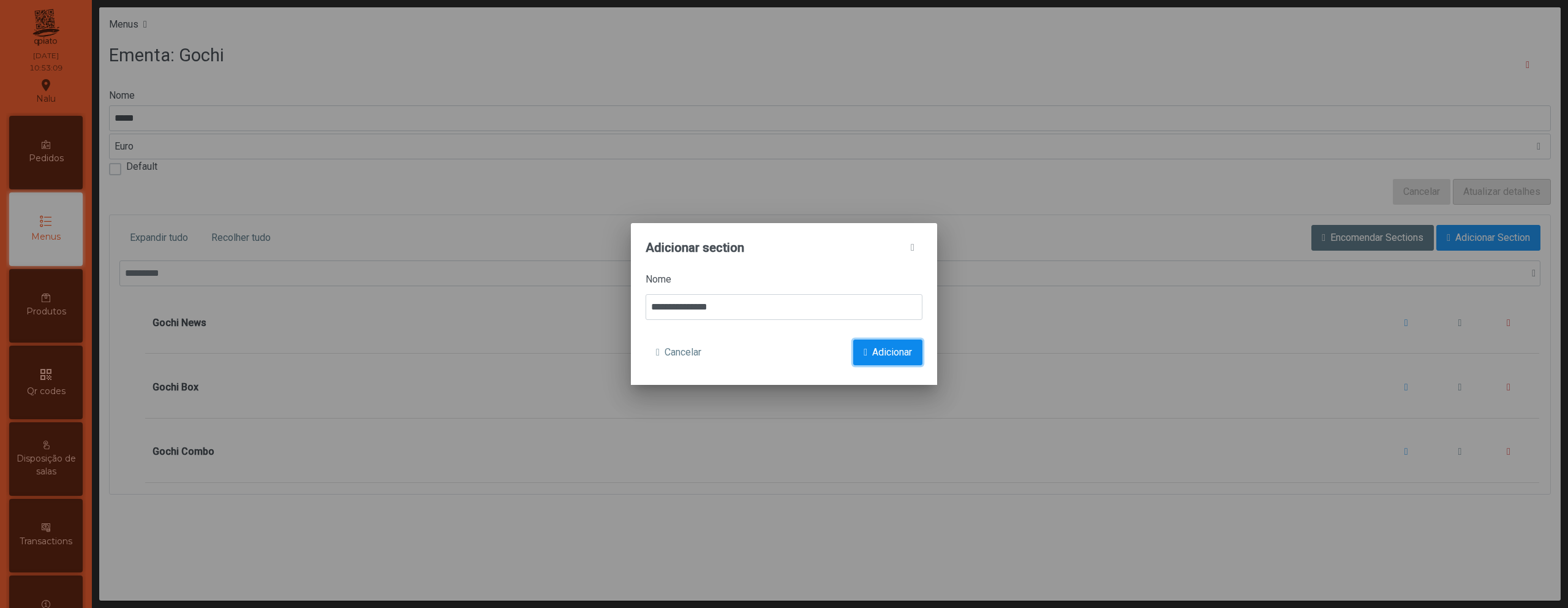
click at [904, 358] on span "Adicionar" at bounding box center [892, 352] width 40 height 15
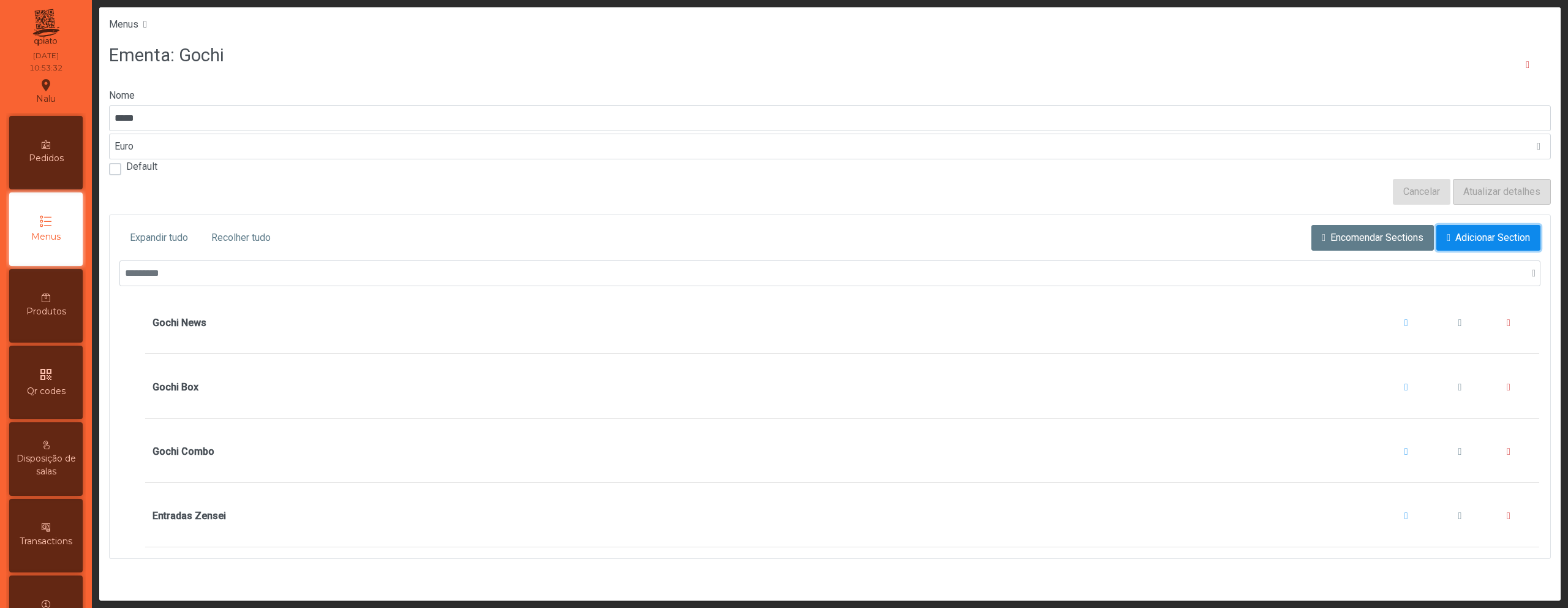
click at [1456, 237] on span "Adicionar Section" at bounding box center [1493, 238] width 75 height 15
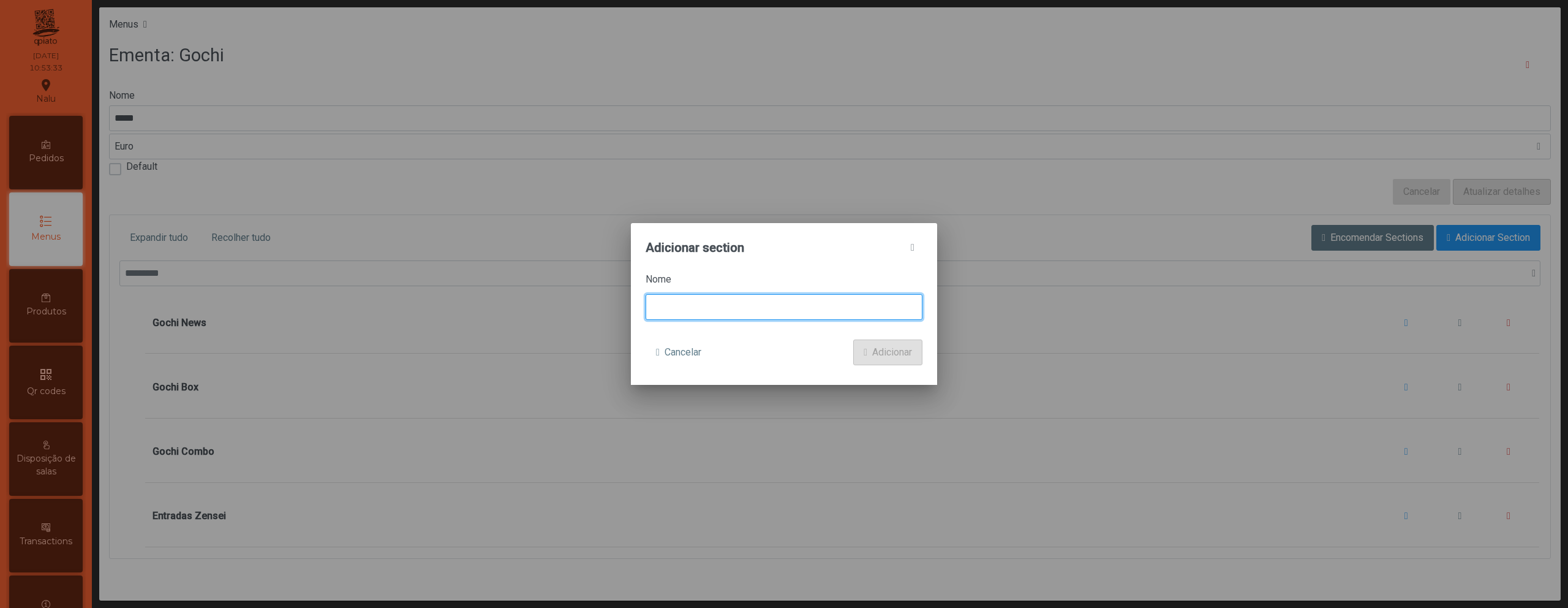
click at [835, 308] on input at bounding box center [784, 307] width 277 height 26
type input "**********"
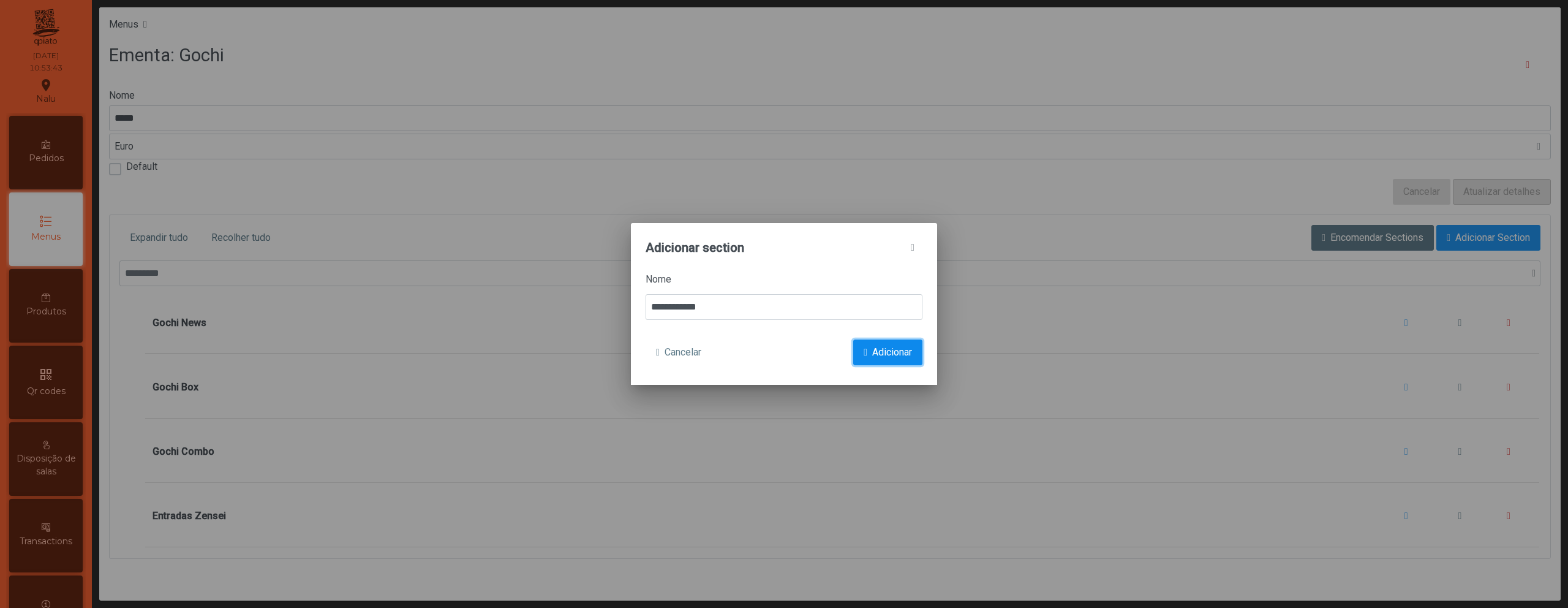
click at [899, 347] on span "Adicionar" at bounding box center [892, 352] width 40 height 15
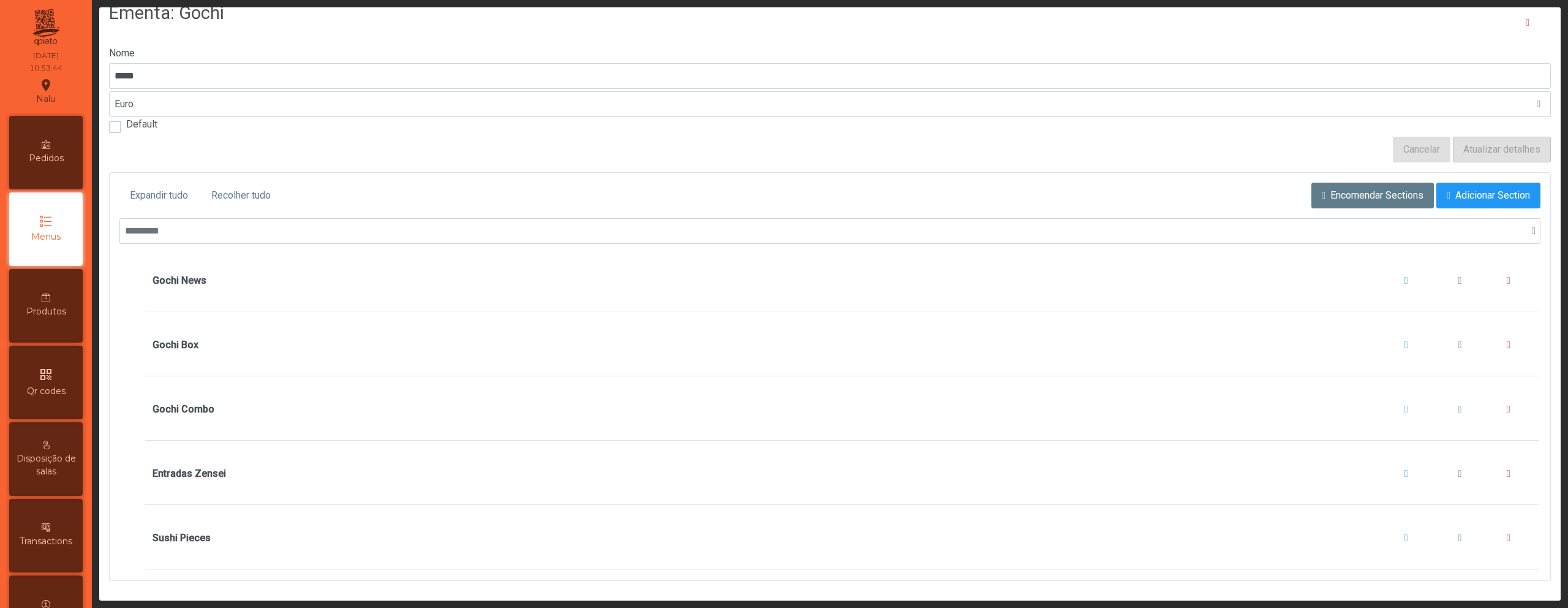
scroll to position [52, 0]
click at [1458, 533] on span "Sushi Pieces" at bounding box center [1460, 538] width 4 height 10
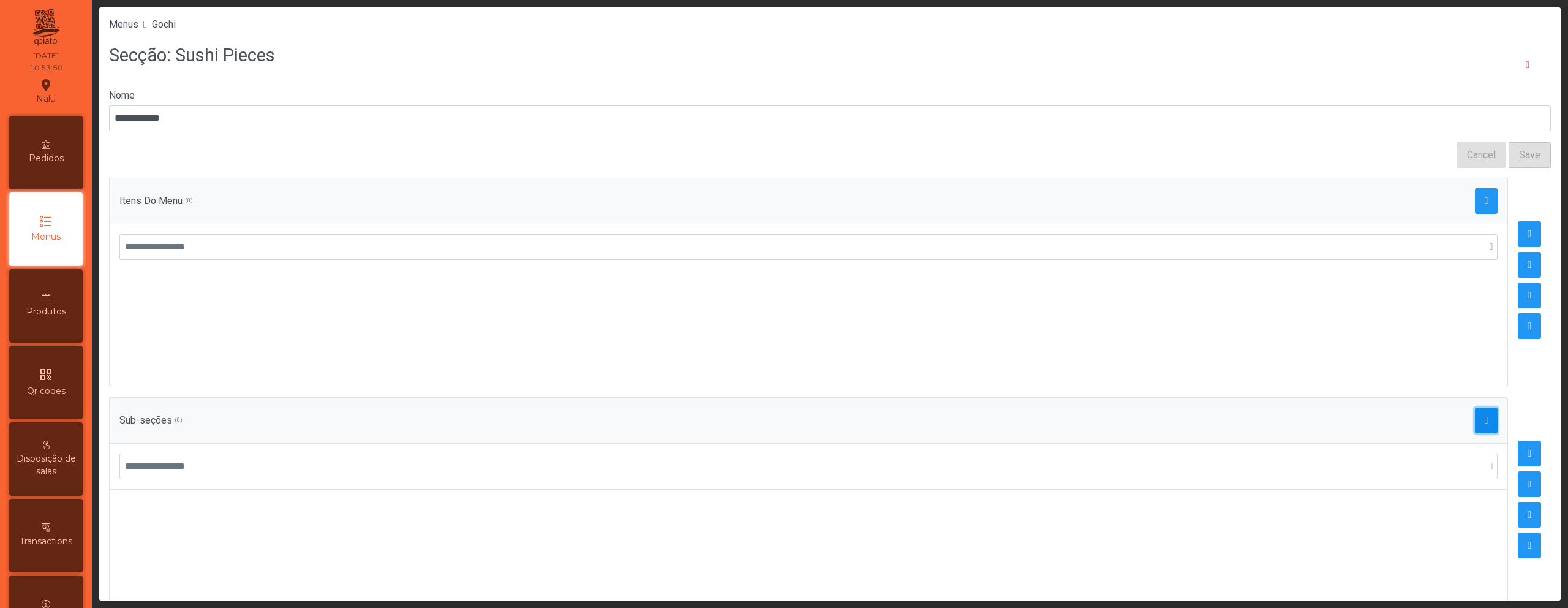
click at [1485, 419] on span "button" at bounding box center [1487, 420] width 4 height 10
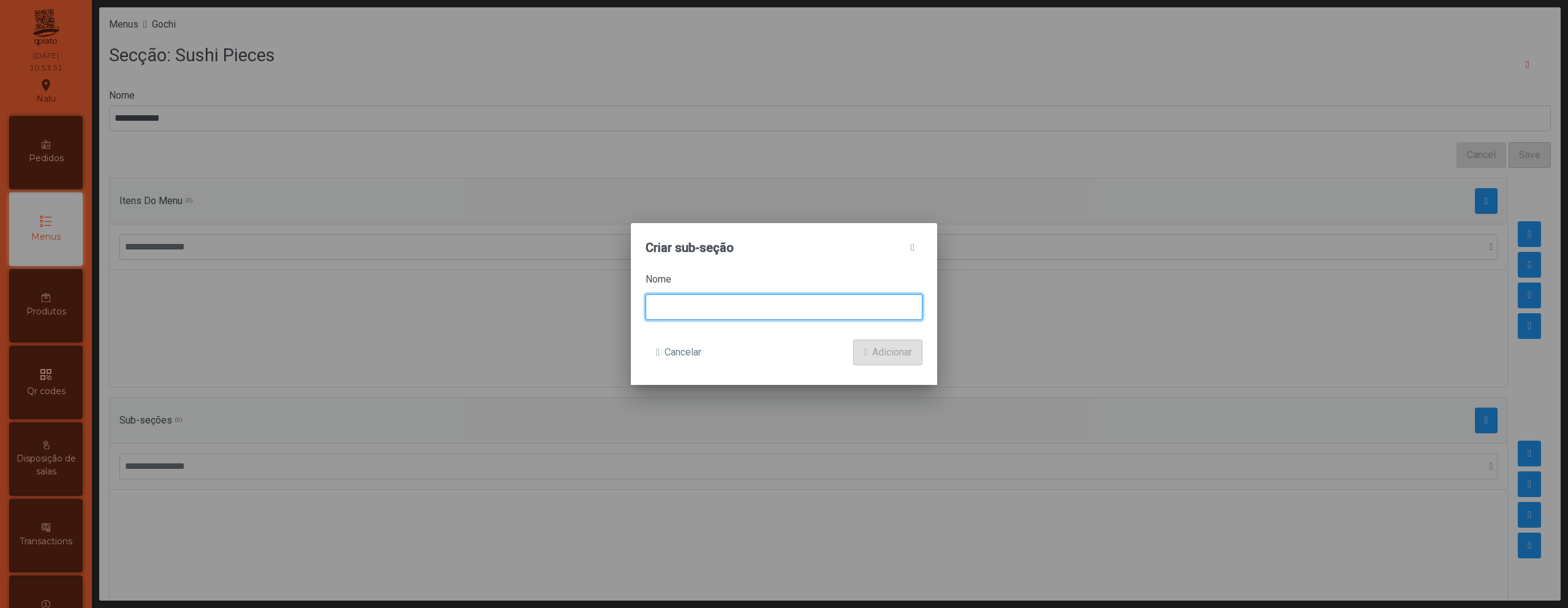
click at [765, 314] on input at bounding box center [784, 307] width 277 height 26
click at [660, 309] on input "*******" at bounding box center [784, 307] width 277 height 26
type input "**********"
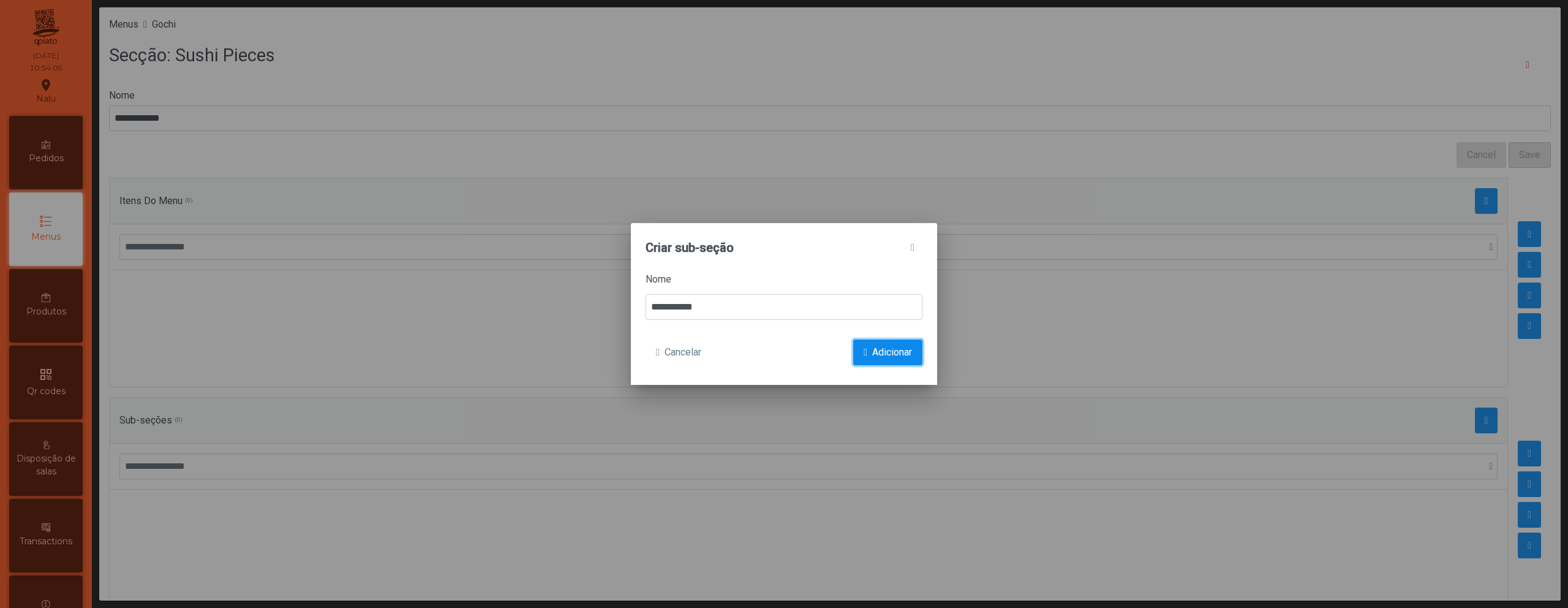
click at [864, 349] on span "submit" at bounding box center [866, 352] width 4 height 10
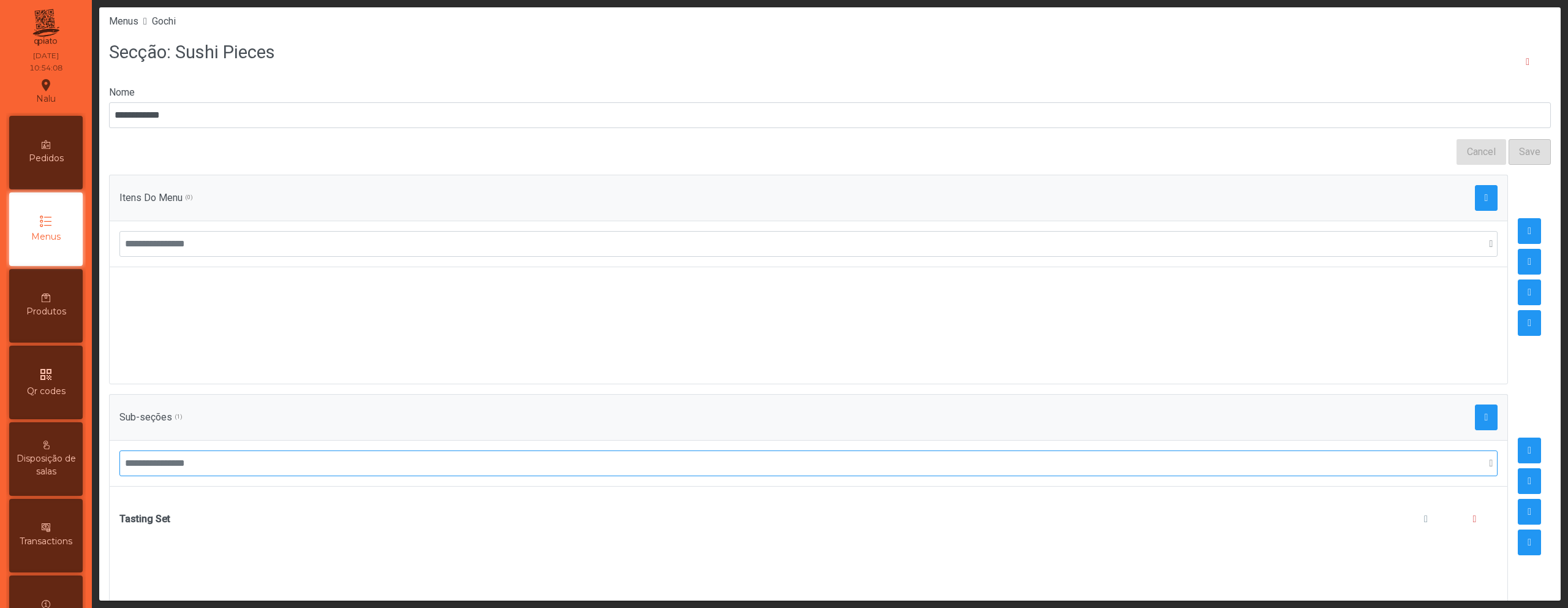
scroll to position [12, 0]
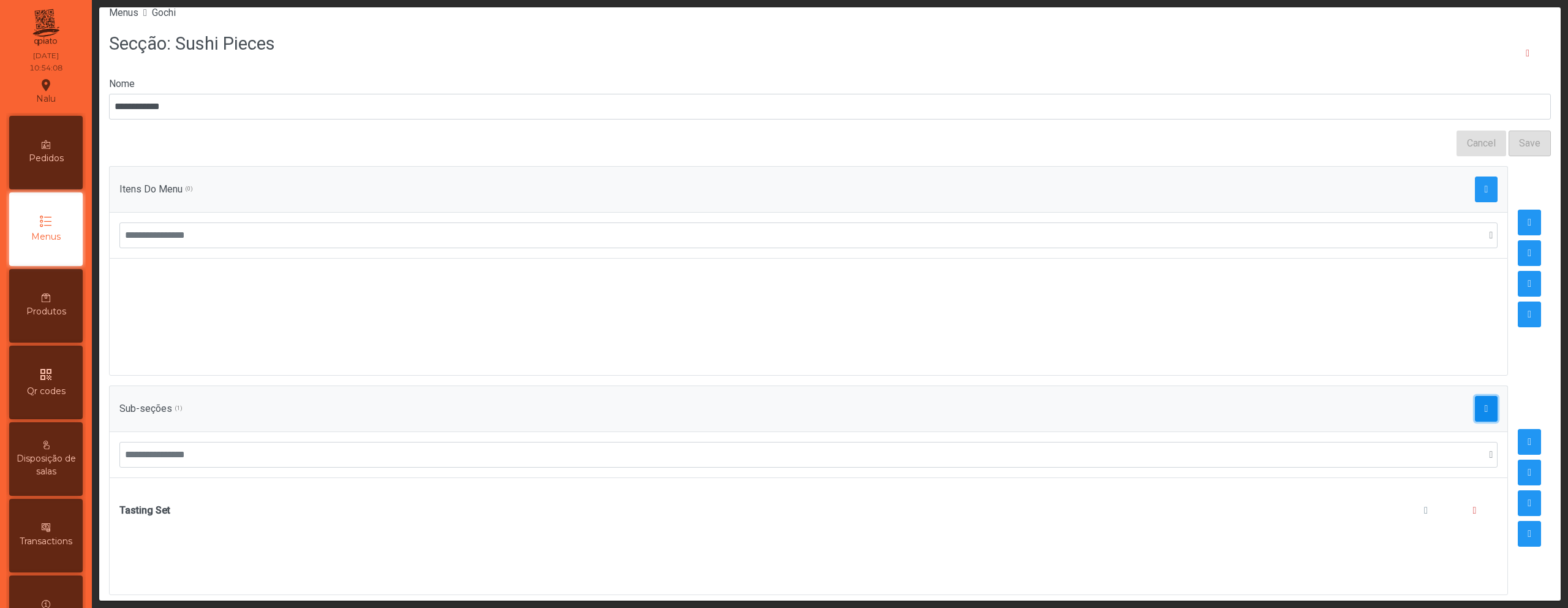
click at [1478, 405] on button "button" at bounding box center [1487, 409] width 23 height 26
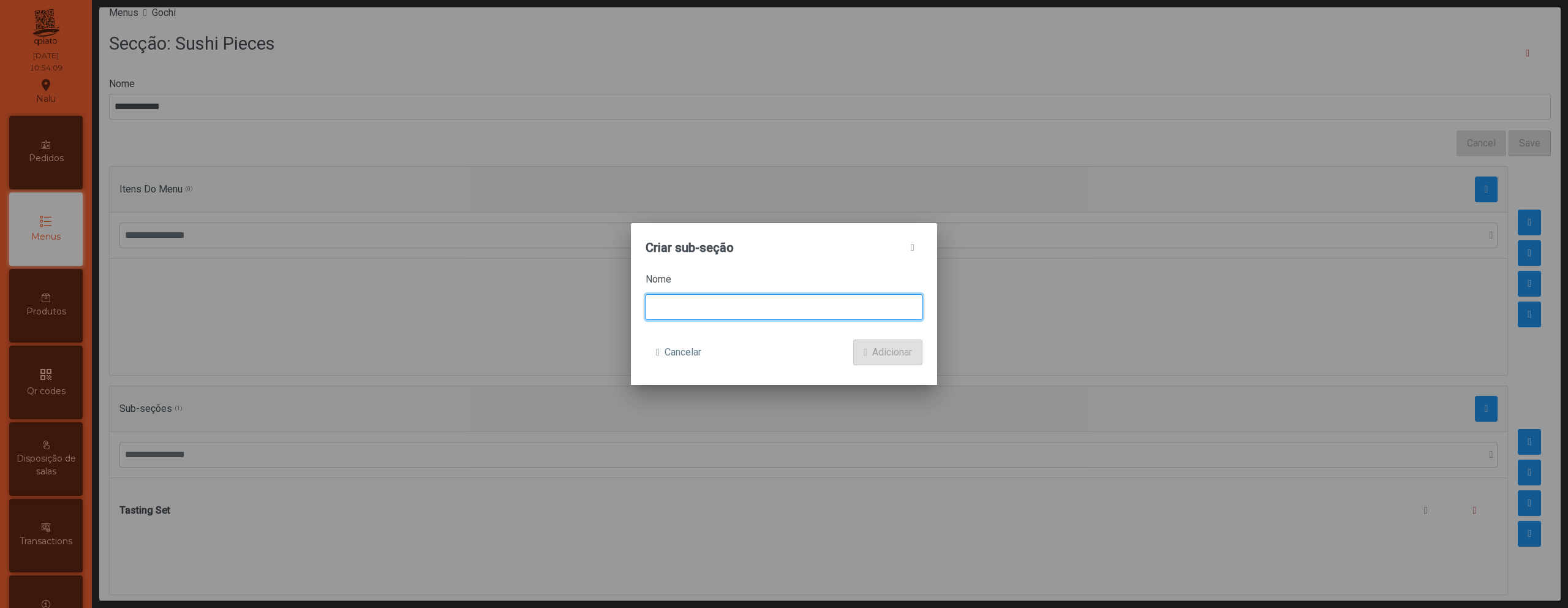
click at [793, 305] on input at bounding box center [784, 307] width 277 height 26
type input "*******"
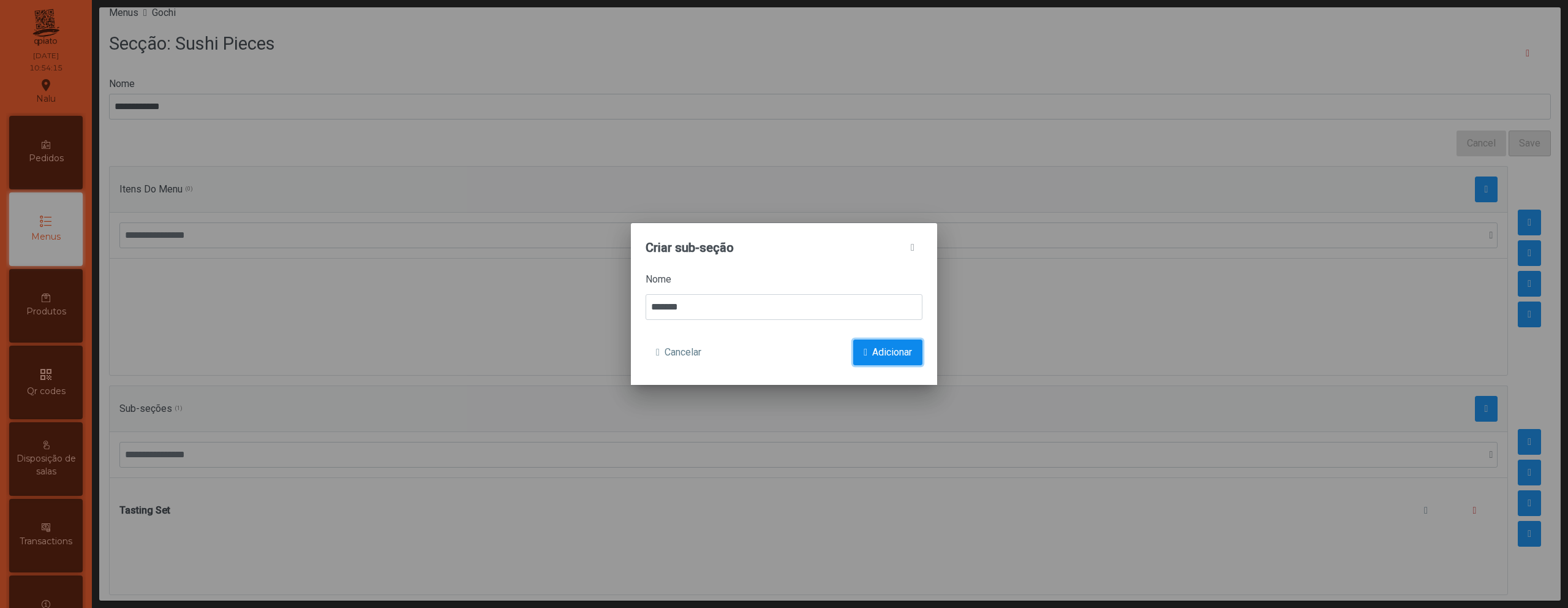
click at [864, 350] on span "submit" at bounding box center [866, 352] width 4 height 10
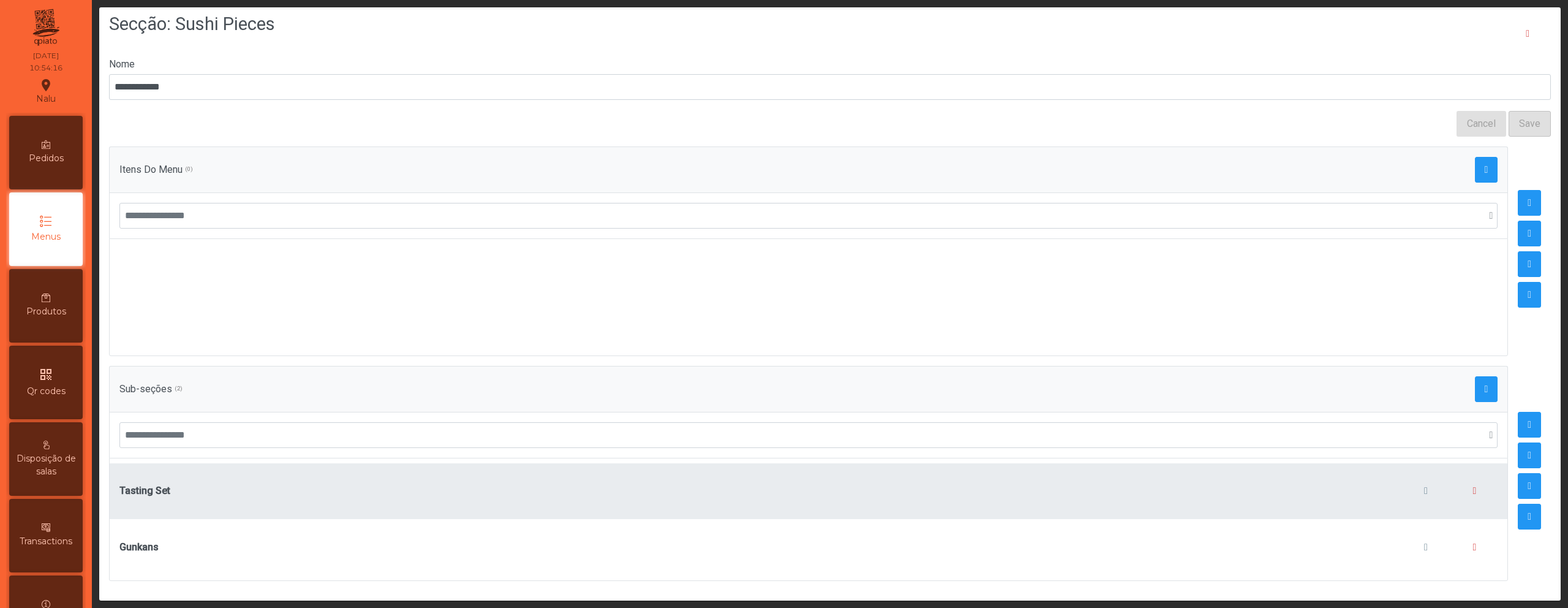
scroll to position [41, 0]
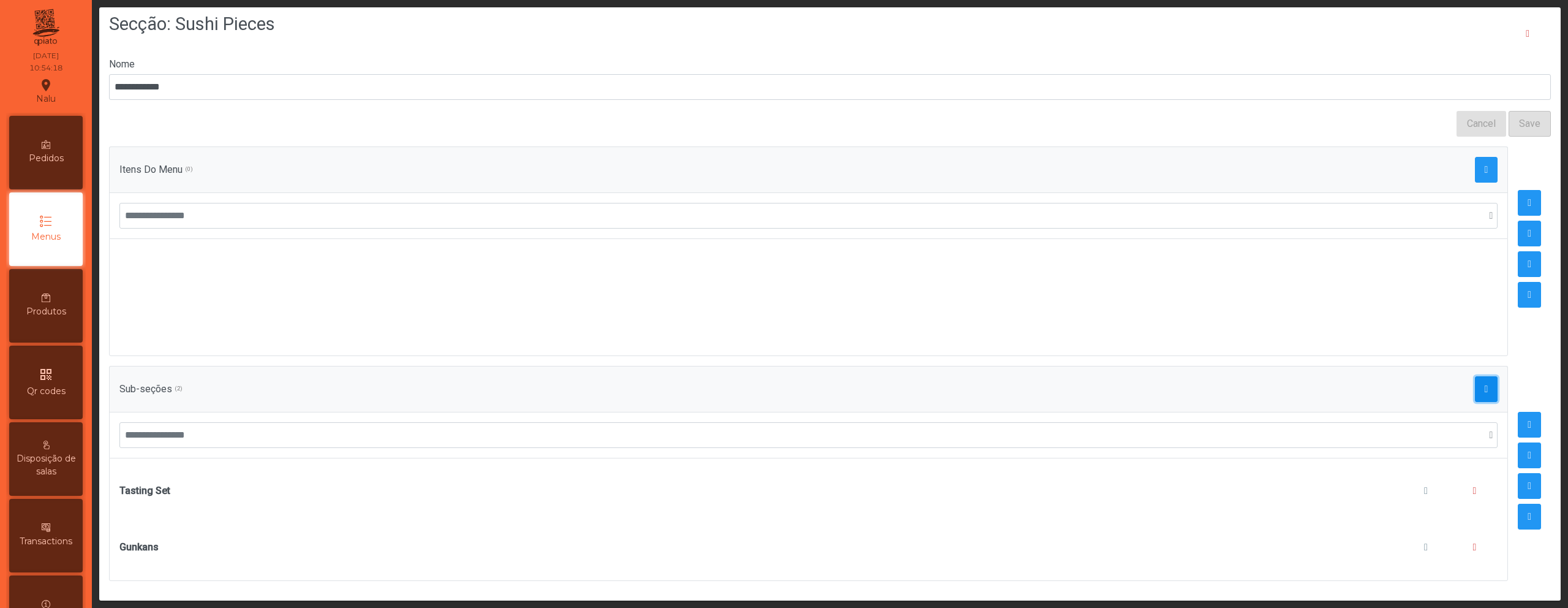
click at [1485, 384] on span "button" at bounding box center [1487, 389] width 4 height 10
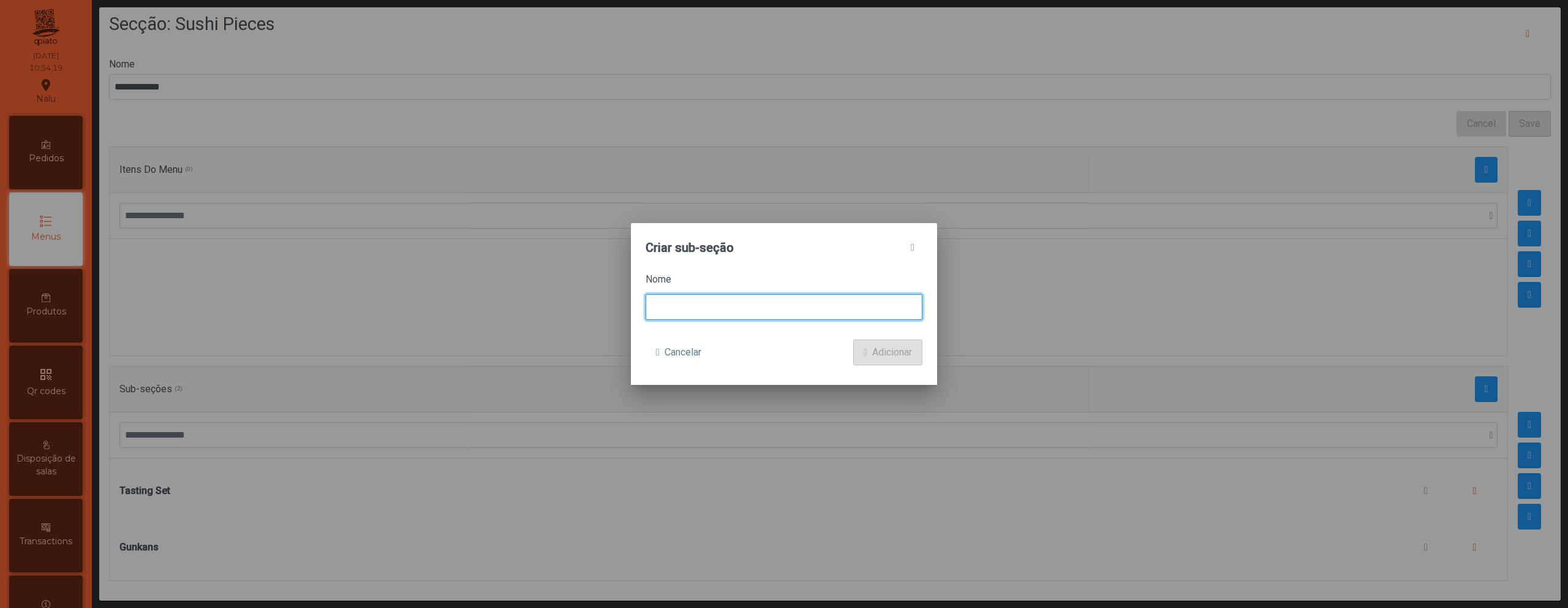
click at [738, 299] on input at bounding box center [784, 307] width 277 height 26
type input "********"
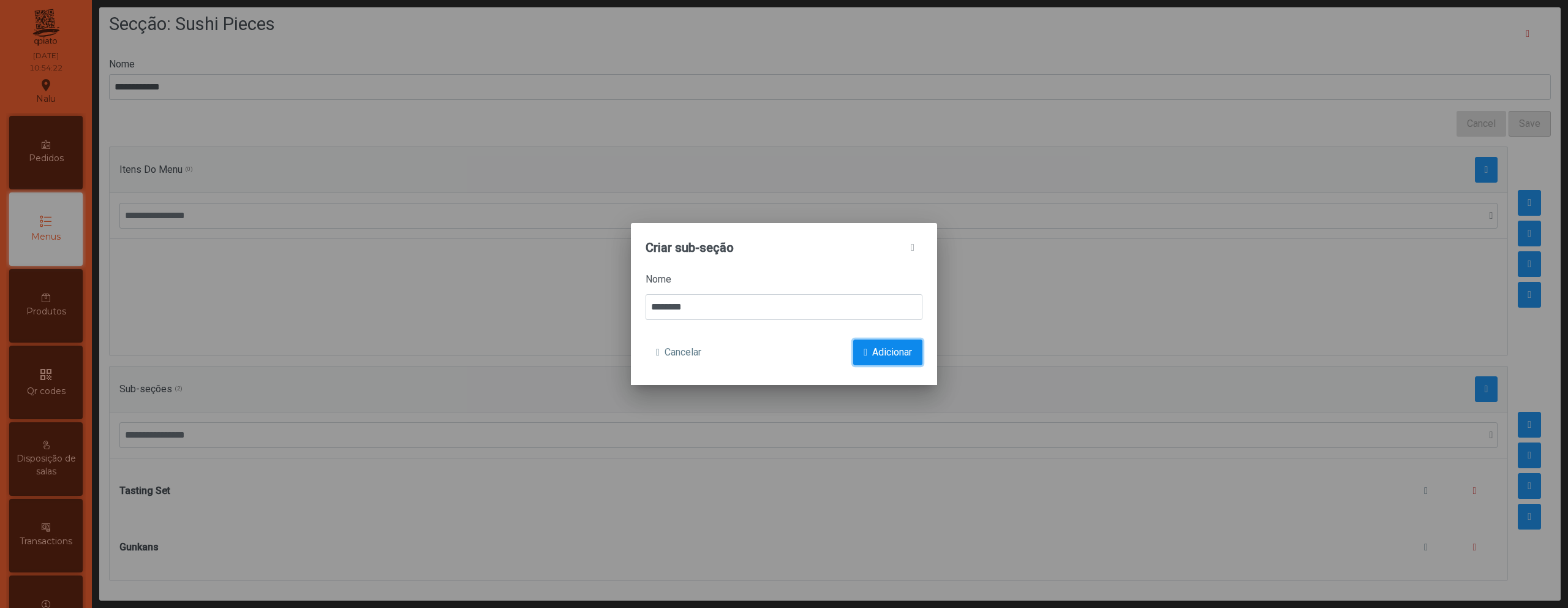
click at [864, 352] on span "submit" at bounding box center [866, 352] width 4 height 10
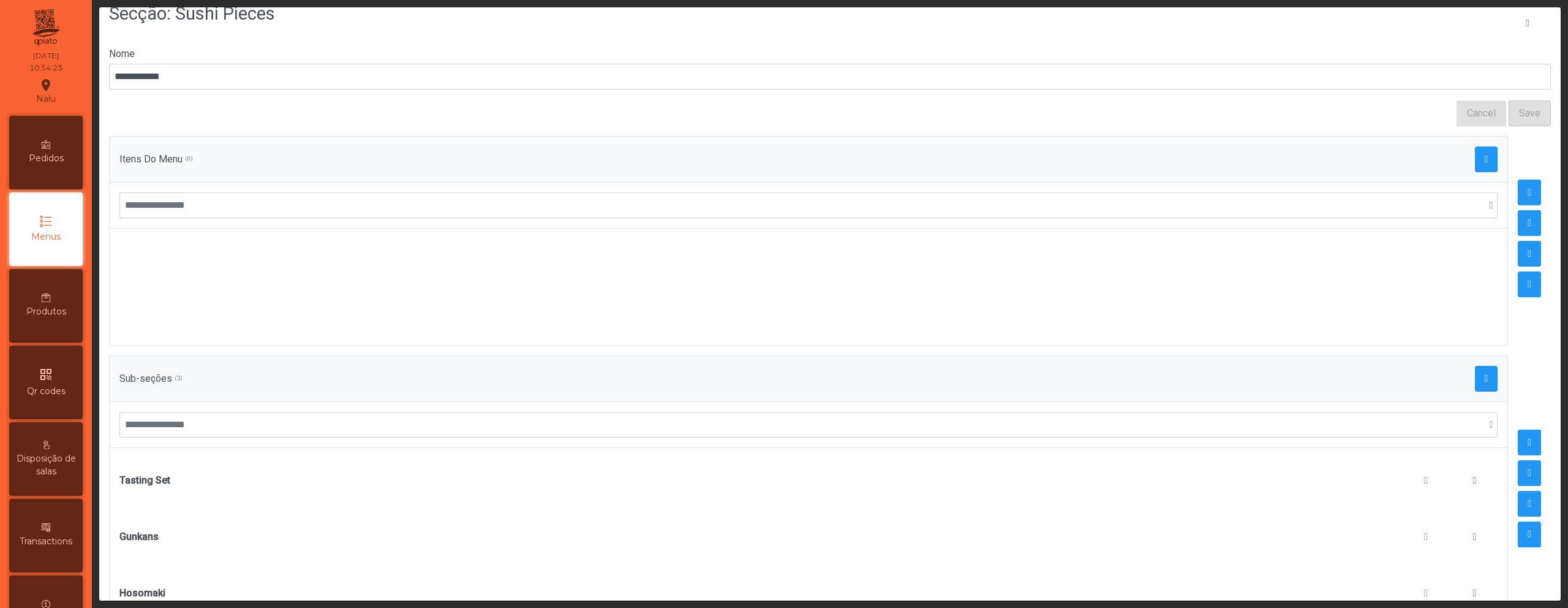
scroll to position [97, 0]
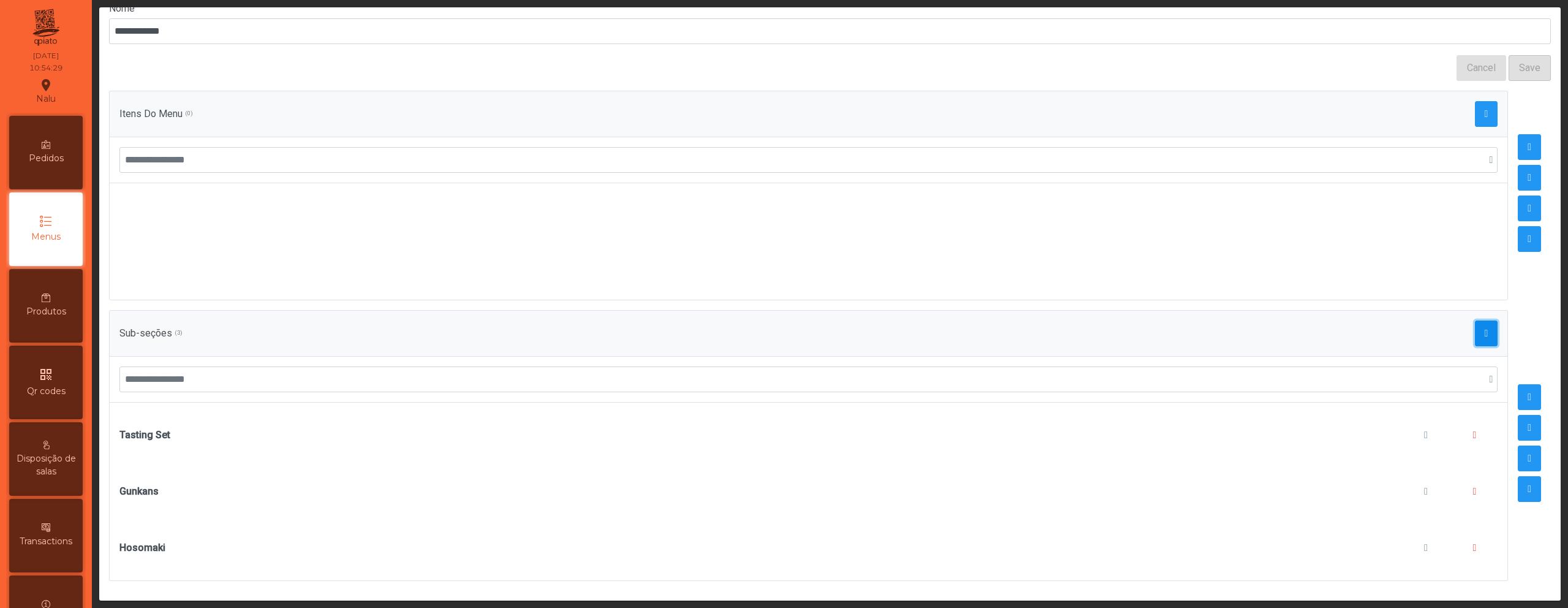
click at [1485, 328] on span "button" at bounding box center [1487, 333] width 4 height 10
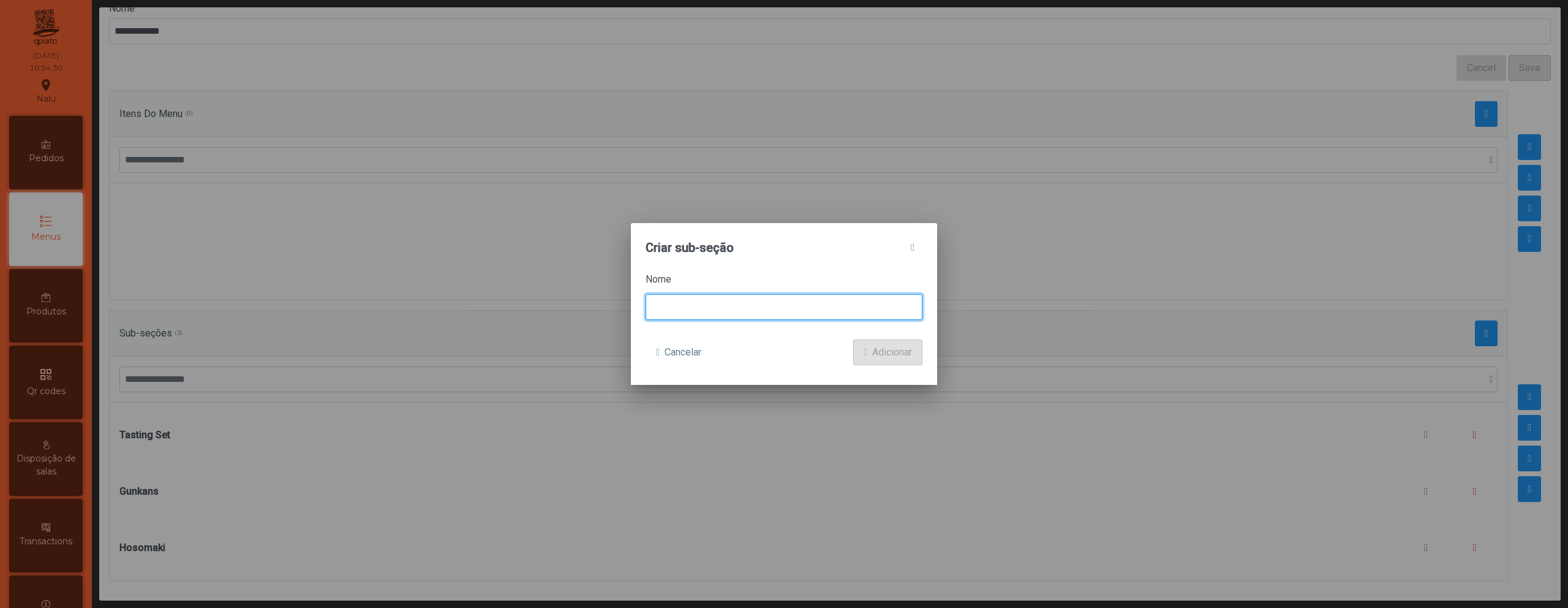
click at [708, 304] on input at bounding box center [784, 307] width 277 height 26
type input "******"
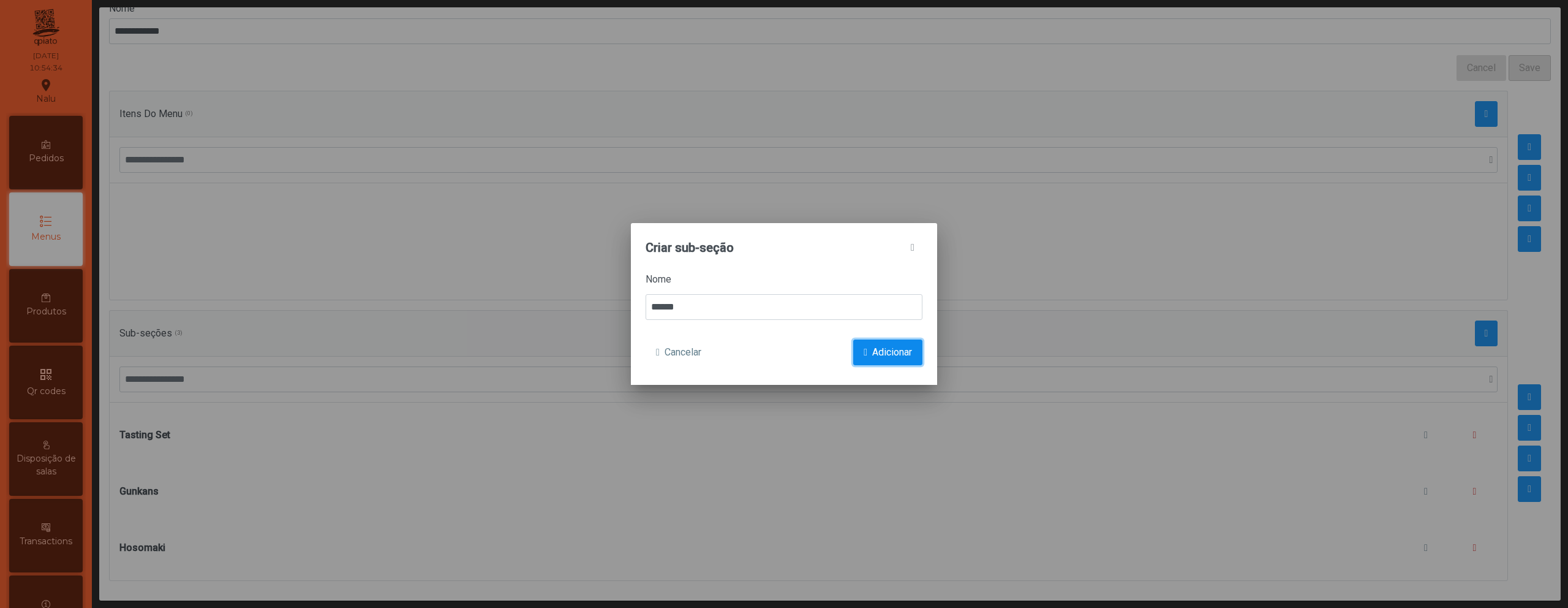
click at [875, 351] on span "Adicionar" at bounding box center [892, 352] width 40 height 15
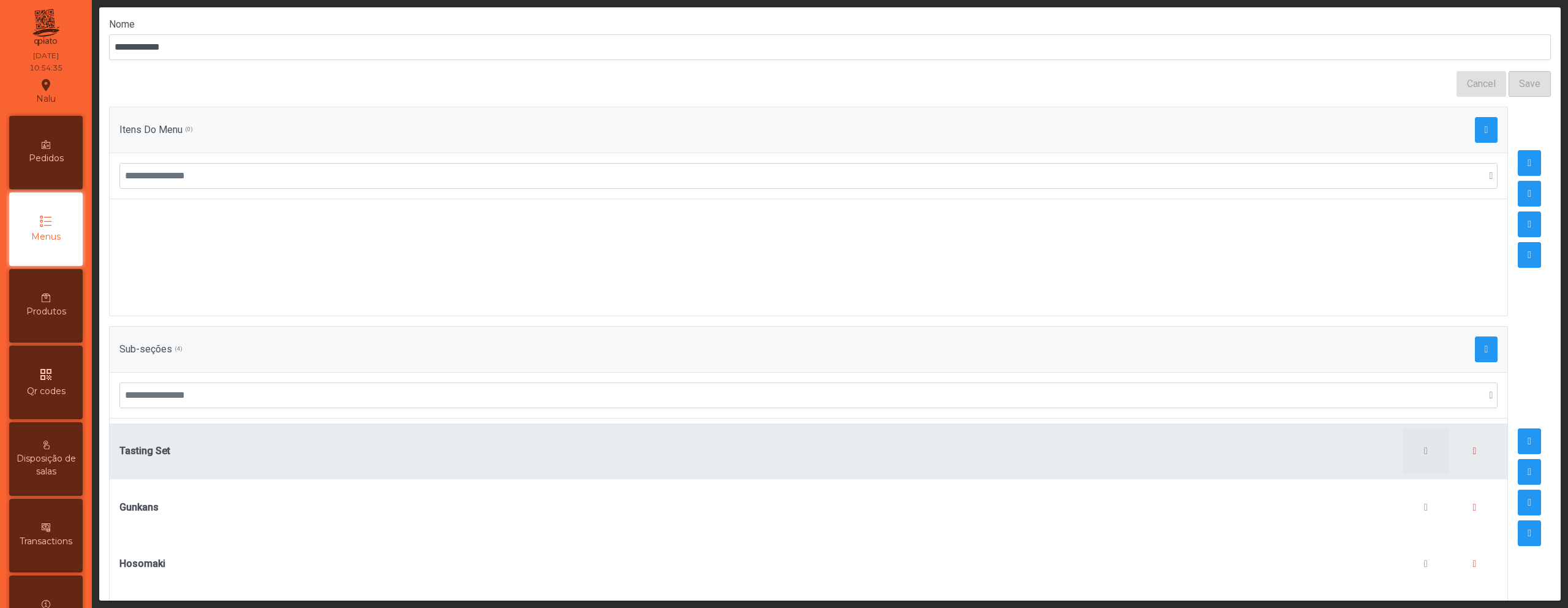
scroll to position [152, 0]
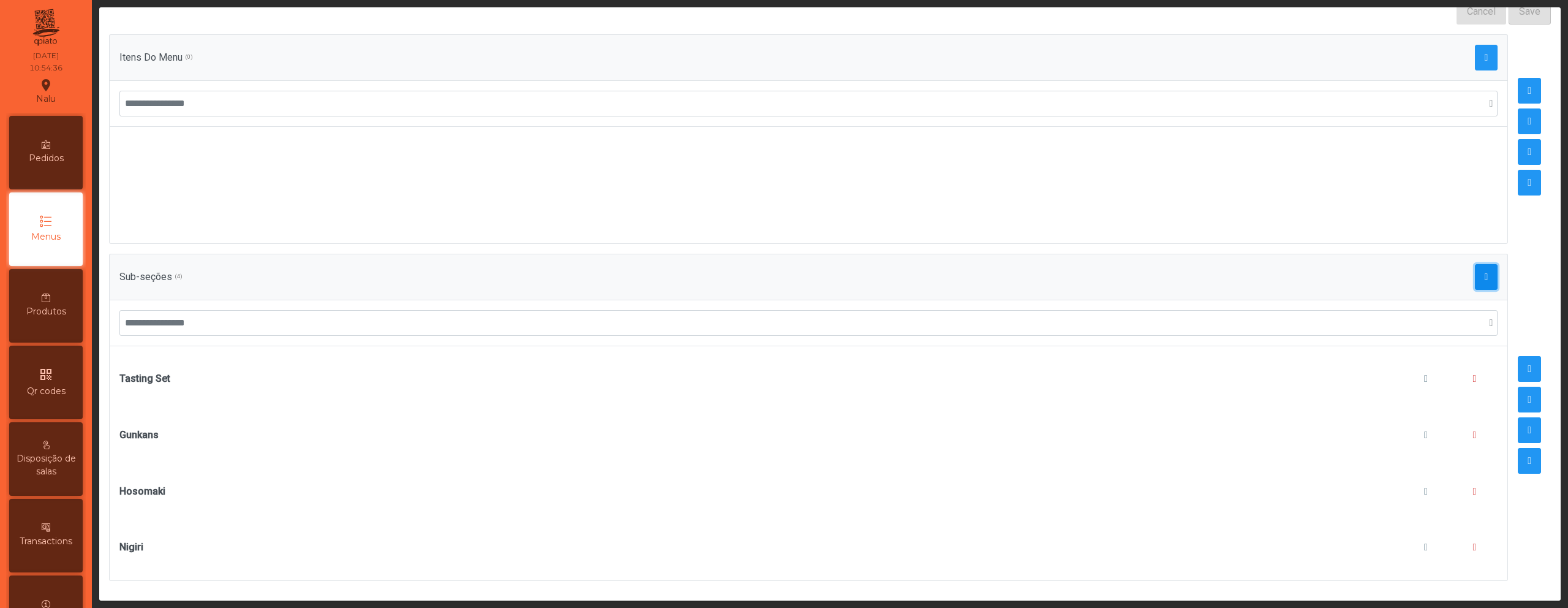
click at [1475, 275] on button "button" at bounding box center [1487, 277] width 23 height 26
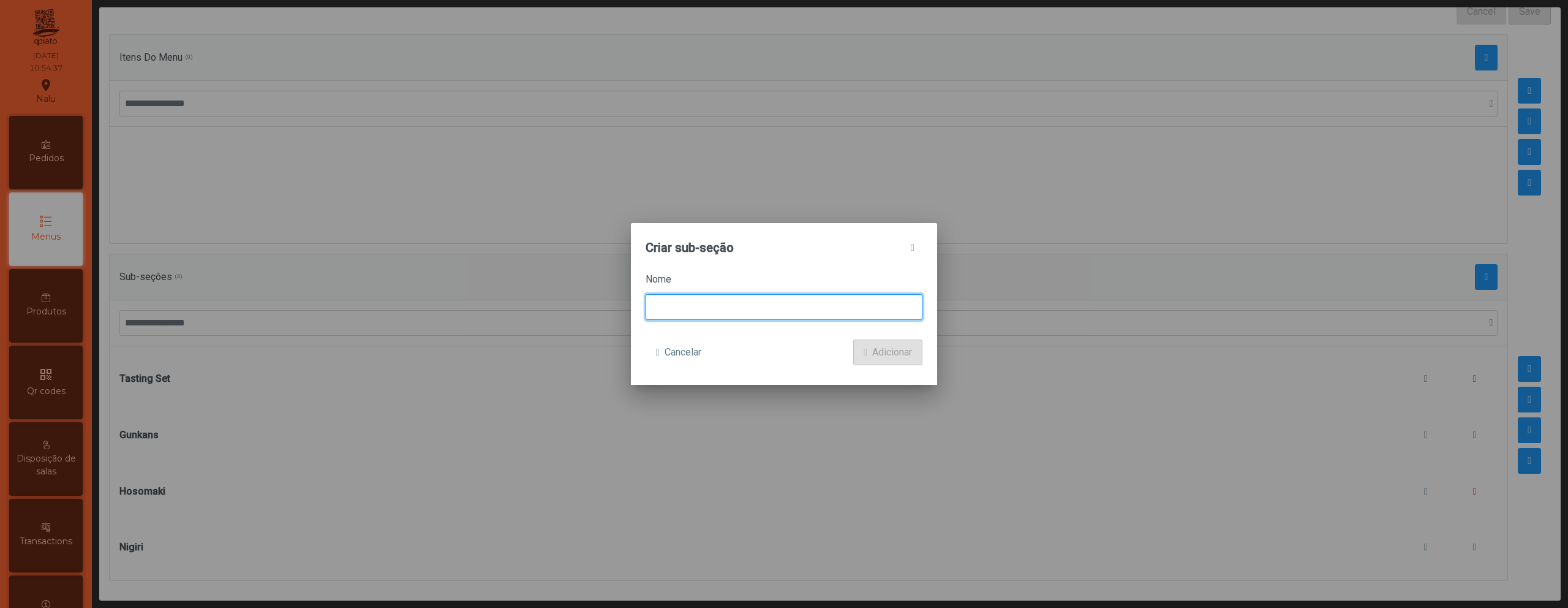
click at [898, 307] on input at bounding box center [784, 307] width 277 height 26
type input "*"
type input "*******"
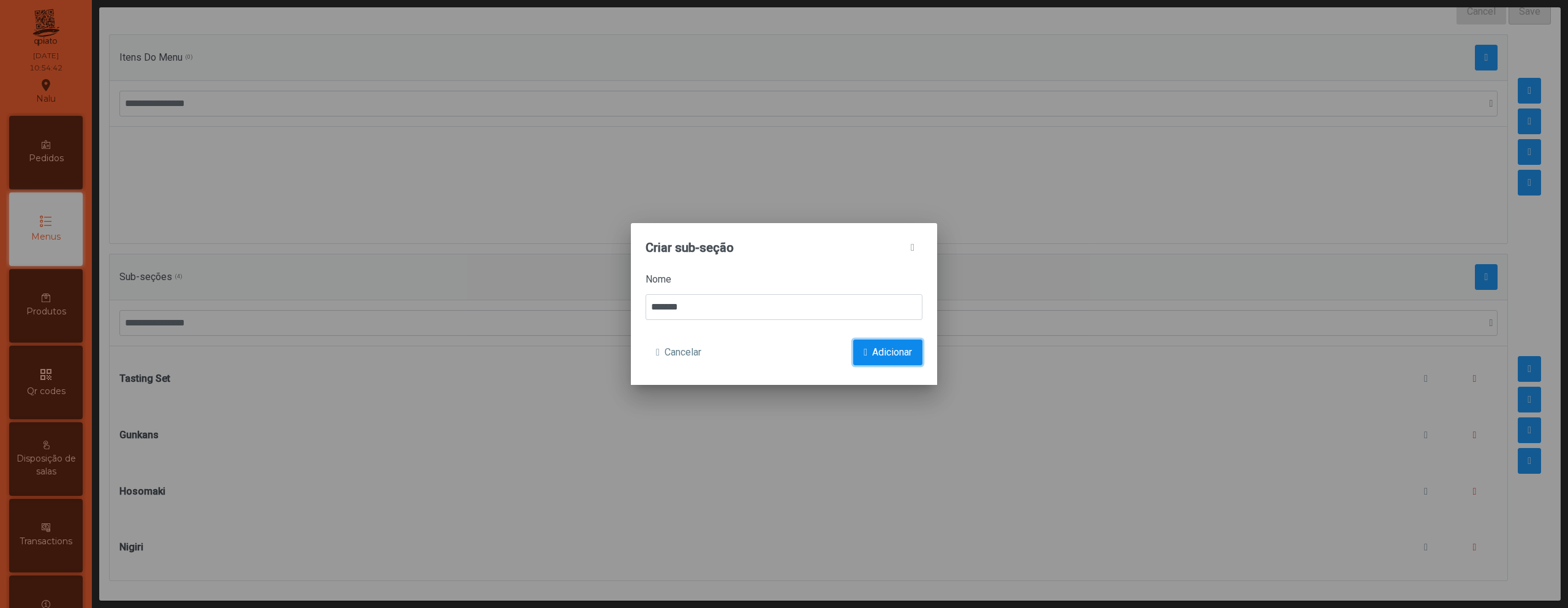
click at [911, 349] on span "Adicionar" at bounding box center [892, 352] width 40 height 15
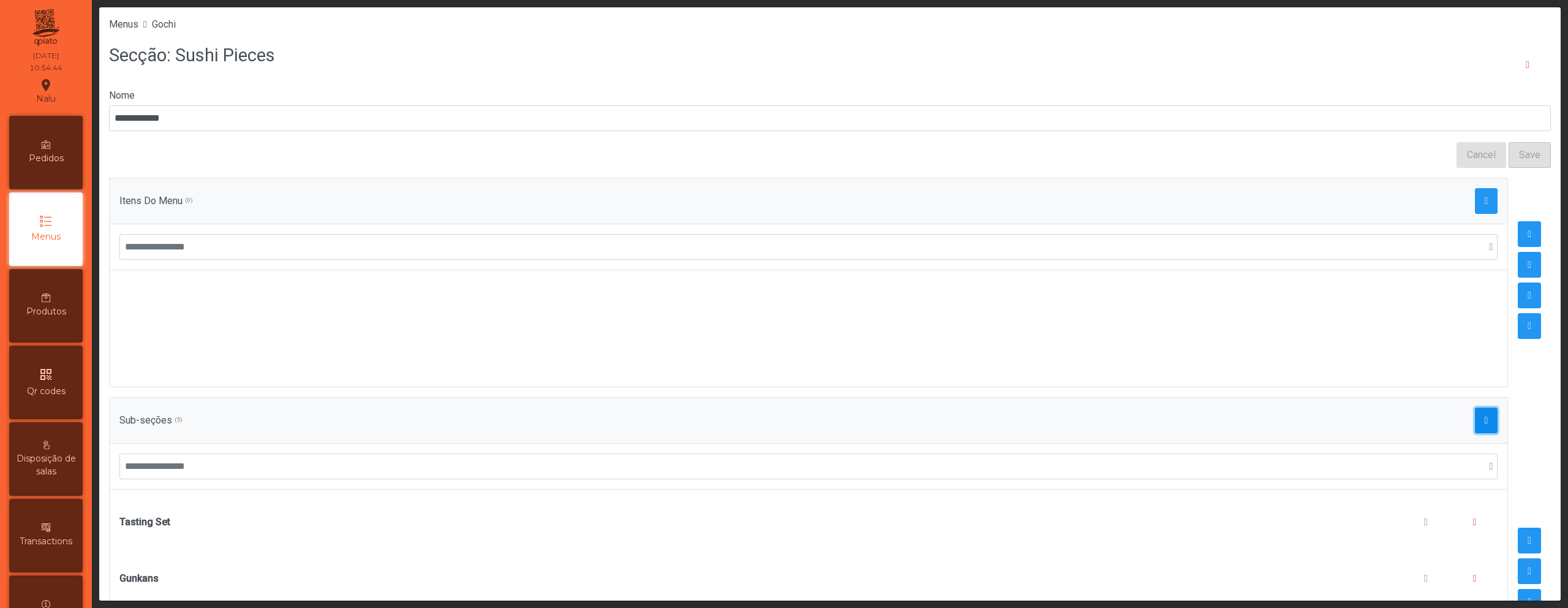
click at [1475, 422] on button "button" at bounding box center [1487, 420] width 23 height 26
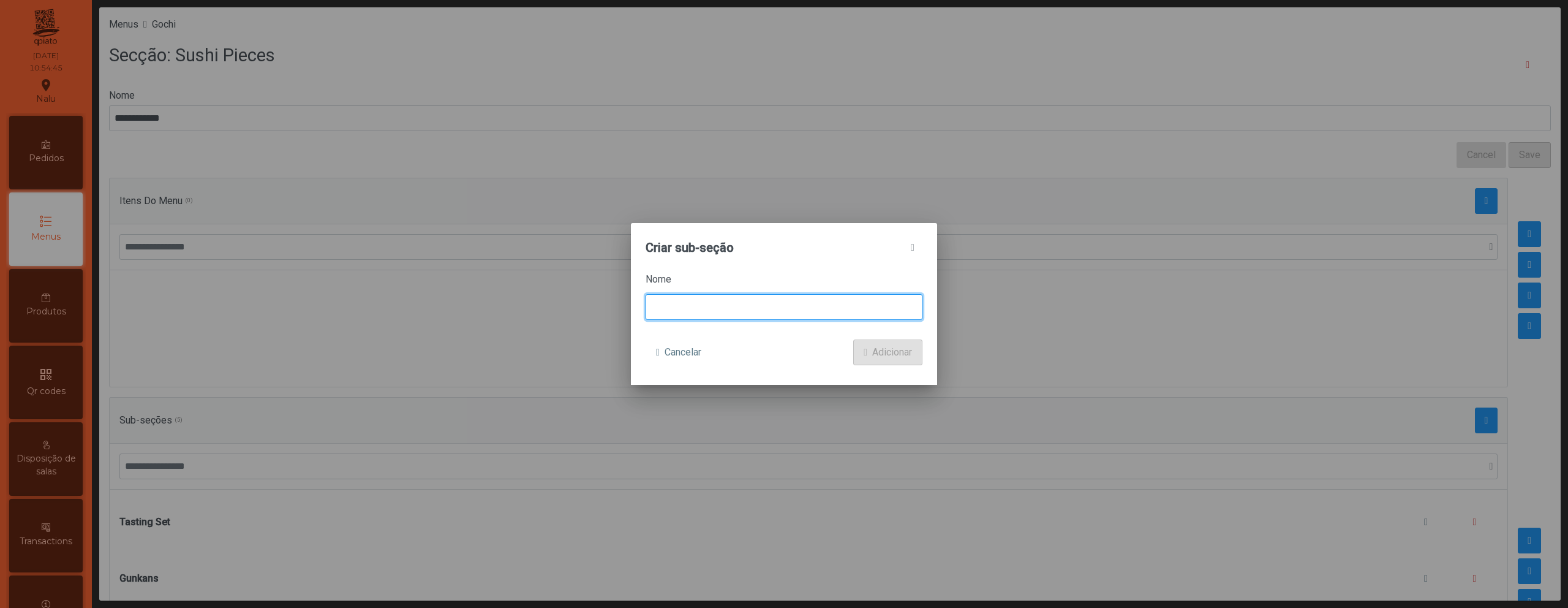
click at [794, 306] on input at bounding box center [784, 307] width 277 height 26
type input "******"
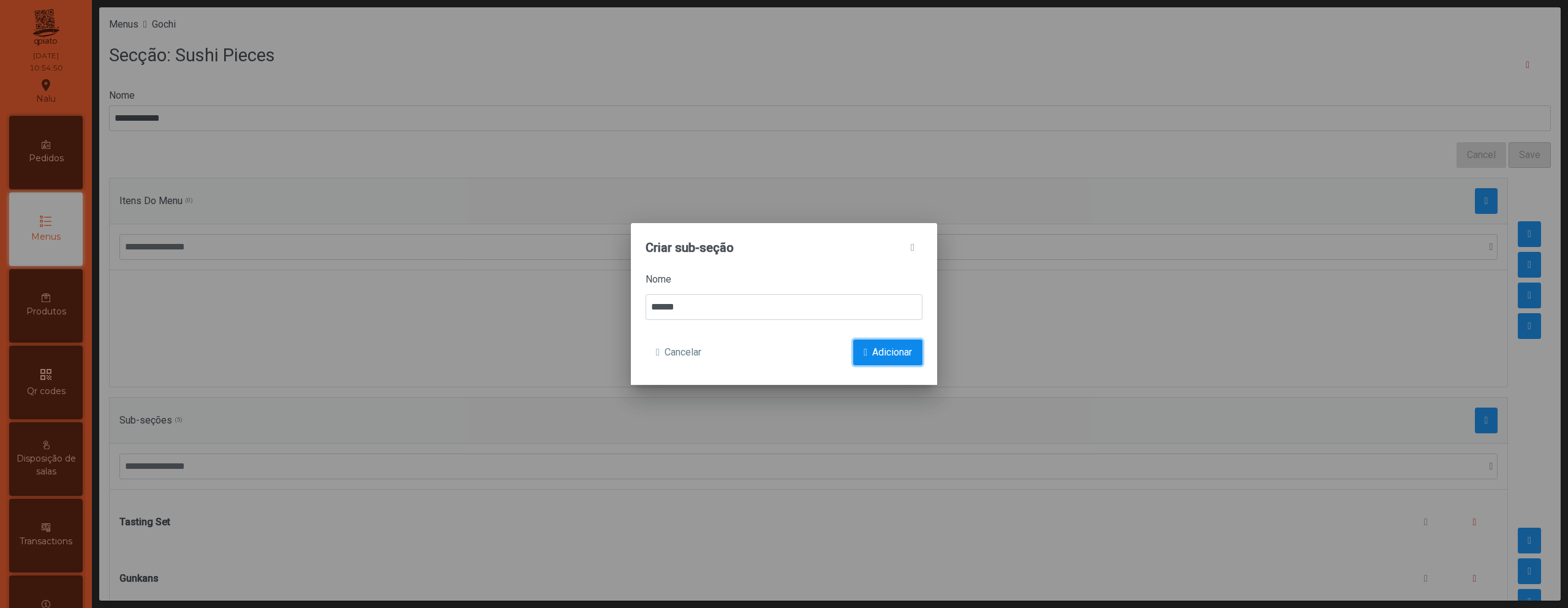
click at [910, 350] on span "Adicionar" at bounding box center [892, 352] width 40 height 15
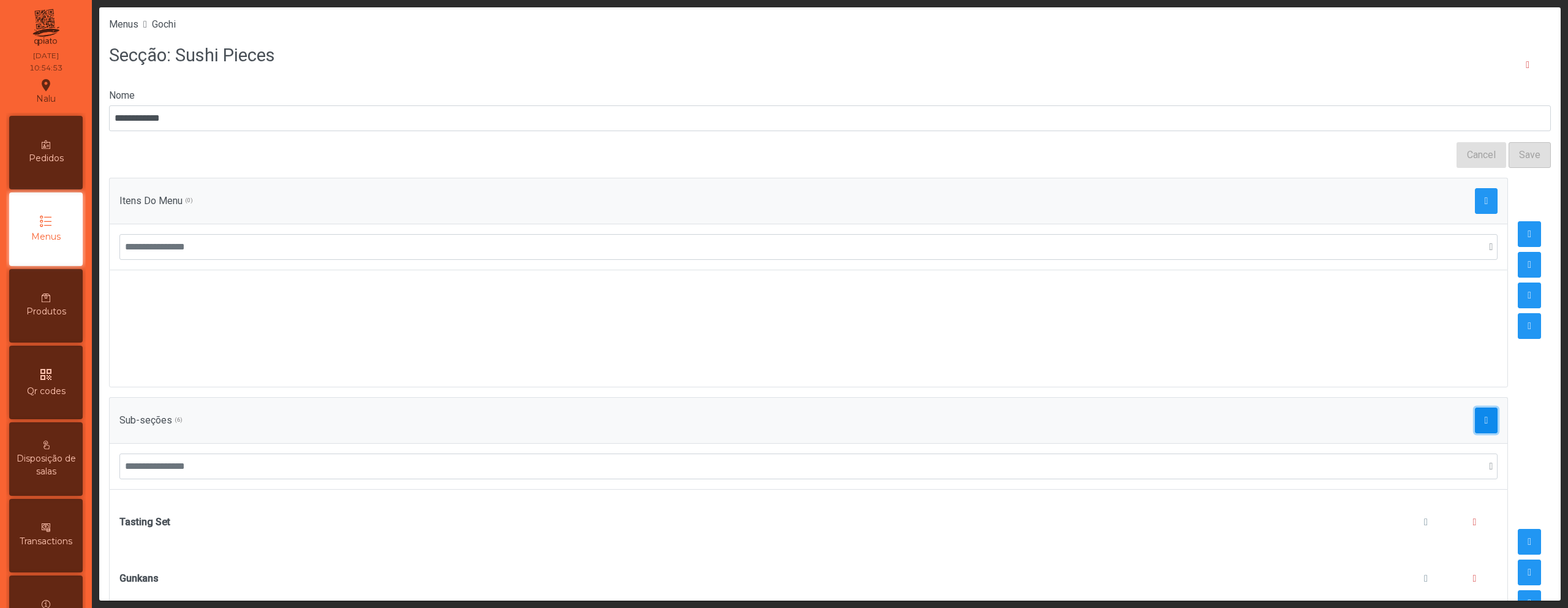
click at [1485, 423] on span "button" at bounding box center [1487, 420] width 4 height 10
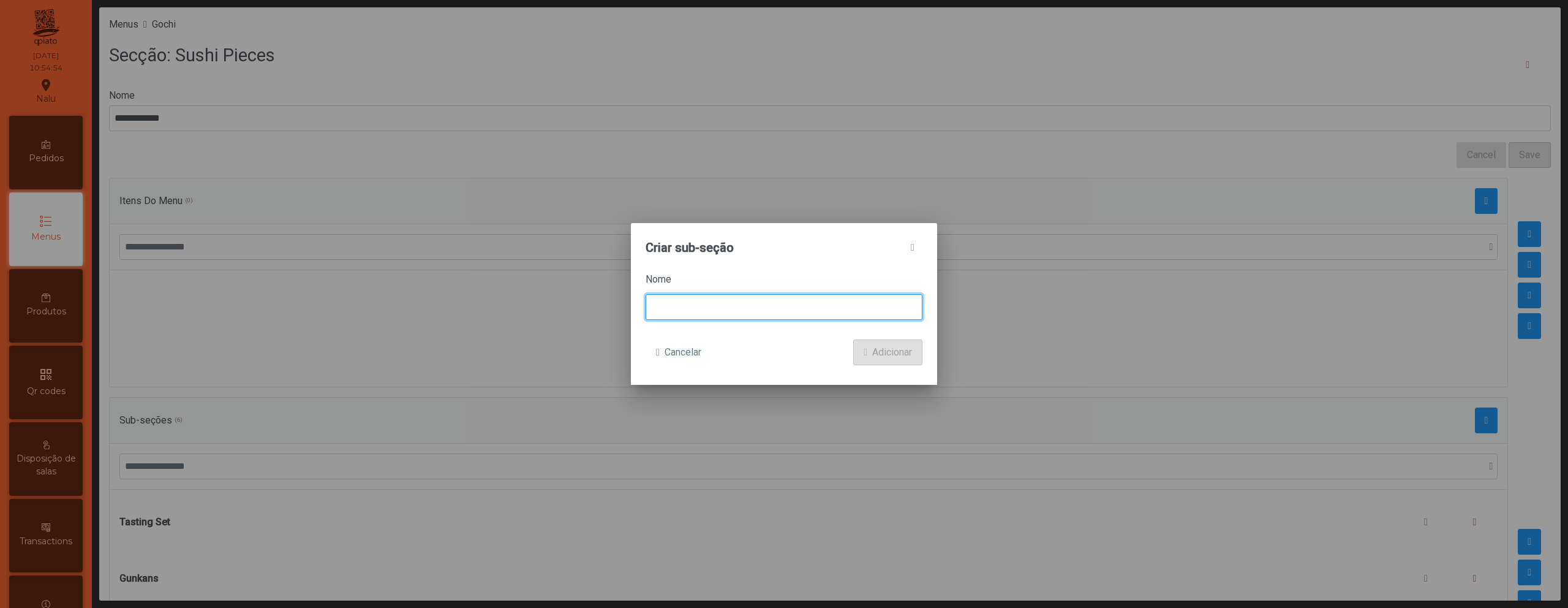
click at [746, 312] on input at bounding box center [784, 307] width 277 height 26
type input "*******"
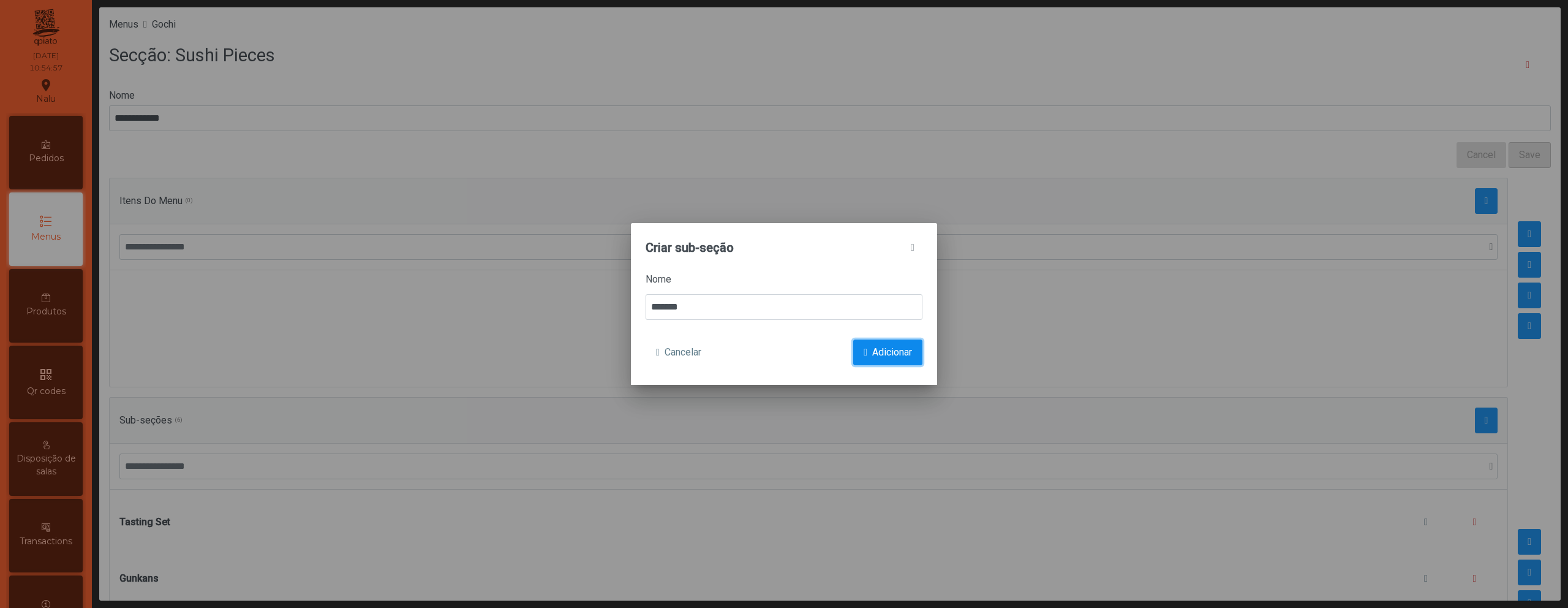
click at [891, 349] on span "Adicionar" at bounding box center [892, 352] width 40 height 15
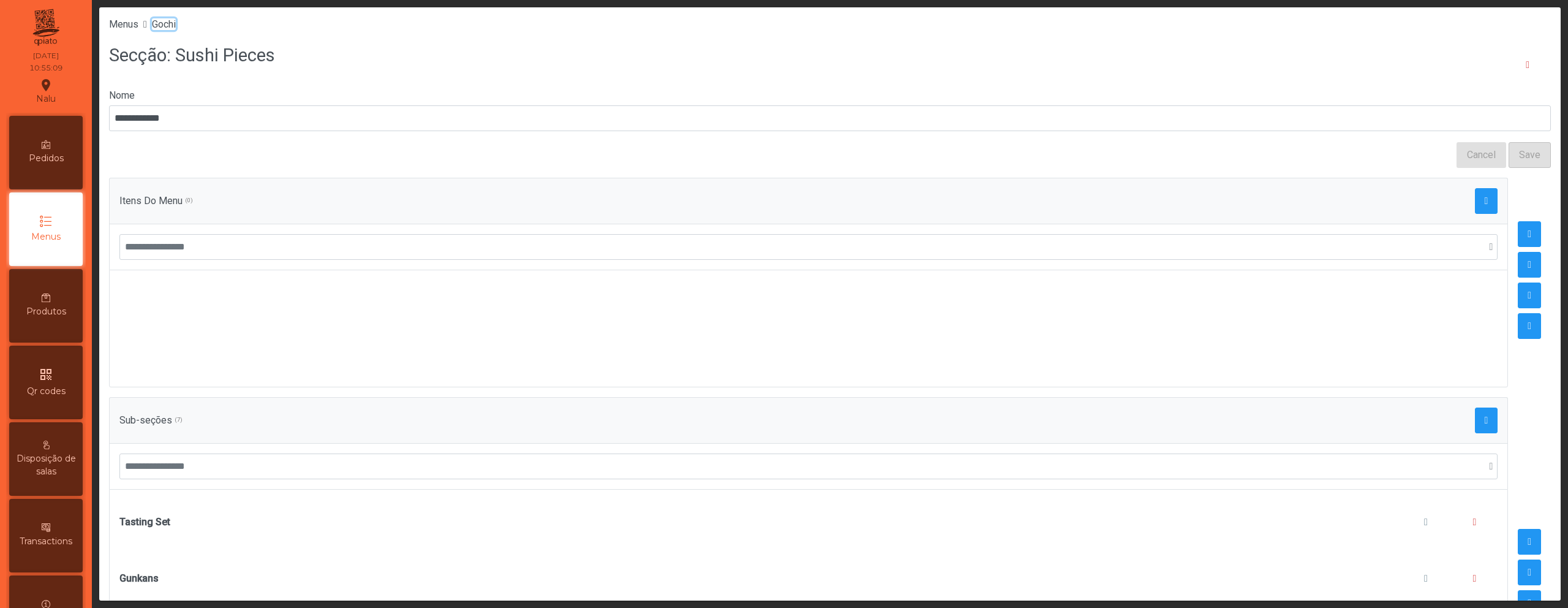
click at [174, 25] on span "Gochi" at bounding box center [163, 24] width 24 height 12
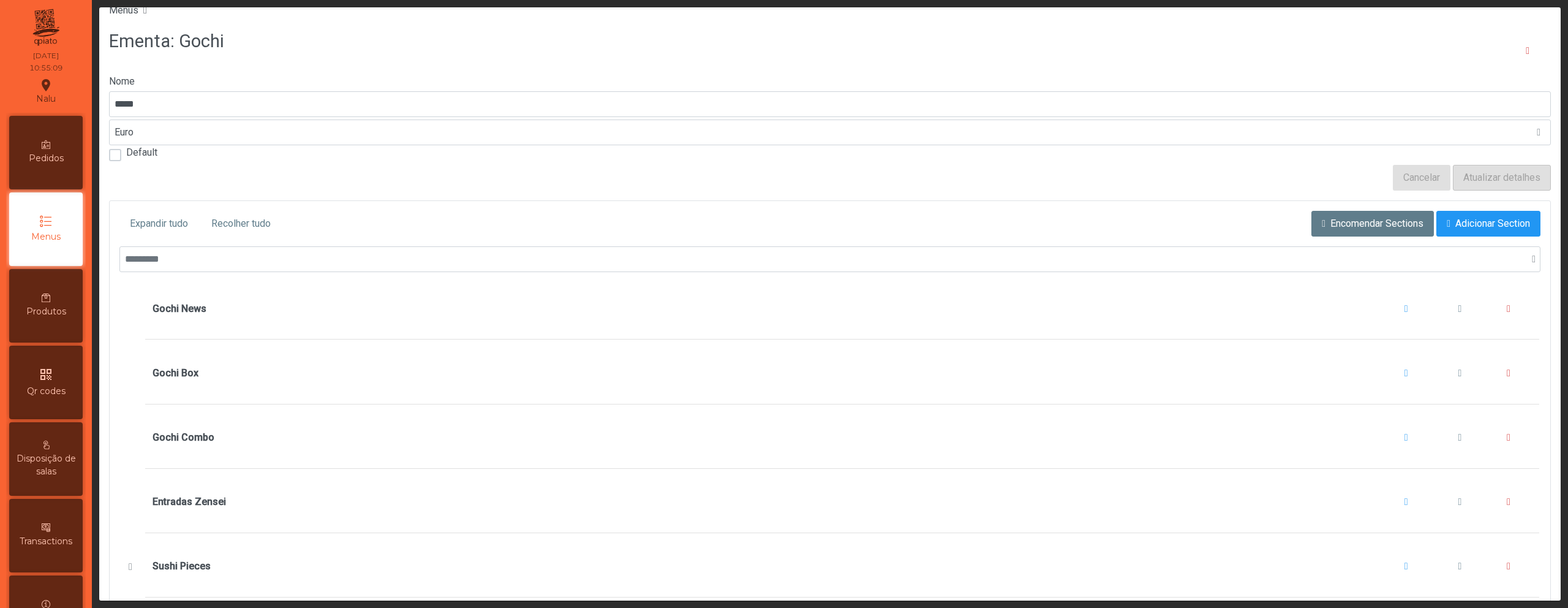
scroll to position [224, 0]
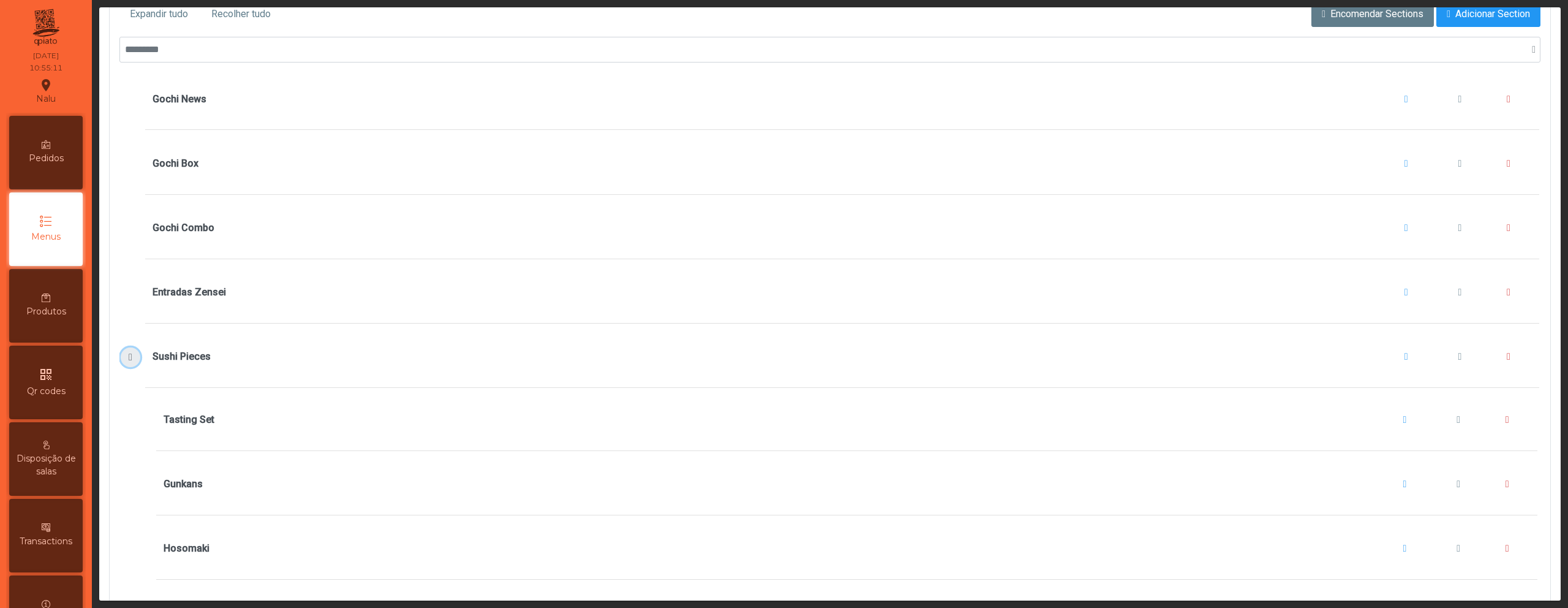
click at [130, 356] on span "Sushi Pieces" at bounding box center [130, 357] width 13 height 10
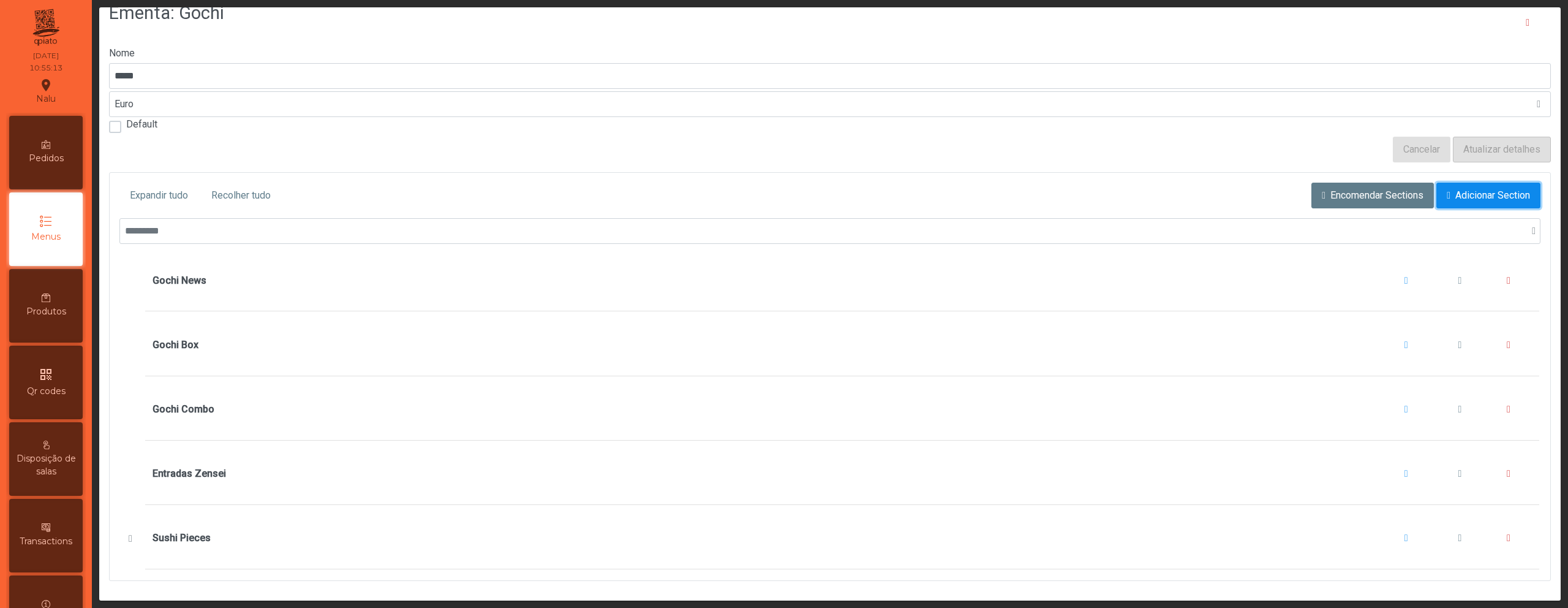
click at [1466, 183] on button "Adicionar Section" at bounding box center [1488, 195] width 104 height 26
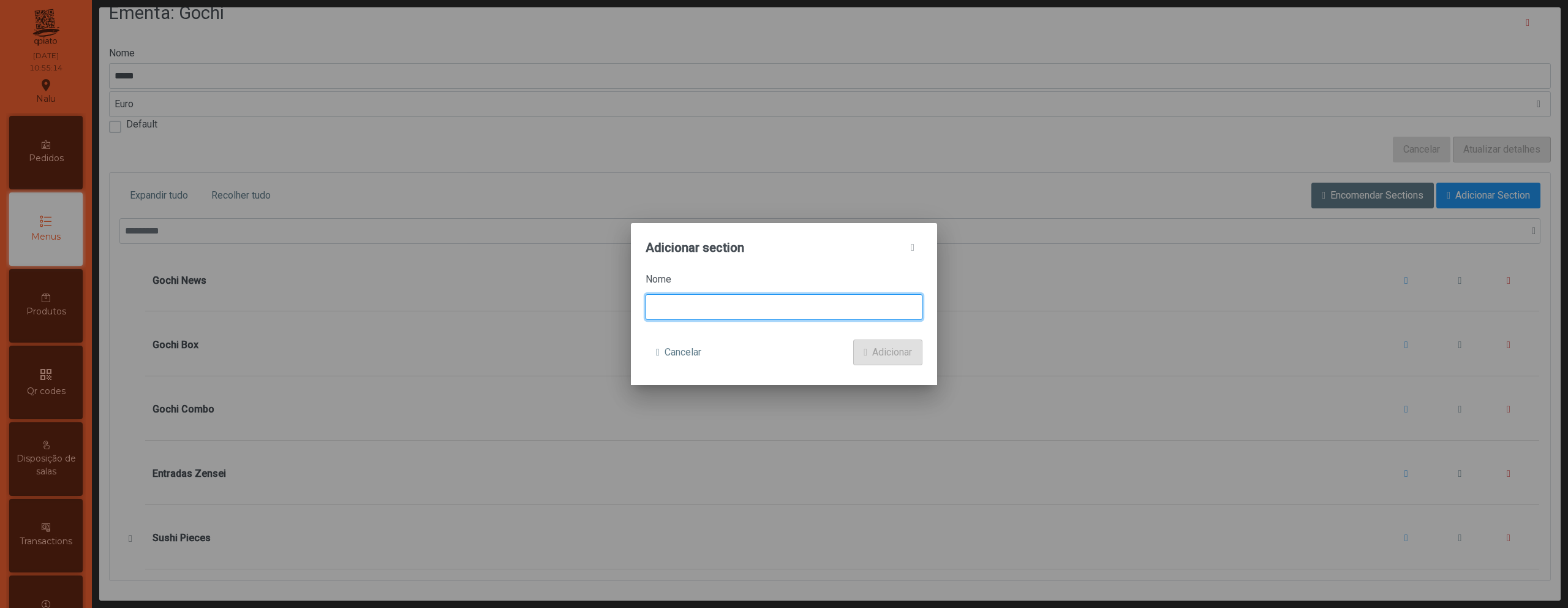
click at [807, 299] on input at bounding box center [784, 307] width 277 height 26
type input "******"
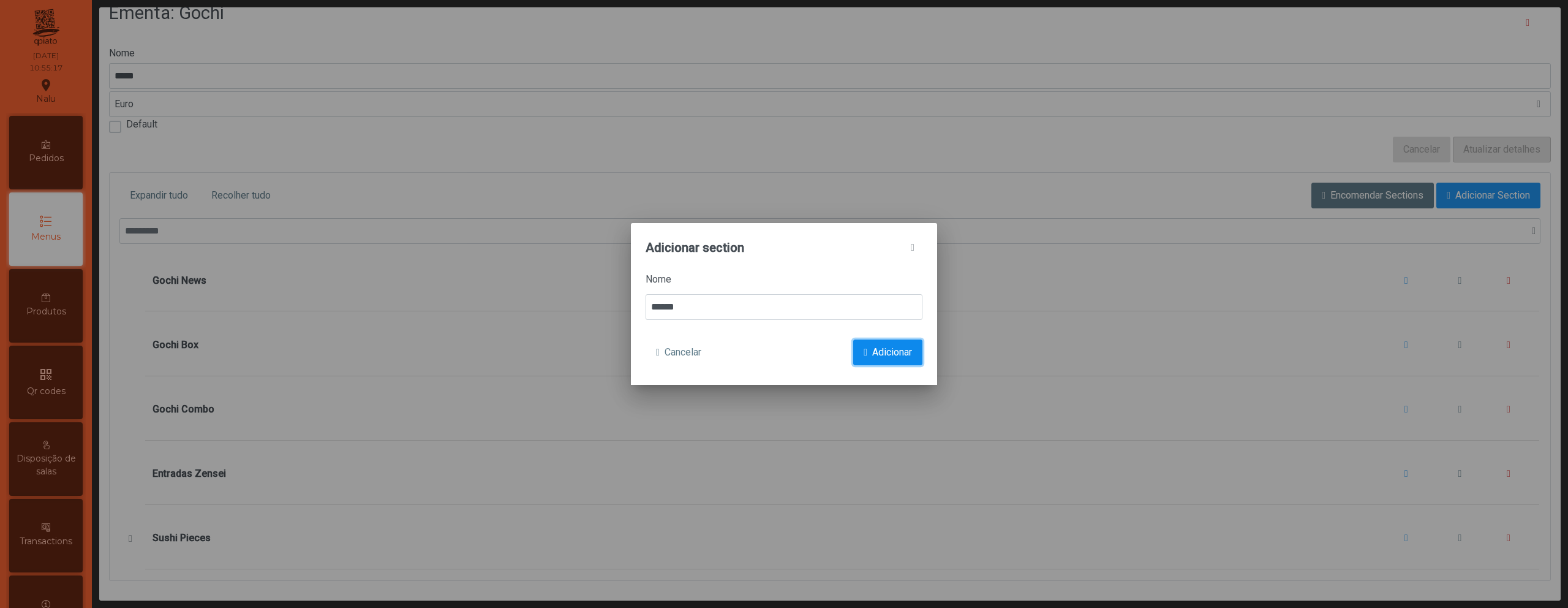
click at [890, 342] on button "Adicionar" at bounding box center [888, 352] width 69 height 26
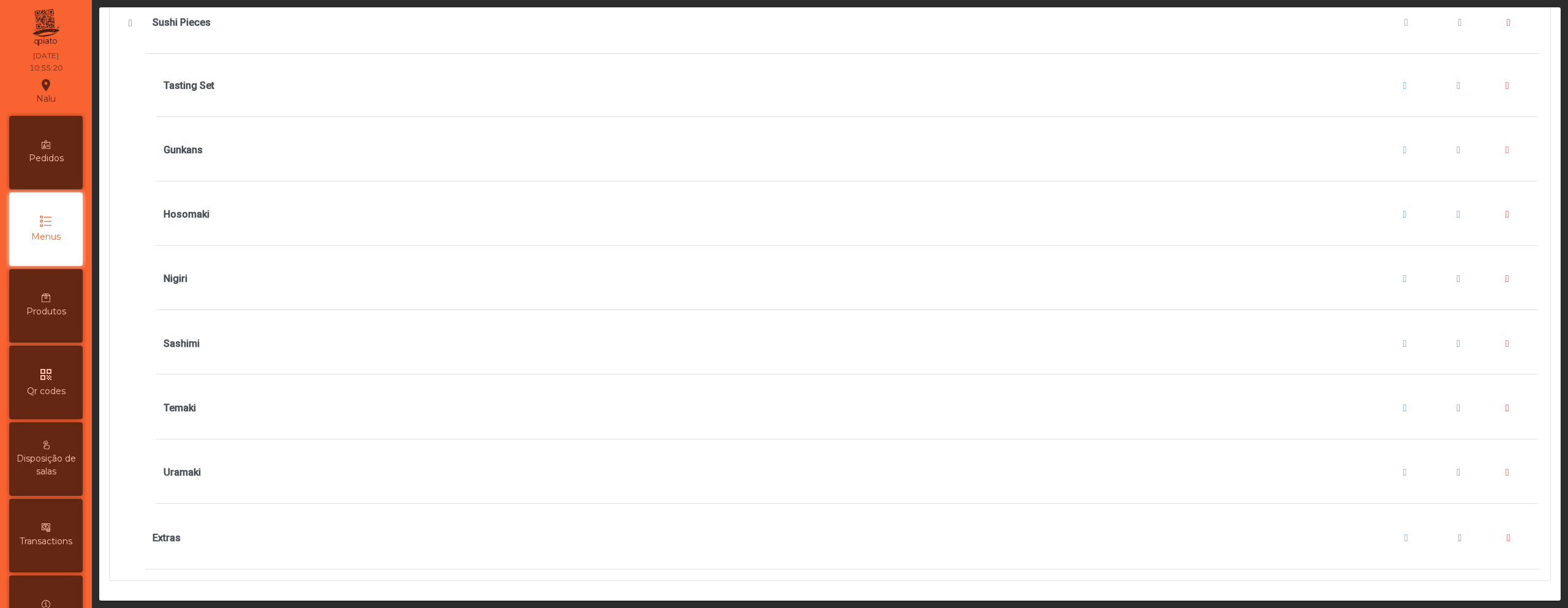
scroll to position [0, 0]
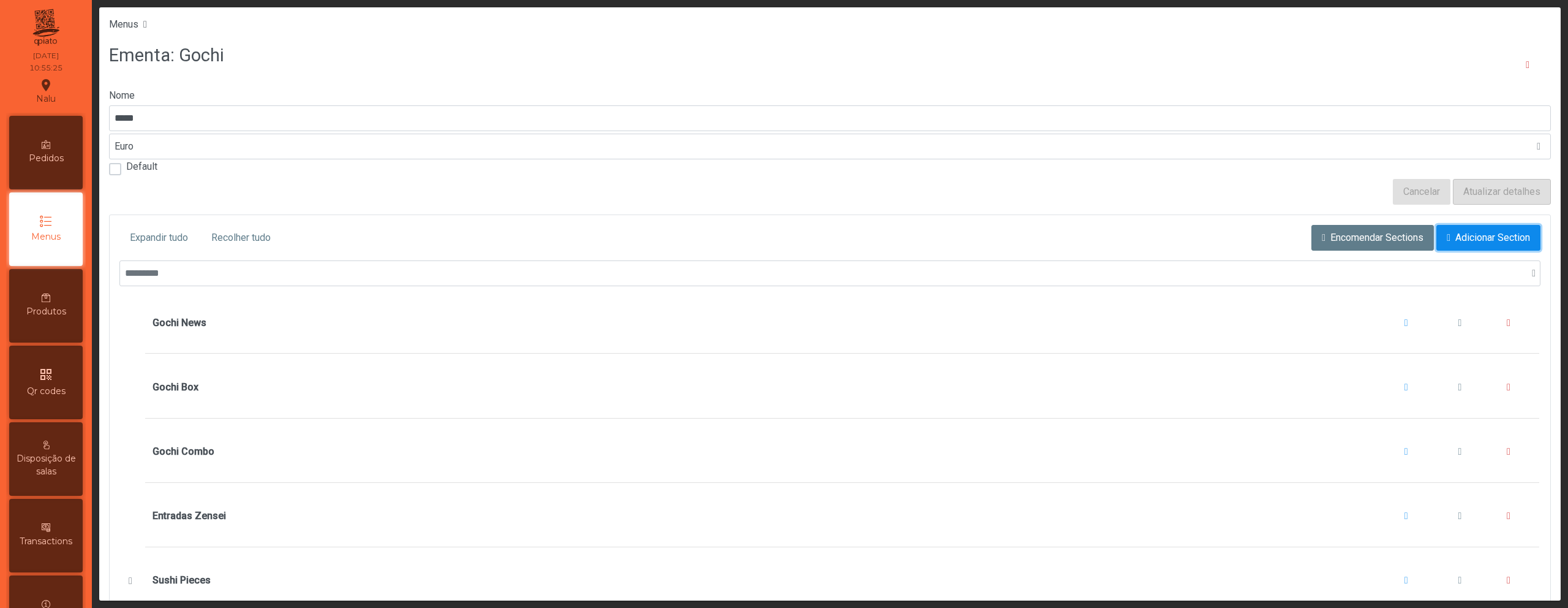
click at [1456, 236] on span "Adicionar Section" at bounding box center [1493, 238] width 75 height 15
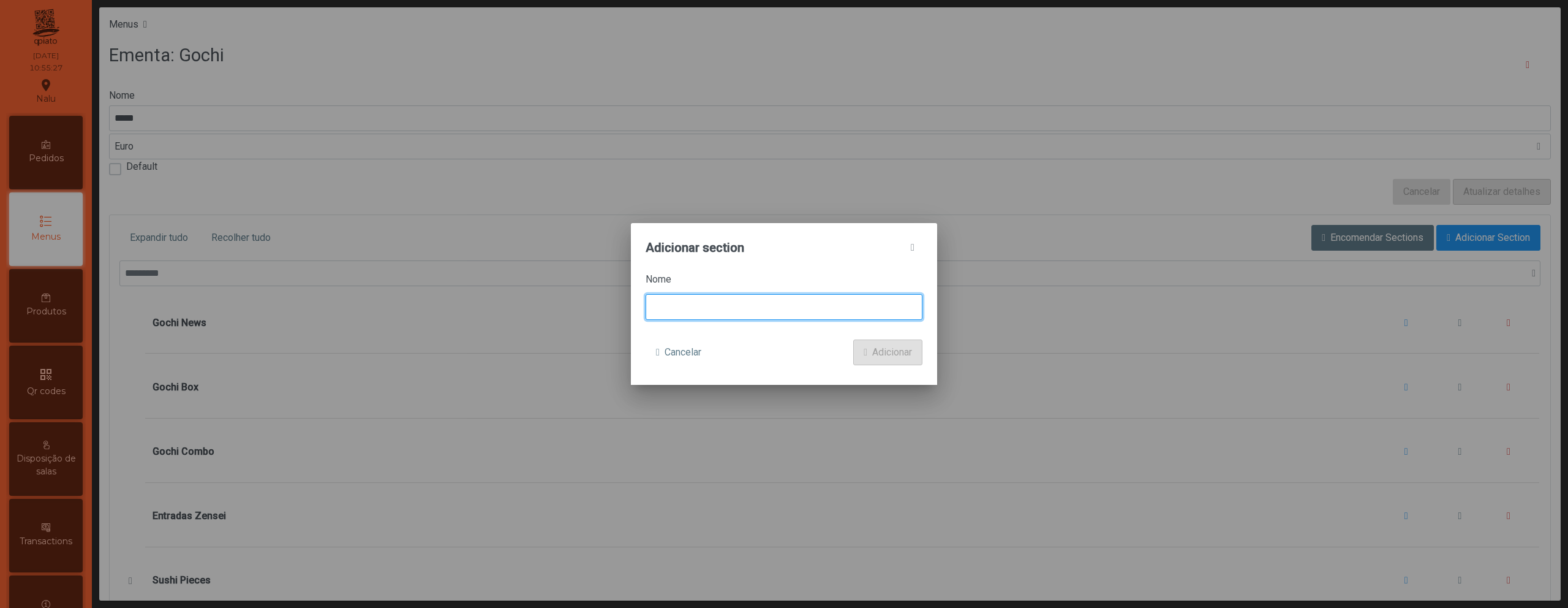
click at [778, 315] on input at bounding box center [784, 307] width 277 height 26
type input "**********"
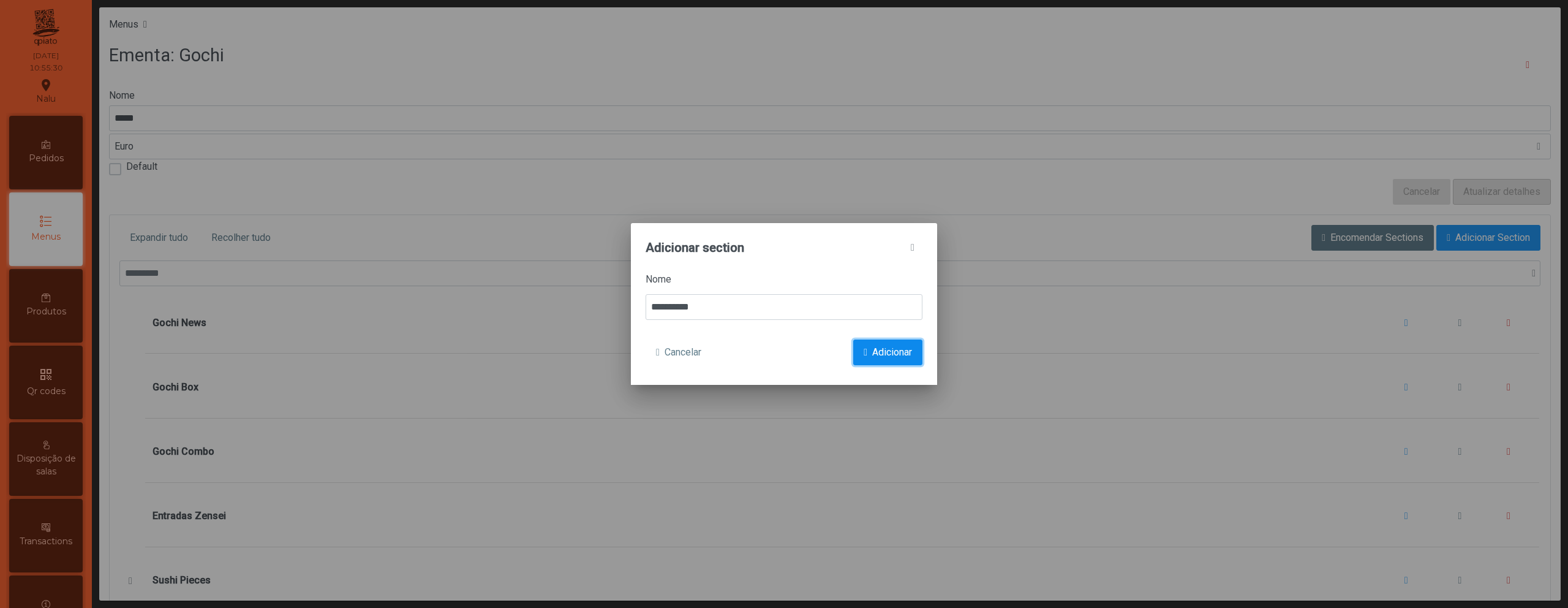
click at [866, 358] on button "Adicionar" at bounding box center [888, 352] width 69 height 26
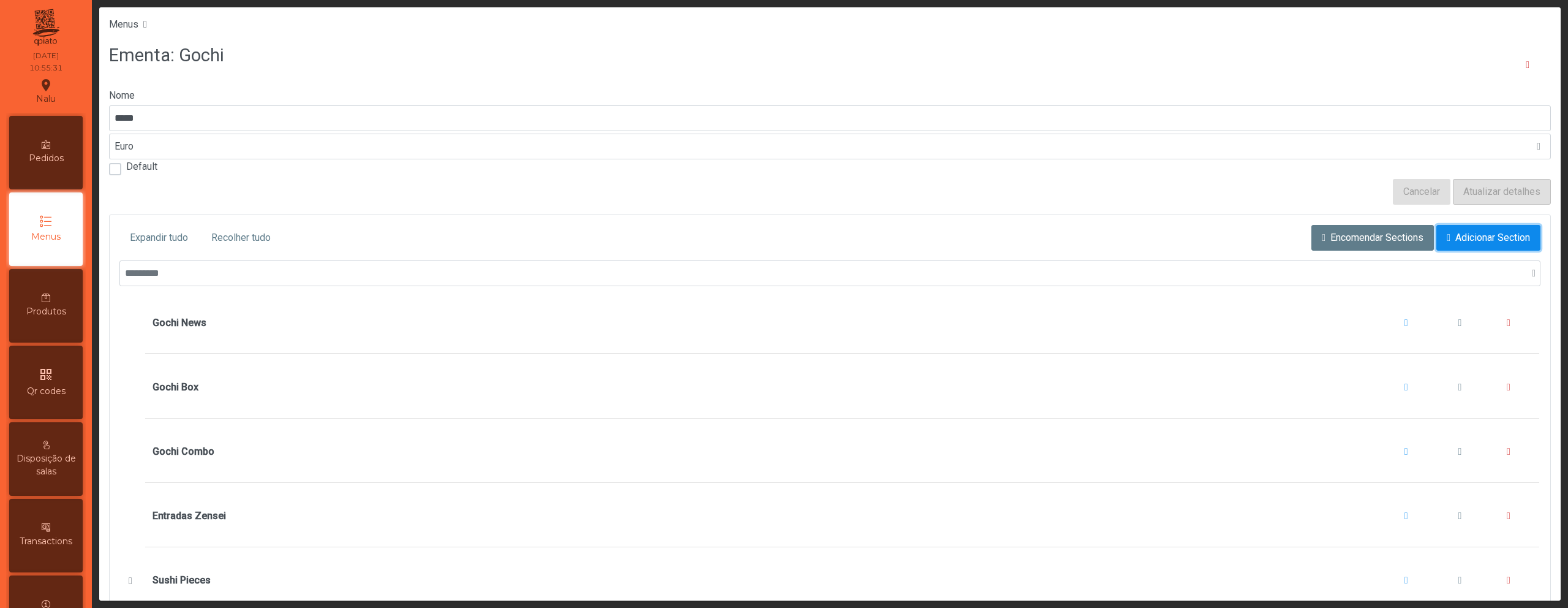
click at [1454, 245] on button "Adicionar Section" at bounding box center [1488, 238] width 104 height 26
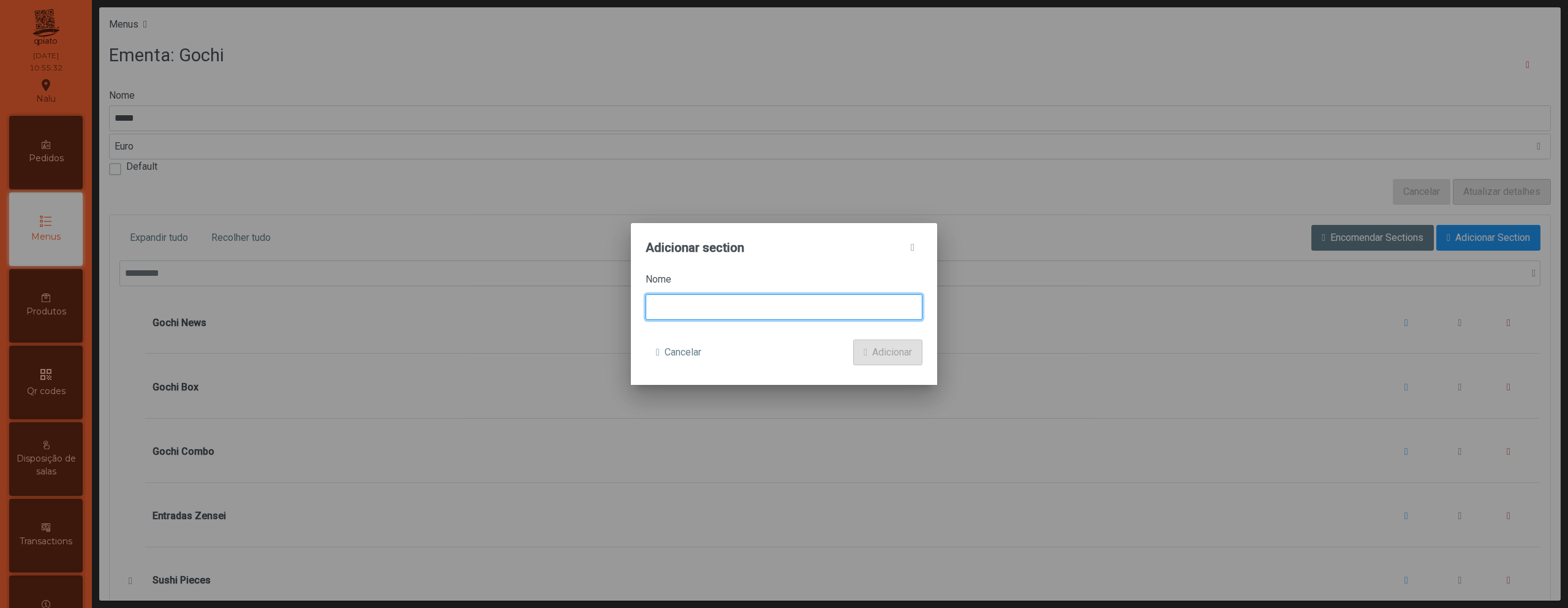
click at [860, 304] on input at bounding box center [784, 307] width 277 height 26
type input "*******"
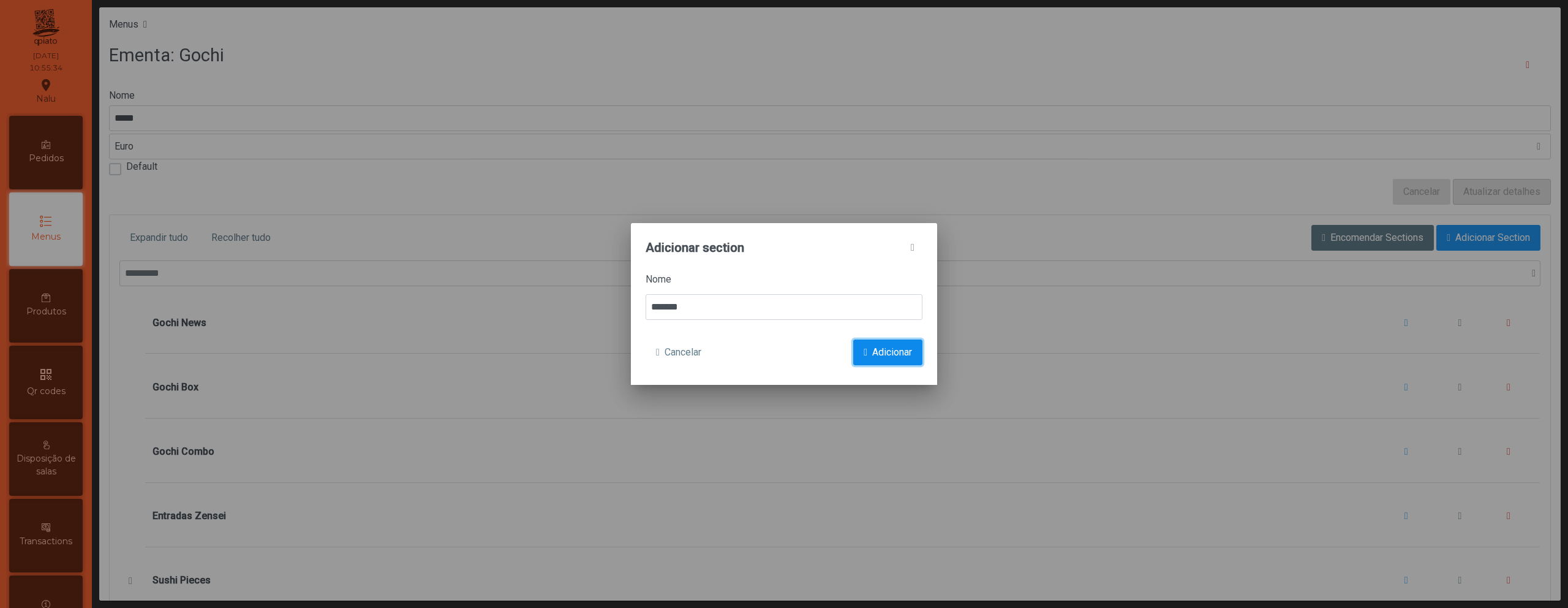
click at [906, 347] on span "Adicionar" at bounding box center [892, 352] width 40 height 15
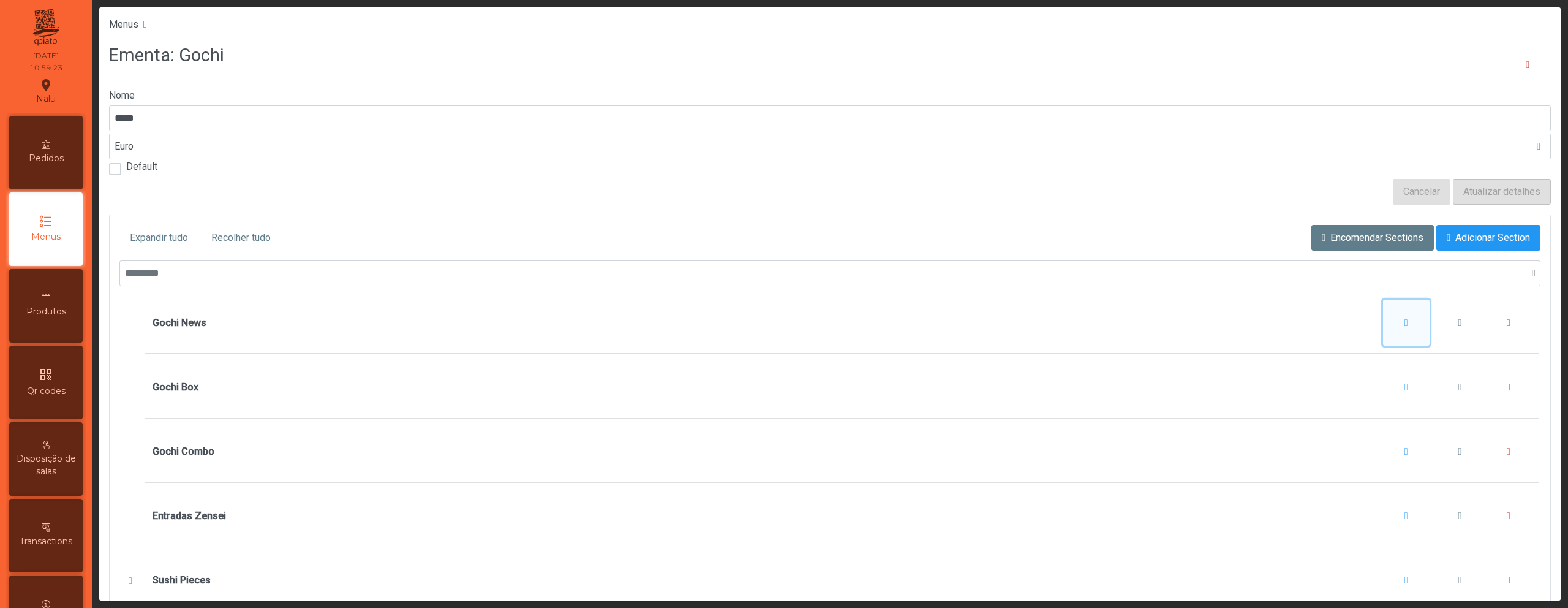
click at [1405, 322] on span "Gochi News" at bounding box center [1406, 323] width 4 height 10
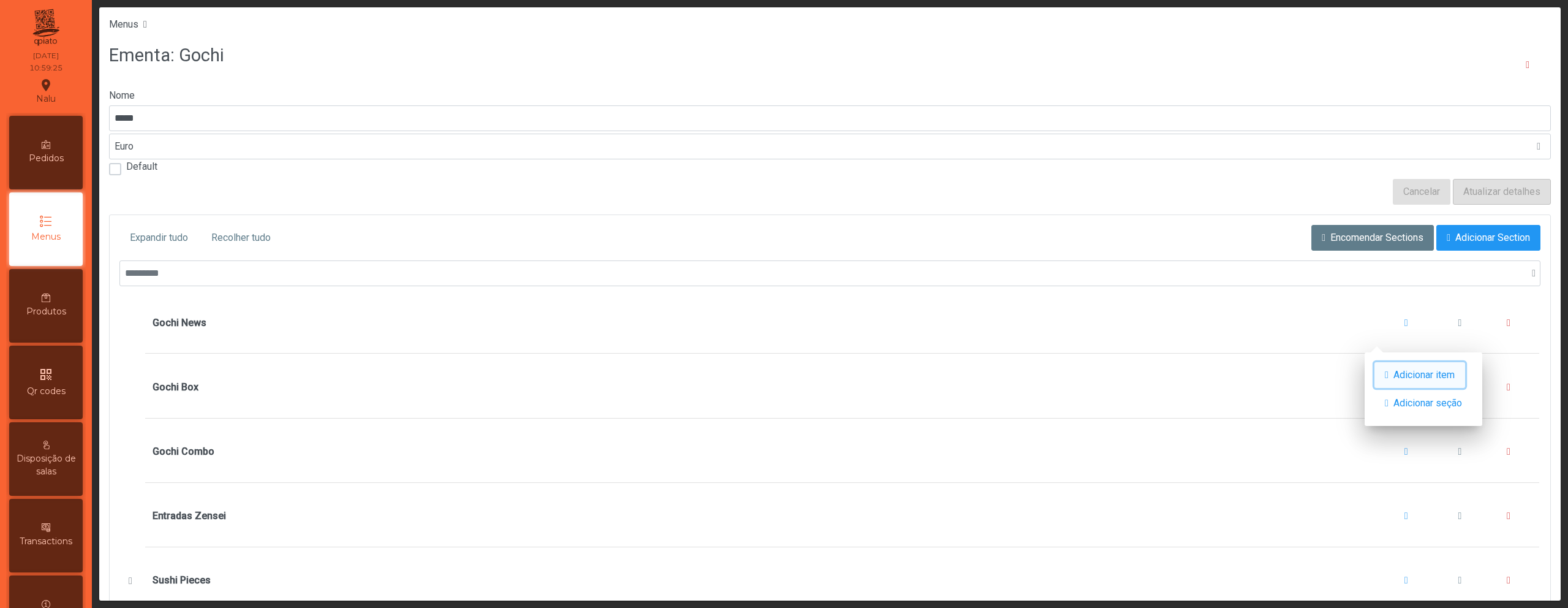
click at [1440, 376] on span "Adicionar item" at bounding box center [1424, 375] width 61 height 15
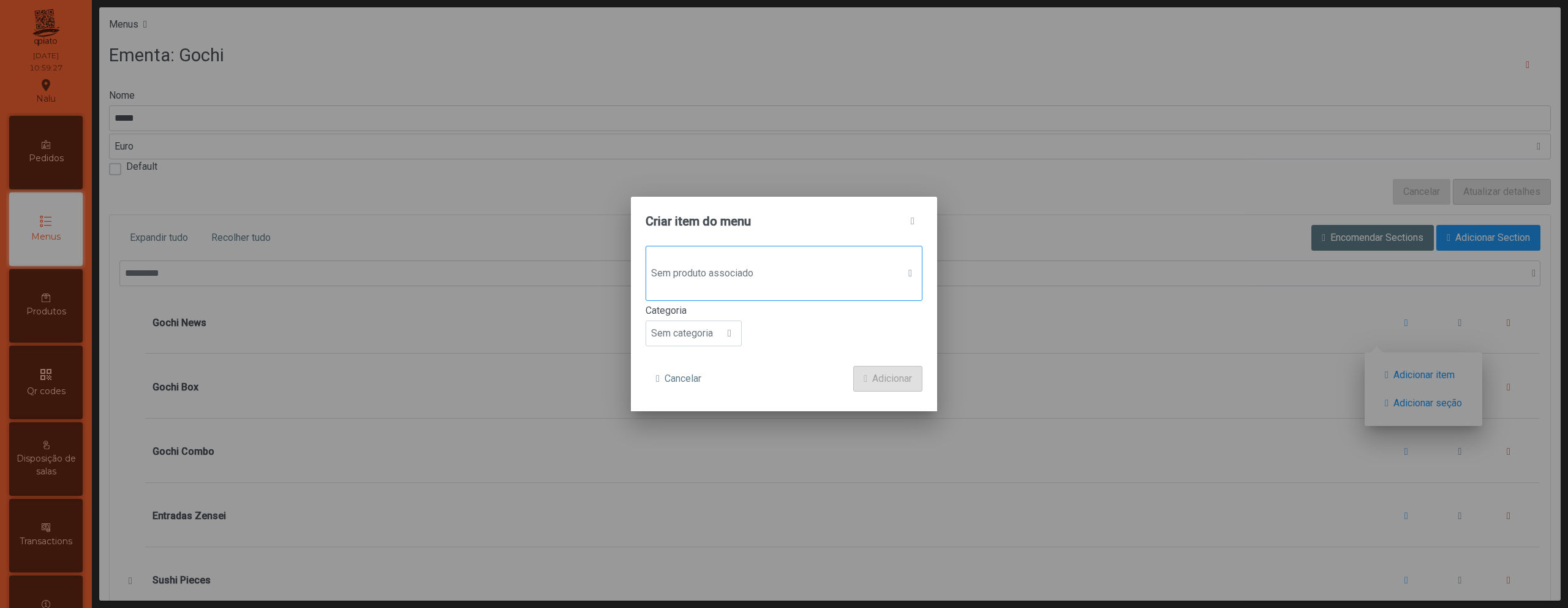
click at [788, 252] on div "Sem produto associado" at bounding box center [784, 274] width 277 height 55
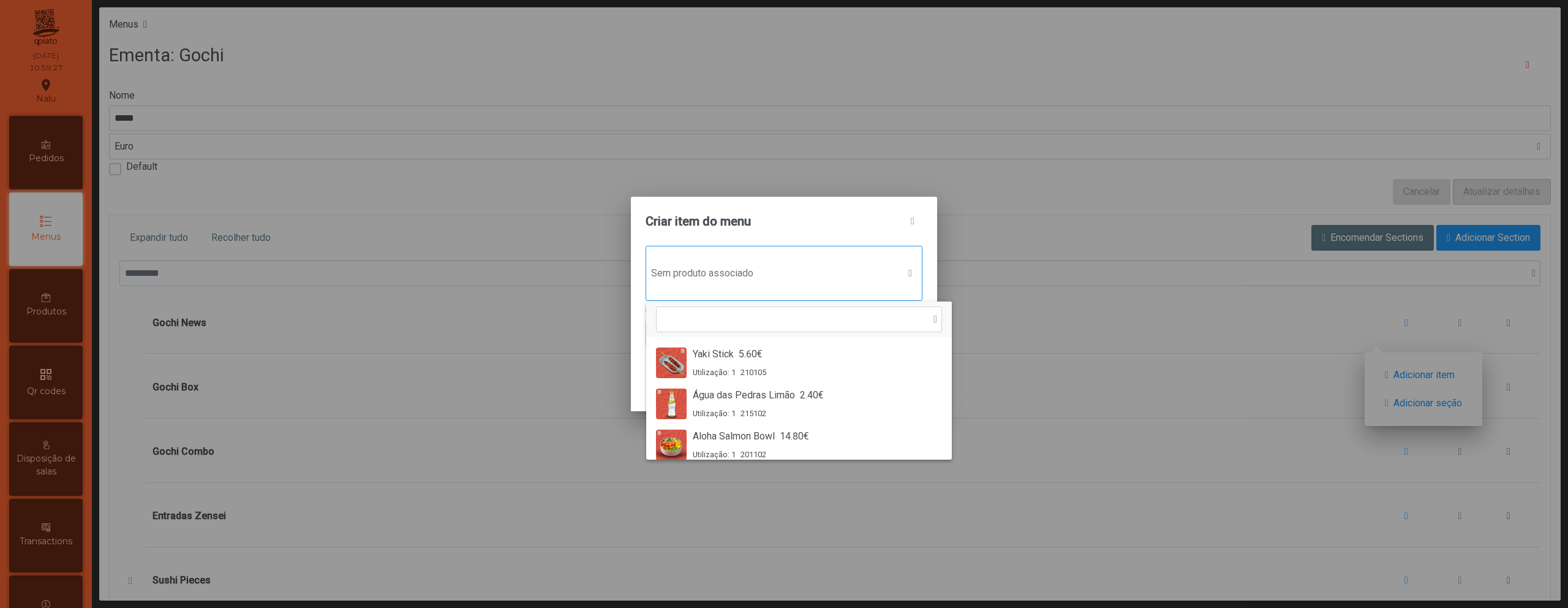
scroll to position [9, 60]
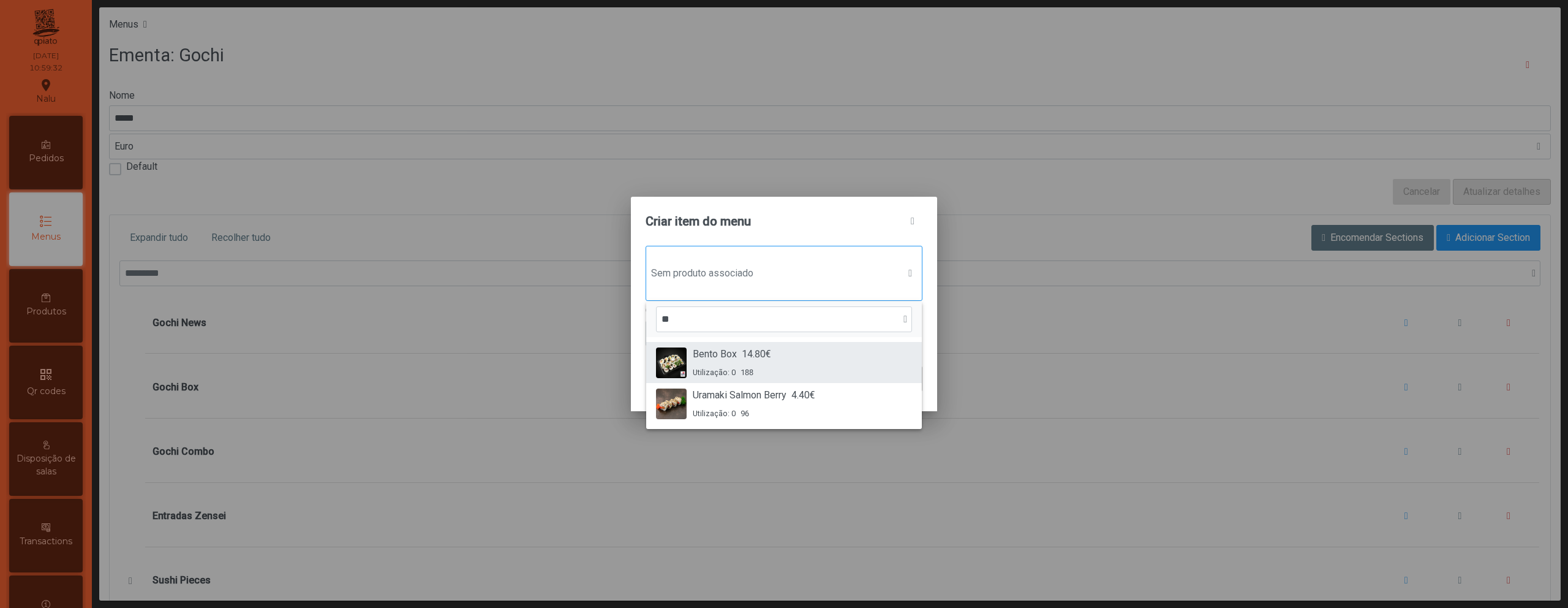
type input "**"
click at [855, 353] on div "Bento Box 14.80€ Utilização: 0 188" at bounding box center [784, 362] width 256 height 31
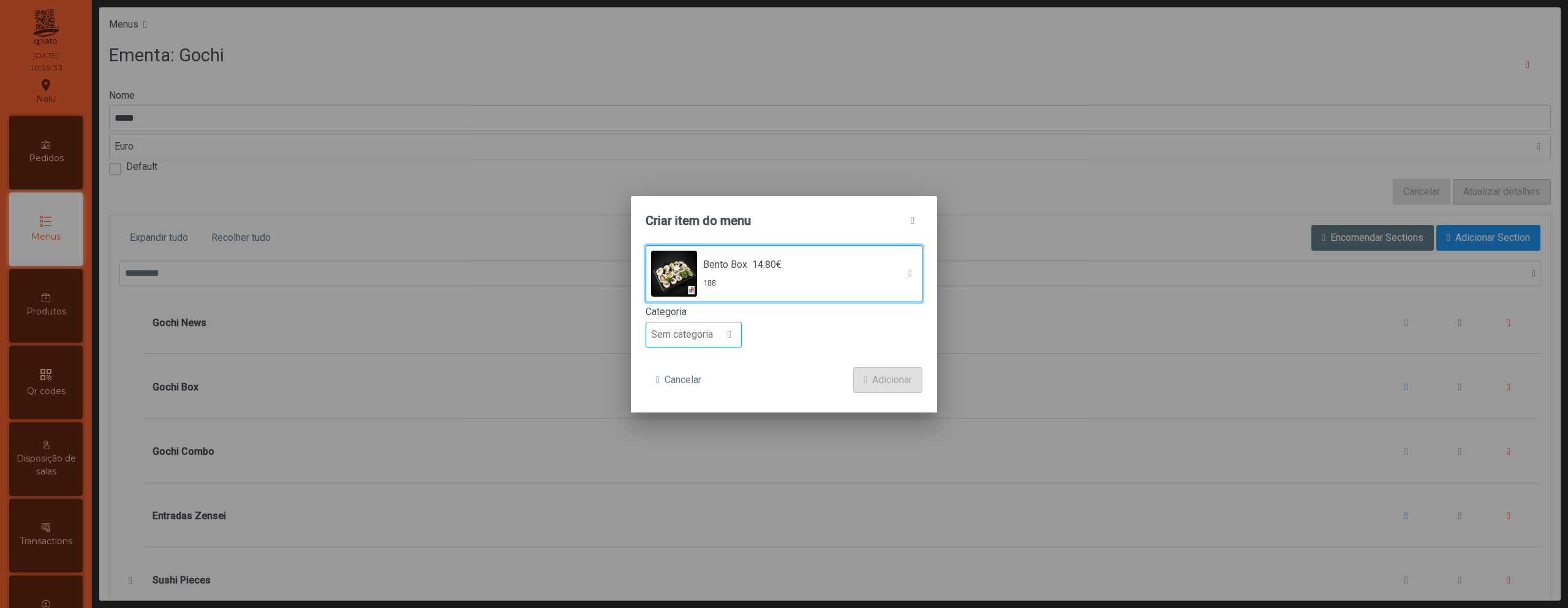
click at [691, 341] on span "Sem categoria" at bounding box center [682, 334] width 72 height 25
click at [705, 406] on li "Prato principal" at bounding box center [694, 414] width 95 height 25
click at [878, 377] on span "Adicionar" at bounding box center [892, 380] width 40 height 15
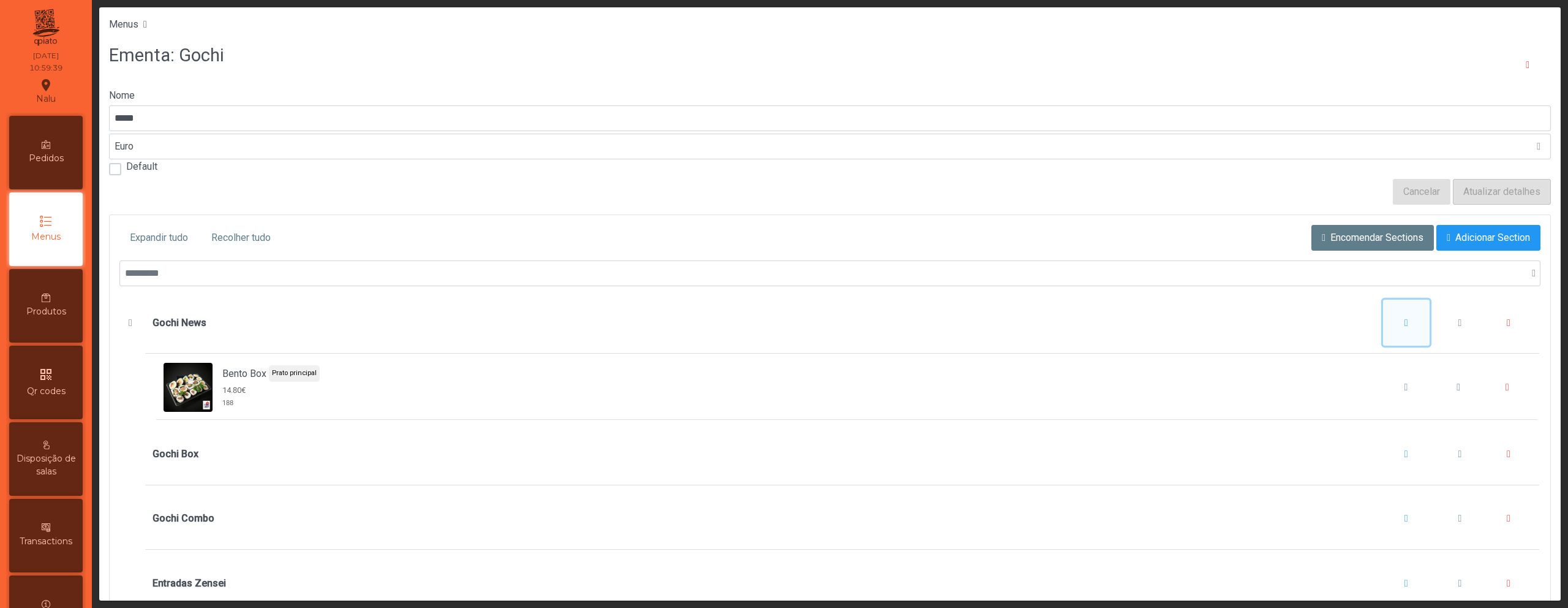
click at [1405, 321] on span "Gochi News" at bounding box center [1406, 323] width 4 height 10
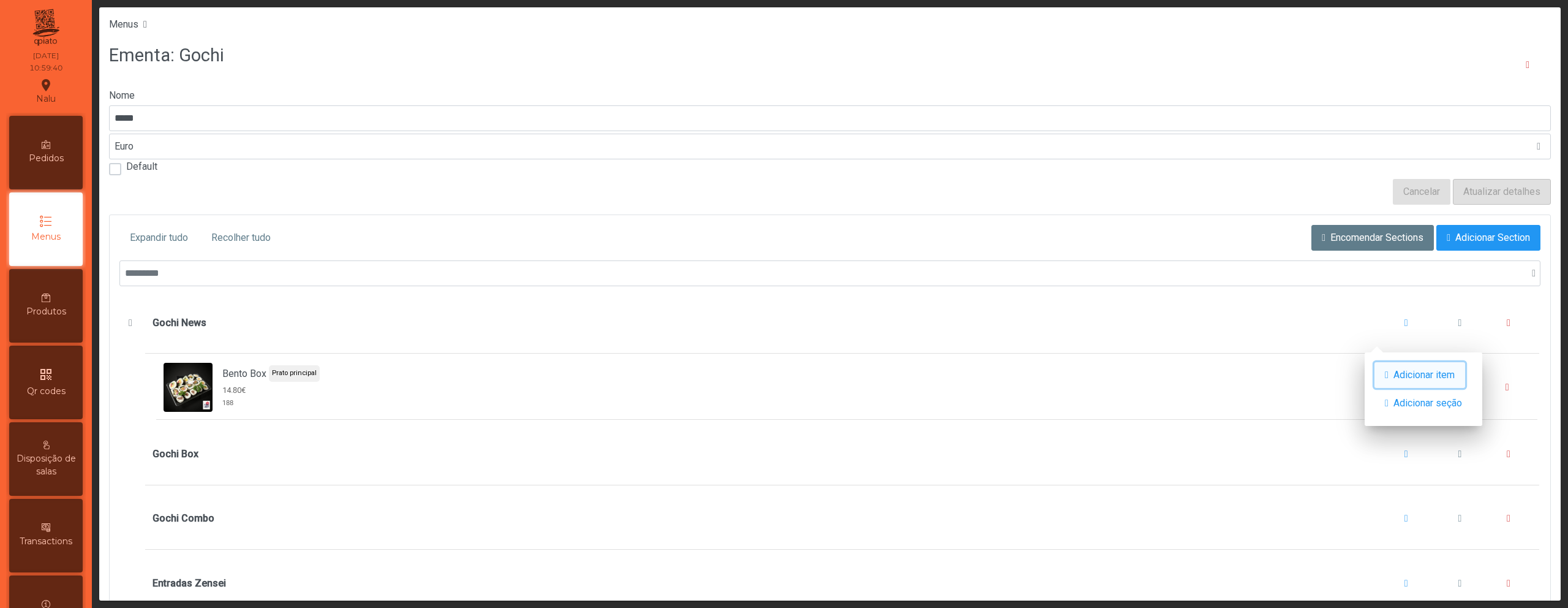
click at [1408, 372] on span "Adicionar item" at bounding box center [1424, 375] width 61 height 15
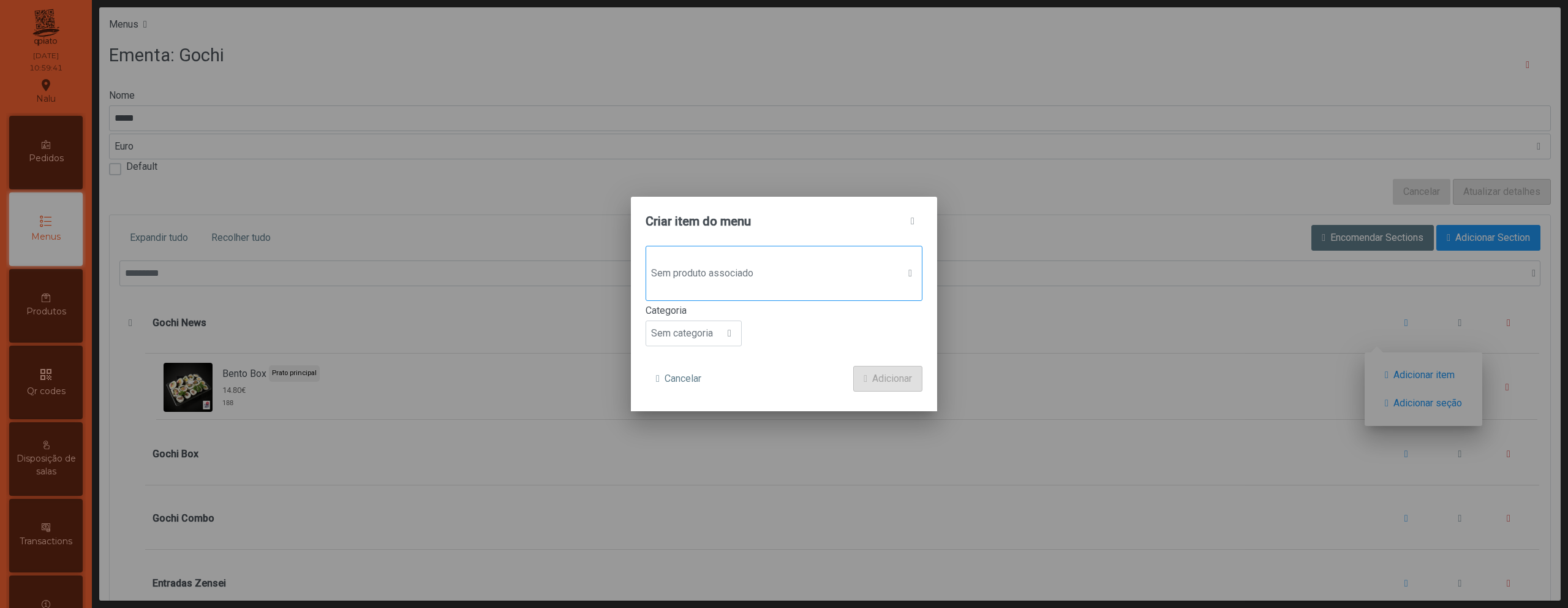
click at [806, 283] on span "Sem produto associado" at bounding box center [772, 274] width 253 height 25
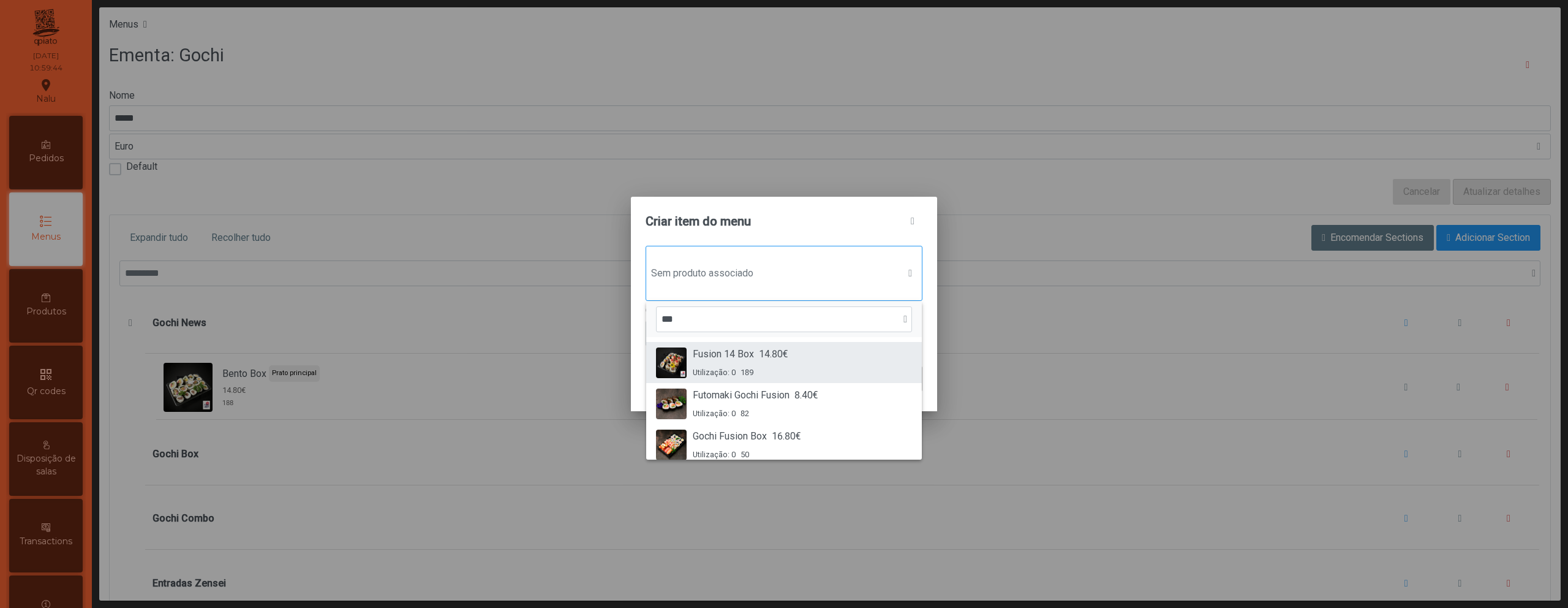
type input "***"
click at [788, 371] on div "Utilização: 0 189" at bounding box center [741, 372] width 96 height 12
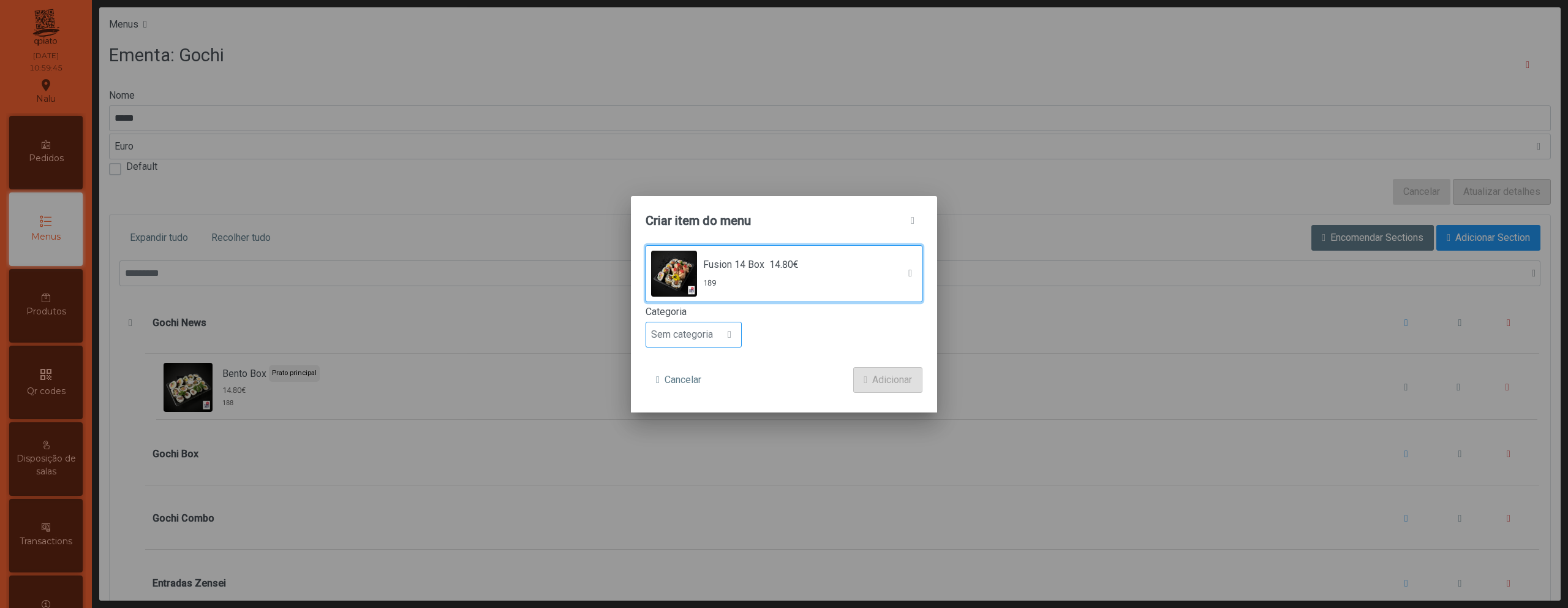
click at [717, 333] on span "Sem categoria" at bounding box center [682, 334] width 72 height 25
click at [703, 405] on li "Prato principal" at bounding box center [694, 414] width 95 height 25
click at [892, 381] on span "Adicionar" at bounding box center [892, 380] width 40 height 15
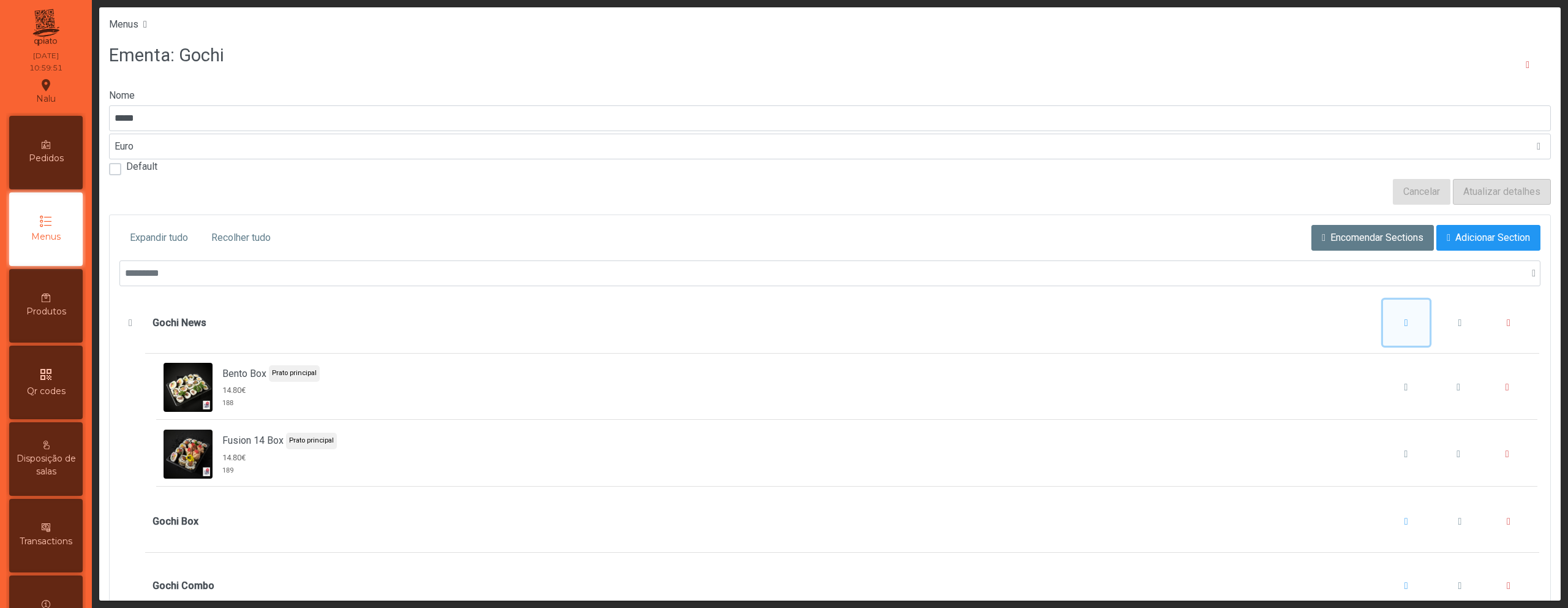
click at [1405, 326] on span "Gochi News" at bounding box center [1406, 323] width 4 height 10
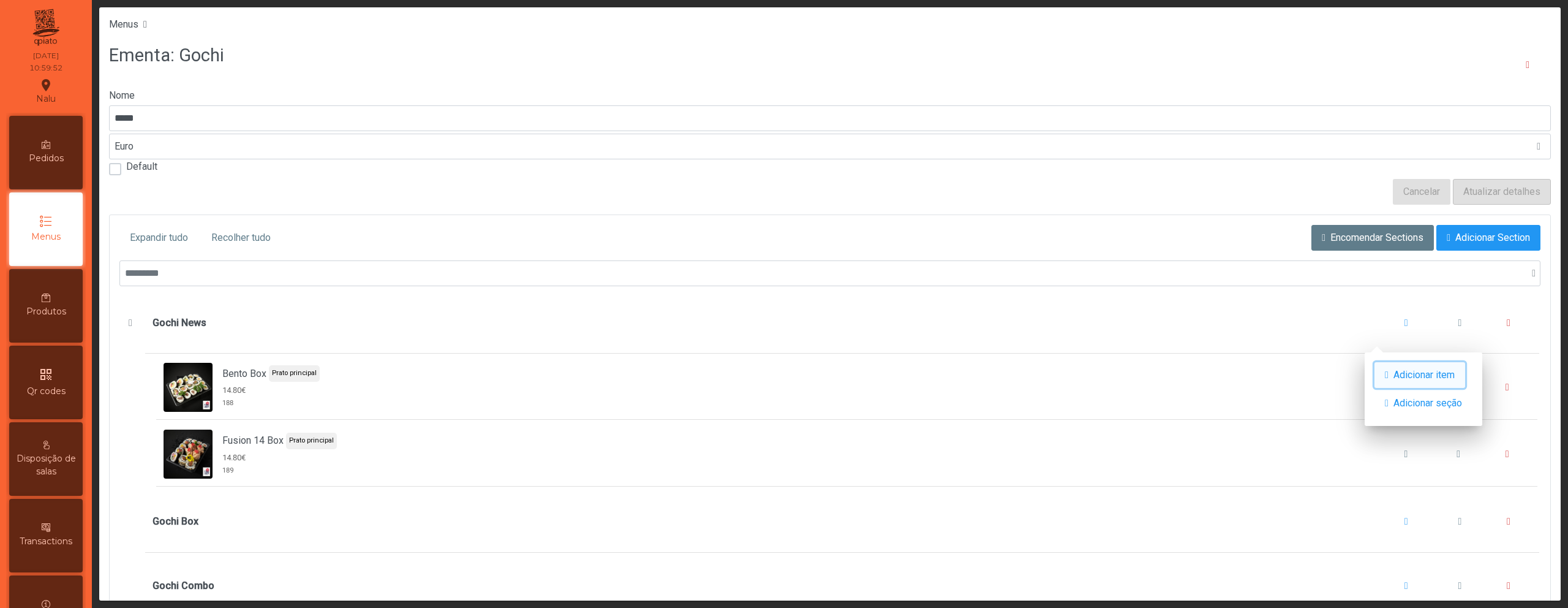
click at [1389, 374] on span "button" at bounding box center [1387, 375] width 4 height 10
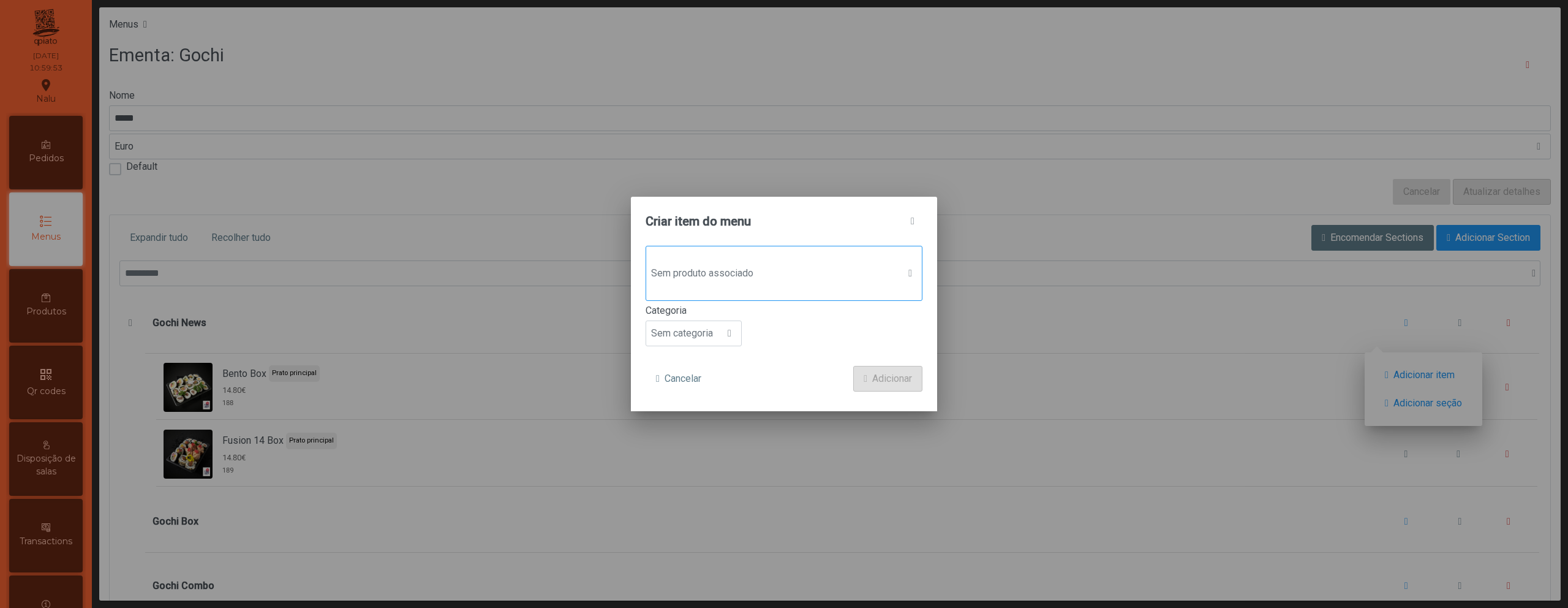
click at [799, 279] on span "Sem produto associado" at bounding box center [772, 274] width 253 height 25
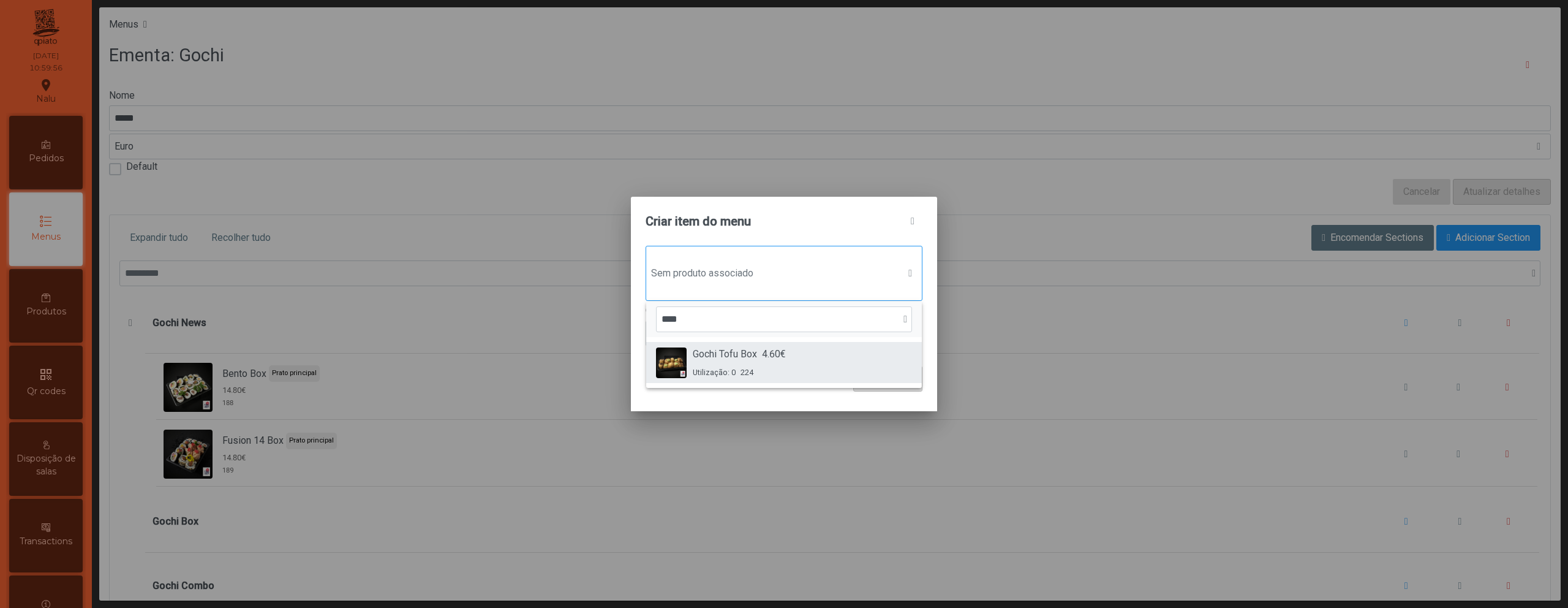
type input "****"
click at [791, 356] on div "Gochi Tofu Box 4.60€ Utilização: 0 224" at bounding box center [784, 362] width 256 height 31
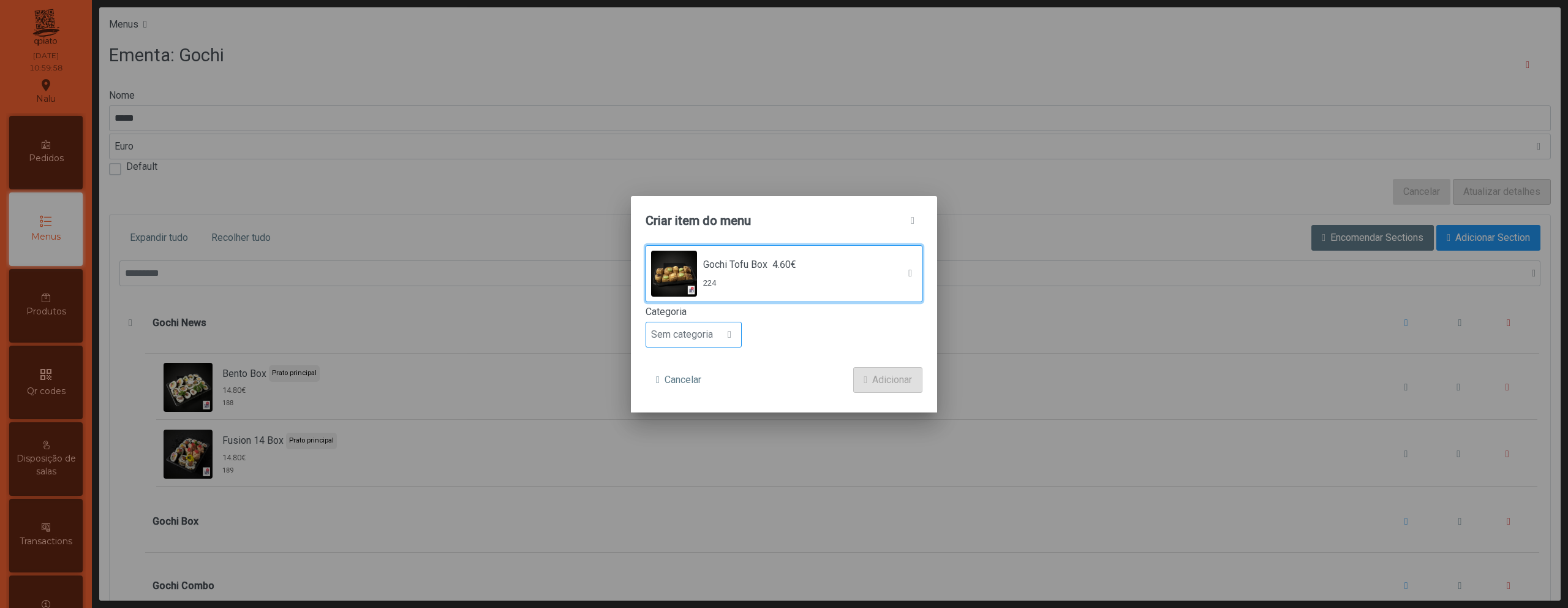
click at [729, 339] on div at bounding box center [729, 334] width 23 height 25
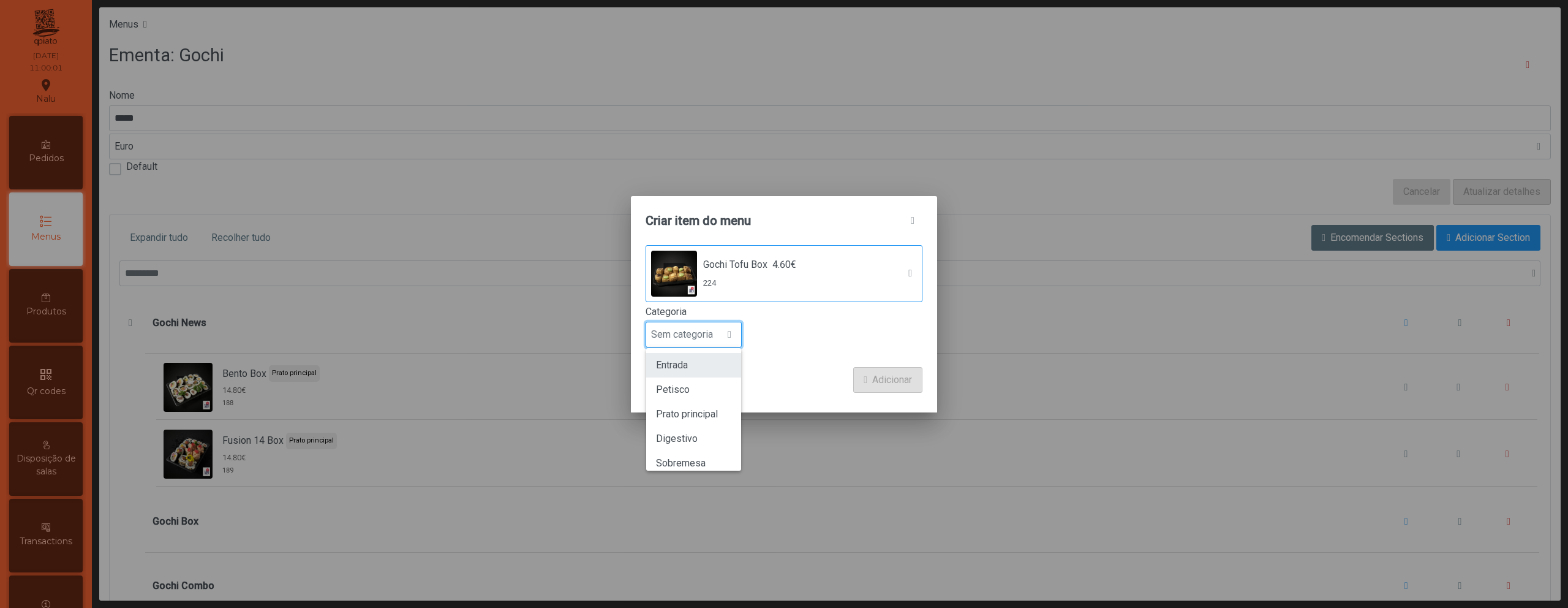
click at [707, 375] on li "Entrada" at bounding box center [694, 365] width 95 height 25
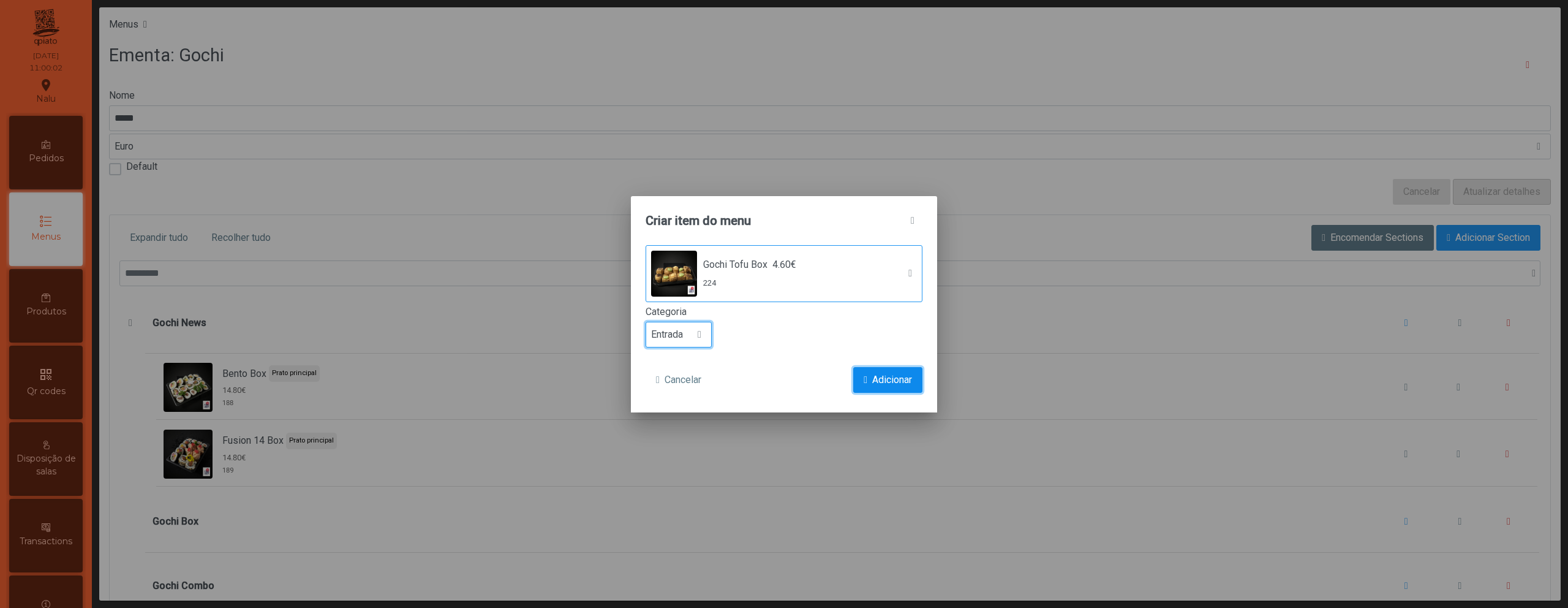
click at [878, 392] on button "Adicionar" at bounding box center [888, 380] width 69 height 26
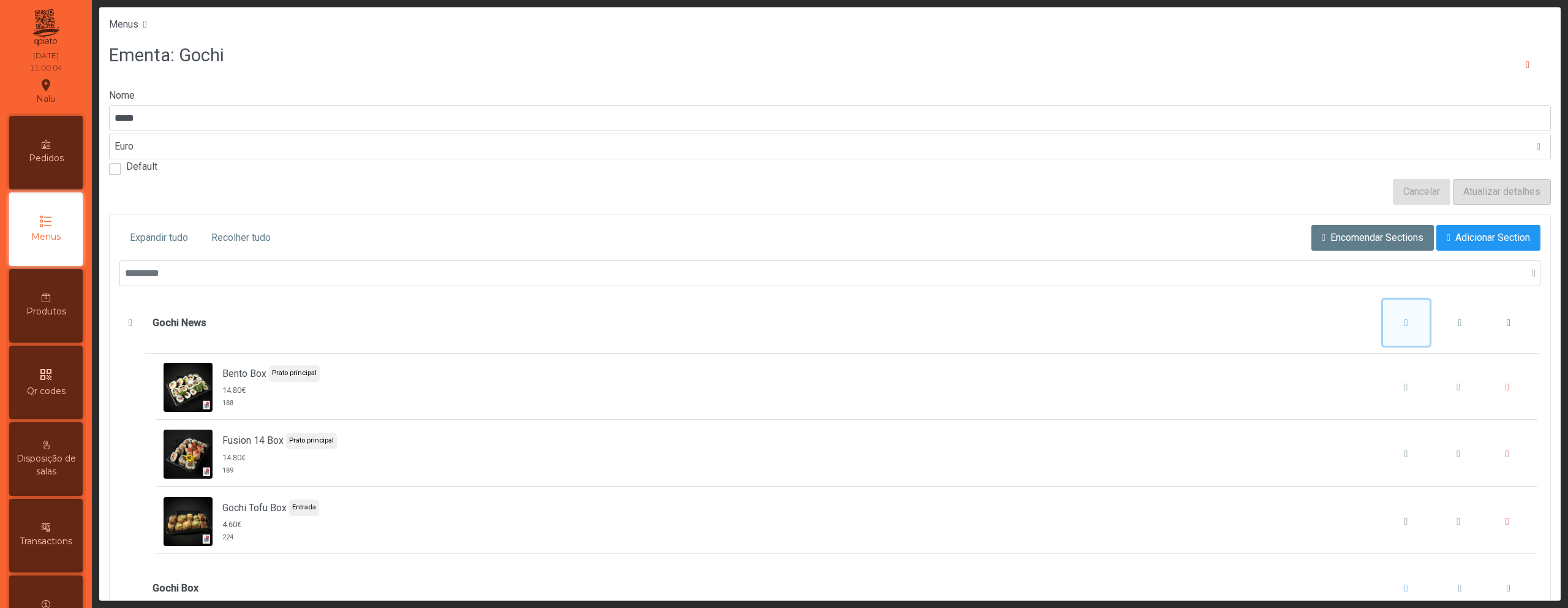
click at [1405, 323] on span "Gochi News" at bounding box center [1406, 323] width 4 height 10
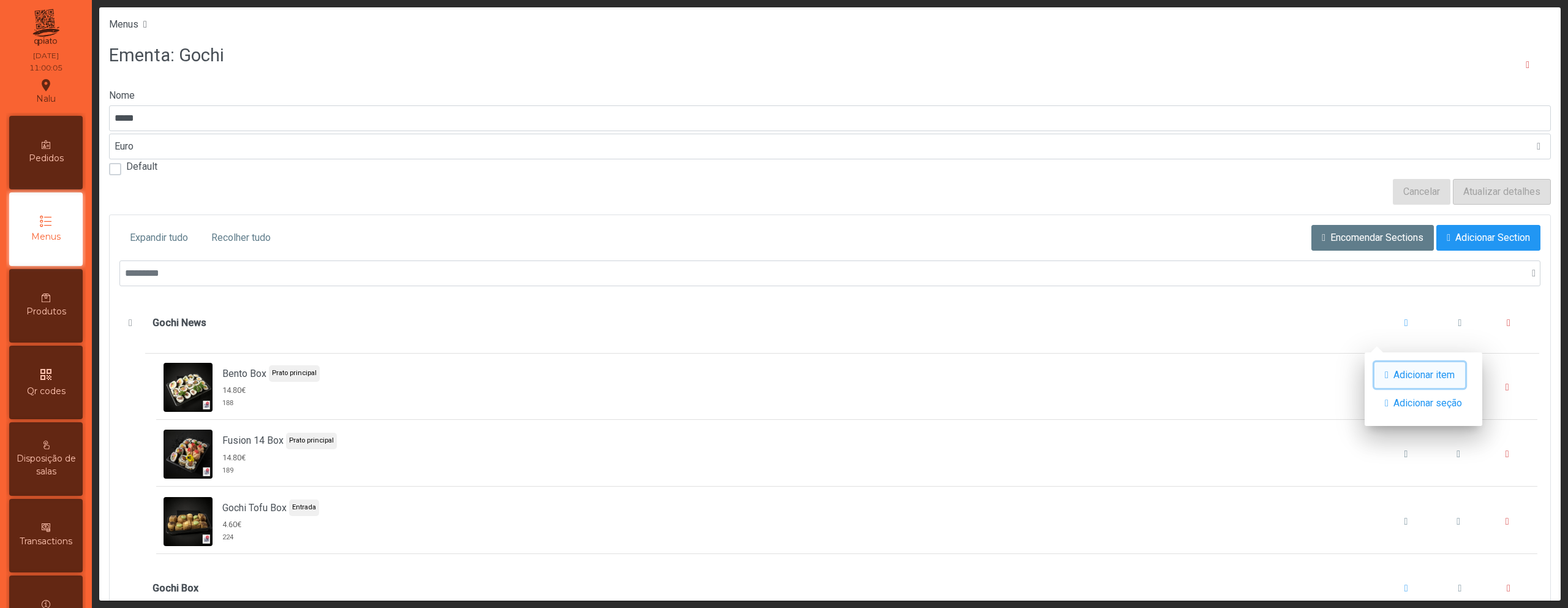
click at [1406, 374] on span "Adicionar item" at bounding box center [1424, 375] width 61 height 15
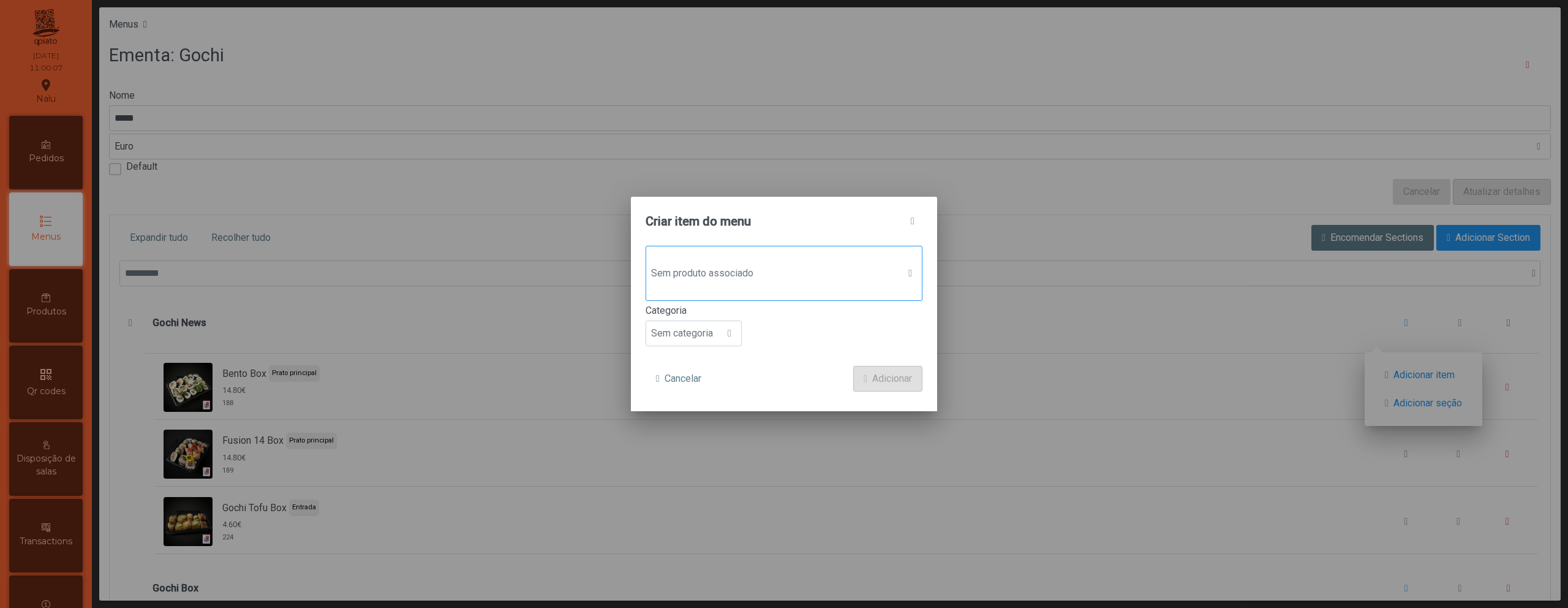
click at [716, 270] on span "Sem produto associado" at bounding box center [772, 274] width 253 height 25
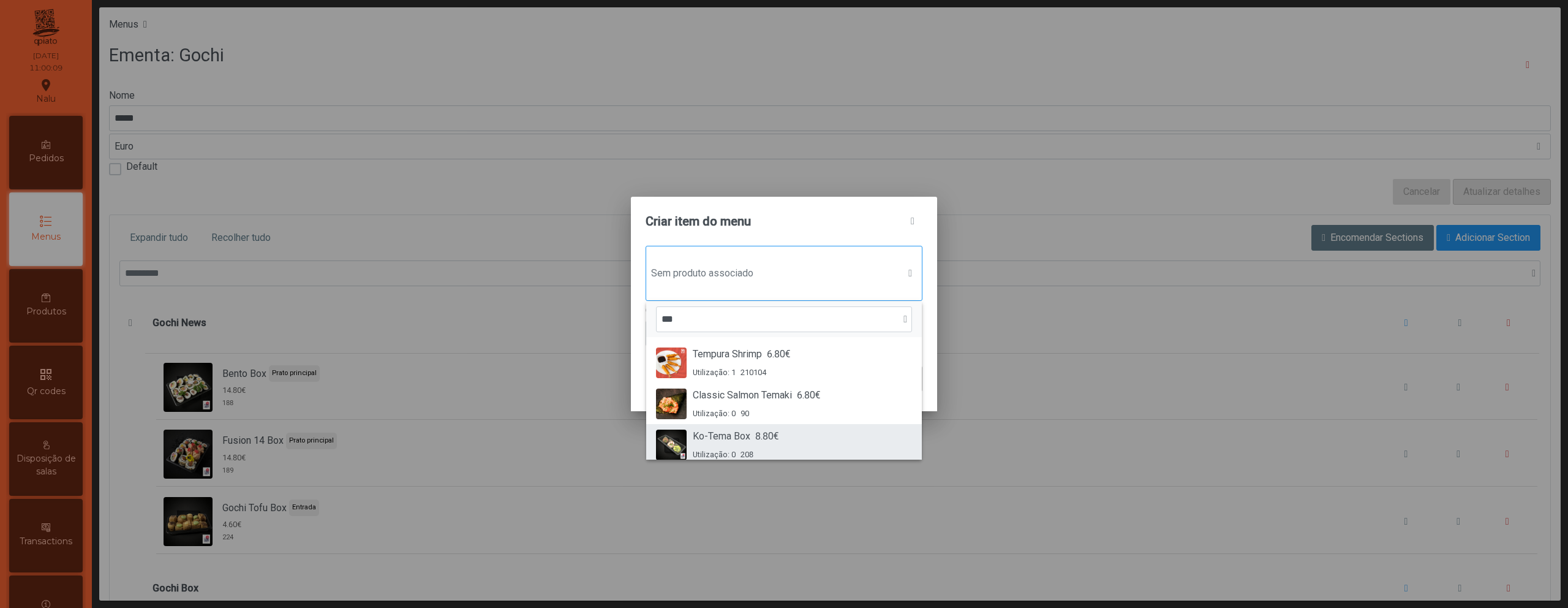
type input "***"
click at [775, 444] on div "Ko-Tema Box 8.80€ Utilização: 0 208" at bounding box center [736, 444] width 87 height 31
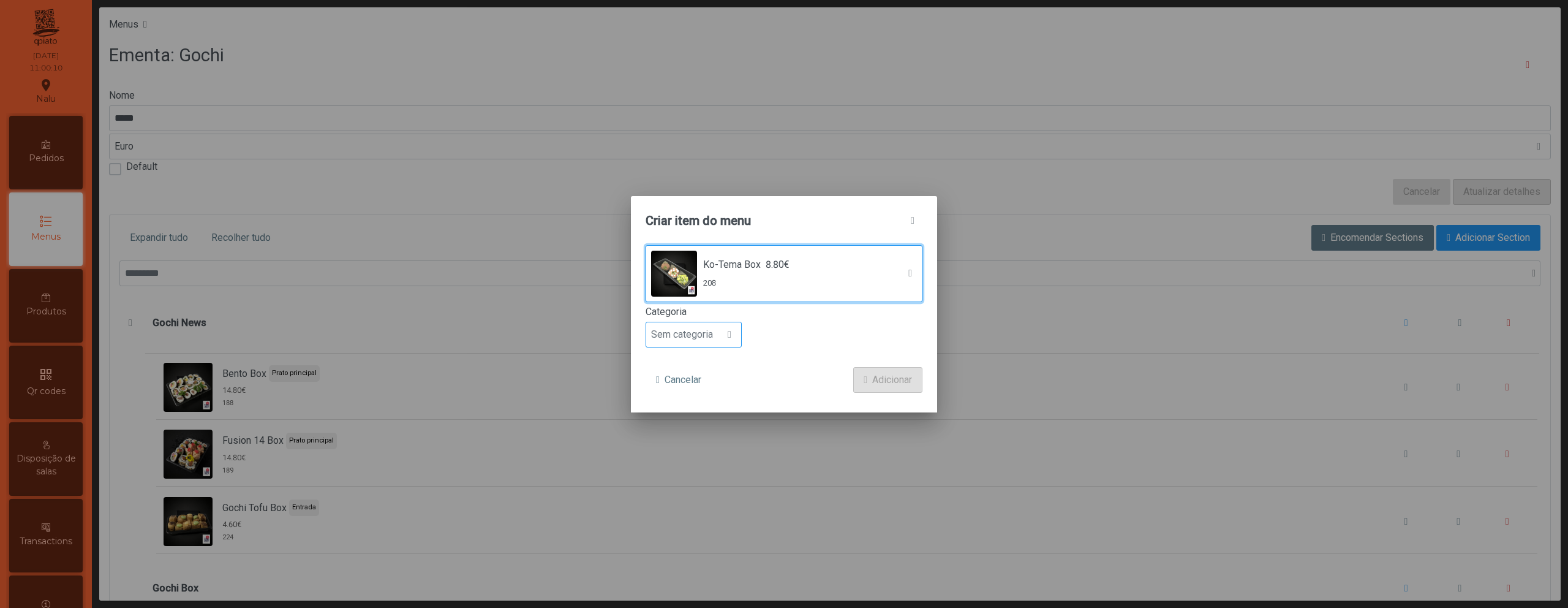
click at [714, 334] on span "Sem categoria" at bounding box center [682, 334] width 72 height 25
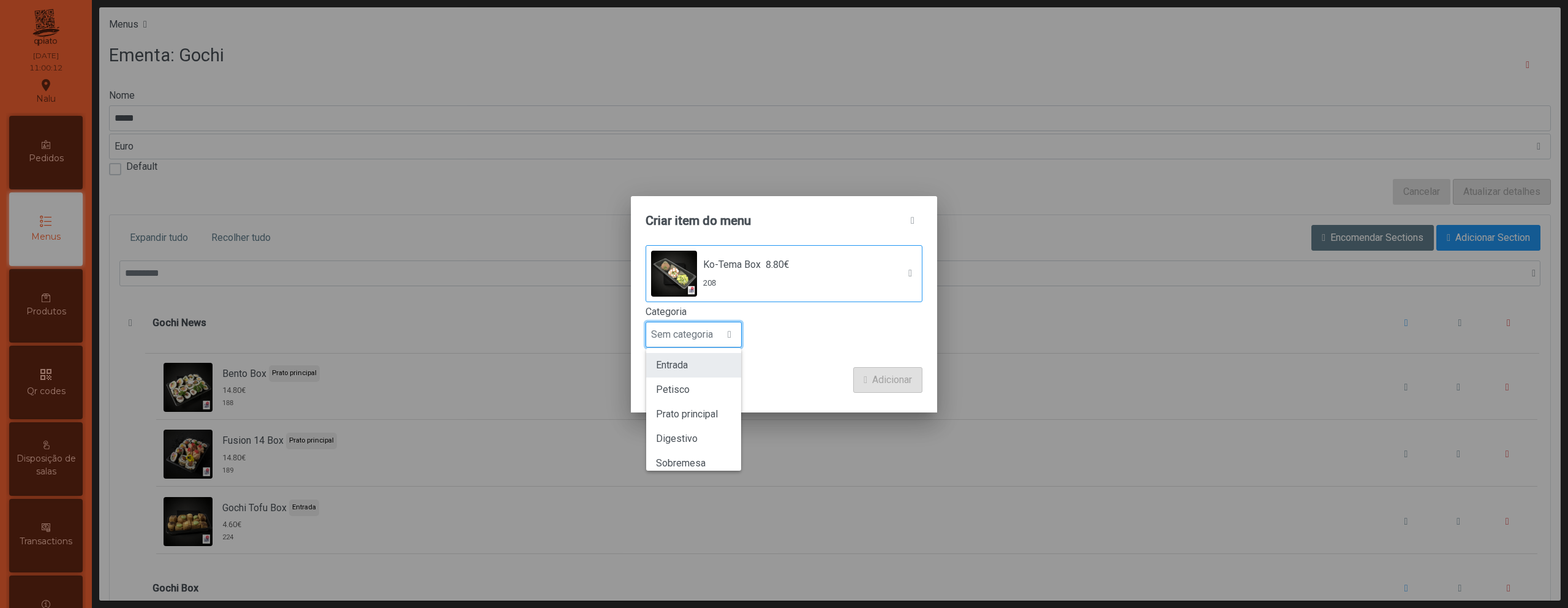
click at [700, 369] on li "Entrada" at bounding box center [694, 365] width 95 height 25
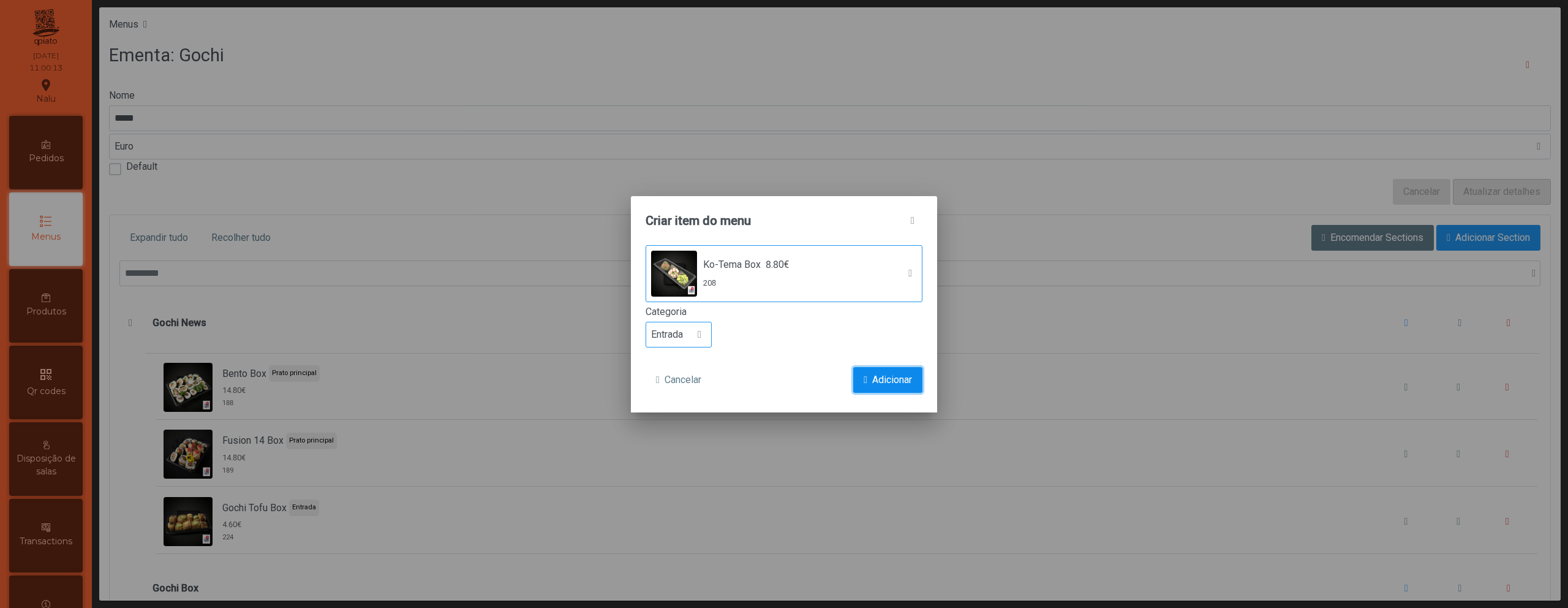
click at [869, 383] on button "Adicionar" at bounding box center [888, 380] width 69 height 26
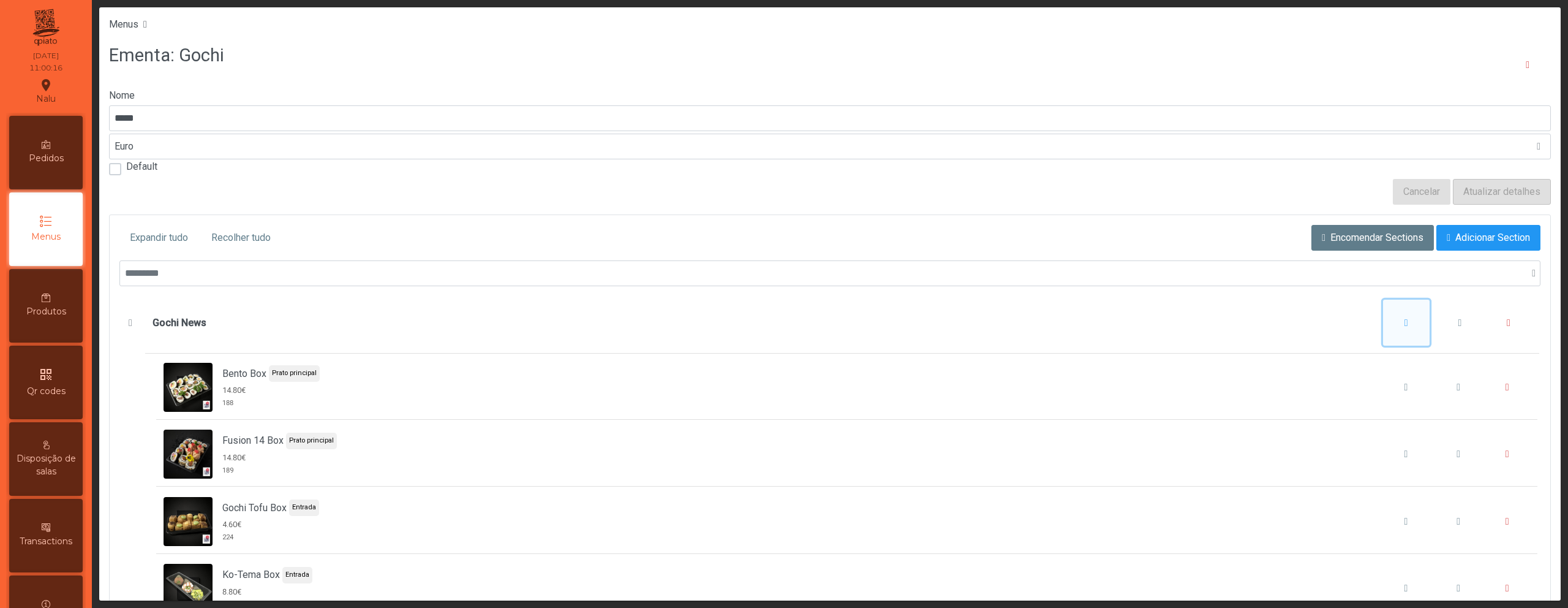
click at [1405, 323] on span "Gochi News" at bounding box center [1406, 323] width 4 height 10
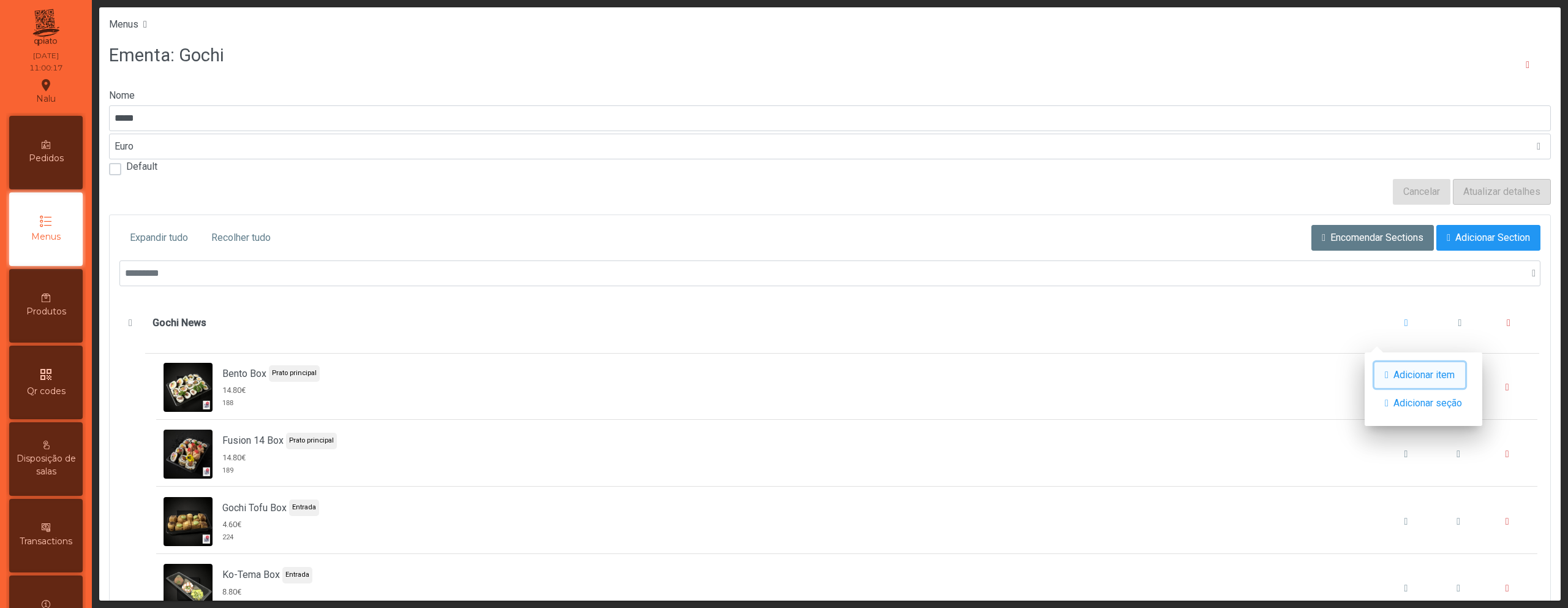
click at [1389, 371] on span "button" at bounding box center [1387, 375] width 4 height 10
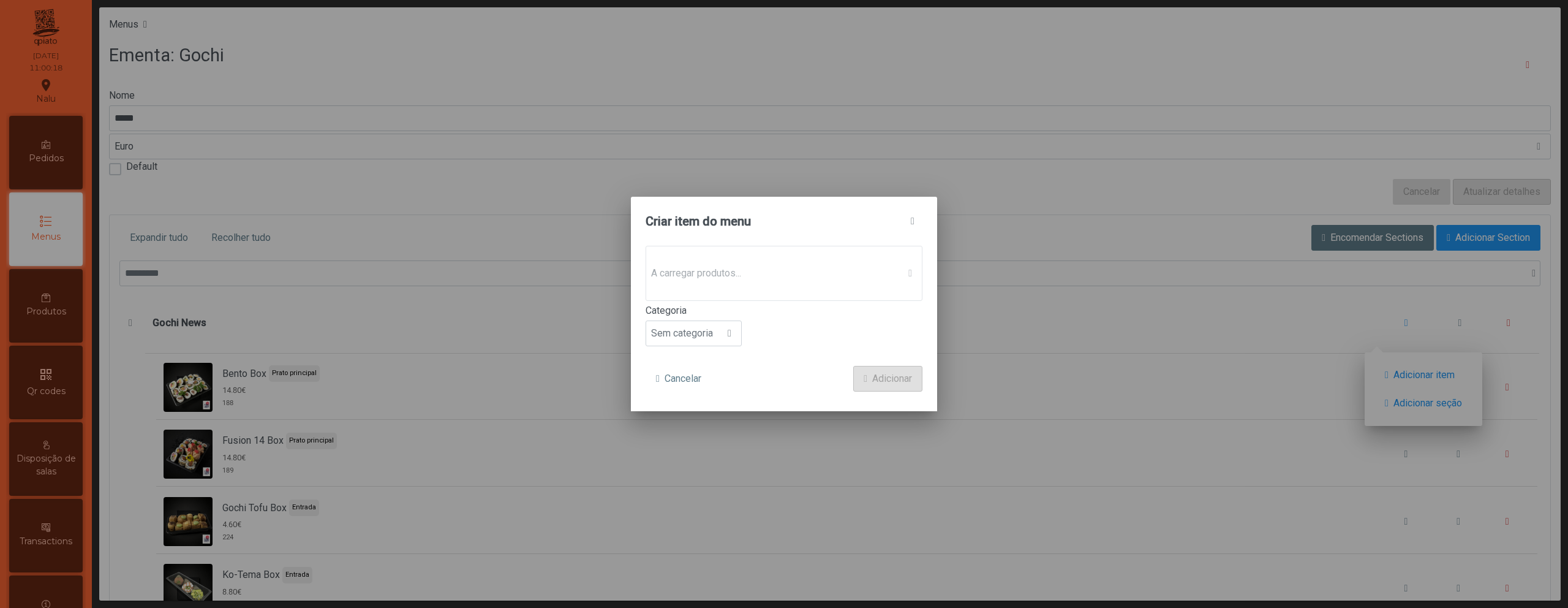
click at [719, 269] on p-dropdown "A carregar produtos..." at bounding box center [784, 274] width 277 height 55
click at [719, 269] on span "Sem produto associado" at bounding box center [772, 274] width 253 height 25
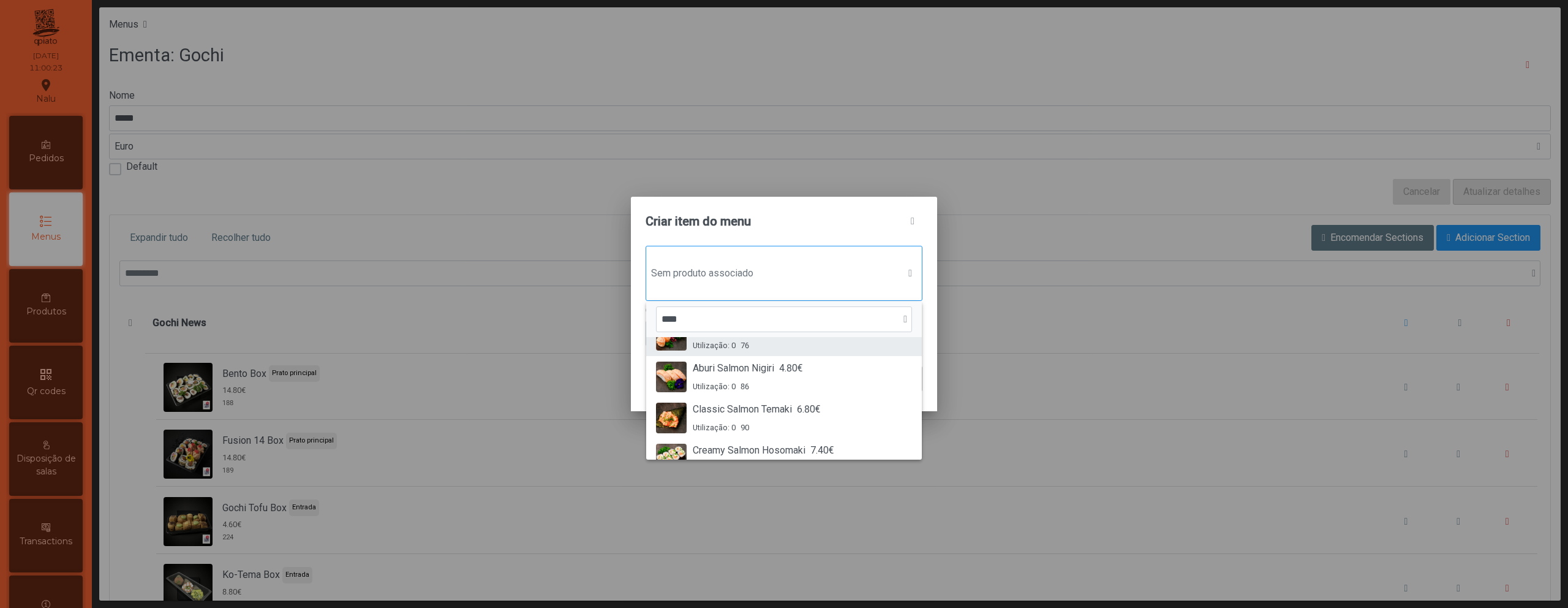
scroll to position [192, 0]
click at [678, 316] on input "****" at bounding box center [784, 319] width 256 height 26
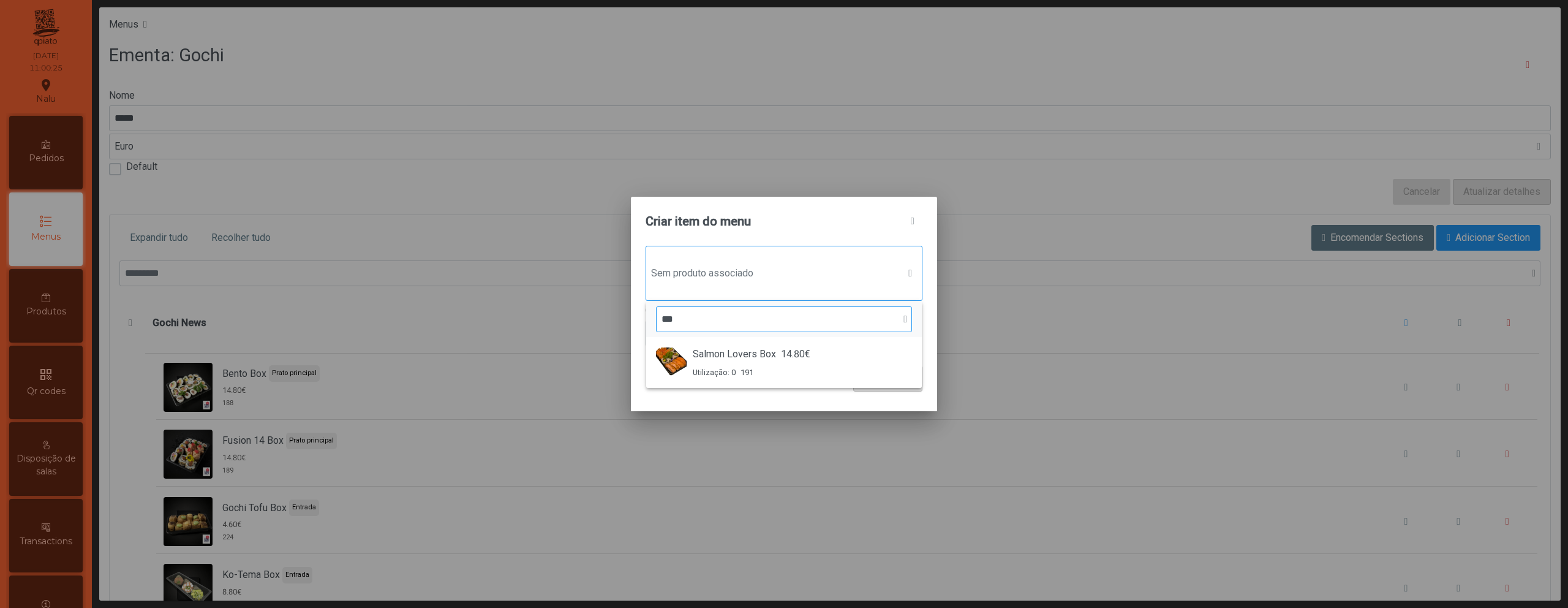
scroll to position [0, 0]
type input "***"
click at [739, 354] on span "Salmon Lovers Box" at bounding box center [735, 354] width 84 height 15
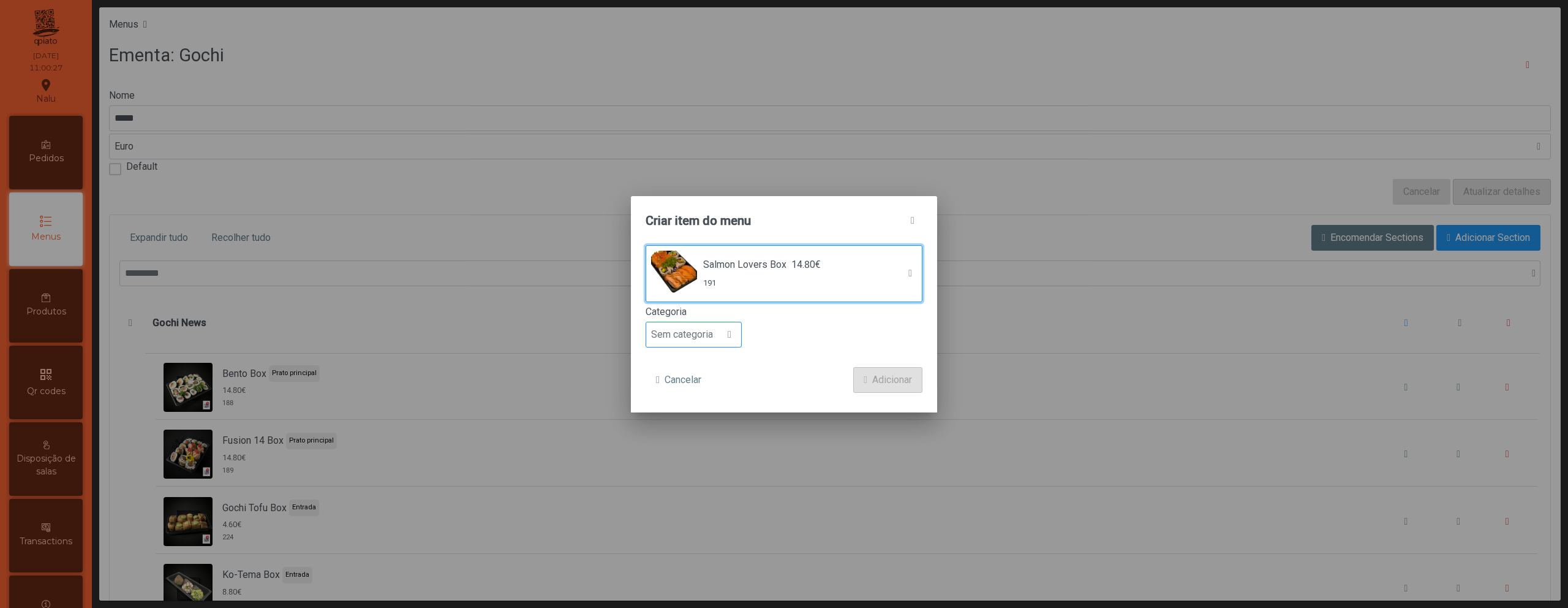
click at [713, 335] on span "Sem categoria" at bounding box center [682, 334] width 72 height 25
click at [710, 407] on li "Prato principal" at bounding box center [694, 414] width 95 height 25
click at [884, 381] on span "Adicionar" at bounding box center [892, 380] width 40 height 15
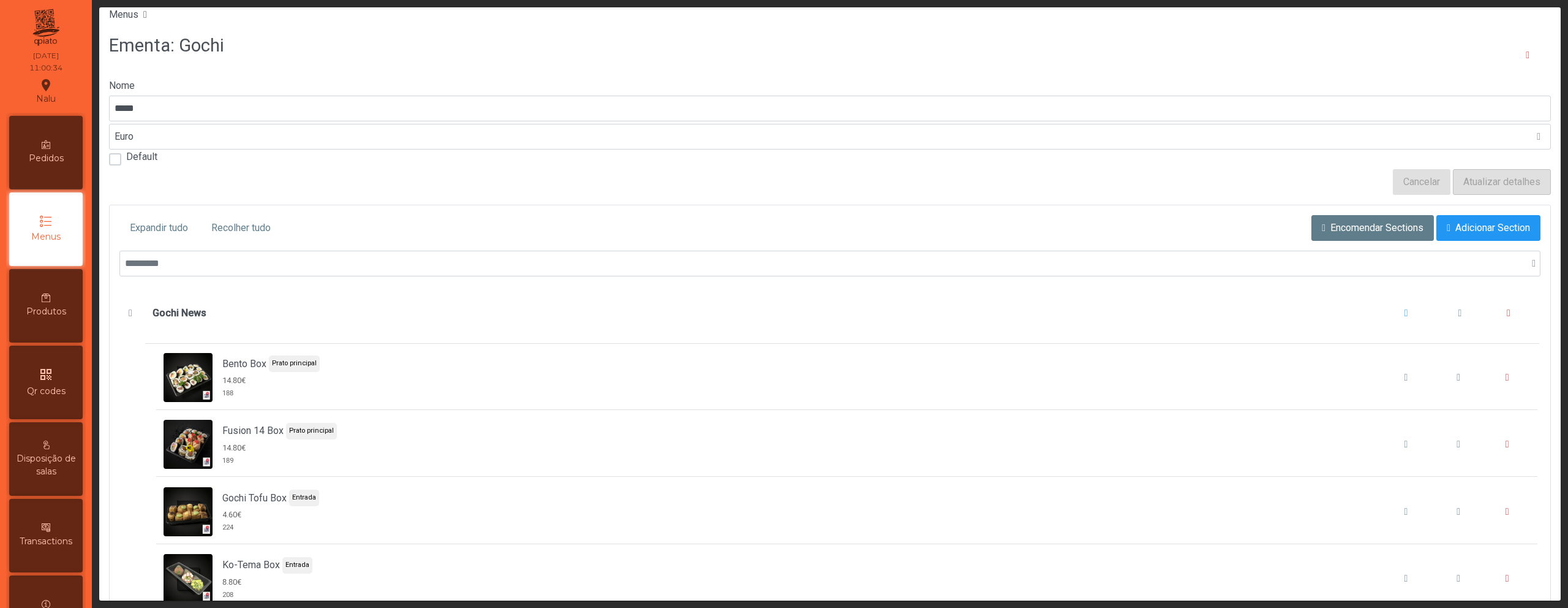
scroll to position [35, 0]
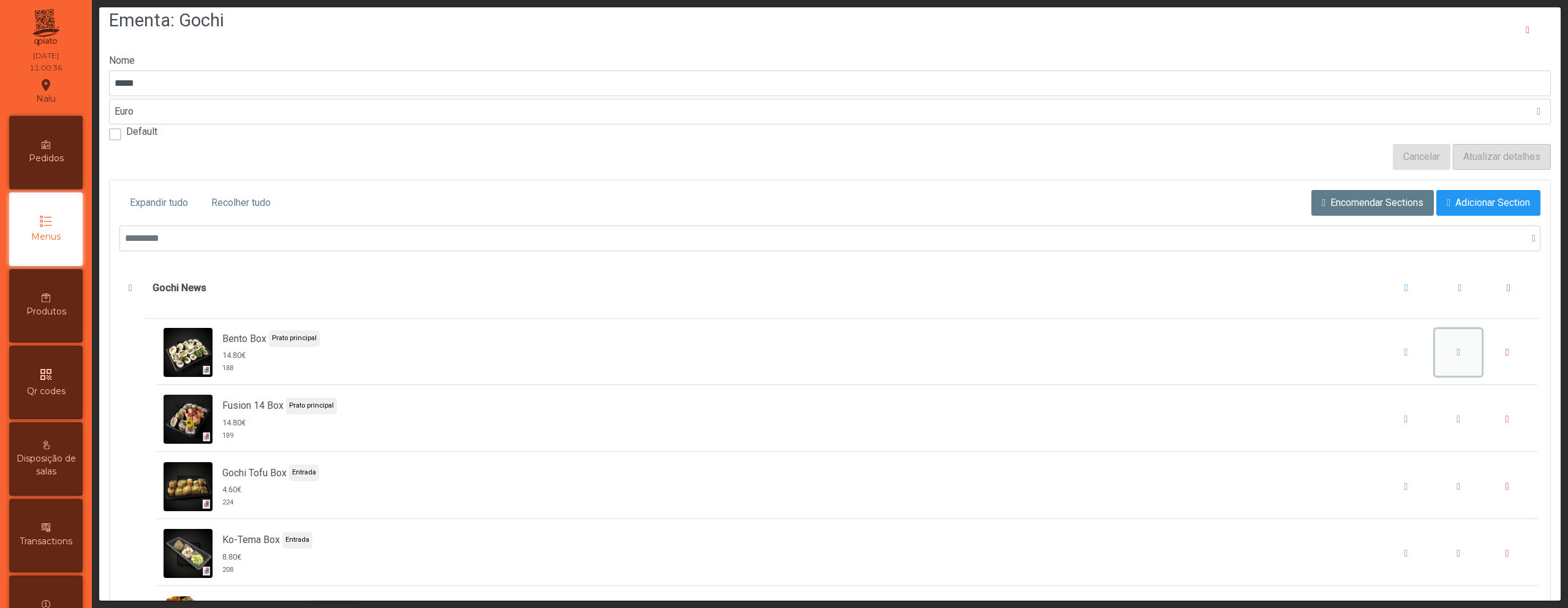
click at [1435, 349] on button "Bento Box" at bounding box center [1459, 352] width 47 height 47
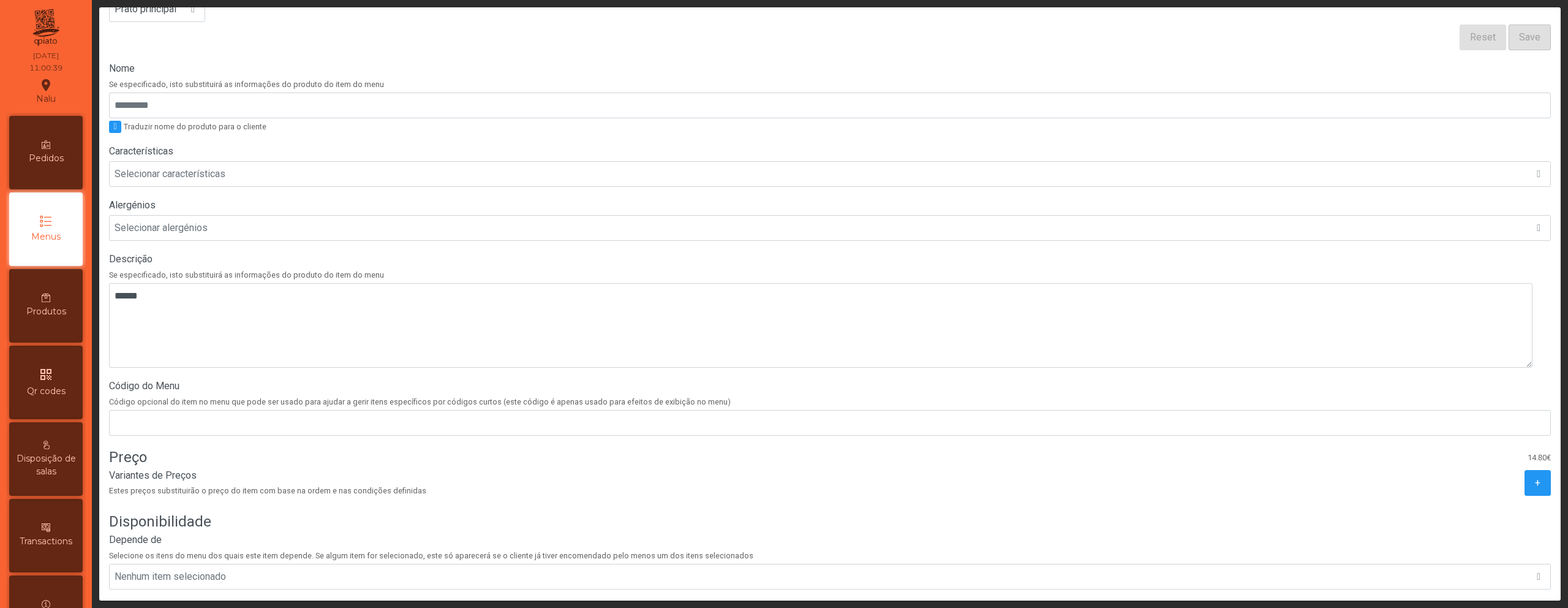
scroll to position [173, 0]
click at [1524, 477] on button "+" at bounding box center [1537, 479] width 26 height 26
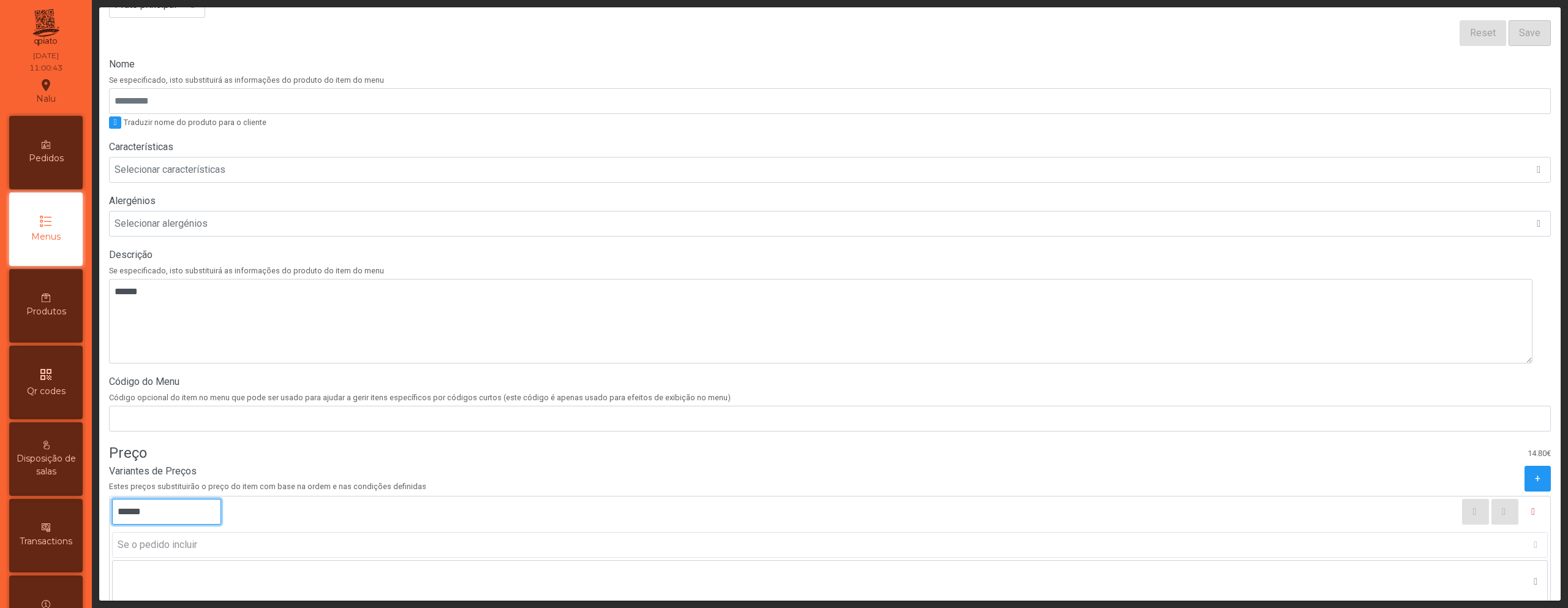
click at [128, 513] on input "******" at bounding box center [166, 512] width 109 height 26
click at [136, 513] on input "*******" at bounding box center [166, 512] width 109 height 26
click at [139, 513] on input "******" at bounding box center [166, 512] width 109 height 26
click at [137, 512] on input "******" at bounding box center [166, 512] width 109 height 26
type input "******"
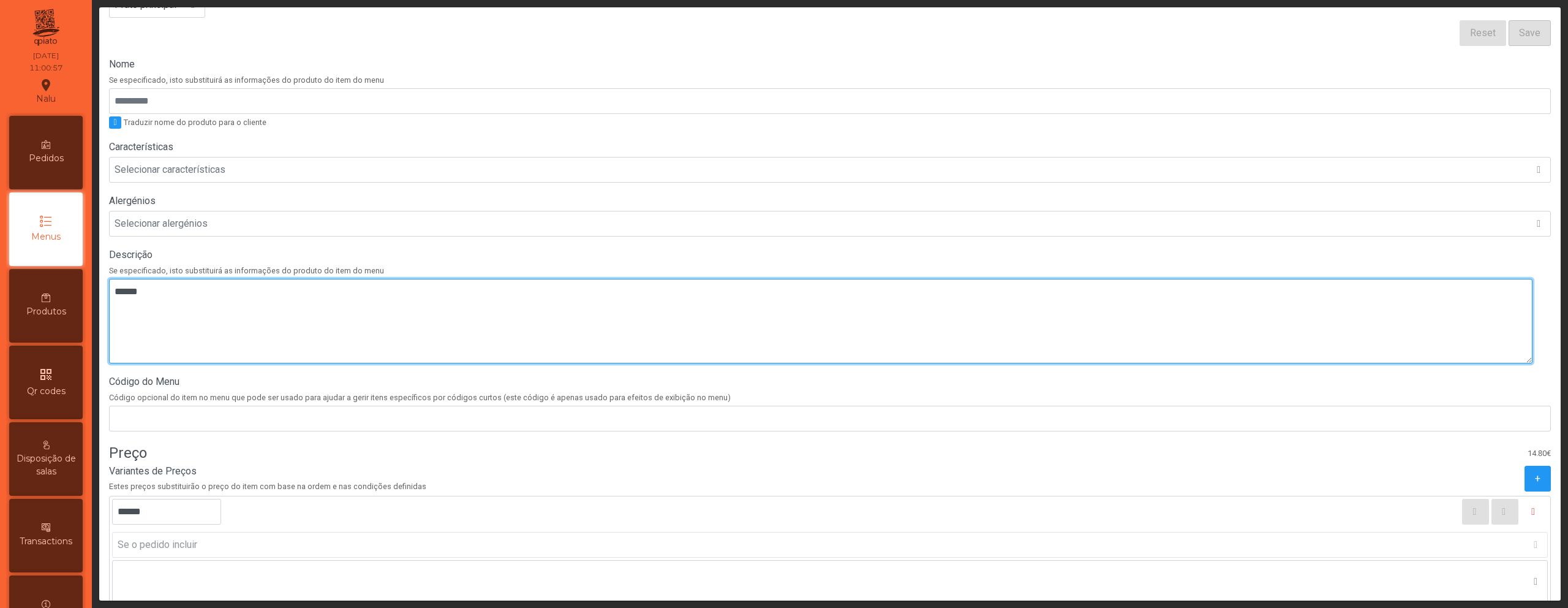
click at [593, 330] on textarea at bounding box center [820, 322] width 1424 height 85
paste textarea "**********"
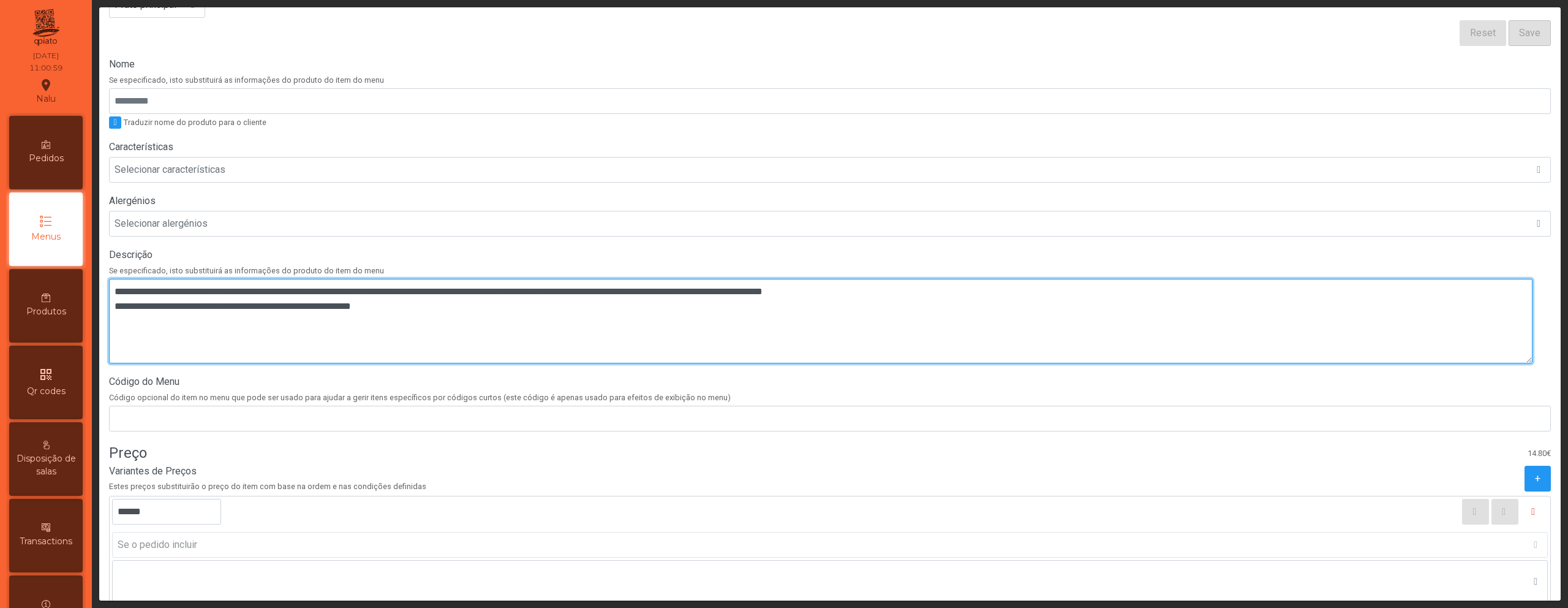
scroll to position [343, 0]
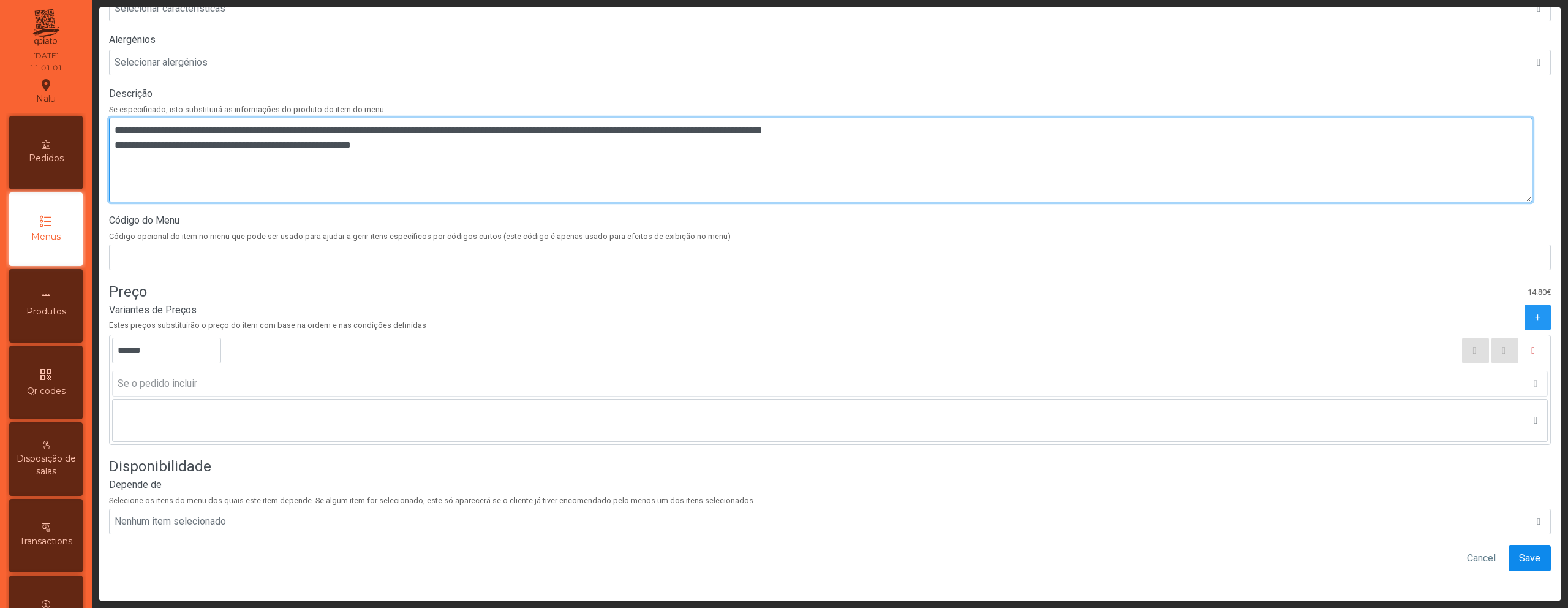
type textarea "**********"
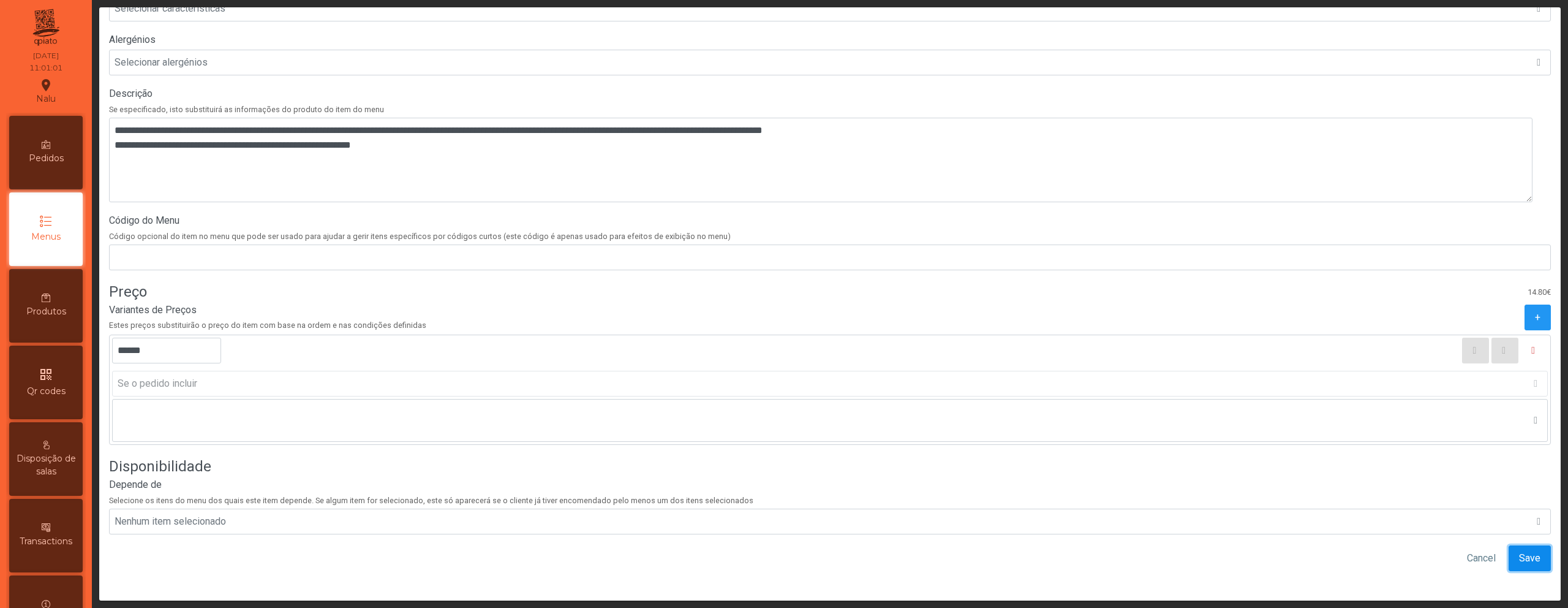
click at [1519, 551] on span "Save" at bounding box center [1530, 558] width 22 height 15
click at [1513, 548] on p-button "Save" at bounding box center [1530, 558] width 42 height 26
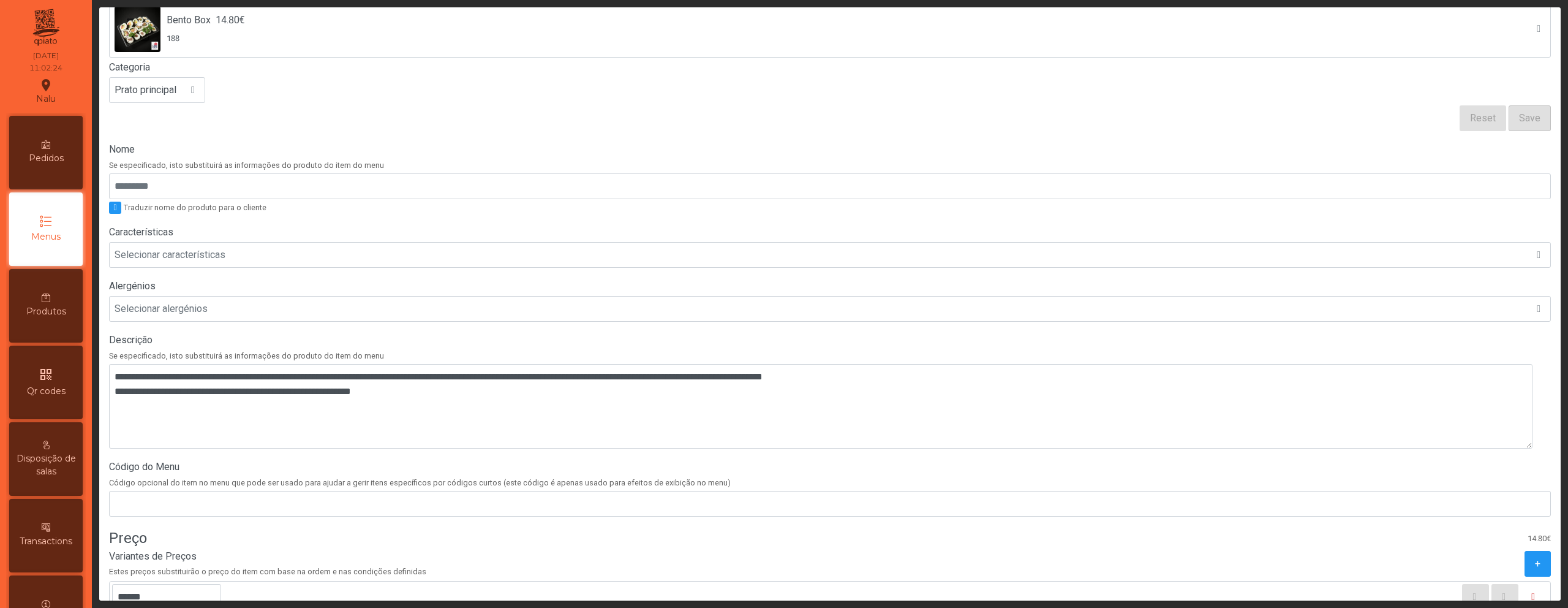
scroll to position [0, 0]
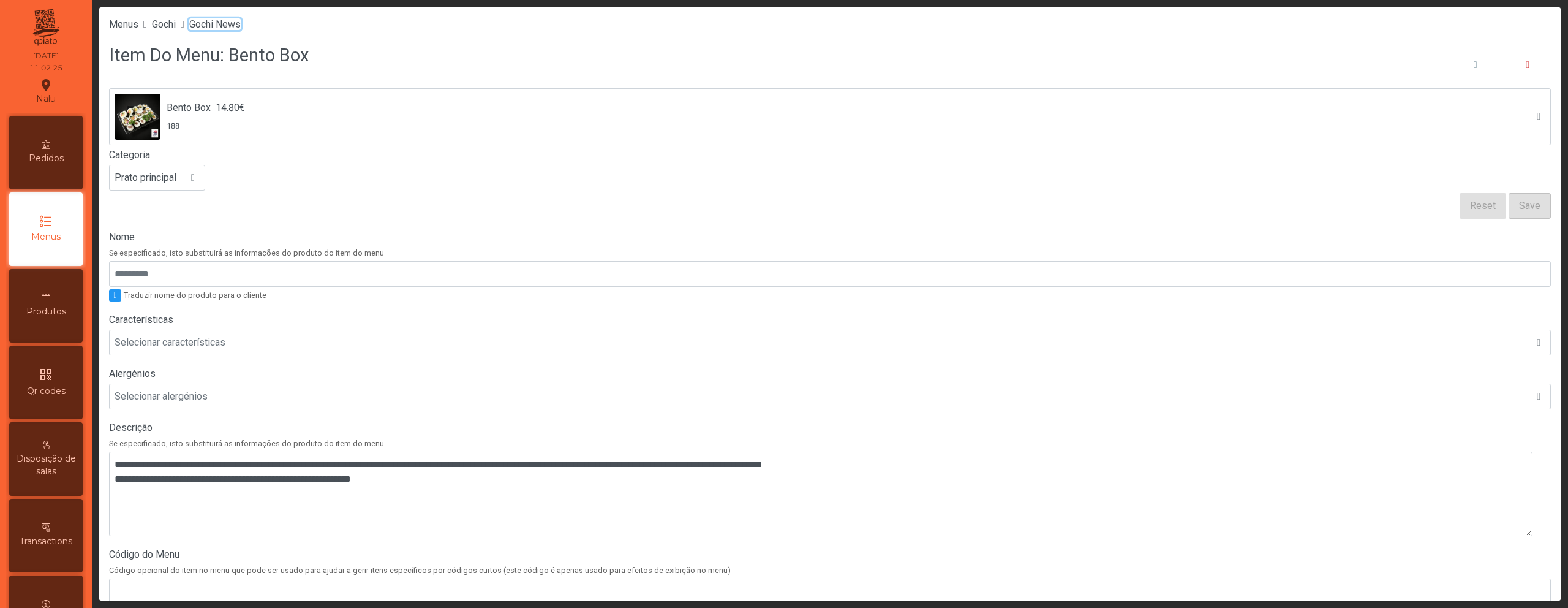
click at [238, 23] on span "Gochi News" at bounding box center [215, 24] width 52 height 12
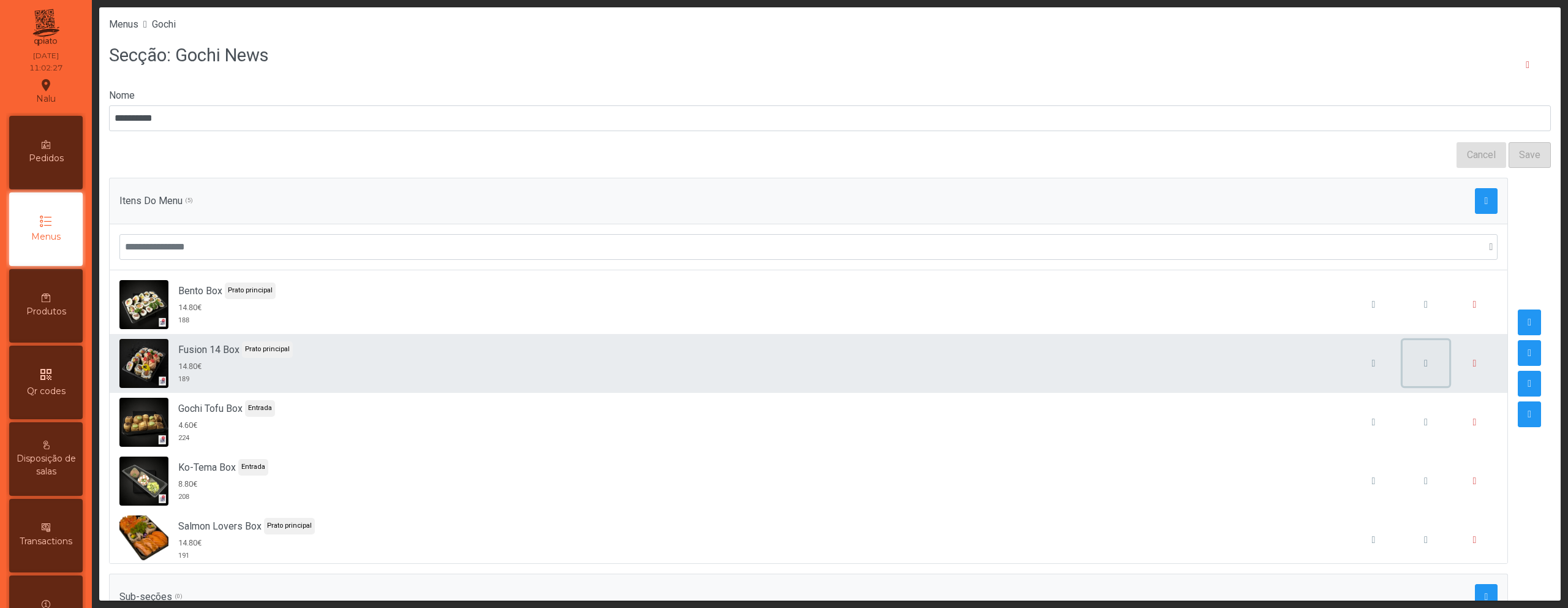
click at [1403, 369] on button "button" at bounding box center [1426, 363] width 47 height 47
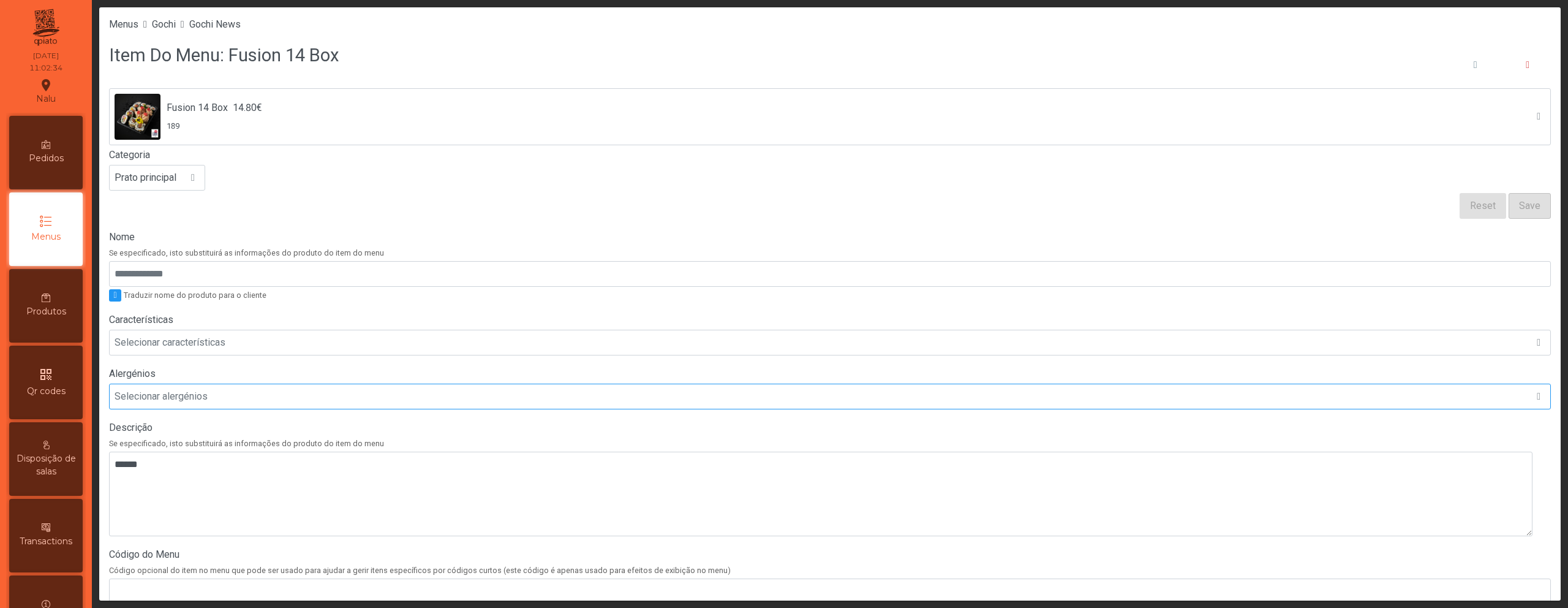
scroll to position [233, 0]
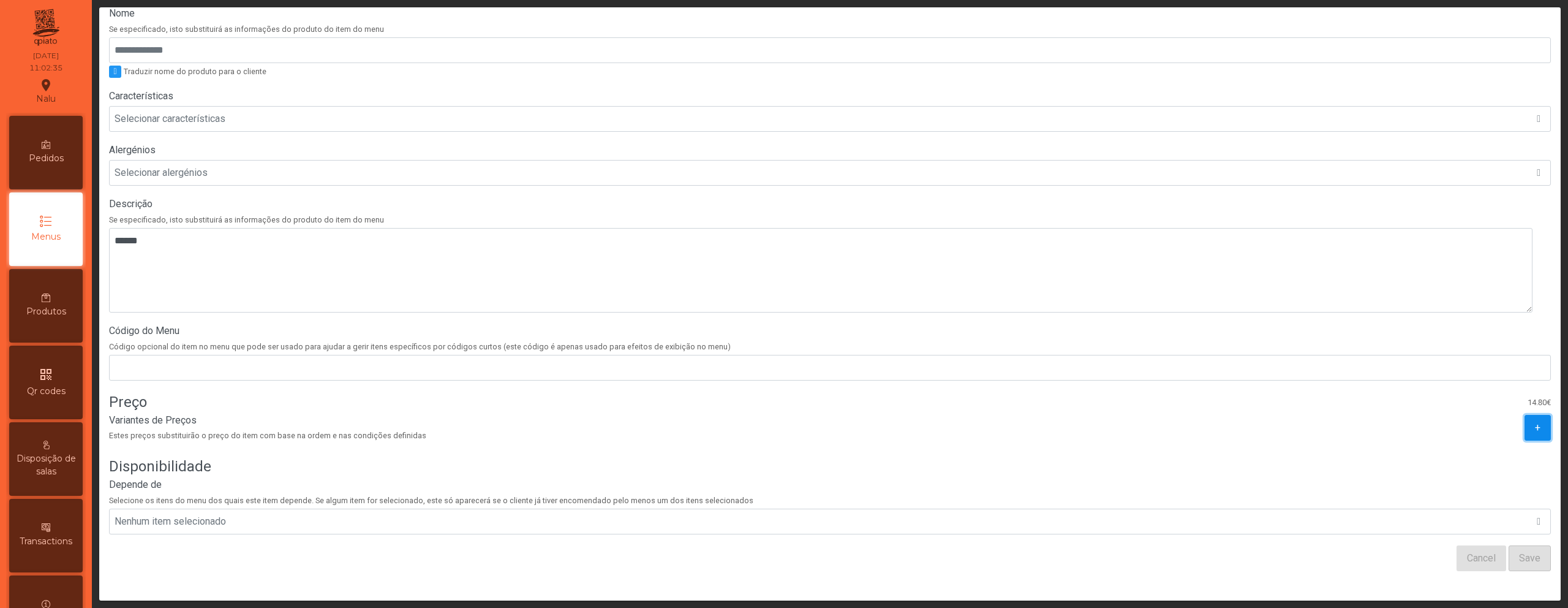
click at [1524, 419] on button "+" at bounding box center [1537, 428] width 26 height 26
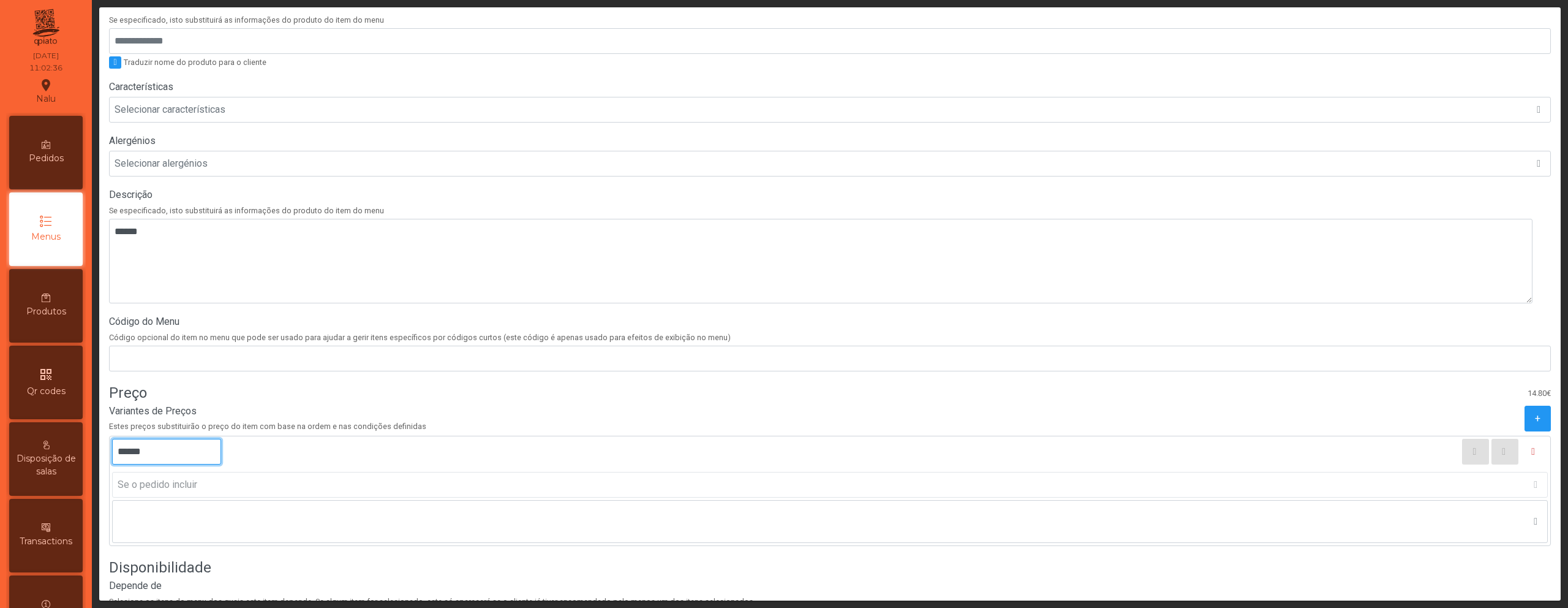
click at [128, 455] on input "******" at bounding box center [166, 452] width 109 height 26
type input "******"
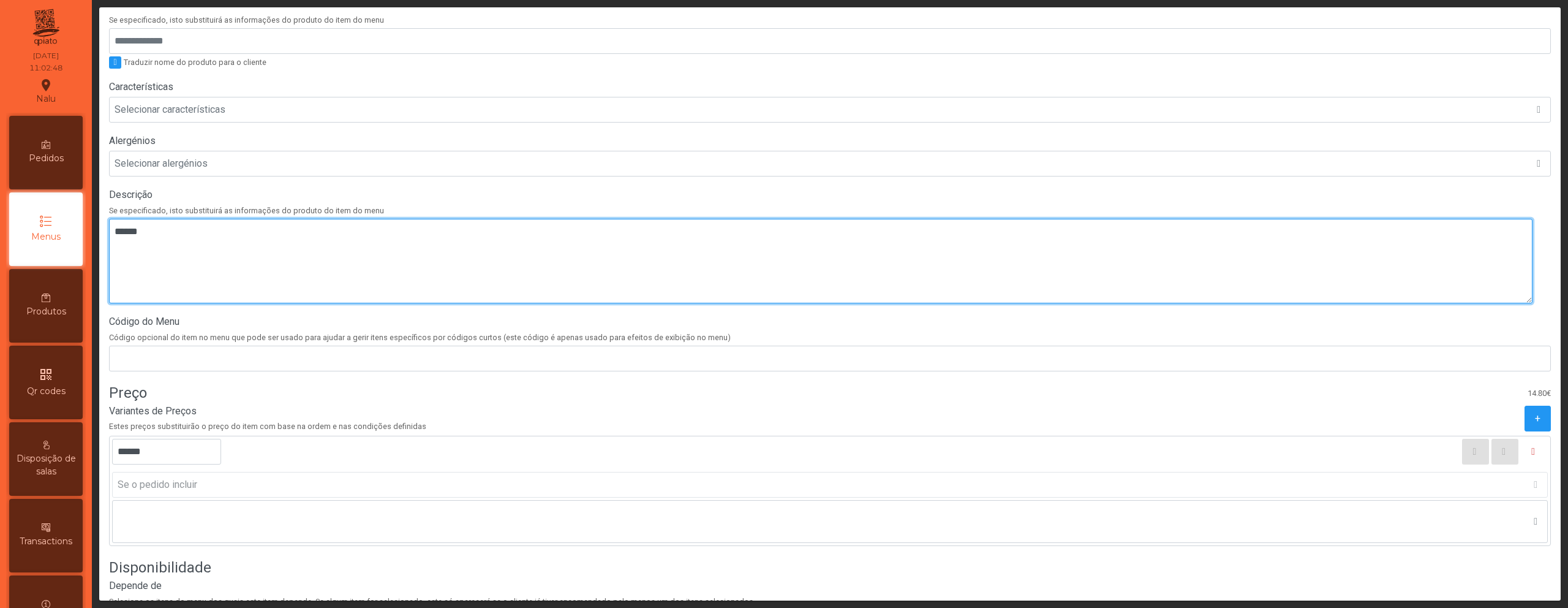
click at [296, 267] on textarea at bounding box center [820, 261] width 1424 height 85
paste textarea "**********"
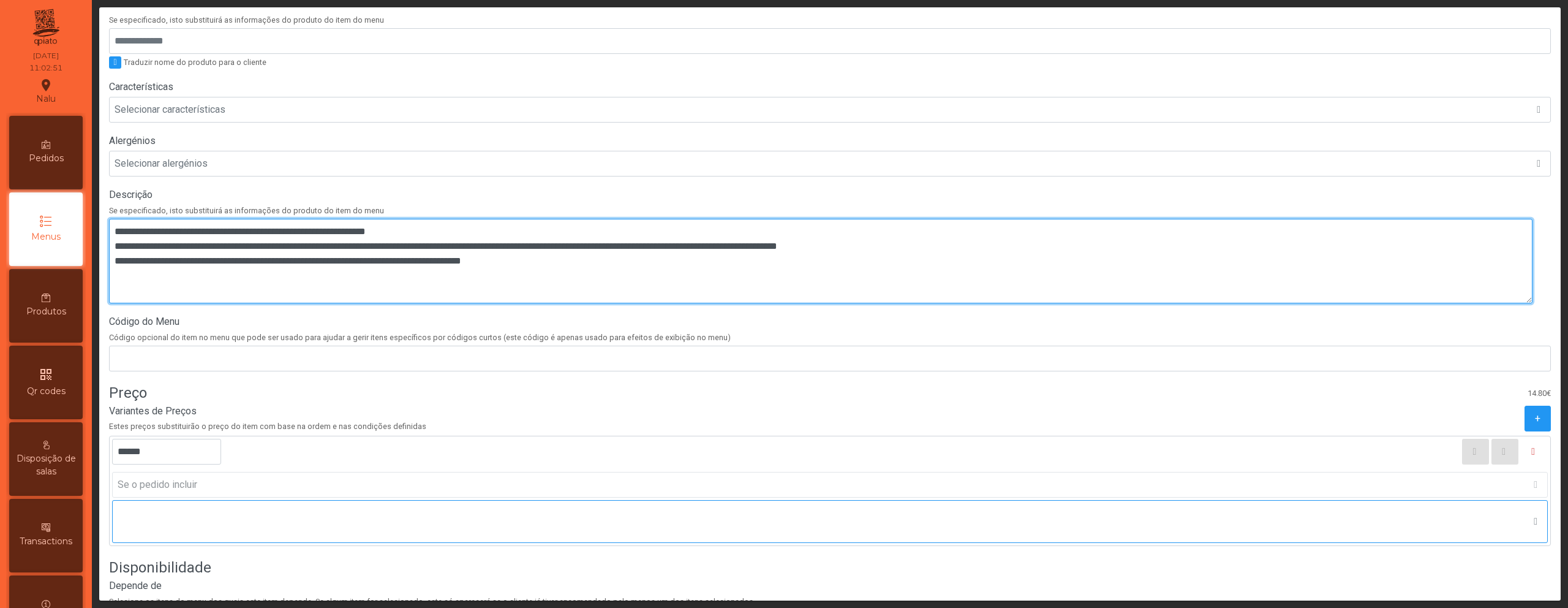
scroll to position [343, 0]
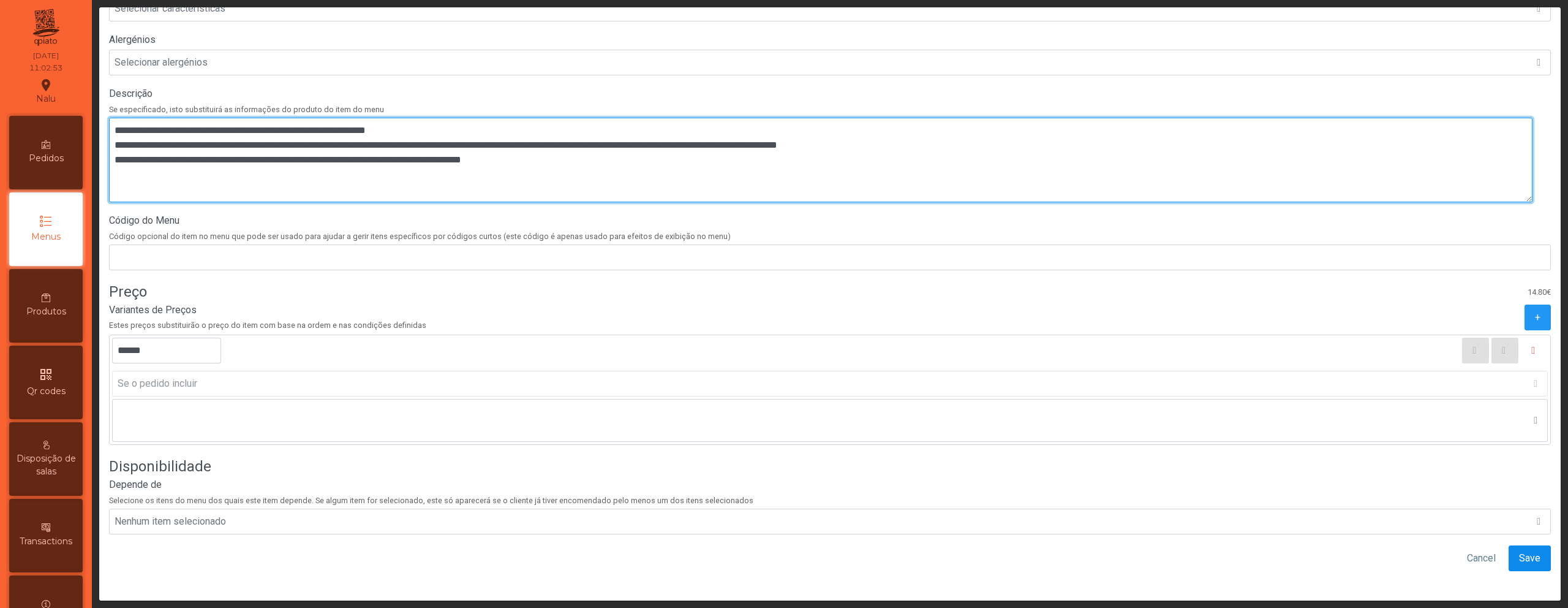
type textarea "**********"
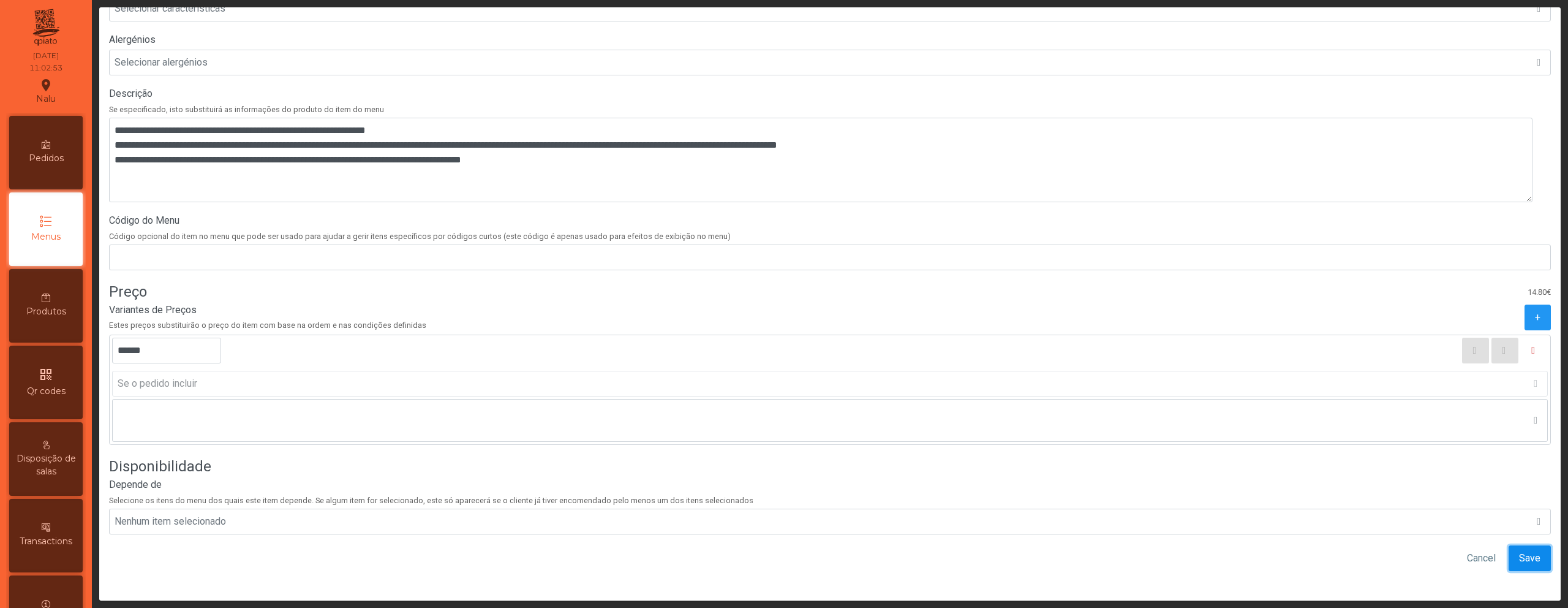
click at [1521, 551] on span "Save" at bounding box center [1530, 558] width 22 height 15
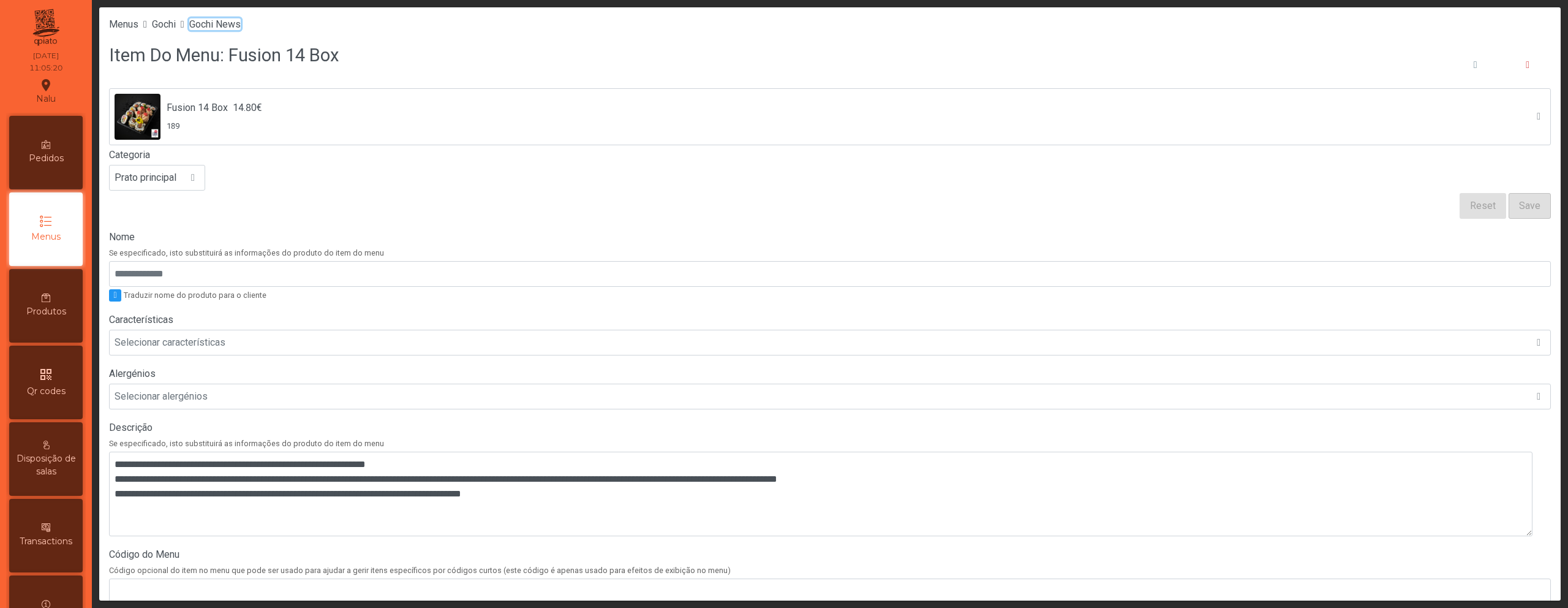
click at [240, 26] on span "Gochi News" at bounding box center [215, 24] width 52 height 12
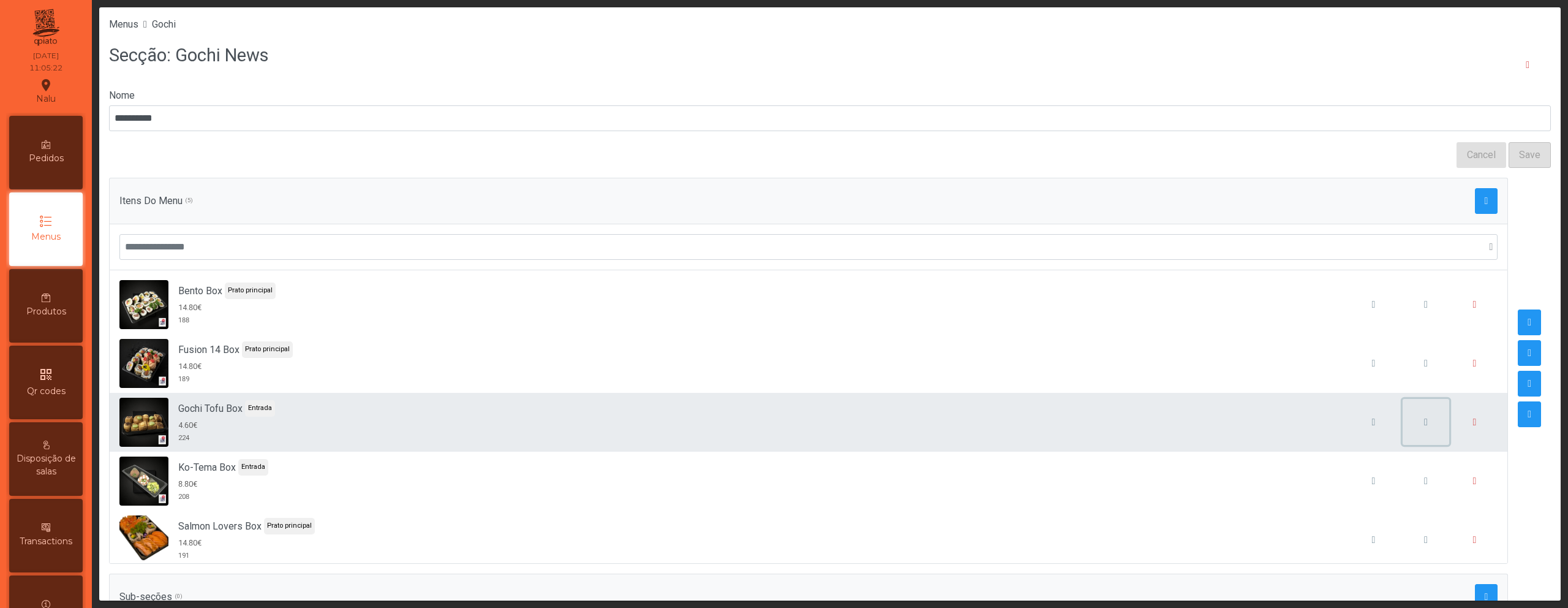
click at [1403, 428] on button "button" at bounding box center [1426, 422] width 47 height 47
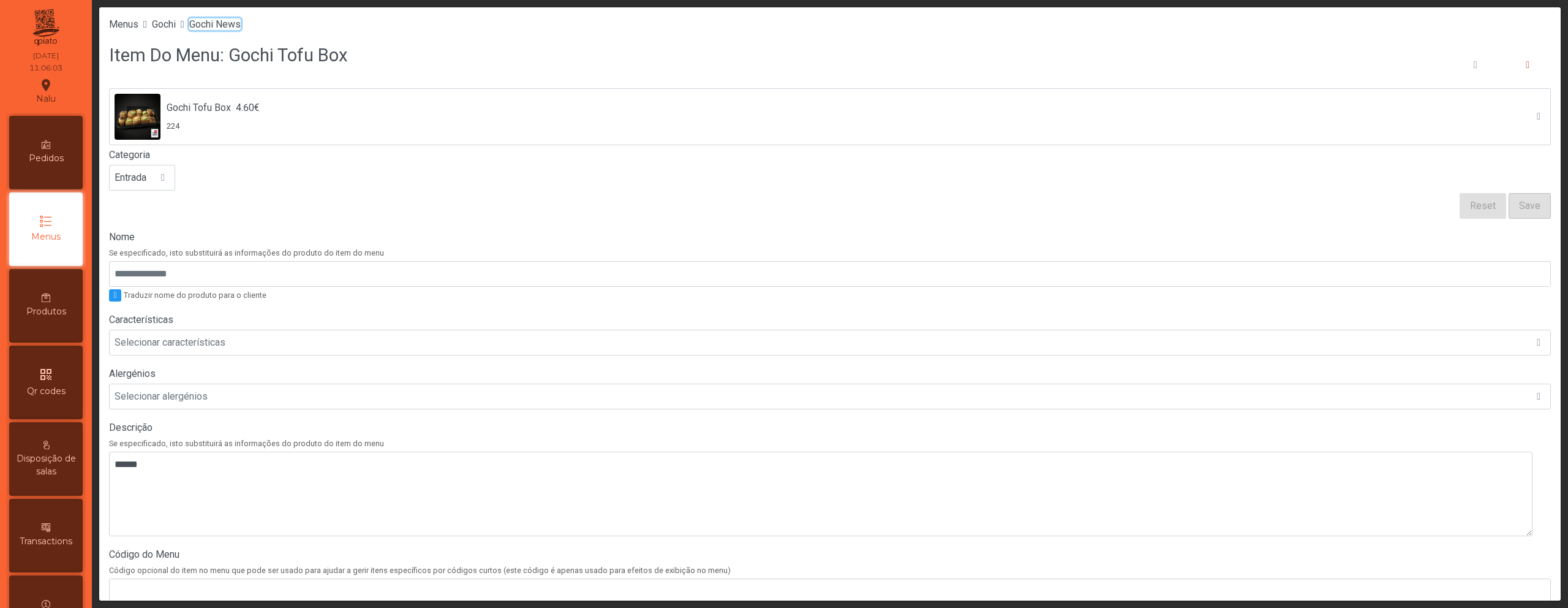
click at [241, 26] on span "Gochi News" at bounding box center [215, 24] width 52 height 12
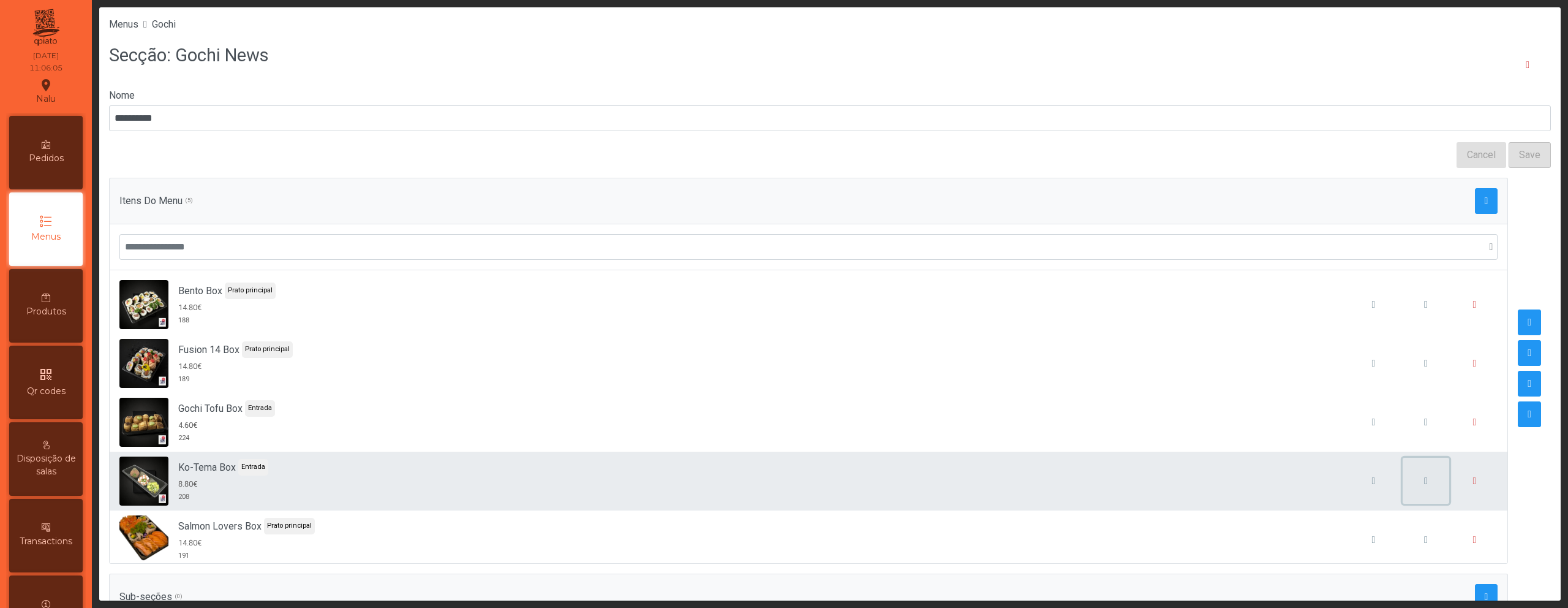
click at [1407, 481] on button "button" at bounding box center [1426, 481] width 47 height 47
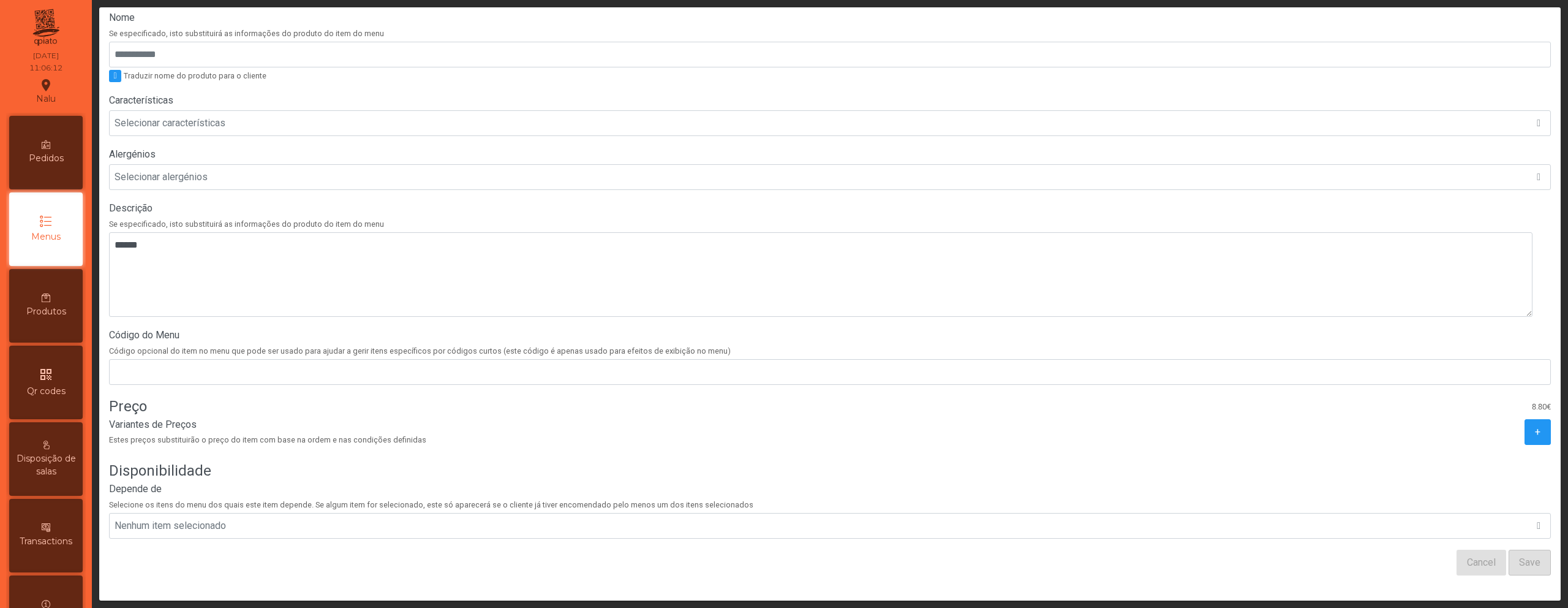
scroll to position [233, 0]
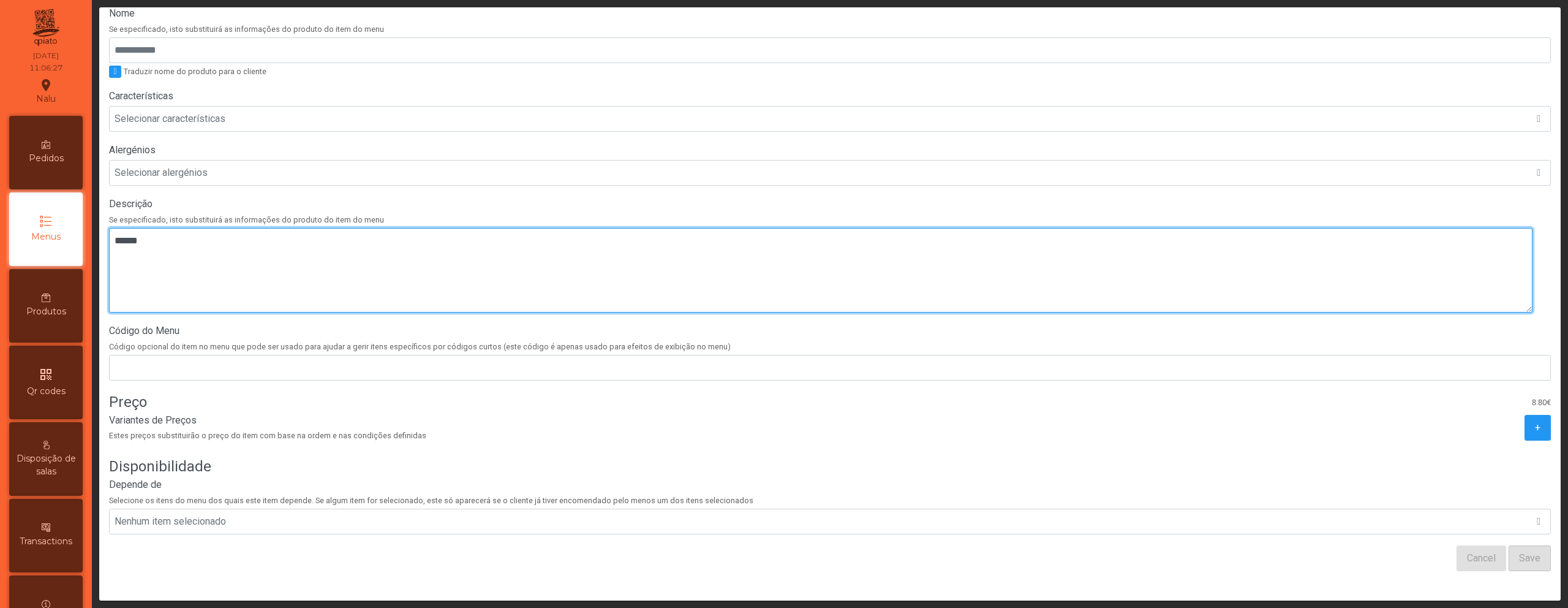
click at [345, 242] on textarea at bounding box center [820, 270] width 1424 height 85
paste textarea "**********"
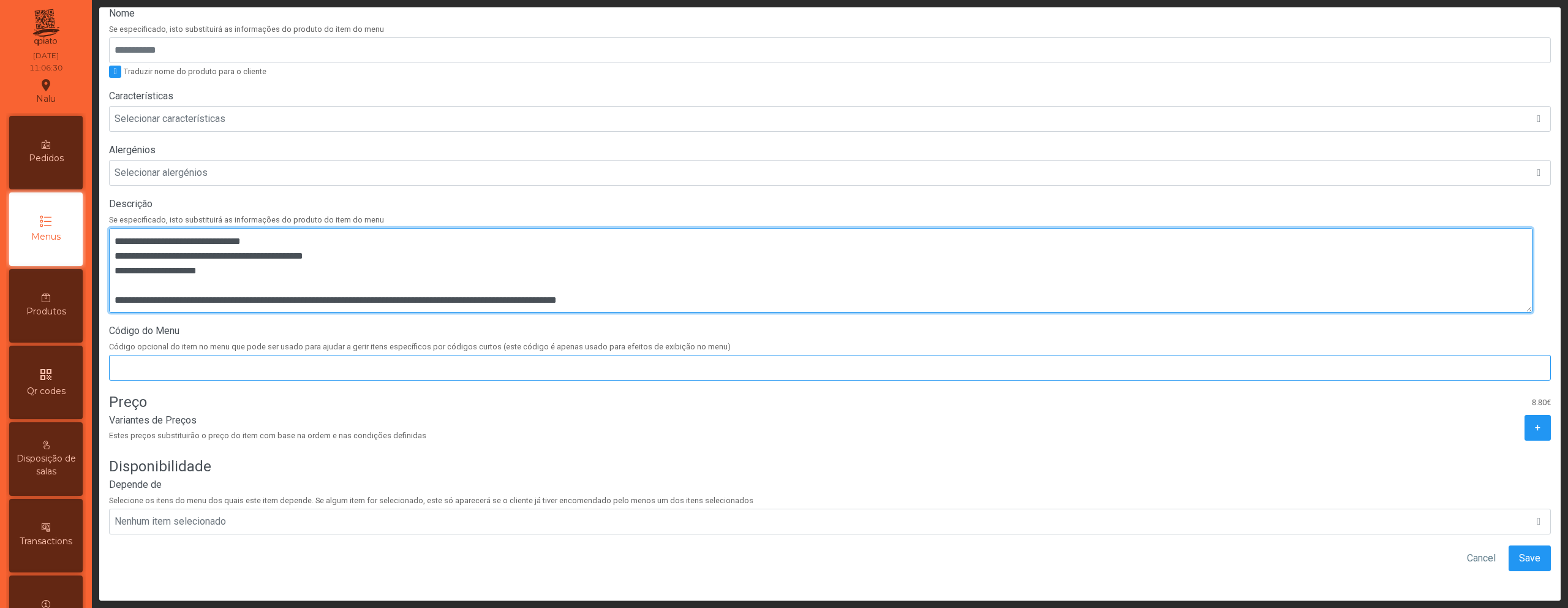
scroll to position [30, 0]
type textarea "**********"
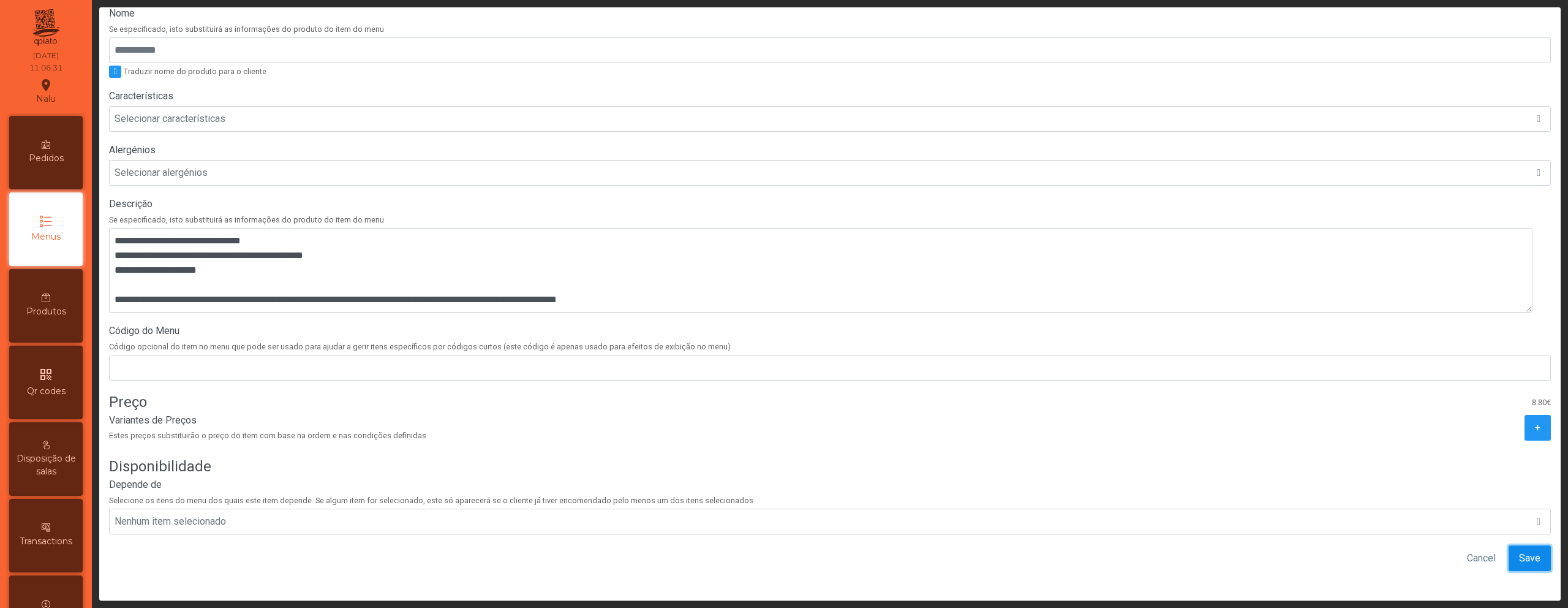
click at [1519, 551] on span "Save" at bounding box center [1530, 558] width 22 height 15
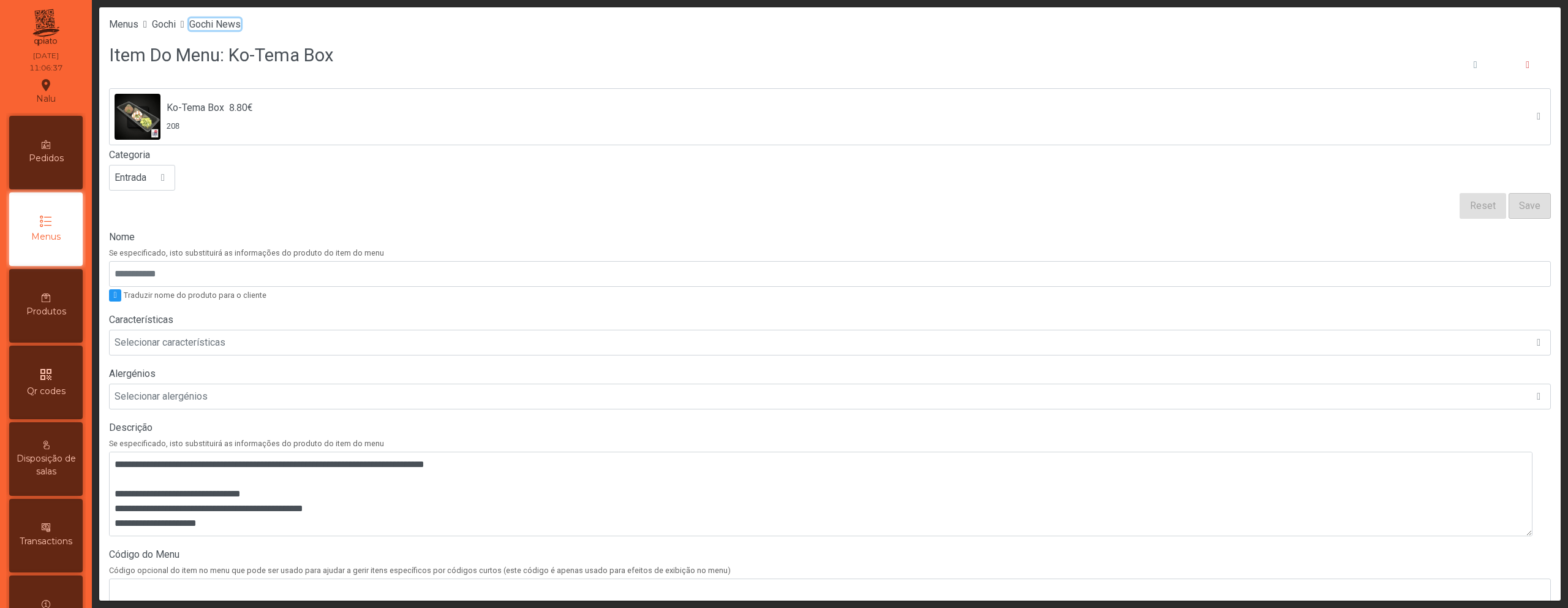
click at [232, 28] on span "Gochi News" at bounding box center [215, 24] width 52 height 12
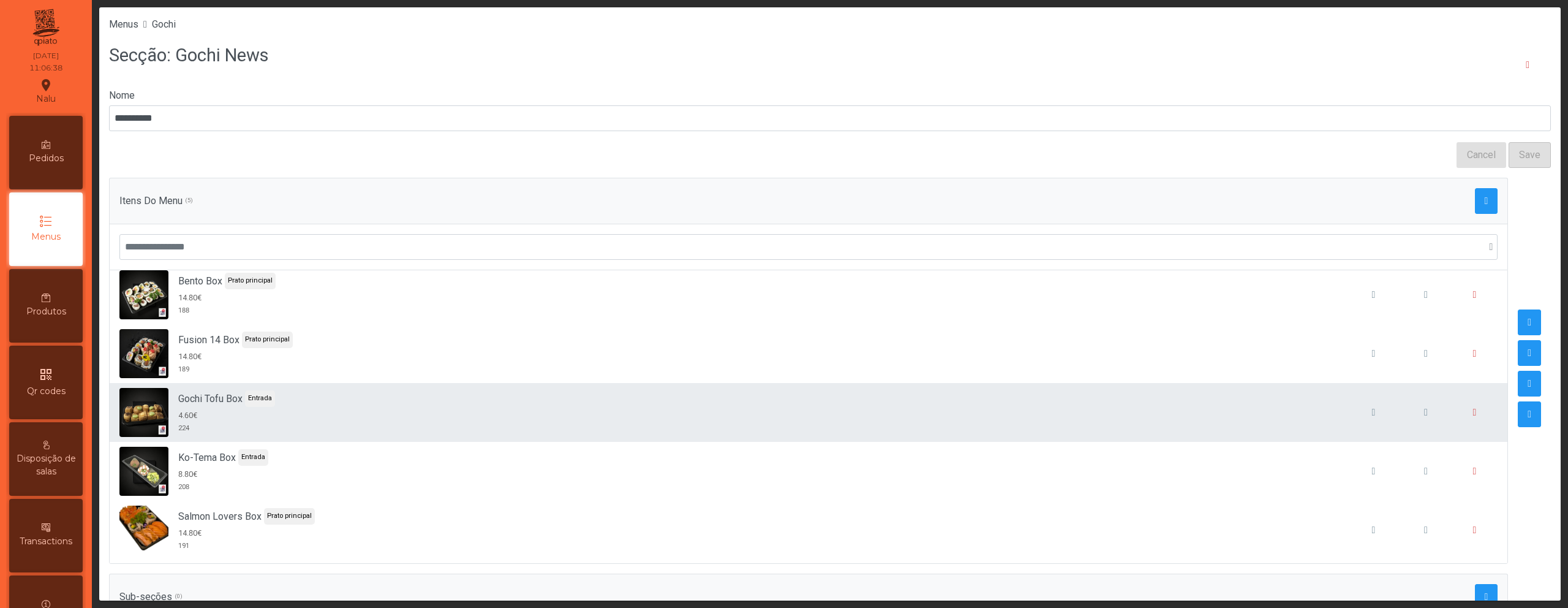
scroll to position [11, 0]
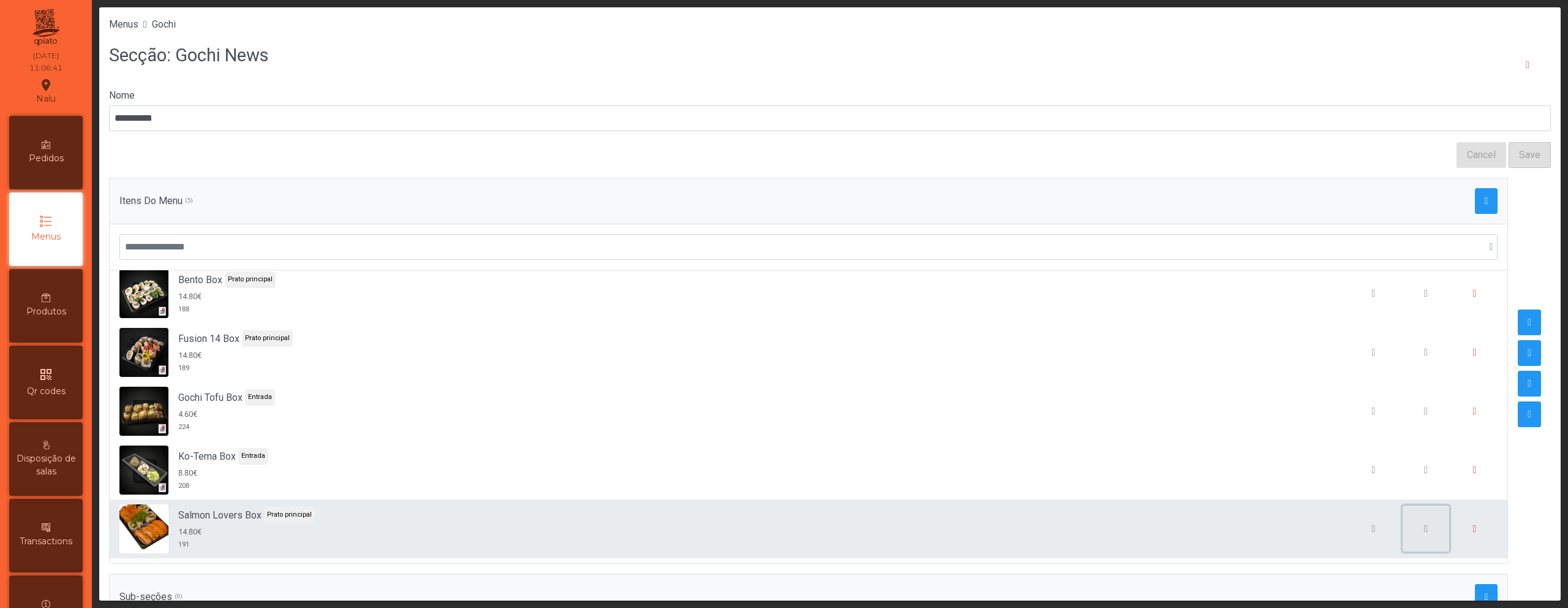
click at [1424, 527] on span "button" at bounding box center [1426, 529] width 4 height 10
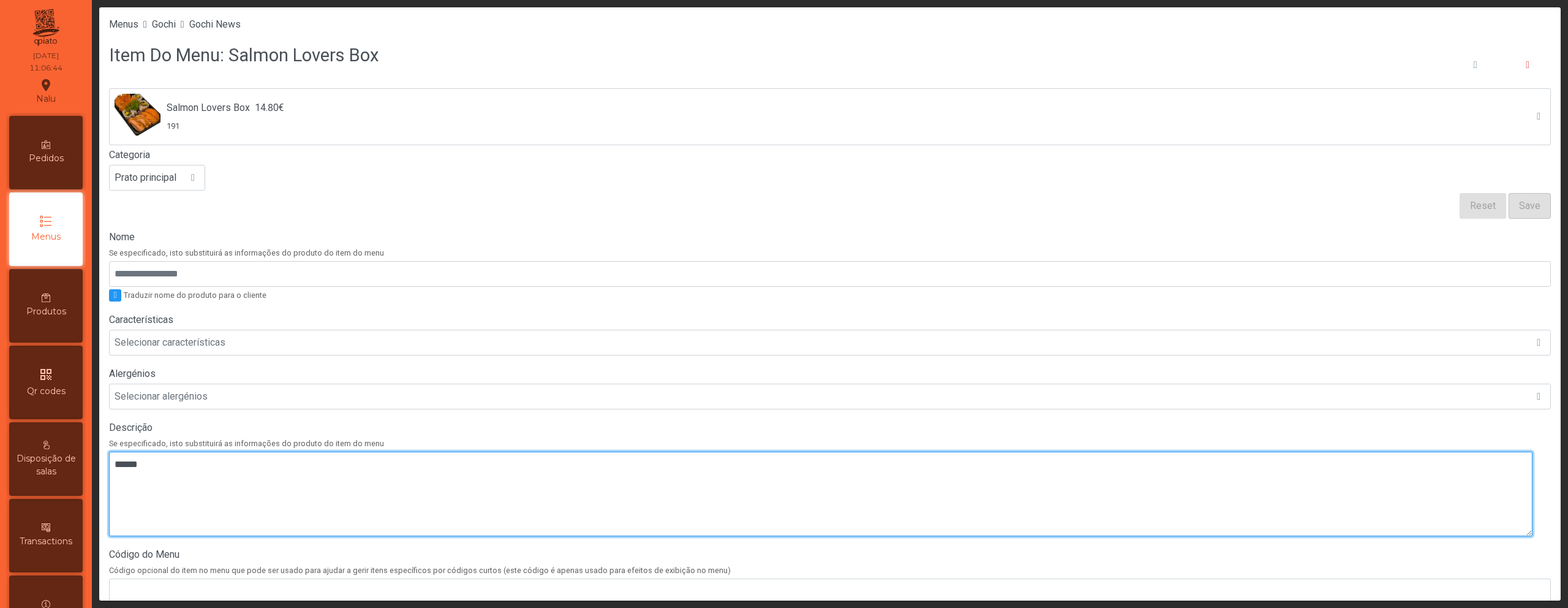
click at [225, 471] on textarea at bounding box center [820, 494] width 1424 height 85
click at [239, 462] on textarea at bounding box center [820, 494] width 1424 height 85
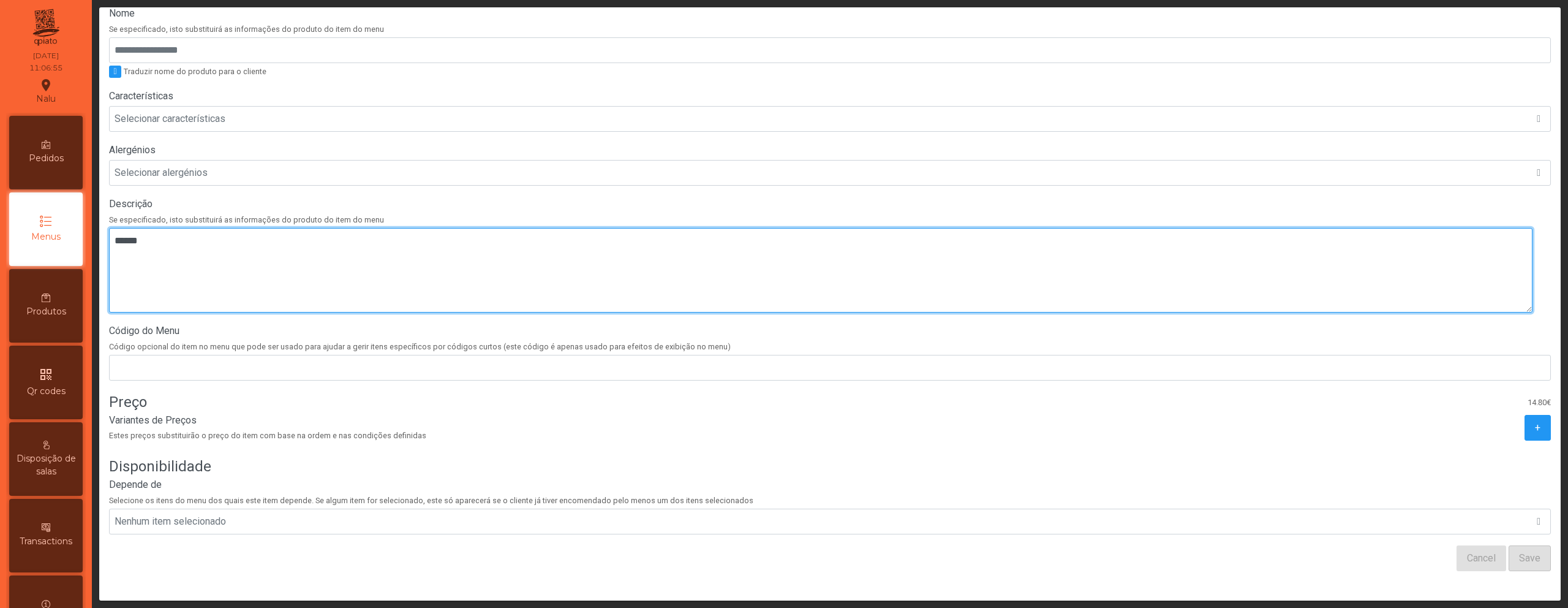
scroll to position [233, 0]
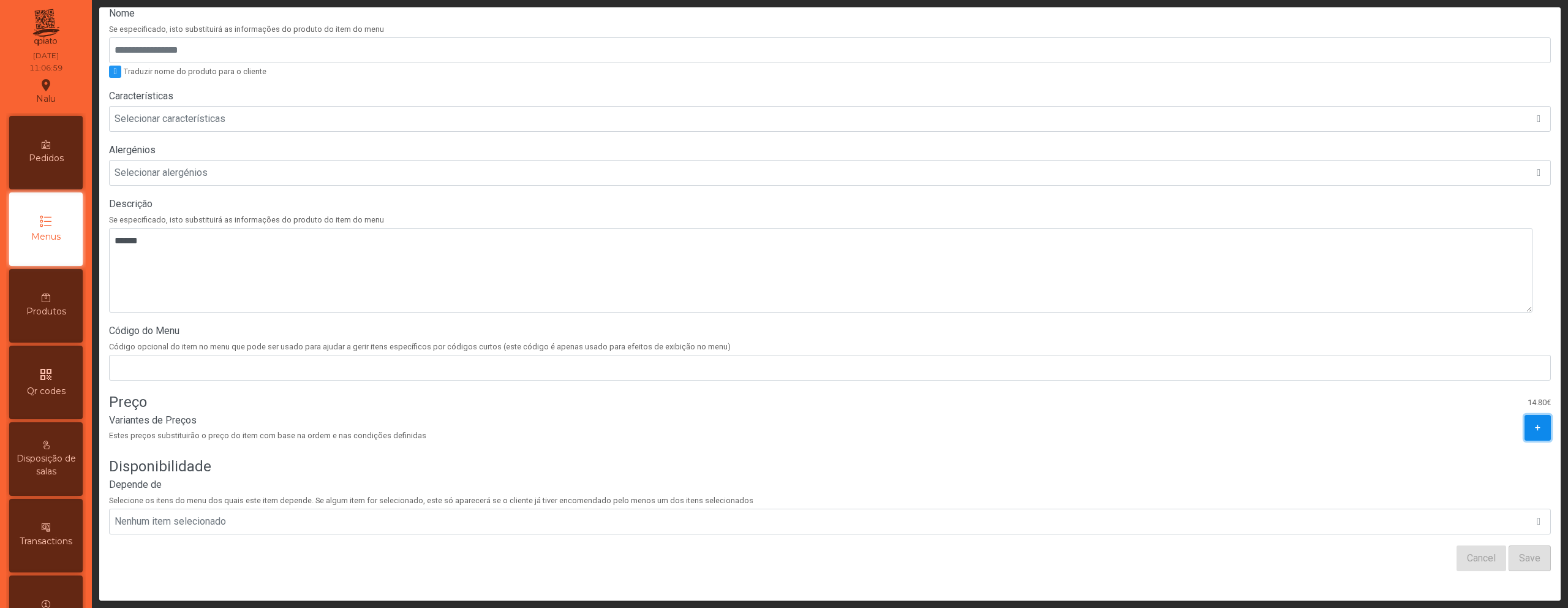
click at [1524, 419] on button "+" at bounding box center [1537, 428] width 26 height 26
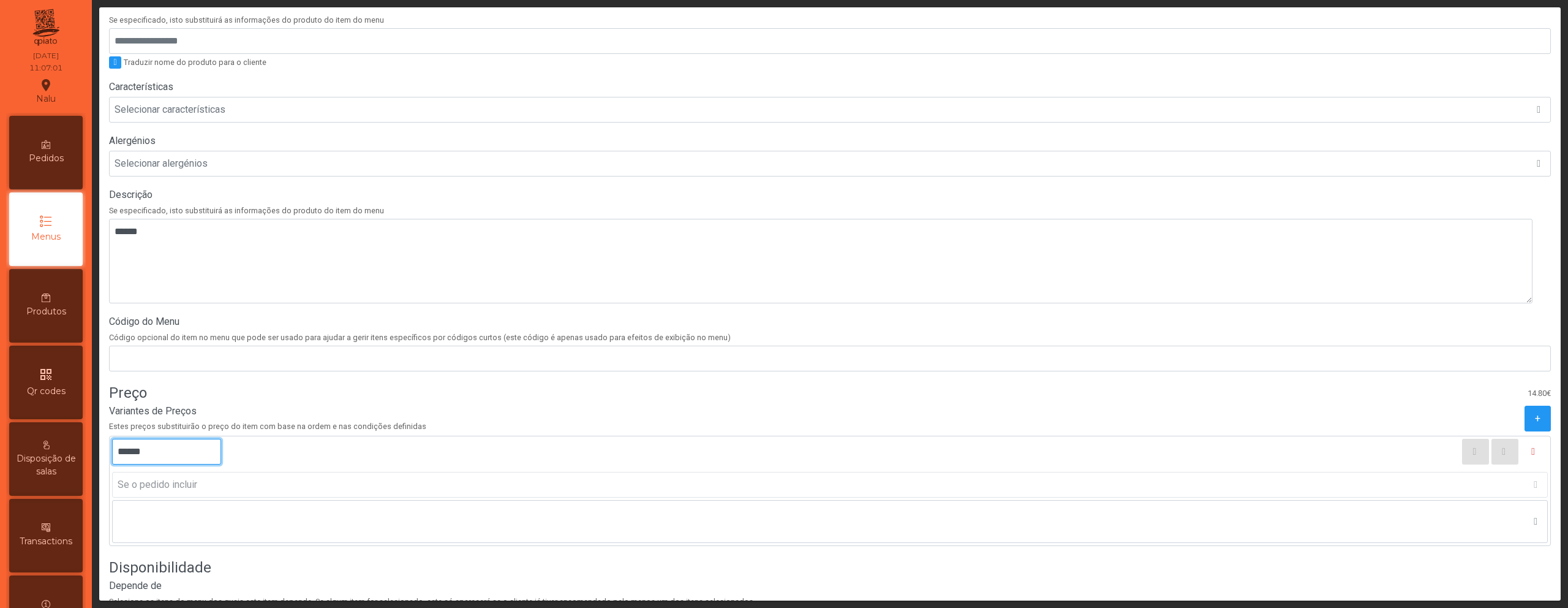
click at [132, 454] on input "******" at bounding box center [166, 452] width 109 height 26
type input "******"
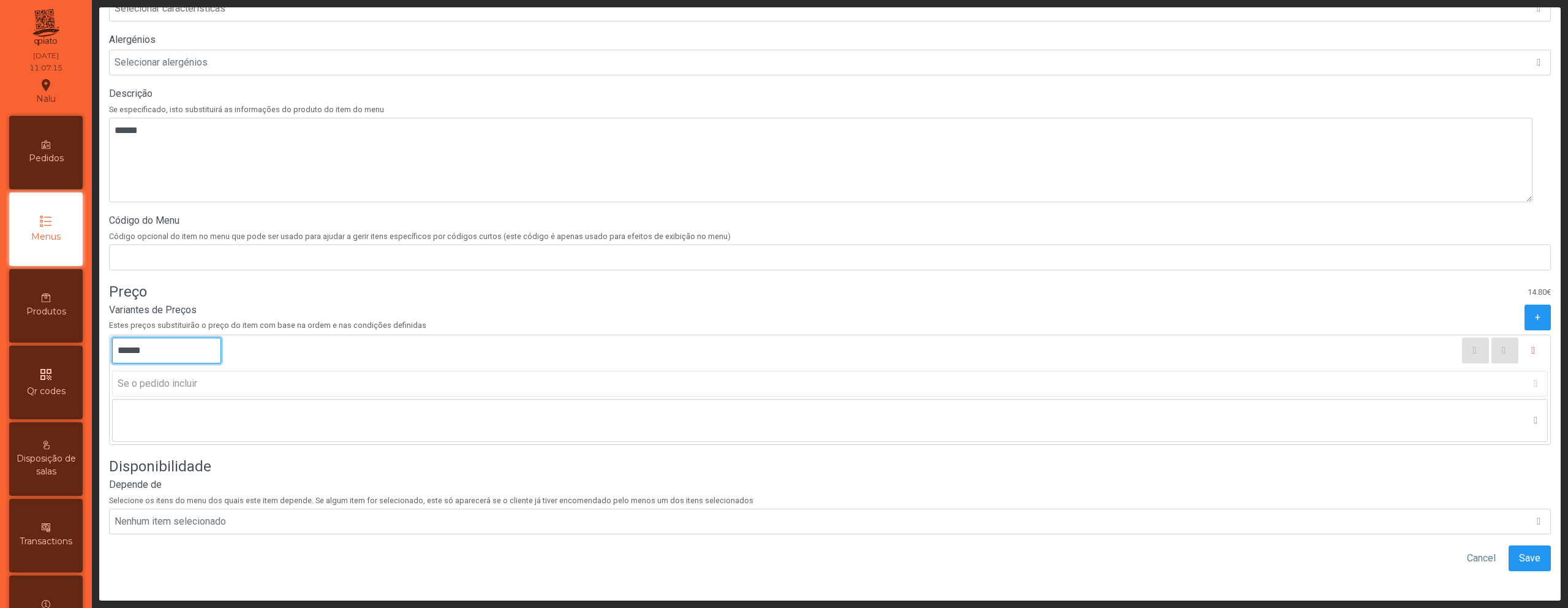
scroll to position [343, 0]
click at [1519, 551] on span "Save" at bounding box center [1530, 558] width 22 height 15
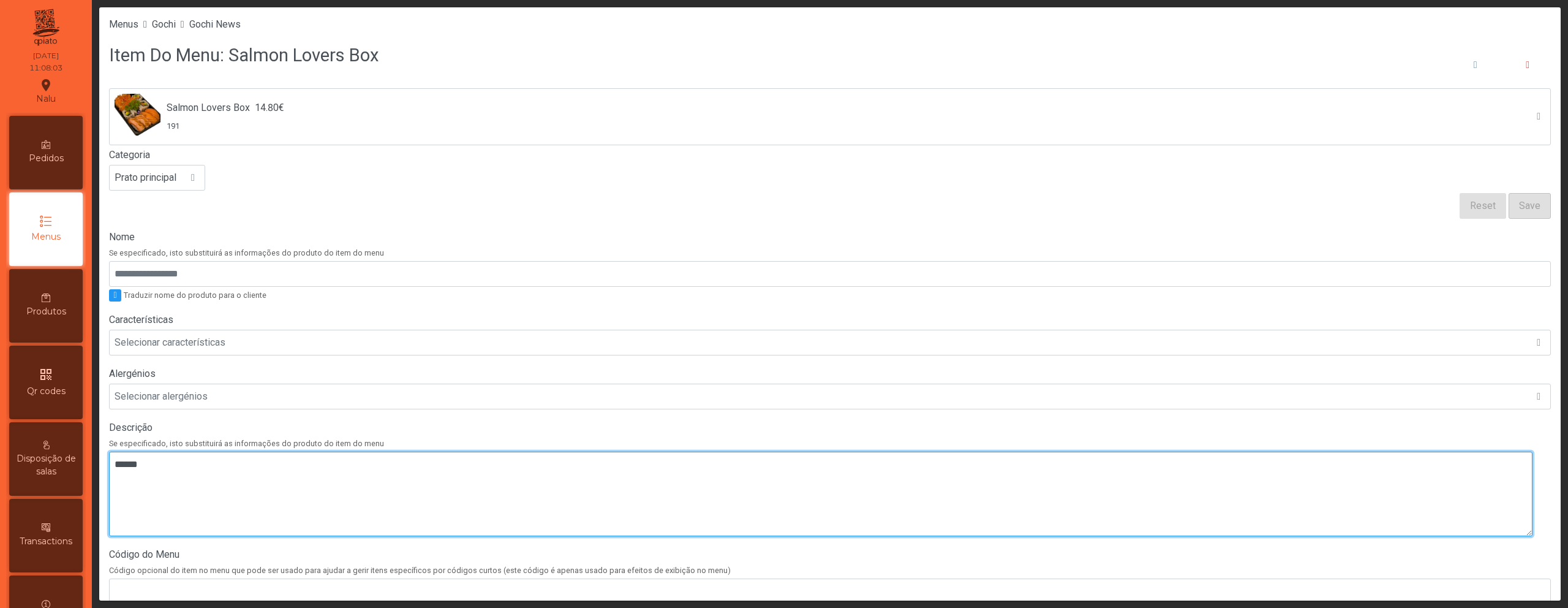
click at [313, 475] on textarea at bounding box center [820, 494] width 1424 height 85
paste textarea "**********"
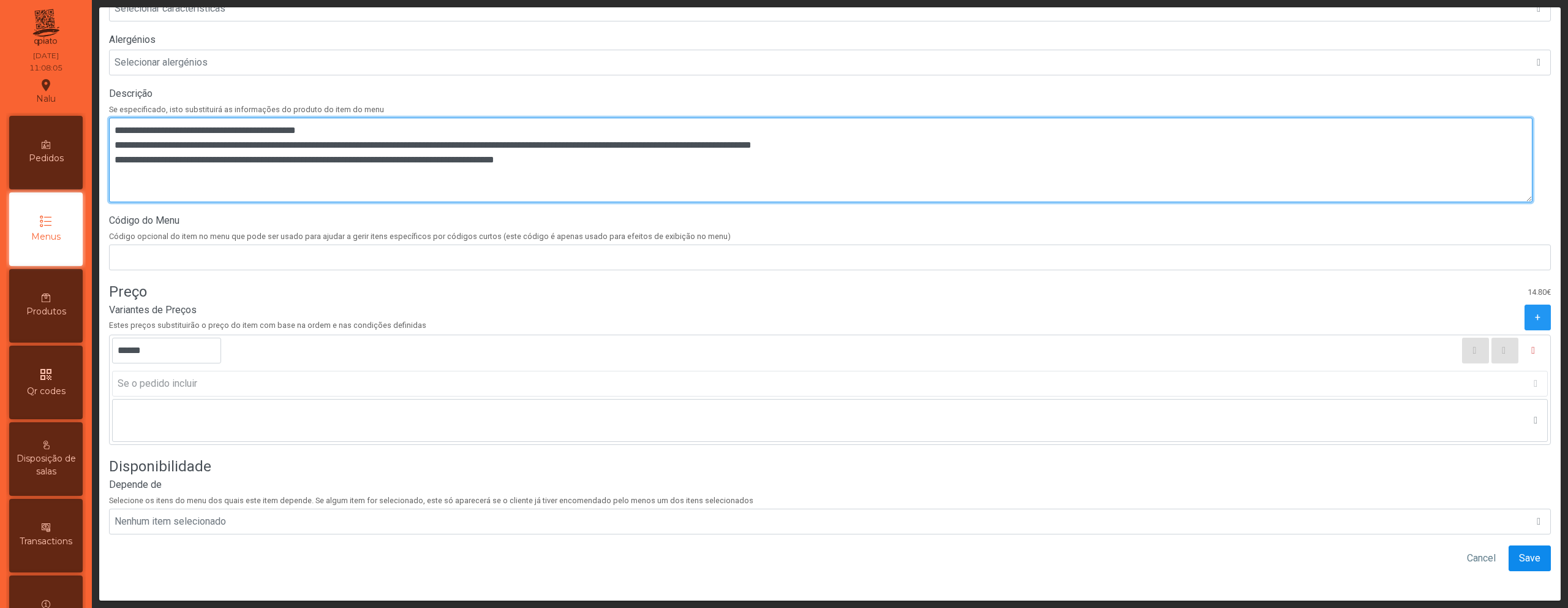
type textarea "**********"
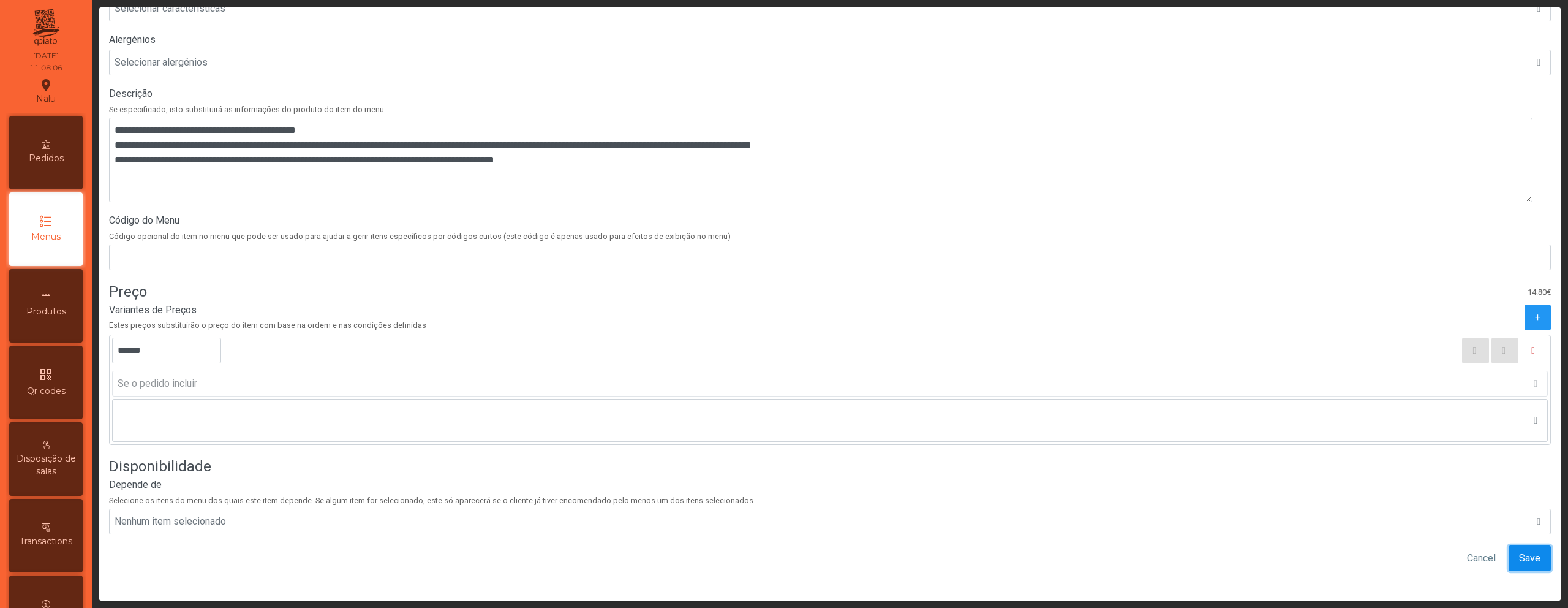
click at [1519, 551] on span "Save" at bounding box center [1530, 558] width 22 height 15
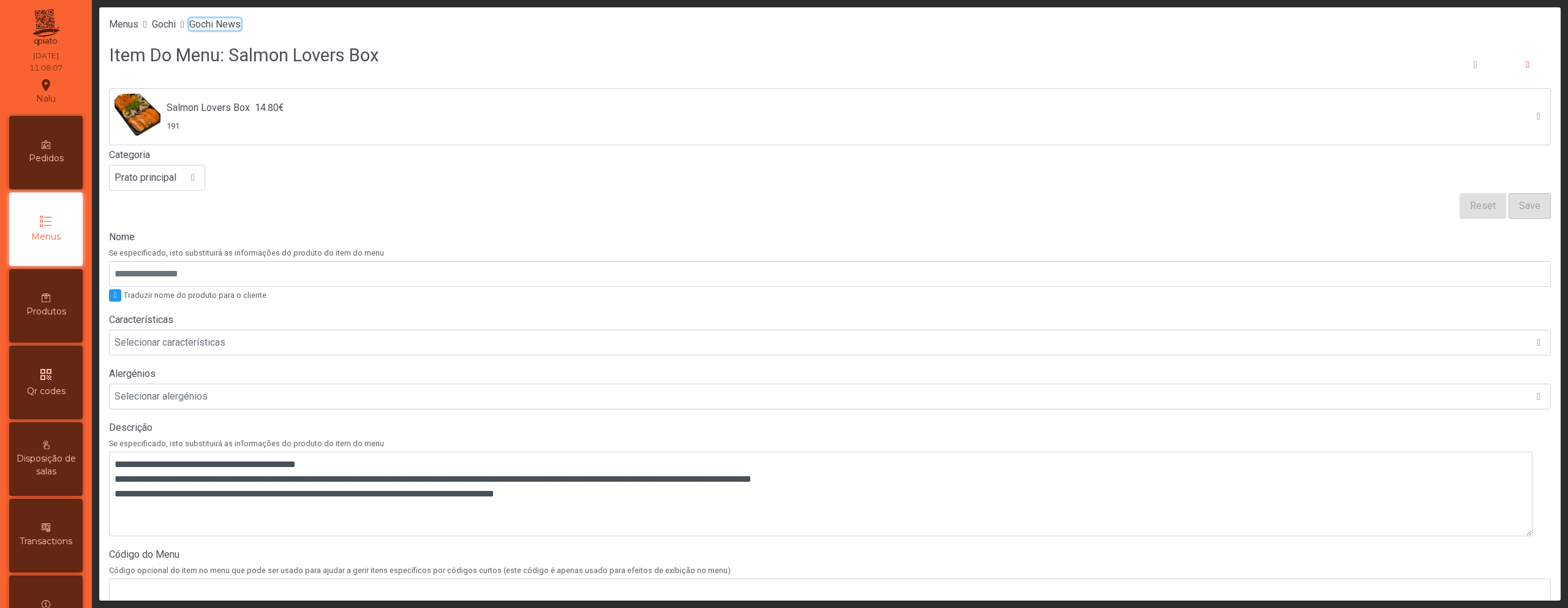
click at [227, 23] on span "Gochi News" at bounding box center [215, 24] width 52 height 12
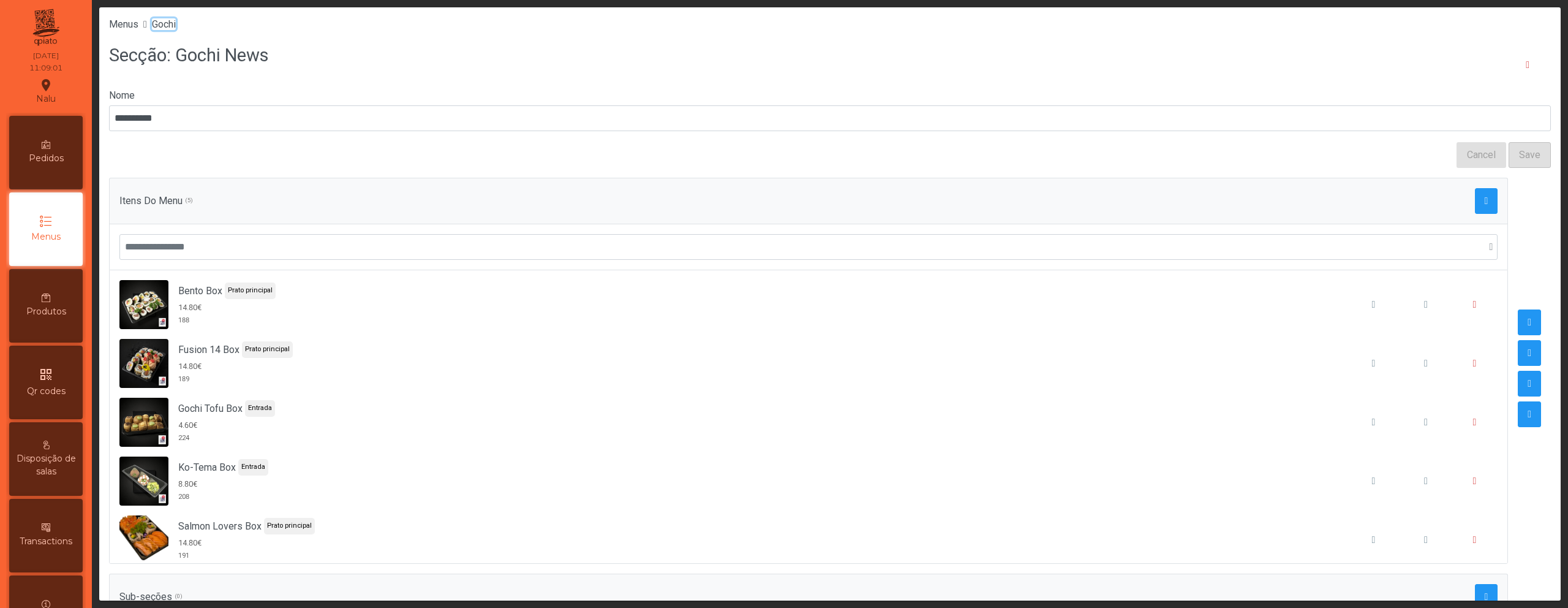
click at [175, 20] on span "Gochi" at bounding box center [163, 24] width 24 height 12
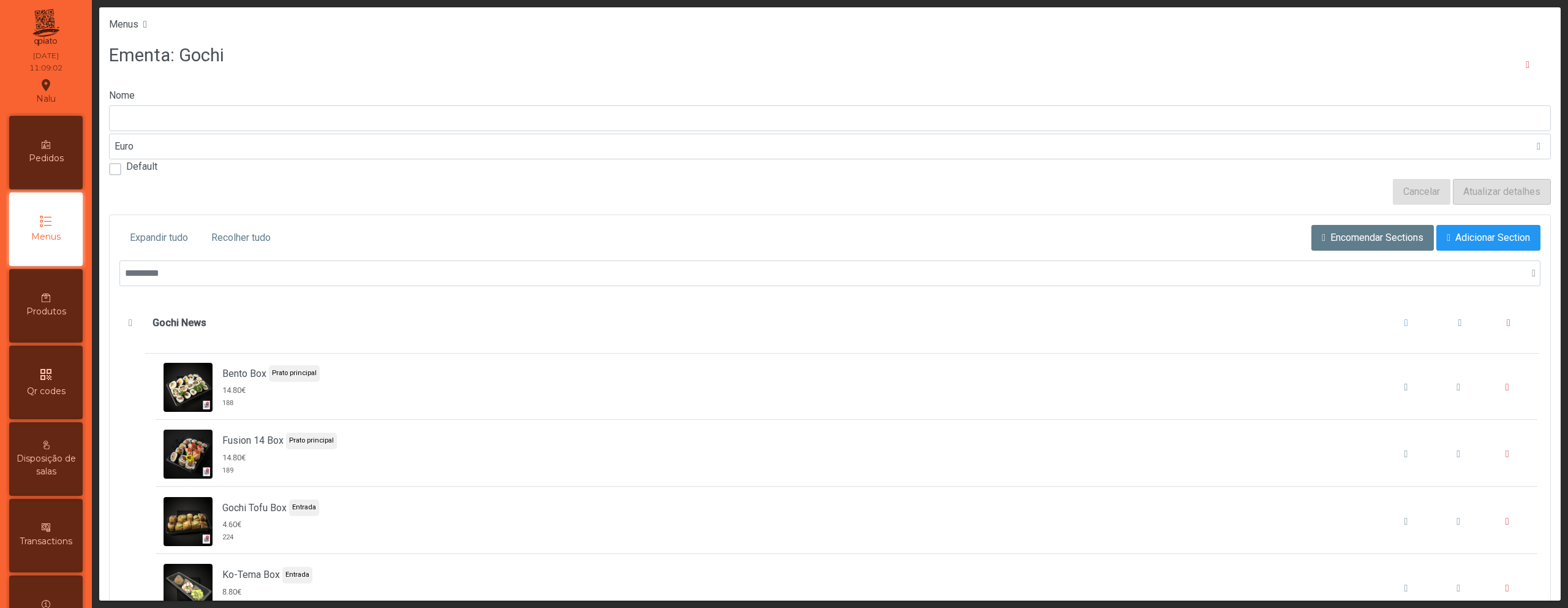
type input "*****"
click at [124, 320] on span "Gochi News" at bounding box center [130, 323] width 13 height 10
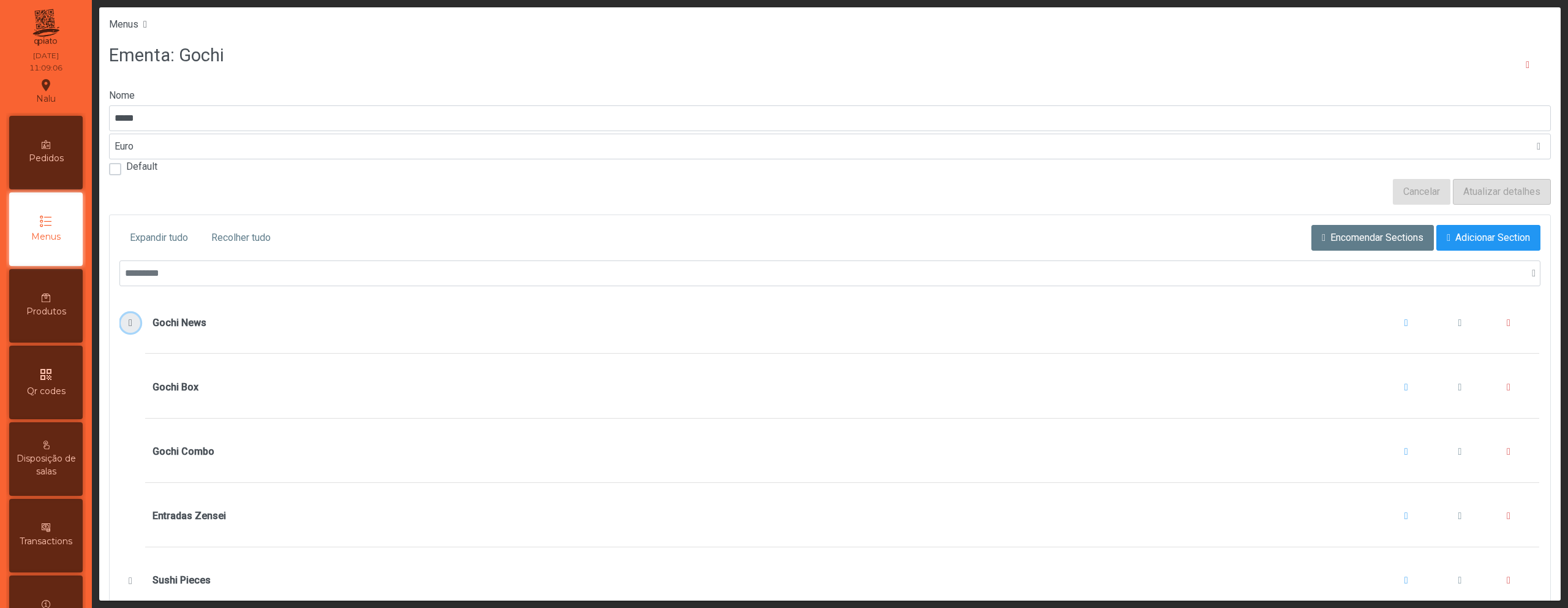
click at [133, 324] on span "Gochi News" at bounding box center [130, 323] width 13 height 10
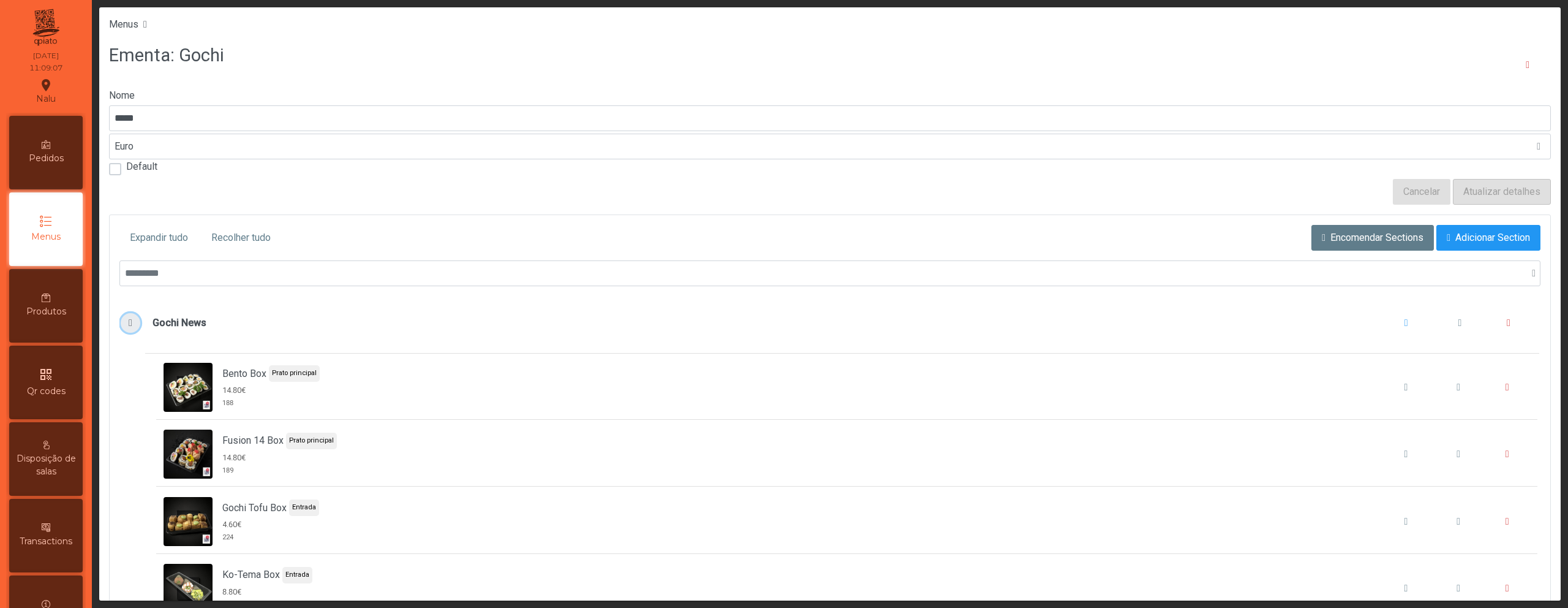
click at [133, 324] on span "Gochi News" at bounding box center [130, 323] width 13 height 10
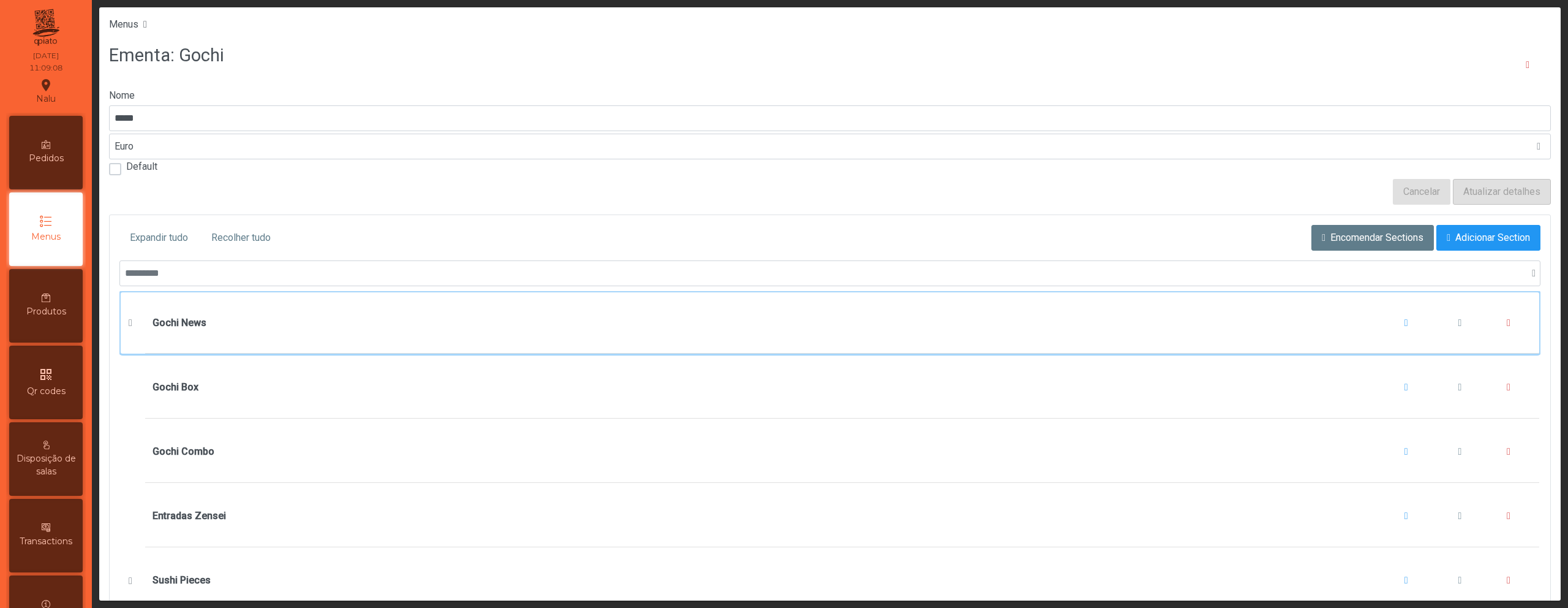
click at [282, 350] on span "Gochi News" at bounding box center [842, 323] width 1394 height 62
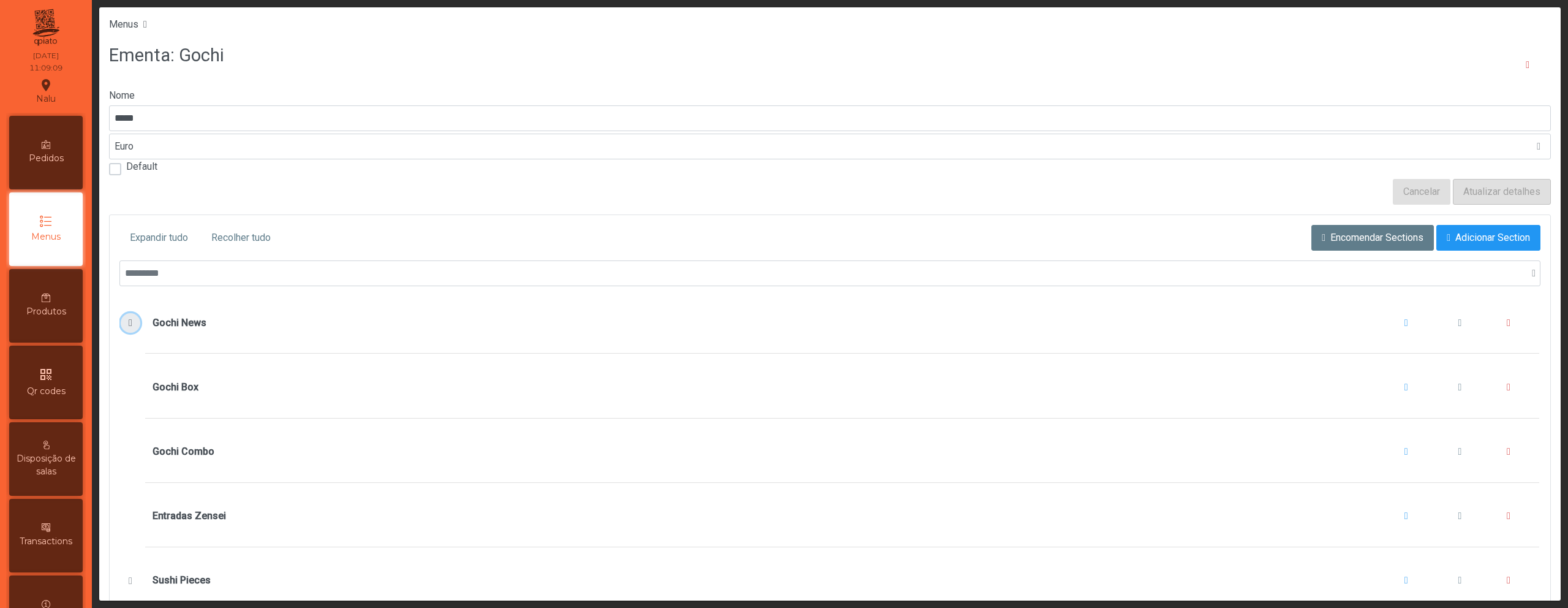
click at [127, 325] on span "Gochi News" at bounding box center [130, 323] width 13 height 10
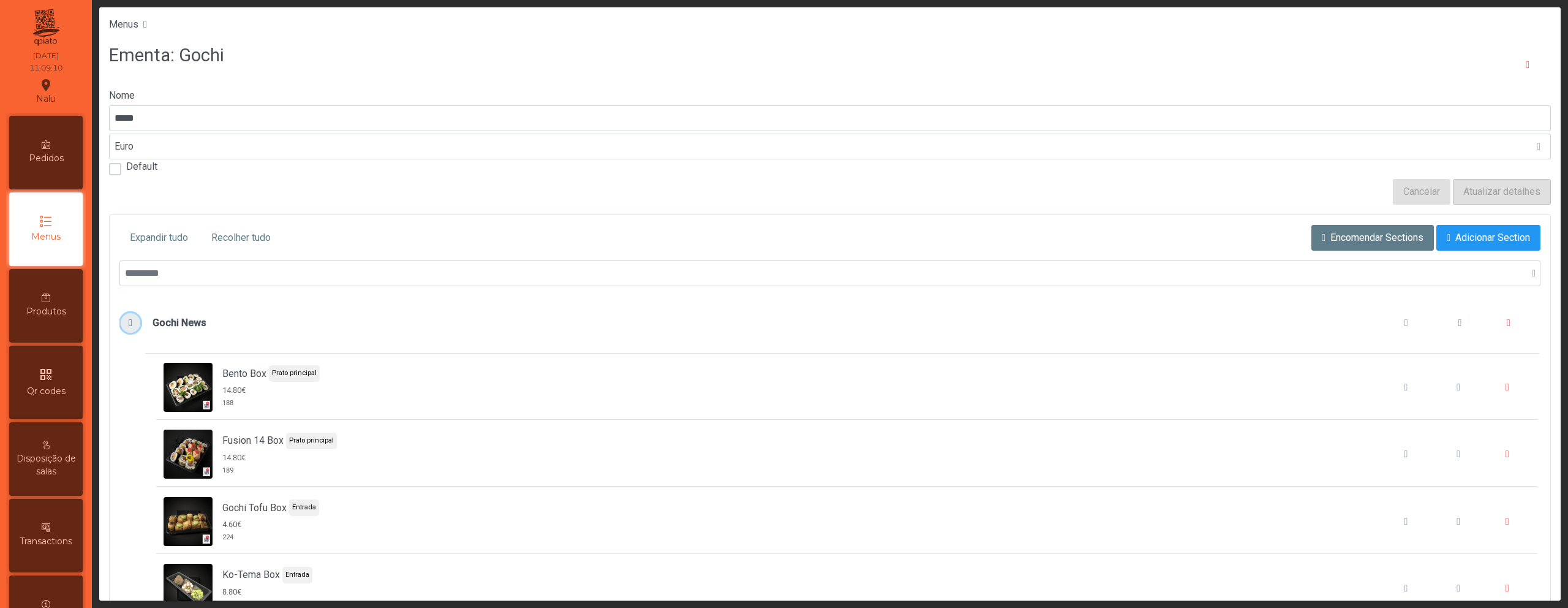
click at [127, 325] on span "Gochi News" at bounding box center [130, 323] width 13 height 10
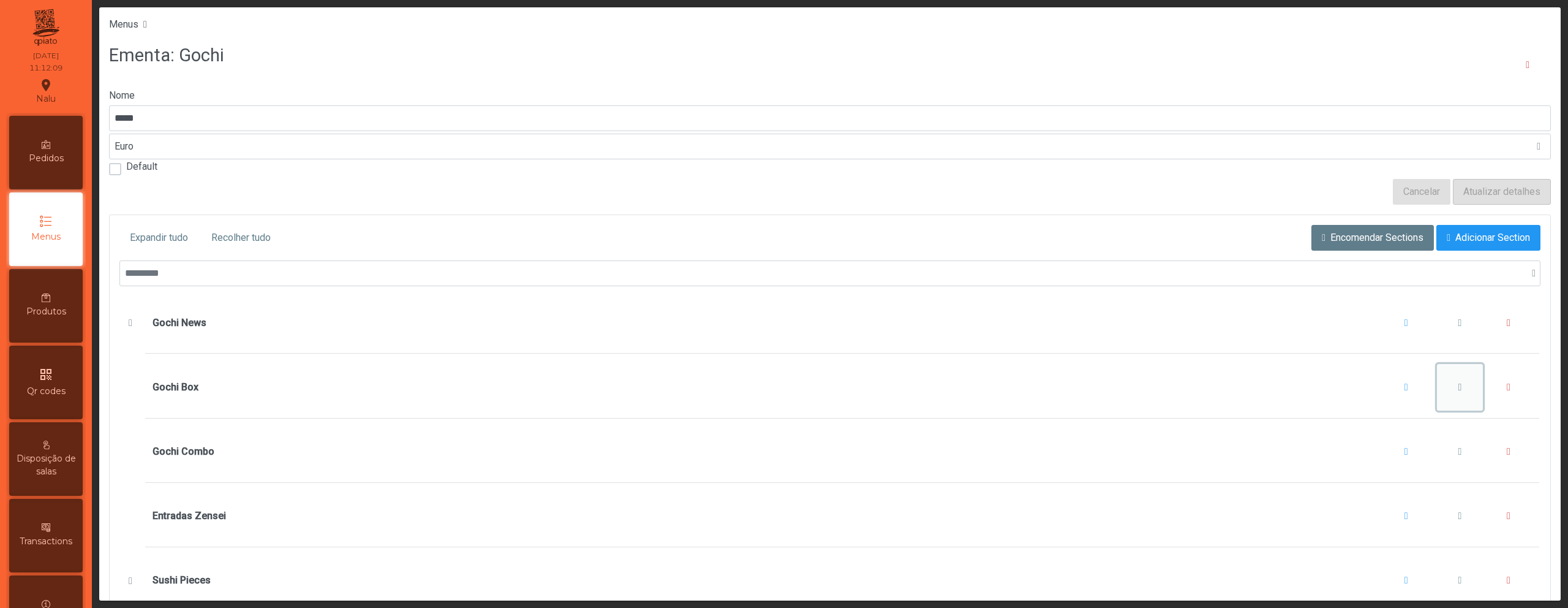
click at [1458, 386] on span "Gochi Box" at bounding box center [1460, 387] width 4 height 10
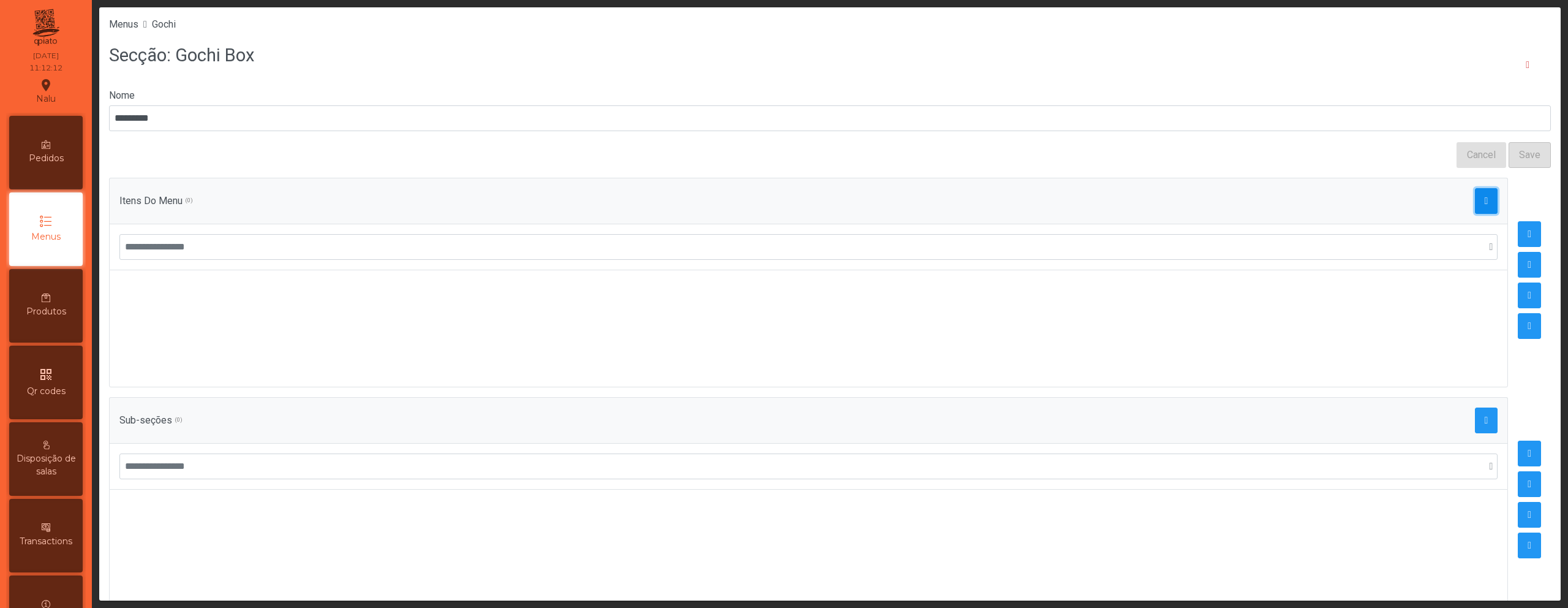
click at [1485, 205] on span "button" at bounding box center [1487, 201] width 4 height 10
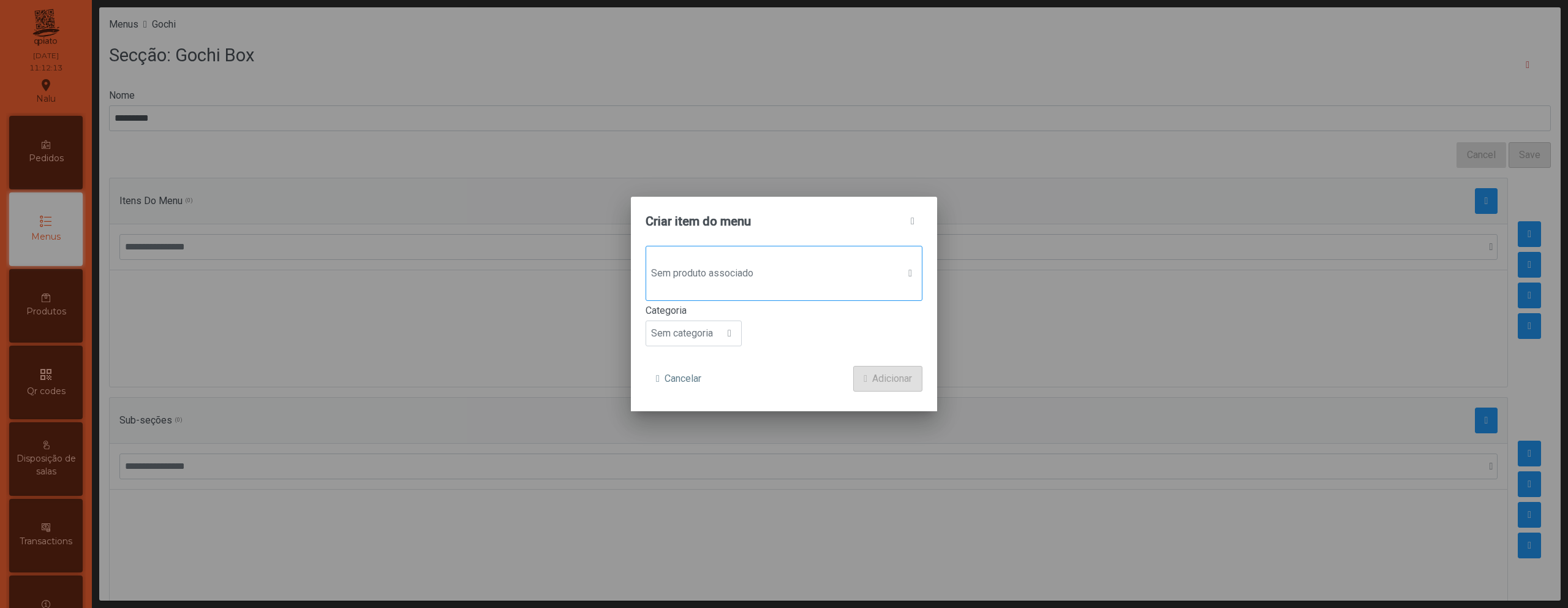
click at [691, 294] on div "Sem produto associado" at bounding box center [784, 274] width 277 height 55
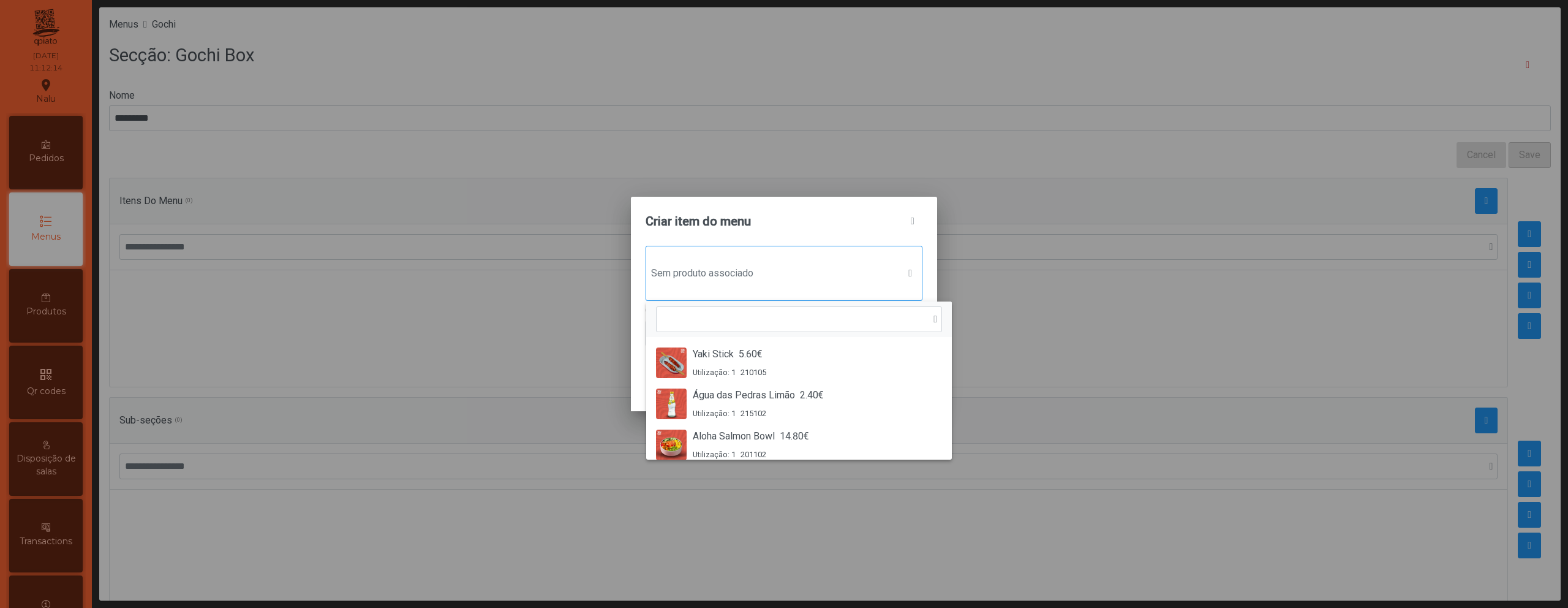
scroll to position [9, 60]
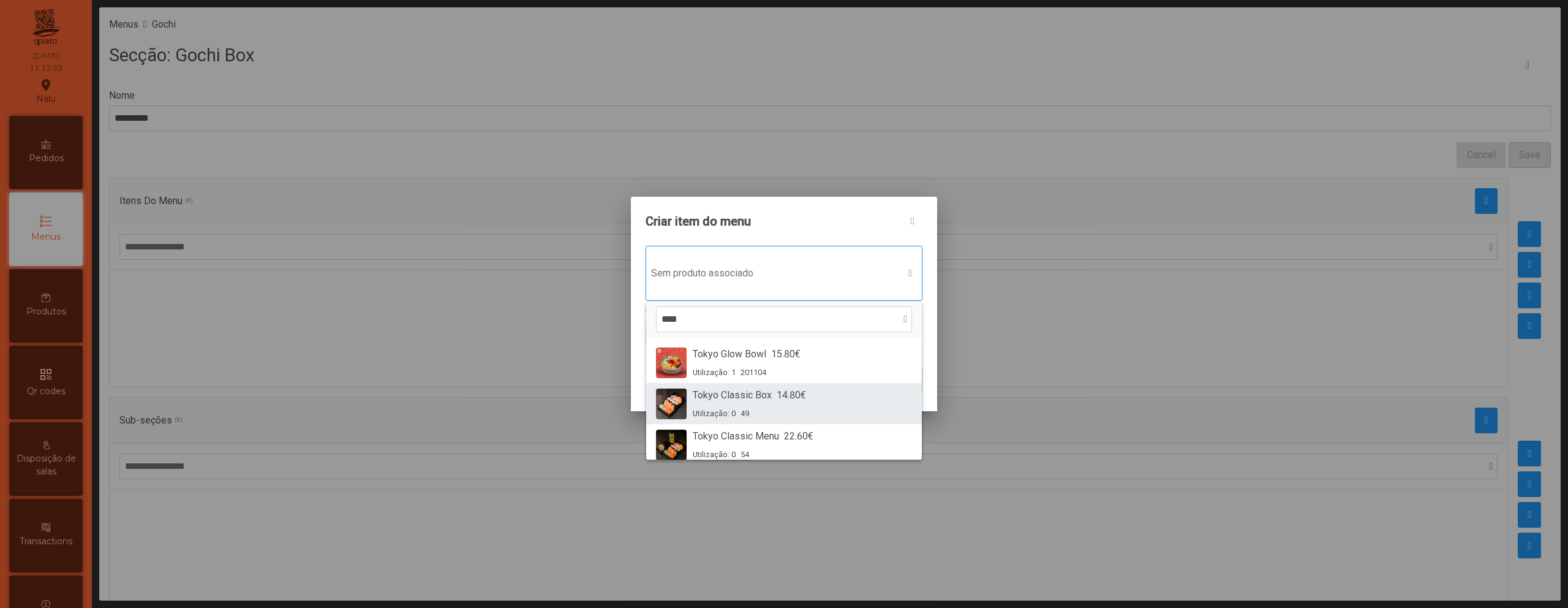
type input "****"
click at [802, 400] on span "14.80€" at bounding box center [791, 395] width 29 height 15
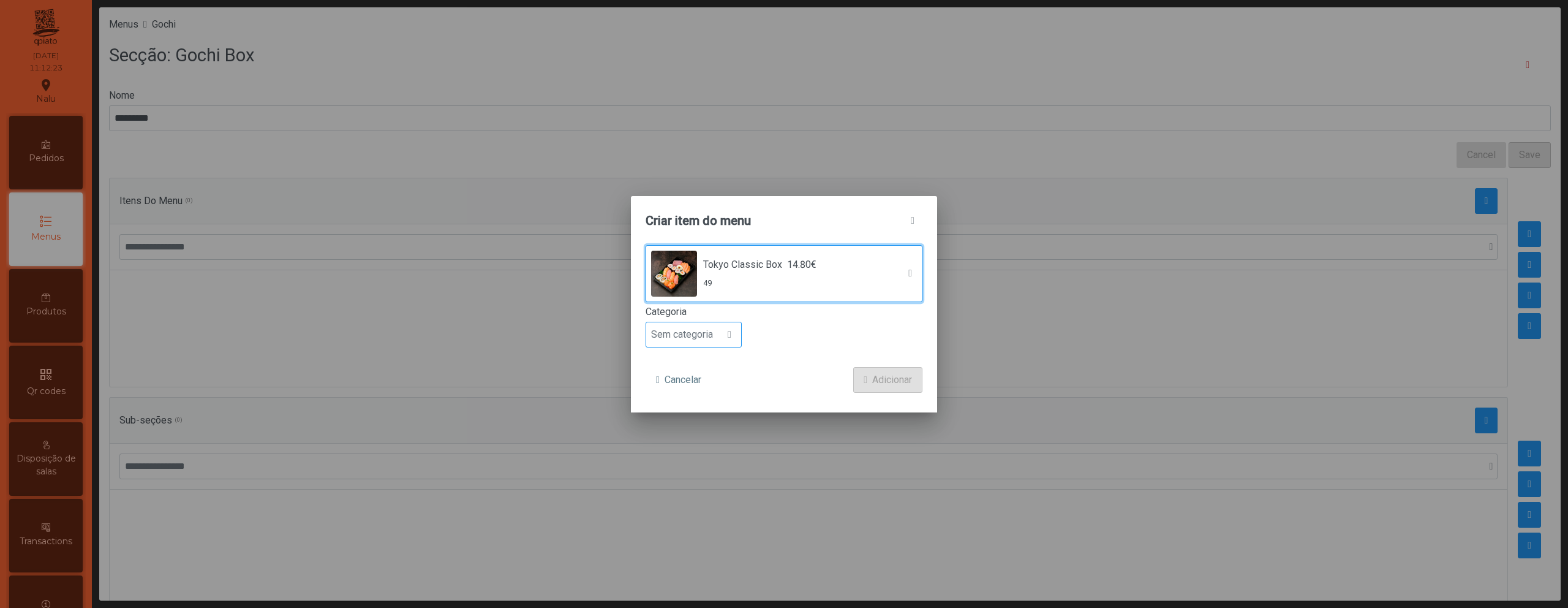
click at [675, 332] on span "Sem categoria" at bounding box center [682, 334] width 72 height 25
click at [704, 409] on span "Prato principal" at bounding box center [687, 414] width 62 height 12
click at [886, 380] on span "Adicionar" at bounding box center [892, 380] width 40 height 15
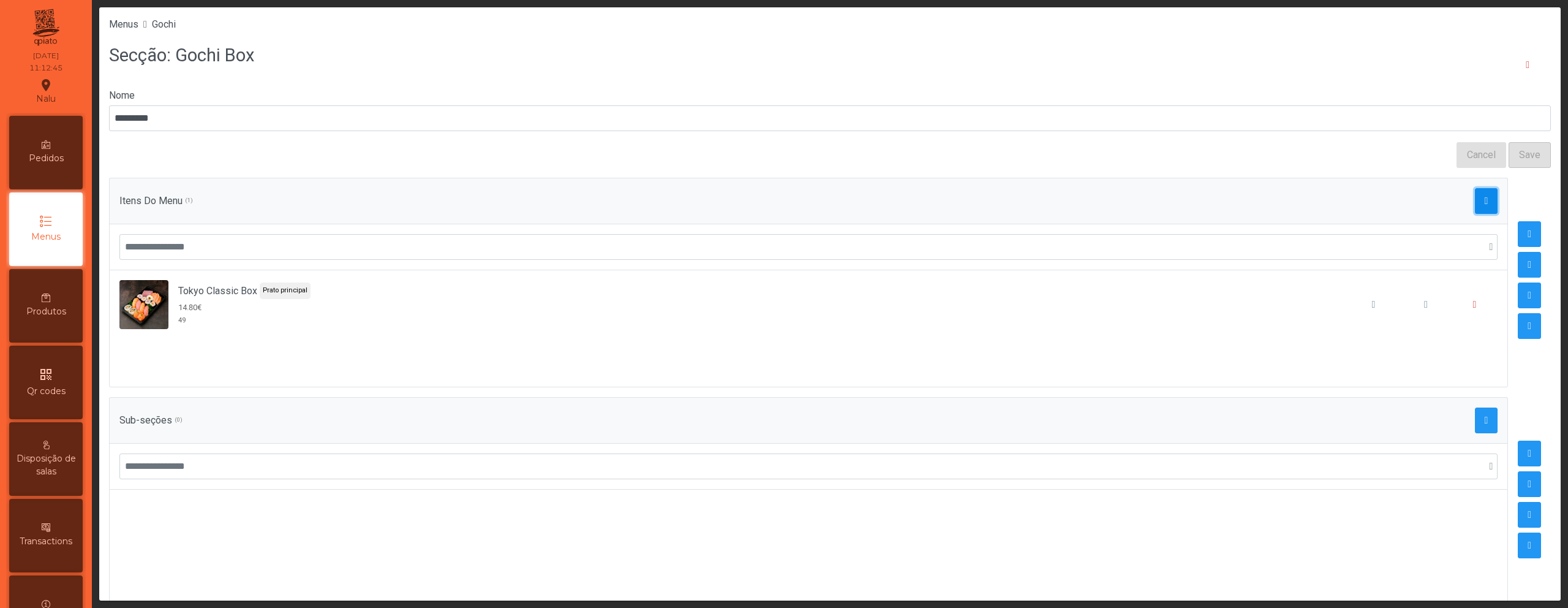
click at [1475, 203] on button "button" at bounding box center [1487, 201] width 23 height 26
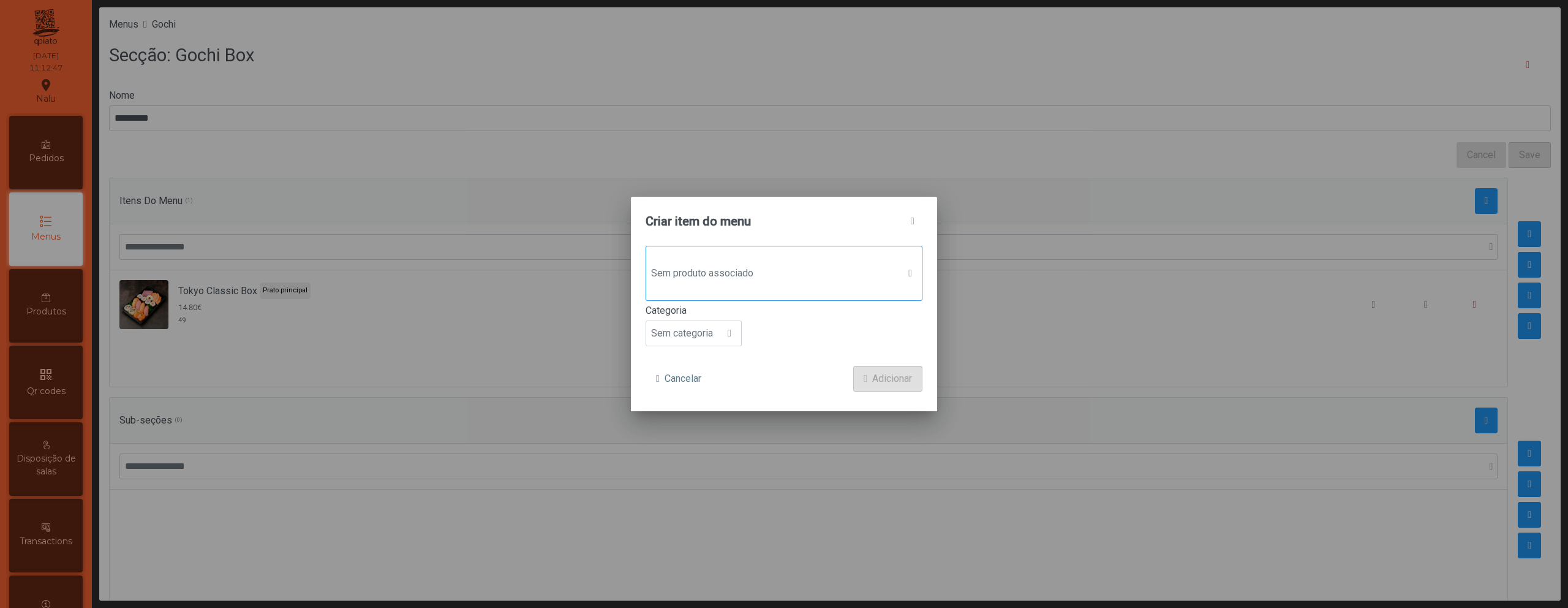
click at [715, 274] on span "Sem produto associado" at bounding box center [772, 274] width 253 height 25
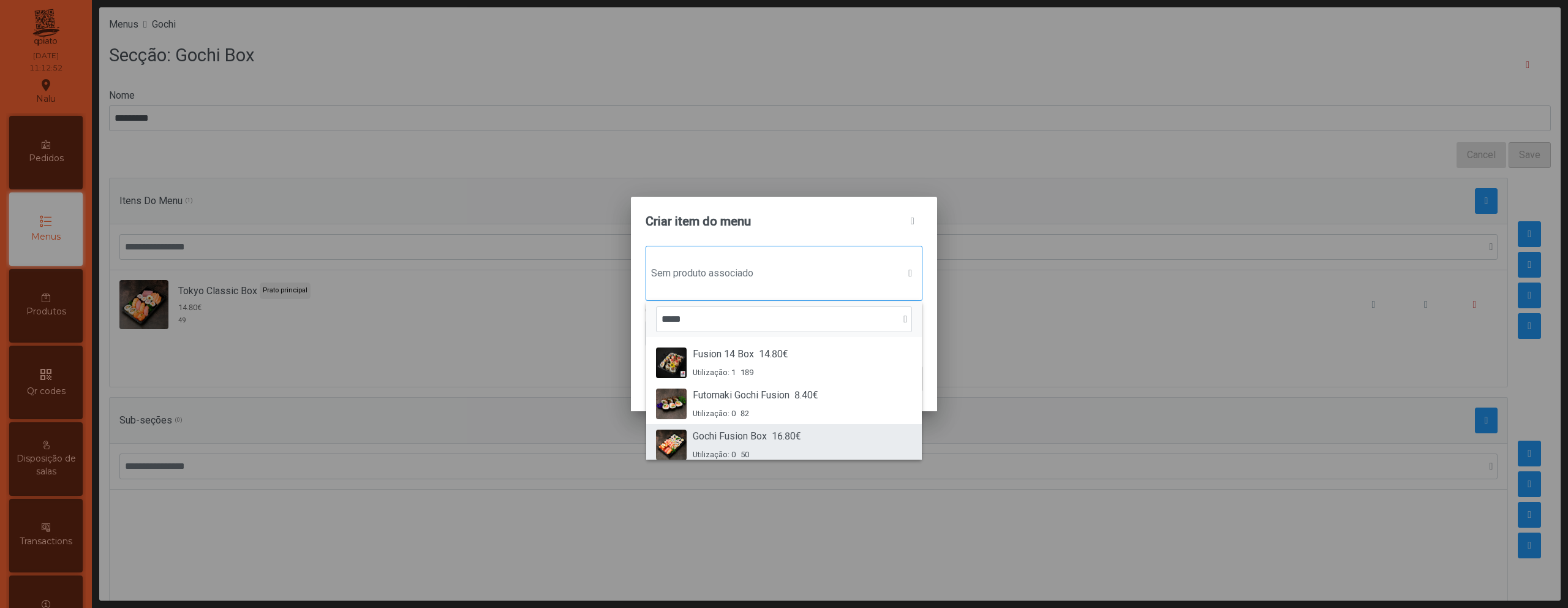
type input "*****"
click at [788, 446] on div "Gochi Fusion Box 16.80€ Utilização: 0 50" at bounding box center [747, 444] width 108 height 31
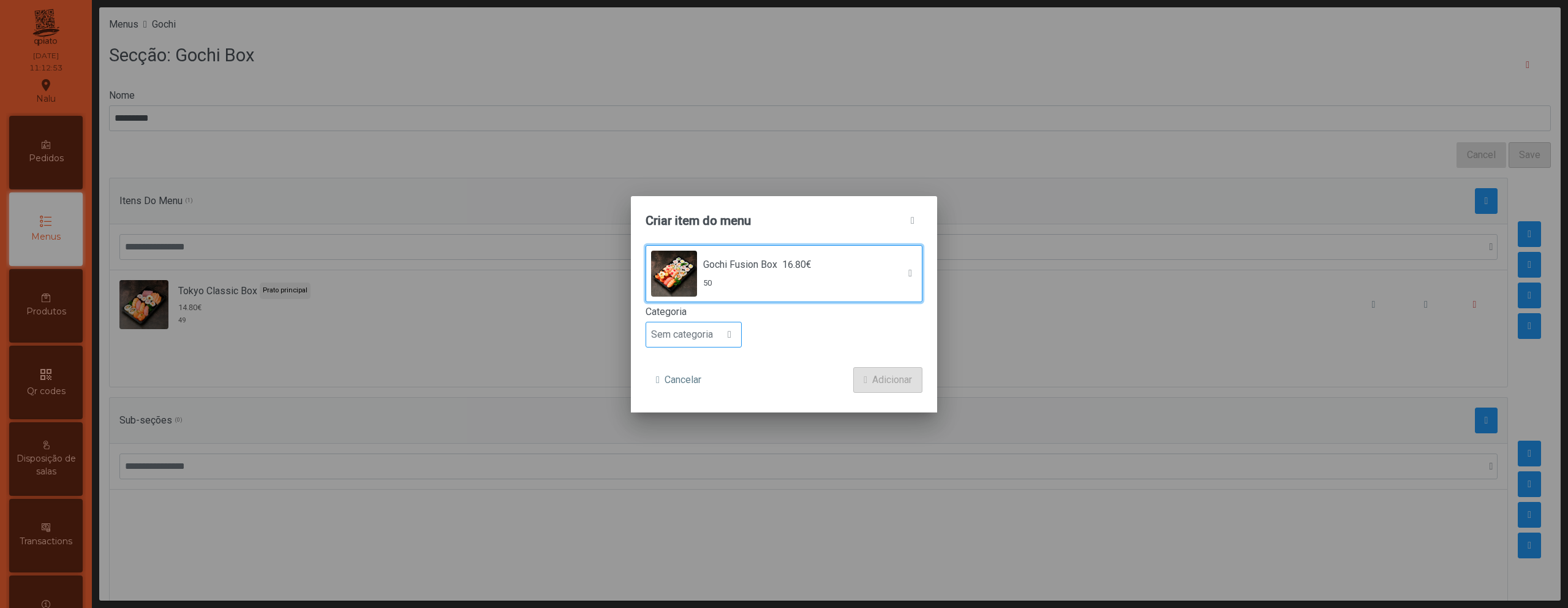
click at [707, 341] on span "Sem categoria" at bounding box center [682, 334] width 72 height 25
click at [707, 410] on span "Prato principal" at bounding box center [687, 414] width 62 height 12
click at [893, 384] on span "Adicionar" at bounding box center [892, 380] width 40 height 15
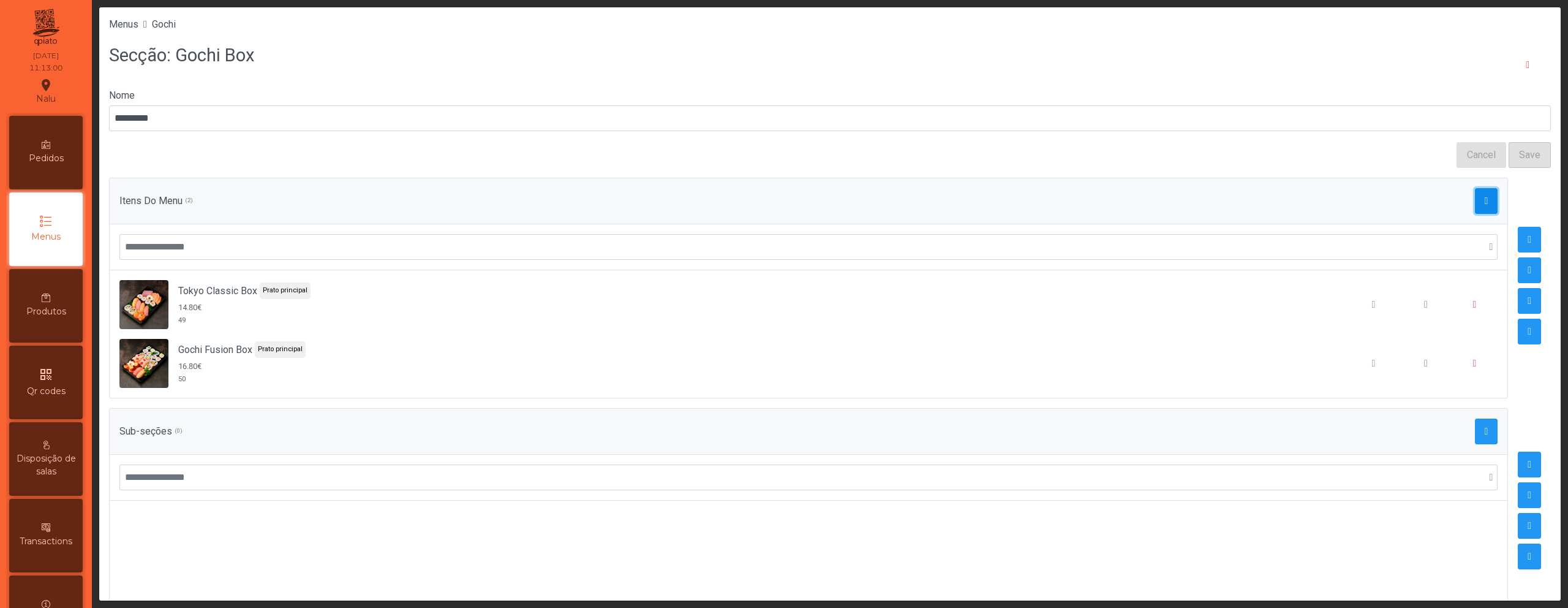
click at [1485, 199] on span "button" at bounding box center [1487, 201] width 4 height 10
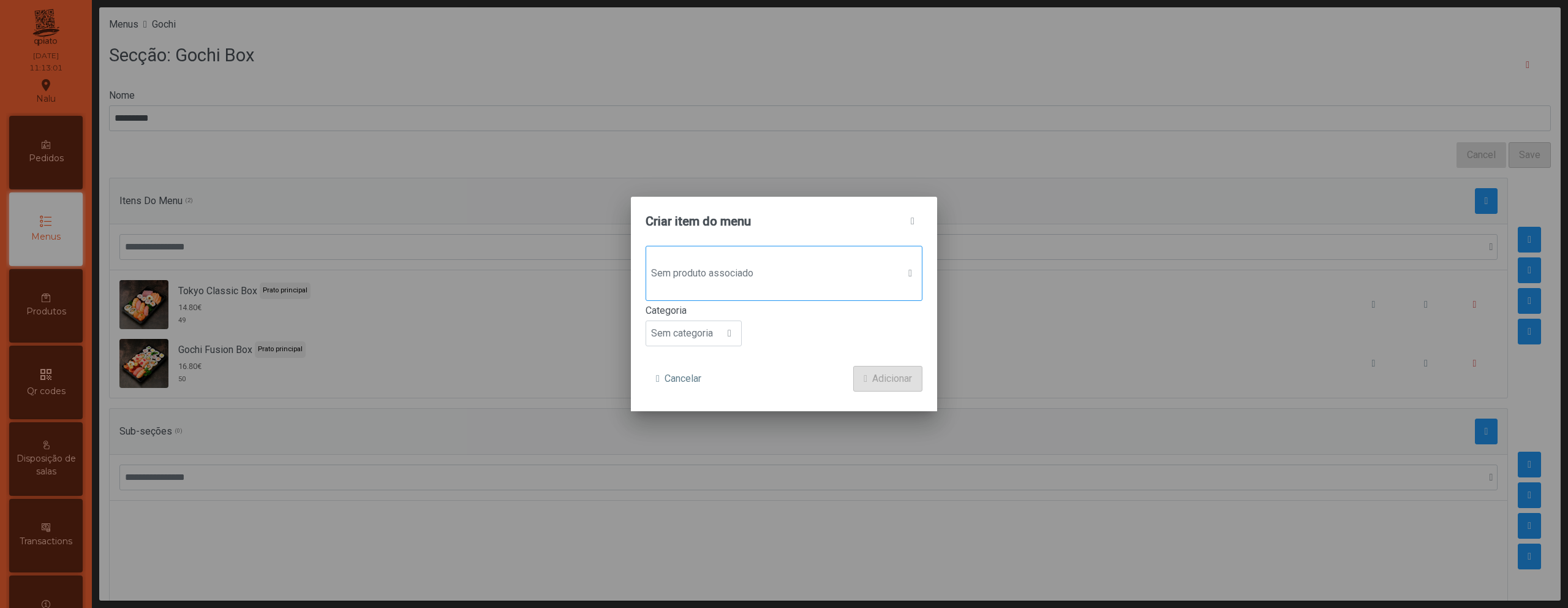
click at [771, 280] on span "Sem produto associado" at bounding box center [772, 274] width 253 height 25
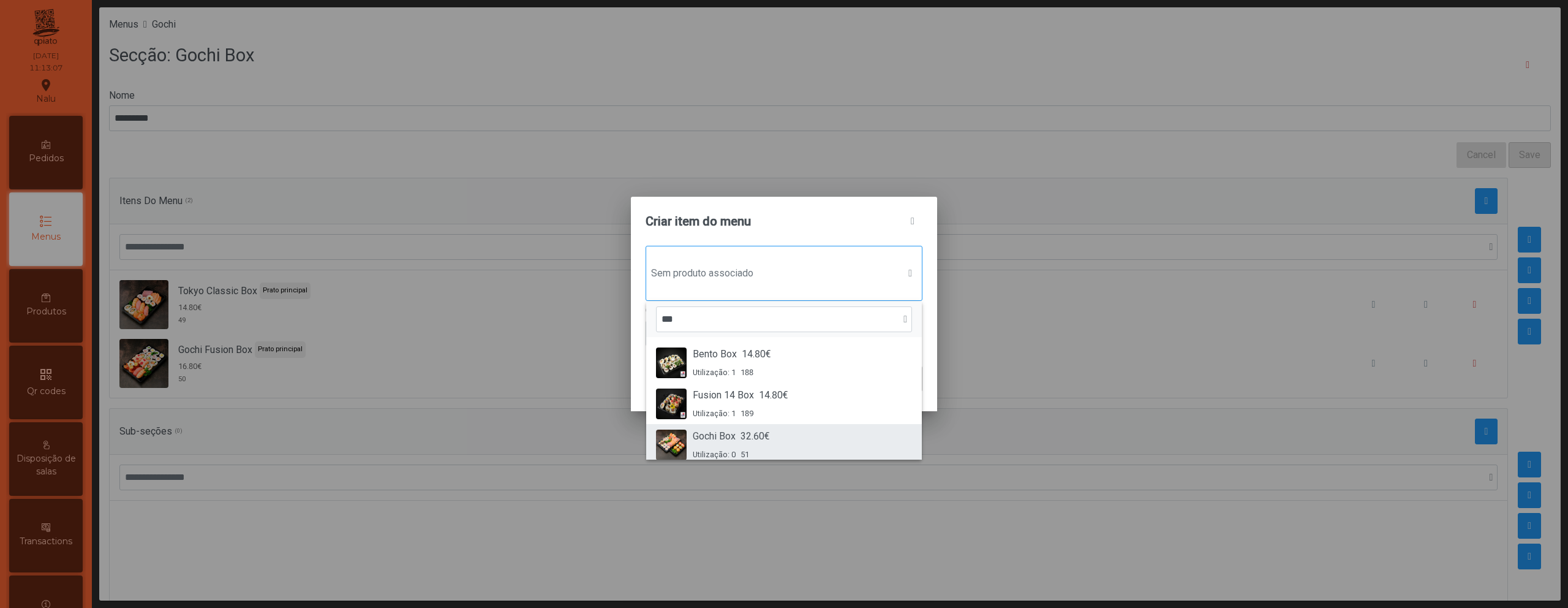
type input "***"
click at [770, 440] on span "32.60€" at bounding box center [755, 436] width 29 height 15
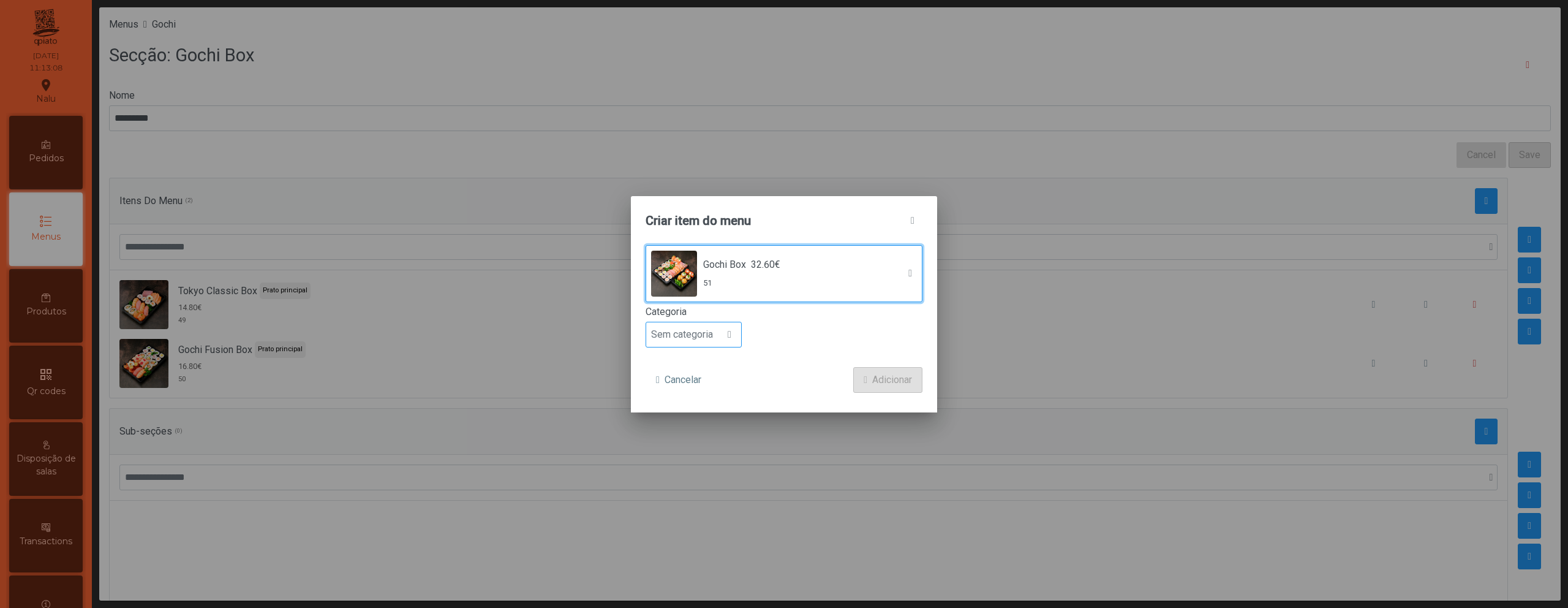
click at [693, 334] on span "Sem categoria" at bounding box center [682, 334] width 72 height 25
click at [704, 411] on span "Prato principal" at bounding box center [687, 414] width 62 height 12
click at [883, 380] on span "Adicionar" at bounding box center [892, 380] width 40 height 15
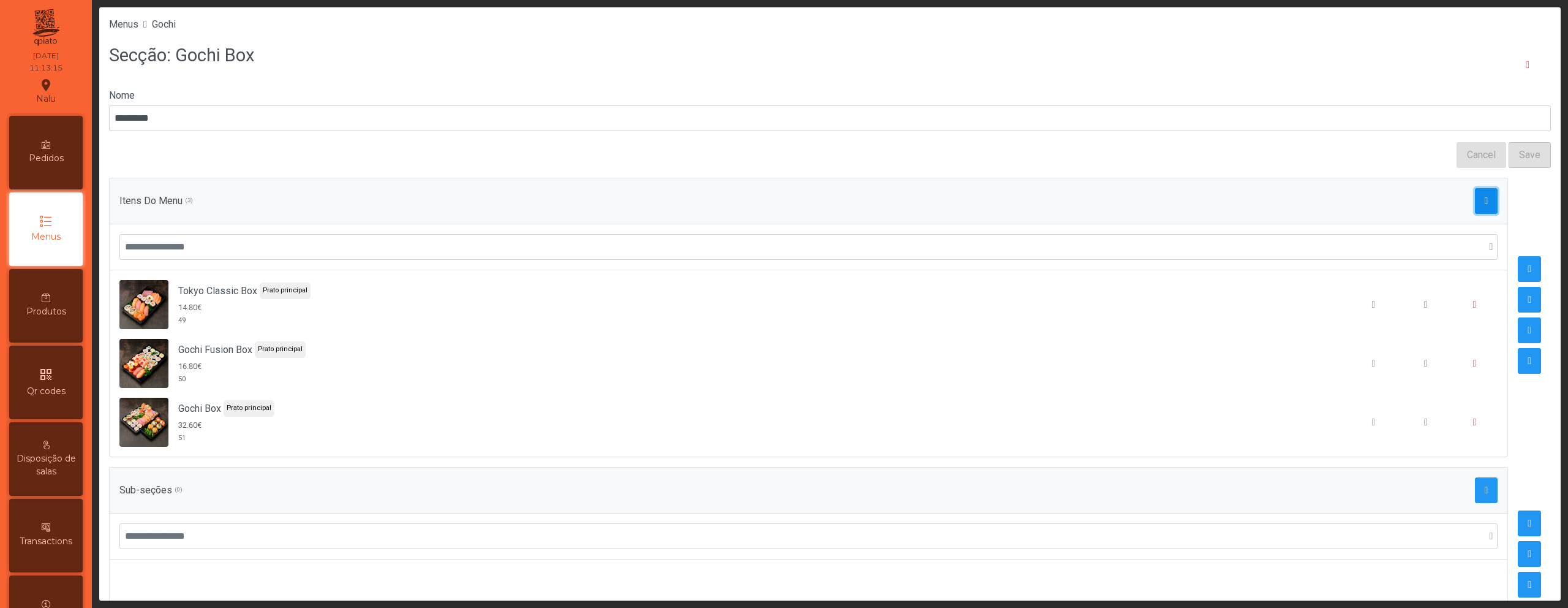
click at [1485, 203] on span "button" at bounding box center [1487, 201] width 4 height 10
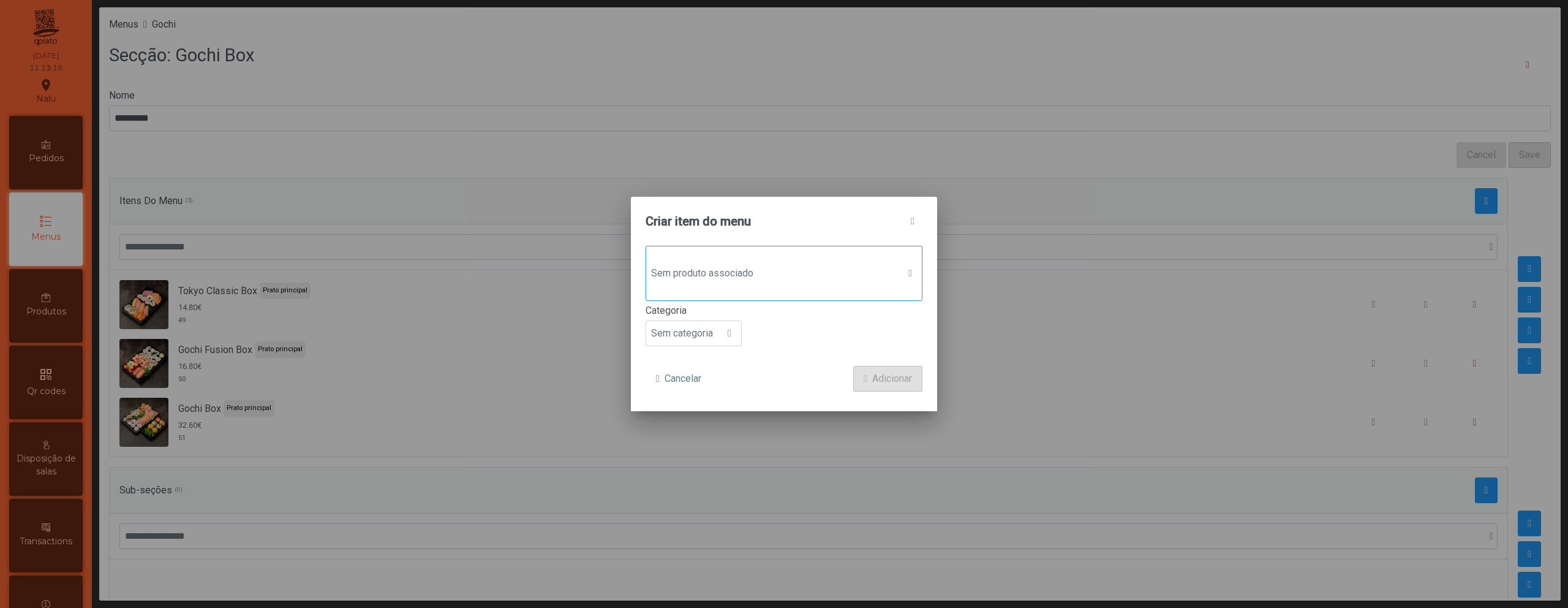
click at [748, 277] on span "Sem produto associado" at bounding box center [772, 274] width 253 height 25
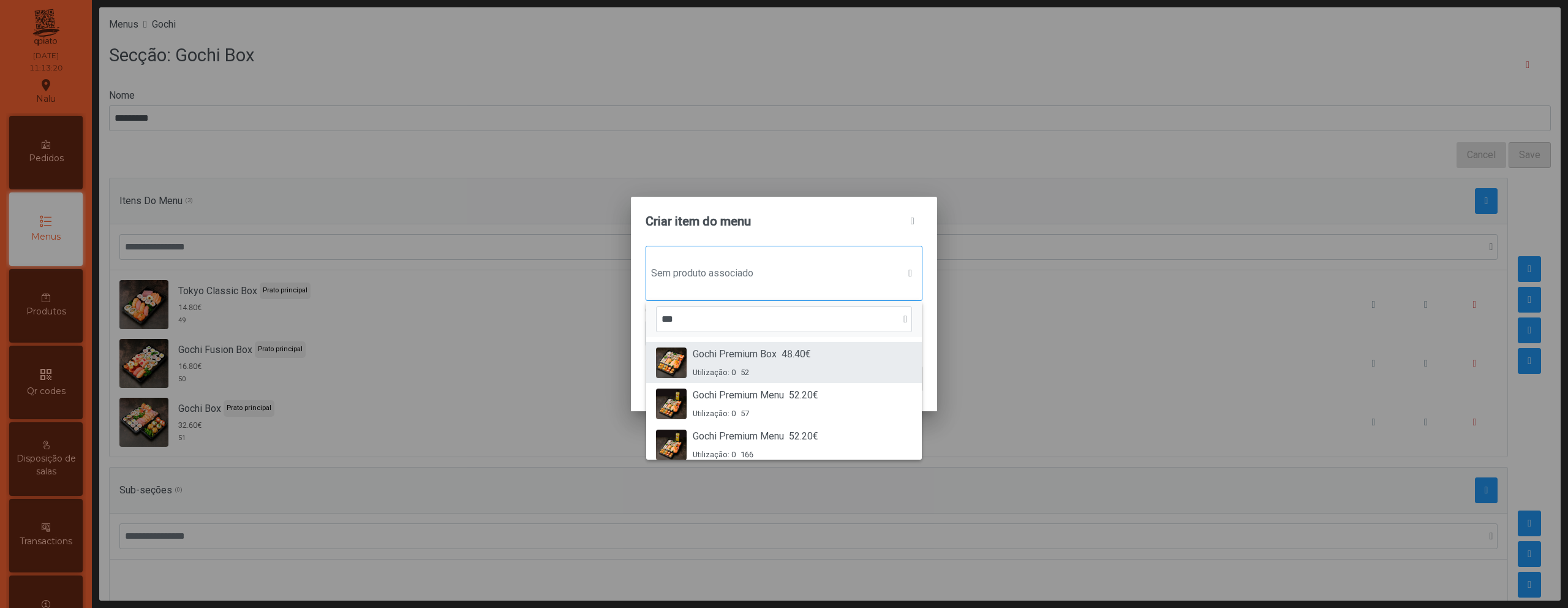
type input "***"
click at [795, 361] on div "Gochi Premium Box 48.40€ Utilização: 0 52" at bounding box center [752, 362] width 118 height 31
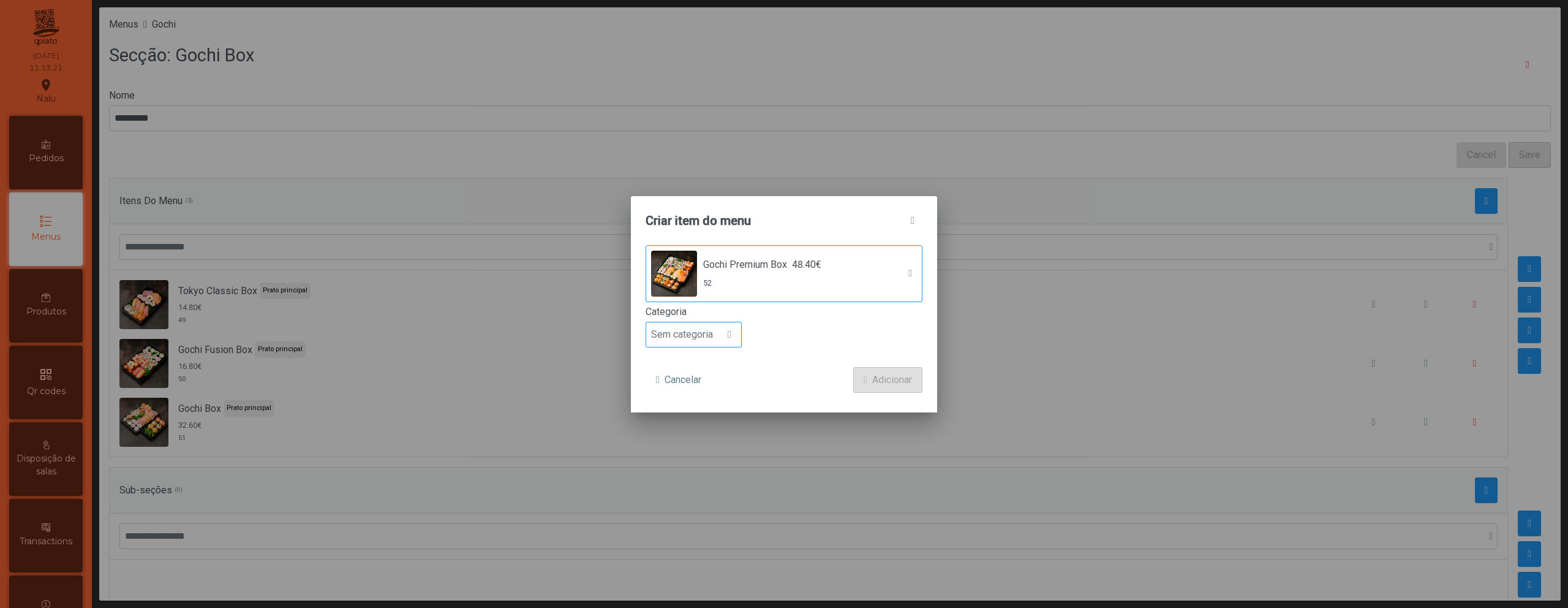
click at [716, 338] on span "Sem categoria" at bounding box center [682, 334] width 72 height 25
click at [710, 414] on span "Prato principal" at bounding box center [687, 414] width 62 height 12
click at [882, 382] on span "Adicionar" at bounding box center [892, 380] width 40 height 15
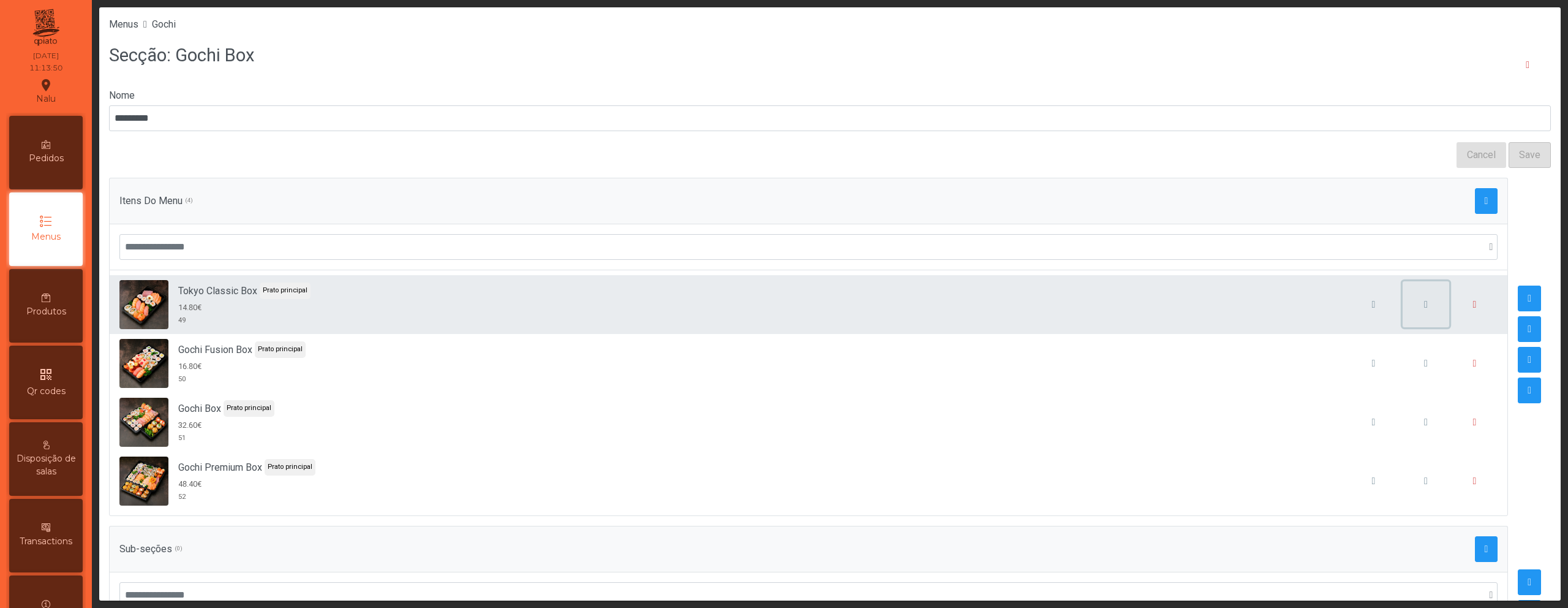
click at [1424, 302] on span "button" at bounding box center [1426, 305] width 4 height 10
